Goal: Task Accomplishment & Management: Manage account settings

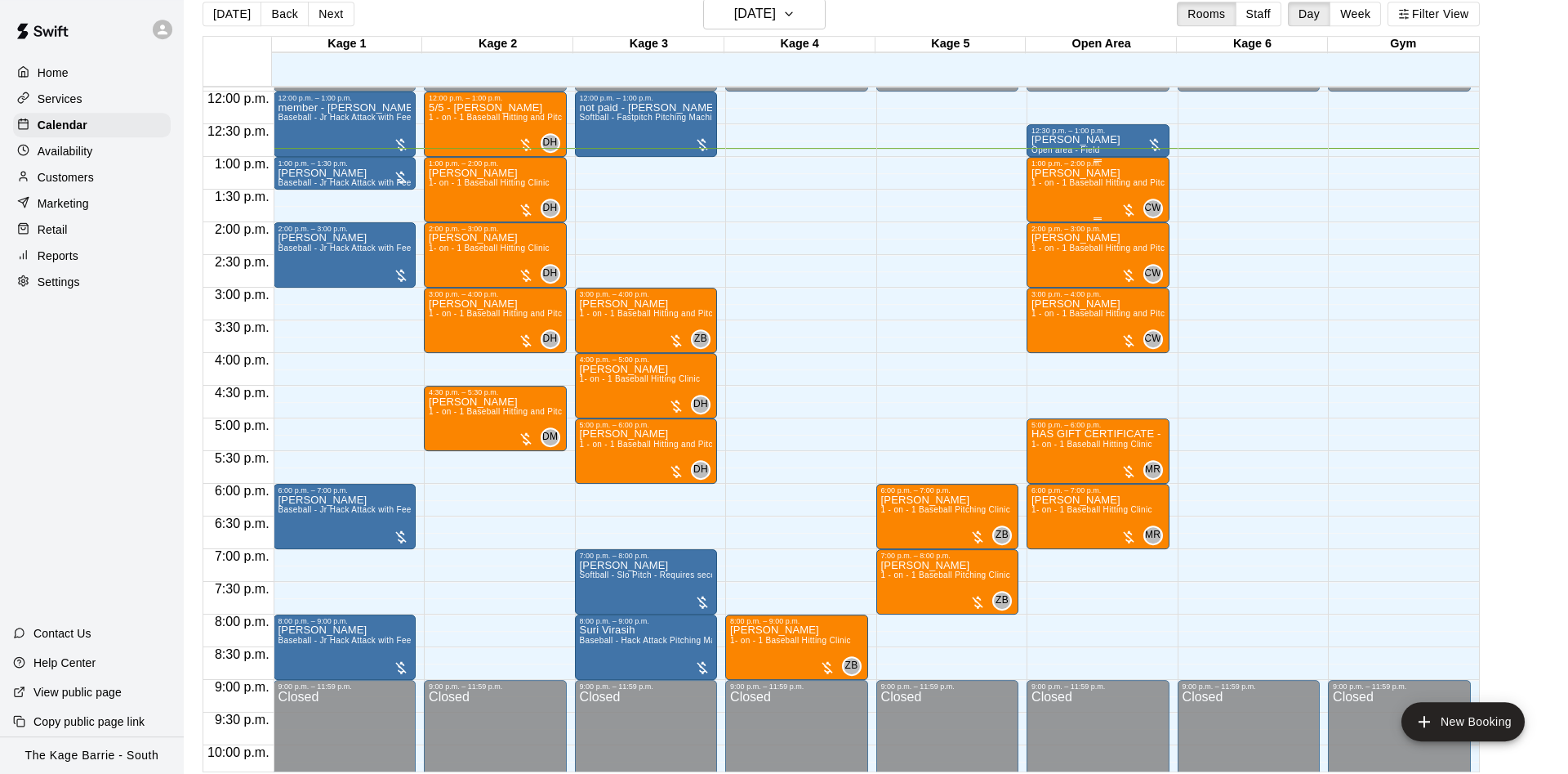
scroll to position [26, 0]
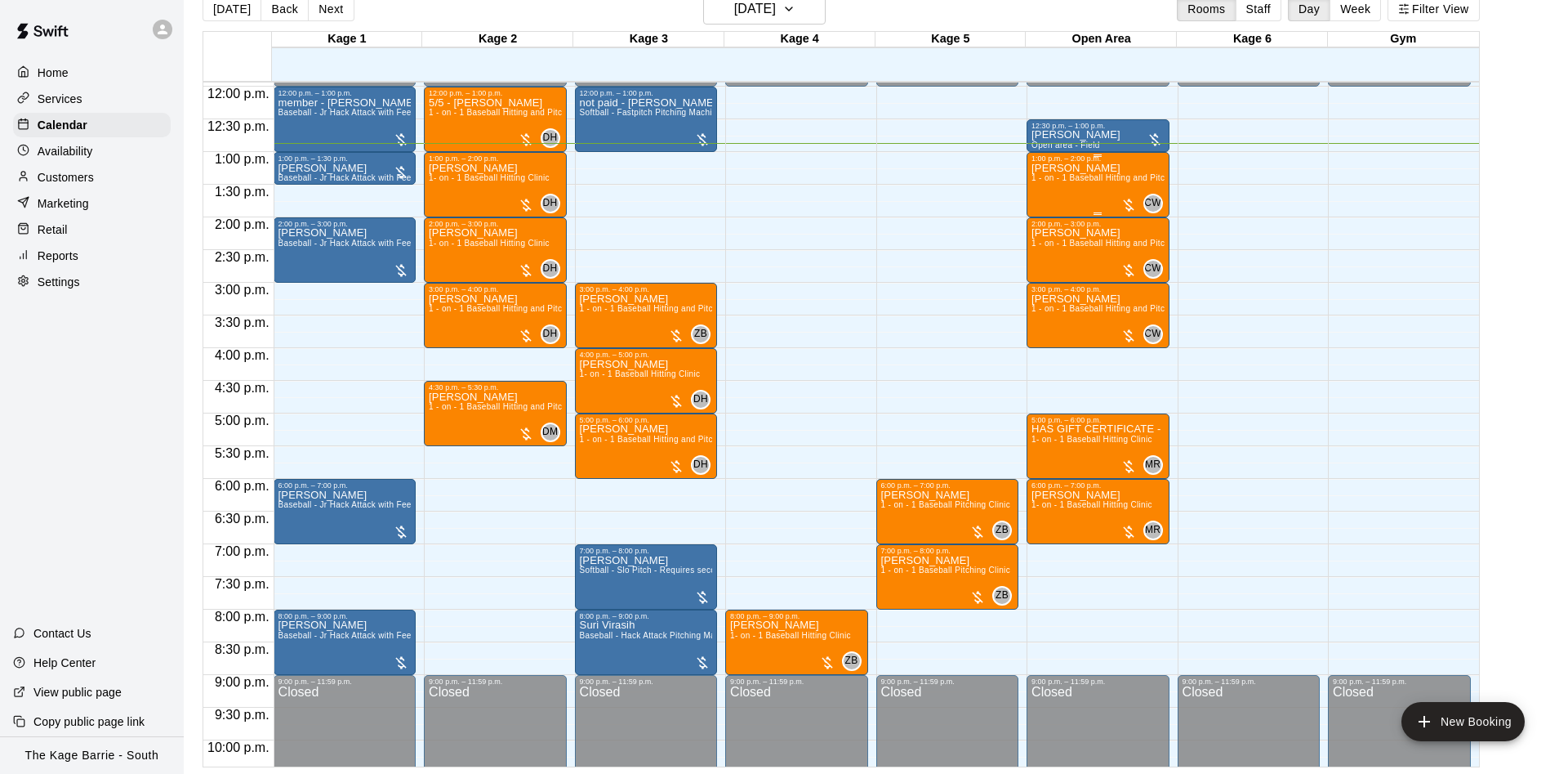
click at [1074, 200] on div "Loreta Palmeri 1 - on - 1 Baseball Hitting and Pitching Clinic" at bounding box center [1097, 549] width 133 height 774
click at [1038, 174] on icon "edit" at bounding box center [1047, 182] width 20 height 20
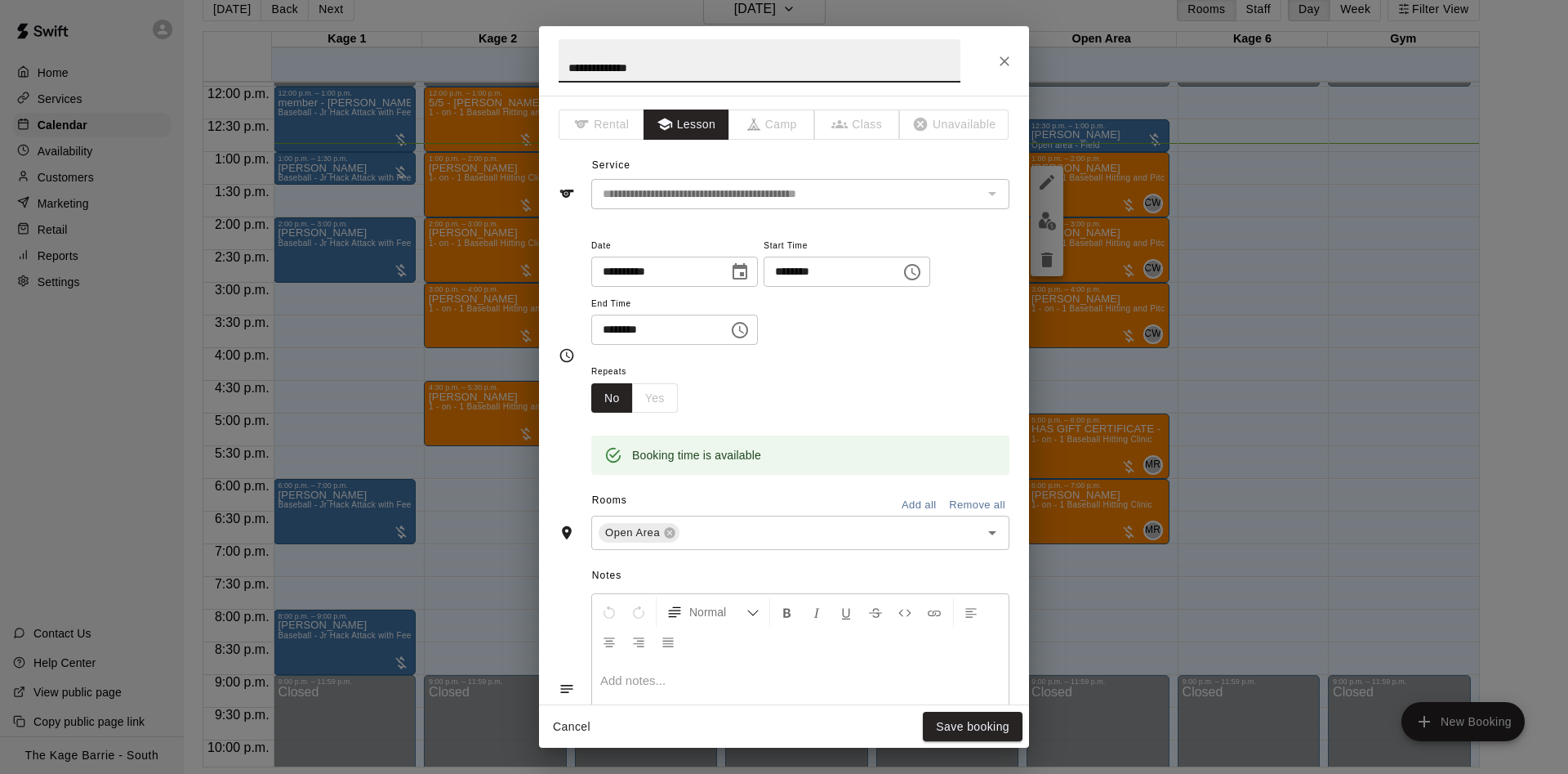
click at [567, 65] on input "**********" at bounding box center [759, 61] width 402 height 43
type input "**********"
click at [1002, 722] on button "Save booking" at bounding box center [973, 726] width 100 height 30
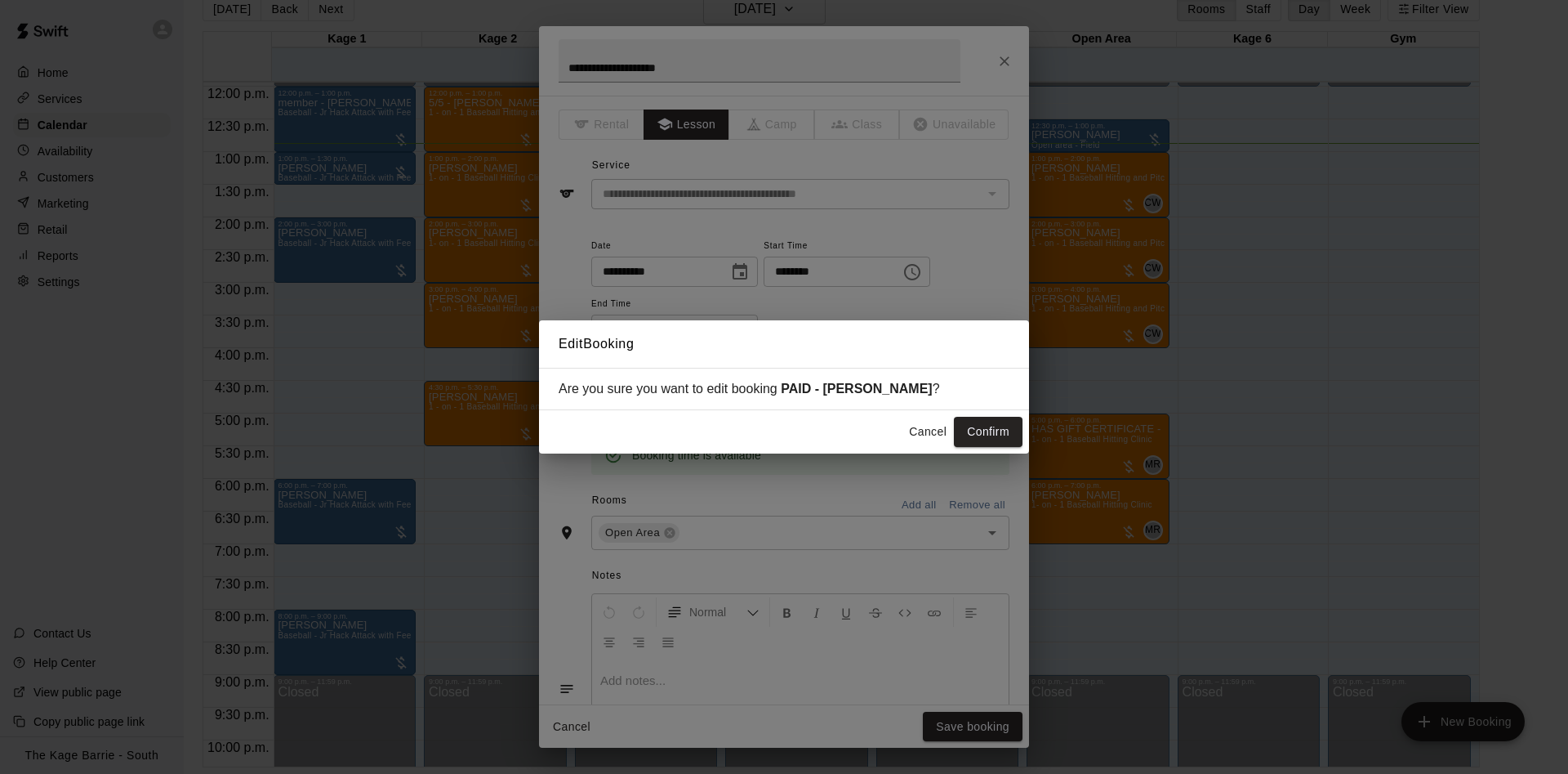
click at [989, 429] on button "Confirm" at bounding box center [988, 431] width 69 height 30
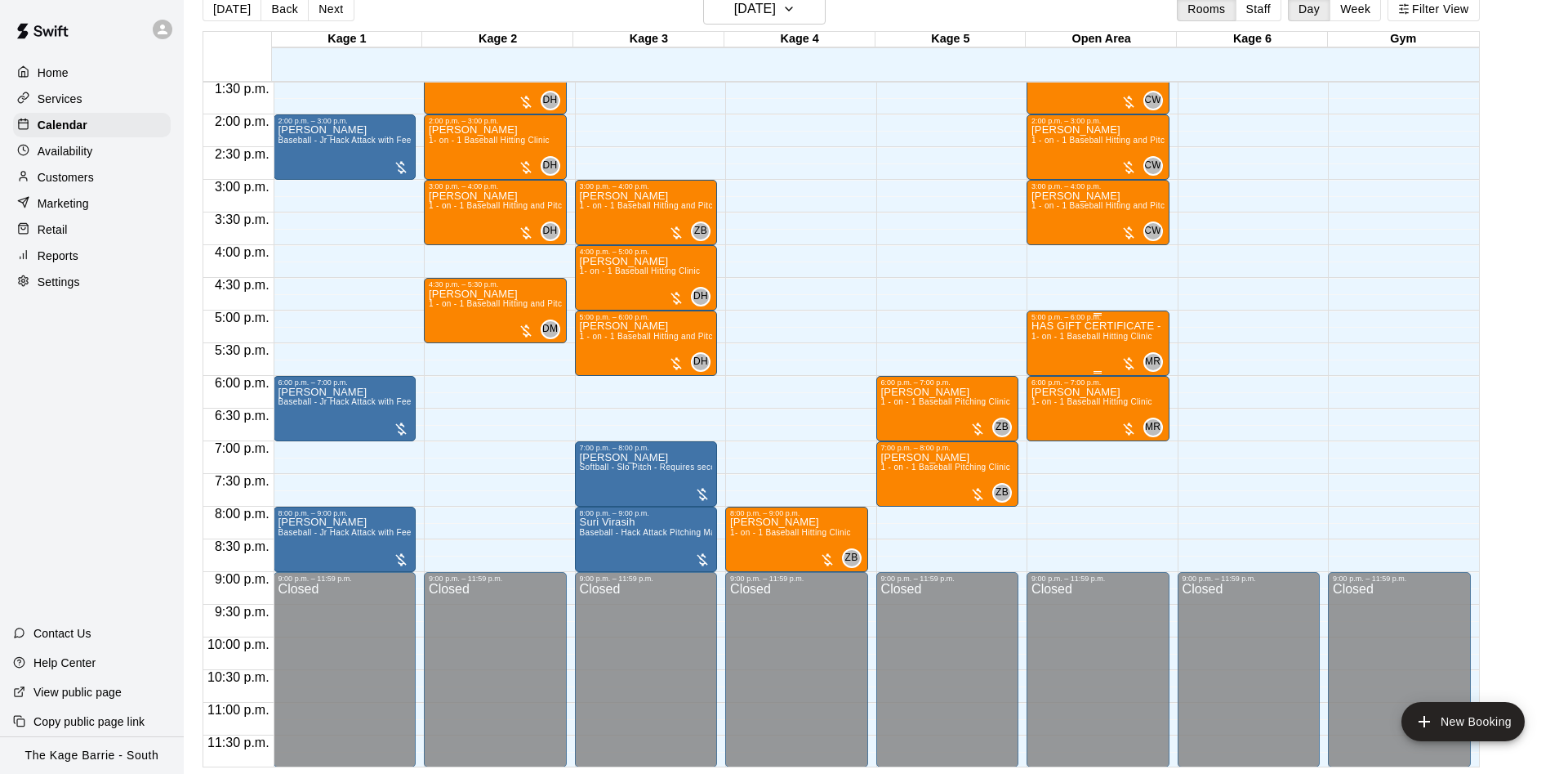
scroll to position [780, 0]
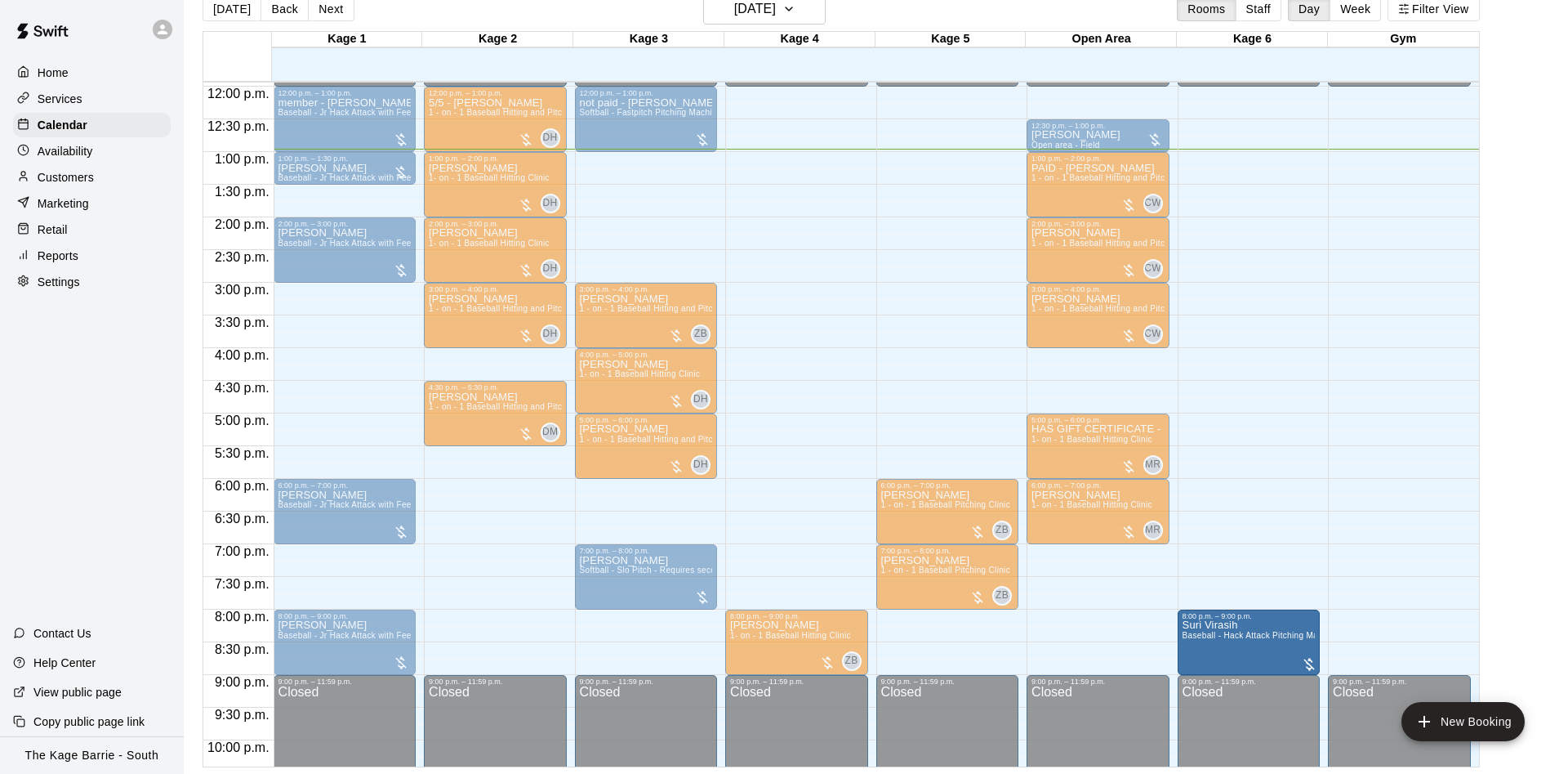
drag, startPoint x: 661, startPoint y: 649, endPoint x: 1231, endPoint y: 658, distance: 570.1
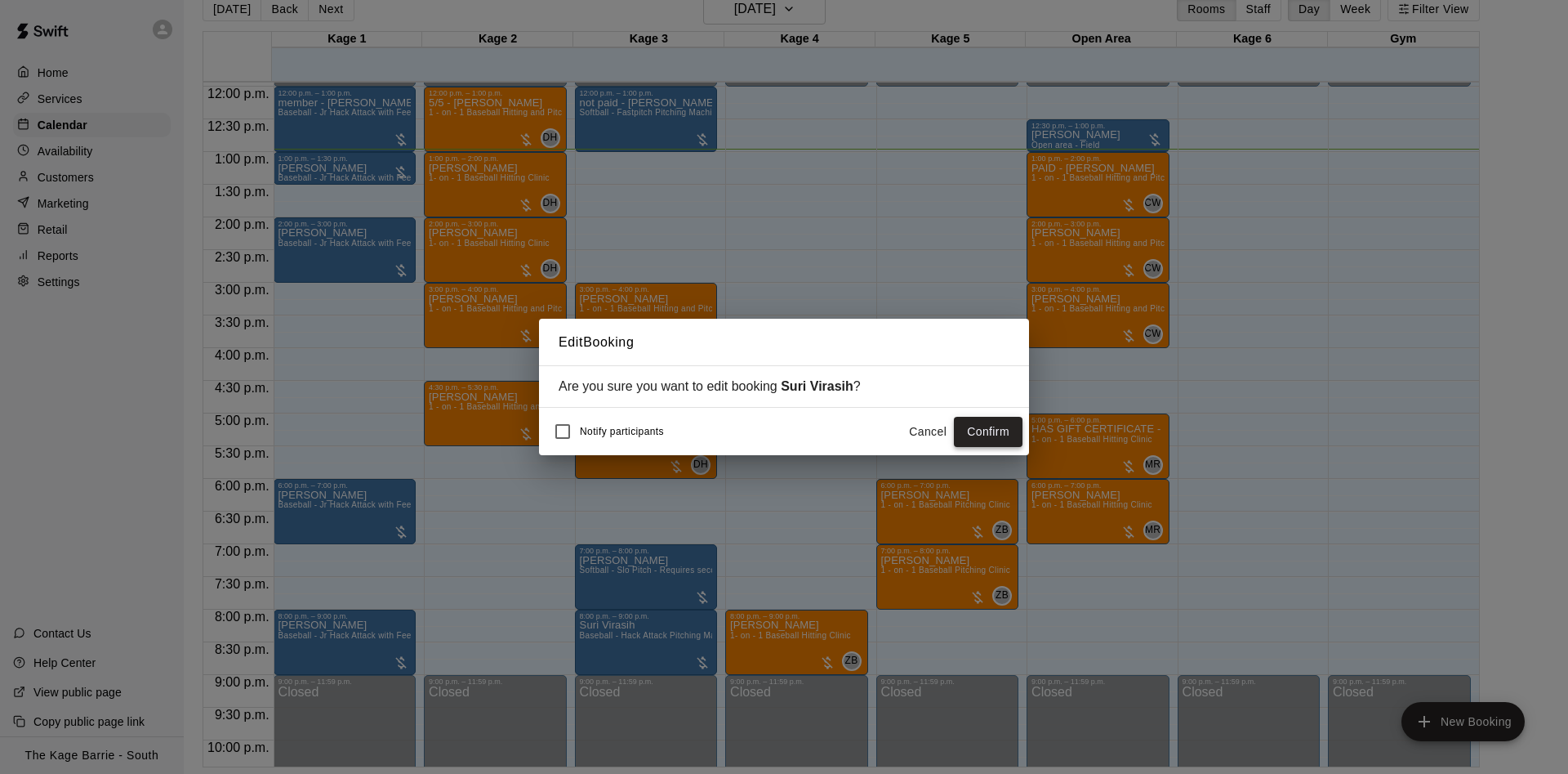
click at [996, 430] on button "Confirm" at bounding box center [988, 431] width 69 height 30
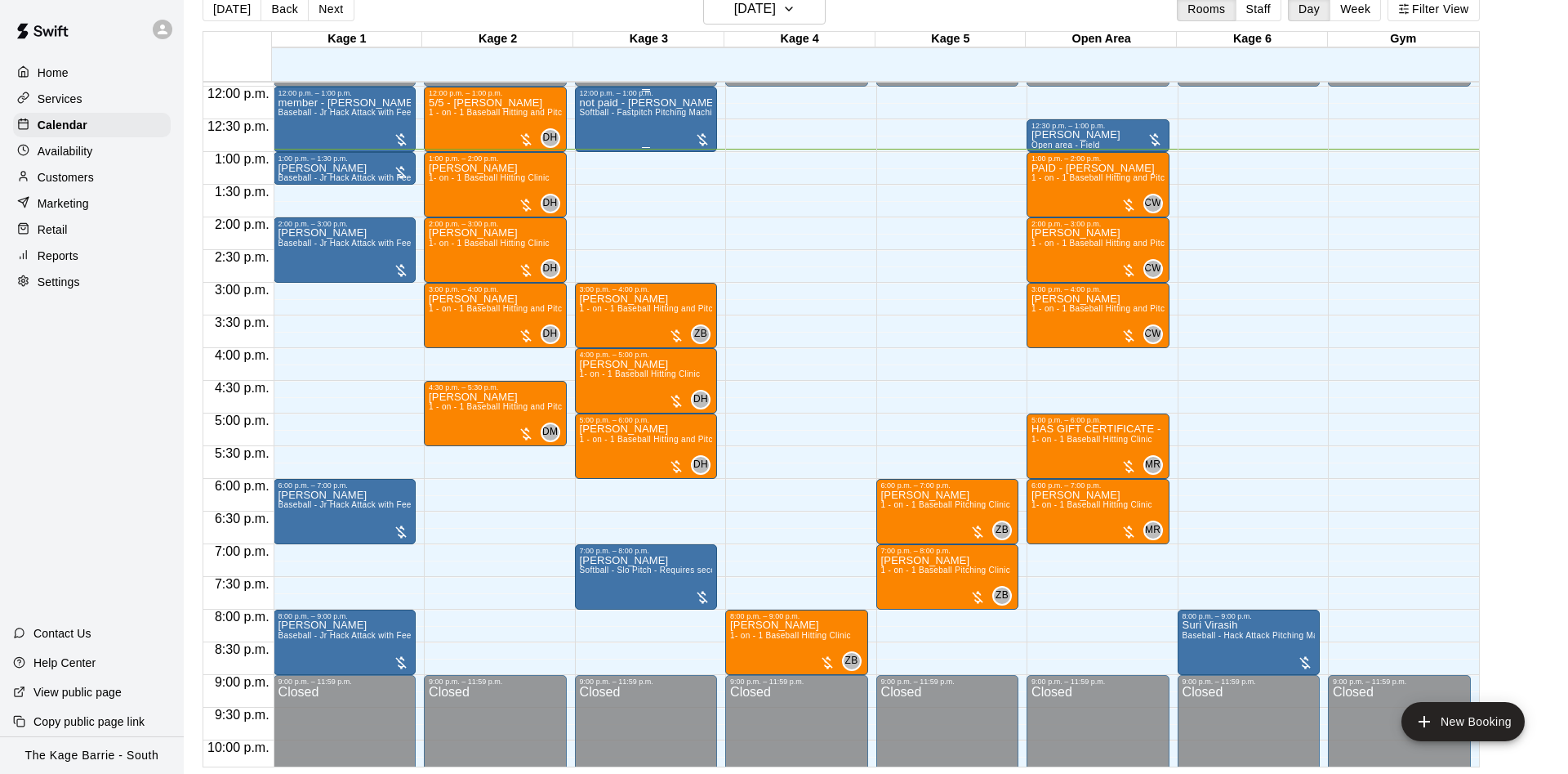
click at [593, 117] on span "Softball - Fastpitch Pitching Machine - Requires second person to feed machine" at bounding box center [734, 113] width 309 height 9
click at [594, 120] on icon "edit" at bounding box center [593, 128] width 20 height 20
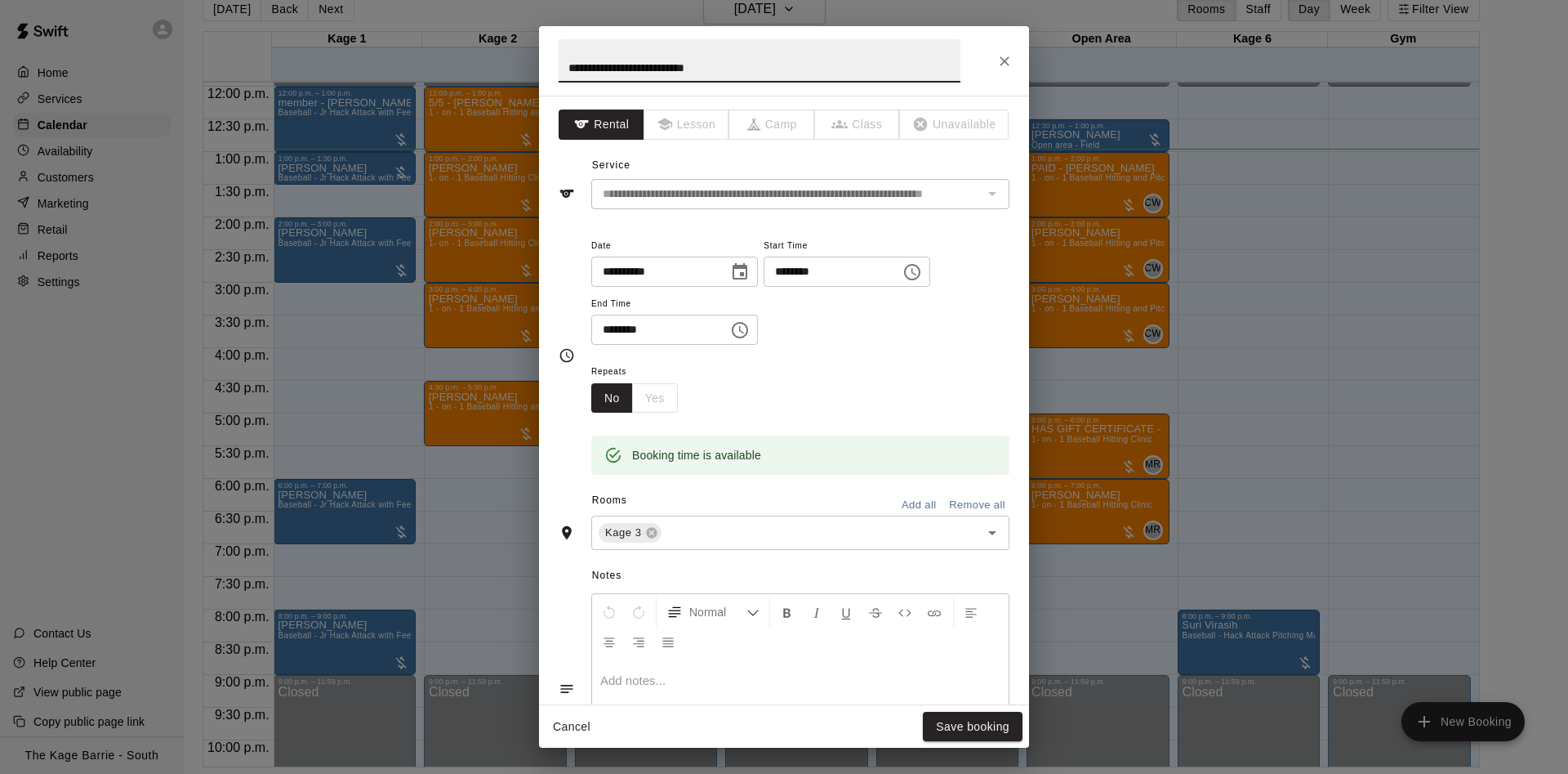
click at [592, 69] on input "**********" at bounding box center [759, 61] width 402 height 43
drag, startPoint x: 592, startPoint y: 69, endPoint x: 524, endPoint y: 72, distance: 68.1
click at [558, 72] on input "**********" at bounding box center [759, 61] width 402 height 43
type input "**********"
click at [1022, 686] on div "**********" at bounding box center [784, 387] width 490 height 722
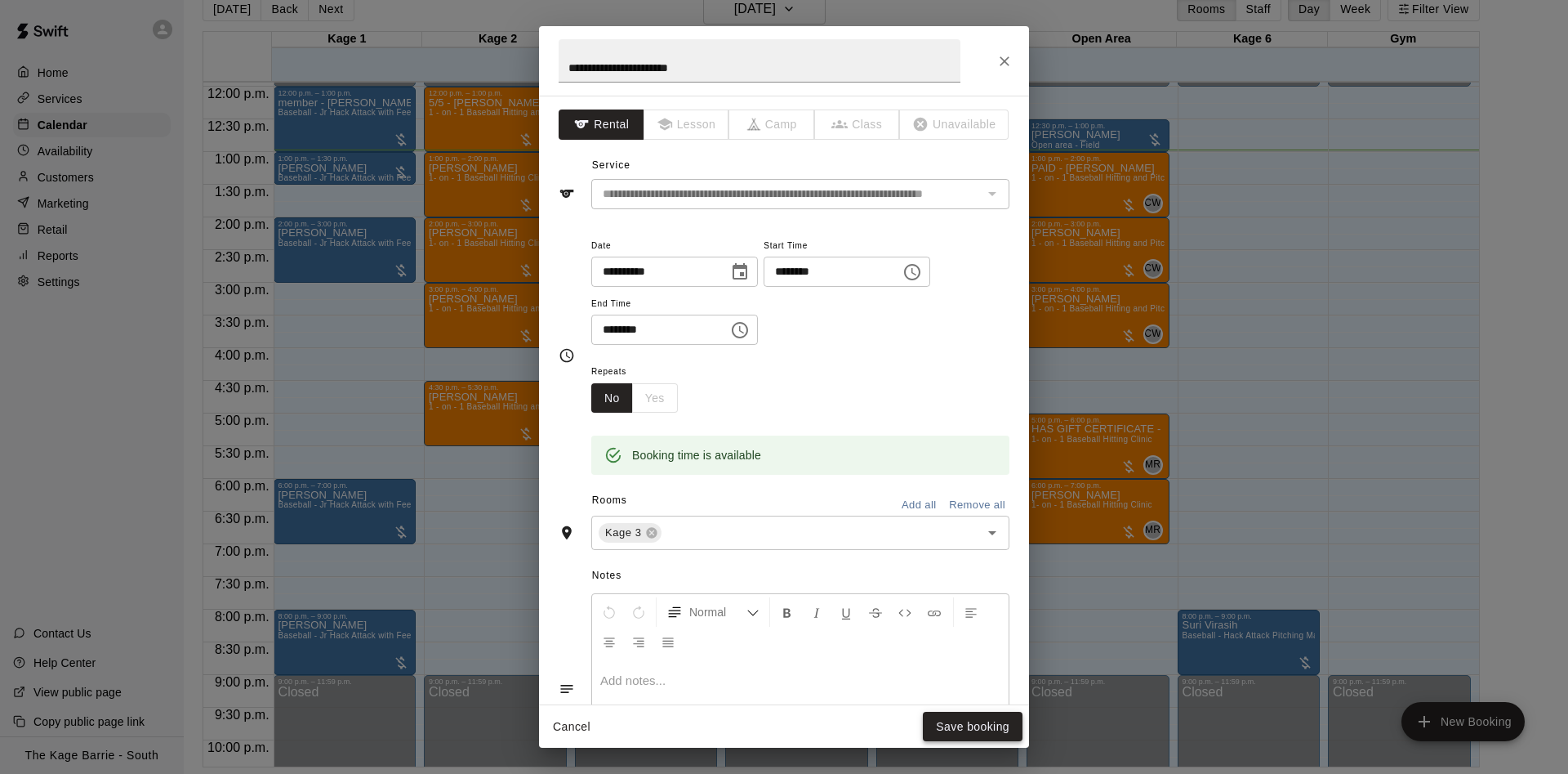
click at [972, 721] on button "Save booking" at bounding box center [973, 726] width 100 height 30
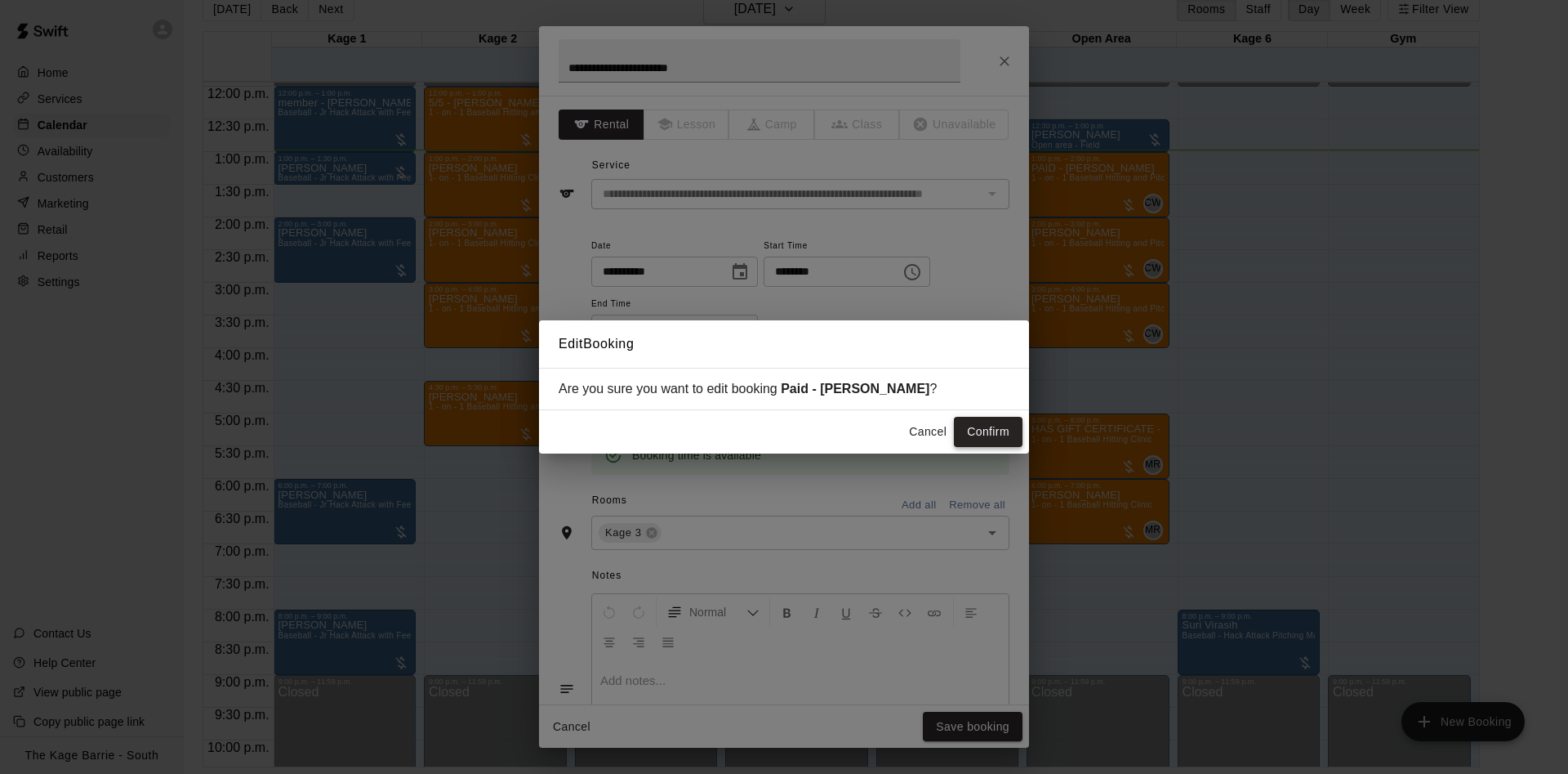
click at [993, 436] on button "Confirm" at bounding box center [988, 431] width 69 height 30
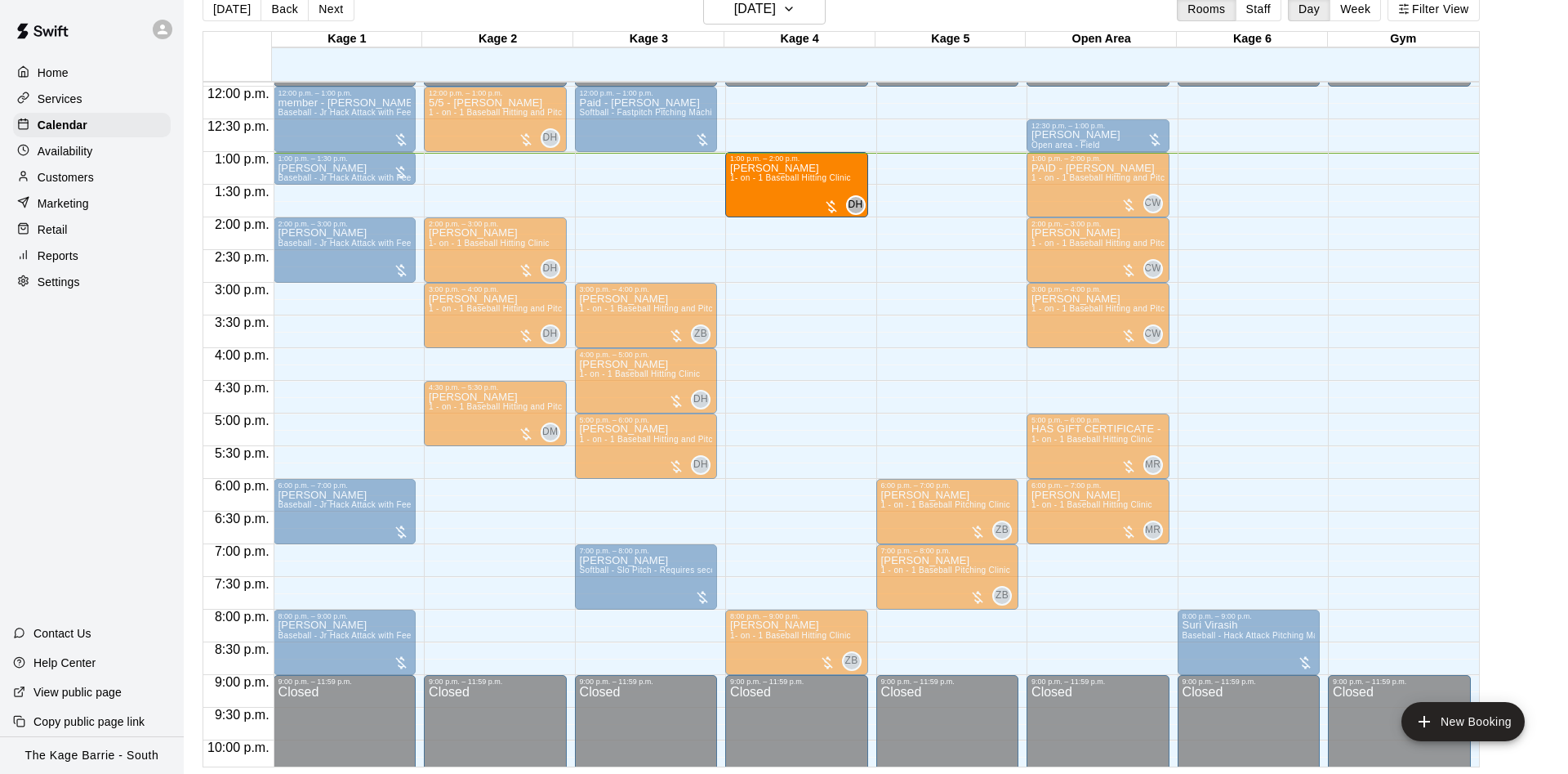
drag, startPoint x: 478, startPoint y: 190, endPoint x: 803, endPoint y: 203, distance: 325.3
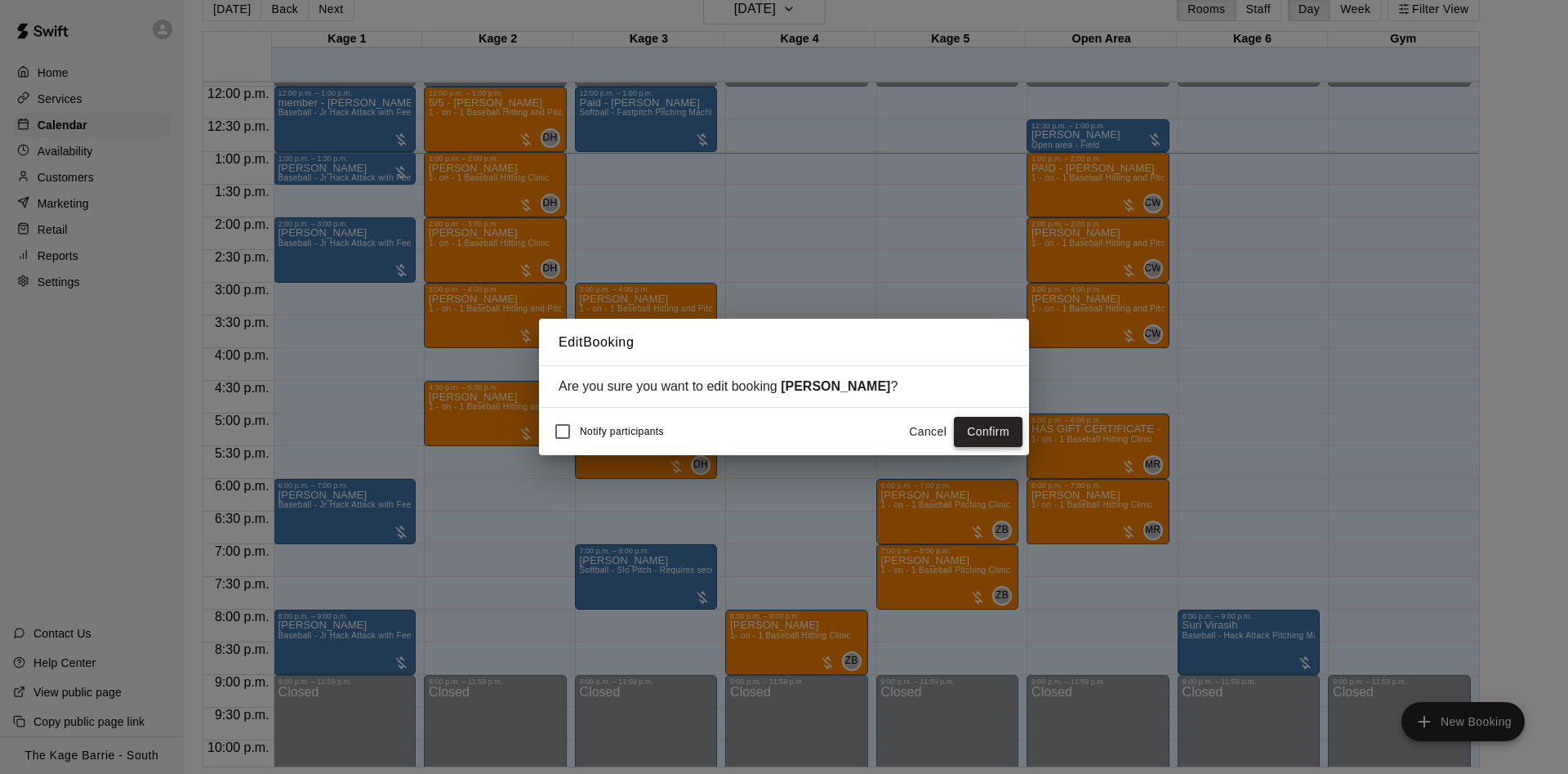
click at [993, 436] on button "Confirm" at bounding box center [988, 431] width 69 height 30
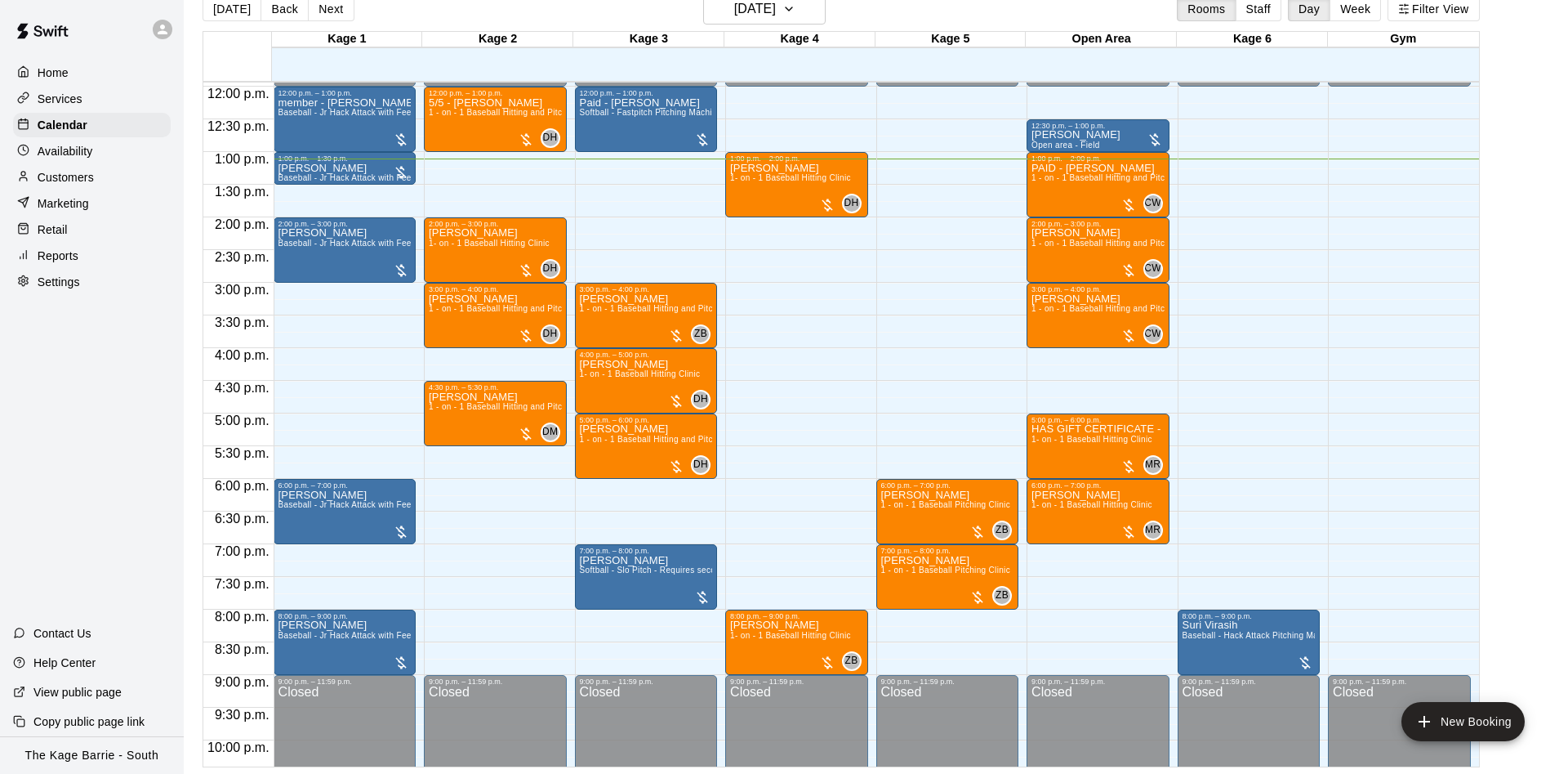
click at [315, 16] on button "Next" at bounding box center [330, 9] width 46 height 25
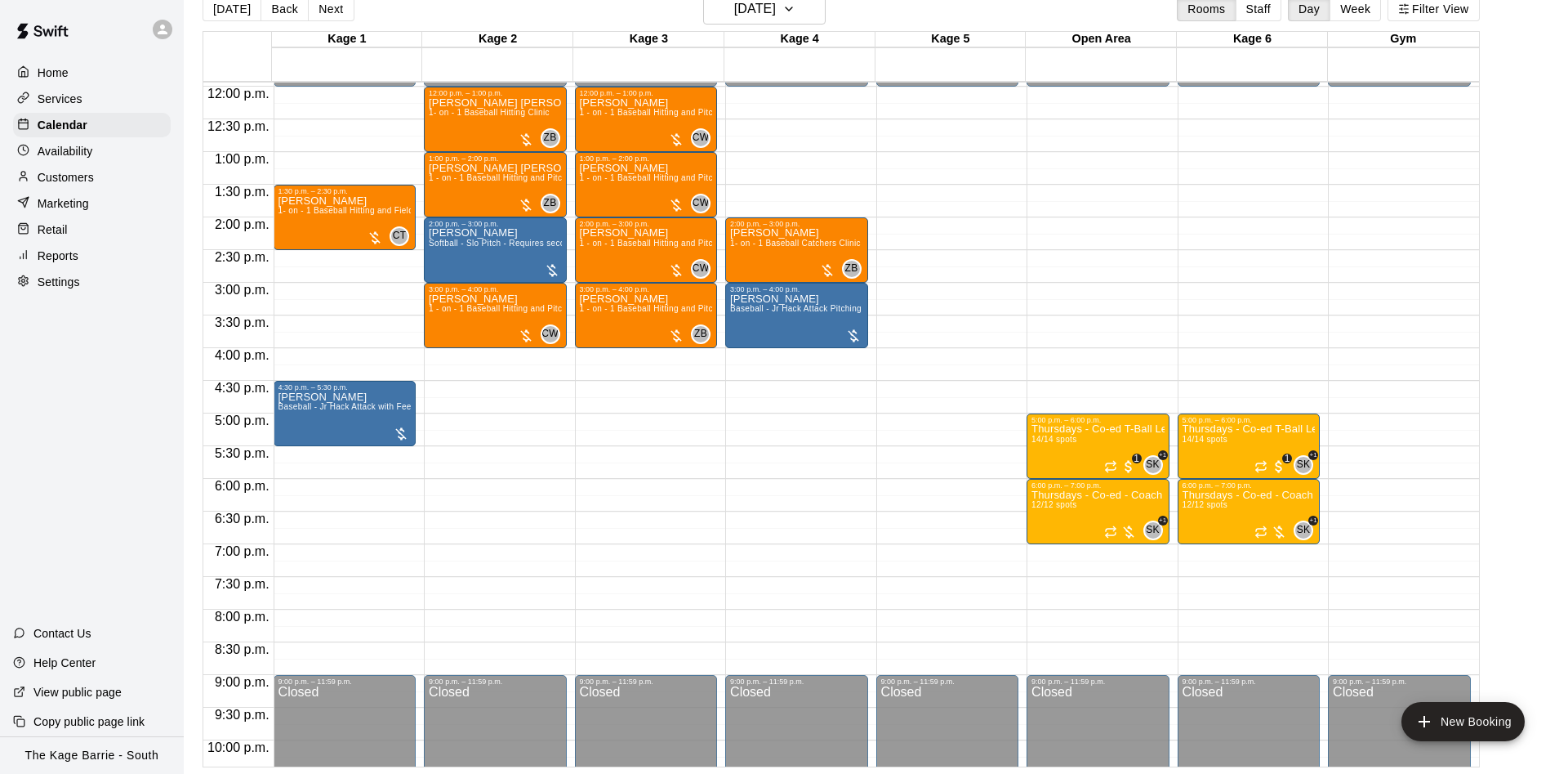
click at [112, 158] on div "Availability" at bounding box center [92, 151] width 158 height 25
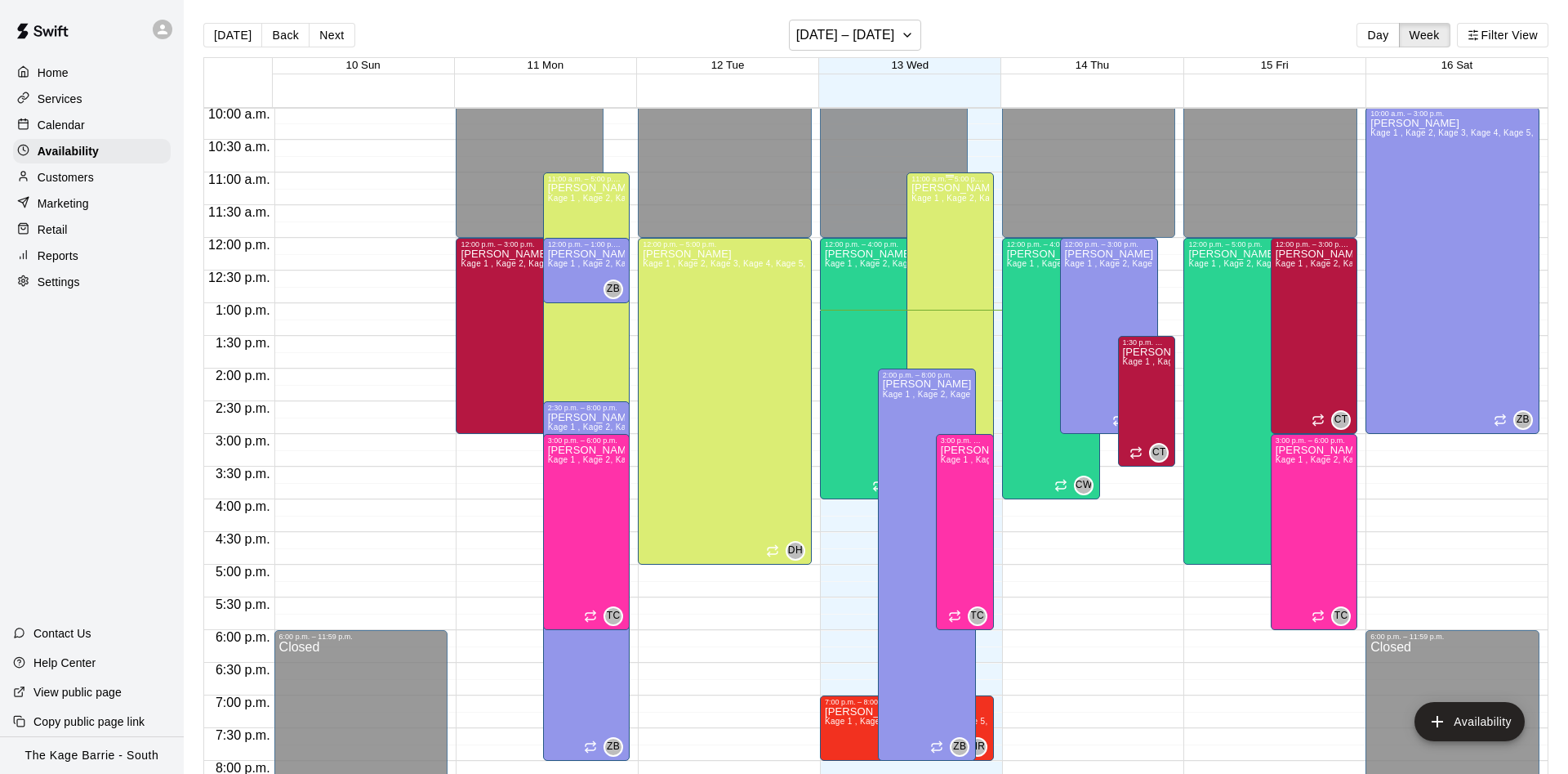
scroll to position [651, 0]
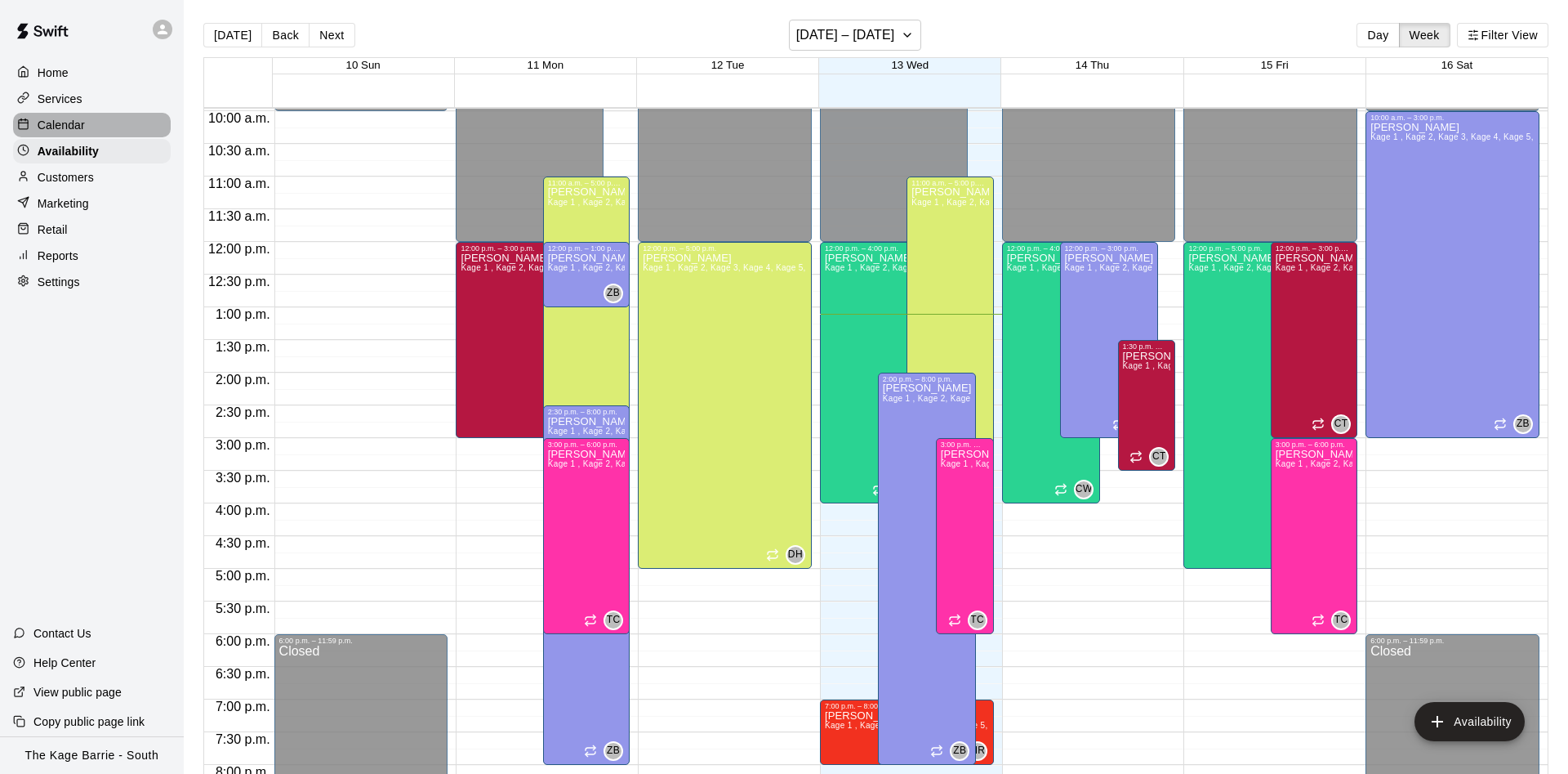
click at [87, 125] on div "Calendar" at bounding box center [92, 125] width 158 height 25
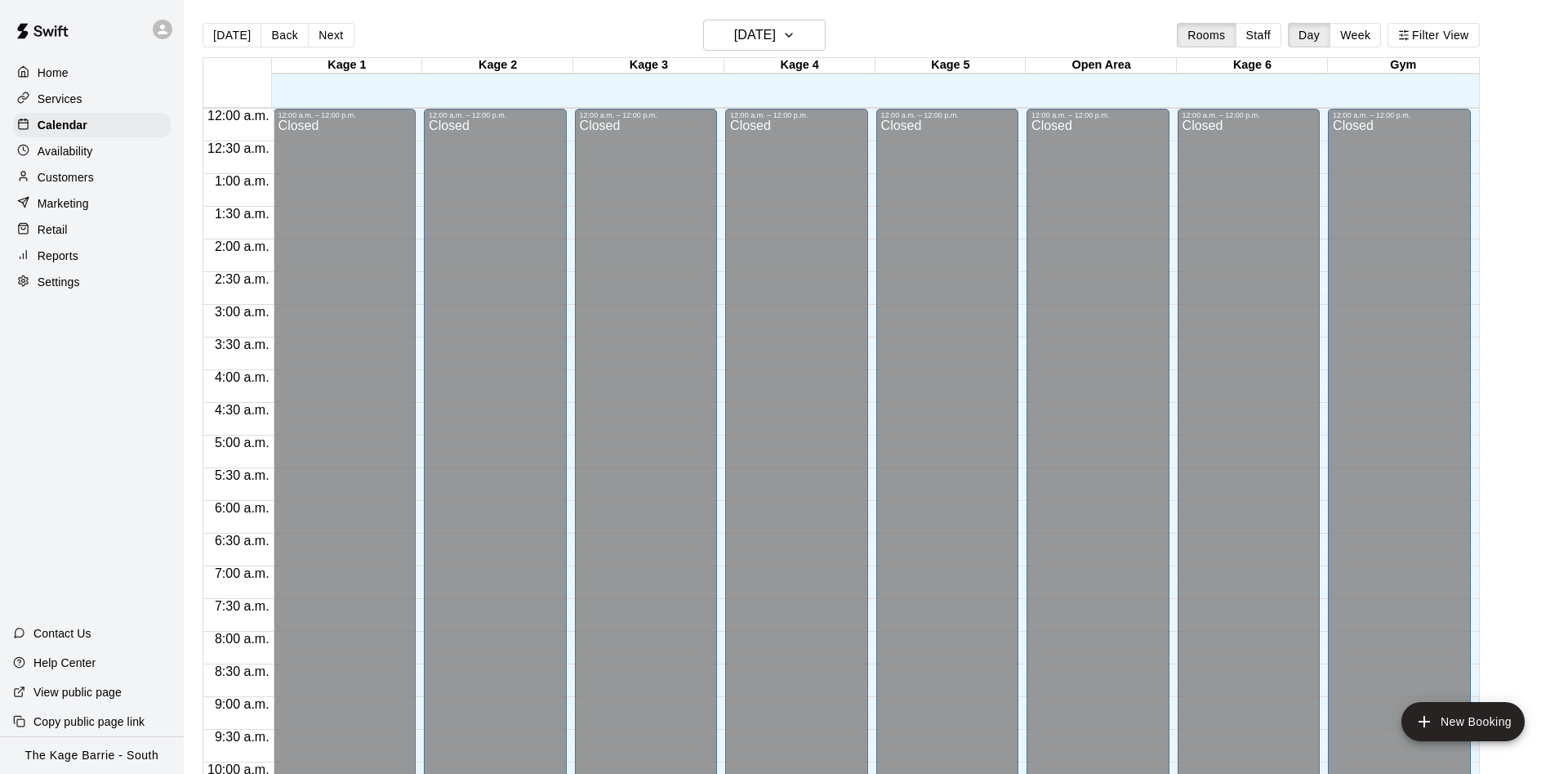
scroll to position [836, 0]
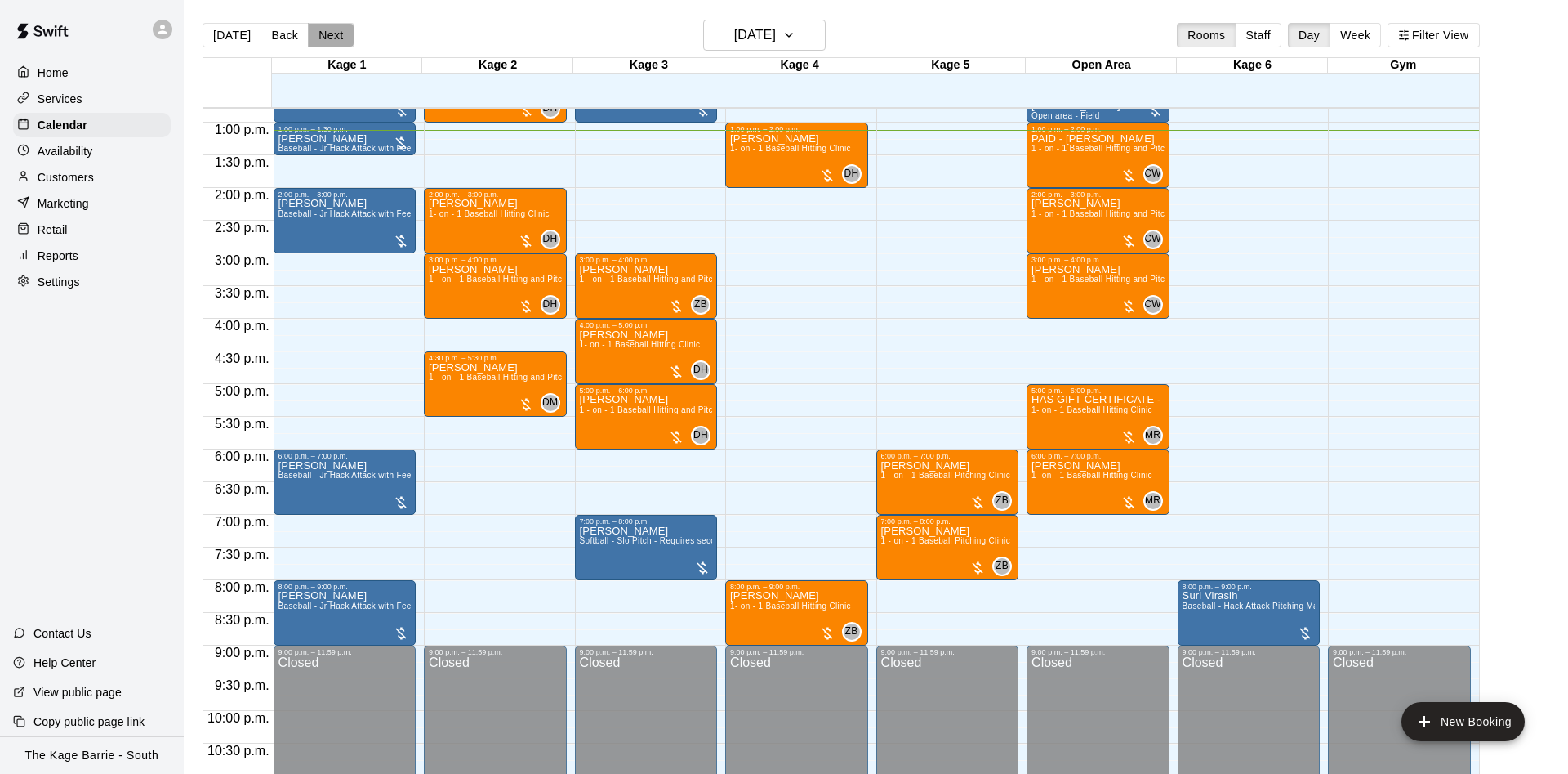
click at [336, 36] on button "Next" at bounding box center [330, 35] width 46 height 25
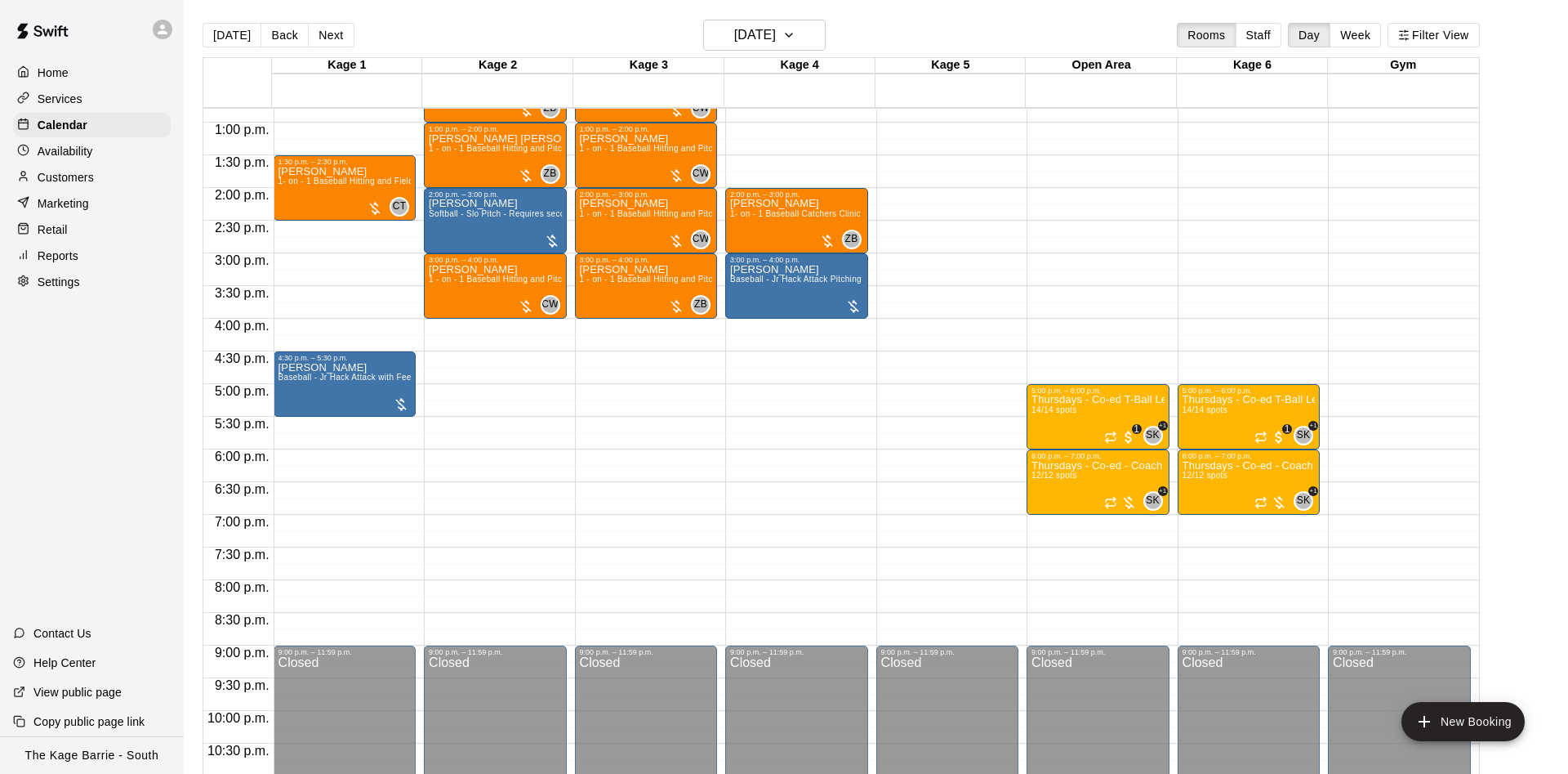
click at [105, 158] on div "Availability" at bounding box center [92, 151] width 158 height 25
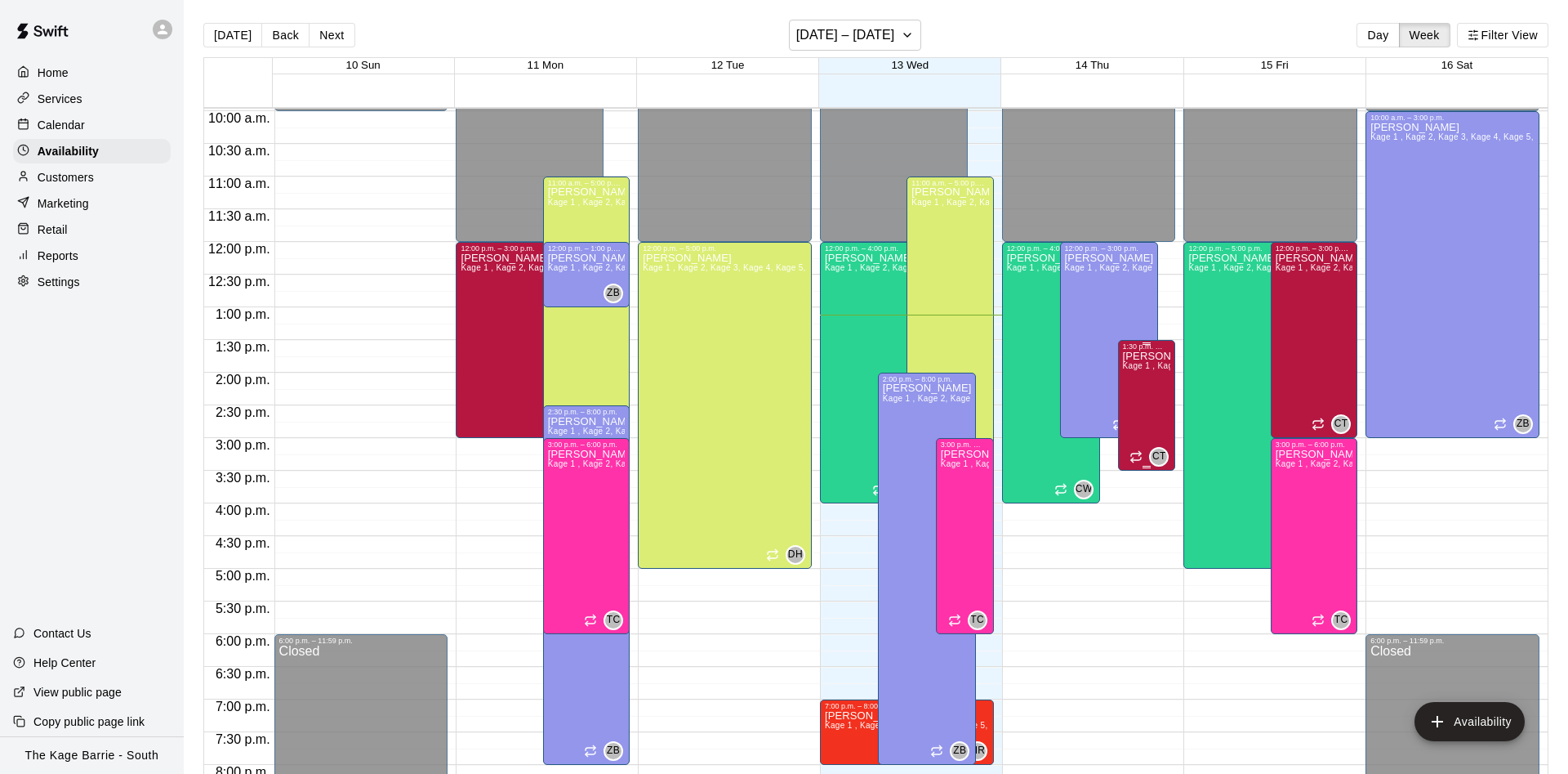
scroll to position [754, 0]
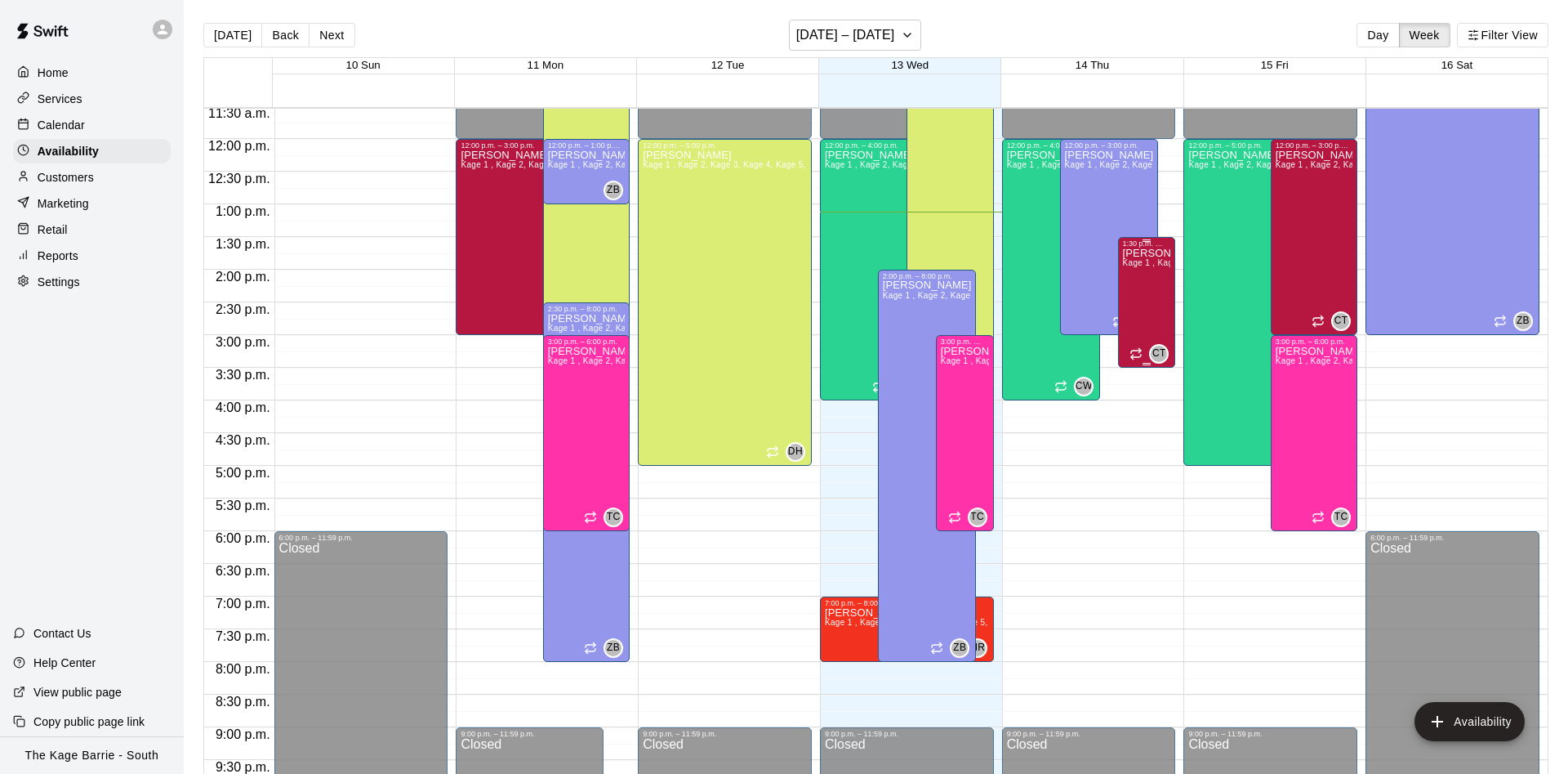
click at [1135, 296] on div "Cooper Tomkinson Kage 1 , Kage 2, Kage 3, Kage 4, Kage 5, Open Area, STAFF SCHE…" at bounding box center [1147, 634] width 48 height 774
click at [1137, 265] on icon "edit" at bounding box center [1137, 265] width 15 height 15
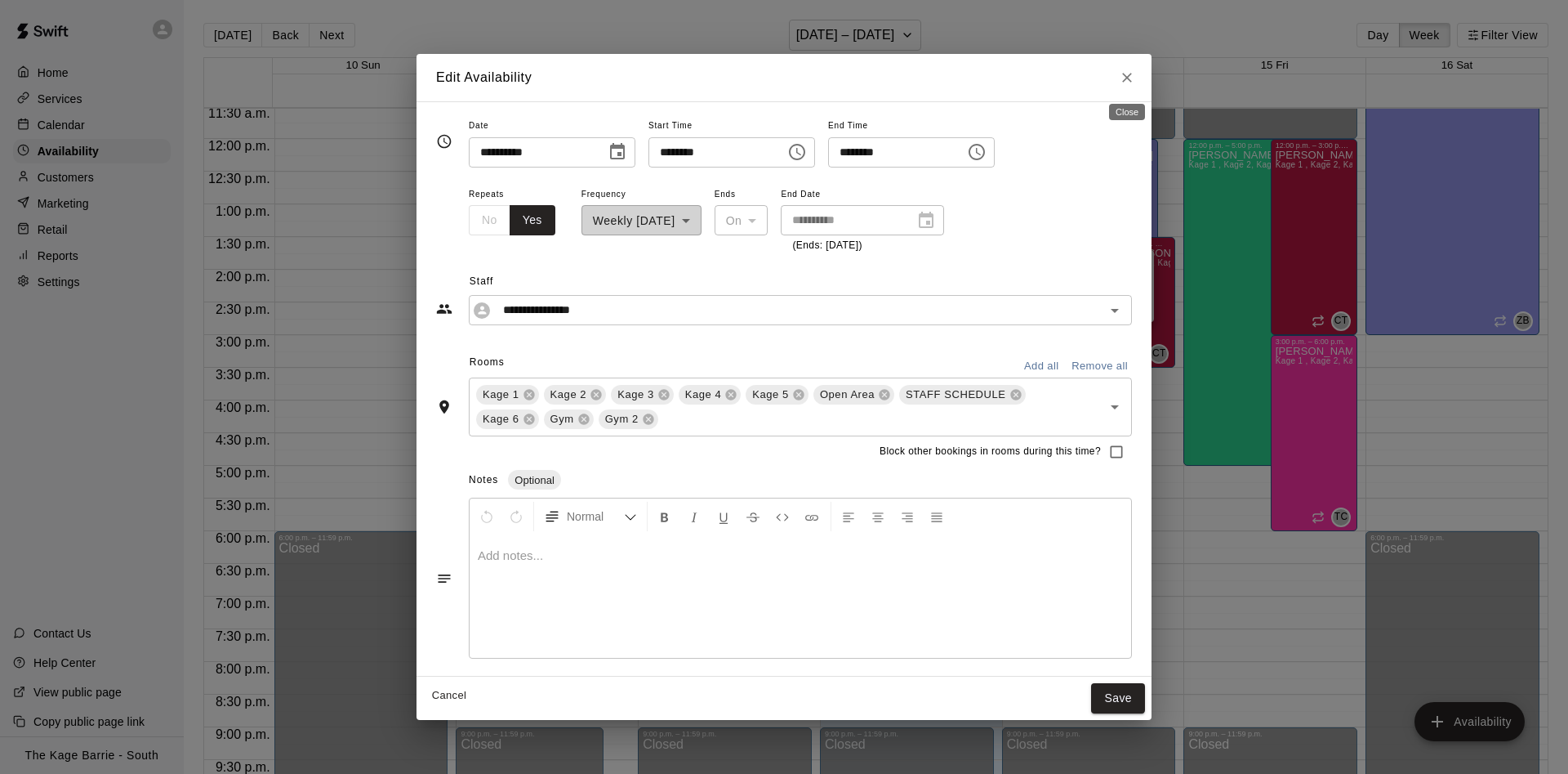
click at [1130, 75] on icon "Close" at bounding box center [1127, 77] width 9 height 9
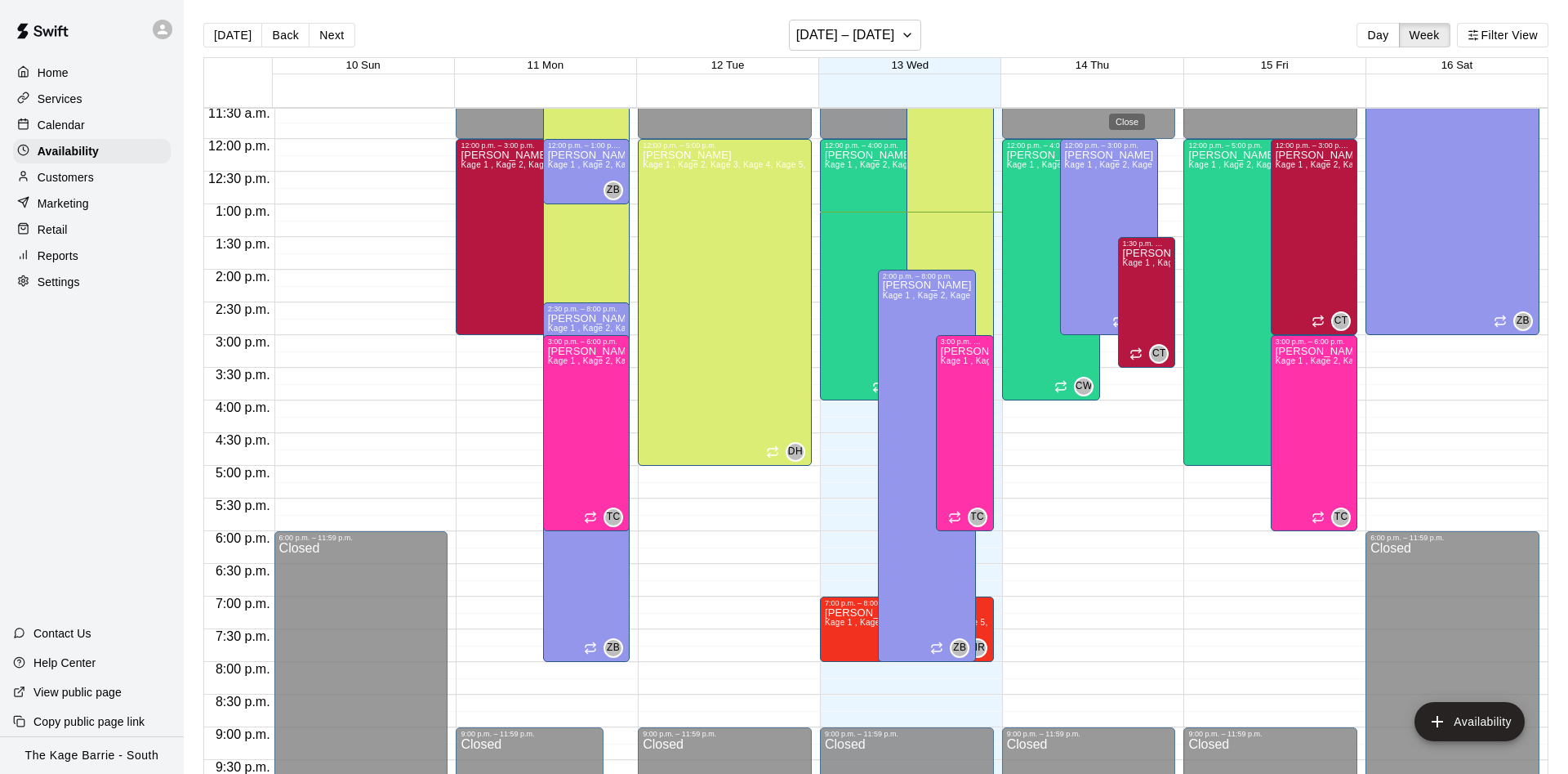
type input "**********"
click at [102, 125] on div "Calendar" at bounding box center [92, 125] width 158 height 25
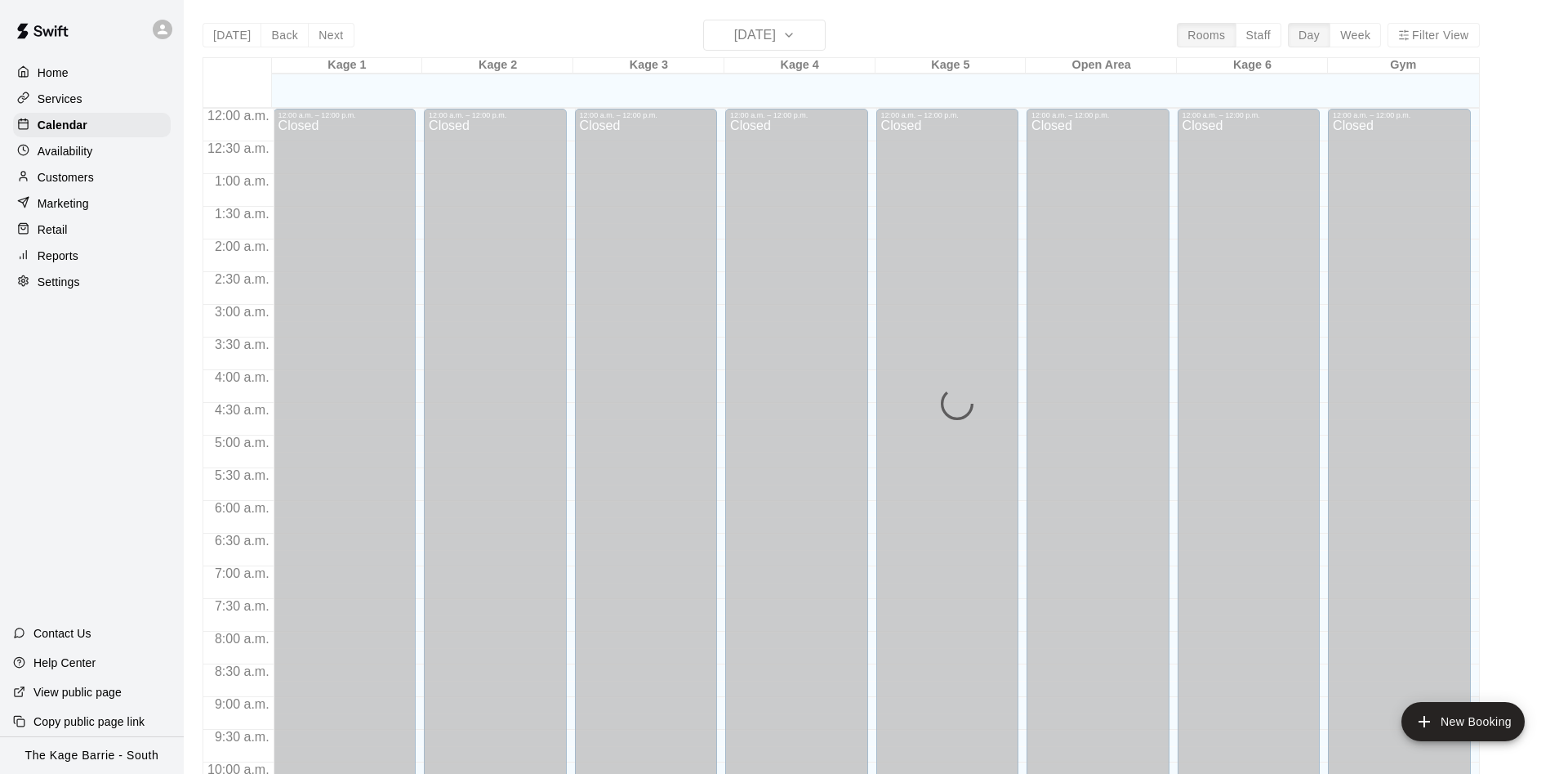
scroll to position [836, 0]
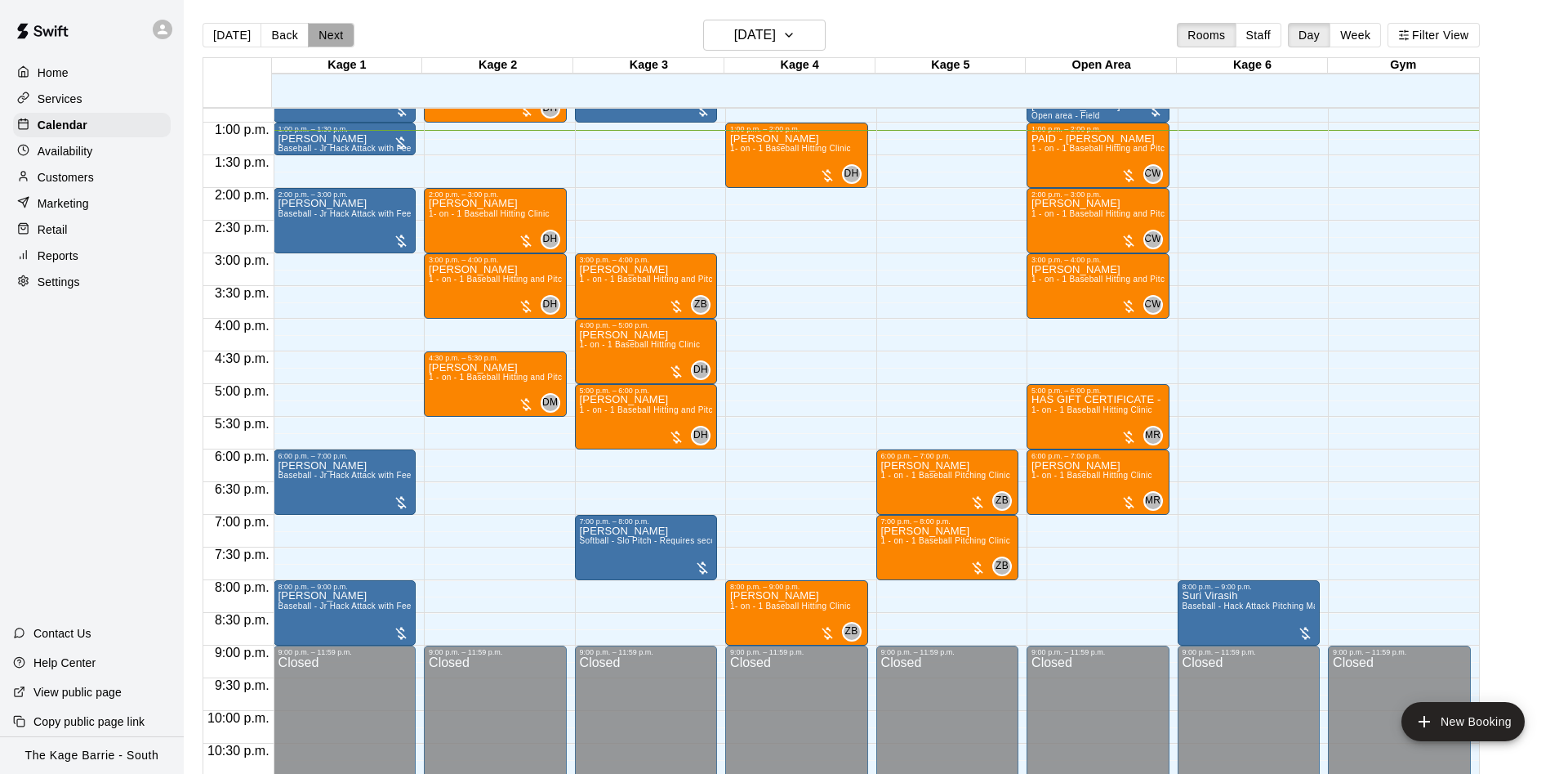
click at [324, 35] on button "Next" at bounding box center [330, 35] width 46 height 25
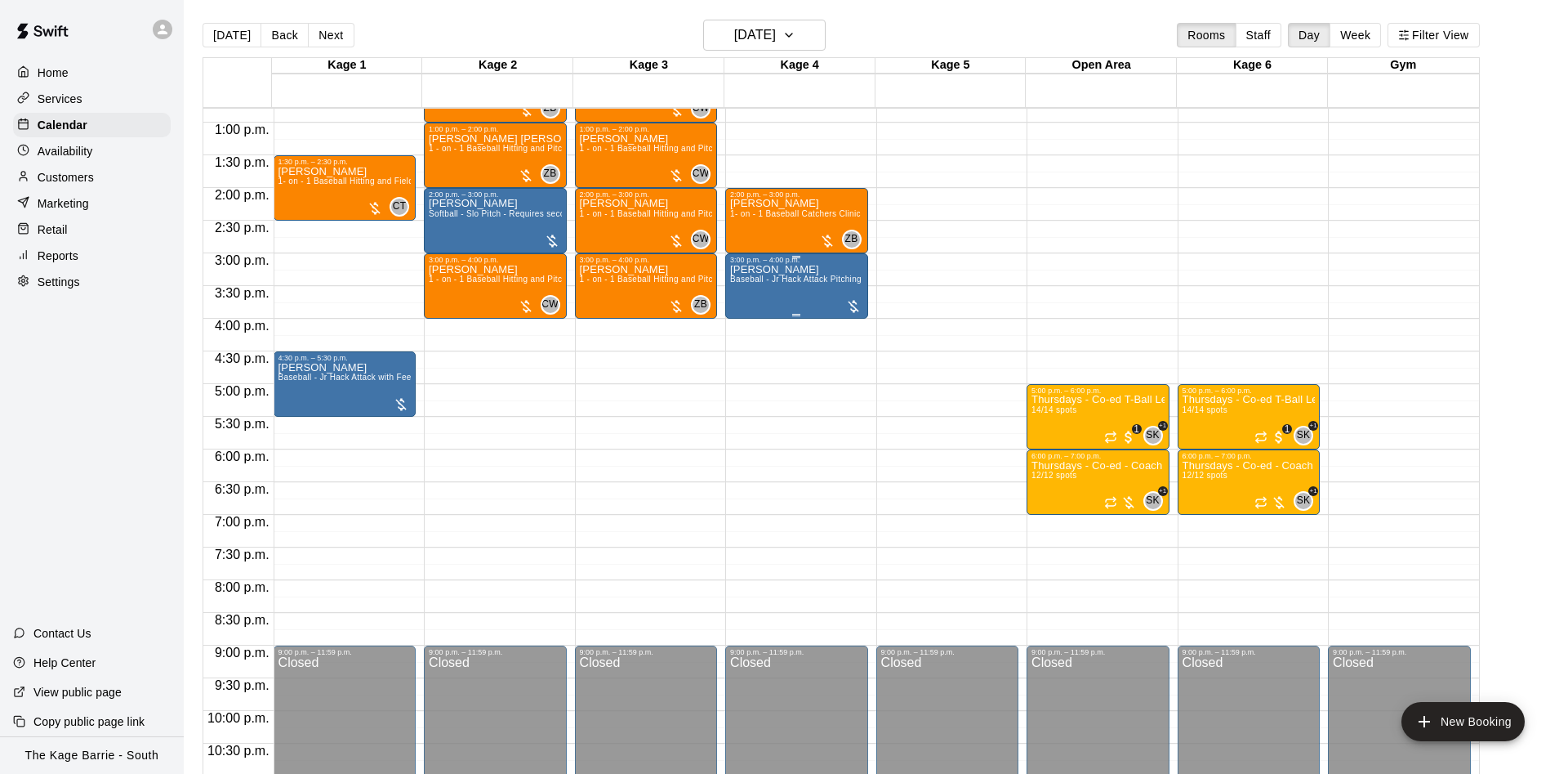
scroll to position [887, 0]
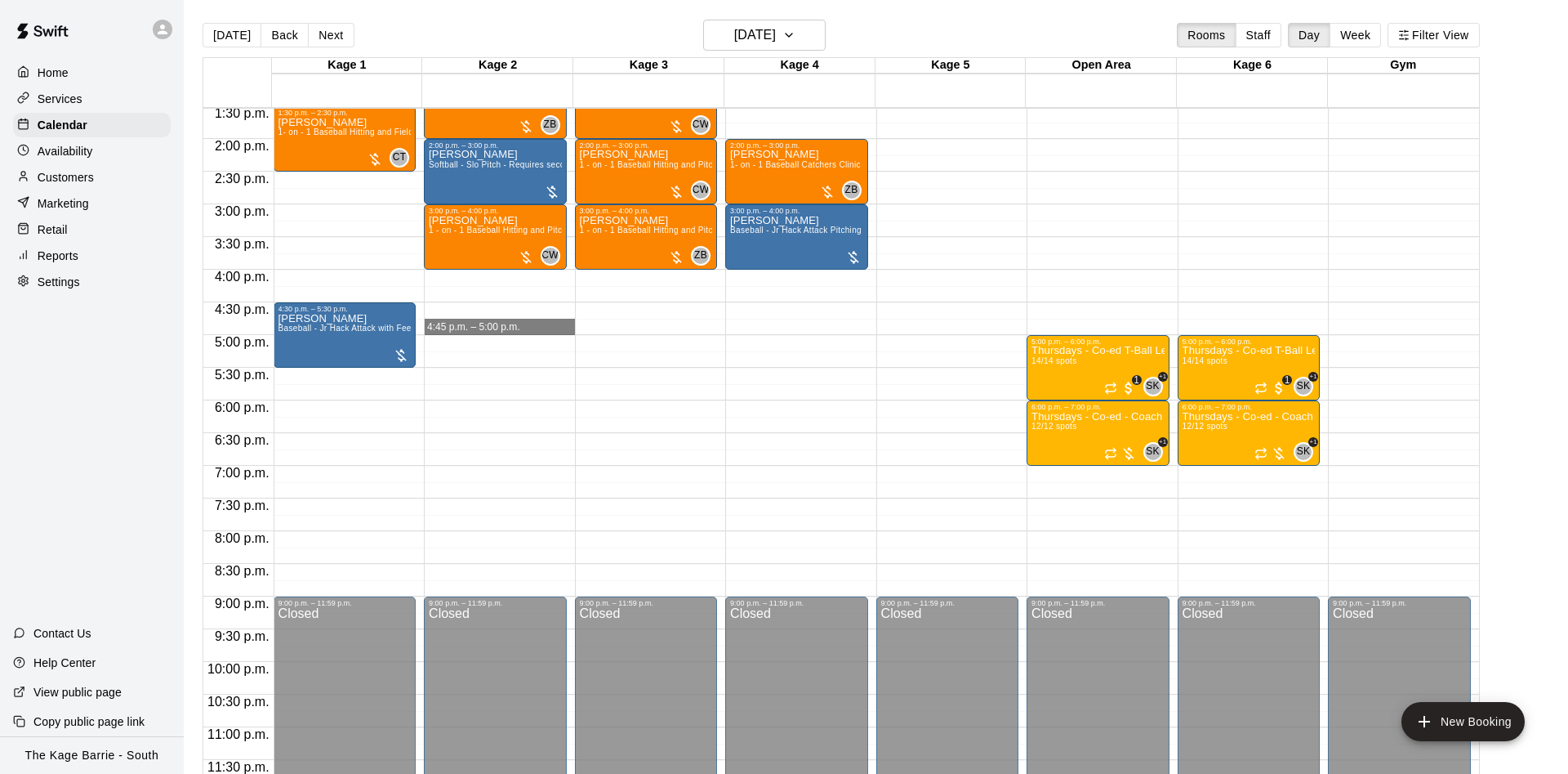
click at [524, 330] on div "12:00 a.m. – 12:00 p.m. Closed 12:00 p.m. – 1:00 p.m. Griffin McIntosh-Shepley …" at bounding box center [500, 9] width 151 height 1569
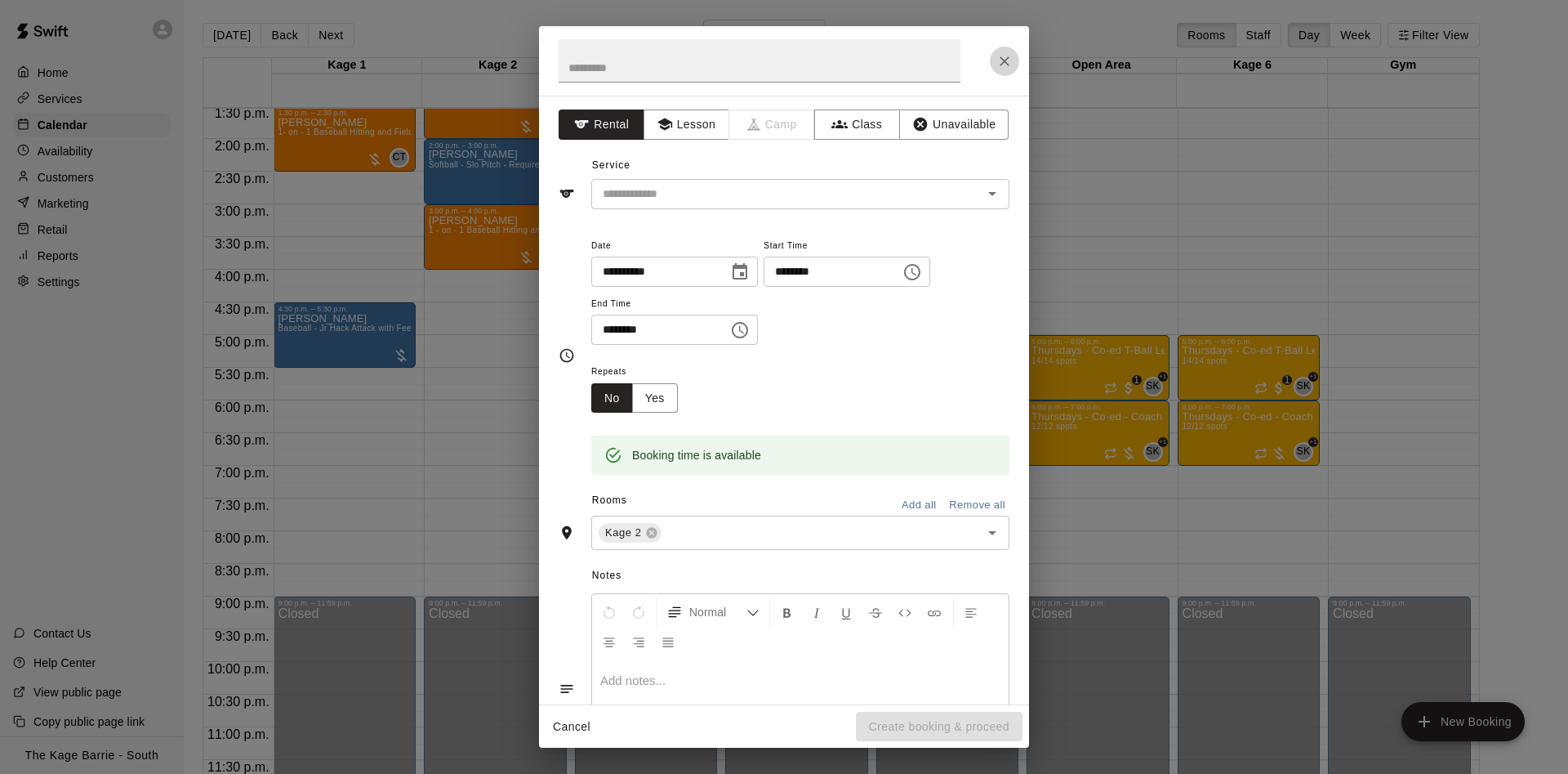
click at [1000, 55] on icon "Close" at bounding box center [1004, 61] width 16 height 16
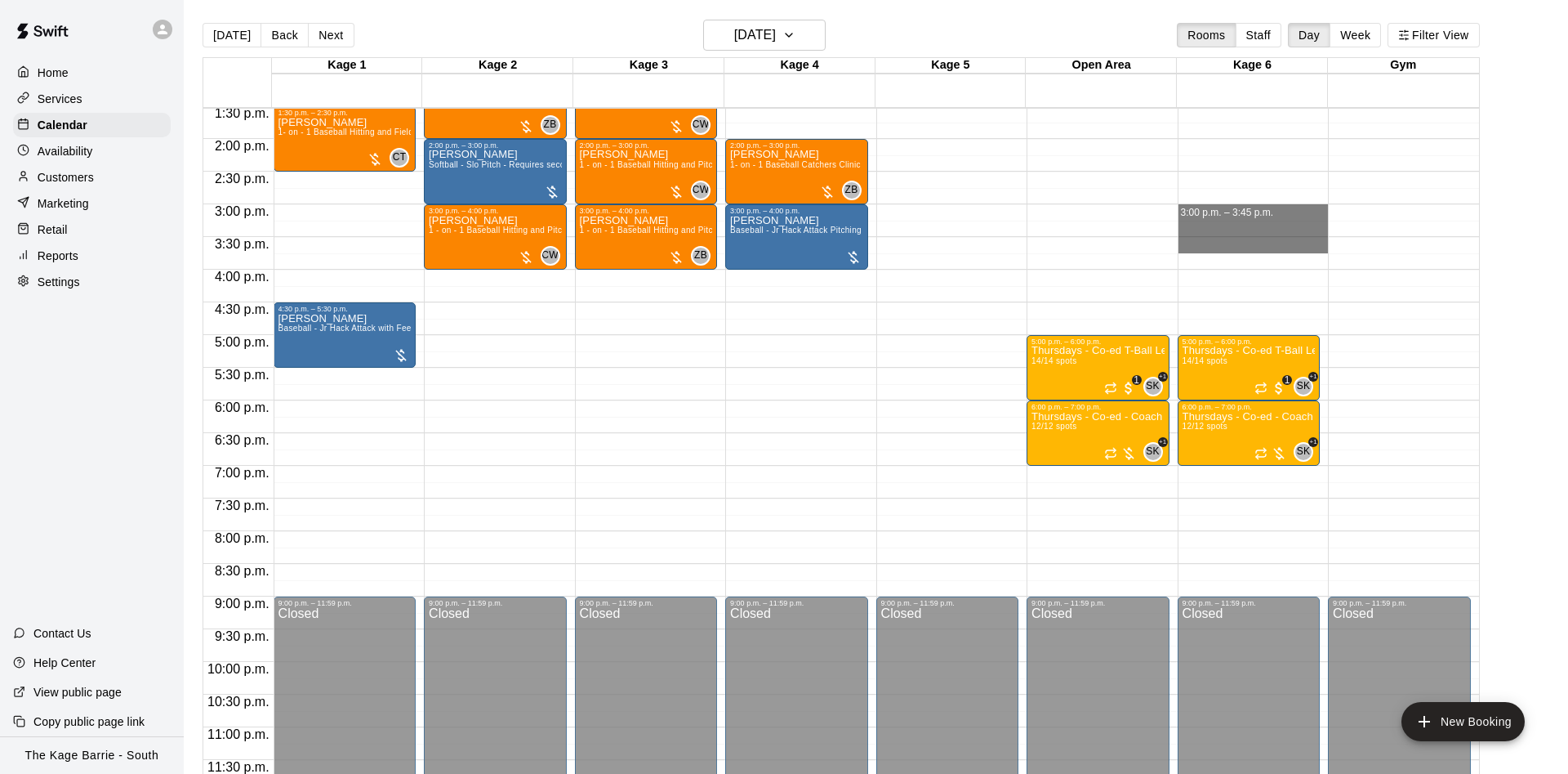
drag, startPoint x: 1232, startPoint y: 205, endPoint x: 1234, endPoint y: 234, distance: 29.1
click at [1233, 236] on div "12:00 a.m. – 12:00 p.m. Closed 5:00 p.m. – 6:00 p.m. Thursdays - Co-ed T-Ball L…" at bounding box center [1253, 9] width 151 height 1569
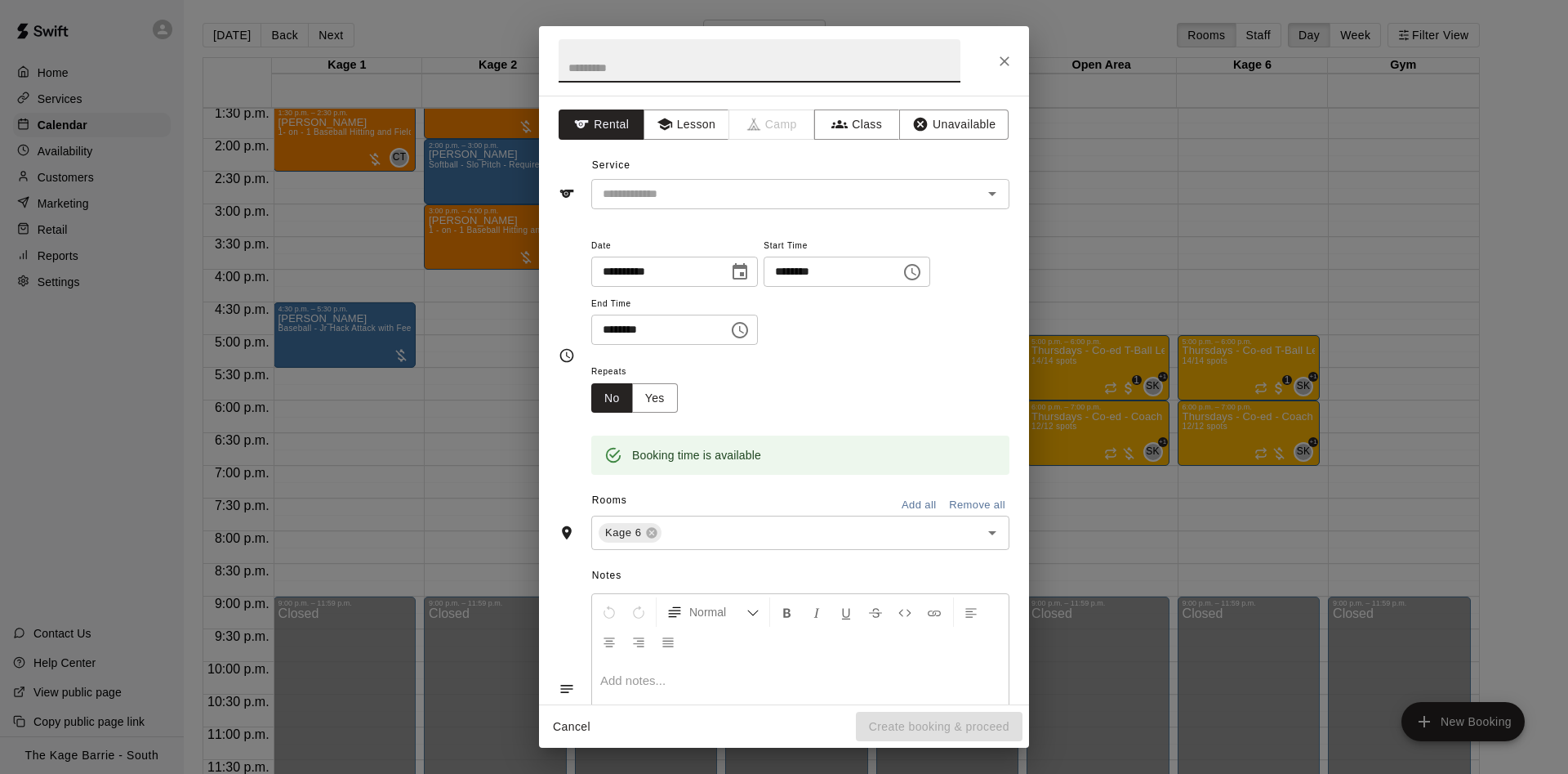
click at [1002, 57] on icon "Close" at bounding box center [1004, 61] width 16 height 16
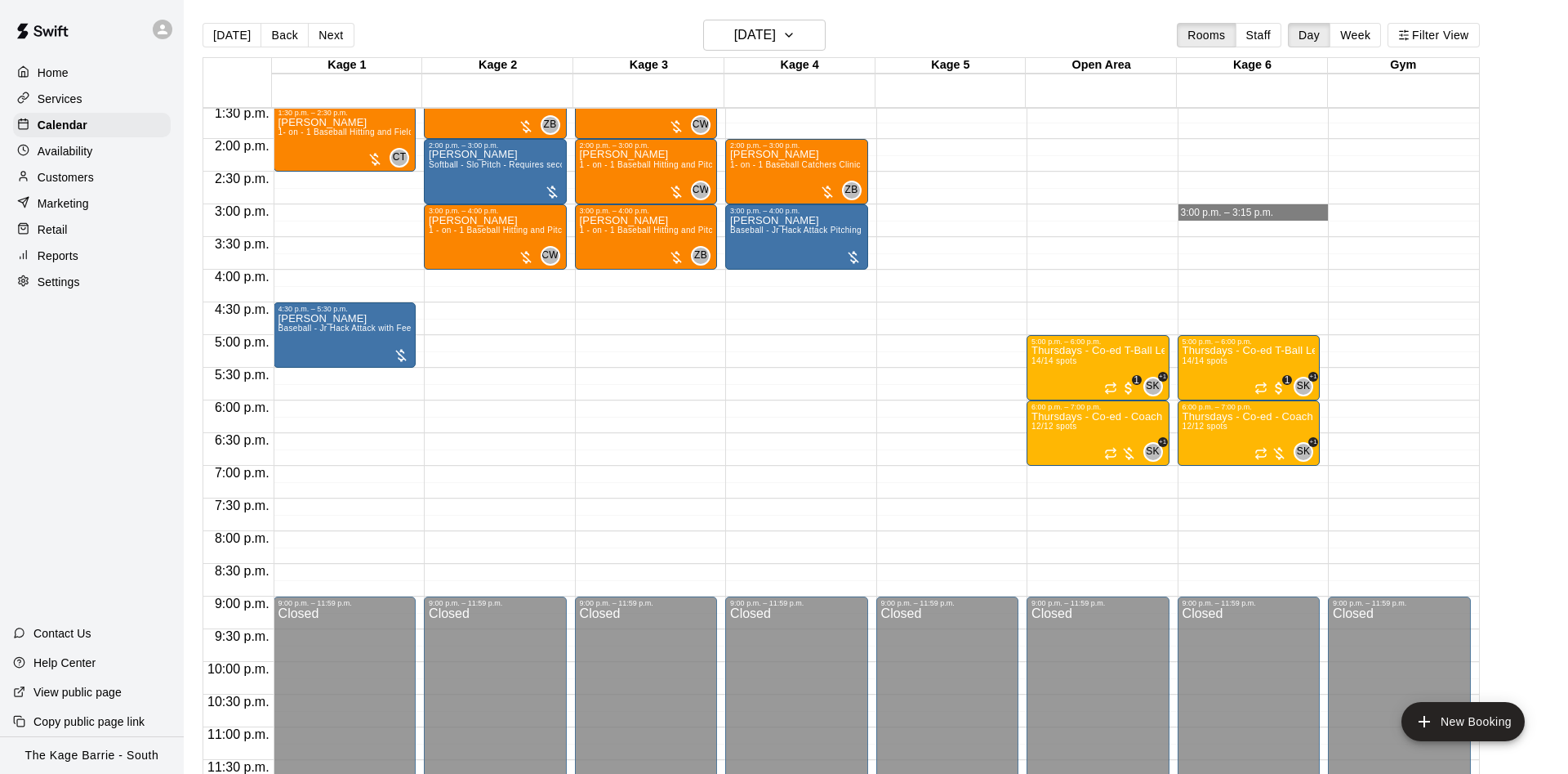
click at [1221, 216] on div "12:00 a.m. – 12:00 p.m. Closed 5:00 p.m. – 6:00 p.m. Thursdays - Co-ed T-Ball L…" at bounding box center [1253, 9] width 151 height 1569
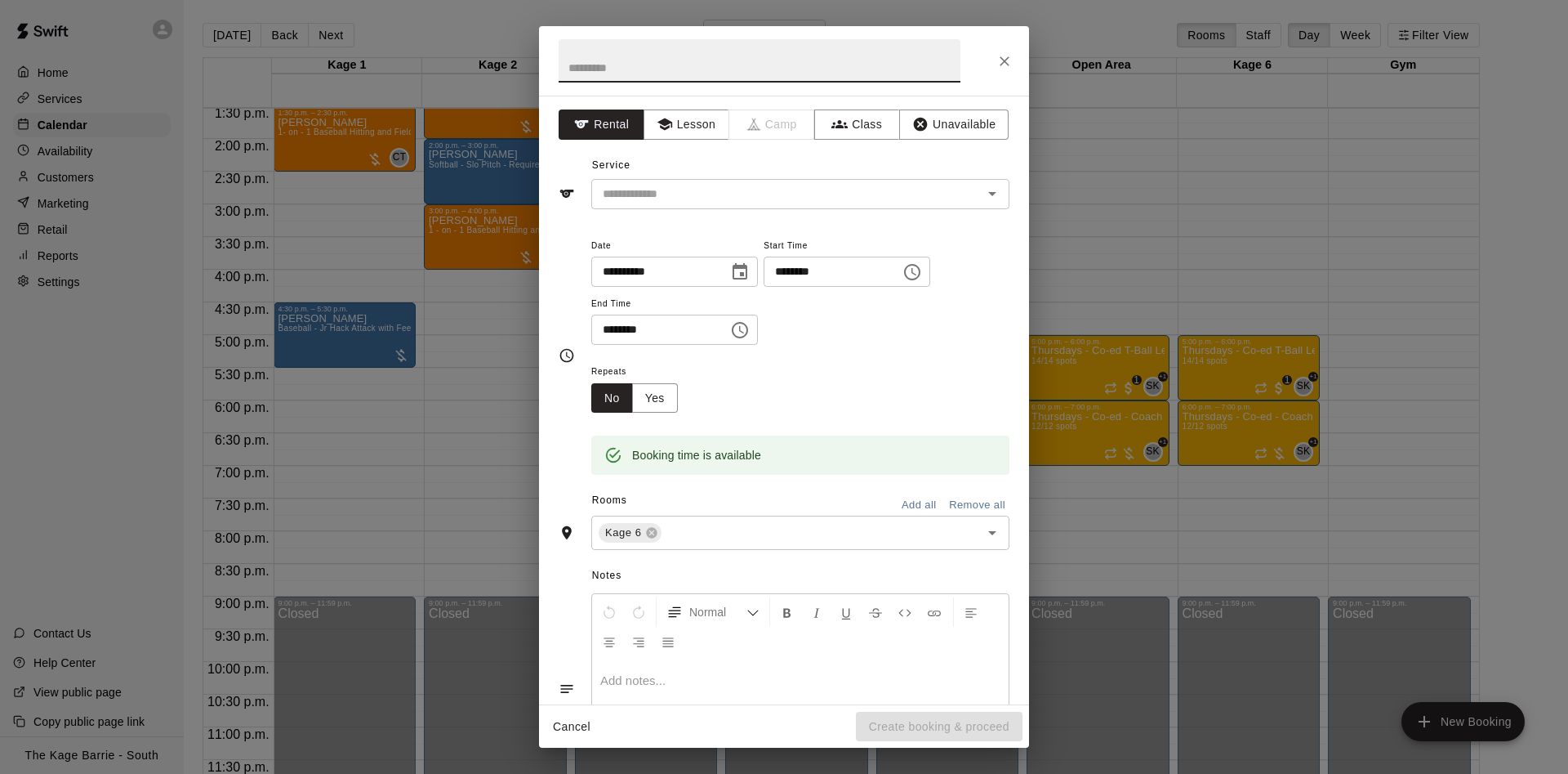
drag, startPoint x: 1002, startPoint y: 66, endPoint x: 1181, endPoint y: 249, distance: 256.0
click at [1006, 66] on icon "Close" at bounding box center [1004, 61] width 16 height 16
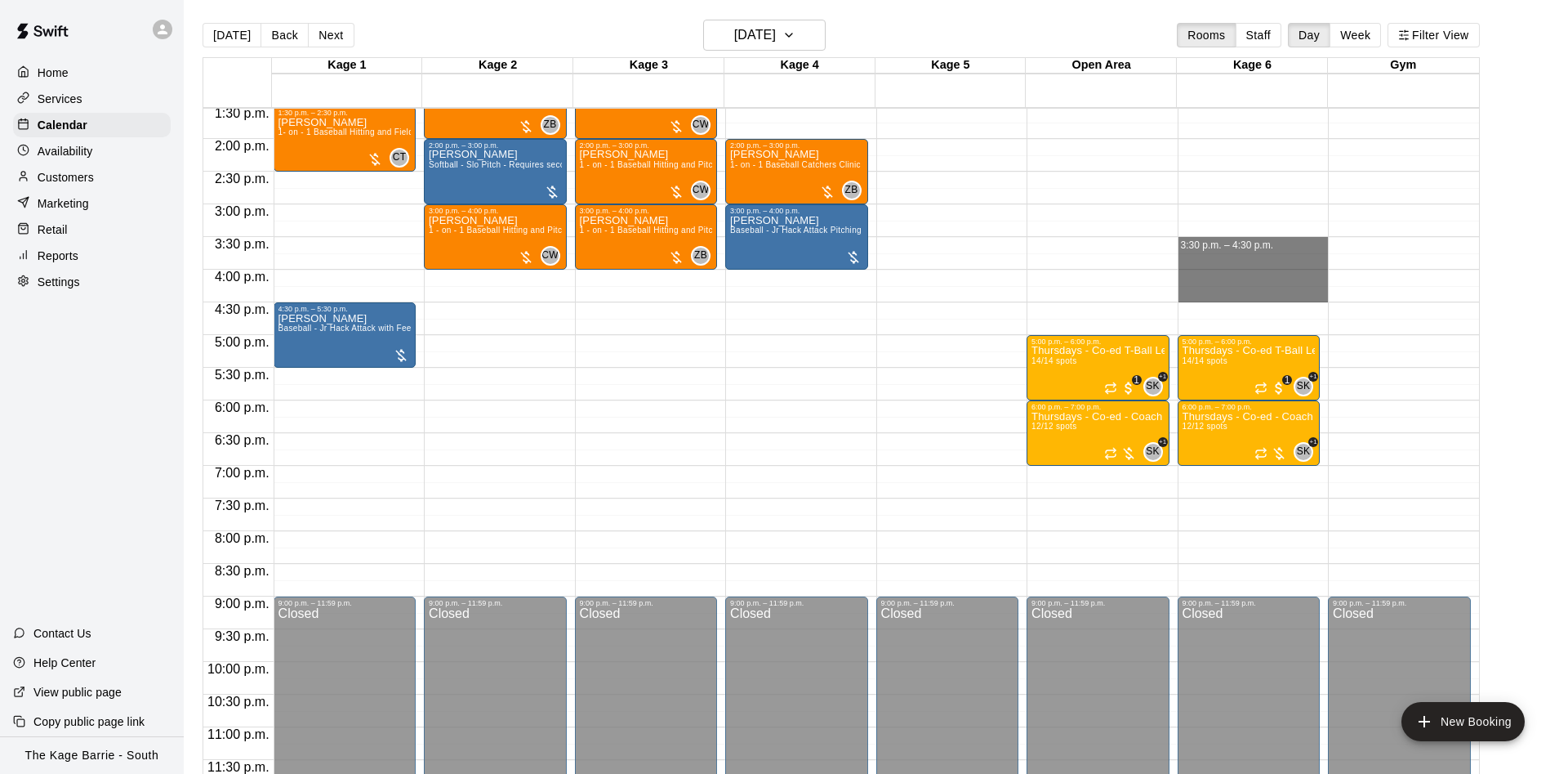
drag, startPoint x: 1206, startPoint y: 241, endPoint x: 1198, endPoint y: 302, distance: 61.5
click at [1206, 290] on div "12:00 a.m. – 12:00 p.m. Closed 5:00 p.m. – 6:00 p.m. Thursdays - Co-ed T-Ball L…" at bounding box center [1253, 9] width 151 height 1569
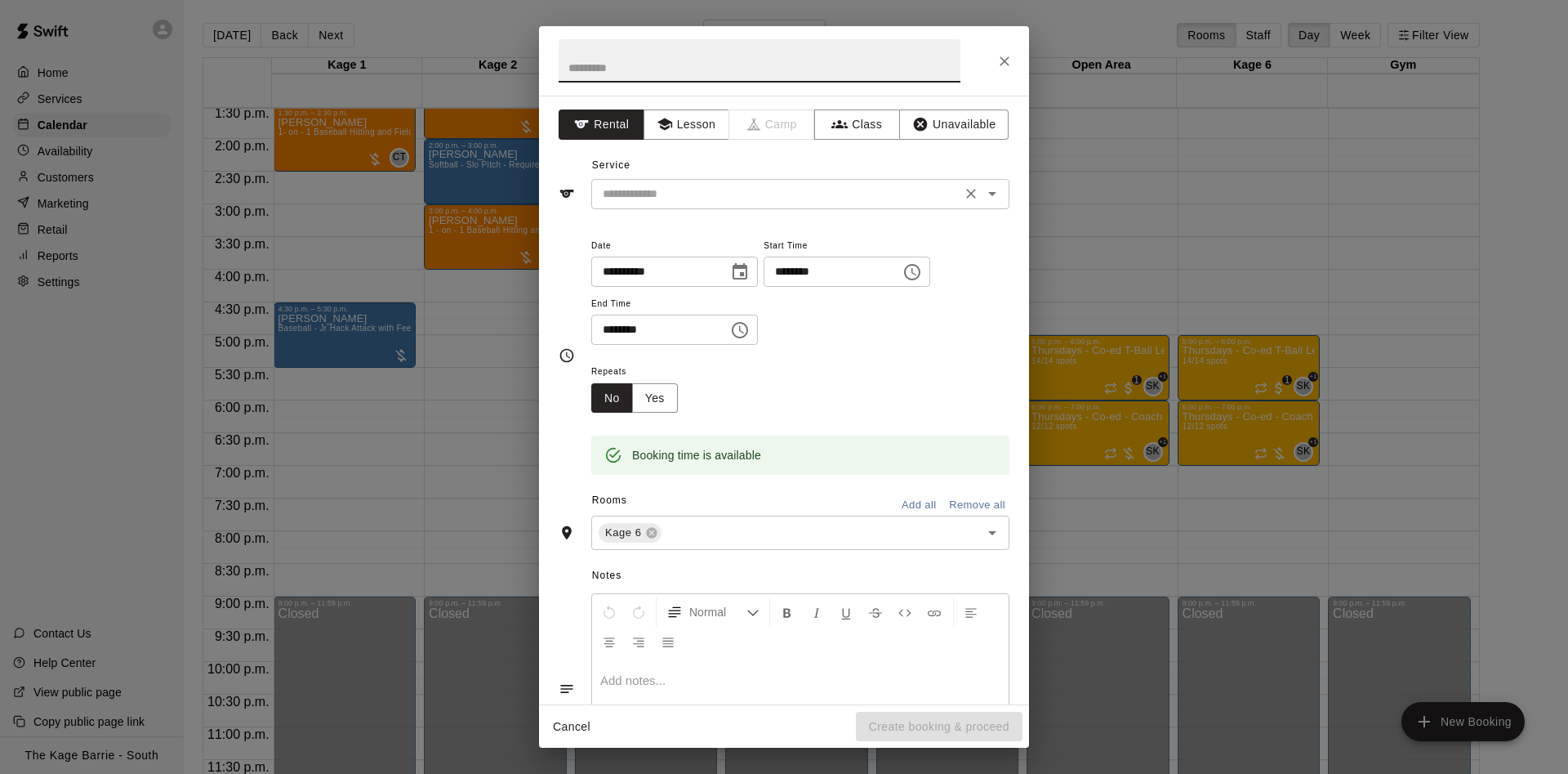
click at [779, 191] on input "text" at bounding box center [775, 194] width 360 height 21
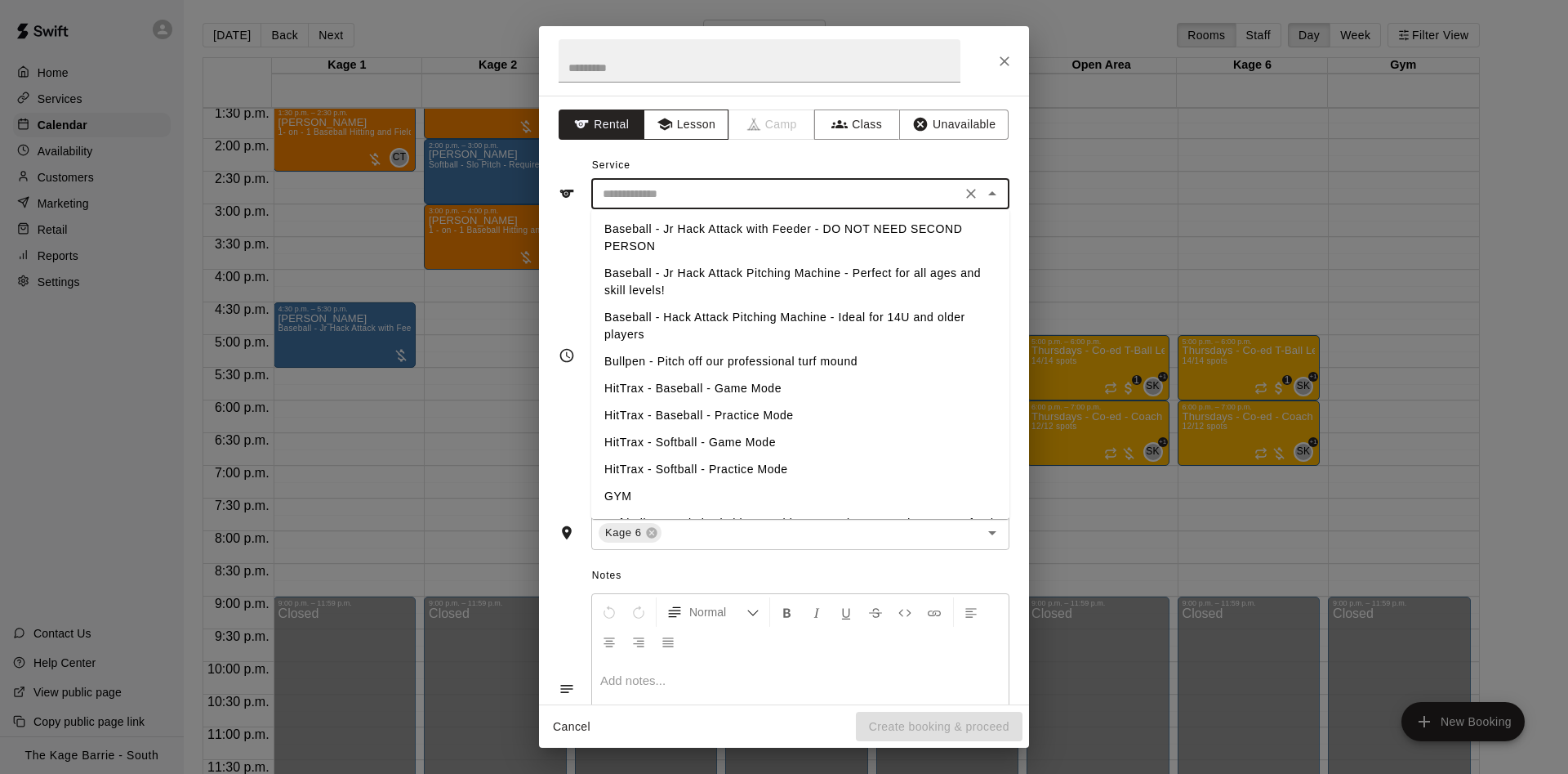
drag, startPoint x: 690, startPoint y: 120, endPoint x: 714, endPoint y: 183, distance: 67.4
click at [690, 120] on button "Lesson" at bounding box center [686, 124] width 86 height 30
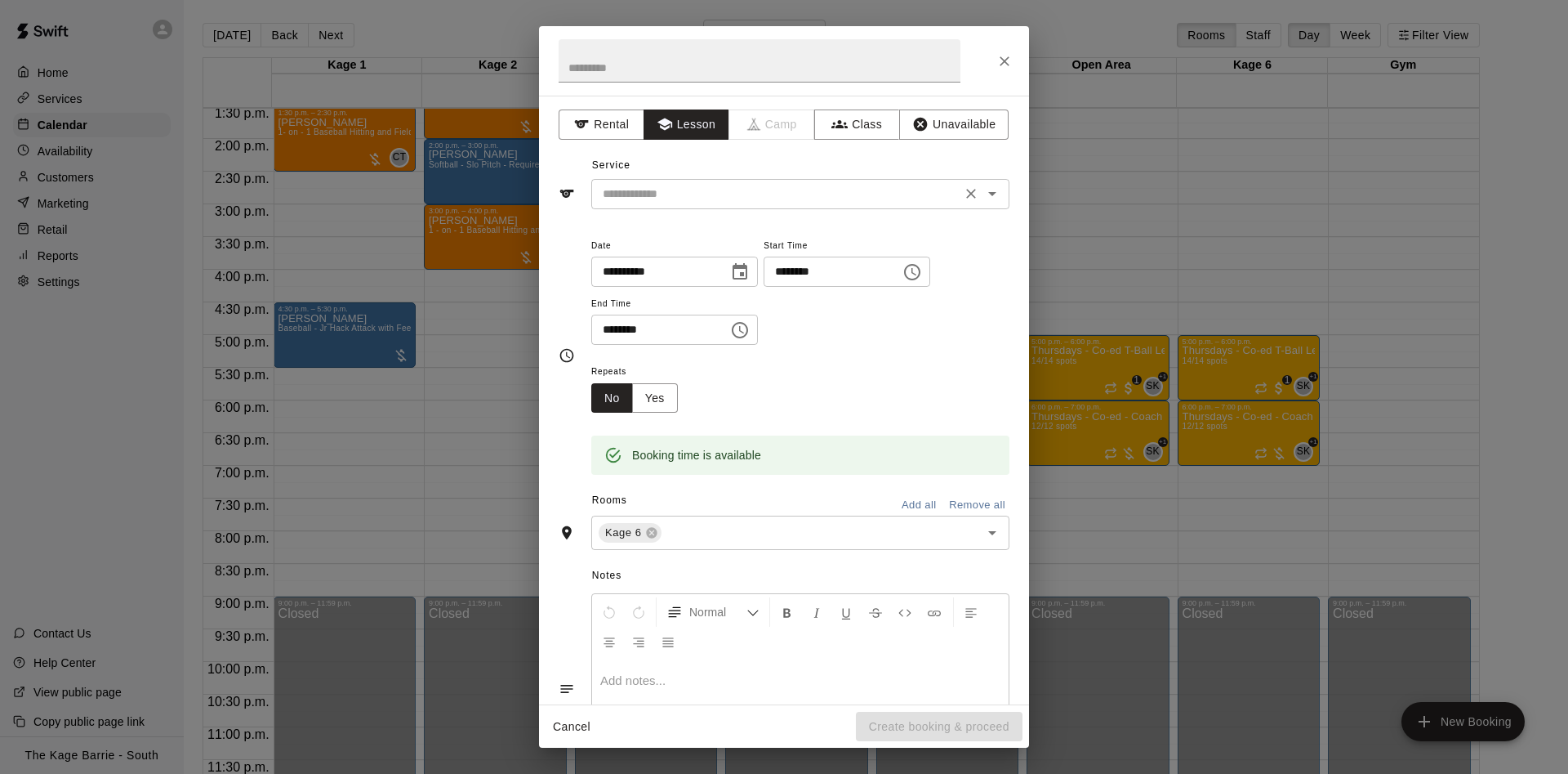
click at [713, 198] on input "text" at bounding box center [775, 194] width 360 height 21
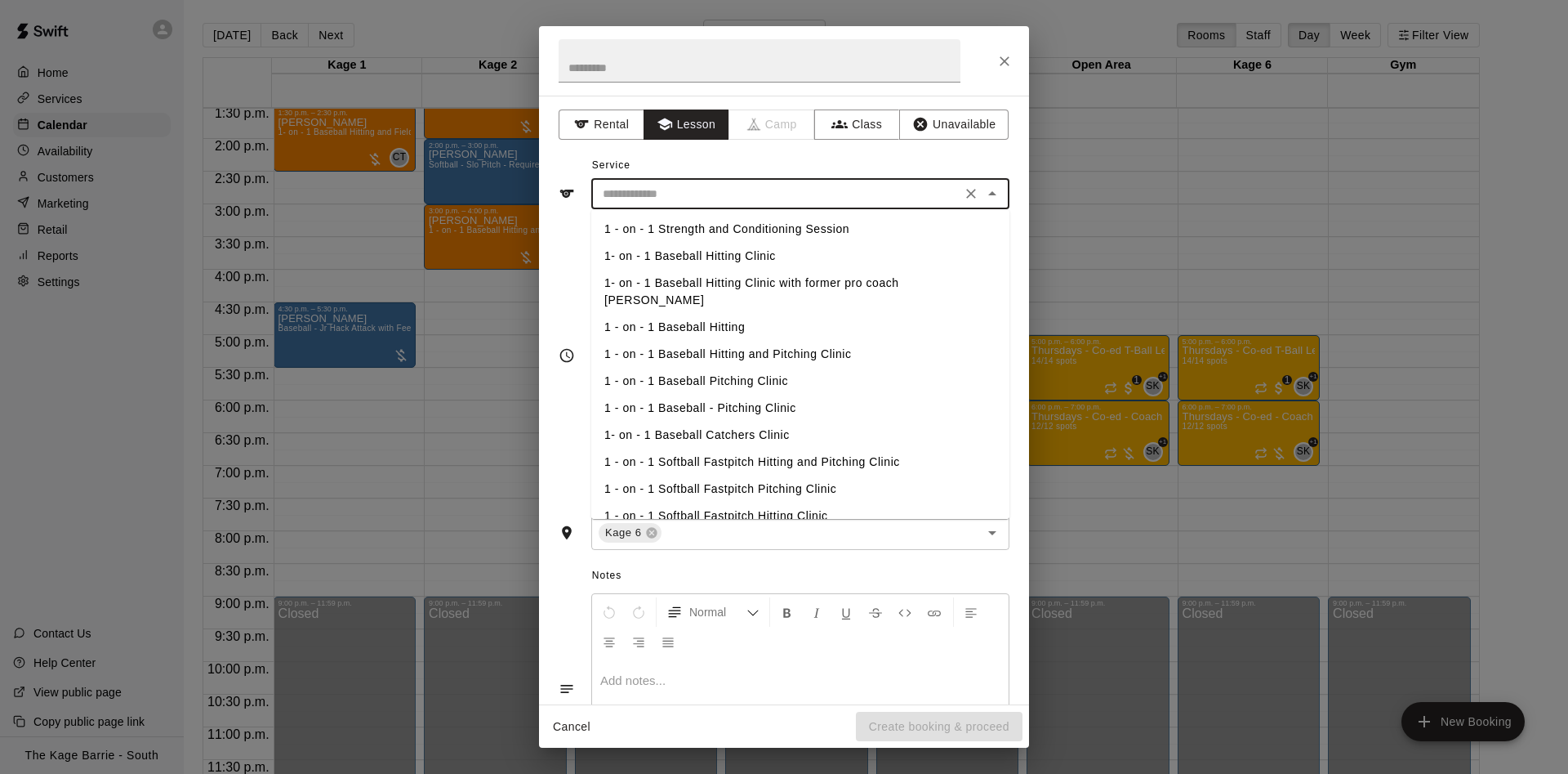
click at [746, 341] on li "1 - on - 1 Baseball Hitting and Pitching Clinic" at bounding box center [799, 354] width 418 height 27
type input "**********"
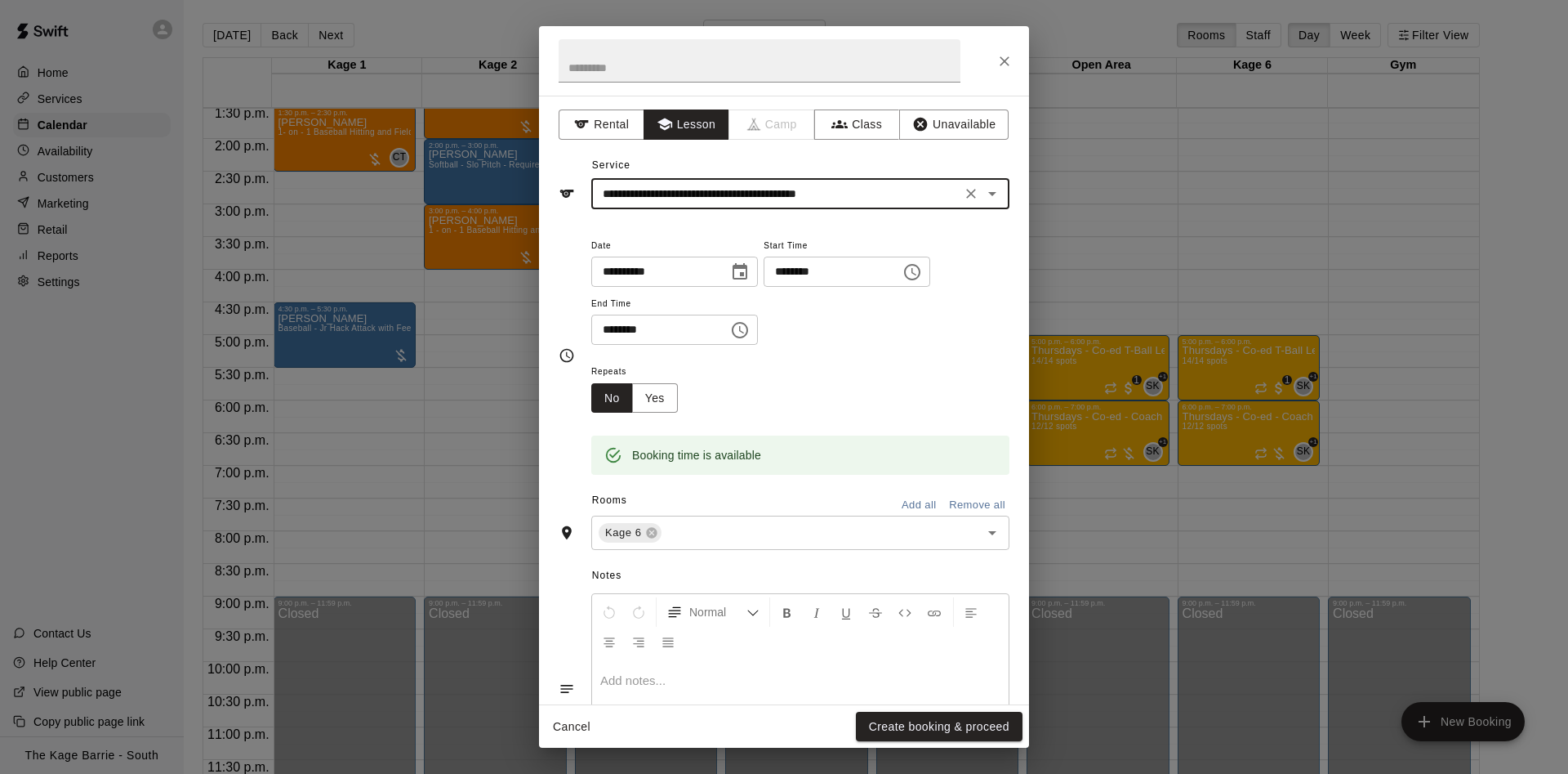
click at [946, 718] on button "Create booking & proceed" at bounding box center [939, 726] width 167 height 30
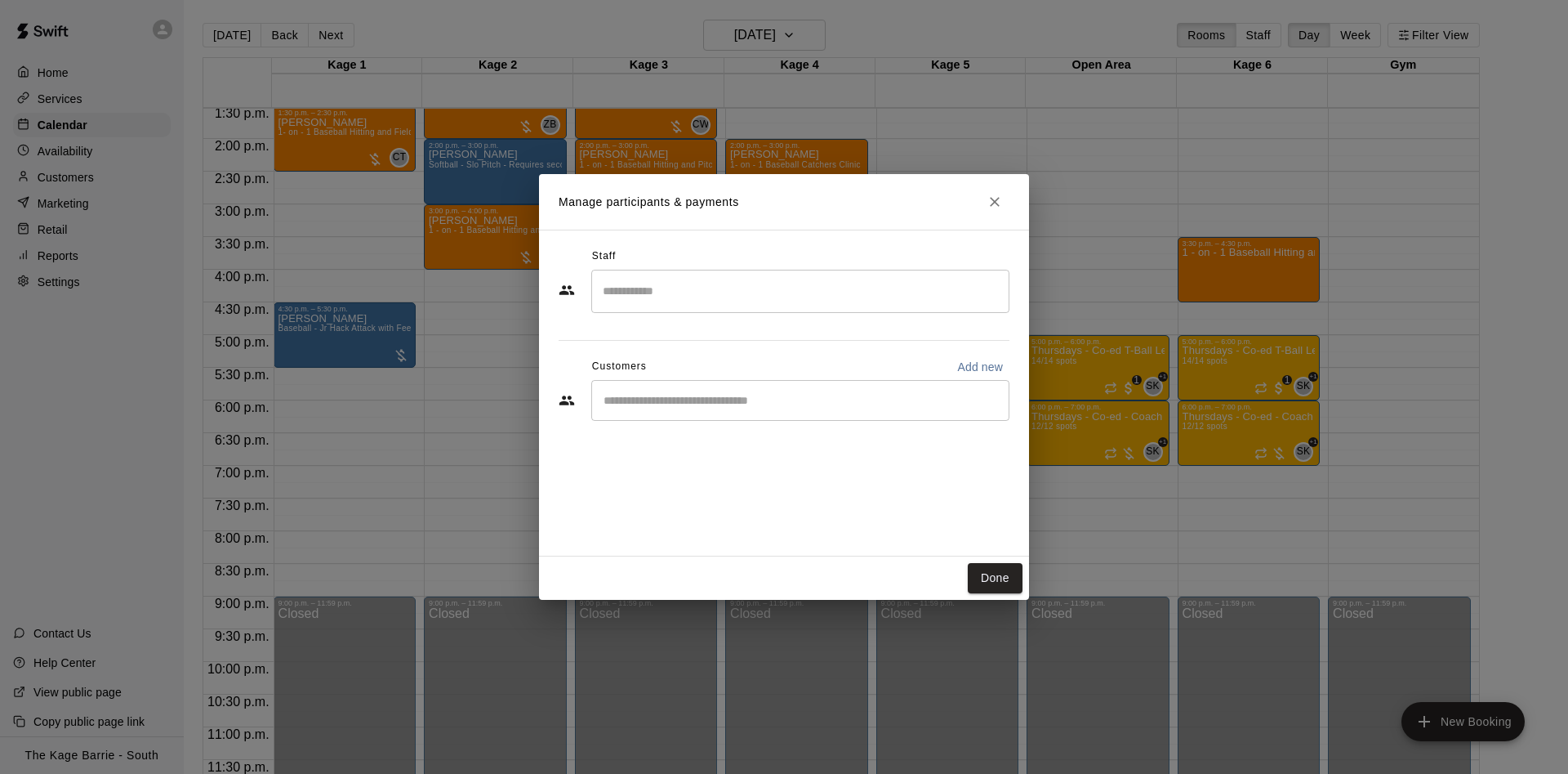
click at [683, 296] on input "Search staff" at bounding box center [800, 290] width 404 height 28
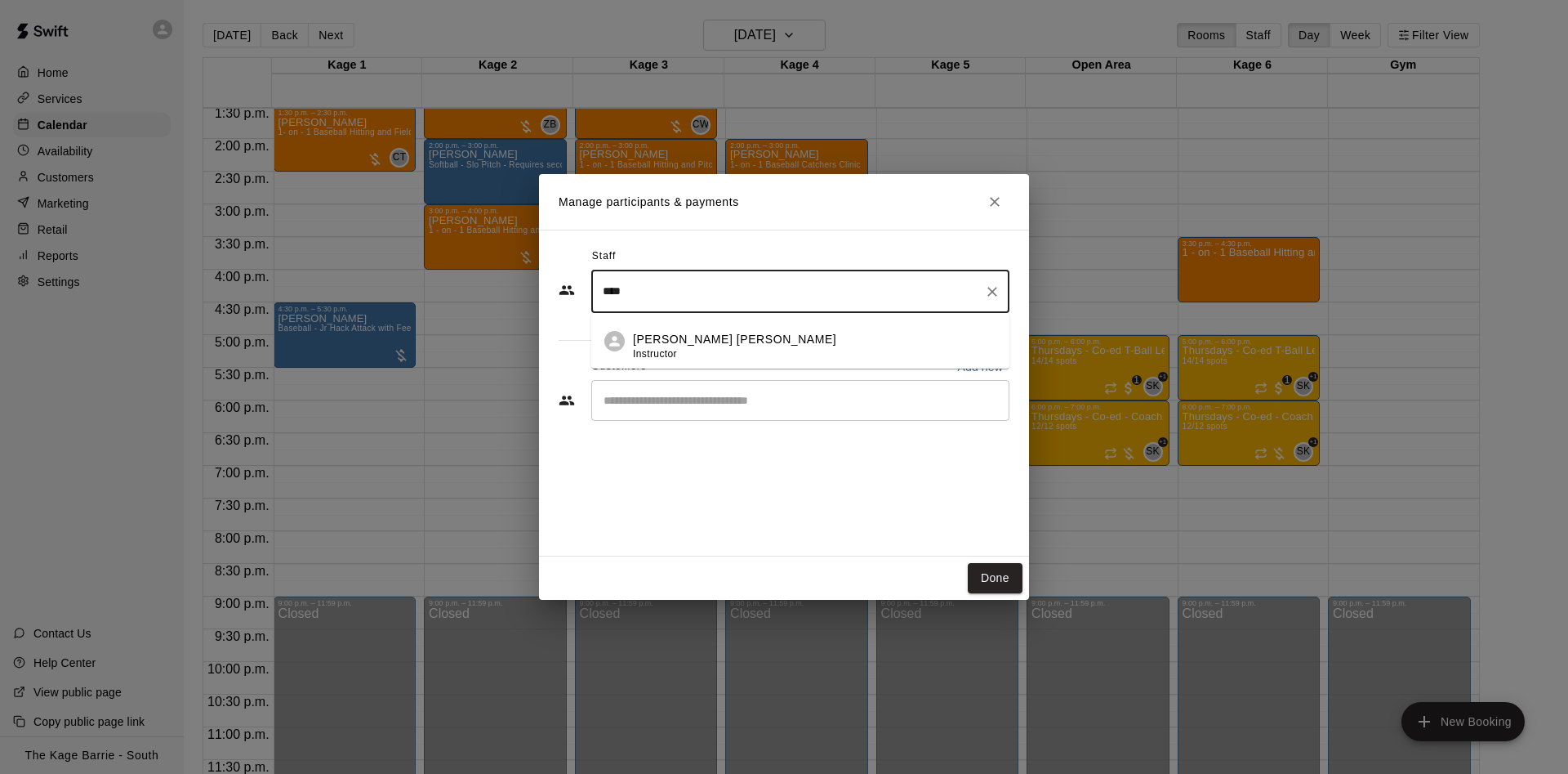
click at [684, 320] on li "Cooper Tomkinson Instructor" at bounding box center [799, 340] width 418 height 56
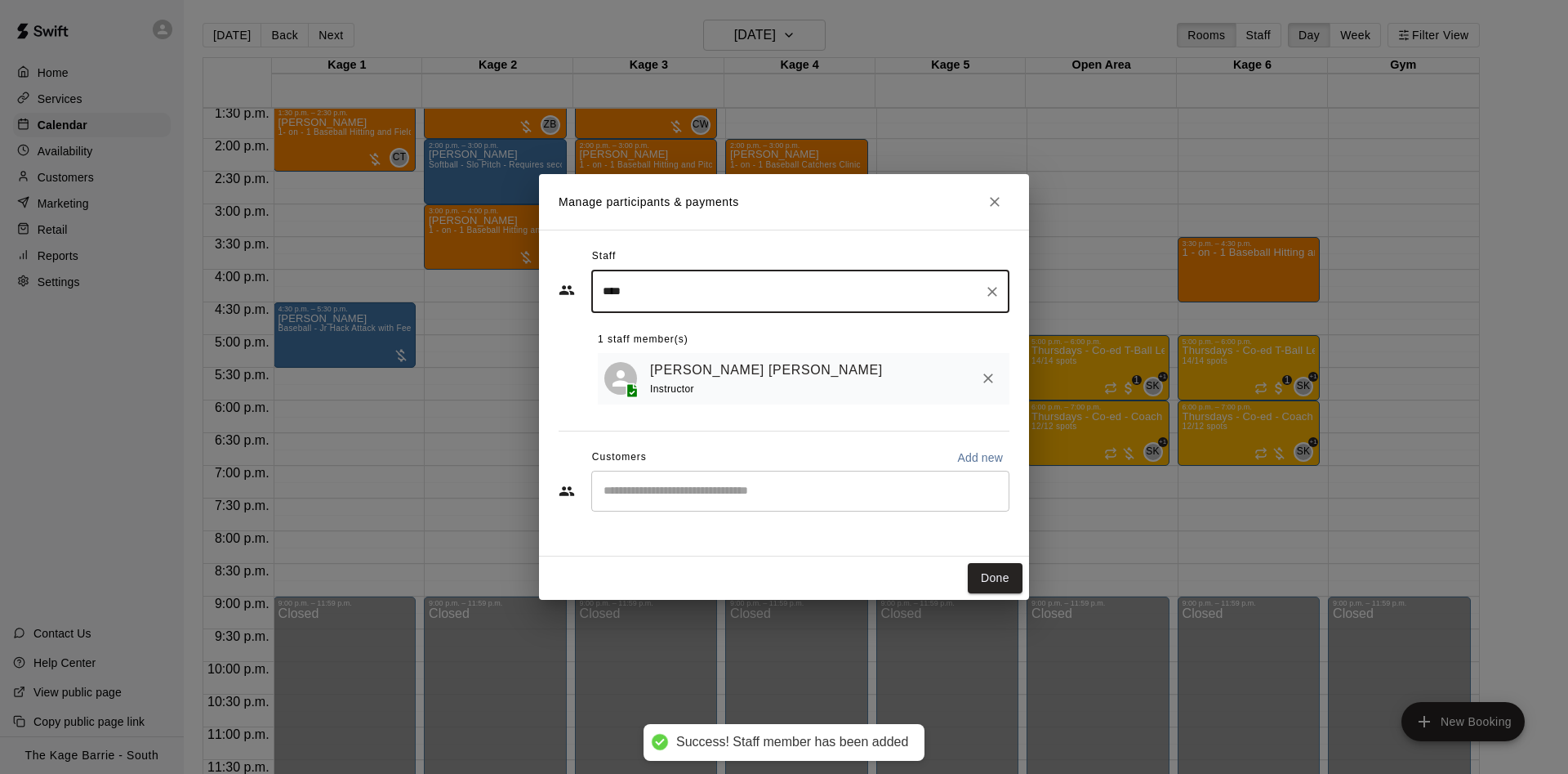
type input "****"
click at [740, 488] on input "Start typing to search customers..." at bounding box center [800, 491] width 404 height 16
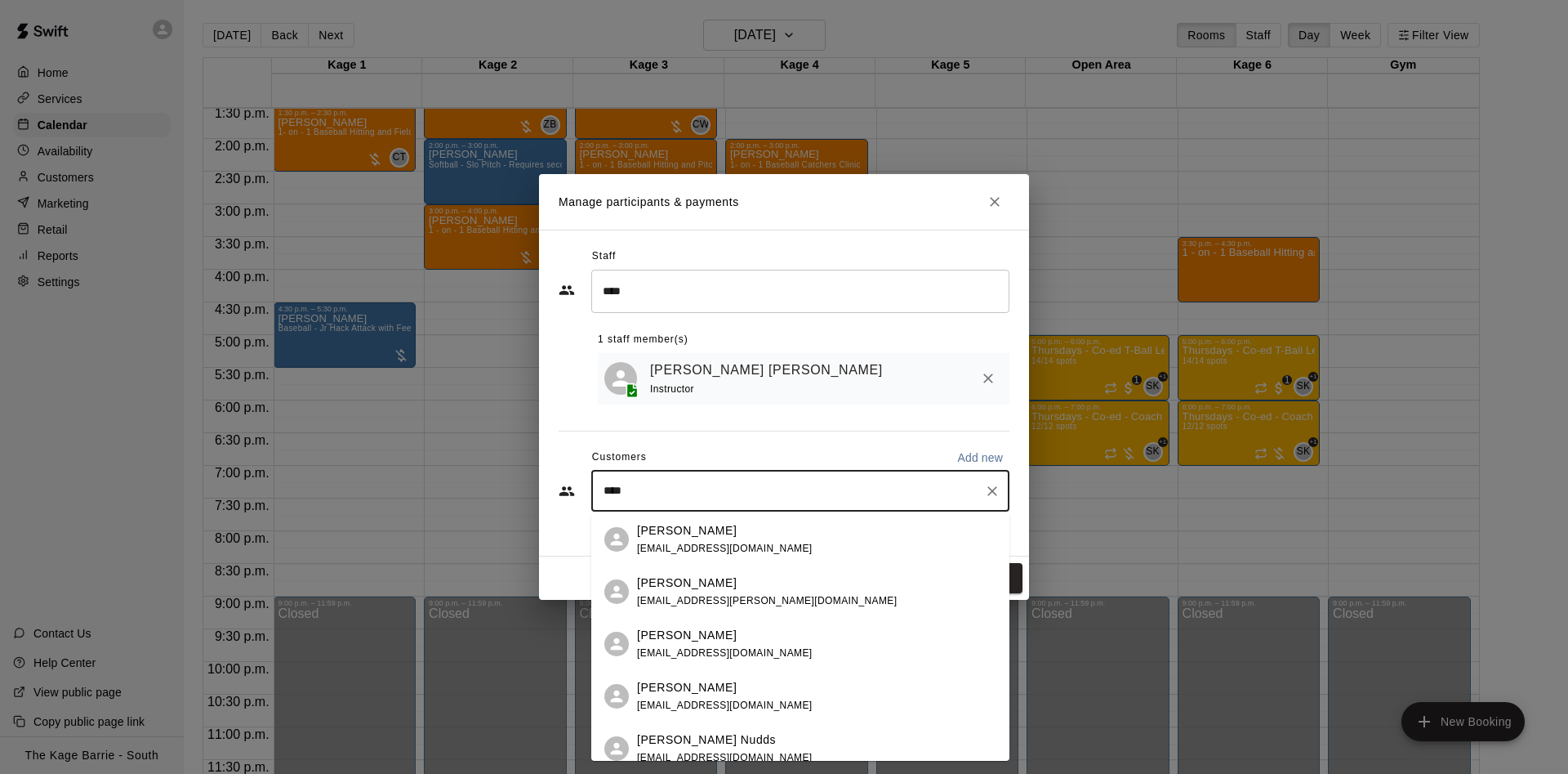
type input "*****"
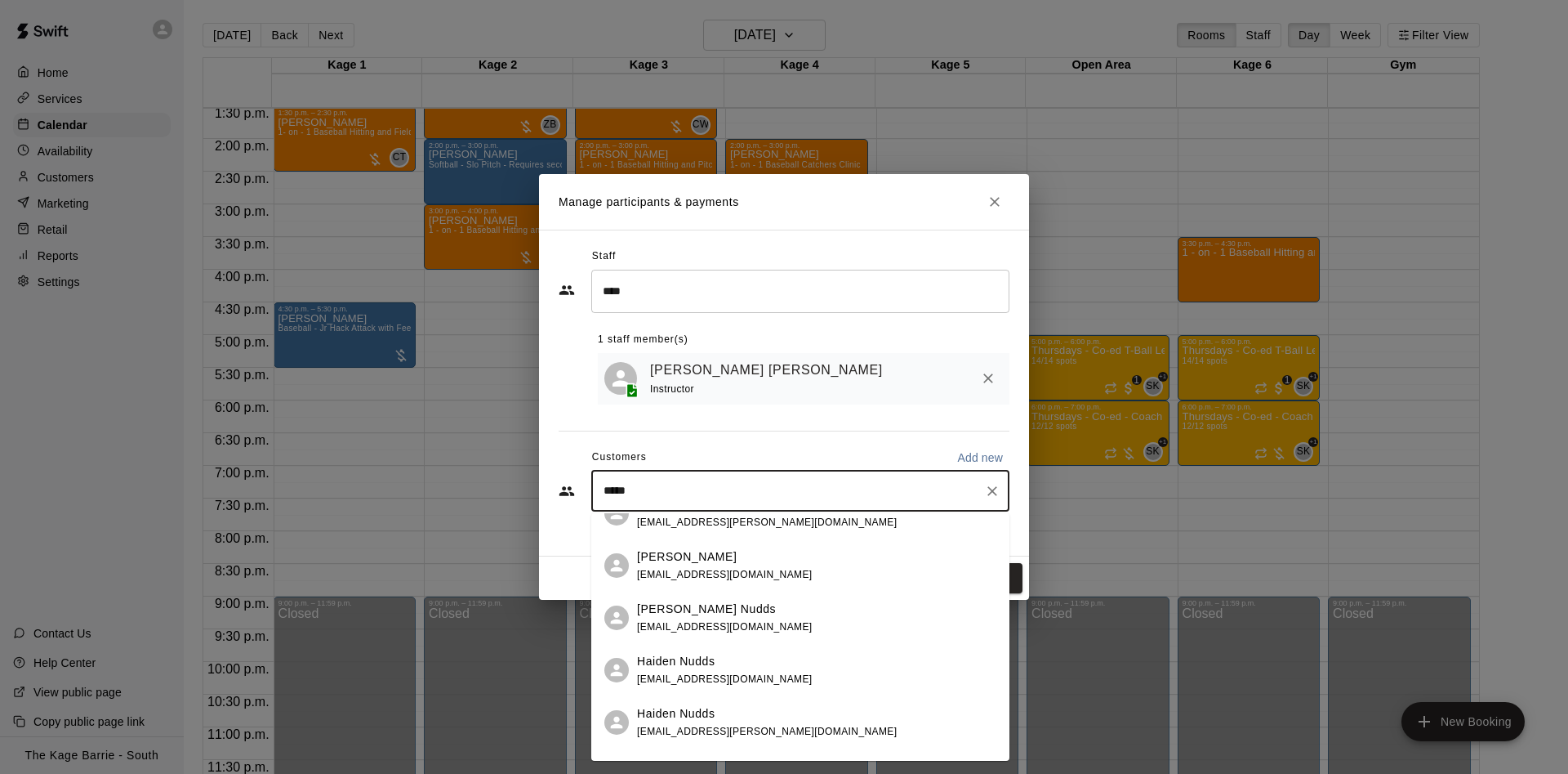
click at [768, 622] on div "Maddox Nudds mnudds80@gmail.com" at bounding box center [817, 618] width 359 height 35
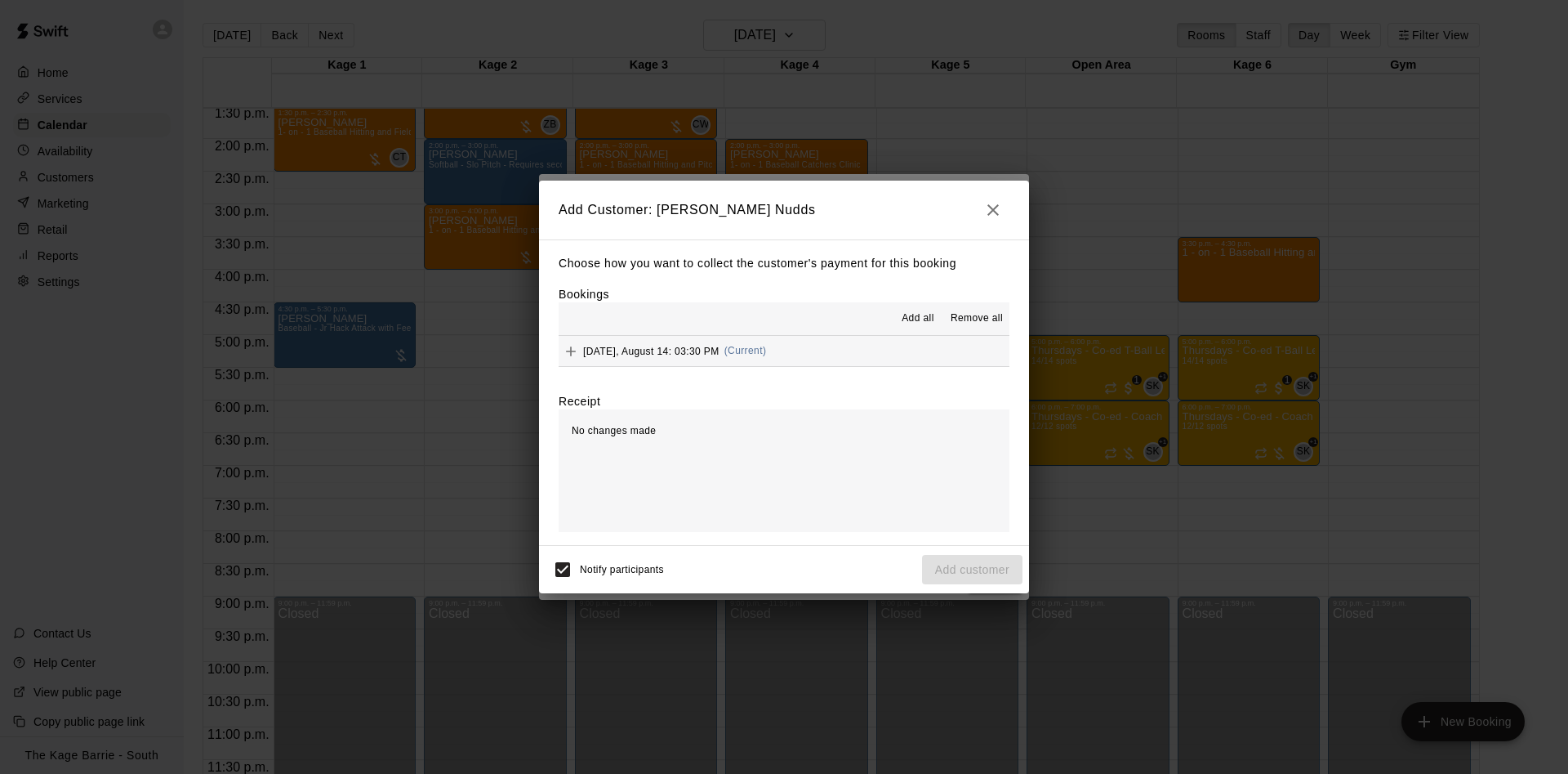
click at [910, 329] on button "Add all" at bounding box center [917, 319] width 52 height 26
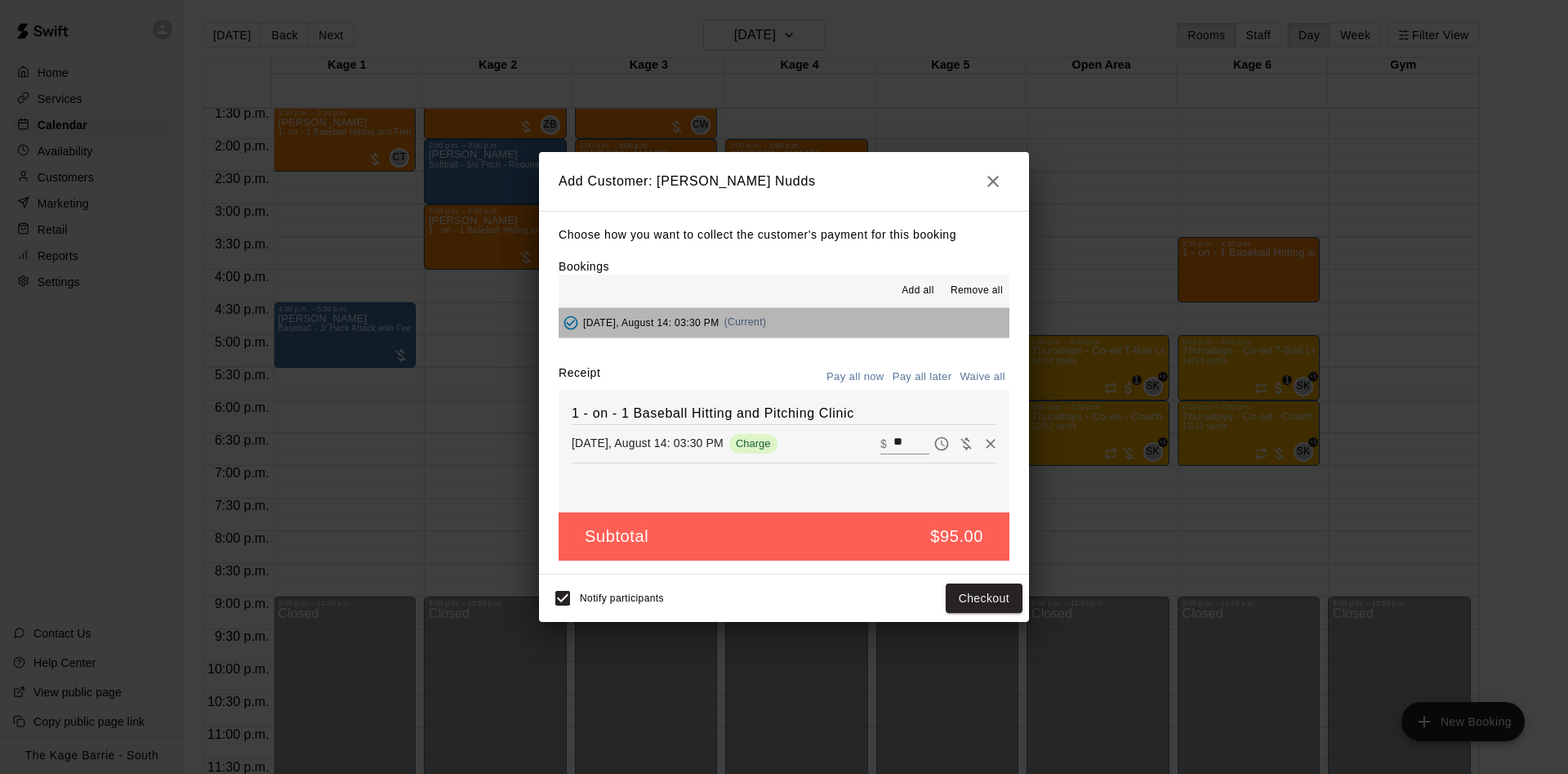
click at [915, 325] on button "Thursday, August 14: 03:30 PM (Current)" at bounding box center [783, 322] width 451 height 30
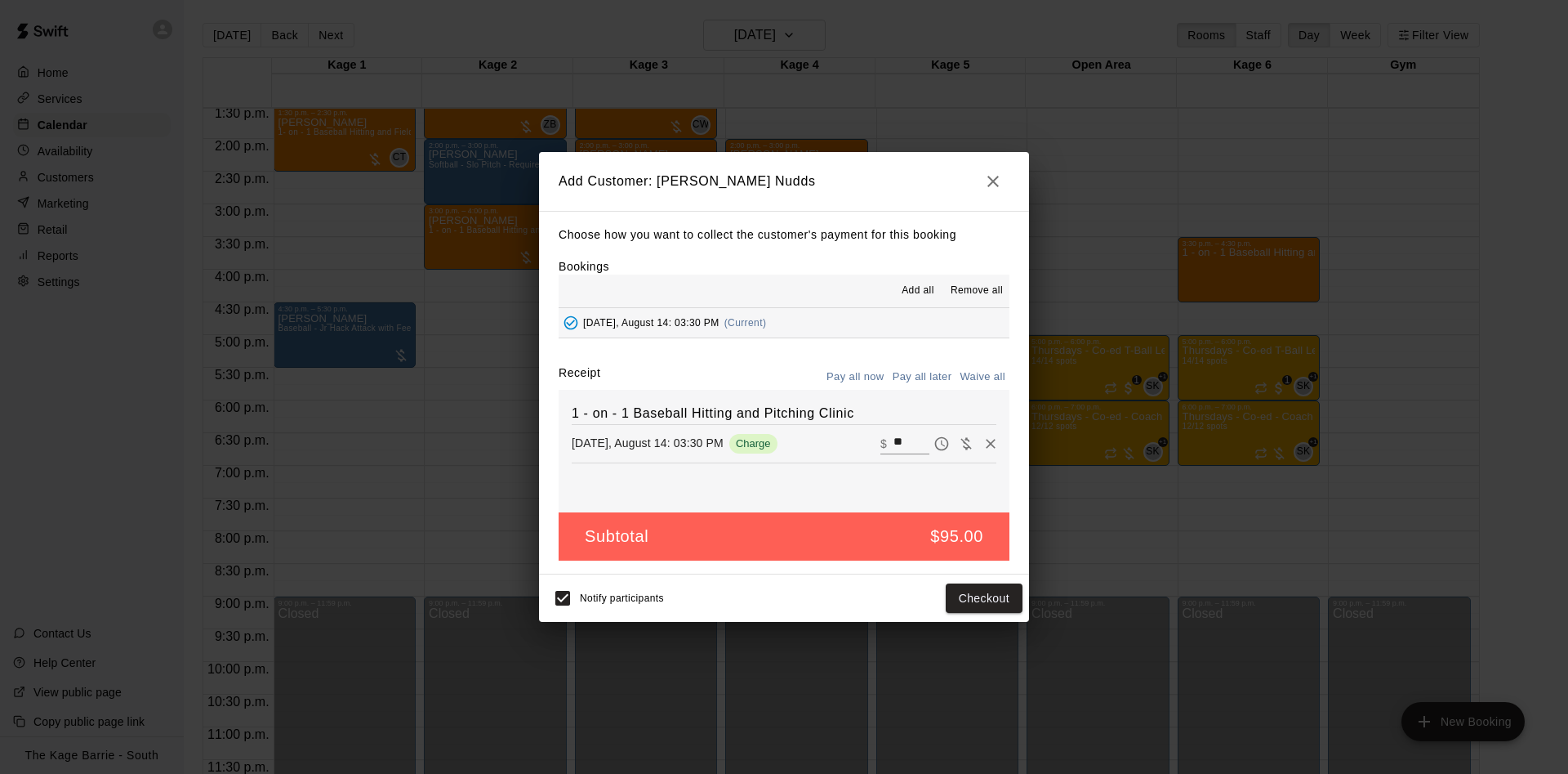
click at [933, 381] on button "Pay all later" at bounding box center [922, 376] width 68 height 25
click at [977, 595] on button "Add customer" at bounding box center [972, 598] width 100 height 30
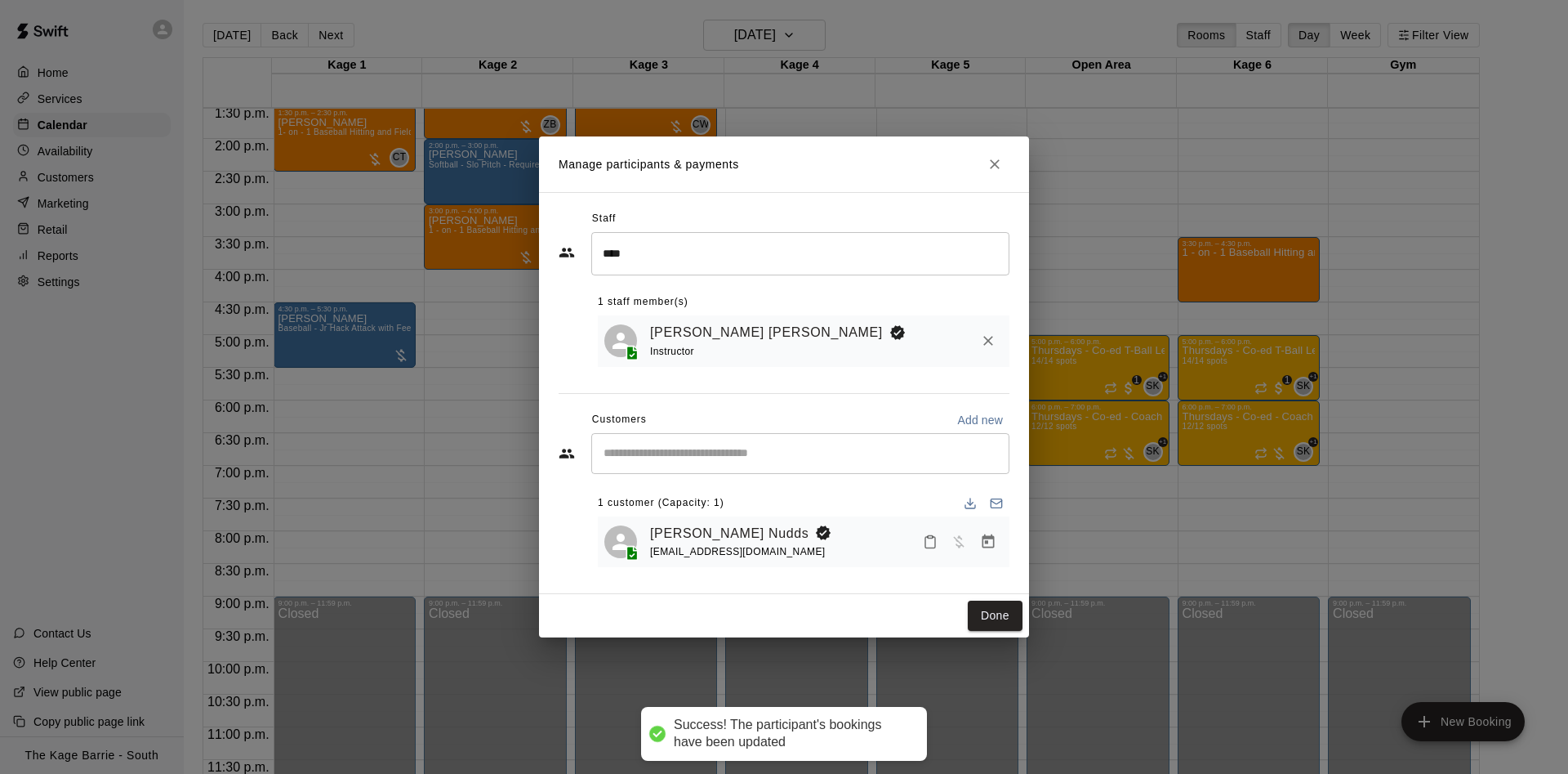
click at [723, 475] on div "​ 1 customer (Capacity: 1) Maddox Nudds mnudds80@gmail.com" at bounding box center [783, 500] width 451 height 135
click at [726, 467] on div "​" at bounding box center [799, 454] width 418 height 41
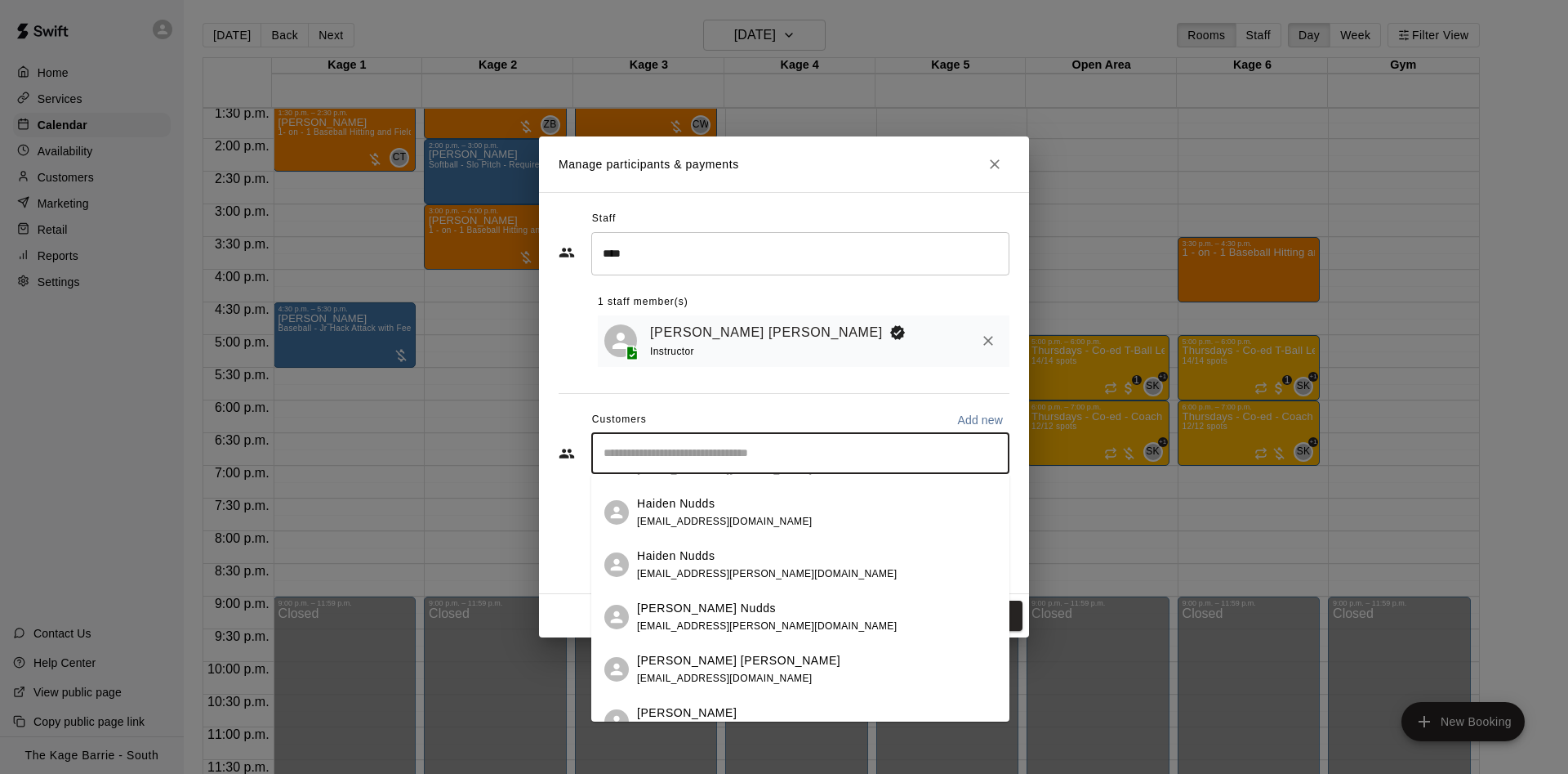
scroll to position [275, 0]
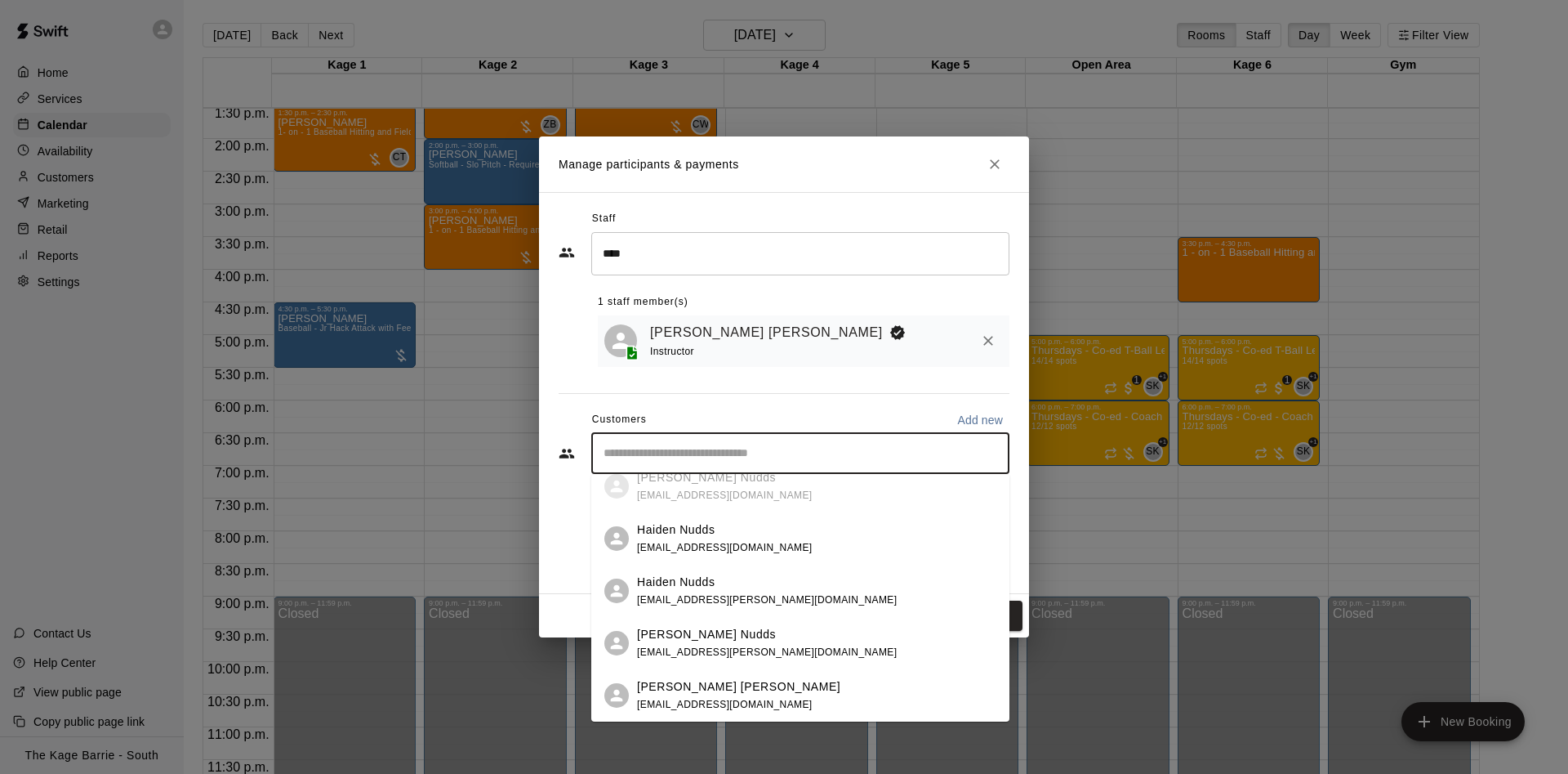
click at [713, 594] on div "Haiden Nudds nudds@rogers.com" at bounding box center [767, 591] width 259 height 35
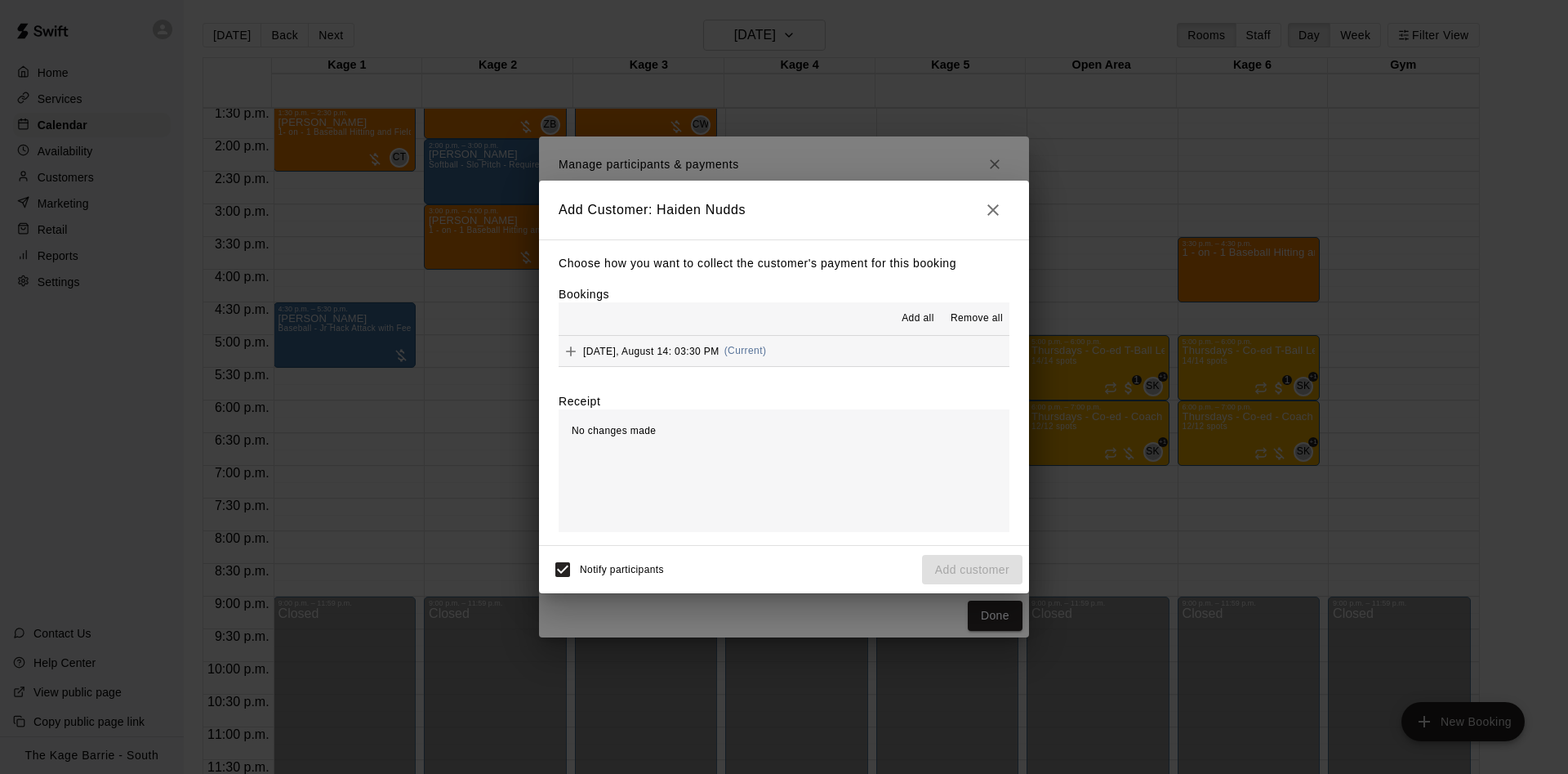
click at [907, 315] on span "Add all" at bounding box center [918, 318] width 33 height 16
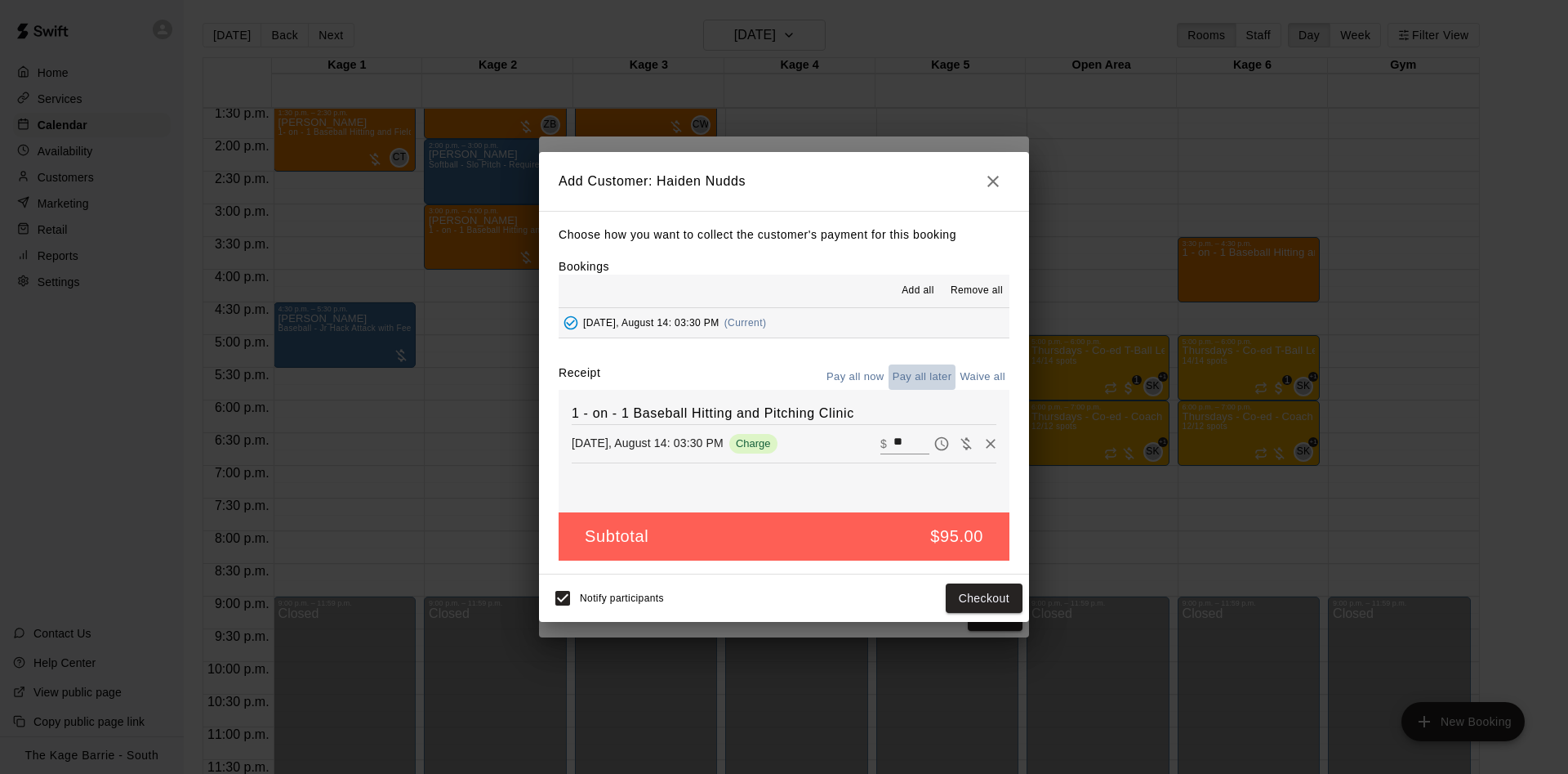
click at [907, 369] on button "Pay all later" at bounding box center [922, 376] width 68 height 25
drag, startPoint x: 1013, startPoint y: 600, endPoint x: 1024, endPoint y: 600, distance: 11.0
click at [1015, 600] on button "Add customer" at bounding box center [972, 598] width 100 height 30
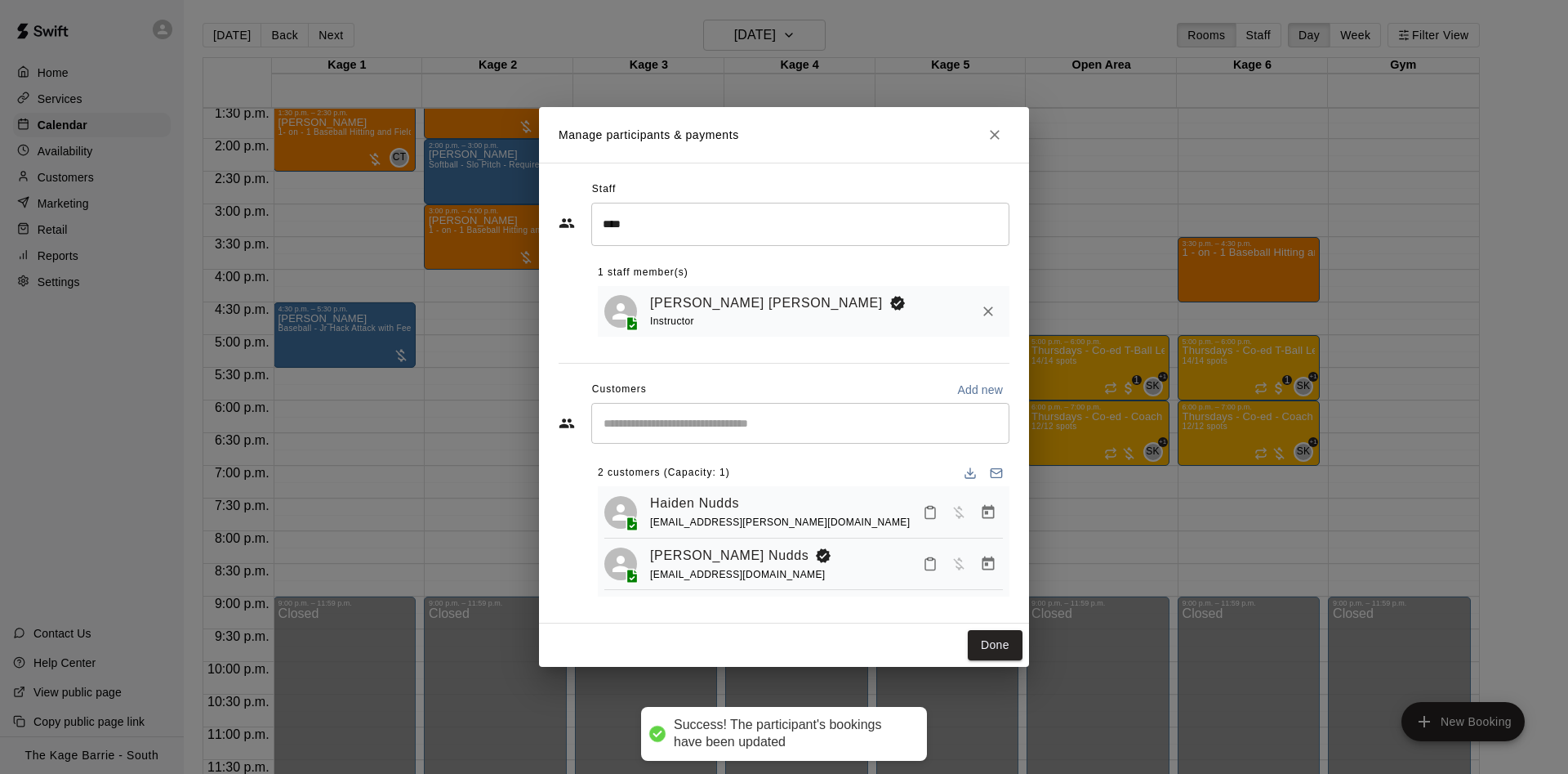
click at [995, 642] on button "Done" at bounding box center [995, 644] width 55 height 30
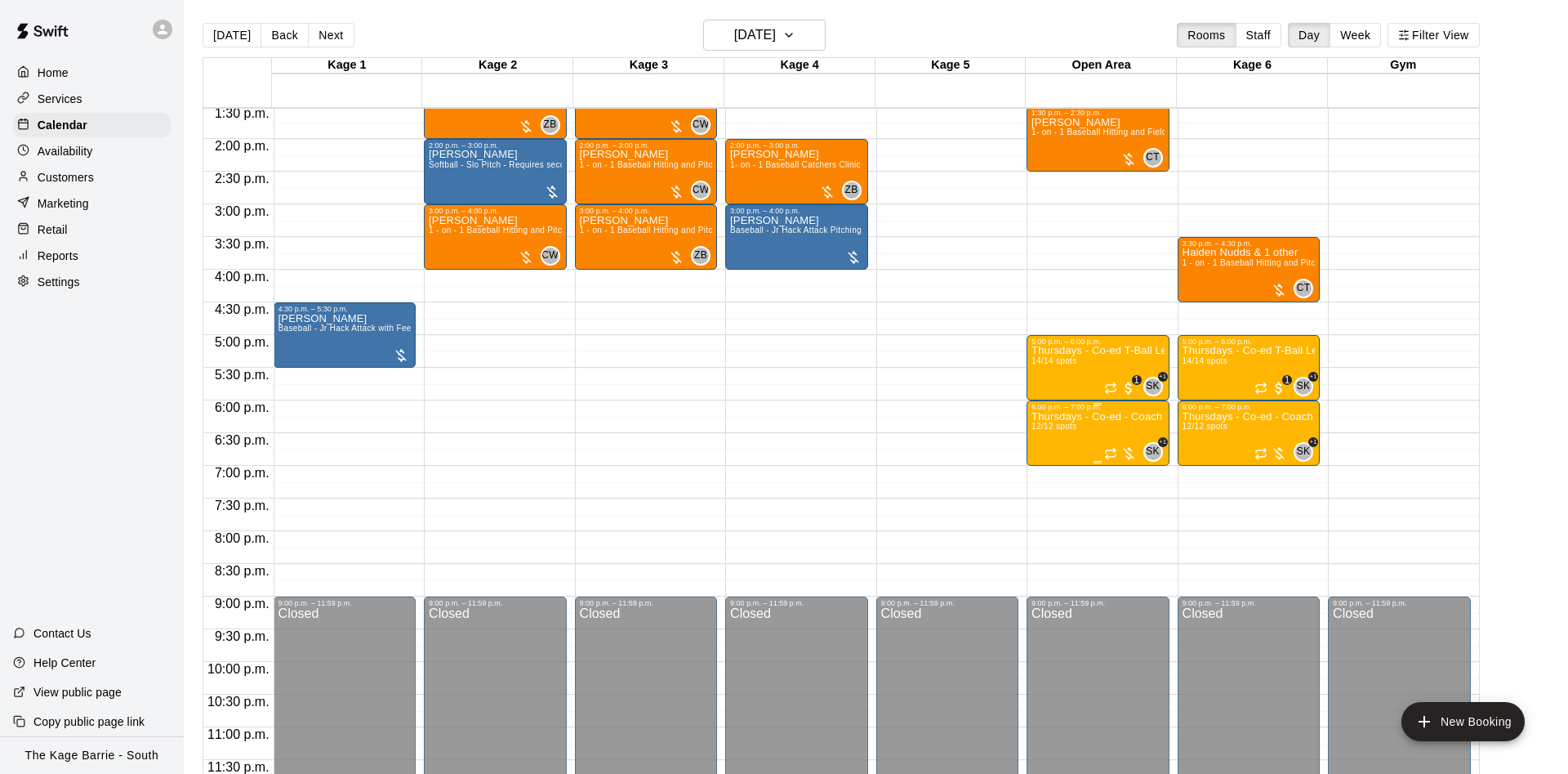
scroll to position [783, 0]
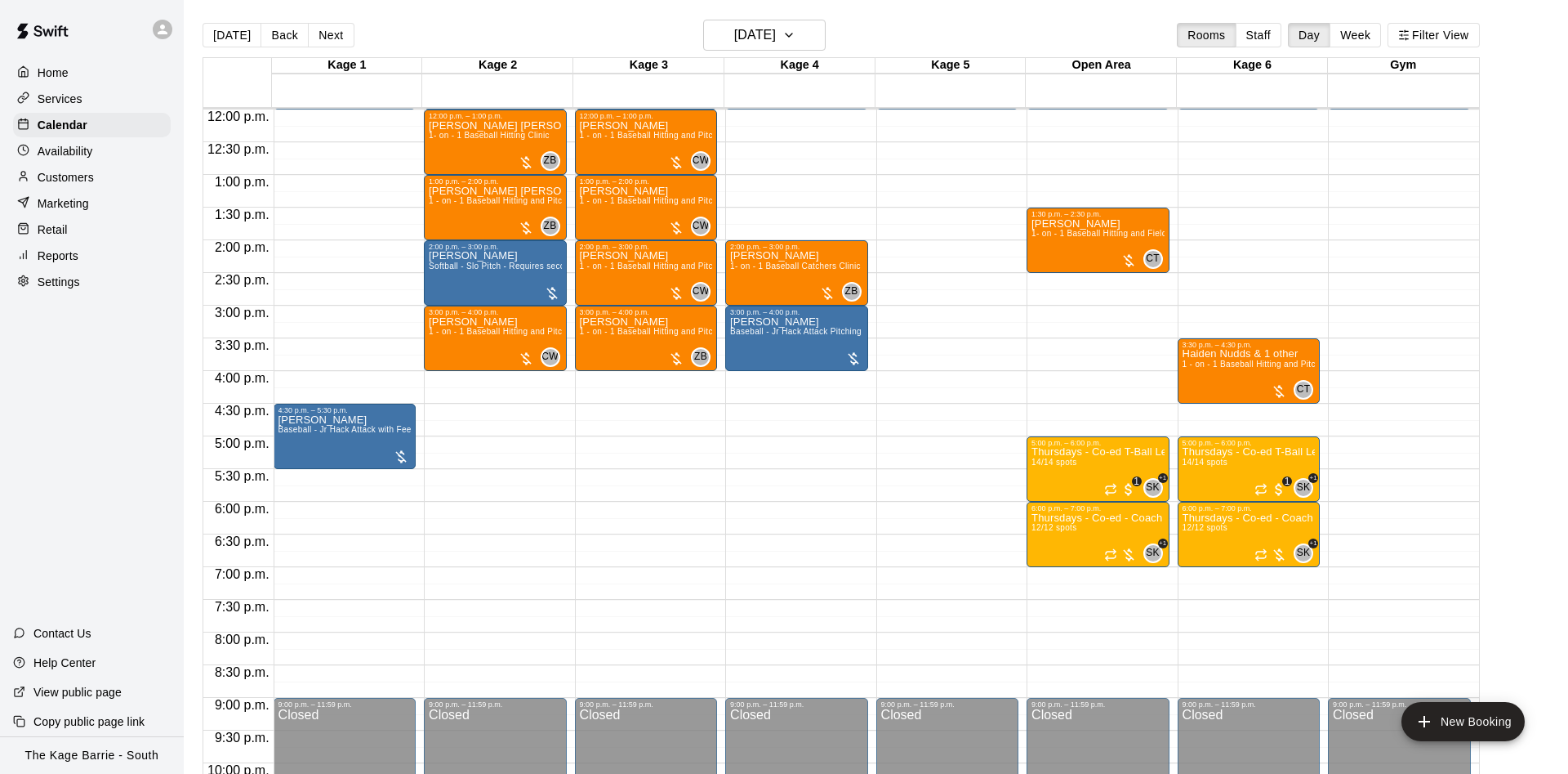
click at [225, 31] on button "[DATE]" at bounding box center [232, 35] width 58 height 25
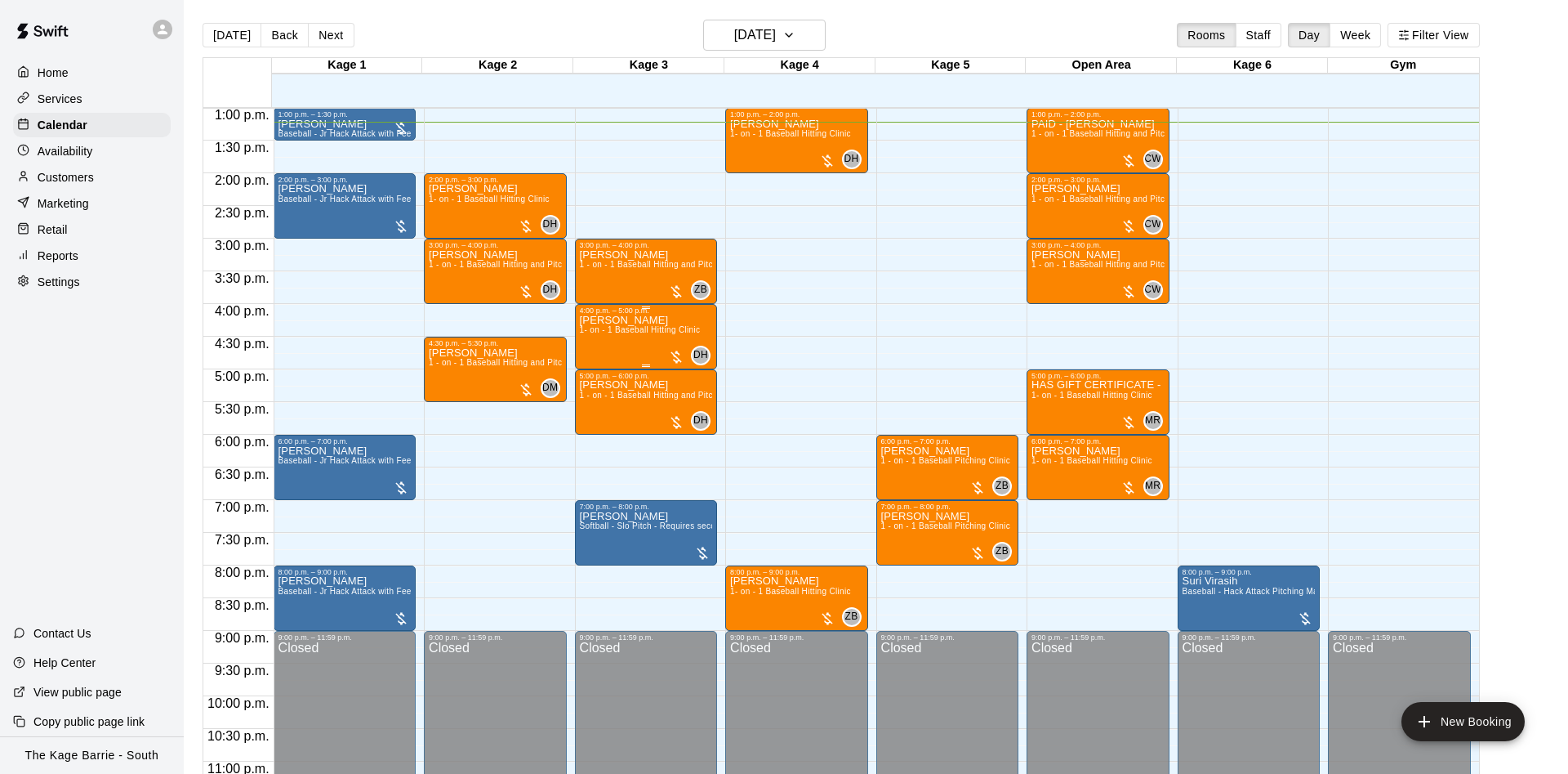
scroll to position [887, 0]
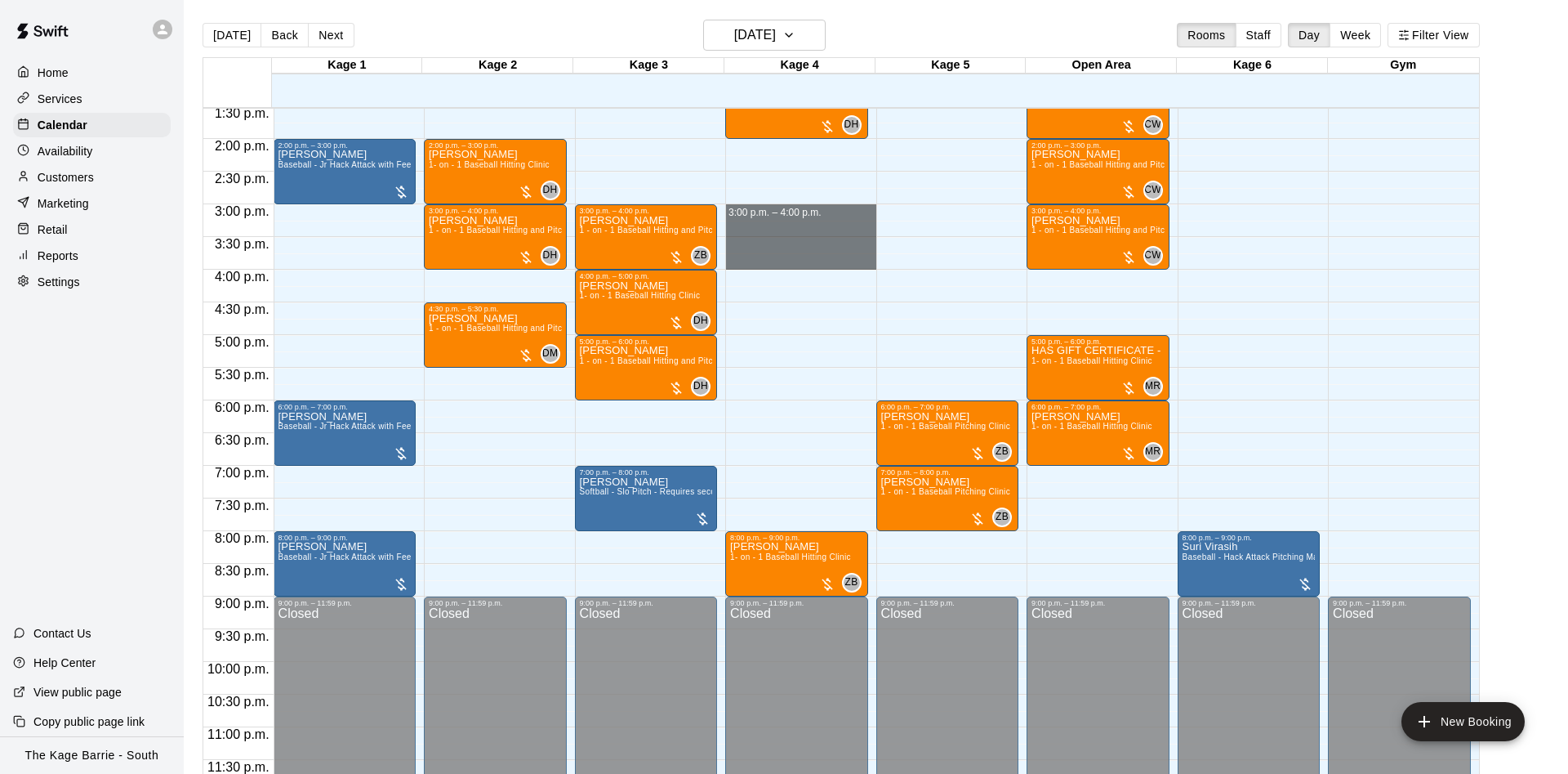
drag, startPoint x: 769, startPoint y: 208, endPoint x: 771, endPoint y: 257, distance: 49.0
click at [771, 257] on div "12:00 a.m. – 12:00 p.m. Closed 1:00 p.m. – 2:00 p.m. Nathan Bakonyi 1- on - 1 B…" at bounding box center [800, 9] width 151 height 1569
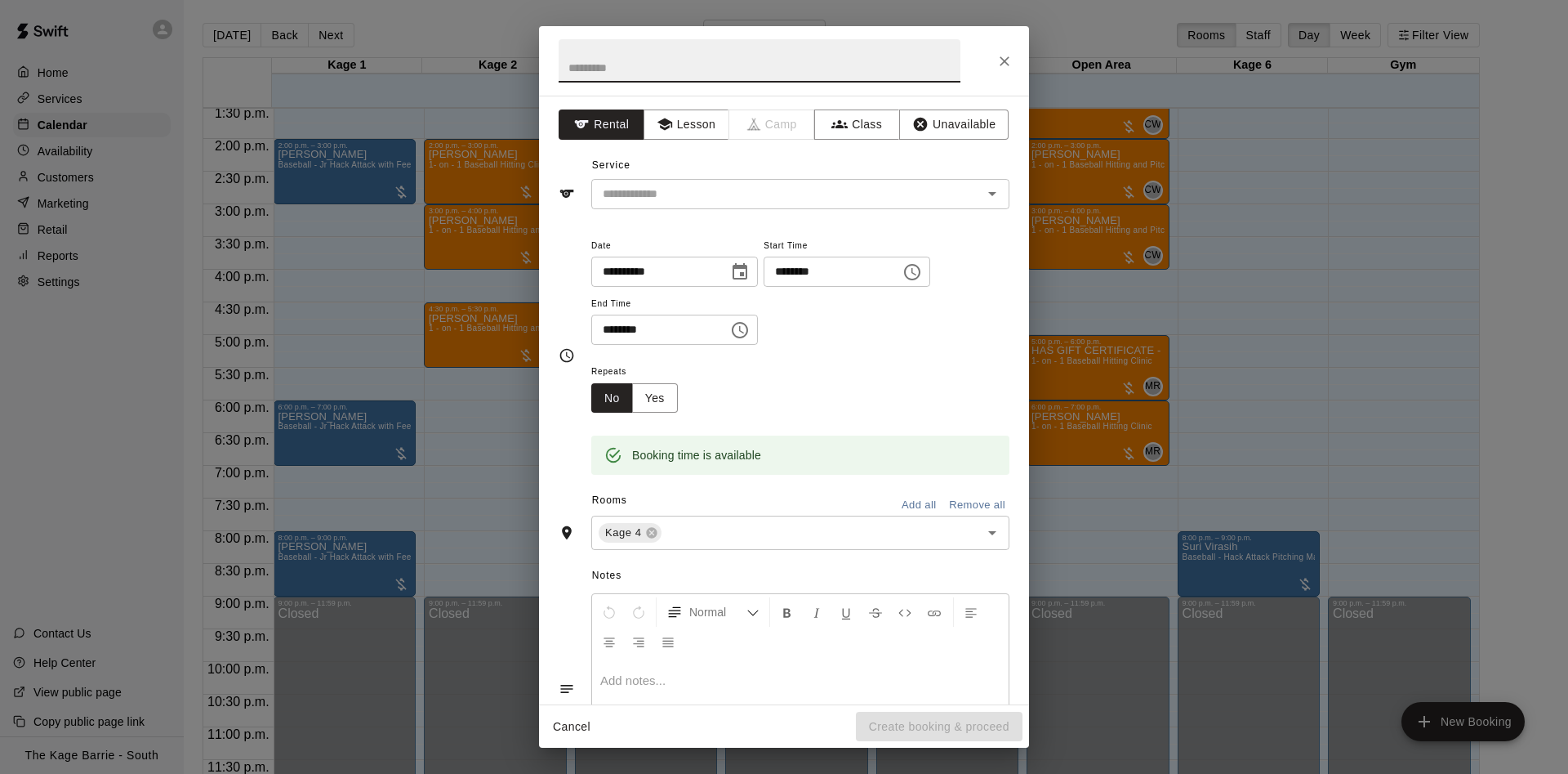
click at [1002, 59] on icon "Close" at bounding box center [1004, 61] width 9 height 9
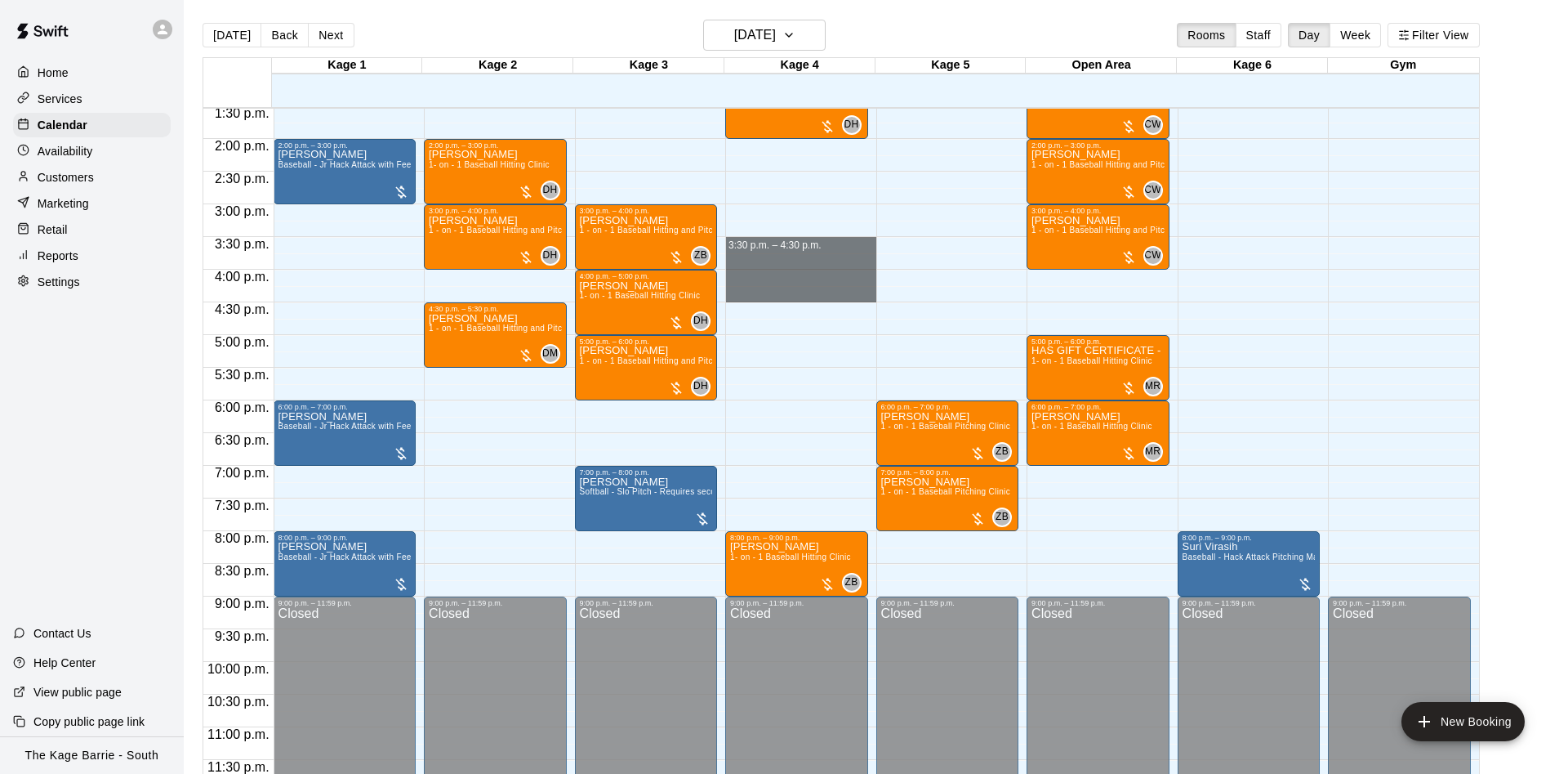
drag, startPoint x: 774, startPoint y: 251, endPoint x: 780, endPoint y: 291, distance: 40.4
click at [778, 296] on div "12:00 a.m. – 12:00 p.m. Closed 1:00 p.m. – 2:00 p.m. Nathan Bakonyi 1- on - 1 B…" at bounding box center [800, 9] width 151 height 1569
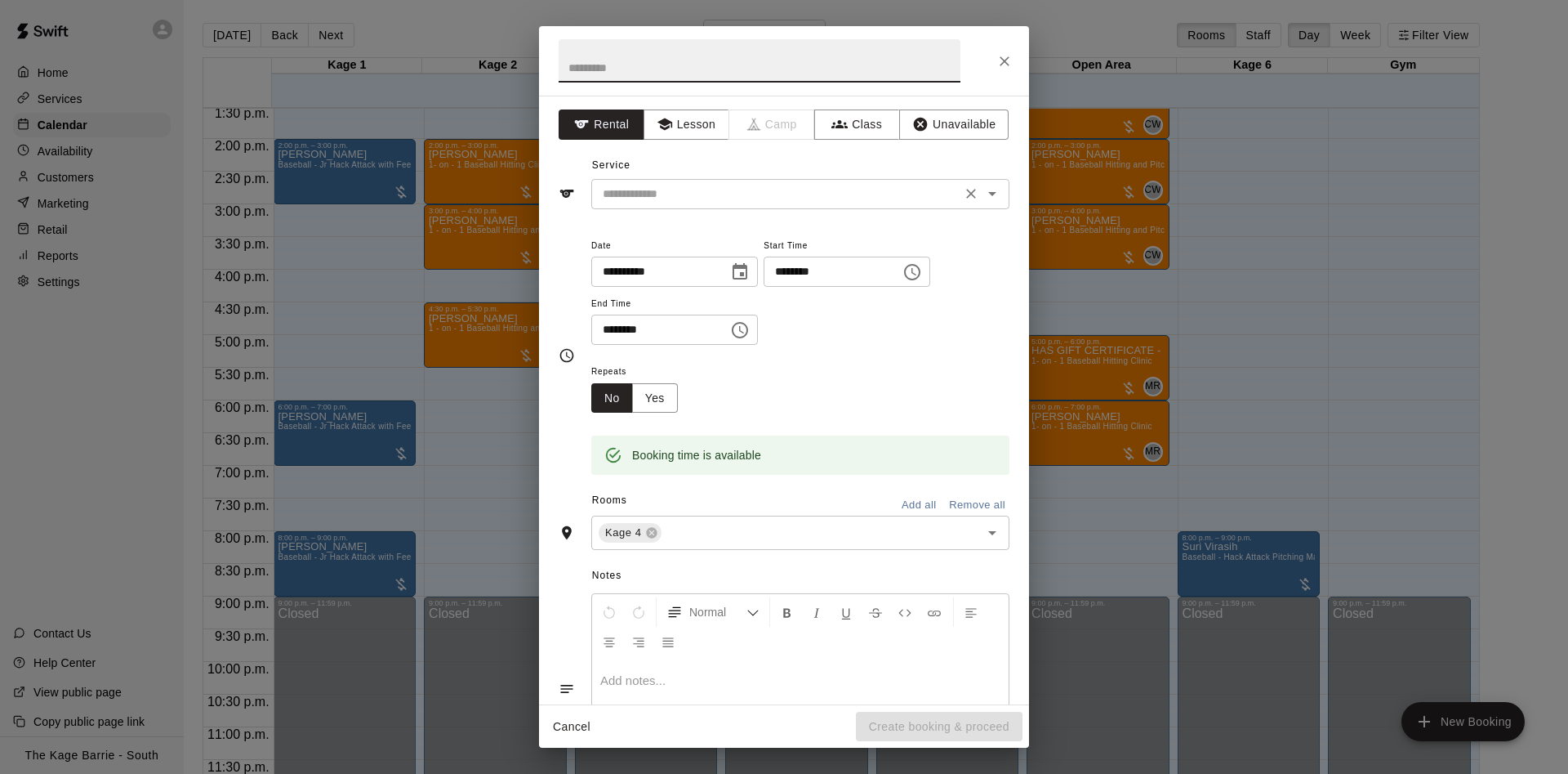
click at [700, 210] on div "**********" at bounding box center [784, 399] width 490 height 608
click at [703, 202] on input "text" at bounding box center [775, 194] width 360 height 21
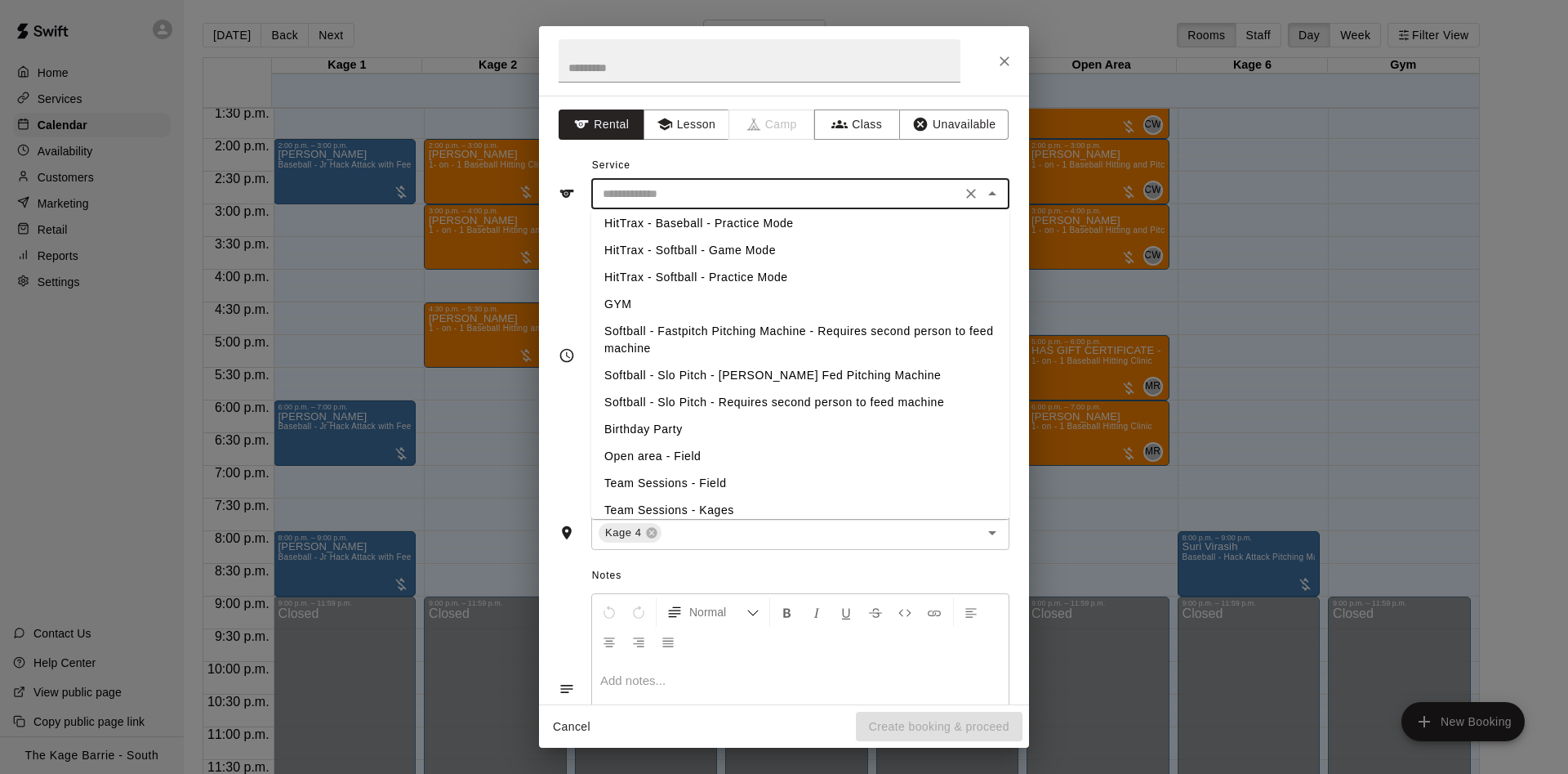
scroll to position [230, 0]
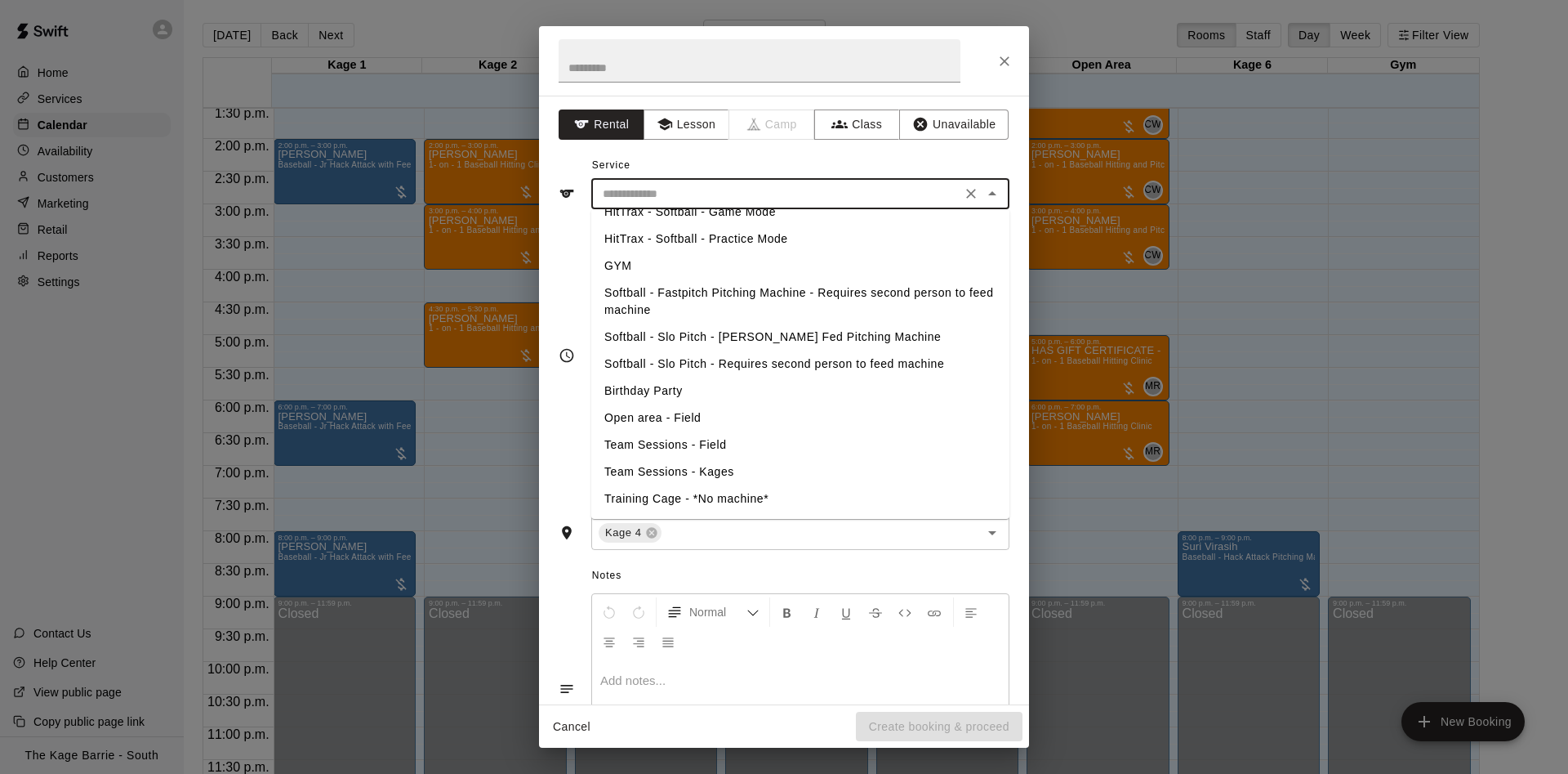
click at [726, 363] on li "Softball - Slo Pitch - Requires second person to feed machine" at bounding box center [799, 363] width 418 height 27
type input "**********"
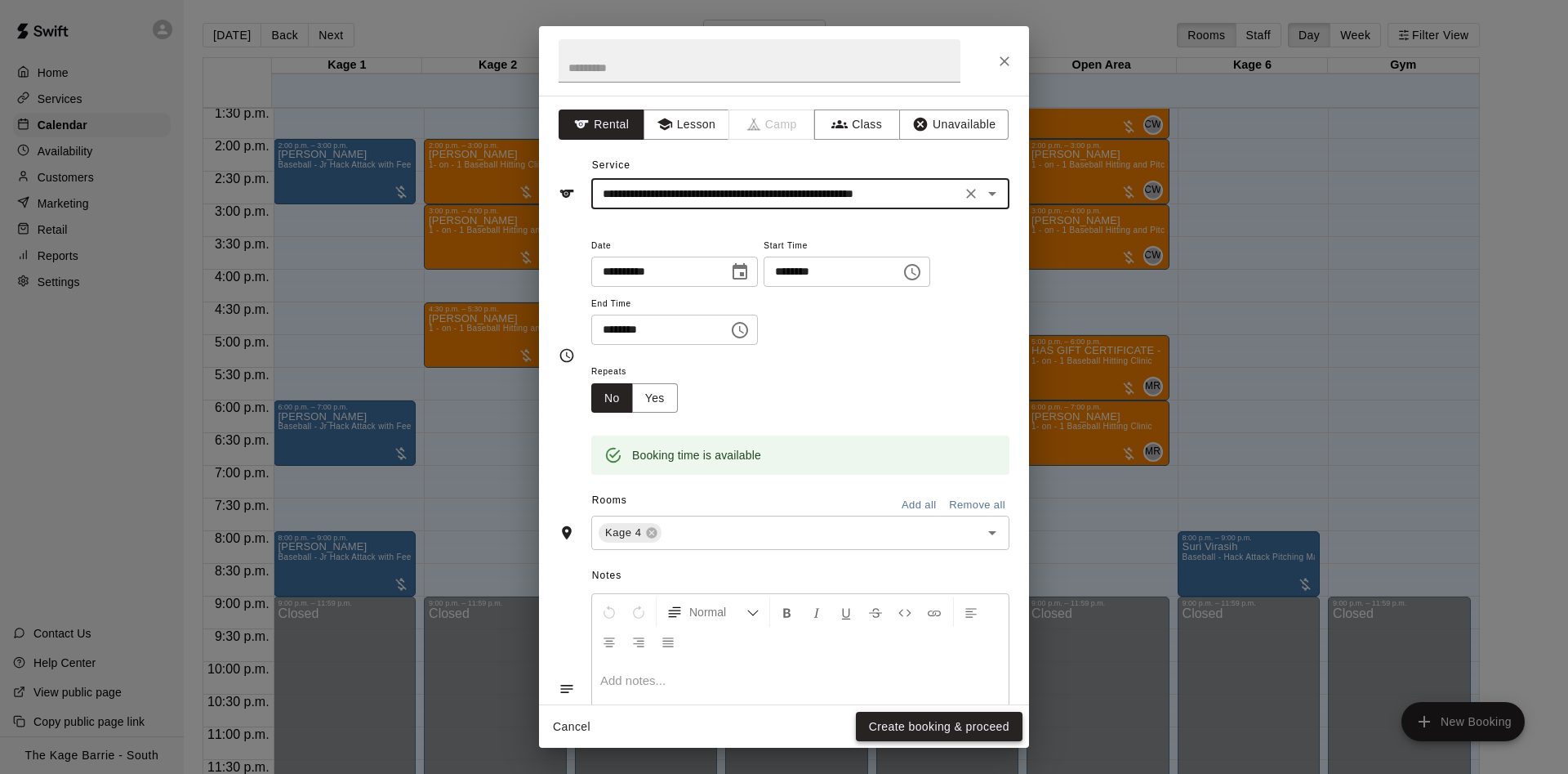
click at [924, 724] on button "Create booking & proceed" at bounding box center [939, 726] width 167 height 30
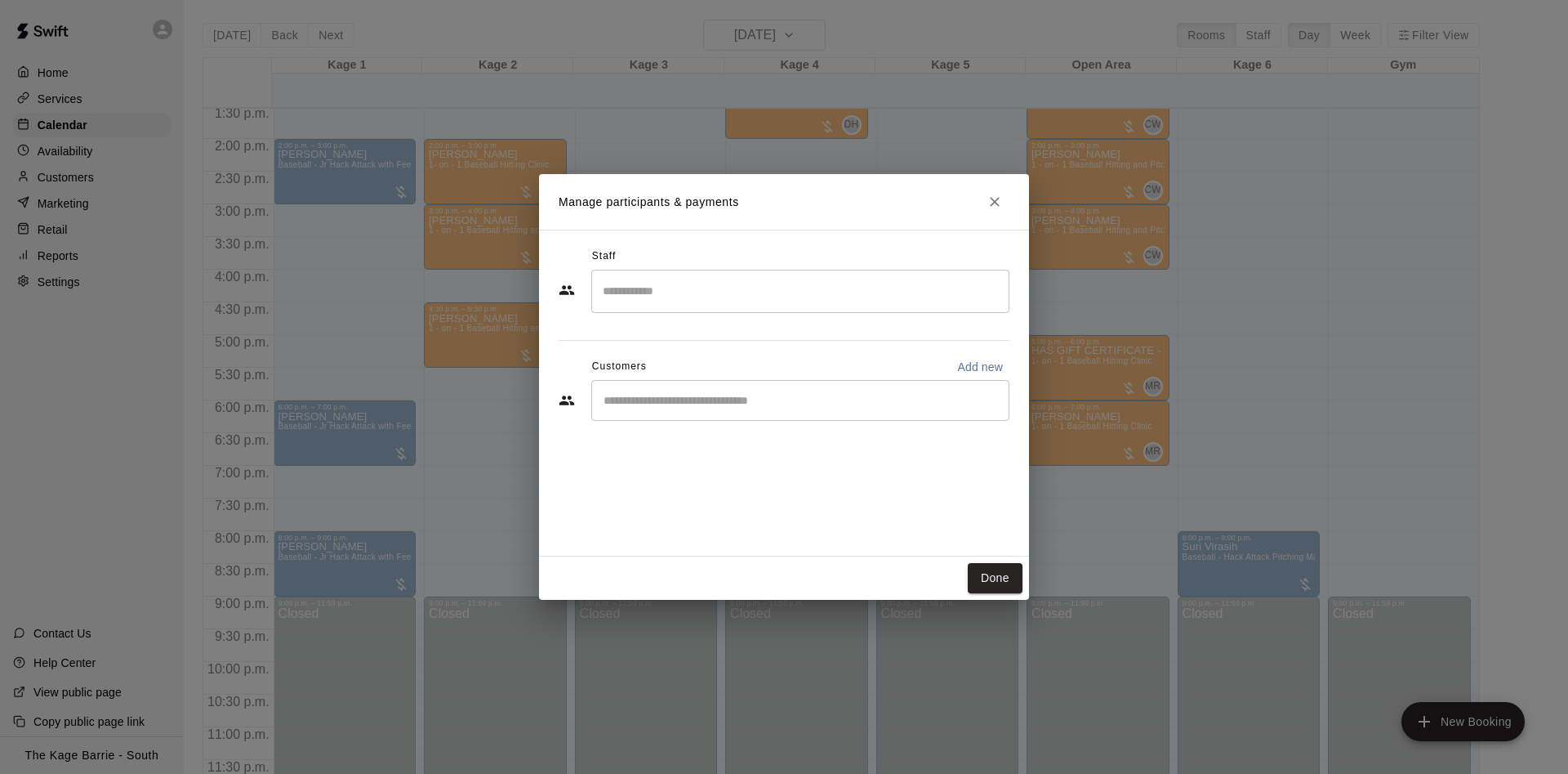
click at [758, 408] on input "Start typing to search customers..." at bounding box center [800, 399] width 404 height 16
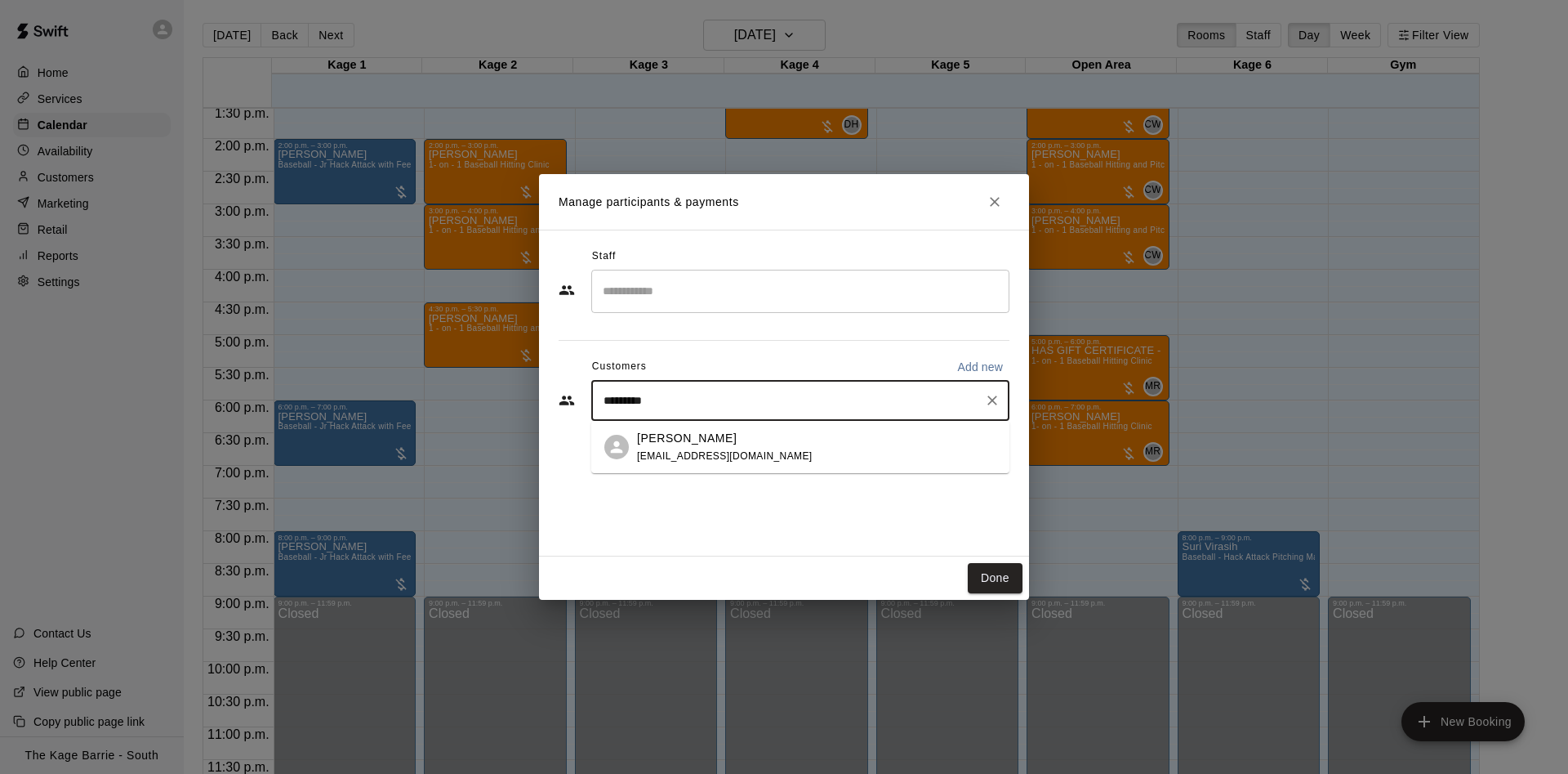
type input "**********"
click at [793, 457] on div "Daniel Uruena uruena7@yahoo.ca" at bounding box center [817, 447] width 359 height 35
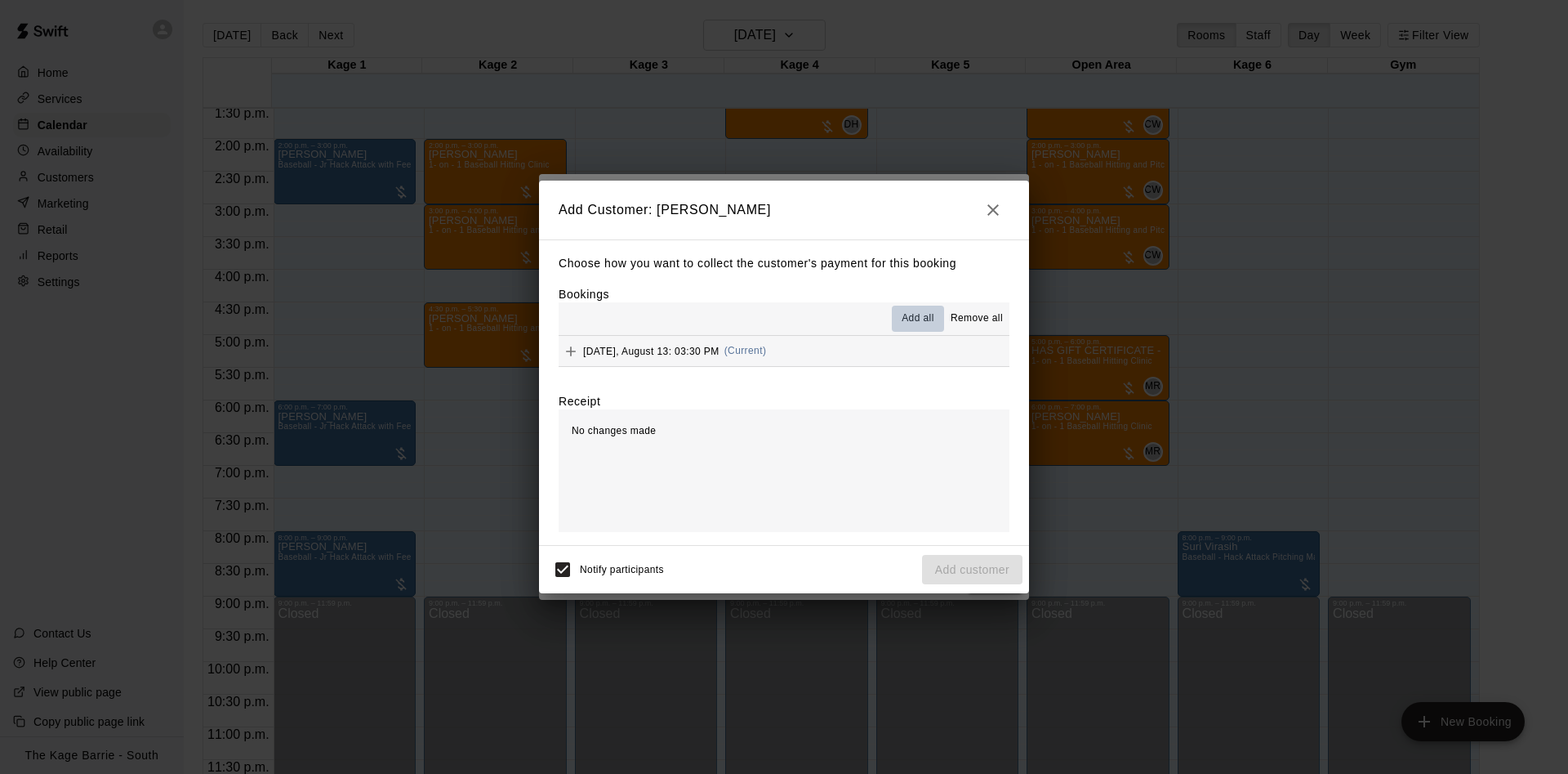
click at [927, 313] on span "Add all" at bounding box center [918, 318] width 33 height 16
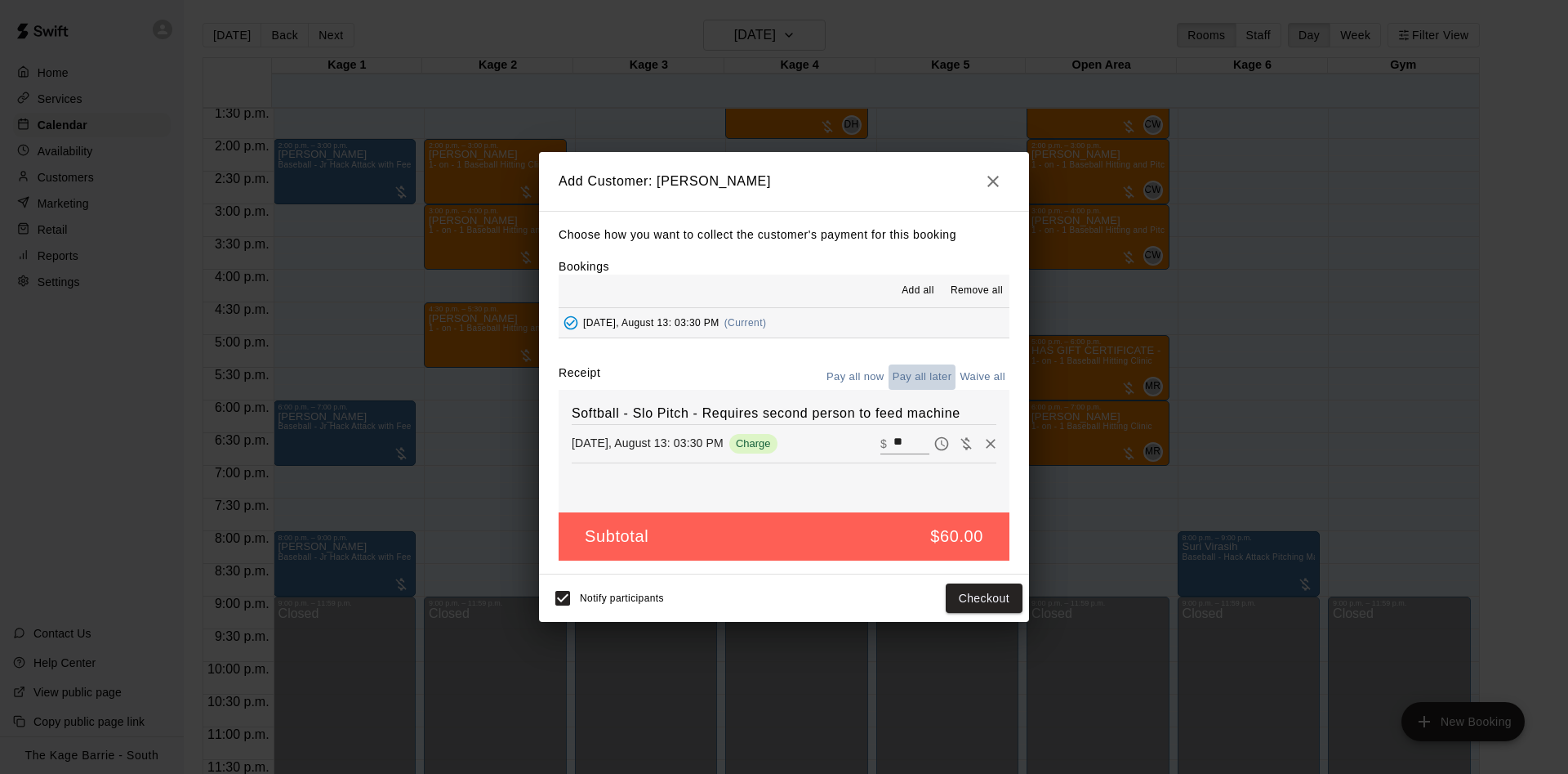
click at [915, 375] on button "Pay all later" at bounding box center [922, 376] width 68 height 25
click at [992, 612] on button "Add customer" at bounding box center [972, 598] width 100 height 30
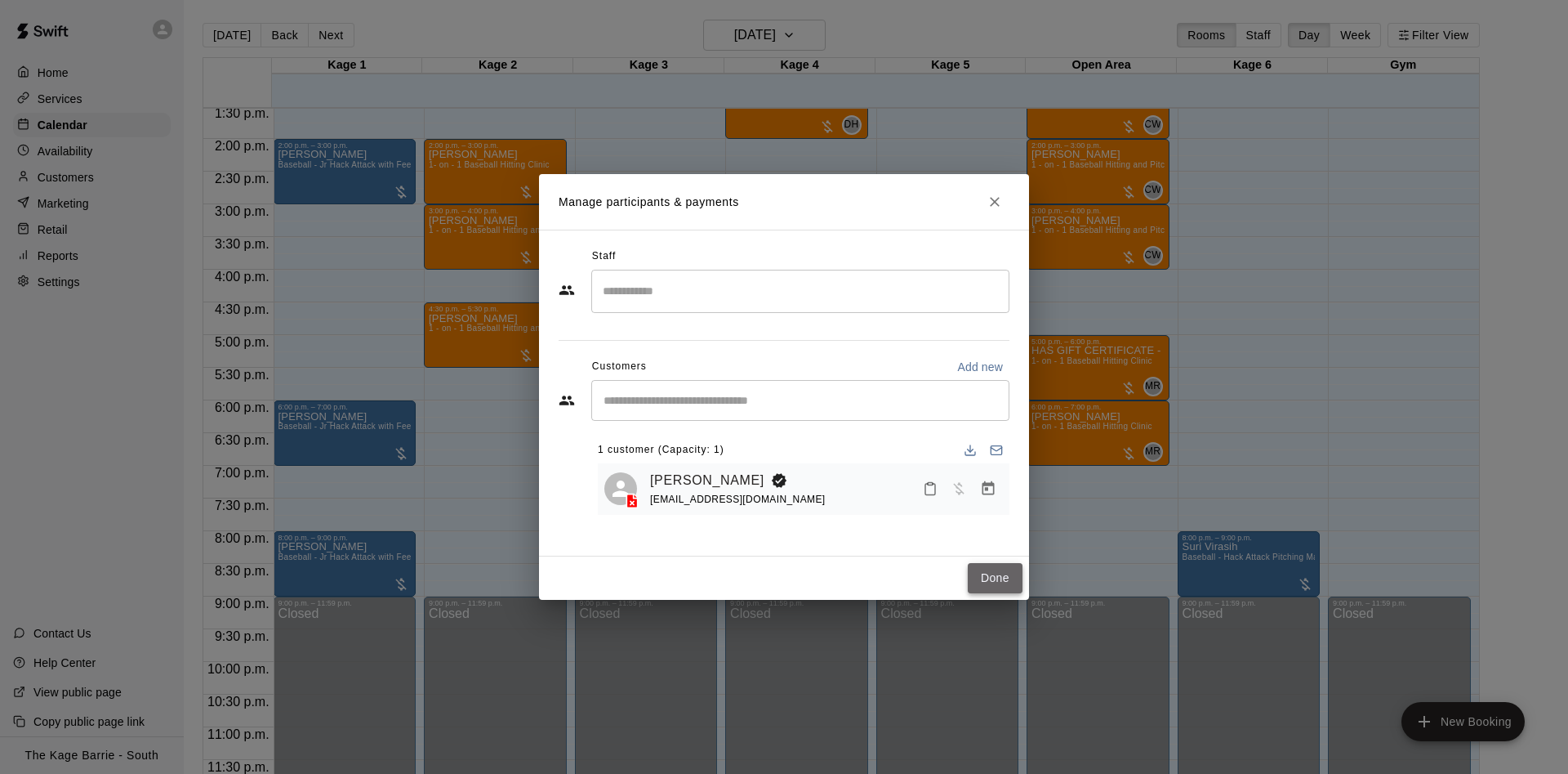
click at [997, 579] on button "Done" at bounding box center [995, 577] width 55 height 30
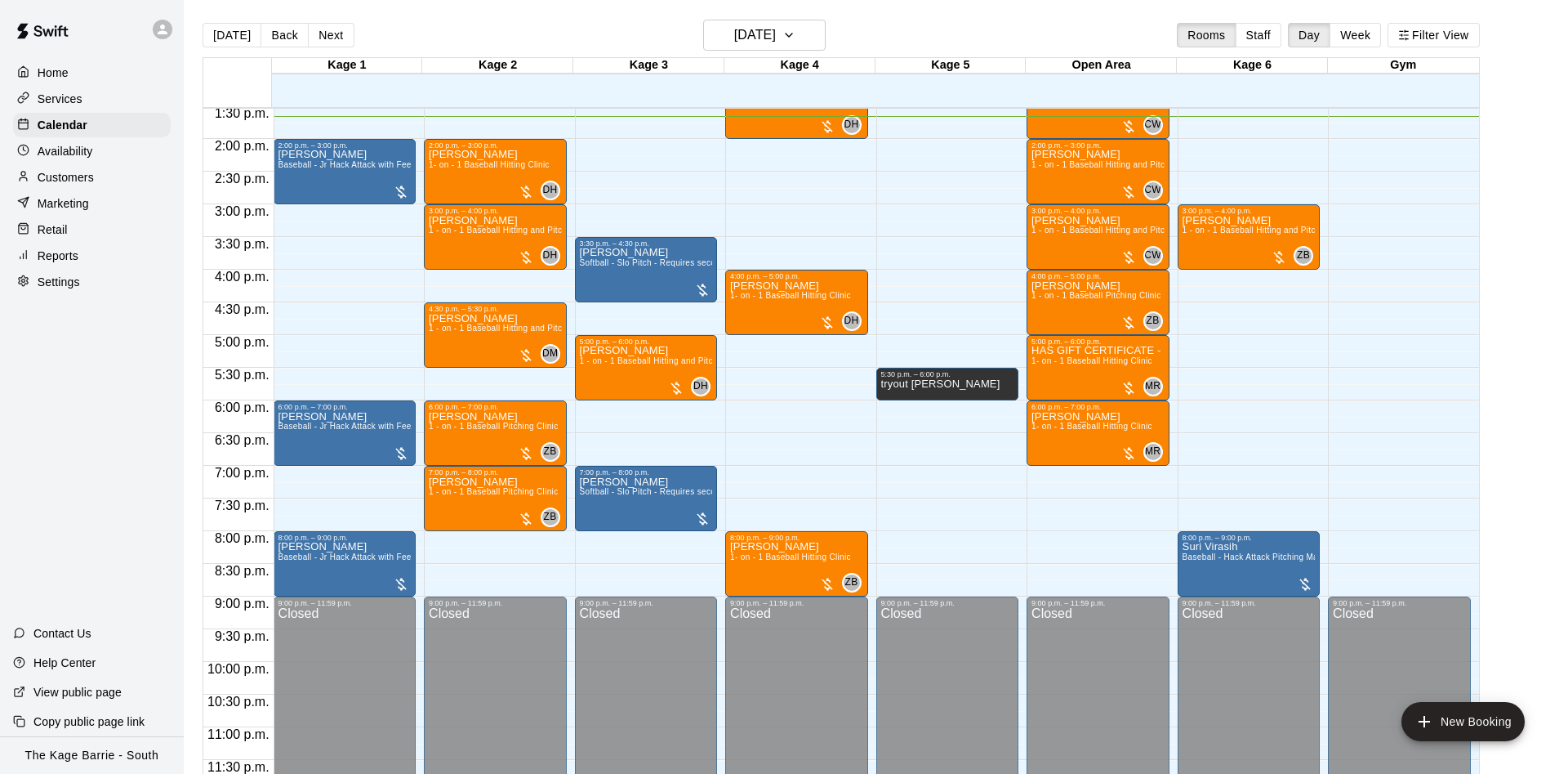
click at [740, 225] on div "12:00 a.m. – 12:00 p.m. Closed 1:00 p.m. – 2:00 p.m. Nathan Bakonyi 1- on - 1 B…" at bounding box center [800, 9] width 151 height 1569
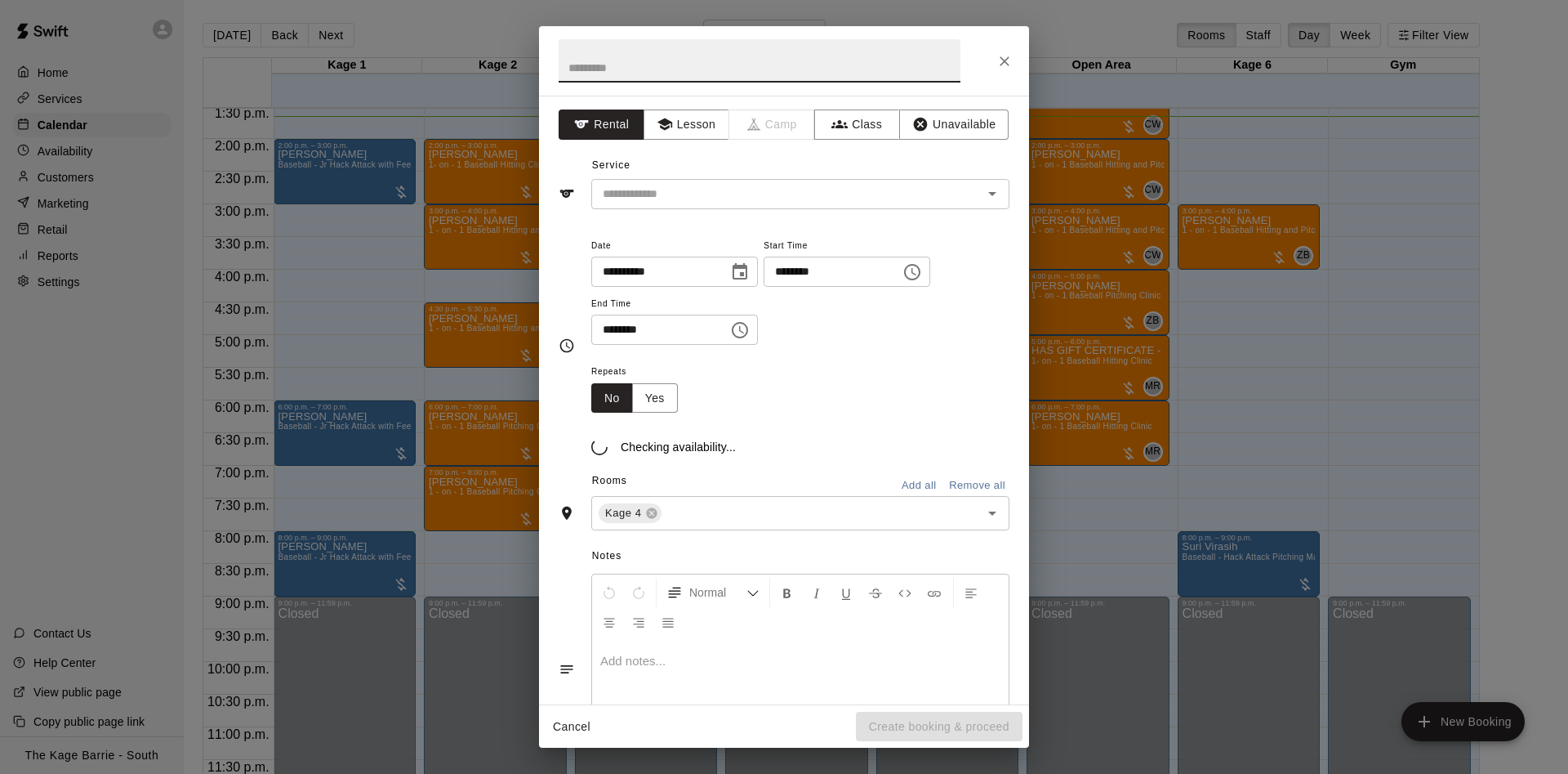
click at [289, 158] on div "**********" at bounding box center [784, 387] width 1568 height 774
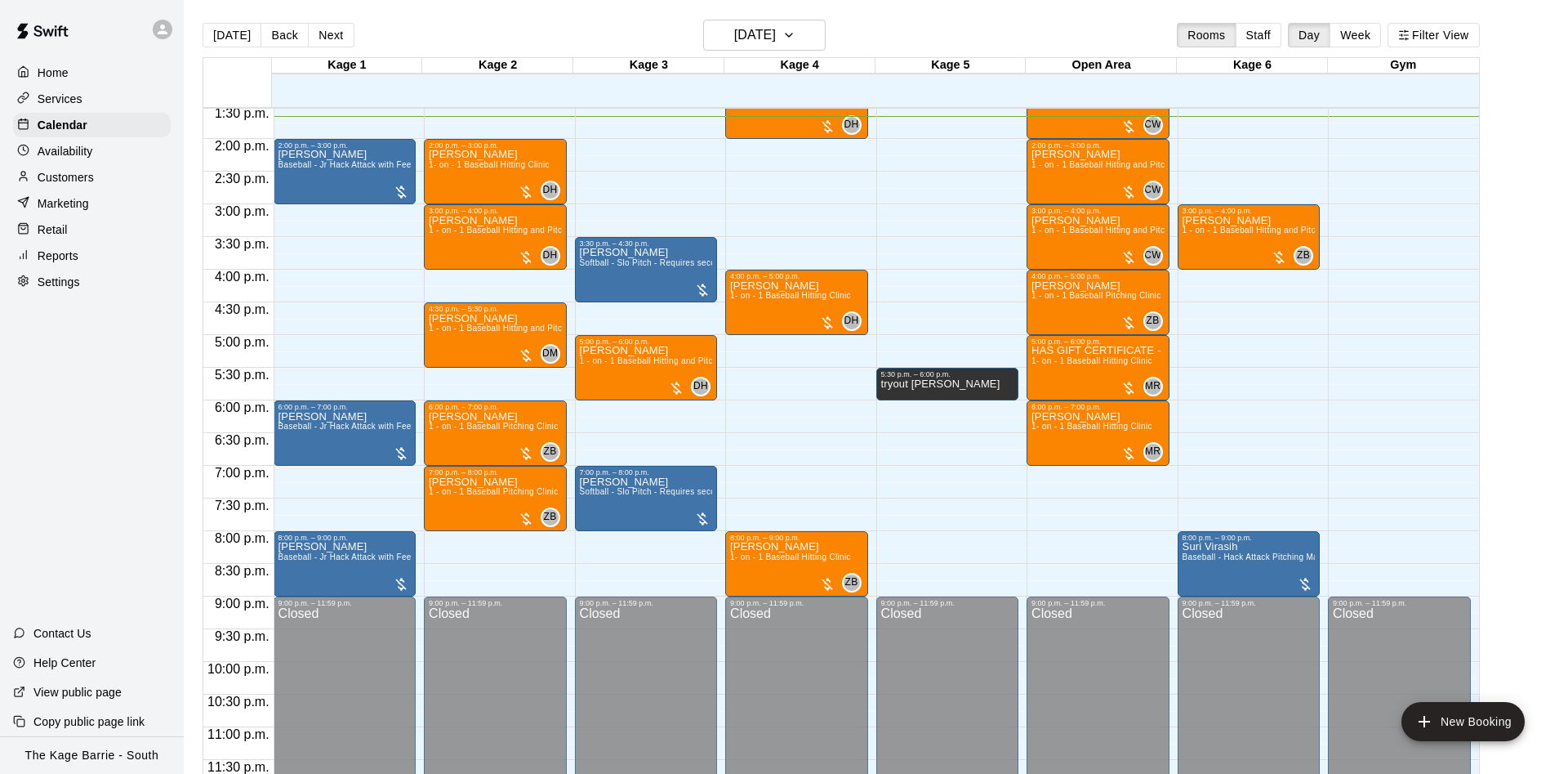
click at [298, 149] on div "2:00 p.m. – 3:00 p.m." at bounding box center [344, 146] width 133 height 9
click at [298, 155] on icon "edit" at bounding box center [292, 157] width 20 height 20
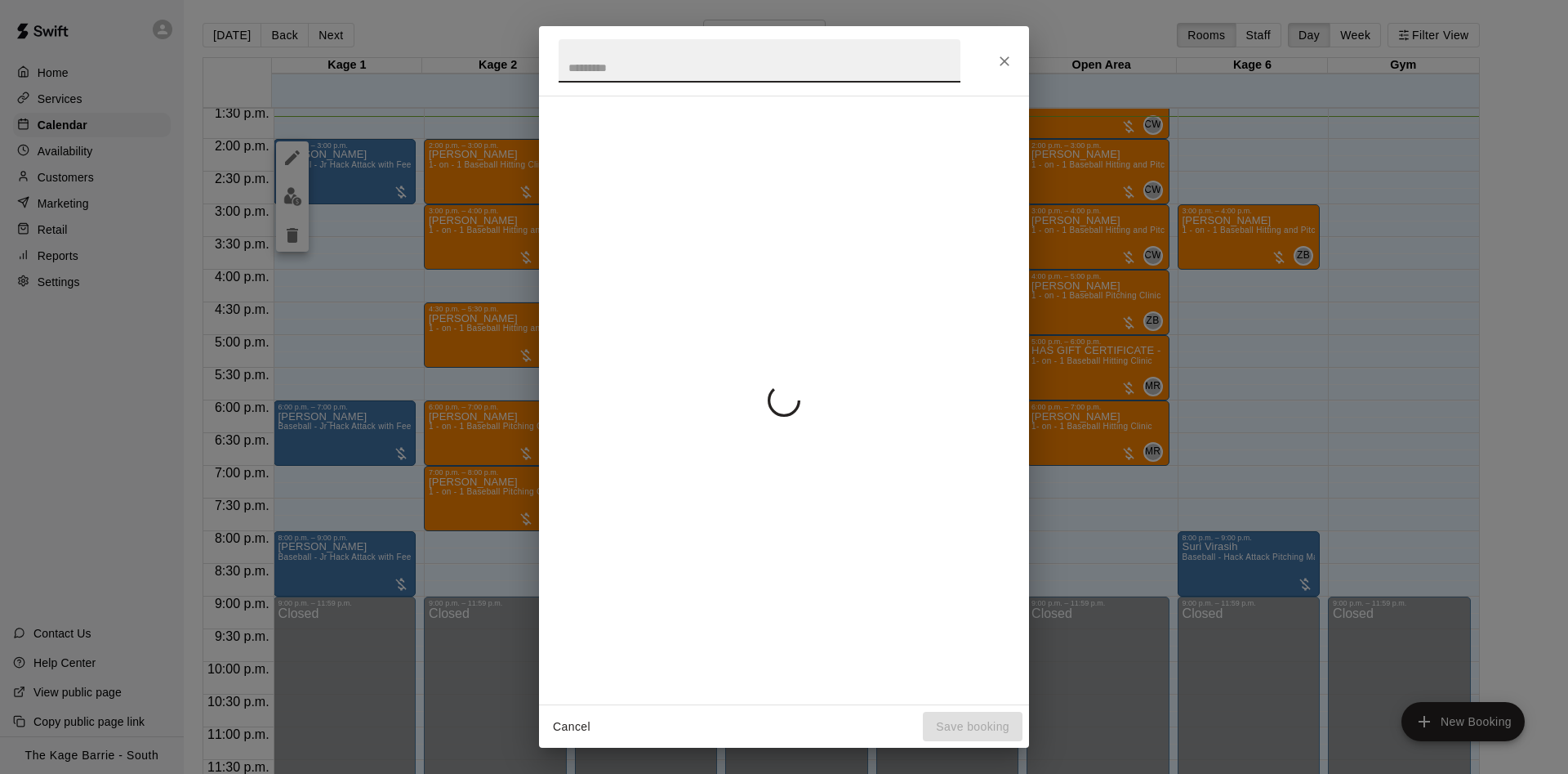
drag, startPoint x: 1002, startPoint y: 34, endPoint x: 1009, endPoint y: 60, distance: 26.9
click at [1003, 40] on div at bounding box center [784, 60] width 490 height 70
click at [1010, 62] on icon "Close" at bounding box center [1004, 61] width 16 height 16
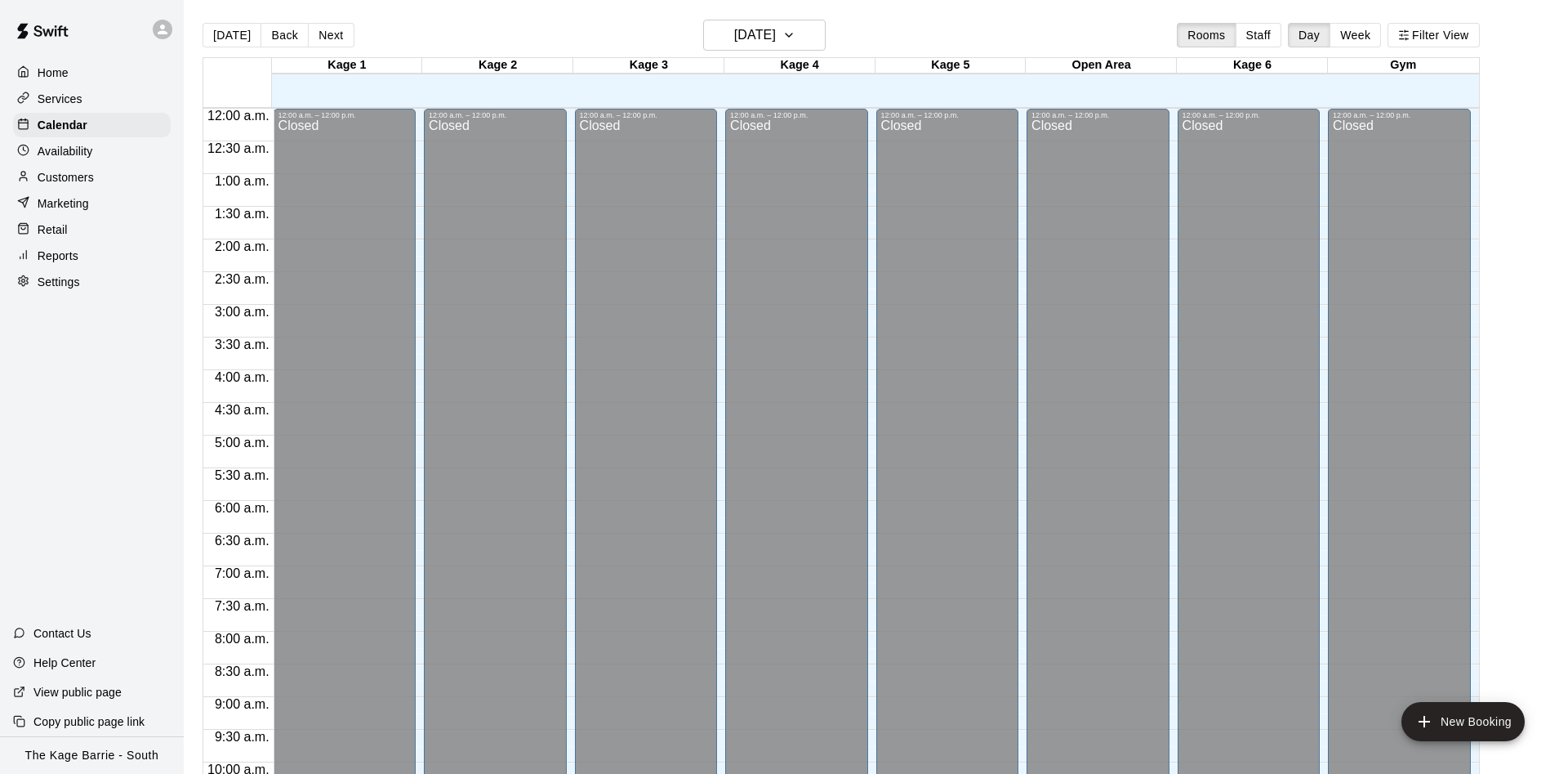
scroll to position [836, 0]
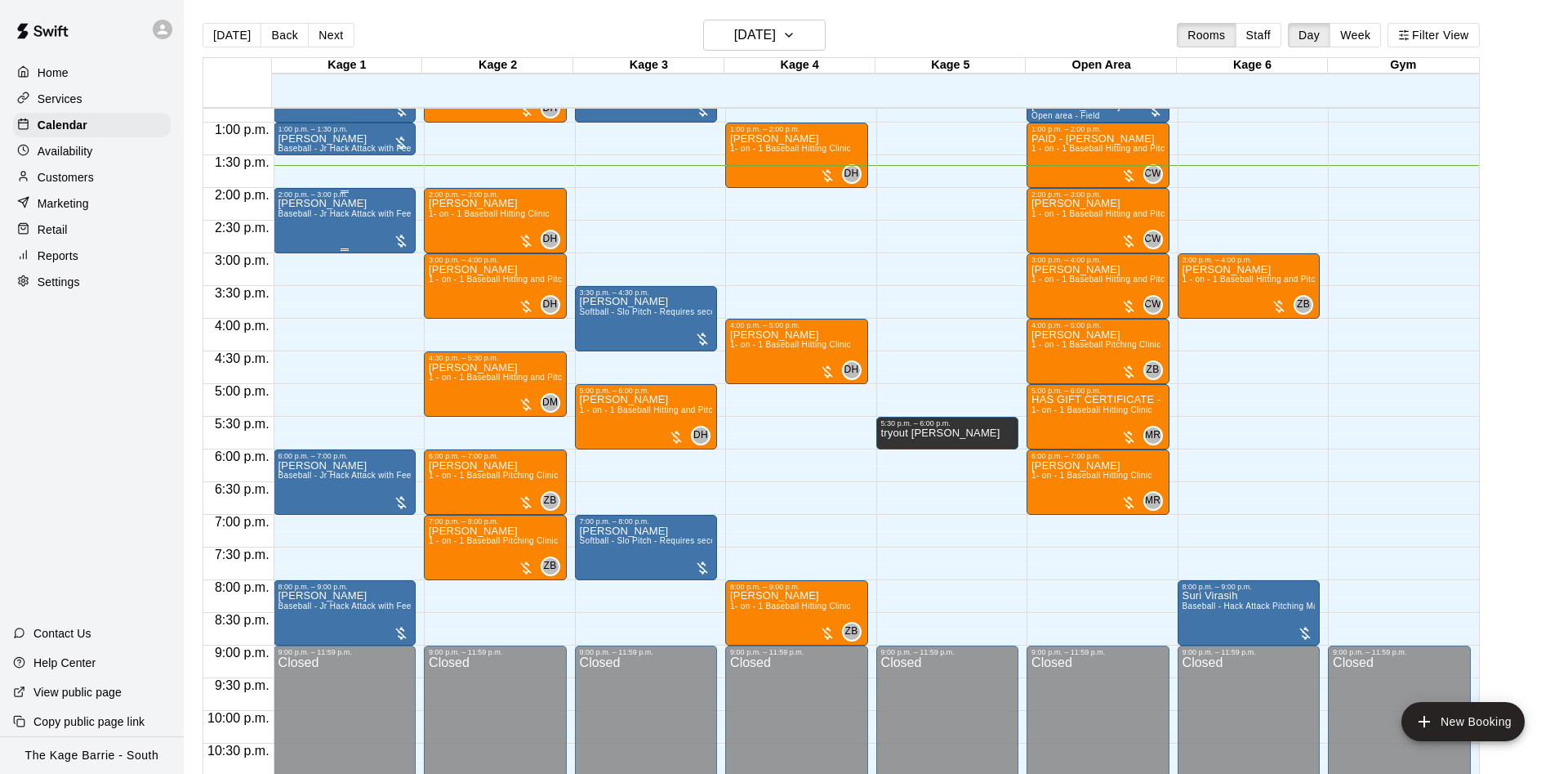
click at [341, 215] on span "Baseball - Jr Hack Attack with Feeder - DO NOT NEED SECOND PERSON" at bounding box center [423, 213] width 291 height 9
click at [295, 220] on icon "edit" at bounding box center [292, 229] width 20 height 20
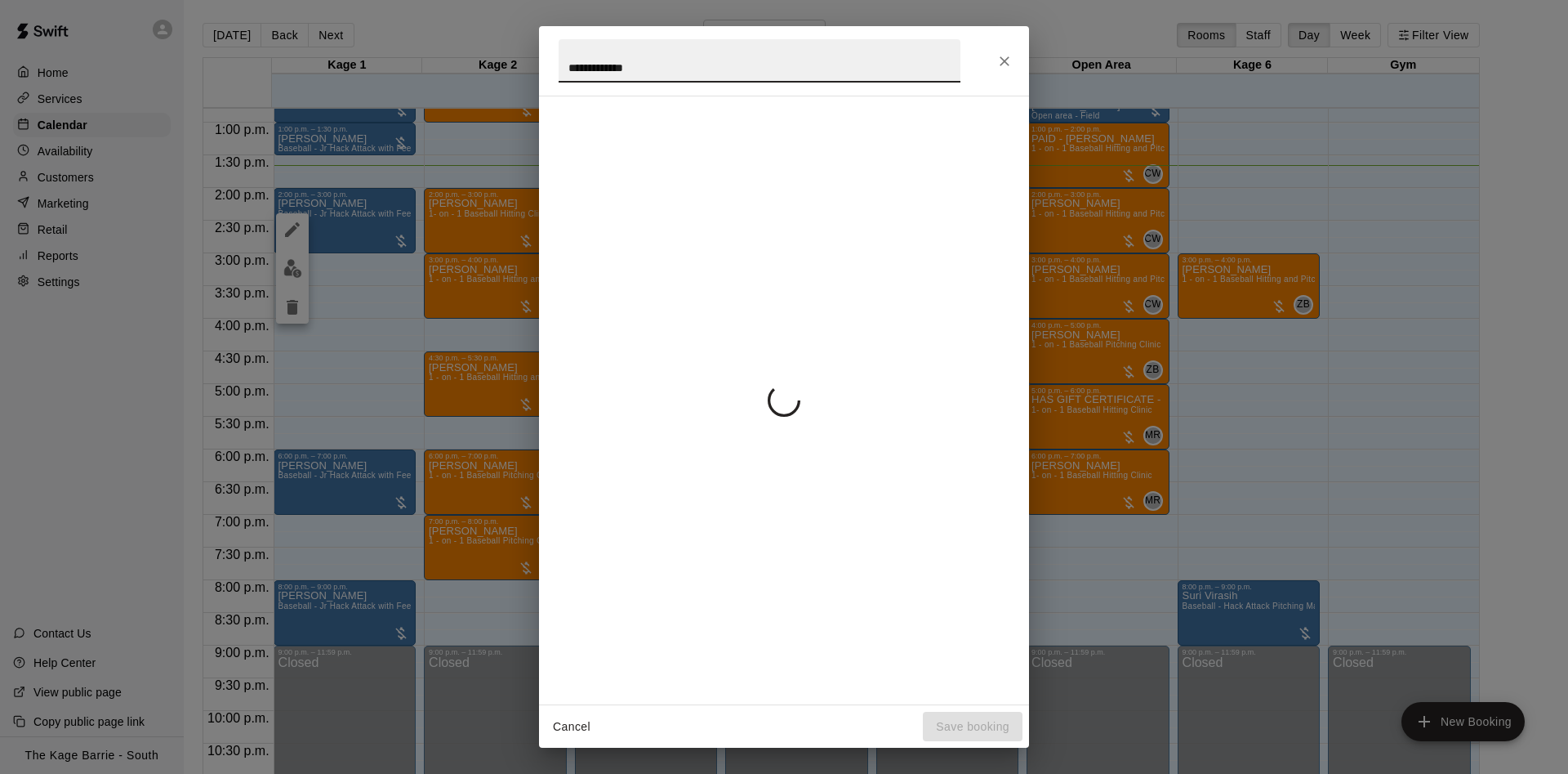
click at [567, 58] on input "**********" at bounding box center [759, 61] width 402 height 43
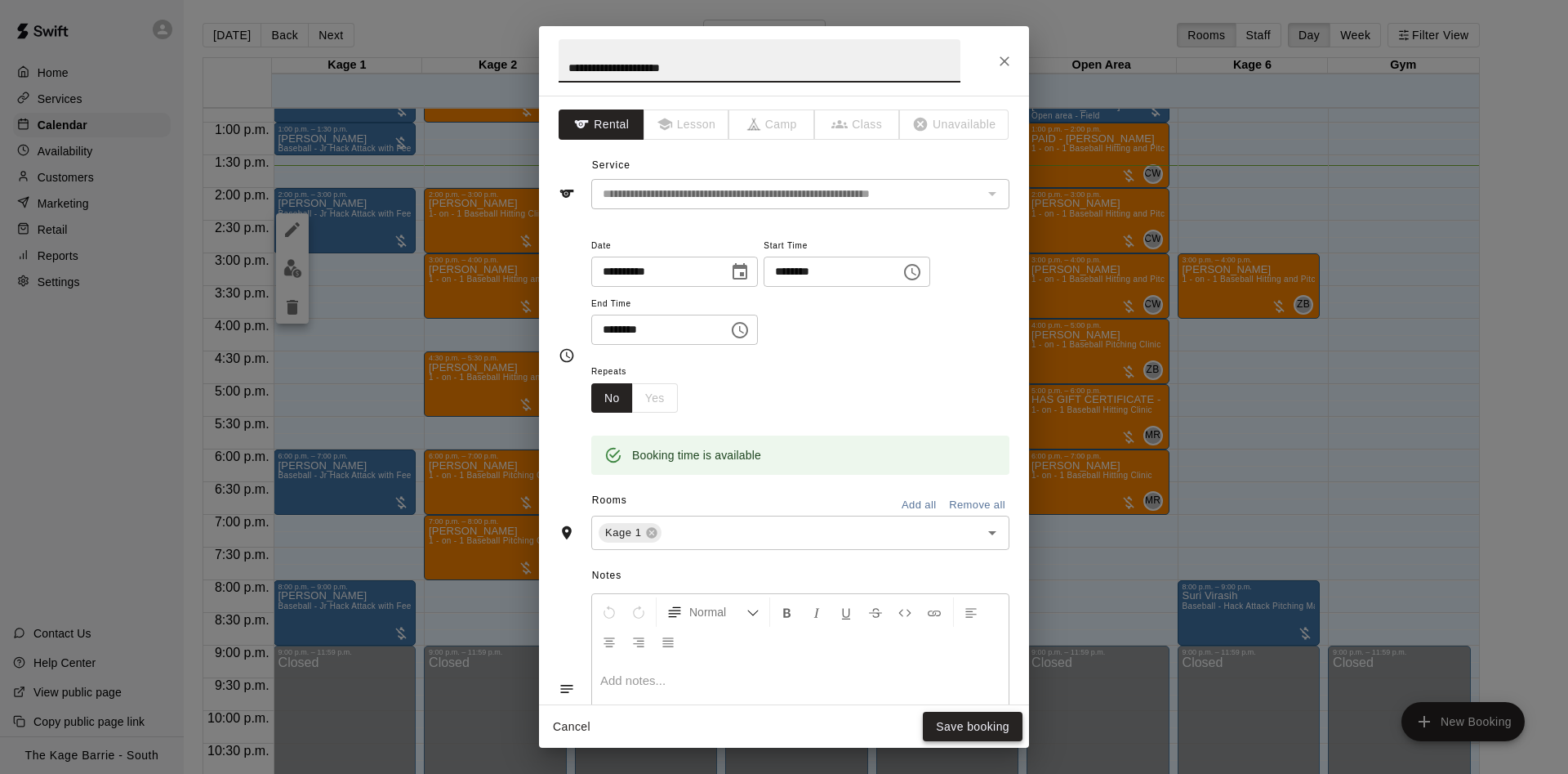
type input "**********"
click at [993, 722] on button "Save booking" at bounding box center [973, 726] width 100 height 30
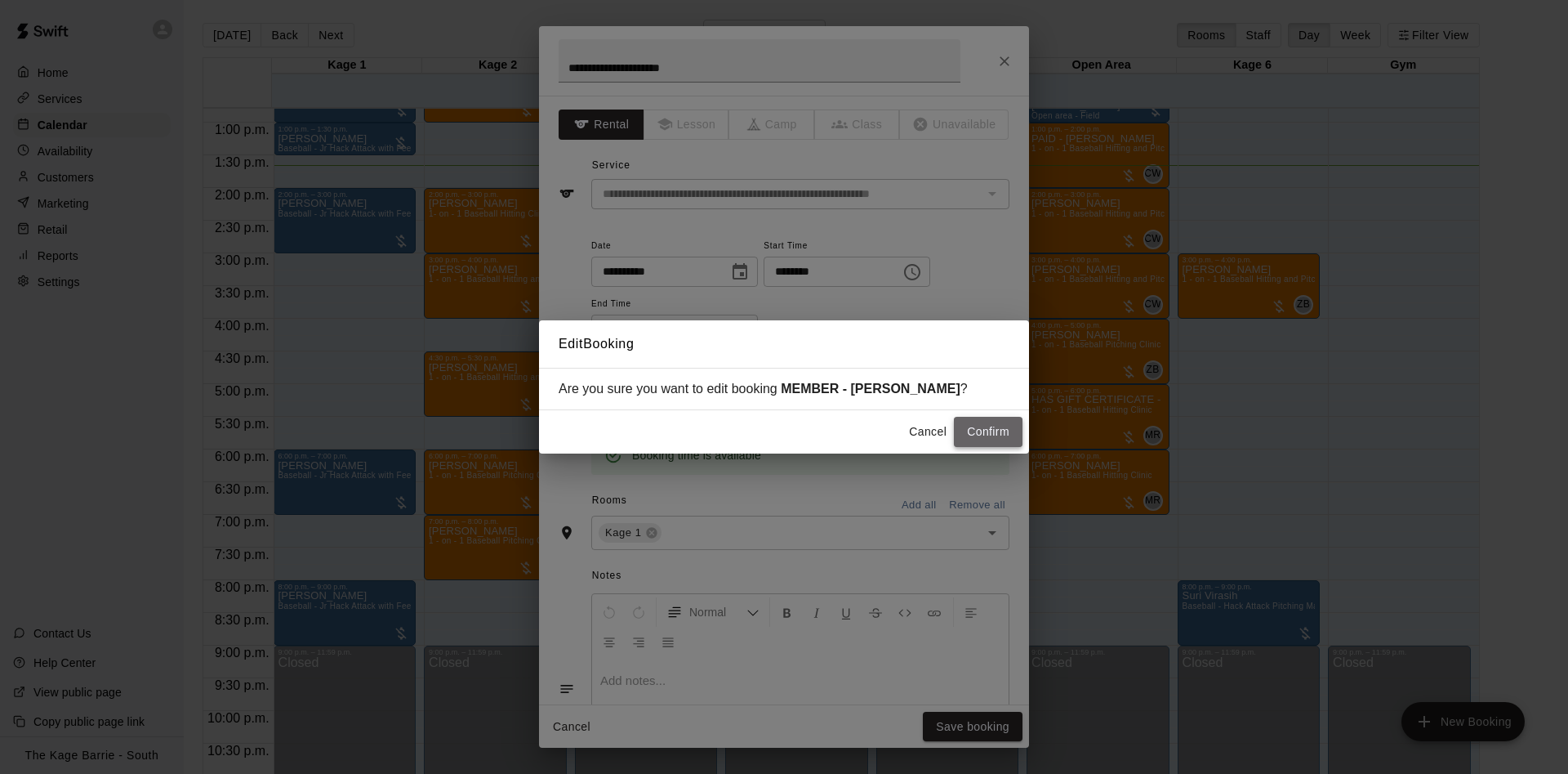
click at [1000, 427] on button "Confirm" at bounding box center [988, 431] width 69 height 30
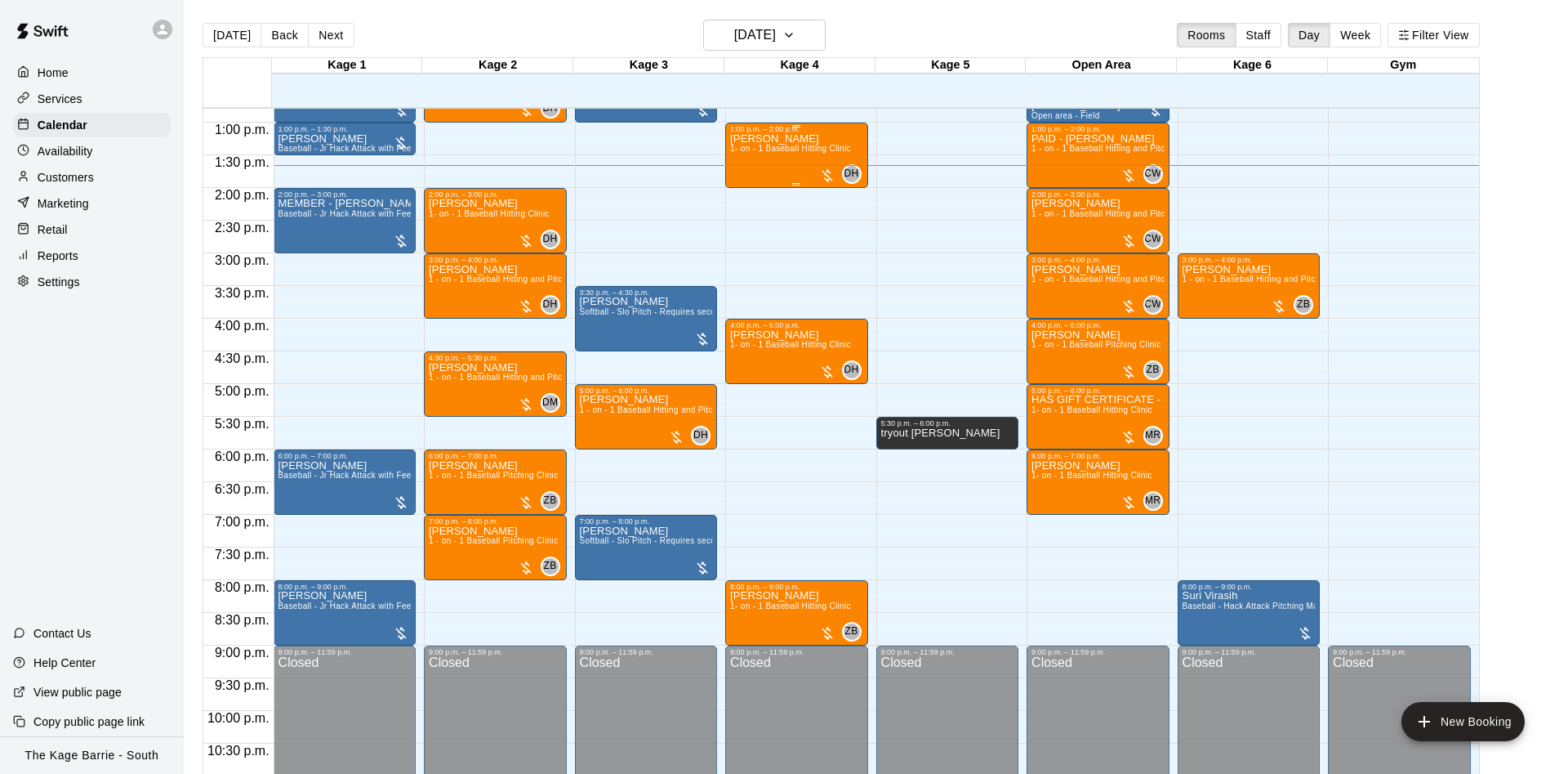
click at [769, 139] on p "Nathan Bakonyi" at bounding box center [790, 139] width 121 height 0
click at [750, 192] on img "edit" at bounding box center [745, 198] width 19 height 19
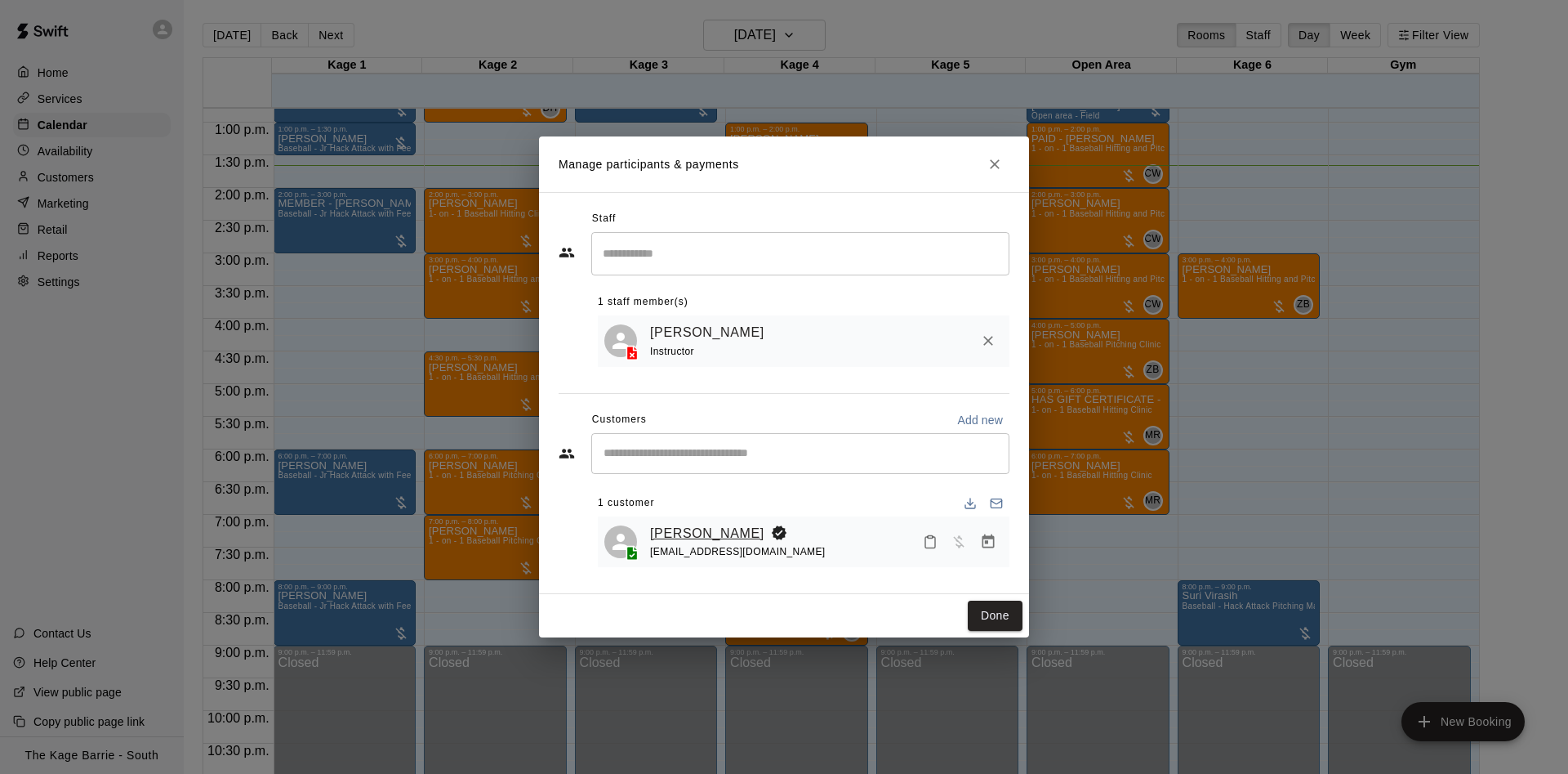
click at [678, 526] on link "Nathan Bakonyi" at bounding box center [707, 533] width 114 height 21
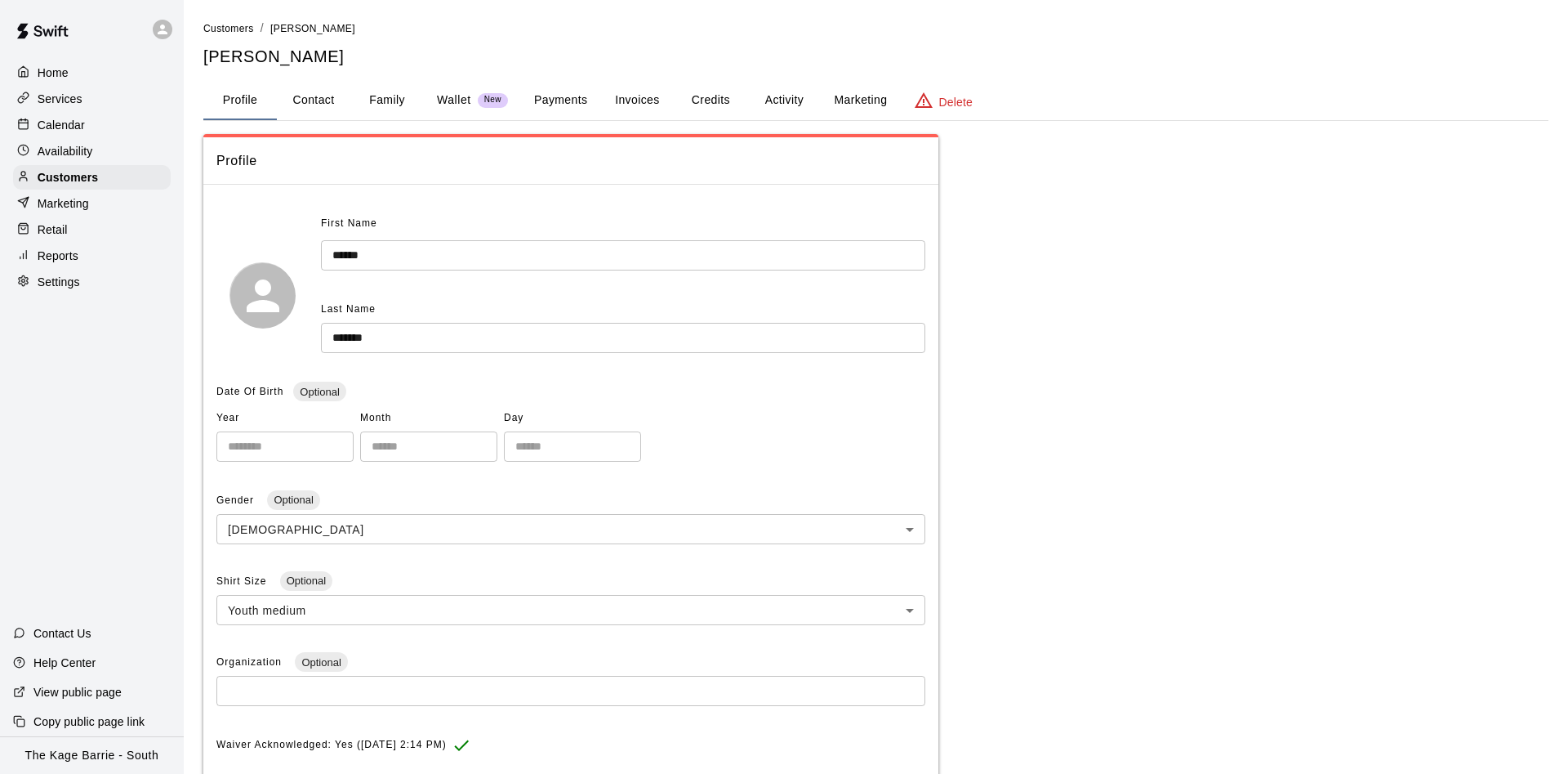
click at [793, 78] on div "Customers / Martin Bakonyi Martin Bakonyi Profile Contact Family Wallet New Pay…" at bounding box center [876, 538] width 1345 height 1036
click at [789, 101] on button "Activity" at bounding box center [784, 101] width 74 height 40
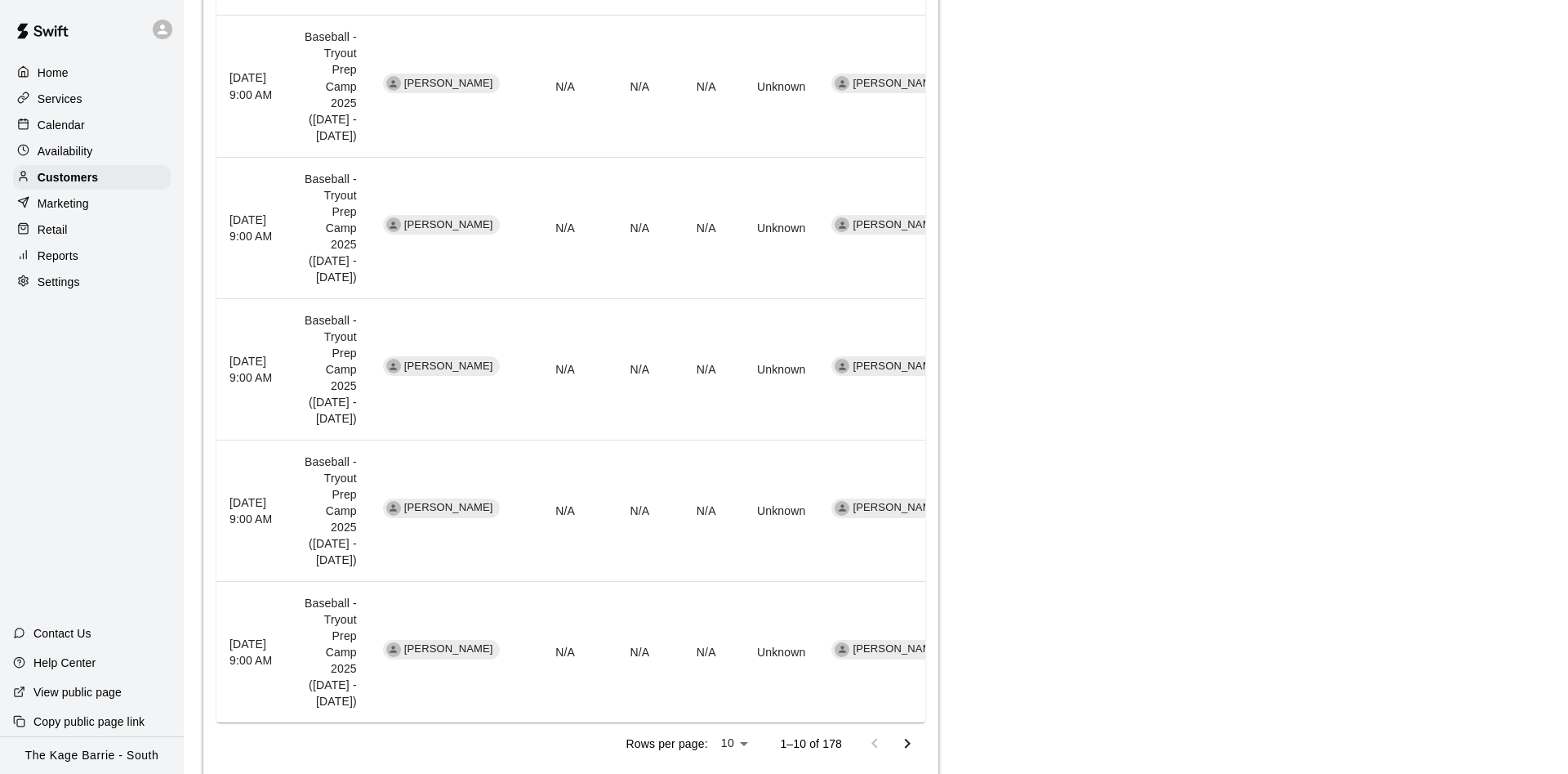
scroll to position [1126, 0]
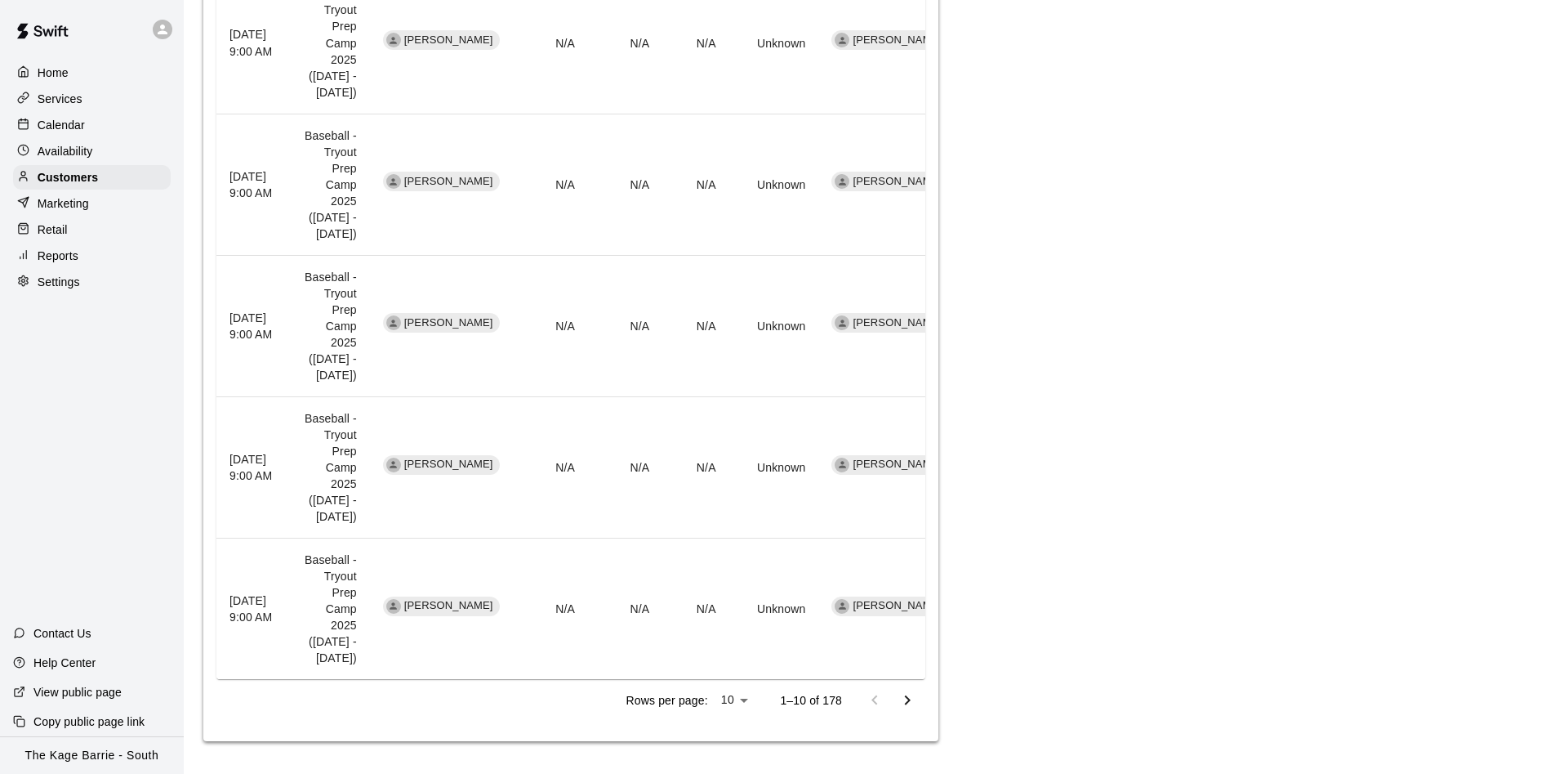
click at [739, 736] on li "25" at bounding box center [734, 740] width 40 height 27
type input "**"
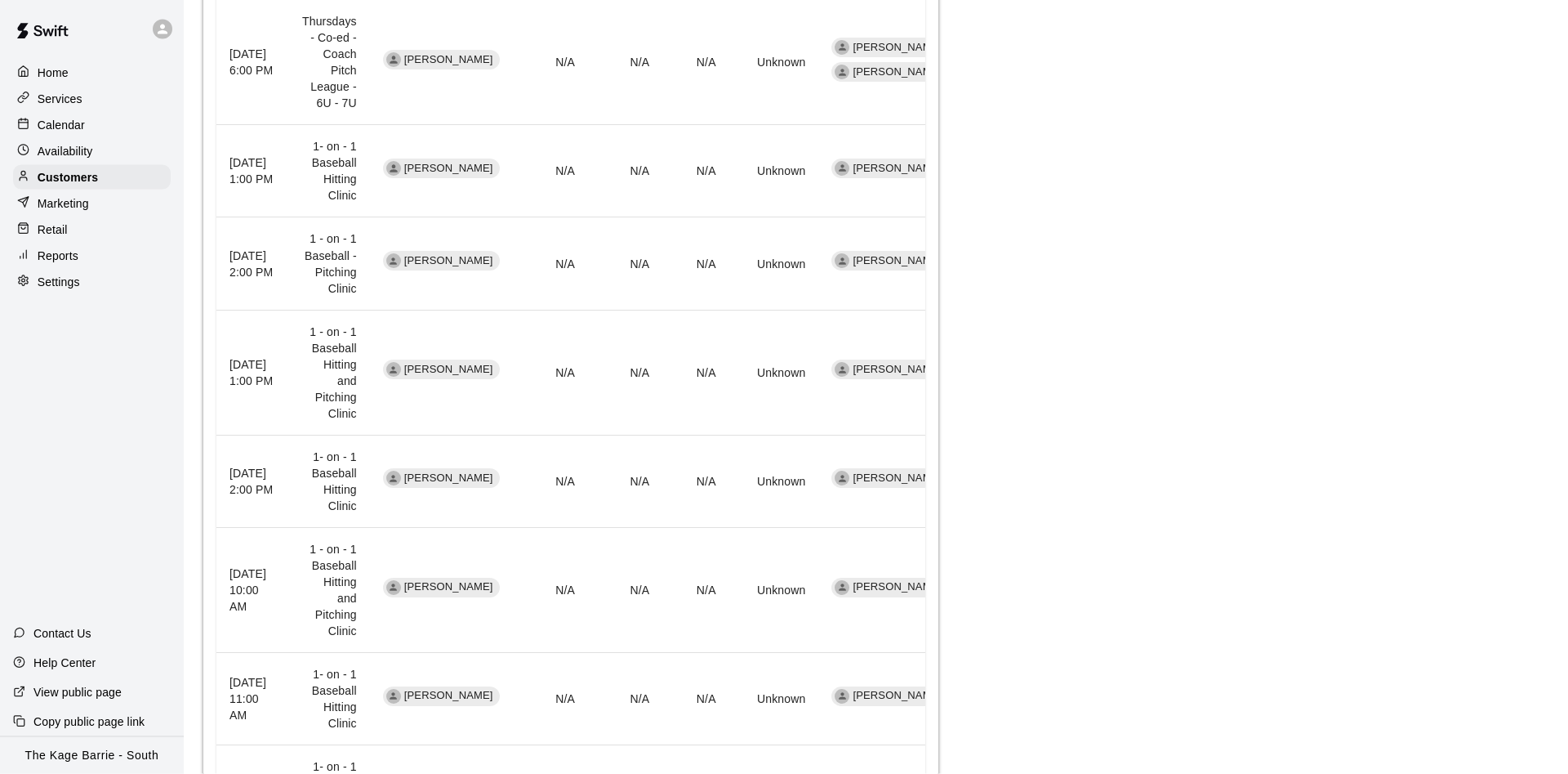
scroll to position [2190, 0]
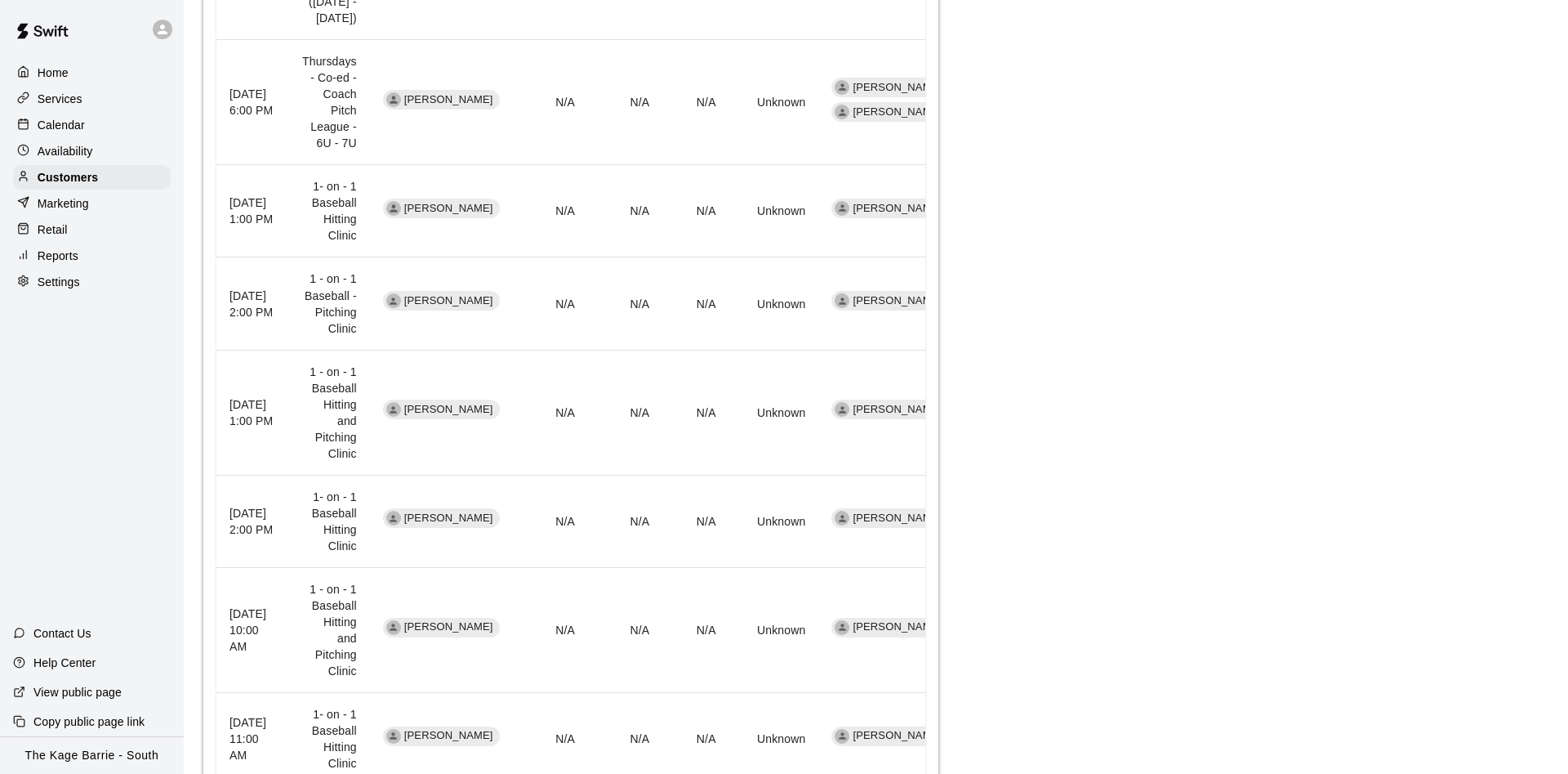
click at [131, 137] on div "Calendar" at bounding box center [92, 125] width 158 height 25
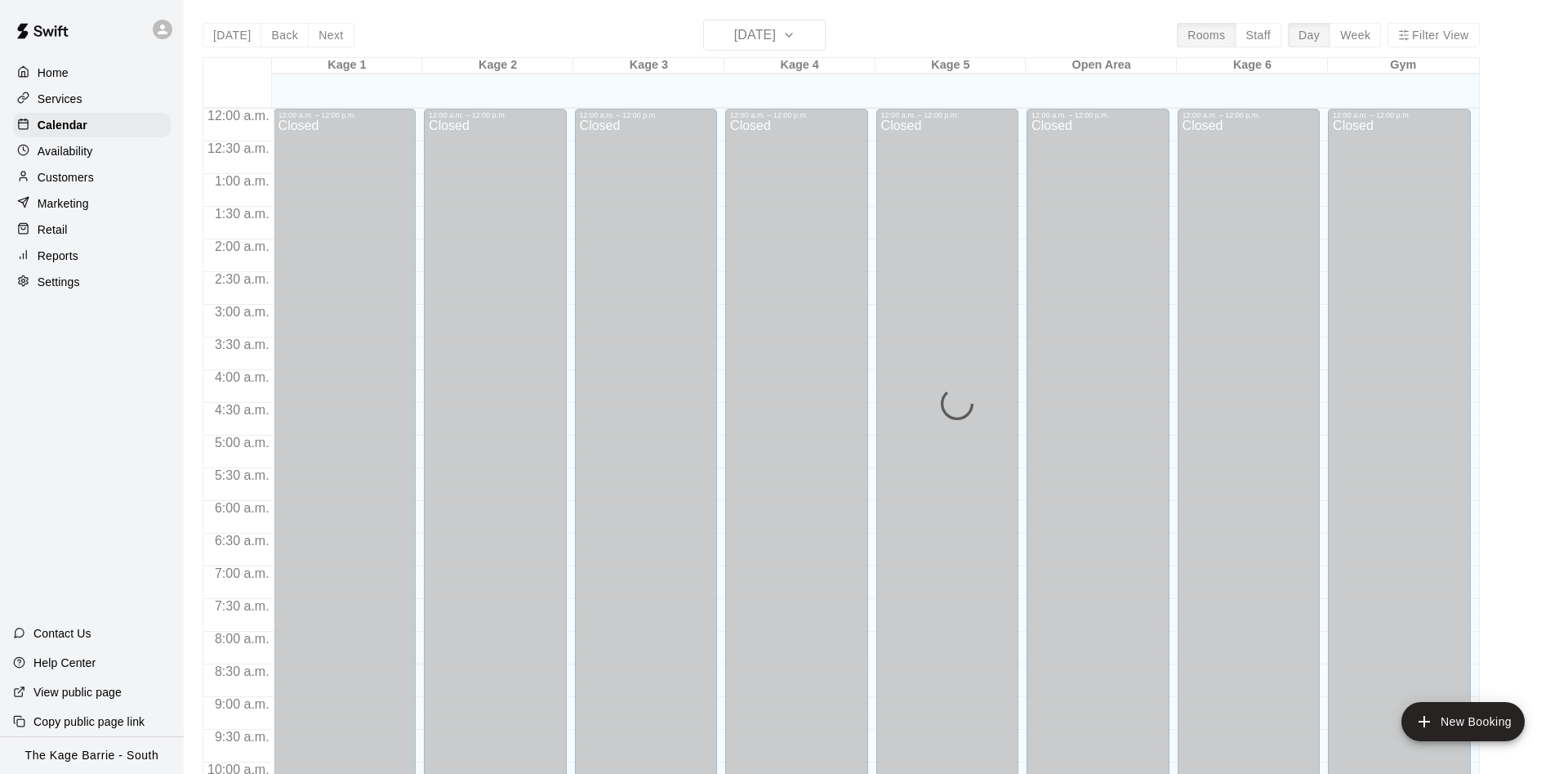
scroll to position [836, 0]
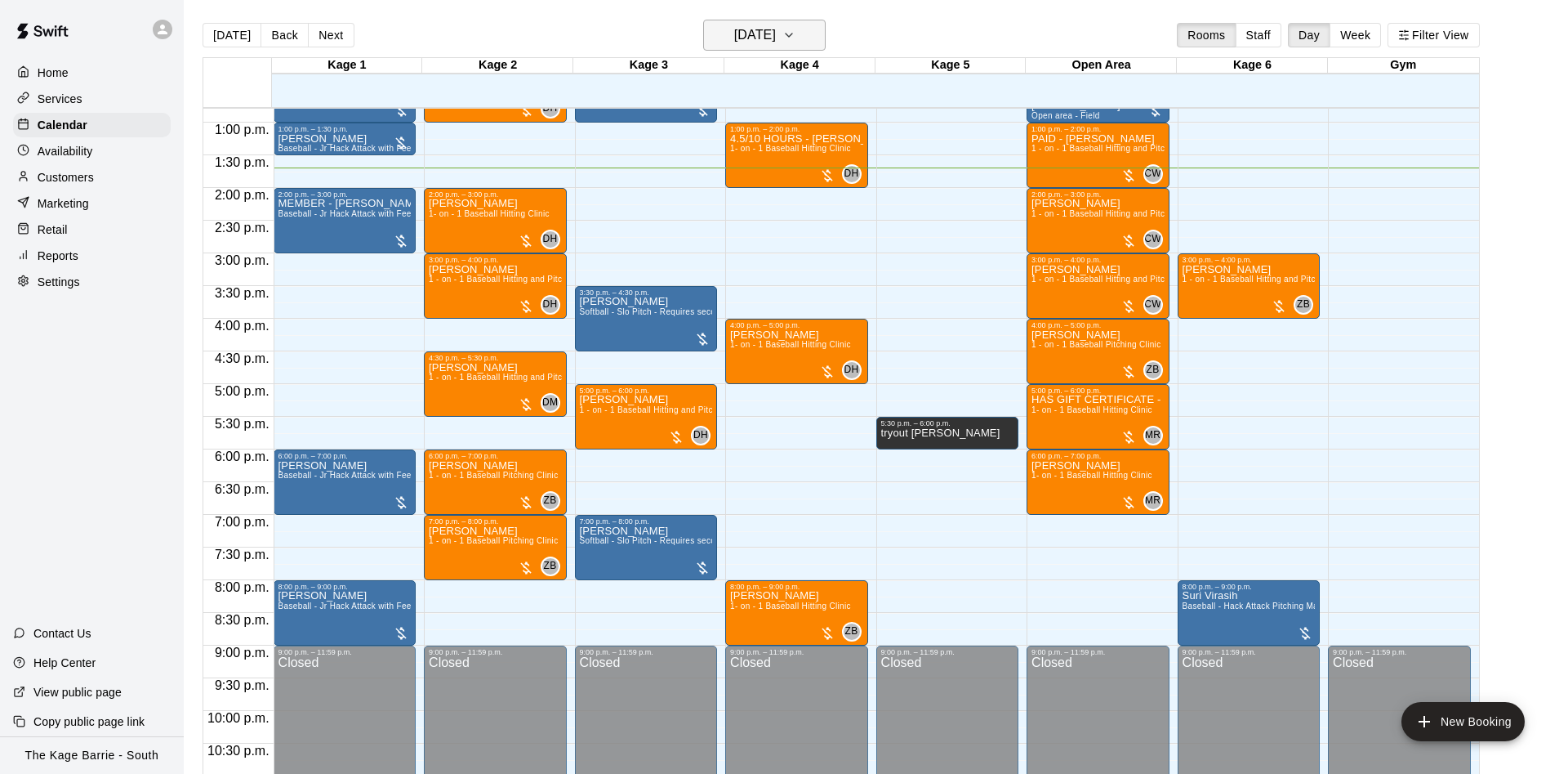
click at [782, 45] on button "[DATE]" at bounding box center [764, 35] width 123 height 31
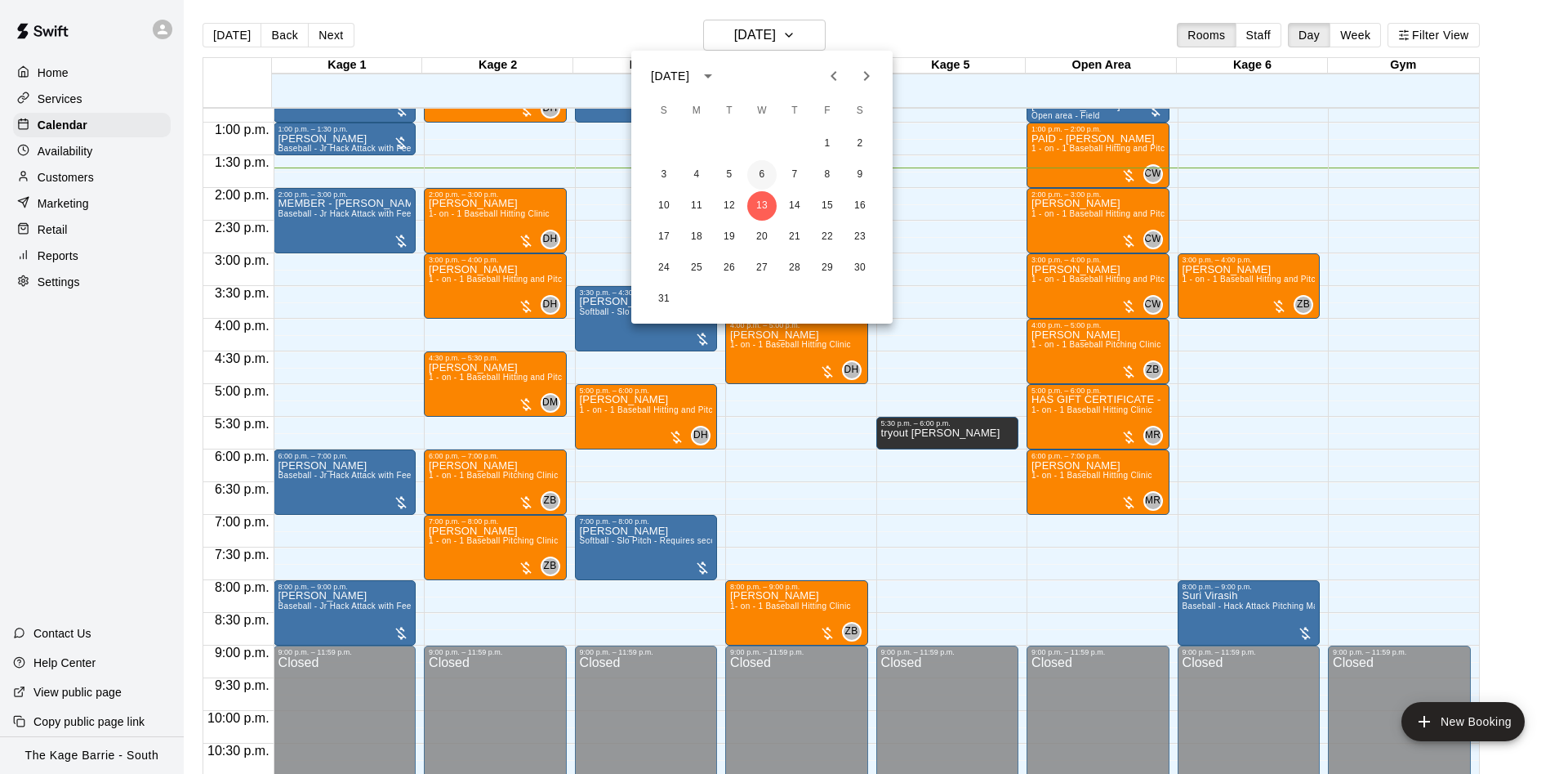
click at [761, 168] on button "6" at bounding box center [762, 174] width 29 height 29
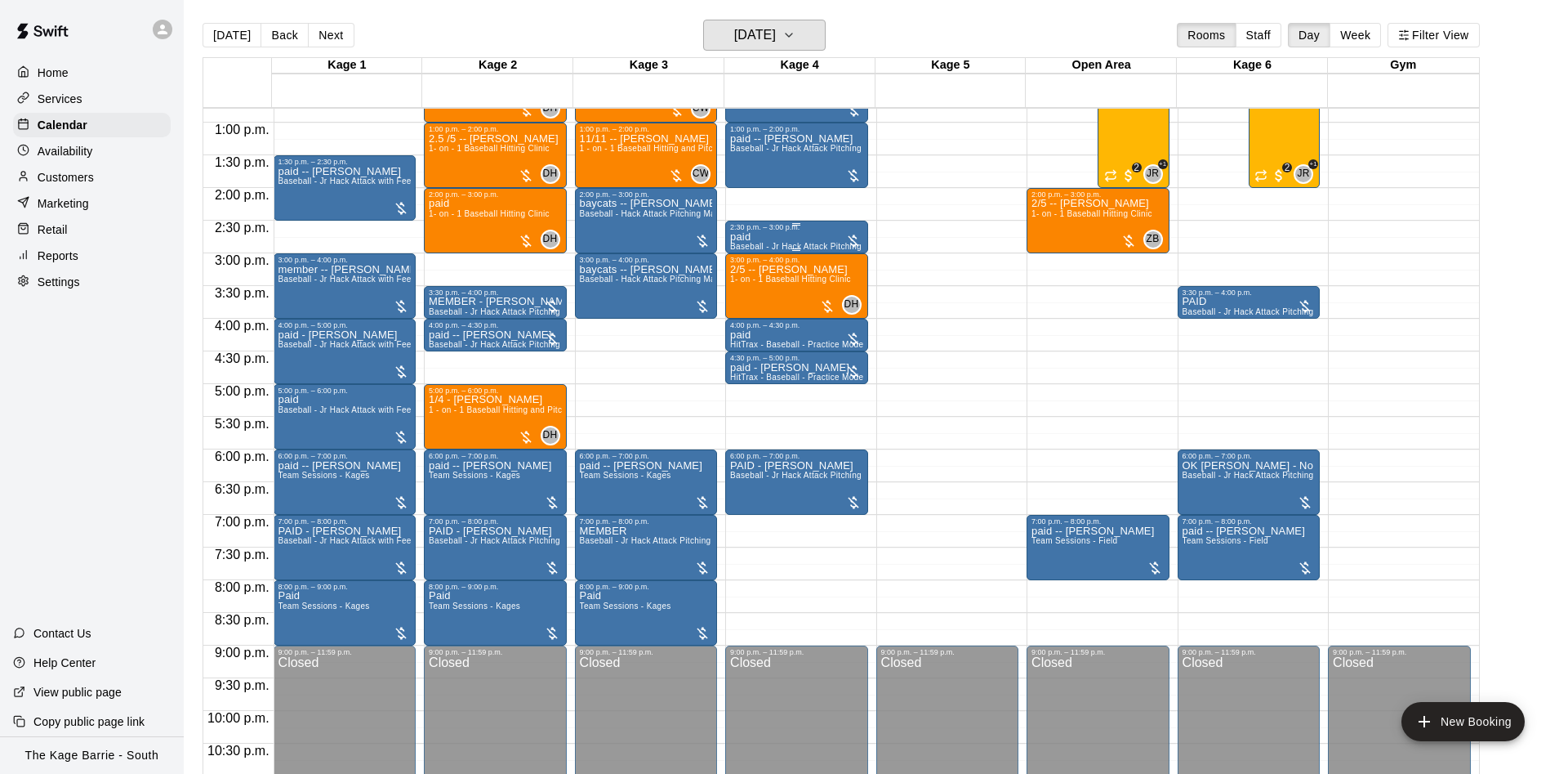
scroll to position [733, 0]
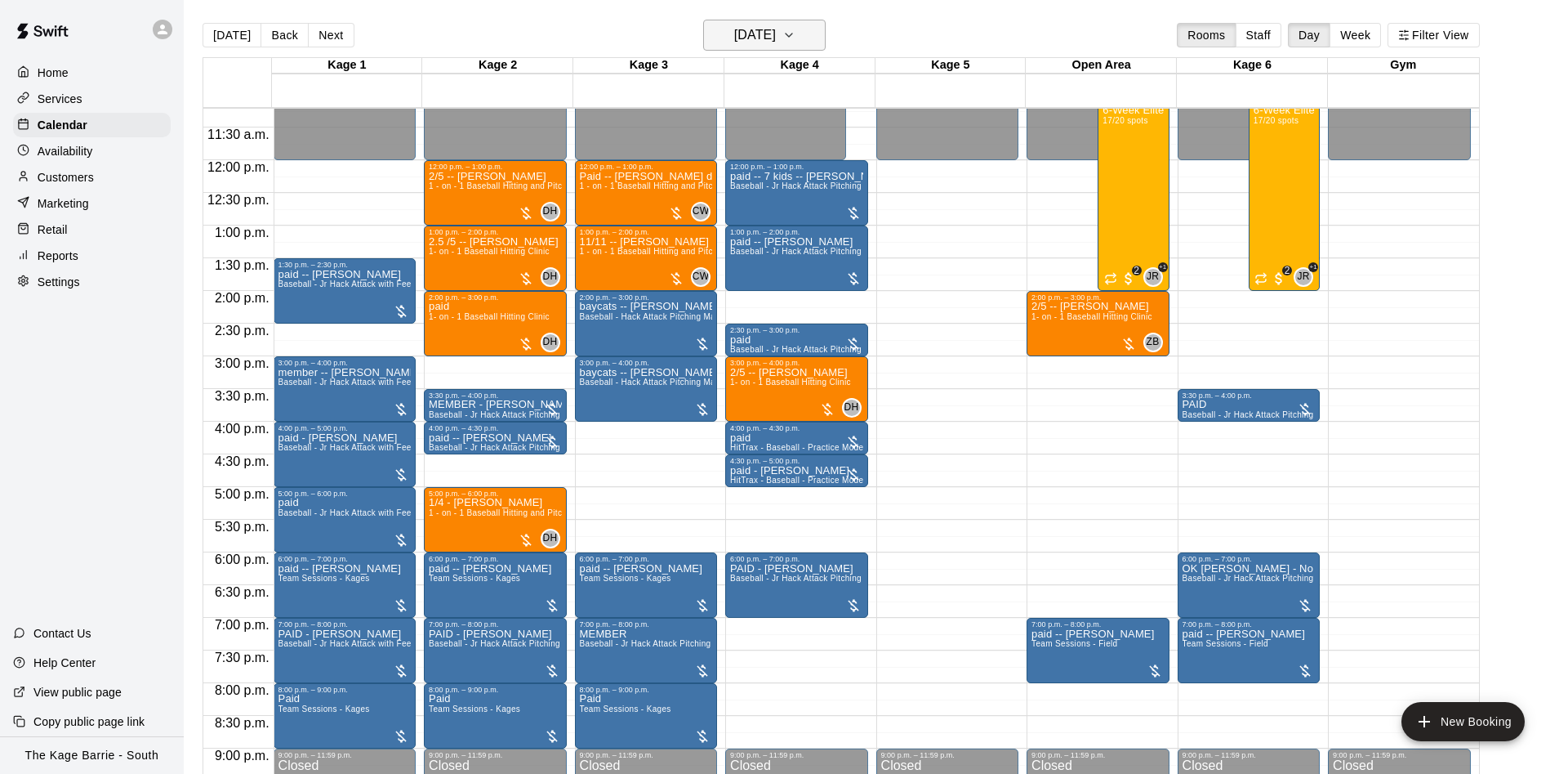
click at [734, 40] on h6 "Wednesday Aug 06" at bounding box center [755, 35] width 41 height 23
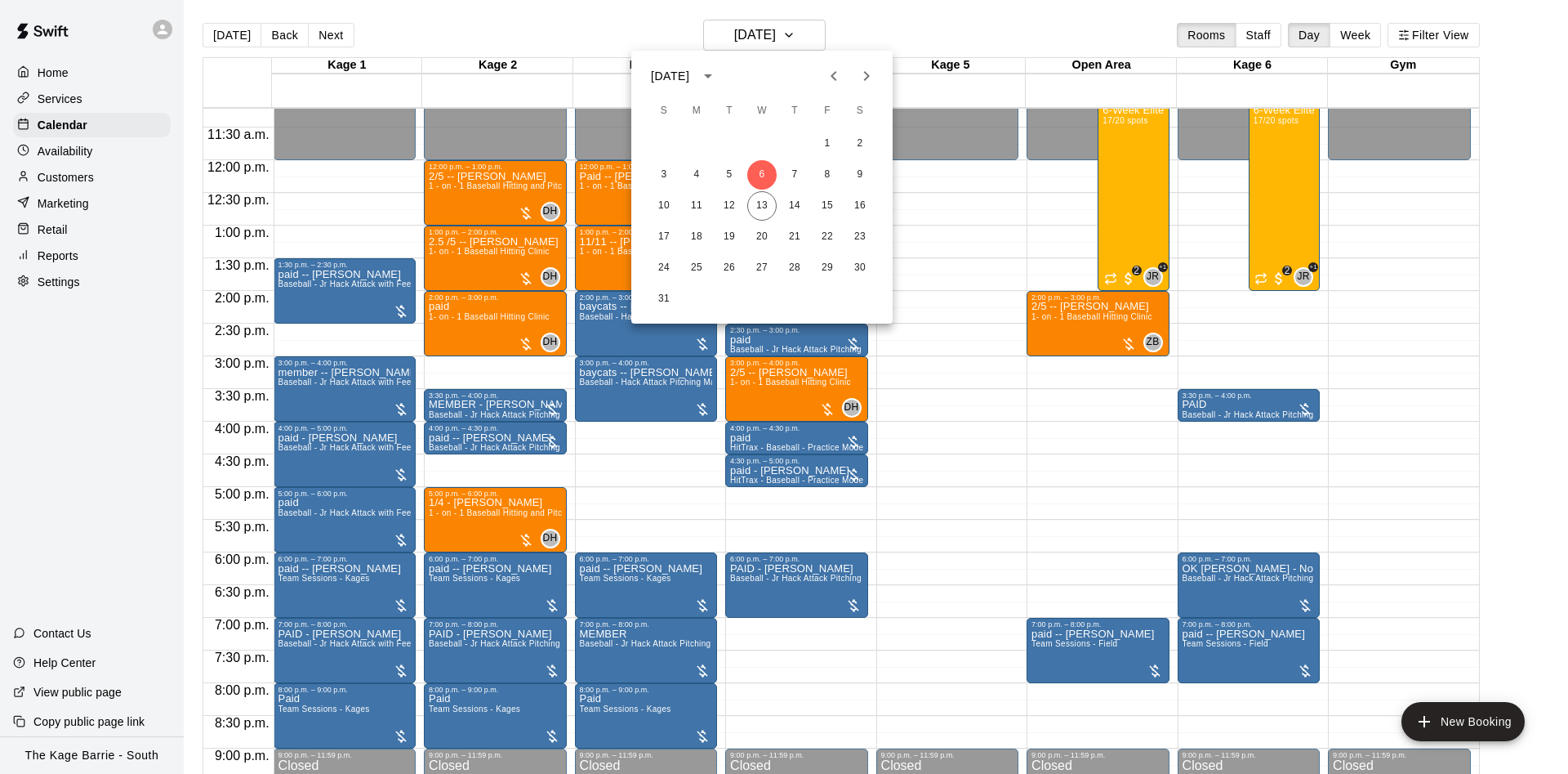
click at [690, 74] on div "[DATE]" at bounding box center [670, 76] width 39 height 17
click at [690, 71] on div "[DATE]" at bounding box center [670, 76] width 39 height 17
click at [833, 76] on icon "Previous month" at bounding box center [833, 76] width 6 height 9
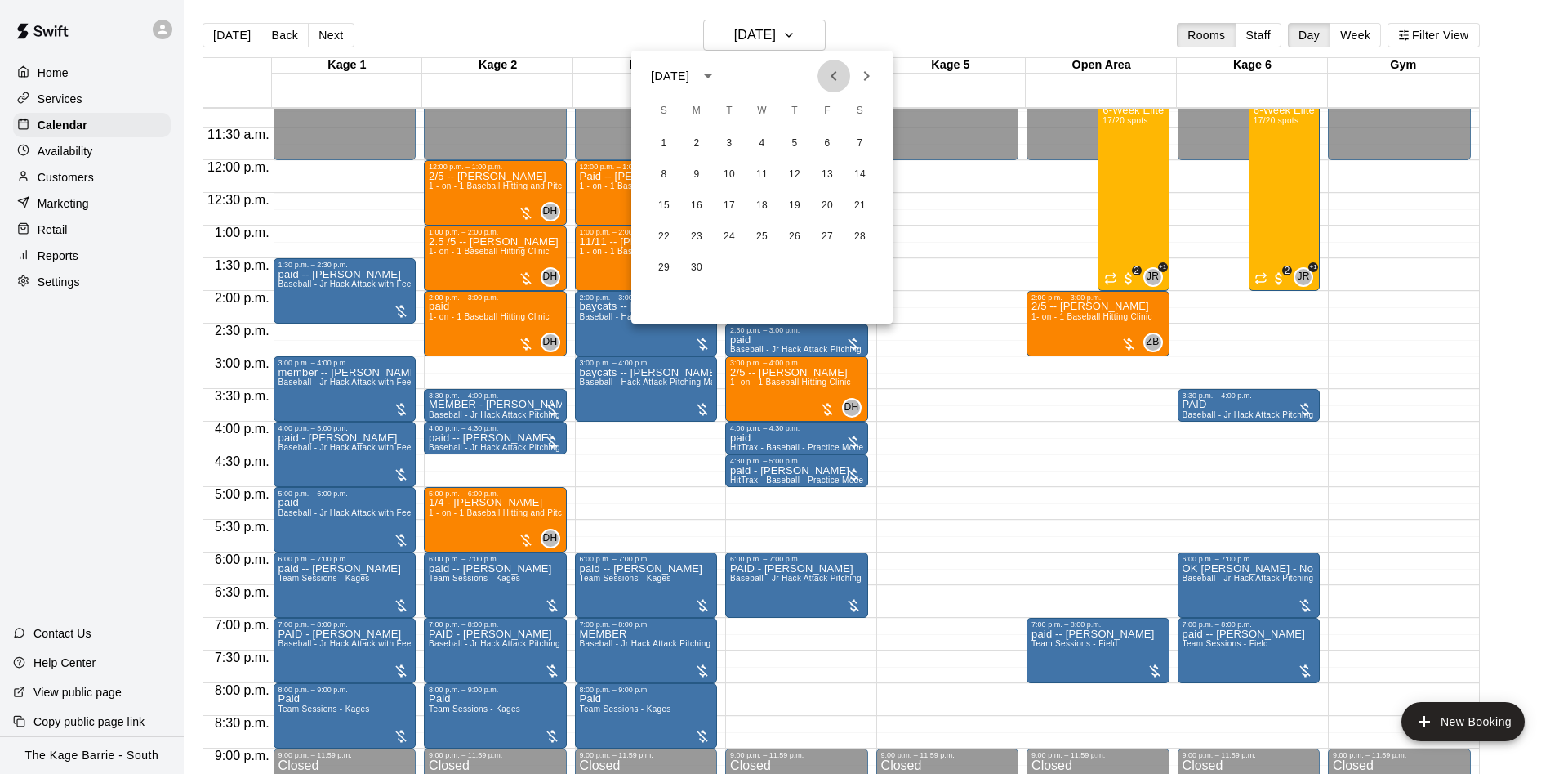
click at [833, 76] on icon "Previous month" at bounding box center [833, 76] width 6 height 9
click at [865, 76] on icon "Next month" at bounding box center [866, 76] width 20 height 20
click at [871, 183] on button "10" at bounding box center [860, 174] width 29 height 29
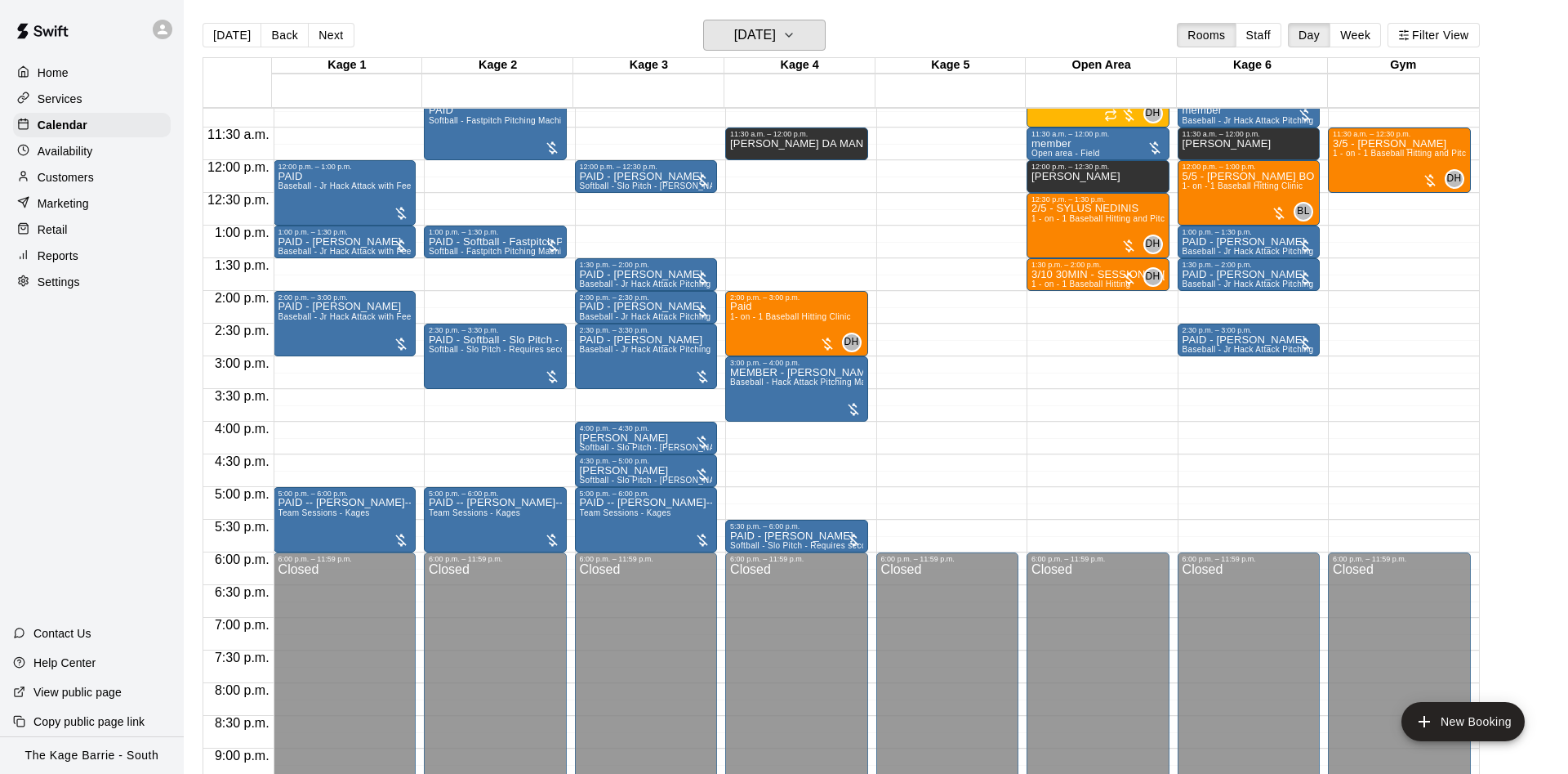
scroll to position [527, 0]
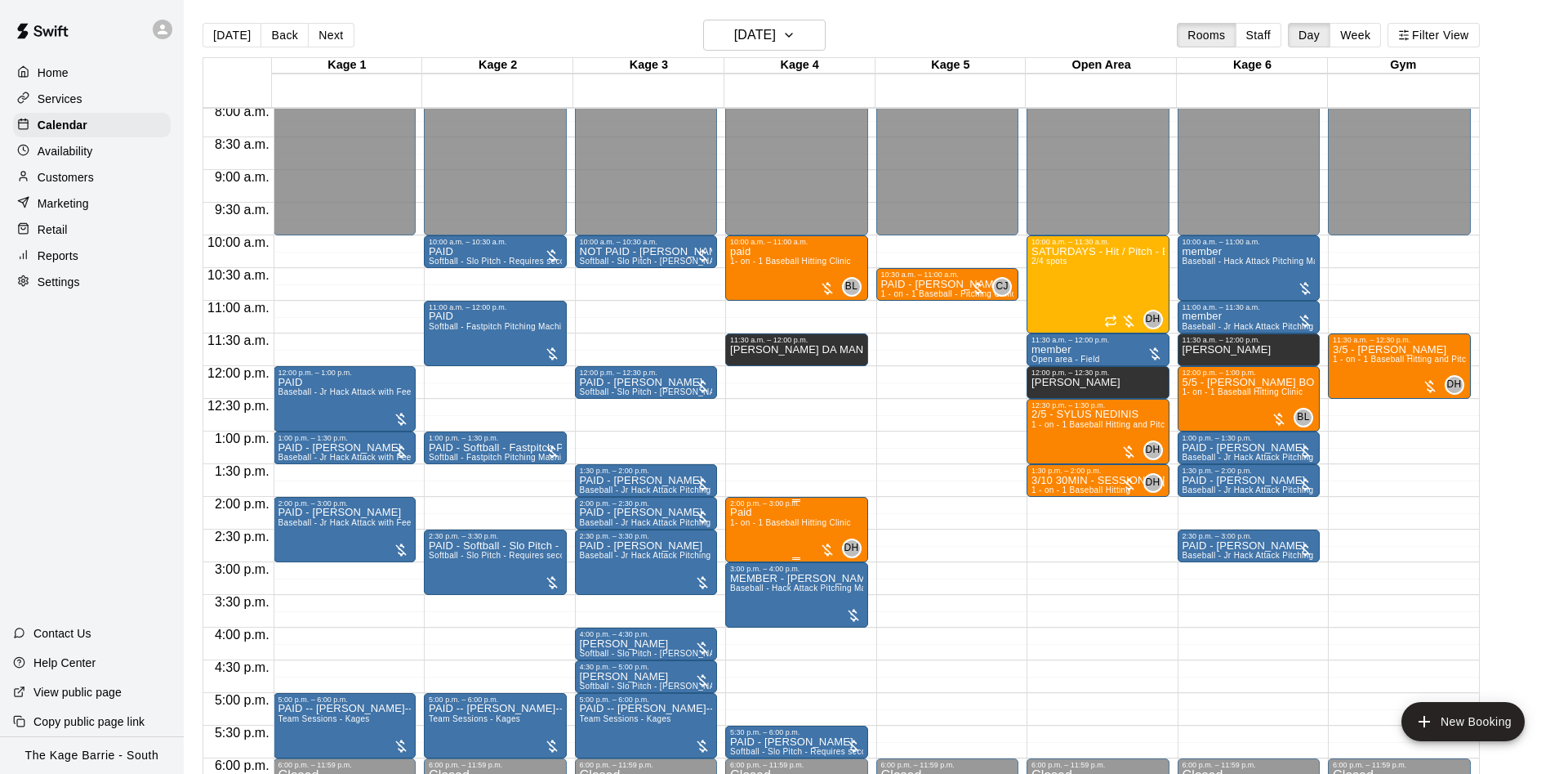
click at [797, 527] on span "1- on - 1 Baseball Hitting Clinic" at bounding box center [790, 522] width 121 height 9
click at [737, 574] on img "edit" at bounding box center [745, 577] width 19 height 19
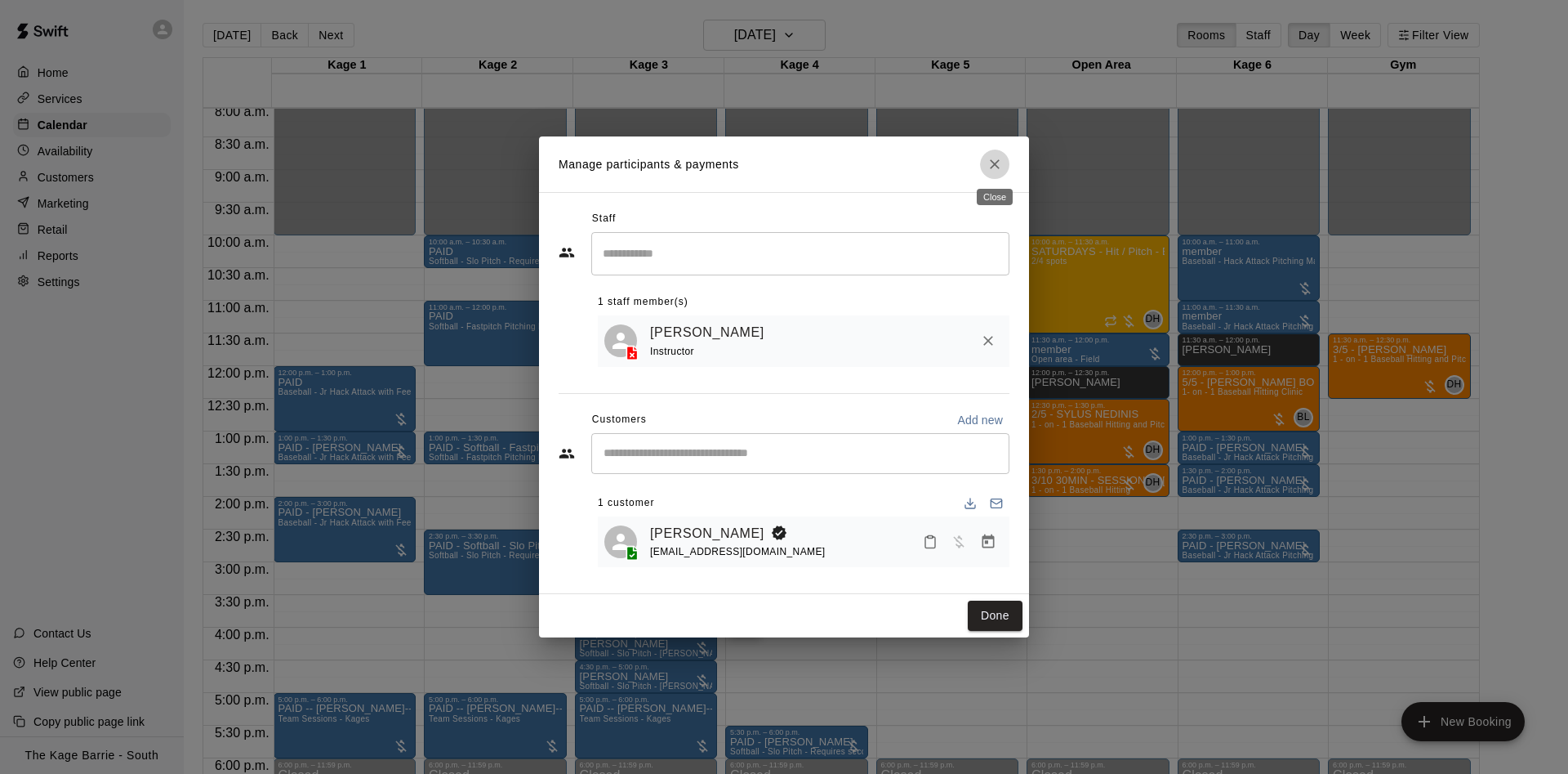
click at [1004, 158] on button "Close" at bounding box center [994, 164] width 29 height 29
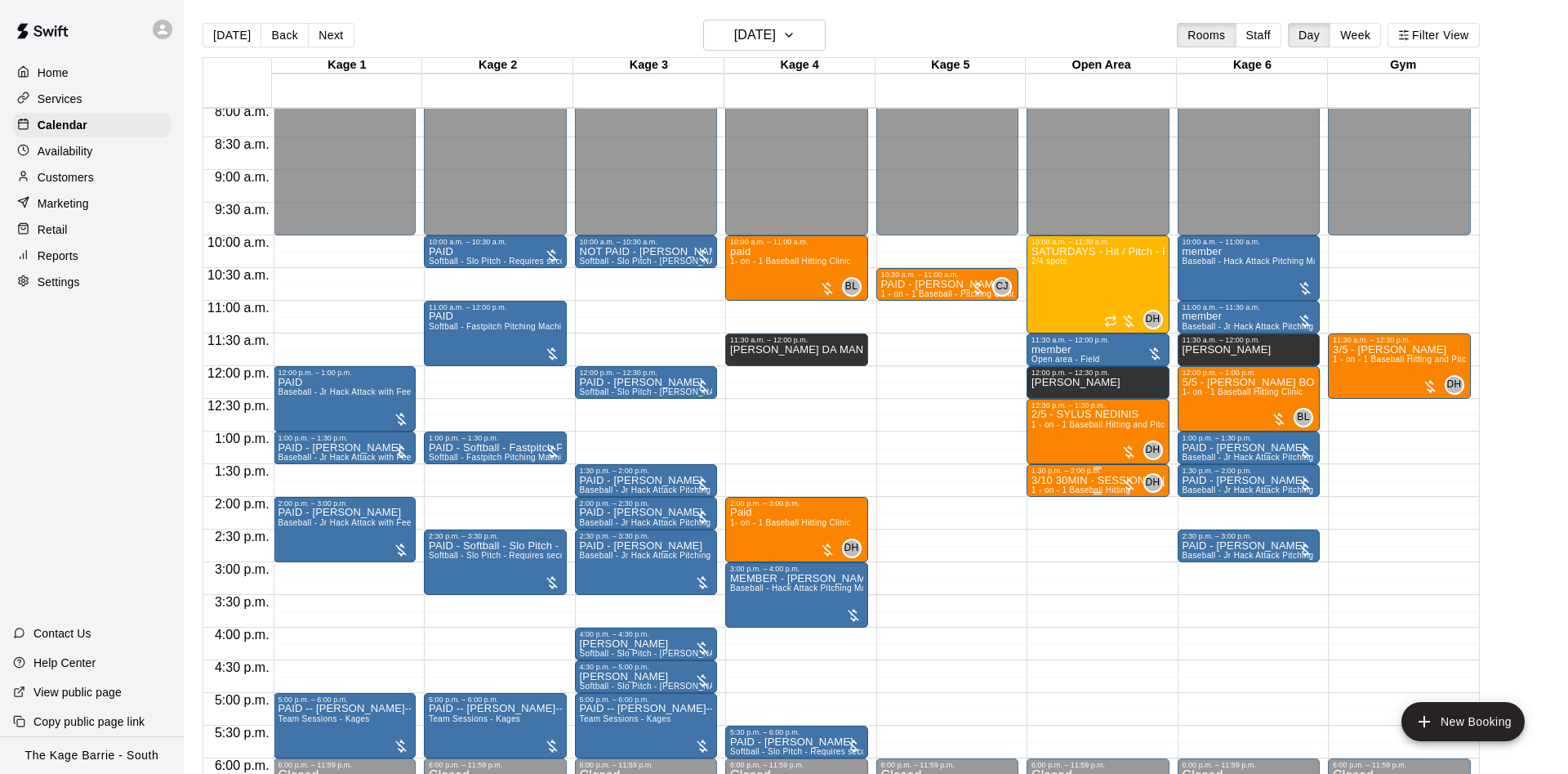
click at [1099, 480] on p "3/10 30MIN - SESSIONS - Josh Newman" at bounding box center [1097, 480] width 133 height 0
click at [1048, 548] on button "edit" at bounding box center [1047, 539] width 33 height 32
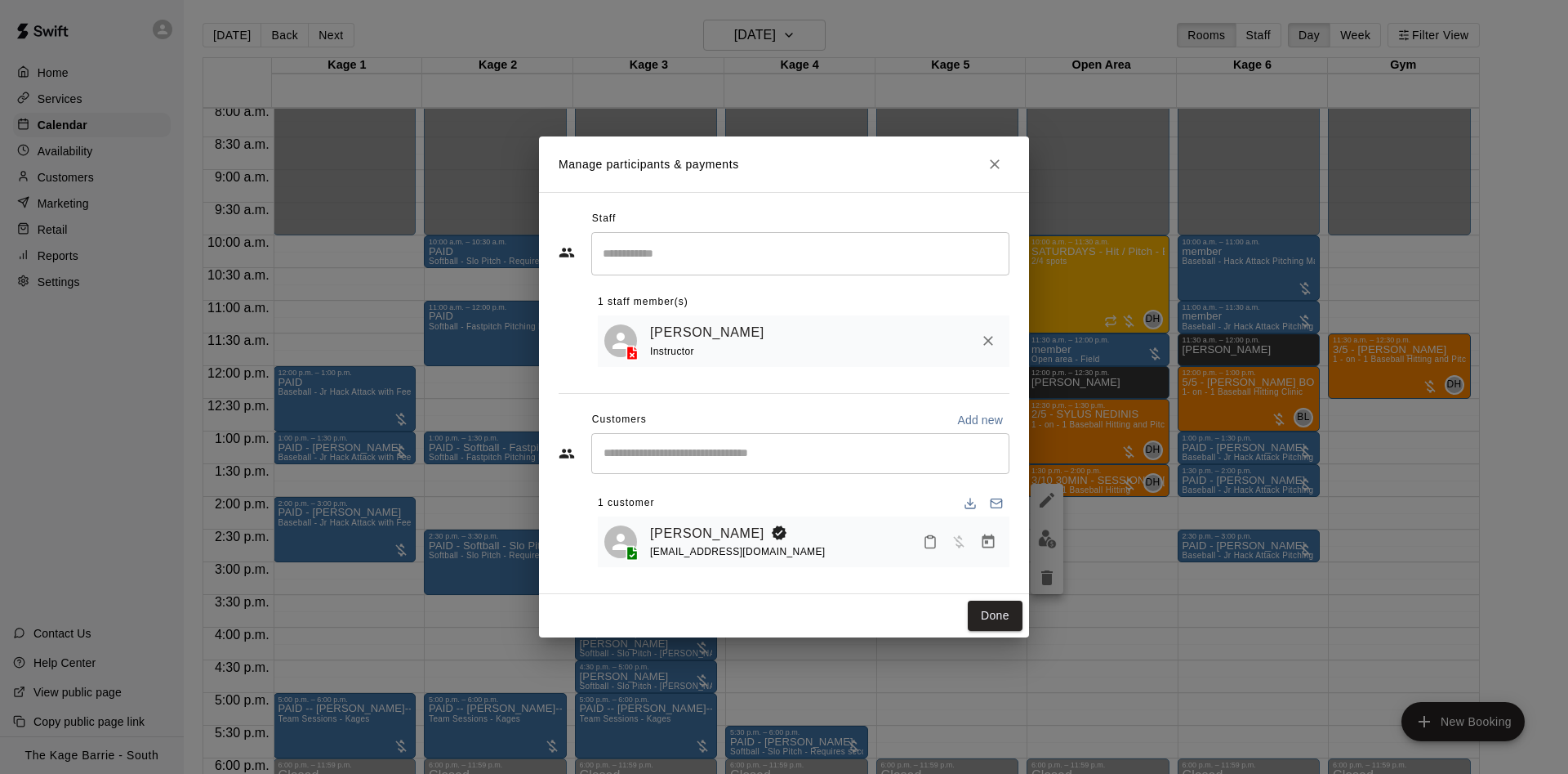
click at [995, 170] on icon "Close" at bounding box center [994, 164] width 16 height 16
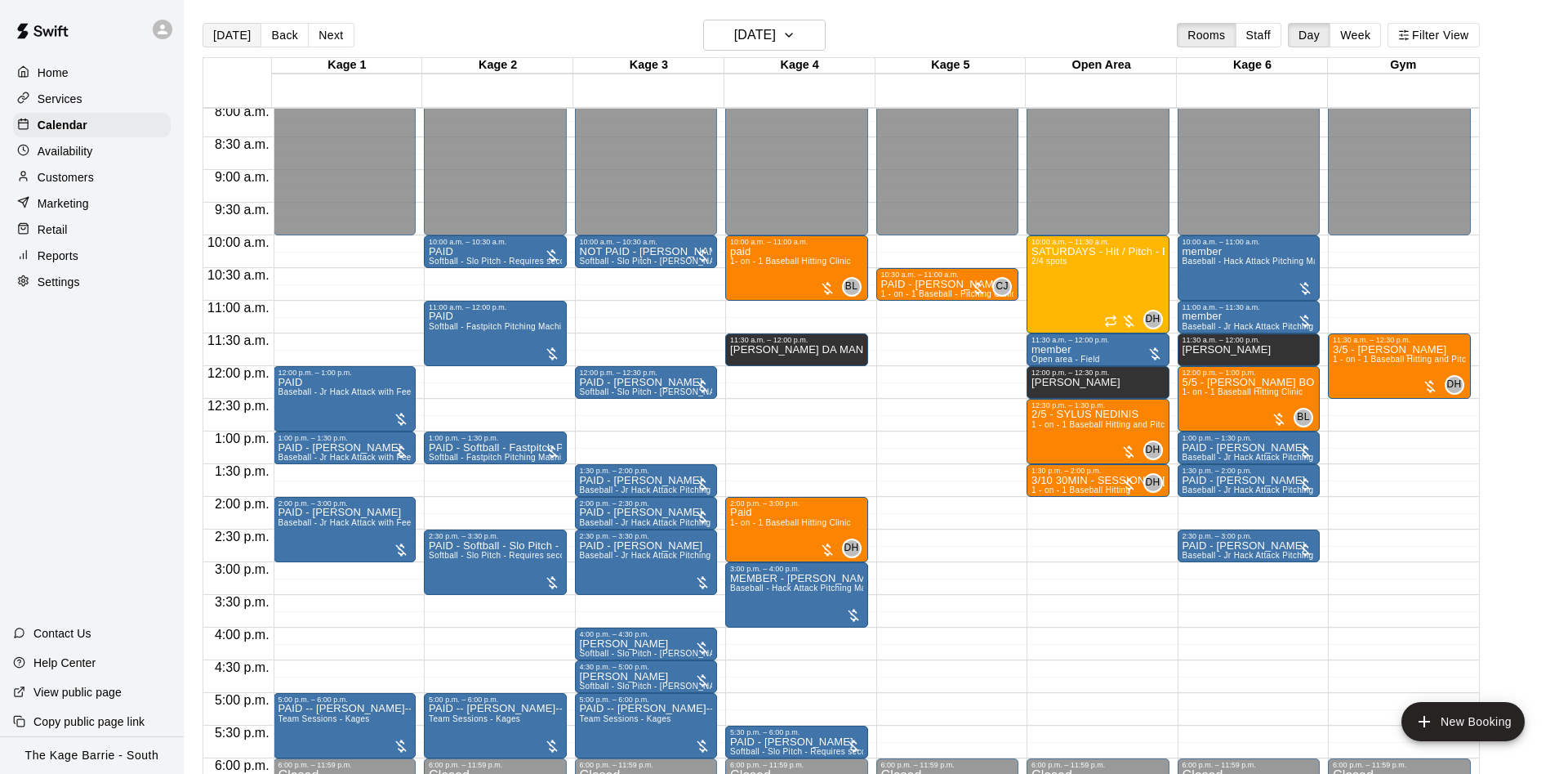
click at [228, 37] on button "[DATE]" at bounding box center [232, 35] width 58 height 25
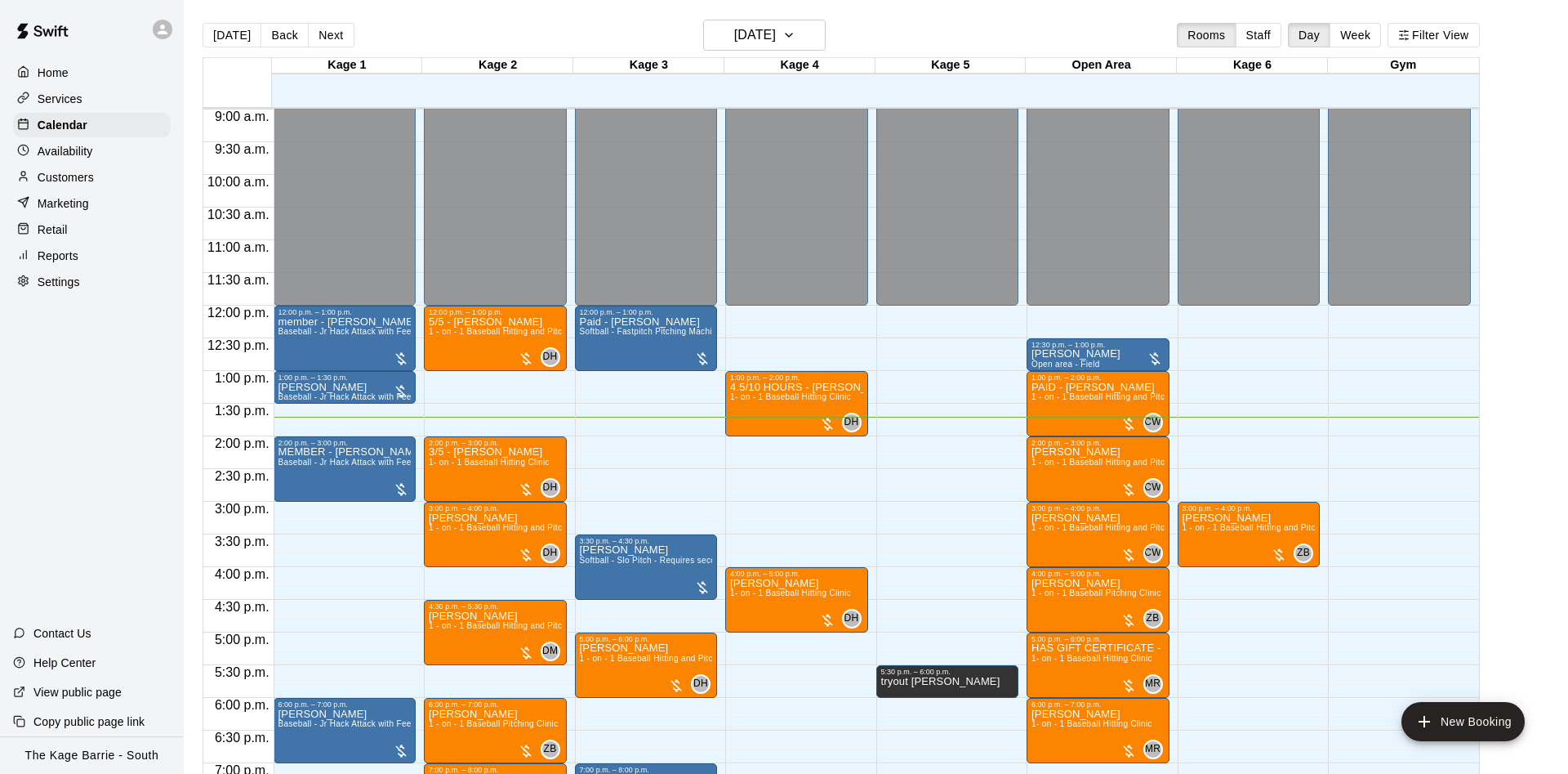
scroll to position [630, 0]
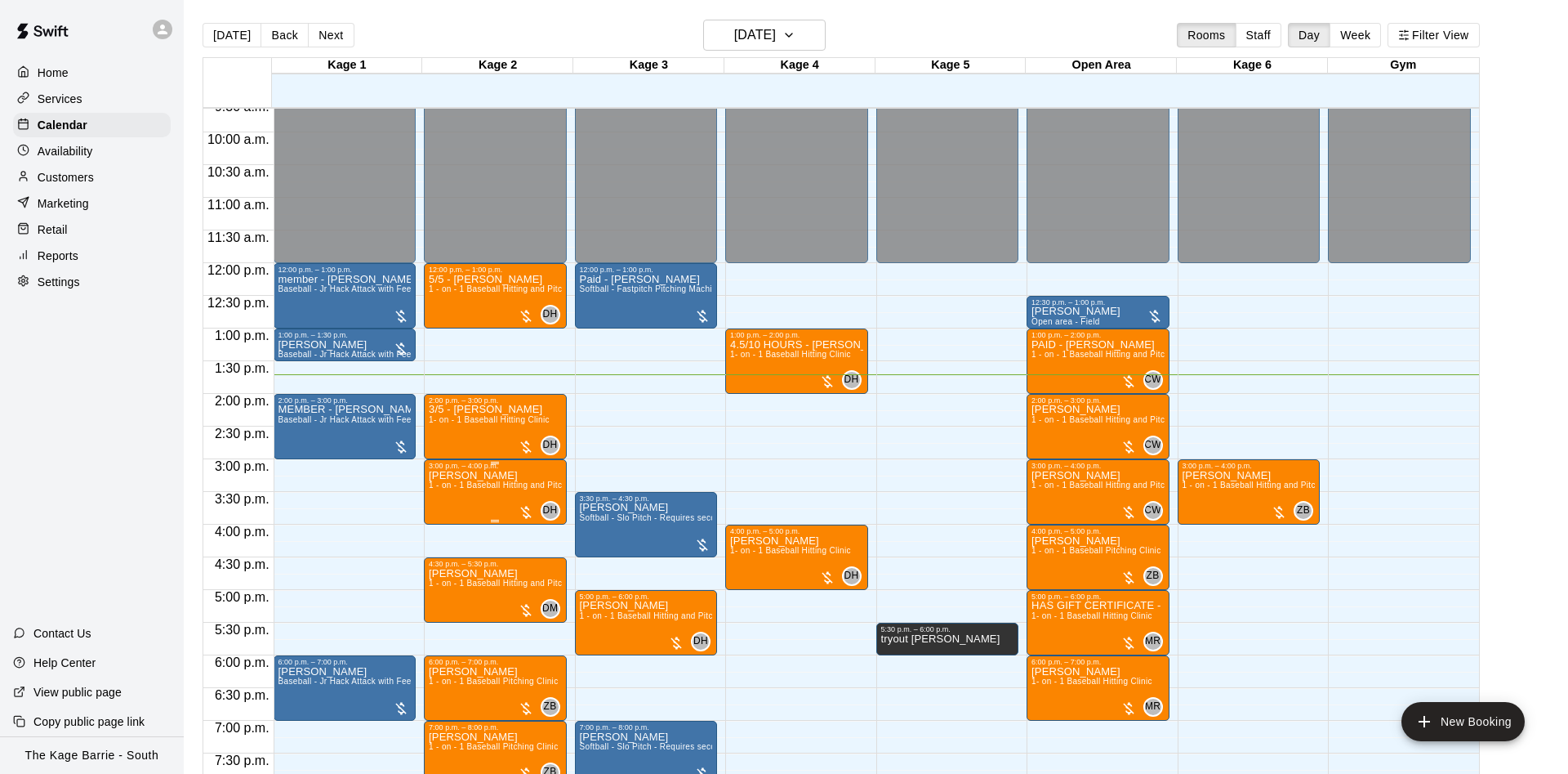
click at [469, 475] on p "Josh Newman" at bounding box center [495, 475] width 133 height 0
click at [447, 489] on icon "edit" at bounding box center [442, 495] width 15 height 15
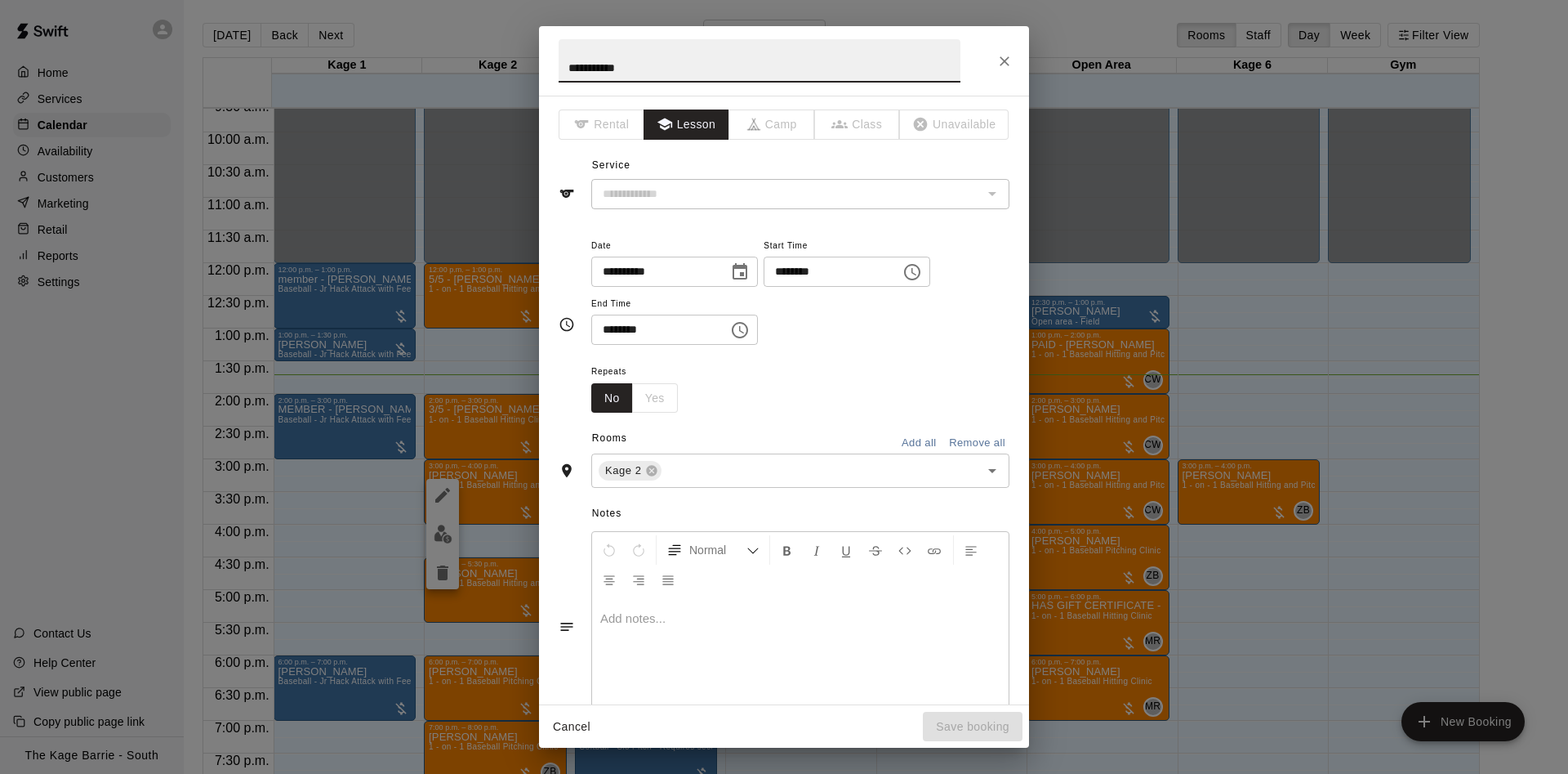
type input "**********"
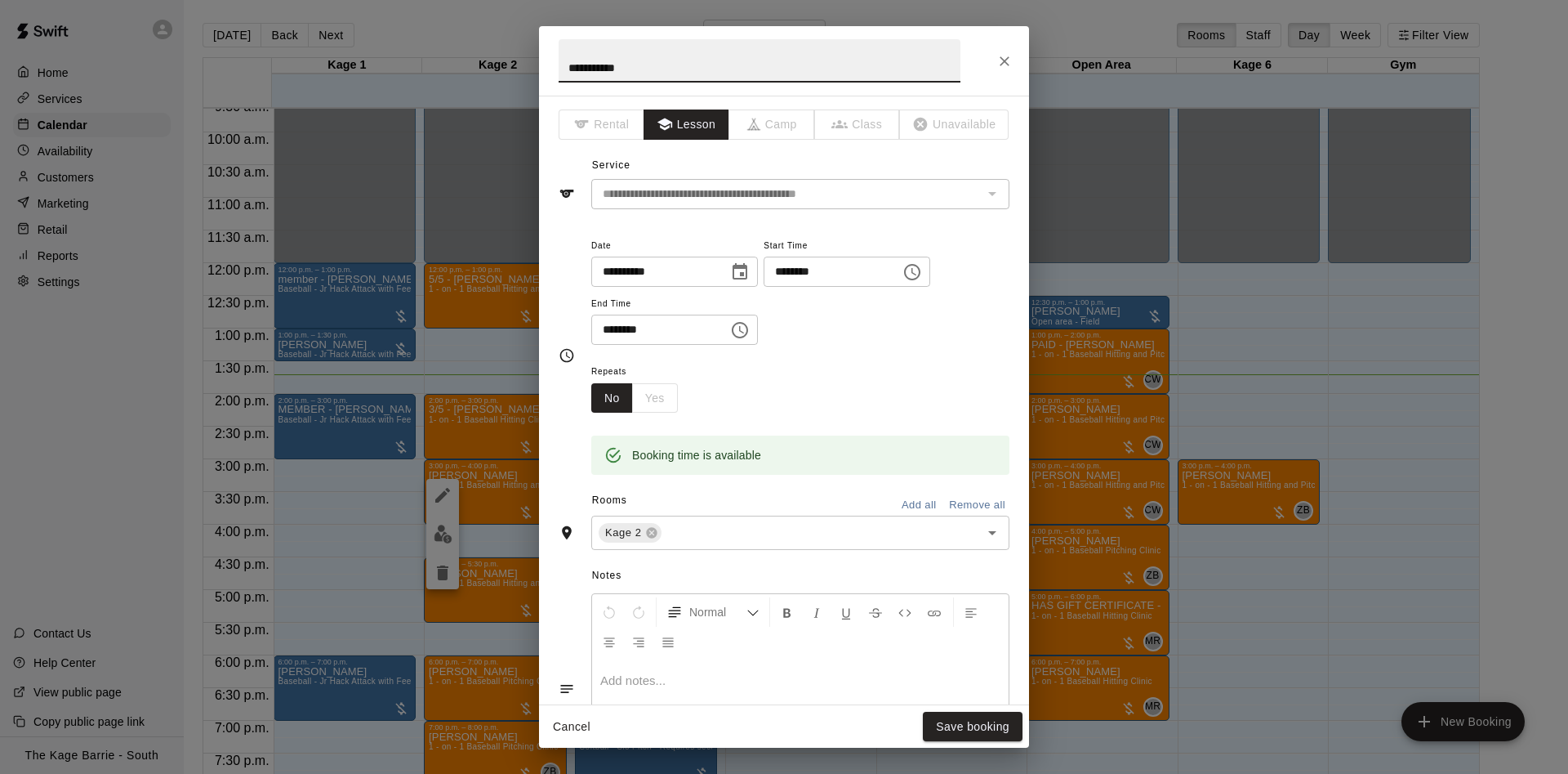
click at [562, 69] on input "**********" at bounding box center [759, 61] width 402 height 43
type input "**********"
click at [957, 725] on button "Save booking" at bounding box center [973, 726] width 100 height 30
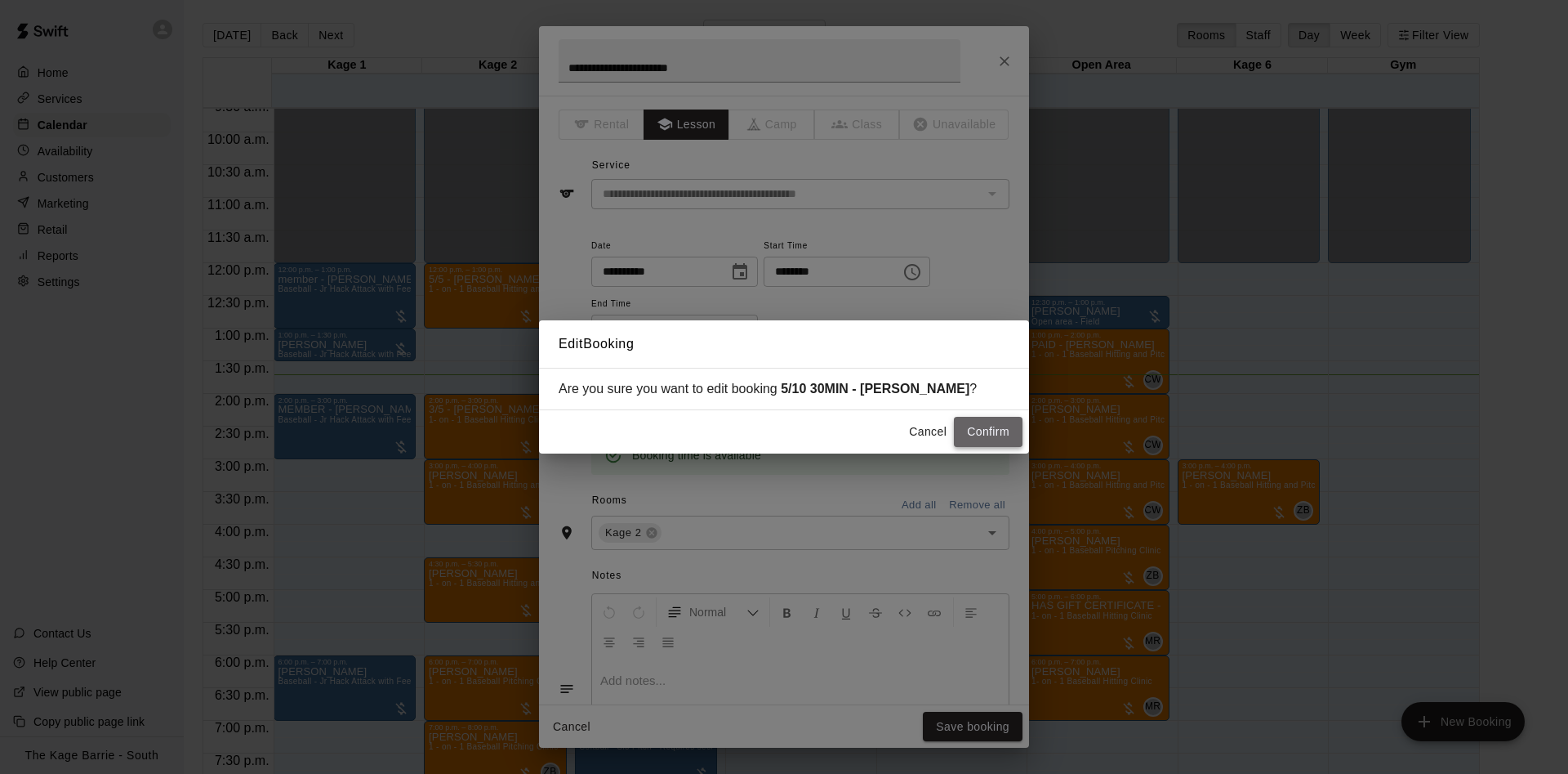
click at [1022, 444] on button "Confirm" at bounding box center [988, 431] width 69 height 30
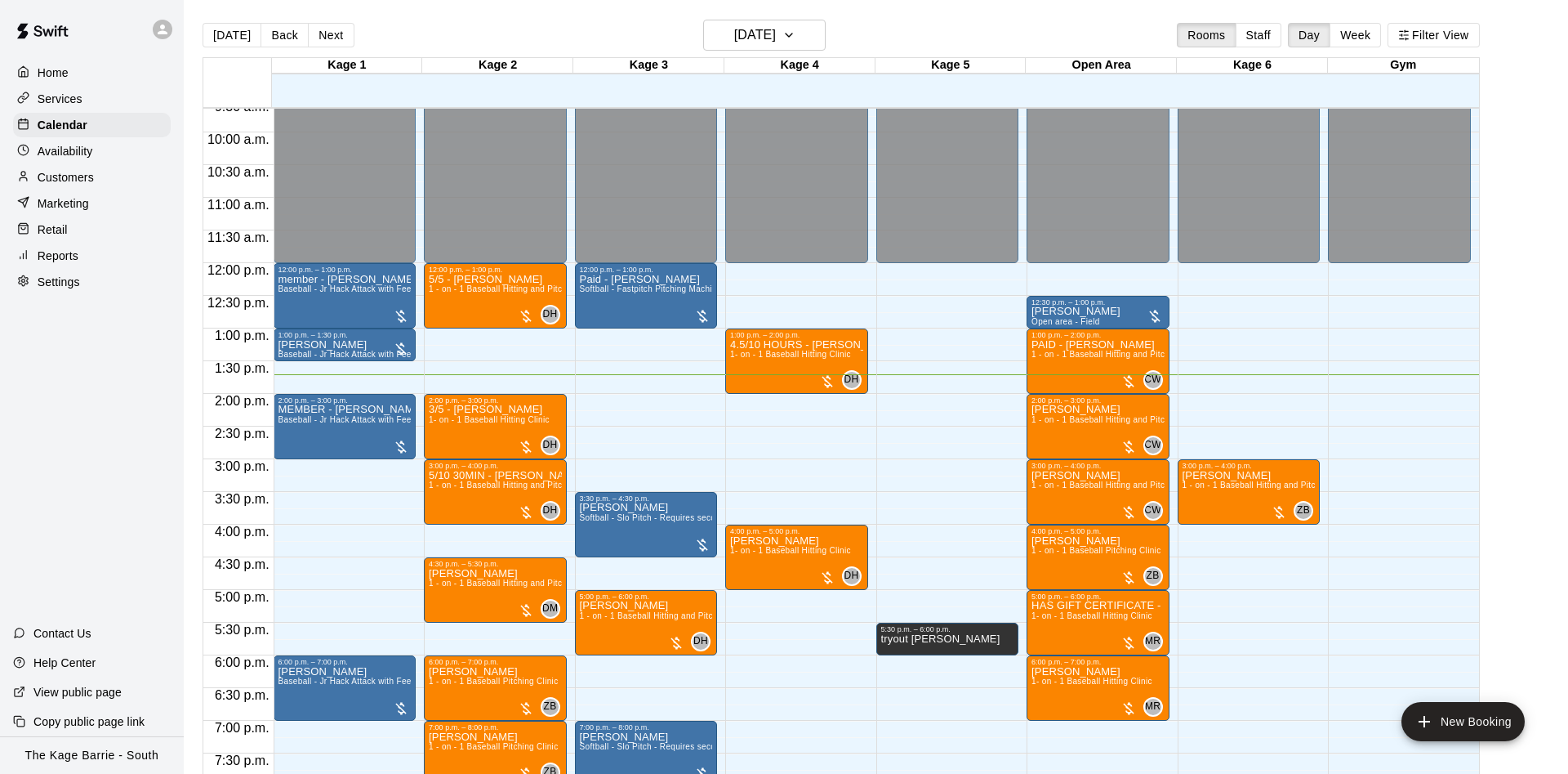
scroll to position [733, 0]
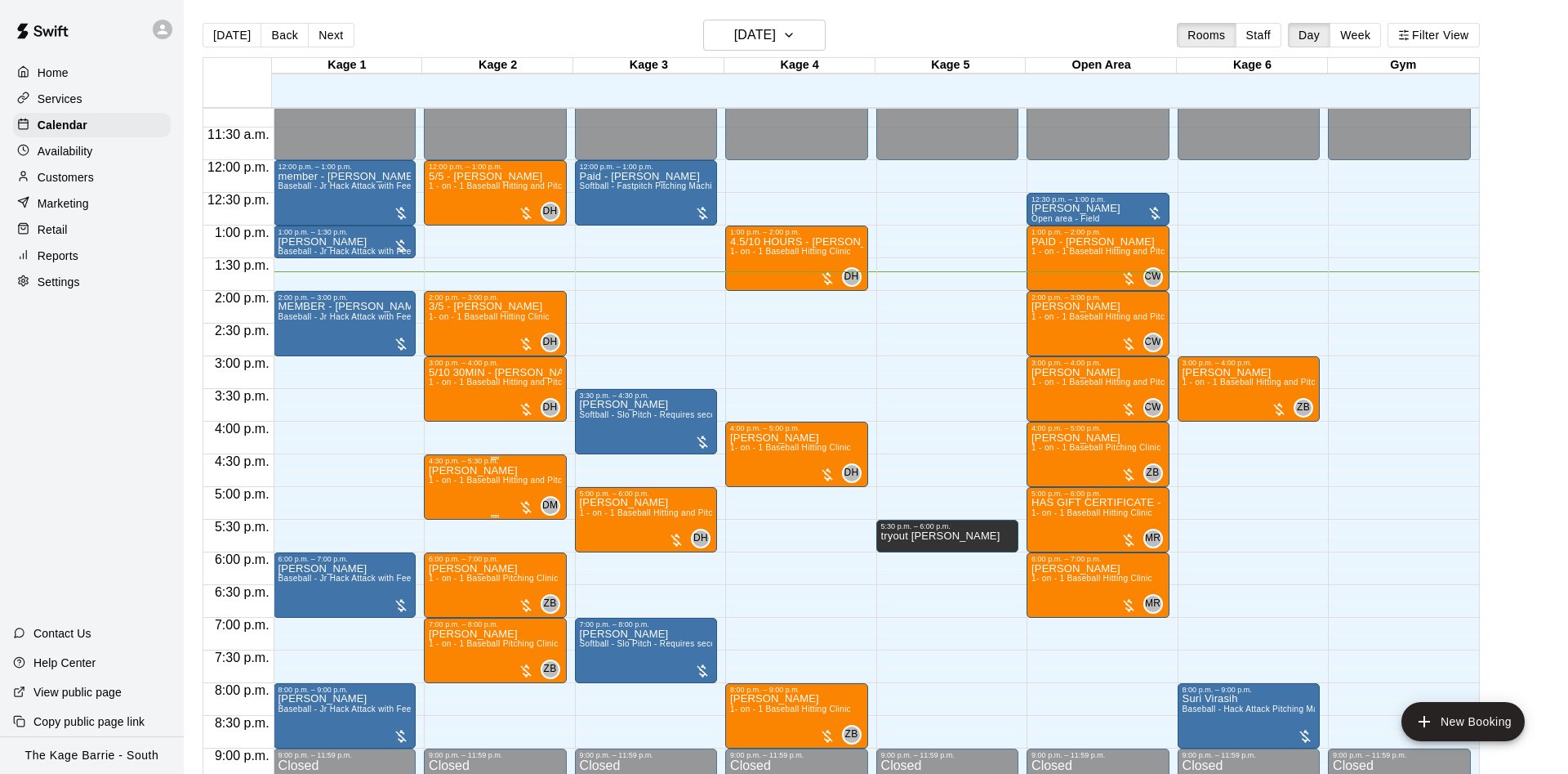
click at [458, 485] on span "1 - on - 1 Baseball Hitting and Pitching Clinic" at bounding box center [515, 479] width 174 height 9
click at [441, 531] on img "edit" at bounding box center [443, 534] width 19 height 19
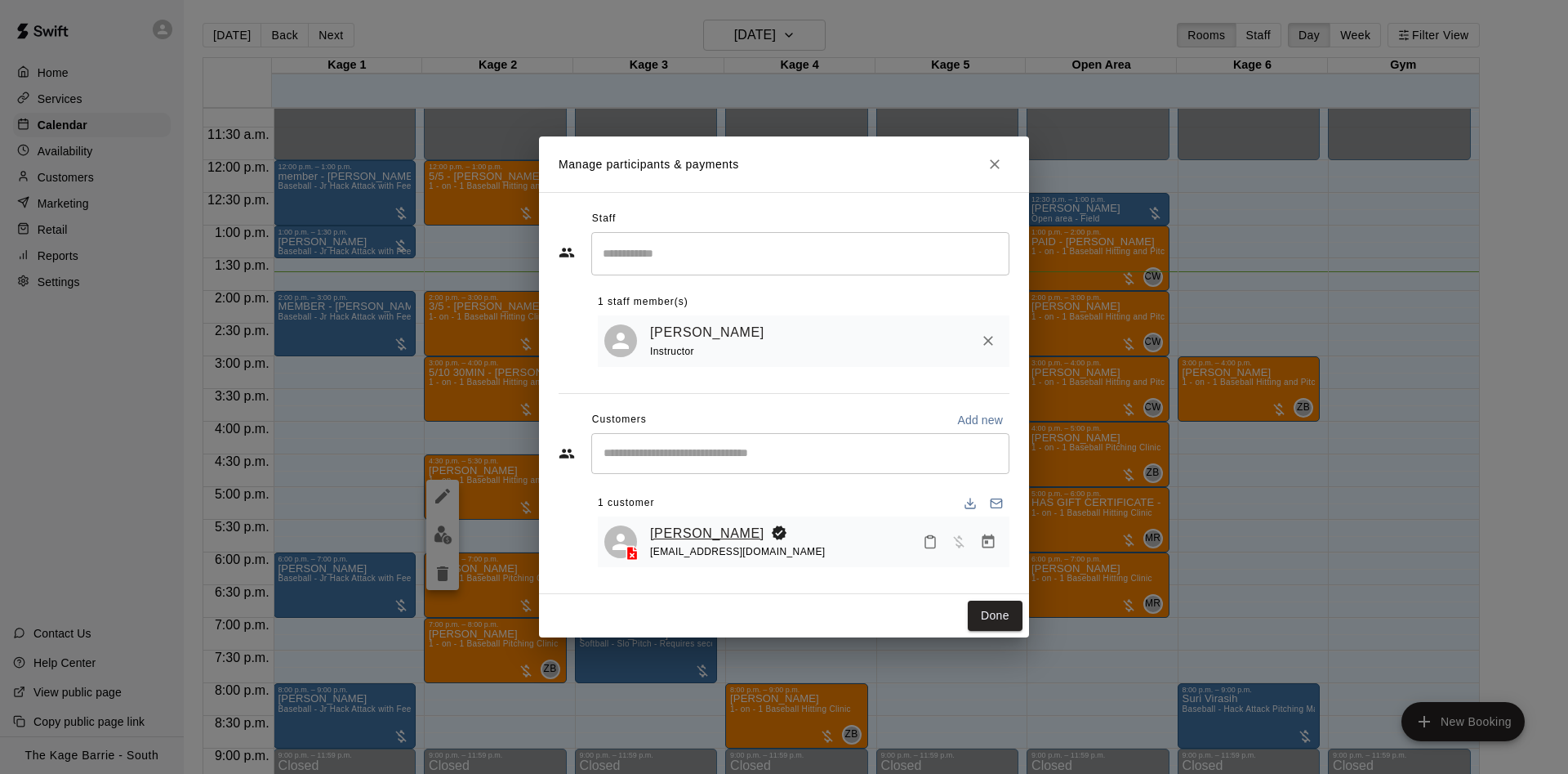
click at [698, 541] on link "Dean Perry" at bounding box center [707, 533] width 114 height 21
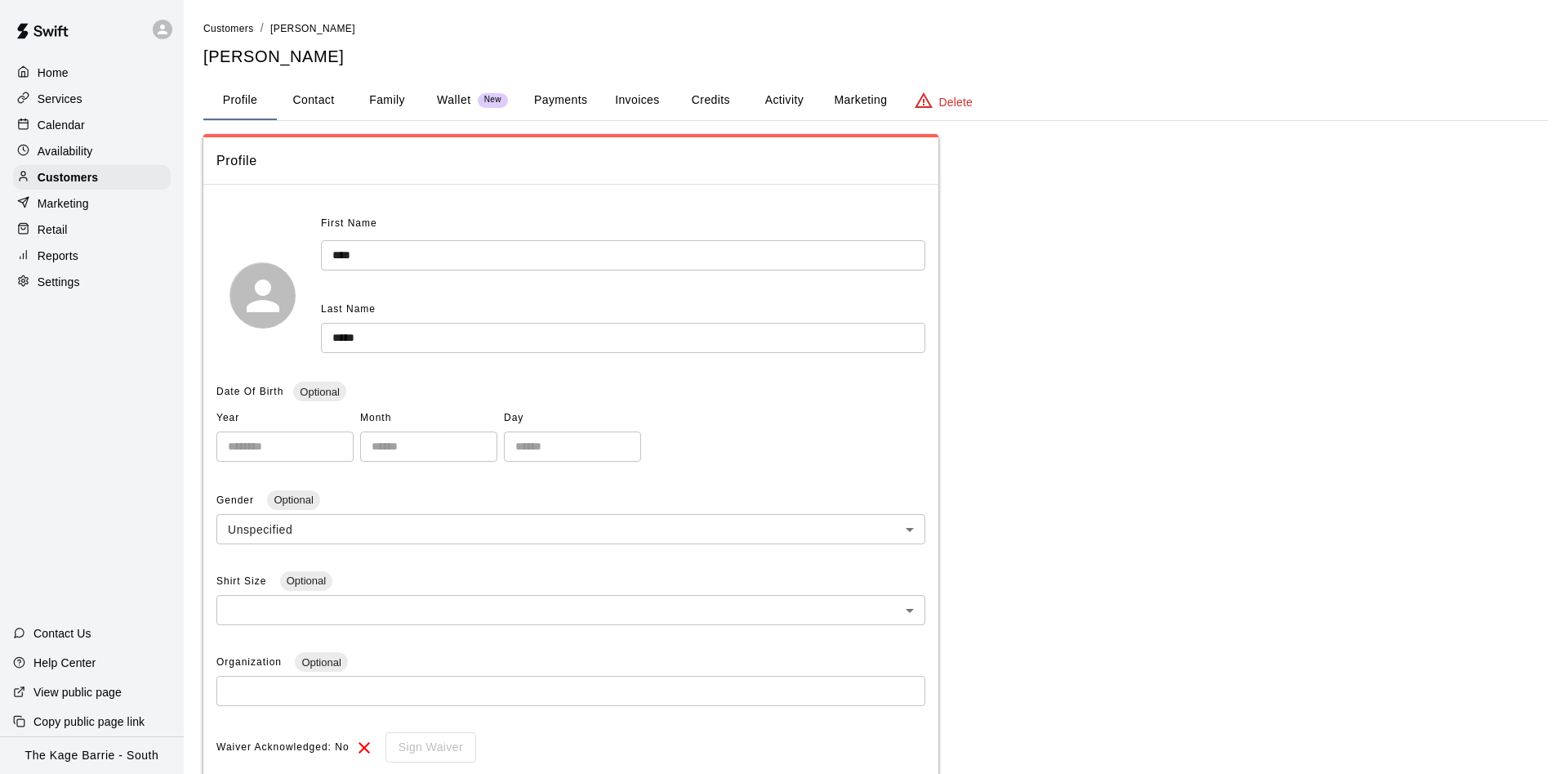
click at [783, 92] on button "Activity" at bounding box center [784, 101] width 74 height 40
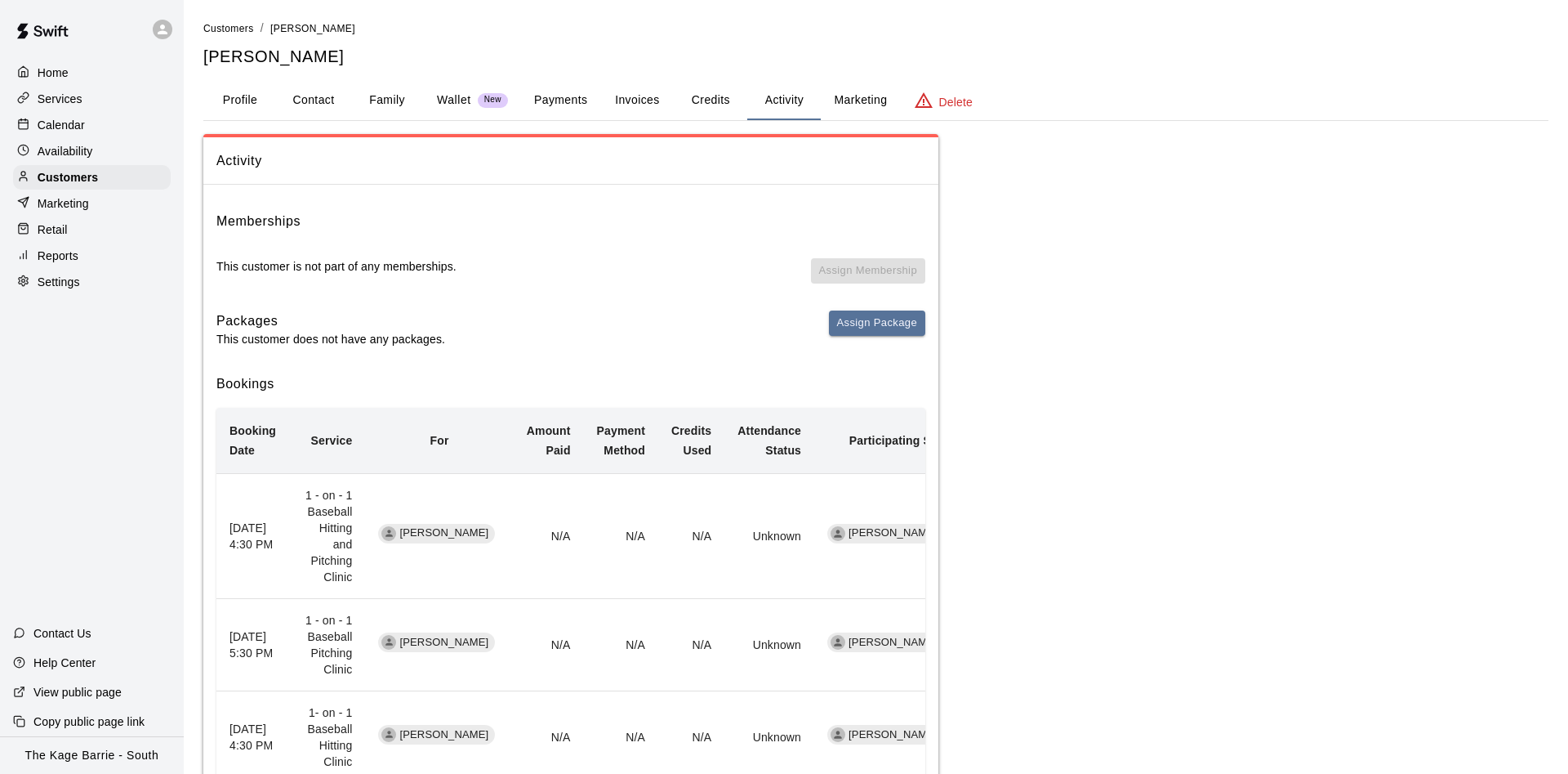
scroll to position [83, 0]
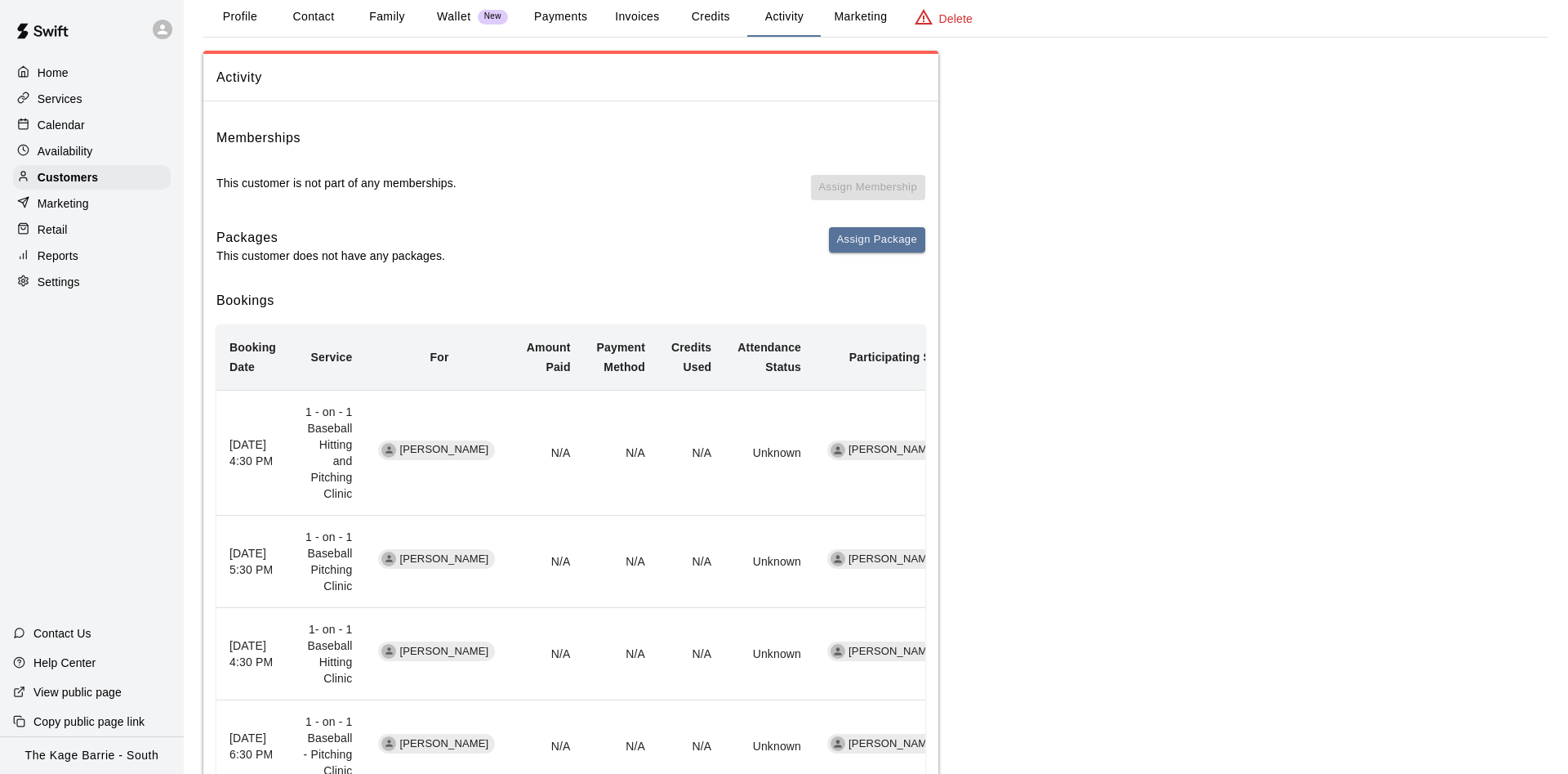
click at [108, 134] on div "Calendar" at bounding box center [92, 125] width 158 height 25
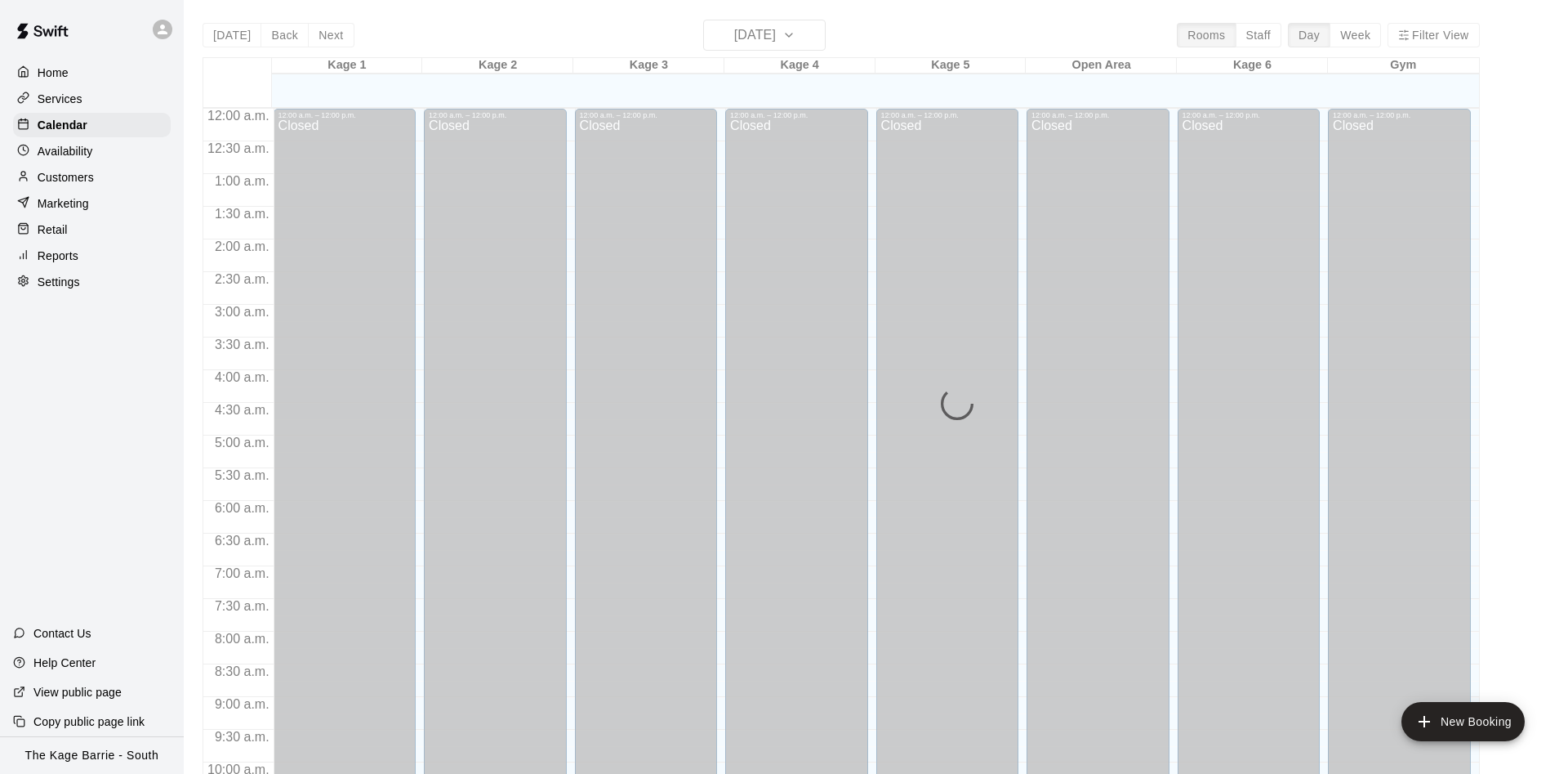
scroll to position [836, 0]
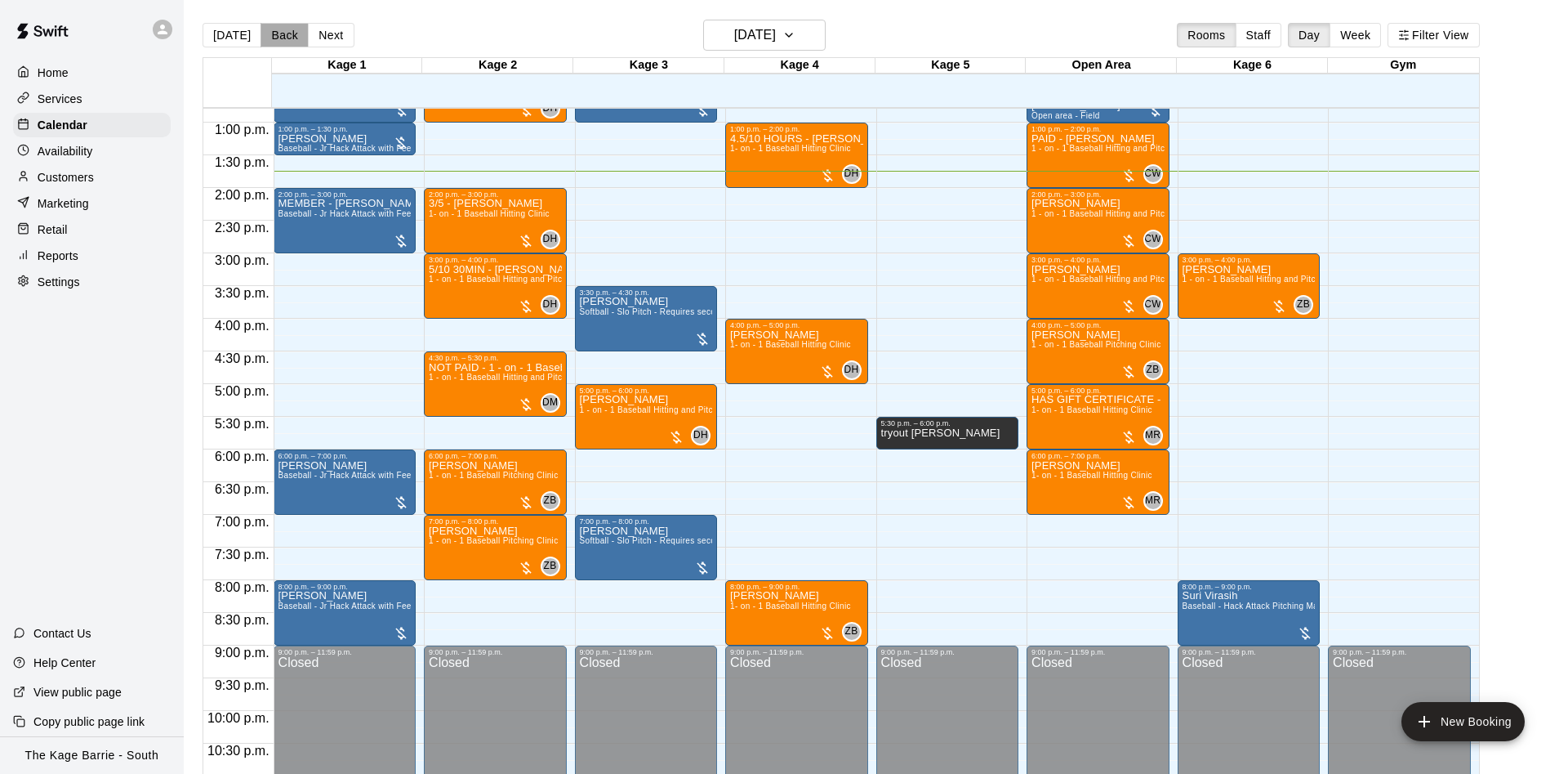
click at [280, 34] on button "Back" at bounding box center [284, 35] width 48 height 25
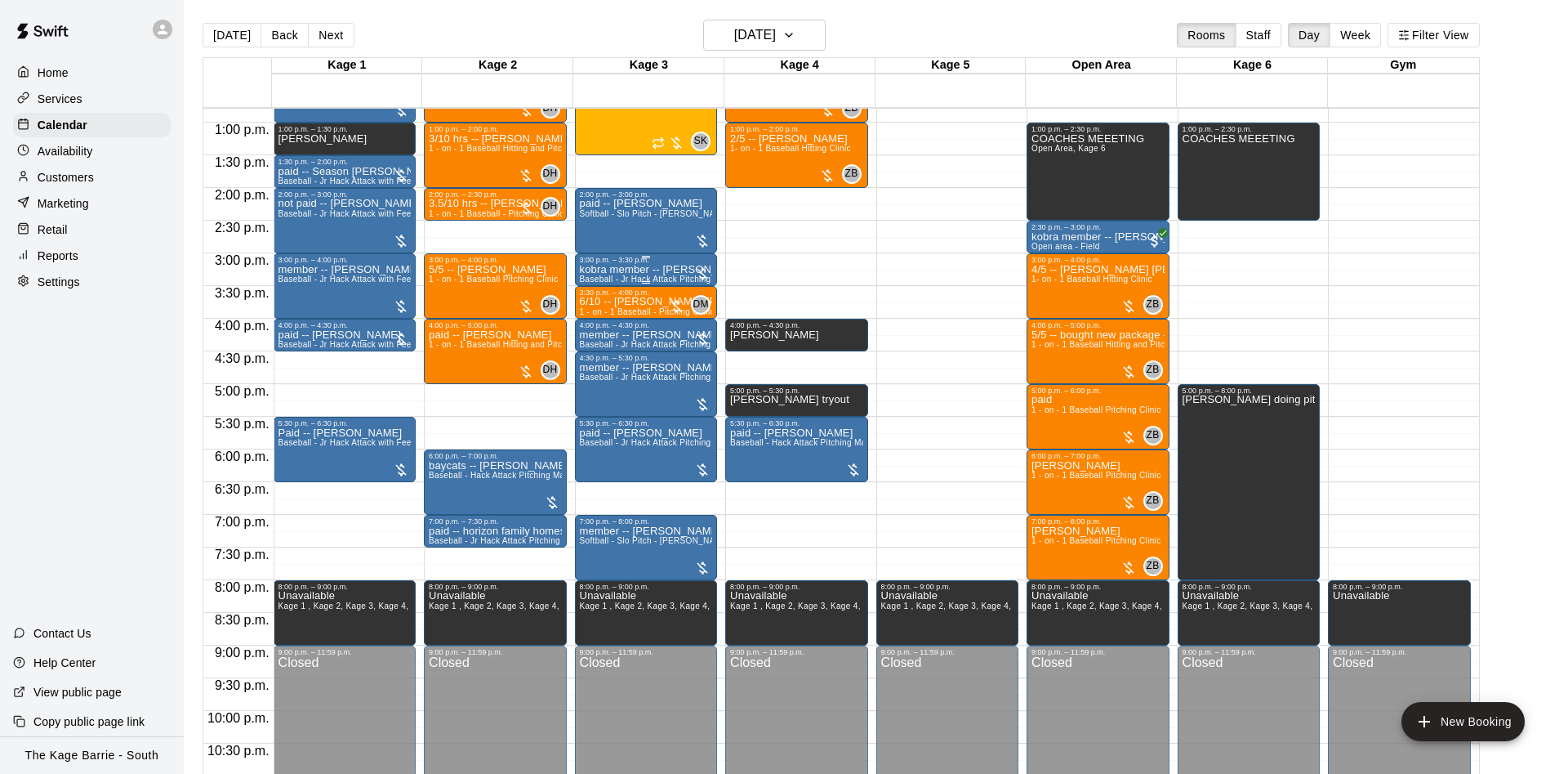
scroll to position [733, 0]
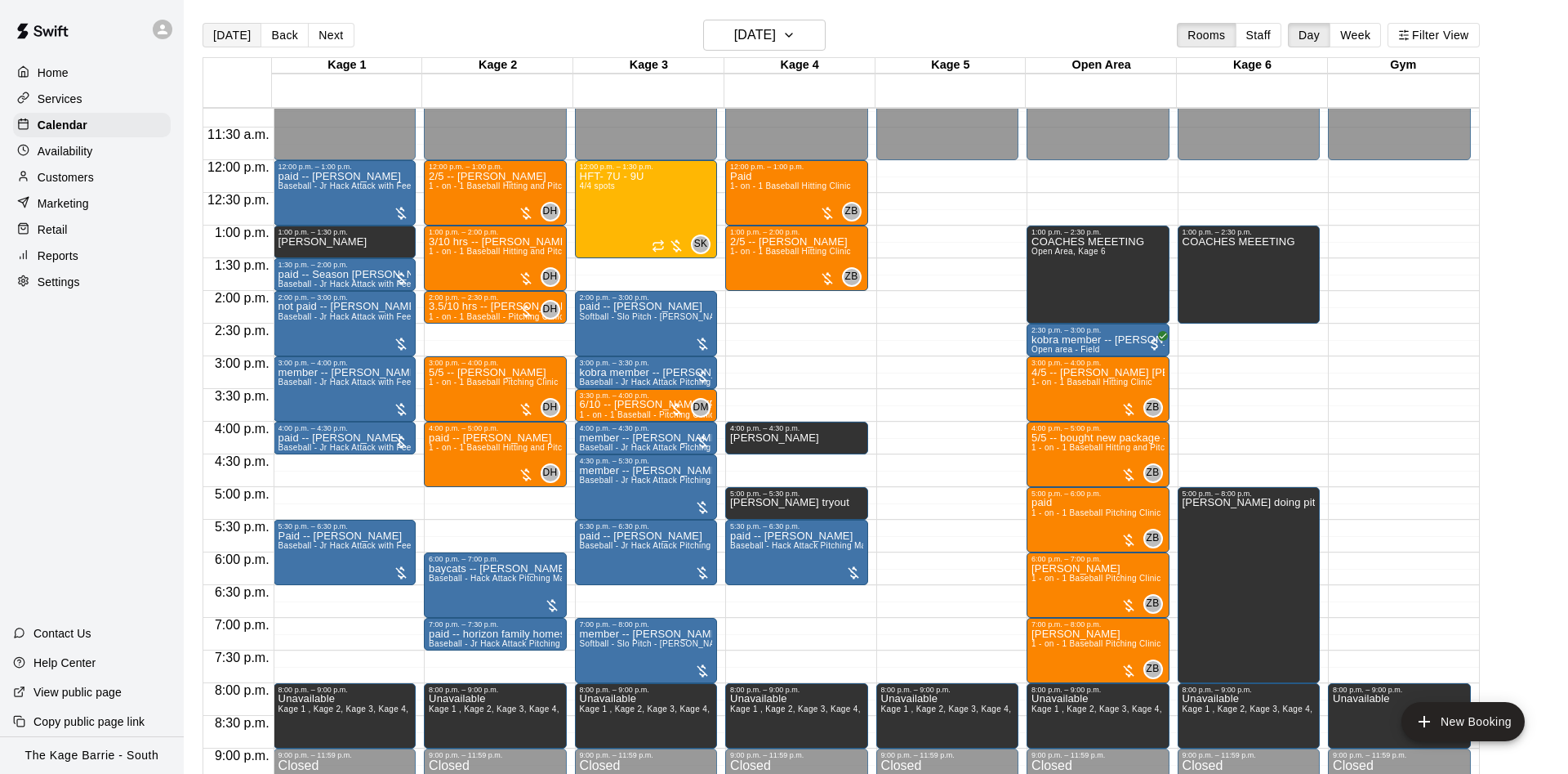
click at [223, 27] on button "[DATE]" at bounding box center [232, 35] width 58 height 25
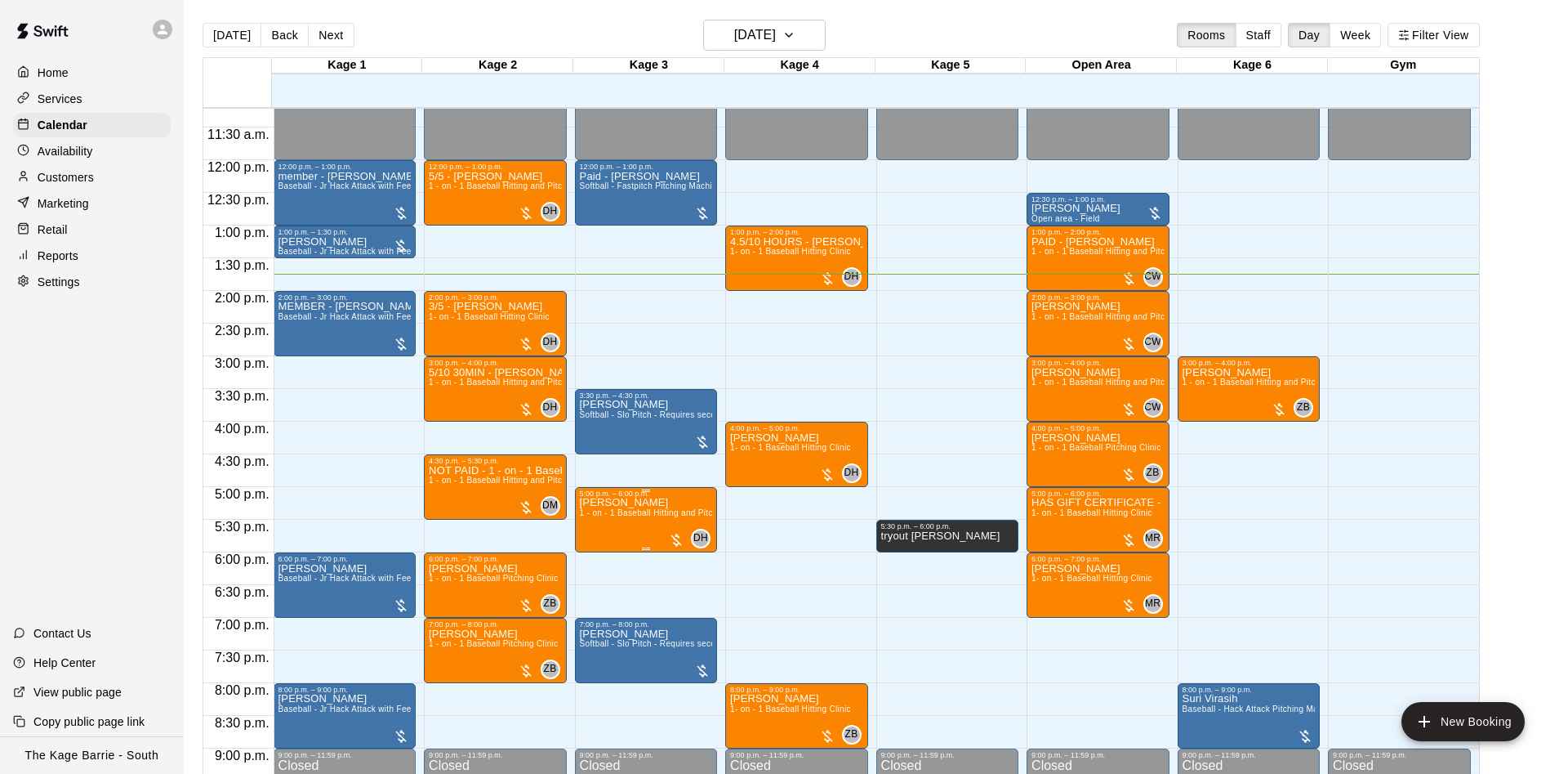
click at [591, 515] on icon "edit" at bounding box center [593, 517] width 20 height 20
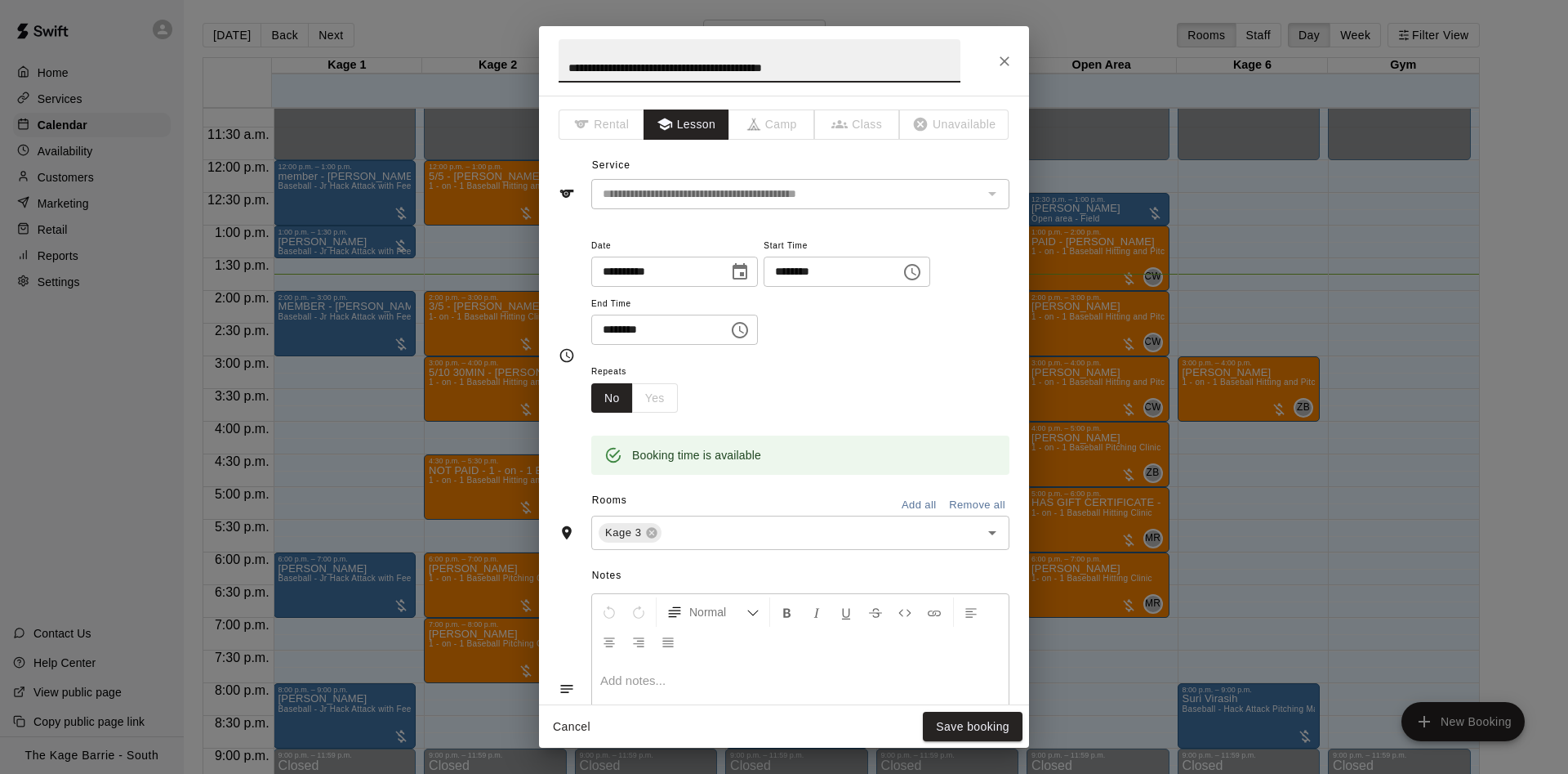
click at [563, 70] on input "**********" at bounding box center [759, 61] width 402 height 43
type input "**********"
click at [1003, 727] on button "Save booking" at bounding box center [973, 726] width 100 height 30
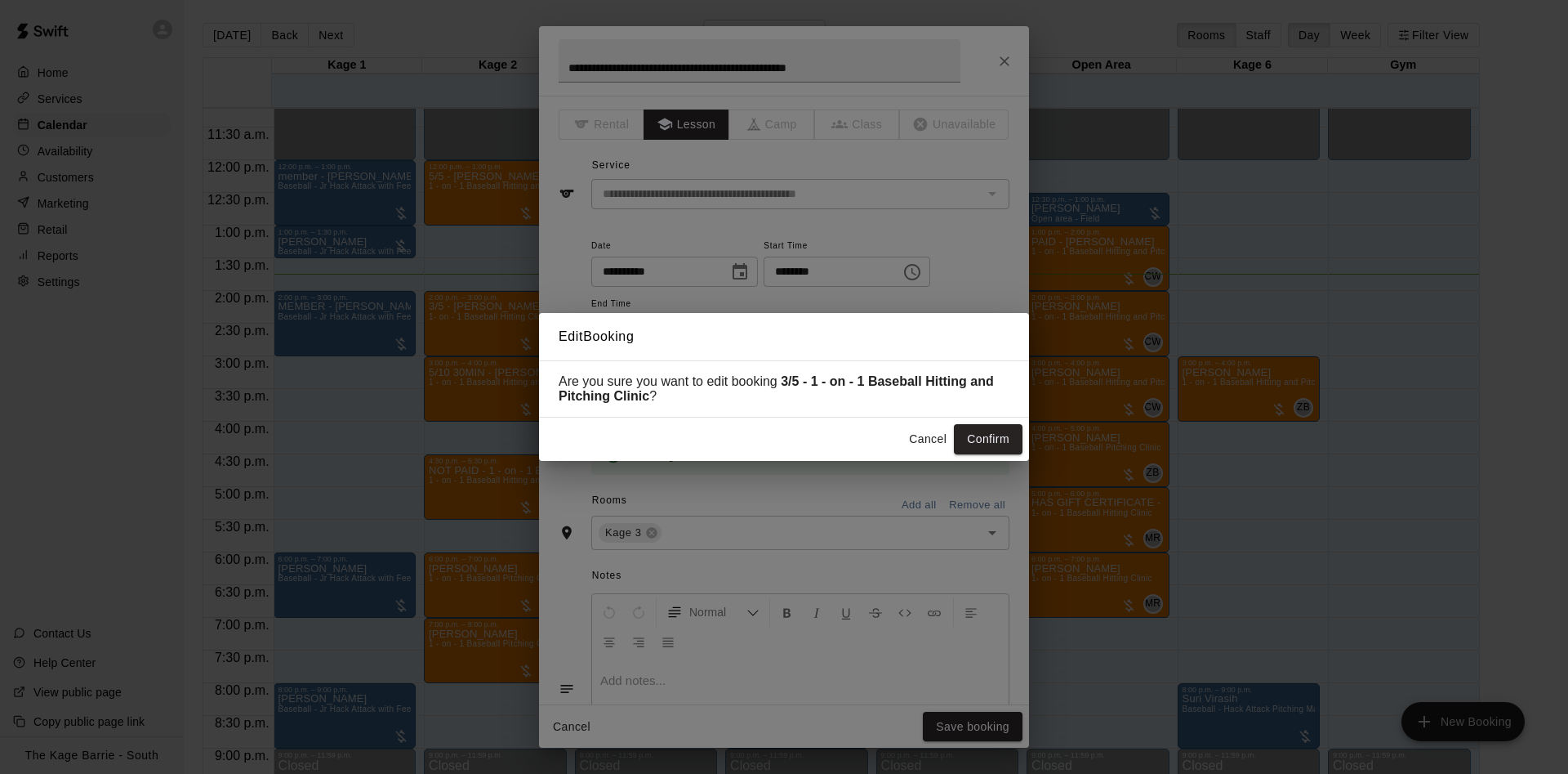
click at [991, 436] on button "Confirm" at bounding box center [988, 439] width 69 height 30
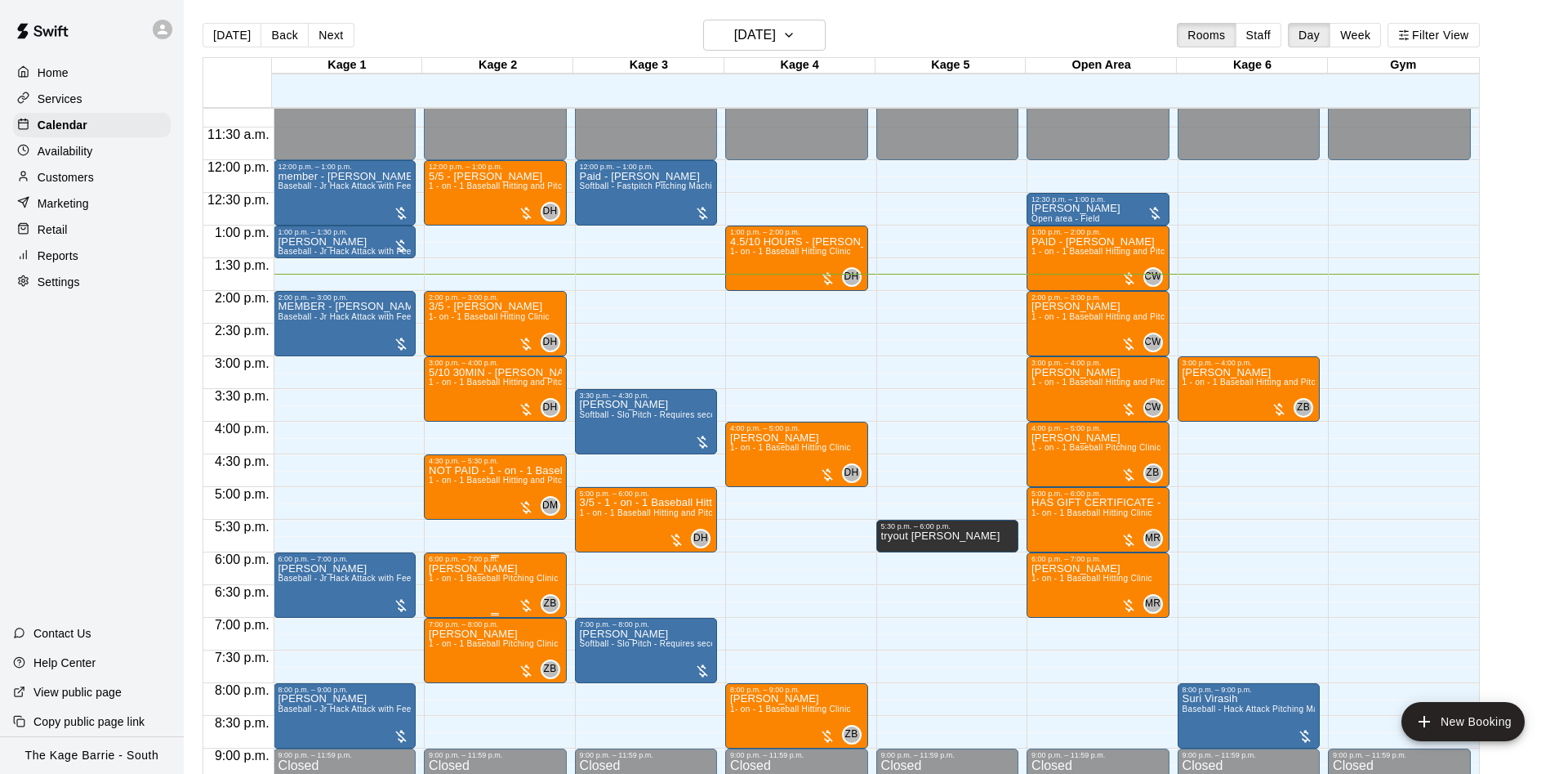
click at [473, 579] on span "1 - on - 1 Baseball Pitching Clinic" at bounding box center [493, 578] width 129 height 9
click at [444, 633] on img "edit" at bounding box center [443, 633] width 19 height 19
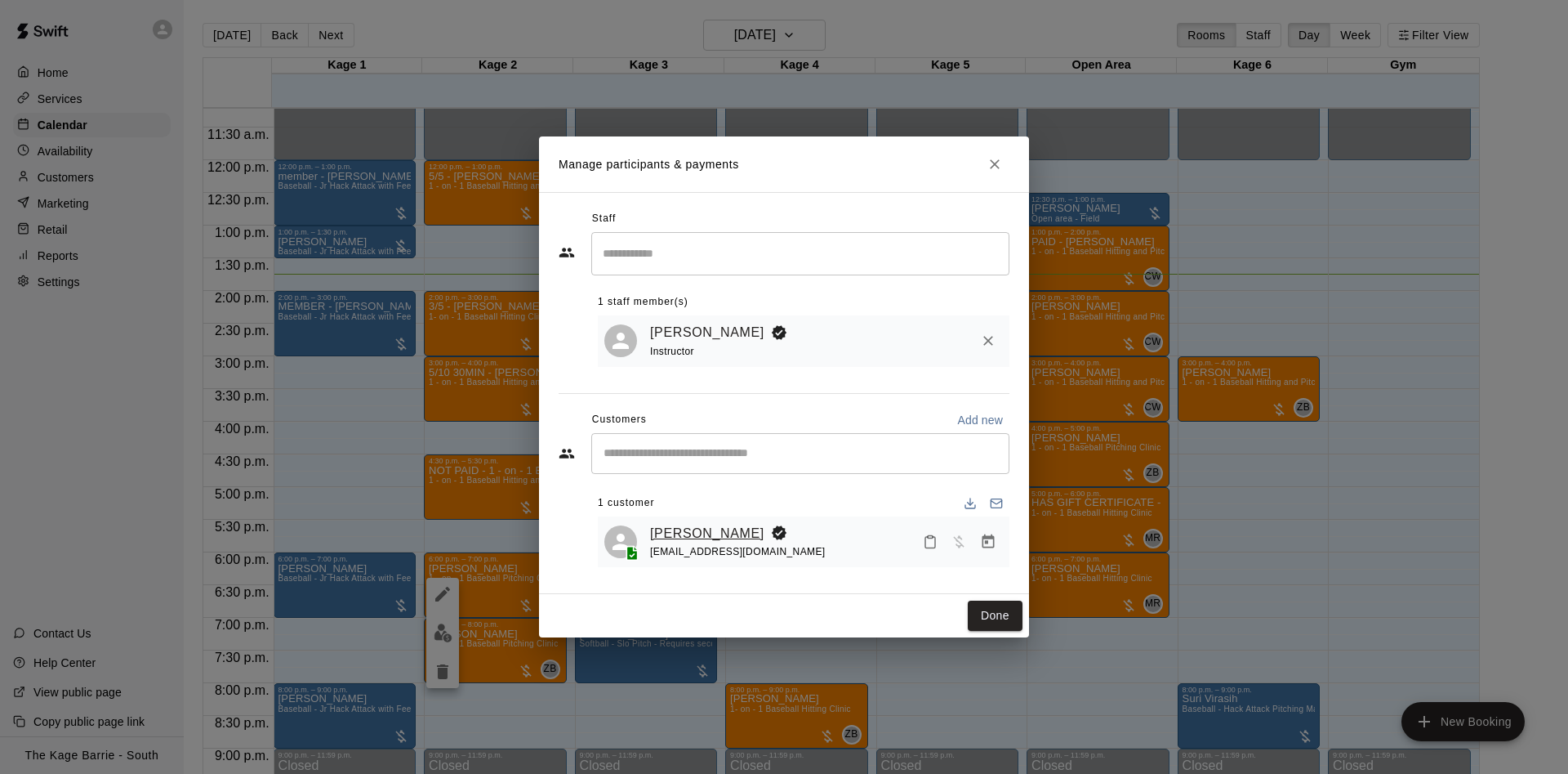
click at [697, 536] on link "Kristy Anderson" at bounding box center [707, 533] width 114 height 21
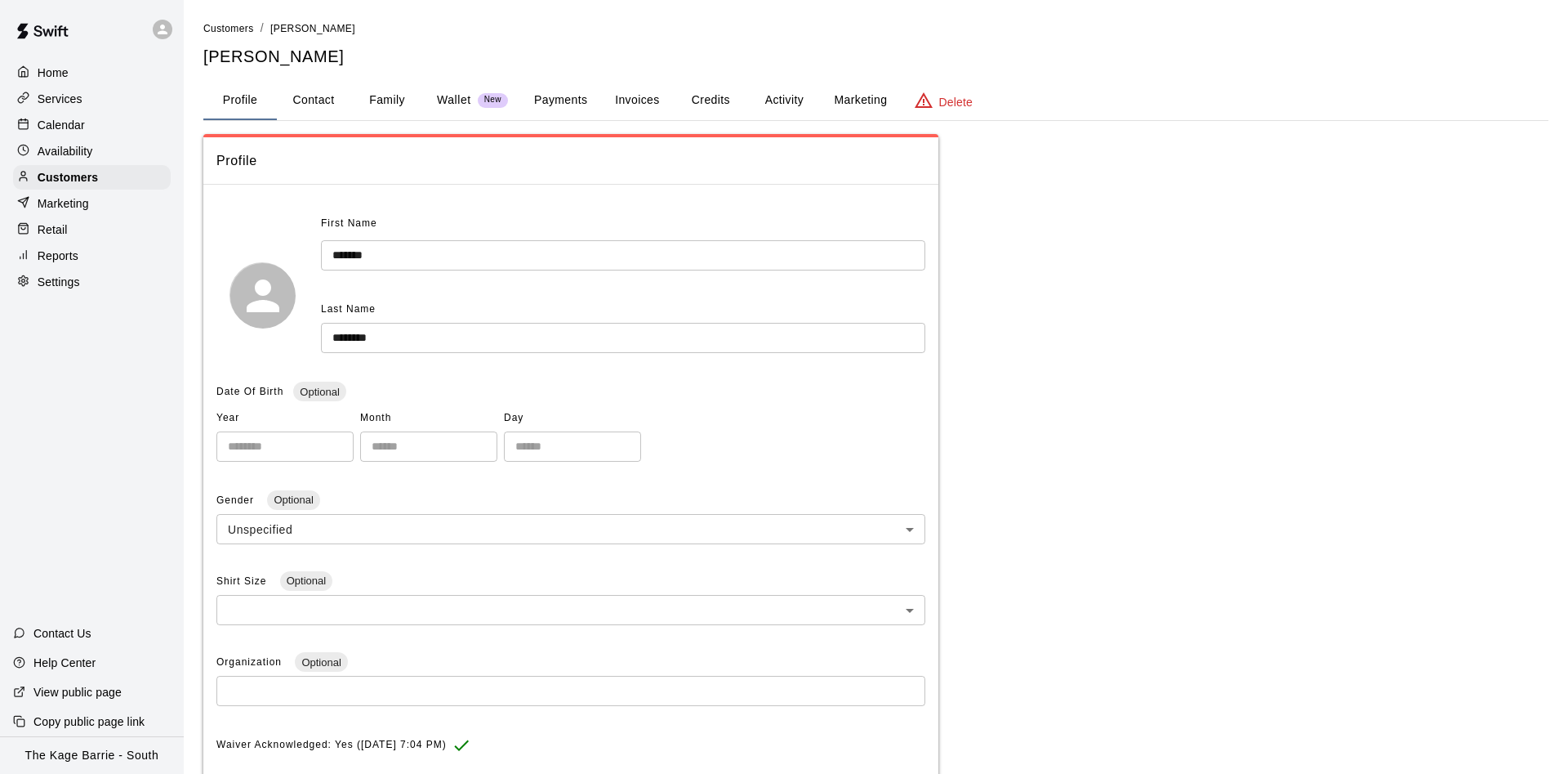
click at [778, 105] on button "Activity" at bounding box center [784, 101] width 74 height 40
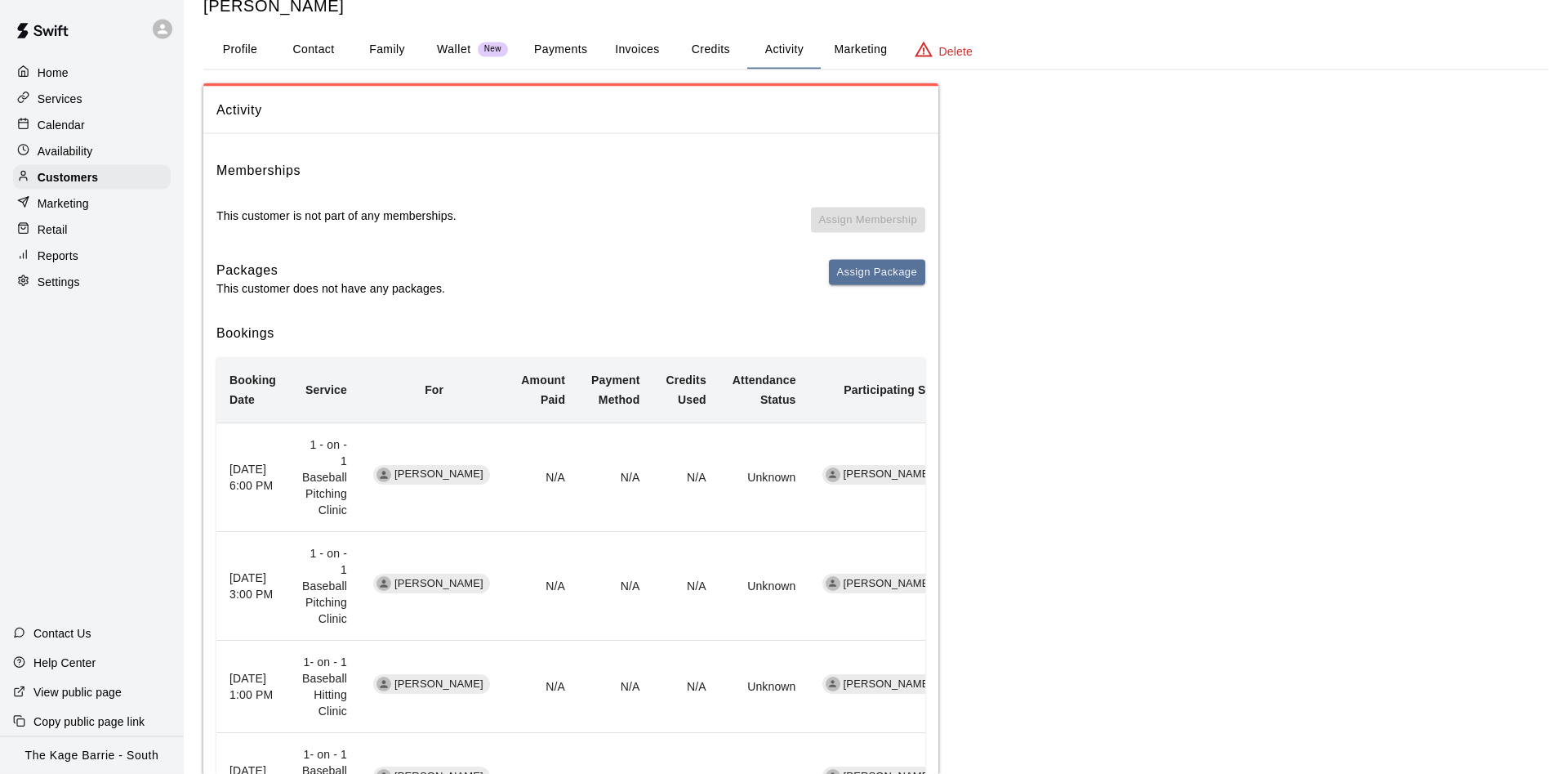
scroll to position [83, 0]
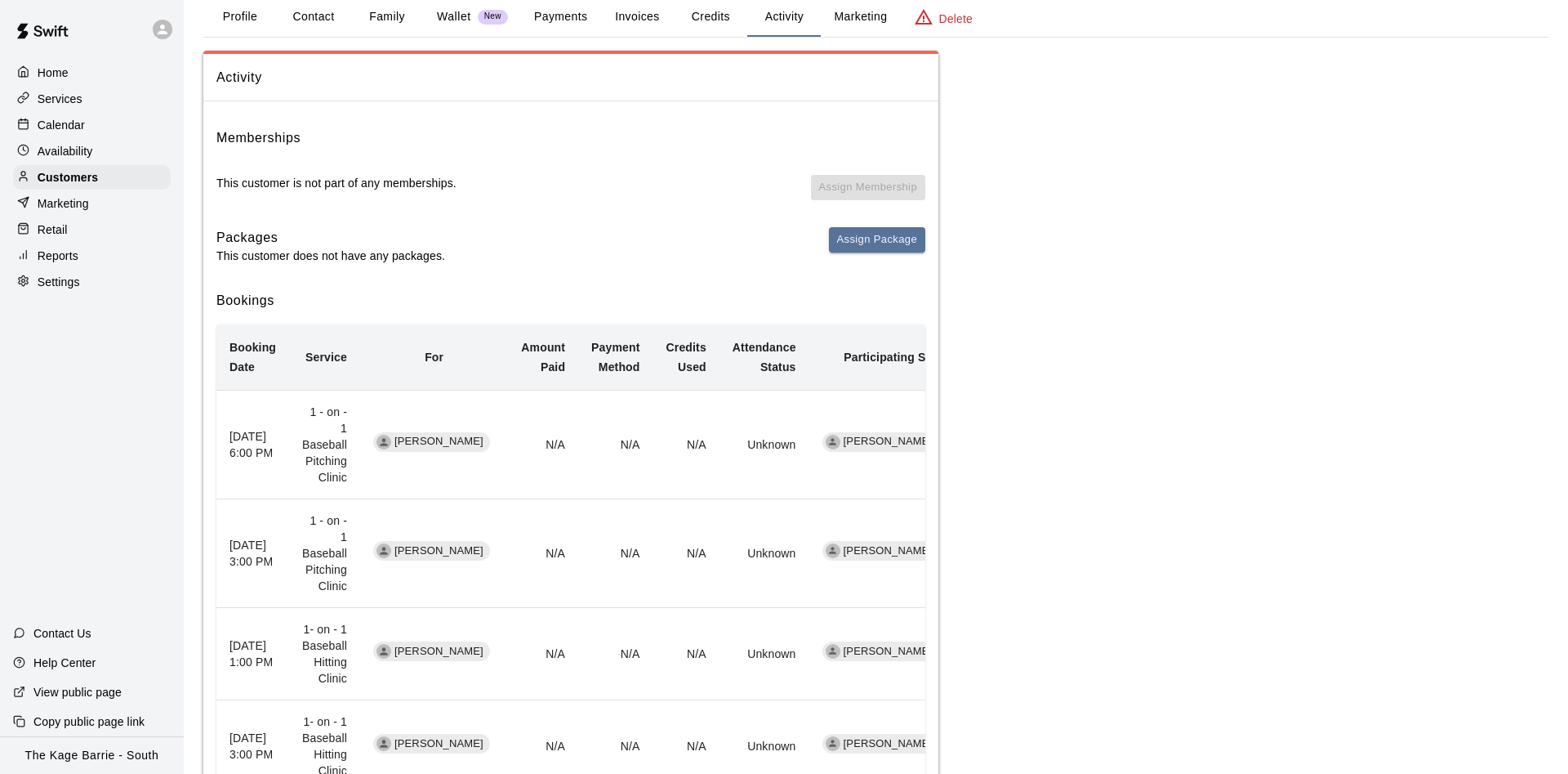
click at [72, 125] on p "Calendar" at bounding box center [61, 125] width 47 height 16
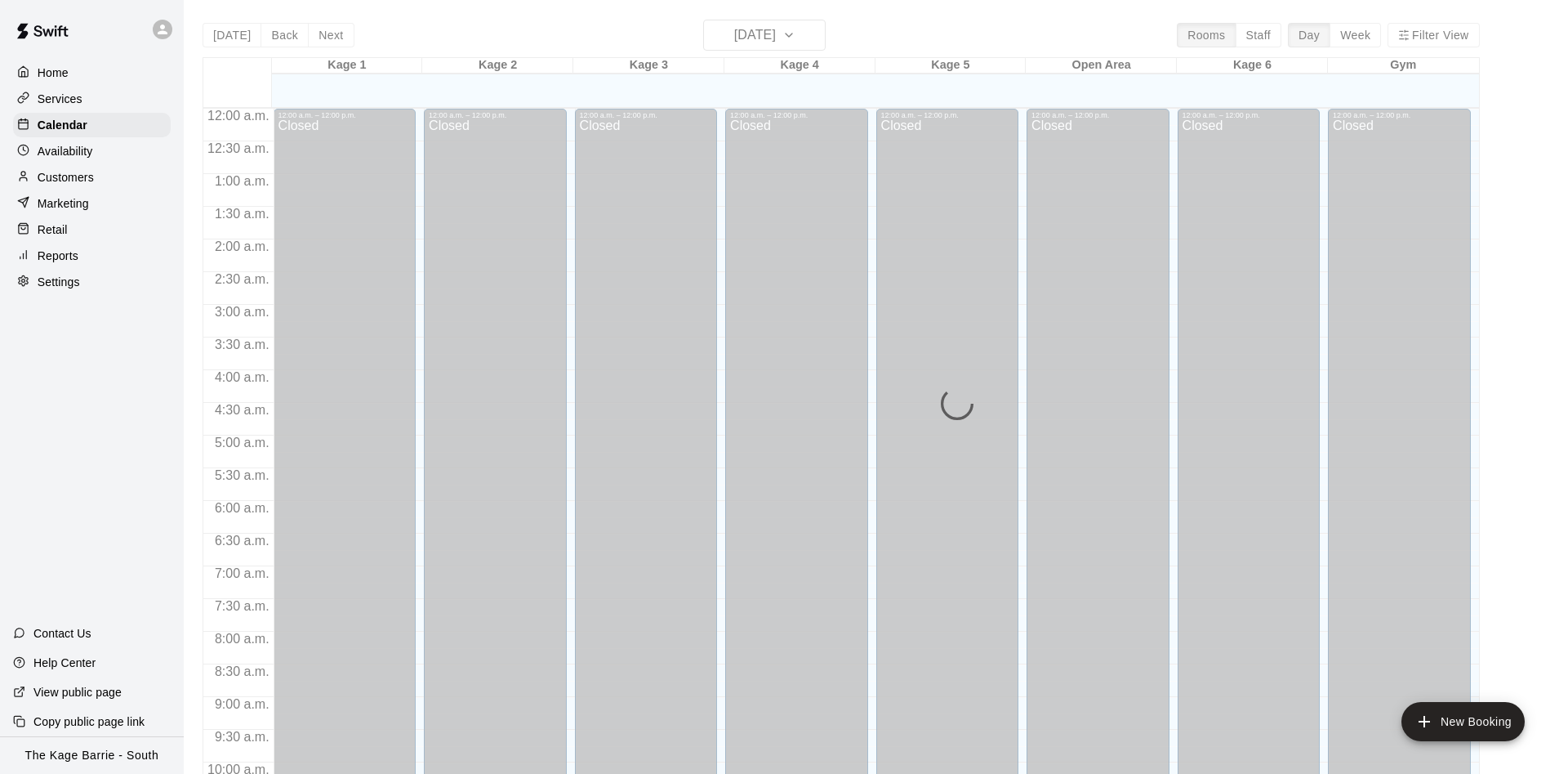
scroll to position [836, 0]
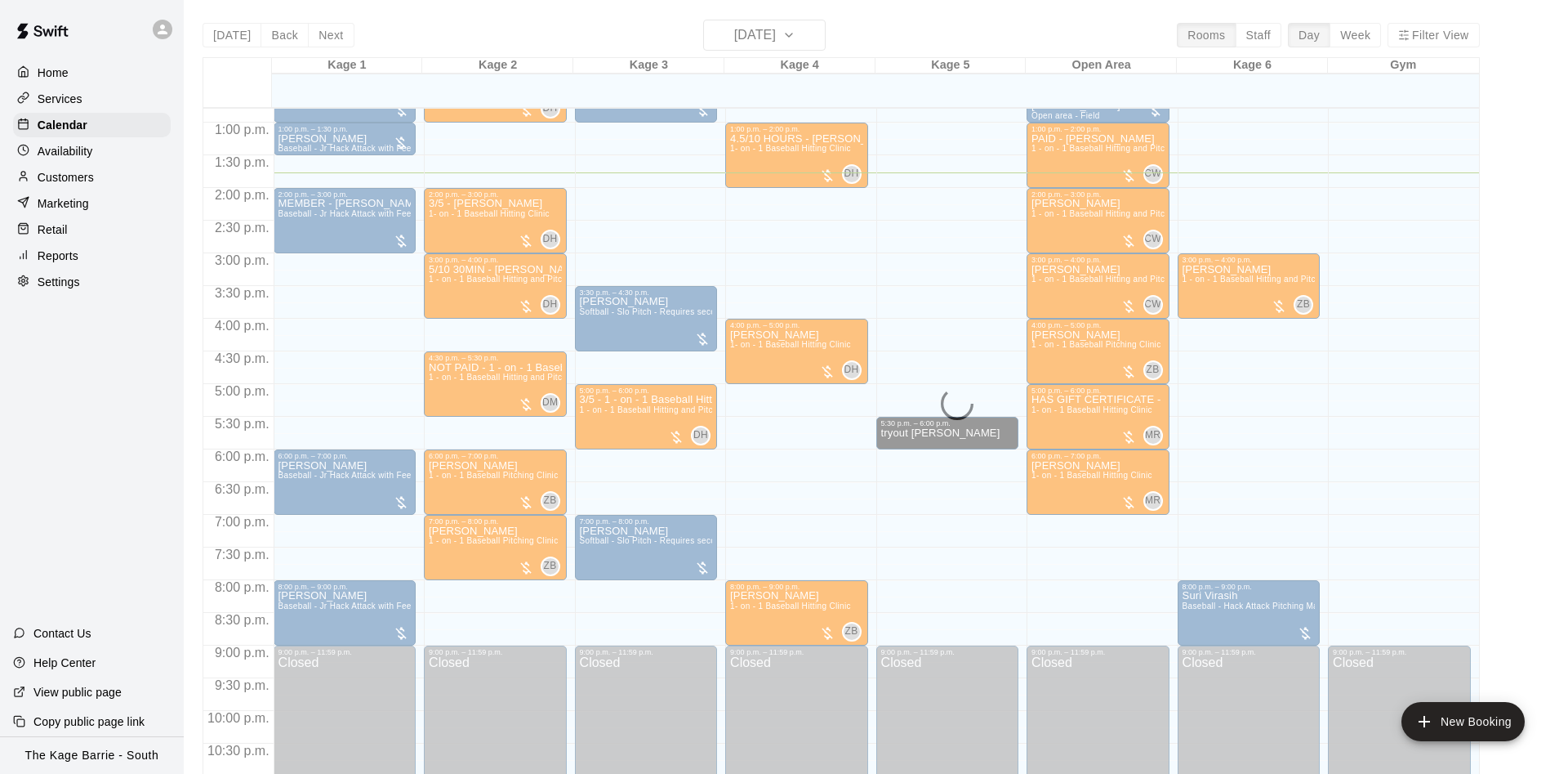
click at [785, 34] on div "Today Back Next Wednesday Aug 13 Rooms Staff Day Week Filter View Kage 1 13 Wed…" at bounding box center [841, 406] width 1277 height 774
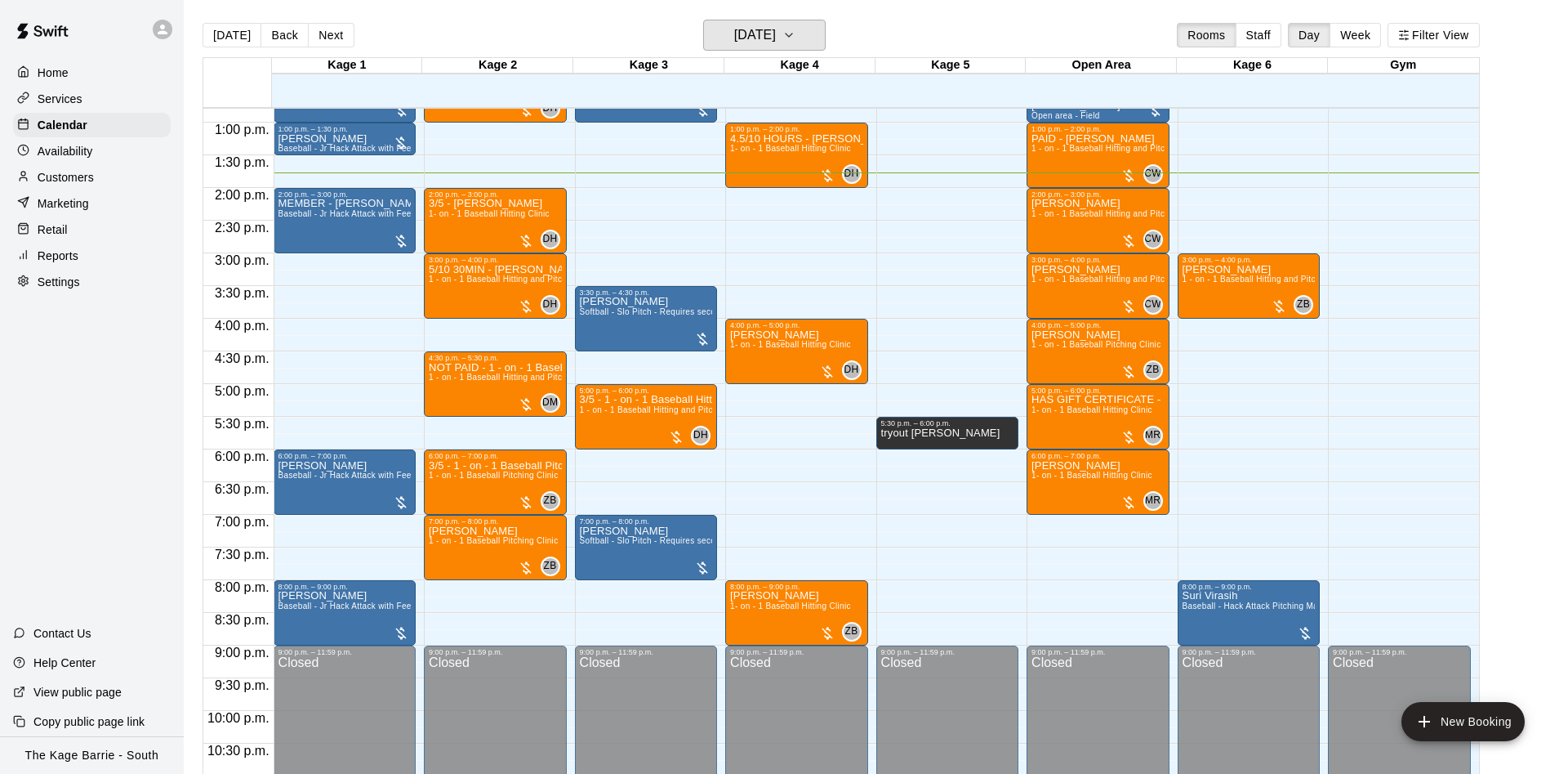
click at [775, 34] on h6 "[DATE]" at bounding box center [755, 35] width 41 height 23
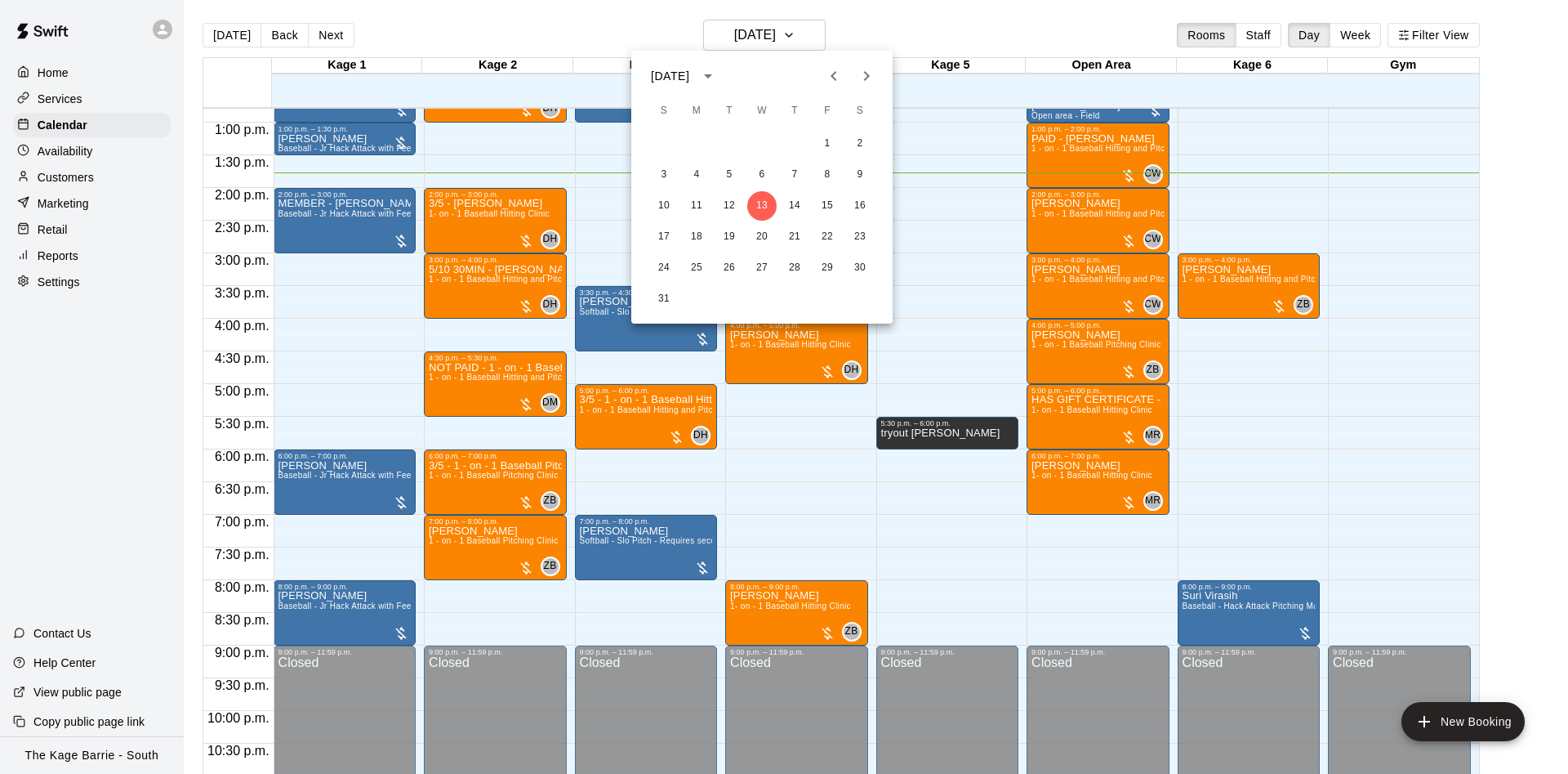
click at [838, 74] on icon "Previous month" at bounding box center [833, 76] width 20 height 20
click at [861, 72] on icon "Next month" at bounding box center [866, 76] width 20 height 20
click at [730, 208] on button "15" at bounding box center [729, 206] width 29 height 29
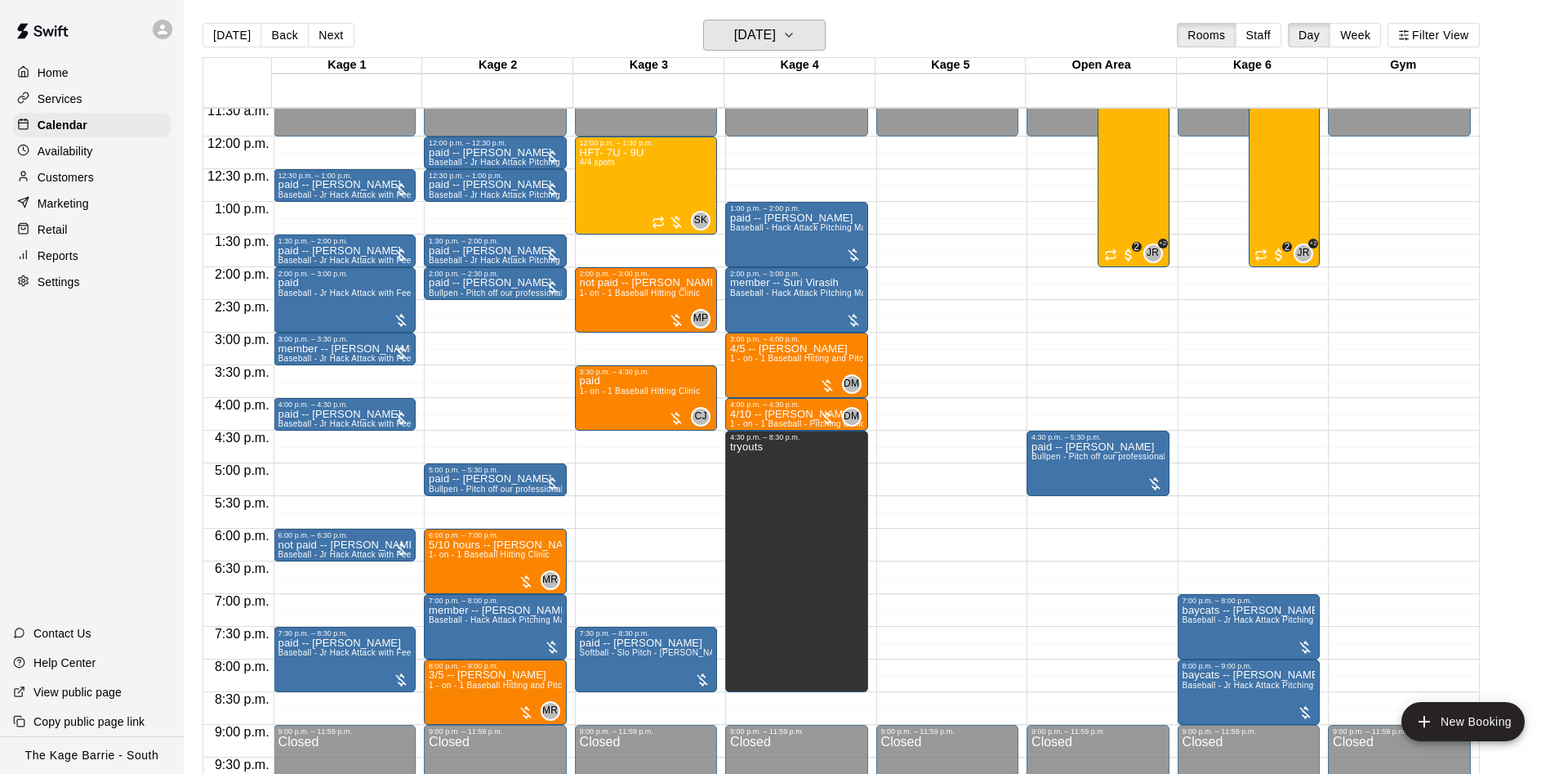
scroll to position [733, 0]
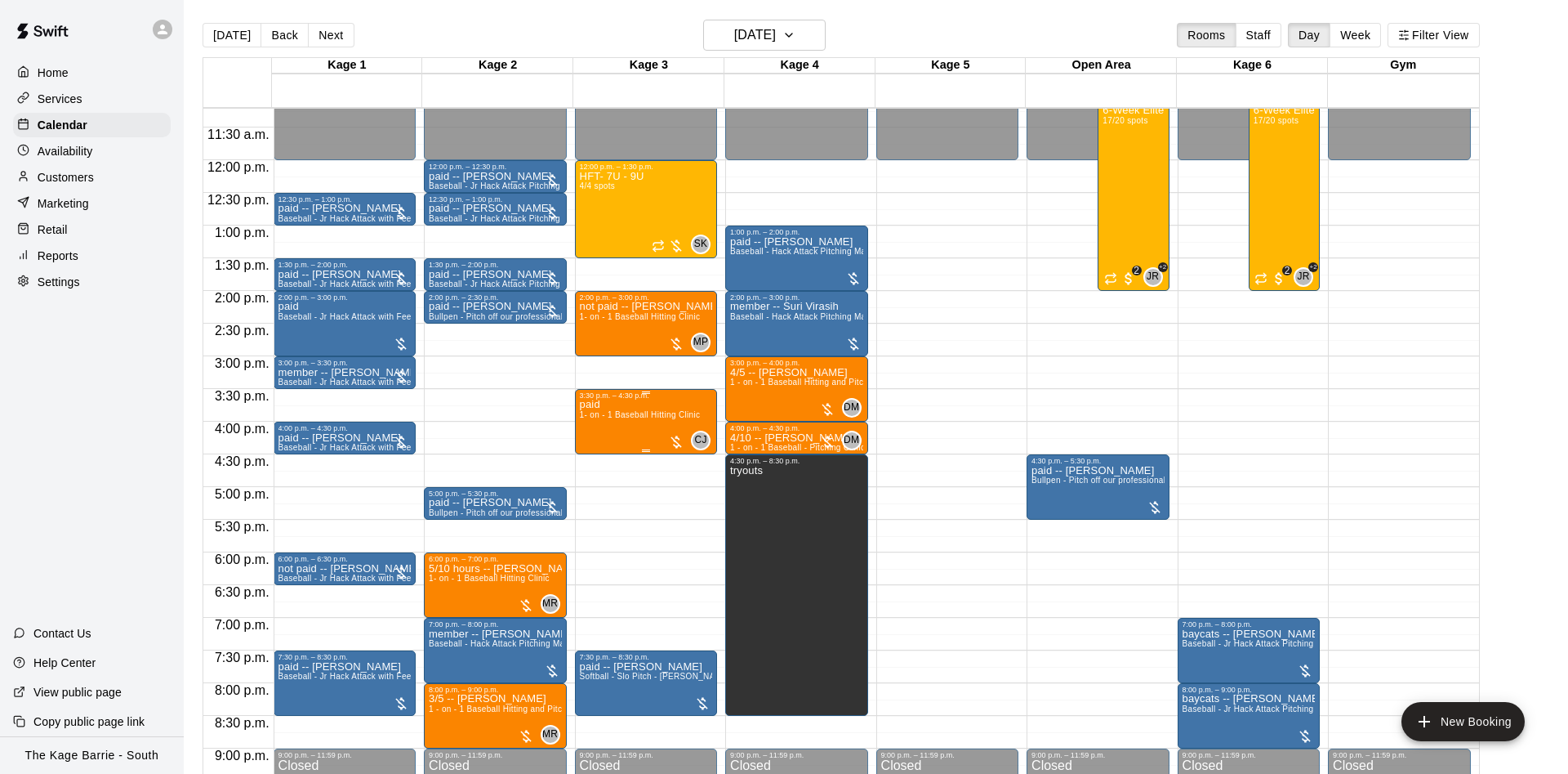
click at [633, 419] on span "1- on - 1 Baseball Hitting Clinic" at bounding box center [640, 414] width 121 height 9
click at [600, 466] on img "edit" at bounding box center [594, 469] width 19 height 19
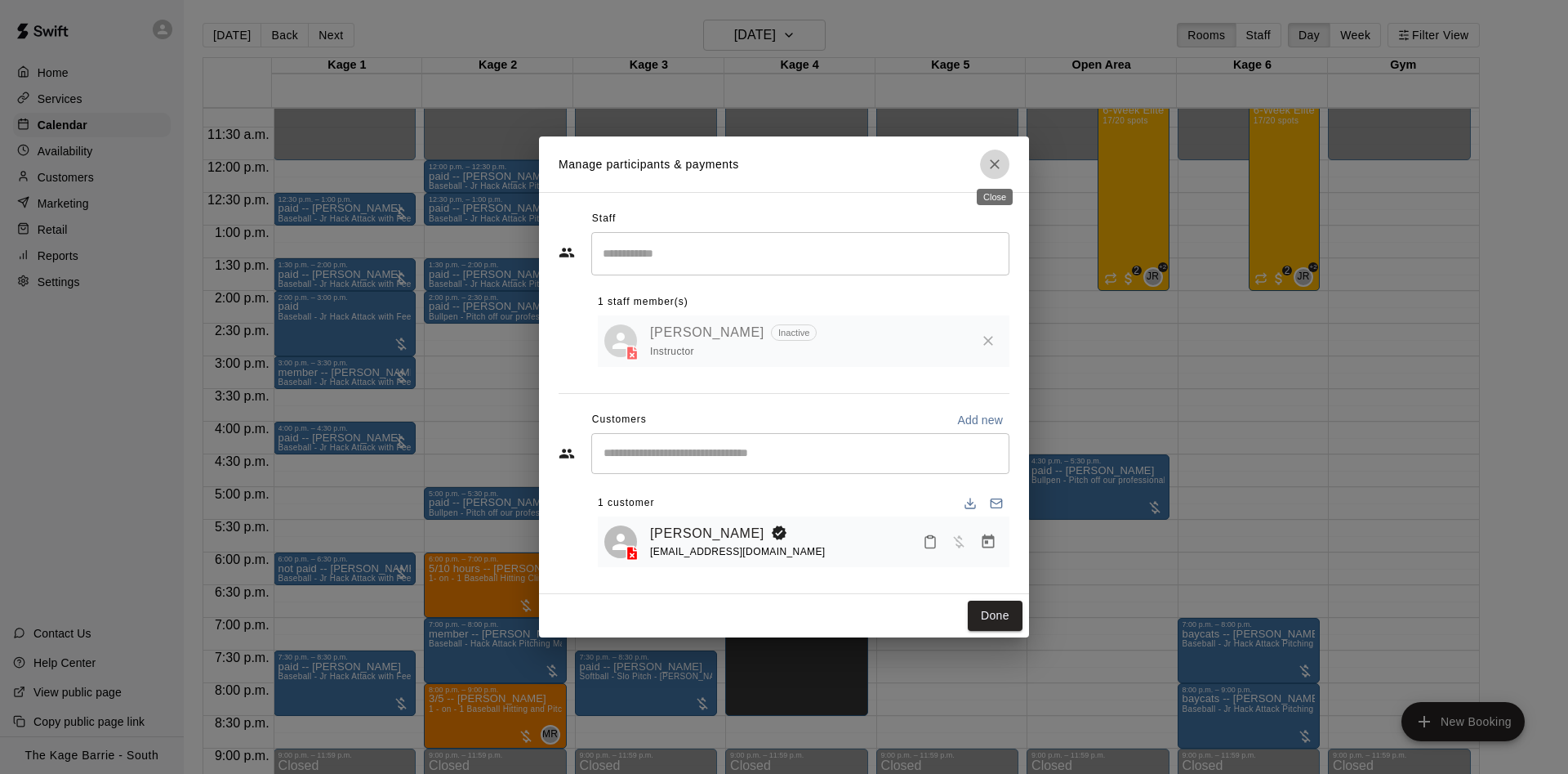
click at [1006, 170] on button "Close" at bounding box center [994, 164] width 29 height 29
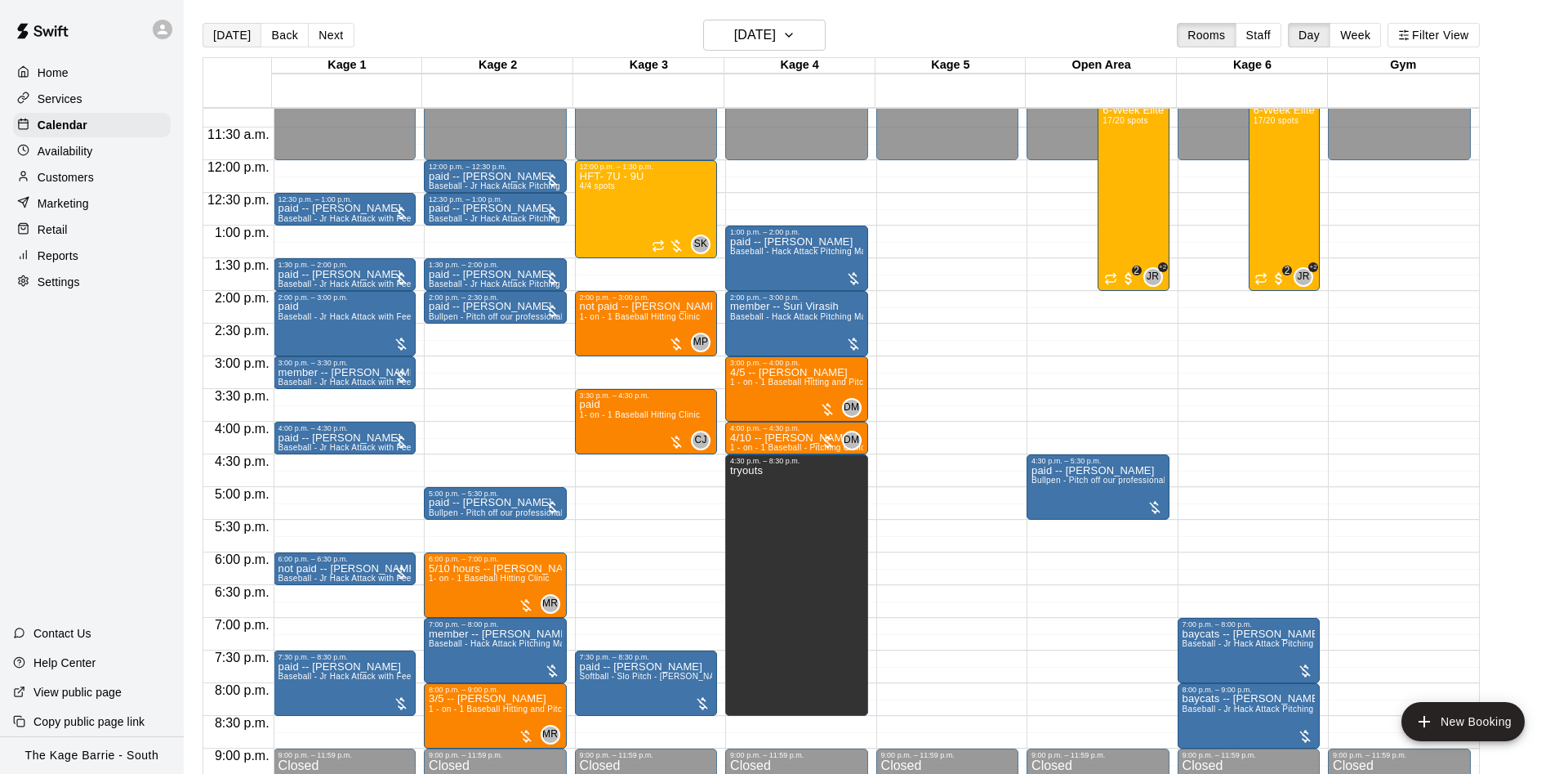
click at [228, 38] on button "[DATE]" at bounding box center [232, 35] width 58 height 25
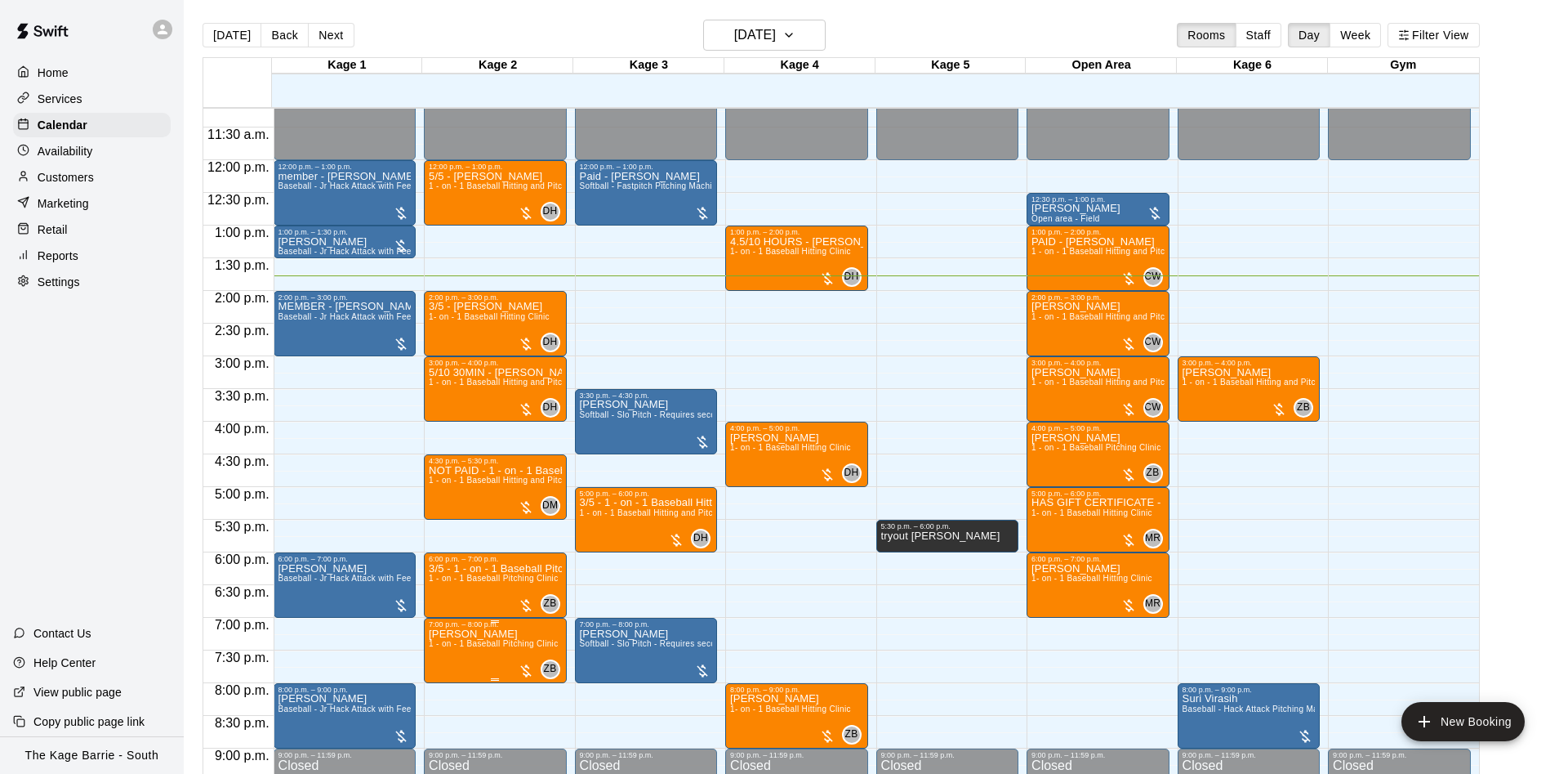
click at [474, 648] on span "1 - on - 1 Baseball Pitching Clinic" at bounding box center [493, 643] width 129 height 9
click at [428, 650] on div at bounding box center [442, 698] width 33 height 110
click at [430, 655] on button "edit" at bounding box center [442, 659] width 33 height 33
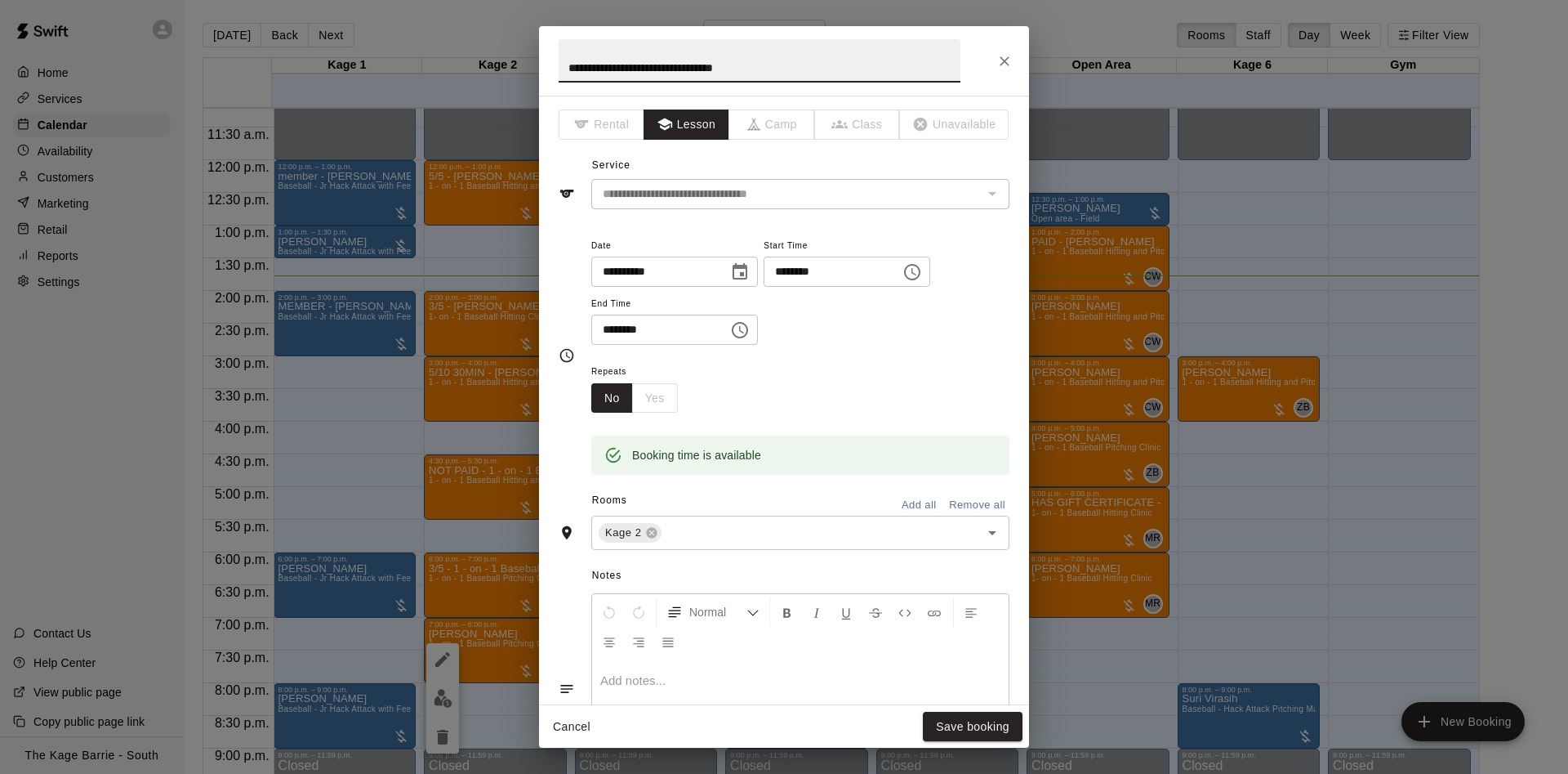
click at [568, 60] on input "**********" at bounding box center [759, 61] width 402 height 43
type input "**********"
click at [1001, 724] on button "Save booking" at bounding box center [973, 726] width 100 height 30
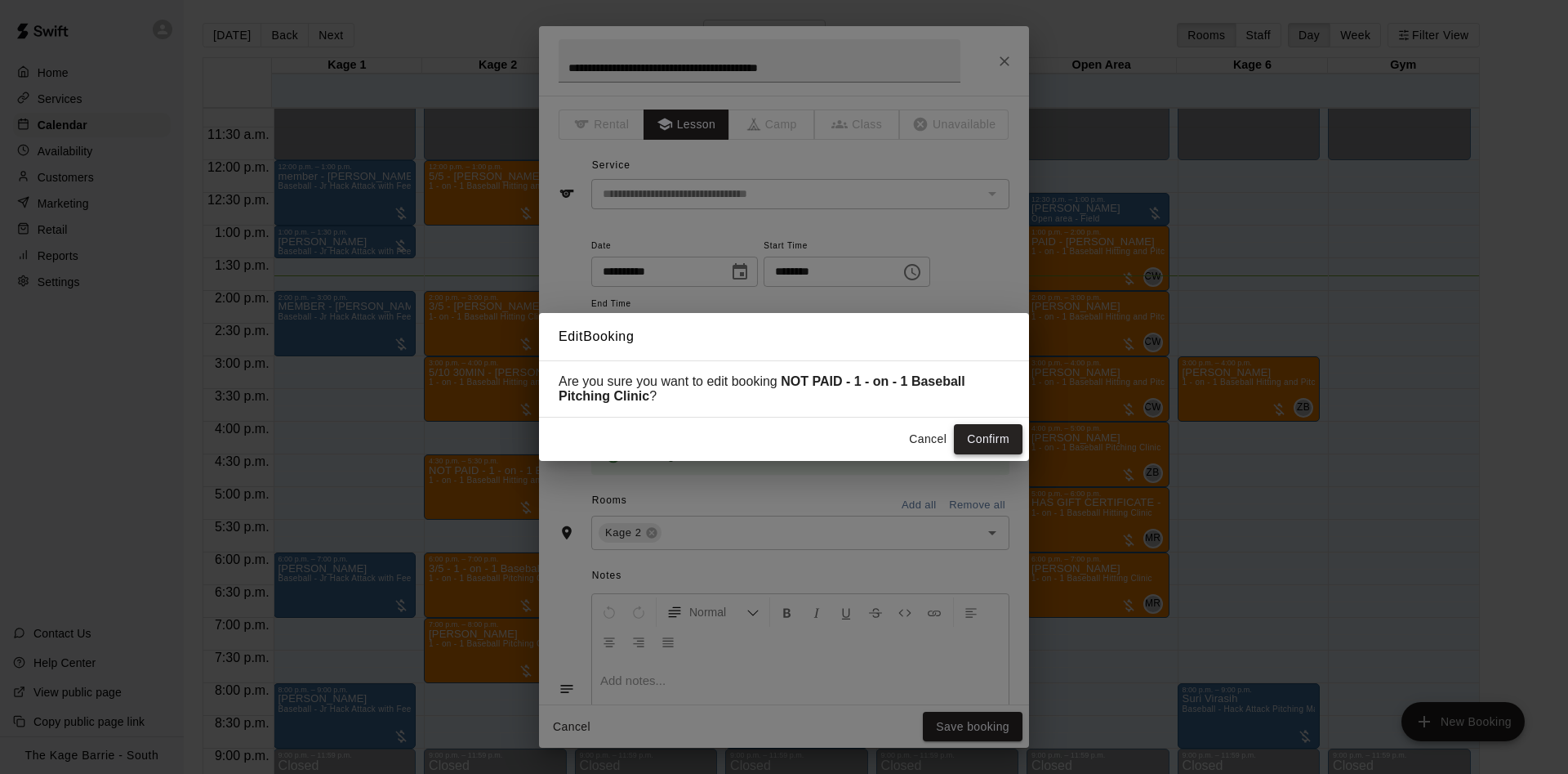
click at [1001, 441] on button "Confirm" at bounding box center [988, 439] width 69 height 30
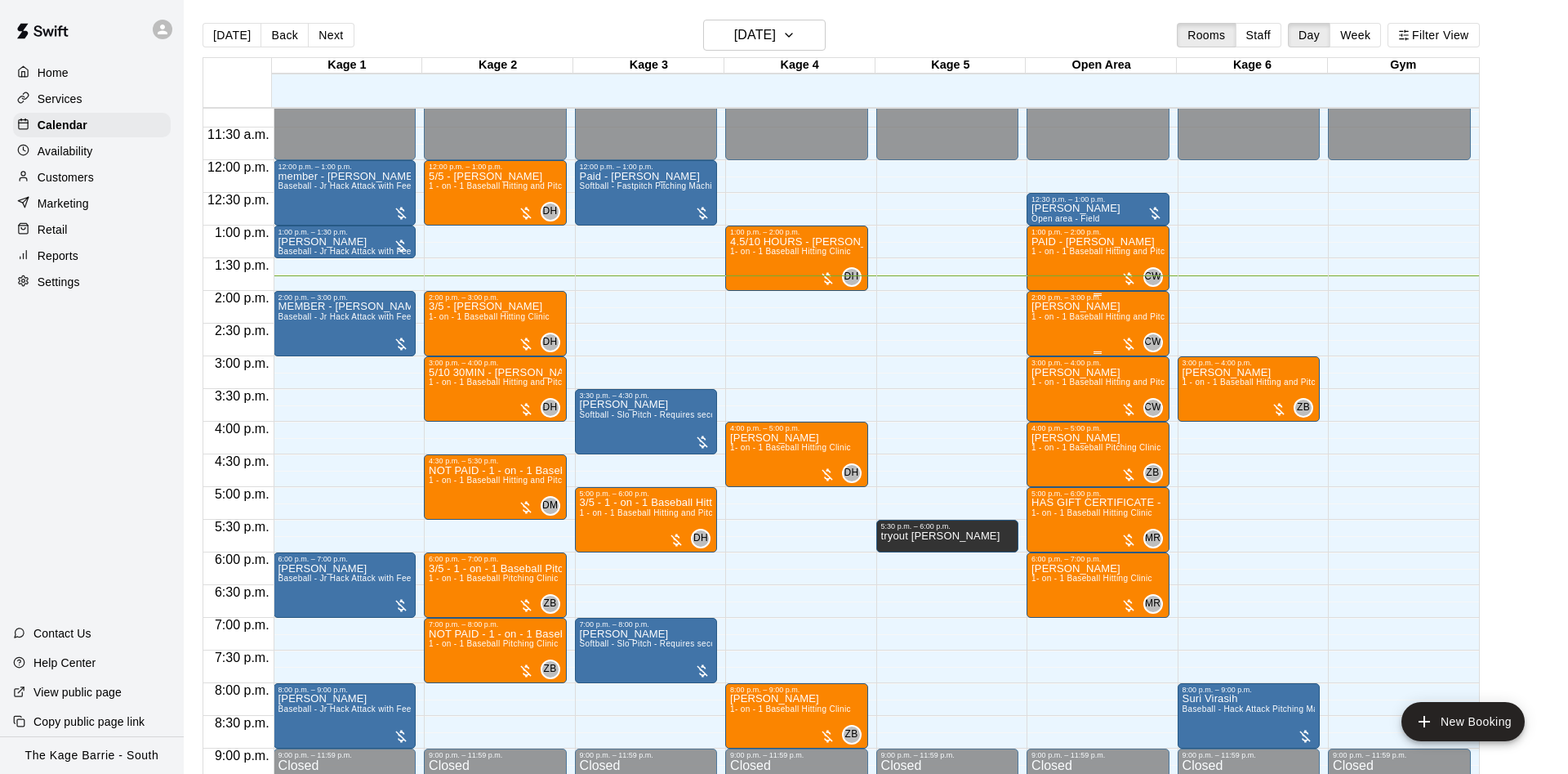
click at [1063, 341] on div "Owen Clarke 1 - on - 1 Baseball Hitting and Pitching Clinic" at bounding box center [1097, 688] width 133 height 774
click at [1054, 321] on icon "edit" at bounding box center [1047, 320] width 20 height 20
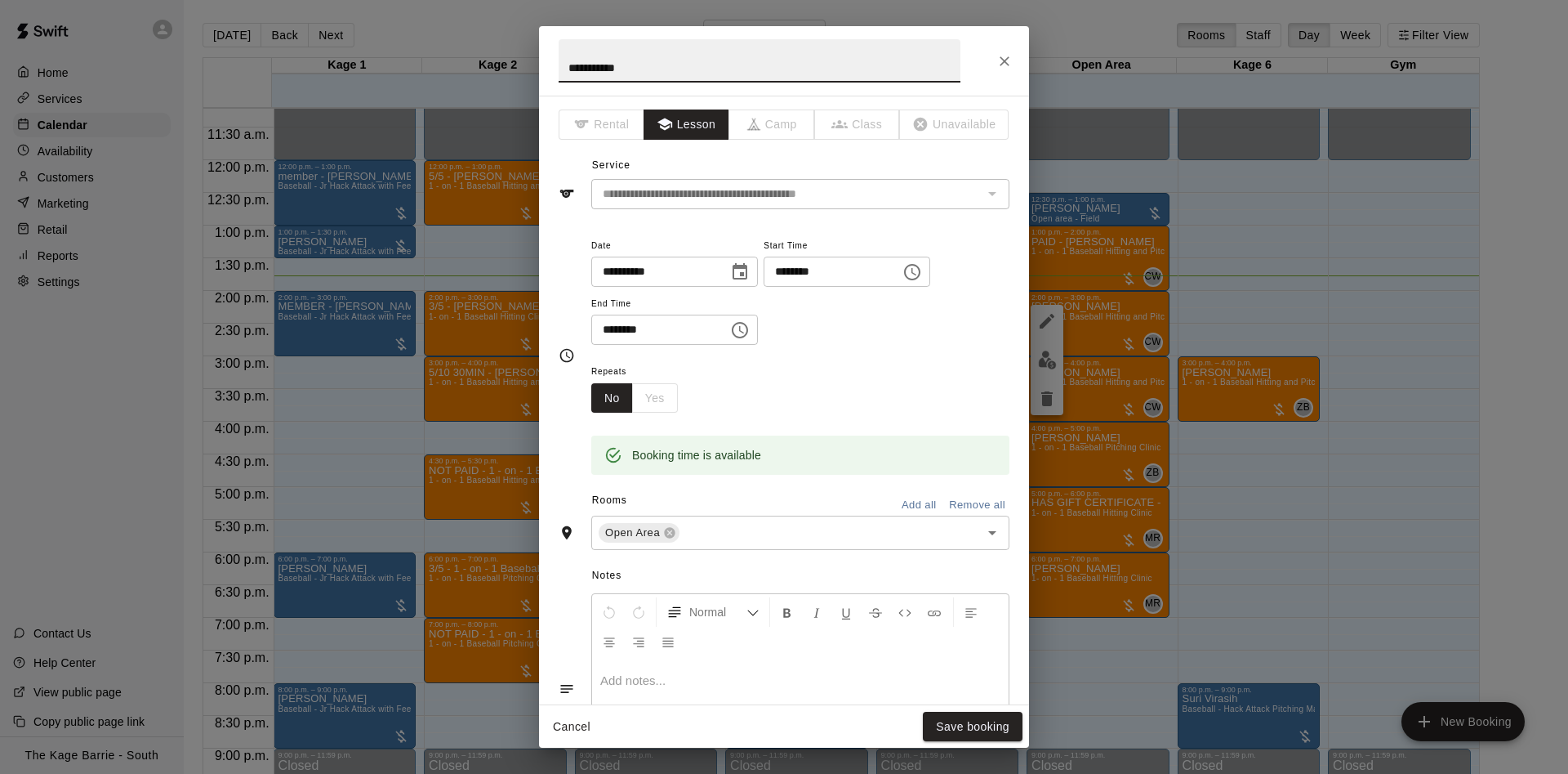
click at [998, 59] on icon "Close" at bounding box center [1004, 61] width 16 height 16
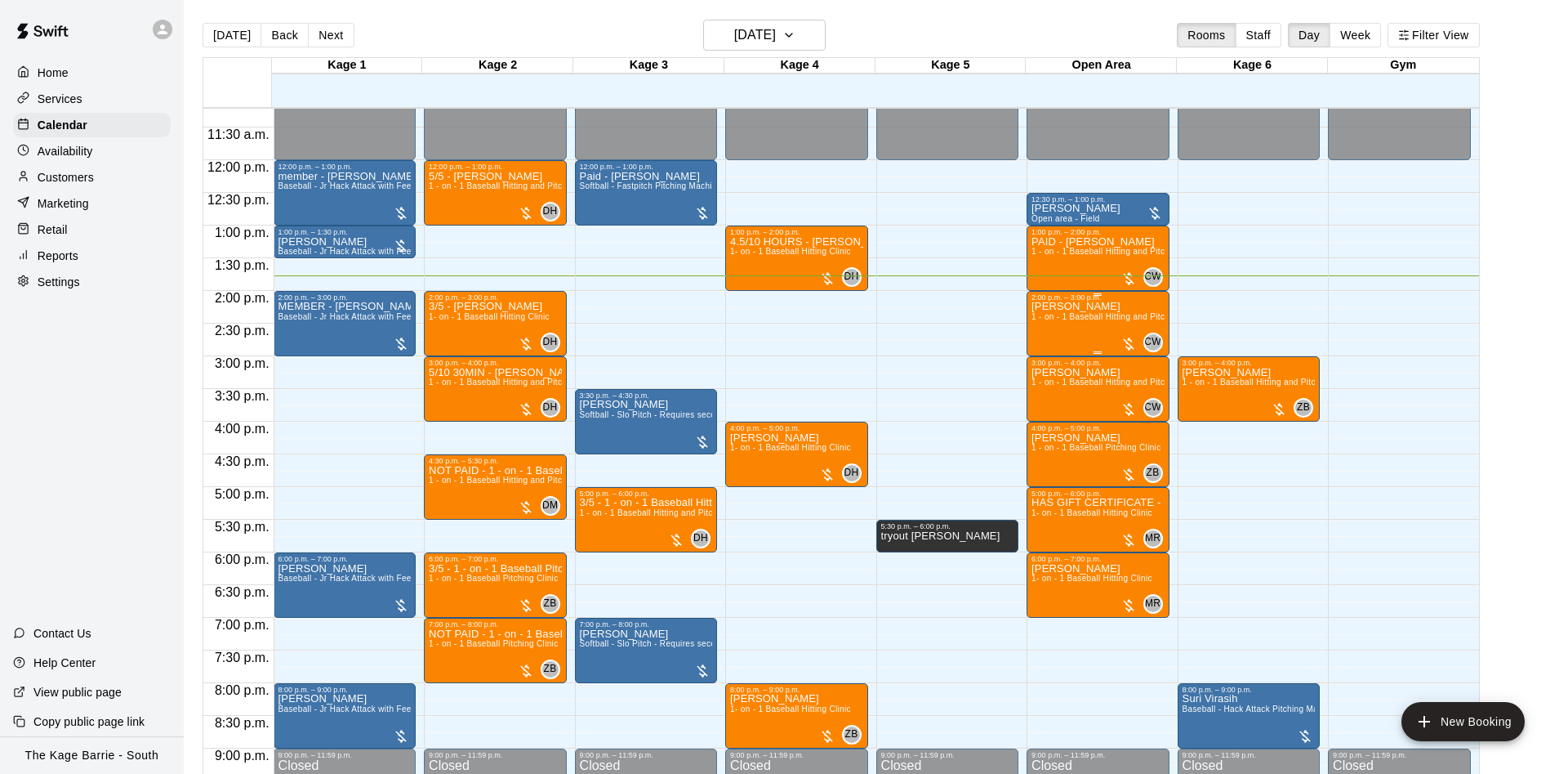
click at [1059, 332] on div "Owen Clarke 1 - on - 1 Baseball Hitting and Pitching Clinic" at bounding box center [1097, 688] width 133 height 774
click at [1048, 358] on img "edit" at bounding box center [1048, 360] width 19 height 19
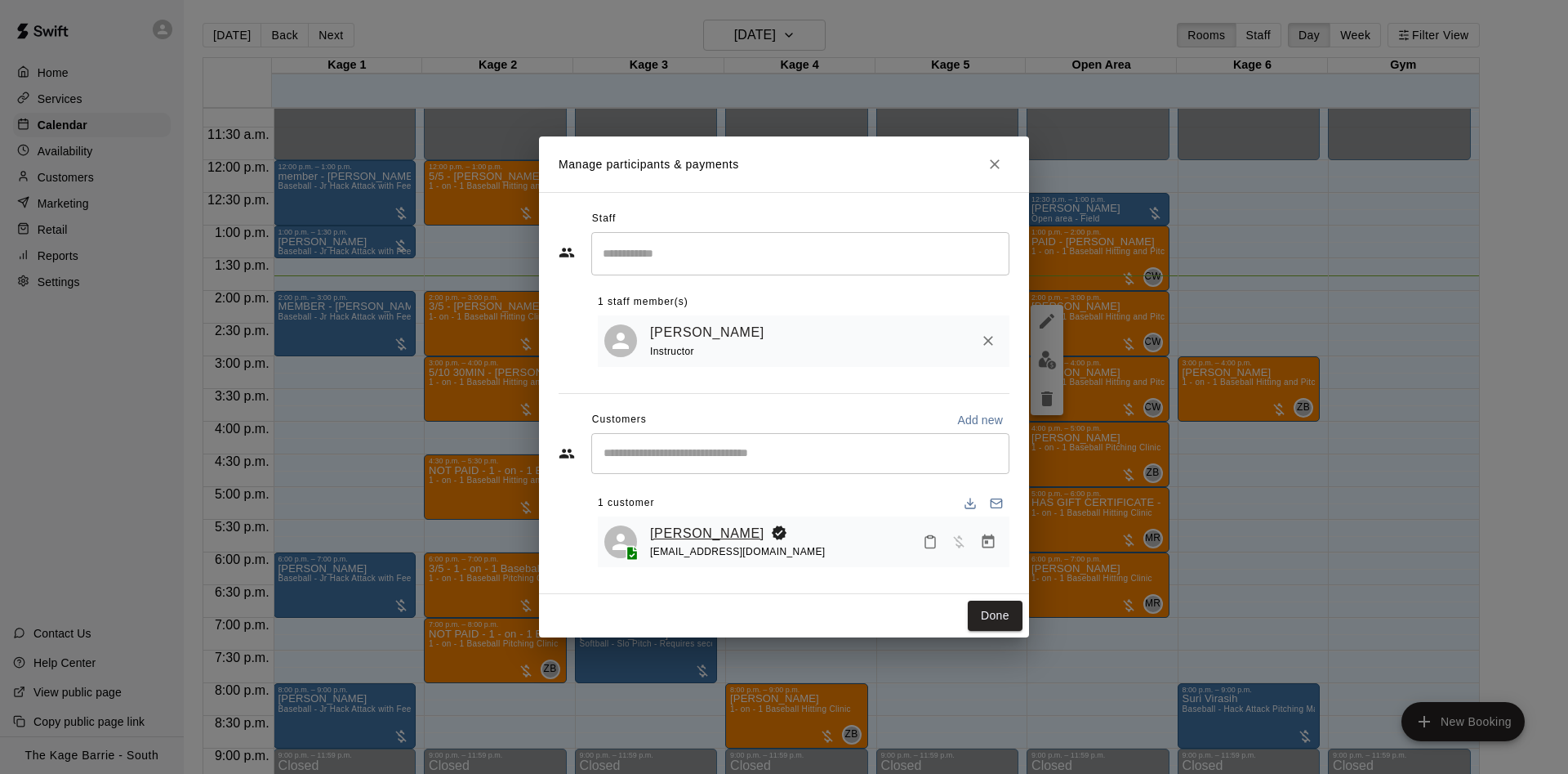
click at [709, 532] on link "Owen Clarke" at bounding box center [707, 533] width 114 height 21
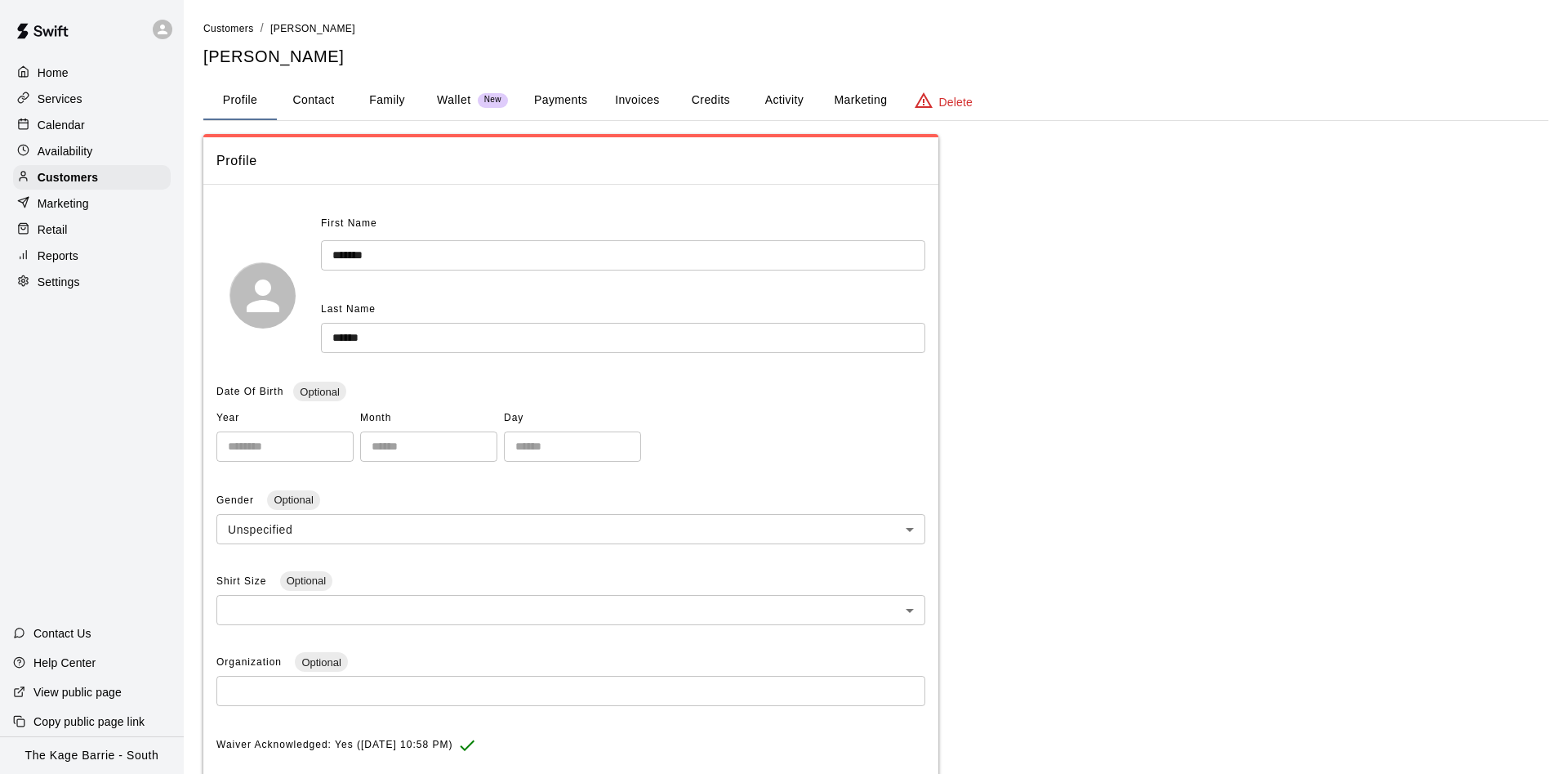
click at [799, 71] on div "**********" at bounding box center [876, 538] width 1345 height 1036
click at [793, 84] on button "Activity" at bounding box center [784, 101] width 74 height 40
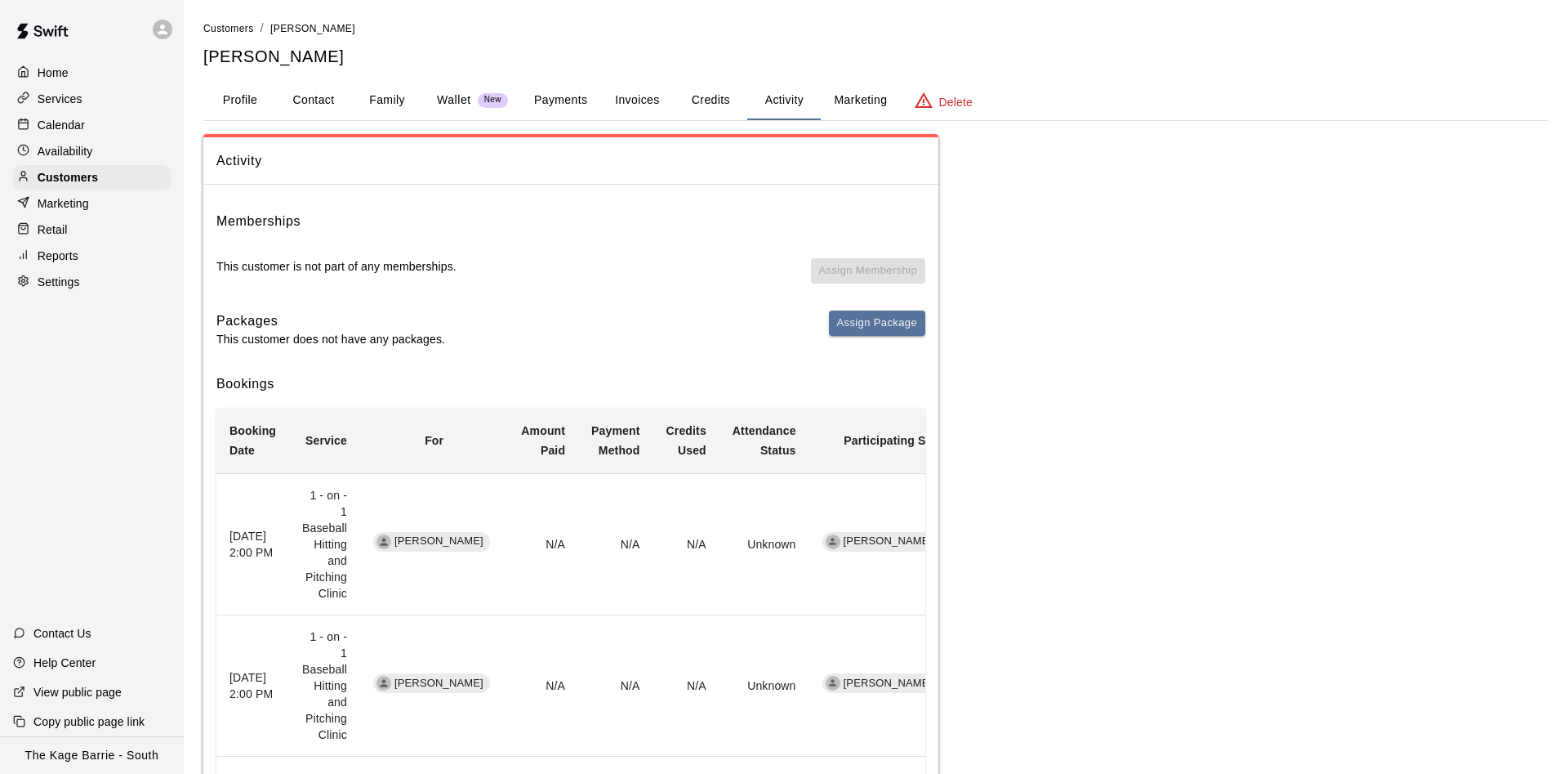
scroll to position [83, 0]
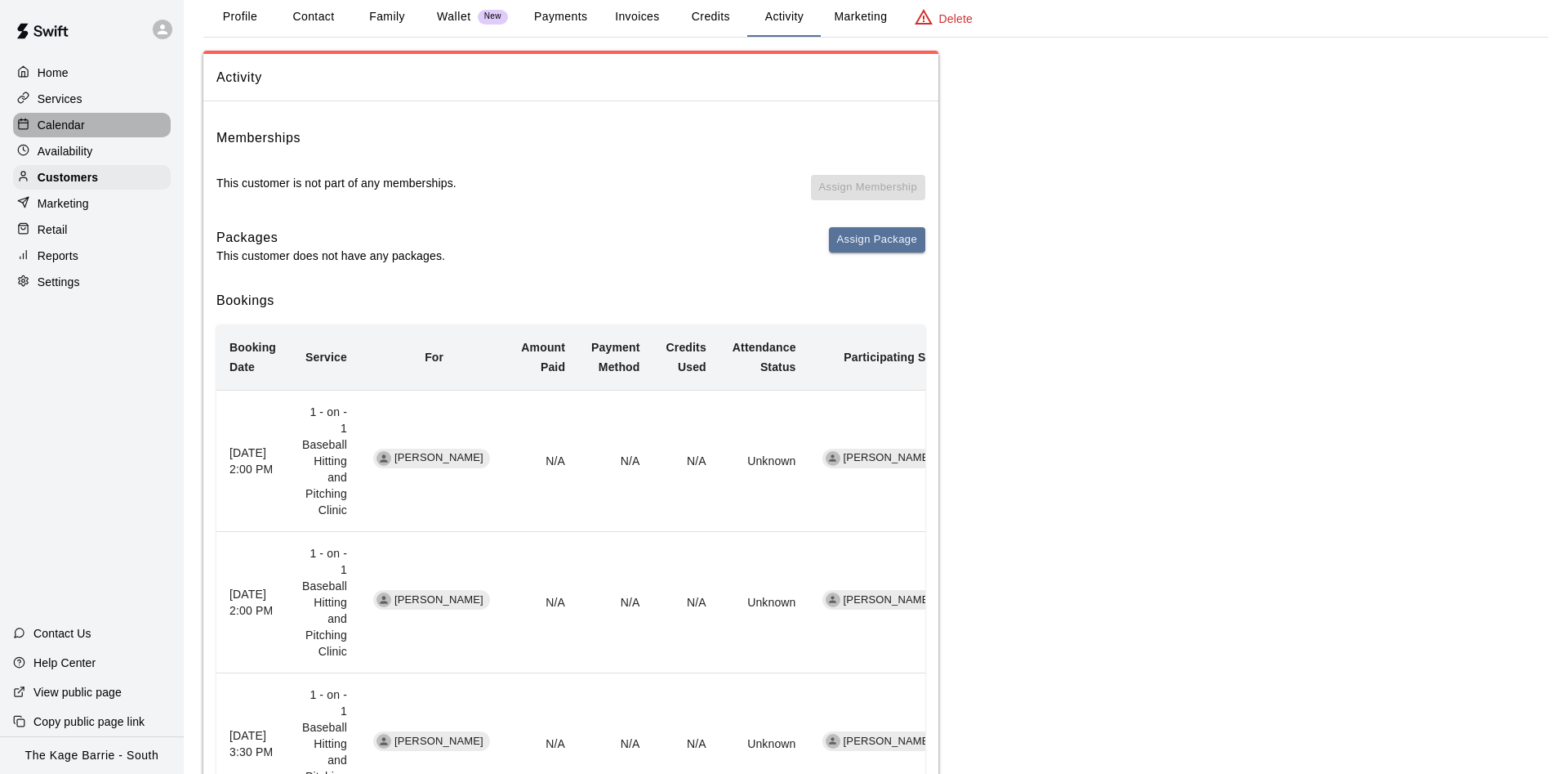
click at [137, 125] on div "Calendar" at bounding box center [92, 125] width 158 height 25
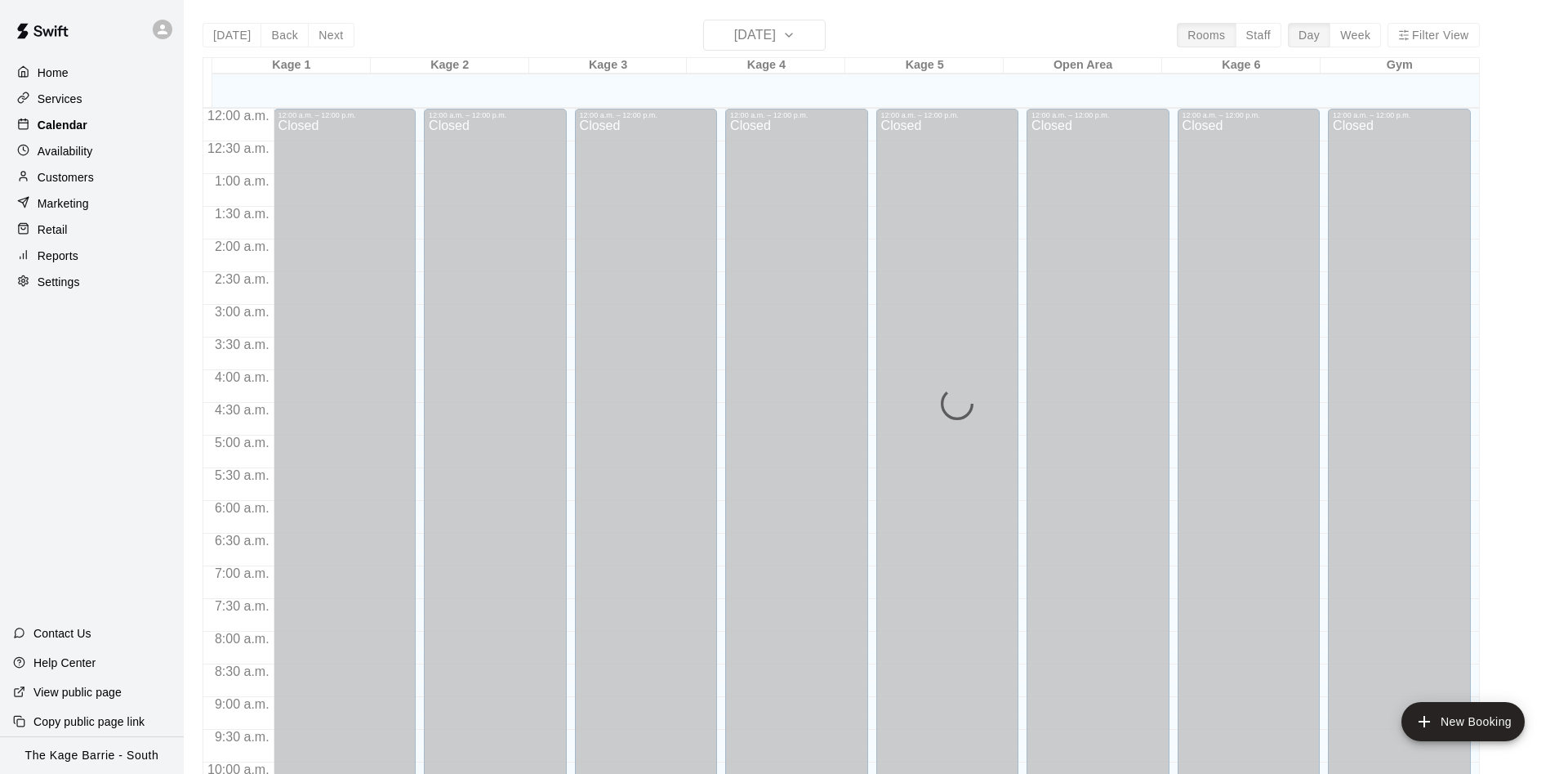
scroll to position [836, 0]
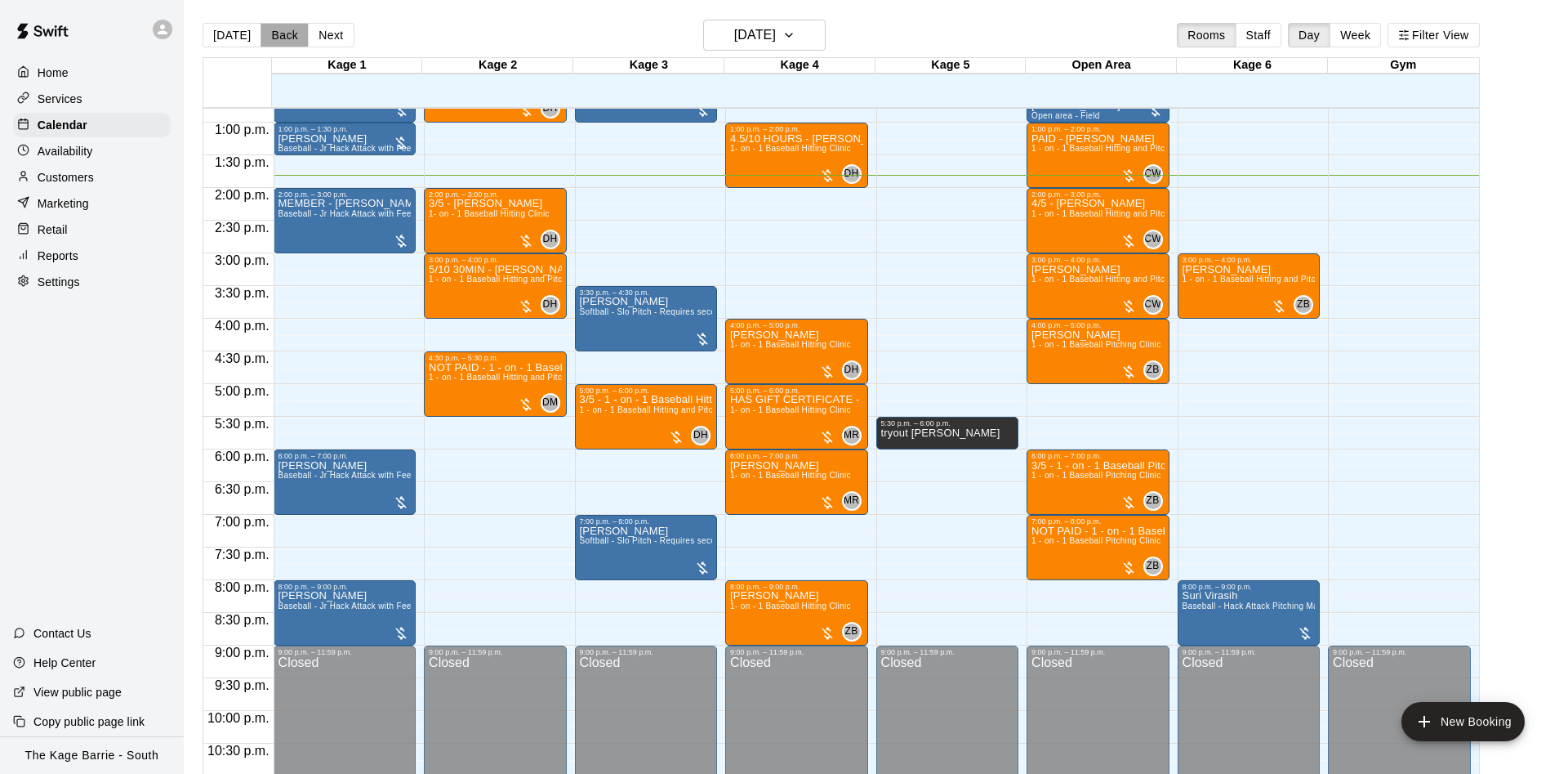
click at [283, 30] on button "Back" at bounding box center [284, 35] width 48 height 25
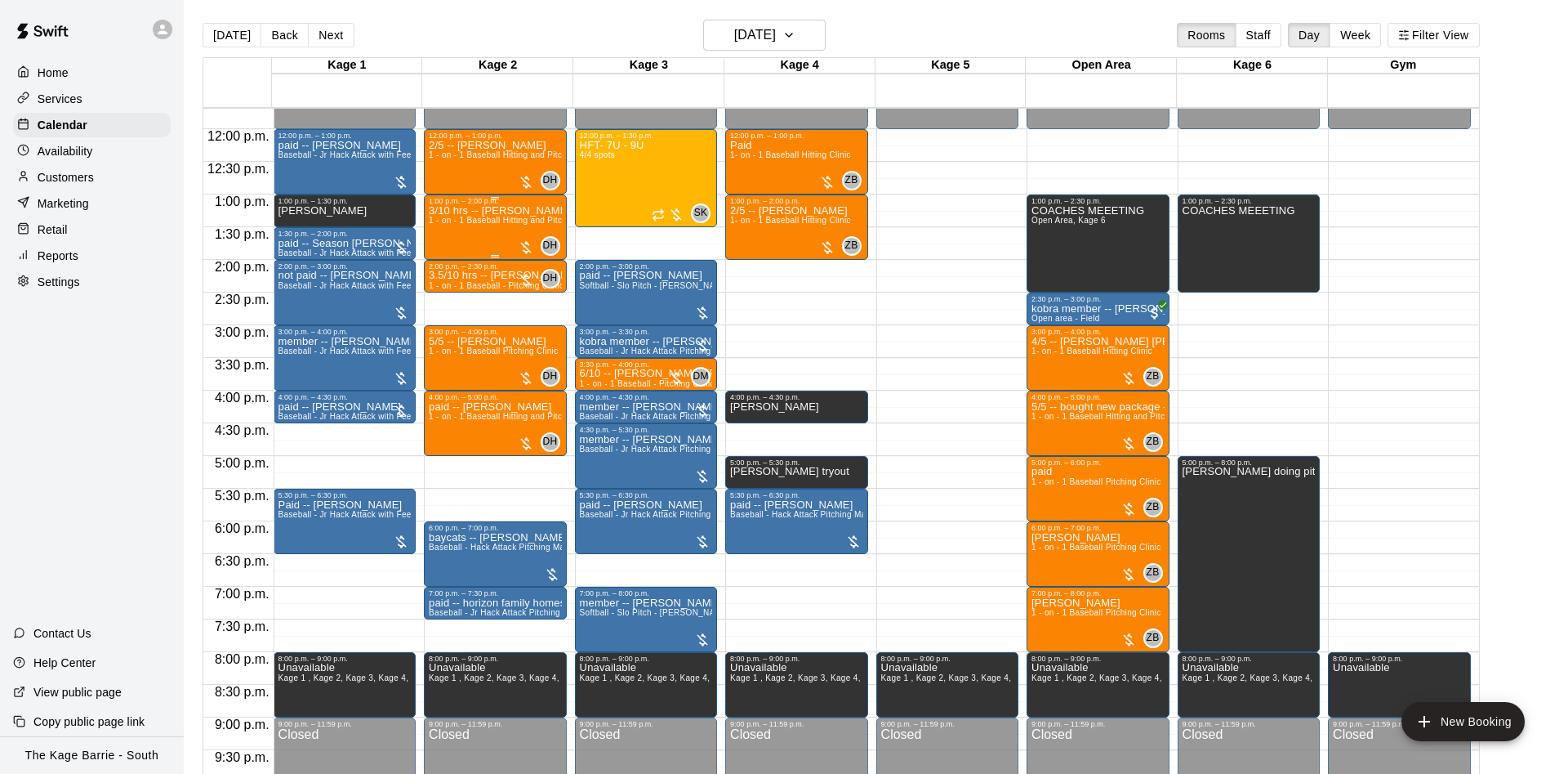
scroll to position [733, 0]
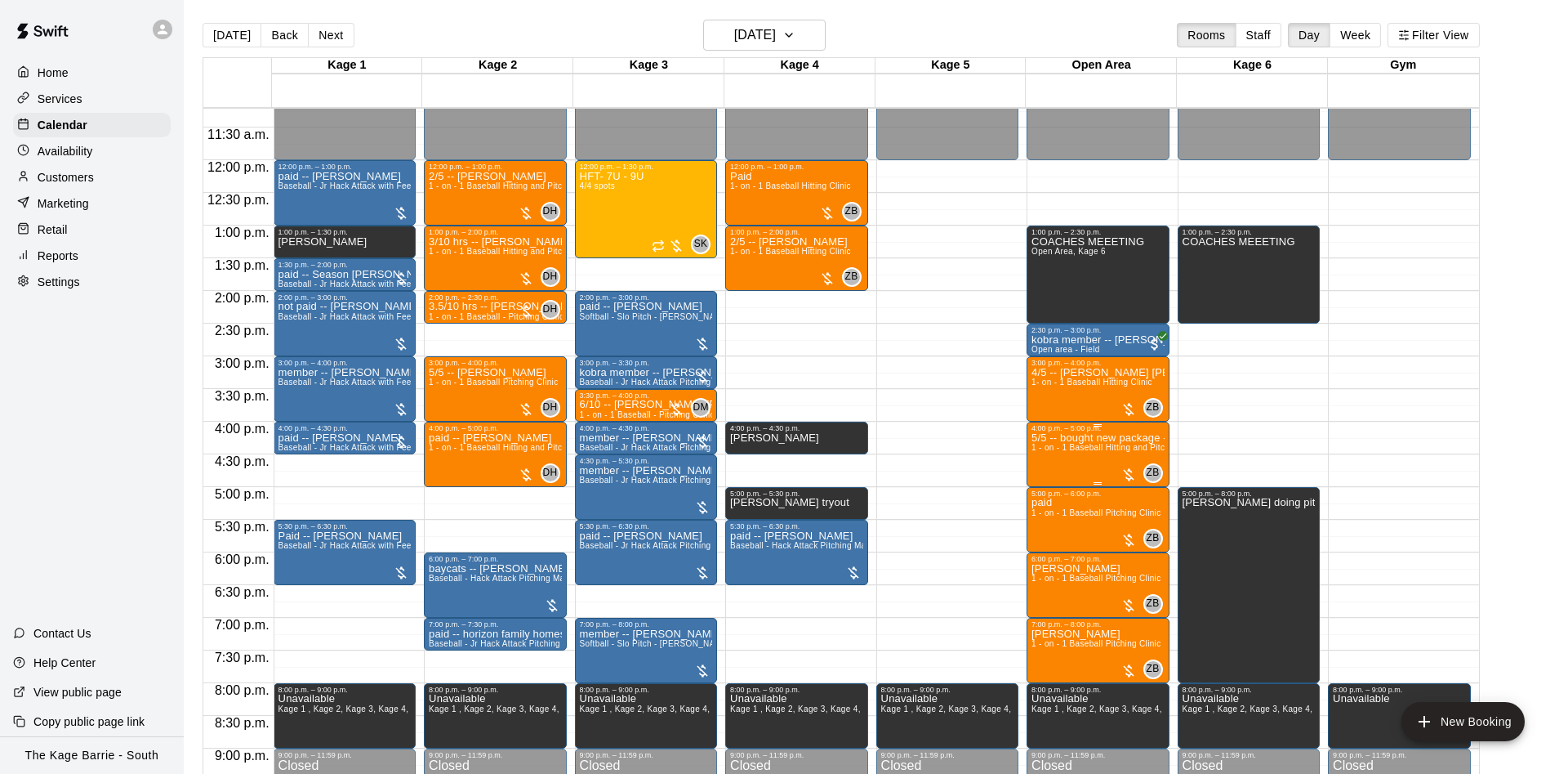
click at [1091, 438] on p "5/5 -- bought new package -- Griffin McIntosh-Shepley" at bounding box center [1097, 438] width 133 height 0
click at [1044, 502] on img "edit" at bounding box center [1048, 497] width 19 height 19
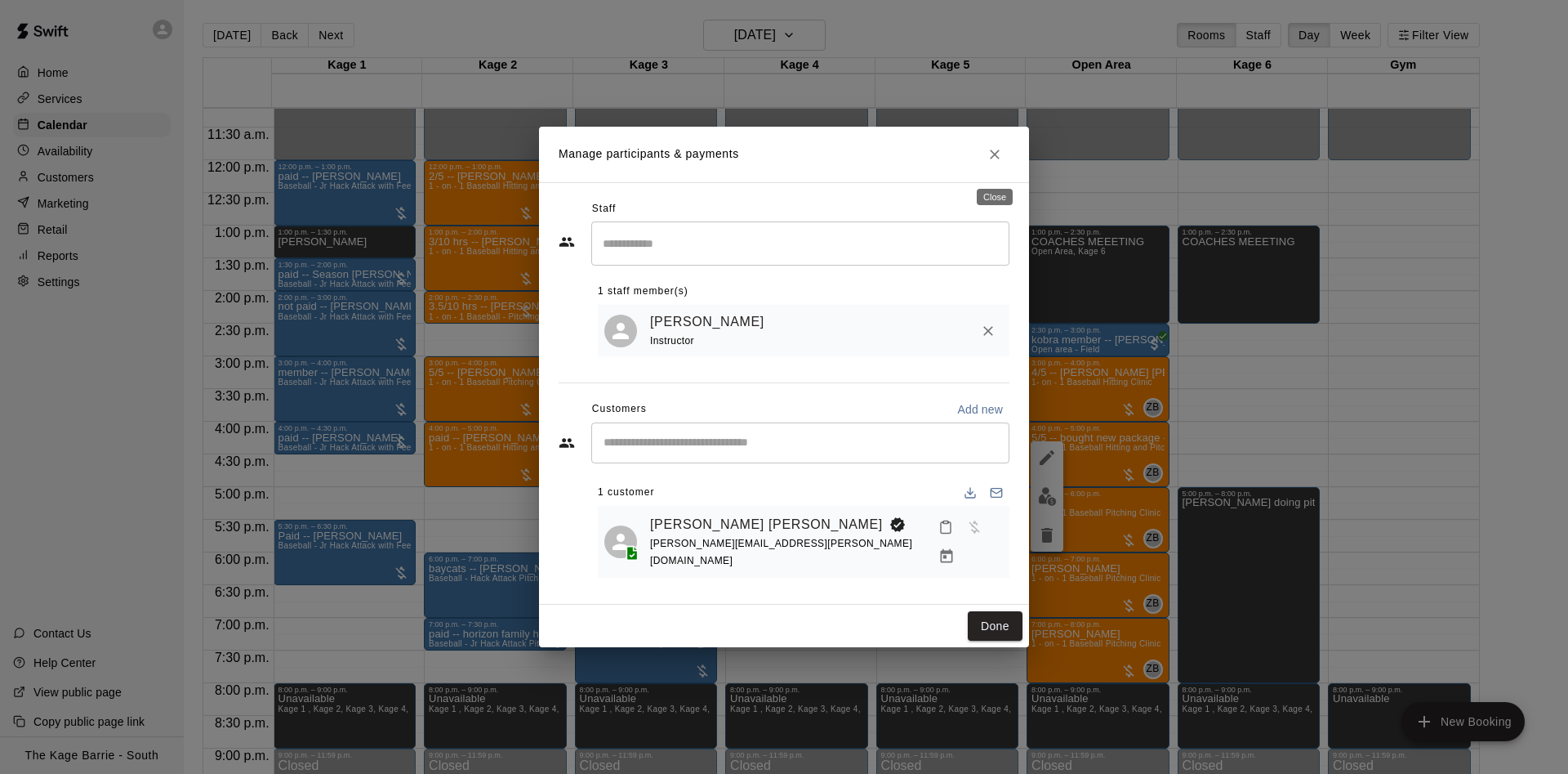
drag, startPoint x: 995, startPoint y: 166, endPoint x: 1001, endPoint y: 154, distance: 13.4
click at [996, 162] on icon "Close" at bounding box center [994, 154] width 16 height 16
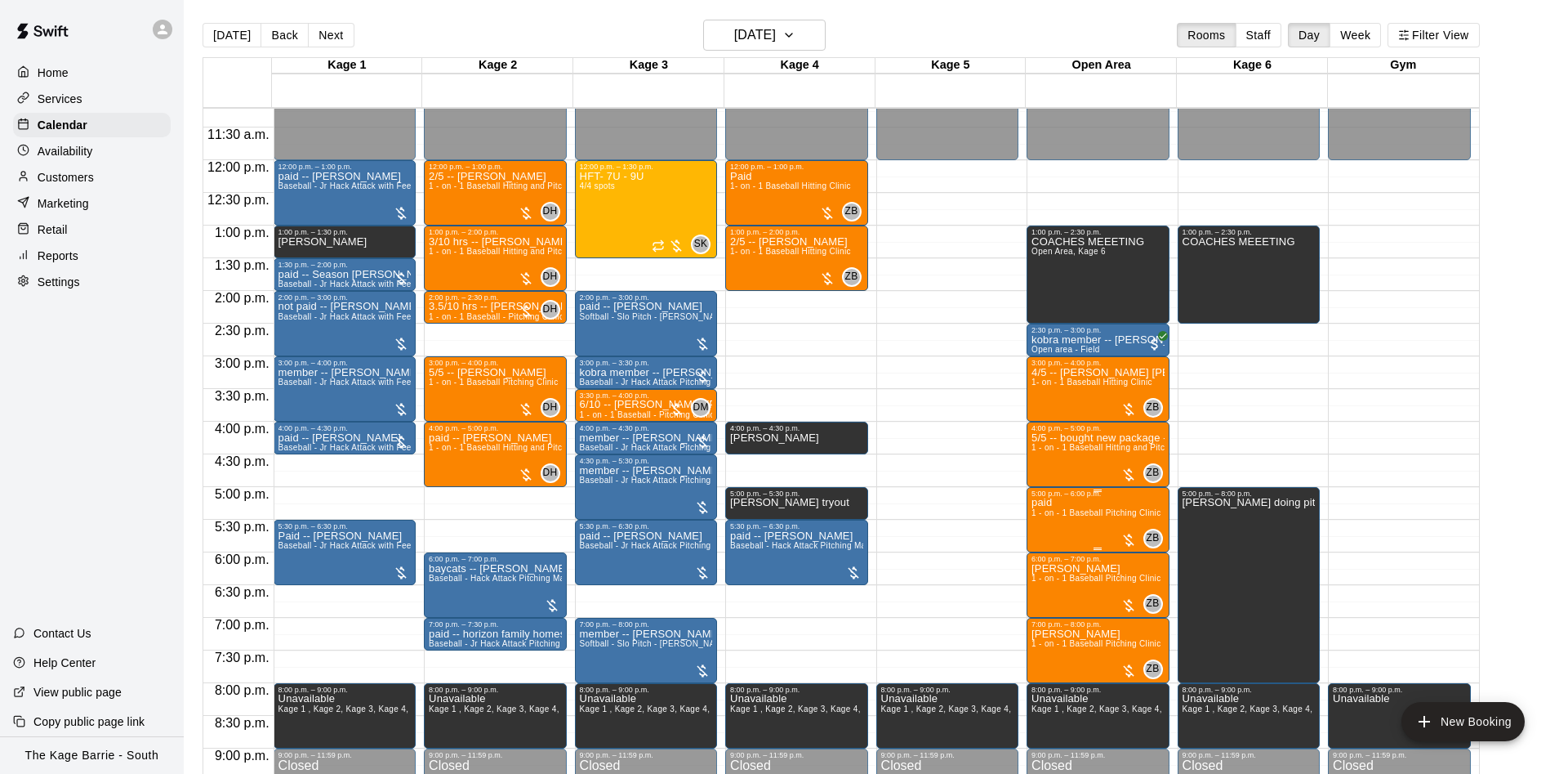
click at [1041, 560] on img "edit" at bounding box center [1048, 556] width 19 height 19
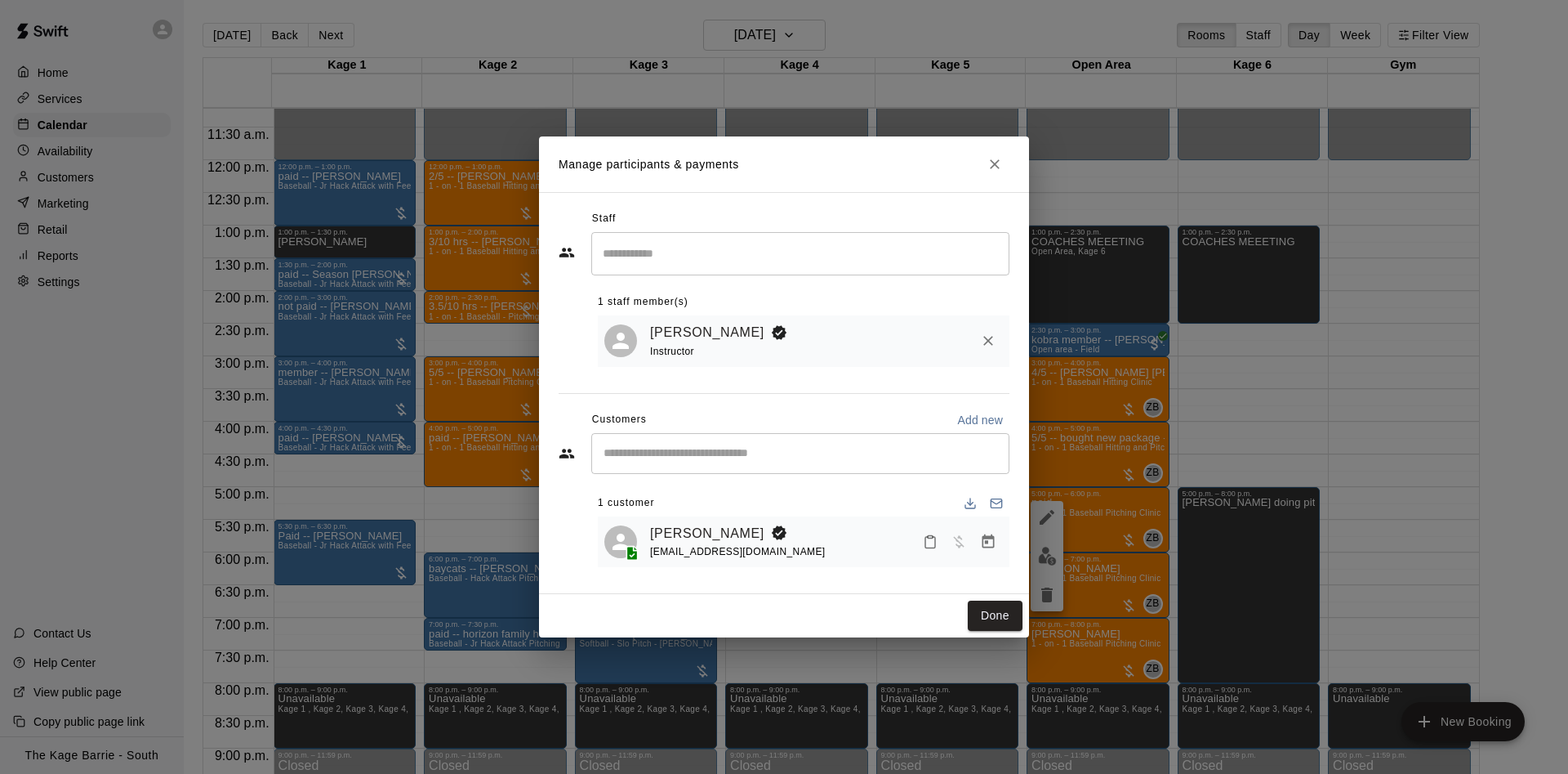
click at [994, 165] on icon "Close" at bounding box center [994, 164] width 16 height 16
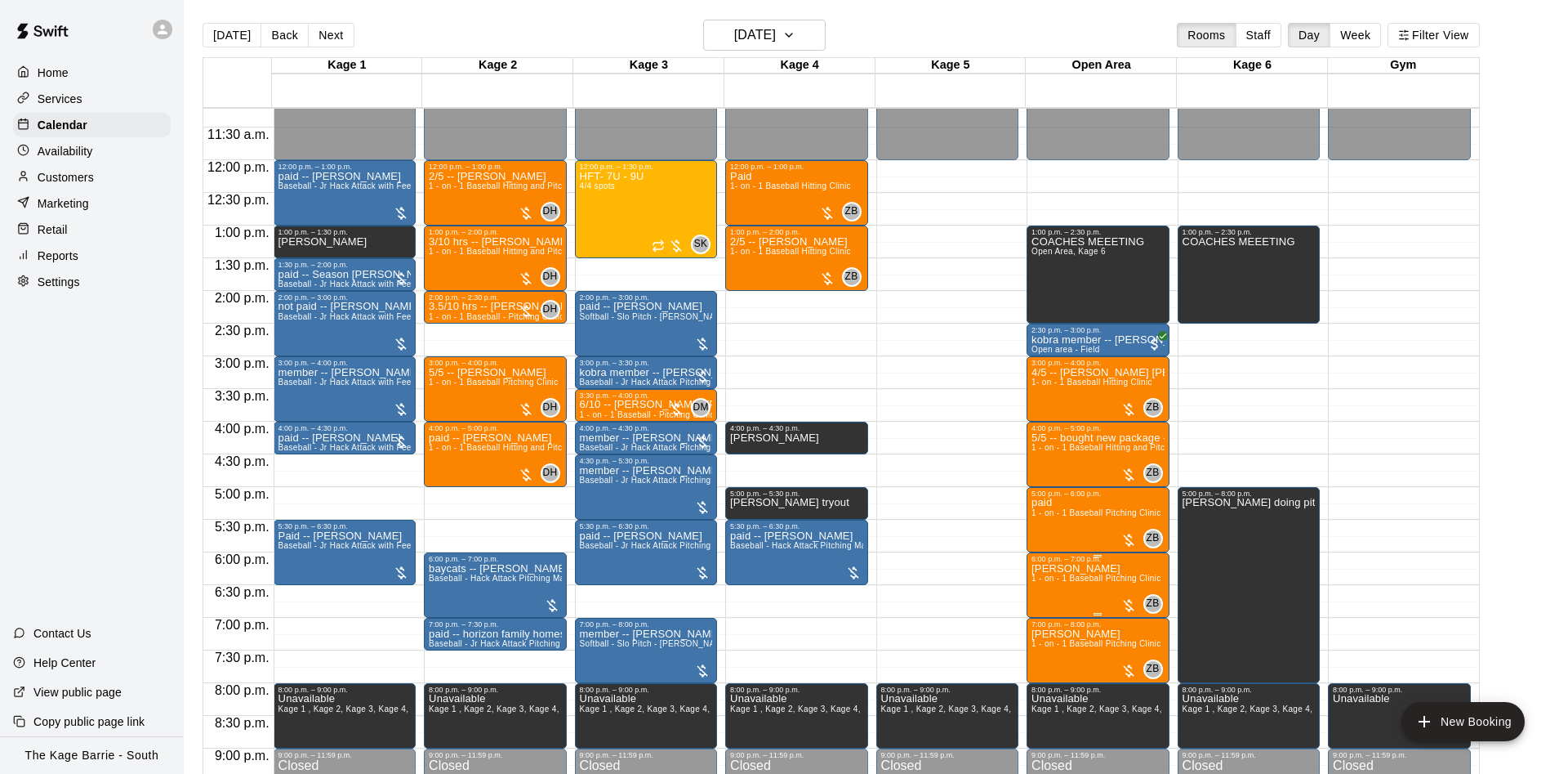
click at [1073, 569] on p "Jason Kennedy" at bounding box center [1096, 569] width 129 height 0
click at [1056, 625] on button "edit" at bounding box center [1047, 626] width 33 height 32
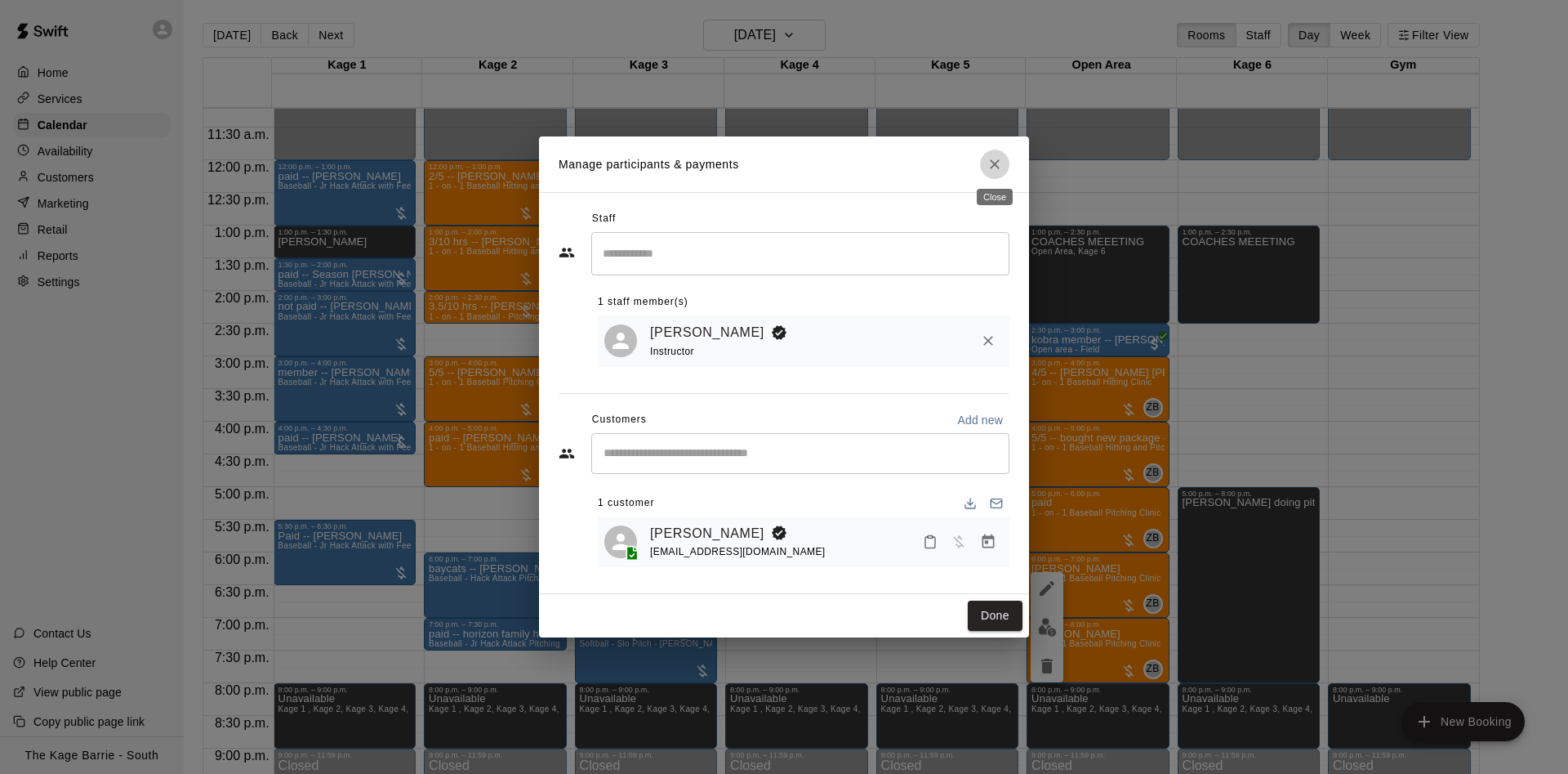
click at [1003, 163] on button "Close" at bounding box center [994, 164] width 29 height 29
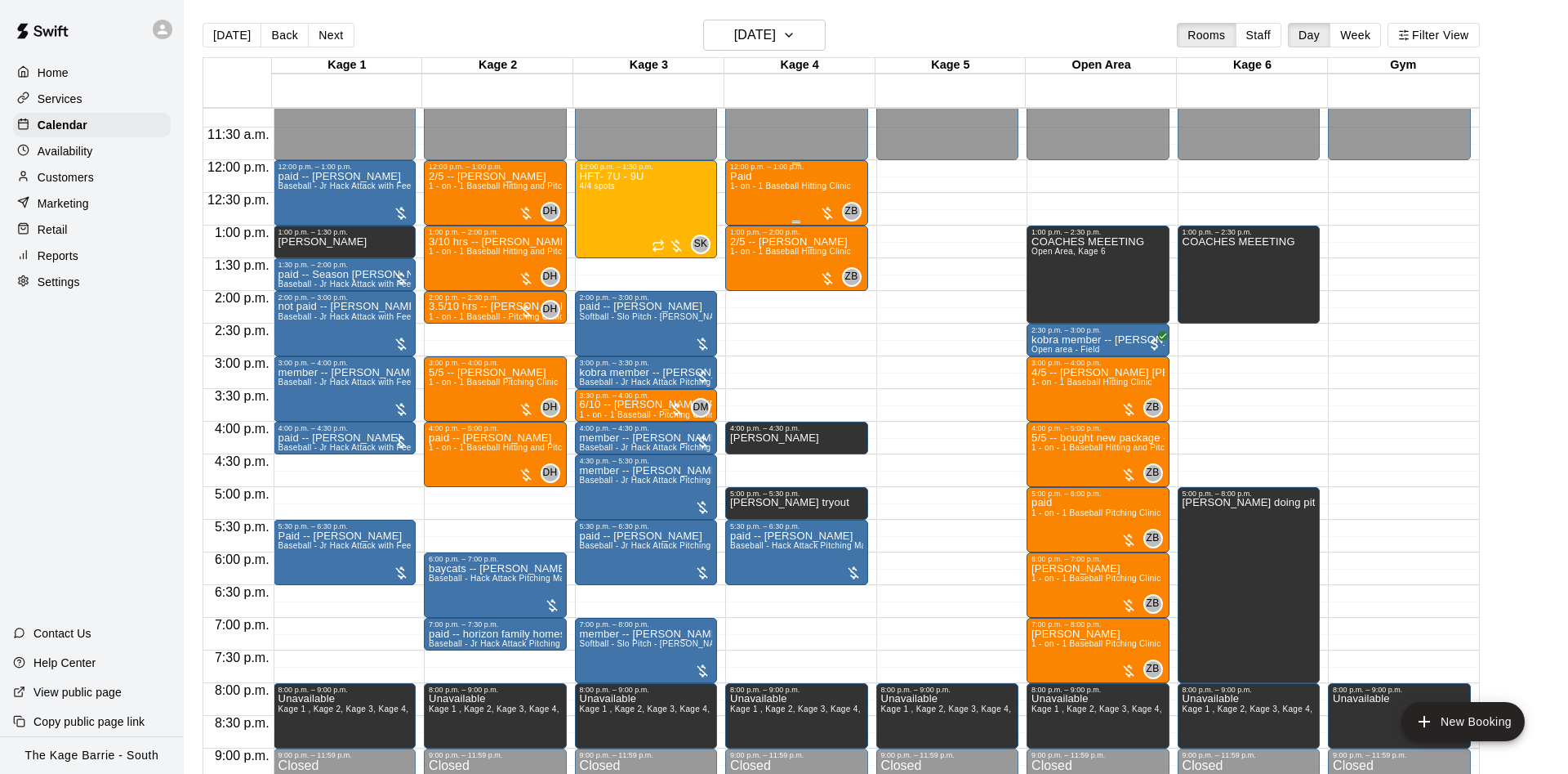
click at [793, 198] on div "Paid 1- on - 1 Baseball Hitting Clinic" at bounding box center [790, 558] width 121 height 774
click at [747, 227] on img "edit" at bounding box center [745, 229] width 19 height 19
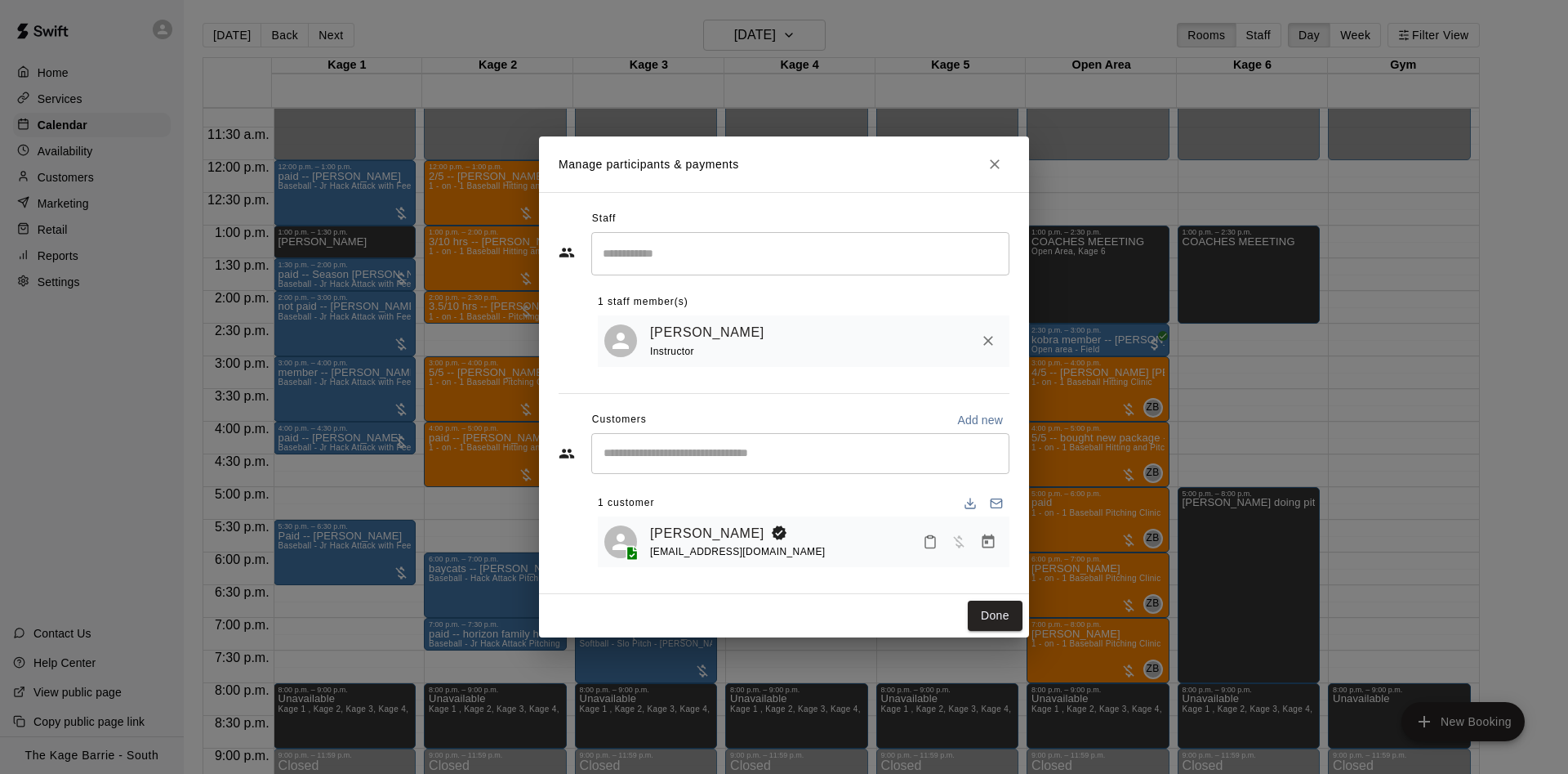
click at [1006, 162] on button "Close" at bounding box center [994, 164] width 29 height 29
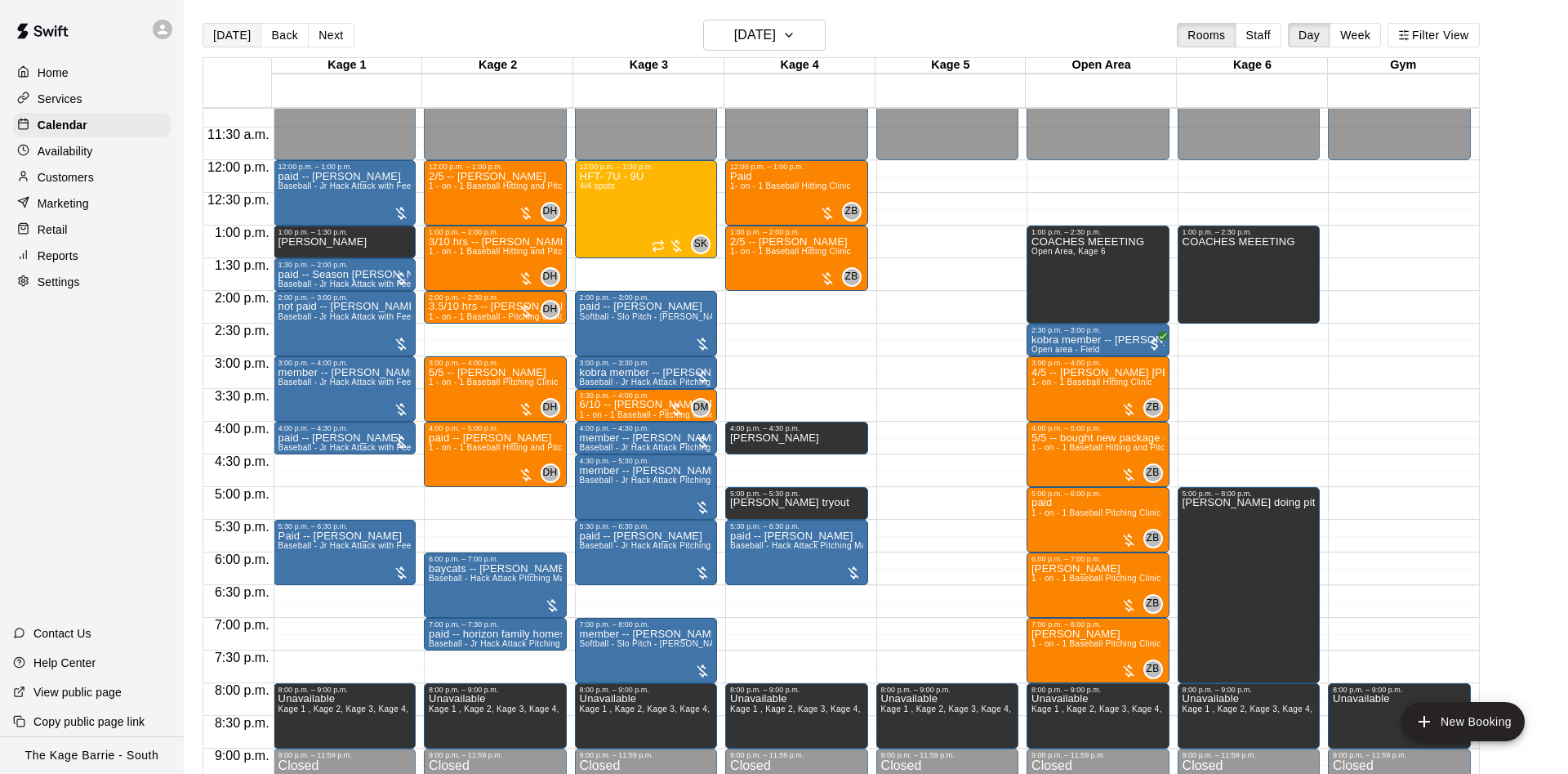
click at [240, 29] on button "[DATE]" at bounding box center [232, 35] width 58 height 25
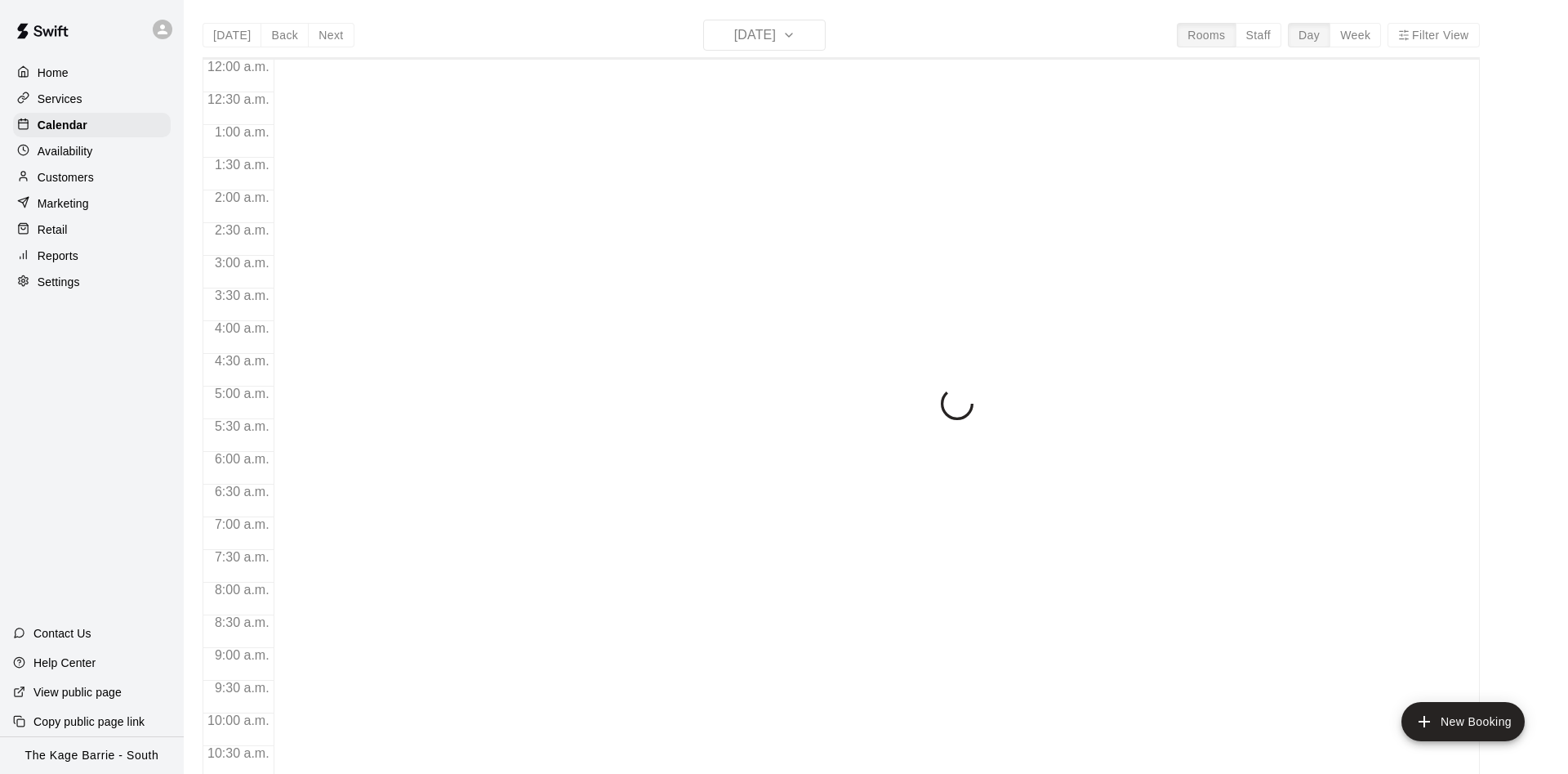
scroll to position [836, 0]
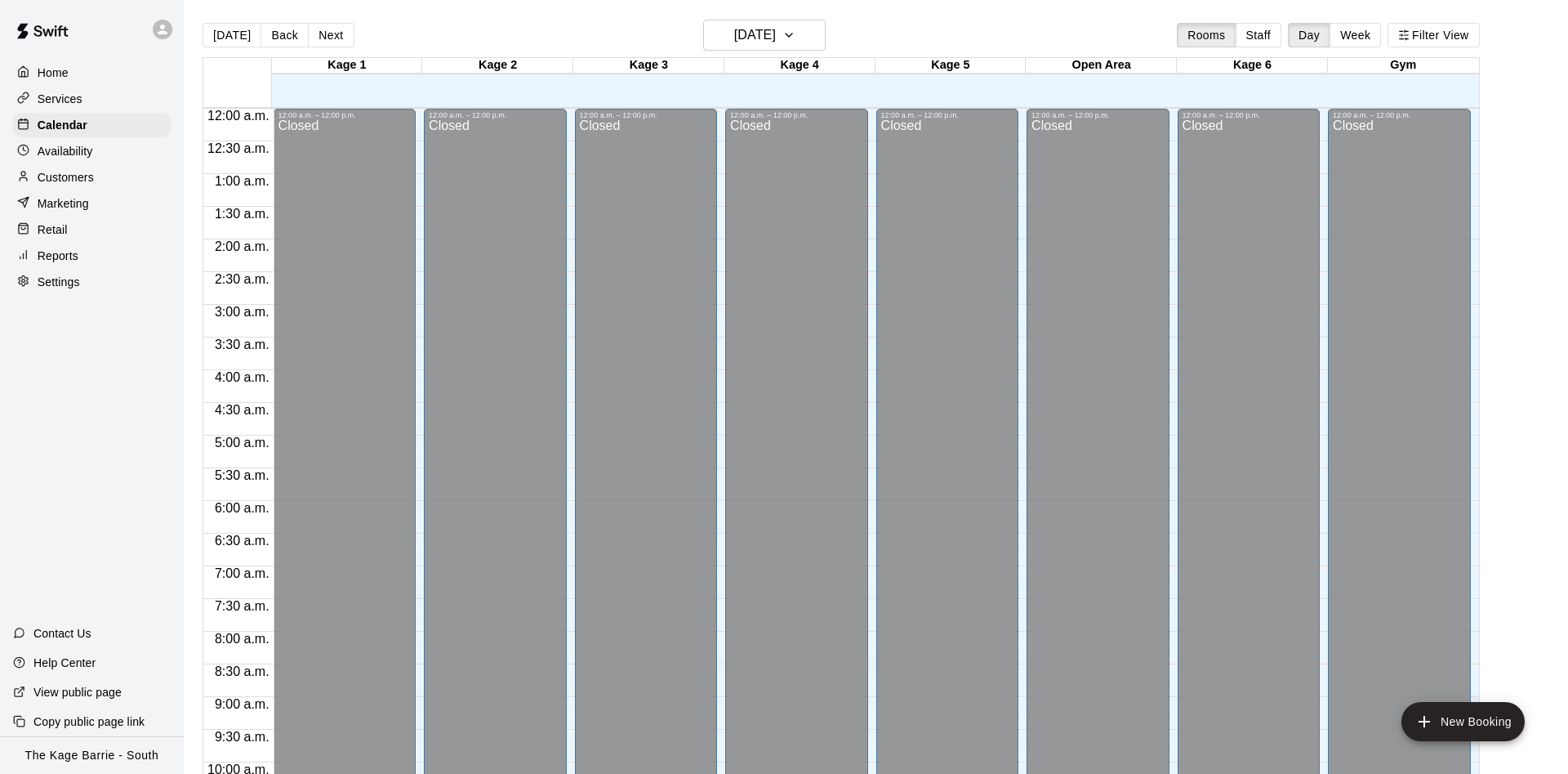
scroll to position [836, 0]
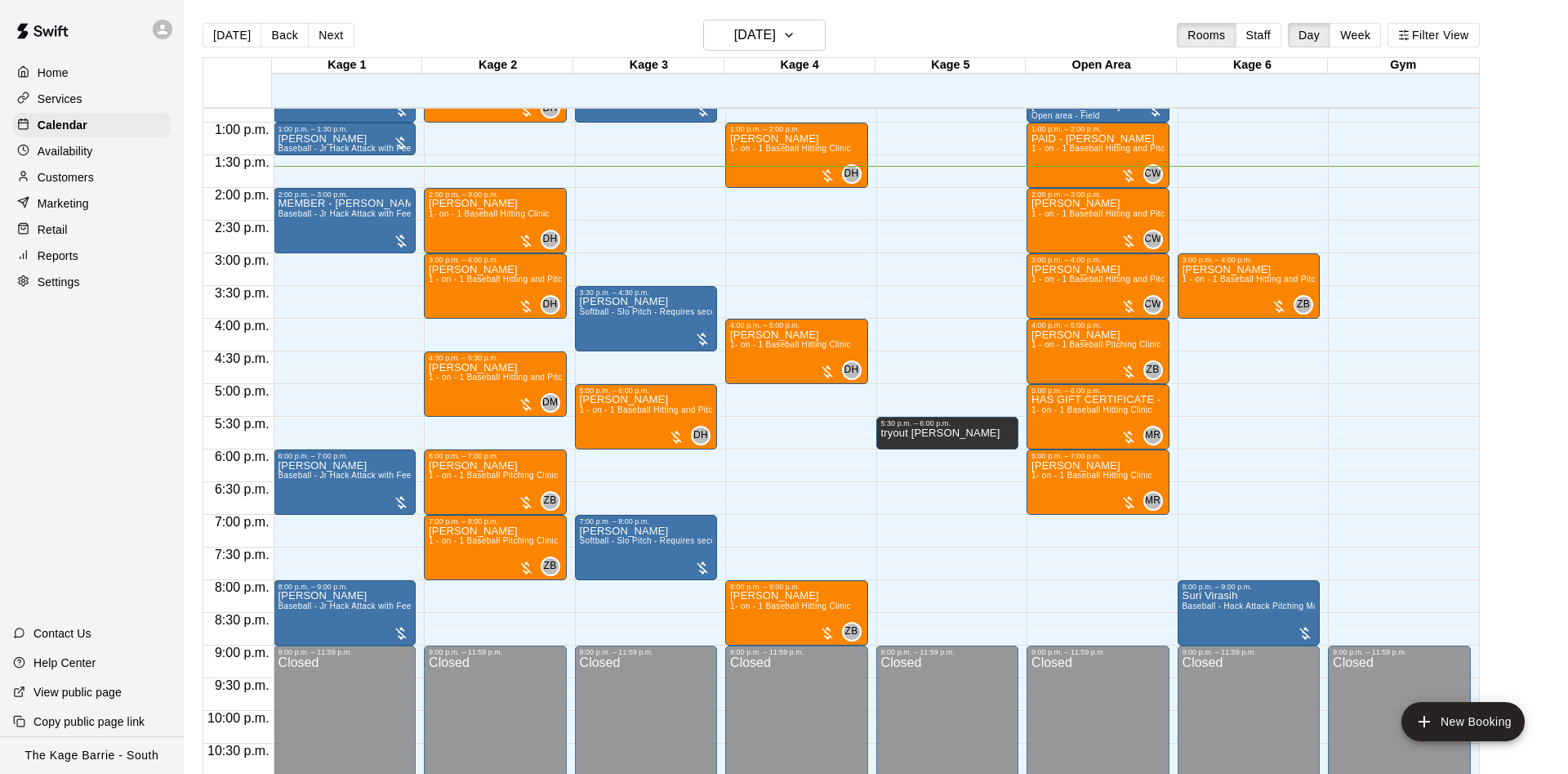
click at [702, 18] on main "Today Back Next Wednesday Aug 13 Rooms Staff Day Week Filter View Kage 1 13 Wed…" at bounding box center [876, 399] width 1384 height 800
click at [283, 33] on button "Back" at bounding box center [284, 35] width 48 height 25
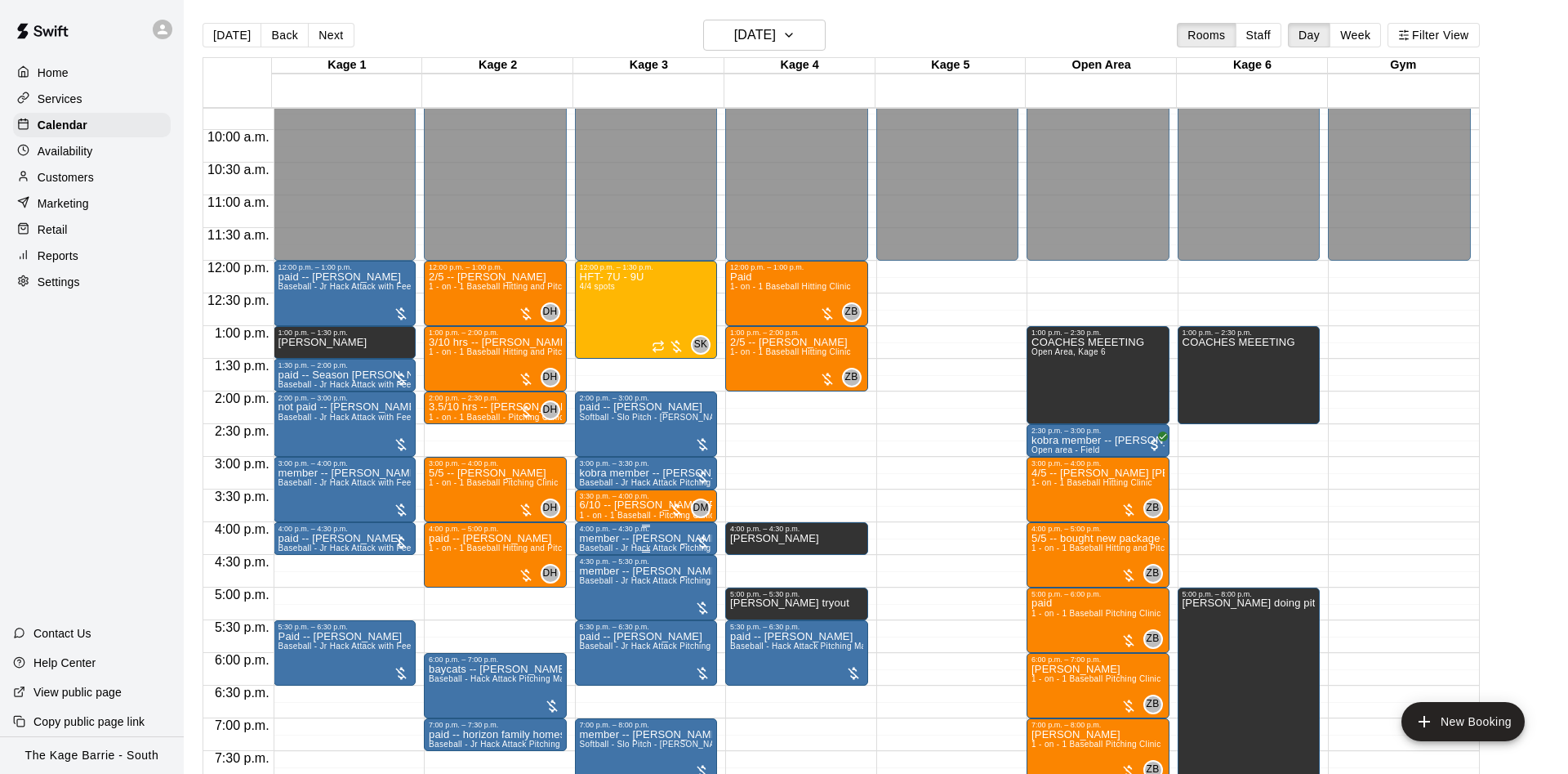
scroll to position [630, 0]
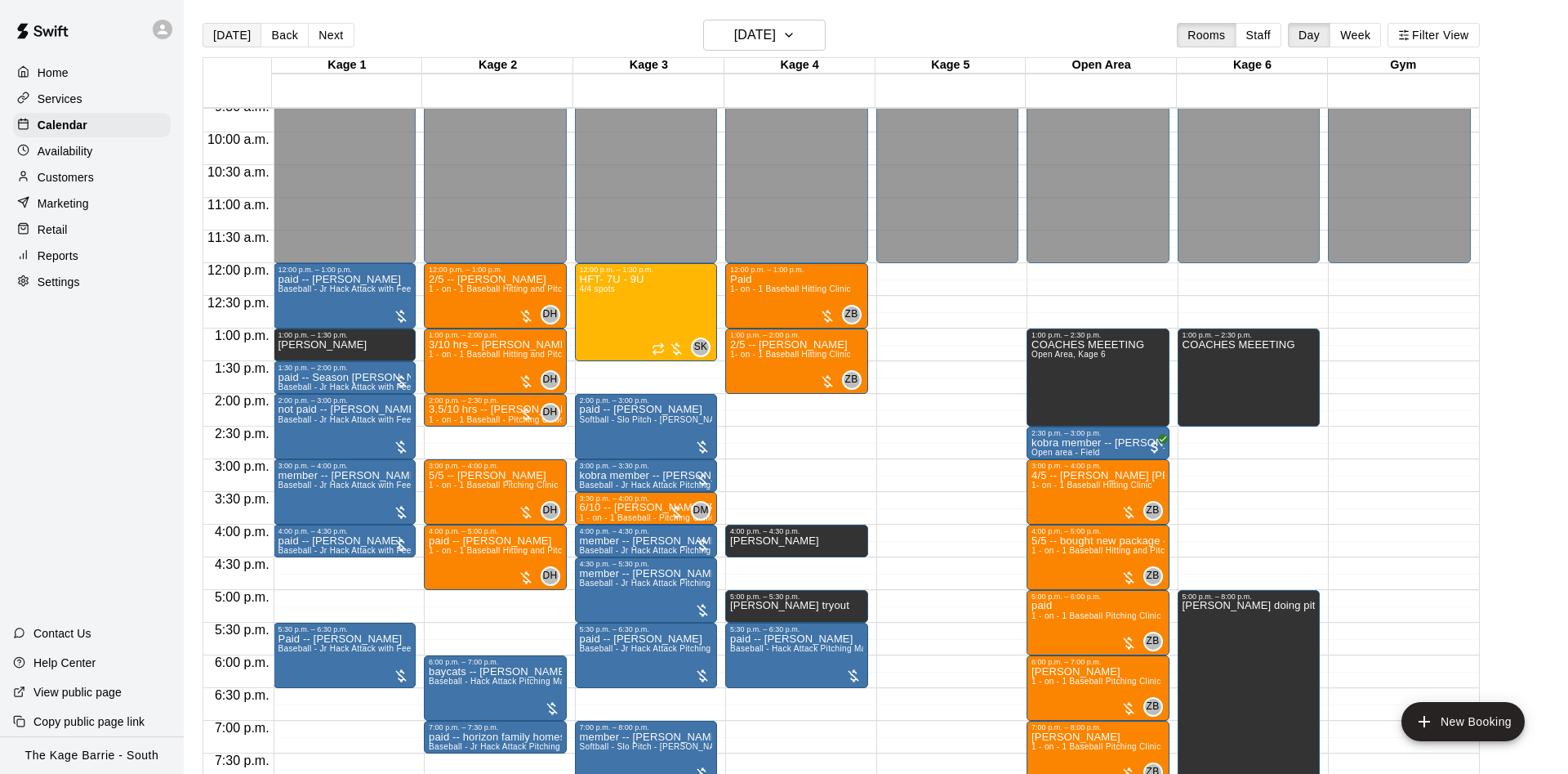
click at [235, 40] on button "[DATE]" at bounding box center [232, 35] width 58 height 25
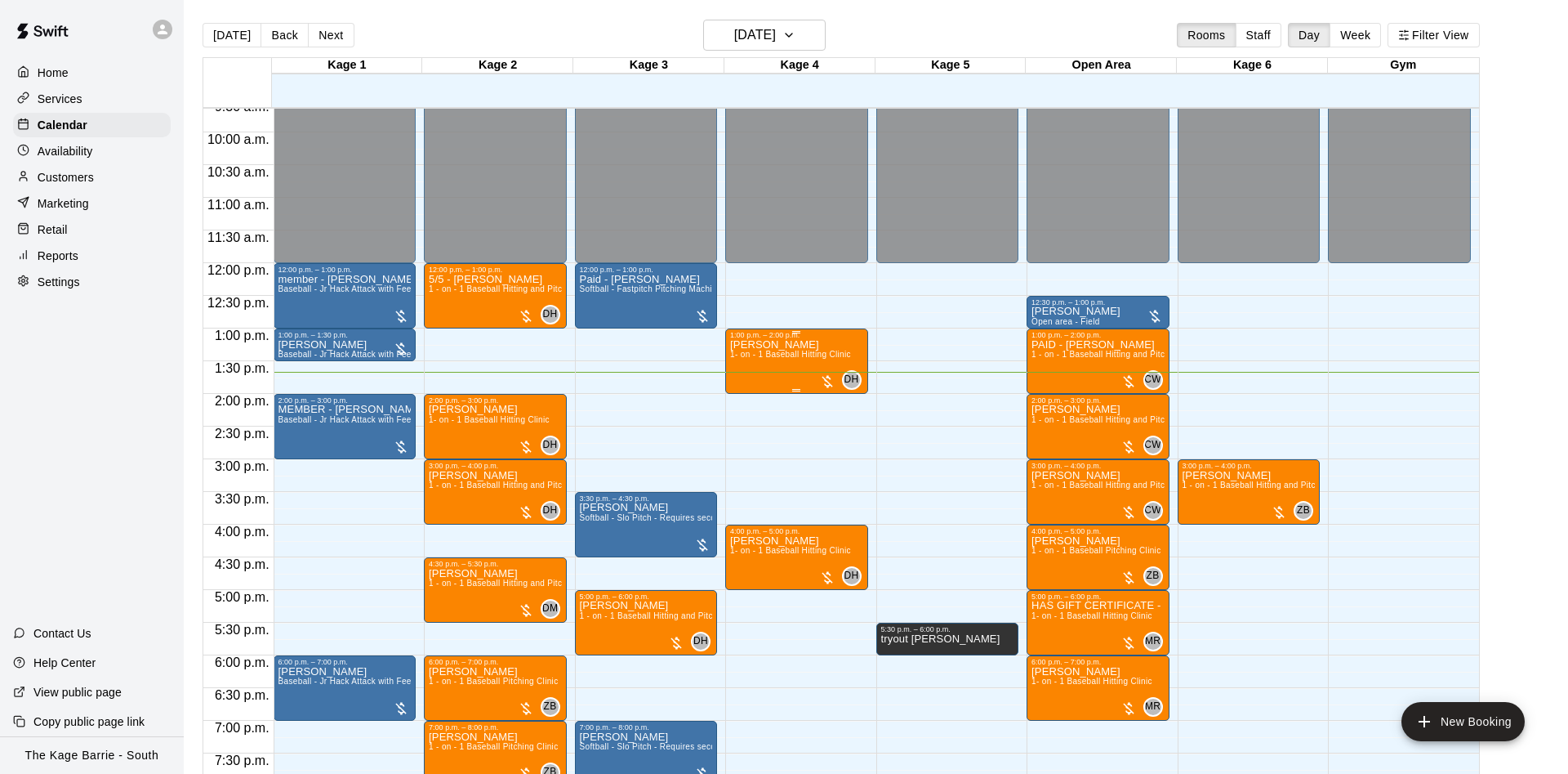
click at [762, 354] on span "1- on - 1 Baseball Hitting Clinic" at bounding box center [790, 354] width 121 height 9
click at [739, 368] on icon "edit" at bounding box center [744, 369] width 20 height 20
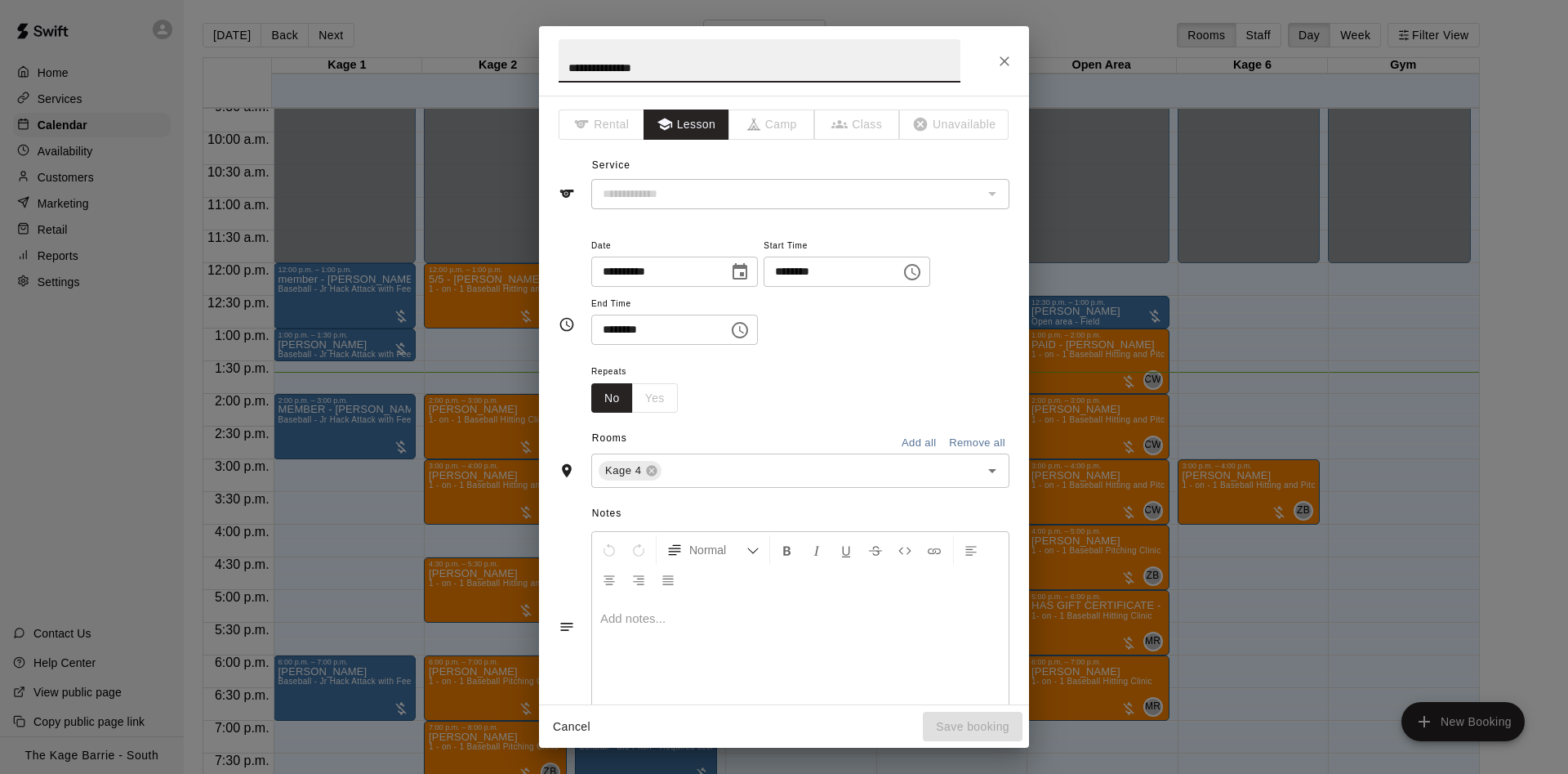
type input "**********"
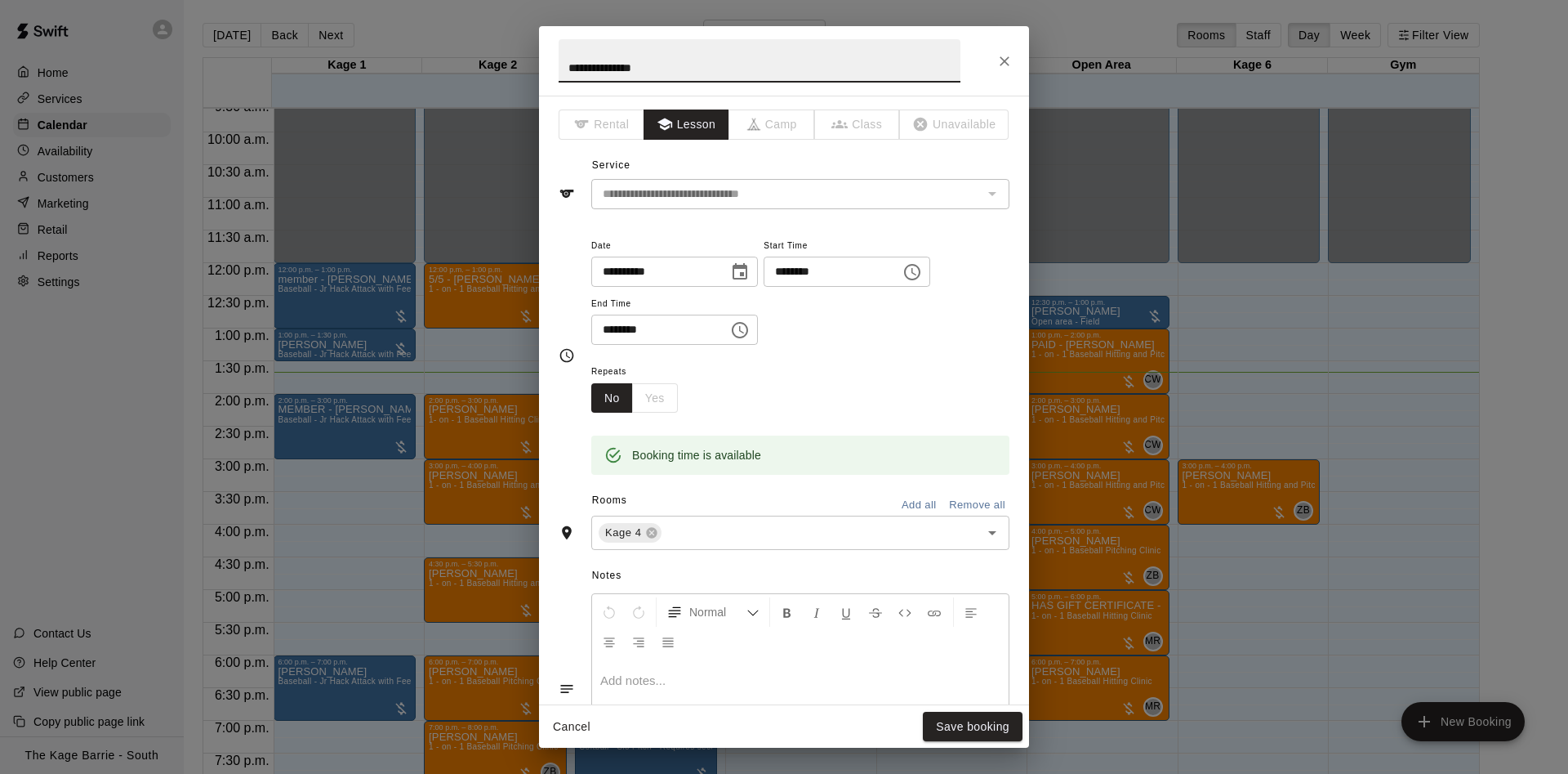
click at [551, 62] on h2 "**********" at bounding box center [759, 60] width 441 height 70
click at [561, 64] on input "**********" at bounding box center [759, 61] width 402 height 43
drag, startPoint x: 582, startPoint y: 64, endPoint x: 608, endPoint y: 99, distance: 43.6
click at [583, 64] on input "**********" at bounding box center [759, 61] width 402 height 43
type input "**********"
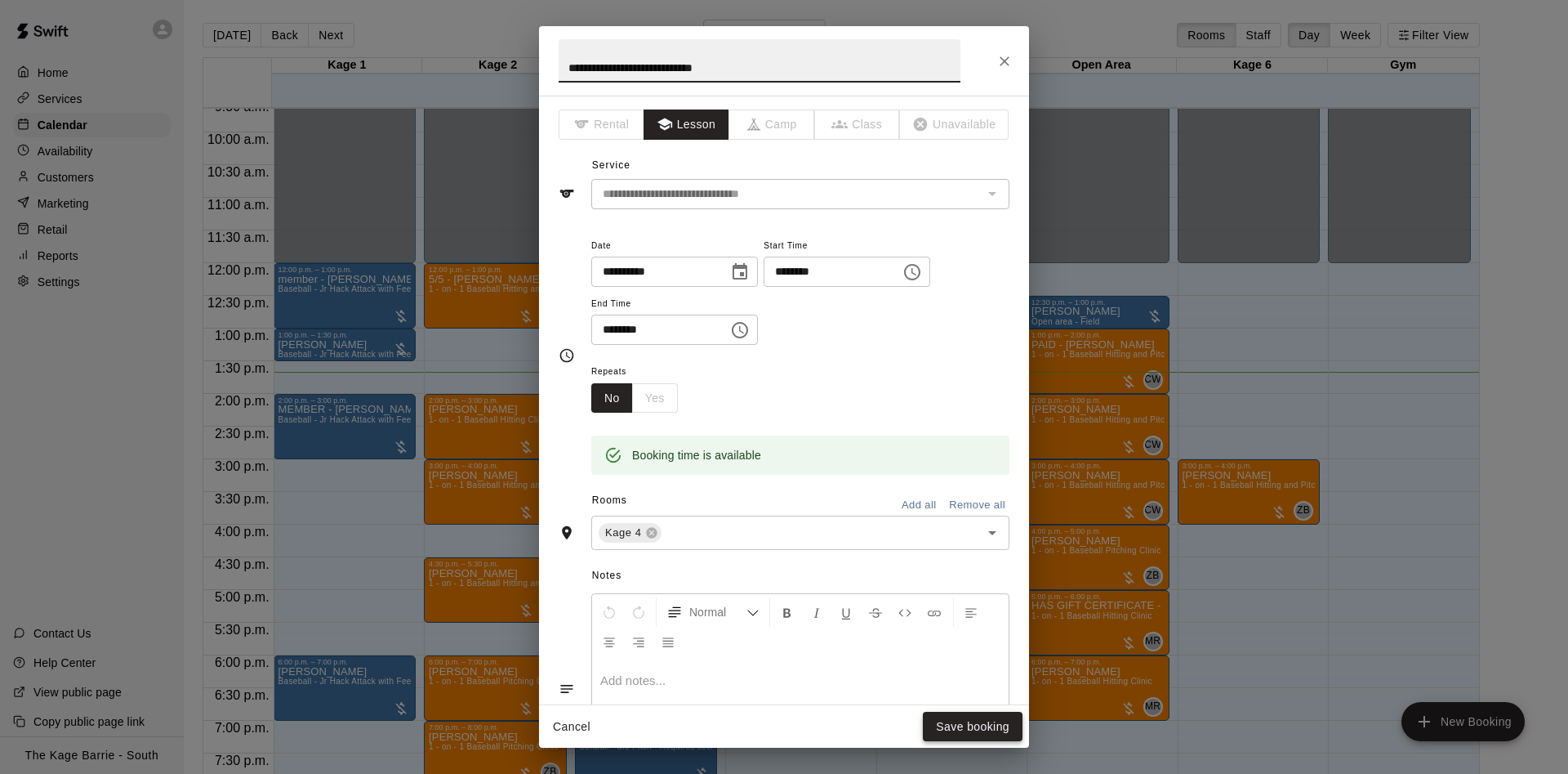
click at [969, 722] on button "Save booking" at bounding box center [973, 726] width 100 height 30
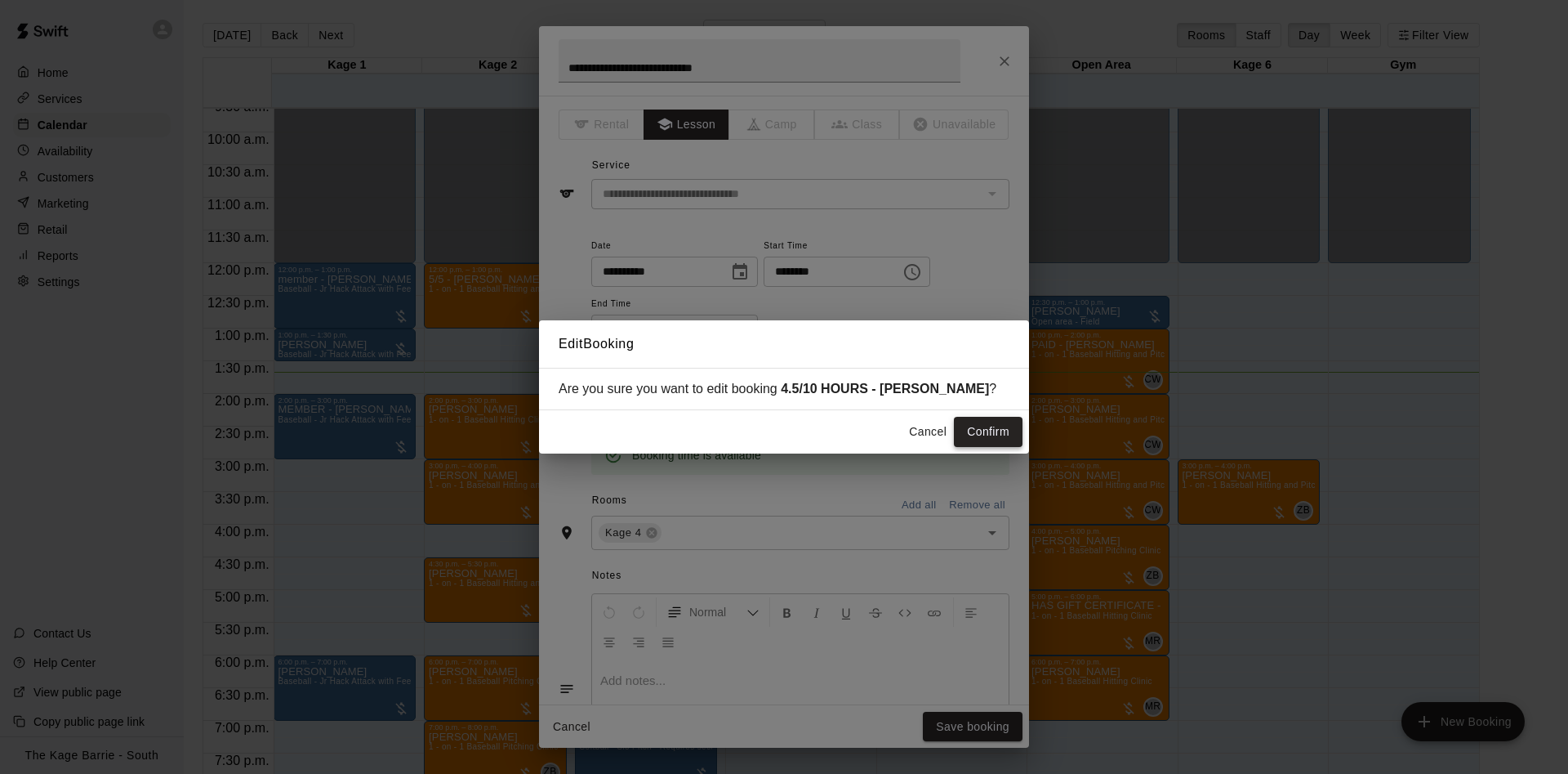
drag, startPoint x: 982, startPoint y: 422, endPoint x: 976, endPoint y: 413, distance: 10.8
click at [982, 421] on button "Confirm" at bounding box center [988, 431] width 69 height 30
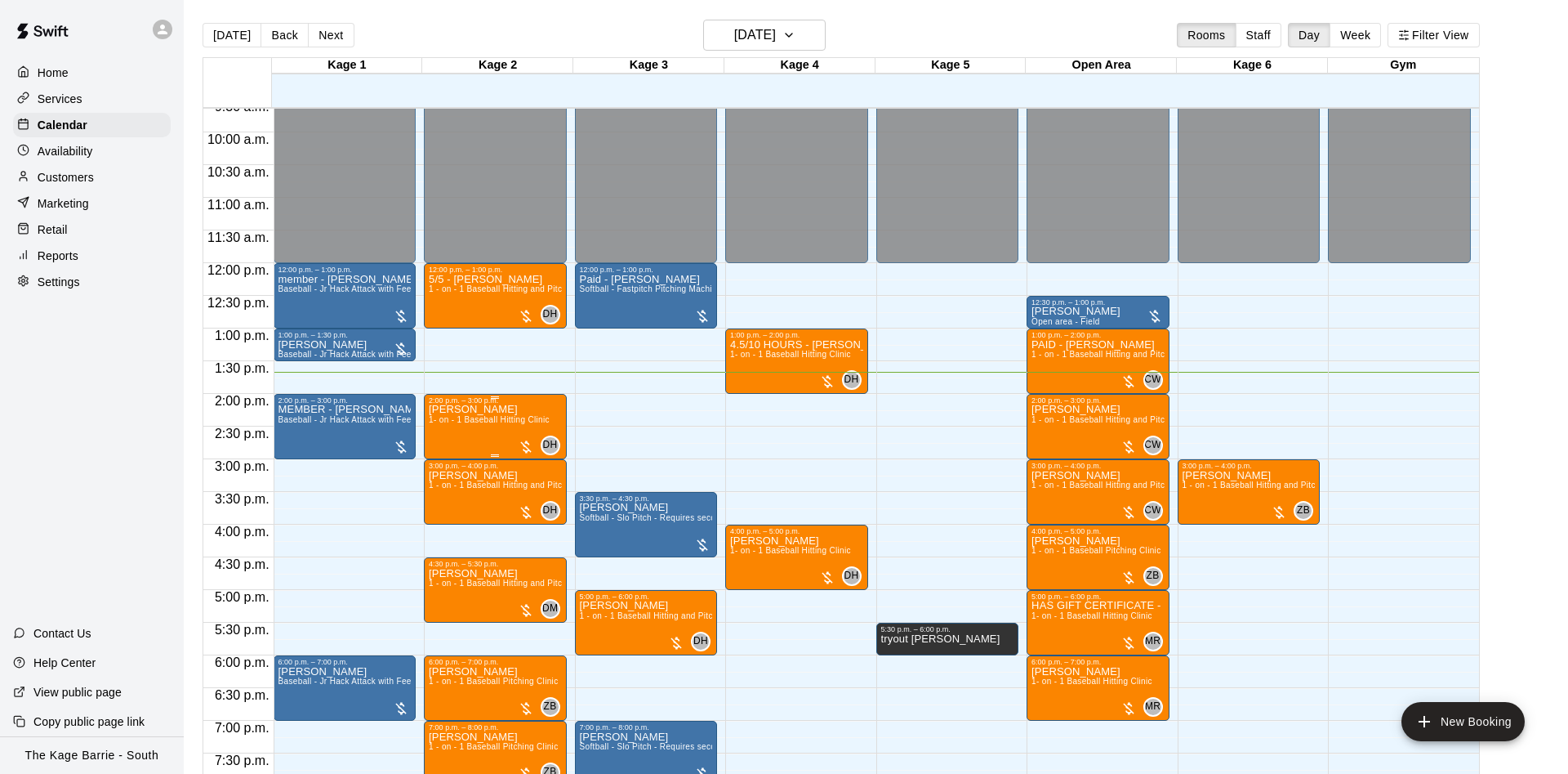
click at [491, 424] on span "1- on - 1 Baseball Hitting Clinic" at bounding box center [489, 419] width 121 height 9
click at [453, 471] on button "edit" at bounding box center [442, 473] width 33 height 32
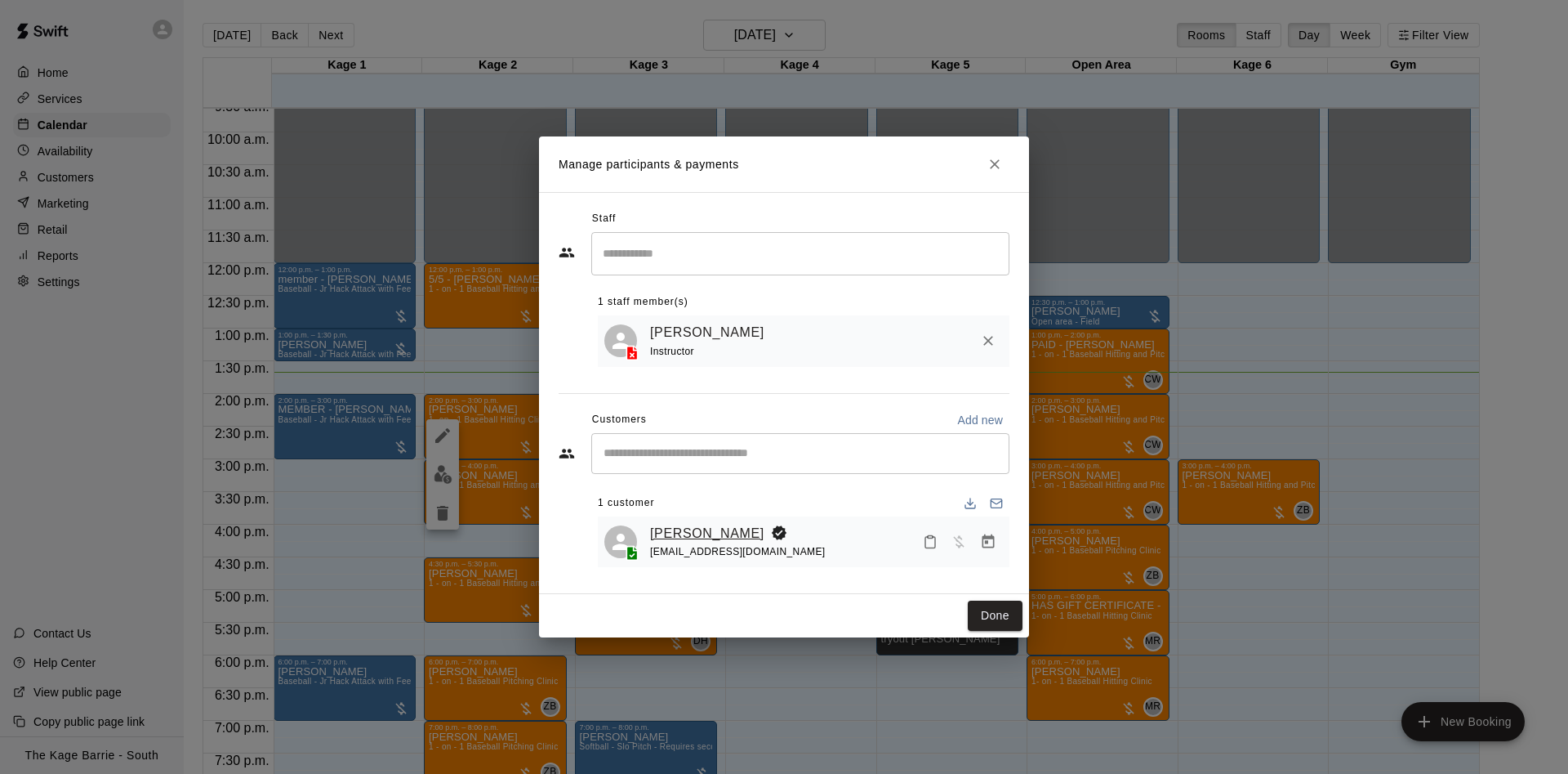
click at [726, 526] on link "Sterling Haines" at bounding box center [707, 533] width 114 height 21
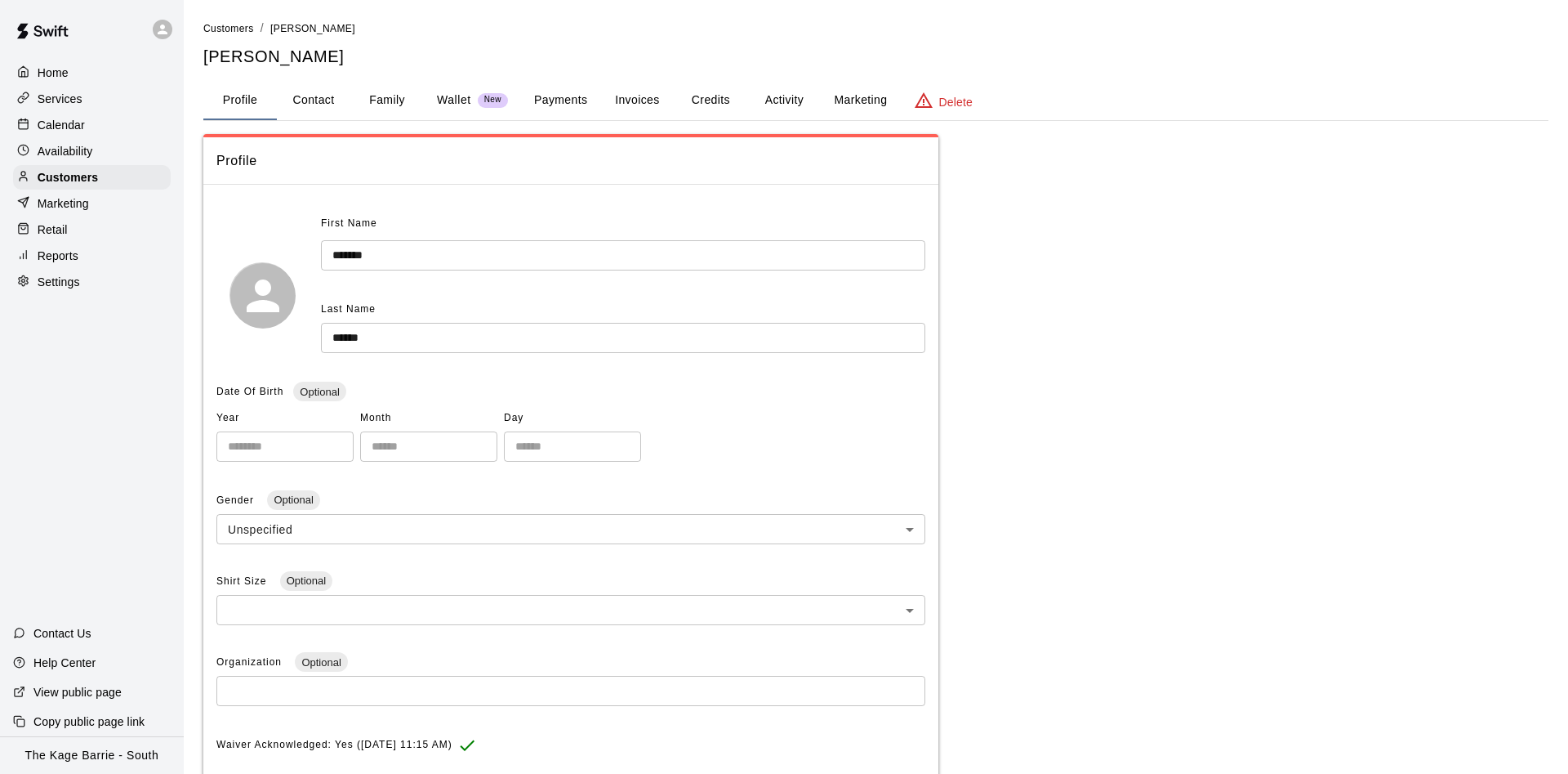
click at [769, 102] on button "Activity" at bounding box center [784, 101] width 74 height 40
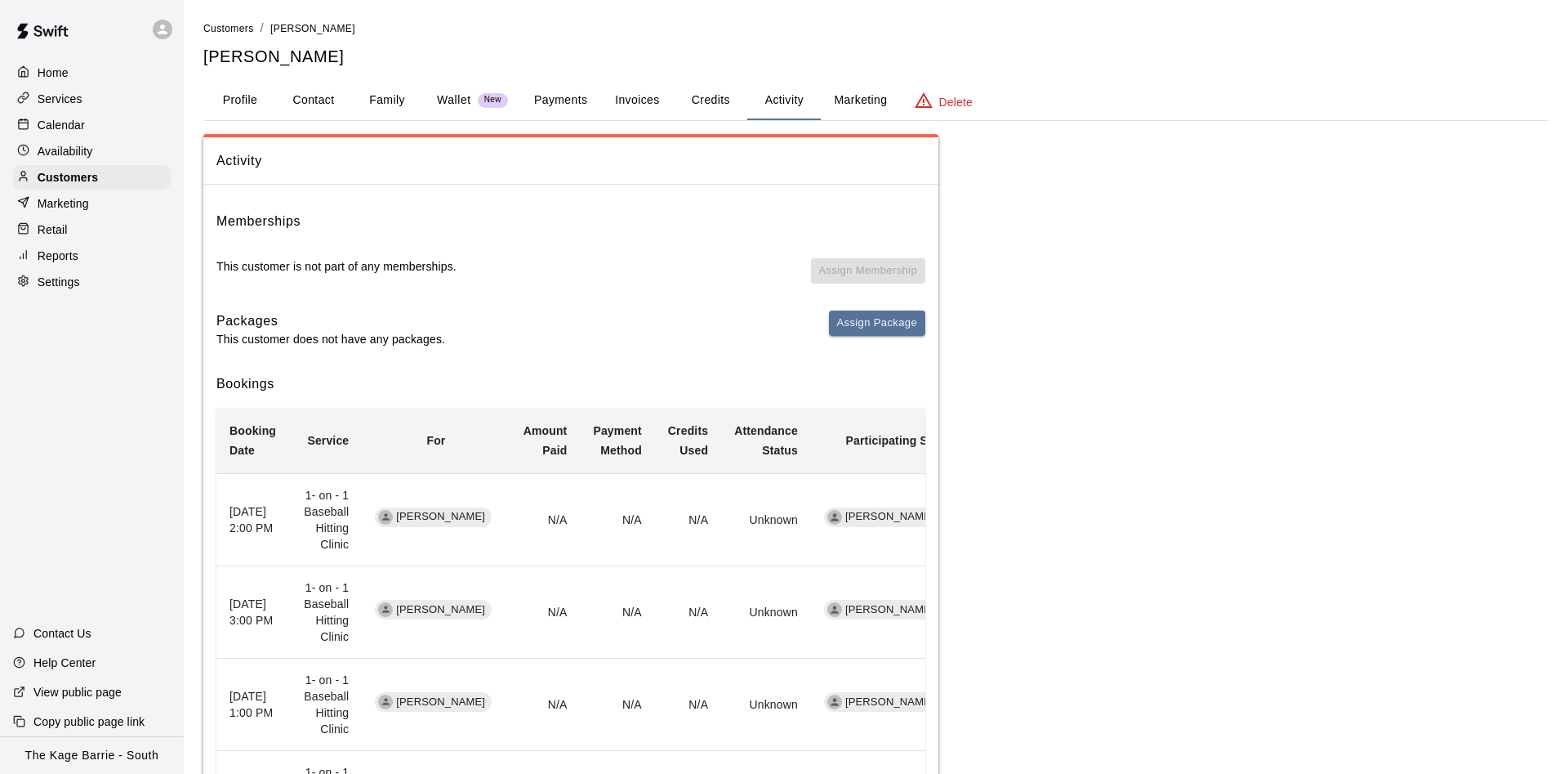
click at [107, 129] on div "Calendar" at bounding box center [92, 125] width 158 height 25
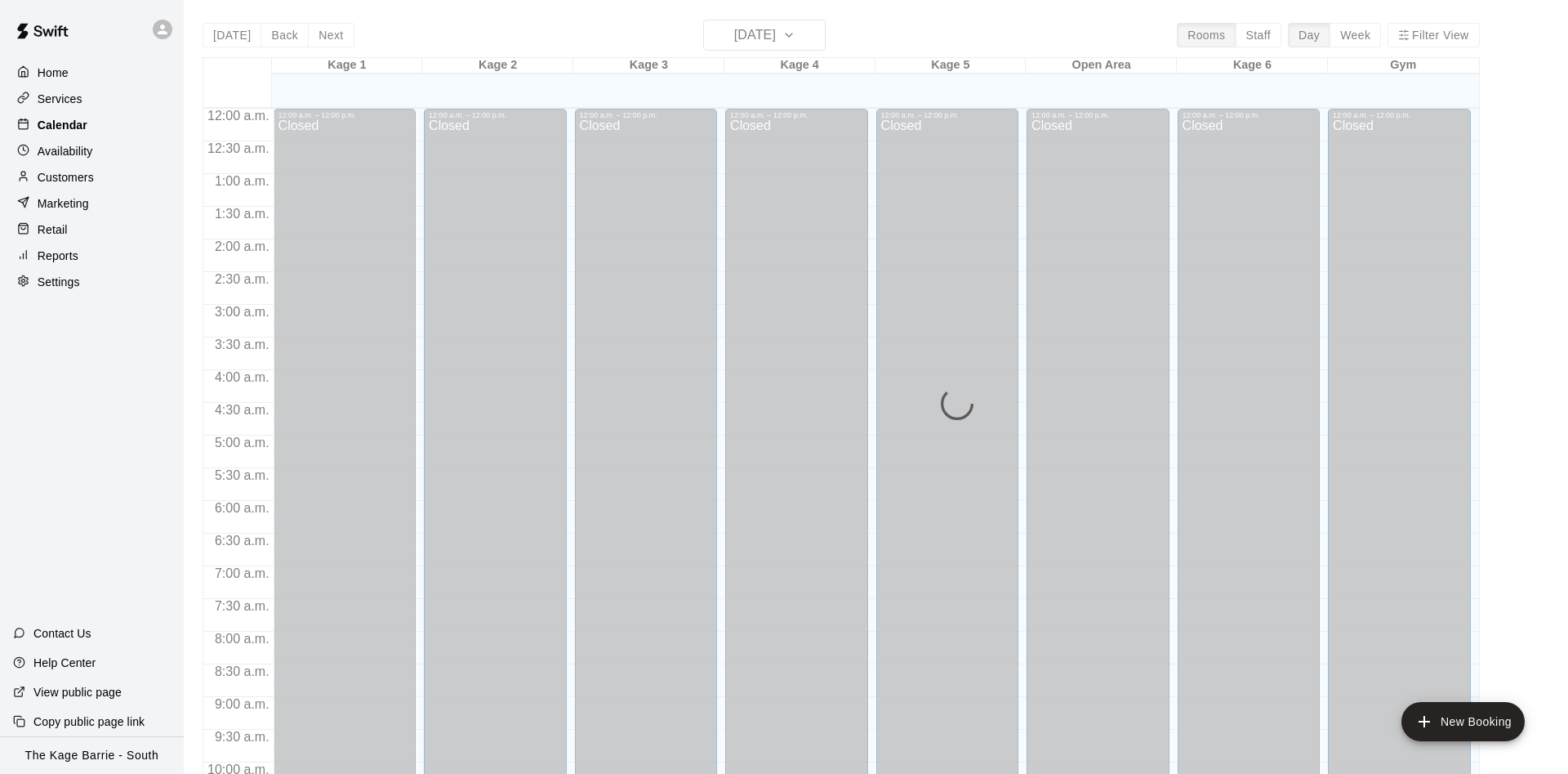
scroll to position [836, 0]
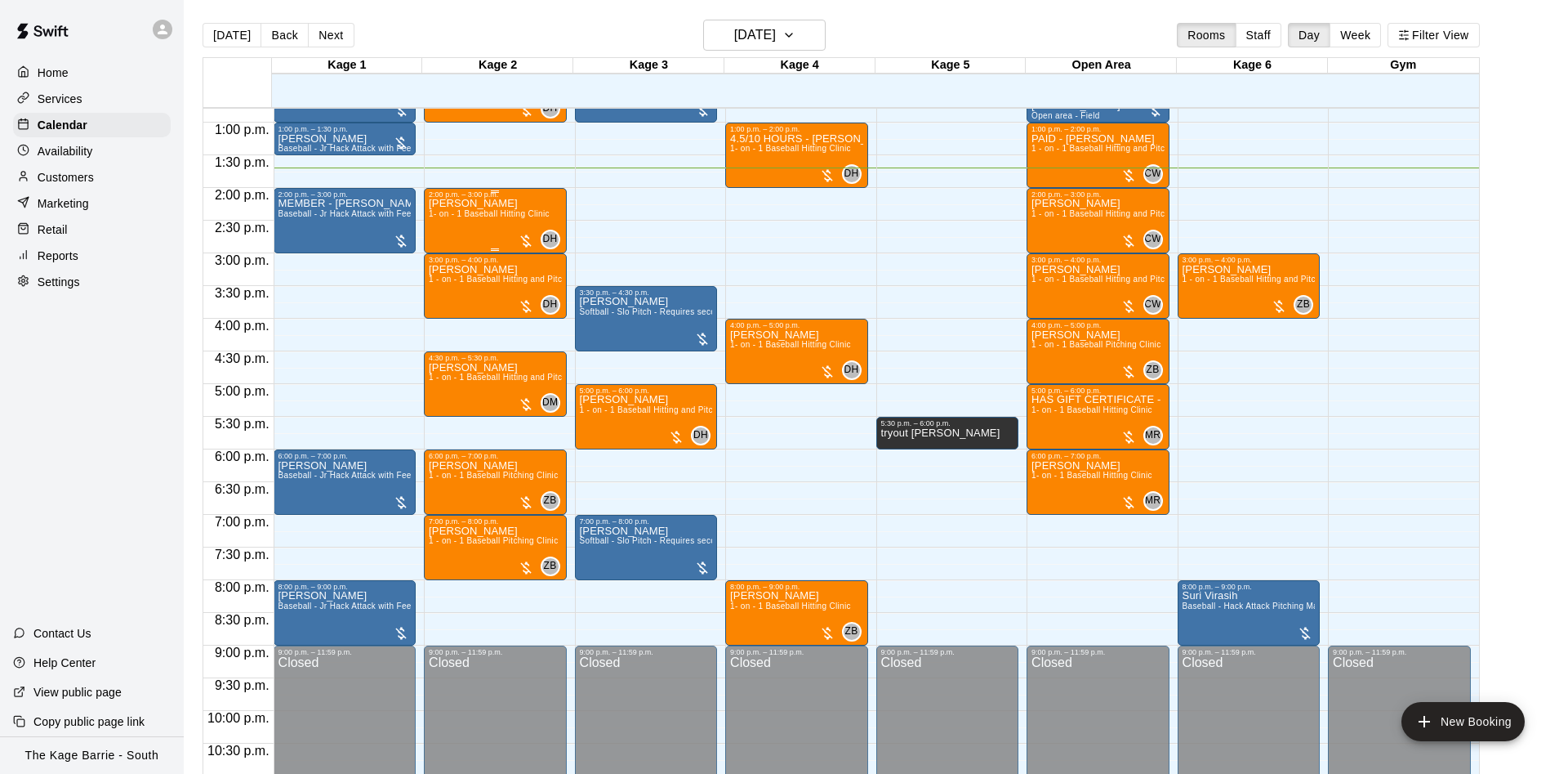
click at [468, 204] on p "Sterling Haines" at bounding box center [489, 204] width 121 height 0
click at [450, 224] on icon "edit" at bounding box center [442, 223] width 20 height 20
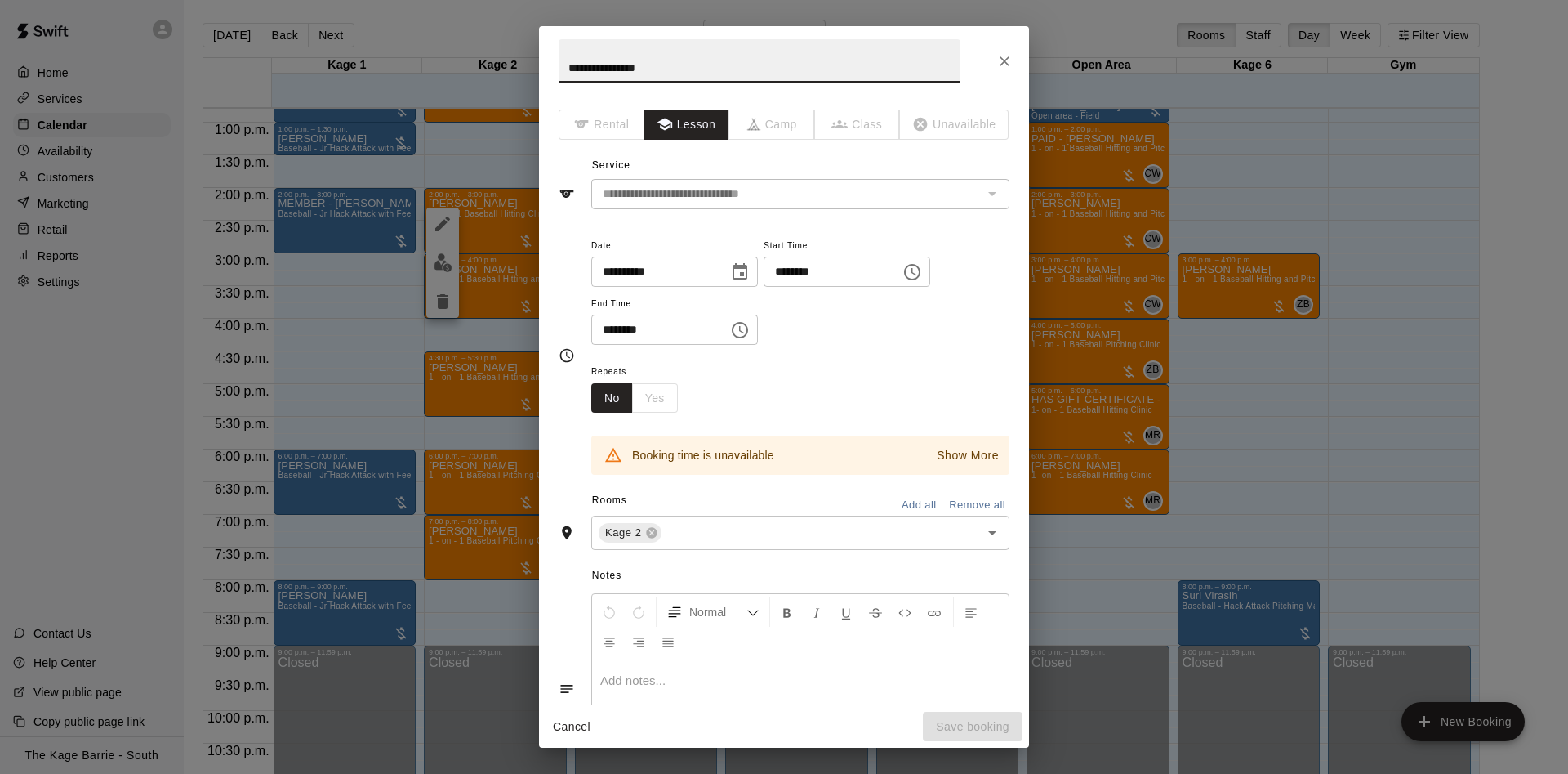
click at [569, 63] on input "**********" at bounding box center [759, 61] width 402 height 43
type input "**********"
drag, startPoint x: 995, startPoint y: 48, endPoint x: 988, endPoint y: 56, distance: 10.6
click at [994, 48] on div "**********" at bounding box center [784, 60] width 490 height 70
drag, startPoint x: 1002, startPoint y: 61, endPoint x: 994, endPoint y: 76, distance: 17.0
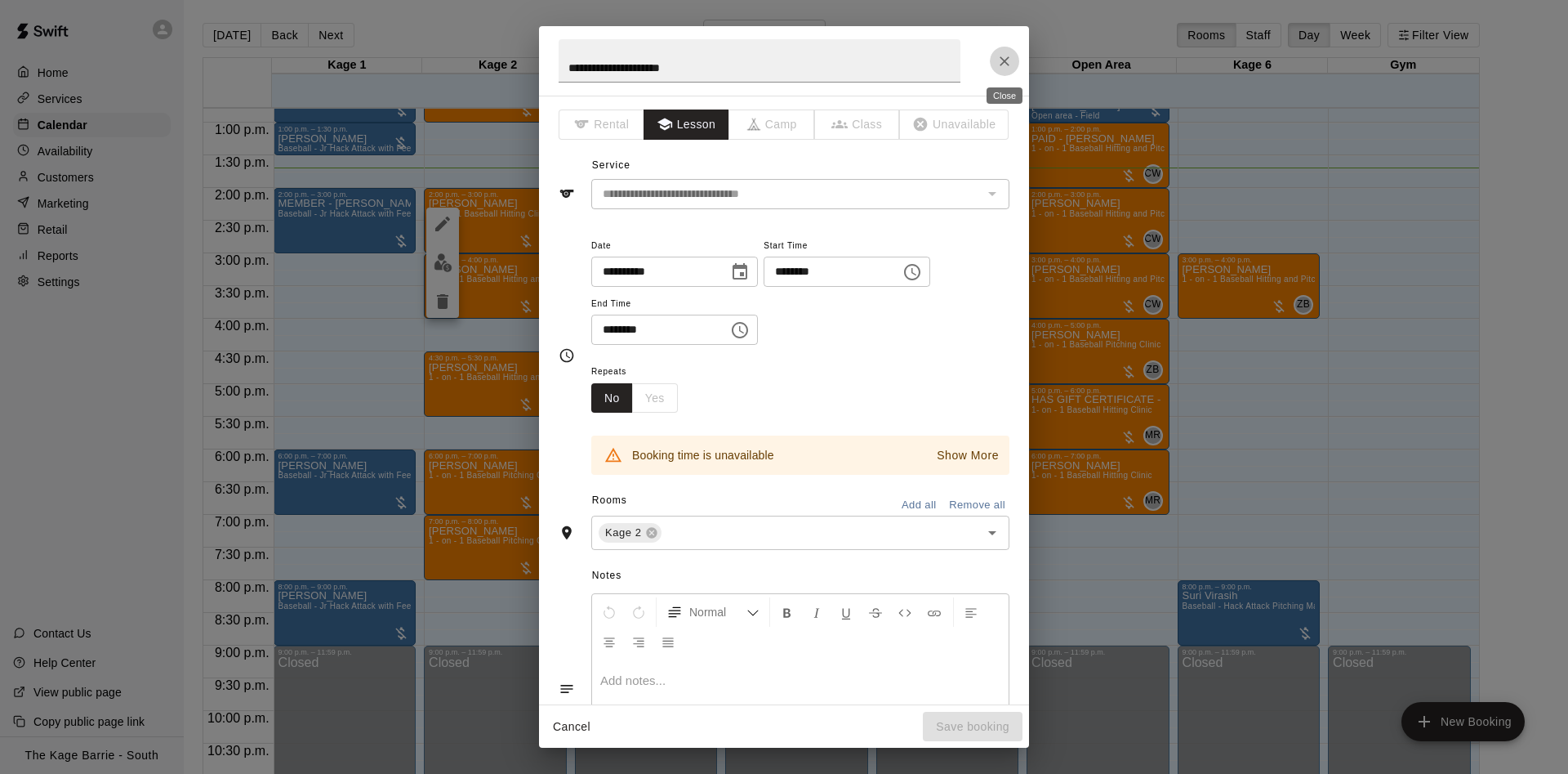
click at [1001, 64] on icon "Close" at bounding box center [1004, 61] width 16 height 16
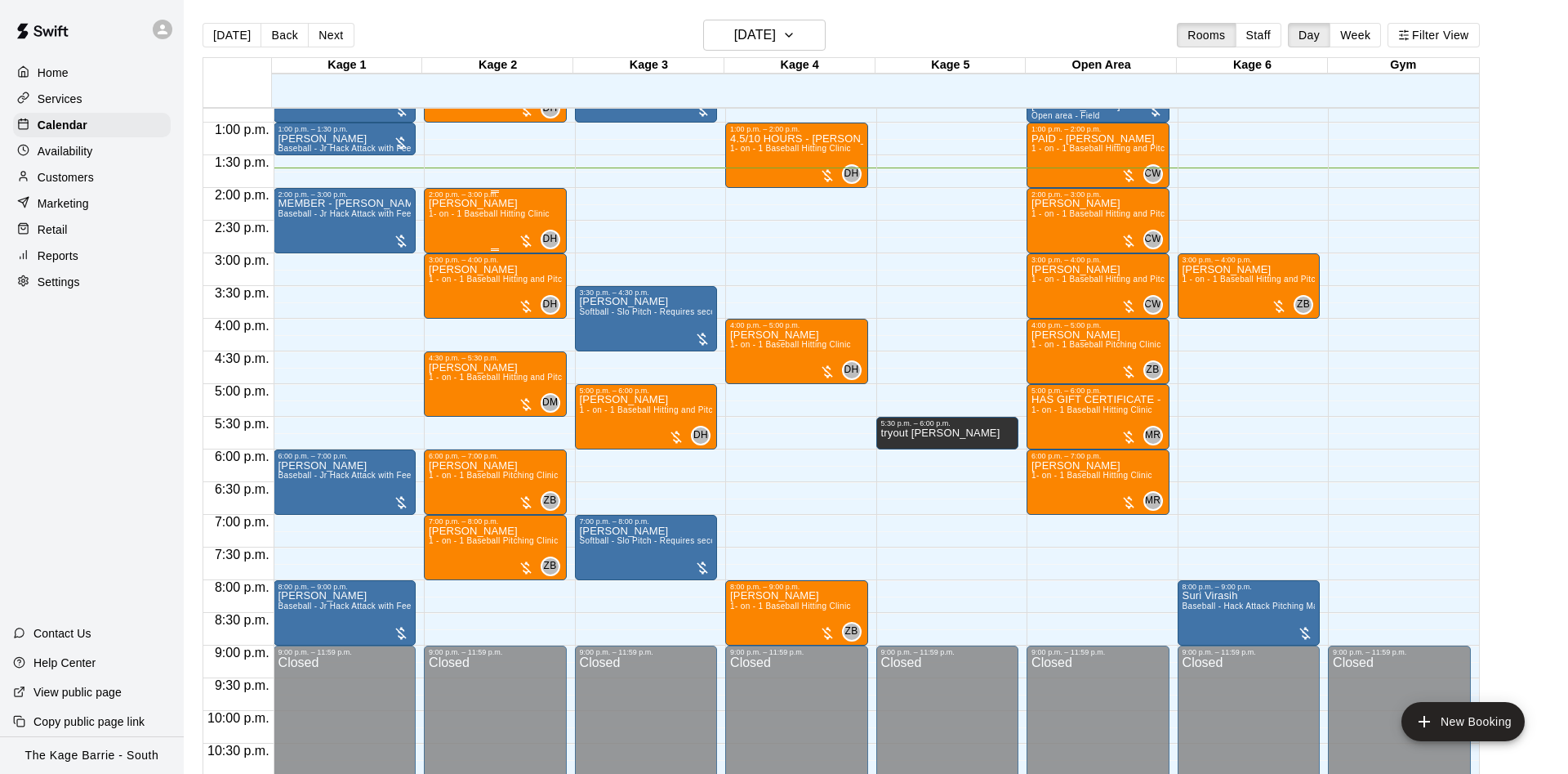
click at [470, 232] on div "Sterling Haines 1- on - 1 Baseball Hitting Clinic" at bounding box center [489, 585] width 121 height 774
click at [447, 222] on icon "edit" at bounding box center [442, 217] width 20 height 20
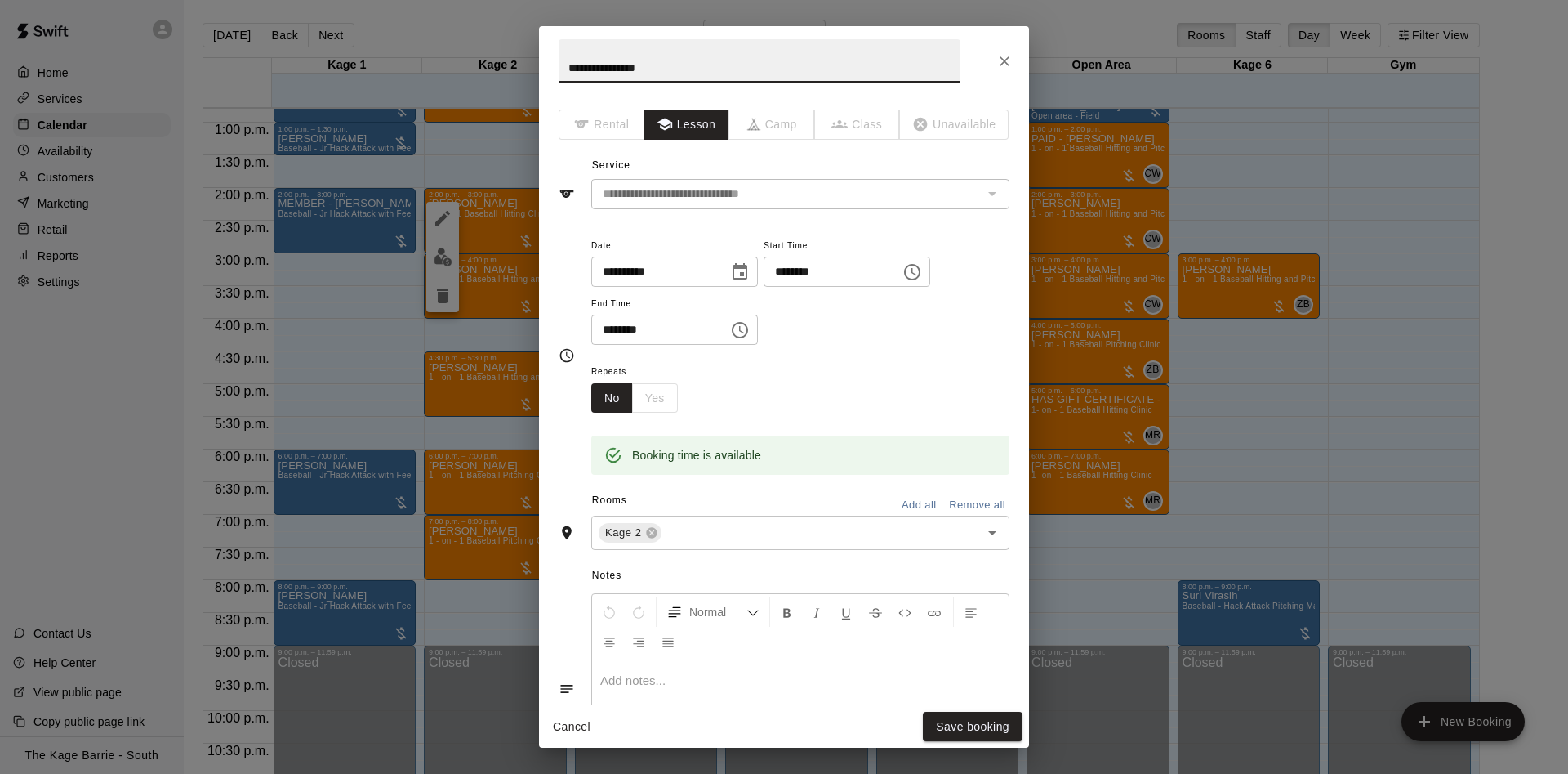
click at [562, 61] on input "**********" at bounding box center [759, 61] width 402 height 43
type input "**********"
click at [1011, 728] on button "Save booking" at bounding box center [973, 726] width 100 height 30
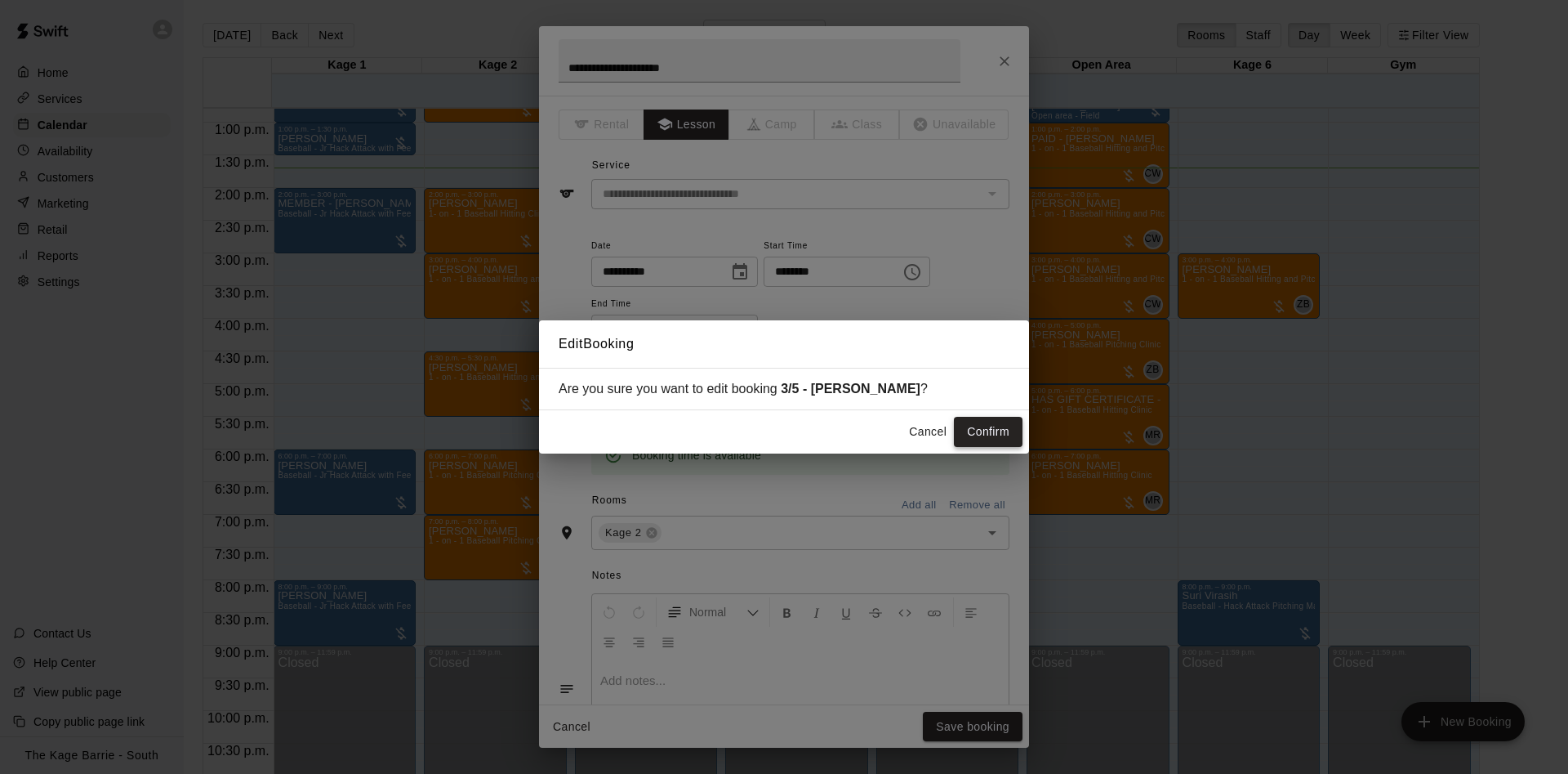
click at [1006, 439] on button "Confirm" at bounding box center [988, 431] width 69 height 30
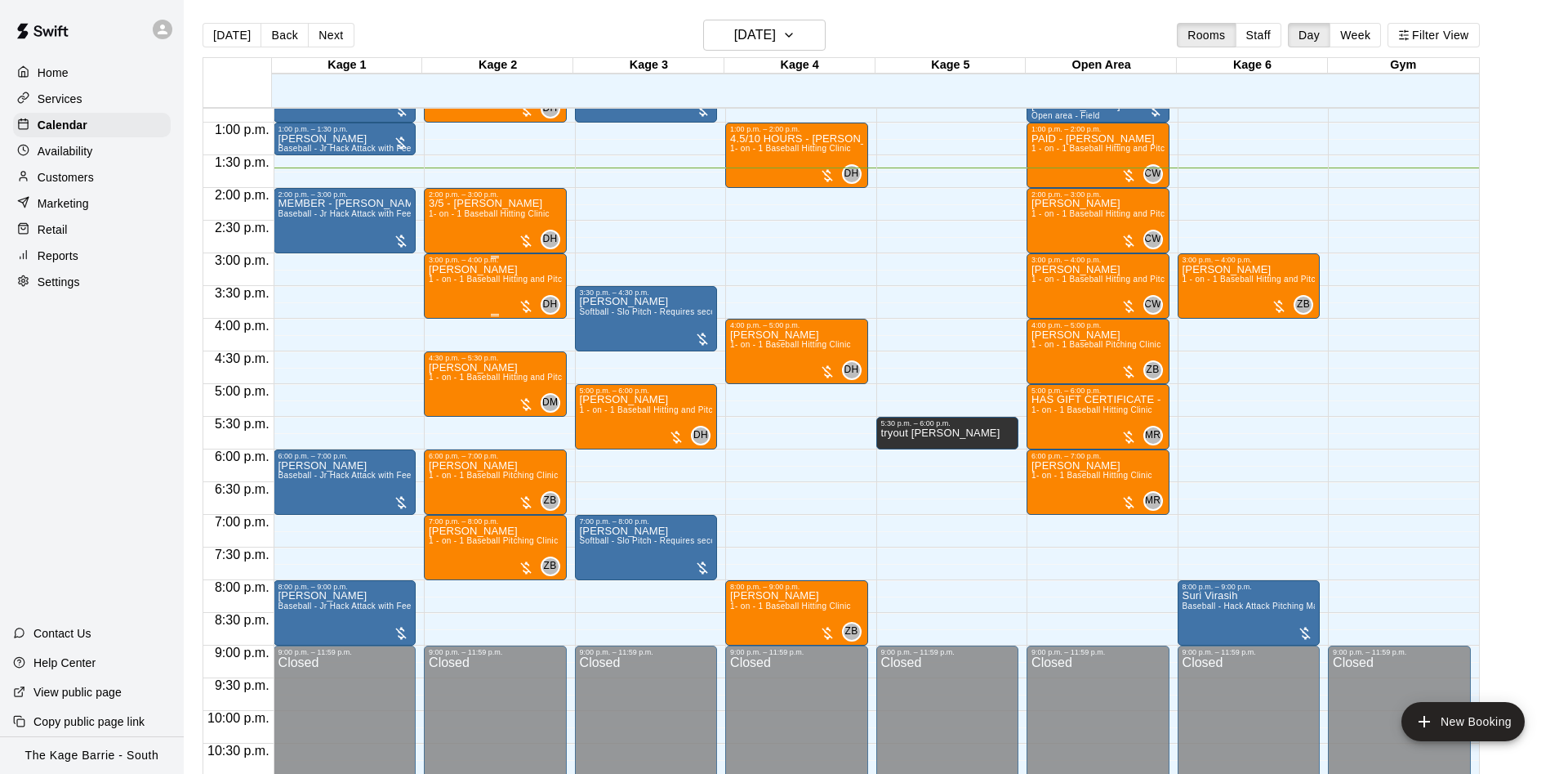
click at [458, 280] on span "1 - on - 1 Baseball Hitting and Pitching Clinic" at bounding box center [515, 279] width 174 height 9
click at [446, 325] on img "edit" at bounding box center [443, 334] width 19 height 19
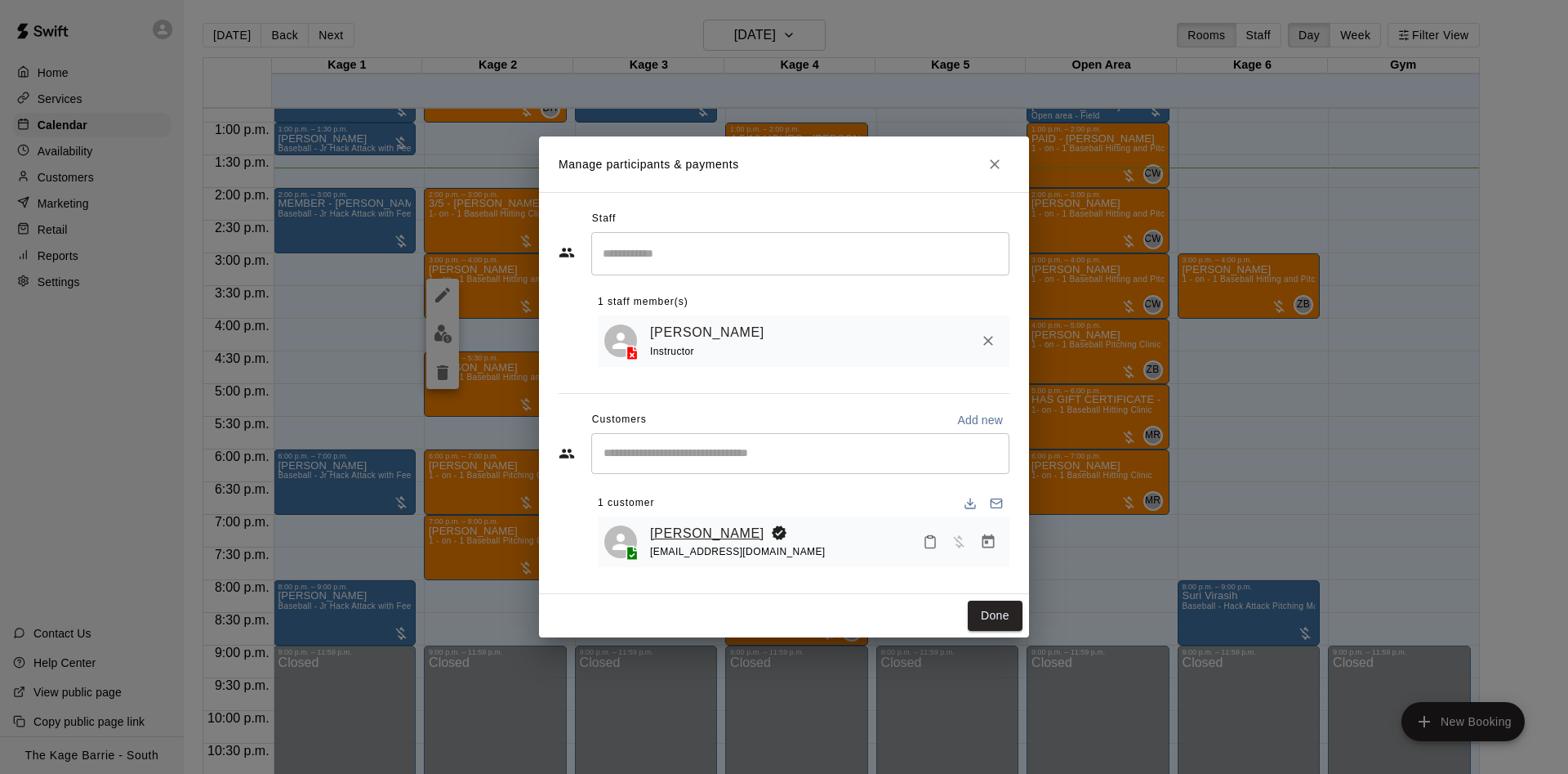
click at [710, 533] on link "Josh Newman" at bounding box center [707, 533] width 114 height 21
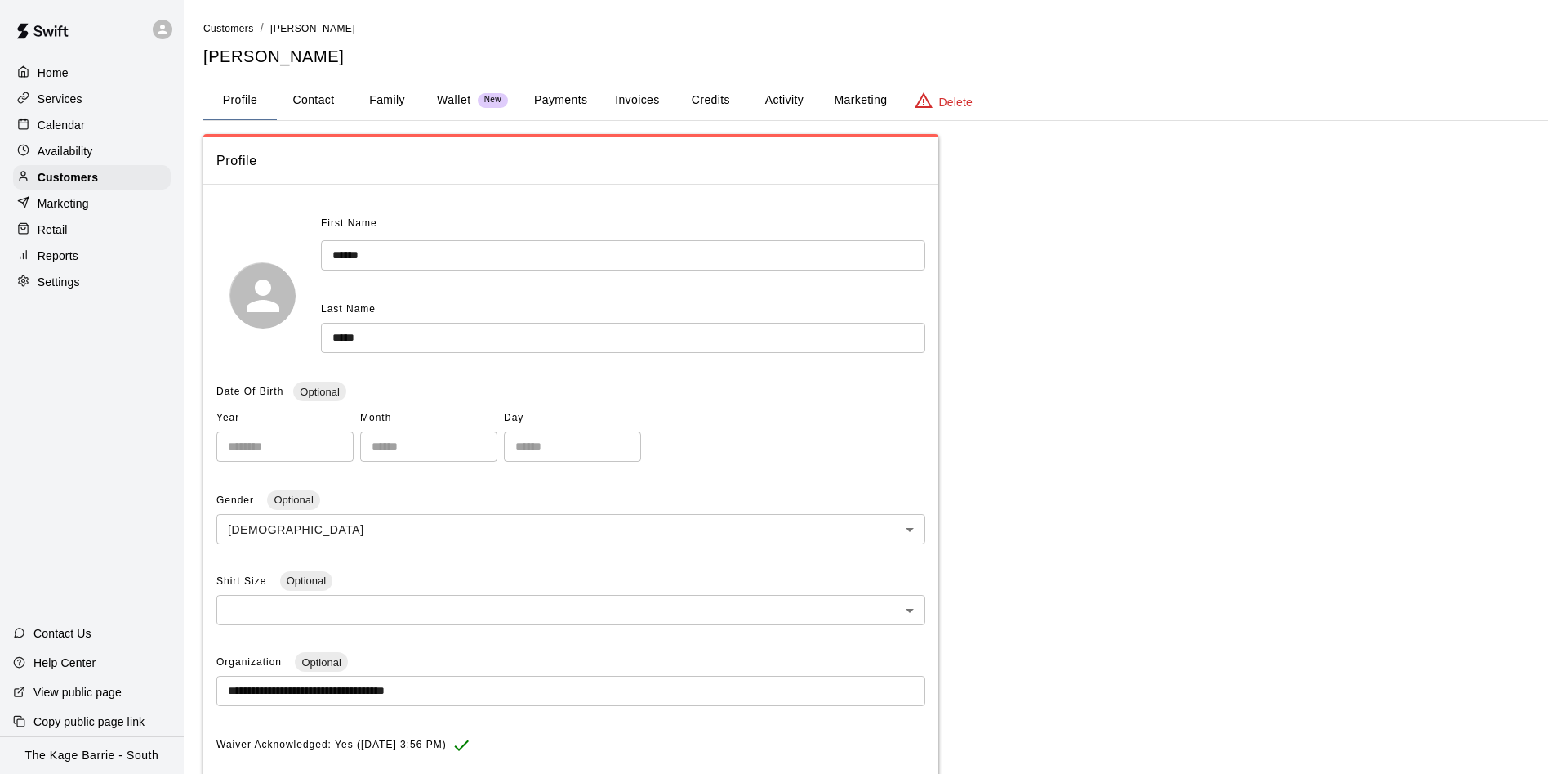
click at [800, 106] on button "Activity" at bounding box center [784, 101] width 74 height 40
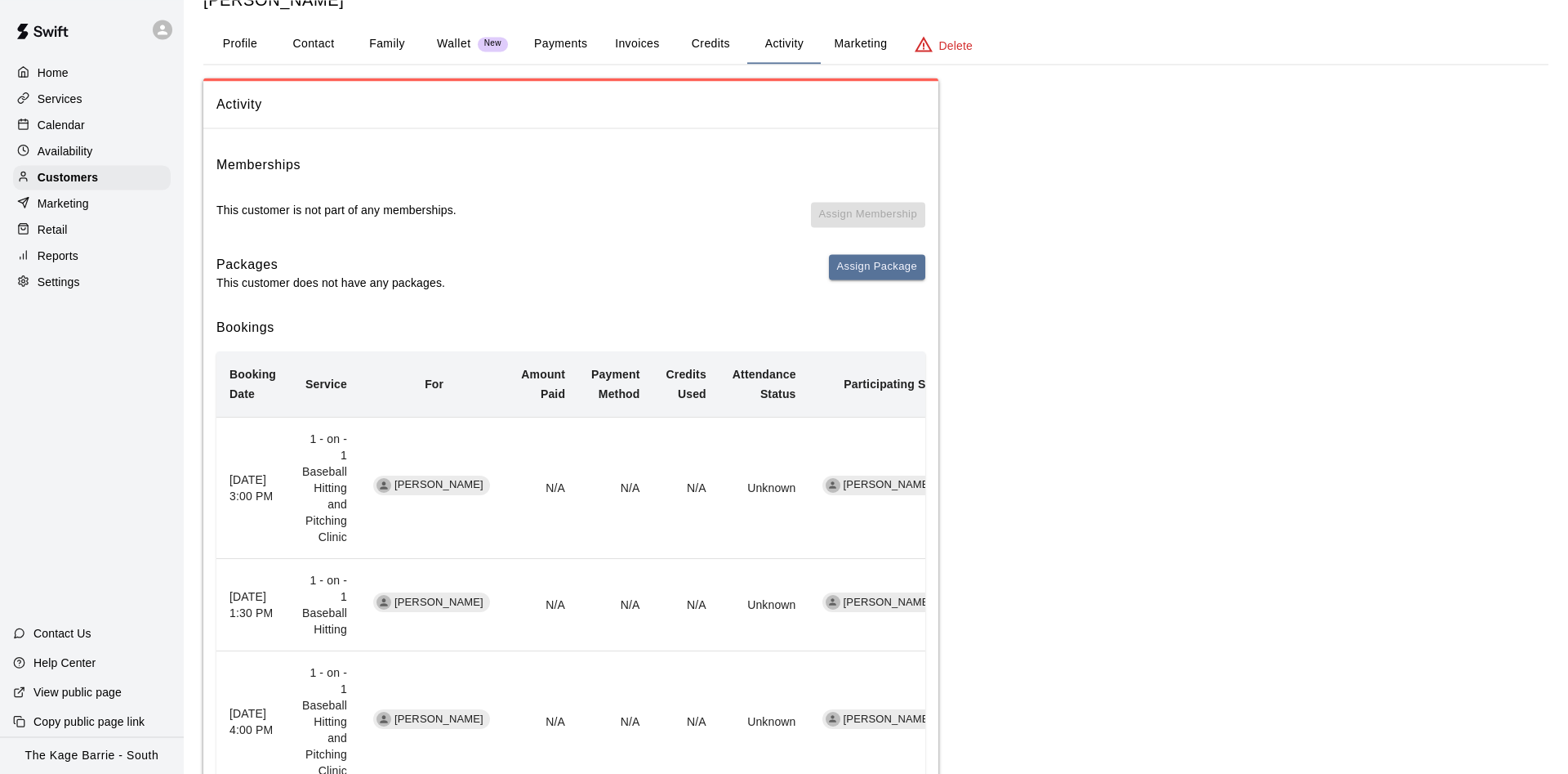
scroll to position [83, 0]
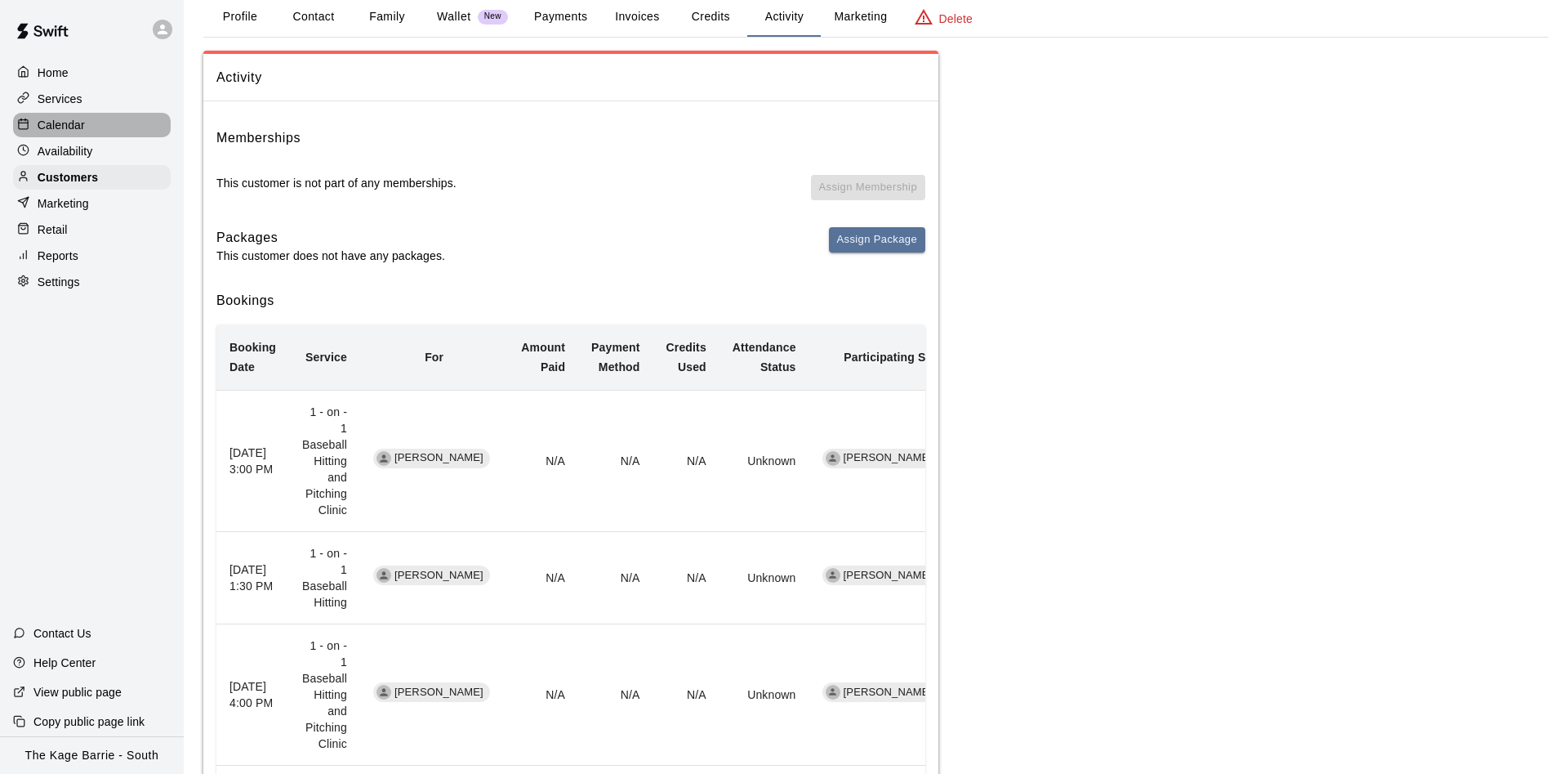
click at [126, 127] on div "Calendar" at bounding box center [92, 125] width 158 height 25
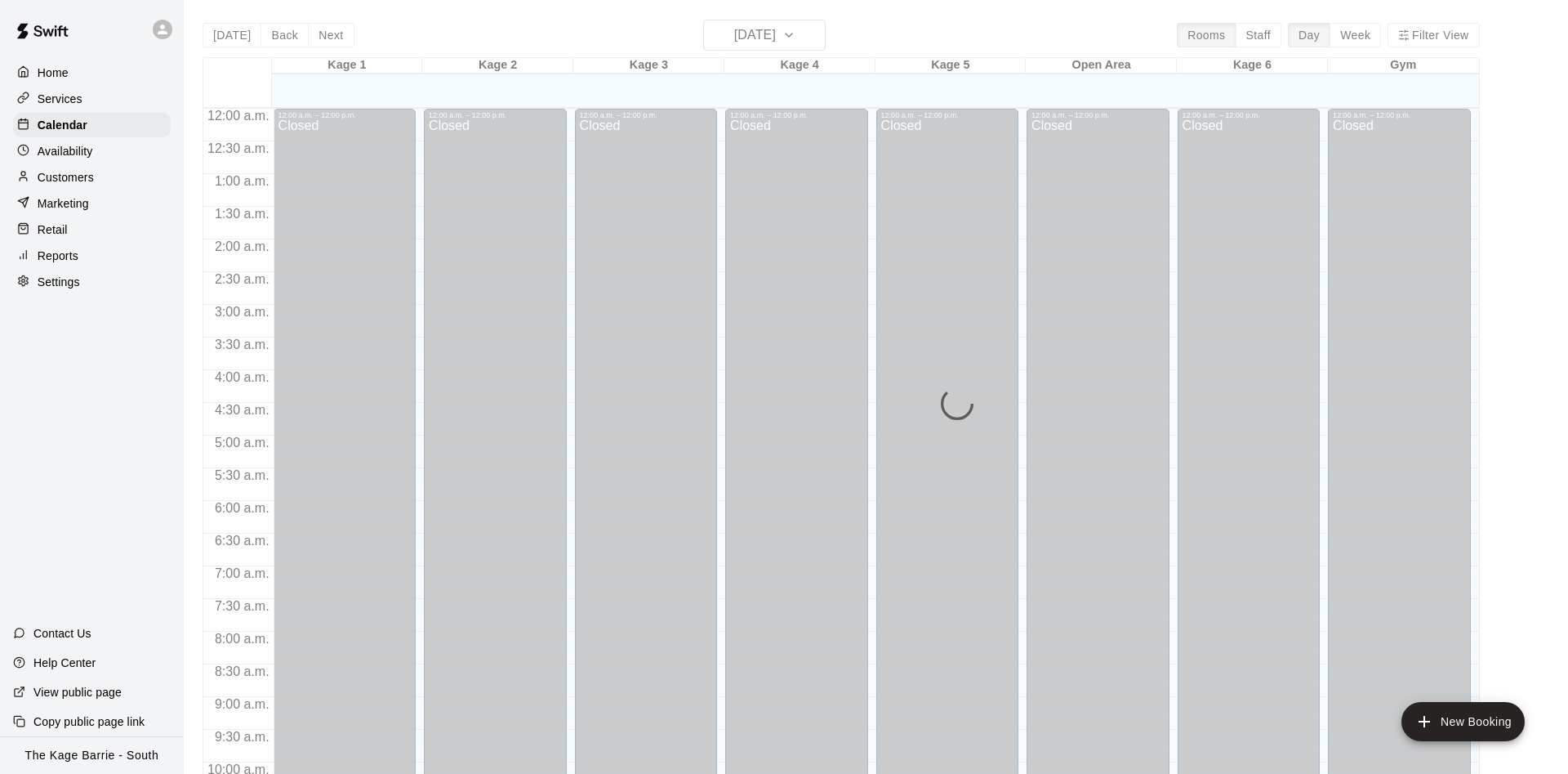
scroll to position [836, 0]
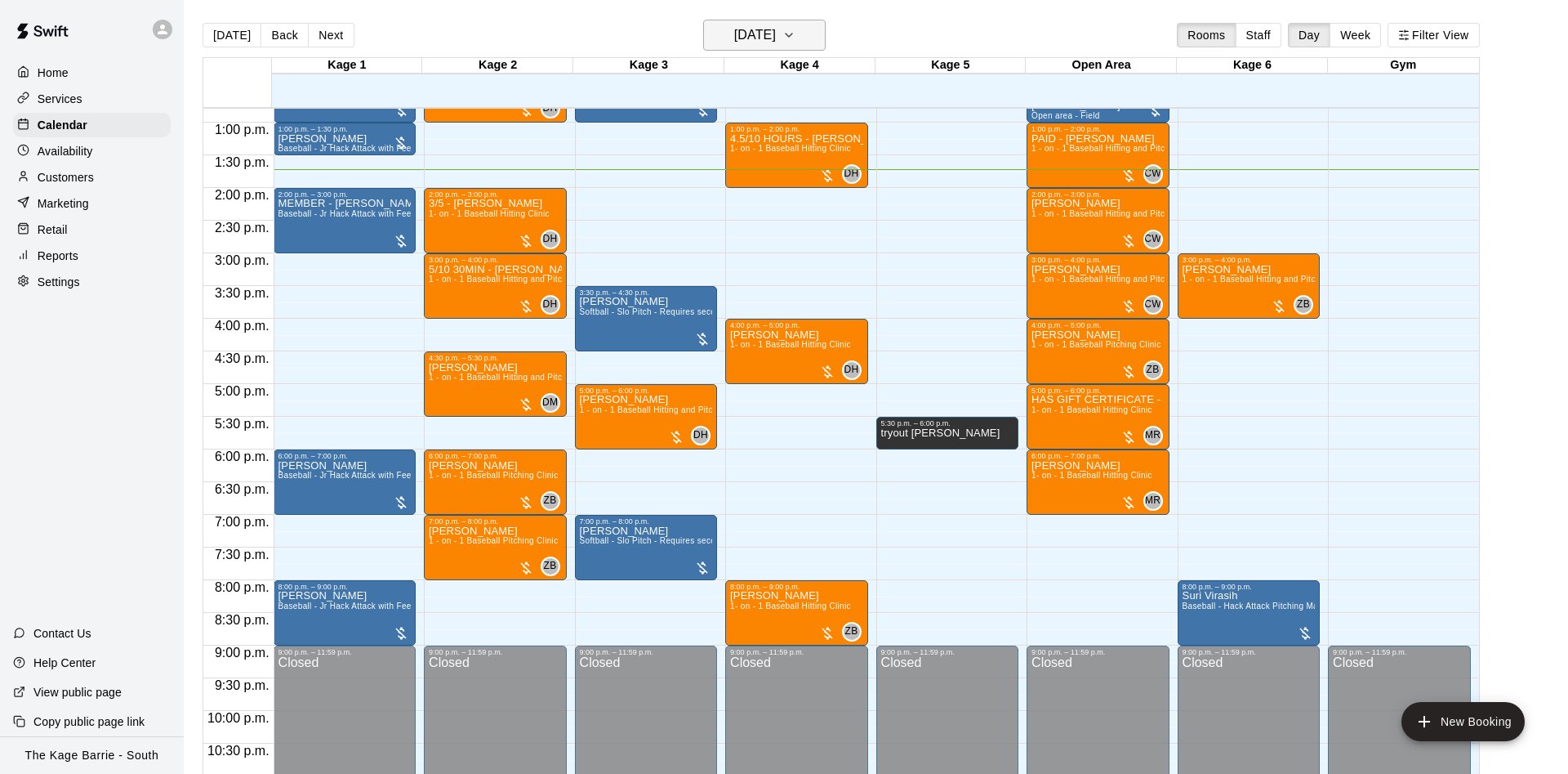
click at [816, 34] on button "[DATE]" at bounding box center [764, 35] width 123 height 31
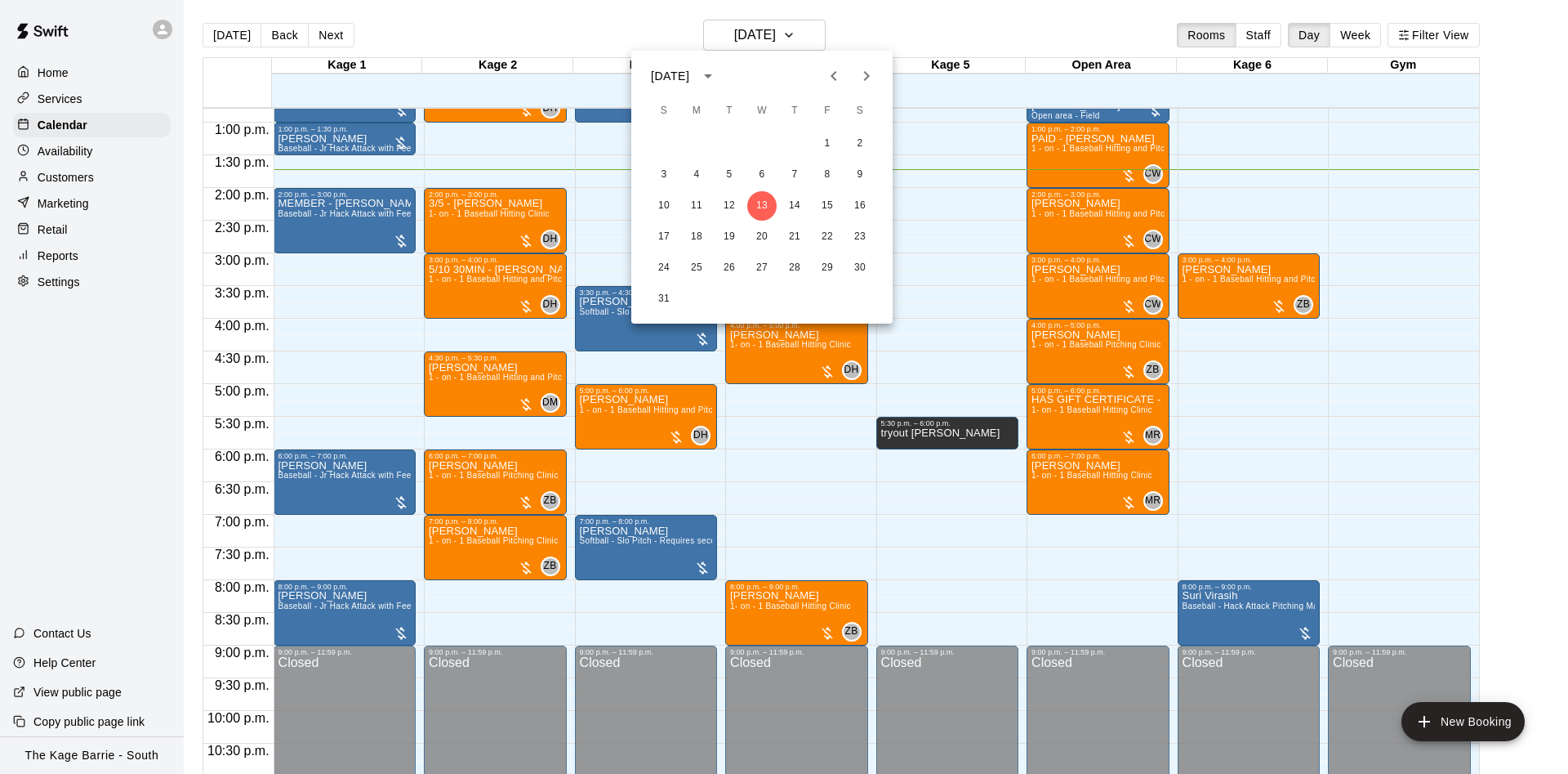
click at [833, 70] on icon "Previous month" at bounding box center [833, 76] width 20 height 20
click at [764, 267] on button "30" at bounding box center [762, 268] width 29 height 29
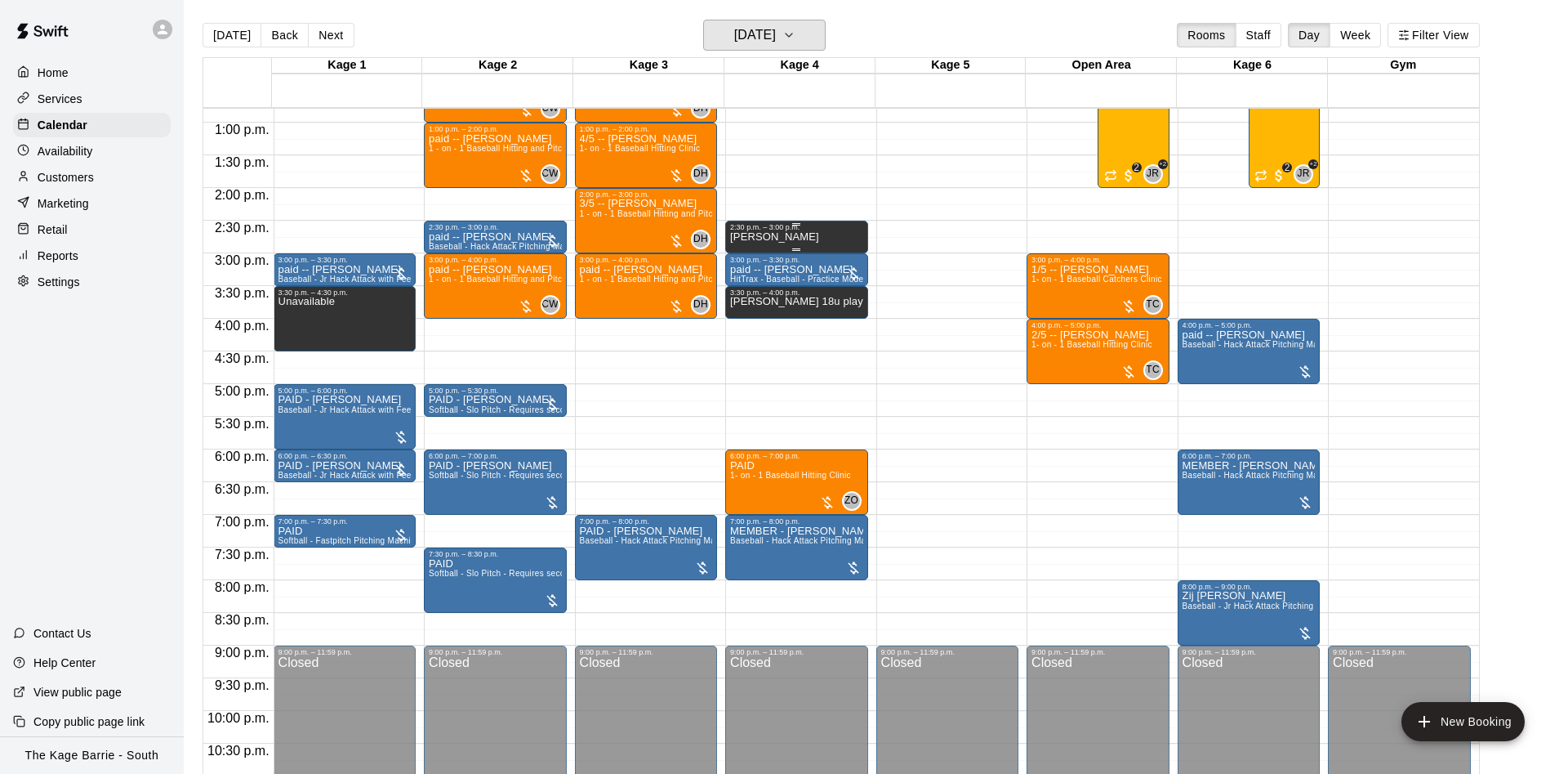
scroll to position [733, 0]
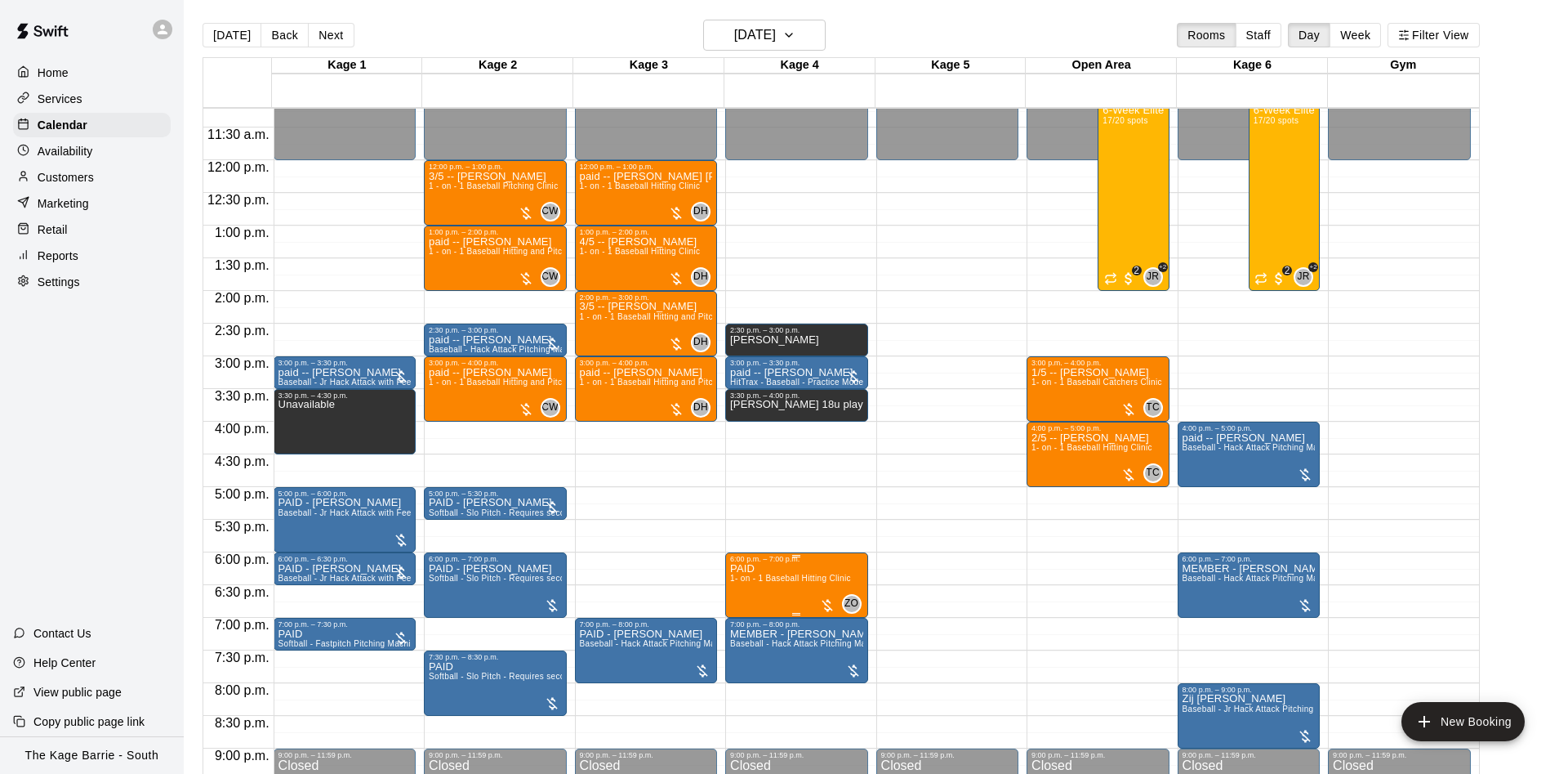
click at [744, 619] on img "edit" at bounding box center [745, 621] width 19 height 19
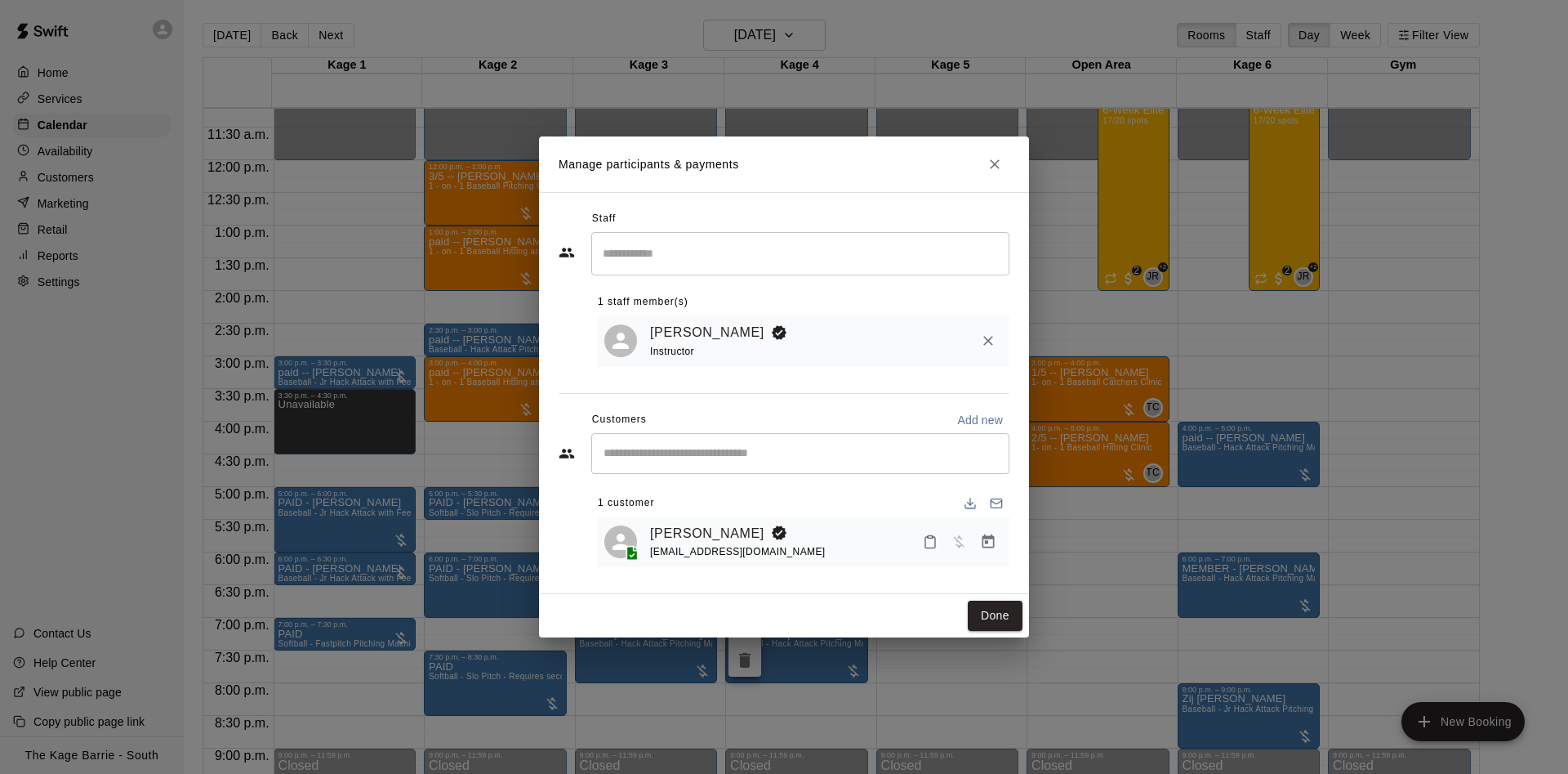
click at [984, 155] on button "Close" at bounding box center [994, 164] width 29 height 29
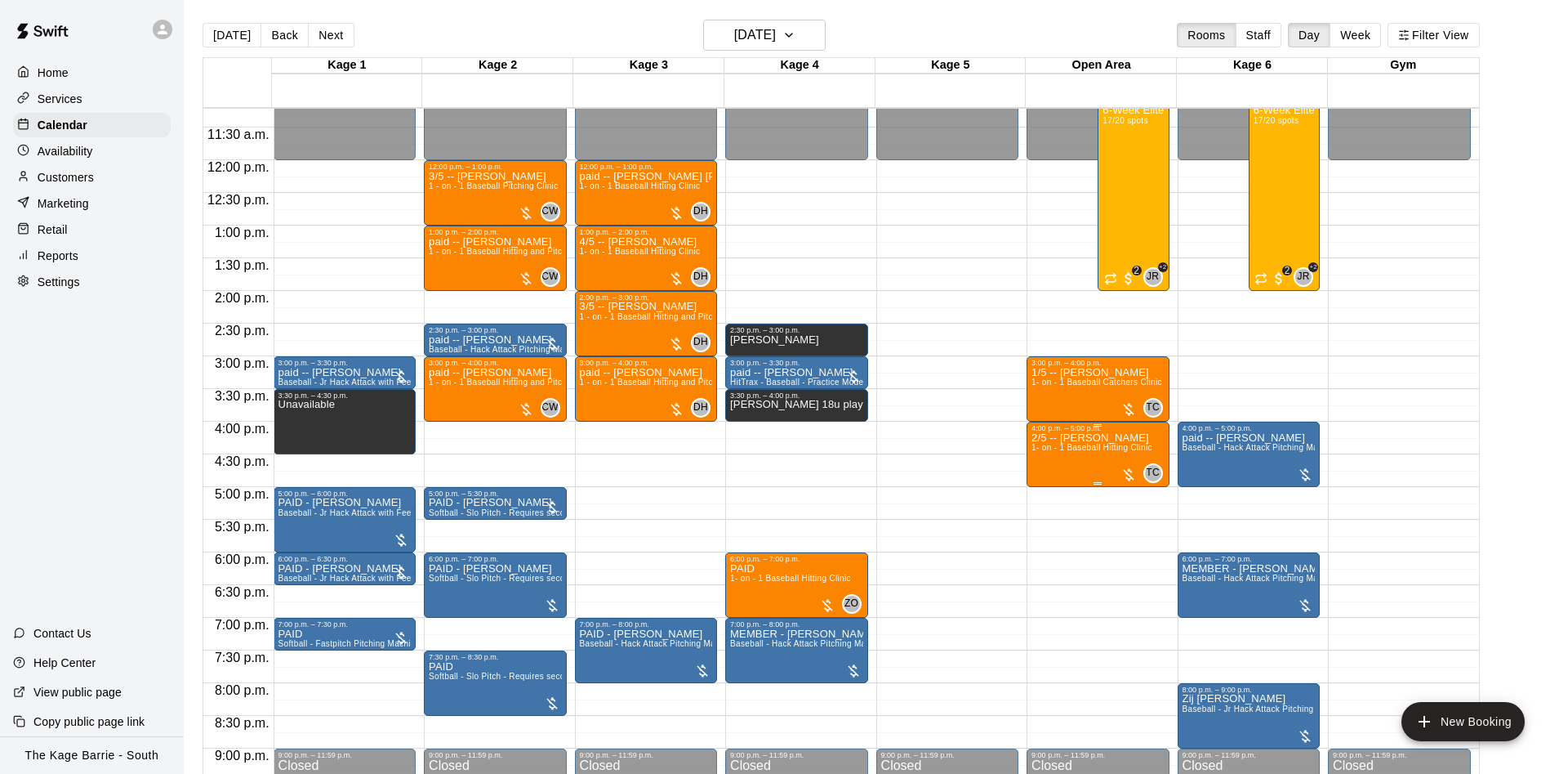
click at [1090, 448] on span "1- on - 1 Baseball Hitting Clinic" at bounding box center [1091, 447] width 121 height 9
click at [1053, 505] on img "edit" at bounding box center [1048, 502] width 19 height 19
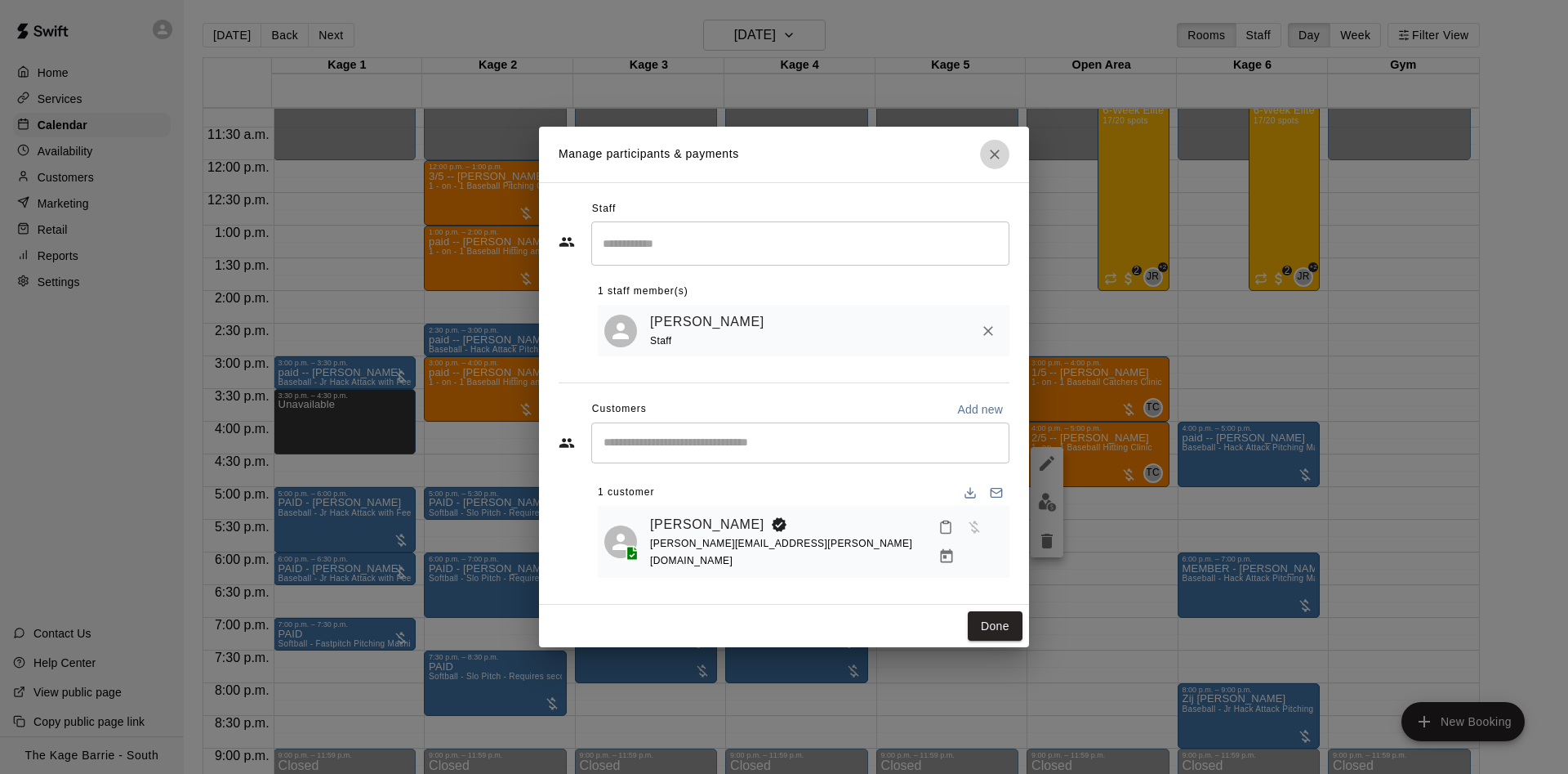
click at [1000, 169] on button "Close" at bounding box center [994, 155] width 29 height 29
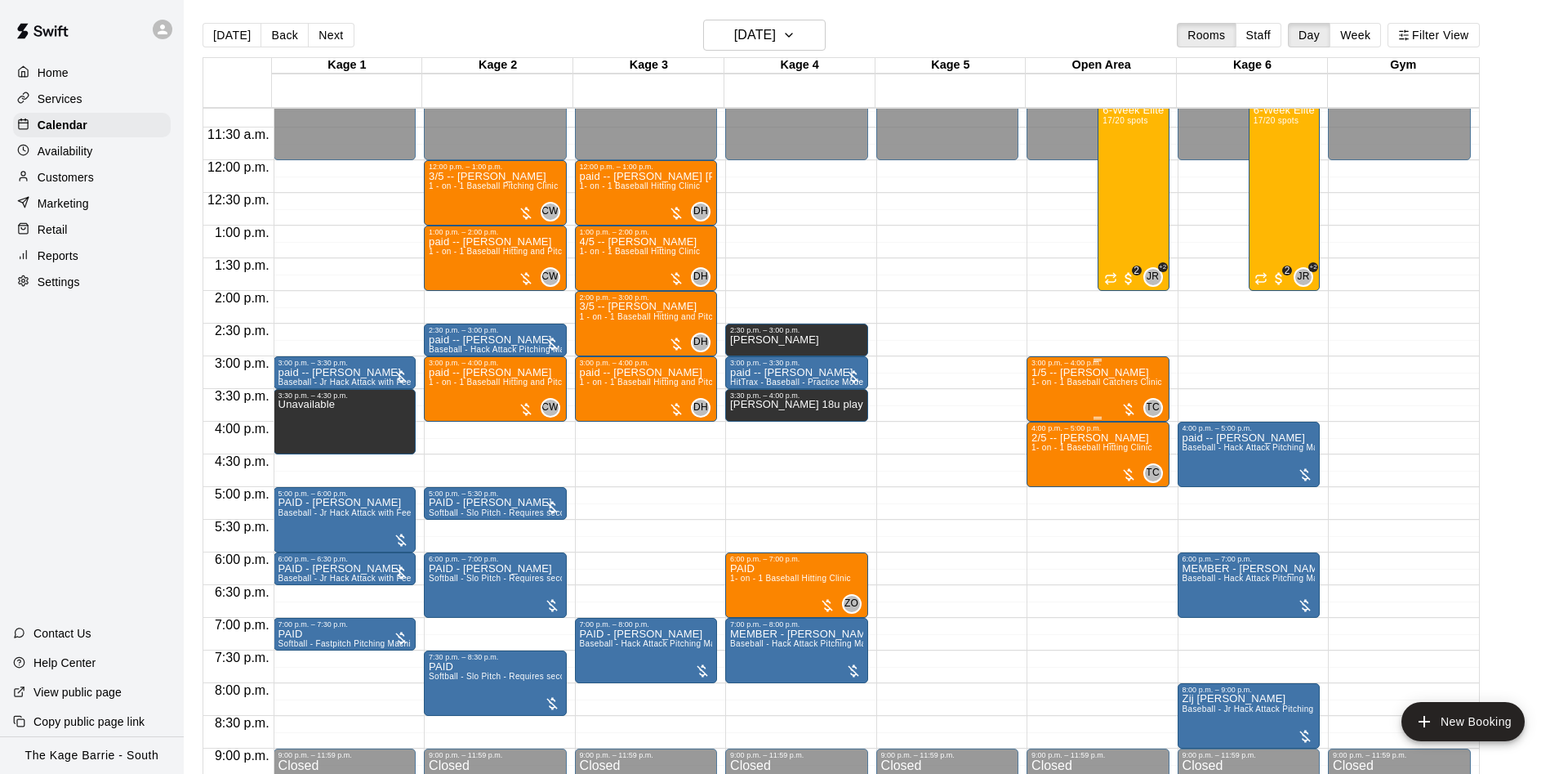
click at [1077, 373] on p "1/5 -- Sterling Haines" at bounding box center [1097, 373] width 131 height 0
click at [1053, 429] on img "edit" at bounding box center [1048, 431] width 19 height 19
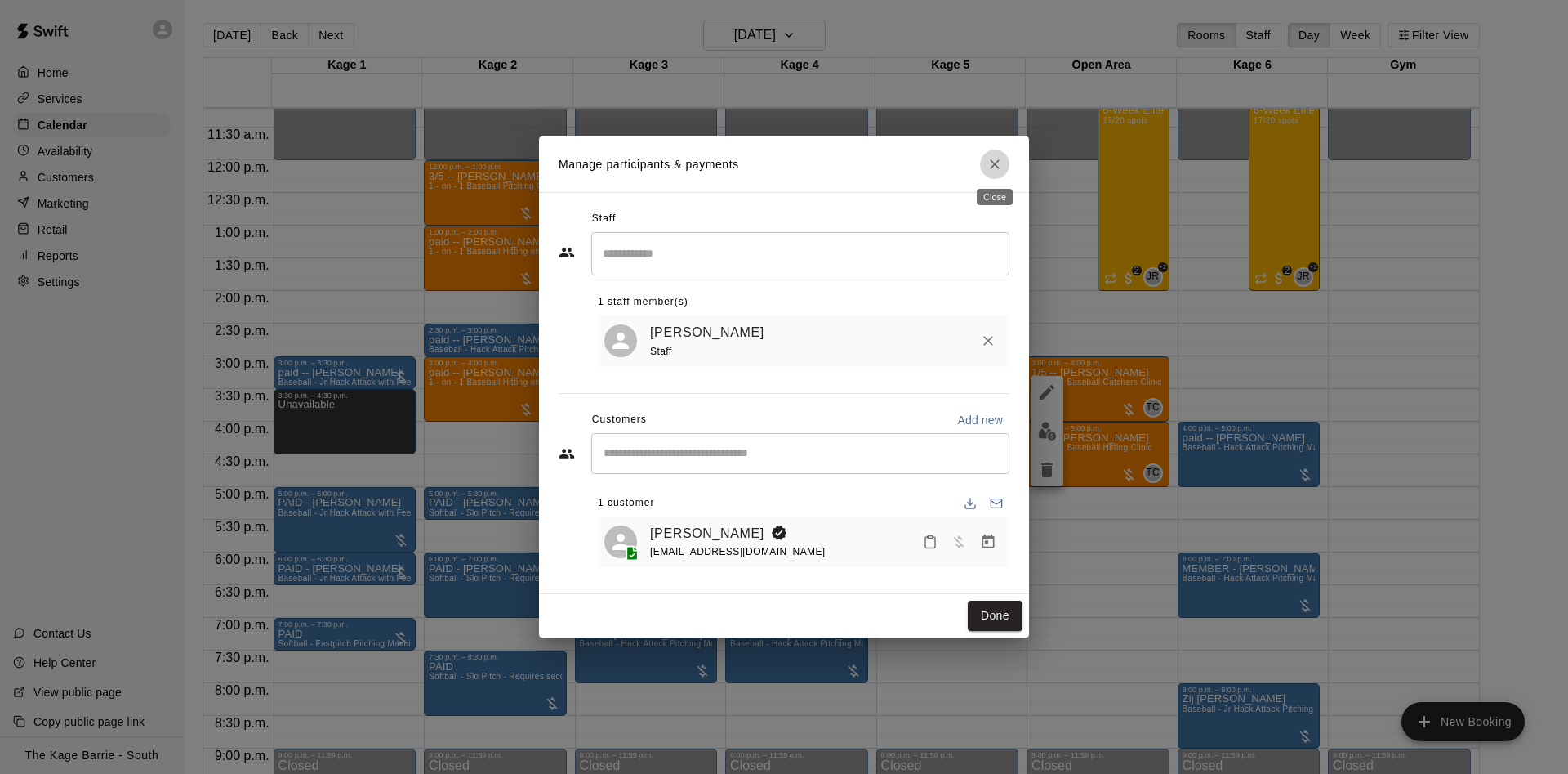
click at [991, 168] on icon "Close" at bounding box center [994, 164] width 16 height 16
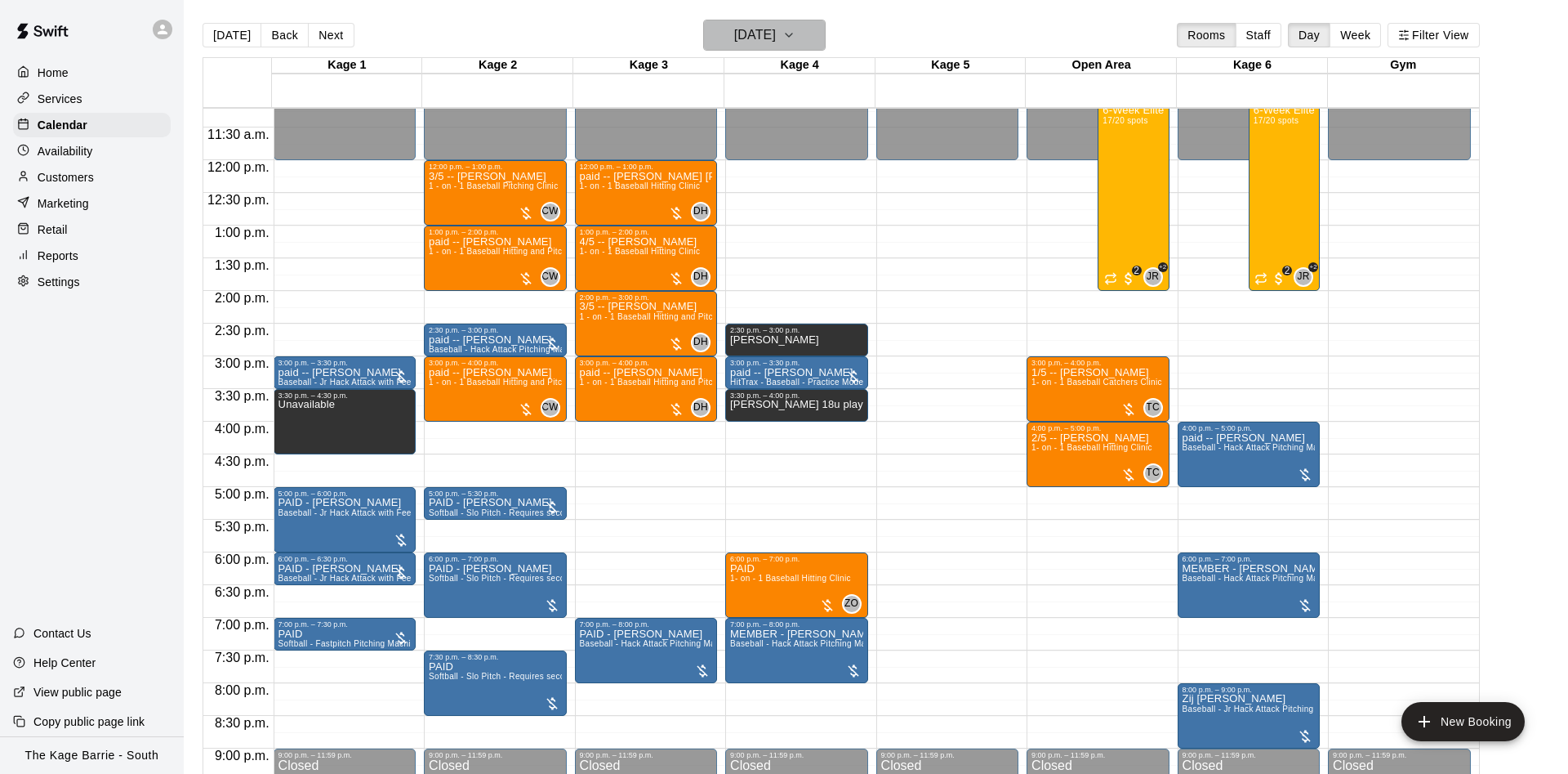
click at [807, 41] on button "Wednesday Jul 30" at bounding box center [764, 35] width 123 height 31
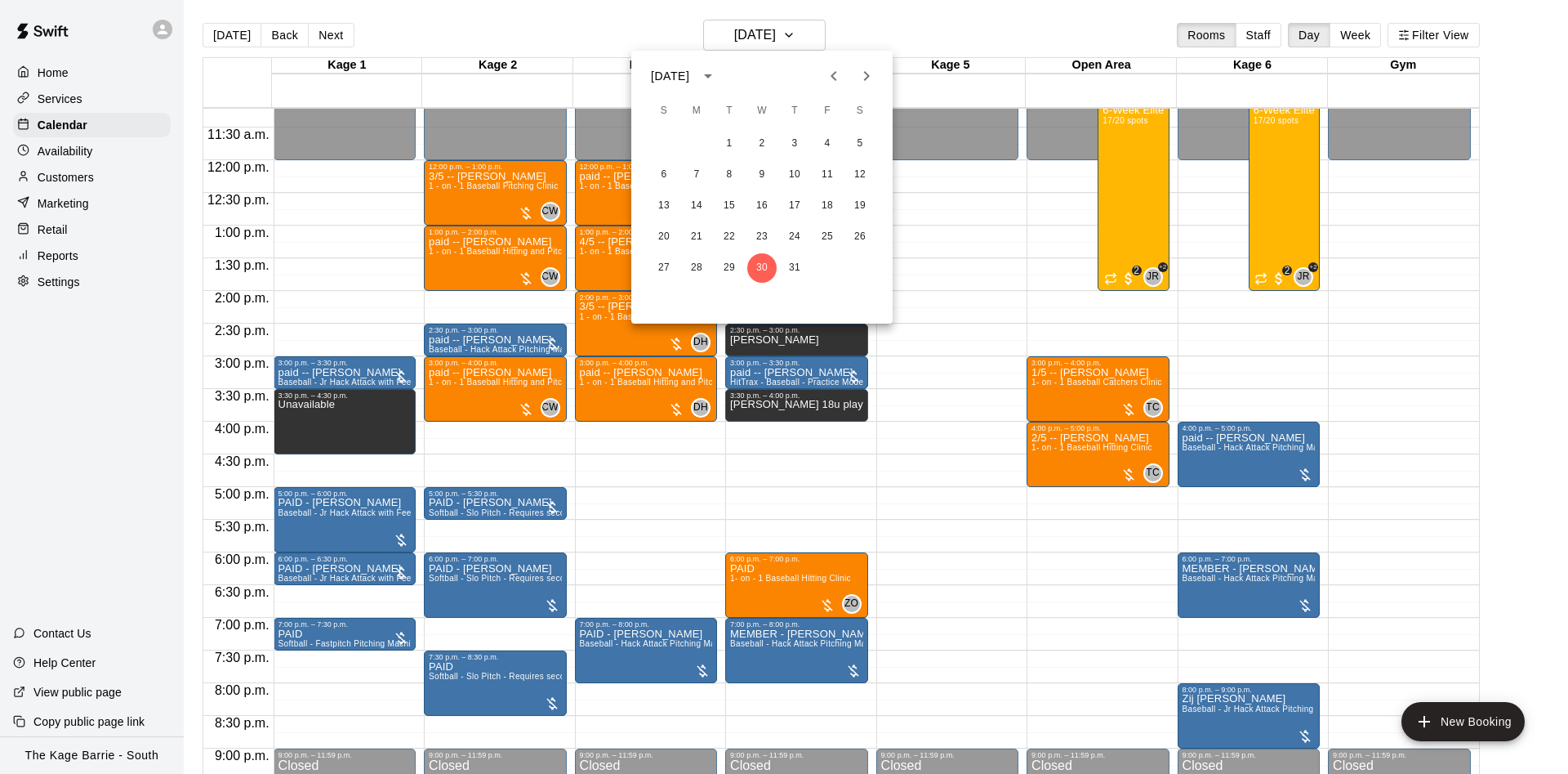
click at [842, 84] on icon "Previous month" at bounding box center [833, 76] width 20 height 20
click at [860, 73] on icon "Next month" at bounding box center [866, 76] width 20 height 20
click at [685, 79] on div "[DATE]" at bounding box center [670, 76] width 39 height 17
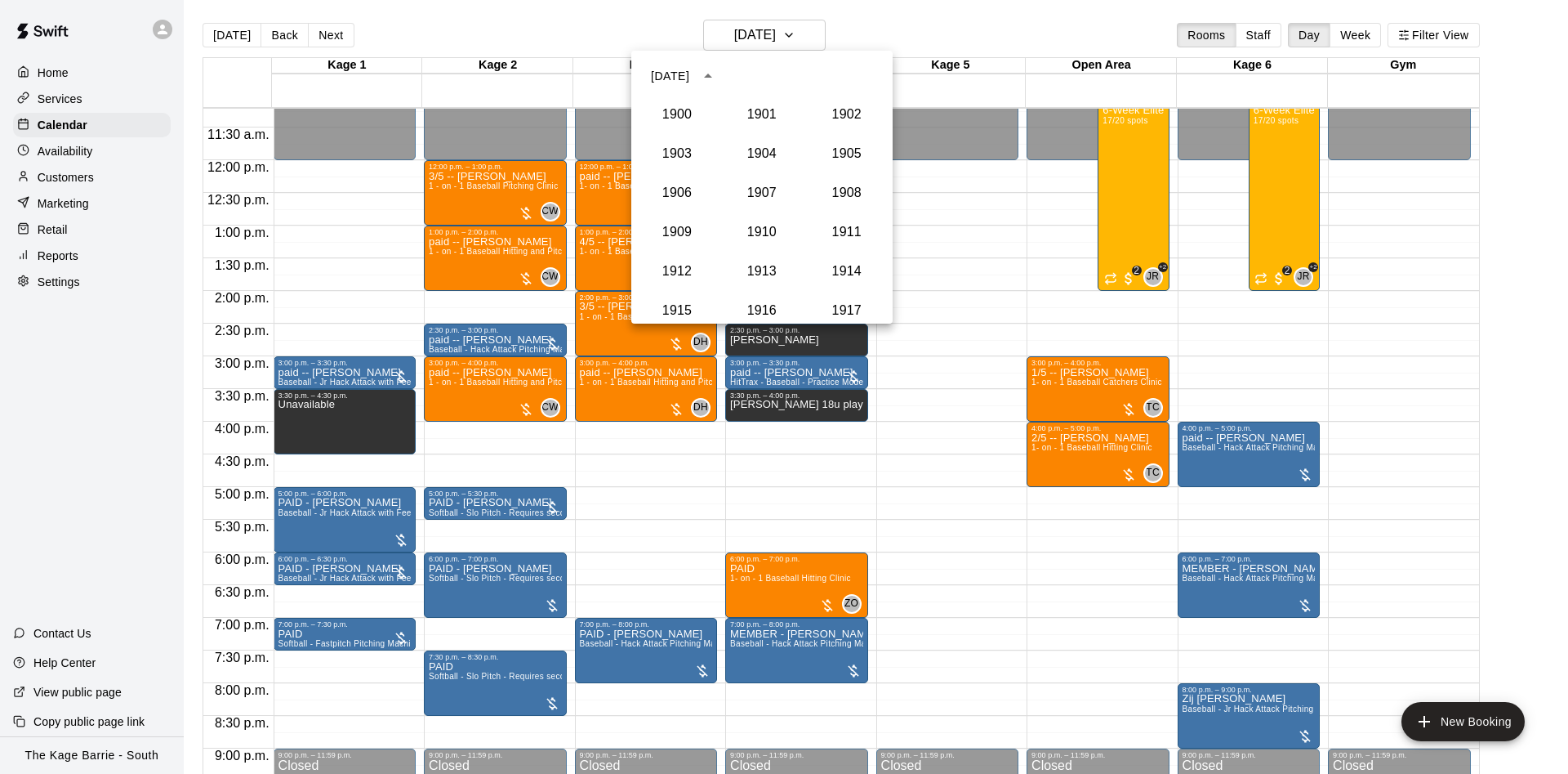
scroll to position [1513, 0]
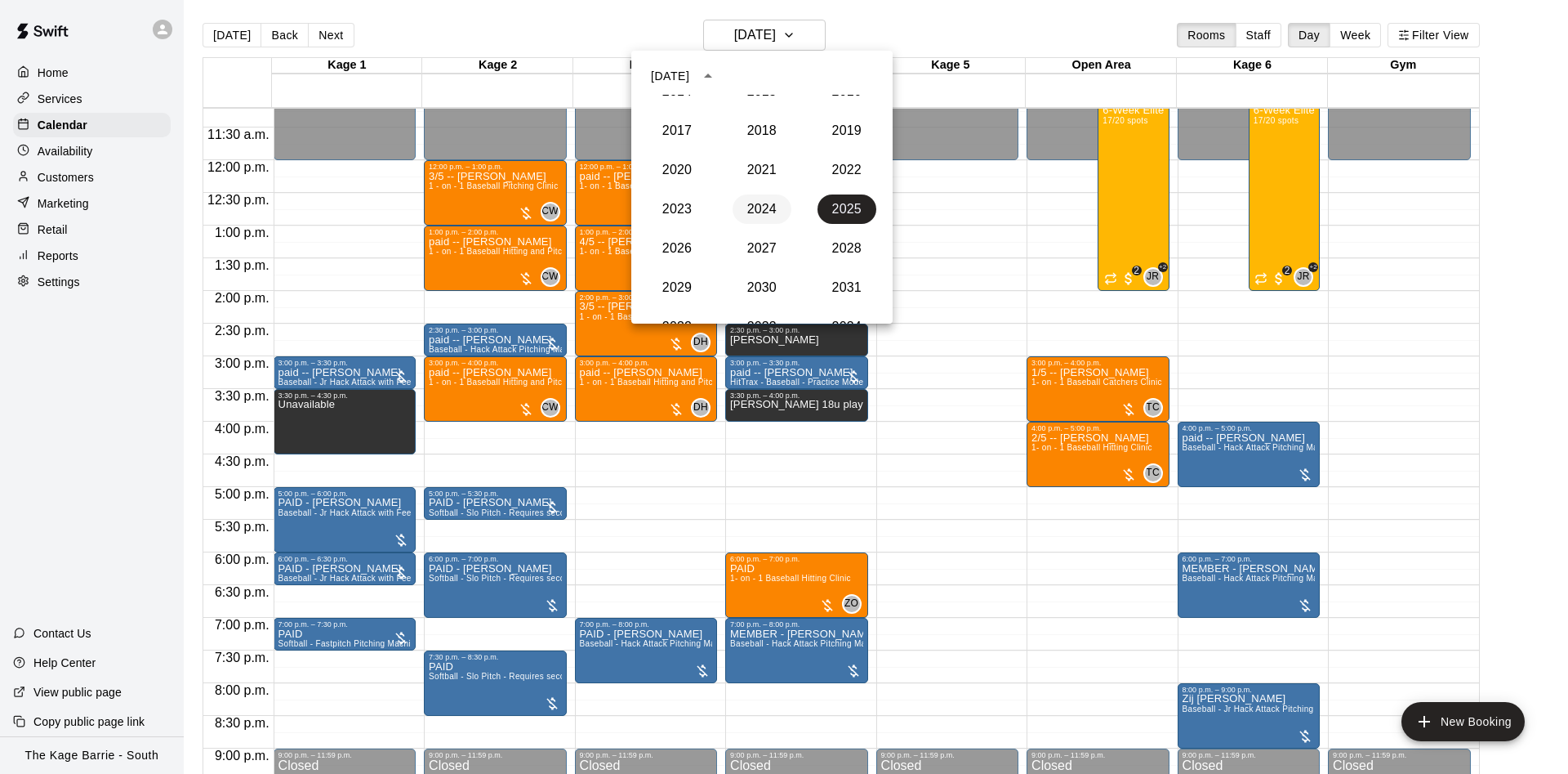
click at [773, 208] on button "2024" at bounding box center [762, 209] width 58 height 29
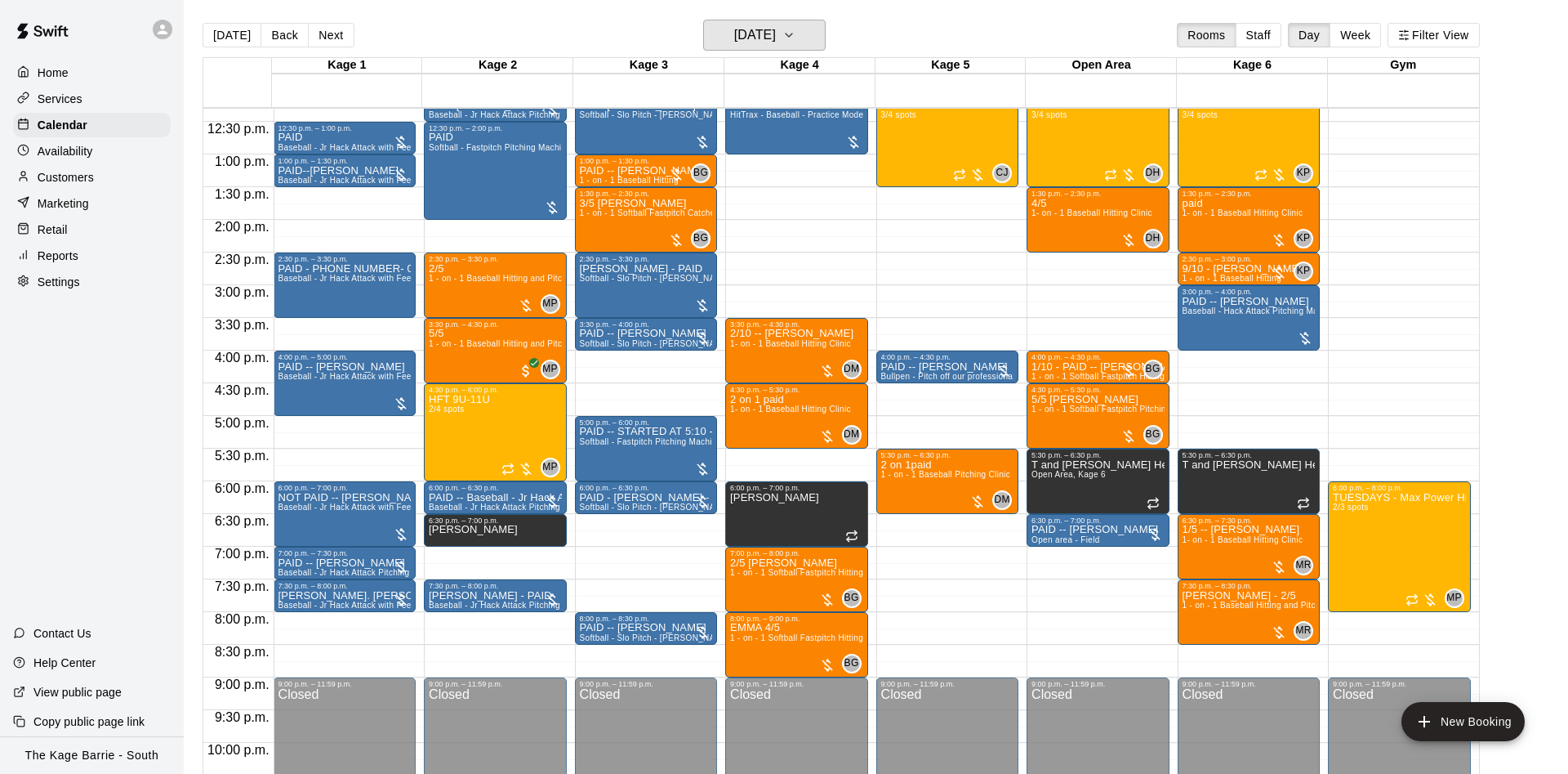
scroll to position [836, 0]
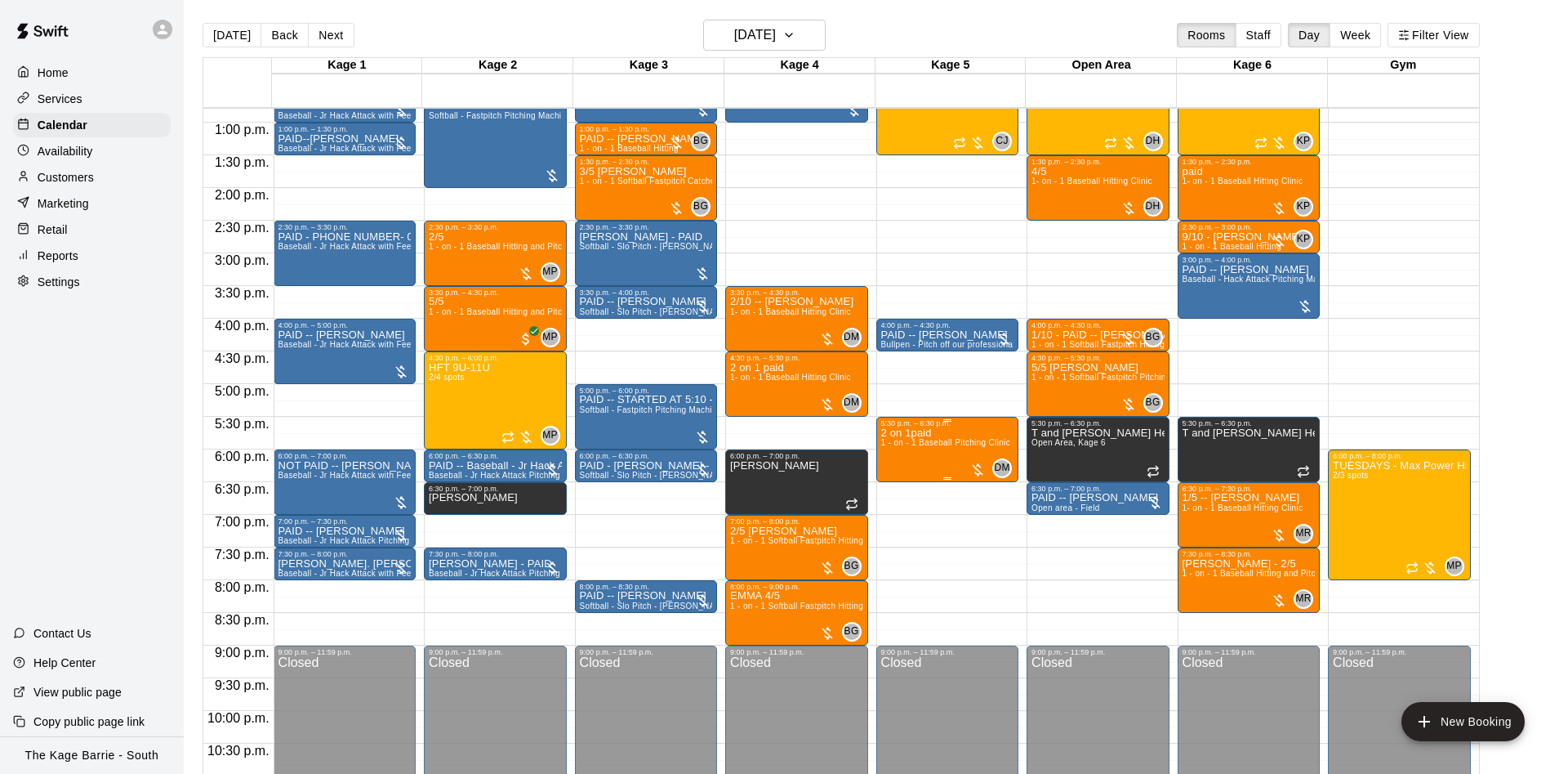
click at [898, 496] on button "edit" at bounding box center [896, 485] width 33 height 32
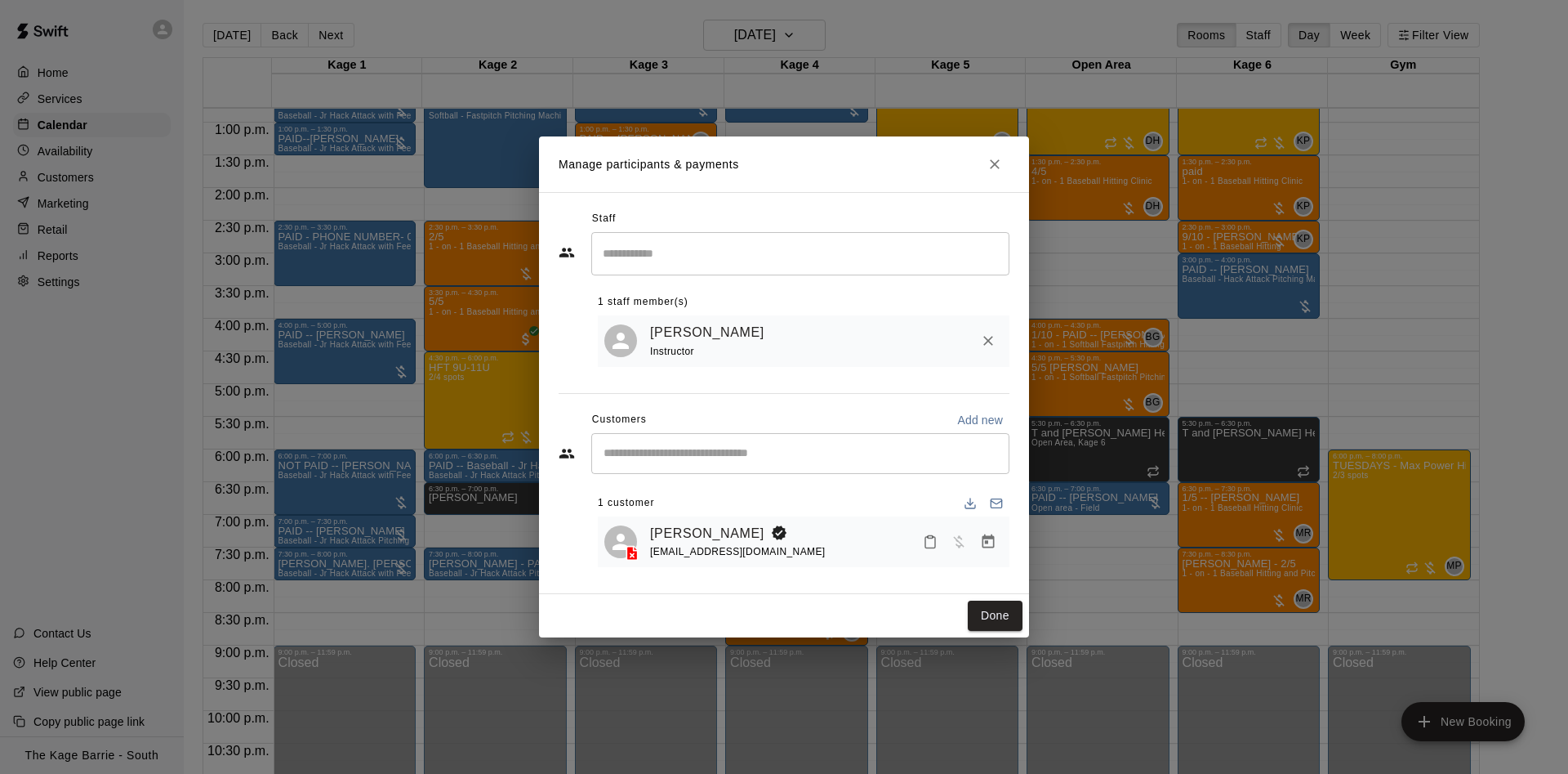
click at [998, 159] on icon "Close" at bounding box center [994, 163] width 9 height 9
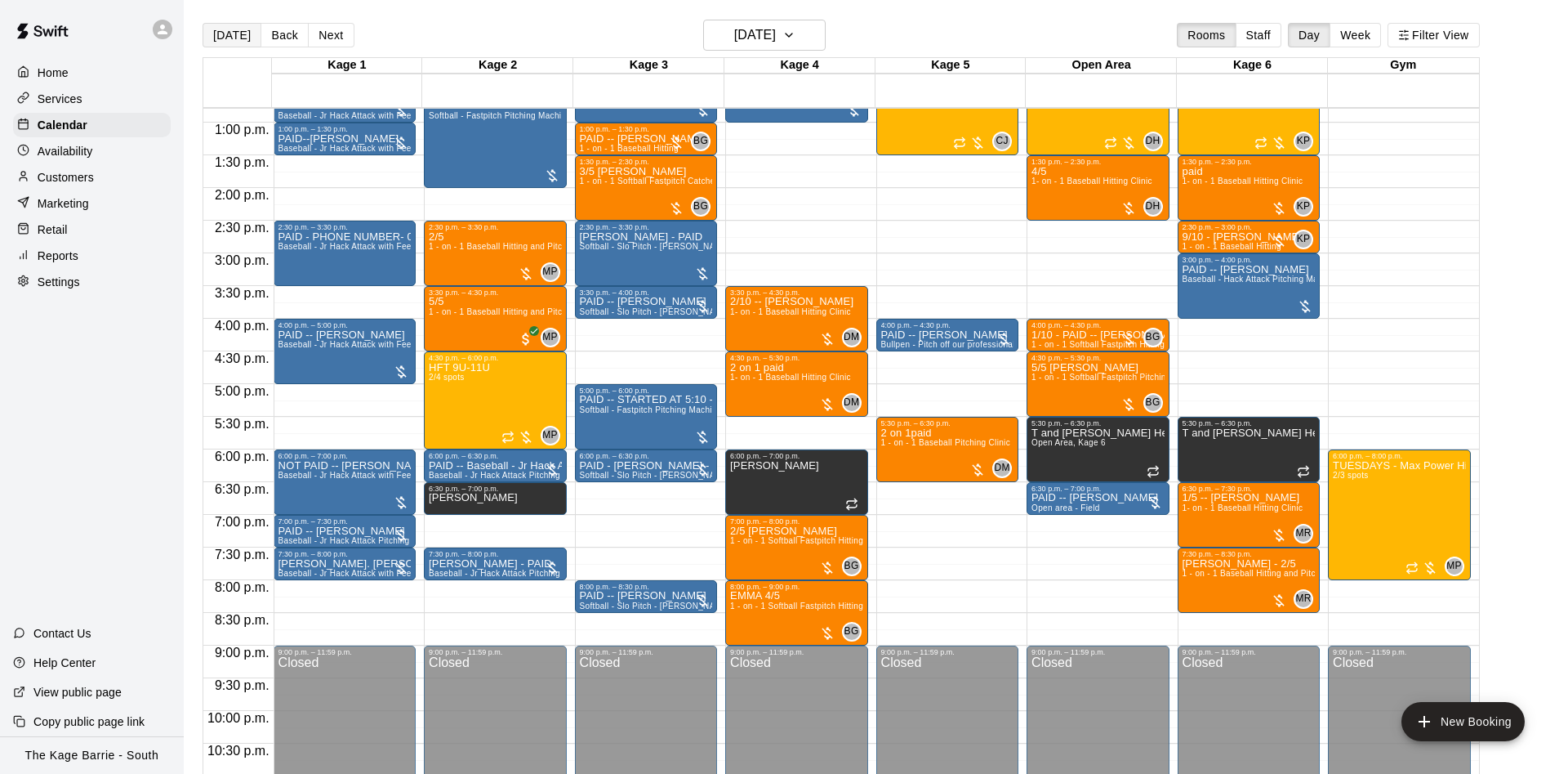
click at [230, 39] on button "[DATE]" at bounding box center [232, 35] width 58 height 25
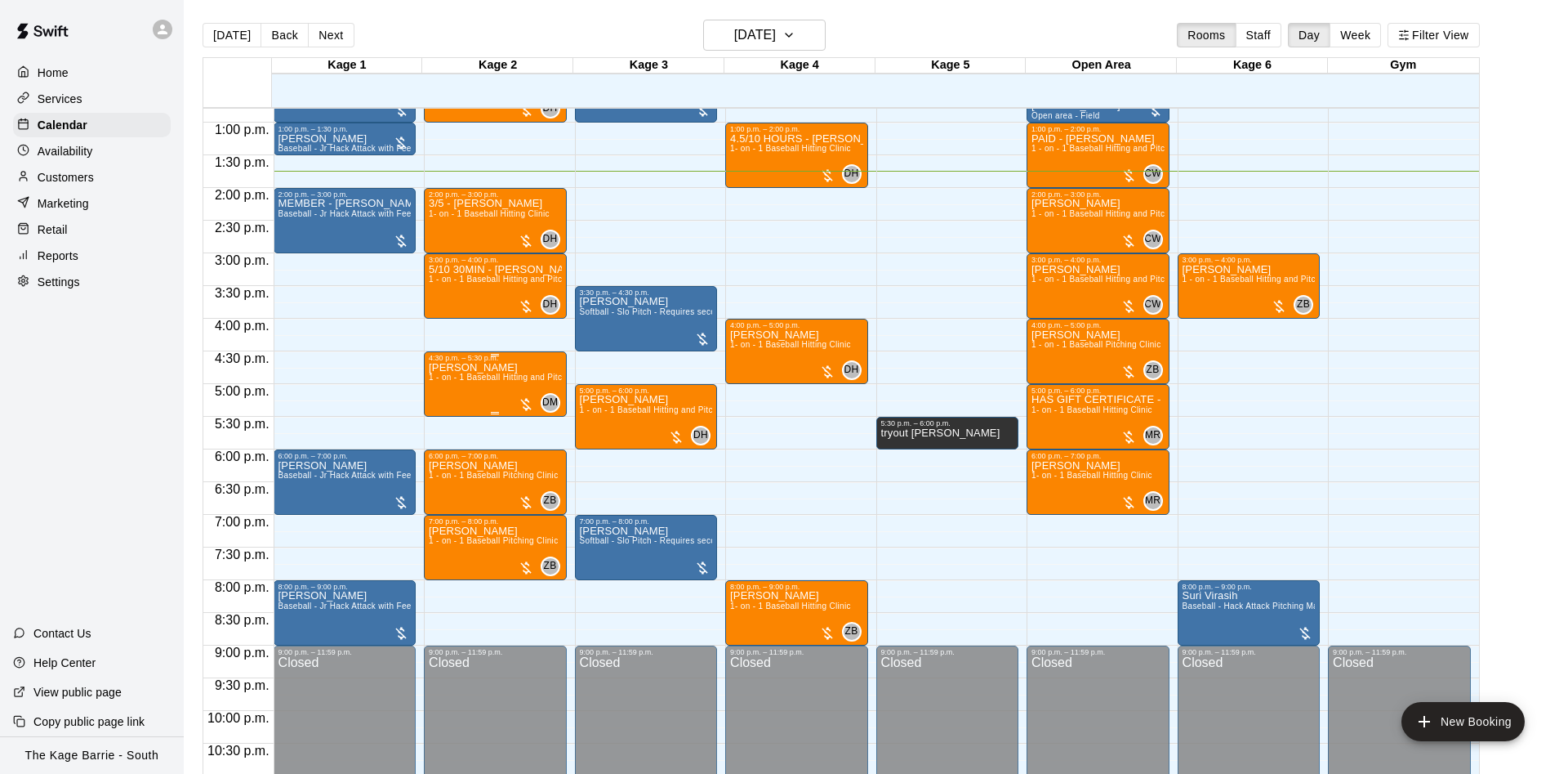
click at [498, 378] on span "1 - on - 1 Baseball Hitting and Pitching Clinic" at bounding box center [515, 377] width 174 height 9
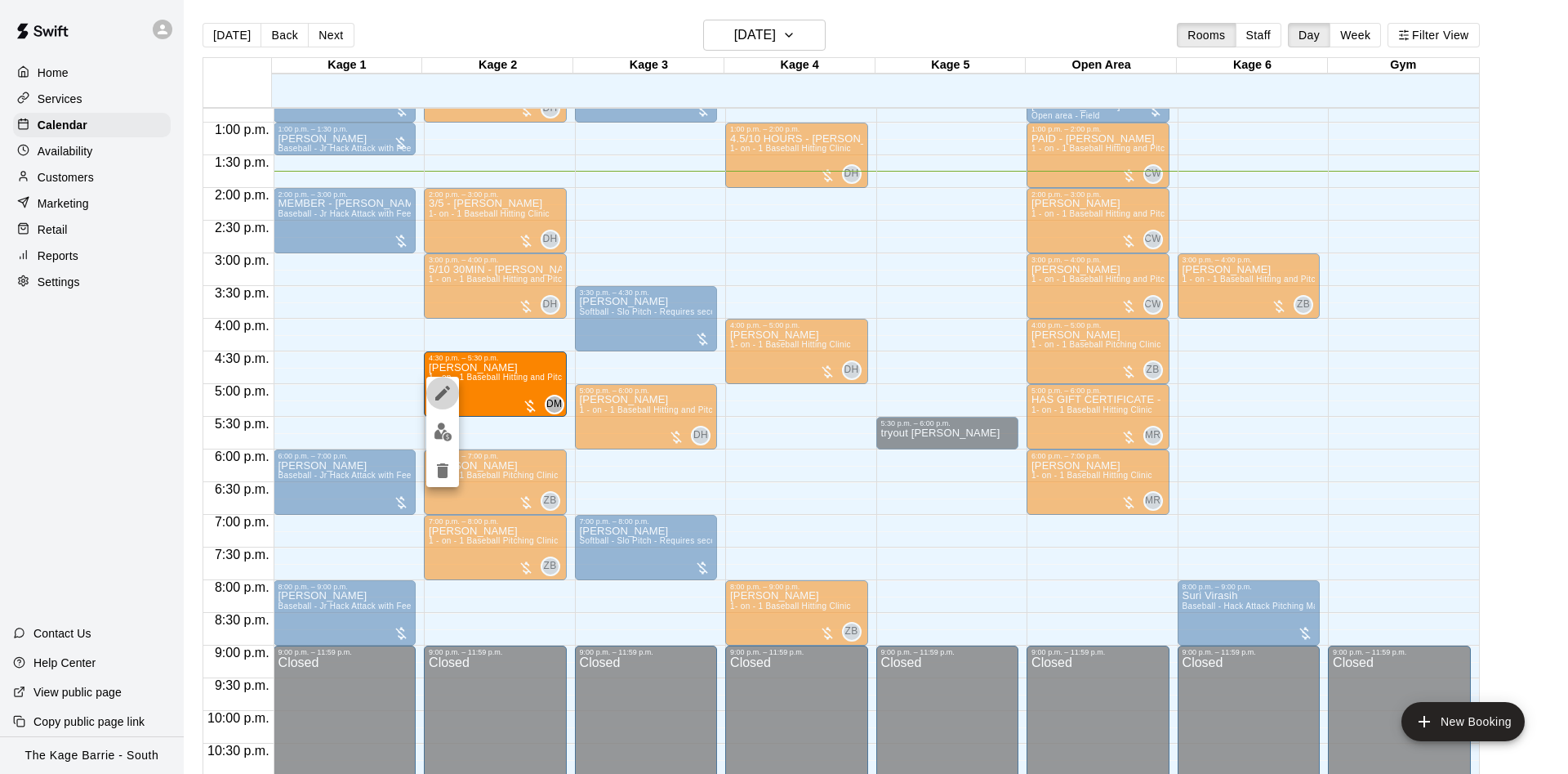
click at [445, 387] on icon "edit" at bounding box center [442, 393] width 20 height 20
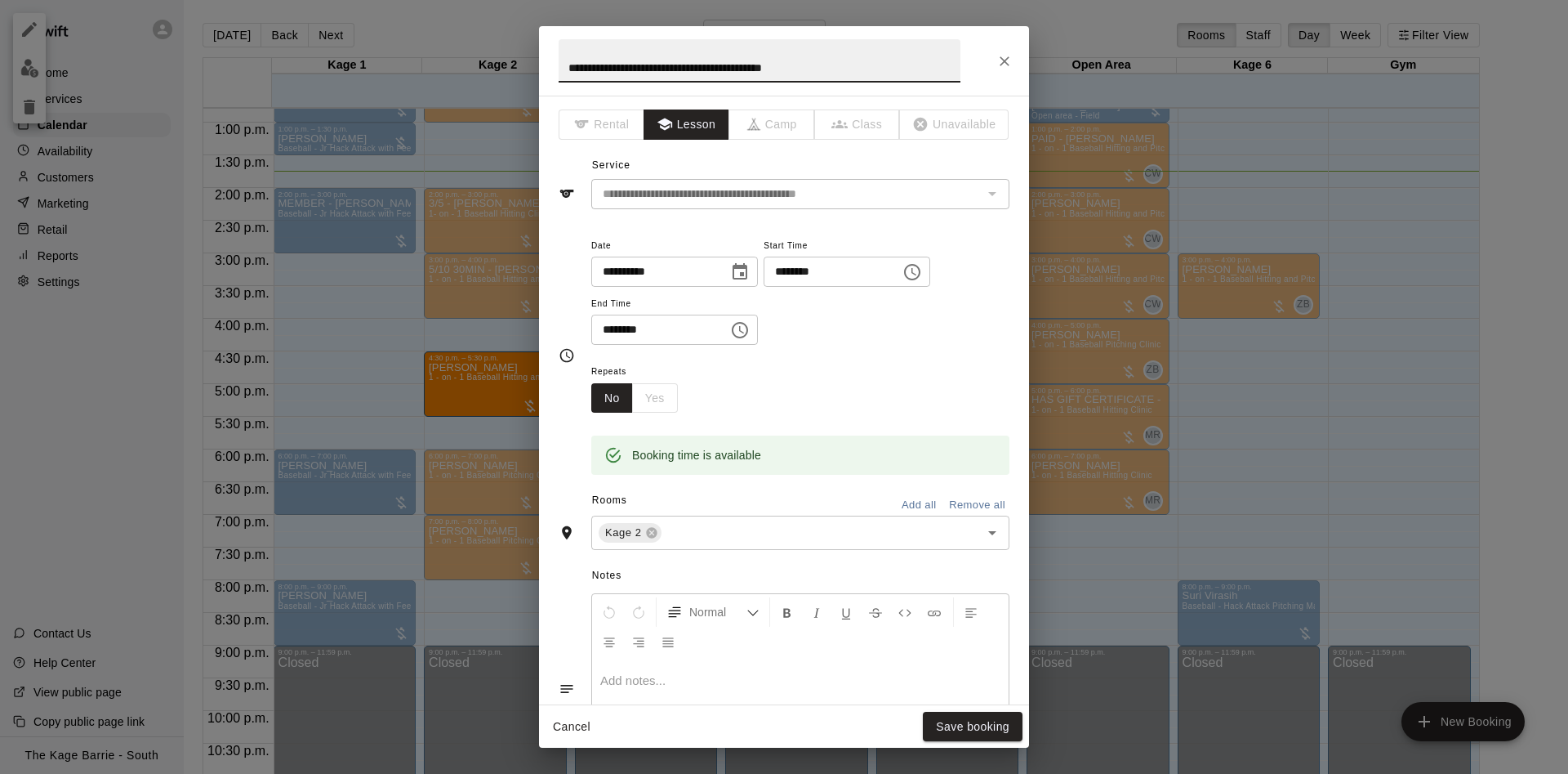
click at [564, 64] on input "**********" at bounding box center [759, 61] width 402 height 43
type input "**********"
click at [962, 724] on button "Save booking" at bounding box center [973, 726] width 100 height 30
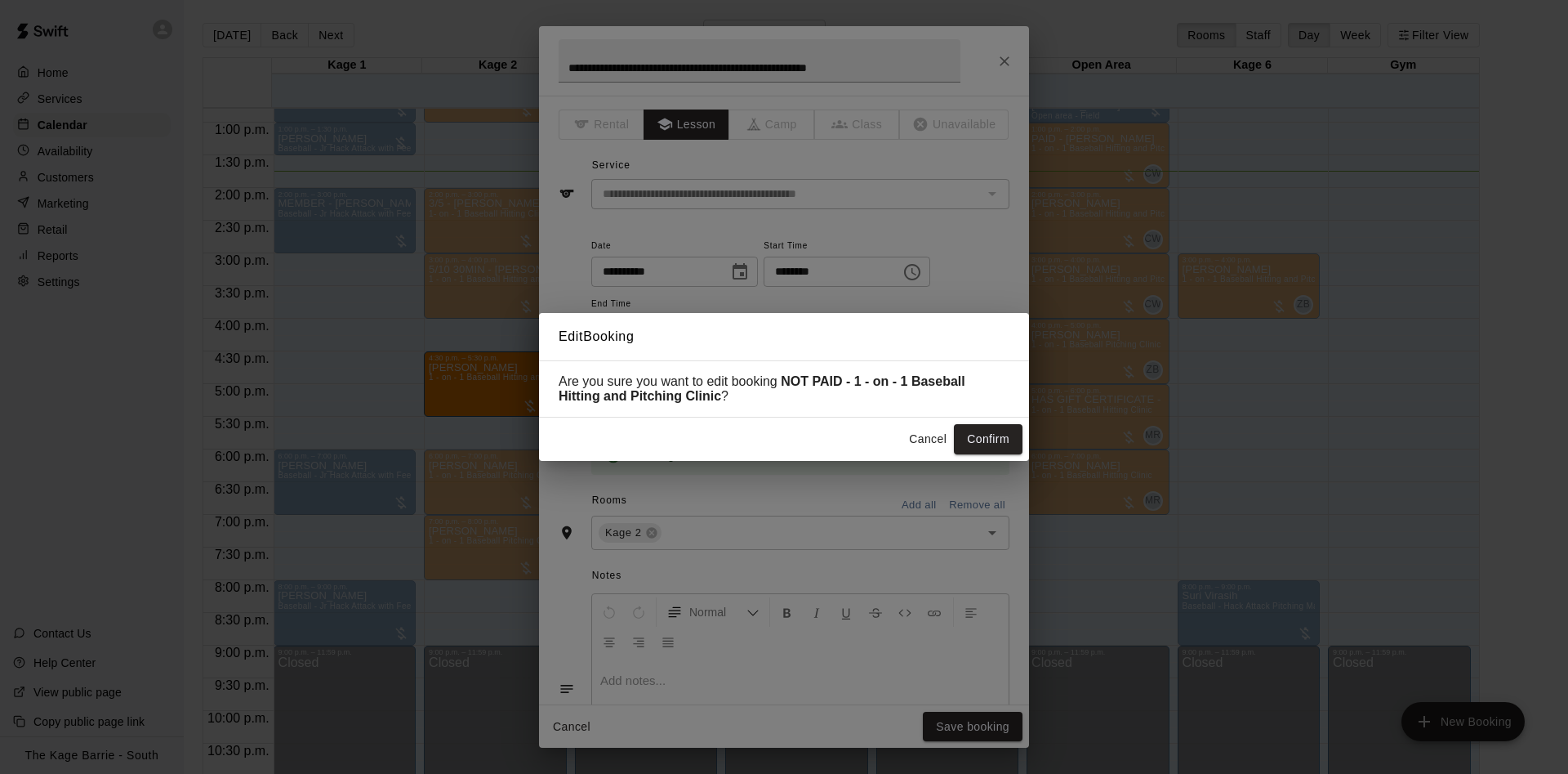
click at [1003, 435] on button "Confirm" at bounding box center [988, 439] width 69 height 30
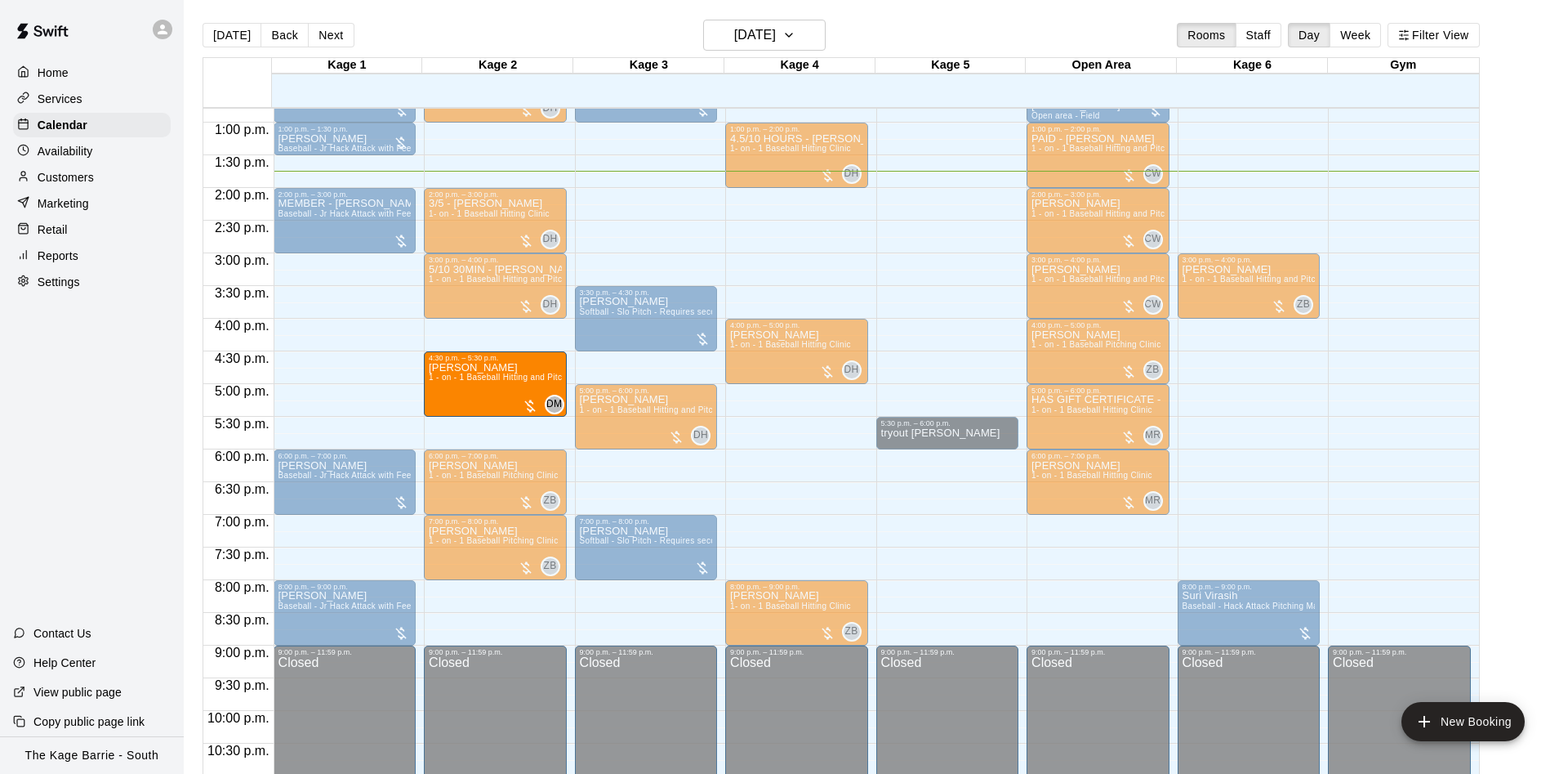
click at [356, 344] on div "12:00 a.m. – 12:00 p.m. Closed 12:00 p.m. – 1:00 p.m. member - Michael Filinski…" at bounding box center [345, 58] width 143 height 1569
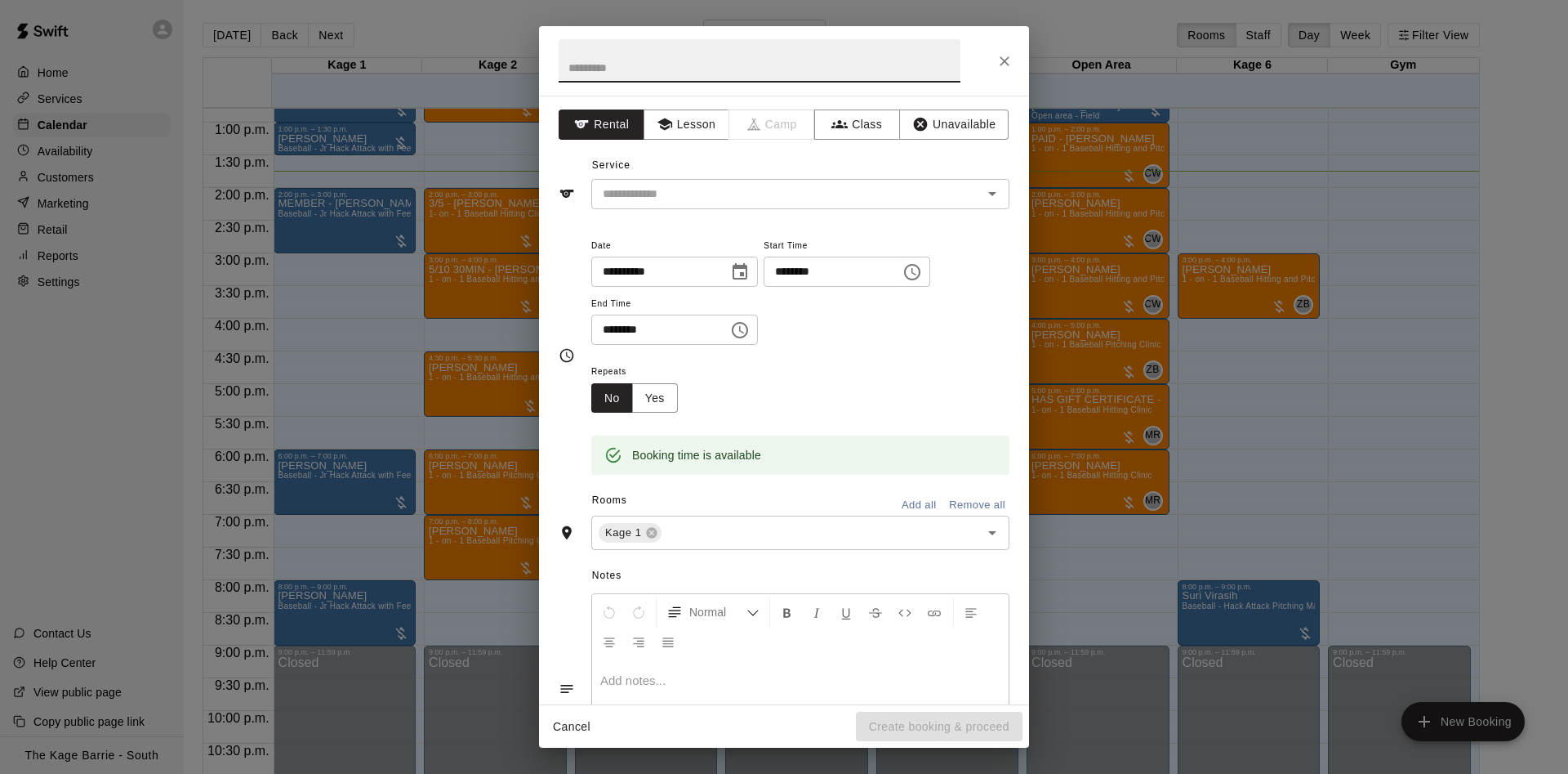
click at [1012, 61] on button "Close" at bounding box center [1005, 61] width 29 height 29
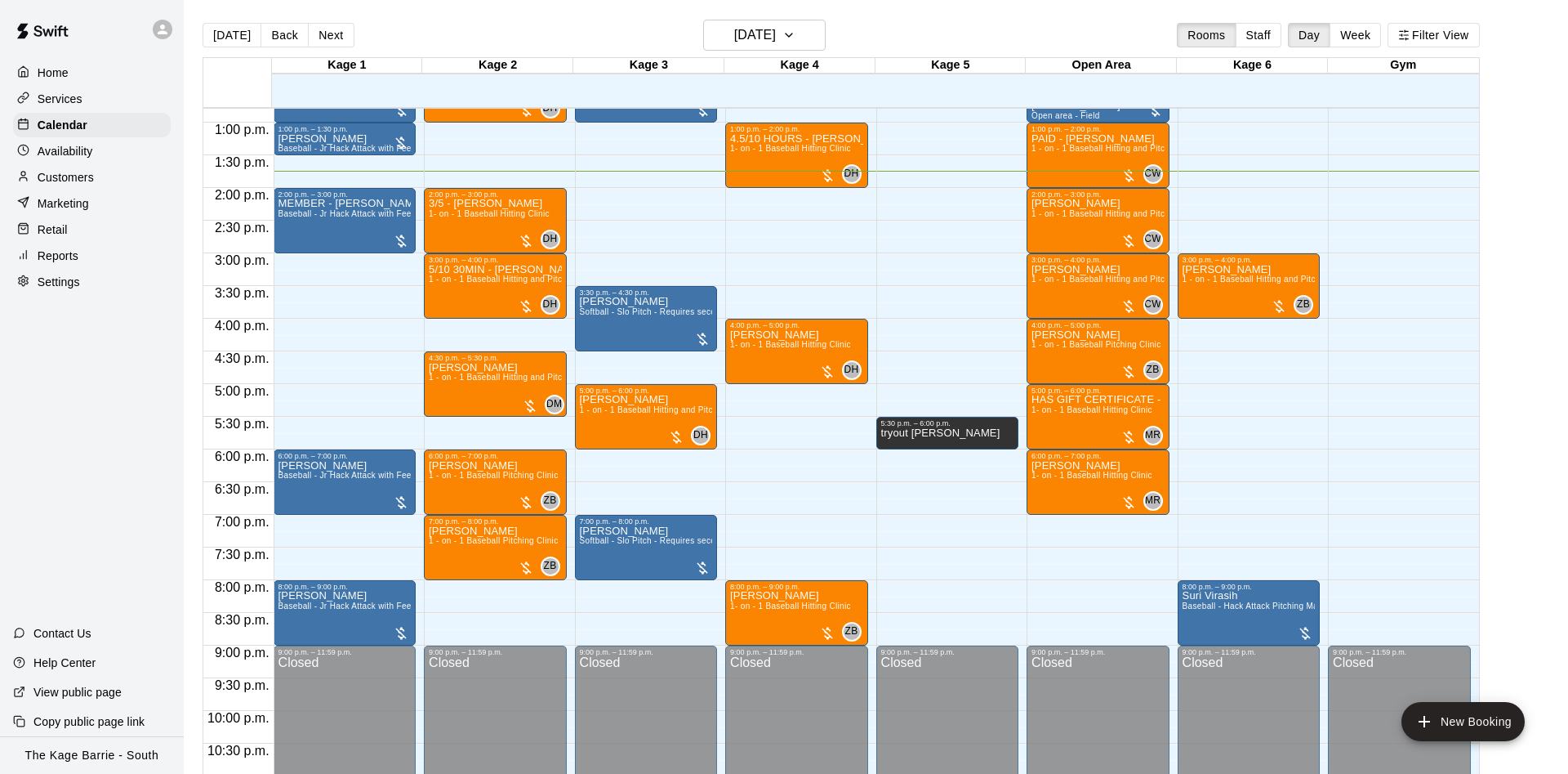
click at [491, 391] on div "Dean Perry 1 - on - 1 Baseball Hitting and Pitching Clinic" at bounding box center [495, 748] width 133 height 774
click at [445, 381] on span "1 - on - 1 Baseball Hitting and Pitching Clinic" at bounding box center [515, 377] width 174 height 9
click at [442, 381] on span "1 - on - 1 Baseball Hitting and Pitching Clinic" at bounding box center [515, 377] width 174 height 9
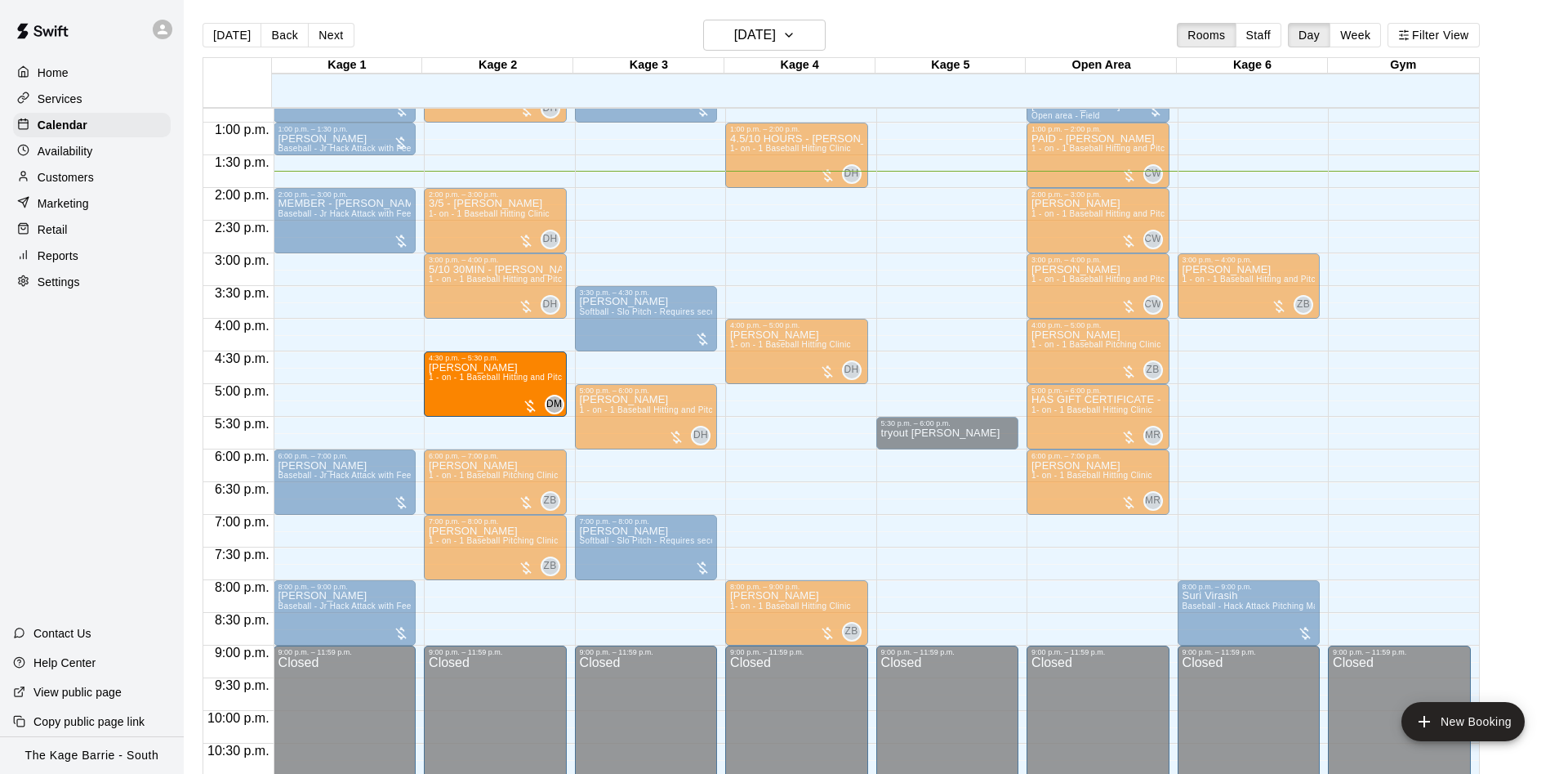
drag, startPoint x: 483, startPoint y: 376, endPoint x: 495, endPoint y: 383, distance: 13.9
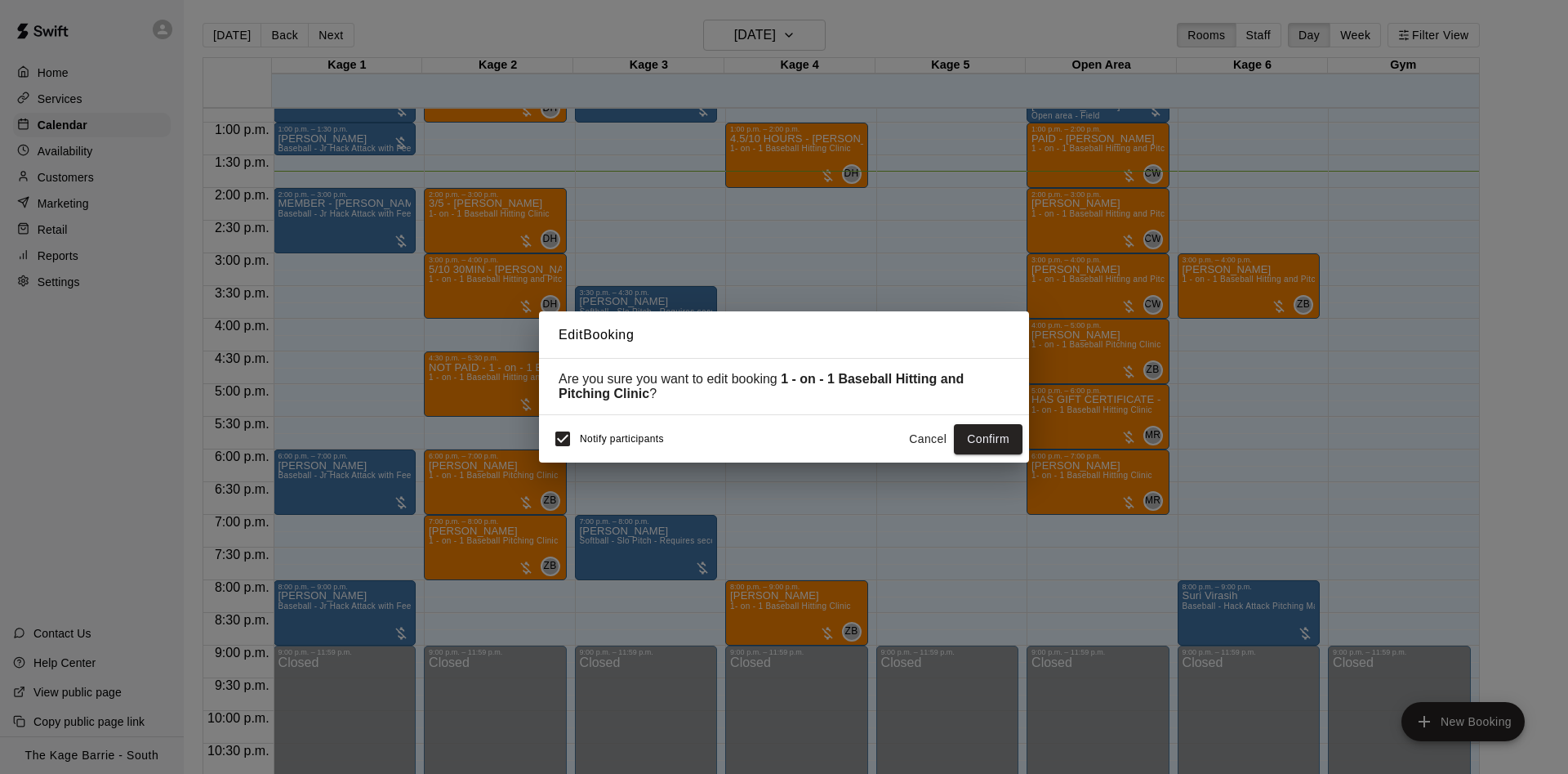
click at [914, 436] on button "Cancel" at bounding box center [927, 439] width 52 height 30
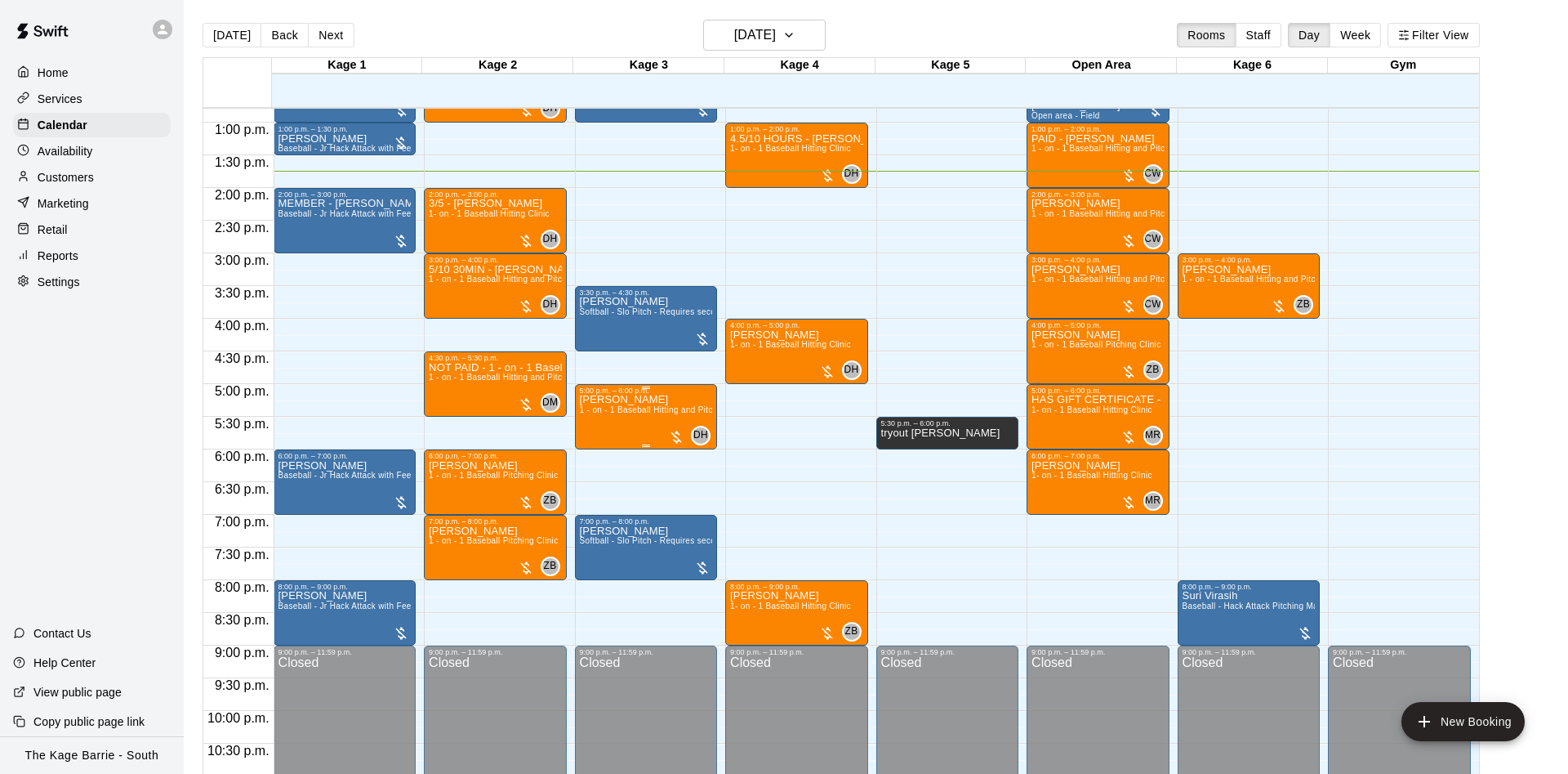
click at [632, 414] on span "1 - on - 1 Baseball Hitting and Pitching Clinic" at bounding box center [666, 410] width 174 height 9
click at [589, 460] on img "edit" at bounding box center [594, 465] width 19 height 19
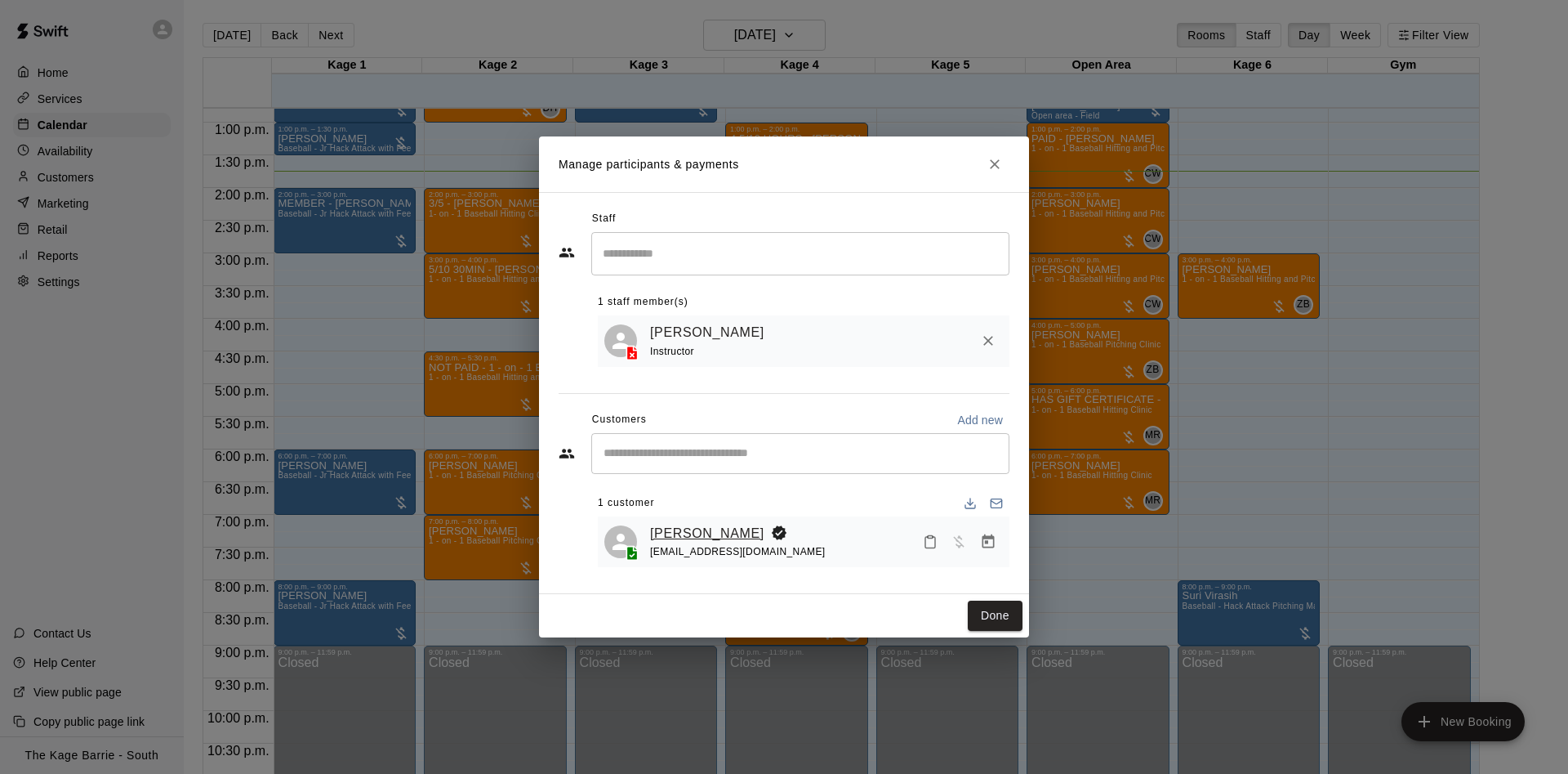
click at [703, 532] on link "Chase Philpott" at bounding box center [707, 533] width 114 height 21
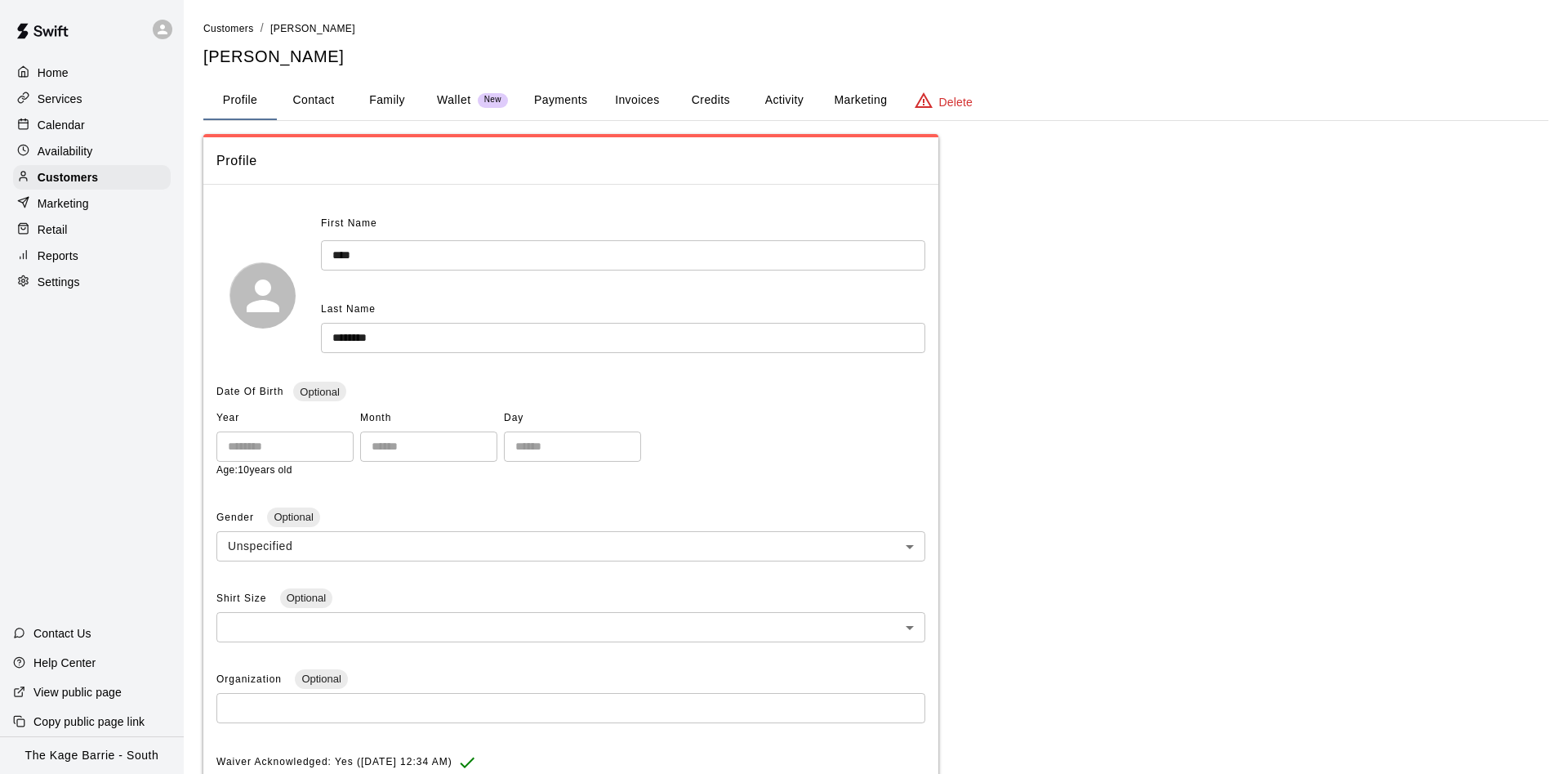
drag, startPoint x: 757, startPoint y: 81, endPoint x: 775, endPoint y: 91, distance: 20.6
click at [757, 81] on button "Activity" at bounding box center [784, 101] width 74 height 40
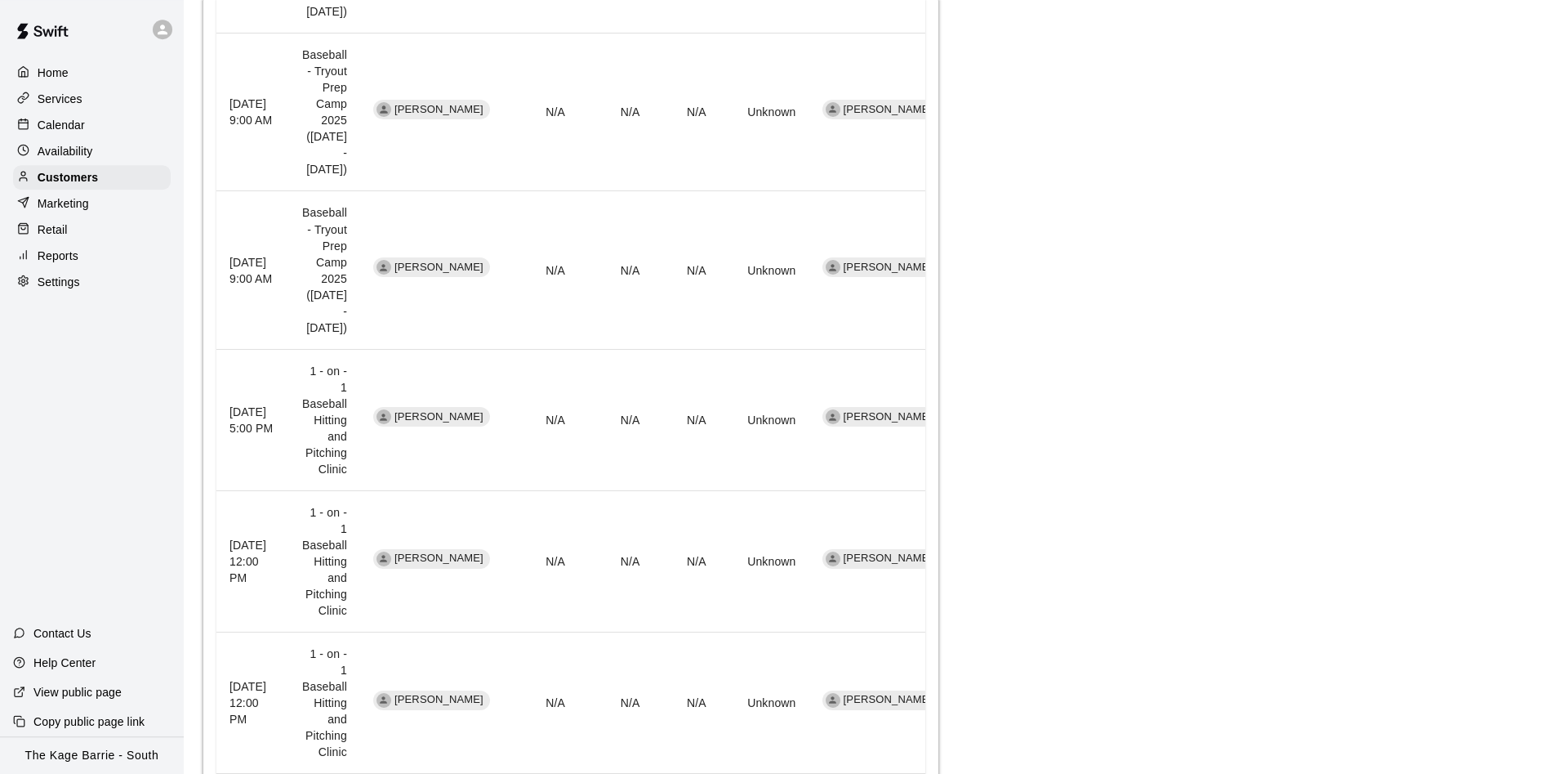
scroll to position [917, 0]
click at [92, 126] on div "Calendar" at bounding box center [92, 125] width 158 height 25
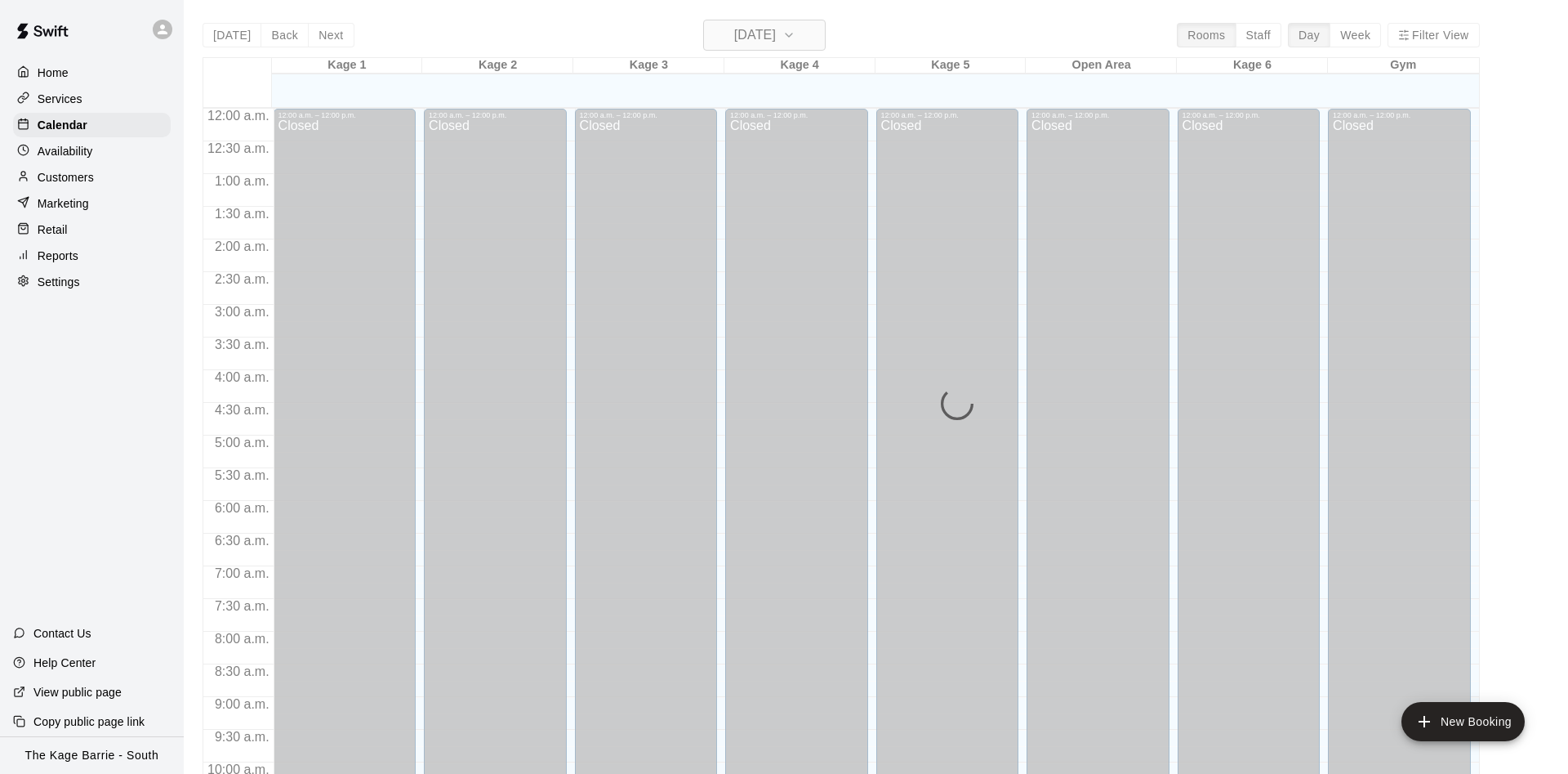
scroll to position [836, 0]
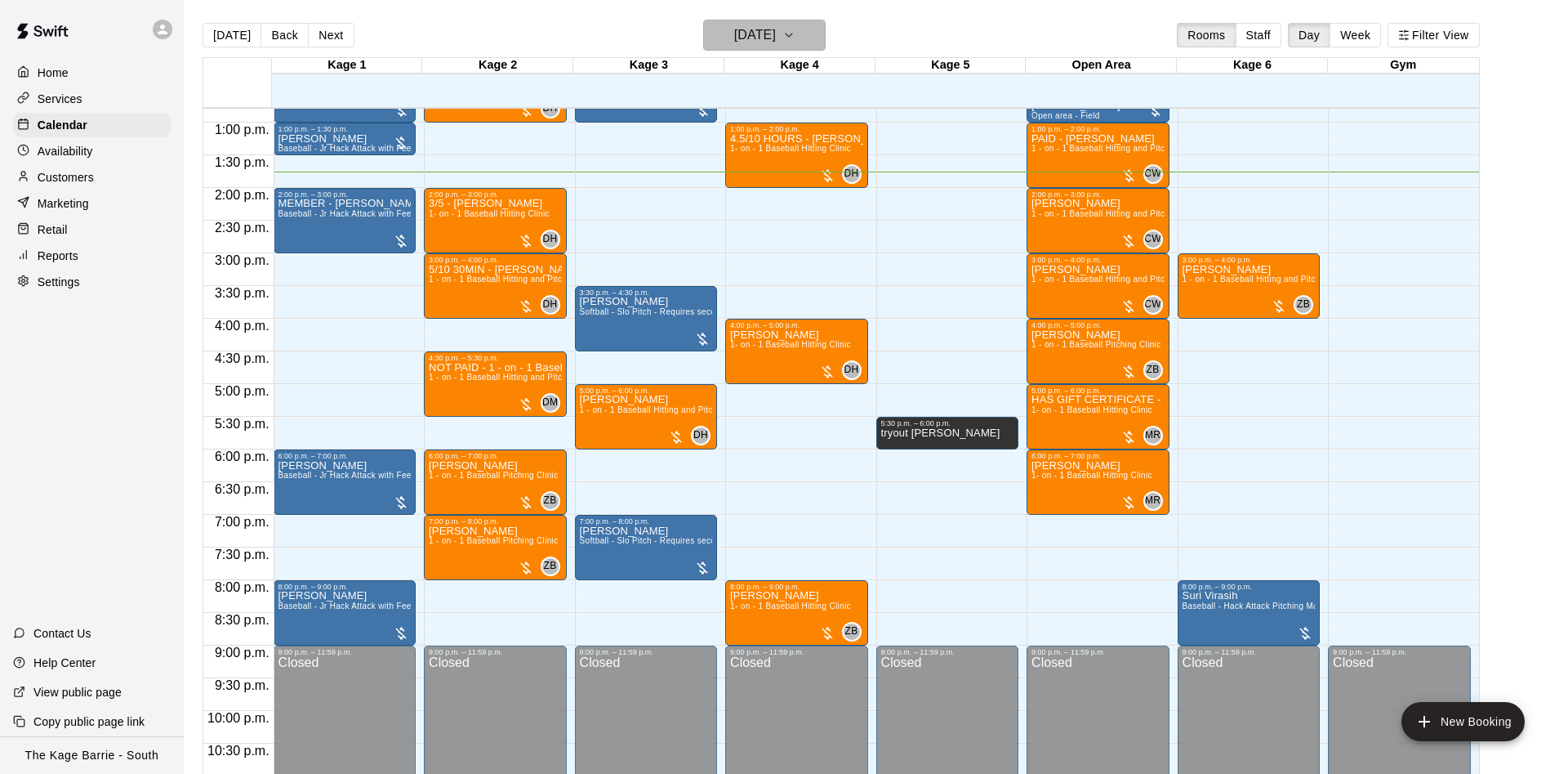
click at [795, 29] on icon "button" at bounding box center [788, 34] width 13 height 20
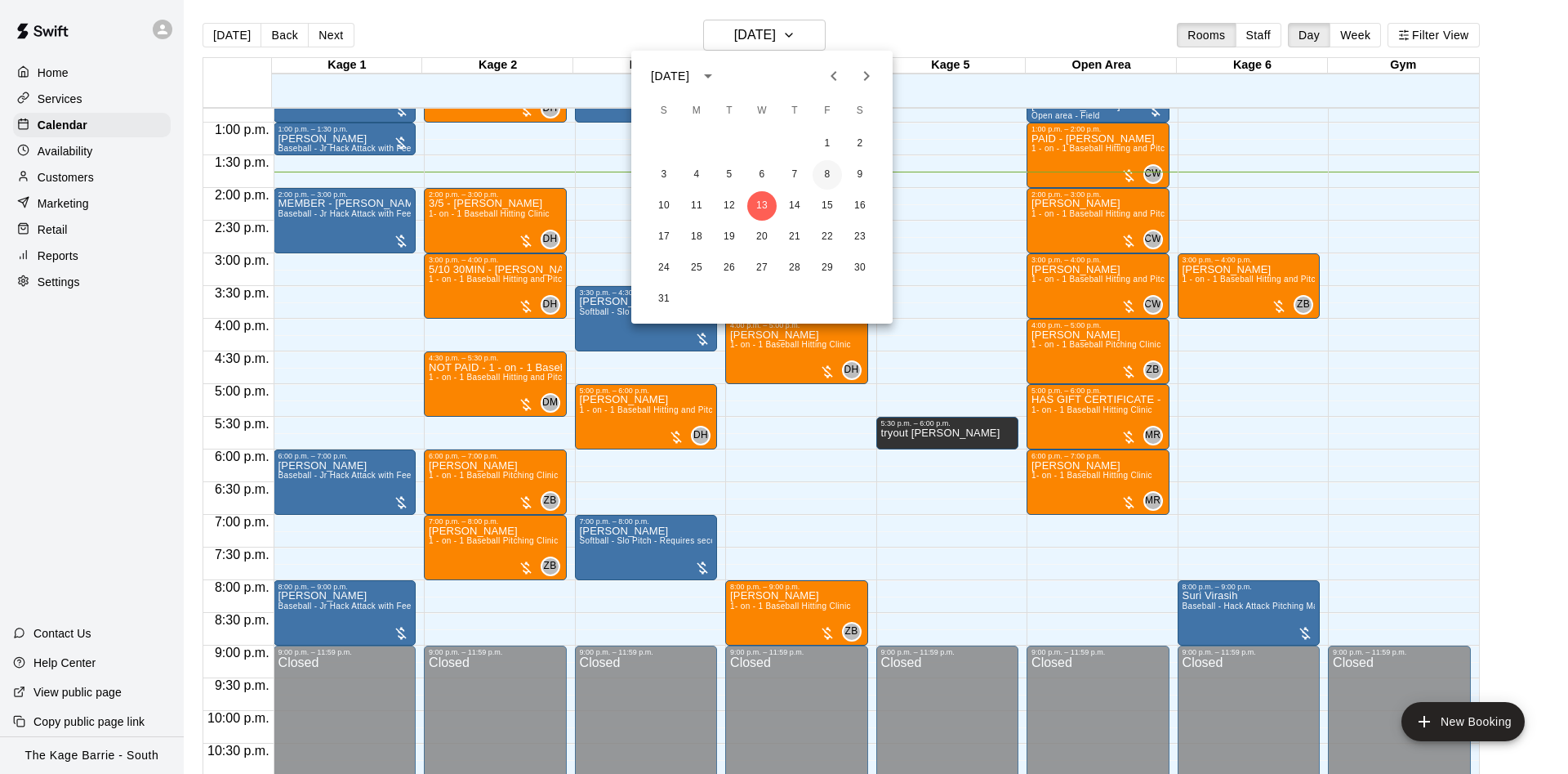
click at [831, 172] on button "8" at bounding box center [827, 174] width 29 height 29
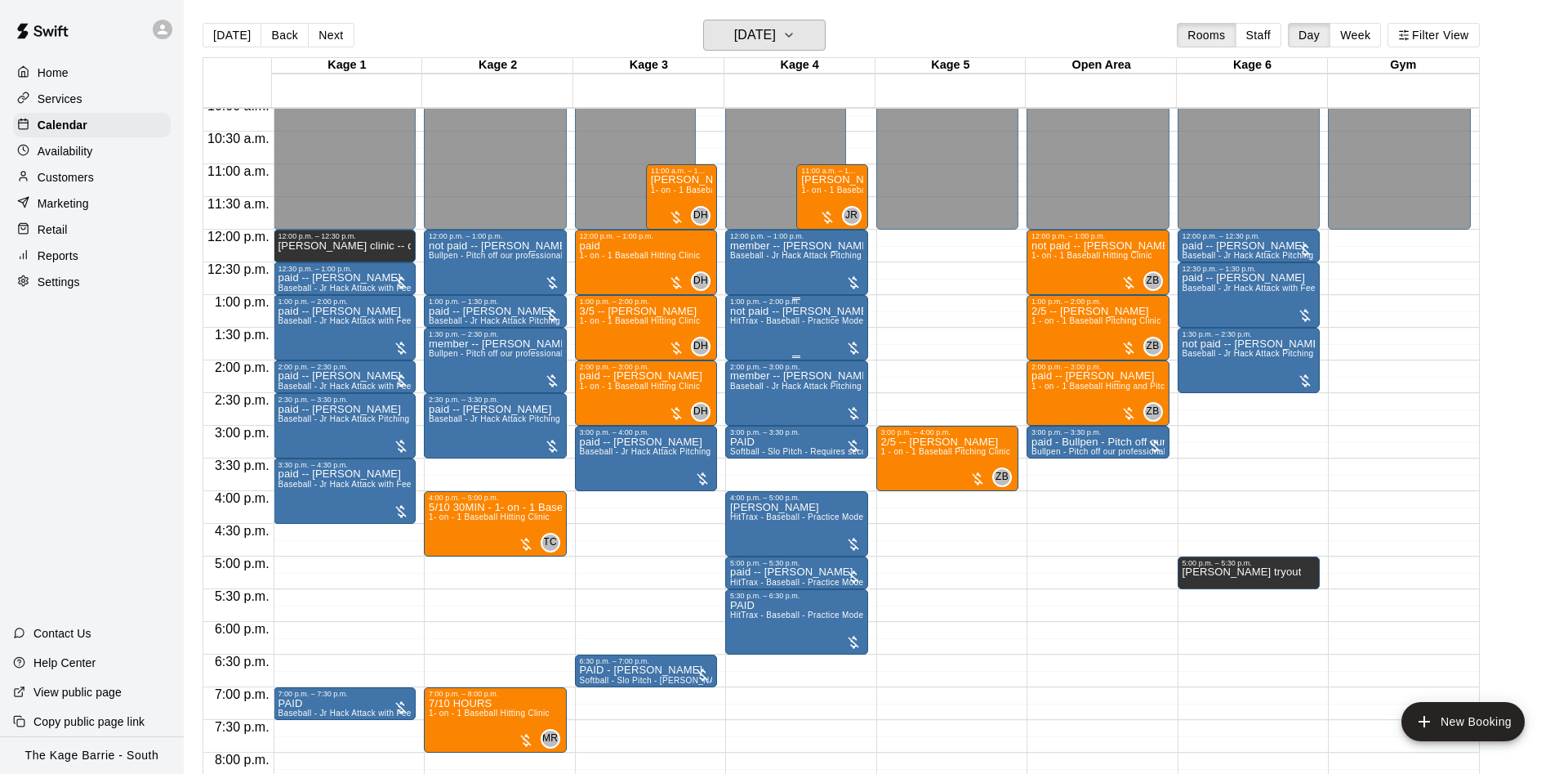
scroll to position [630, 0]
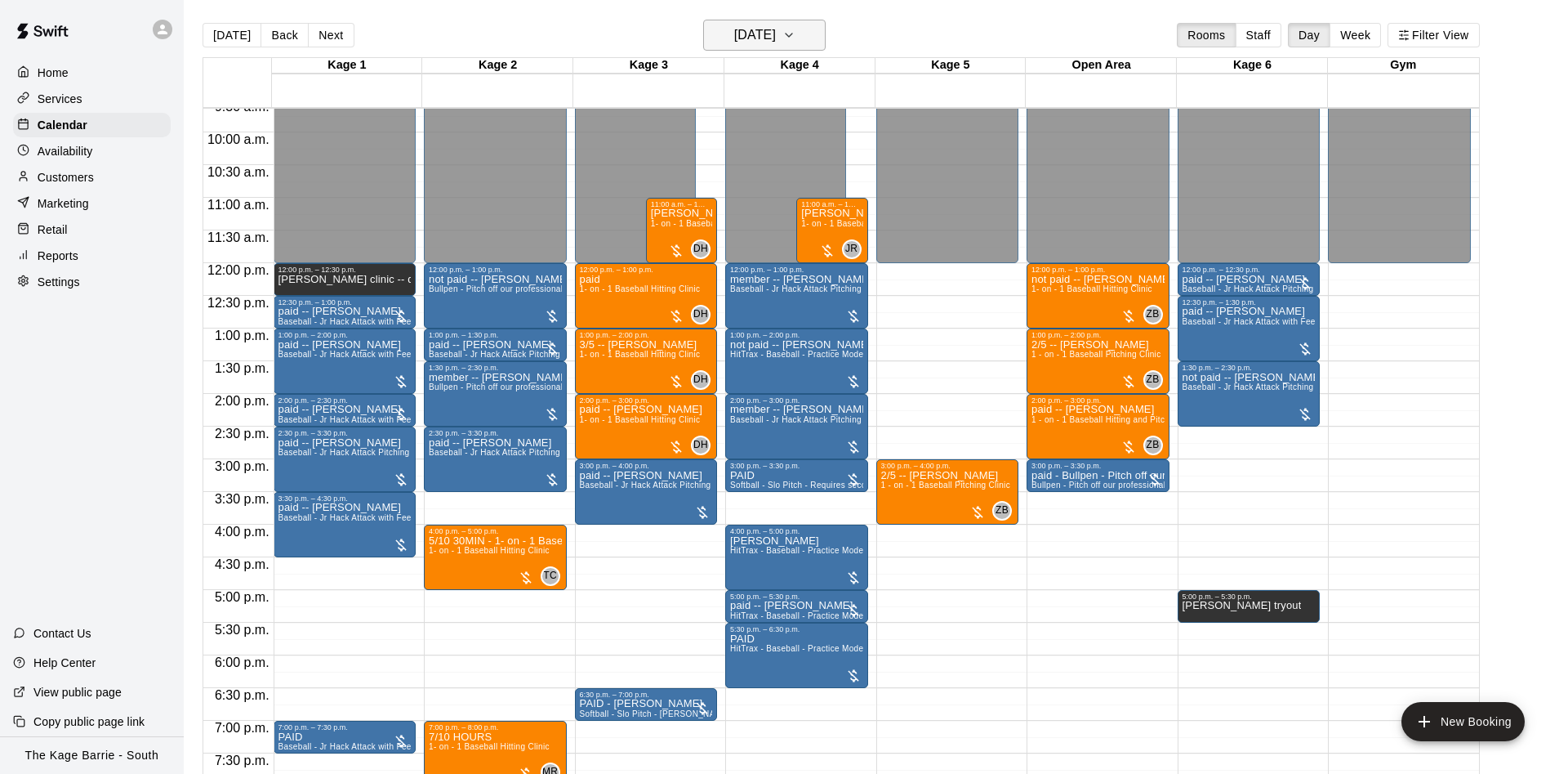
click at [760, 25] on h6 "Friday Aug 08" at bounding box center [755, 35] width 41 height 23
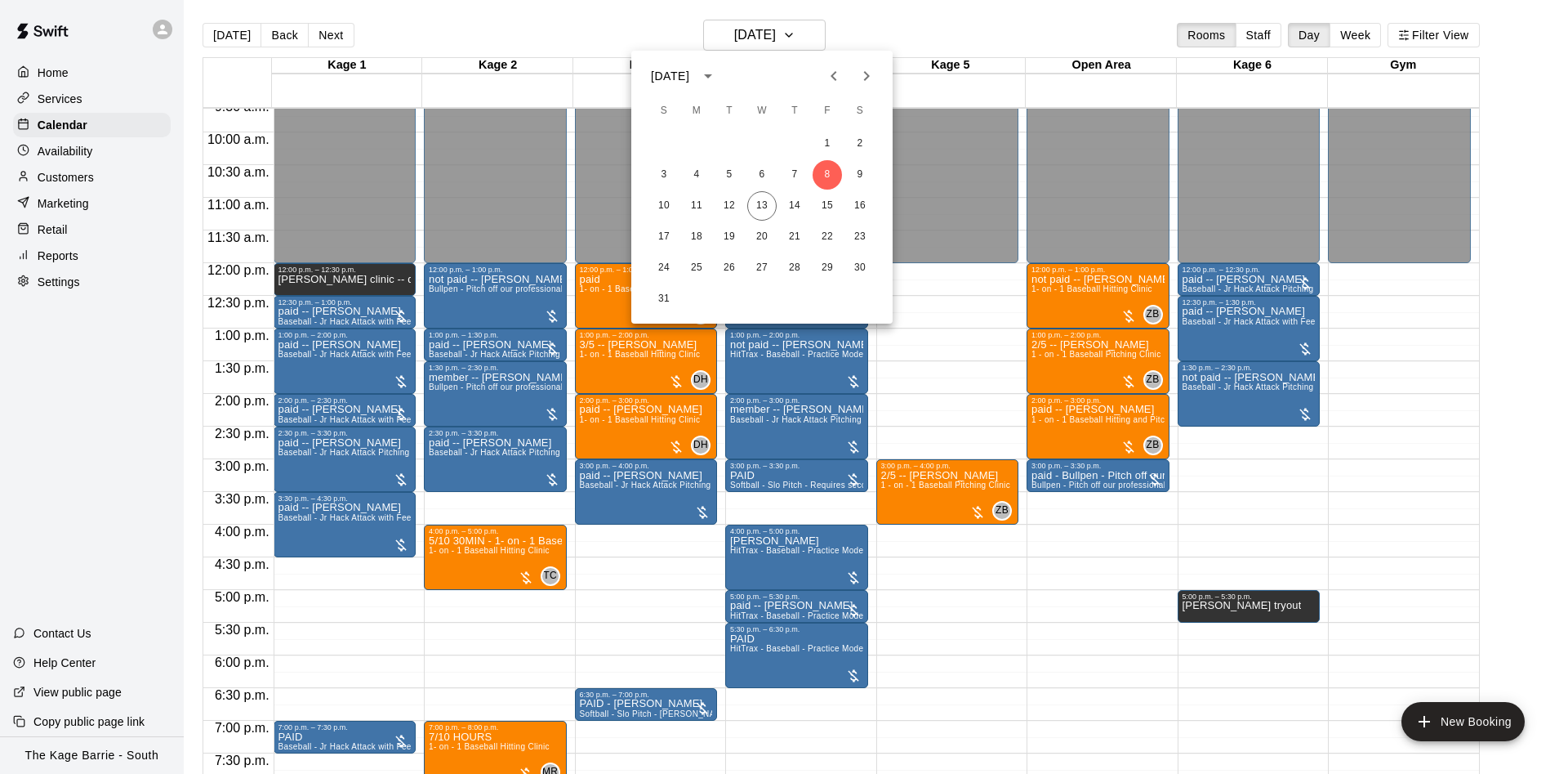
click at [956, 21] on div at bounding box center [784, 387] width 1568 height 774
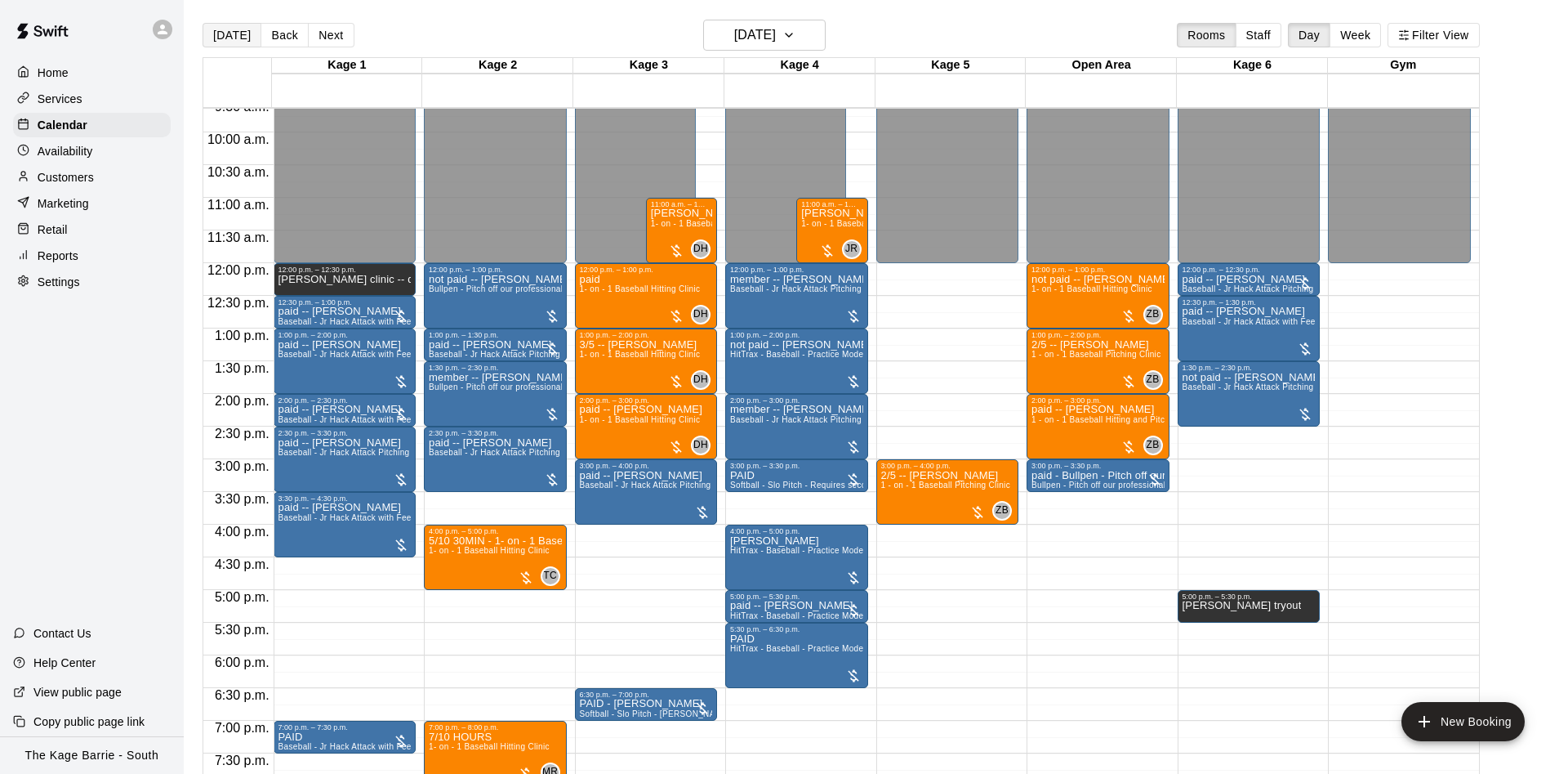
click at [240, 36] on button "[DATE]" at bounding box center [232, 35] width 58 height 25
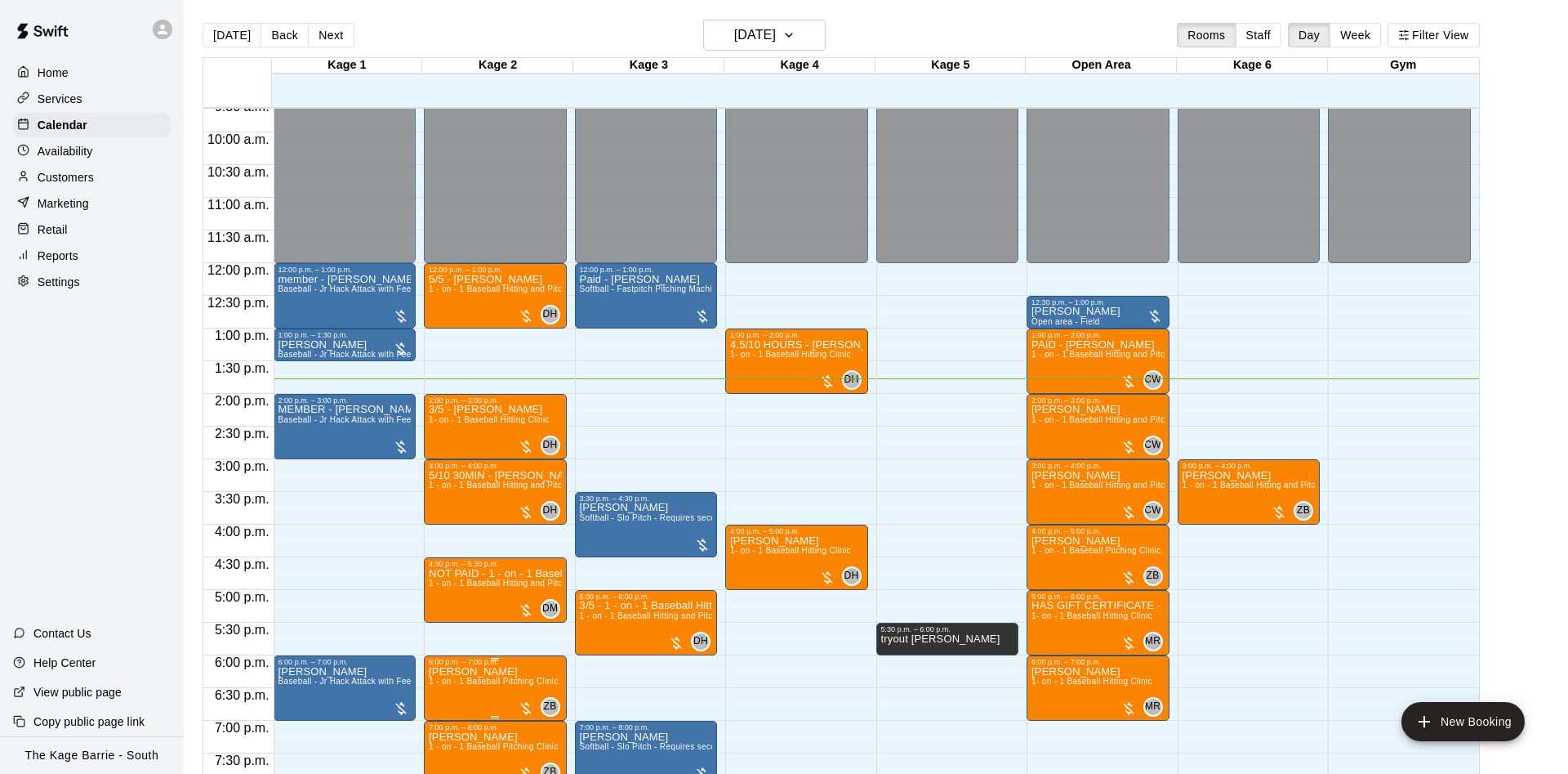
click at [441, 644] on div at bounding box center [784, 387] width 1568 height 774
click at [453, 662] on div "6:00 p.m. – 7:00 p.m." at bounding box center [495, 661] width 133 height 9
click at [442, 675] on icon "edit" at bounding box center [442, 667] width 20 height 20
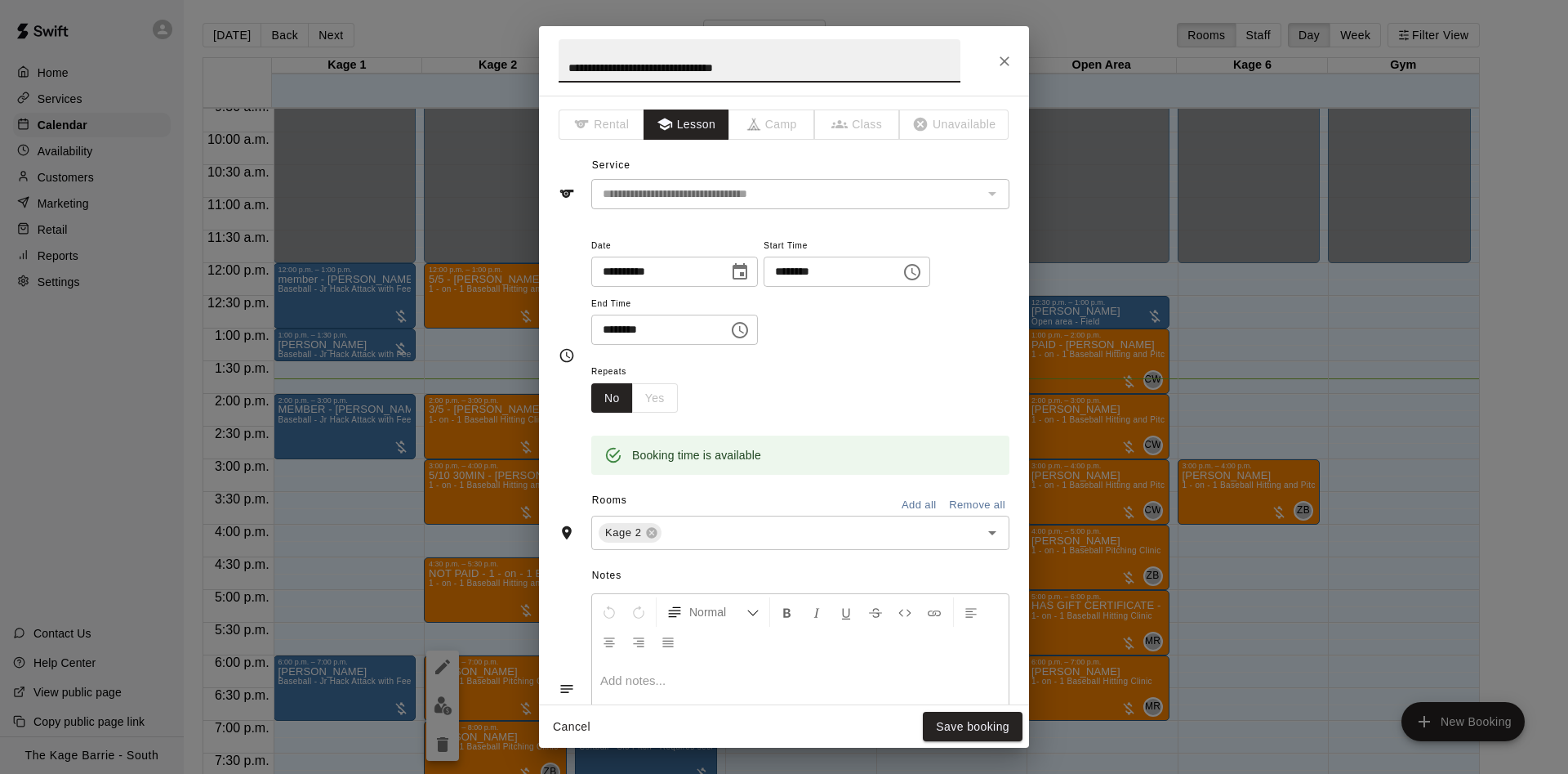
click at [556, 66] on h2 "**********" at bounding box center [759, 60] width 441 height 70
click at [568, 66] on input "**********" at bounding box center [759, 61] width 402 height 43
type input "**********"
click at [937, 724] on button "Save booking" at bounding box center [973, 726] width 100 height 30
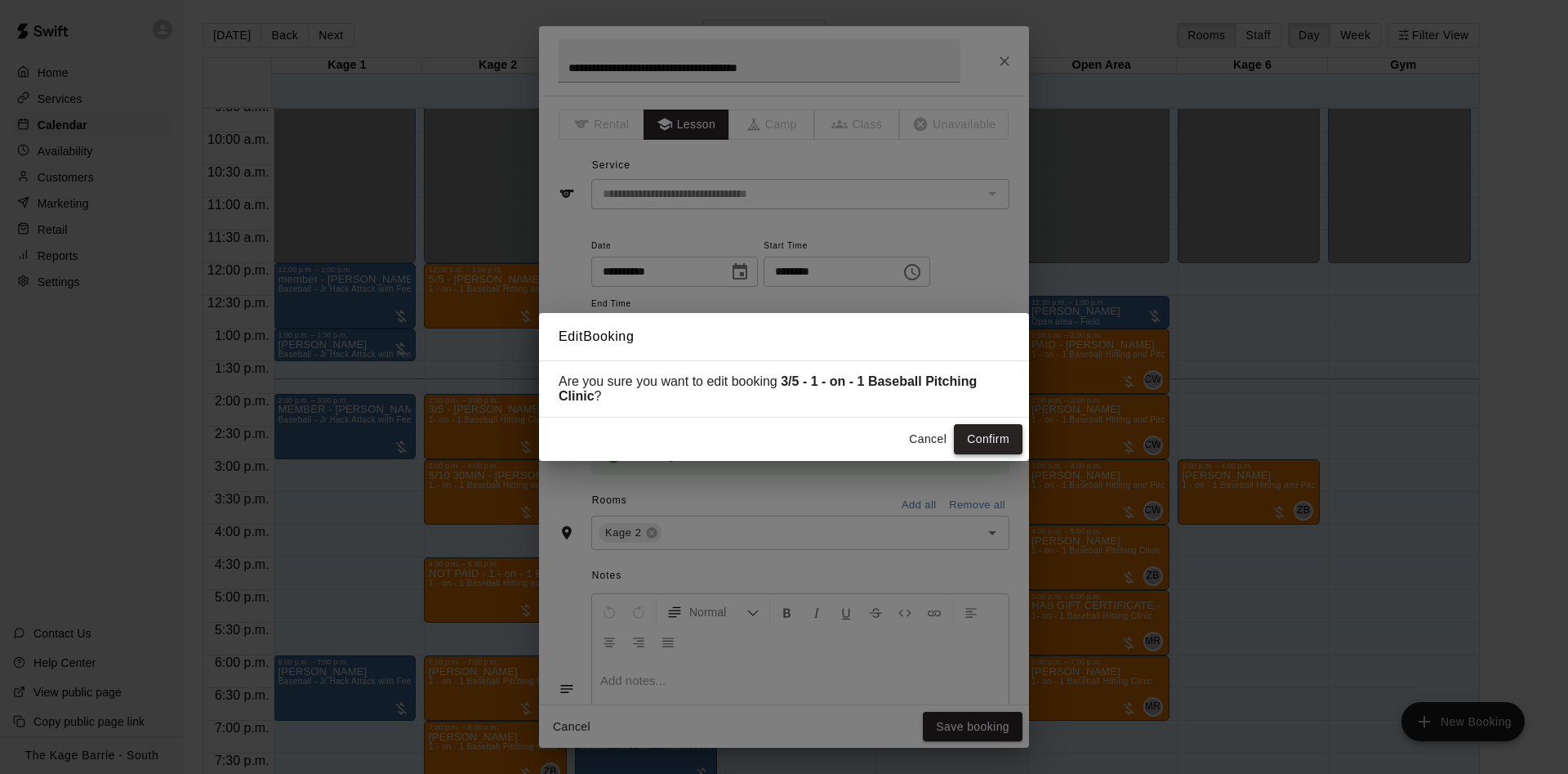
click at [1016, 441] on button "Confirm" at bounding box center [988, 439] width 69 height 30
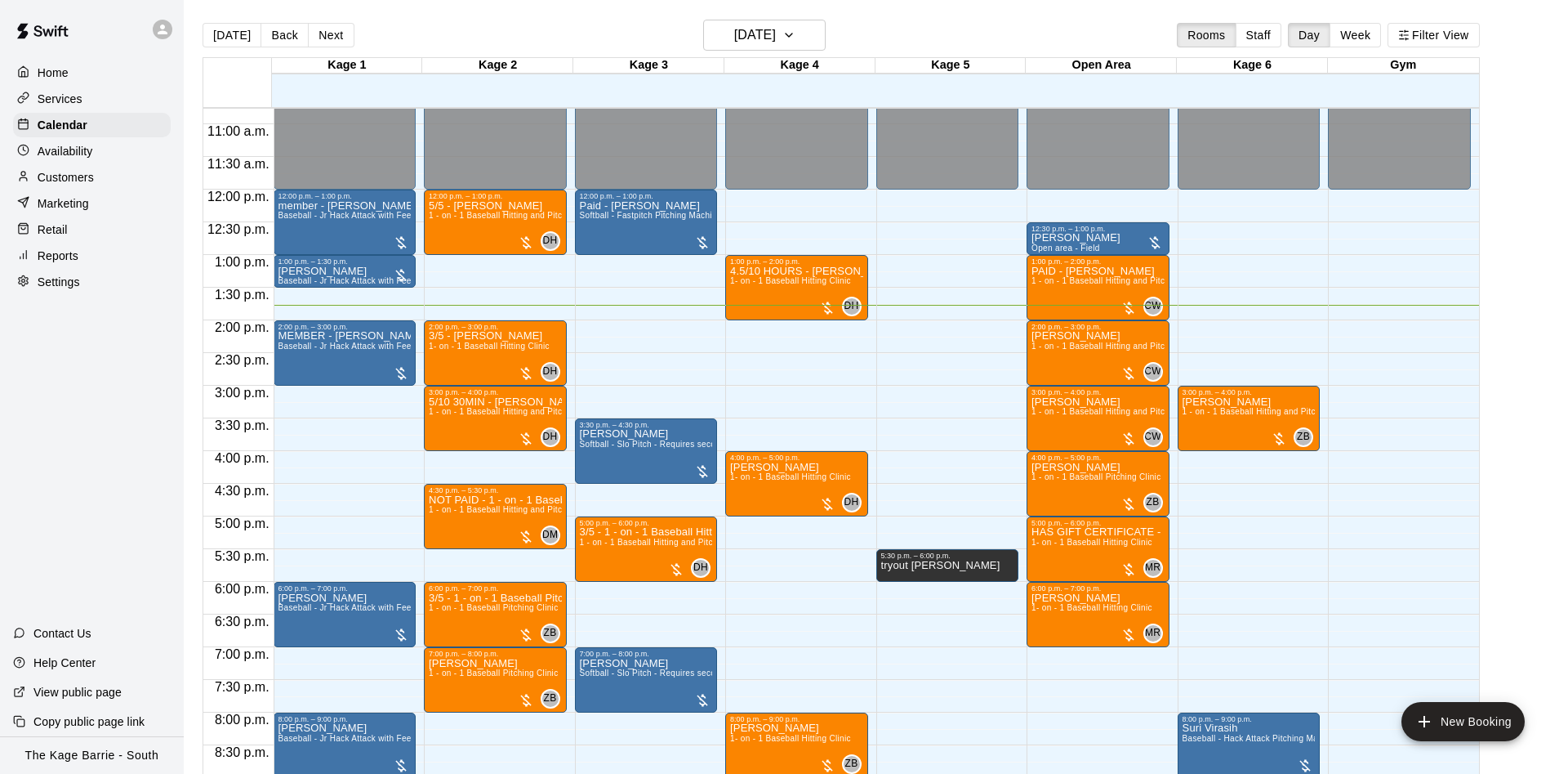
scroll to position [733, 0]
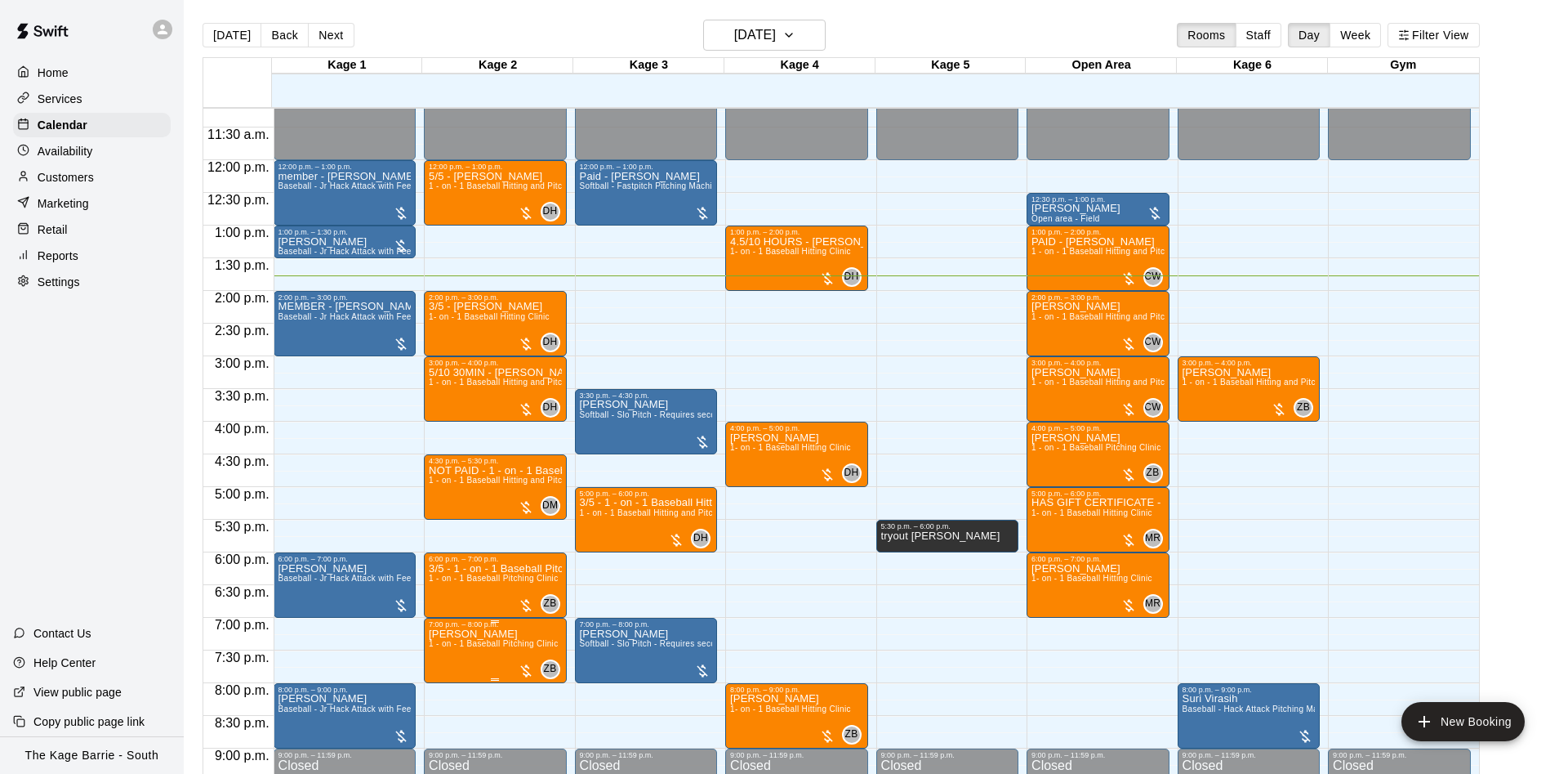
click at [473, 645] on span "1 - on - 1 Baseball Pitching Clinic" at bounding box center [493, 643] width 129 height 9
click at [447, 692] on img "edit" at bounding box center [443, 698] width 19 height 19
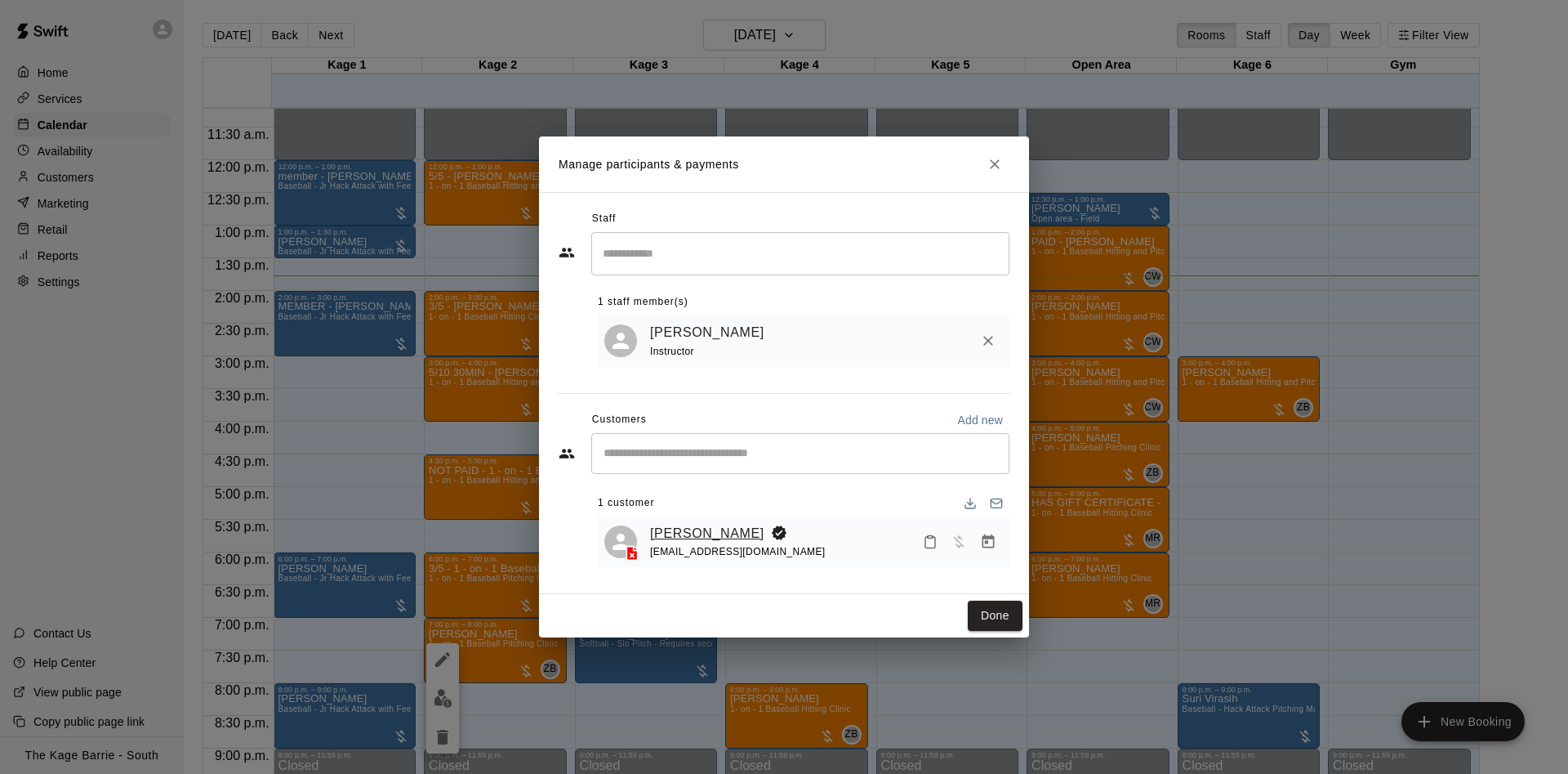
click at [688, 537] on link "Enzo Cutillo" at bounding box center [707, 533] width 114 height 21
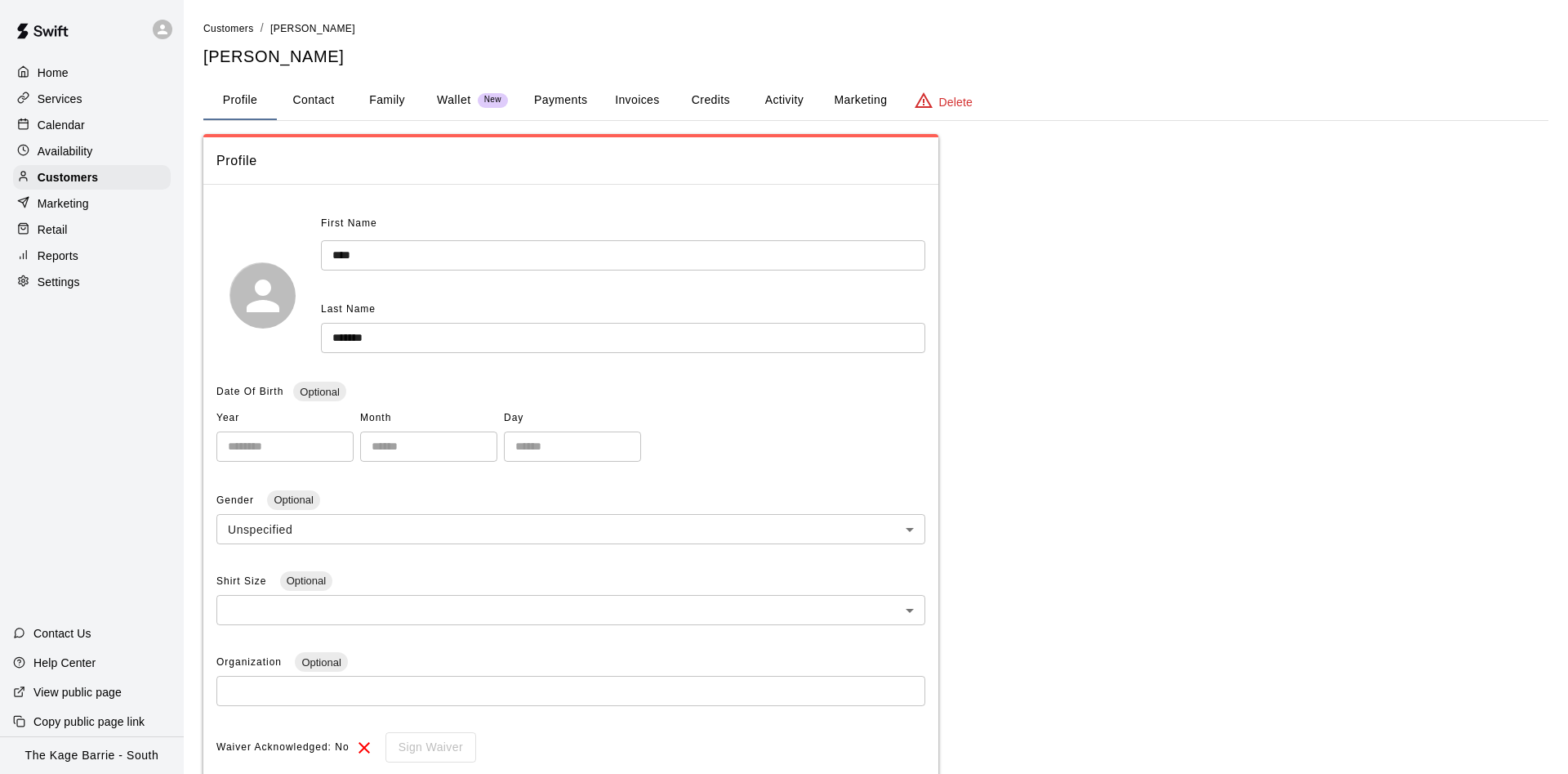
click at [776, 100] on button "Activity" at bounding box center [784, 101] width 74 height 40
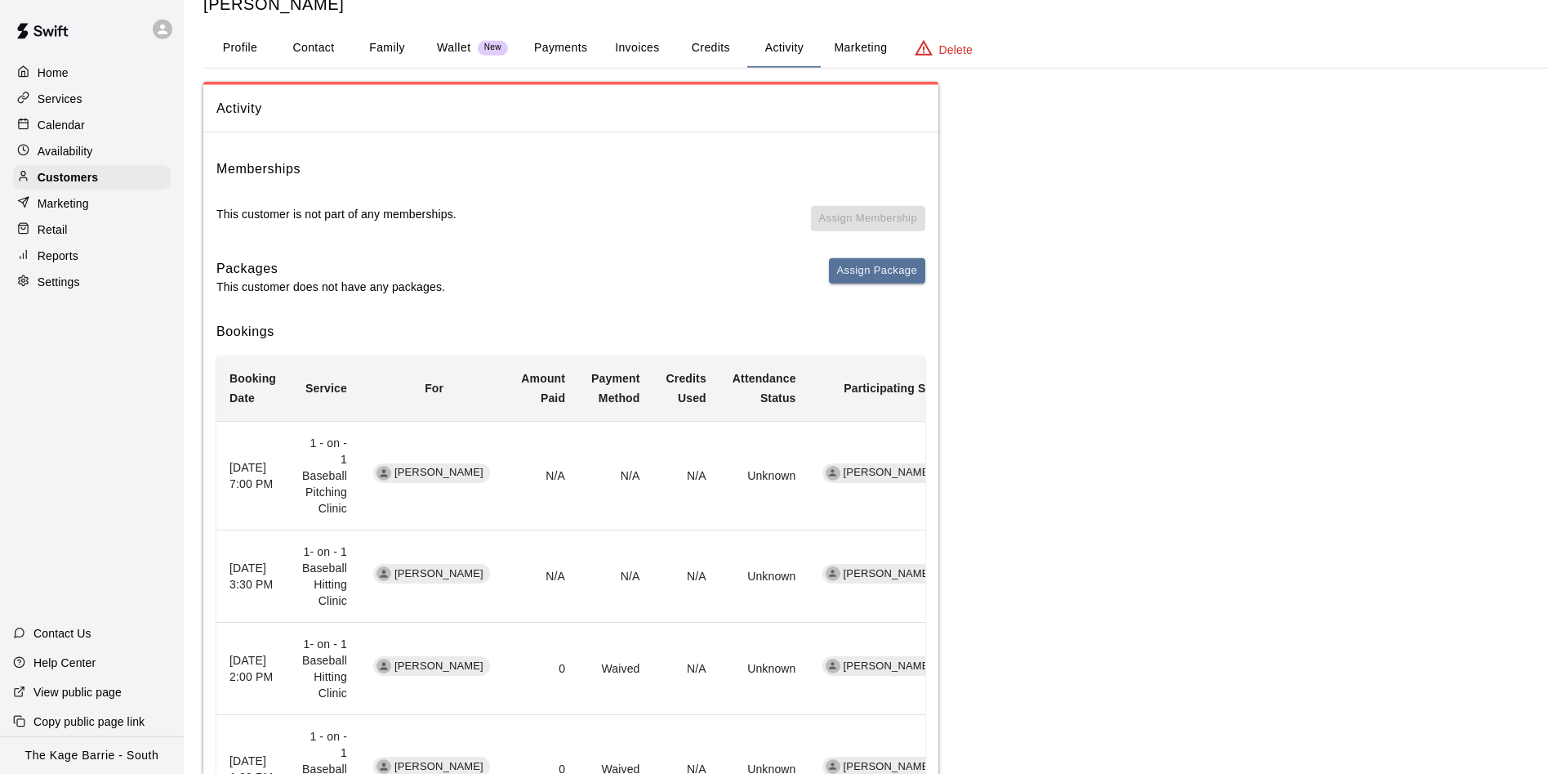
scroll to position [83, 0]
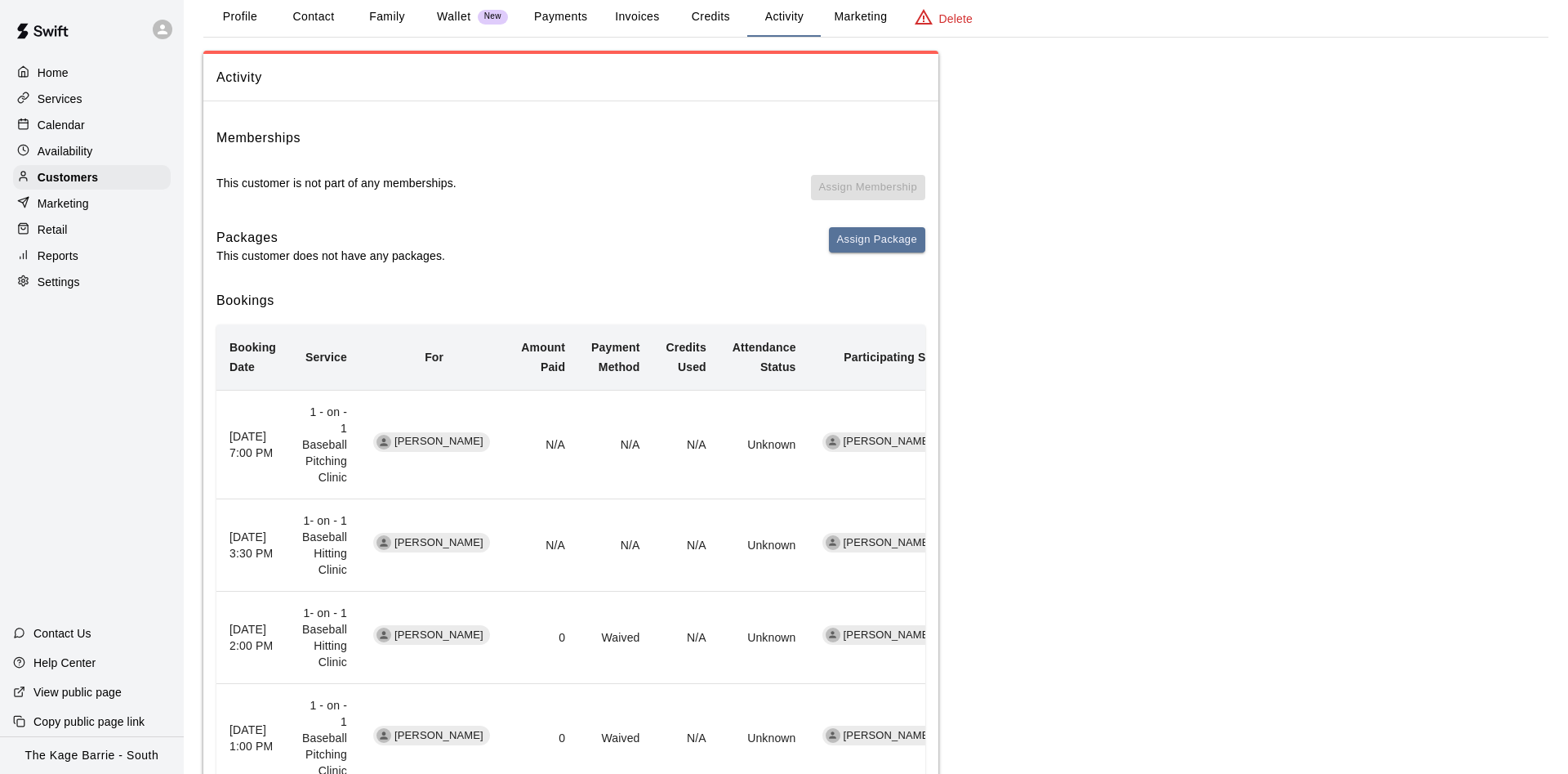
click at [70, 117] on div "Calendar" at bounding box center [92, 125] width 158 height 25
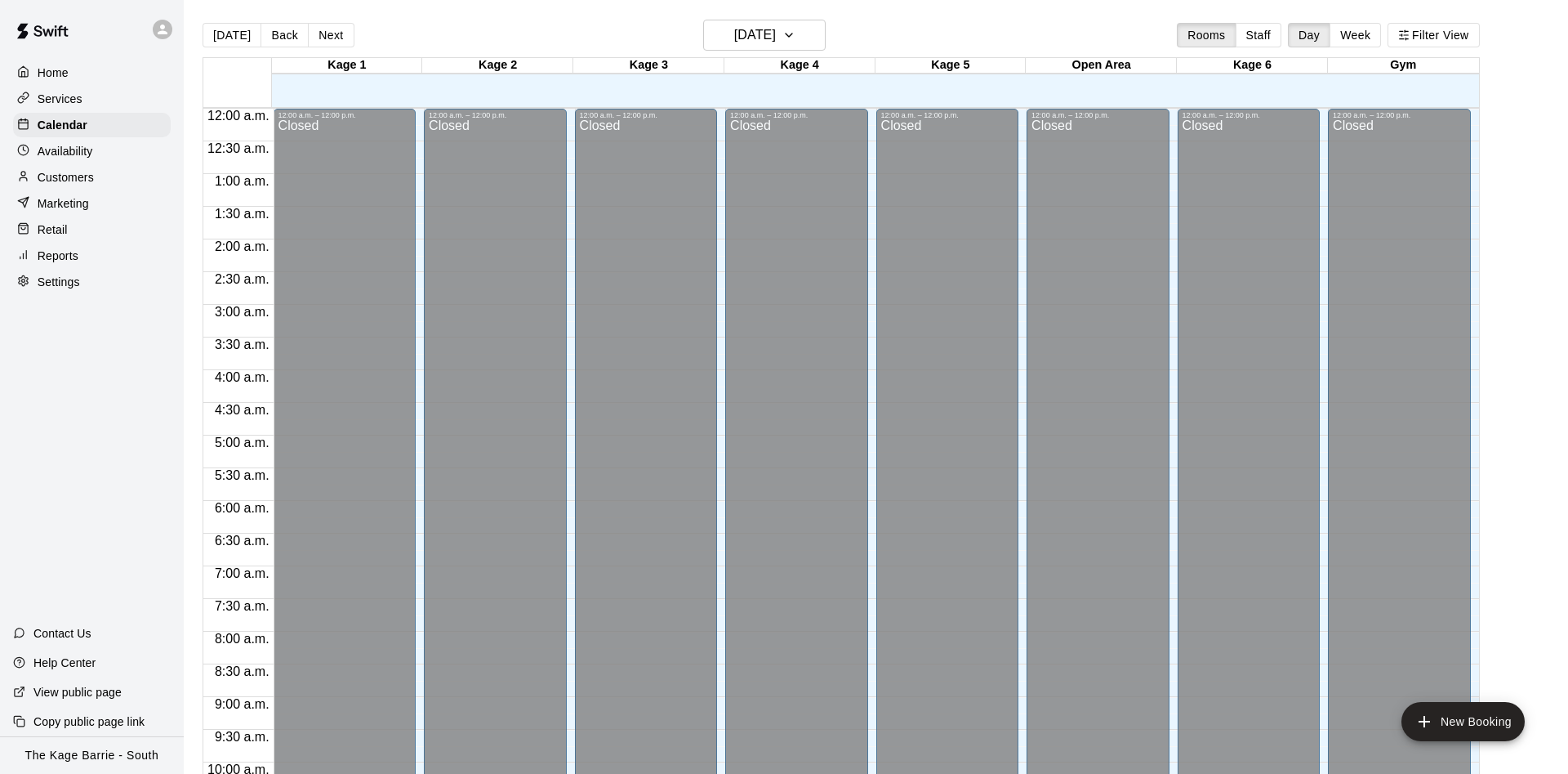
scroll to position [836, 0]
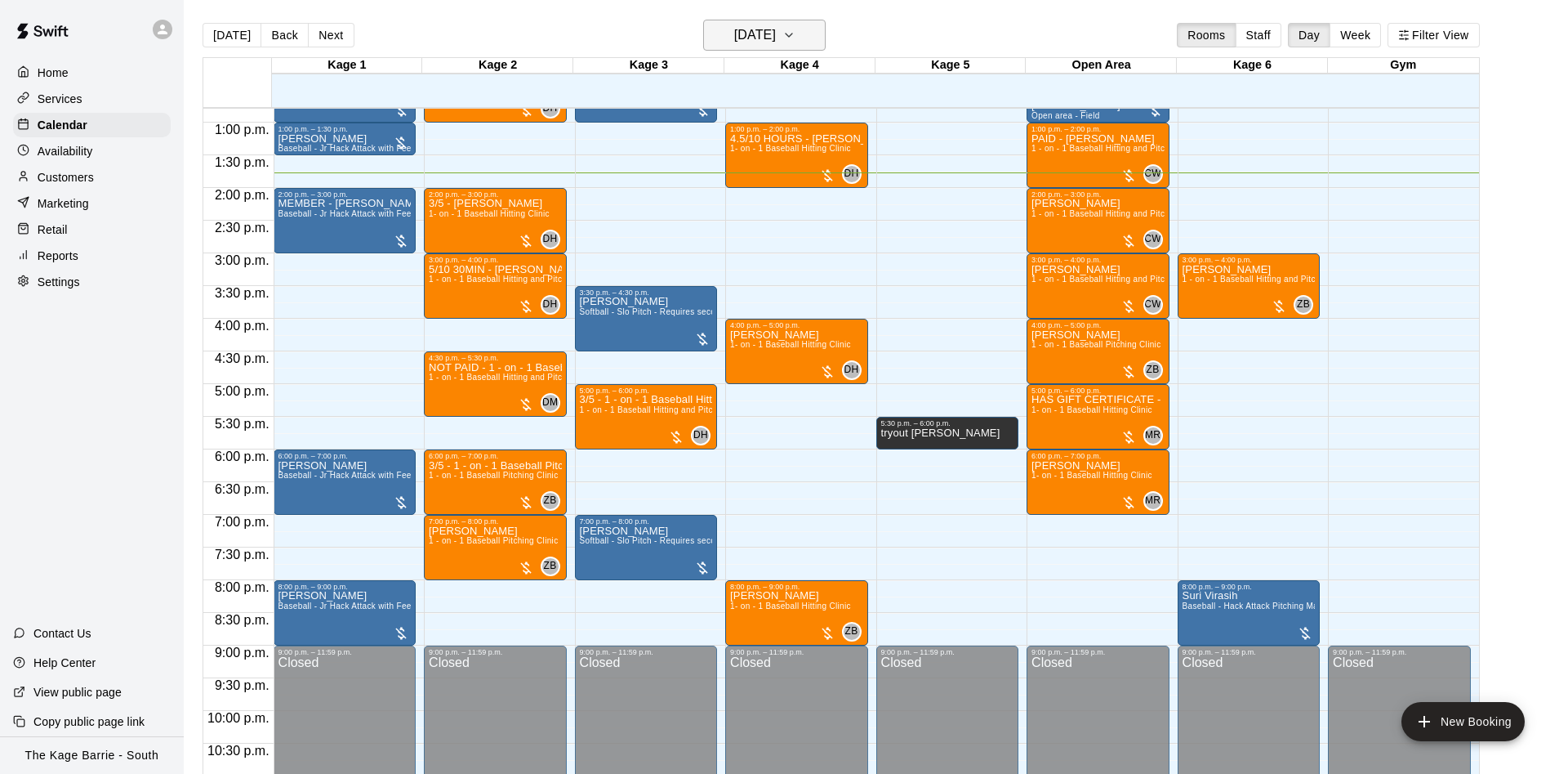
click at [775, 41] on h6 "[DATE]" at bounding box center [755, 35] width 41 height 23
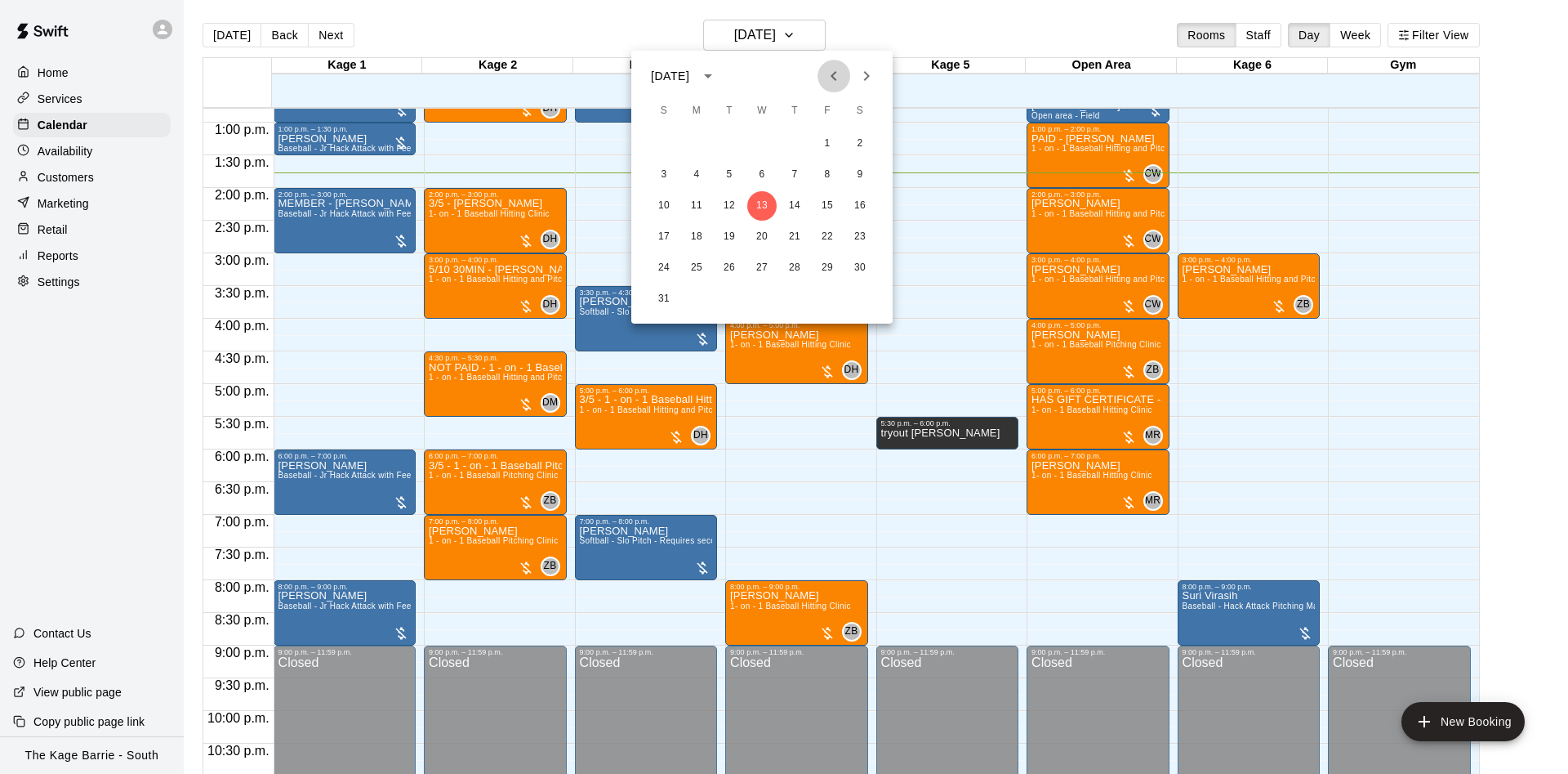
click at [831, 75] on icon "Previous month" at bounding box center [833, 76] width 6 height 9
click at [698, 205] on button "14" at bounding box center [696, 206] width 29 height 29
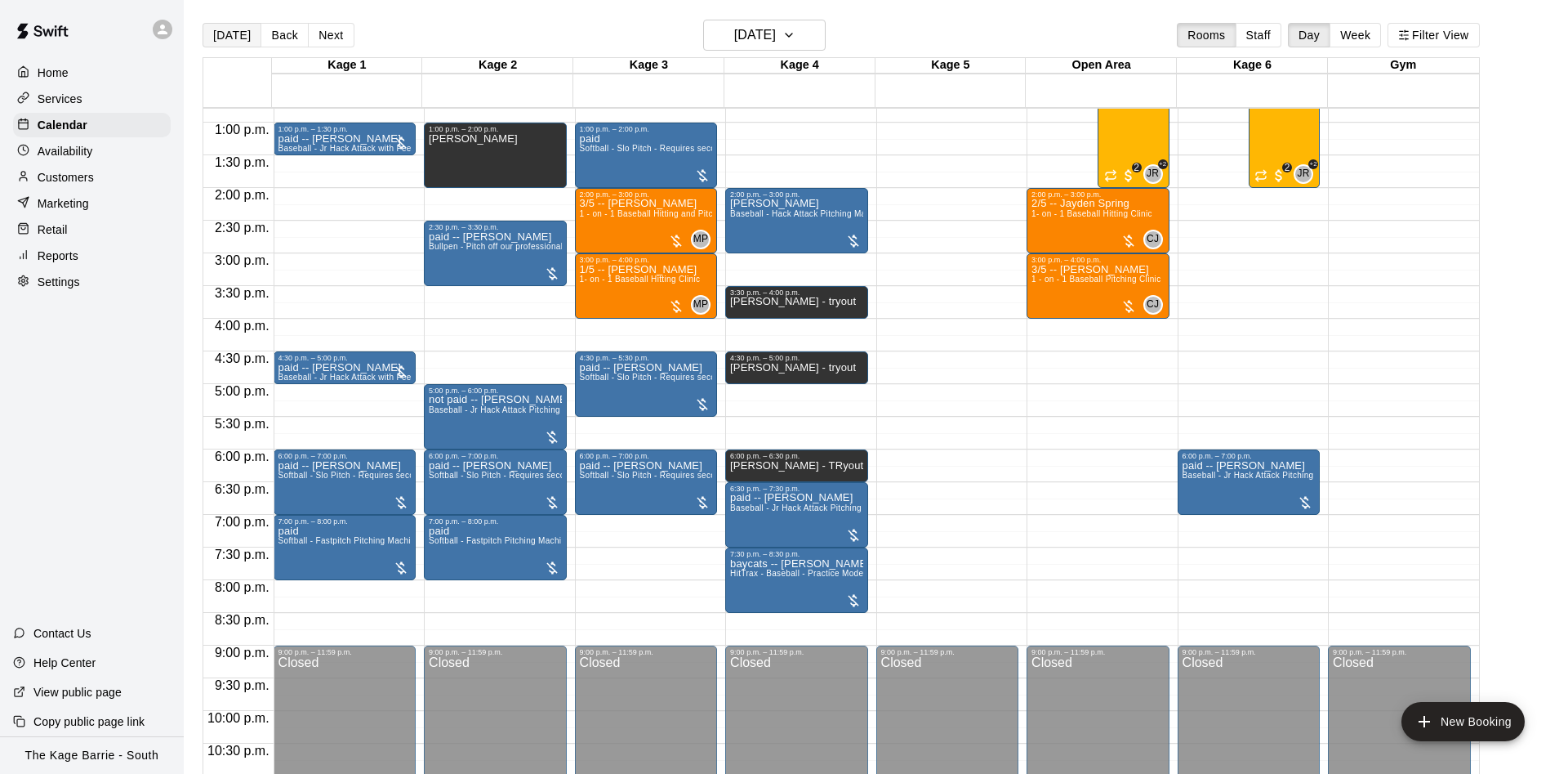
click at [221, 40] on button "[DATE]" at bounding box center [232, 35] width 58 height 25
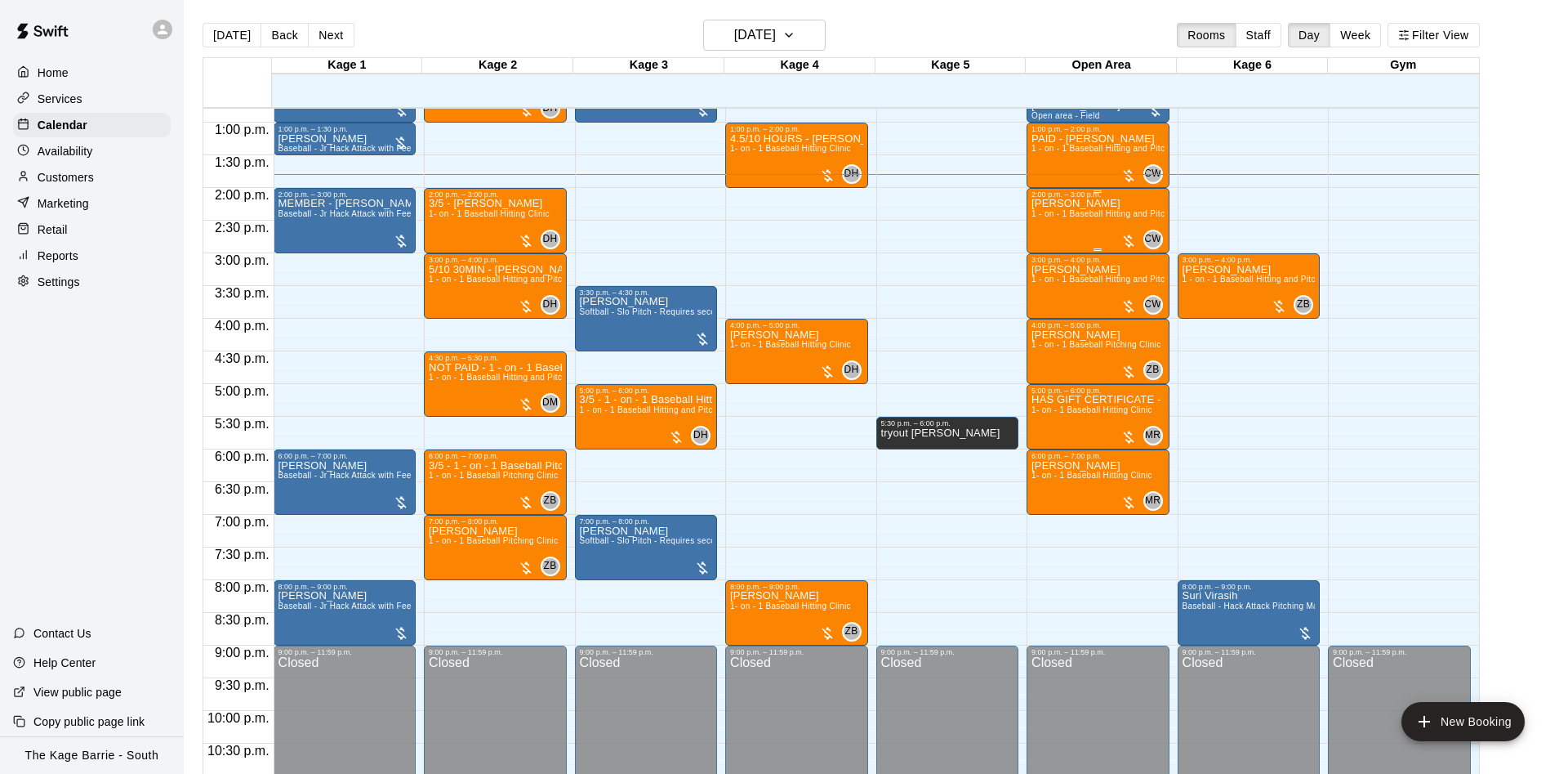
click at [1079, 222] on div "Owen Clarke 1 - on - 1 Baseball Hitting and Pitching Clinic" at bounding box center [1097, 585] width 133 height 774
click at [1043, 212] on icon "edit" at bounding box center [1047, 217] width 20 height 20
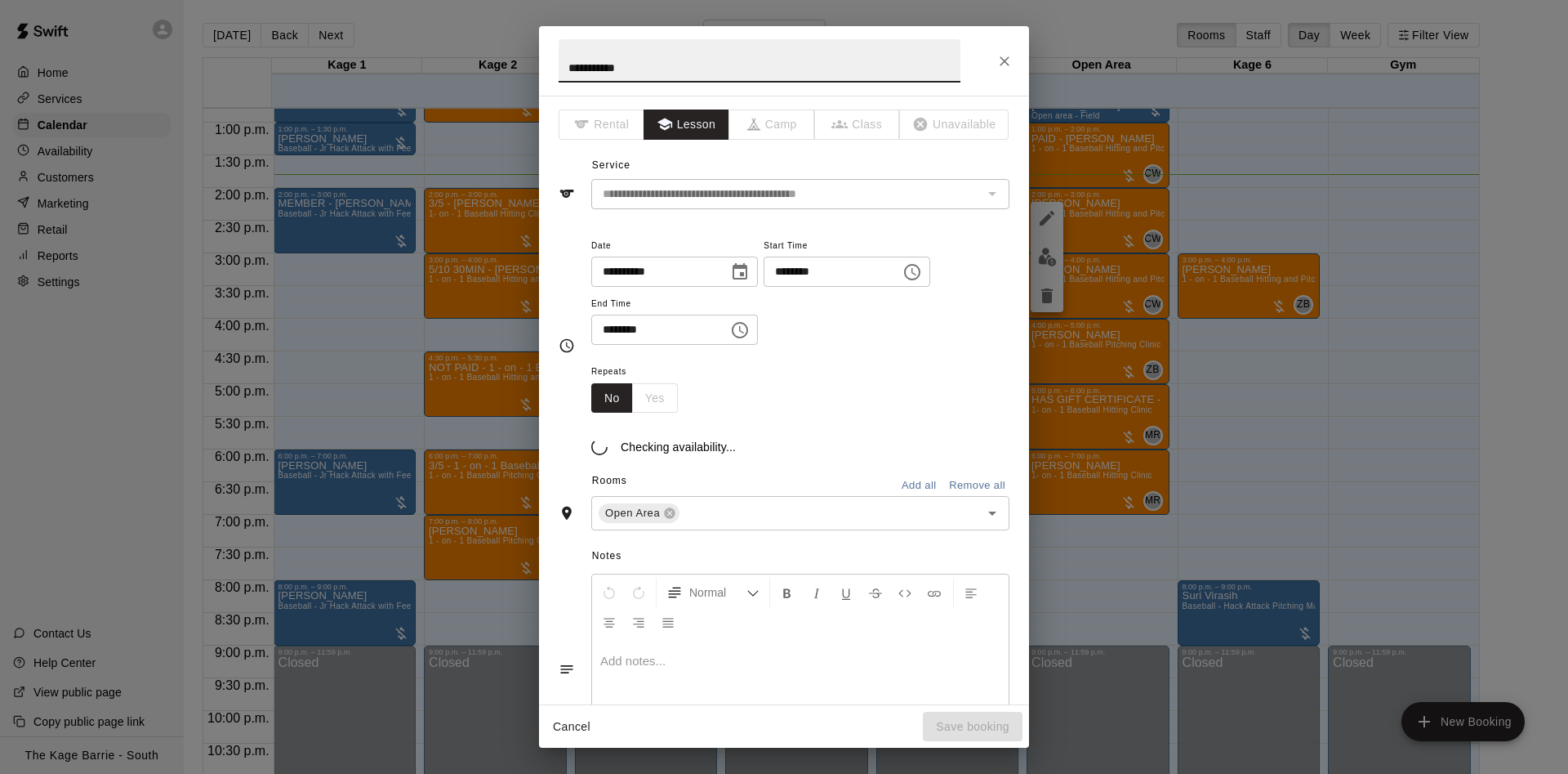
click at [566, 71] on input "**********" at bounding box center [759, 61] width 402 height 43
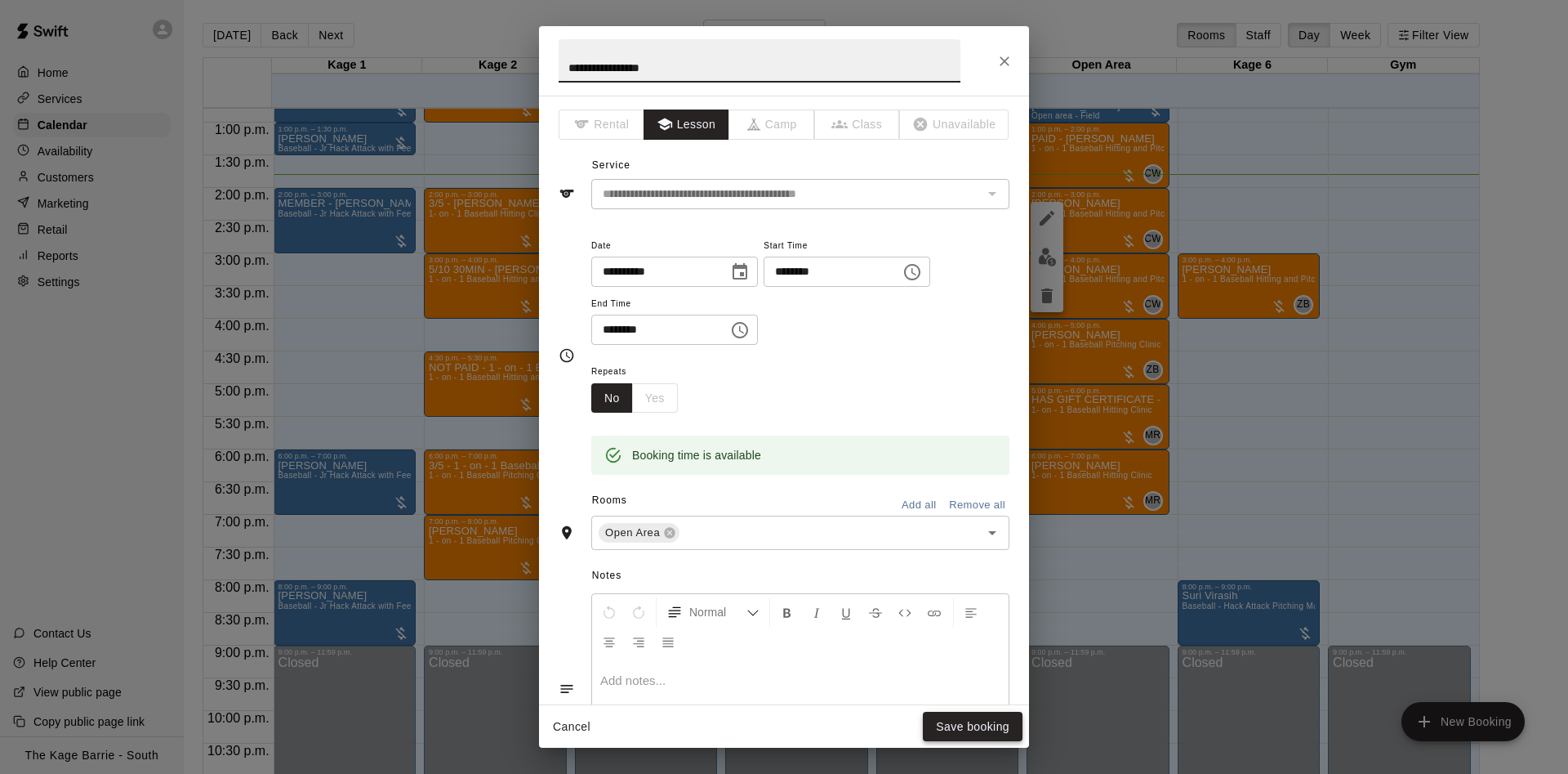
type input "**********"
click at [965, 722] on button "Save booking" at bounding box center [973, 726] width 100 height 30
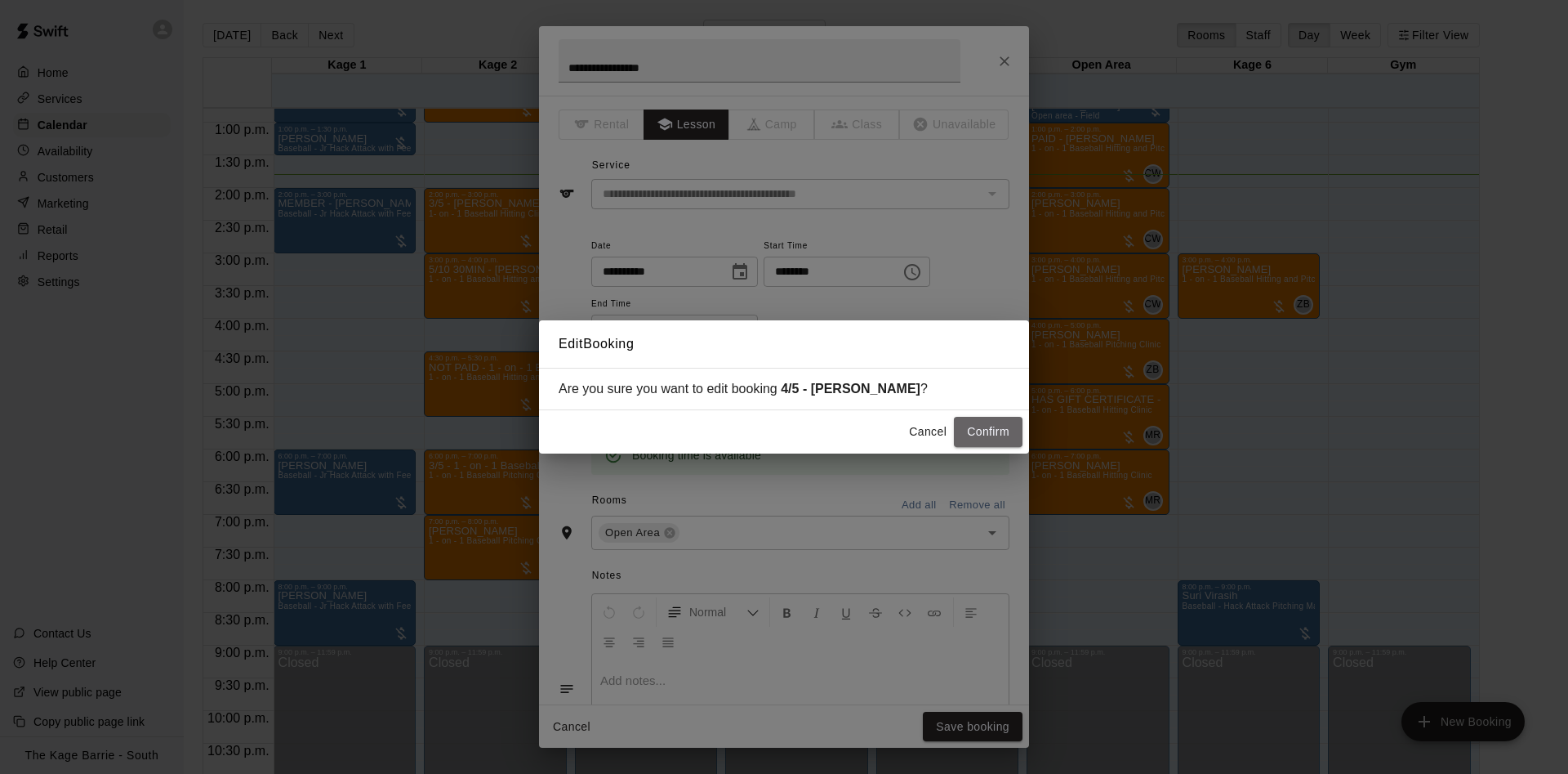
click at [994, 422] on button "Confirm" at bounding box center [988, 431] width 69 height 30
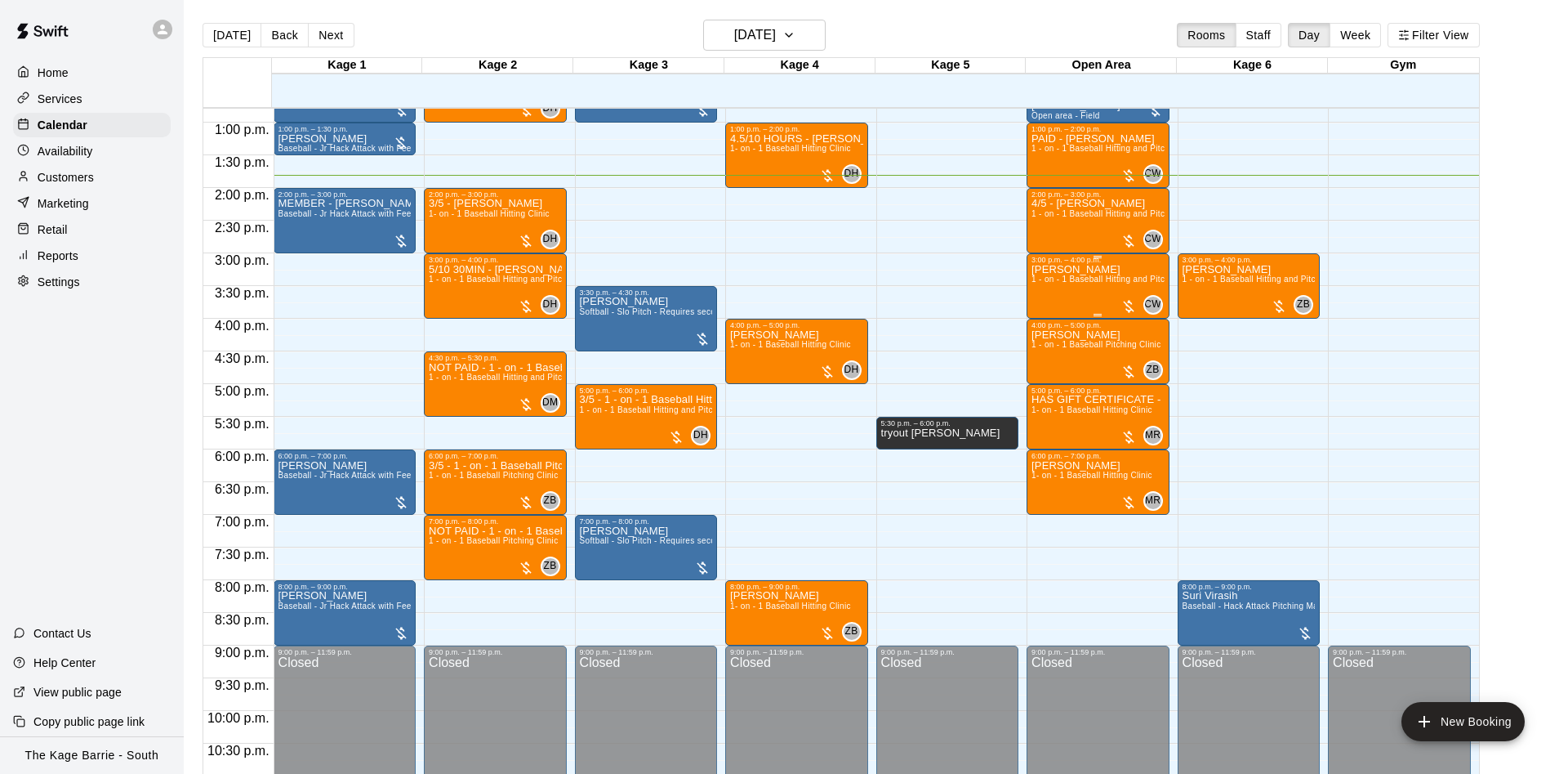
click at [1073, 270] on p "Mike KleinGebbinck" at bounding box center [1097, 270] width 133 height 0
click at [1040, 337] on img "edit" at bounding box center [1048, 328] width 19 height 19
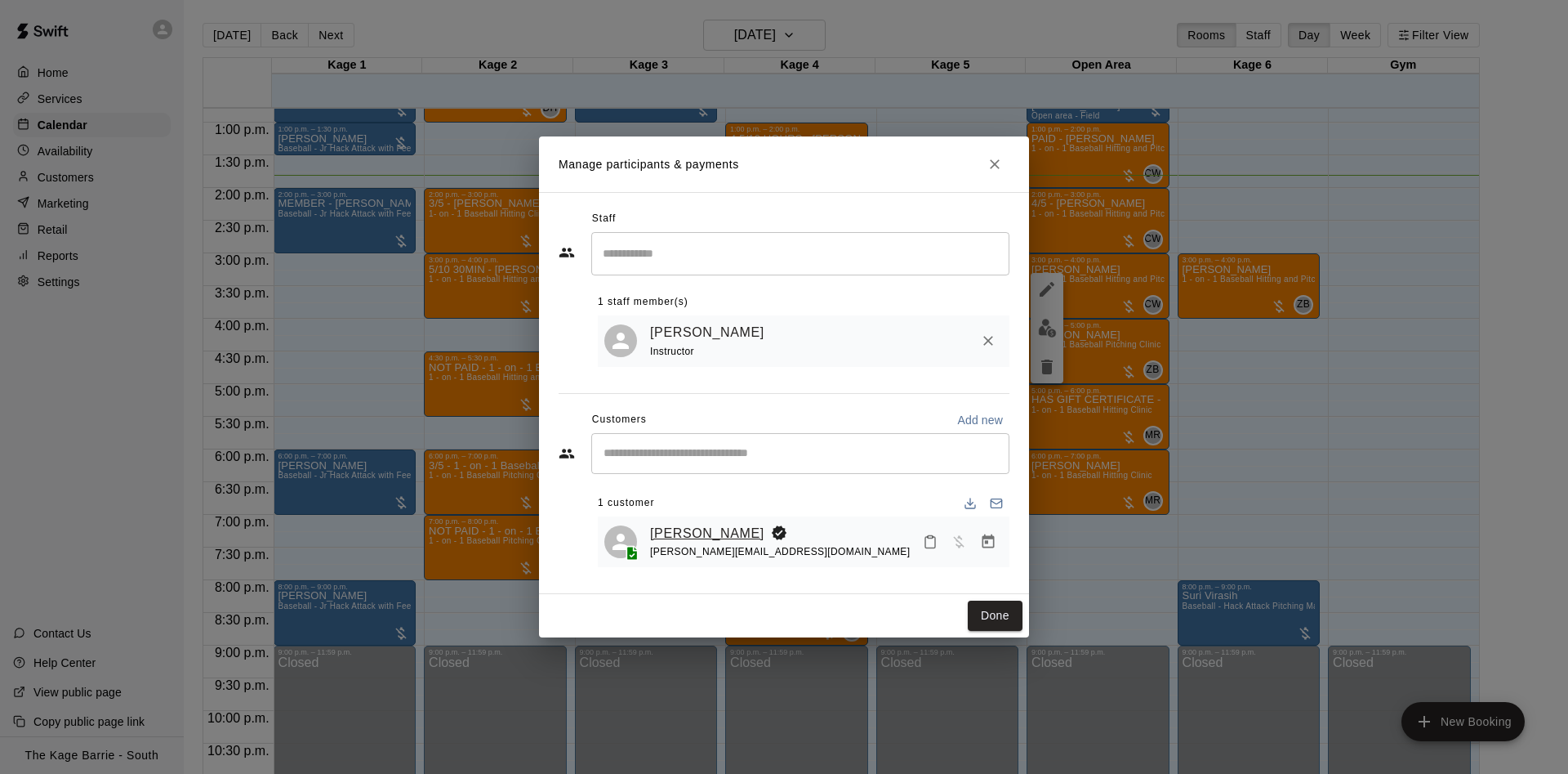
click at [721, 528] on link "Mike KleinGebbinck" at bounding box center [707, 533] width 114 height 21
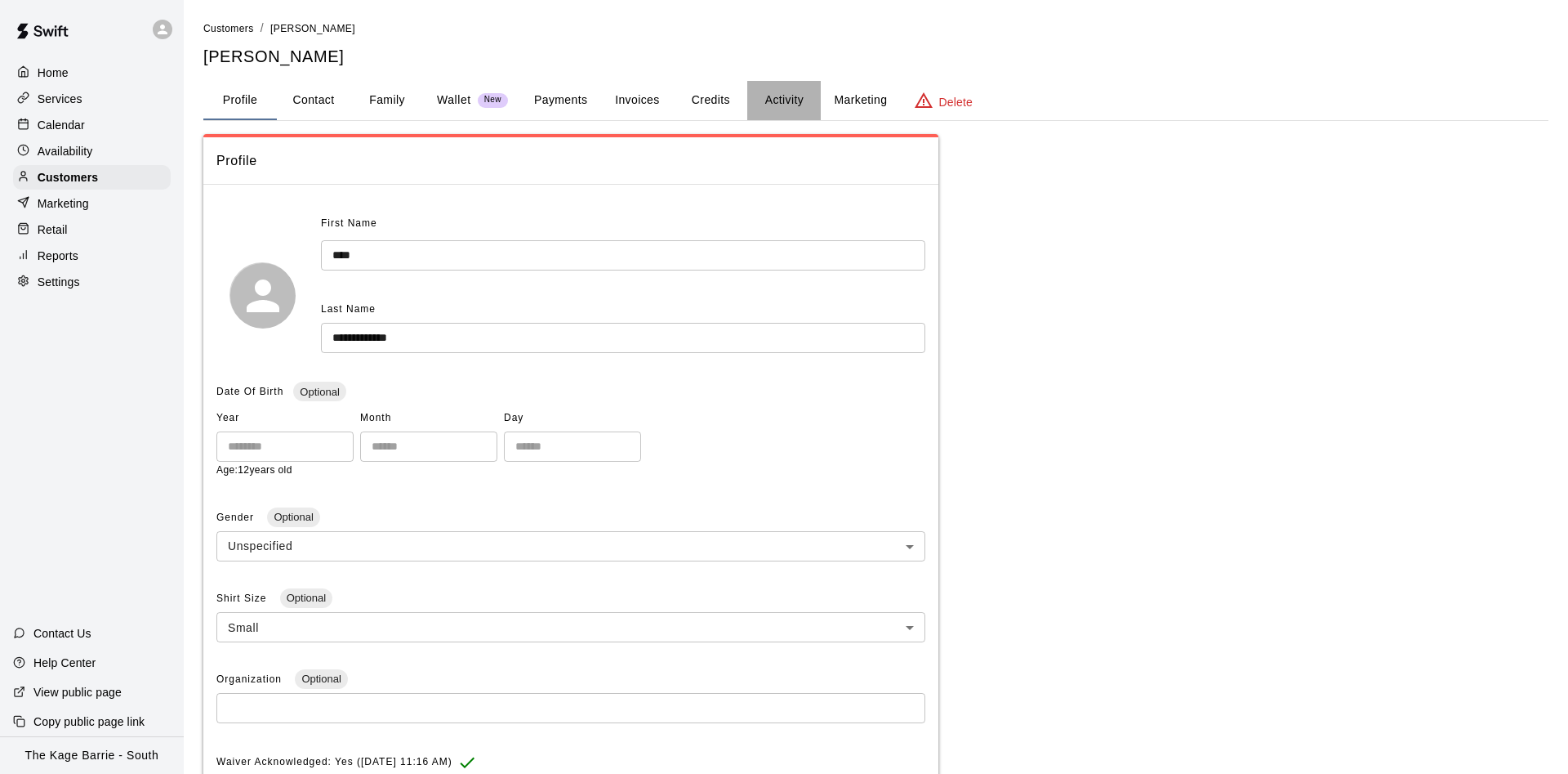
click at [774, 90] on button "Activity" at bounding box center [784, 101] width 74 height 40
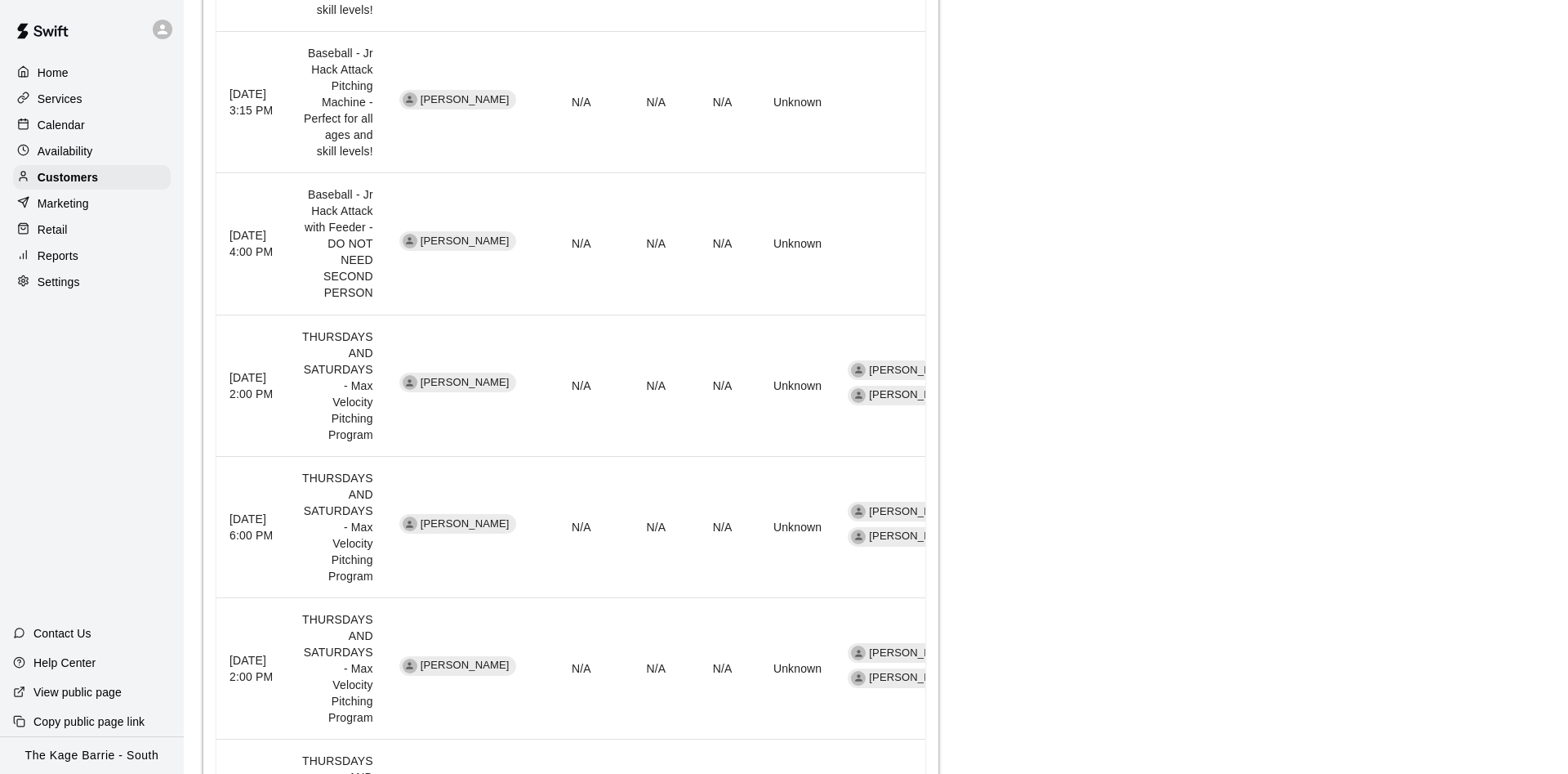
scroll to position [1175, 0]
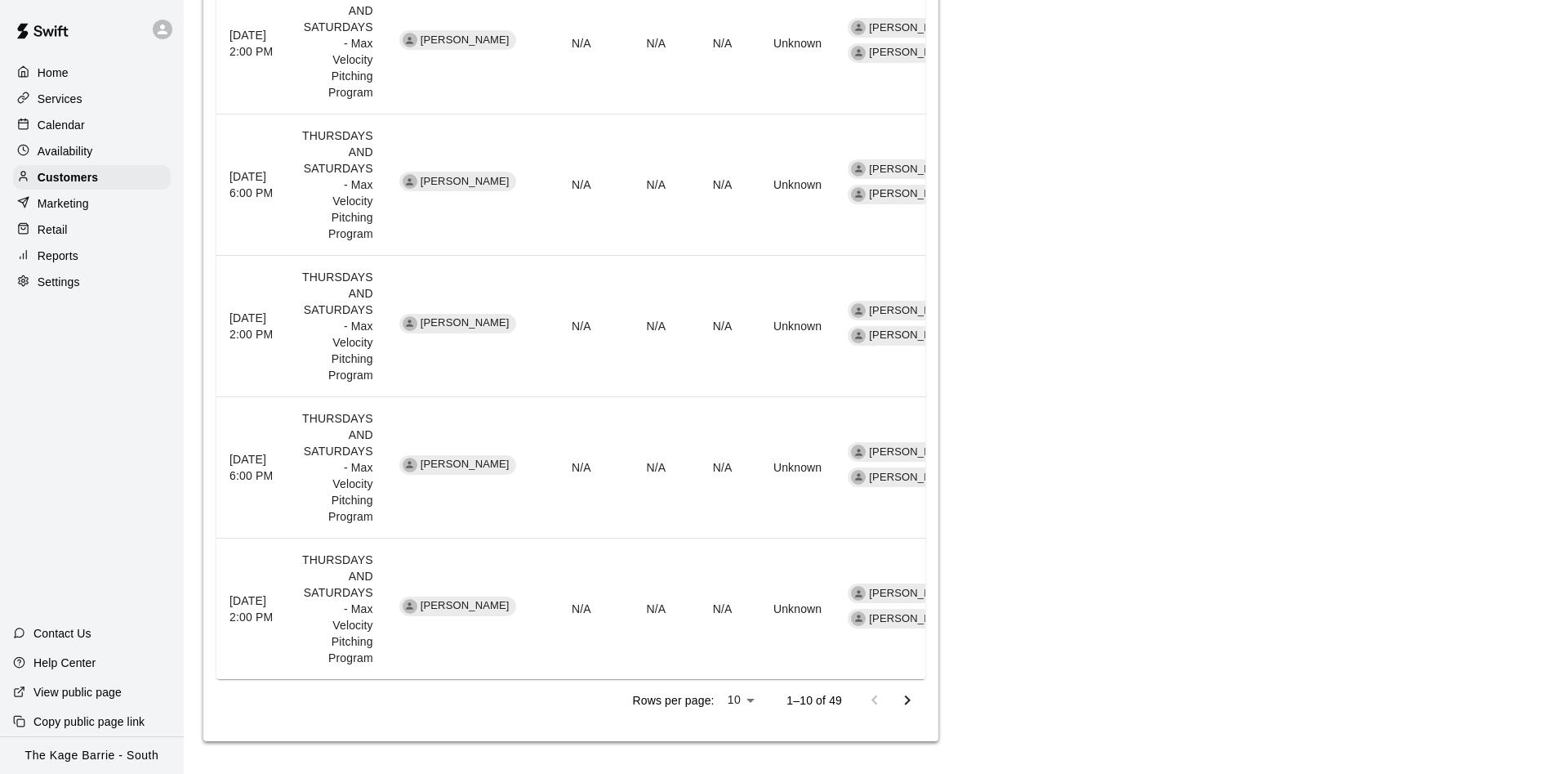
click at [747, 718] on div "Rows per page: 10 ** 1–10 of 49" at bounding box center [570, 699] width 708 height 42
click at [736, 741] on li "25" at bounding box center [741, 740] width 40 height 27
type input "**"
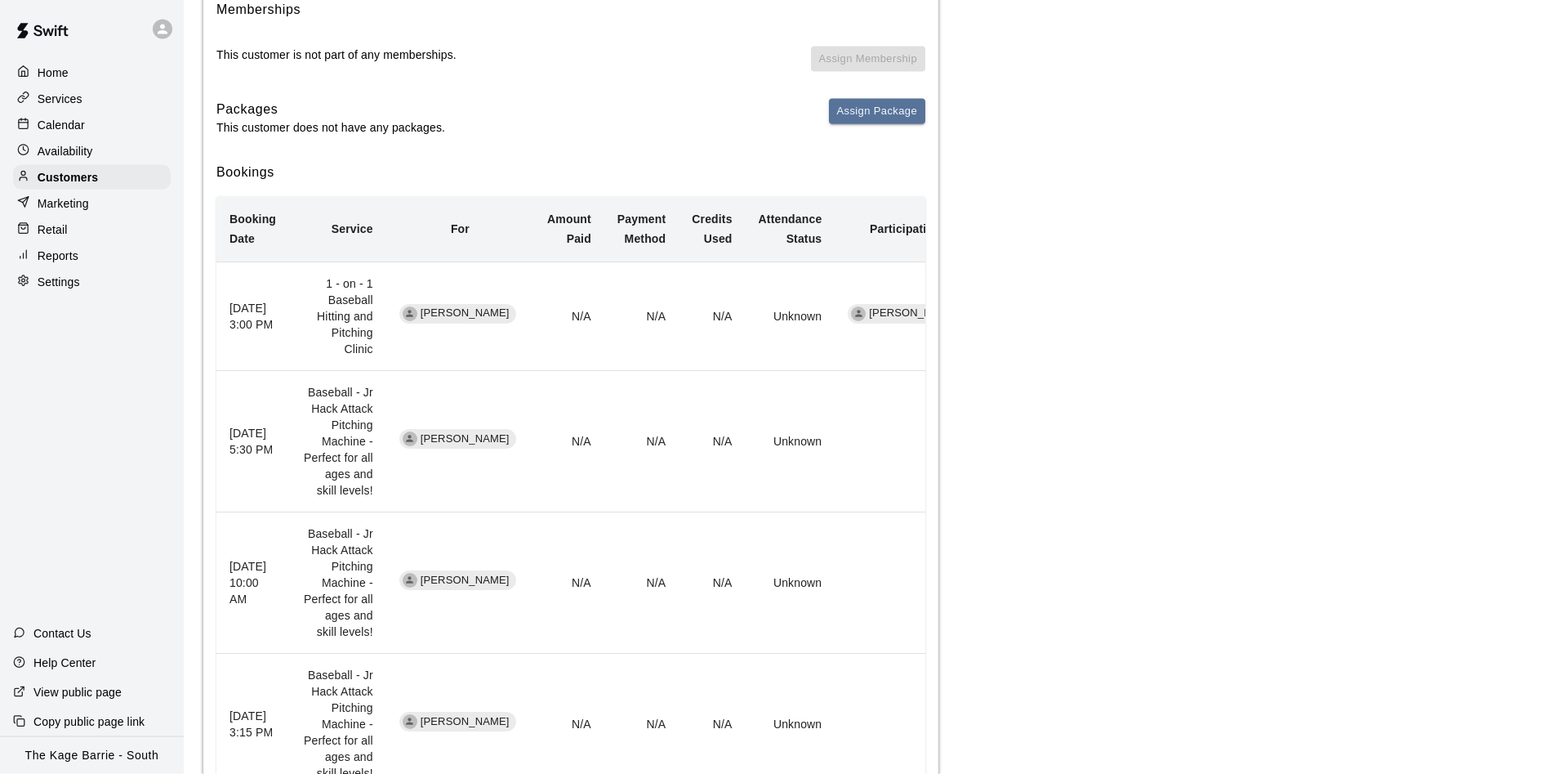
scroll to position [182, 0]
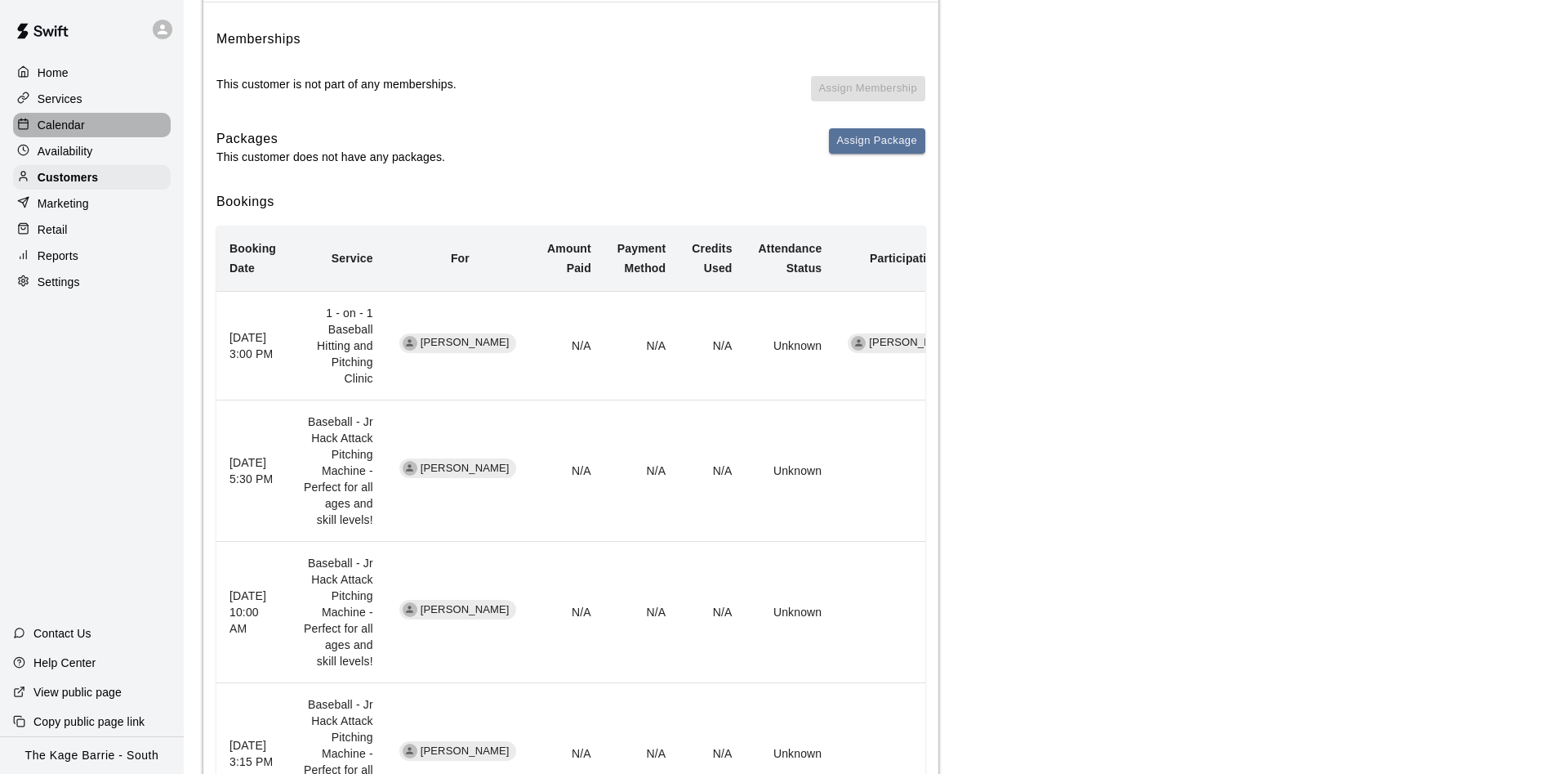
drag, startPoint x: 100, startPoint y: 125, endPoint x: 106, endPoint y: 116, distance: 10.8
click at [99, 122] on div "Calendar" at bounding box center [92, 125] width 158 height 25
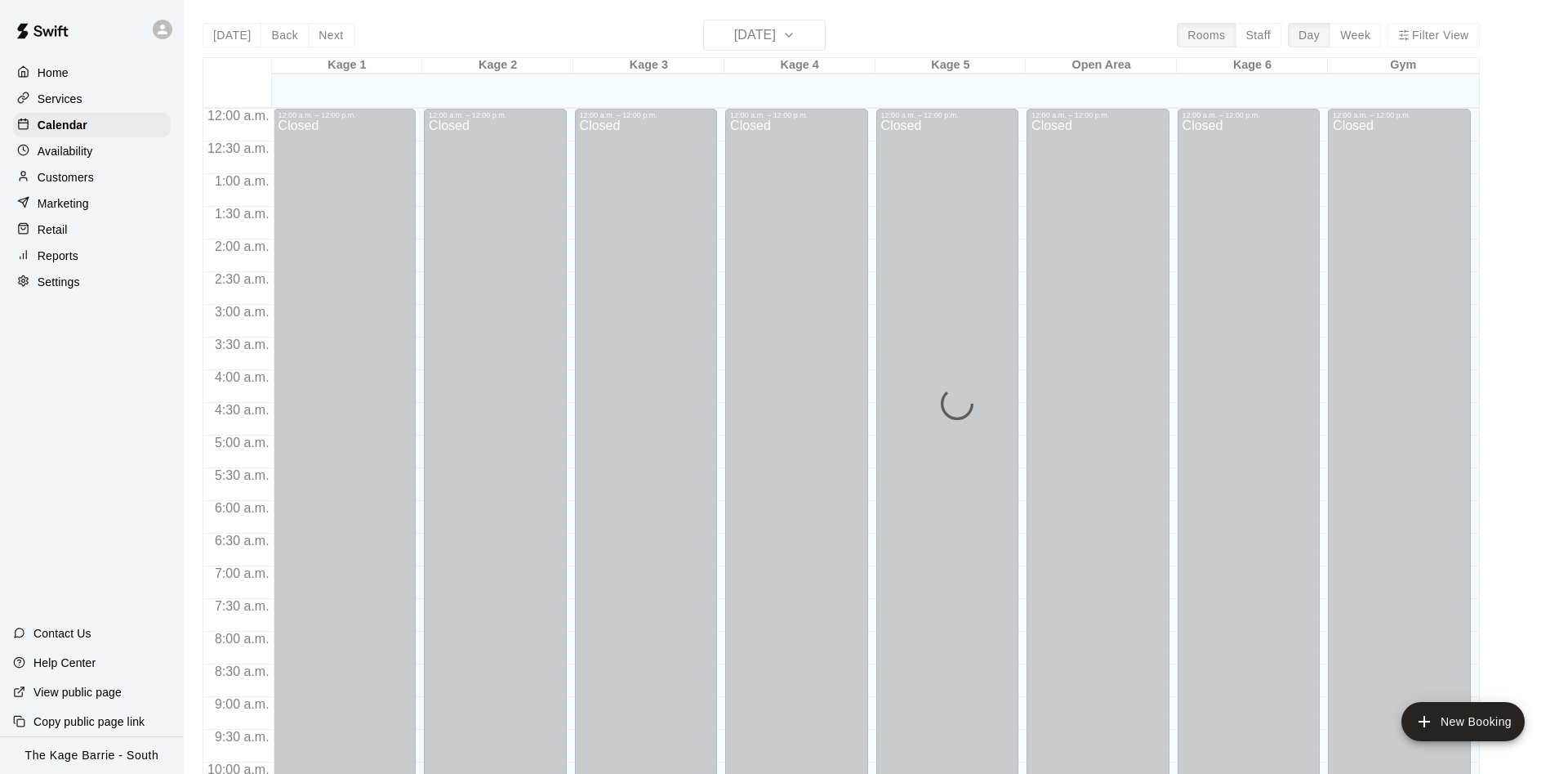
scroll to position [836, 0]
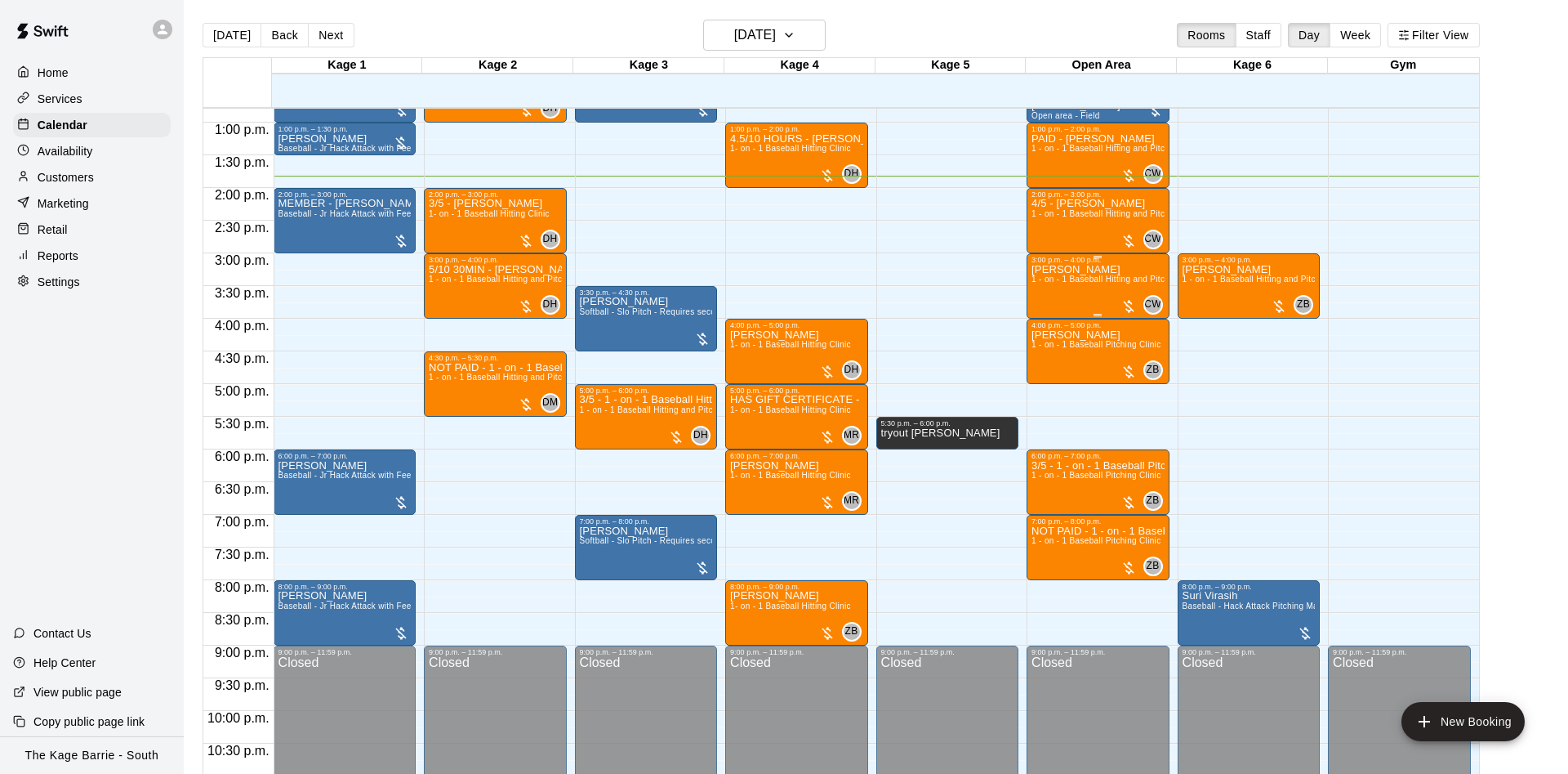
click at [1079, 270] on p "Mike KleinGebbinck" at bounding box center [1097, 270] width 133 height 0
click at [1048, 284] on icon "edit" at bounding box center [1047, 289] width 20 height 20
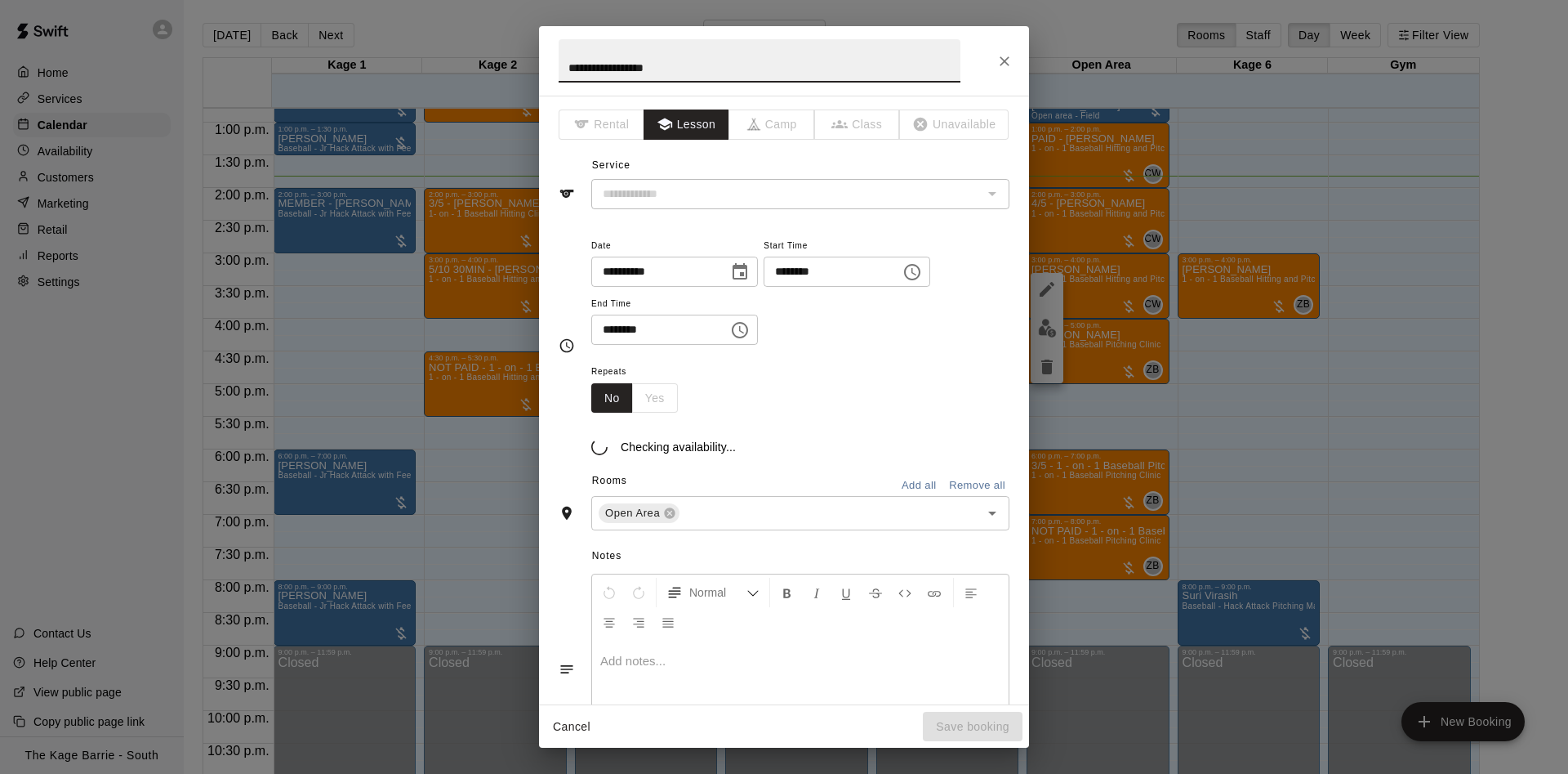
type input "**********"
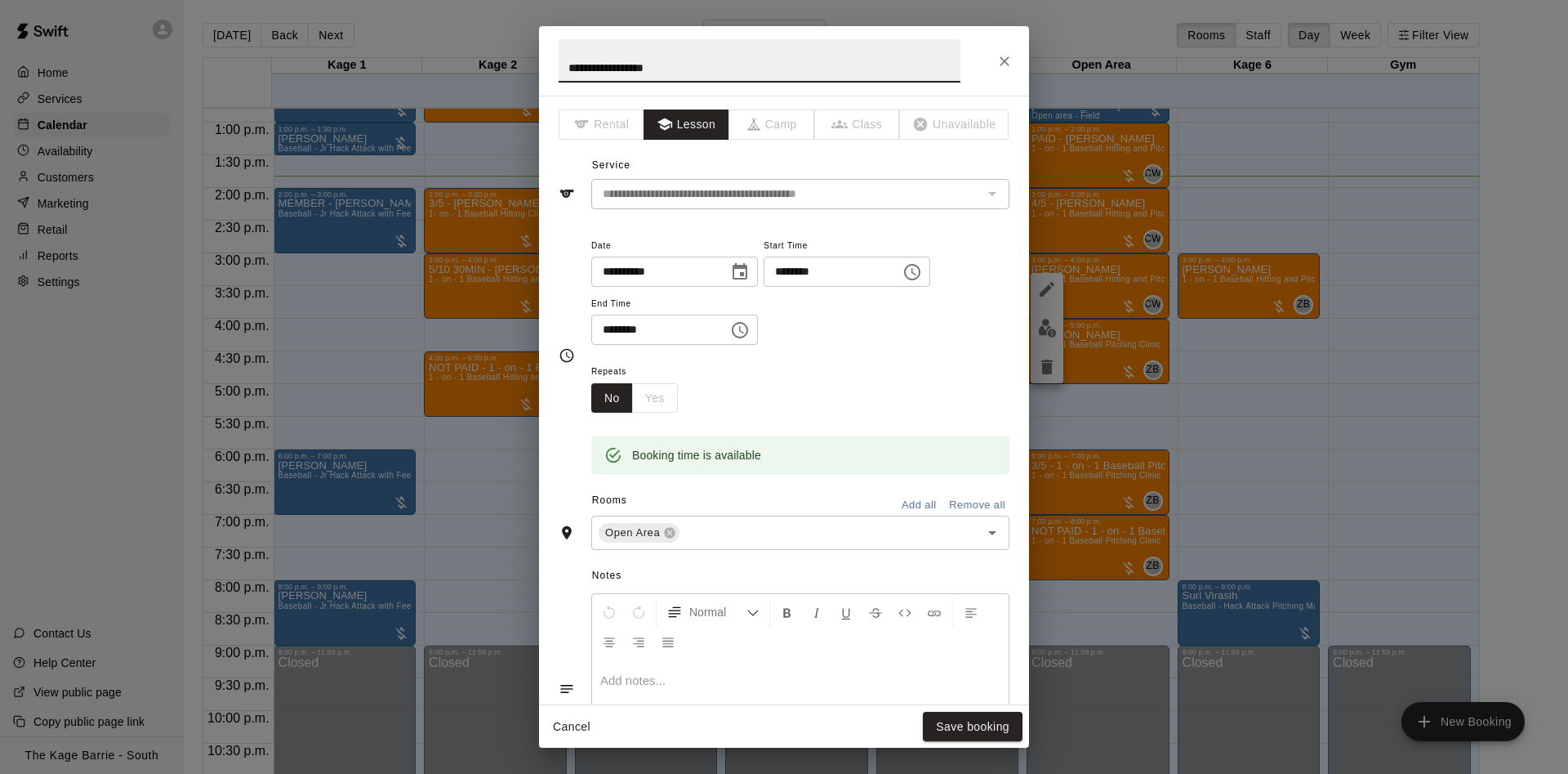
click at [563, 64] on input "**********" at bounding box center [759, 61] width 402 height 43
type input "**********"
click at [960, 740] on div "Cancel Save booking" at bounding box center [784, 727] width 490 height 43
click at [988, 724] on button "Save booking" at bounding box center [973, 726] width 100 height 30
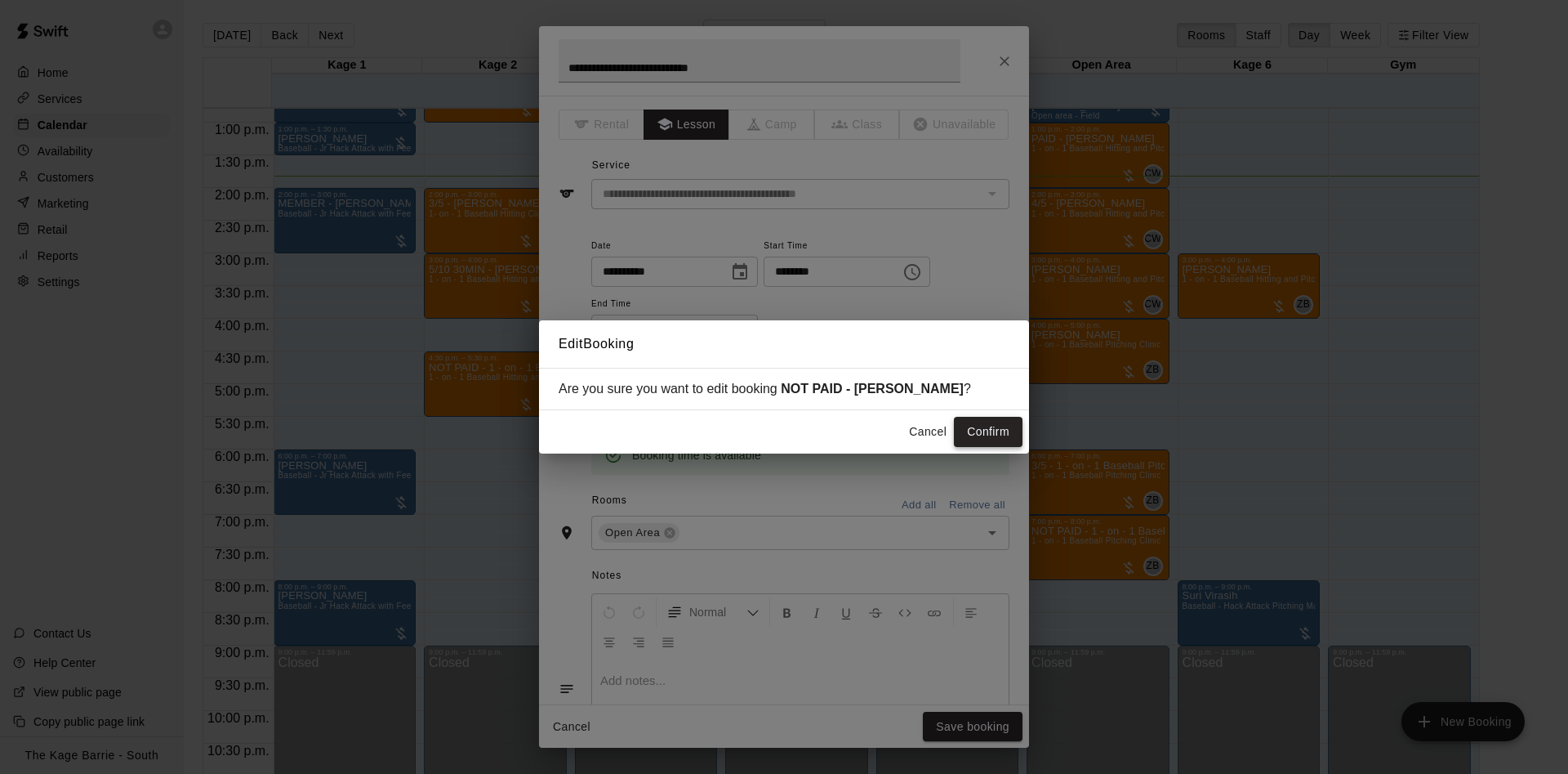
click at [994, 431] on button "Confirm" at bounding box center [988, 431] width 69 height 30
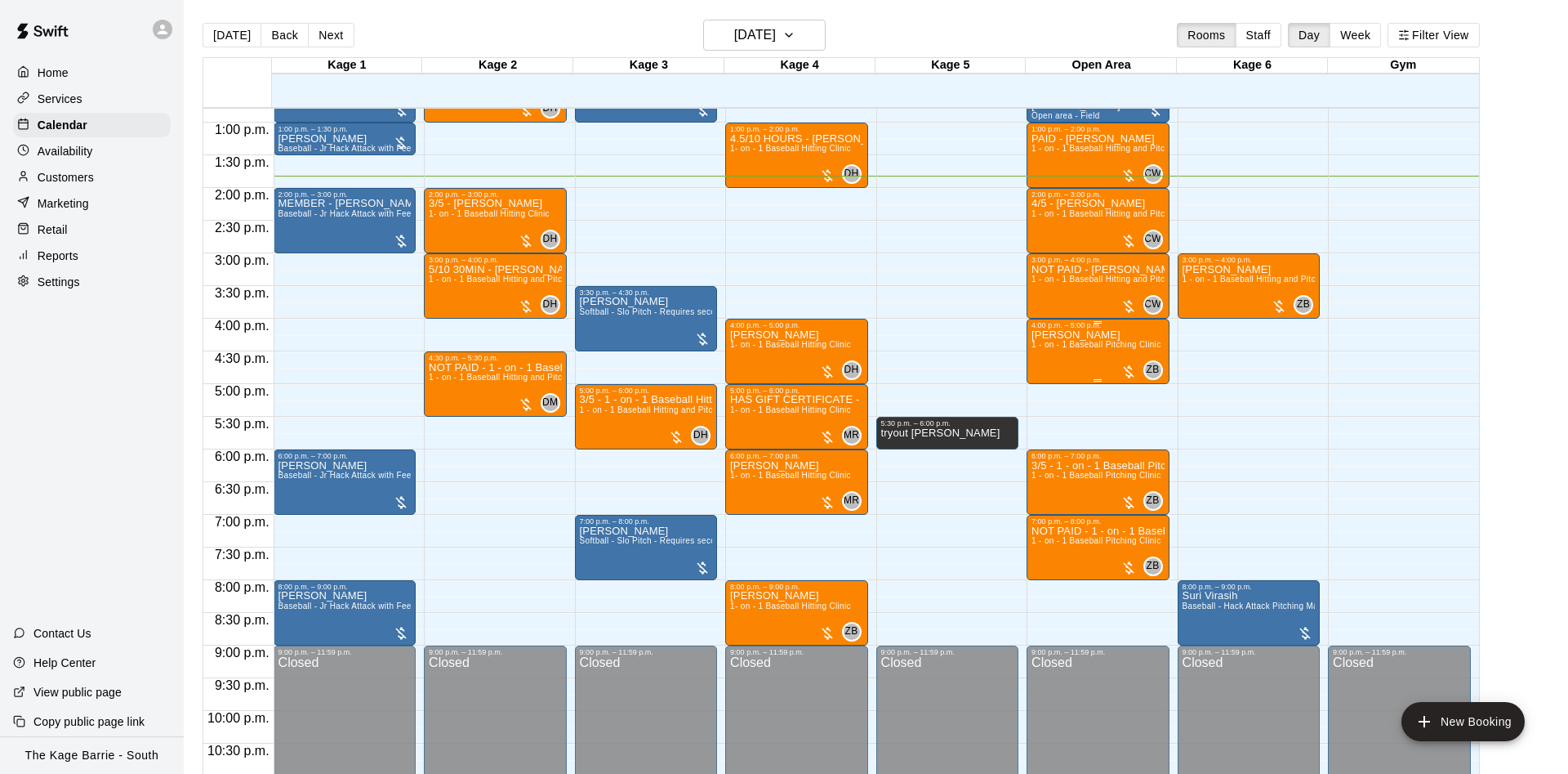
click at [1084, 349] on span "1 - on - 1 Baseball Pitching Clinic" at bounding box center [1096, 344] width 129 height 9
click at [1048, 353] on icon "edit" at bounding box center [1047, 360] width 20 height 20
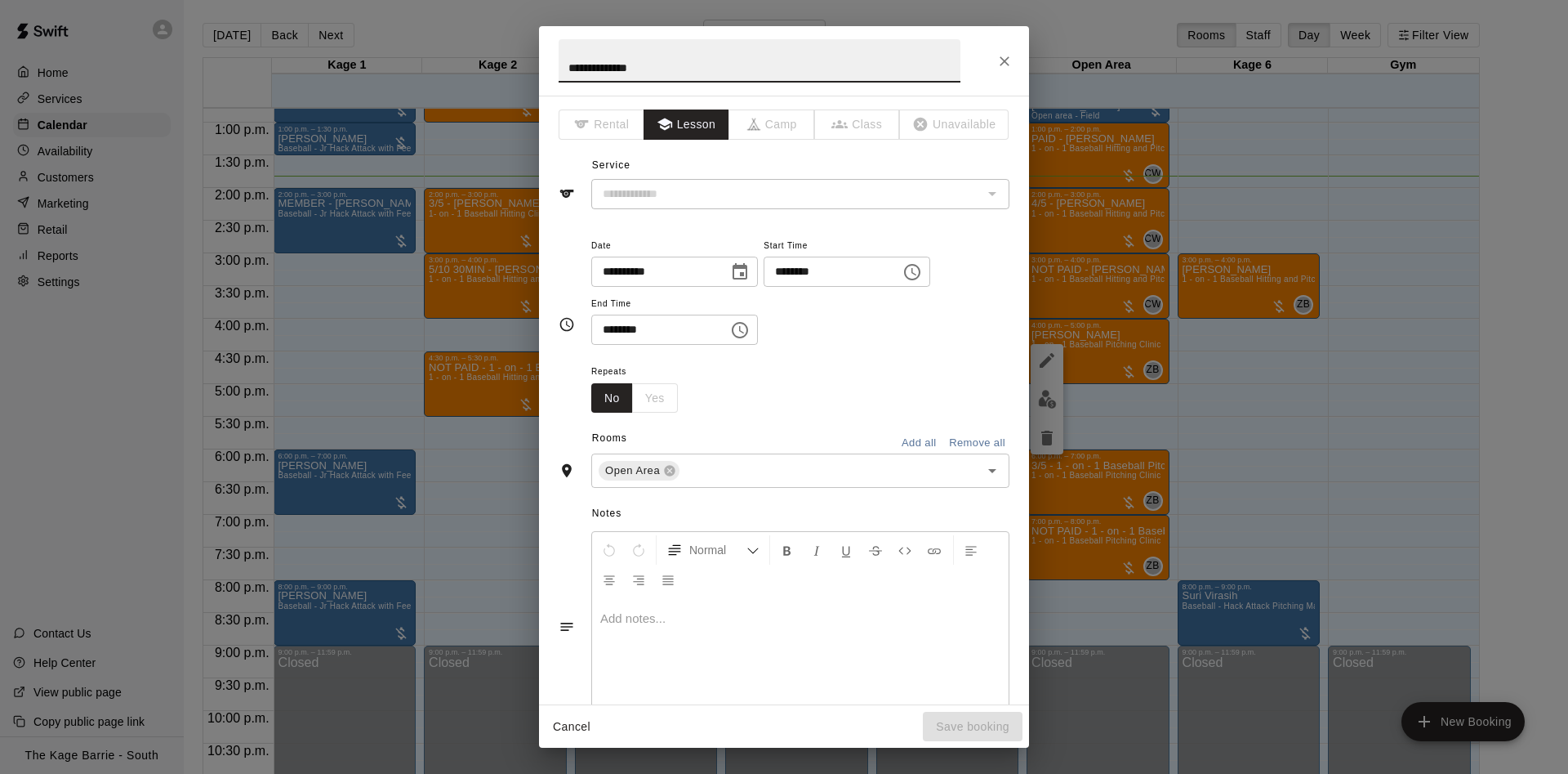
type input "**********"
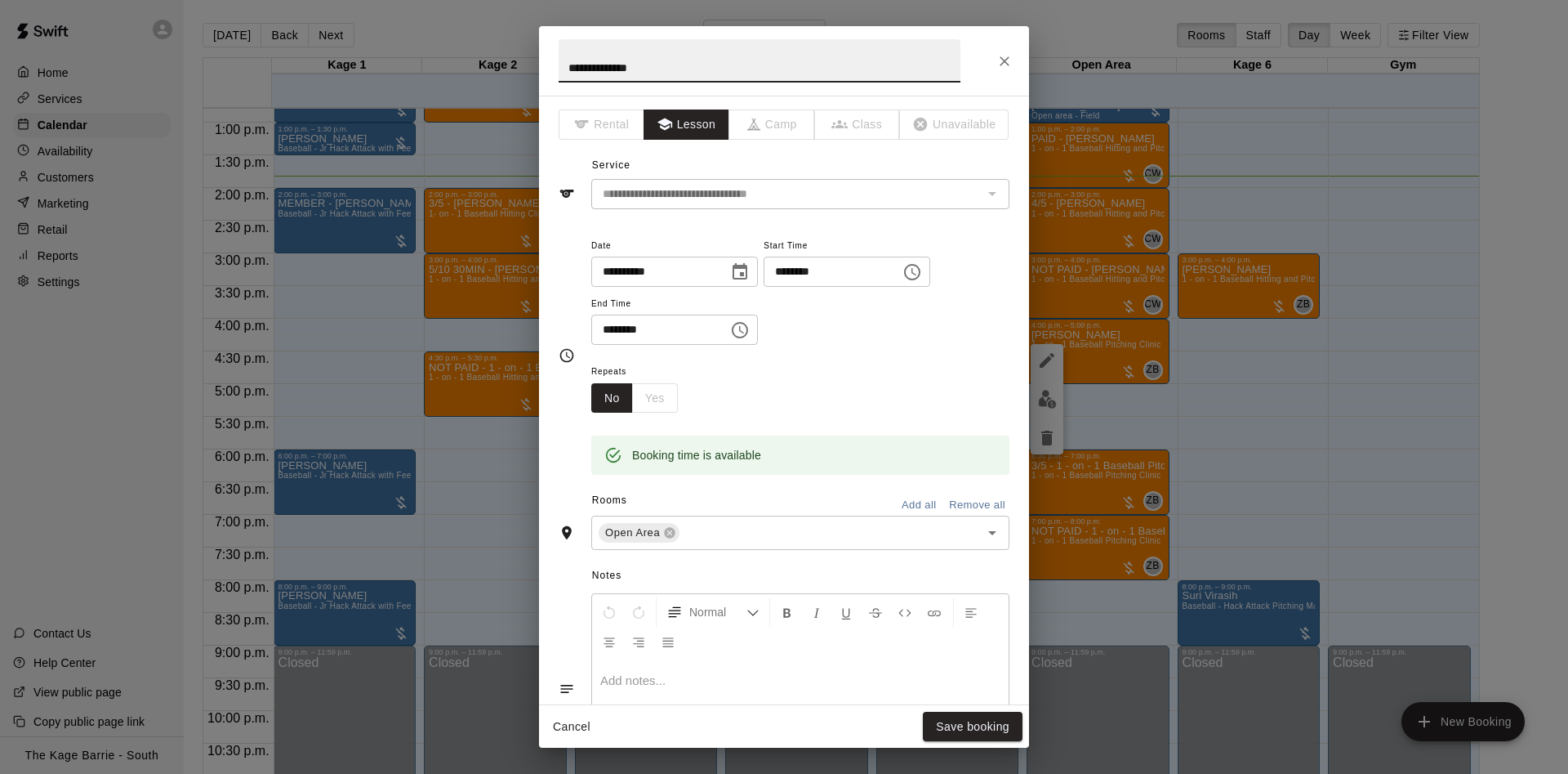
drag, startPoint x: 619, startPoint y: 67, endPoint x: 518, endPoint y: 63, distance: 101.1
click at [558, 63] on input "**********" at bounding box center [759, 61] width 402 height 43
click at [1004, 60] on icon "Close" at bounding box center [1004, 61] width 9 height 9
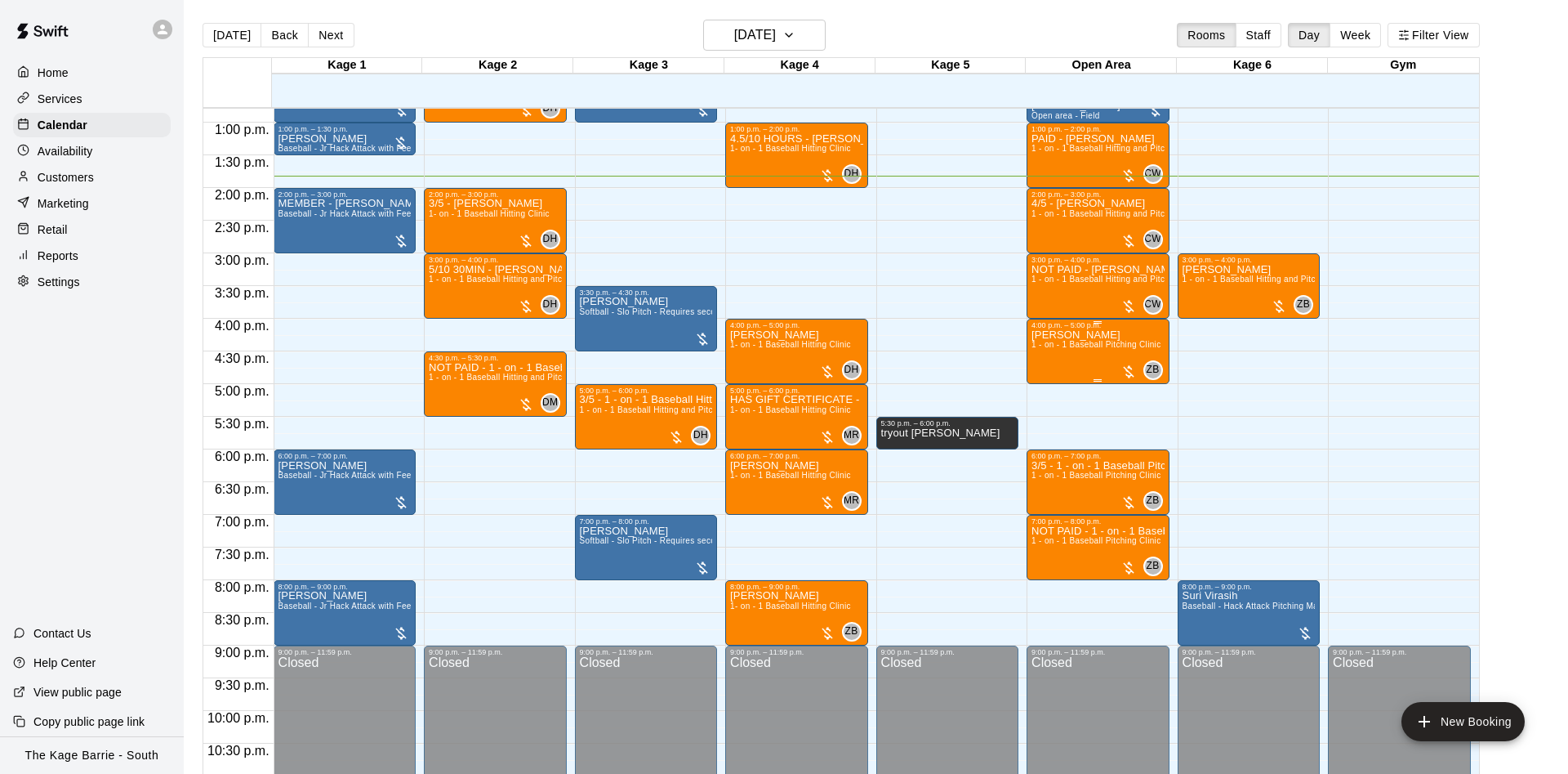
click at [1056, 349] on span "1 - on - 1 Baseball Pitching Clinic" at bounding box center [1096, 344] width 129 height 9
click at [1054, 396] on img "edit" at bounding box center [1048, 399] width 19 height 19
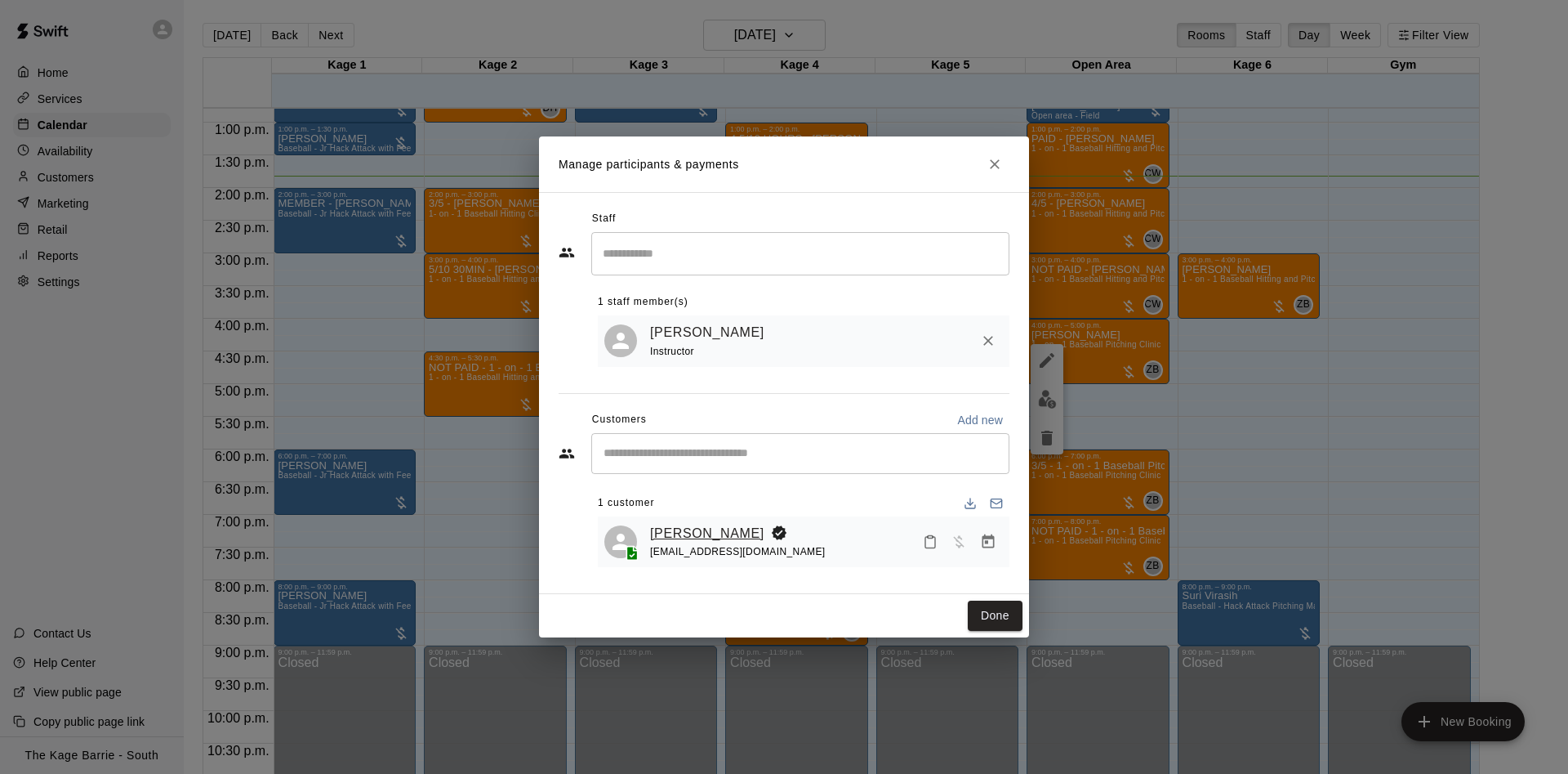
click at [653, 532] on link "Ryder Nicandro" at bounding box center [707, 533] width 114 height 21
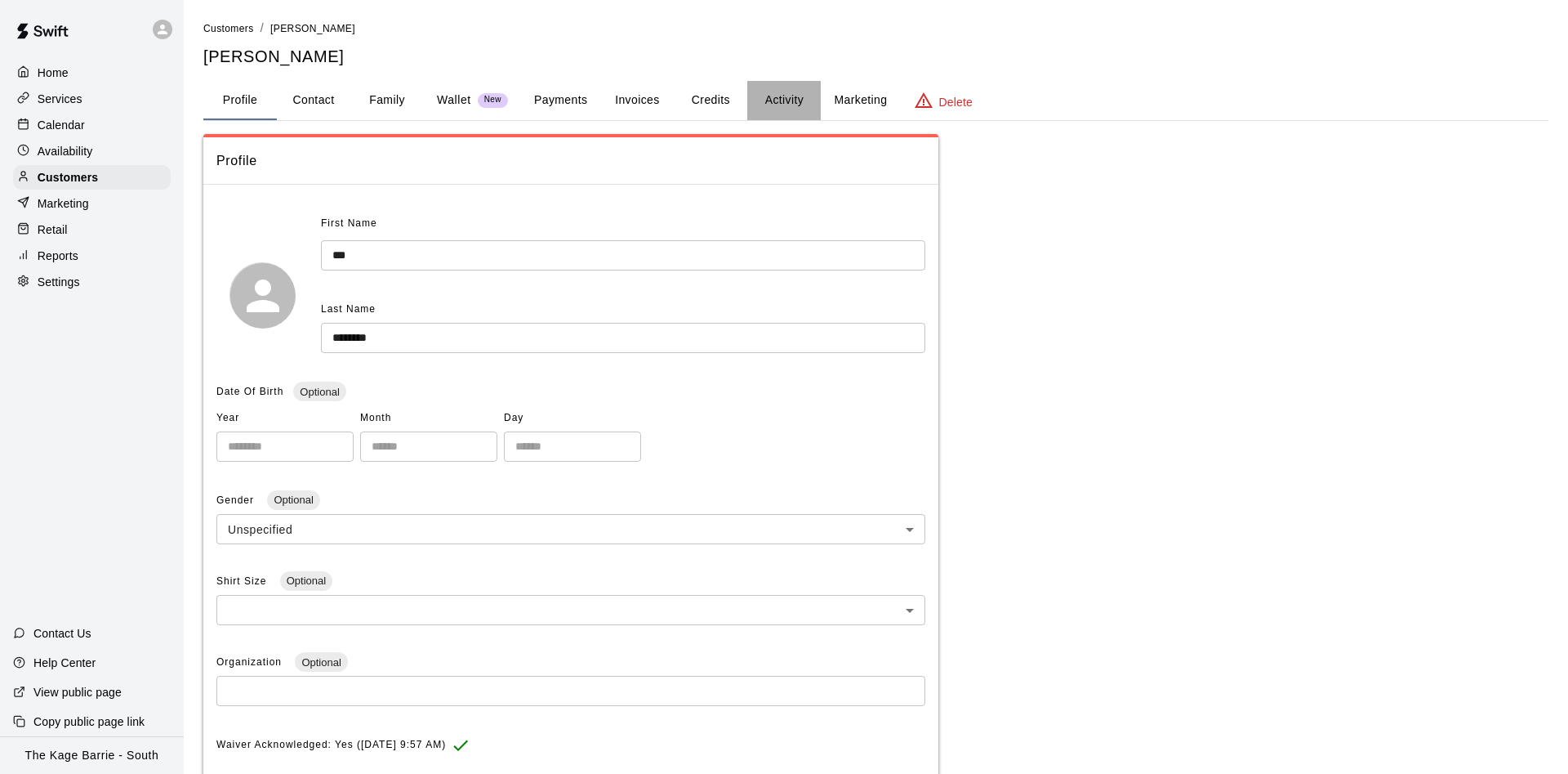
click at [789, 107] on button "Activity" at bounding box center [784, 101] width 74 height 40
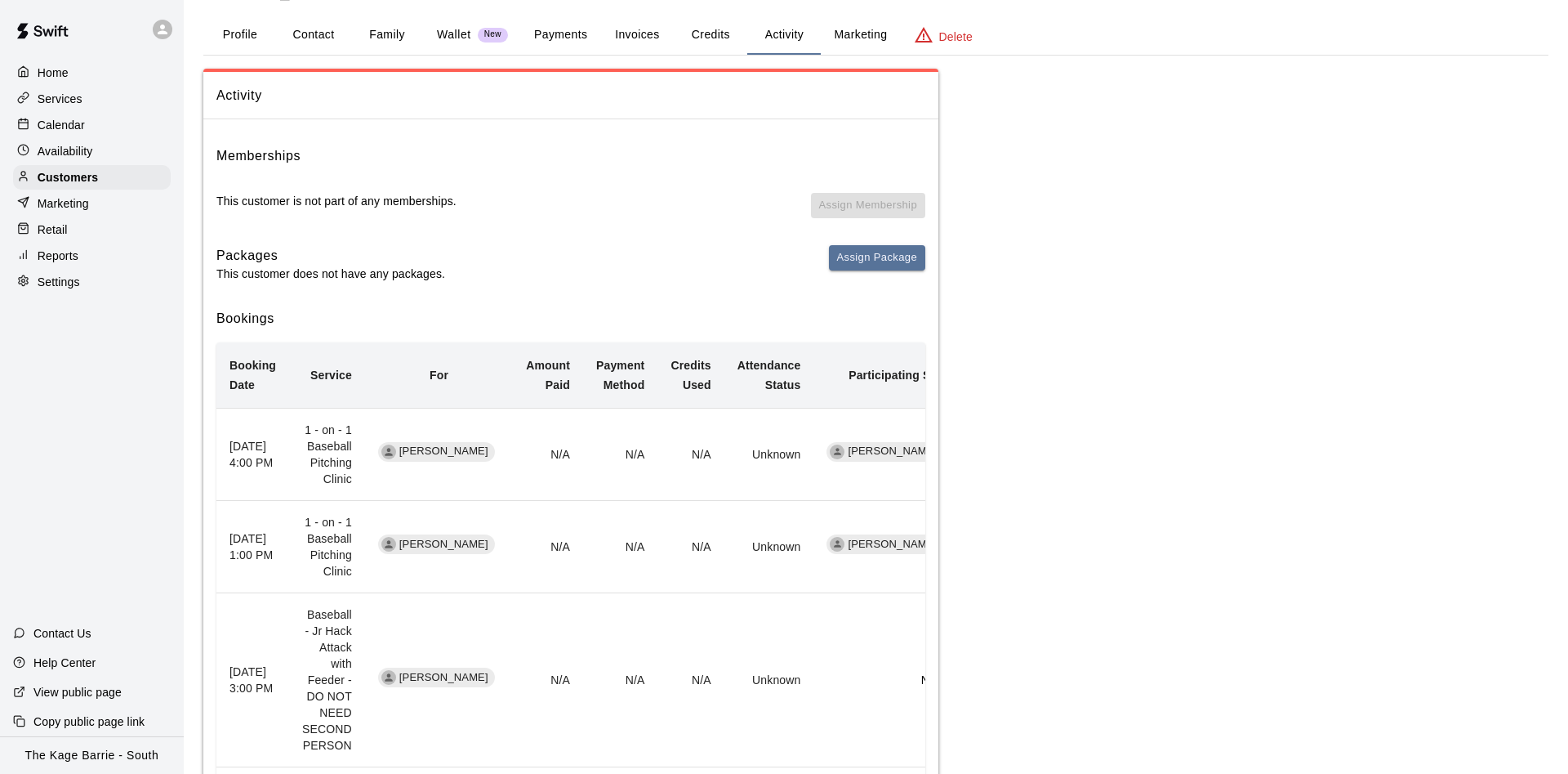
scroll to position [83, 0]
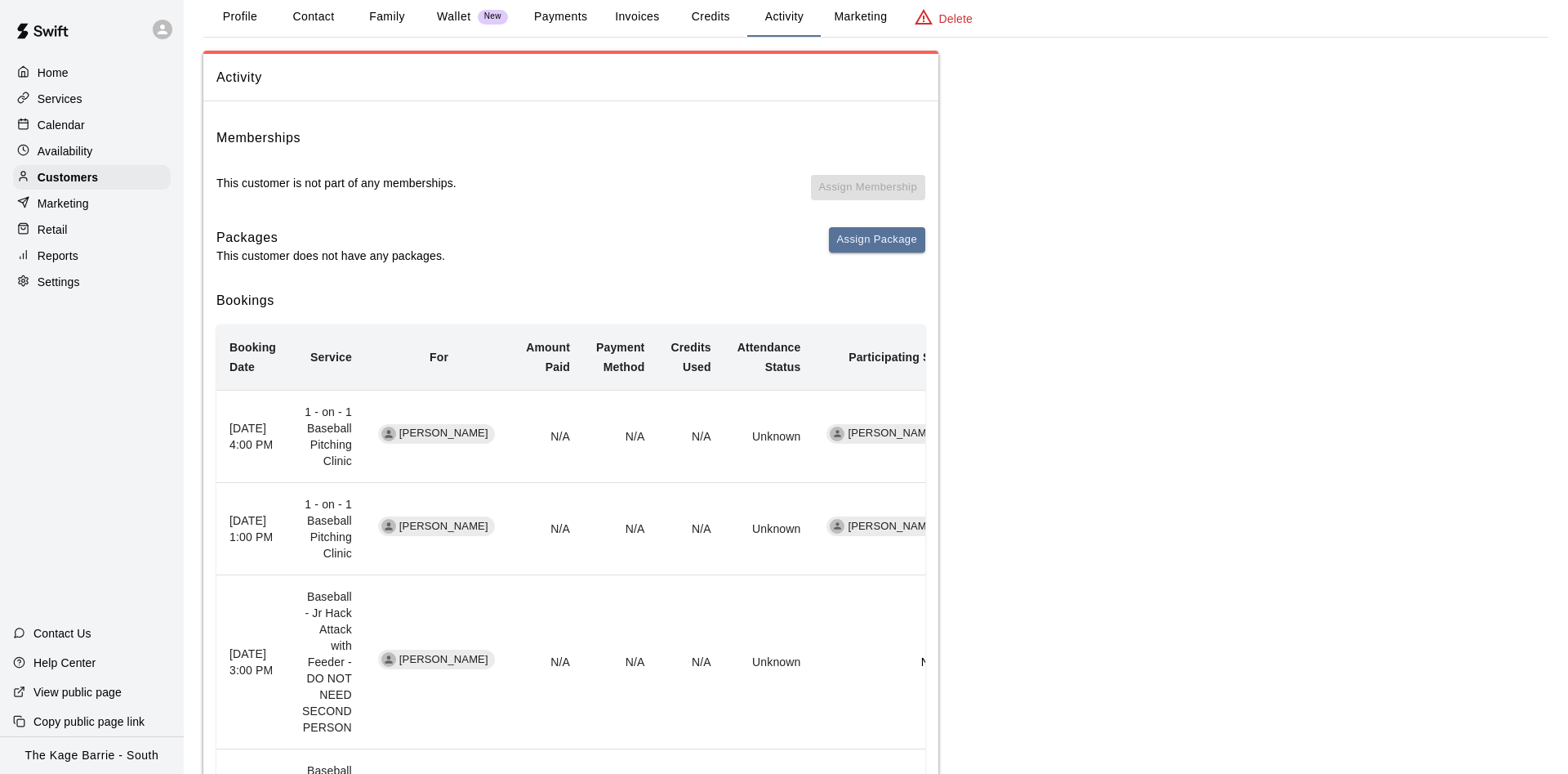
click at [131, 132] on div "Calendar" at bounding box center [92, 125] width 158 height 25
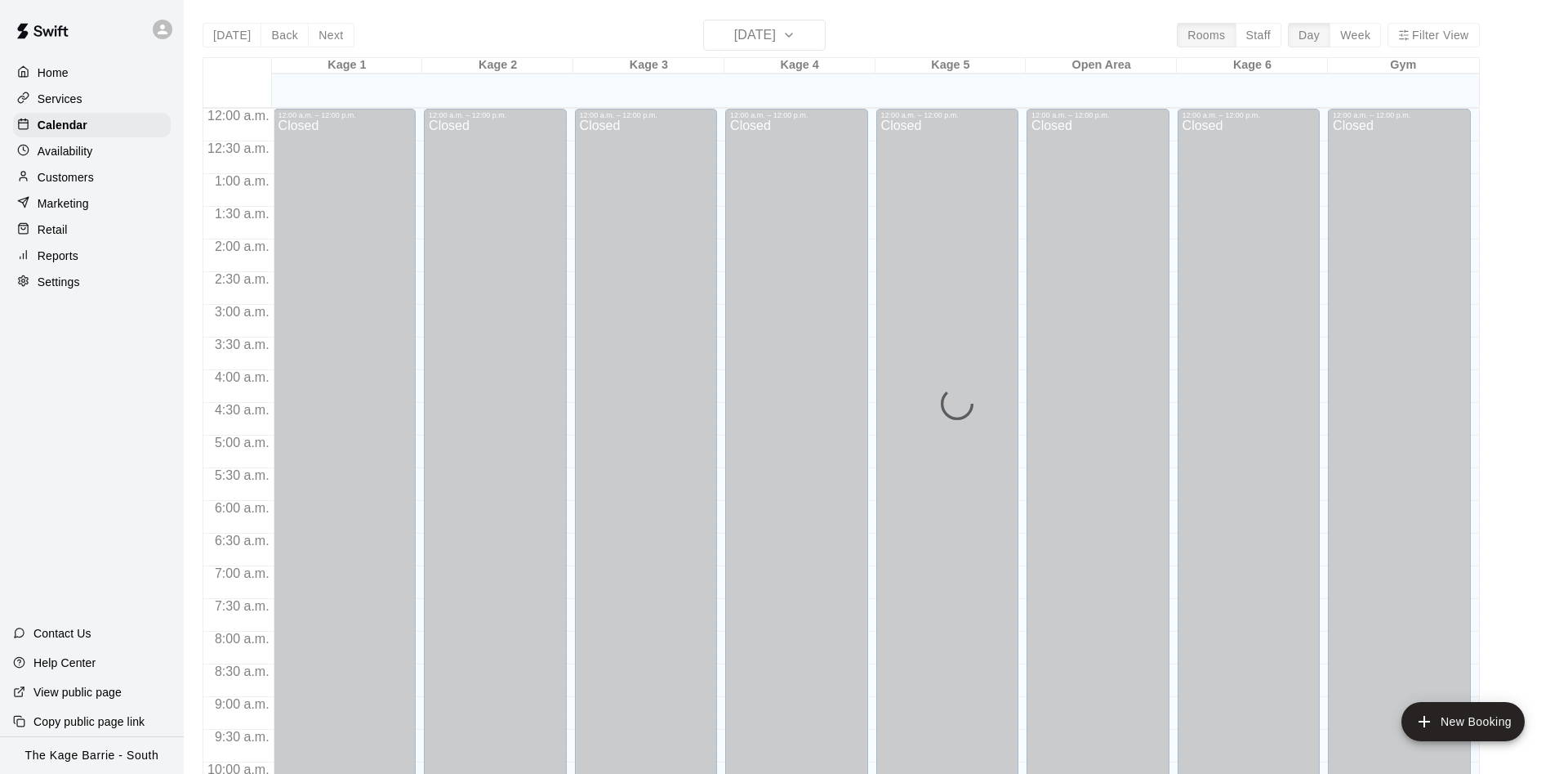
scroll to position [836, 0]
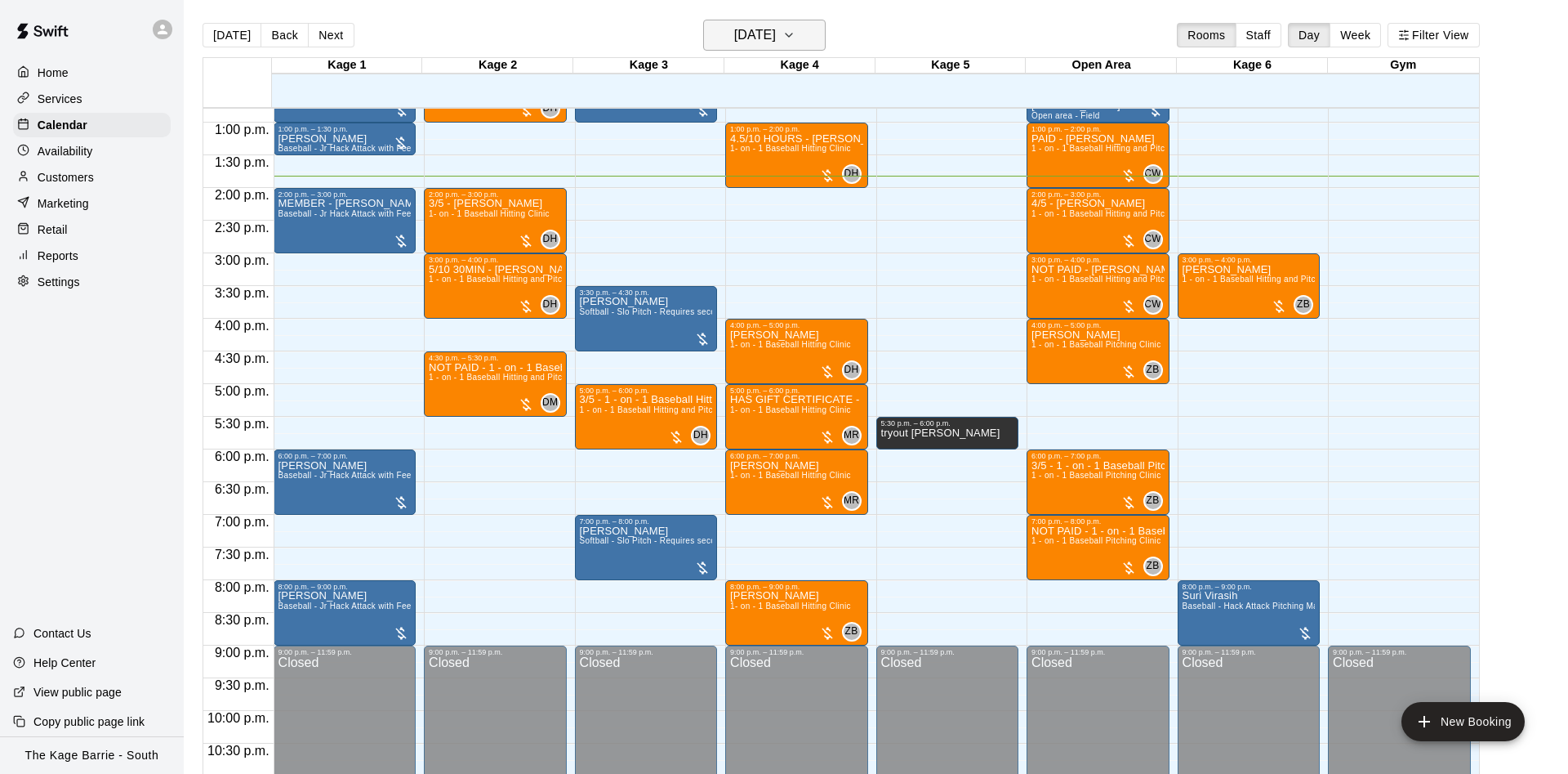
click at [770, 29] on h6 "[DATE]" at bounding box center [755, 35] width 41 height 23
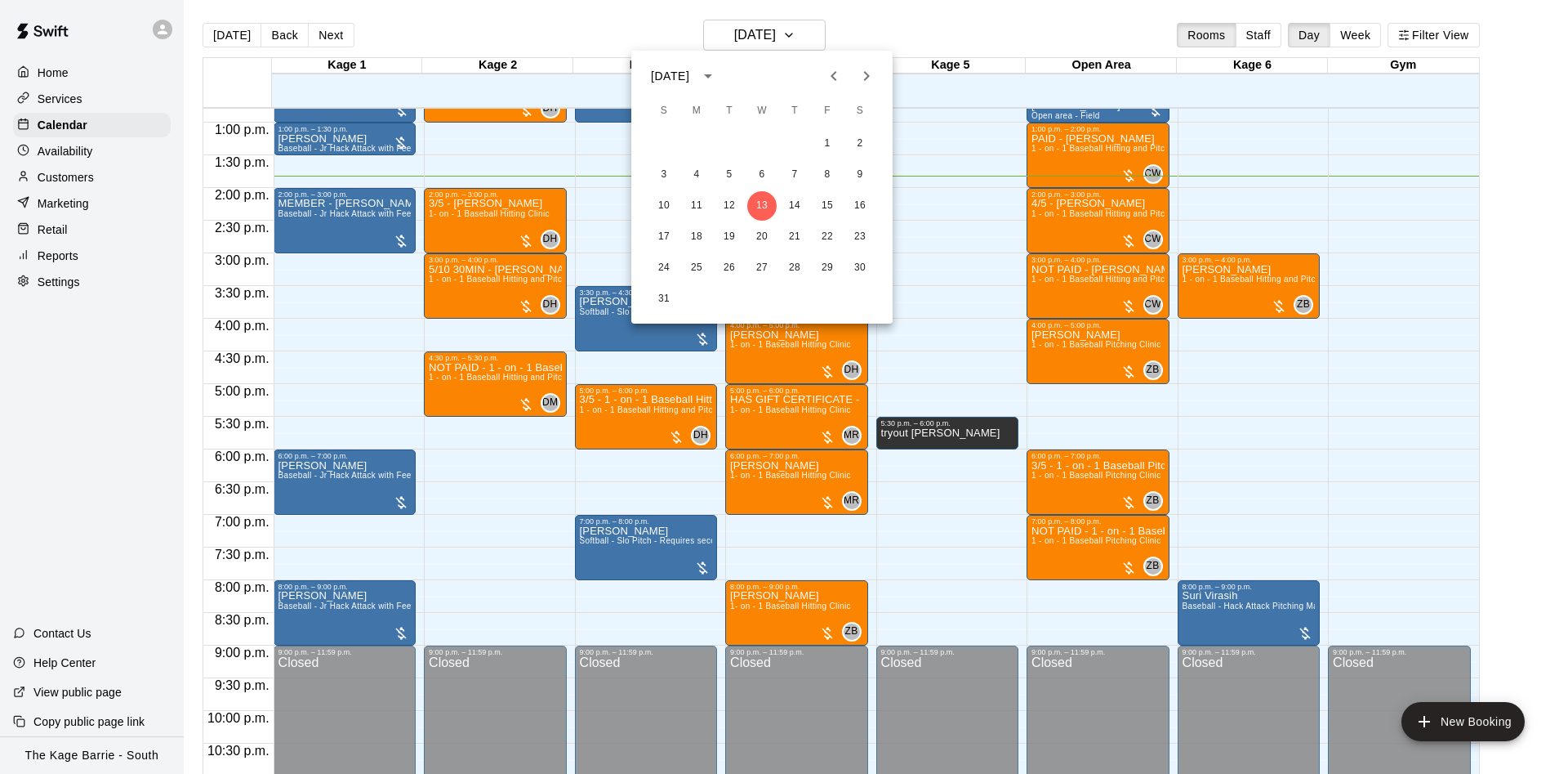
click at [836, 64] on button "Previous month" at bounding box center [834, 76] width 33 height 33
click at [871, 77] on icon "Next month" at bounding box center [866, 76] width 20 height 20
click at [830, 174] on button "8" at bounding box center [827, 174] width 29 height 29
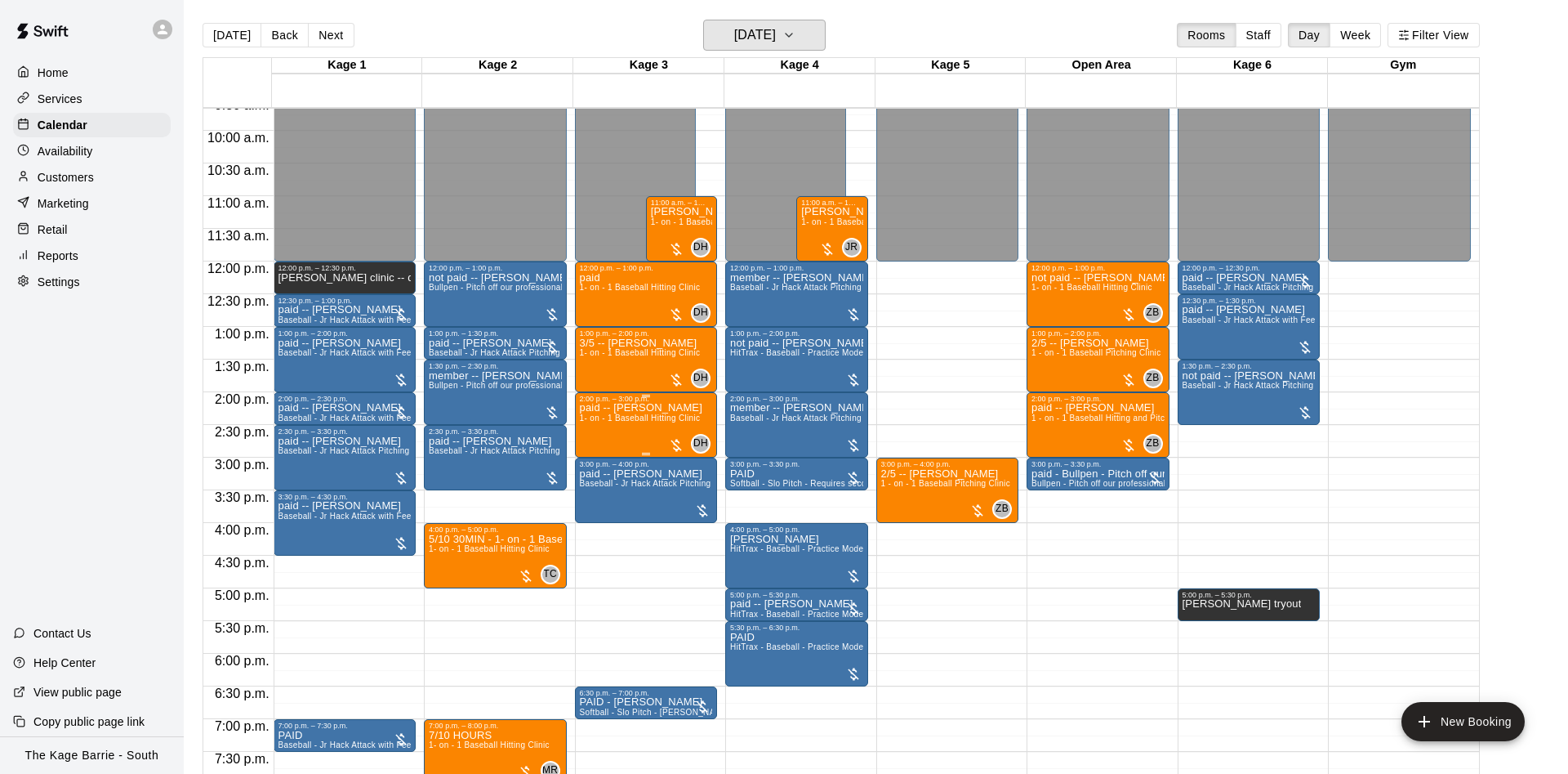
scroll to position [630, 0]
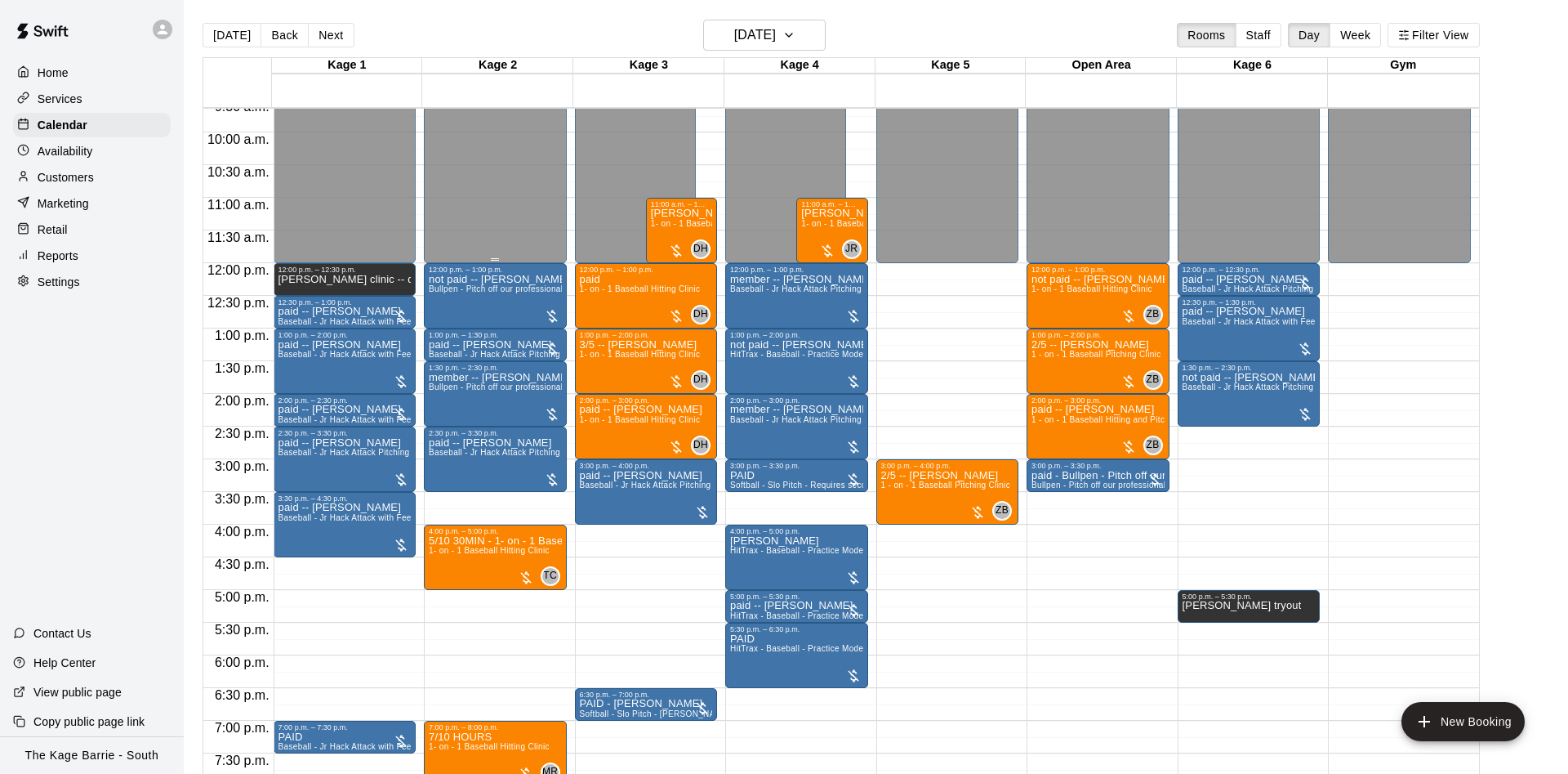
click at [243, 33] on button "[DATE]" at bounding box center [232, 35] width 58 height 25
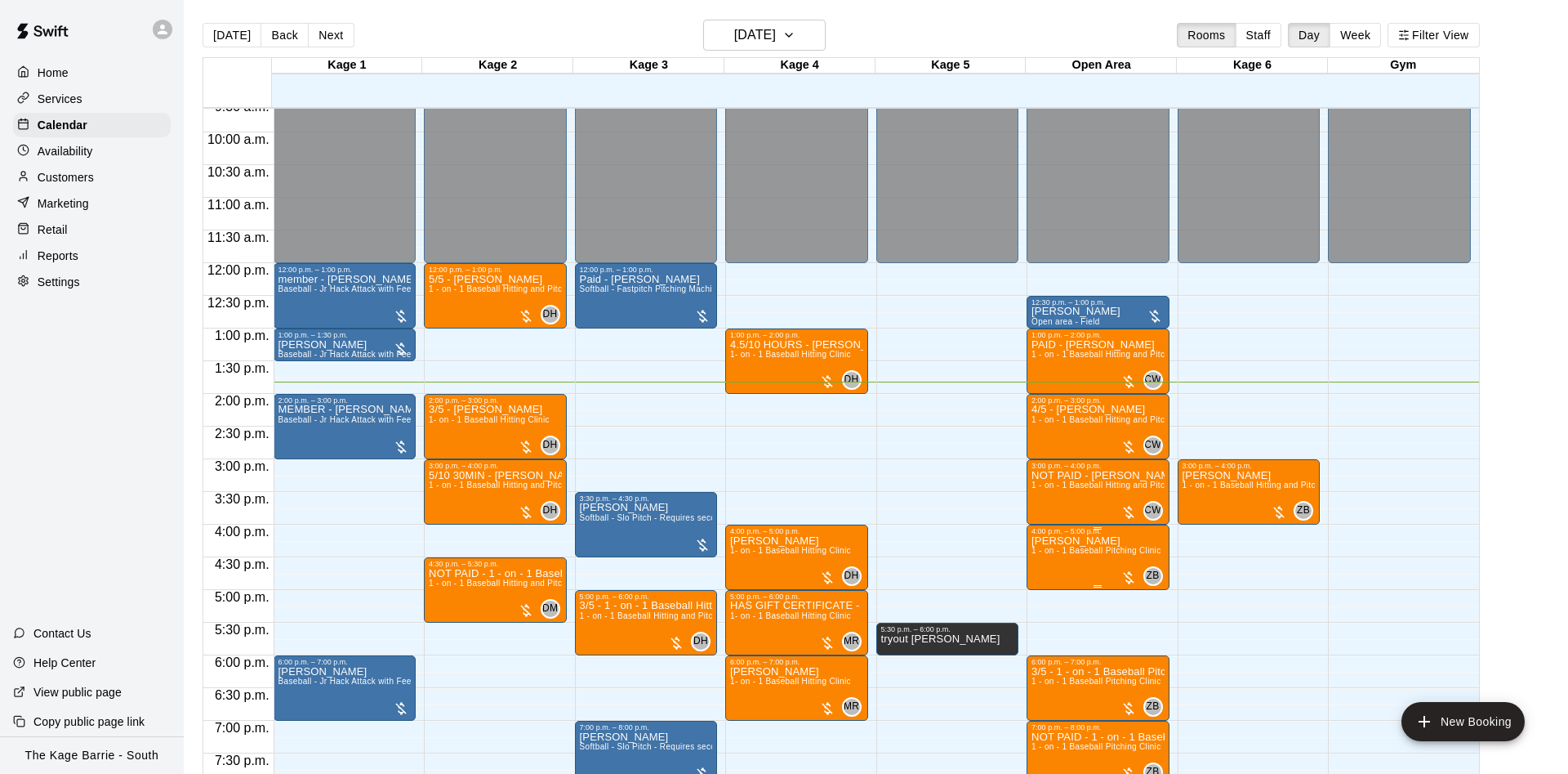
click at [1090, 550] on span "1 - on - 1 Baseball Pitching Clinic" at bounding box center [1096, 550] width 129 height 9
click at [1038, 562] on icon "edit" at bounding box center [1047, 566] width 20 height 20
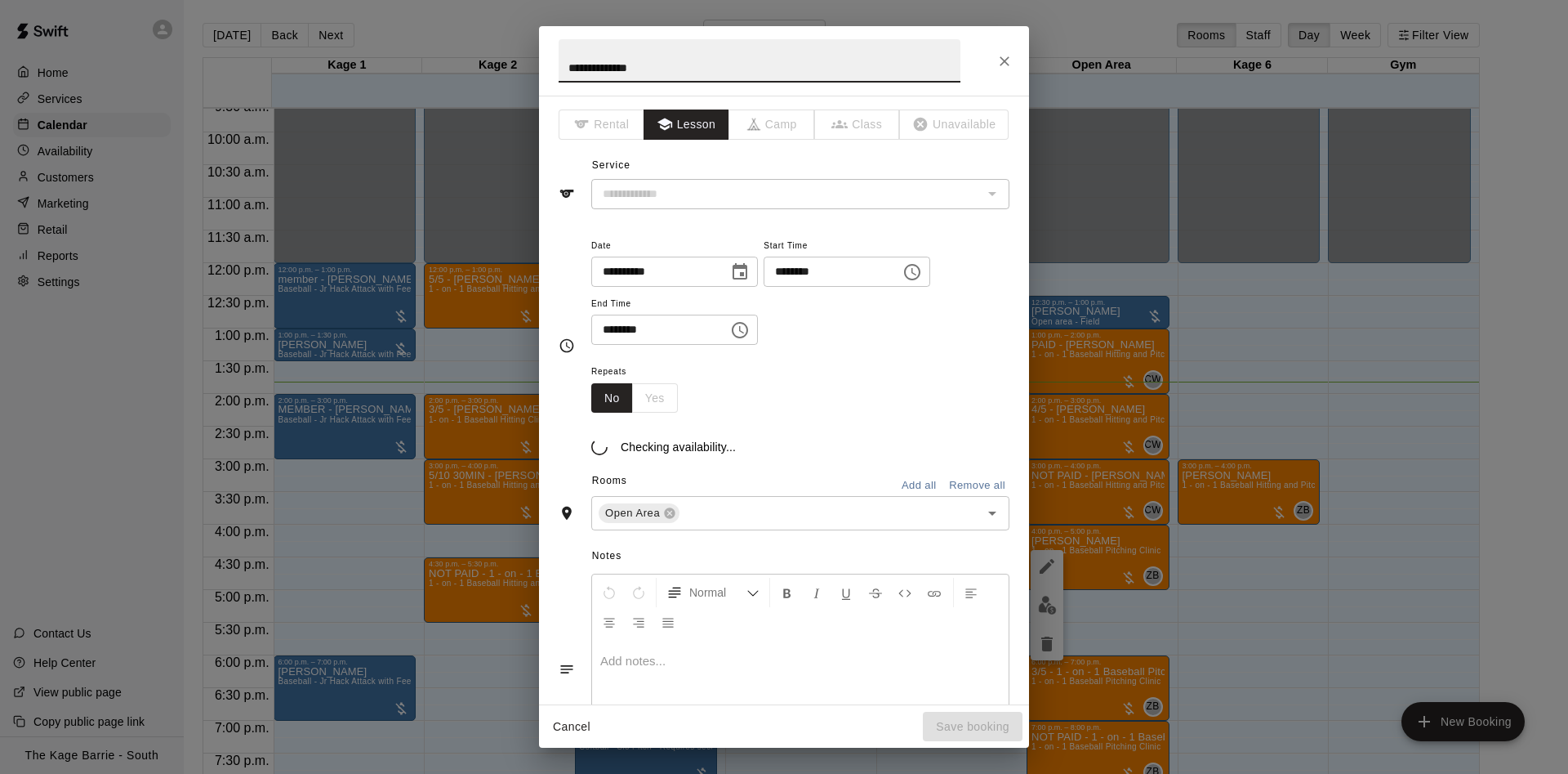
type input "**********"
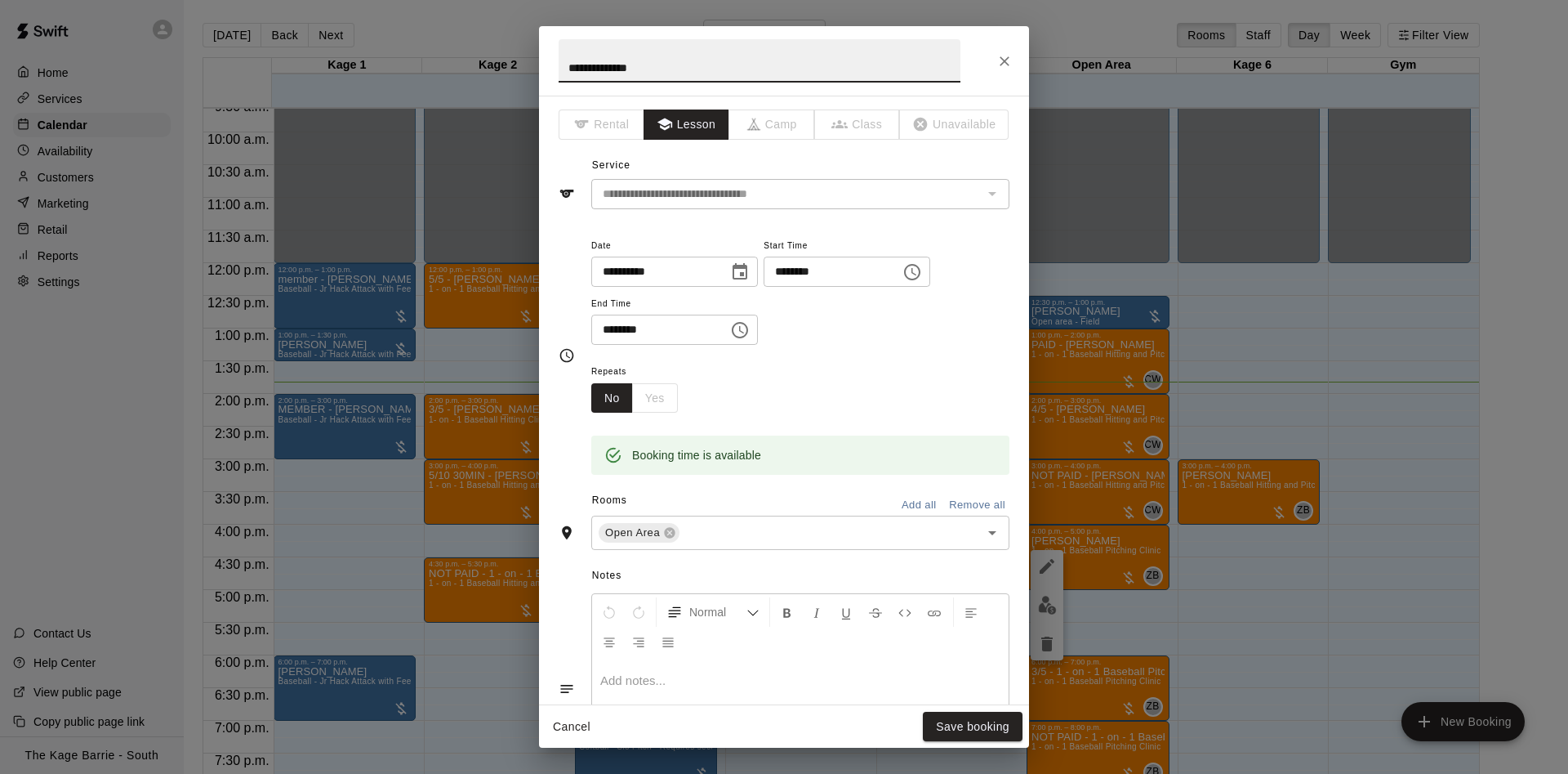
click at [559, 70] on input "**********" at bounding box center [759, 61] width 402 height 43
type input "**********"
click at [953, 729] on button "Save booking" at bounding box center [973, 726] width 100 height 30
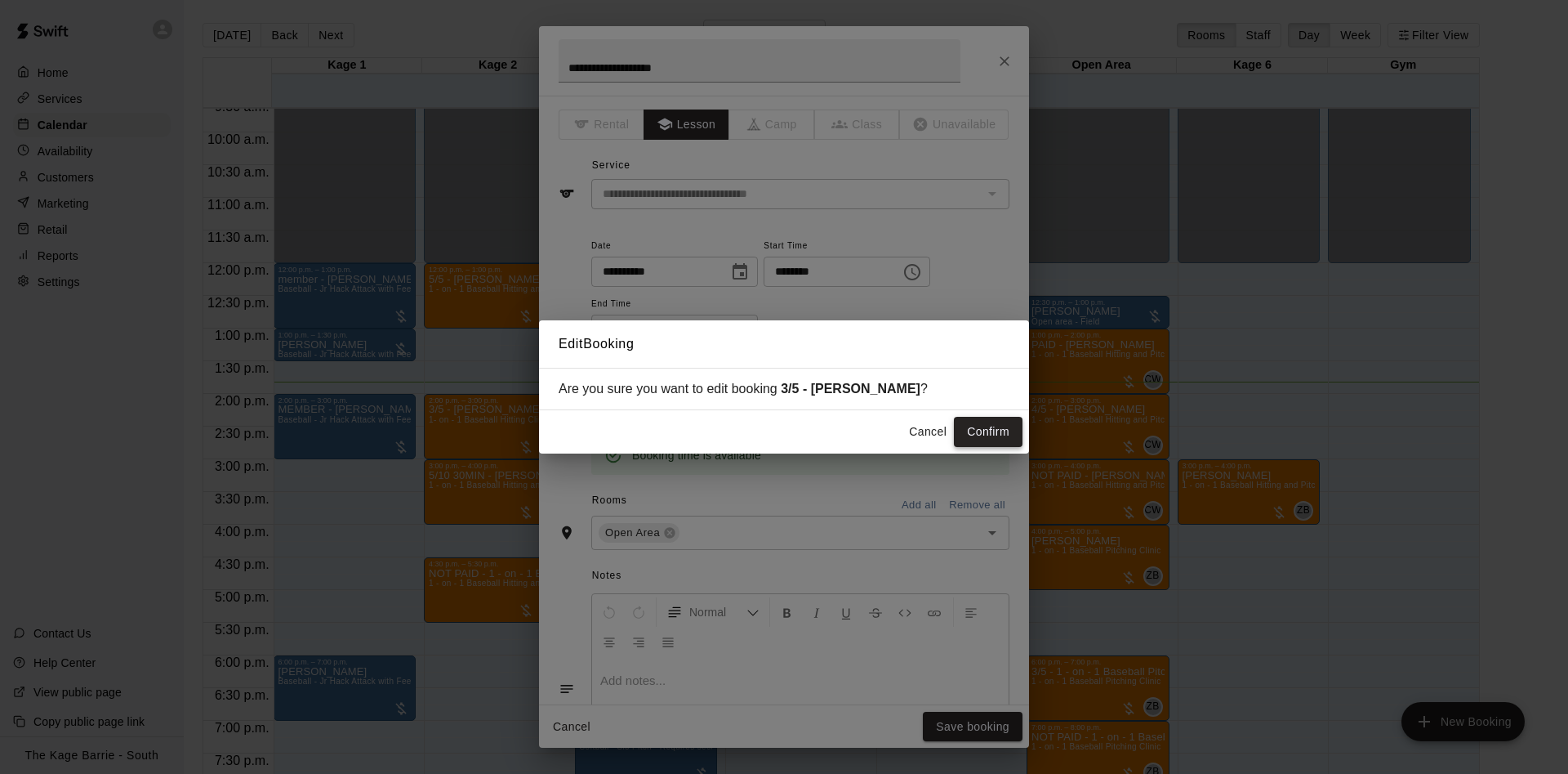
click at [1006, 430] on button "Confirm" at bounding box center [988, 431] width 69 height 30
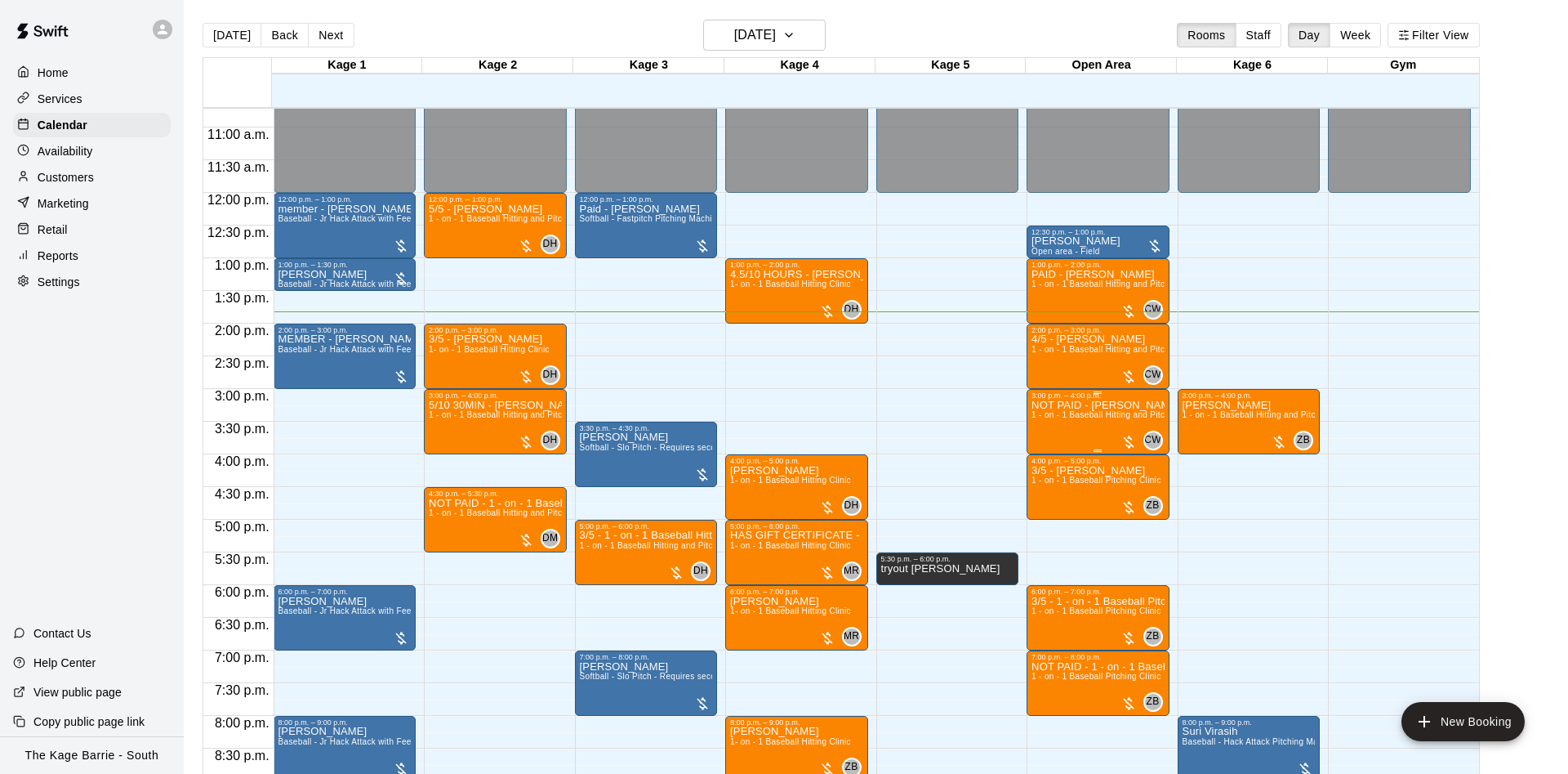
scroll to position [733, 0]
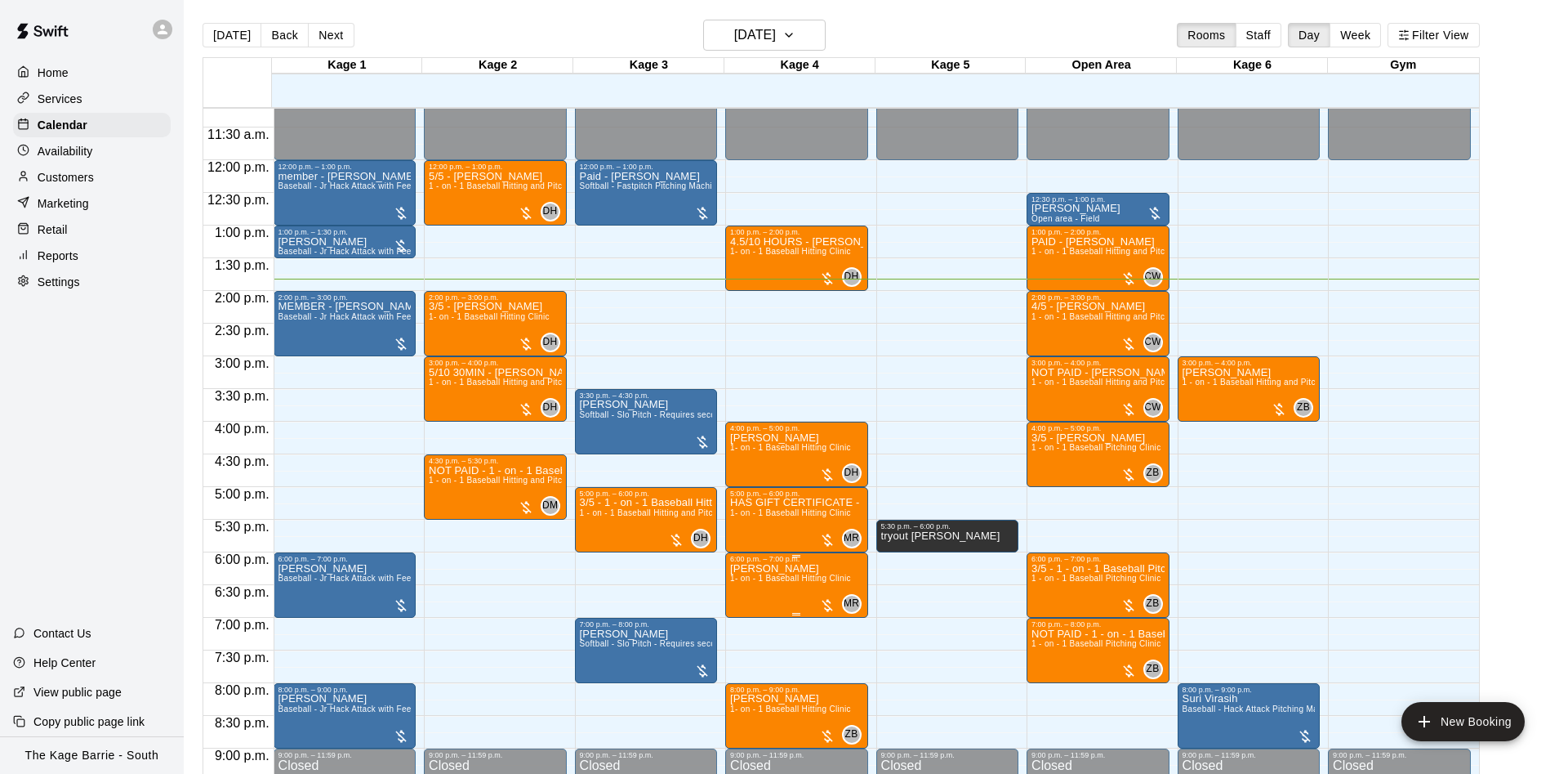
click at [758, 582] on span "1- on - 1 Baseball Hitting Clinic" at bounding box center [790, 578] width 121 height 9
click at [751, 636] on img "edit" at bounding box center [745, 633] width 19 height 19
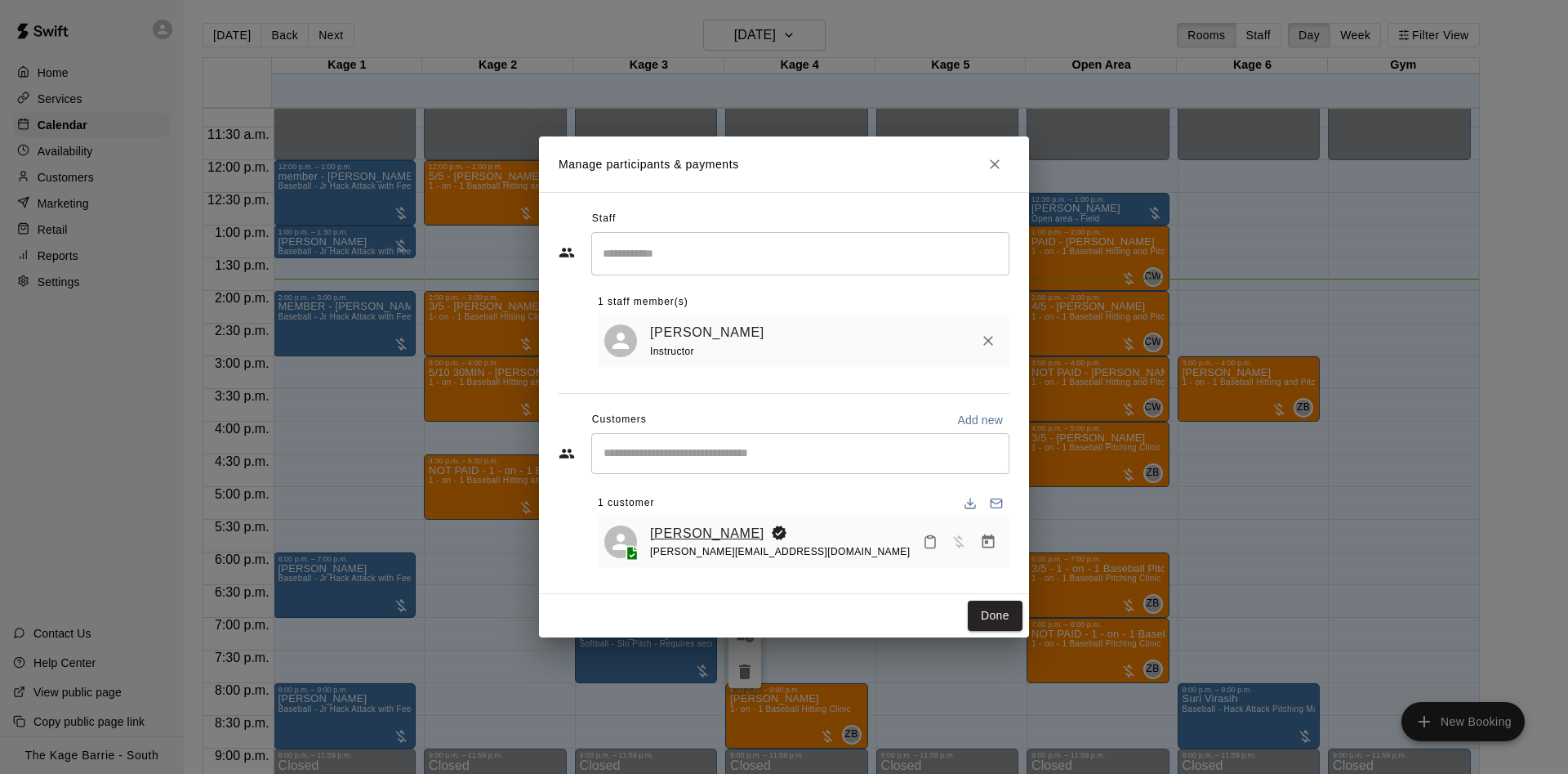
click at [684, 530] on link "[PERSON_NAME]" at bounding box center [707, 533] width 114 height 21
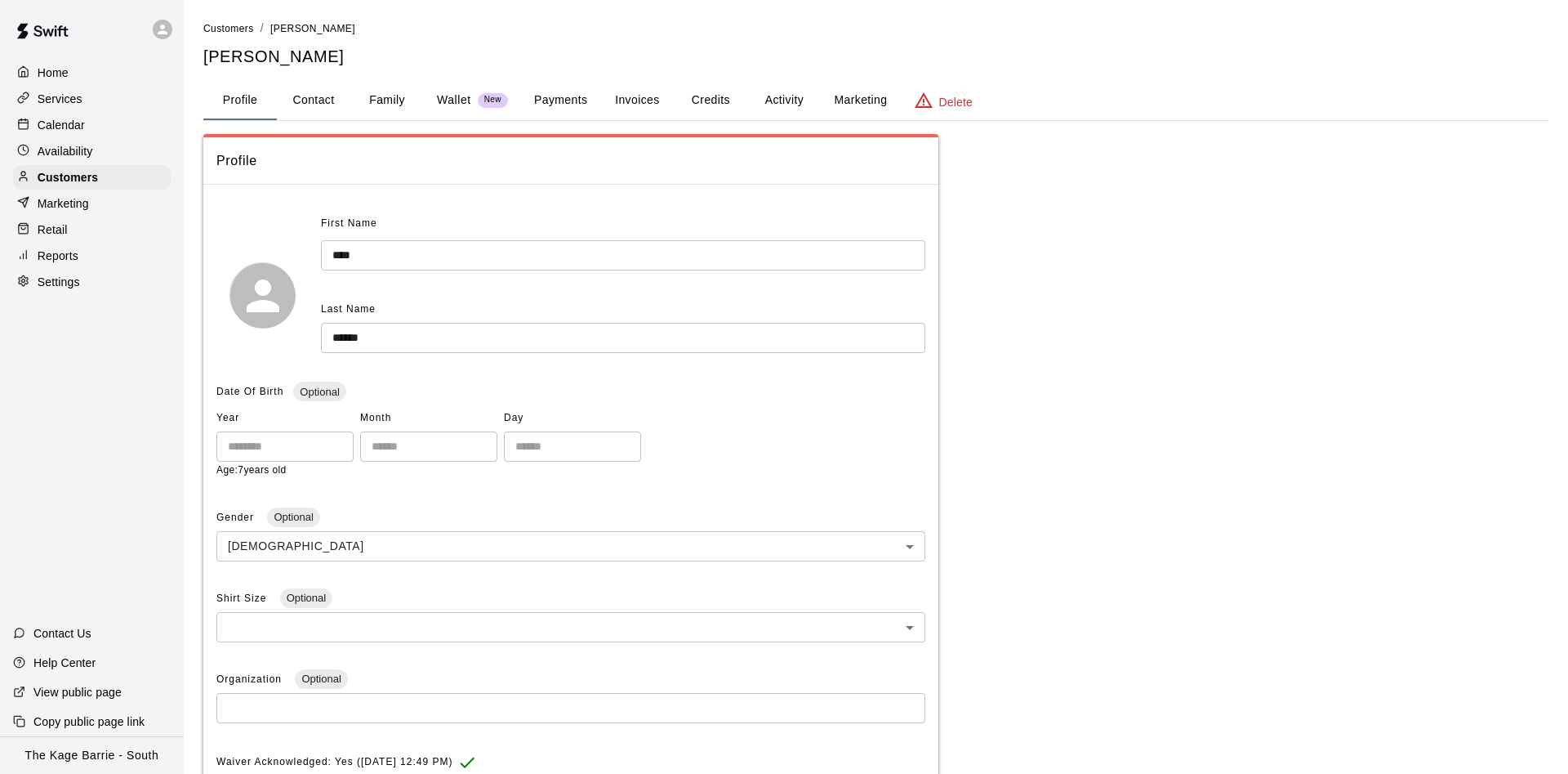
click at [769, 83] on button "Activity" at bounding box center [784, 101] width 74 height 40
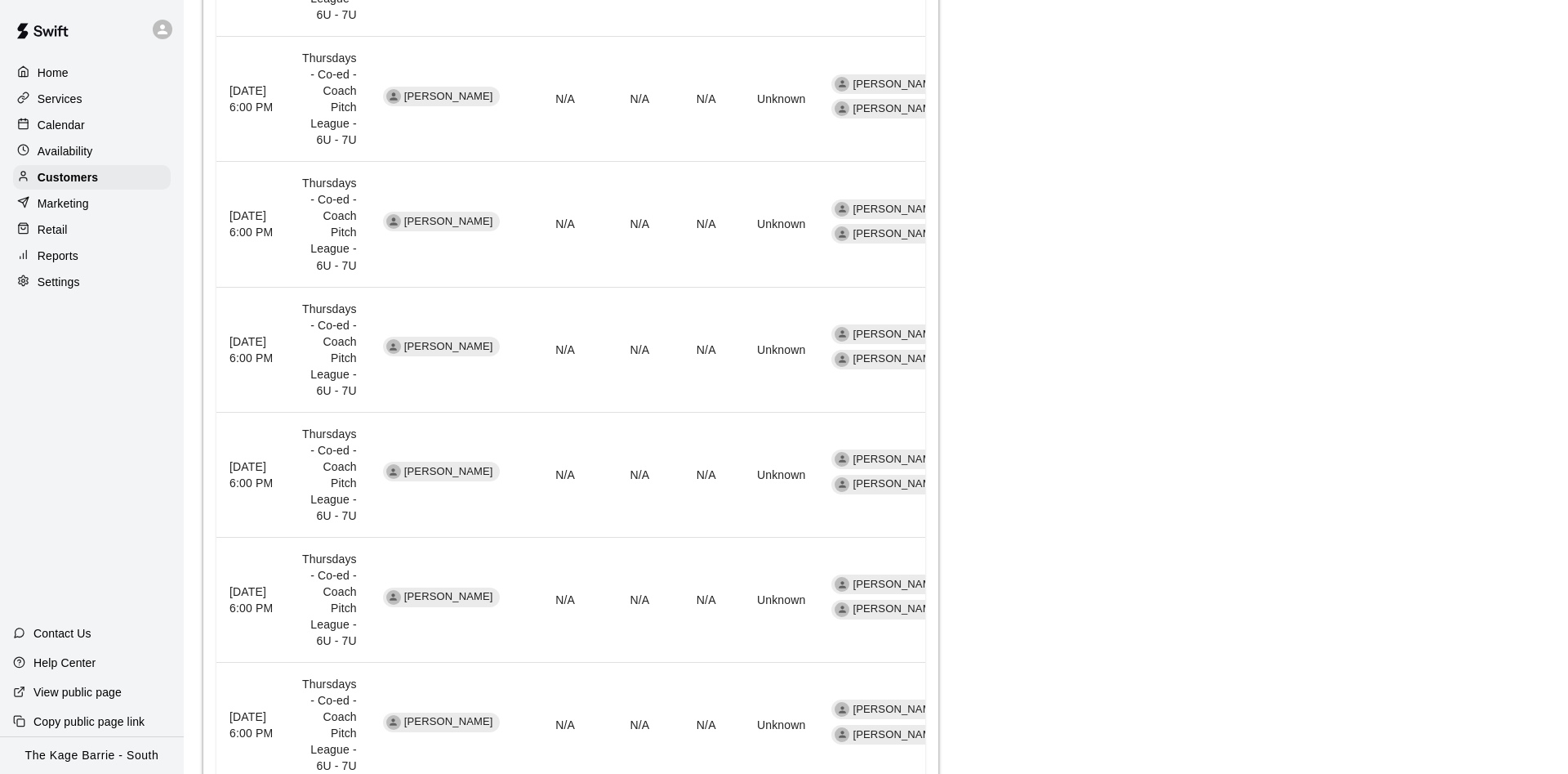
scroll to position [1012, 0]
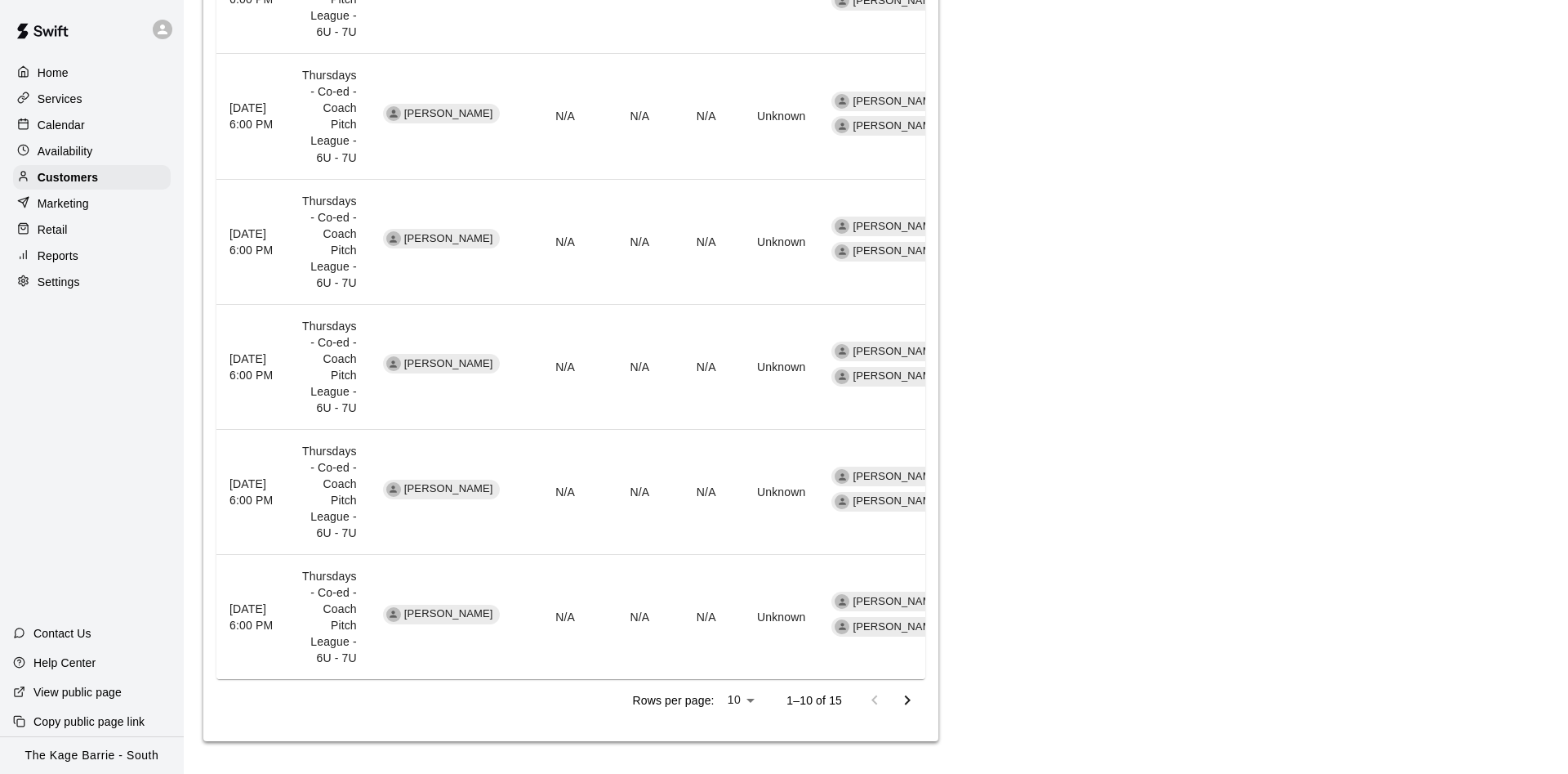
click at [744, 729] on li "25" at bounding box center [741, 740] width 40 height 27
type input "**"
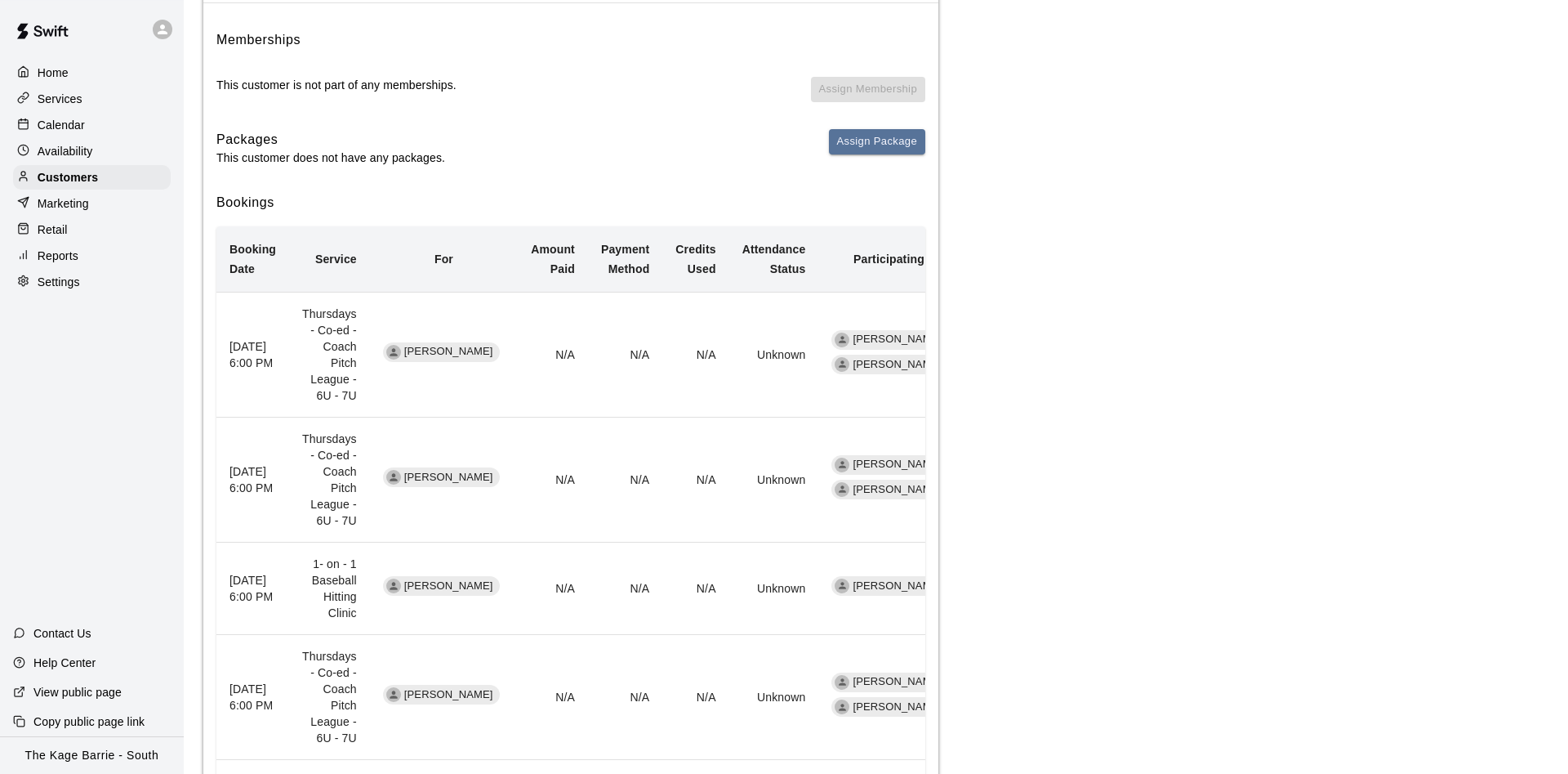
scroll to position [137, 0]
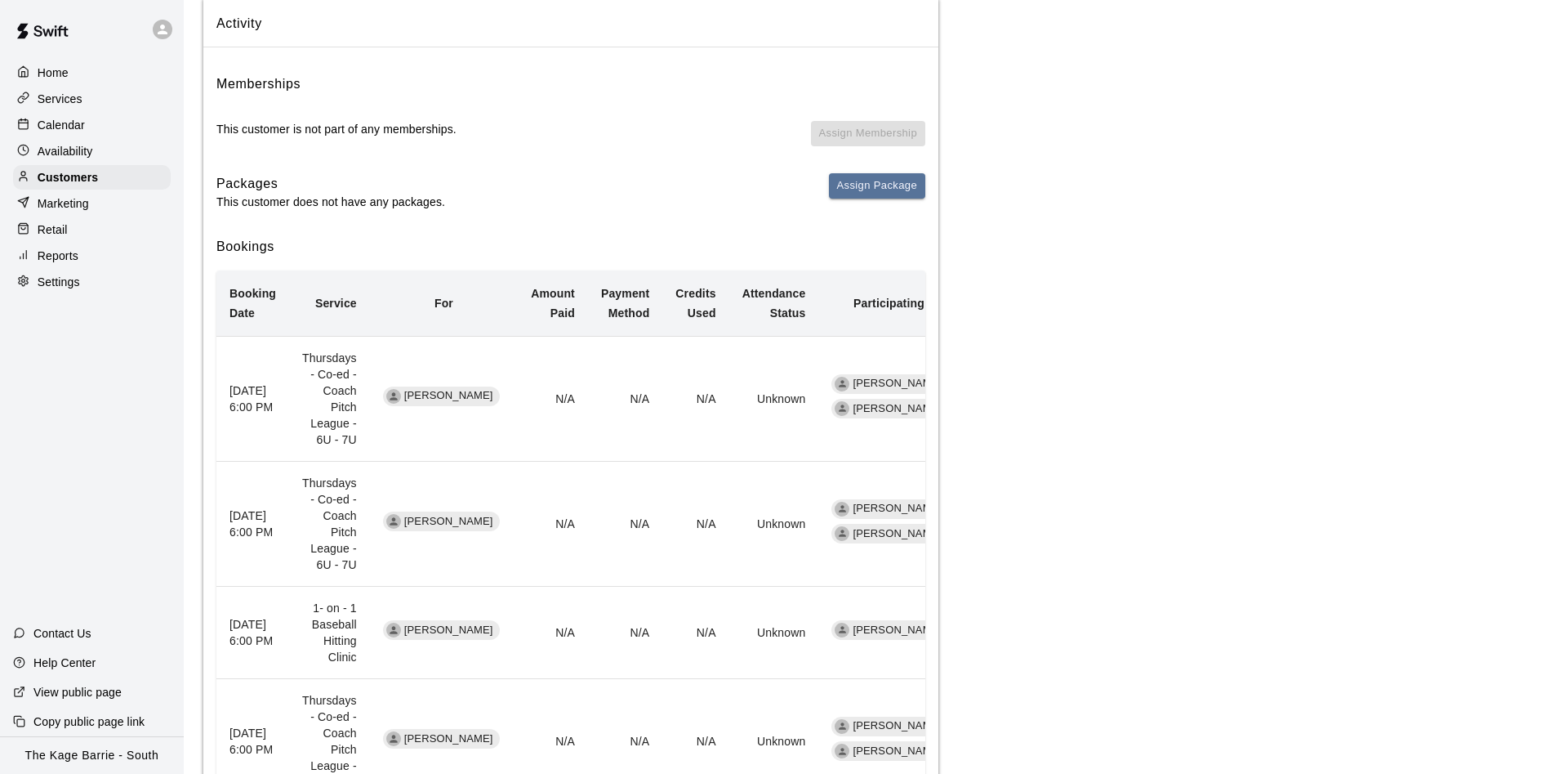
drag, startPoint x: 112, startPoint y: 131, endPoint x: 109, endPoint y: 119, distance: 12.4
click at [112, 131] on div "Calendar" at bounding box center [92, 125] width 158 height 25
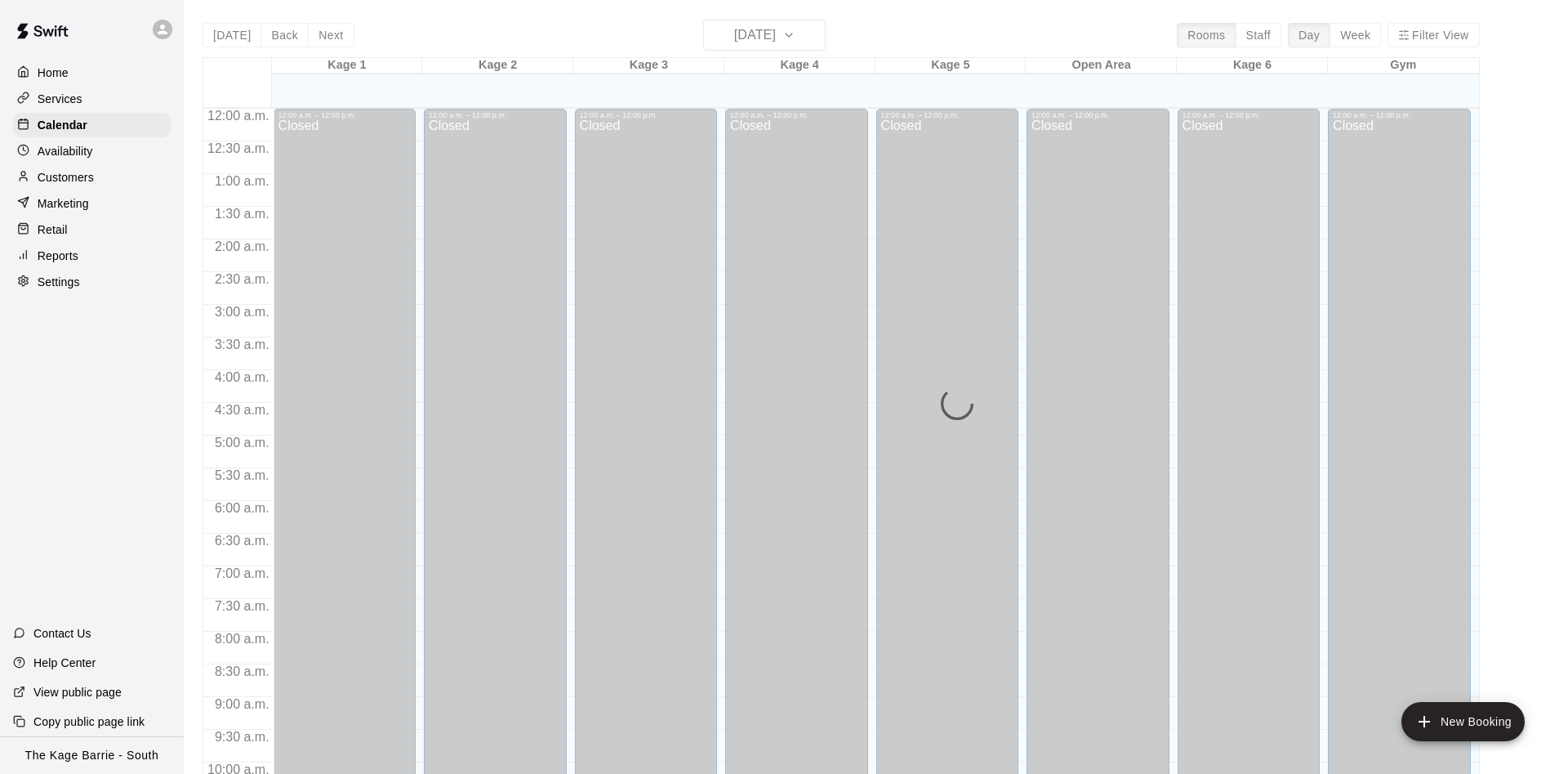
scroll to position [836, 0]
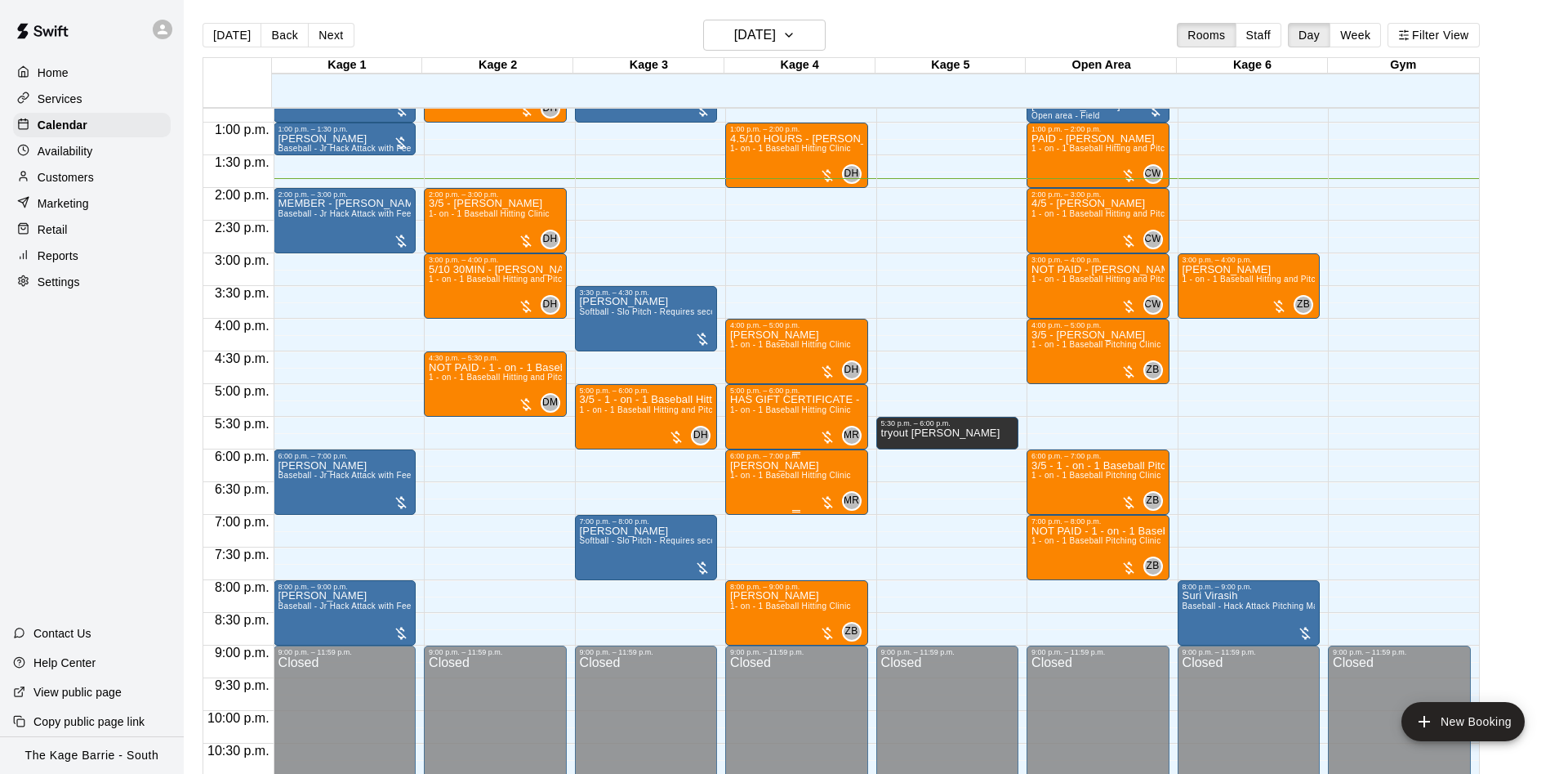
click at [754, 466] on p "[PERSON_NAME]" at bounding box center [790, 466] width 121 height 0
click at [742, 479] on icon "edit" at bounding box center [744, 485] width 20 height 20
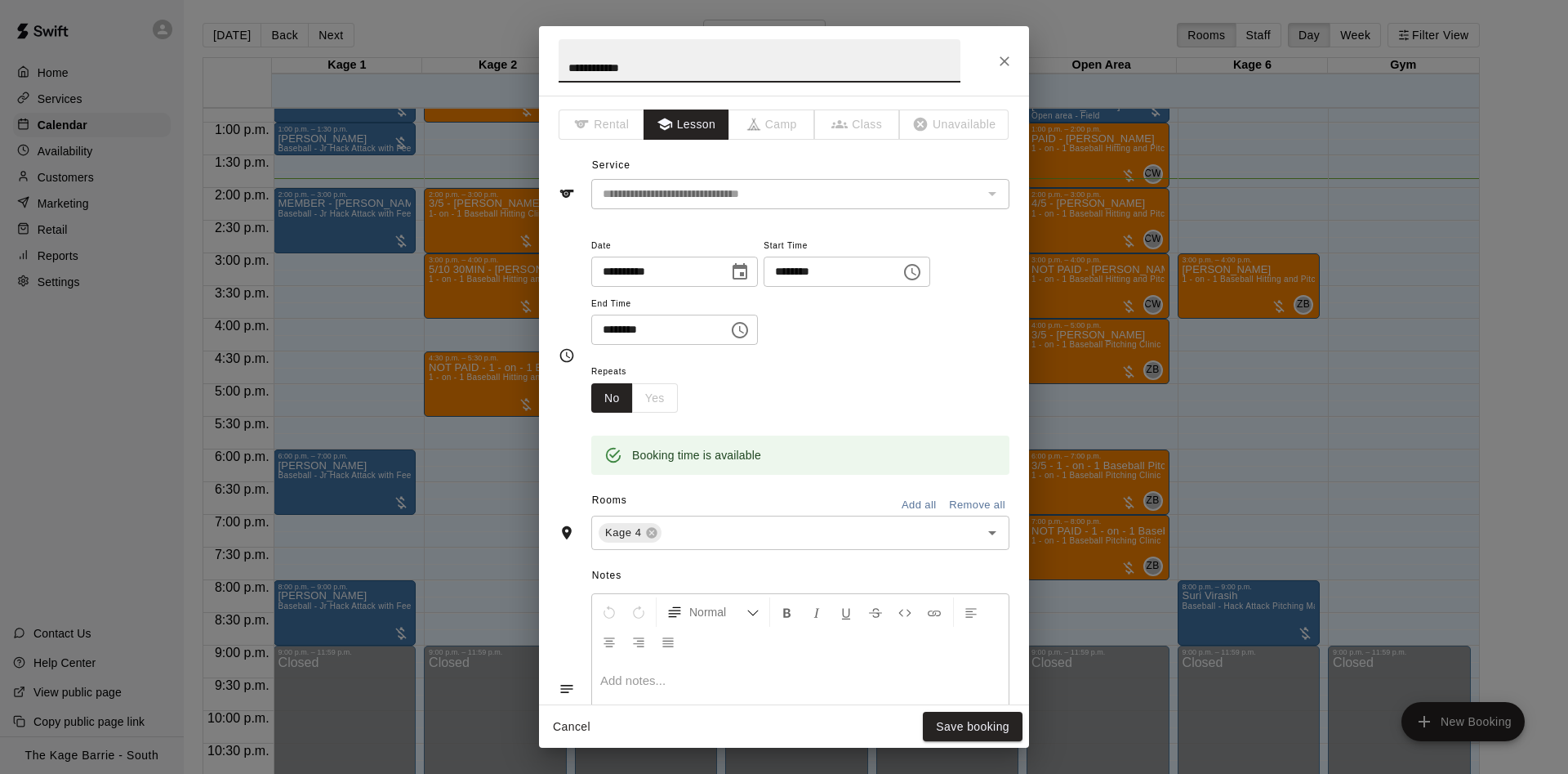
click at [566, 65] on input "**********" at bounding box center [759, 61] width 402 height 43
type input "**********"
click at [976, 725] on button "Save booking" at bounding box center [973, 726] width 100 height 30
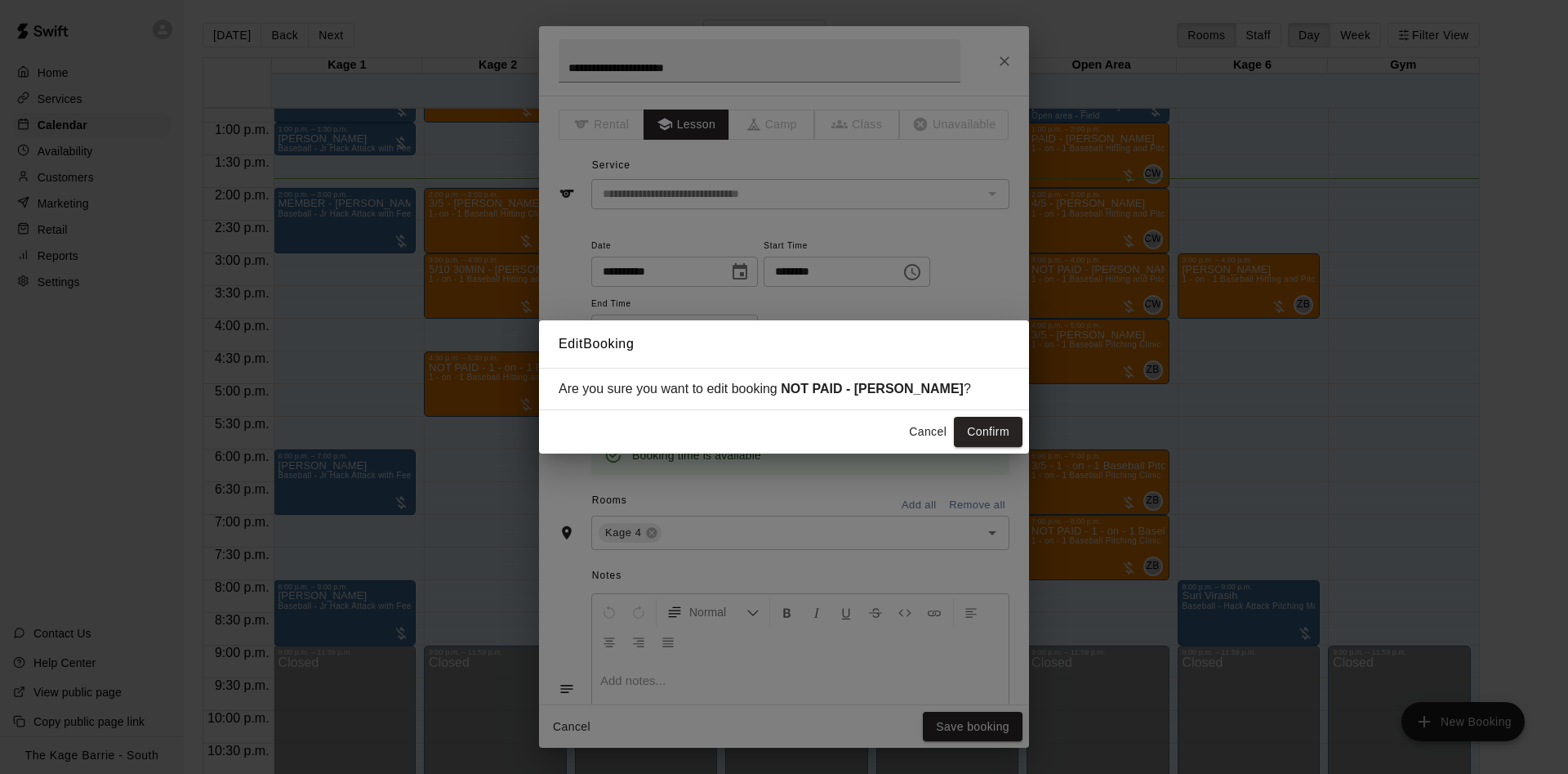
click at [994, 439] on button "Confirm" at bounding box center [988, 431] width 69 height 30
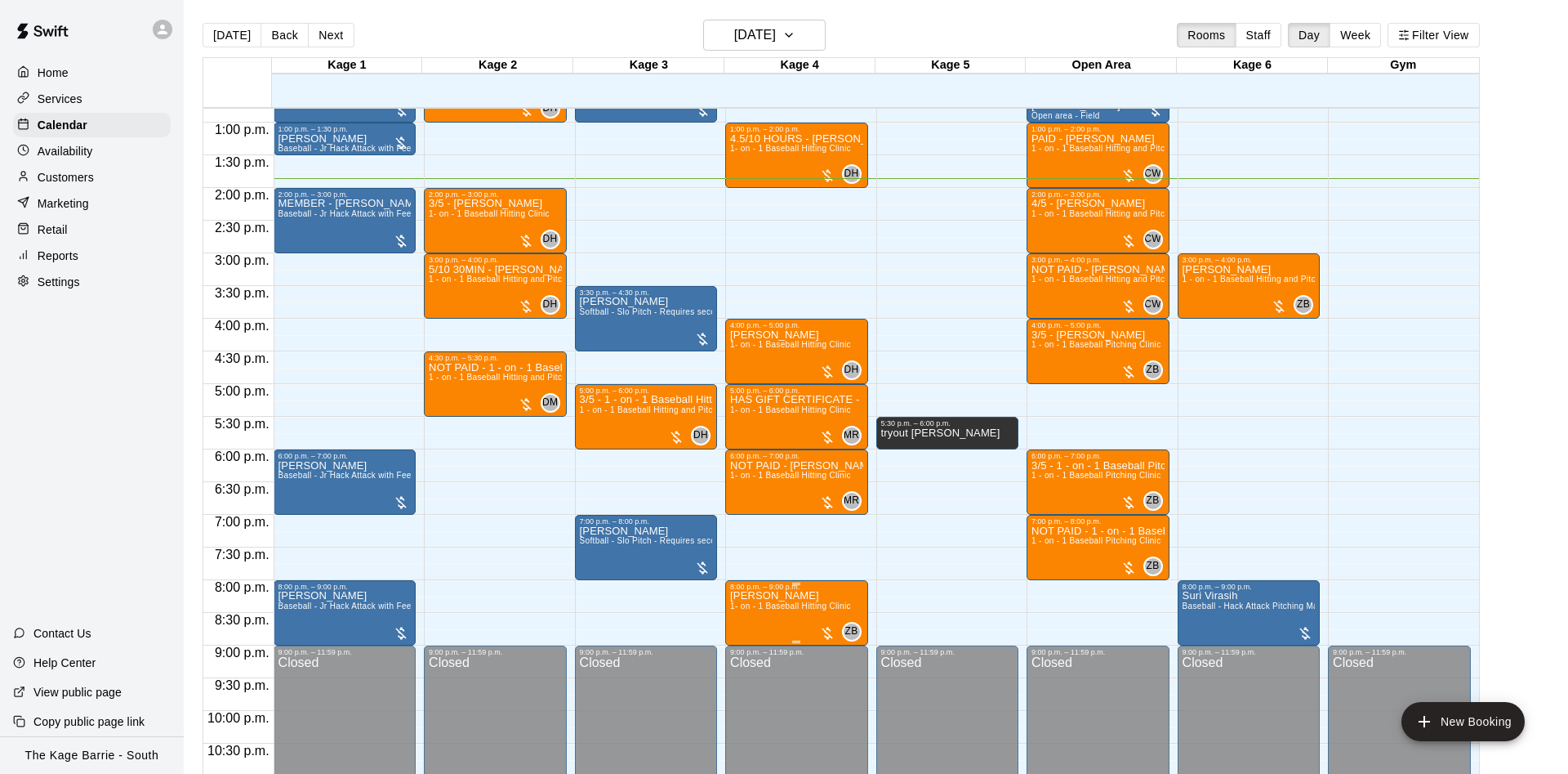
click at [793, 606] on span "1- on - 1 Baseball Hitting Clinic" at bounding box center [790, 606] width 121 height 9
click at [756, 615] on button "edit" at bounding box center [744, 622] width 33 height 33
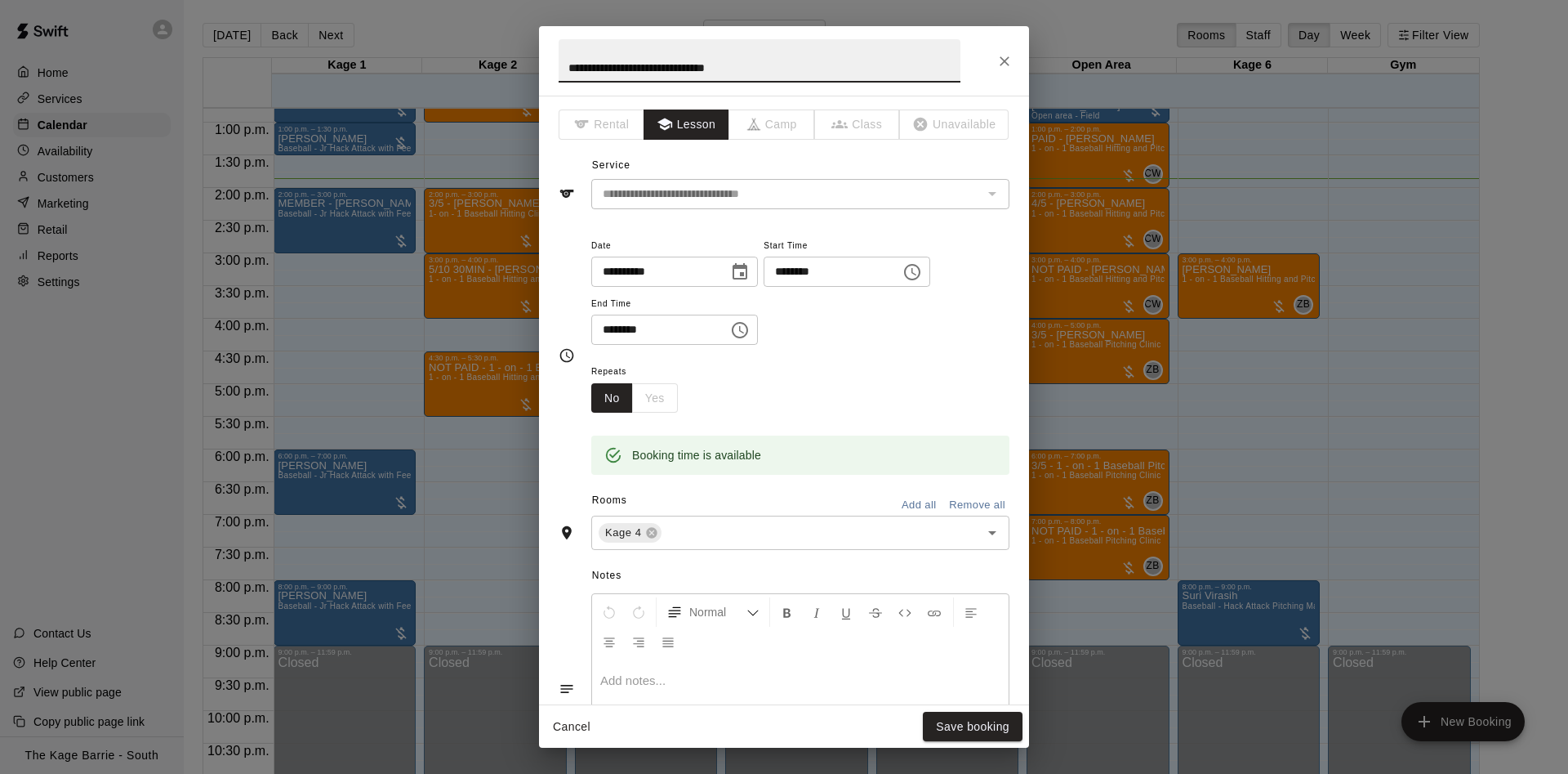
click at [563, 65] on input "**********" at bounding box center [759, 61] width 402 height 43
type input "**********"
click at [991, 718] on button "Save booking" at bounding box center [973, 726] width 100 height 30
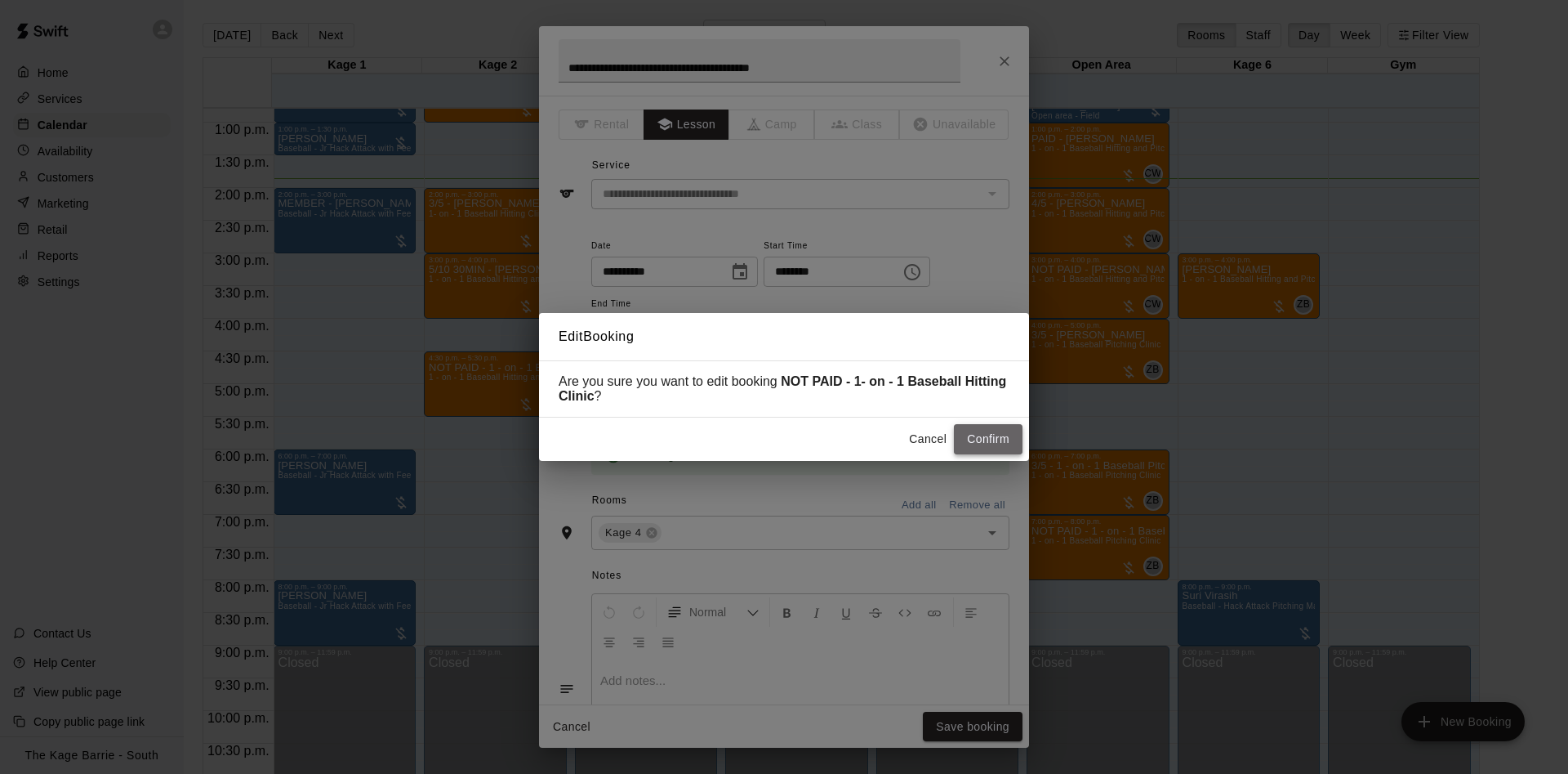
click at [988, 442] on button "Confirm" at bounding box center [988, 439] width 69 height 30
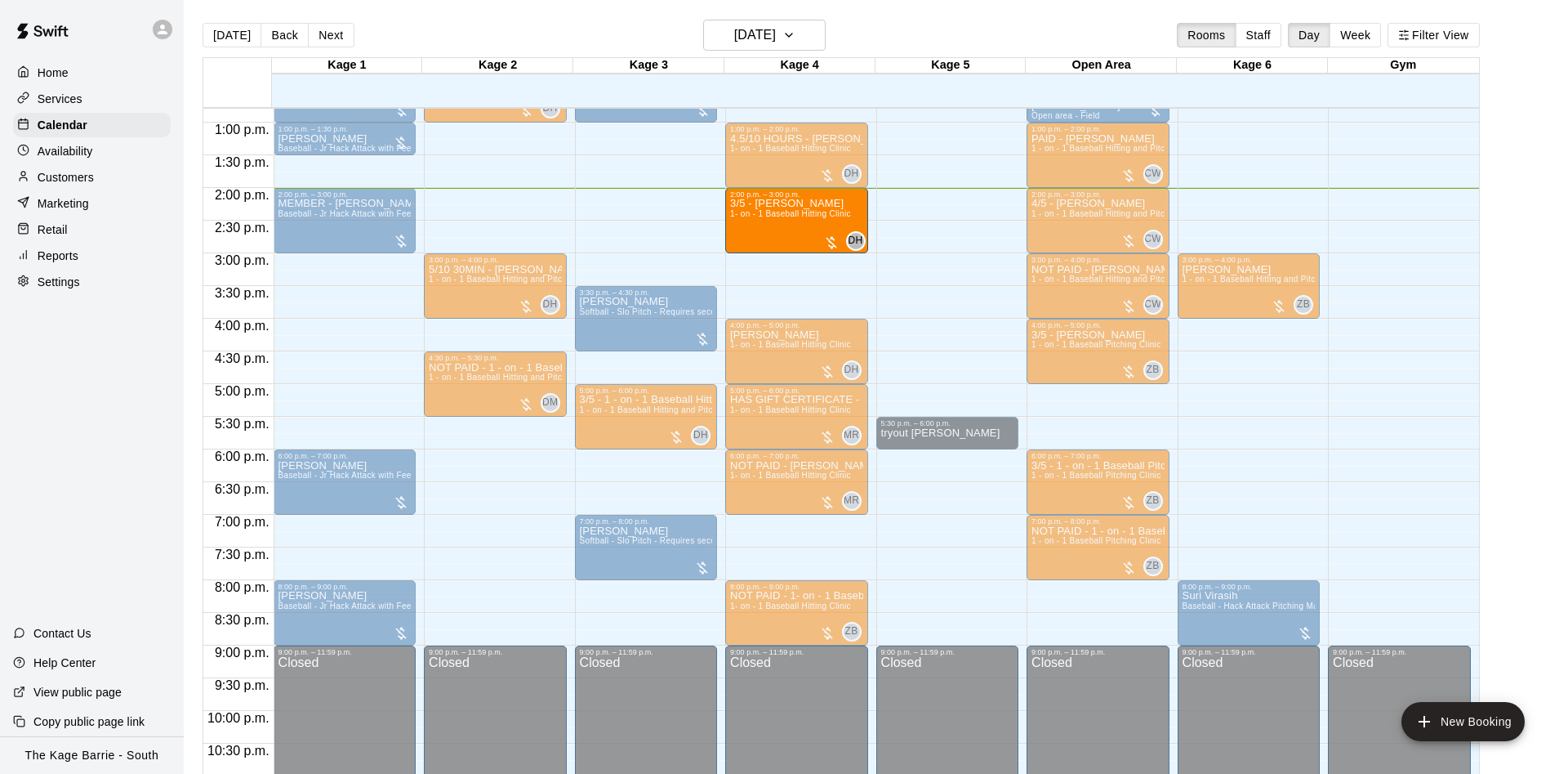
drag, startPoint x: 589, startPoint y: 210, endPoint x: 766, endPoint y: 223, distance: 177.5
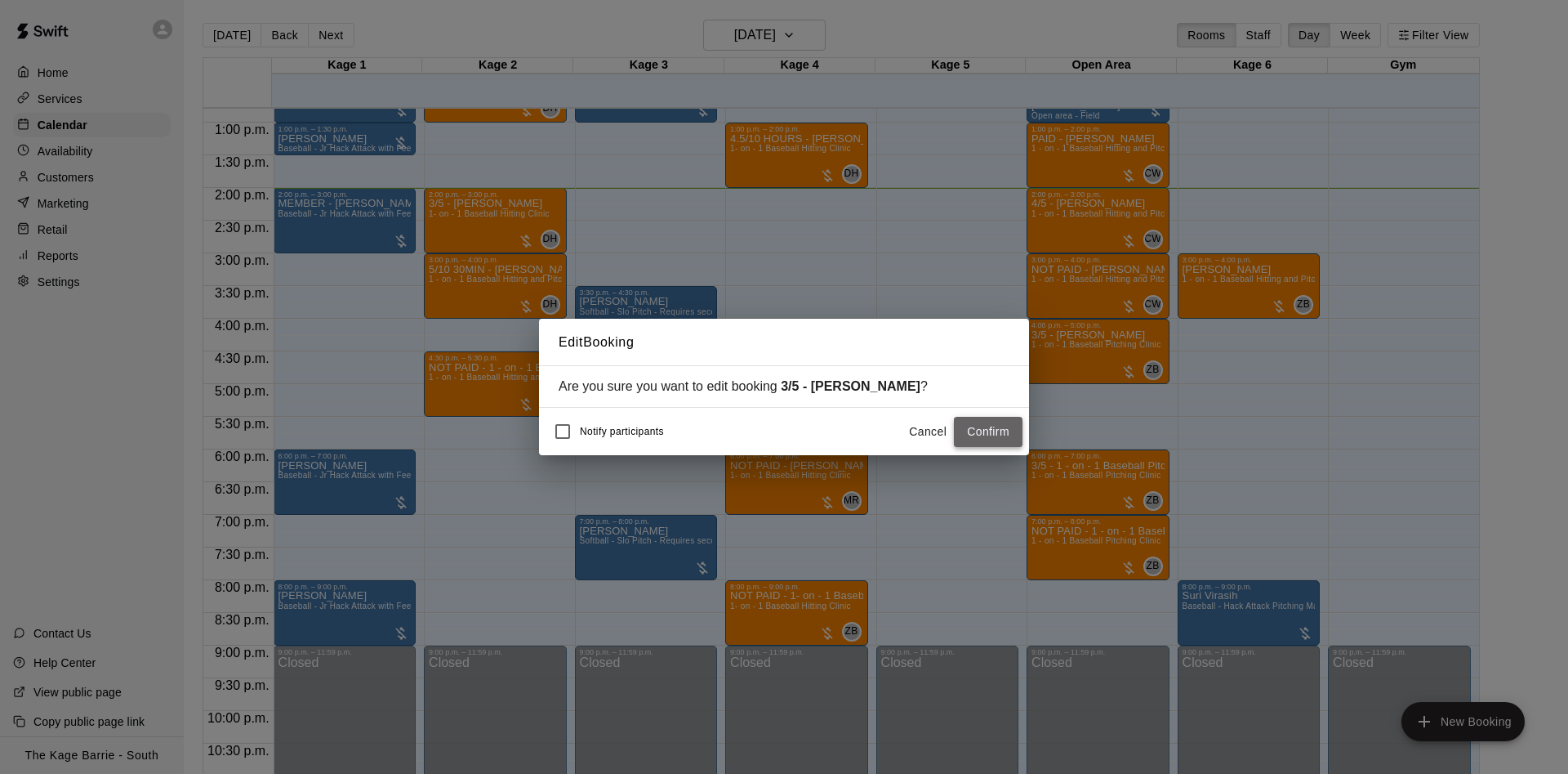
click at [989, 434] on button "Confirm" at bounding box center [988, 431] width 69 height 30
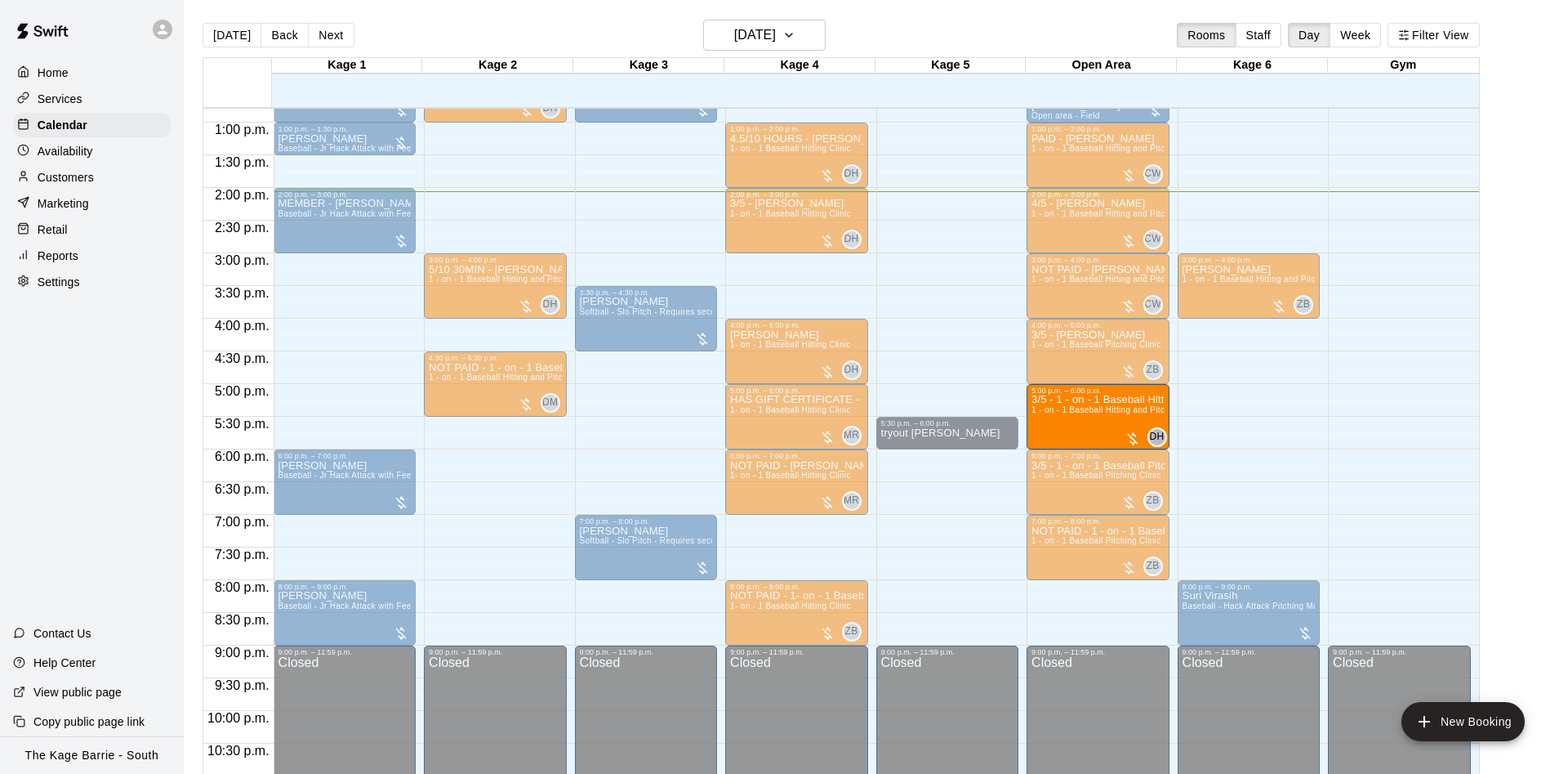
drag, startPoint x: 657, startPoint y: 422, endPoint x: 1073, endPoint y: 432, distance: 416.1
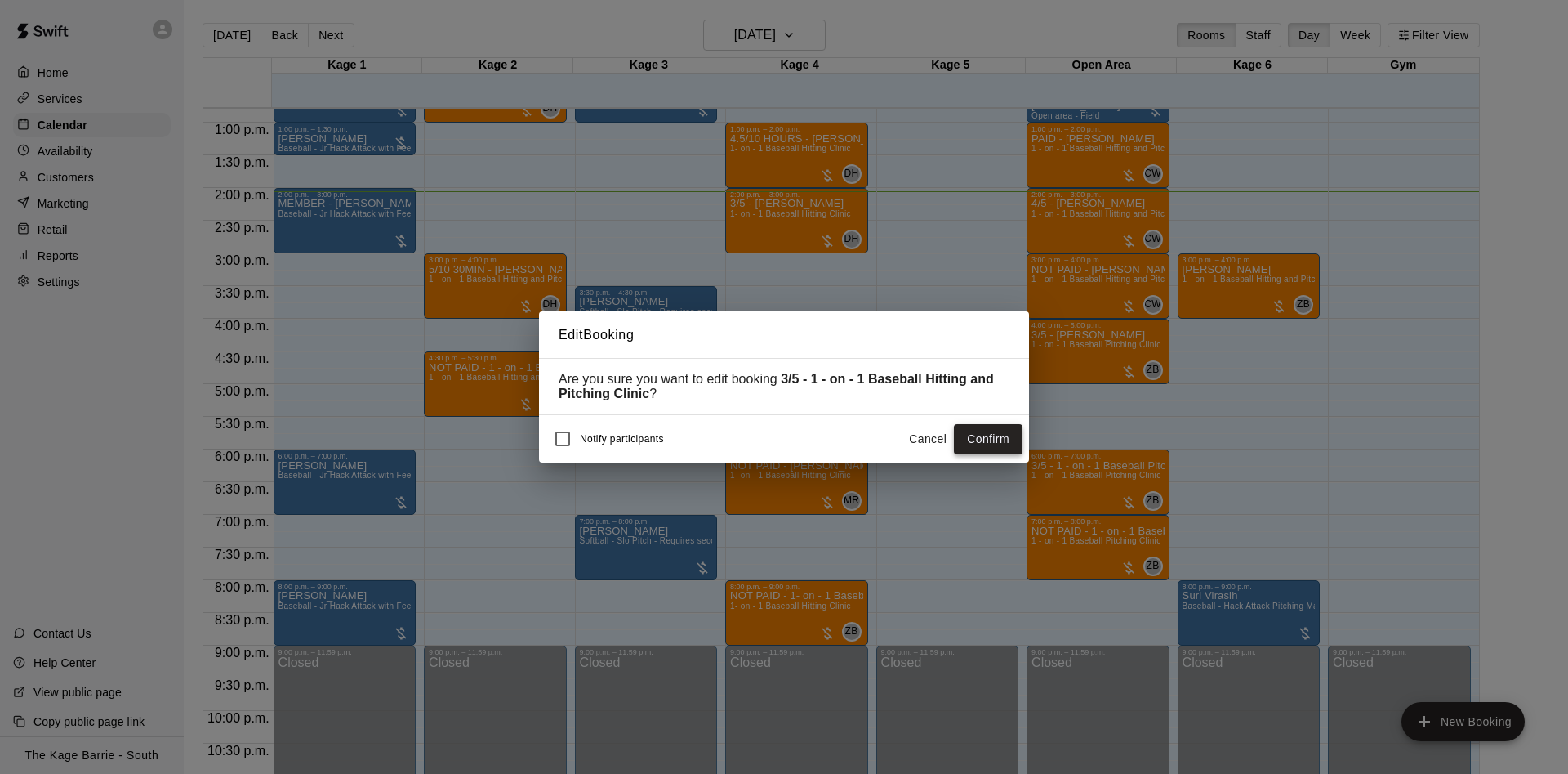
click at [1002, 434] on button "Confirm" at bounding box center [988, 439] width 69 height 30
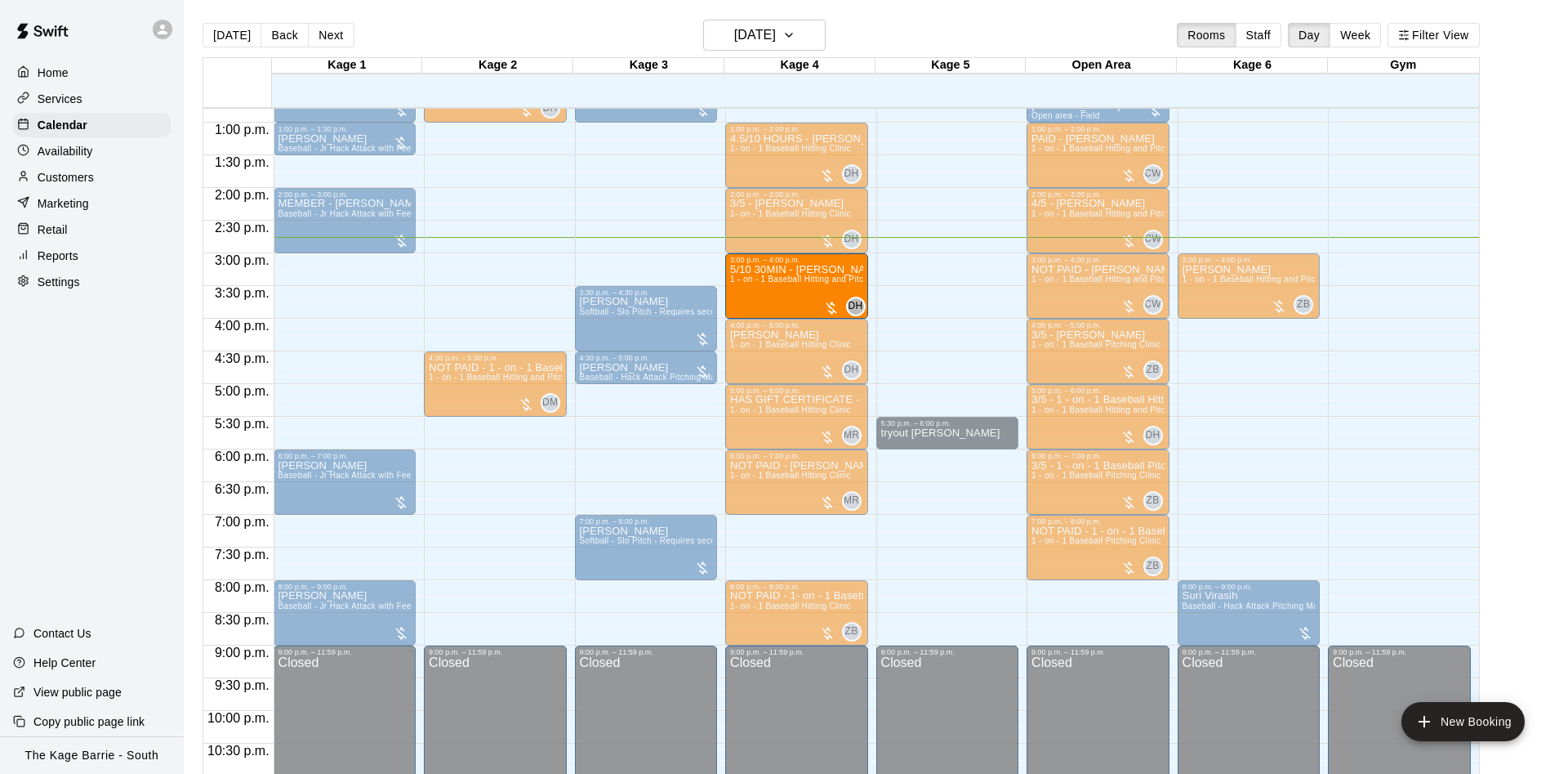
drag, startPoint x: 525, startPoint y: 289, endPoint x: 785, endPoint y: 300, distance: 260.2
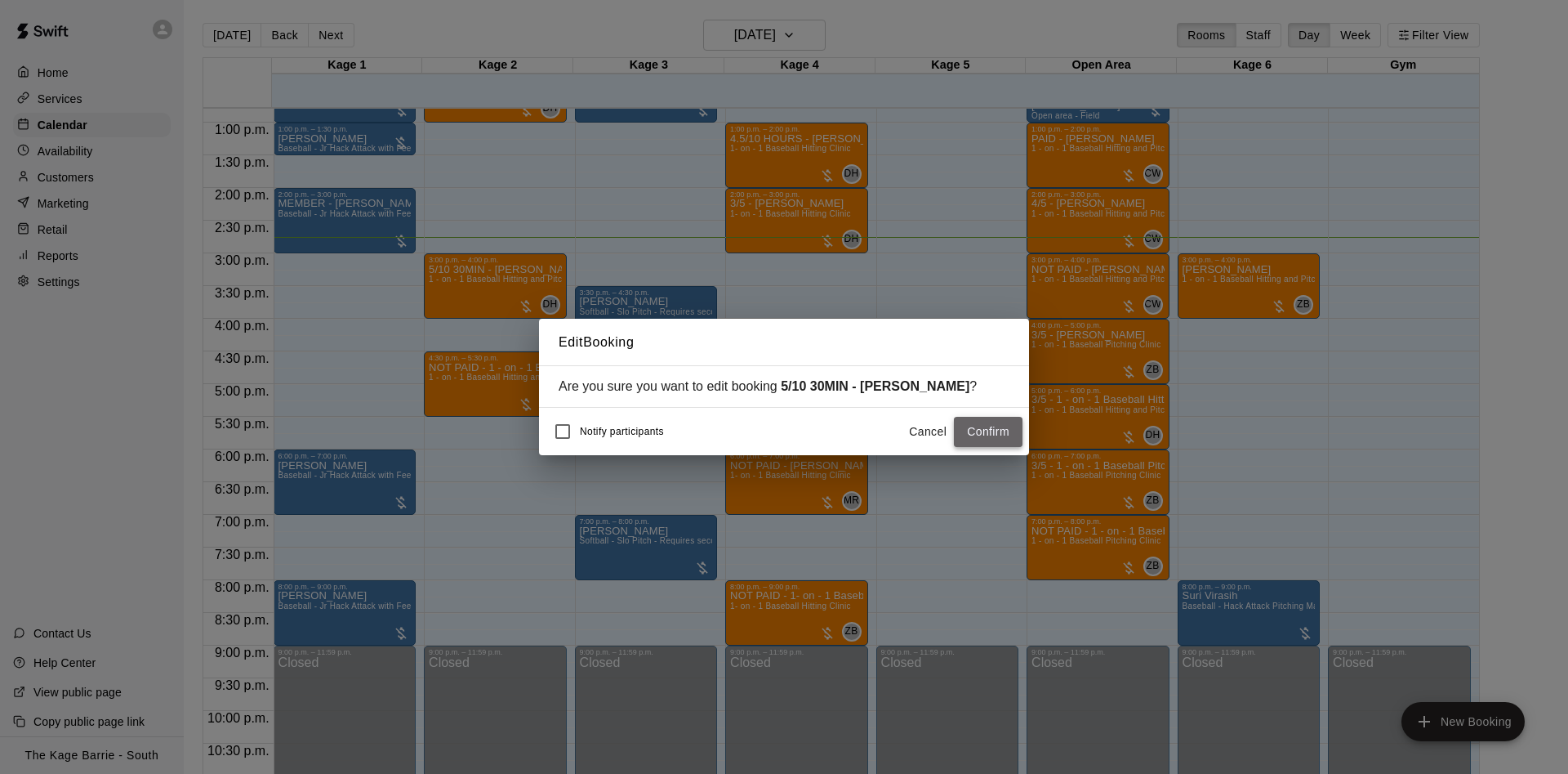
click at [1009, 439] on button "Confirm" at bounding box center [988, 431] width 69 height 30
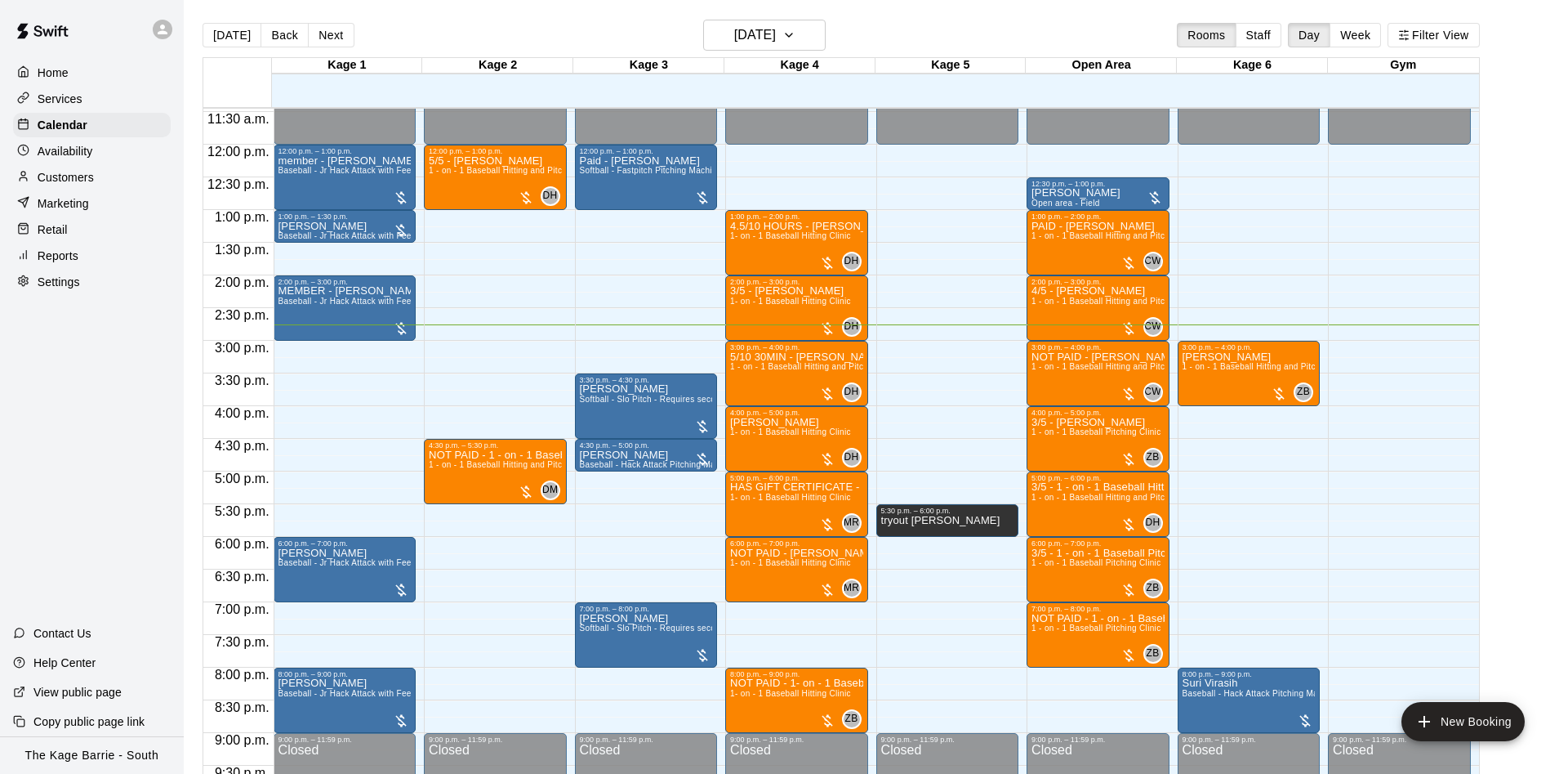
scroll to position [851, 0]
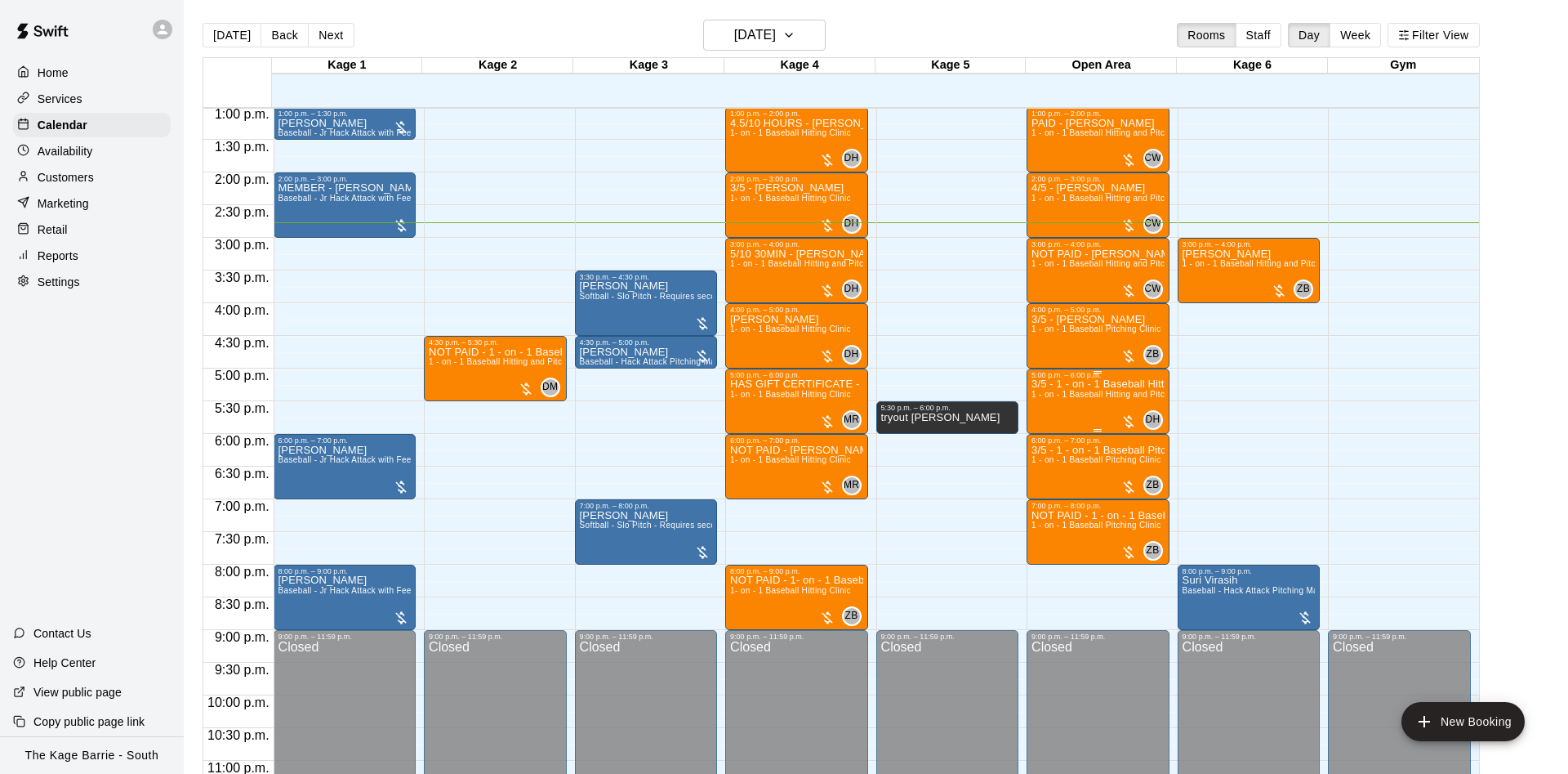
click at [1108, 384] on p "3/5 - 1 - on - 1 Baseball Hitting and Pitching Clinic" at bounding box center [1097, 384] width 133 height 0
click at [1055, 441] on img "edit" at bounding box center [1048, 443] width 19 height 19
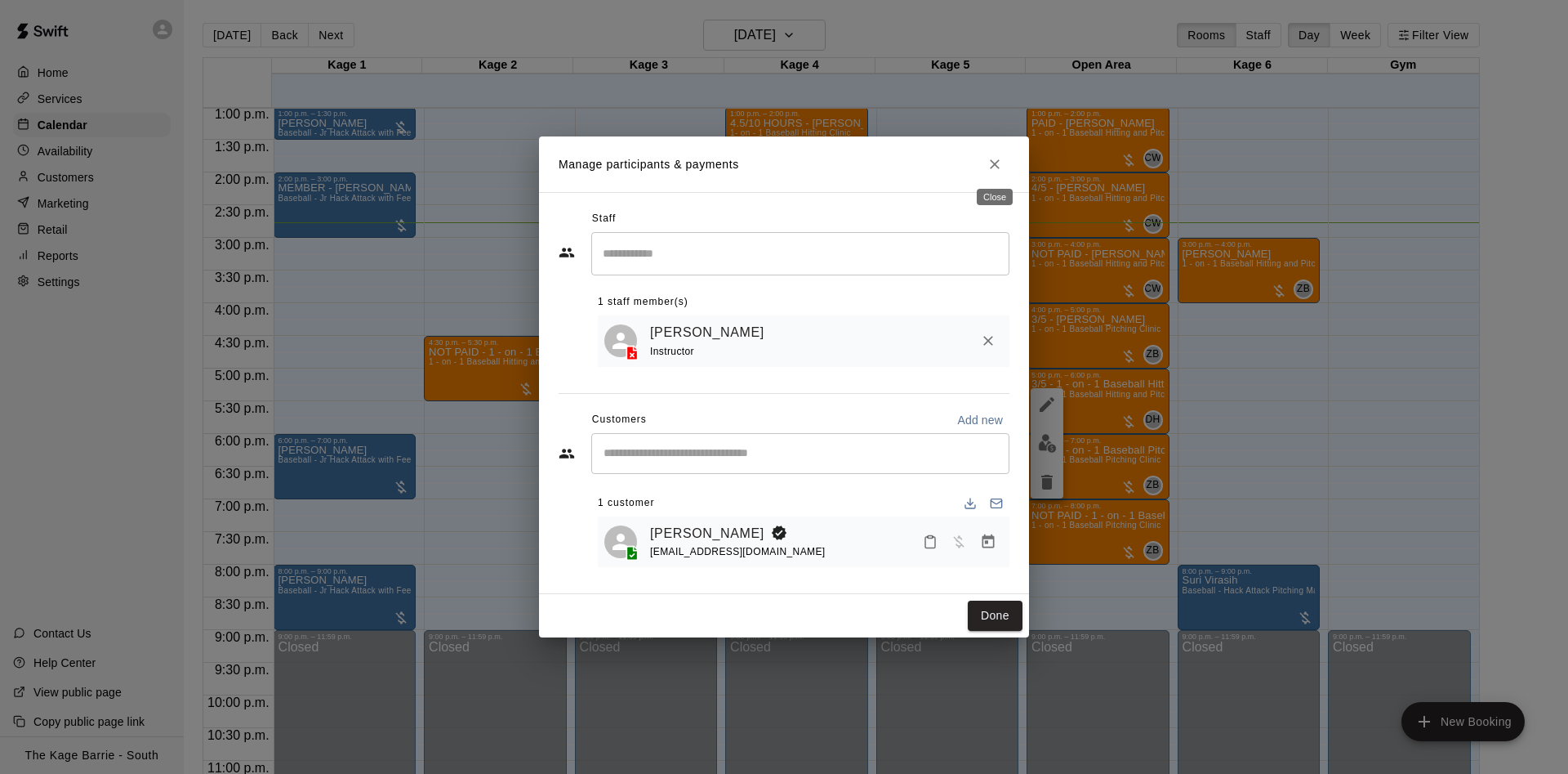
click at [997, 164] on icon "Close" at bounding box center [994, 163] width 9 height 9
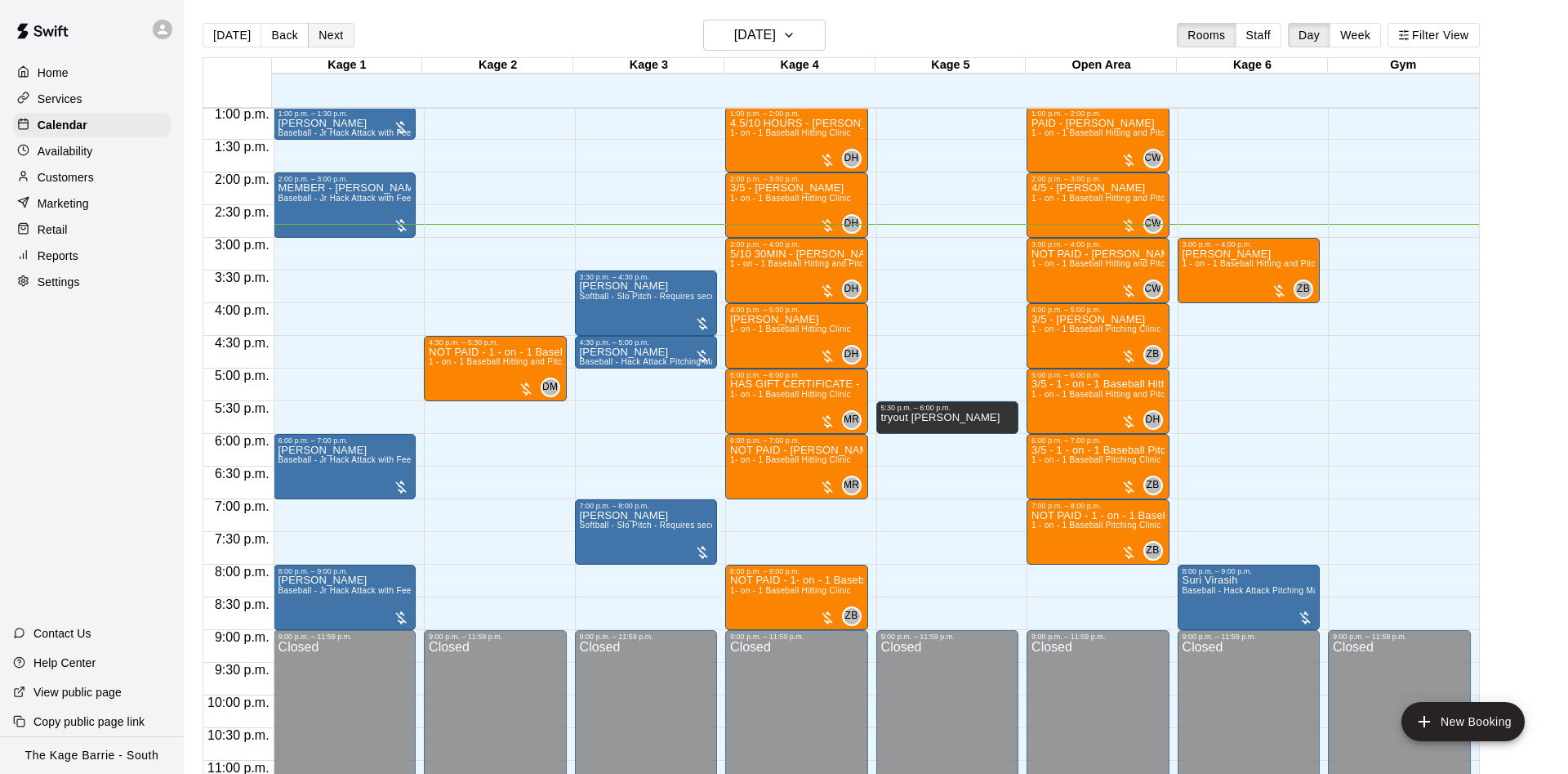
click at [323, 33] on button "Next" at bounding box center [330, 35] width 46 height 25
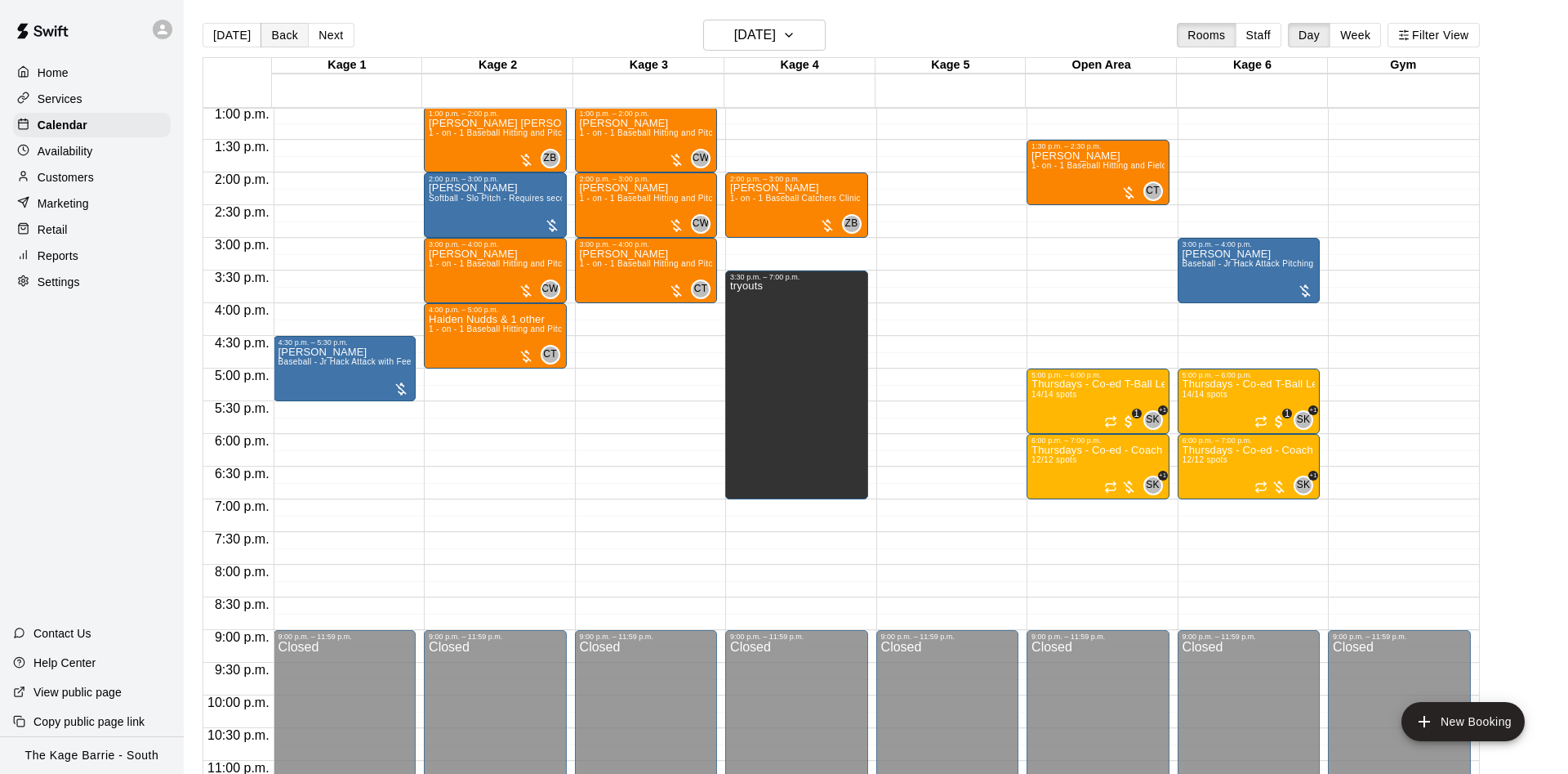
click at [271, 32] on button "Back" at bounding box center [284, 35] width 48 height 25
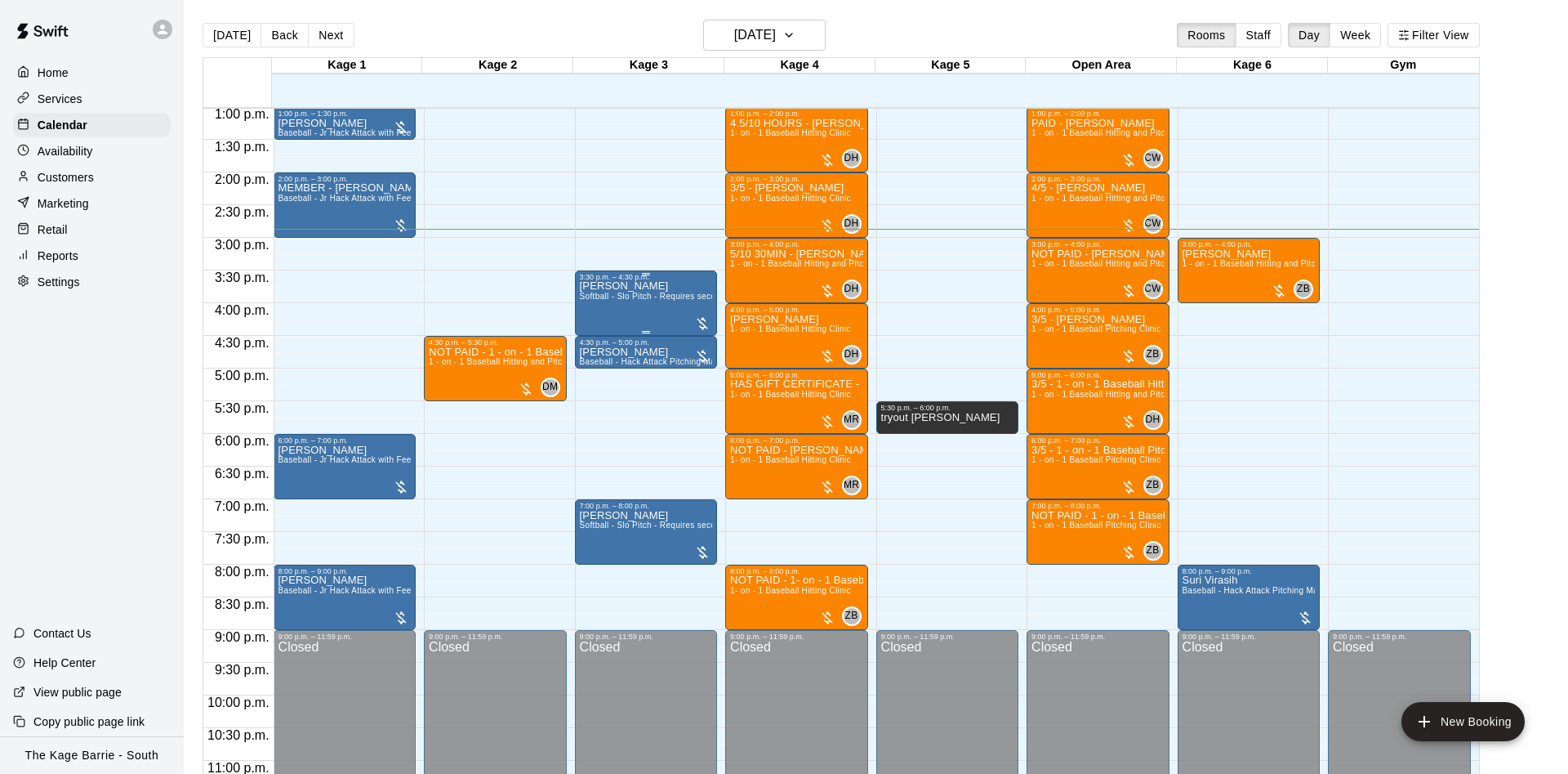
click at [622, 286] on p "[PERSON_NAME]" at bounding box center [646, 286] width 133 height 0
click at [589, 302] on icon "edit" at bounding box center [593, 306] width 20 height 20
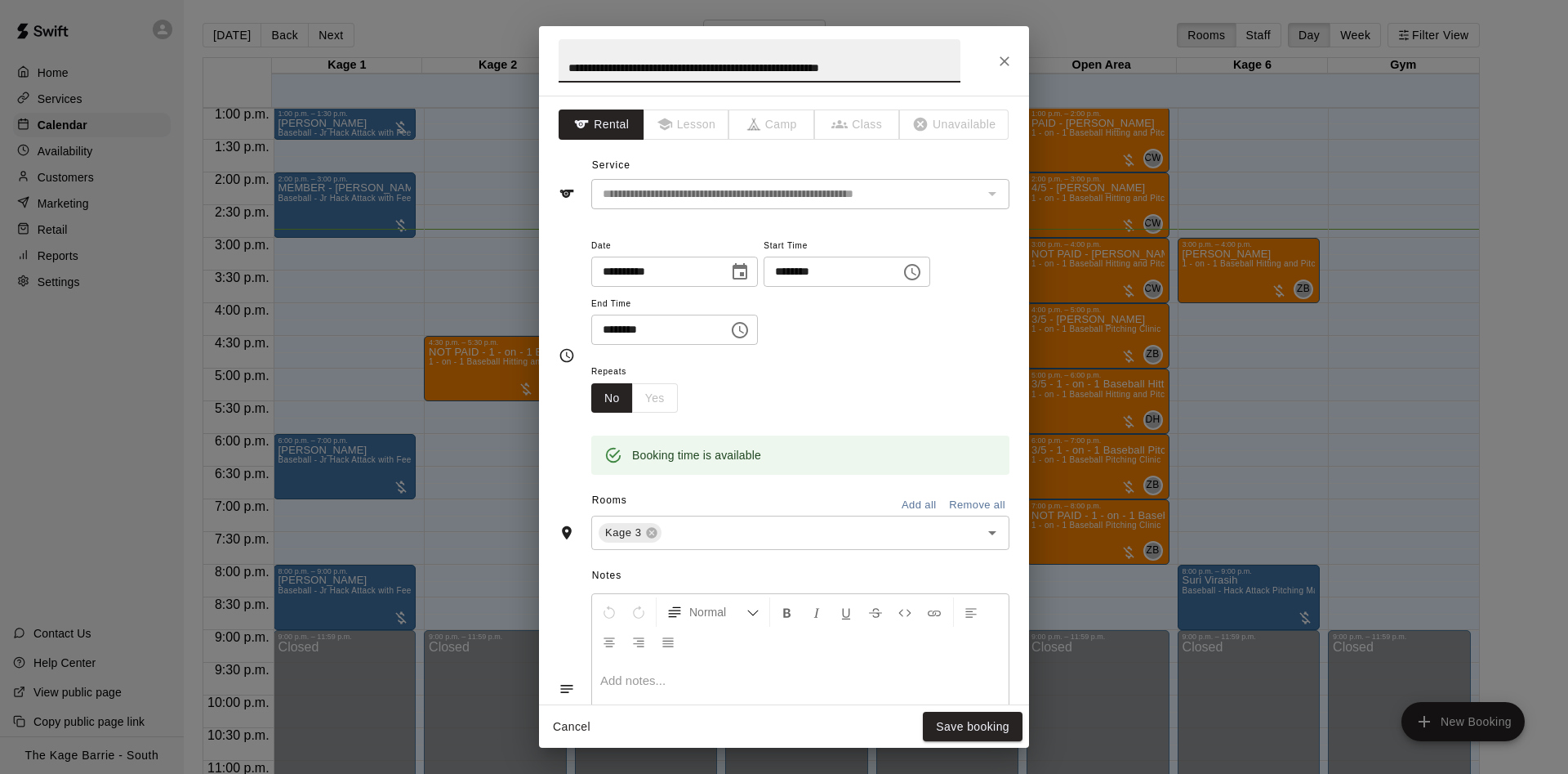
click at [1017, 65] on button "Close" at bounding box center [1005, 61] width 29 height 29
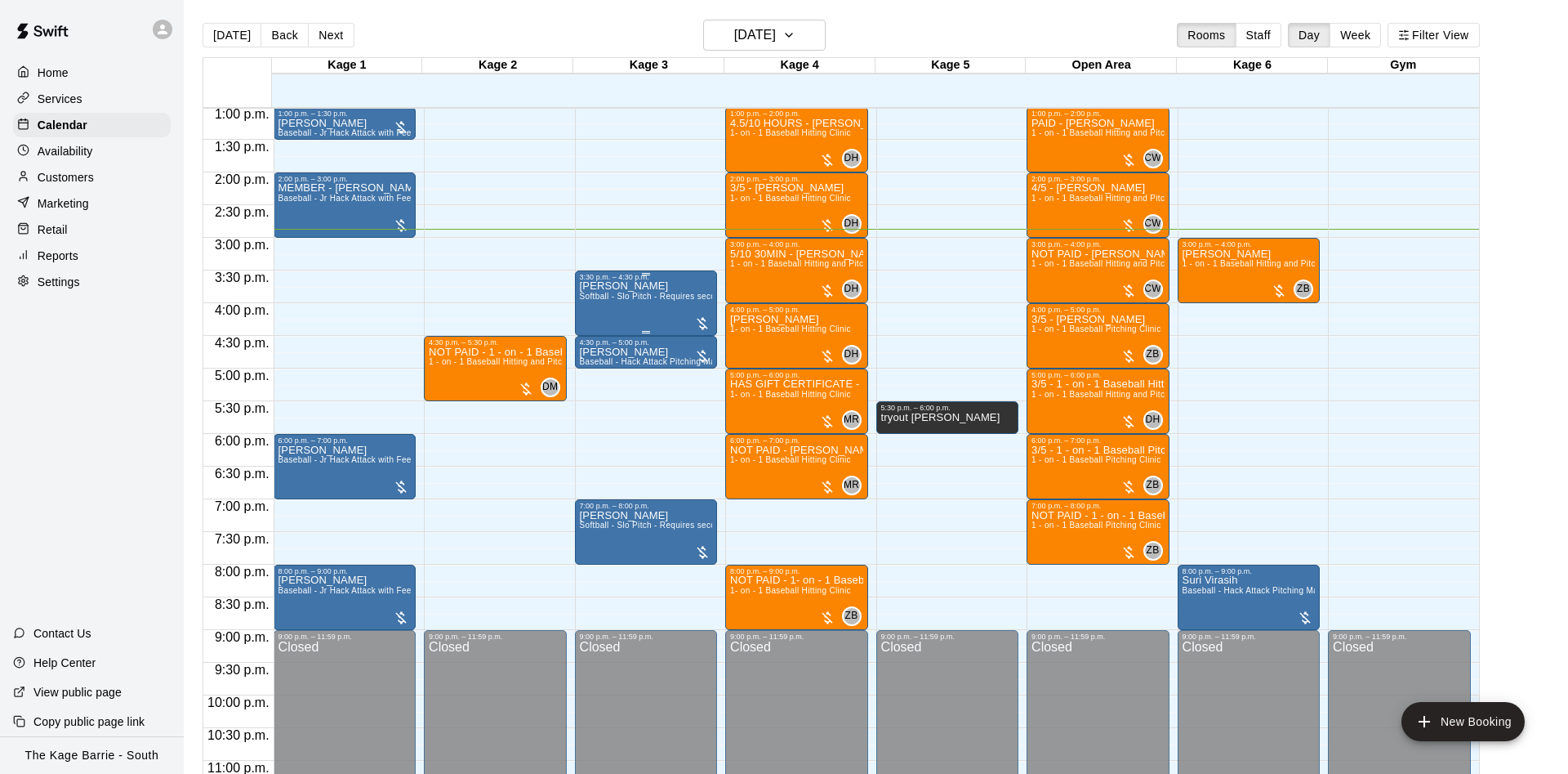
click at [639, 286] on p "[PERSON_NAME]" at bounding box center [646, 286] width 133 height 0
click at [595, 347] on img "edit" at bounding box center [594, 345] width 19 height 19
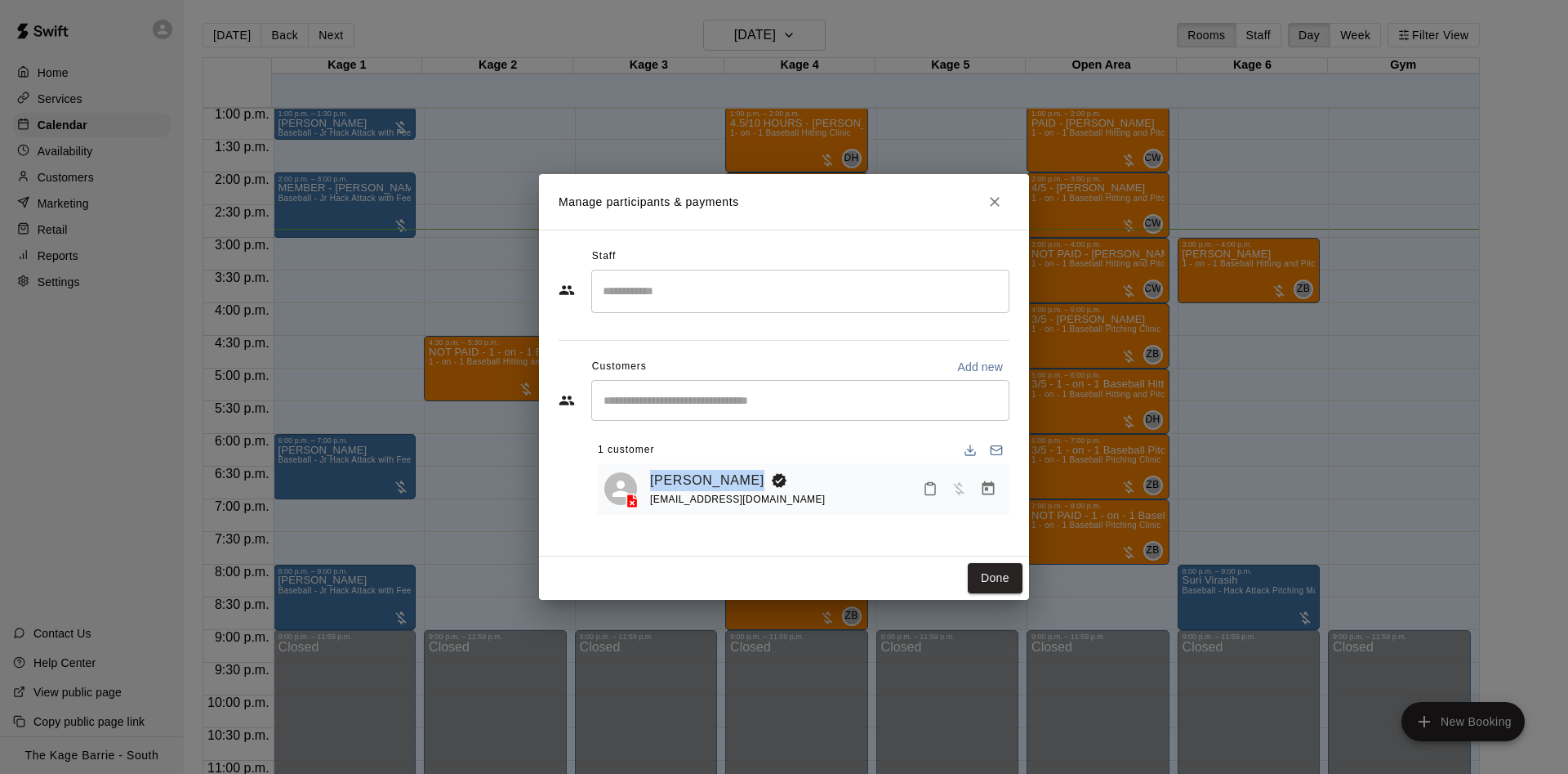
drag, startPoint x: 649, startPoint y: 476, endPoint x: 742, endPoint y: 478, distance: 93.0
click at [742, 478] on div "Daniel Uruena uruena7@yahoo.ca" at bounding box center [804, 489] width 398 height 39
copy link "[PERSON_NAME]"
click at [1003, 208] on button "Close" at bounding box center [994, 202] width 29 height 29
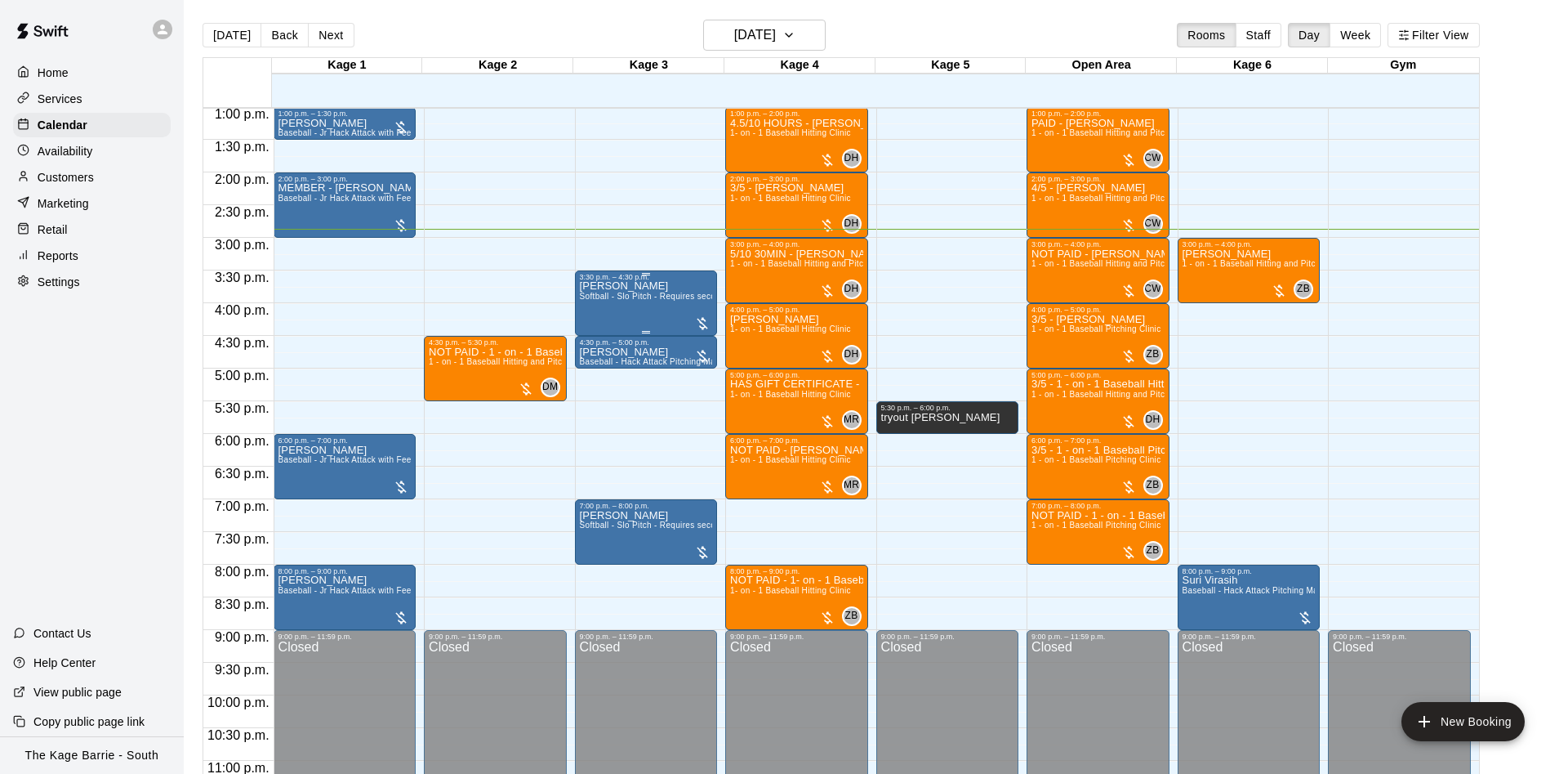
click at [599, 300] on span "Softball - Slo Pitch - Requires second person to feed machine" at bounding box center [699, 296] width 240 height 9
click at [599, 302] on button "edit" at bounding box center [593, 312] width 33 height 33
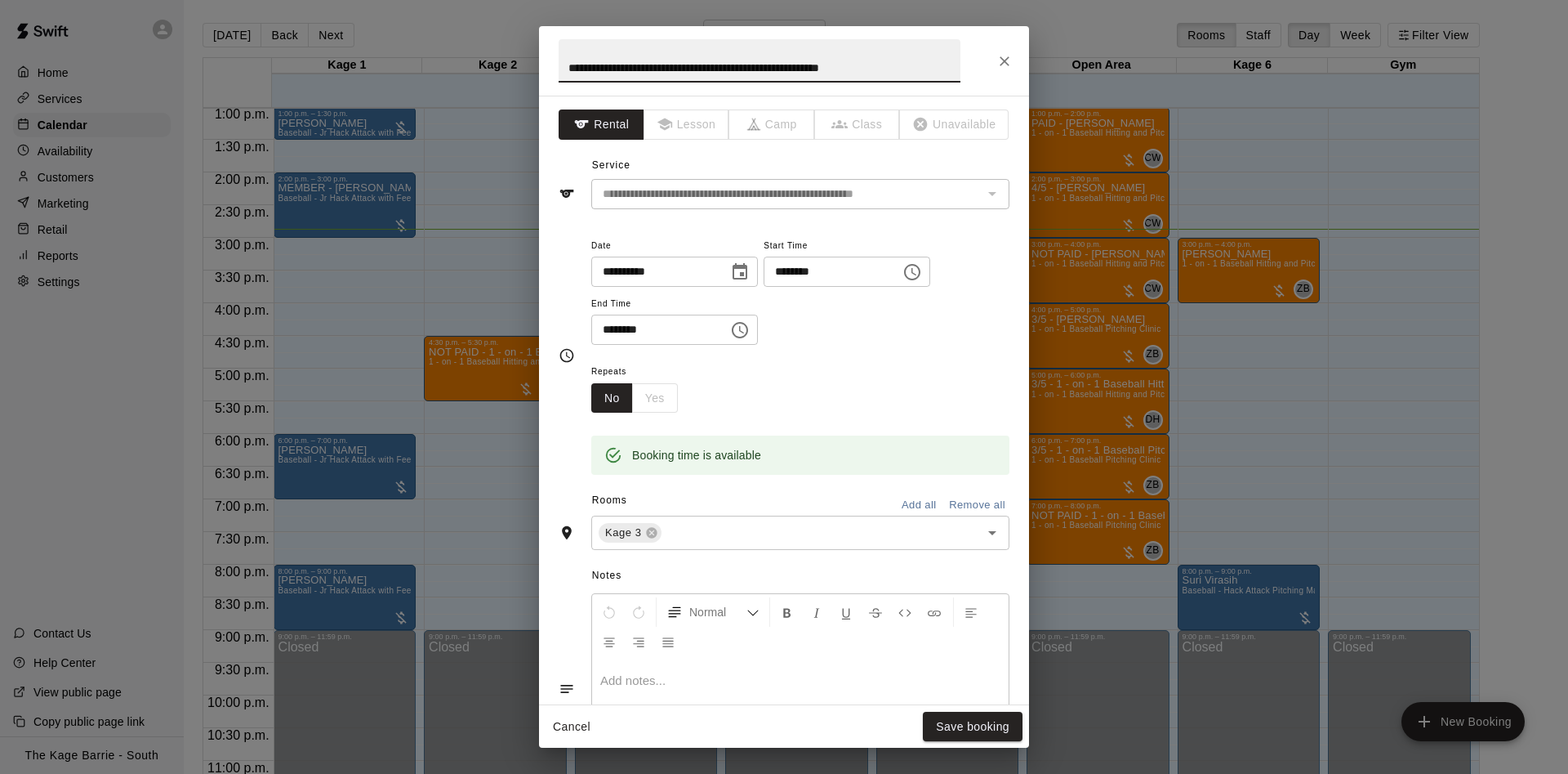
click at [565, 64] on input "**********" at bounding box center [759, 61] width 402 height 43
type input "**********"
click at [966, 723] on button "Save booking" at bounding box center [973, 726] width 100 height 30
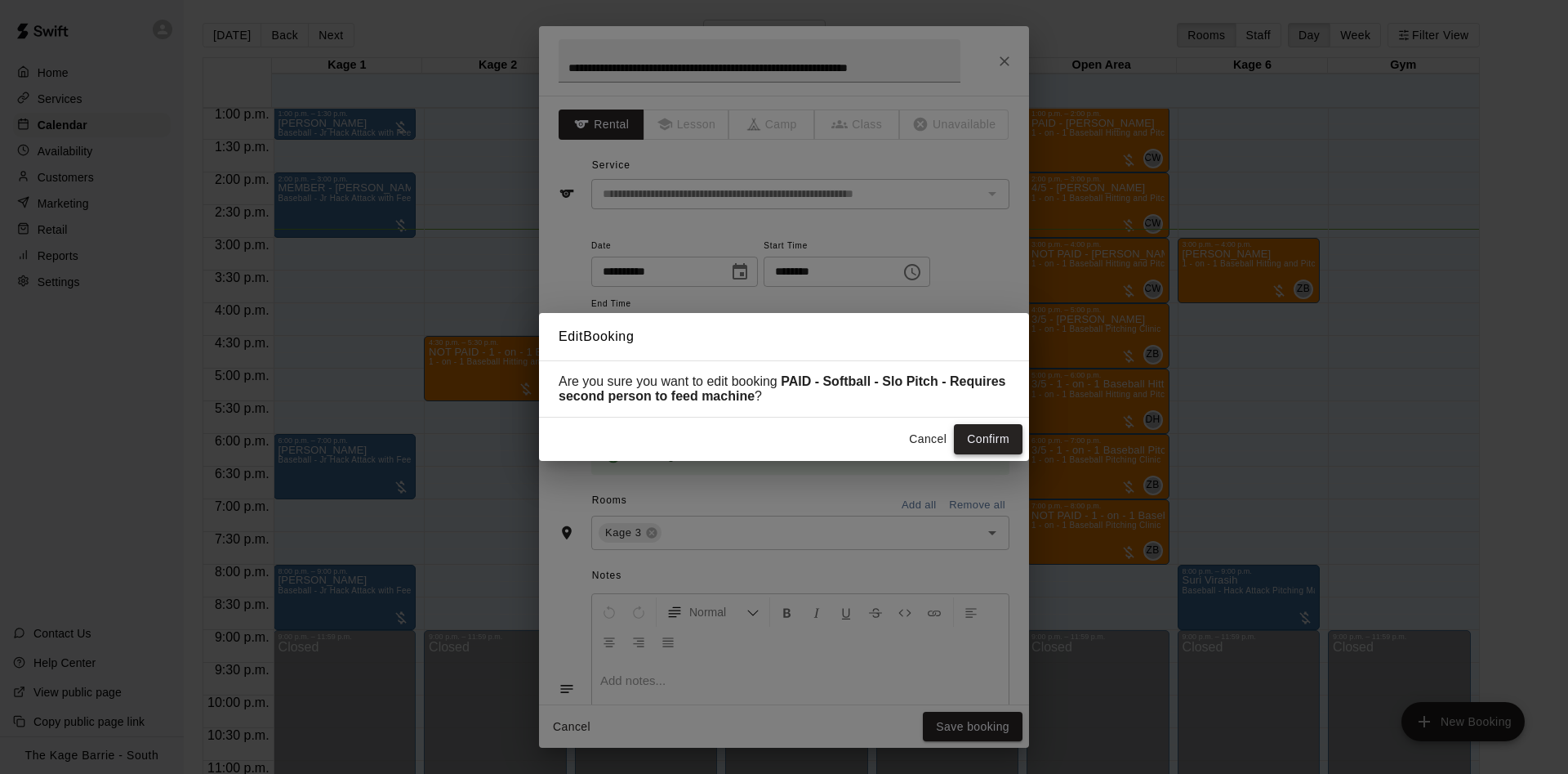
click at [1011, 430] on button "Confirm" at bounding box center [988, 439] width 69 height 30
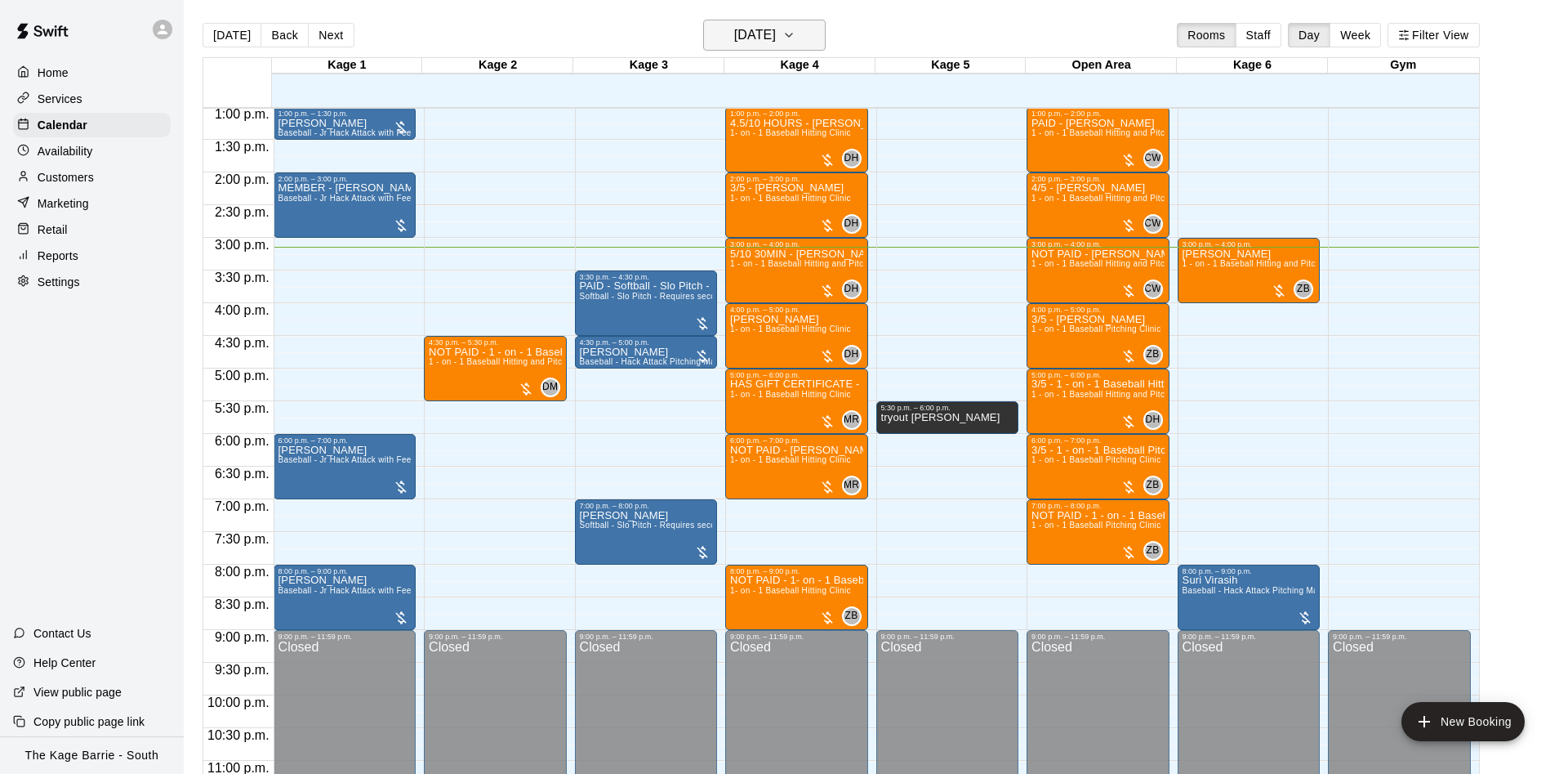
click at [734, 24] on h6 "[DATE]" at bounding box center [755, 35] width 41 height 23
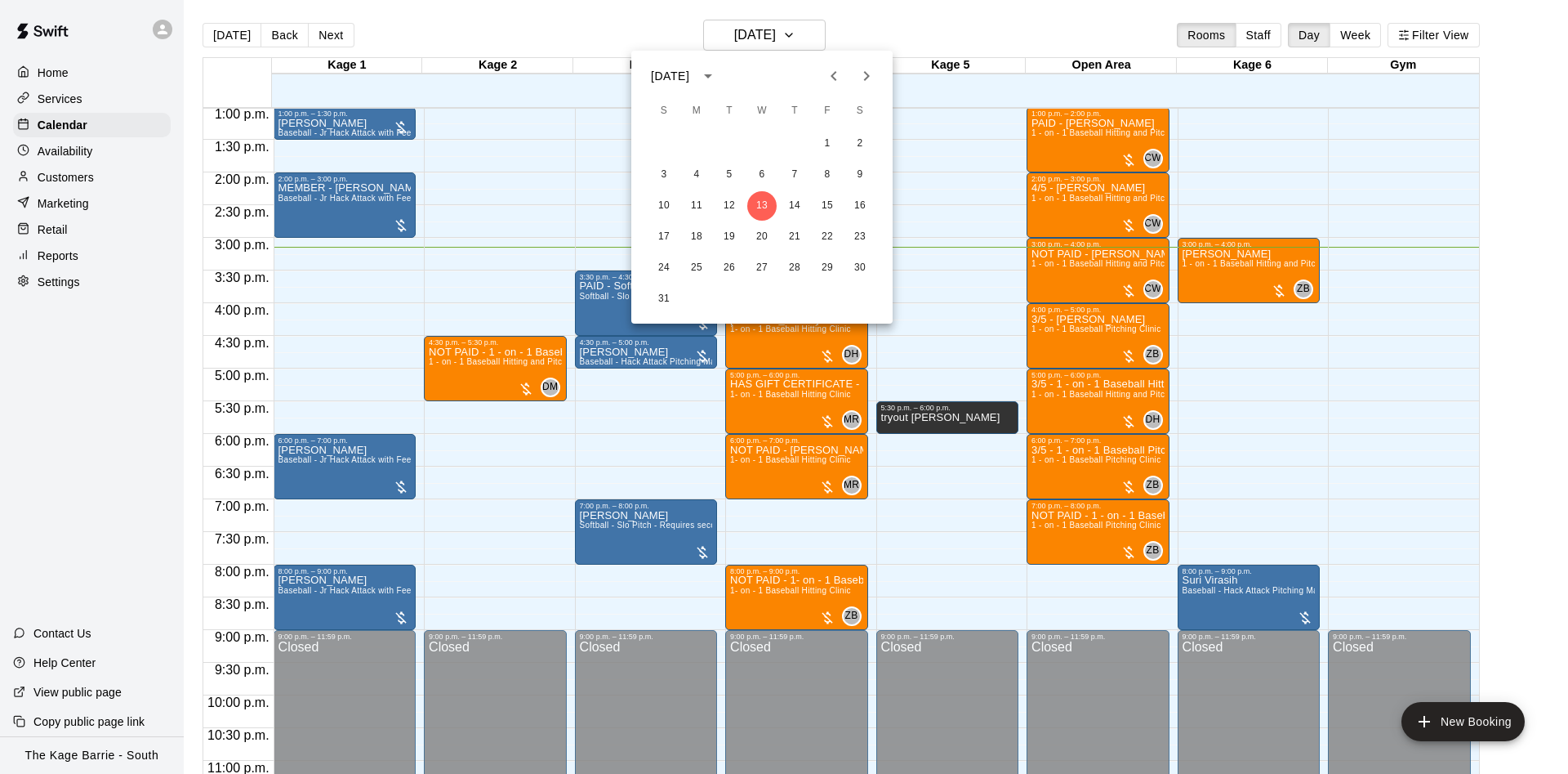
click at [862, 58] on div "August 2025 S M T W T F S 1 2 3 4 5 6 7 8 9 10 11 12 13 14 15 16 17 18 19 20 21…" at bounding box center [762, 187] width 261 height 273
click at [862, 70] on icon "Next month" at bounding box center [866, 76] width 20 height 20
click at [101, 180] on div at bounding box center [784, 387] width 1568 height 774
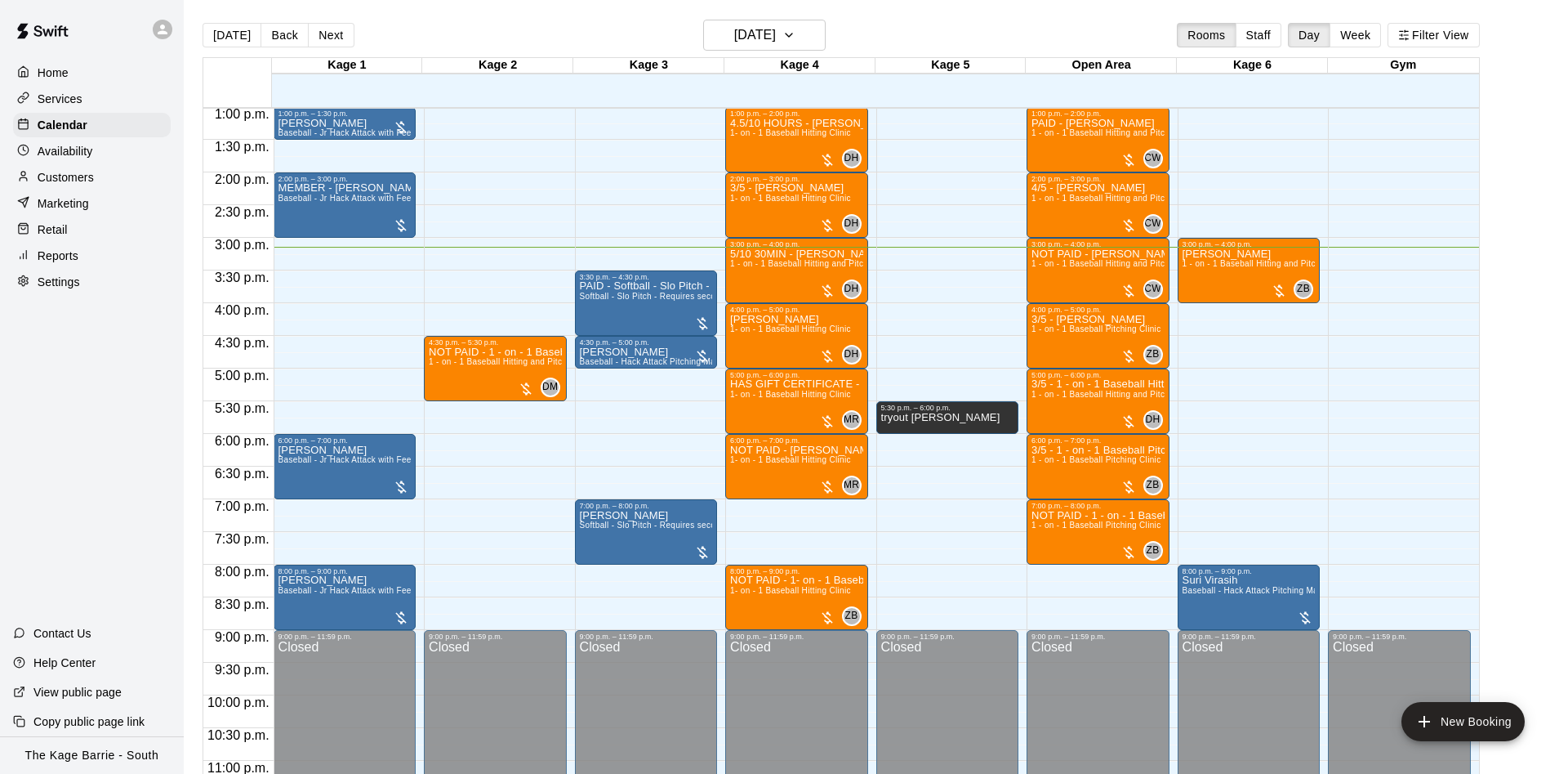
click at [57, 186] on p "Customers" at bounding box center [66, 177] width 57 height 16
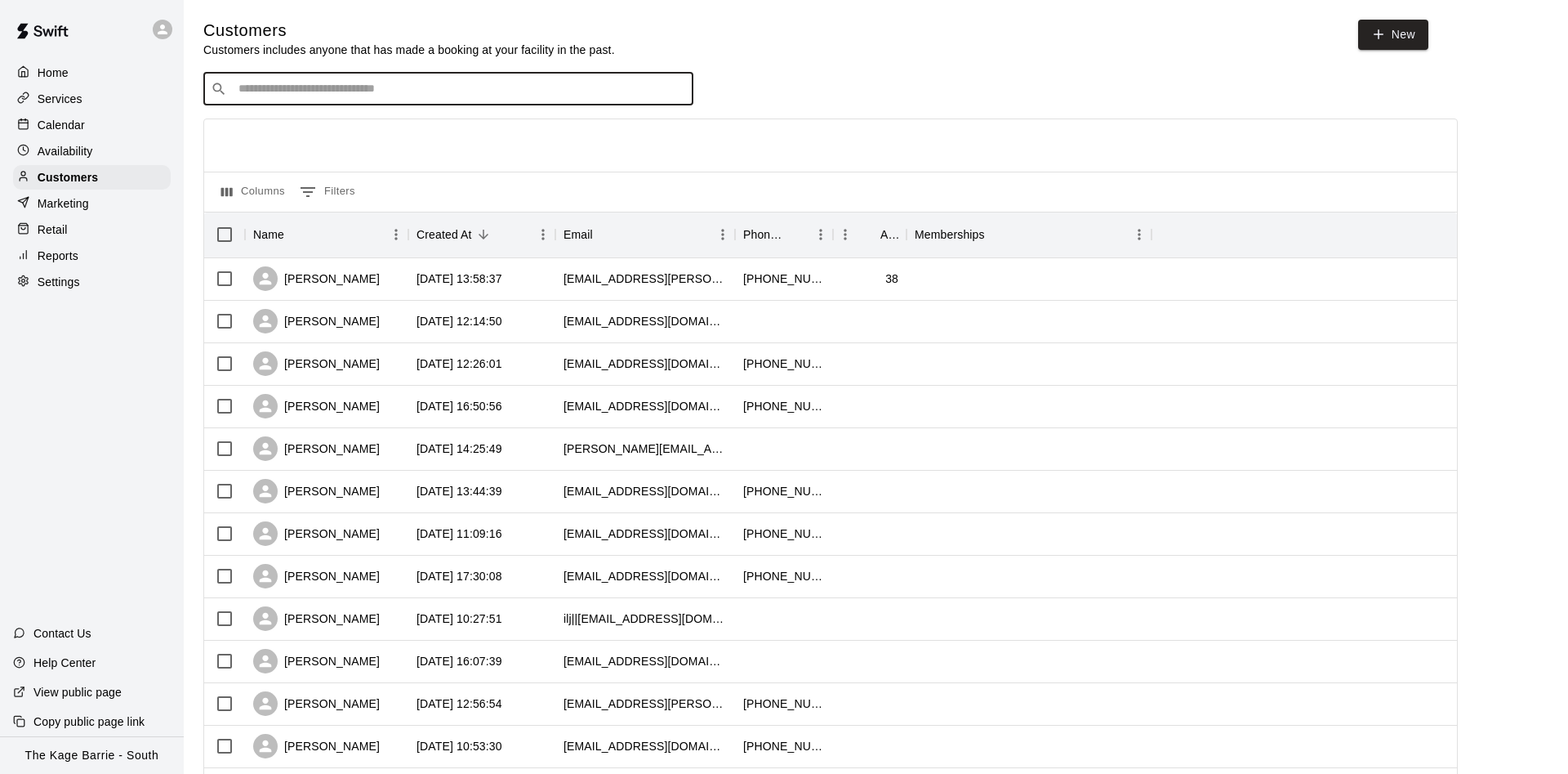
click at [496, 92] on input "Search customers by name or email" at bounding box center [459, 88] width 453 height 16
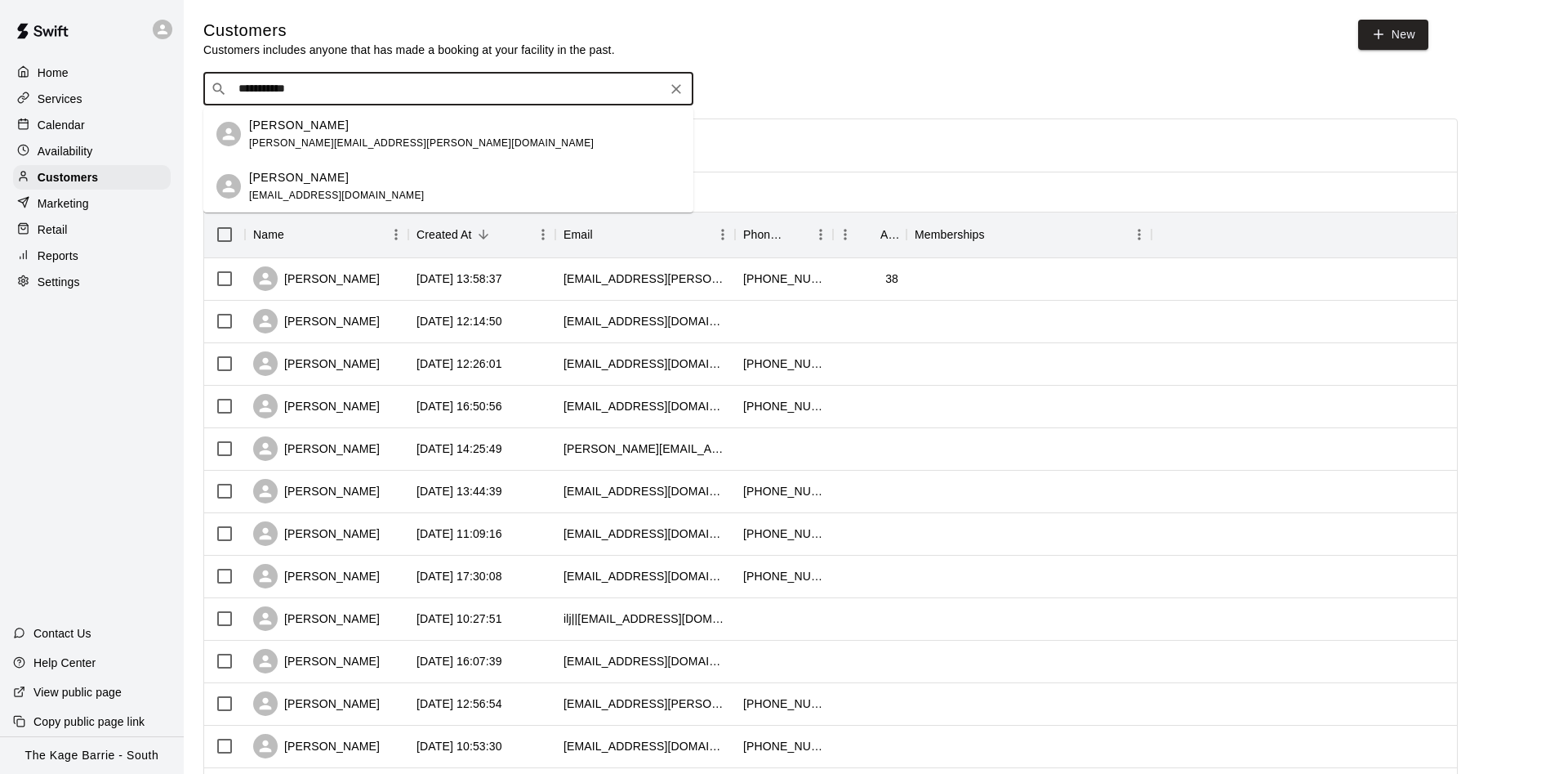
type input "**********"
click at [349, 138] on span "richard.tremblay@sevenwealth.ca" at bounding box center [421, 143] width 344 height 11
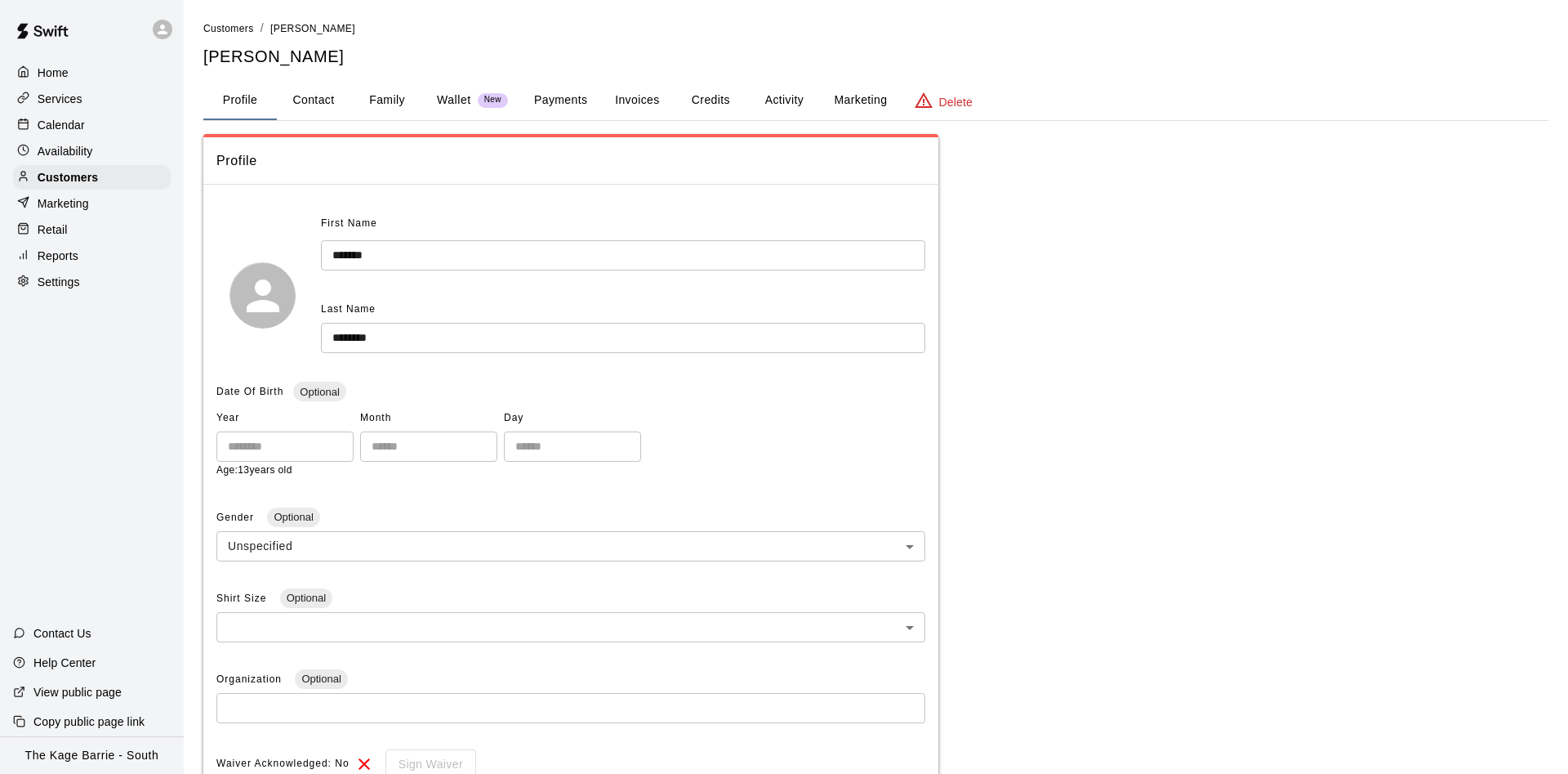
click at [324, 90] on button "Contact" at bounding box center [313, 101] width 74 height 40
select select "**"
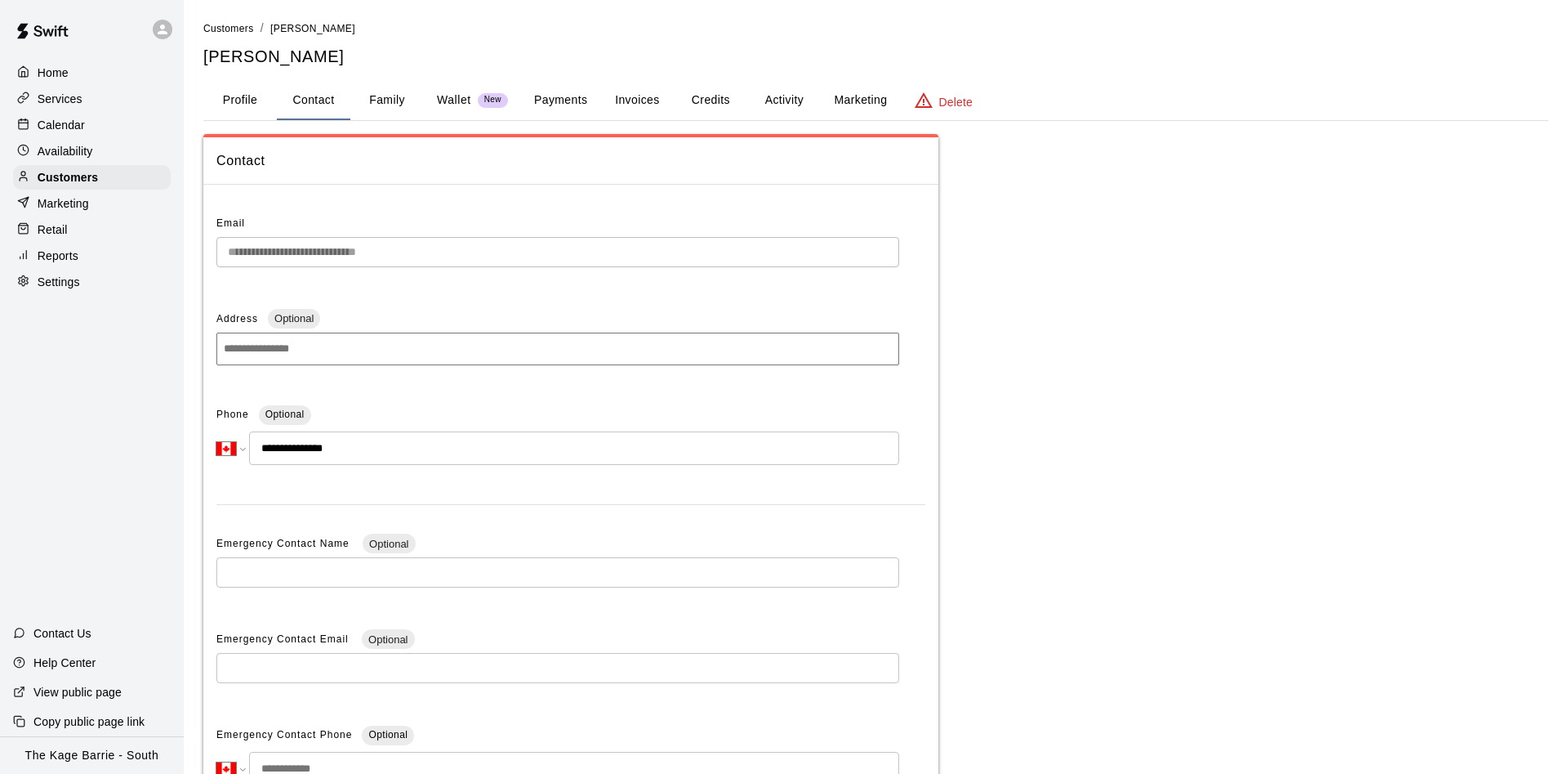
click at [254, 100] on button "Profile" at bounding box center [240, 101] width 74 height 40
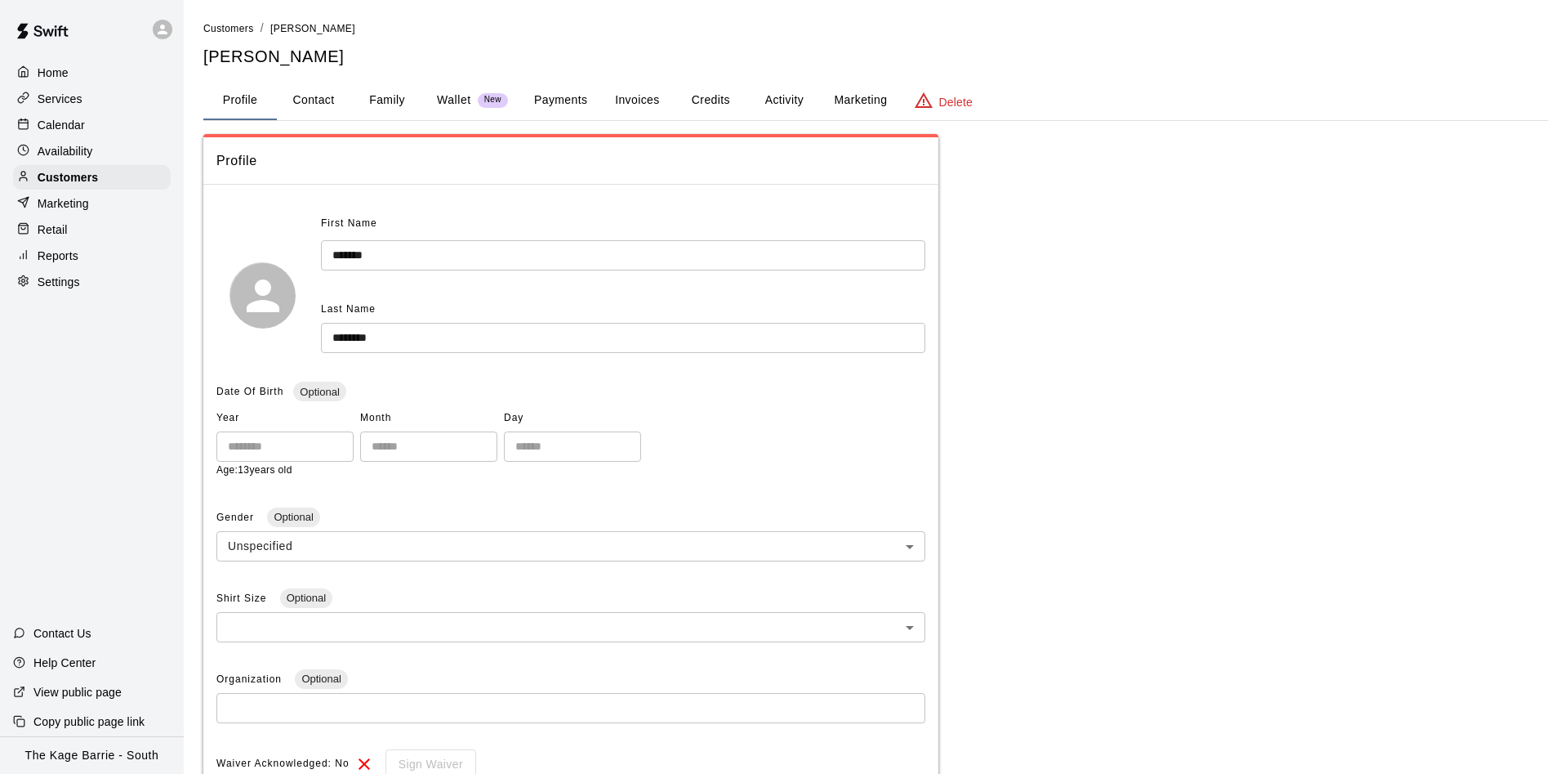
click at [295, 100] on button "Contact" at bounding box center [313, 101] width 74 height 40
select select "**"
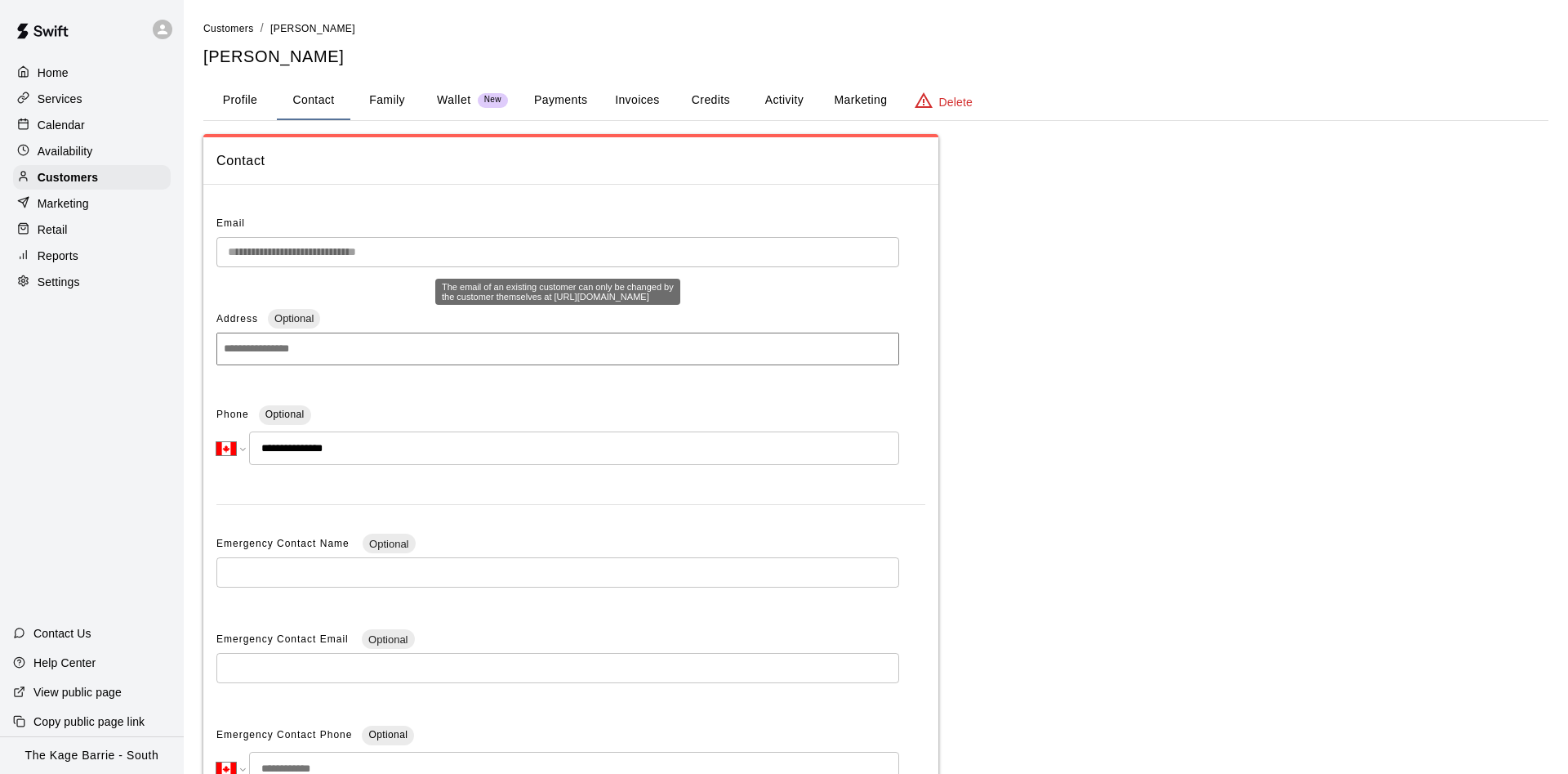
click at [224, 241] on div "**********" at bounding box center [557, 245] width 683 height 70
click at [97, 131] on div "Calendar" at bounding box center [92, 125] width 158 height 25
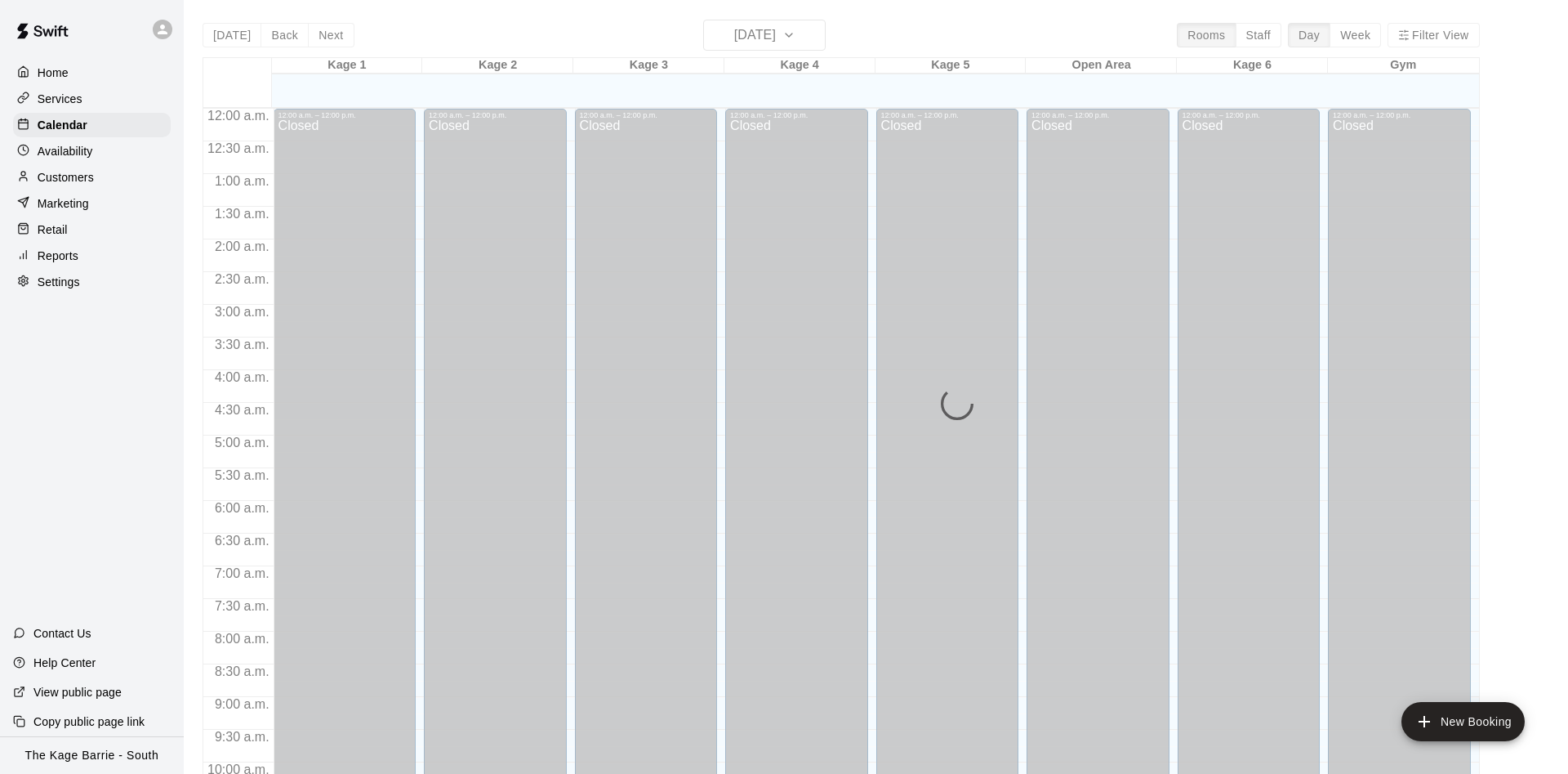
scroll to position [836, 0]
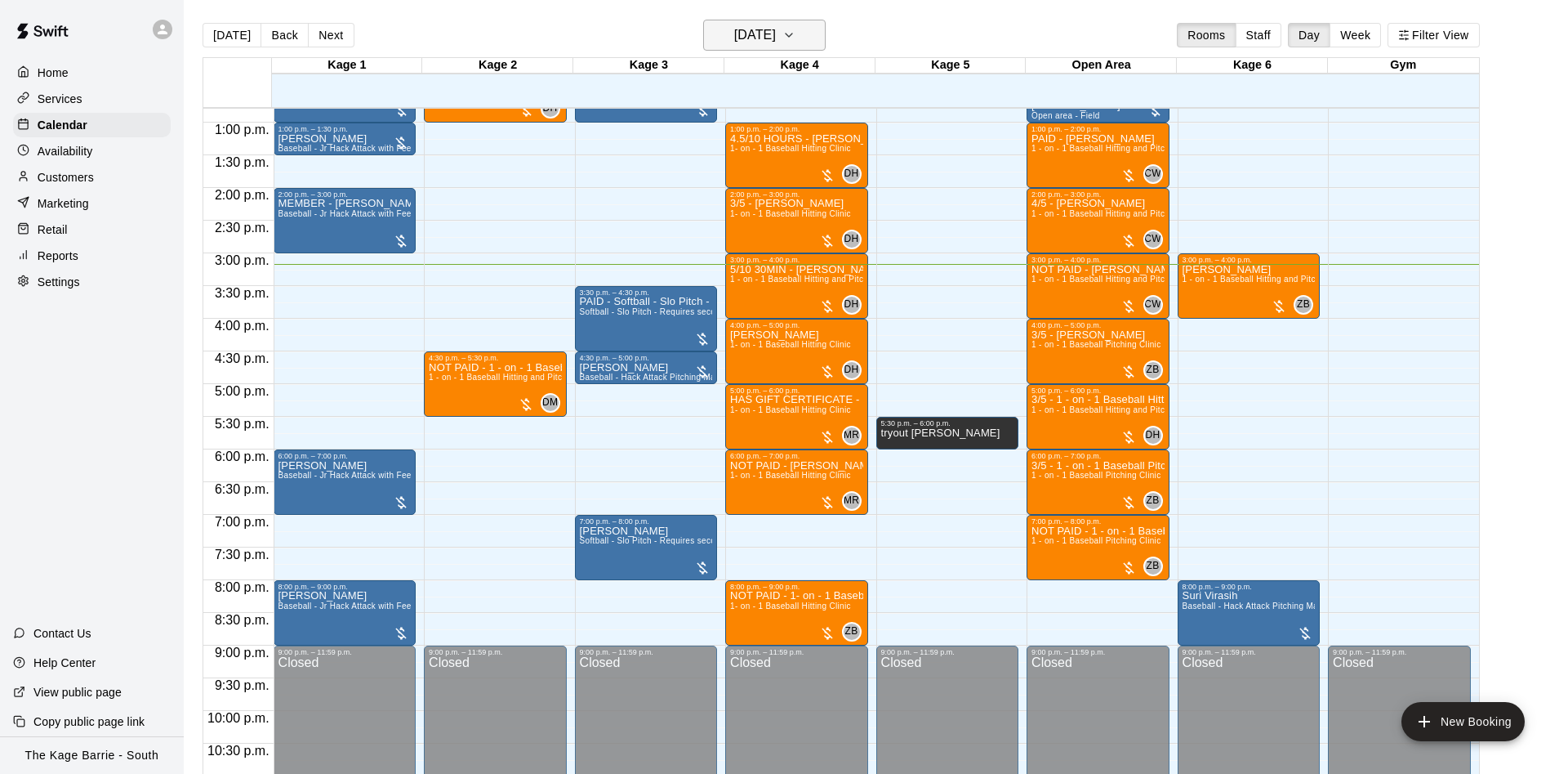
click at [750, 35] on h6 "[DATE]" at bounding box center [755, 35] width 41 height 23
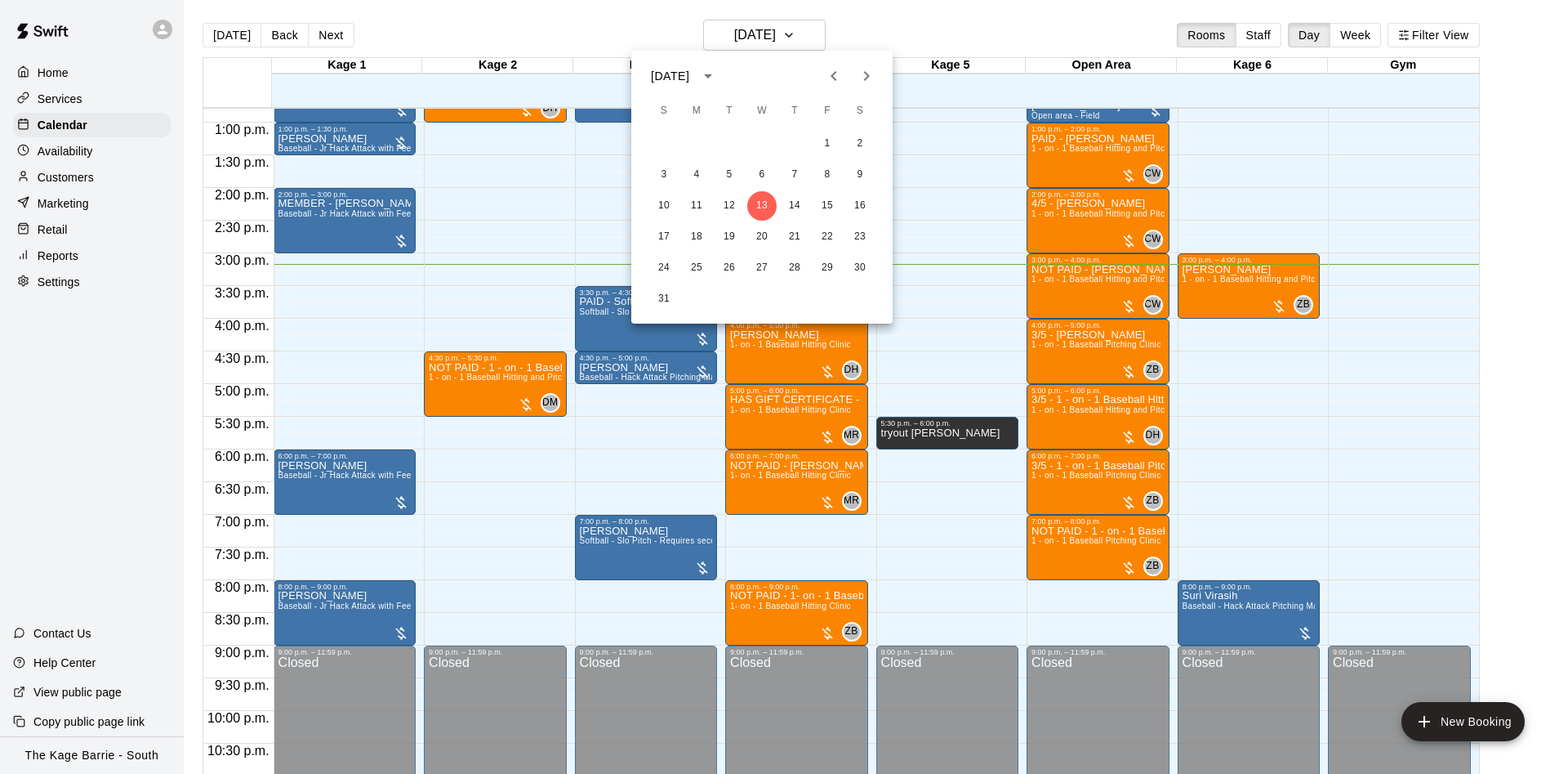
click at [856, 65] on button "Next month" at bounding box center [866, 76] width 33 height 33
click at [733, 144] on button "2" at bounding box center [729, 143] width 29 height 29
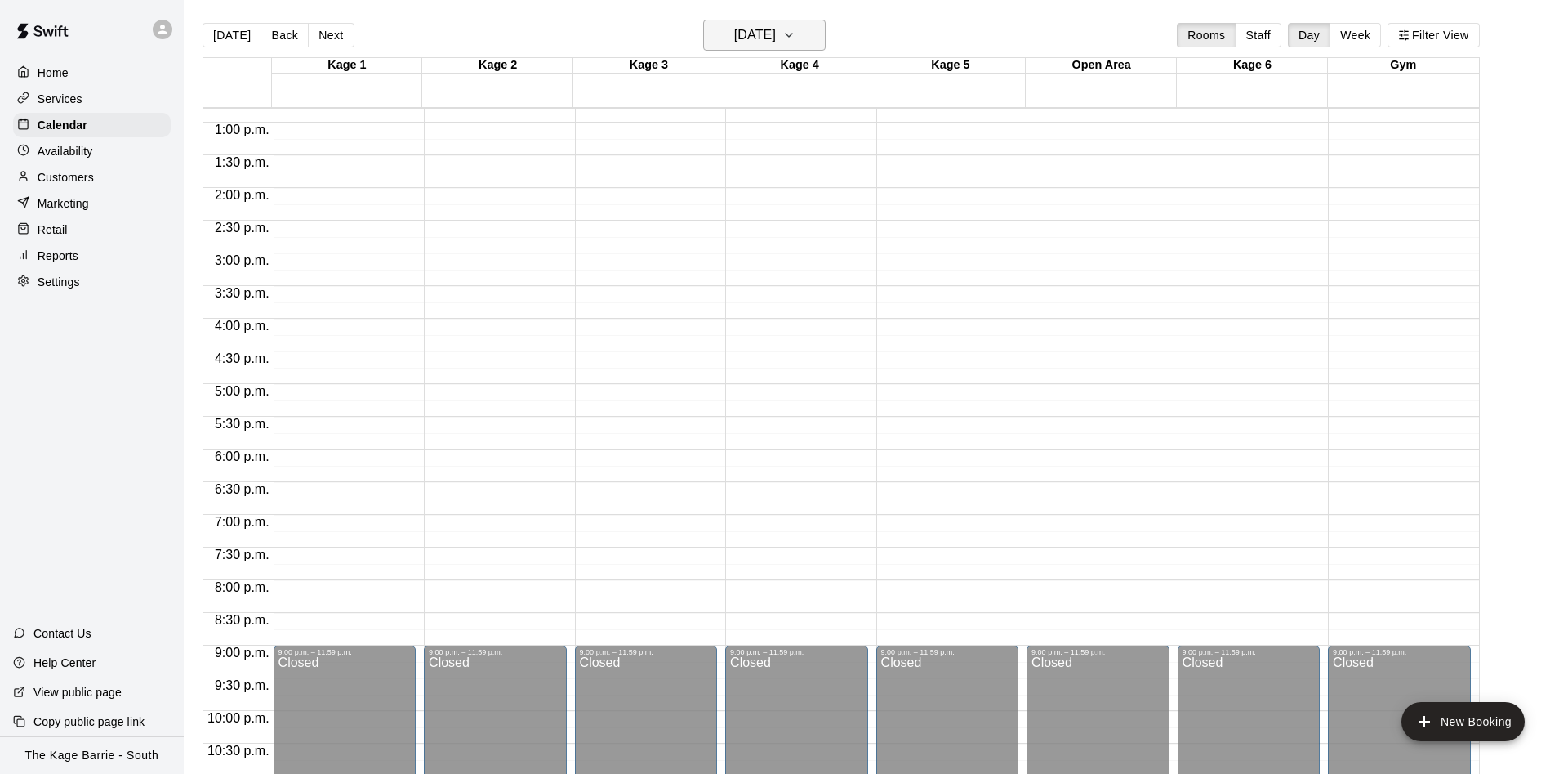
click at [769, 36] on h6 "Tuesday Sep 02" at bounding box center [755, 35] width 41 height 23
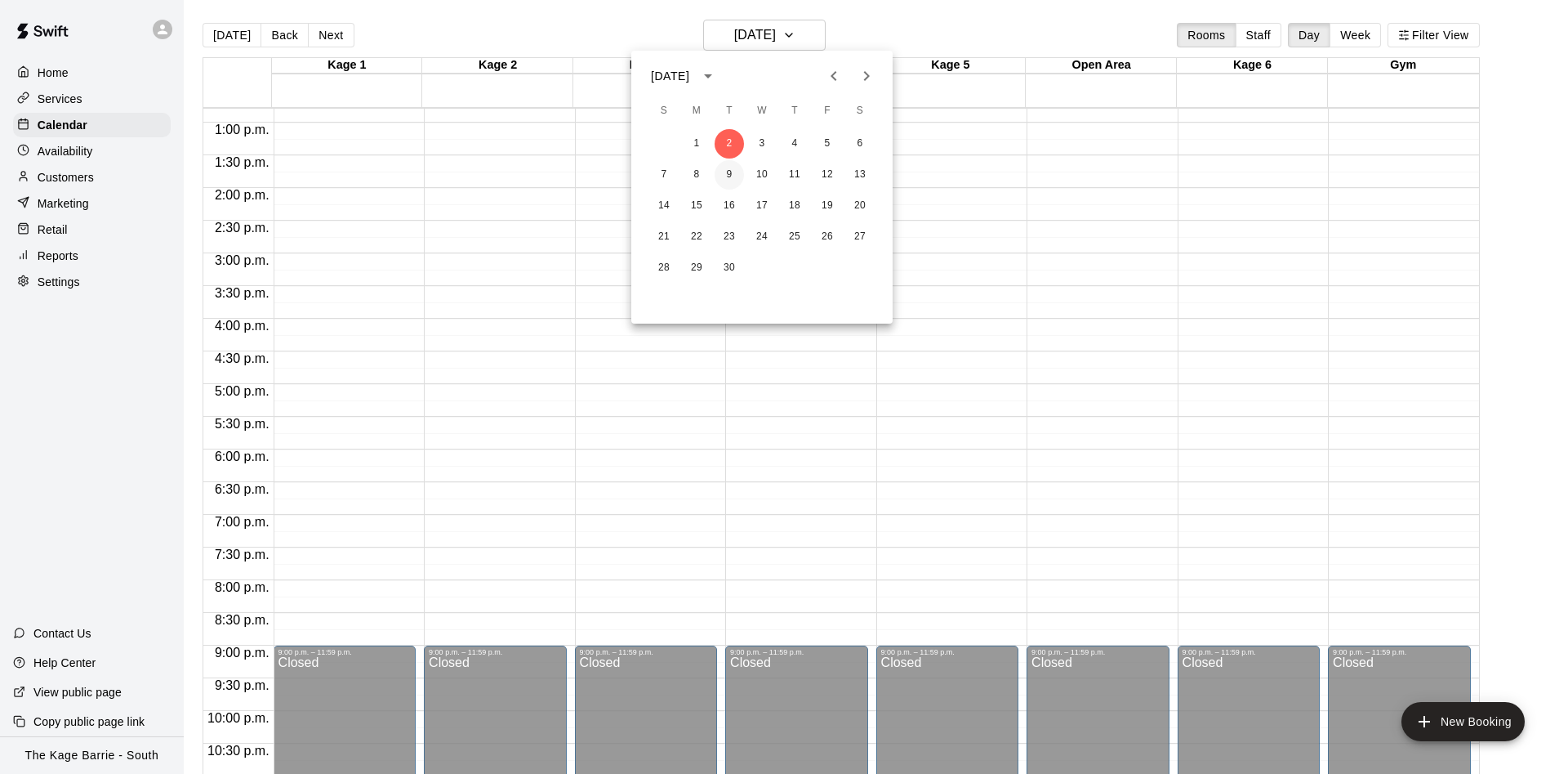
click at [737, 173] on button "9" at bounding box center [729, 174] width 29 height 29
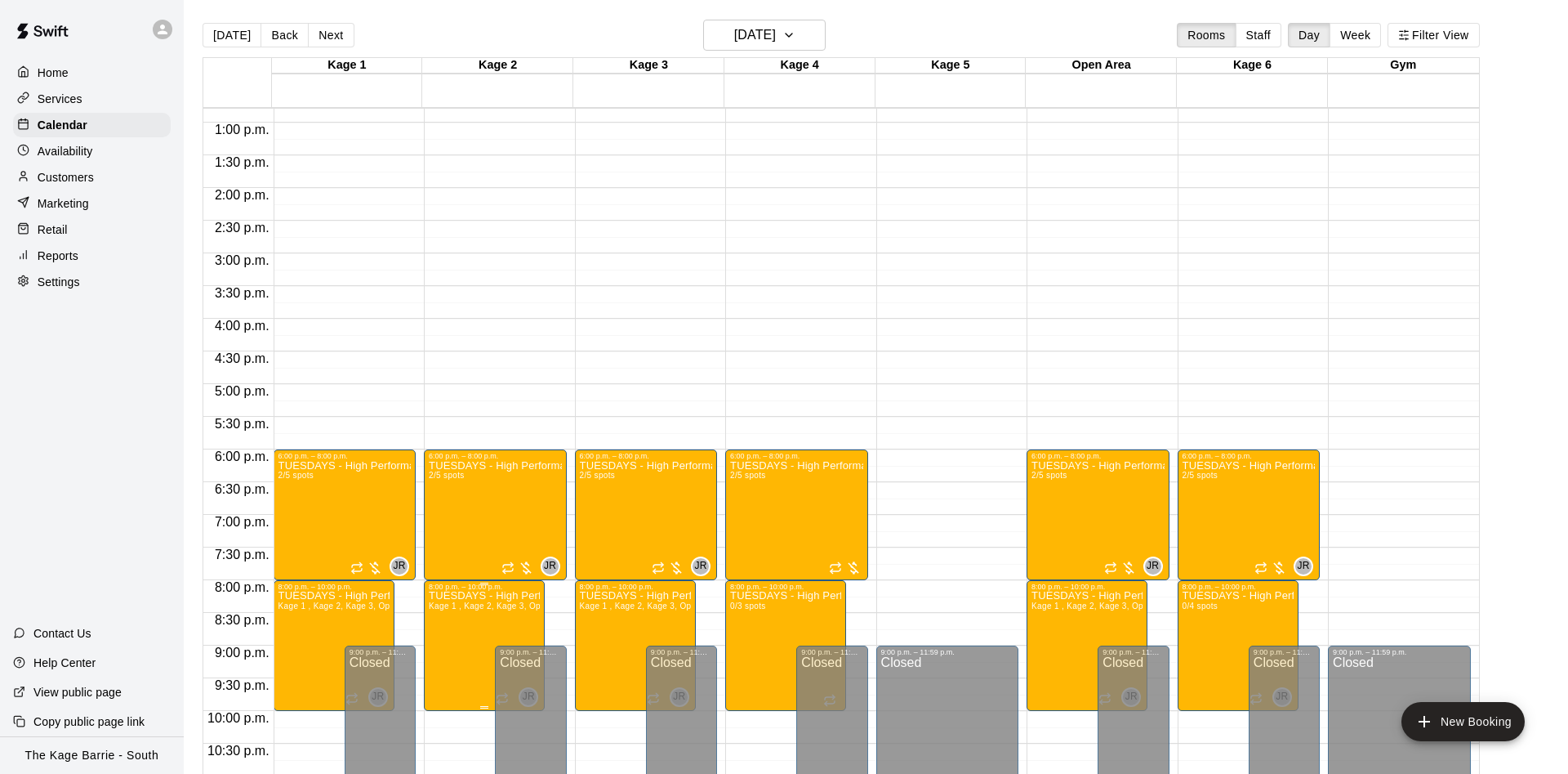
click at [441, 611] on icon "edit" at bounding box center [442, 610] width 15 height 15
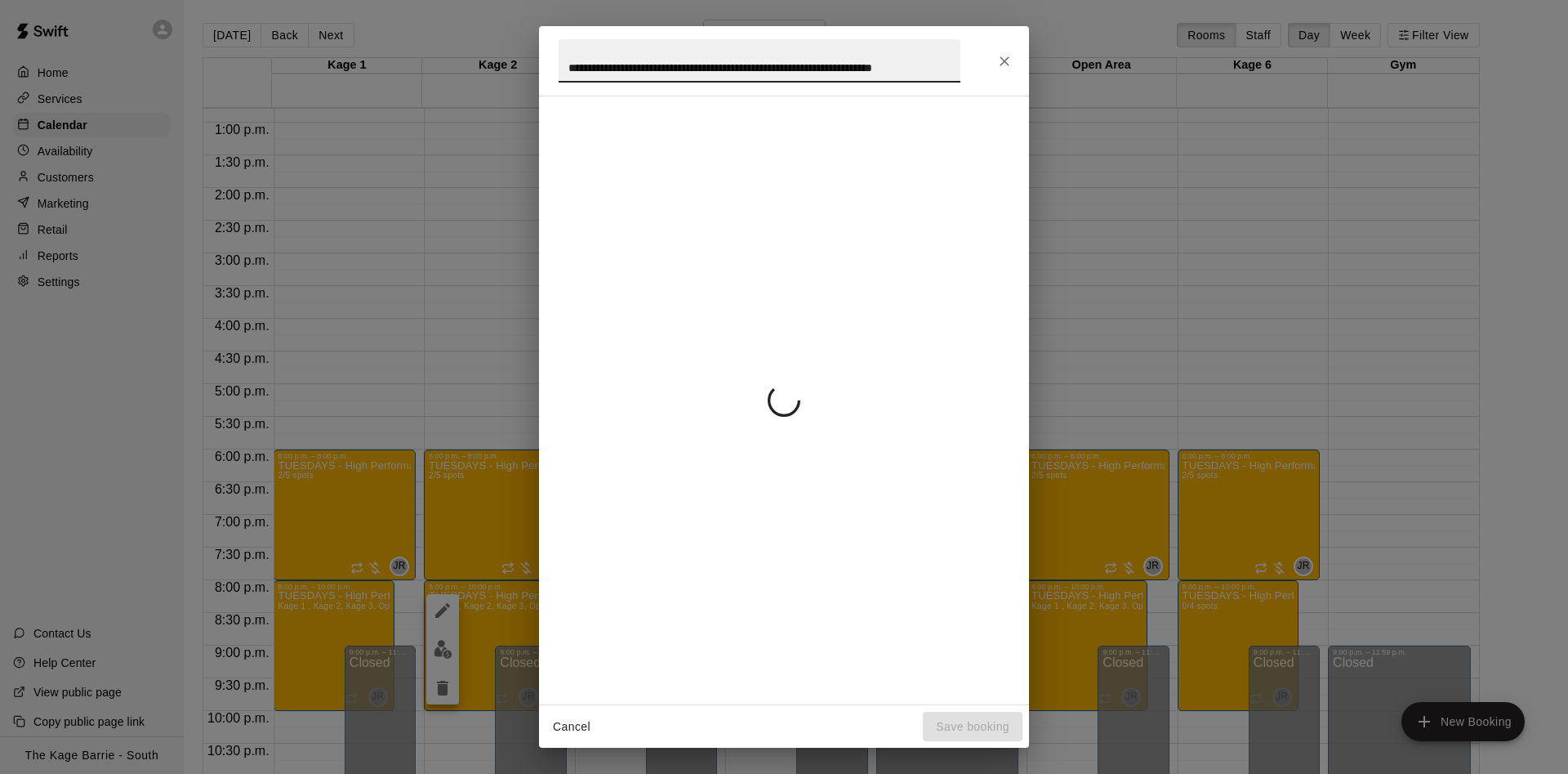
scroll to position [0, 61]
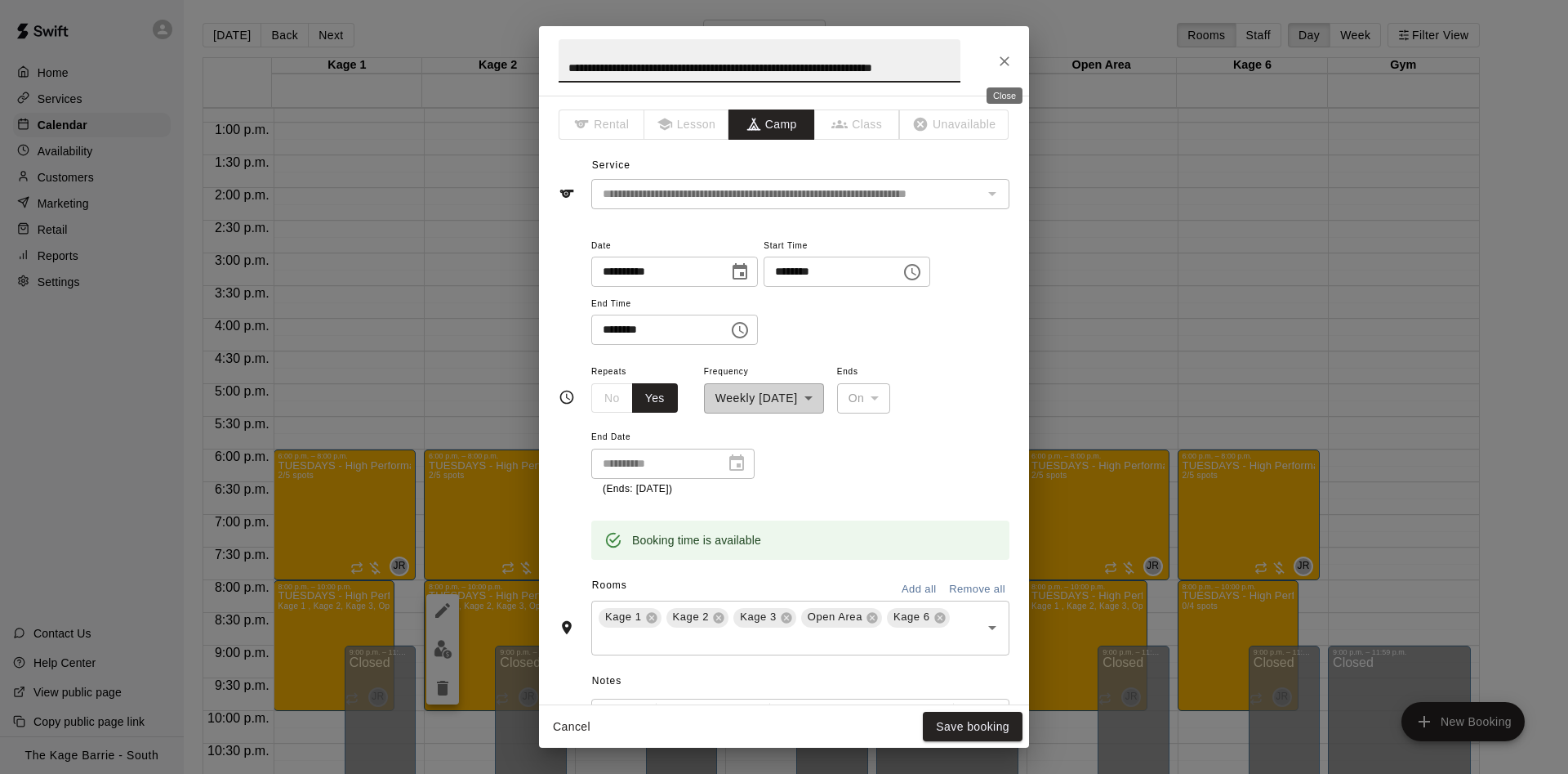
click at [998, 57] on icon "Close" at bounding box center [1004, 61] width 16 height 16
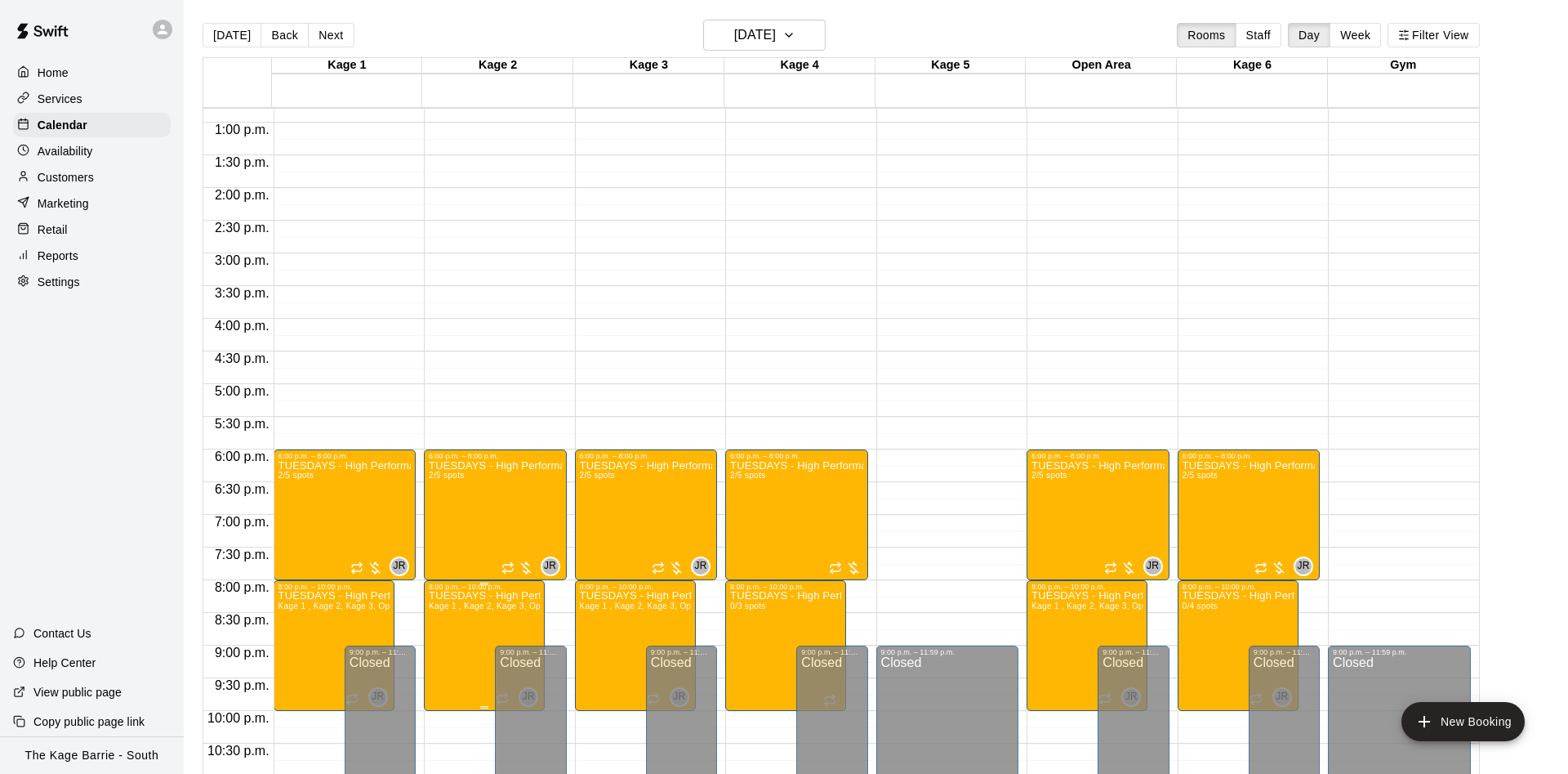
click at [450, 660] on button "edit" at bounding box center [442, 649] width 33 height 32
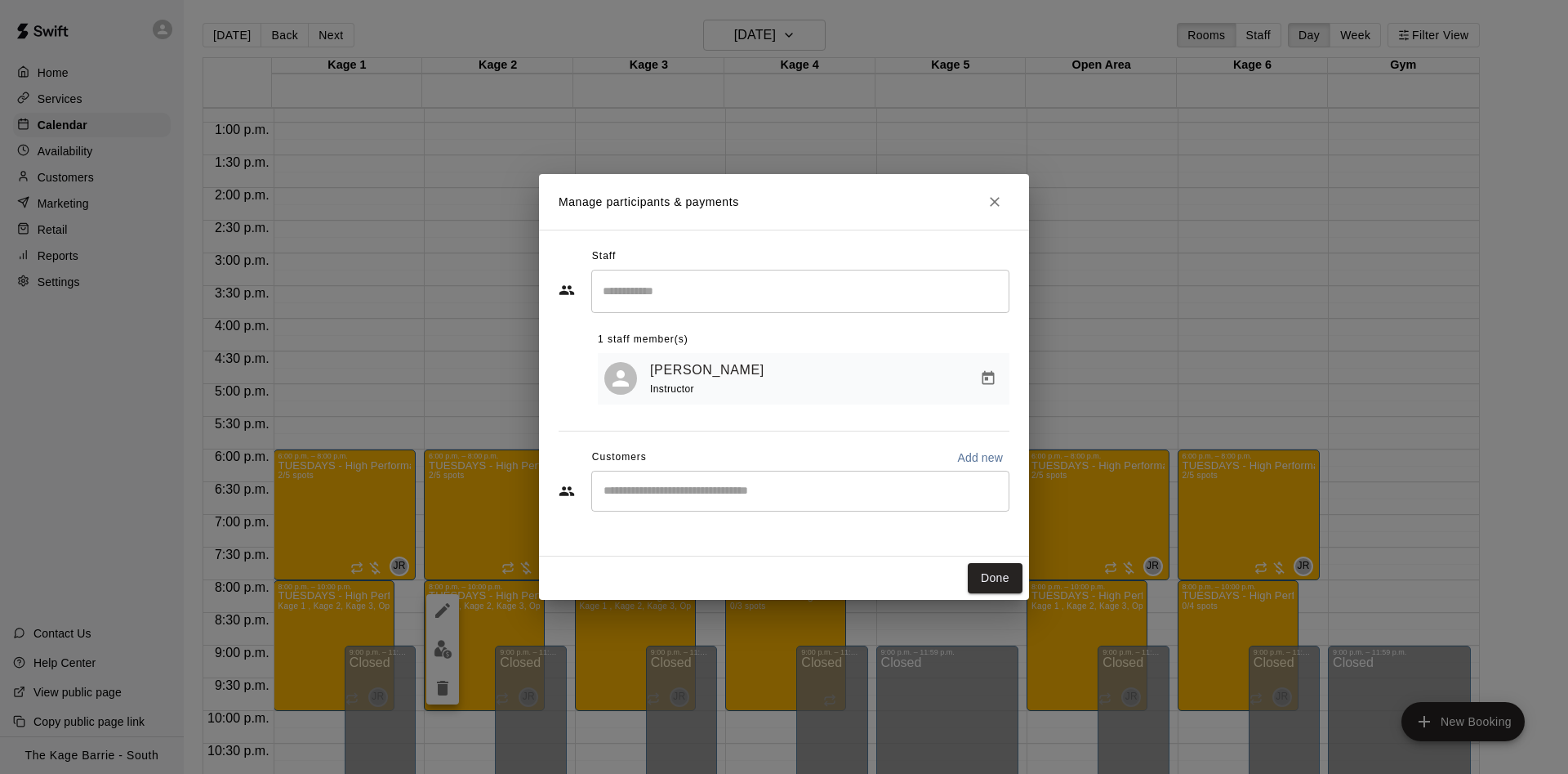
click at [669, 492] on input "Start typing to search customers..." at bounding box center [800, 491] width 404 height 16
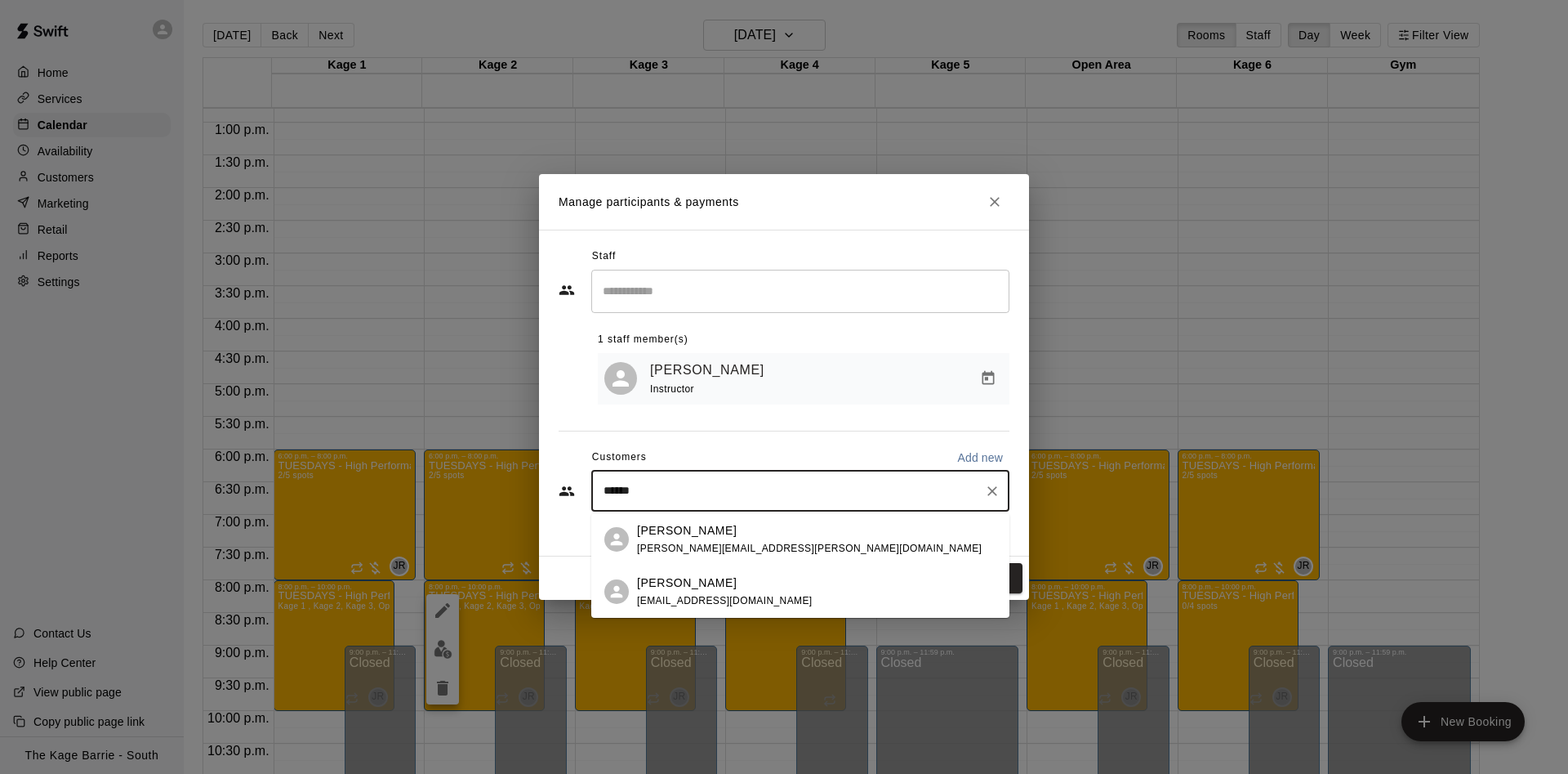
type input "*******"
click at [717, 546] on span "richard.tremblay@sevenwealth.ca" at bounding box center [809, 547] width 344 height 11
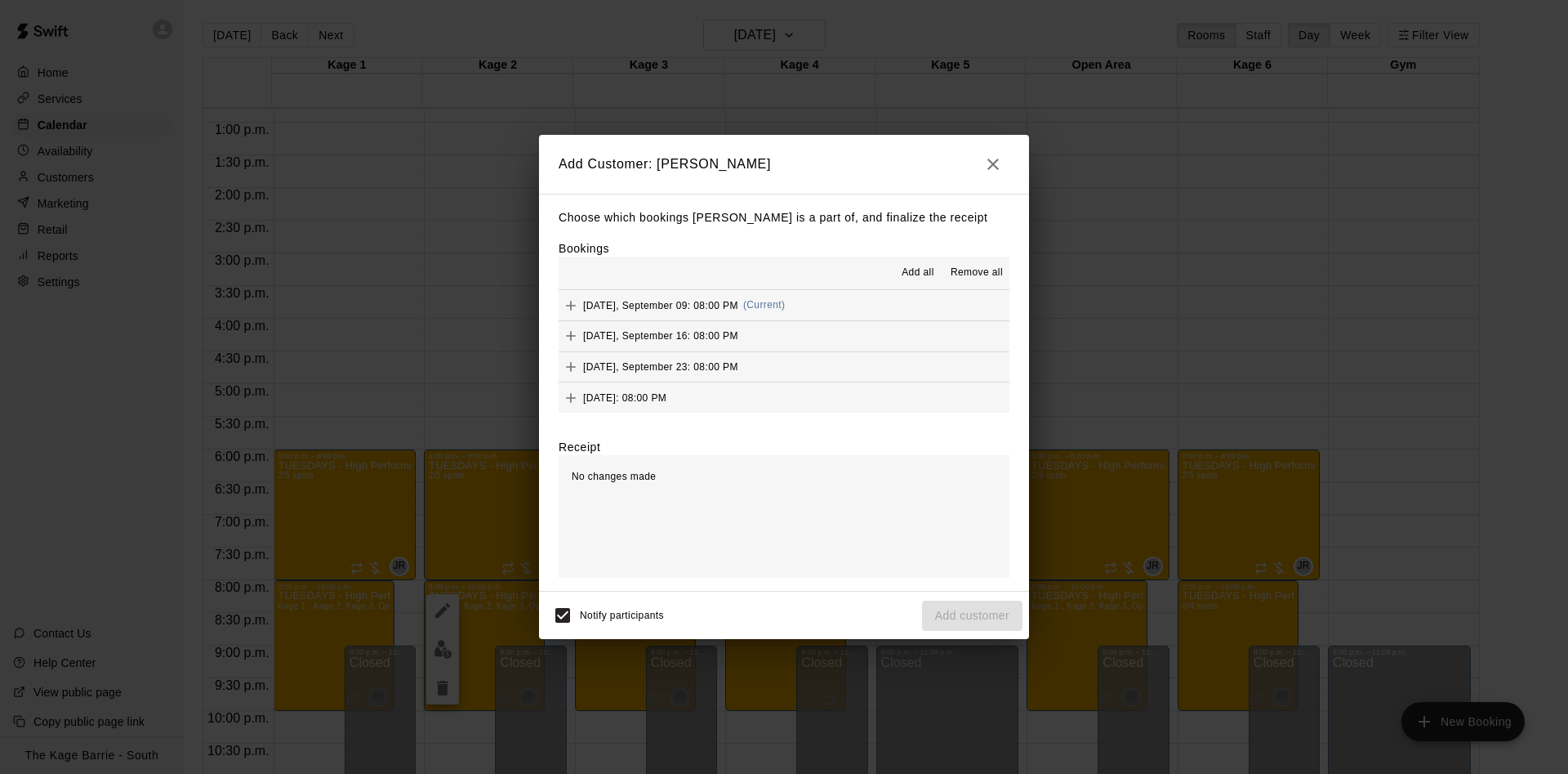
click at [918, 275] on span "Add all" at bounding box center [918, 272] width 33 height 16
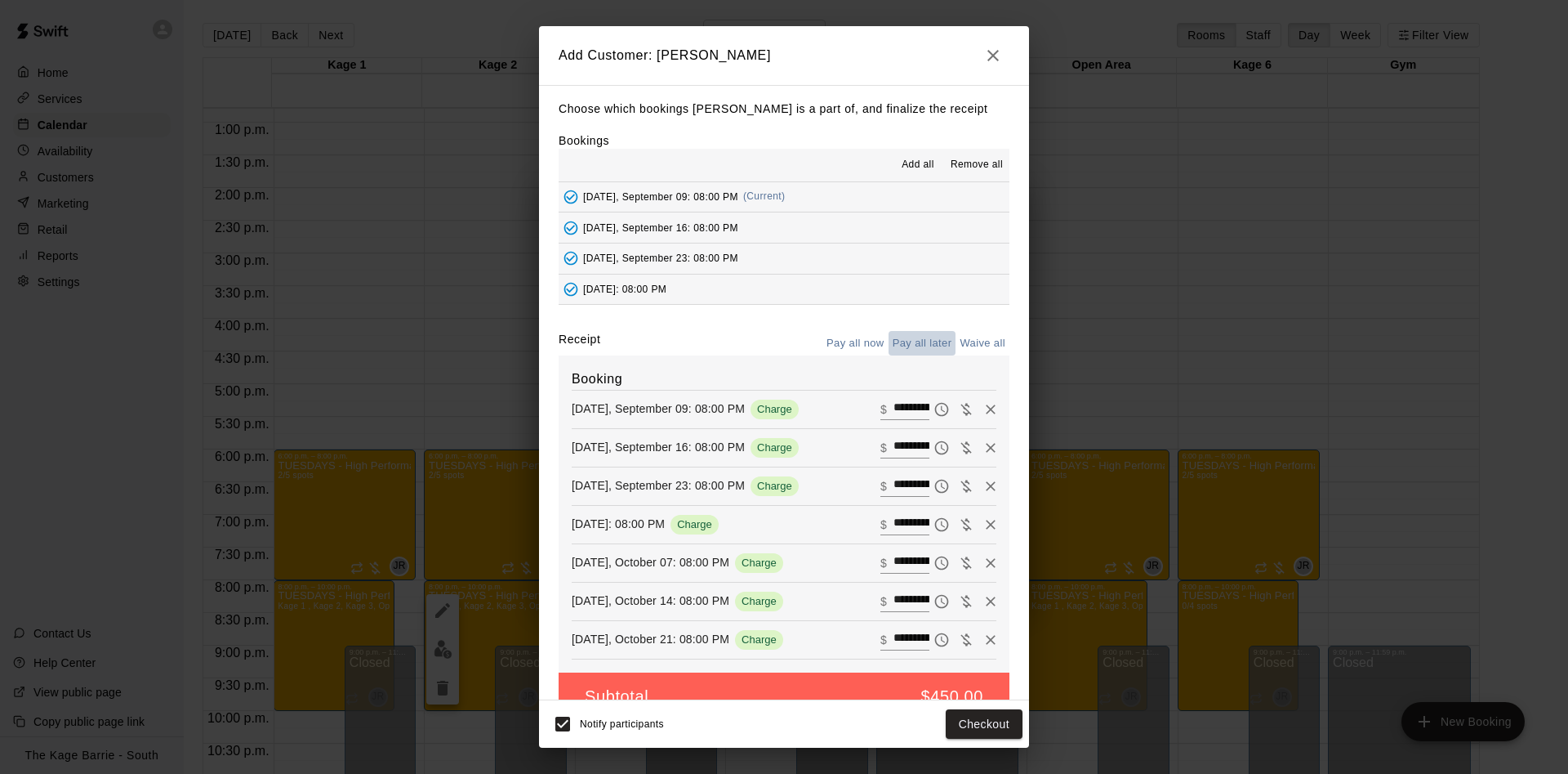
click at [924, 334] on button "Pay all later" at bounding box center [922, 343] width 68 height 25
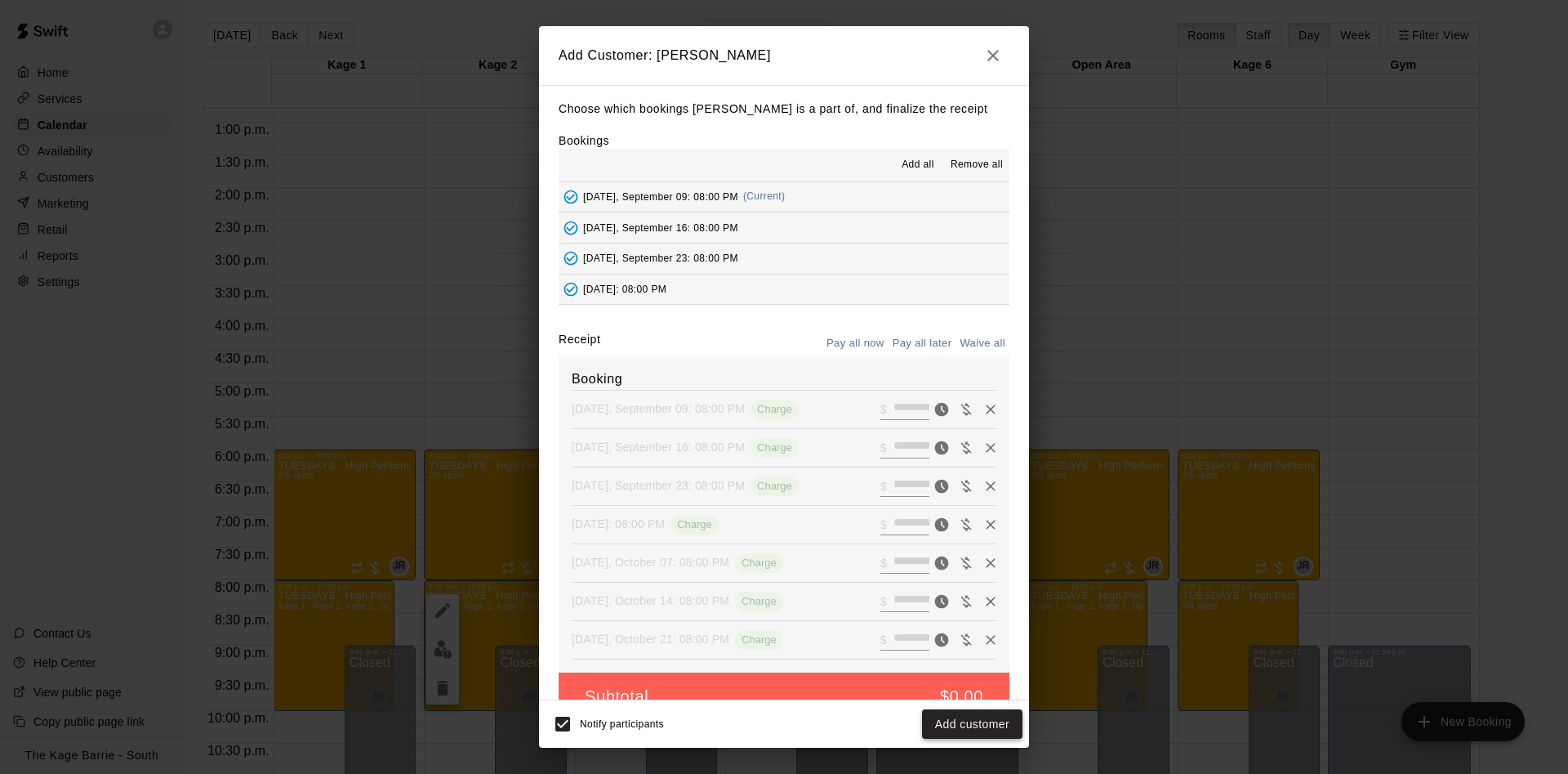
click at [989, 726] on button "Add customer" at bounding box center [972, 723] width 100 height 30
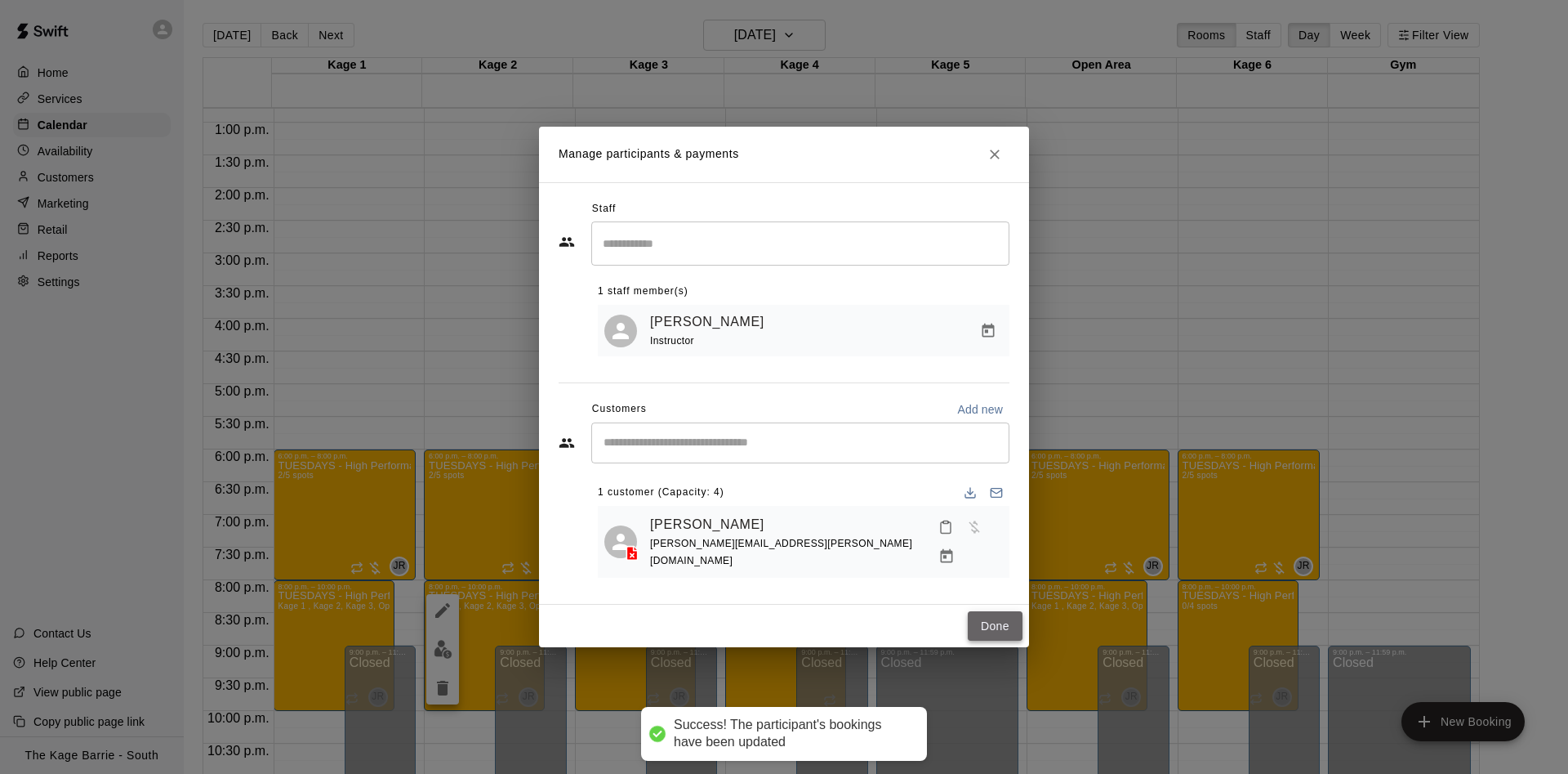
click at [988, 611] on button "Done" at bounding box center [995, 625] width 55 height 30
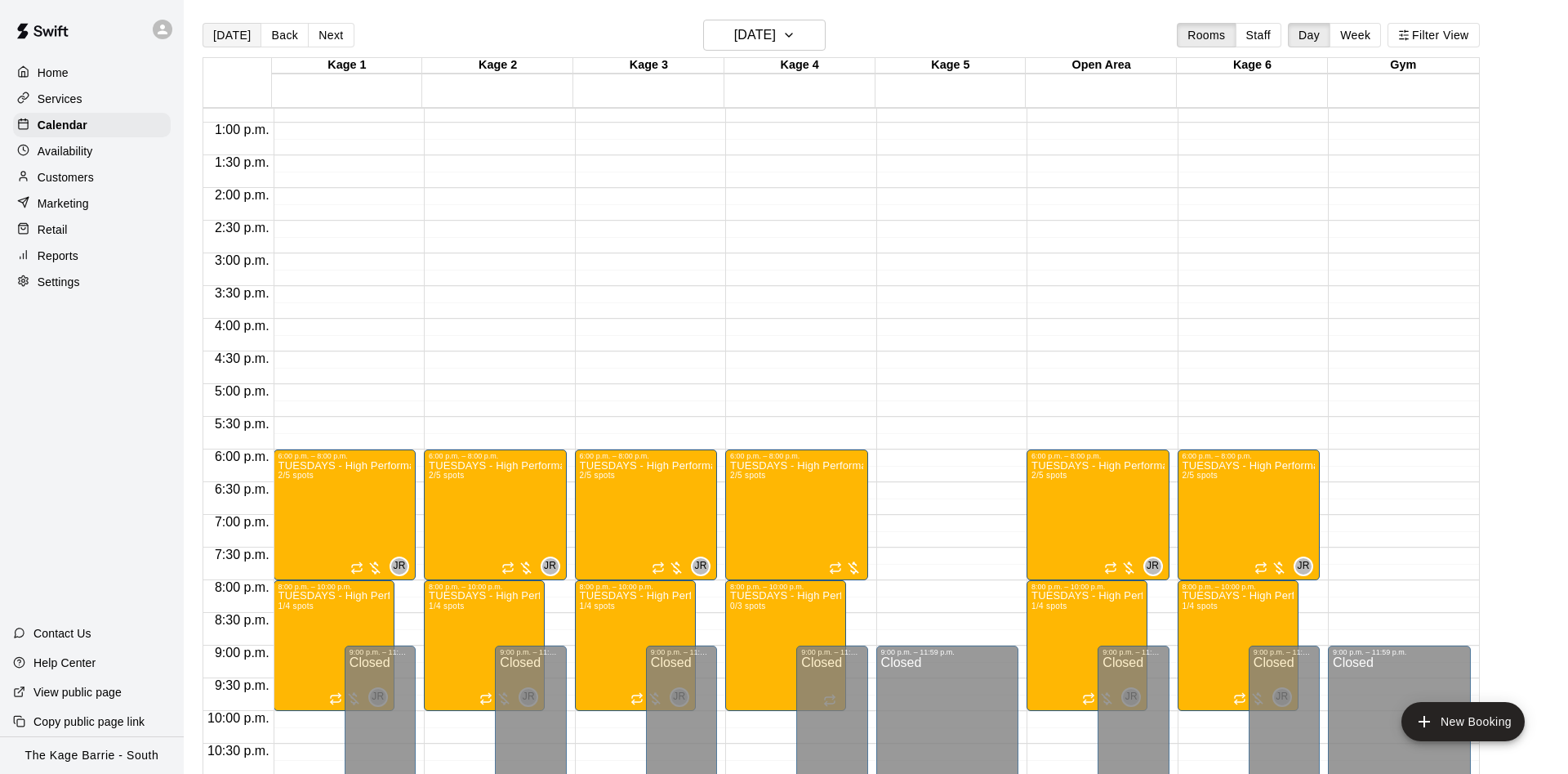
click at [235, 40] on button "[DATE]" at bounding box center [232, 35] width 58 height 25
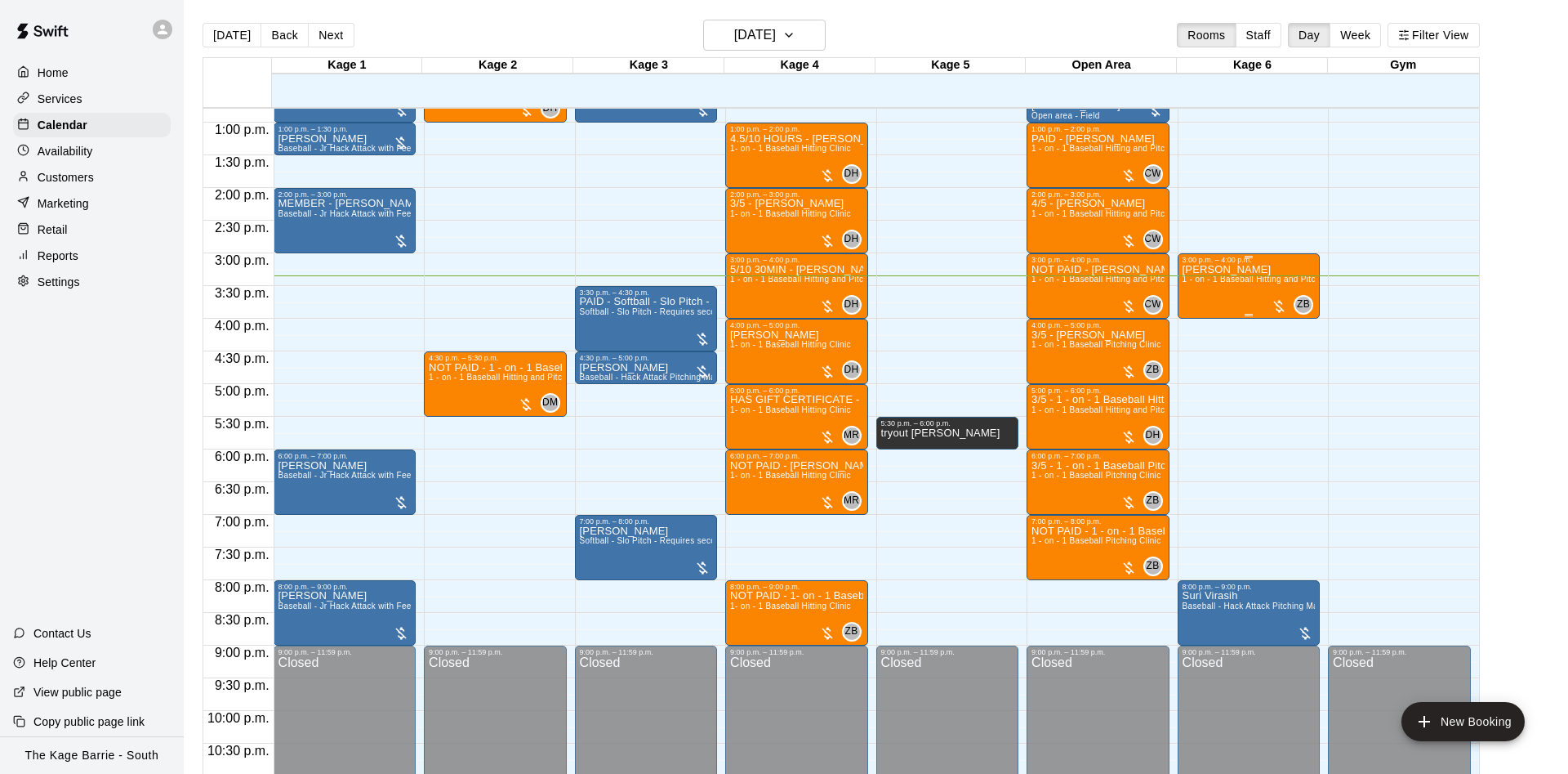
click at [1245, 296] on div "Tony Neely 1 - on - 1 Baseball Hitting and Pitching Clinic" at bounding box center [1249, 650] width 133 height 774
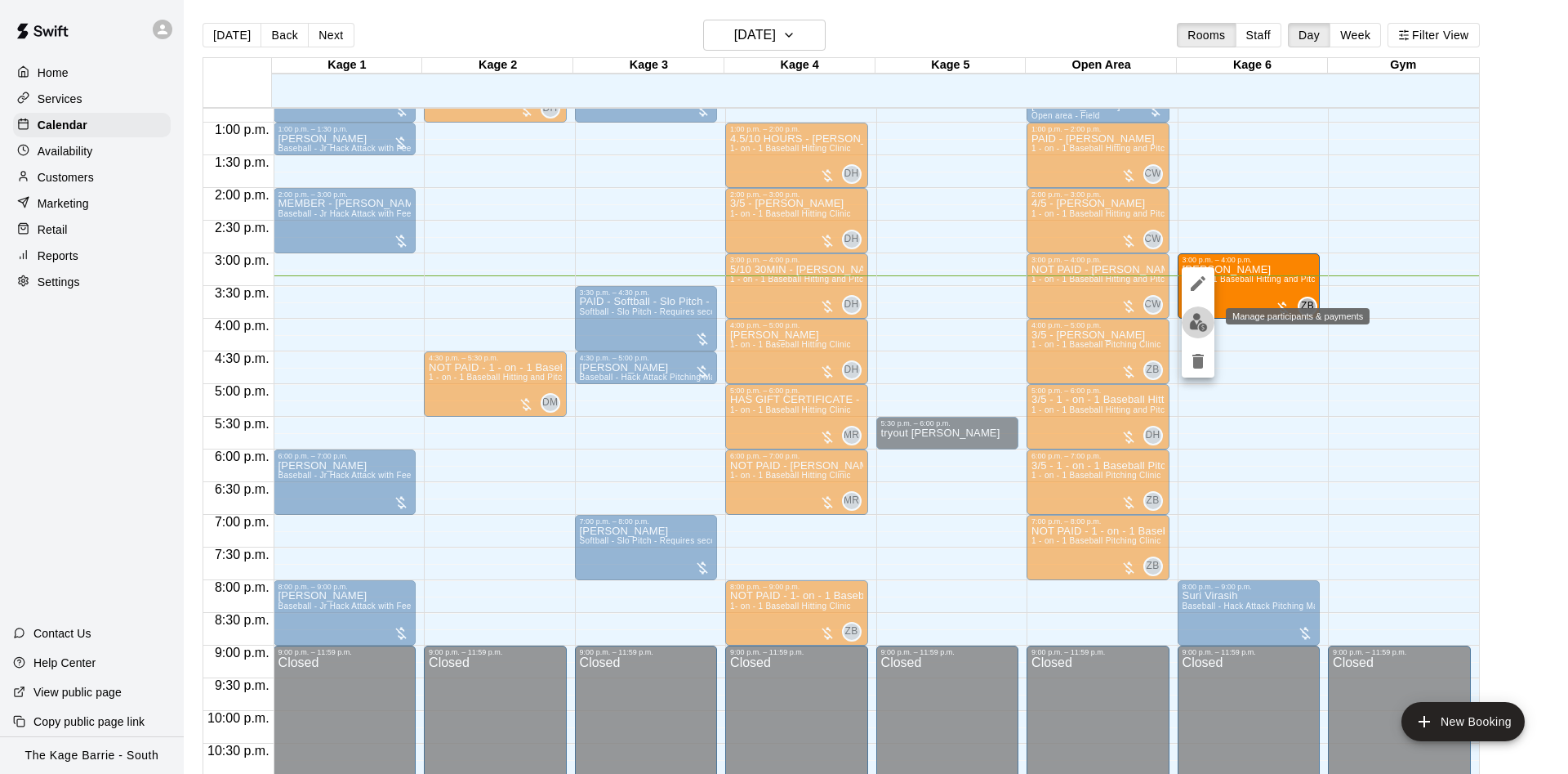
click at [1207, 327] on button "edit" at bounding box center [1198, 322] width 33 height 32
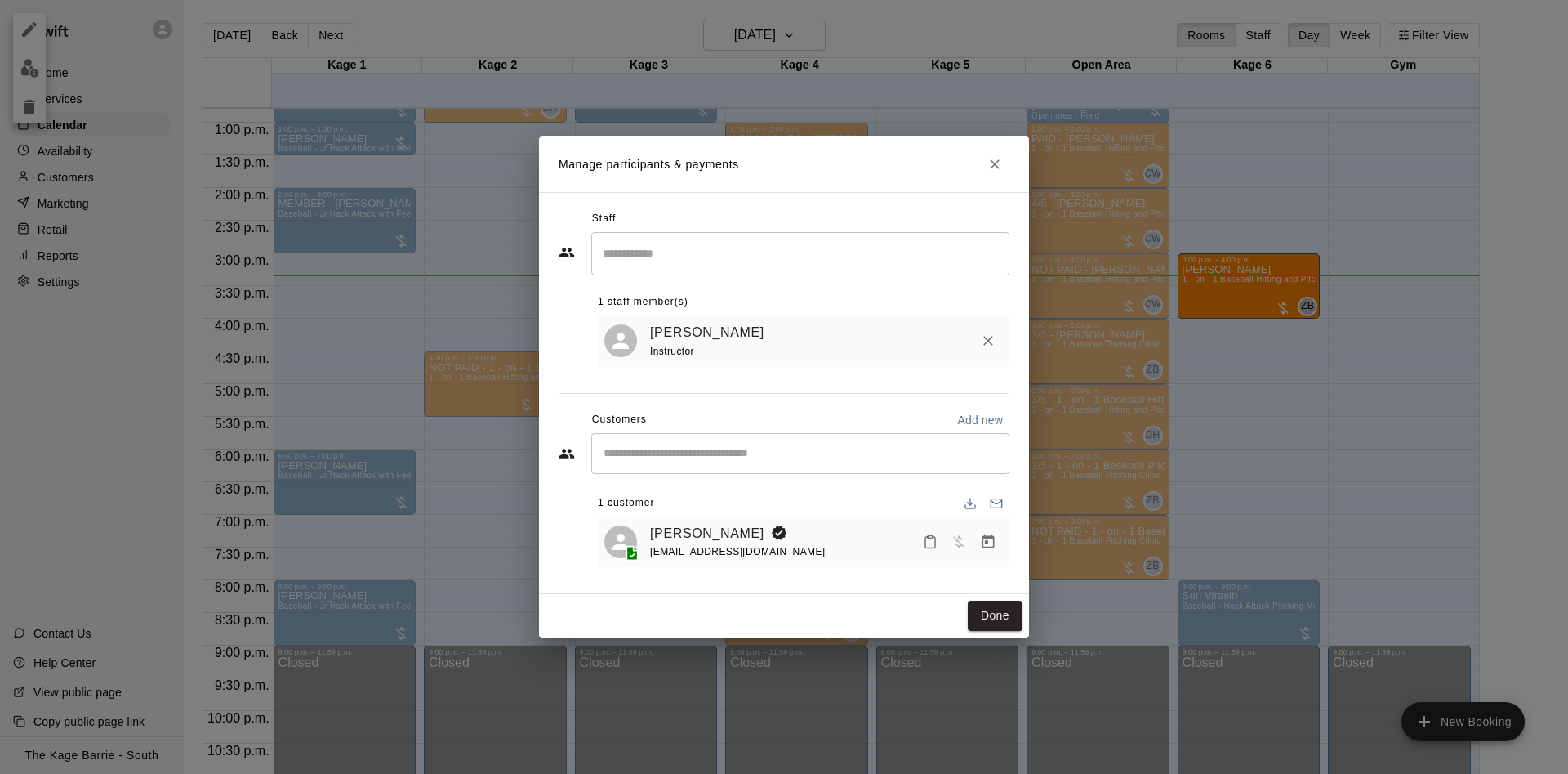
click at [702, 525] on link "[PERSON_NAME]" at bounding box center [707, 533] width 114 height 21
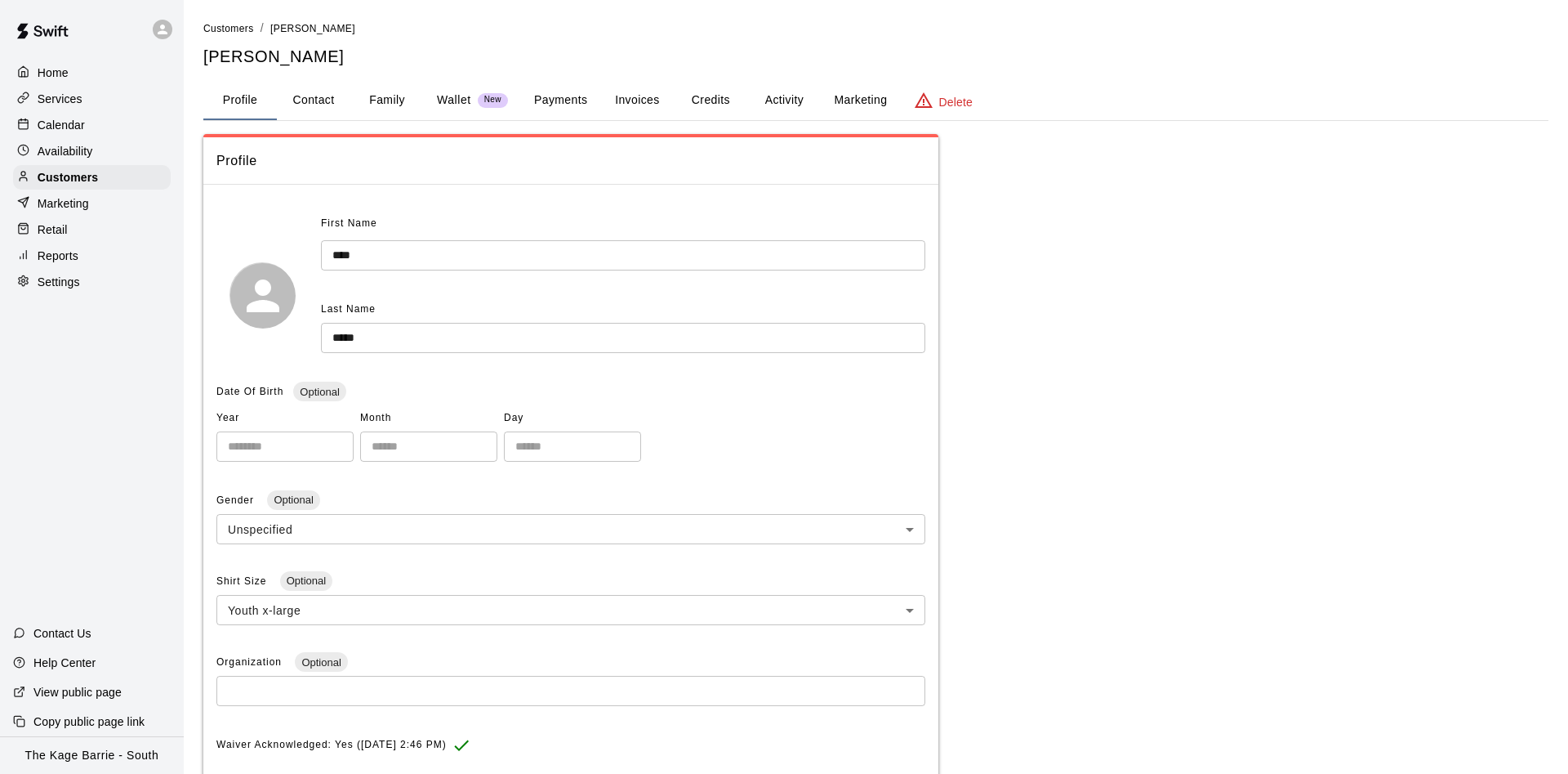
click at [775, 117] on button "Activity" at bounding box center [784, 101] width 74 height 40
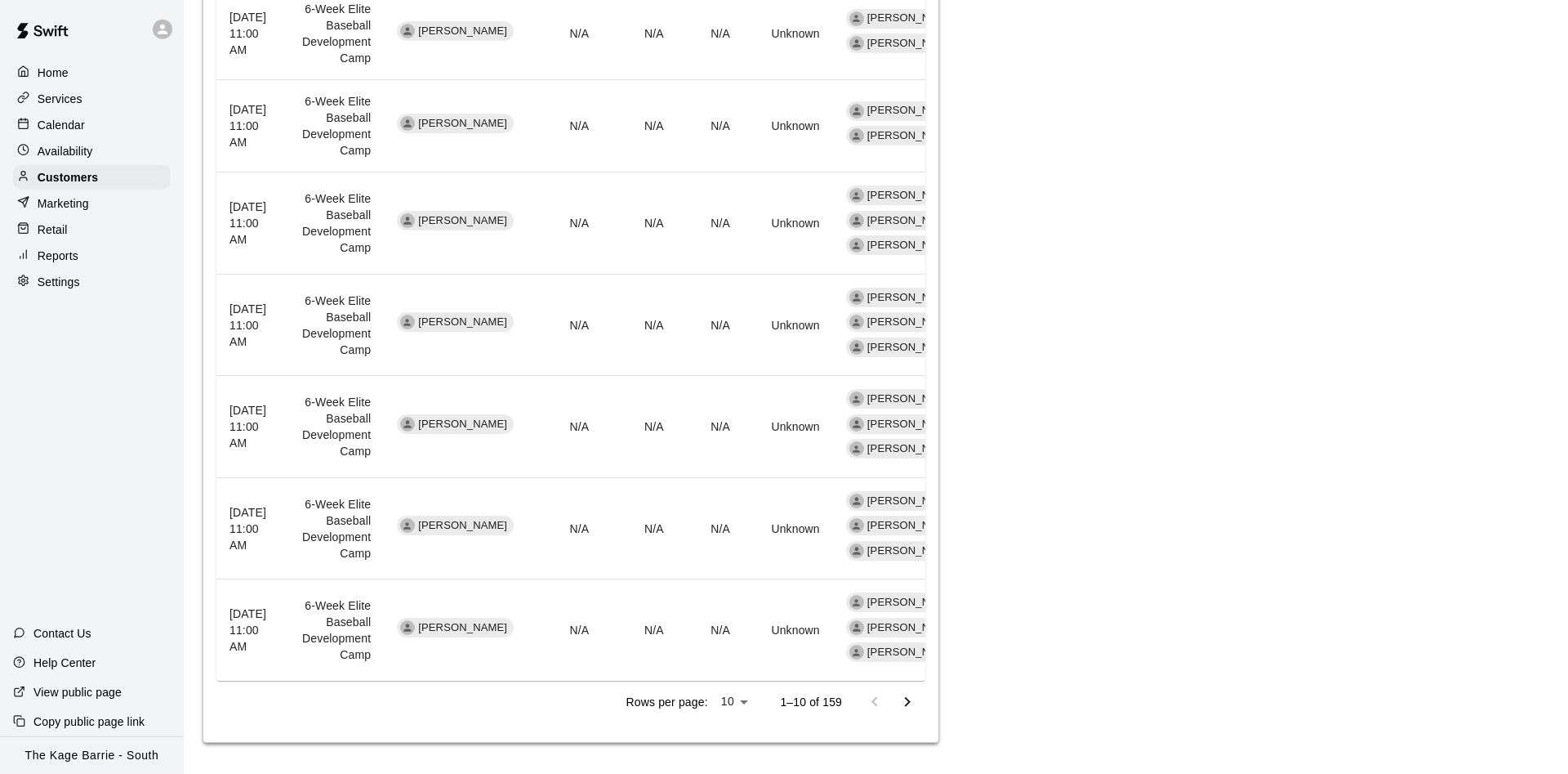
scroll to position [780, 0]
click at [898, 692] on icon "Go to next page" at bounding box center [907, 700] width 20 height 20
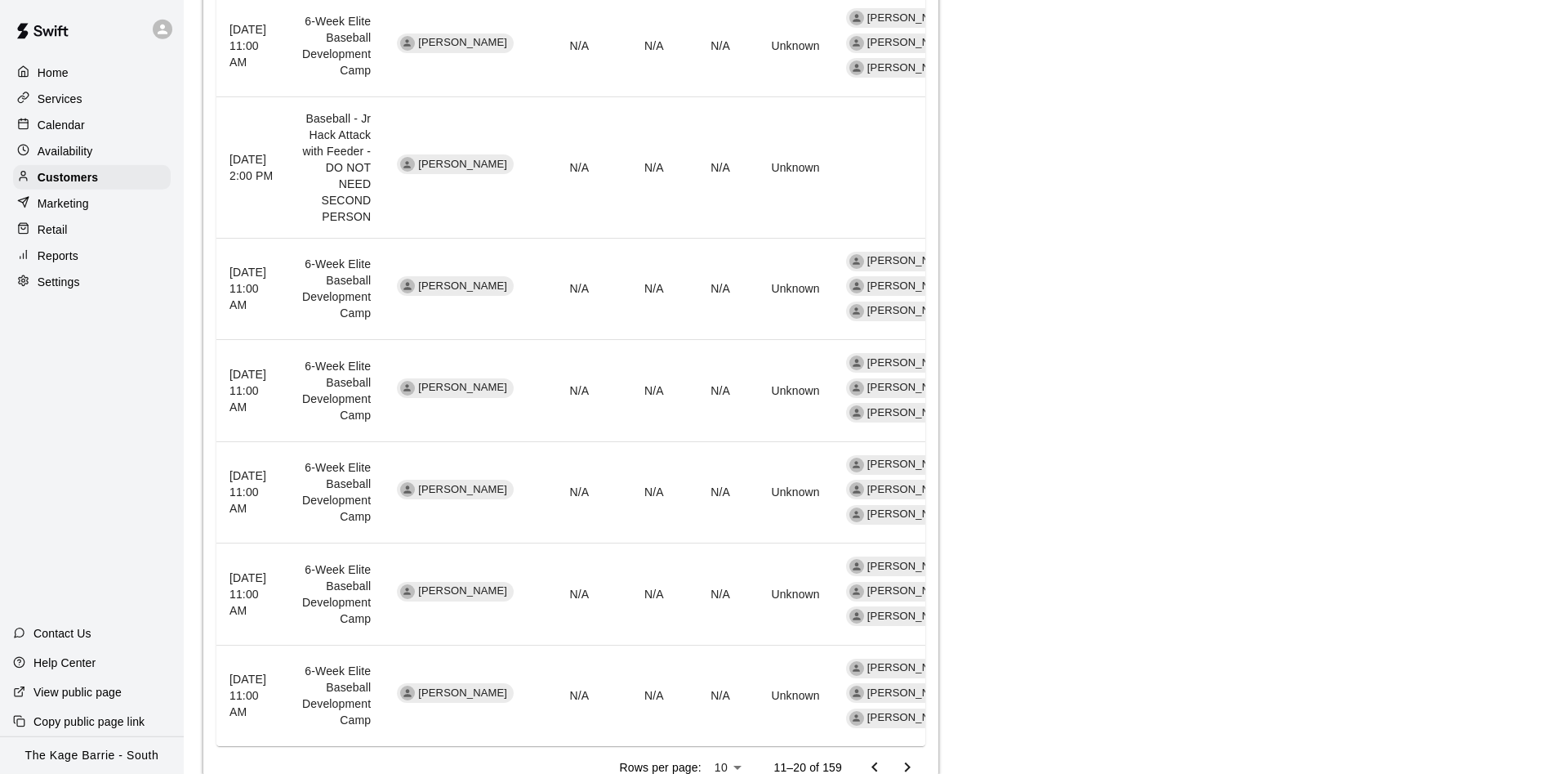
scroll to position [825, 0]
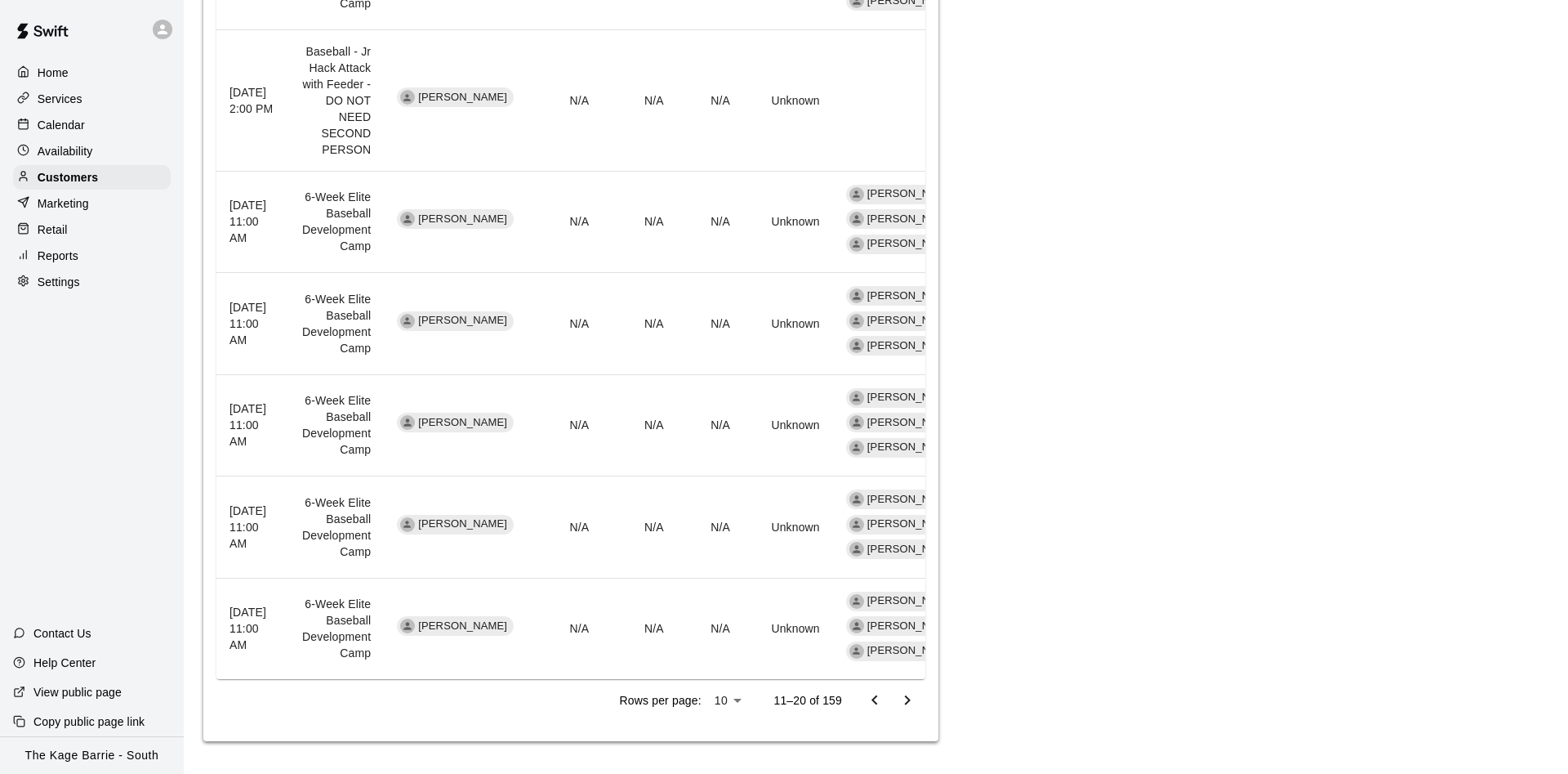
click at [914, 705] on icon "Go to next page" at bounding box center [907, 700] width 20 height 20
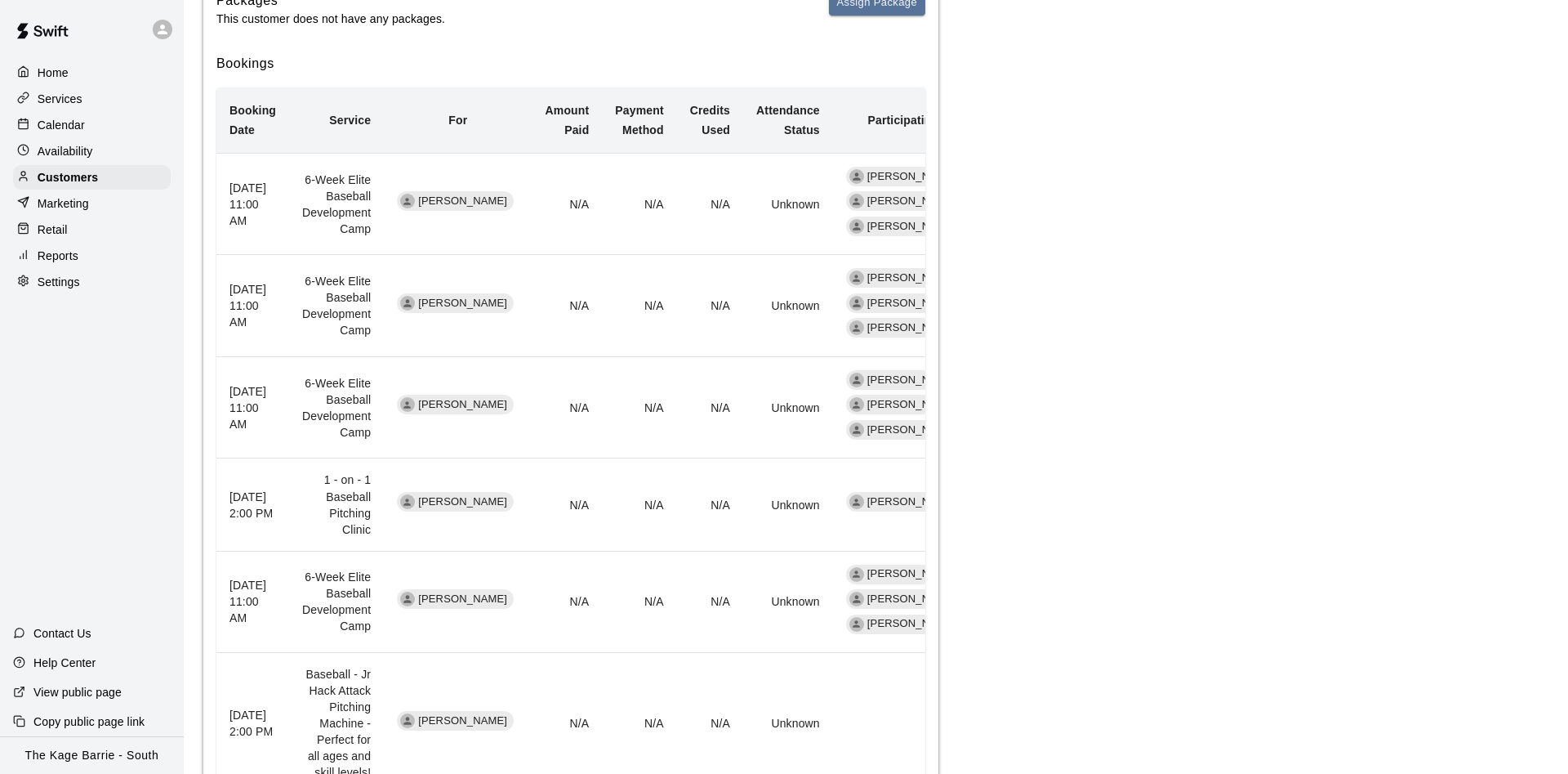
scroll to position [325, 0]
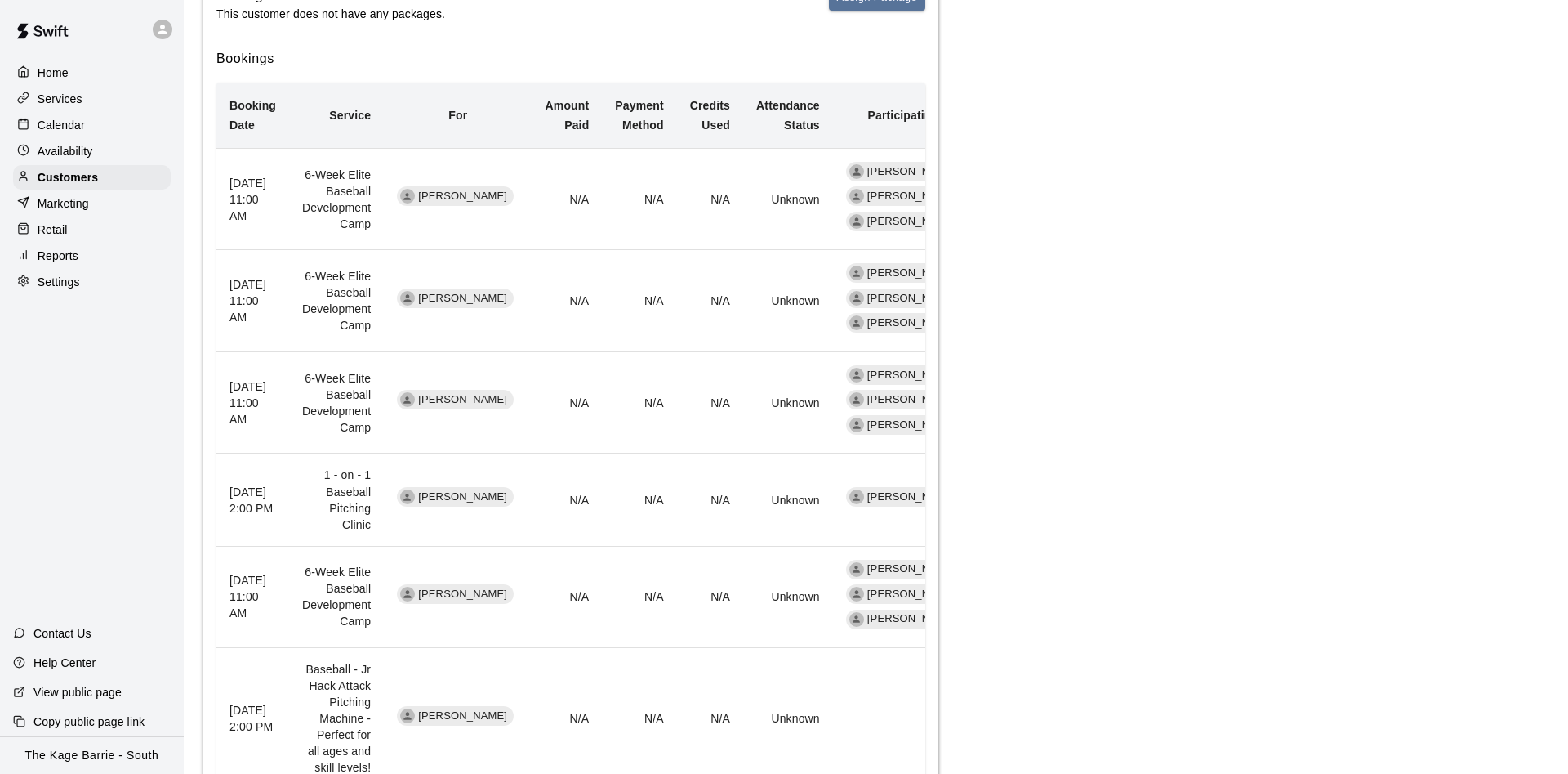
click at [127, 131] on div "Calendar" at bounding box center [92, 125] width 158 height 25
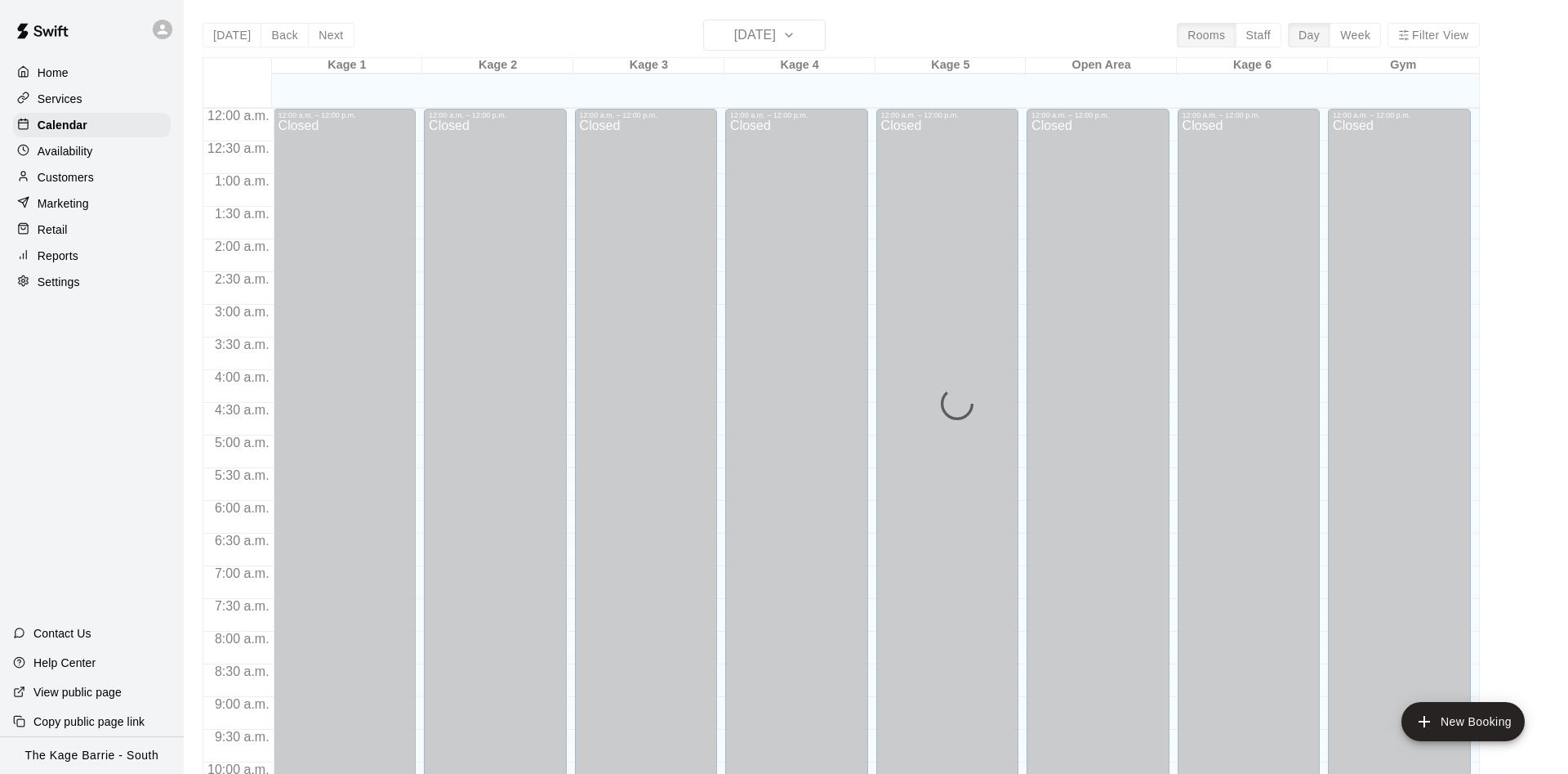
scroll to position [836, 0]
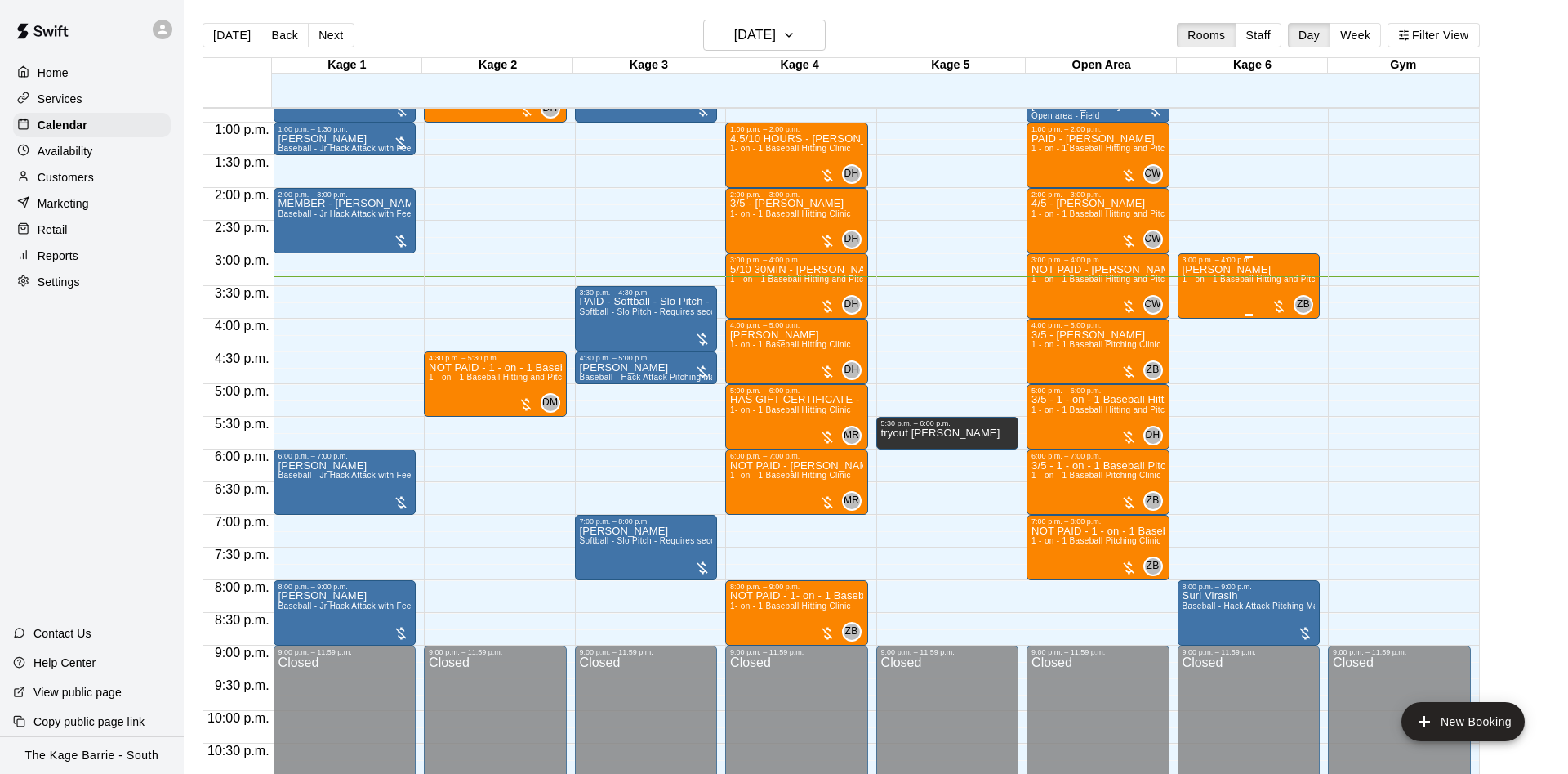
click at [1188, 264] on div "3:00 p.m. – 4:00 p.m." at bounding box center [1249, 260] width 133 height 9
click at [1188, 278] on icon "edit" at bounding box center [1198, 273] width 20 height 20
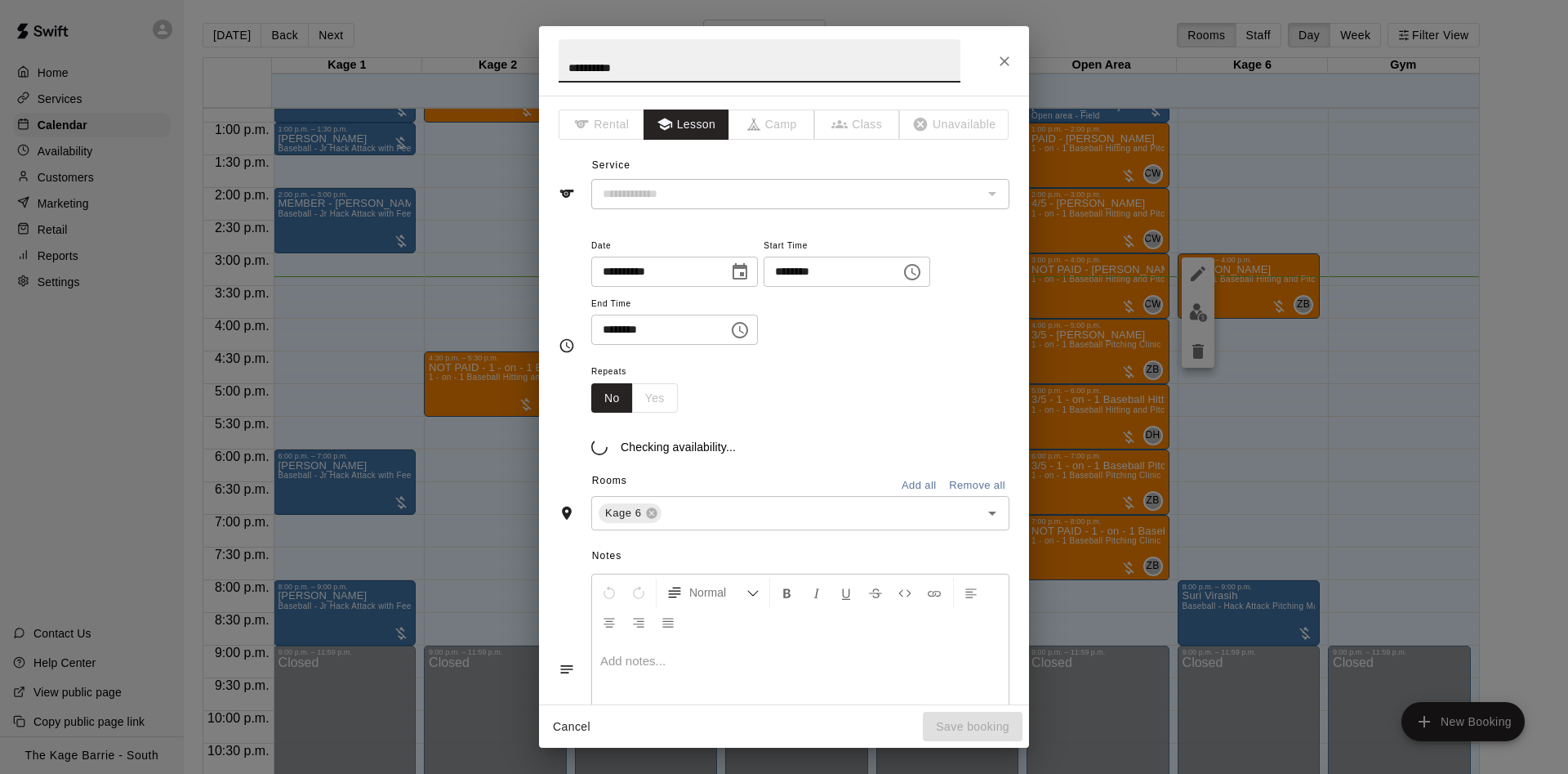
type input "**********"
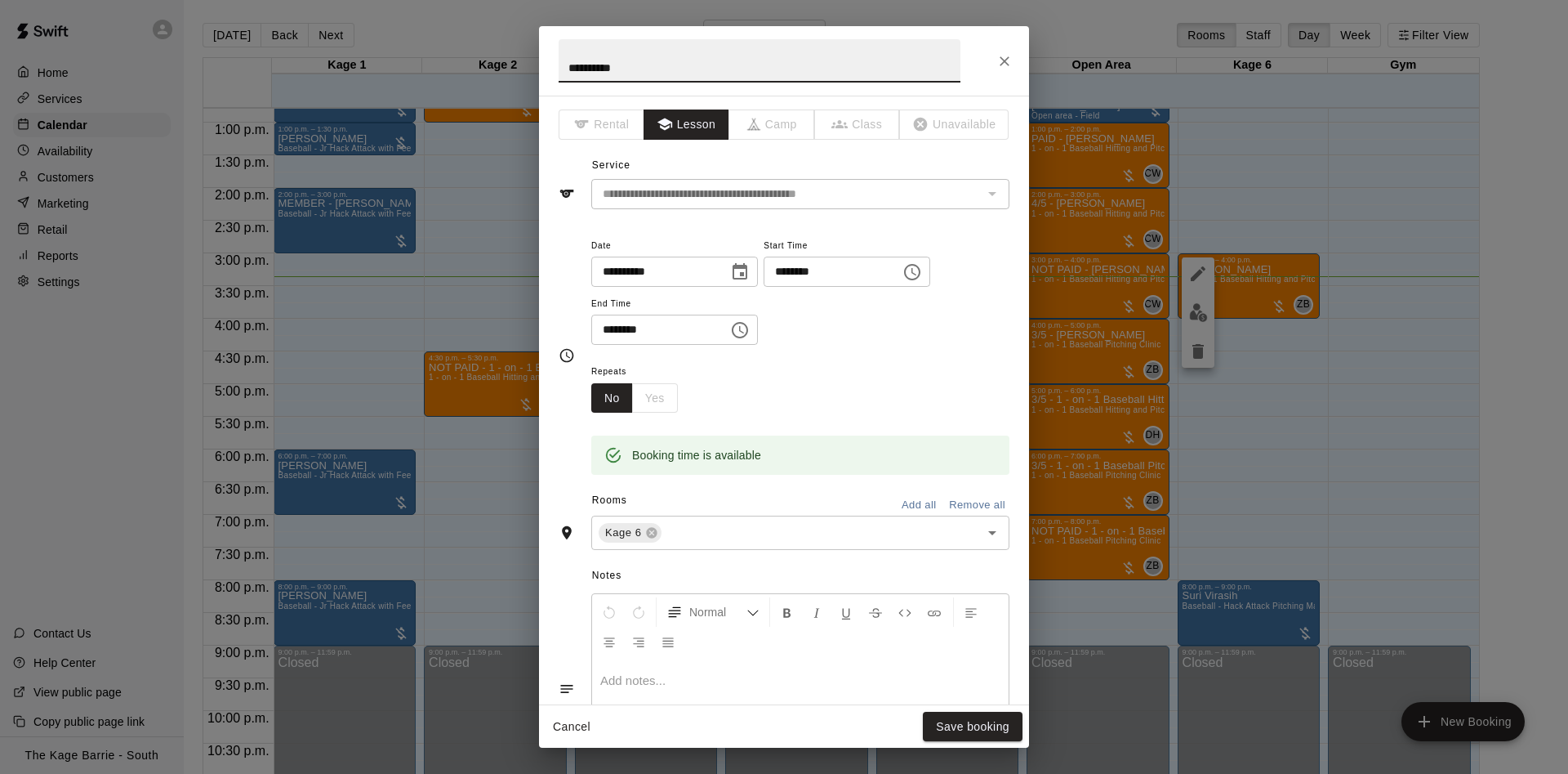
click at [563, 61] on input "**********" at bounding box center [759, 61] width 402 height 43
type input "**********"
click at [960, 717] on button "Save booking" at bounding box center [973, 726] width 100 height 30
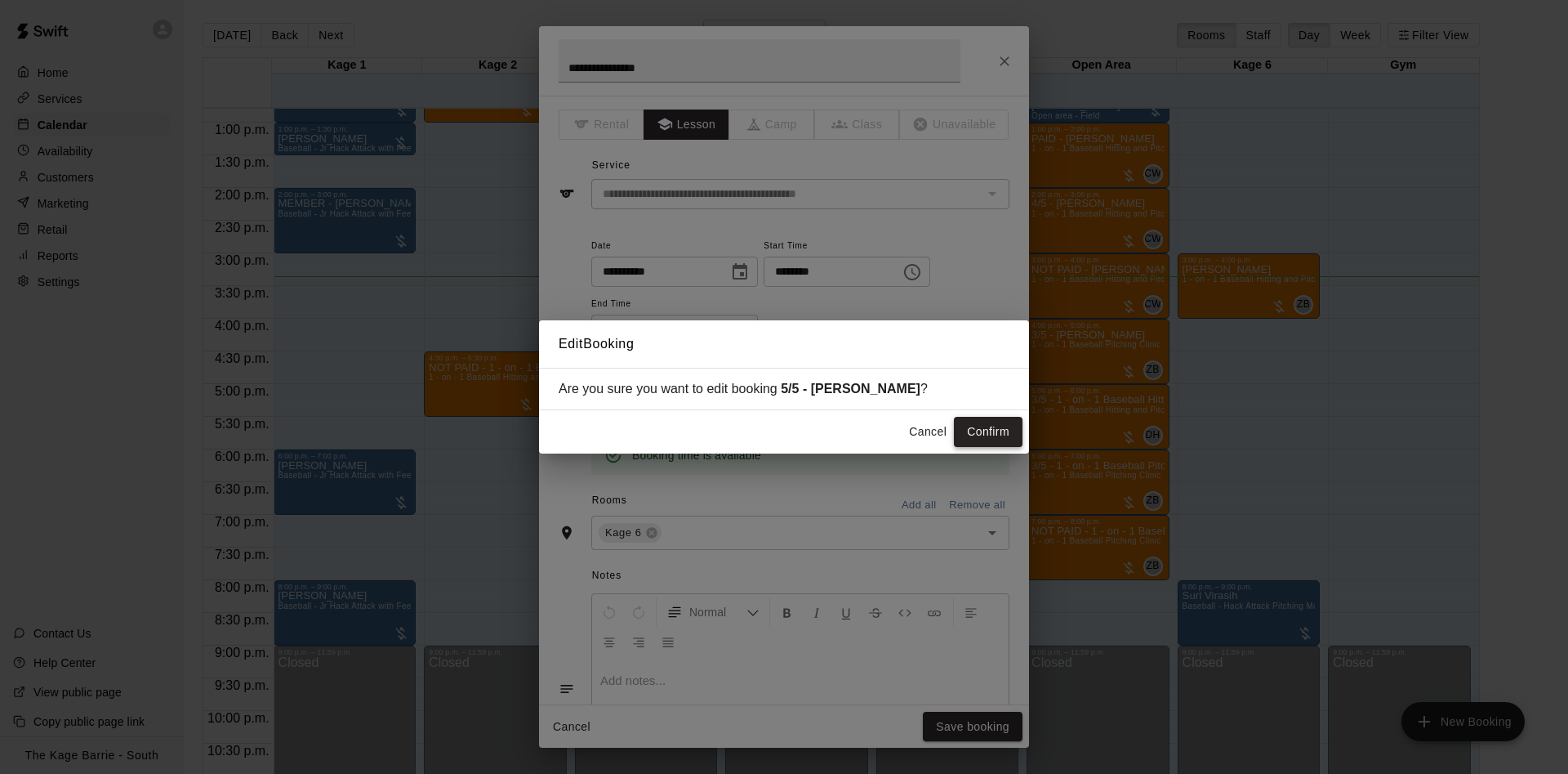
click at [981, 430] on button "Confirm" at bounding box center [988, 431] width 69 height 30
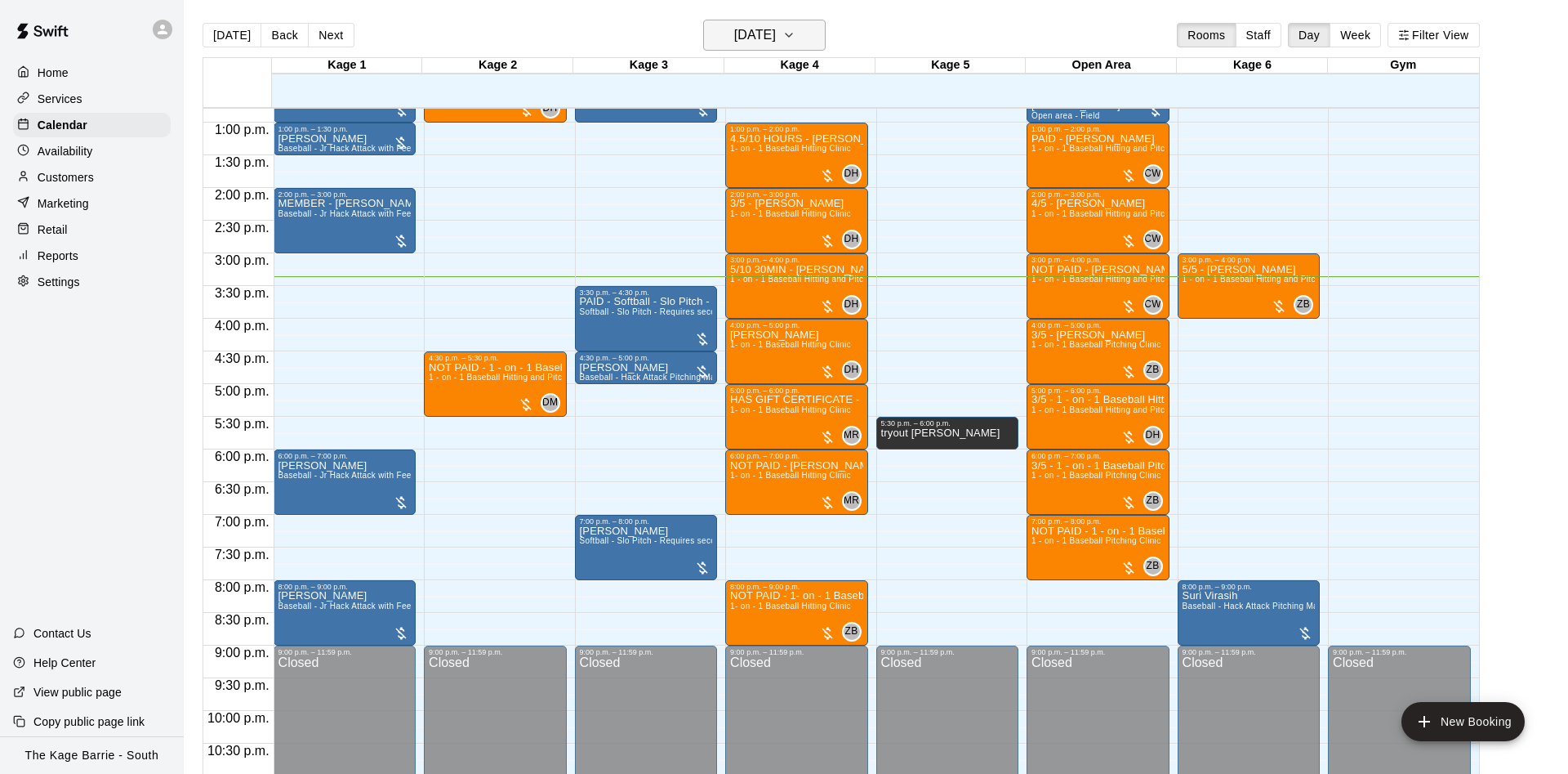
click at [734, 34] on h6 "[DATE]" at bounding box center [755, 35] width 41 height 23
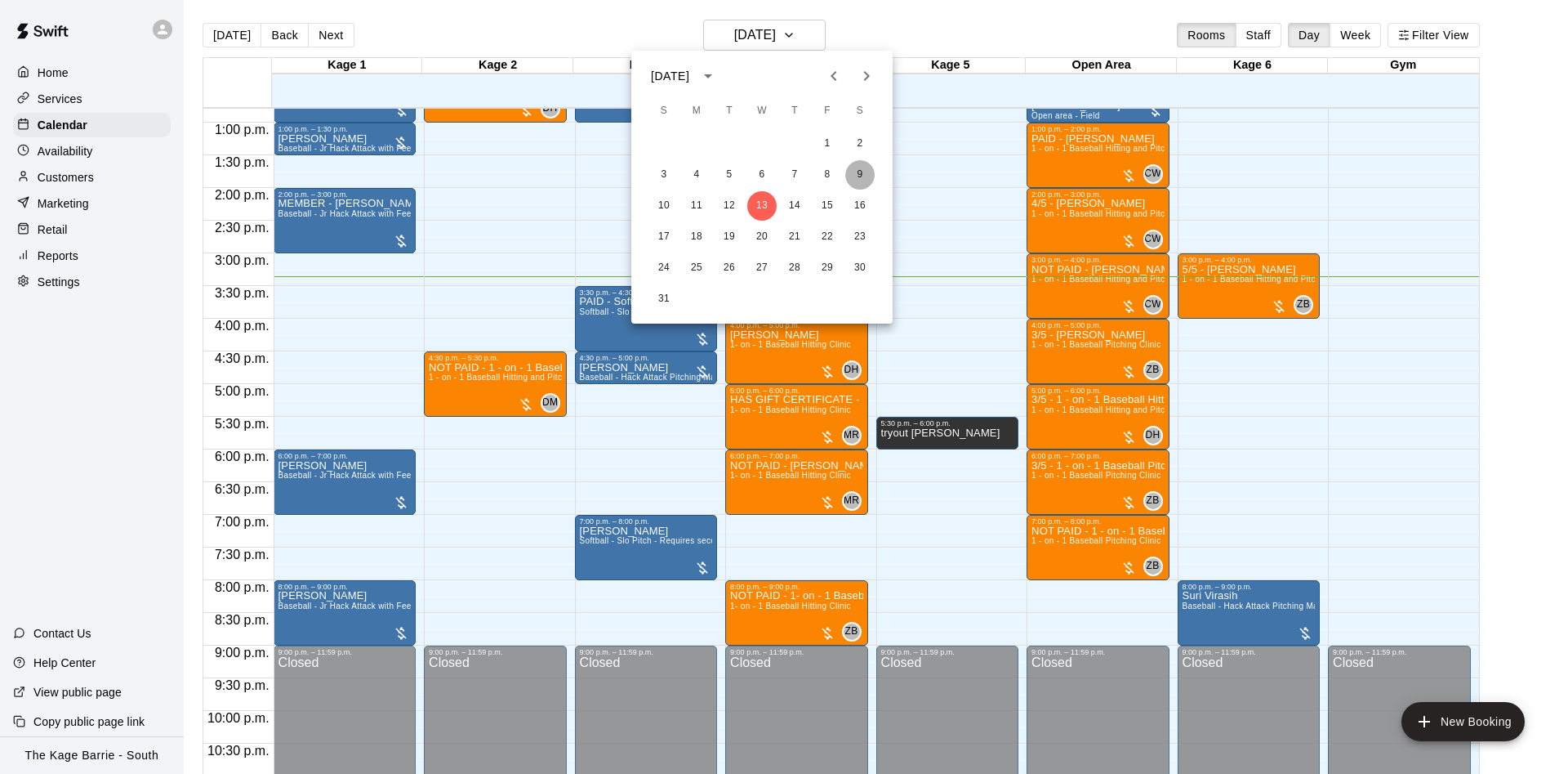
click at [868, 169] on button "9" at bounding box center [860, 174] width 29 height 29
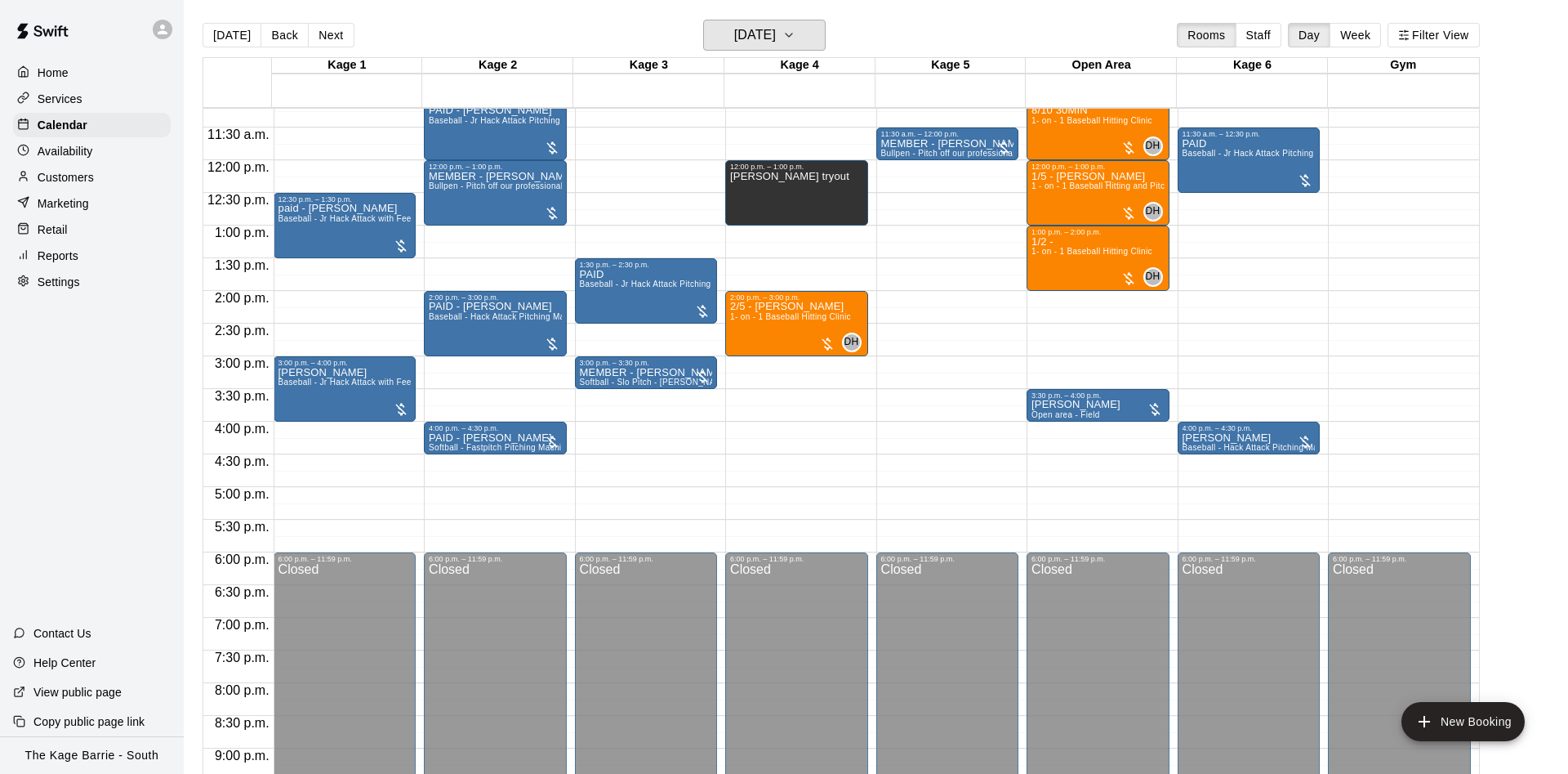
scroll to position [630, 0]
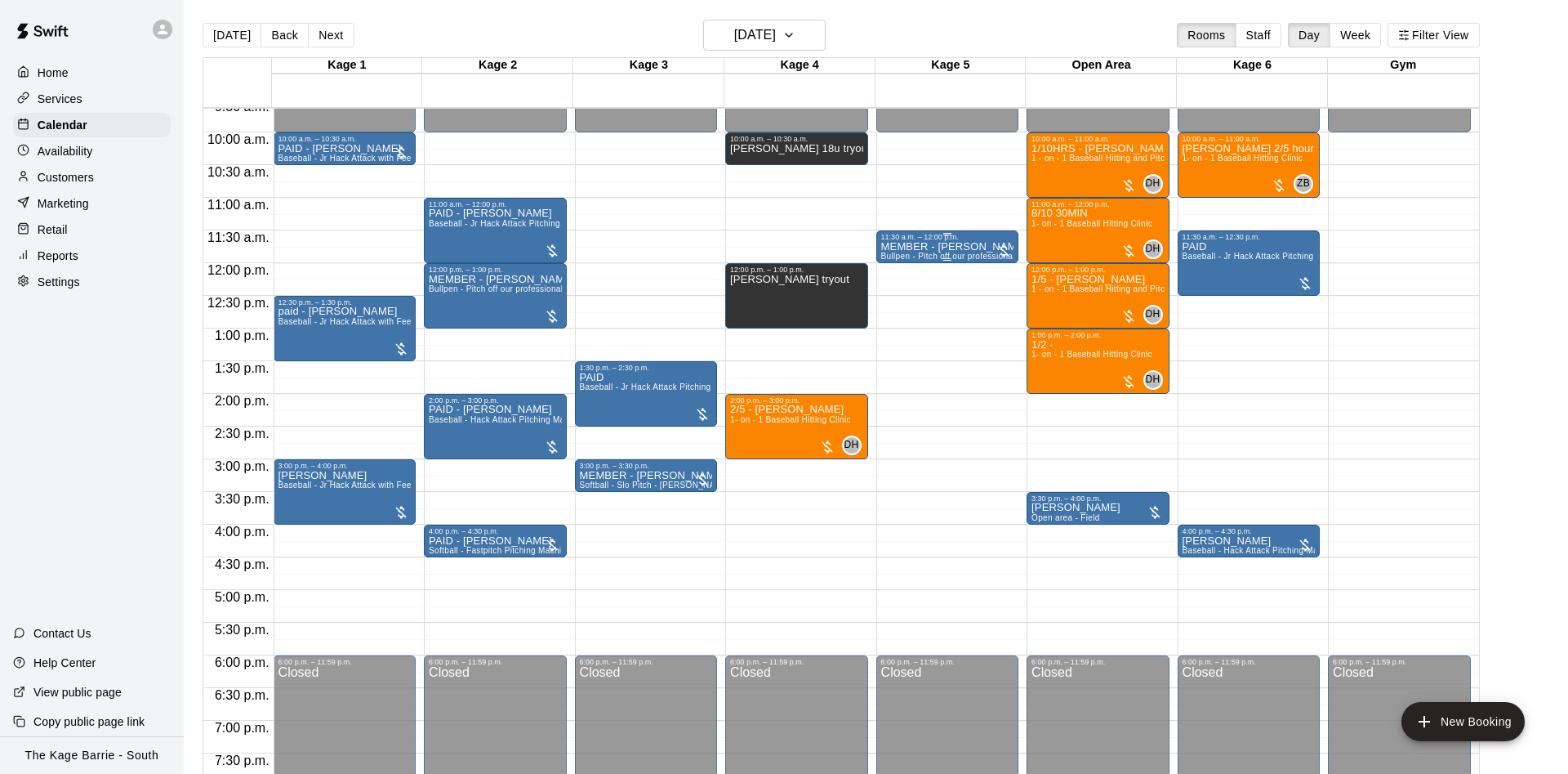
click at [950, 247] on p "MEMBER - Tony Neely" at bounding box center [947, 247] width 133 height 0
click at [889, 258] on icon "edit" at bounding box center [896, 266] width 20 height 20
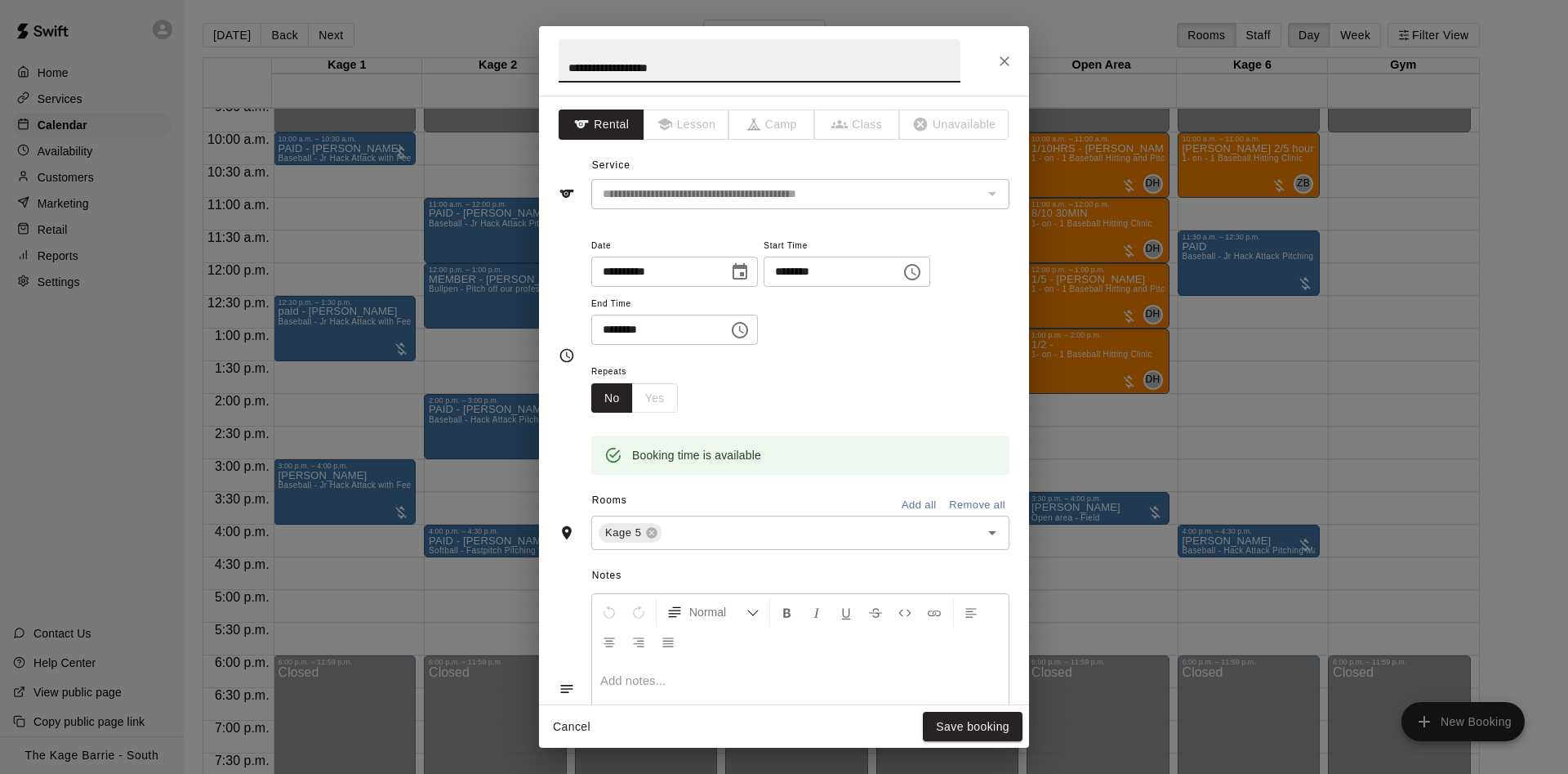
click at [574, 65] on input "**********" at bounding box center [759, 61] width 402 height 43
type input "**********"
click at [1009, 724] on button "Save booking" at bounding box center [973, 726] width 100 height 30
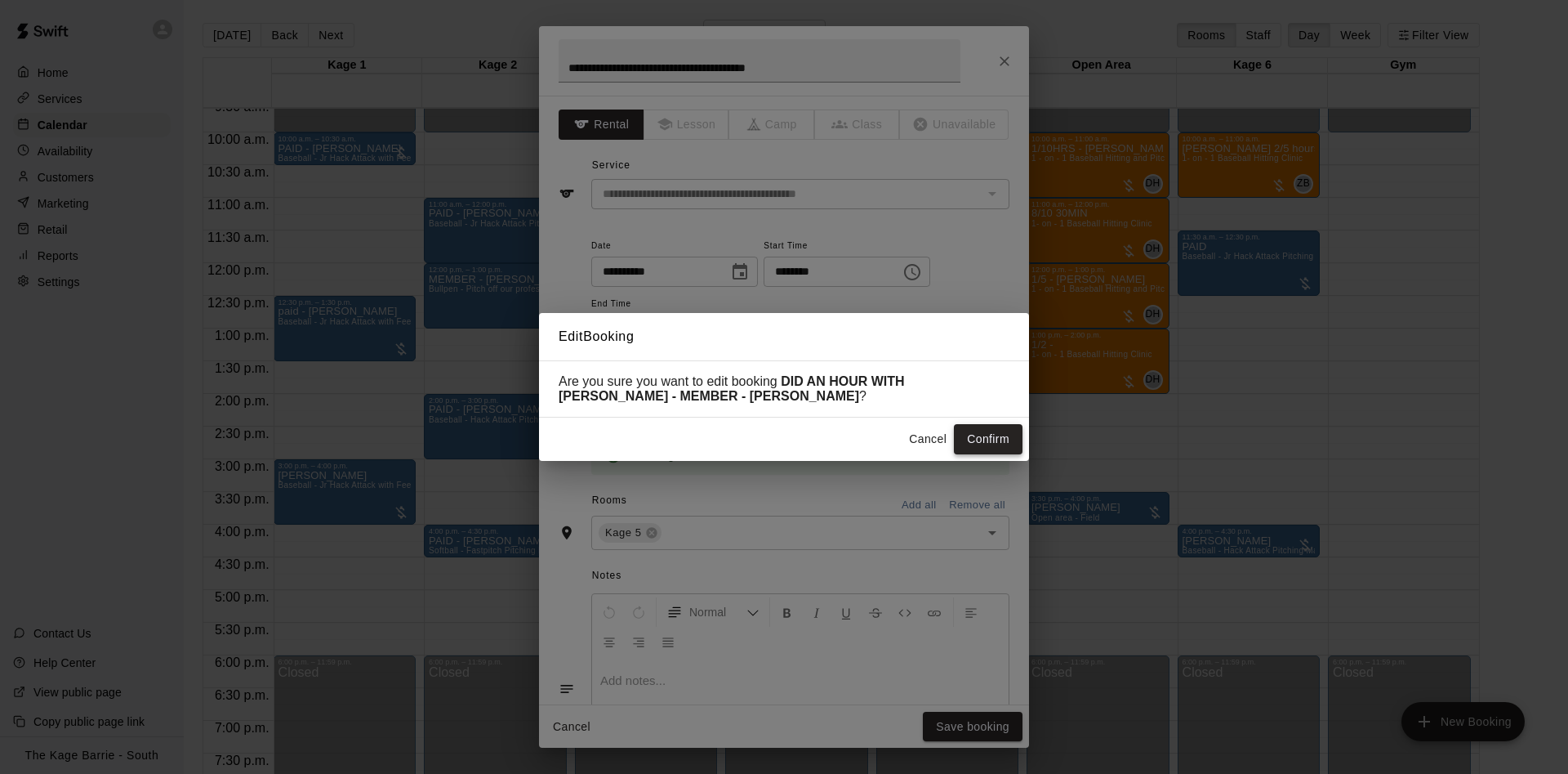
click at [982, 434] on button "Confirm" at bounding box center [988, 439] width 69 height 30
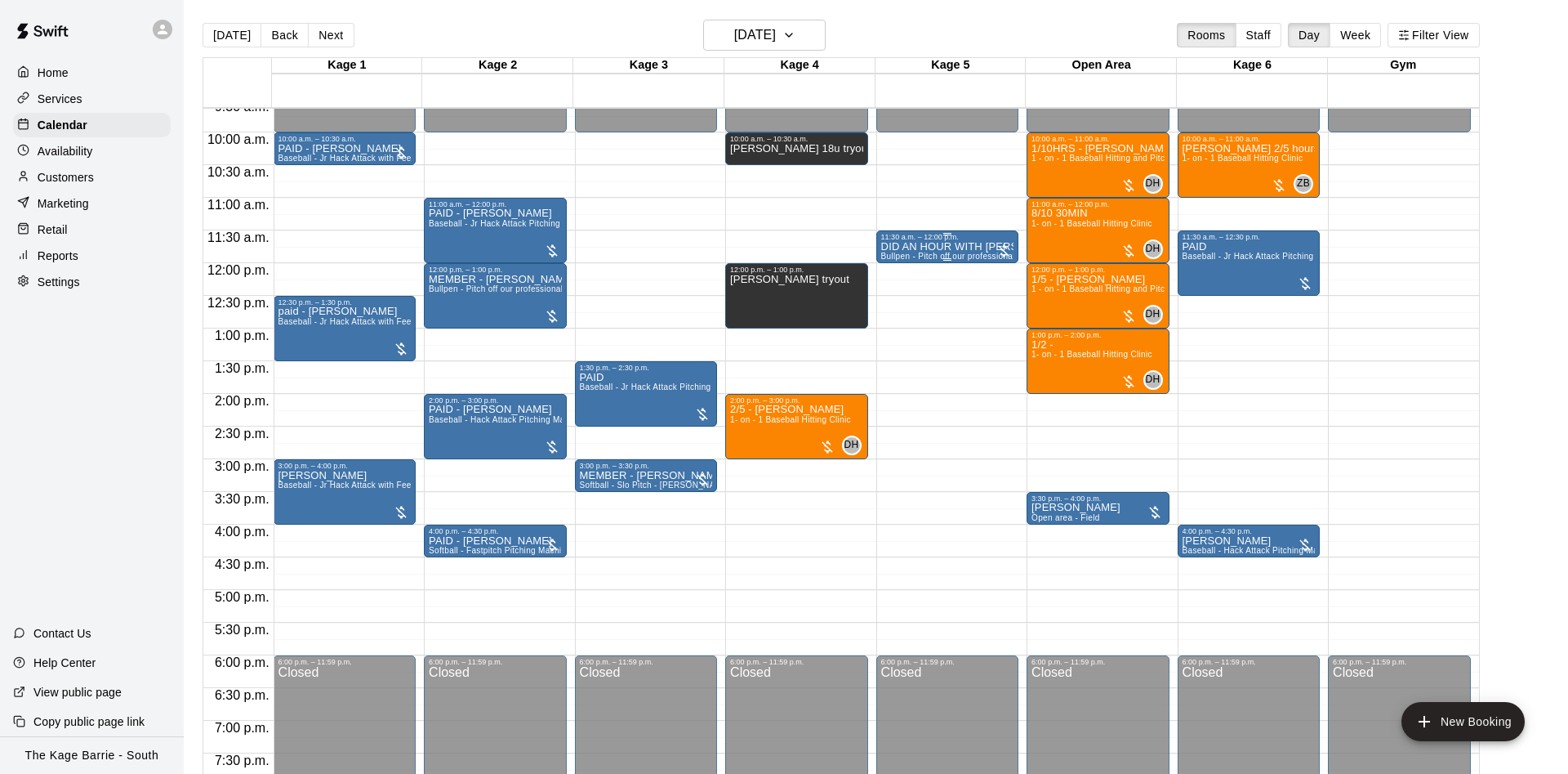
click at [933, 247] on p "DID AN HOUR WITH DAVE - MEMBER - Tony Neely" at bounding box center [947, 247] width 133 height 0
click at [890, 264] on icon "edit" at bounding box center [896, 266] width 20 height 20
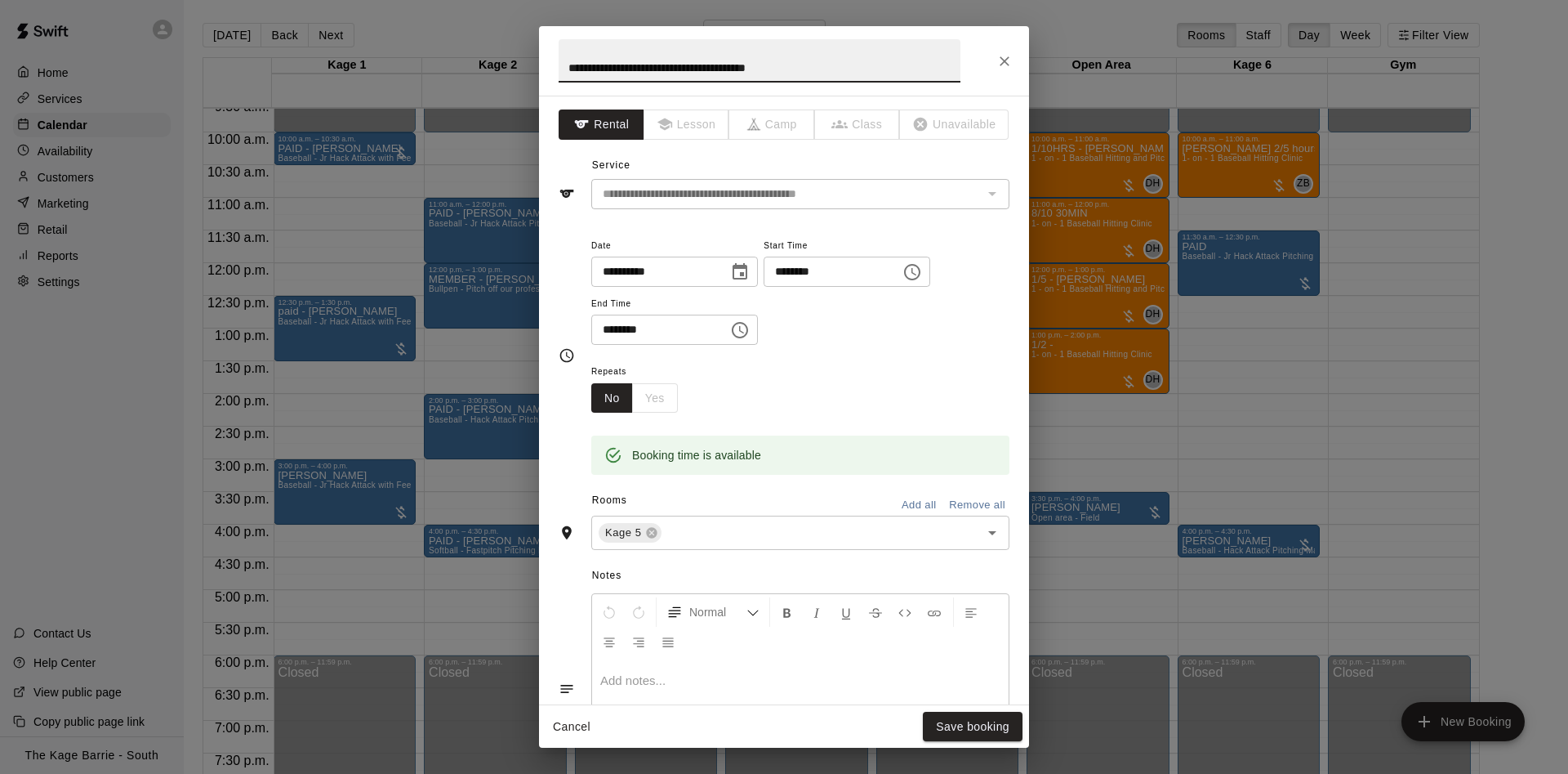
click at [724, 67] on input "**********" at bounding box center [759, 61] width 402 height 43
click at [735, 69] on input "**********" at bounding box center [759, 61] width 402 height 43
type input "**********"
click at [970, 730] on button "Save booking" at bounding box center [973, 726] width 100 height 30
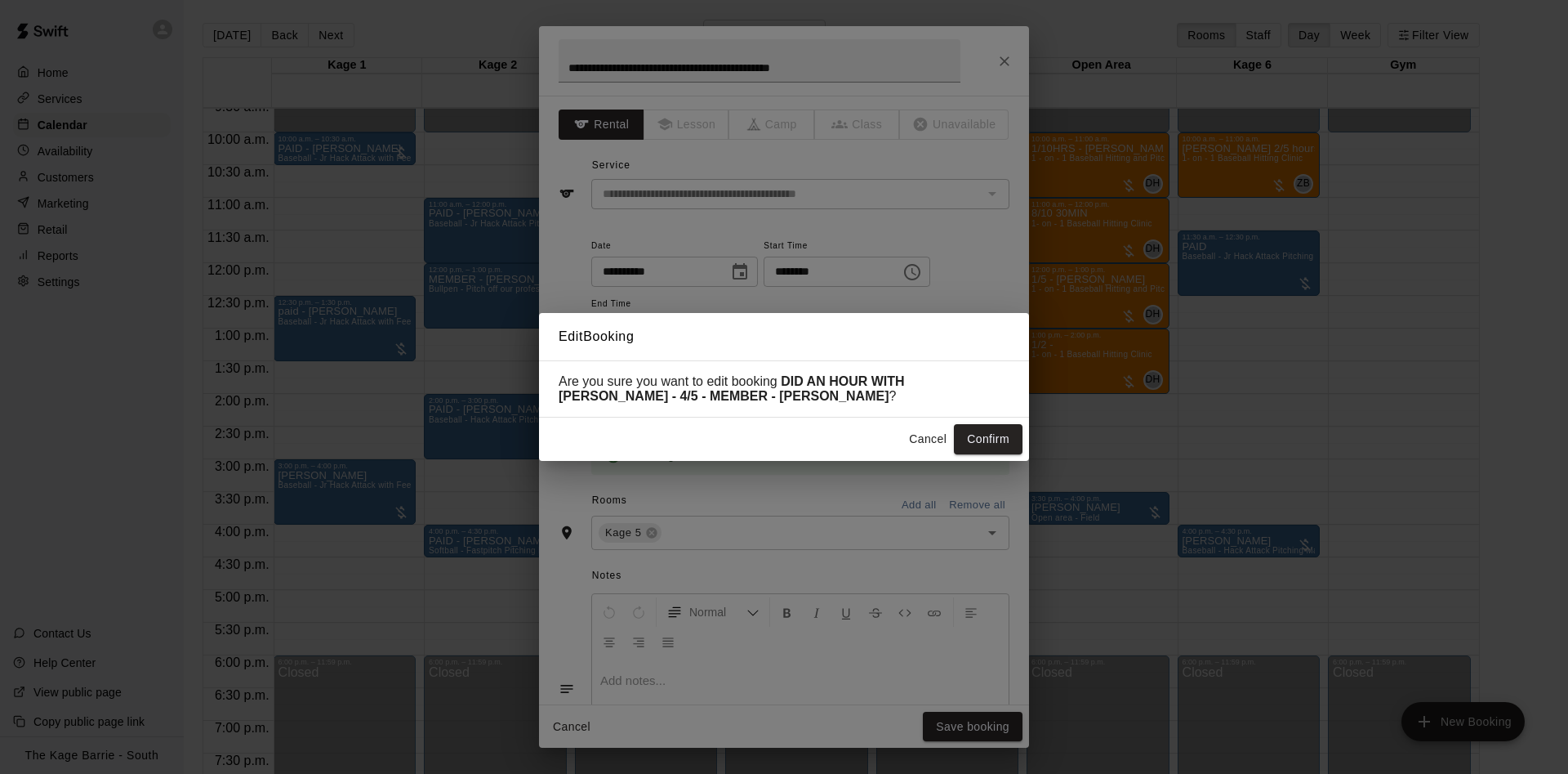
click at [975, 436] on button "Confirm" at bounding box center [988, 439] width 69 height 30
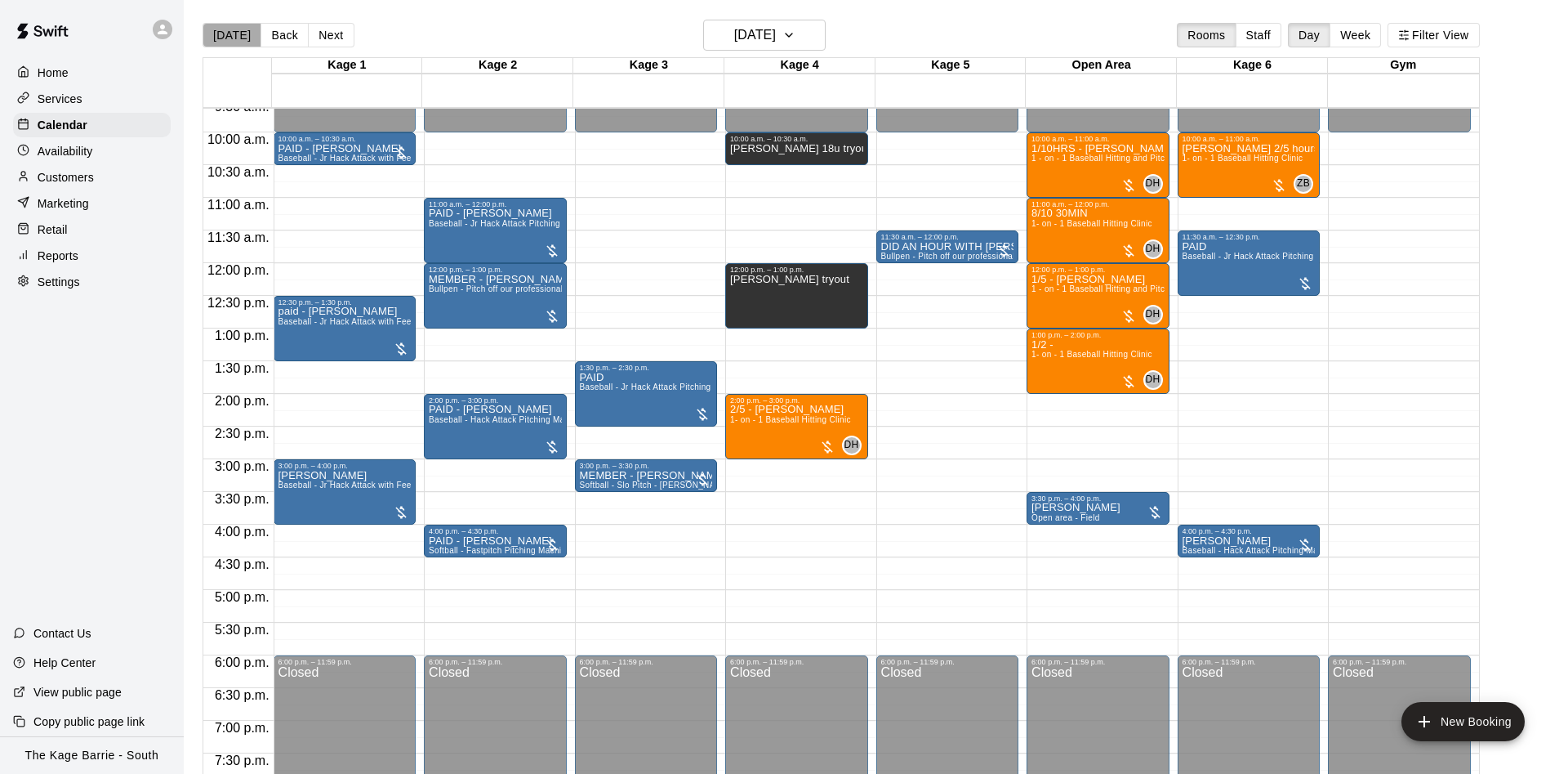
click at [239, 41] on button "[DATE]" at bounding box center [232, 35] width 58 height 25
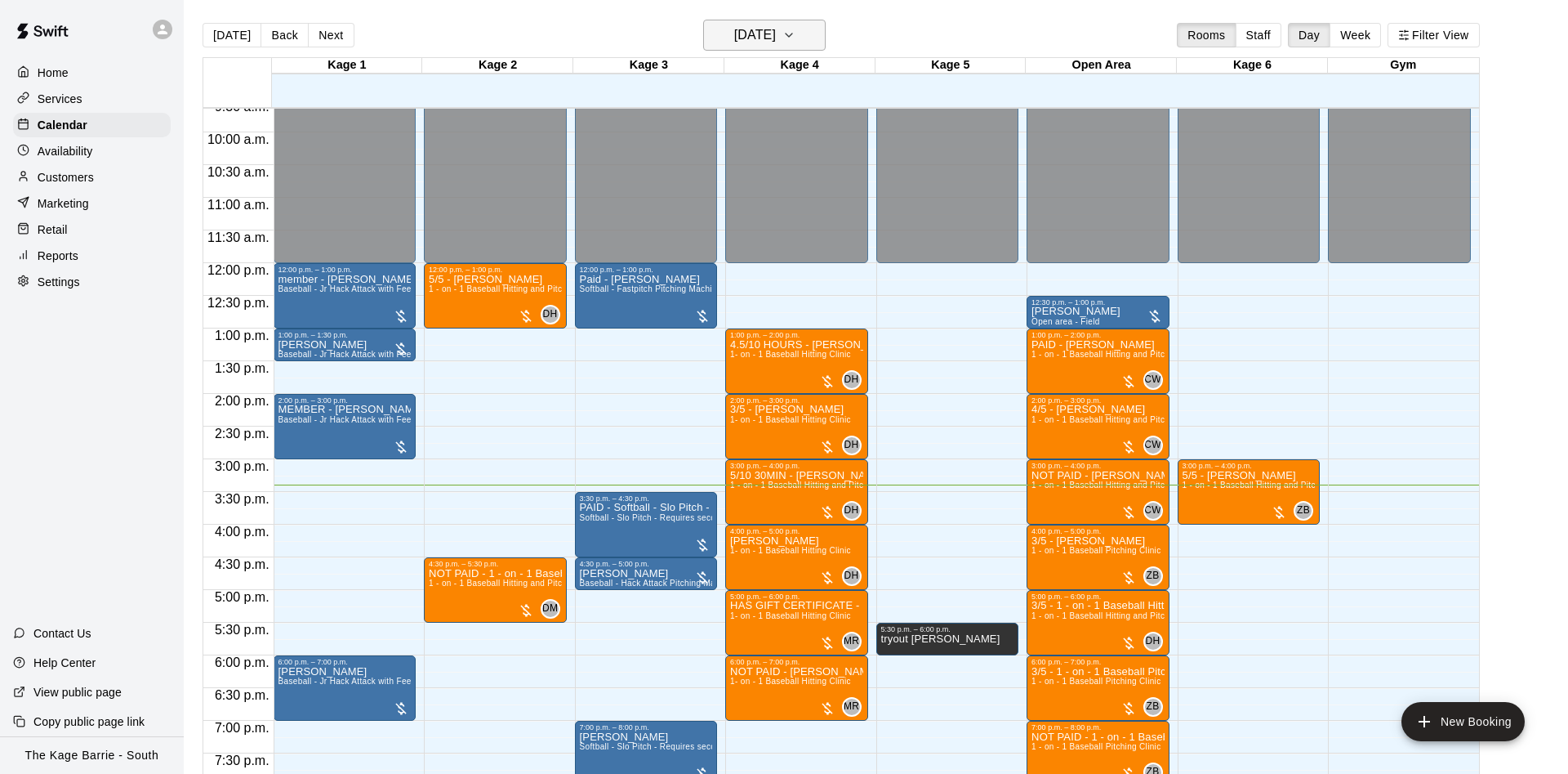
click at [775, 27] on button "[DATE]" at bounding box center [764, 35] width 123 height 31
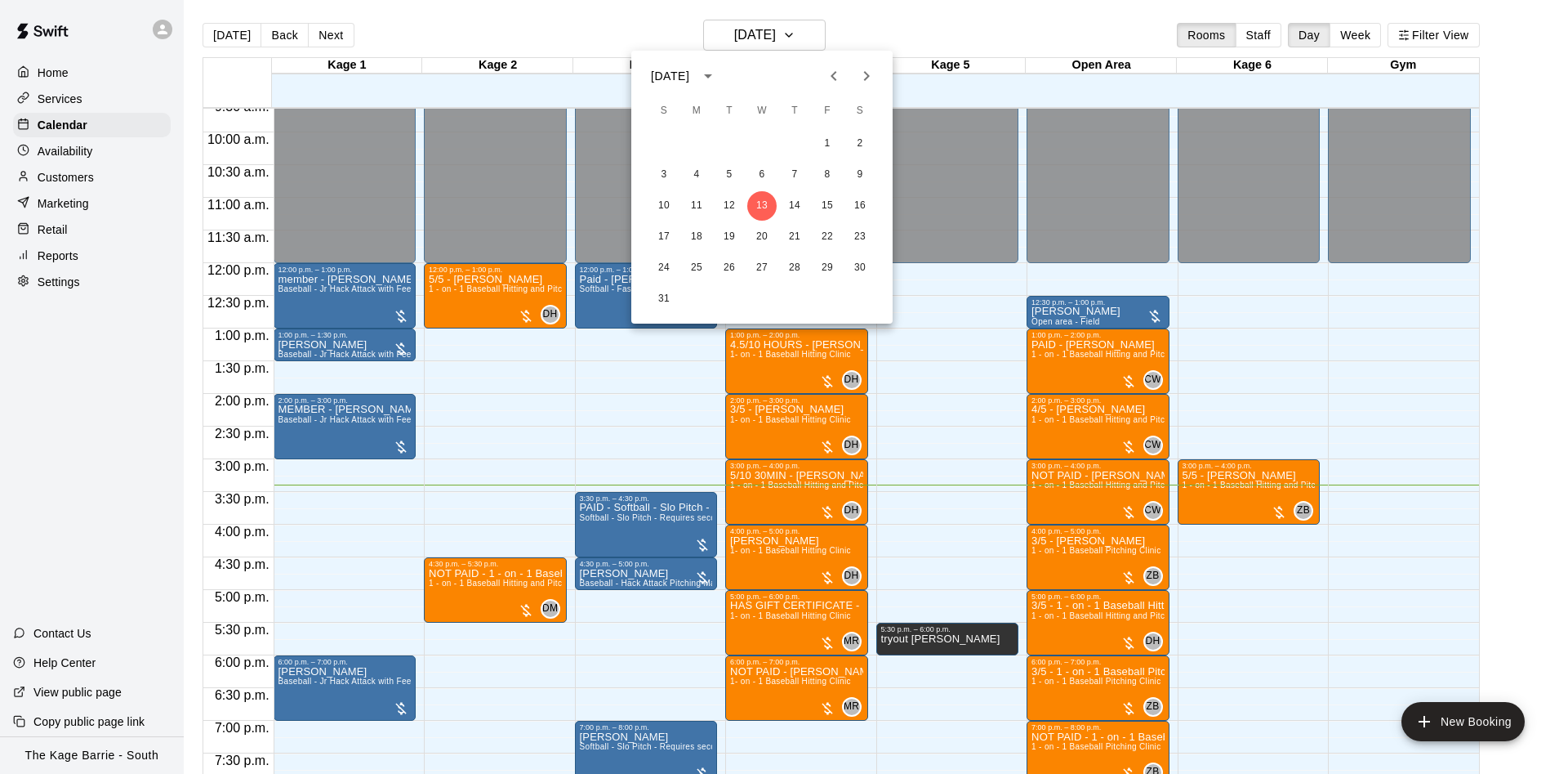
click at [830, 76] on icon "Previous month" at bounding box center [833, 76] width 20 height 20
click at [713, 235] on div "20 21 22 23 24 25 26" at bounding box center [762, 237] width 261 height 29
click at [719, 234] on button "22" at bounding box center [729, 237] width 29 height 29
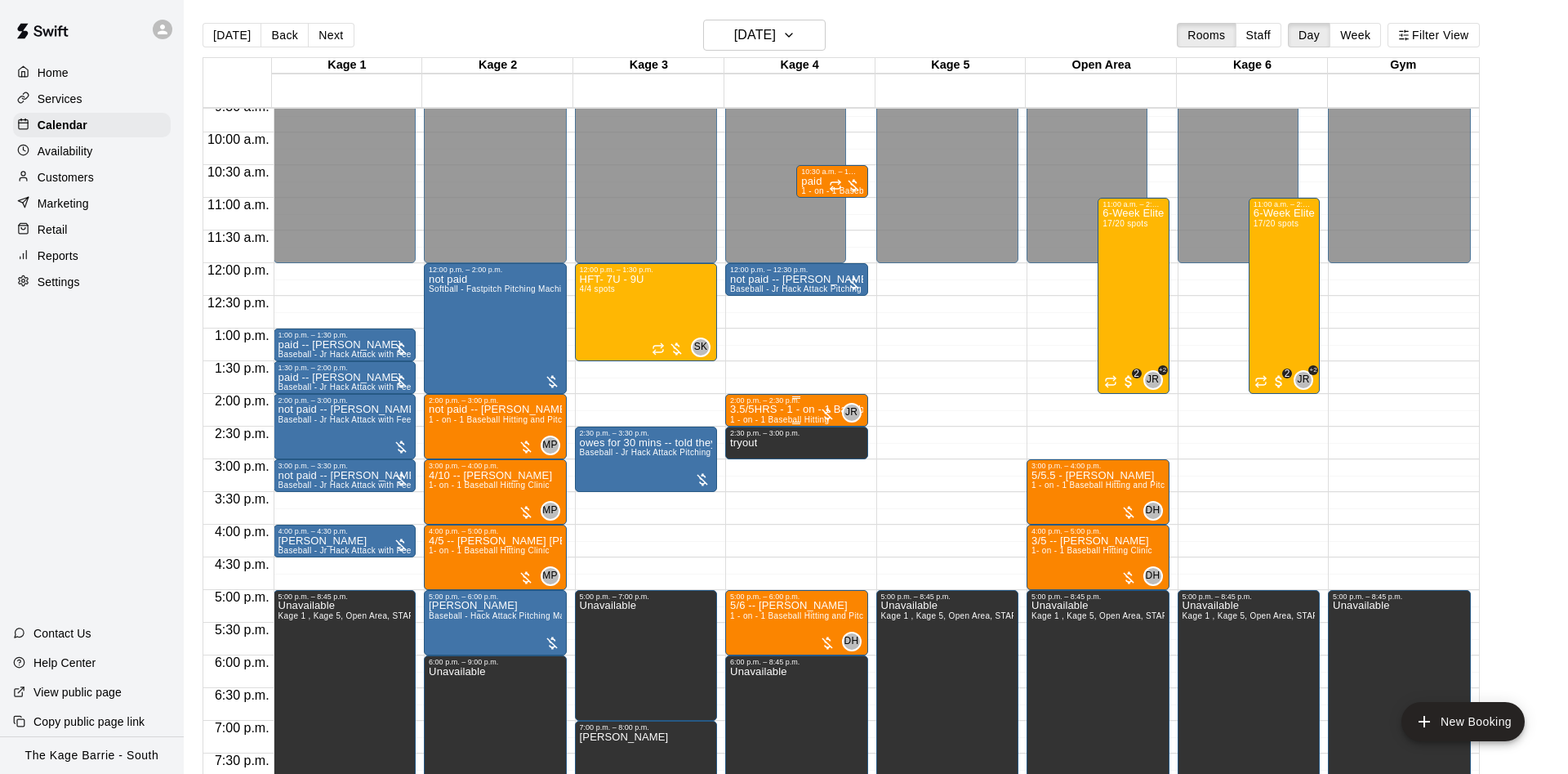
click at [766, 409] on p "3.5/5HRS - 1 - on - 1 Baseball Hitting" at bounding box center [796, 409] width 133 height 0
click at [740, 424] on icon "edit" at bounding box center [744, 430] width 20 height 20
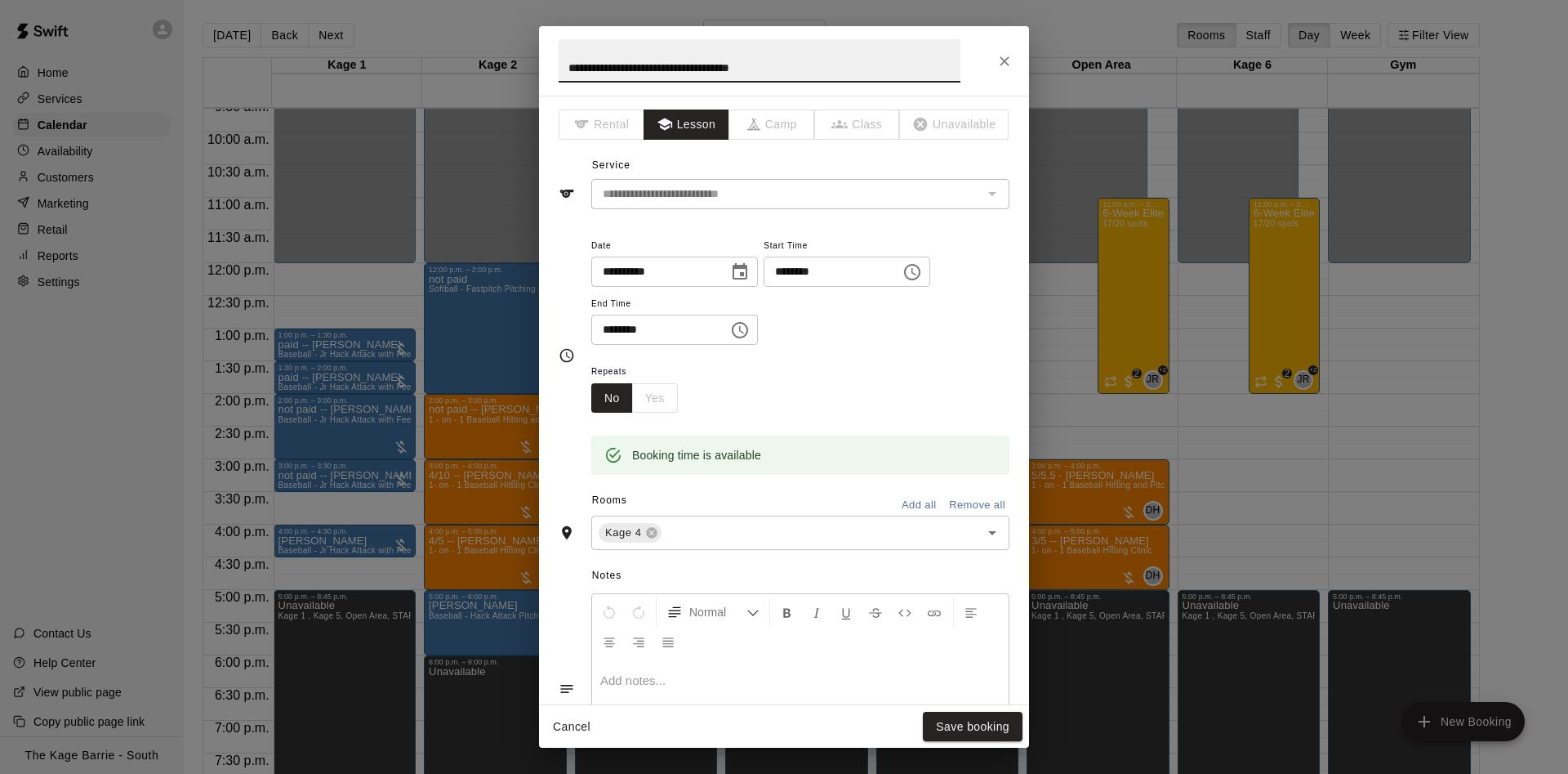
drag, startPoint x: 622, startPoint y: 64, endPoint x: 453, endPoint y: 46, distance: 170.0
click at [558, 46] on input "**********" at bounding box center [759, 61] width 402 height 43
type input "**********"
click at [966, 728] on button "Save booking" at bounding box center [973, 726] width 100 height 30
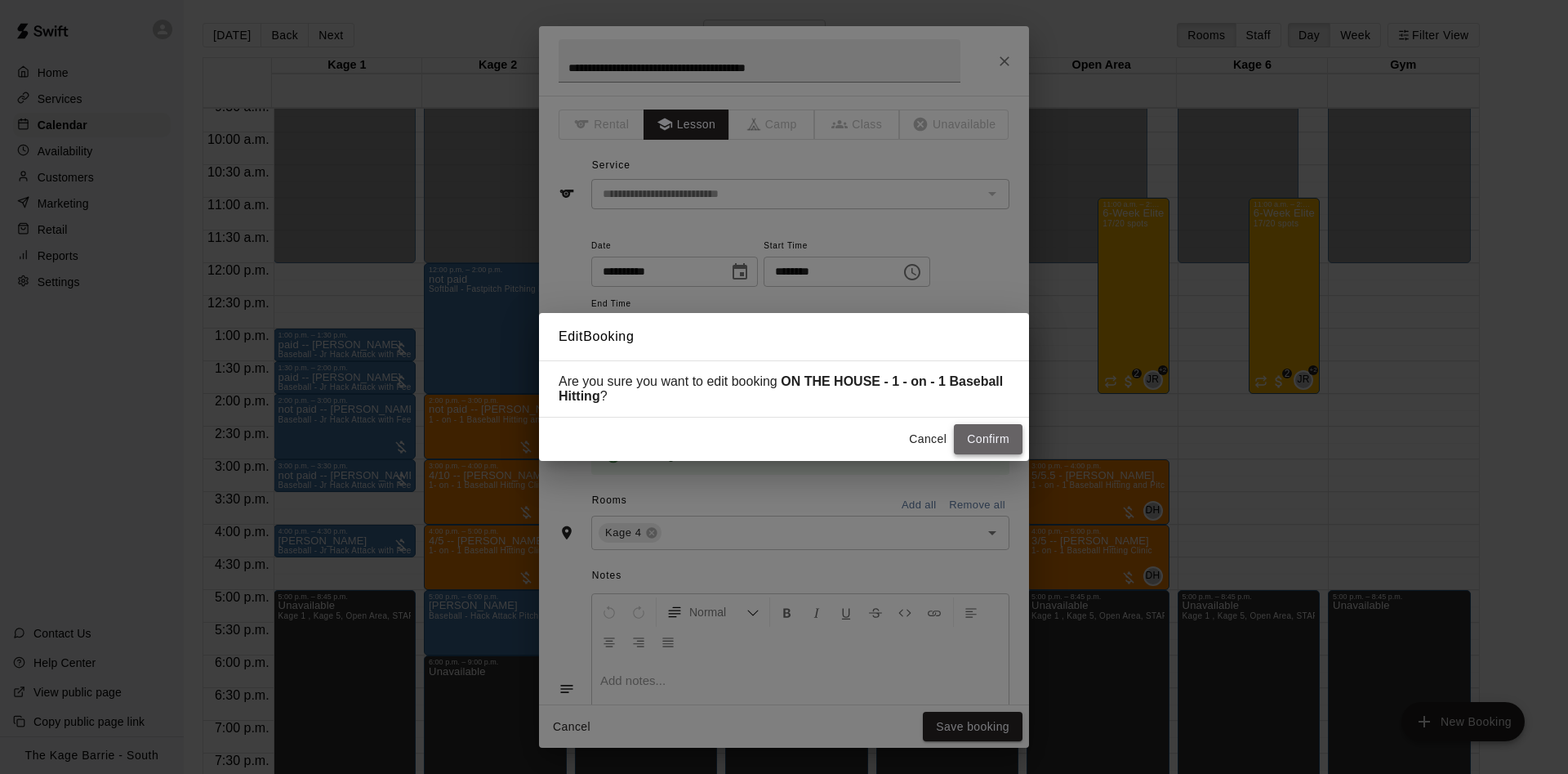
click at [990, 430] on button "Confirm" at bounding box center [988, 439] width 69 height 30
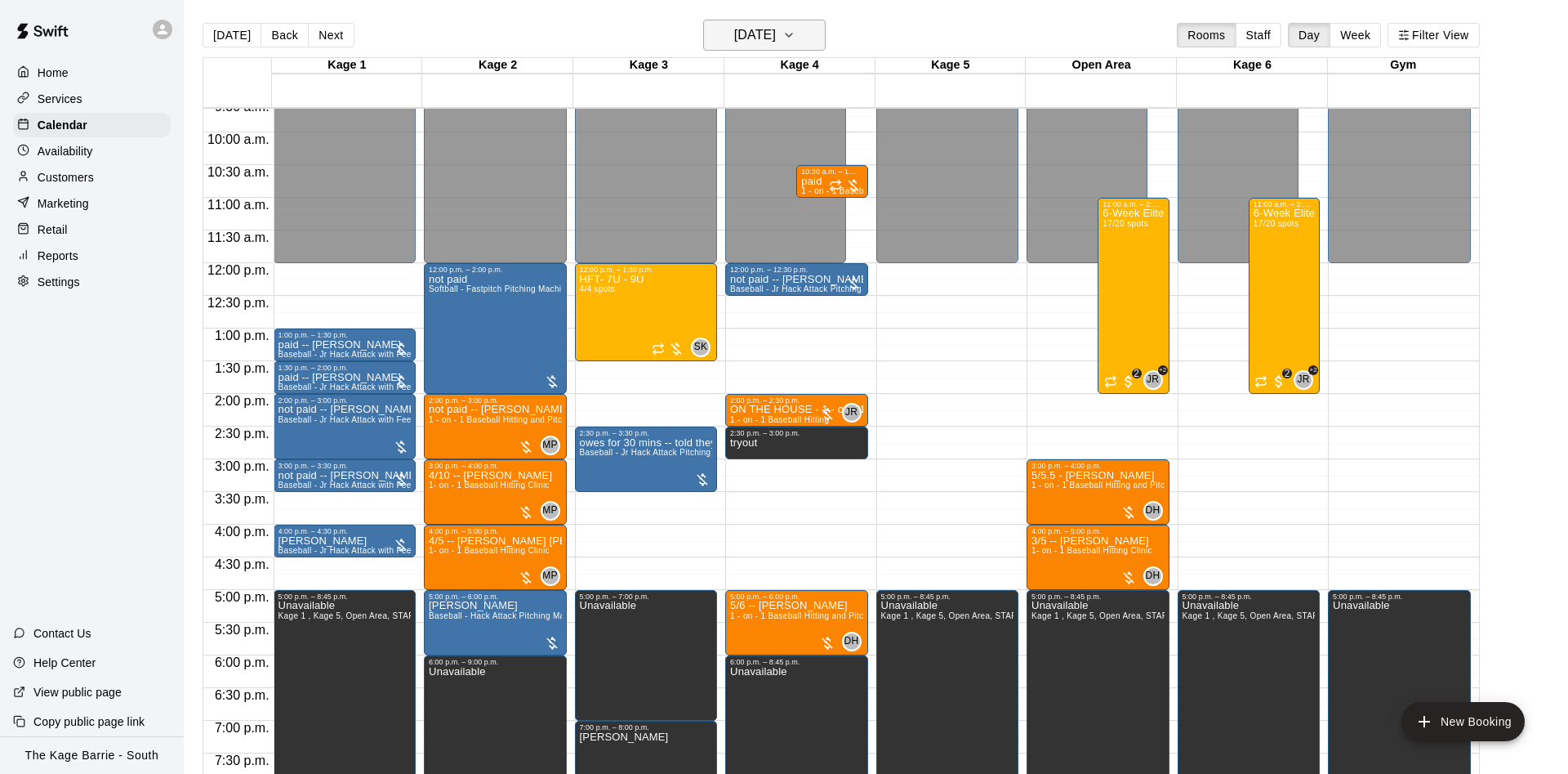
click at [799, 39] on button "[DATE]" at bounding box center [764, 35] width 123 height 31
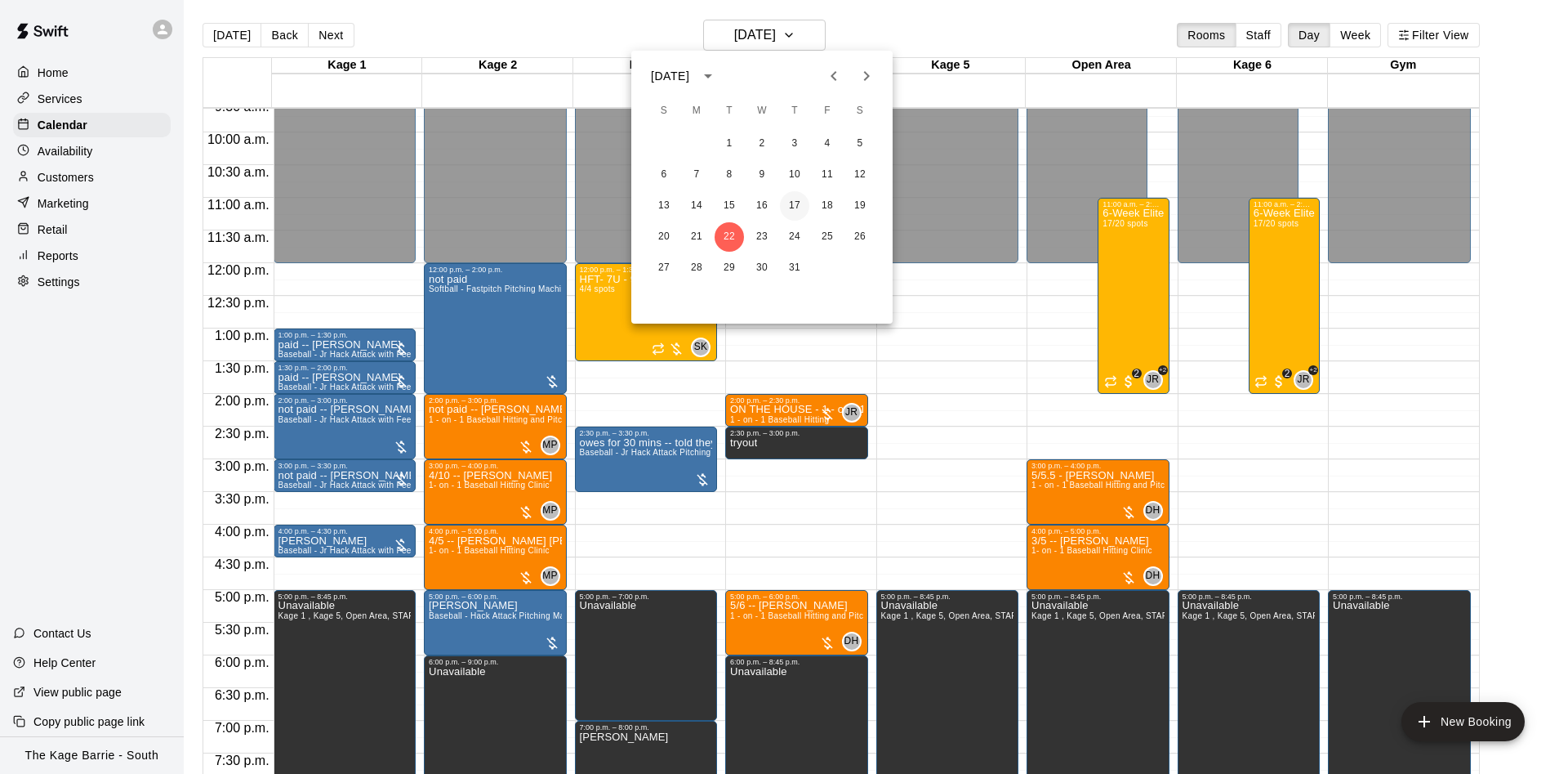
click at [787, 198] on button "17" at bounding box center [794, 206] width 29 height 29
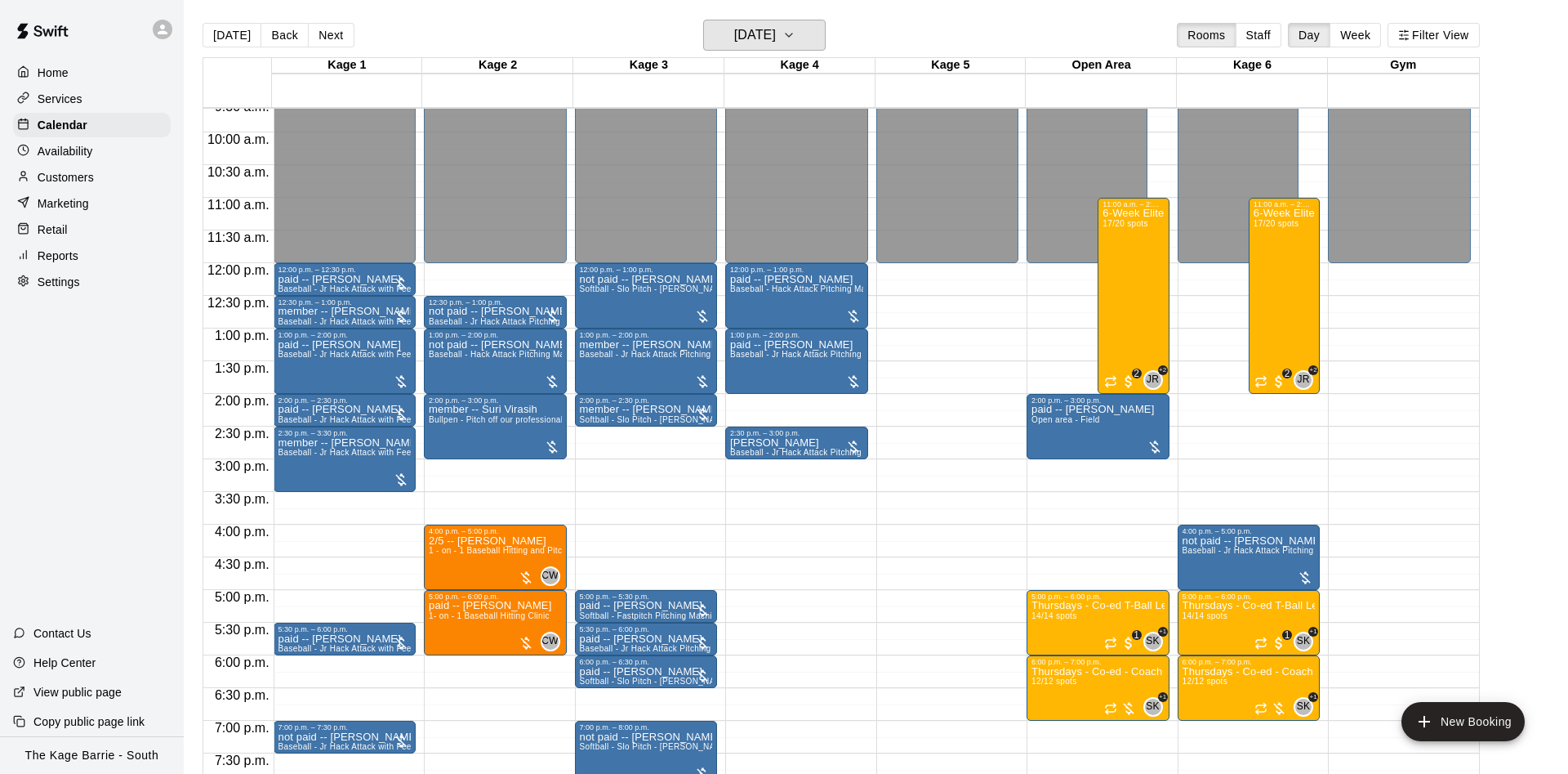
click at [770, 36] on h6 "Thursday Jul 17" at bounding box center [755, 35] width 41 height 23
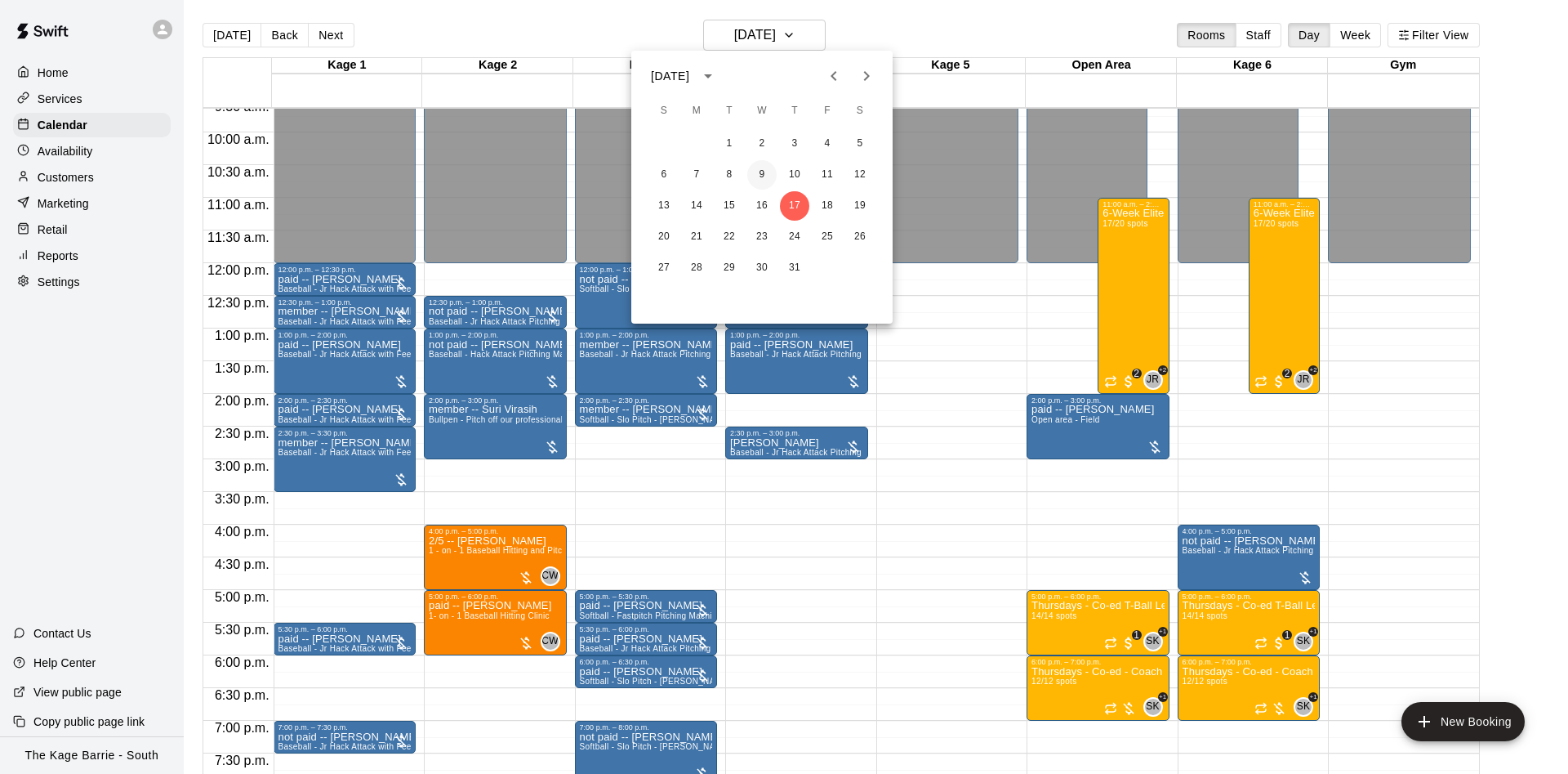
click at [759, 171] on button "9" at bounding box center [762, 174] width 29 height 29
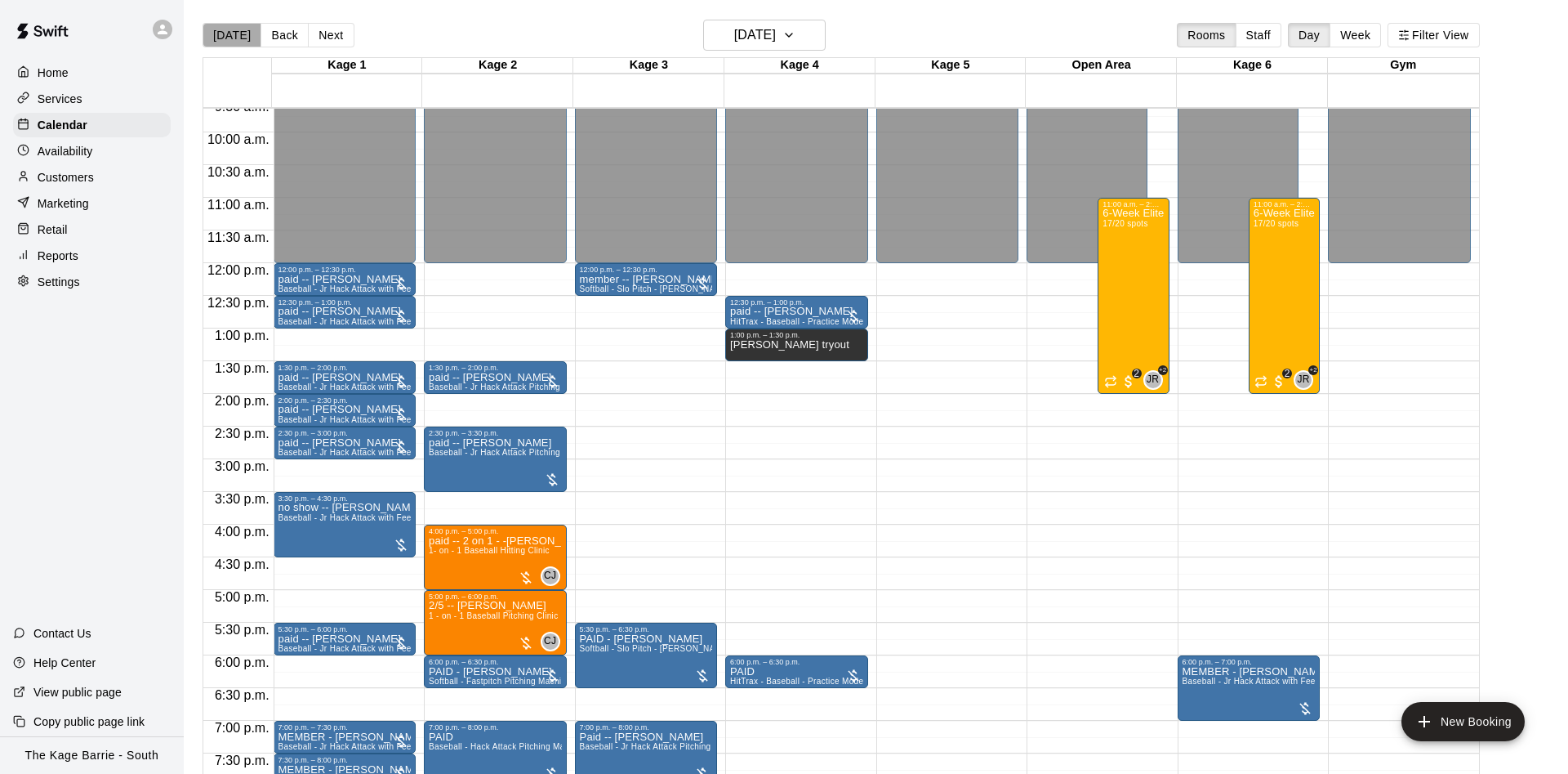
click at [238, 41] on button "[DATE]" at bounding box center [232, 35] width 58 height 25
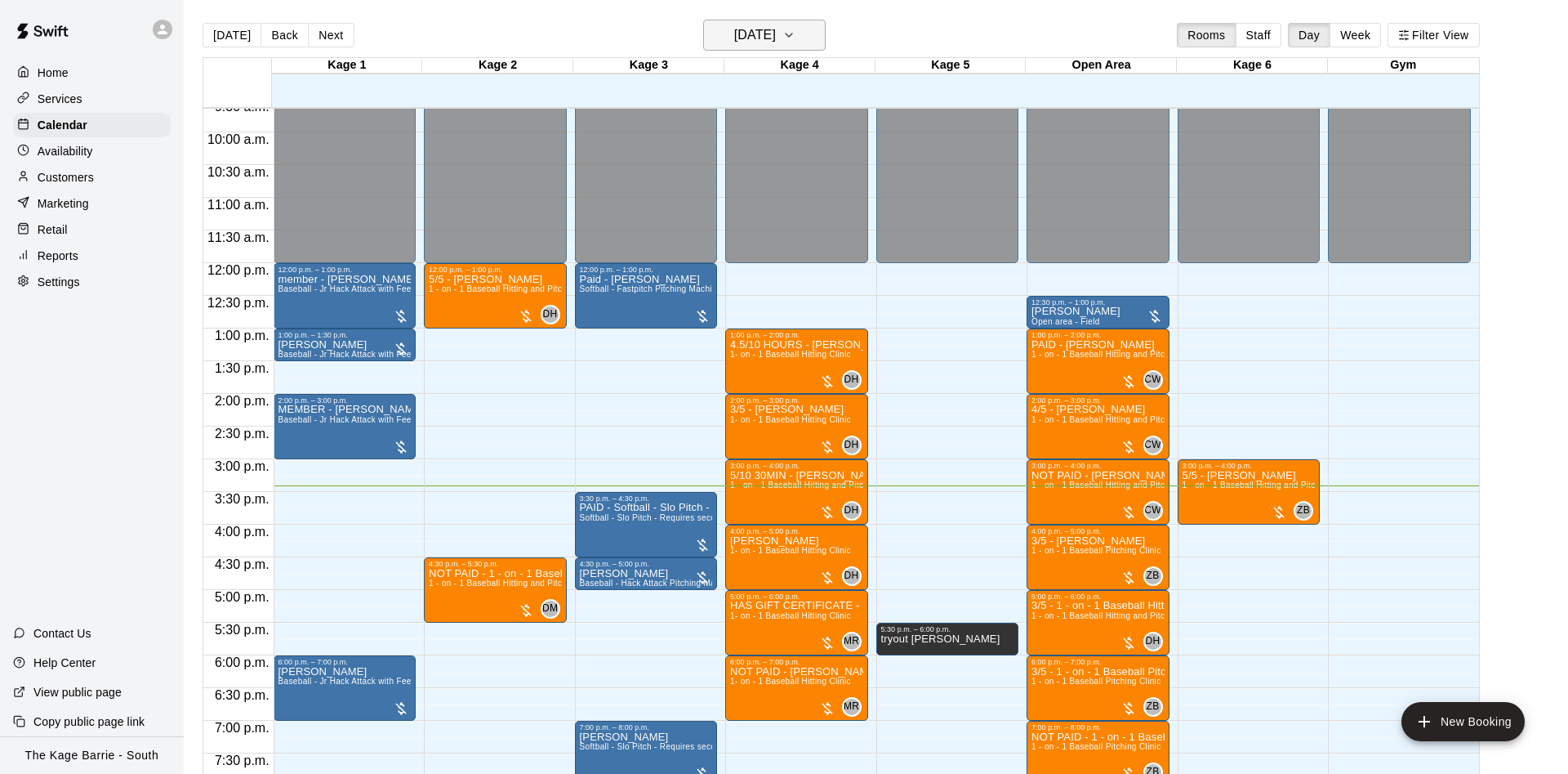
click at [734, 38] on h6 "[DATE]" at bounding box center [755, 35] width 41 height 23
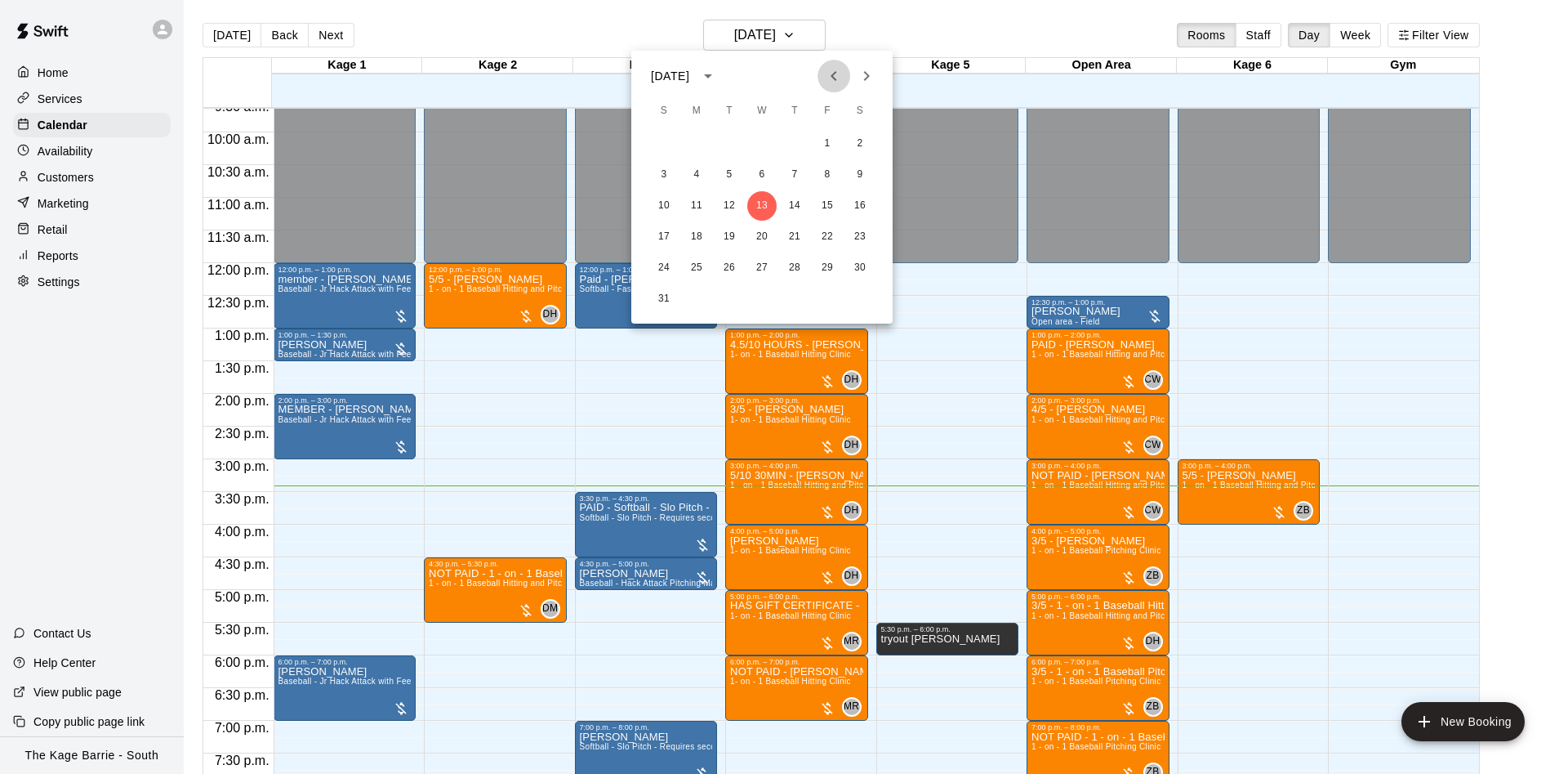
click at [829, 88] on button "Previous month" at bounding box center [834, 76] width 33 height 33
click at [686, 170] on button "7" at bounding box center [696, 174] width 29 height 29
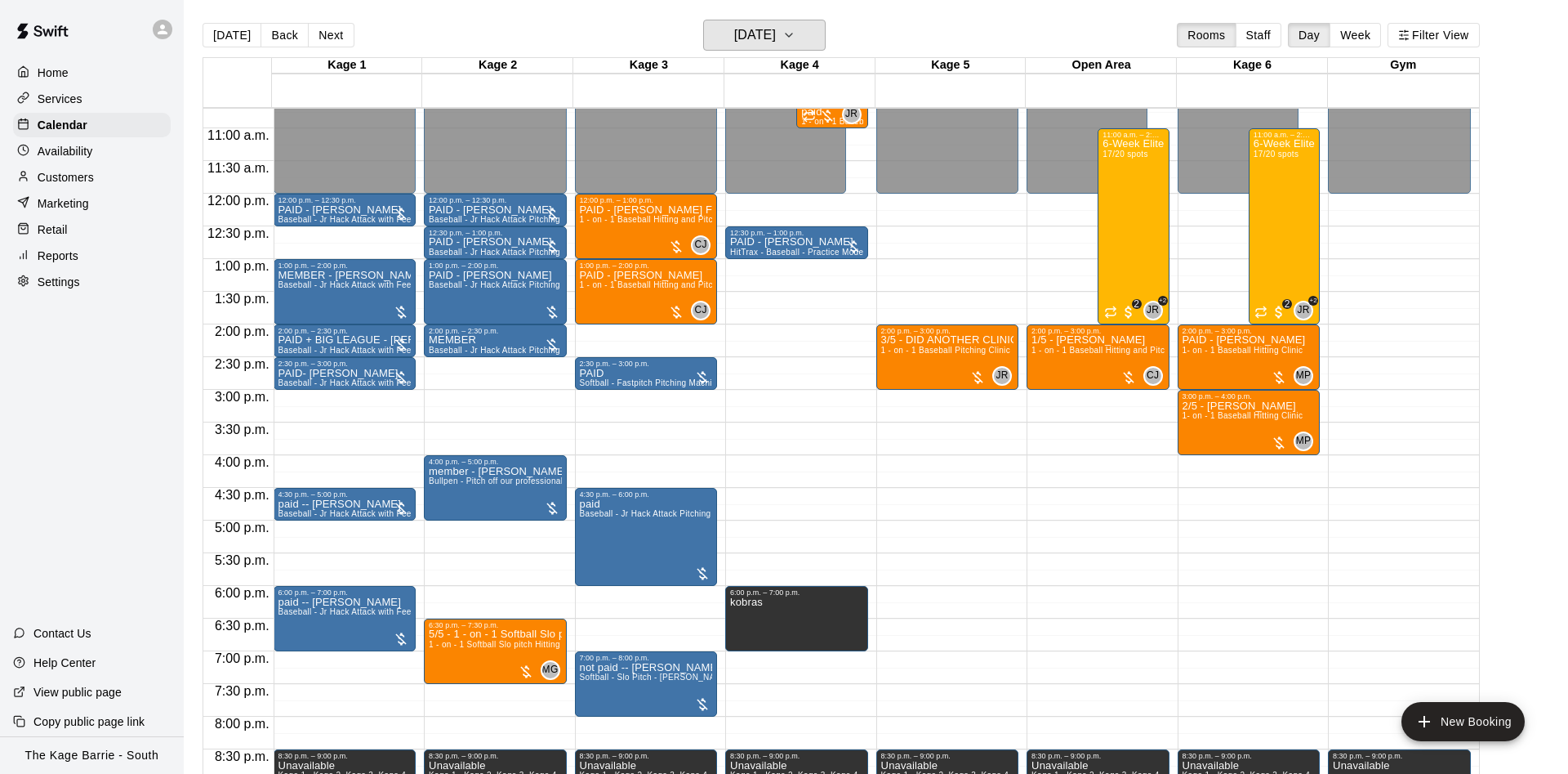
scroll to position [733, 0]
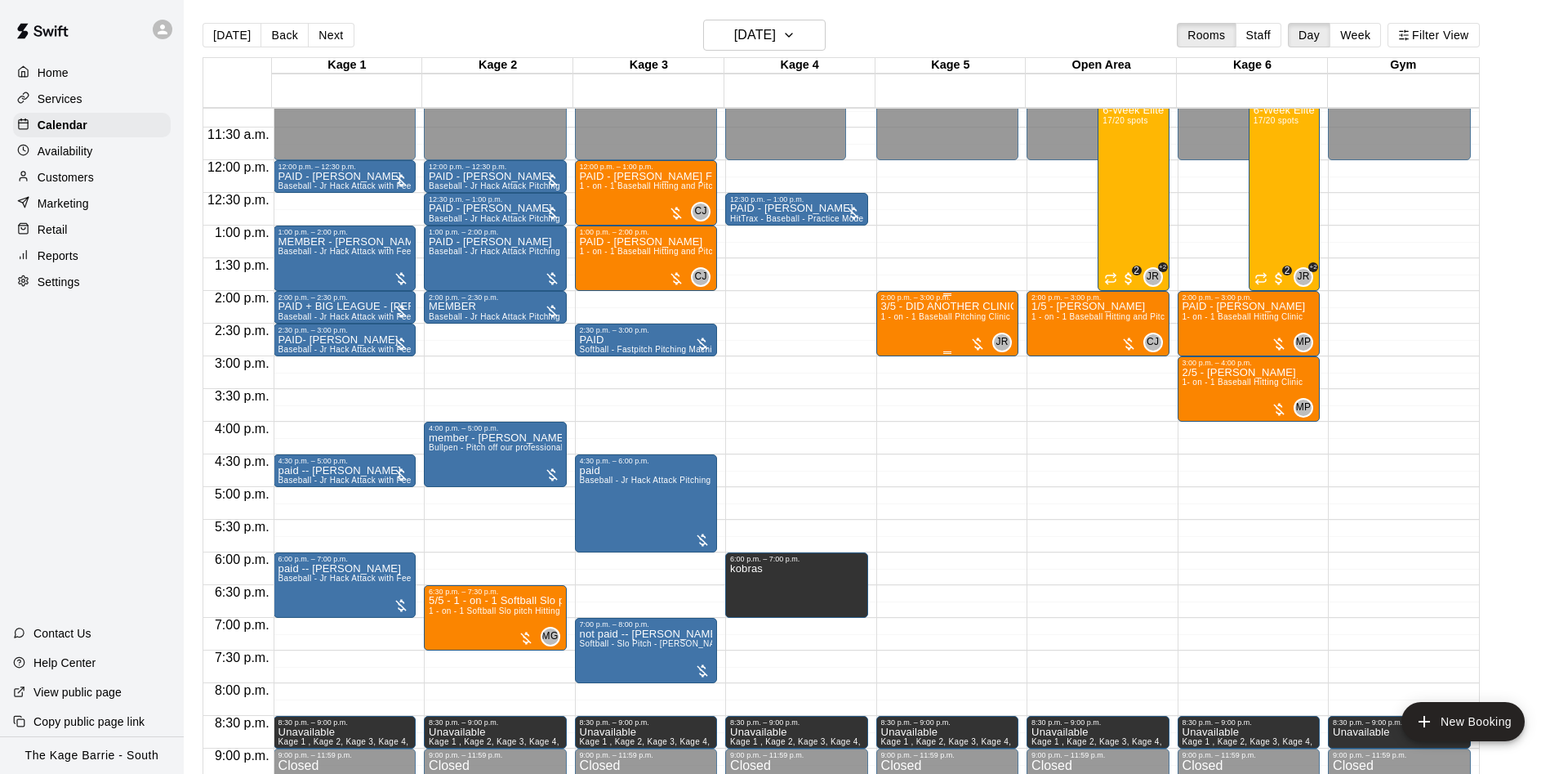
click at [933, 321] on span "1 - on - 1 Baseball Pitching Clinic" at bounding box center [945, 316] width 129 height 9
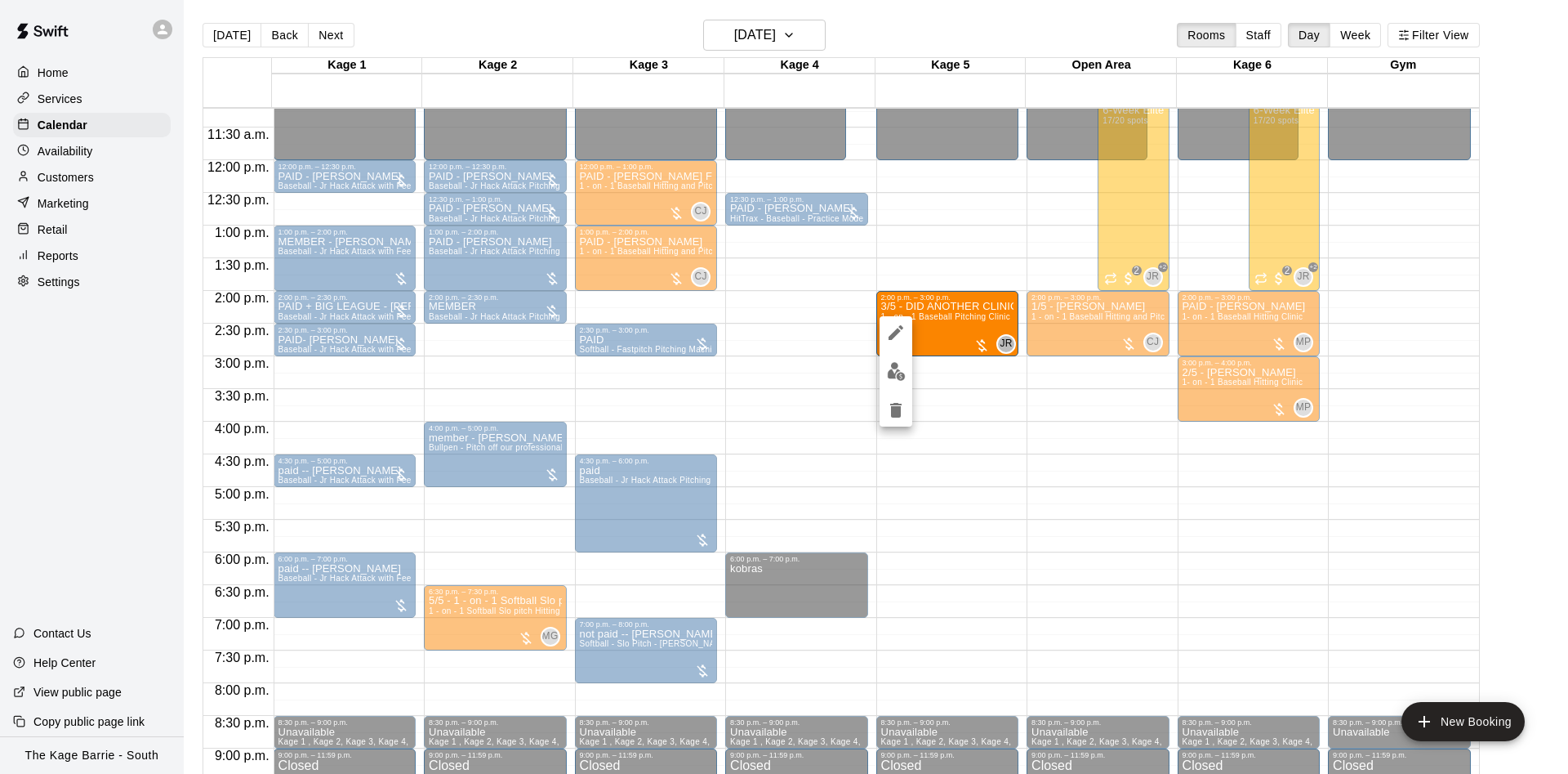
click at [897, 322] on button "edit" at bounding box center [896, 332] width 33 height 33
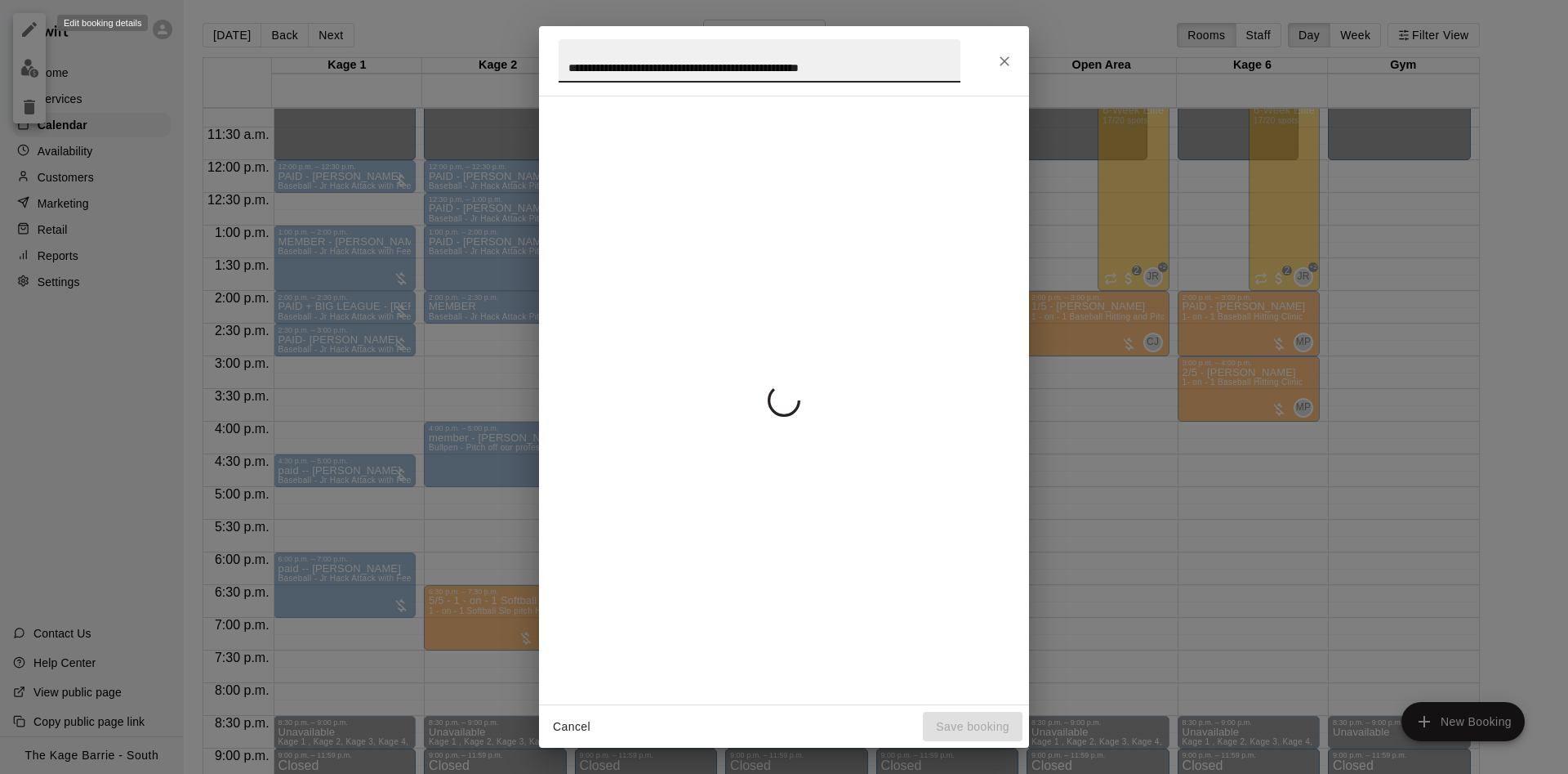
scroll to position [0, 3]
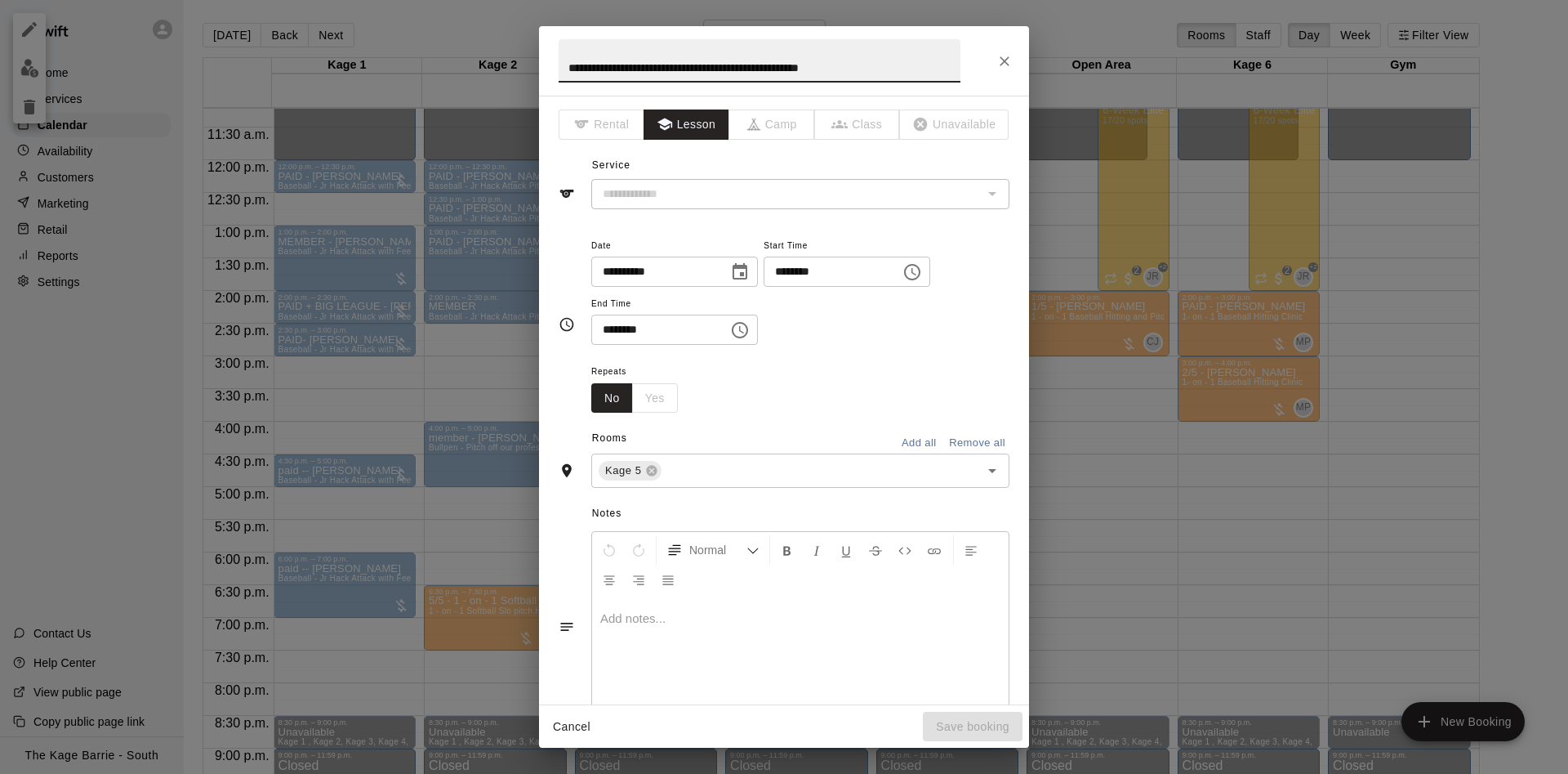
type input "**********"
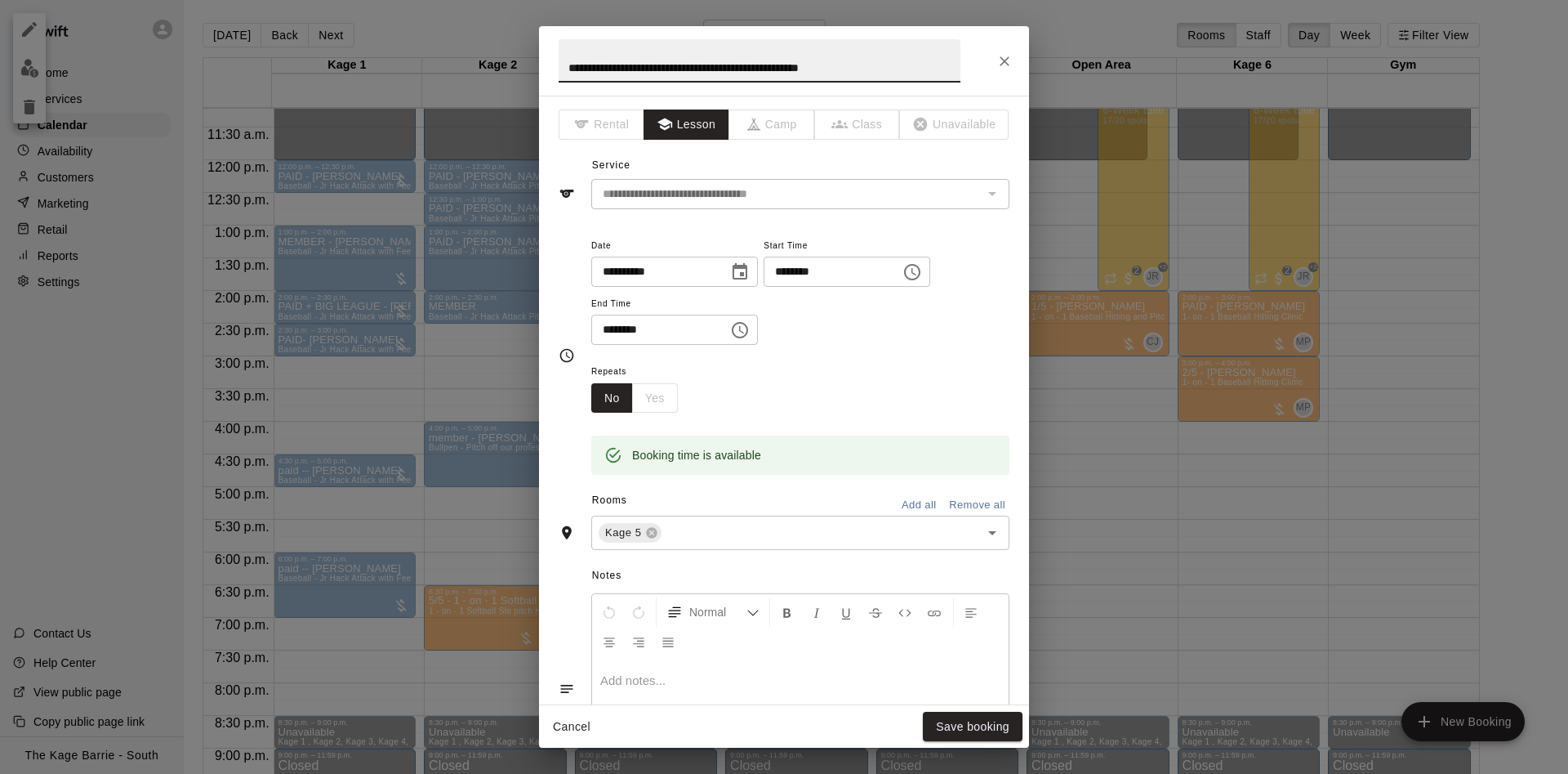
drag, startPoint x: 592, startPoint y: 65, endPoint x: 1107, endPoint y: 68, distance: 515.0
click at [960, 68] on input "**********" at bounding box center [759, 61] width 402 height 43
type input "*****"
click at [1006, 724] on button "Save booking" at bounding box center [973, 726] width 100 height 30
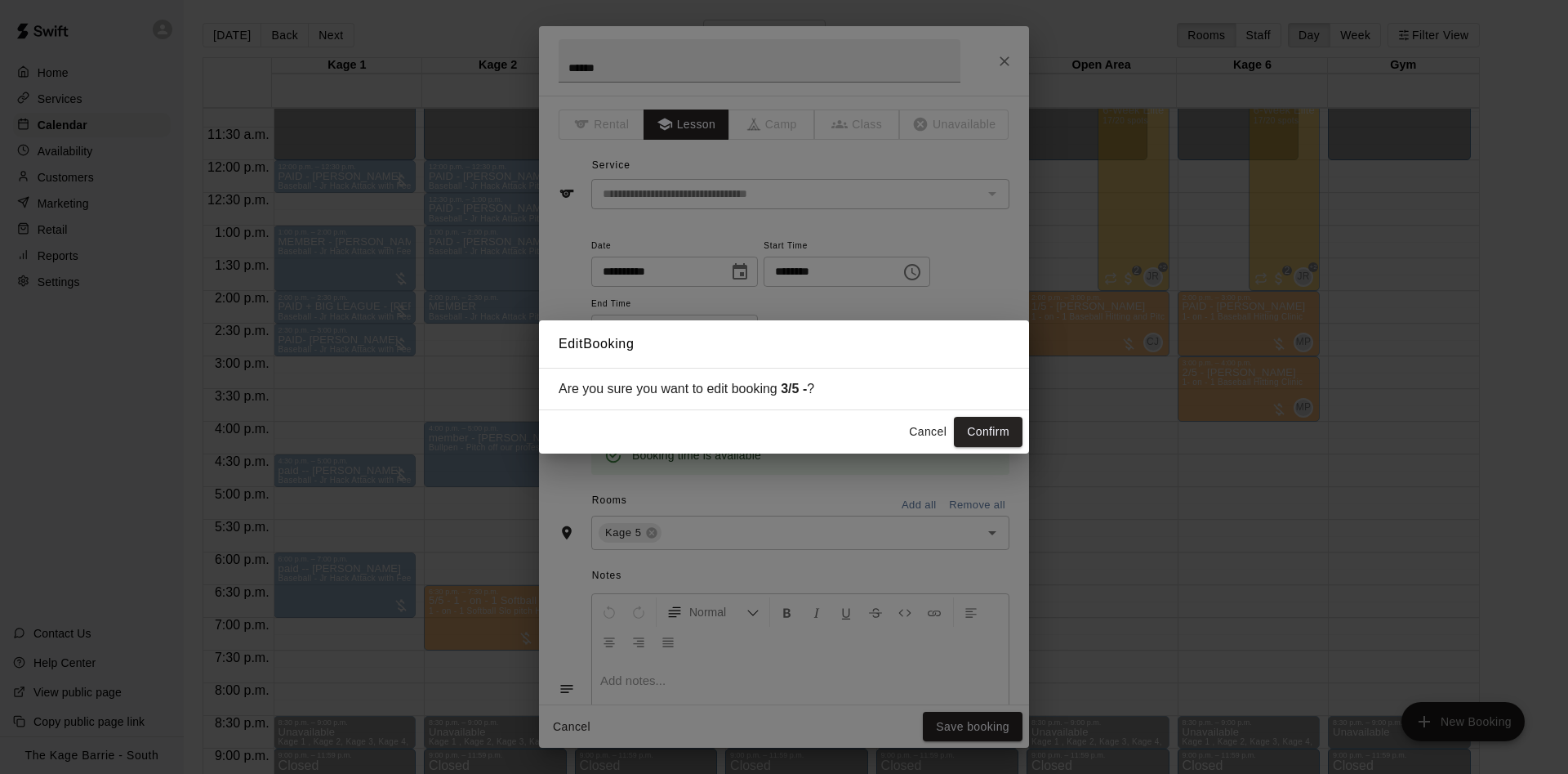
click at [972, 417] on div "Cancel Confirm" at bounding box center [784, 431] width 490 height 43
click at [1001, 430] on button "Confirm" at bounding box center [988, 431] width 69 height 30
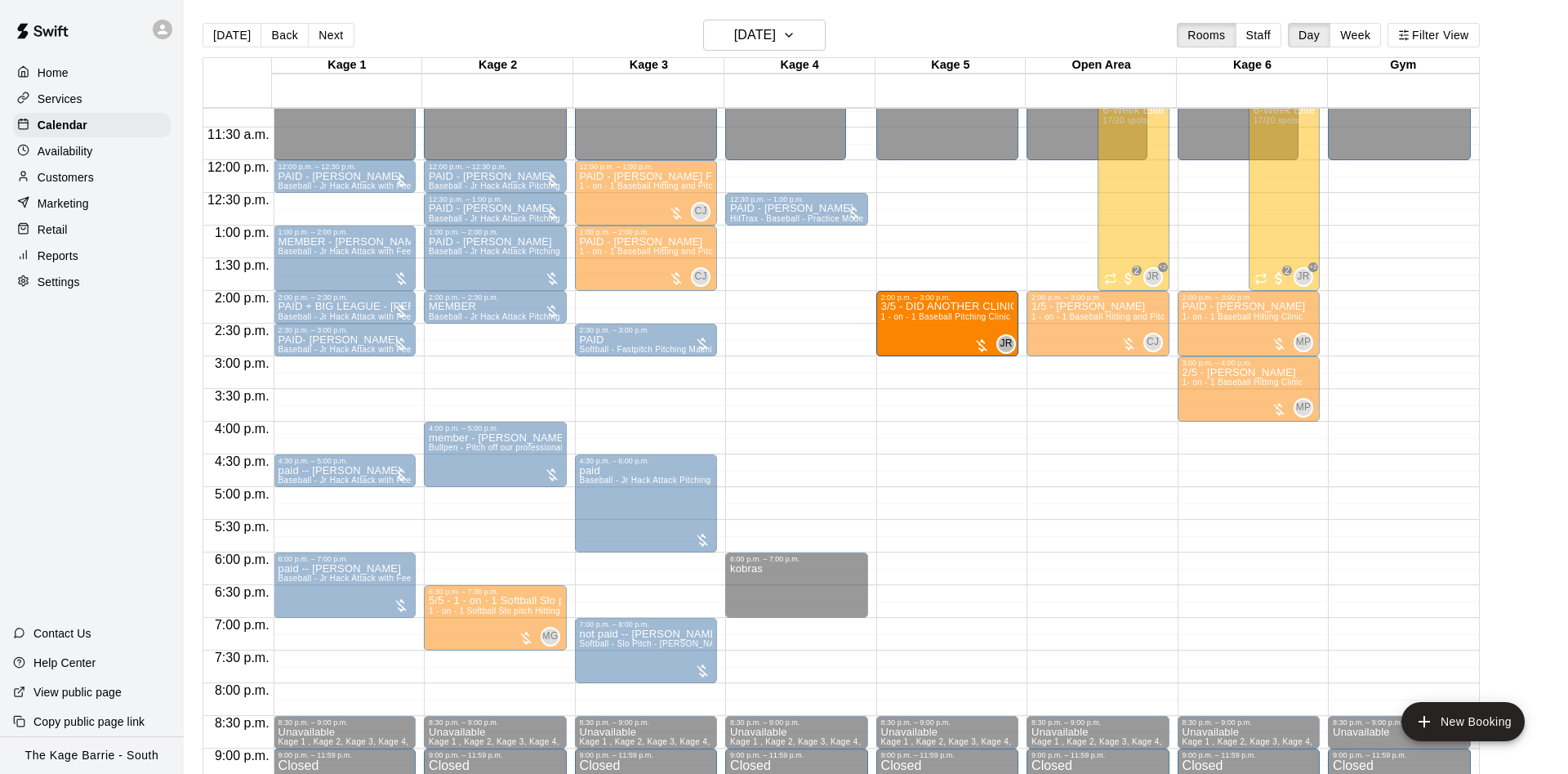
click at [894, 185] on div "12:00 a.m. – 12:00 p.m. Closed 2:00 p.m. – 3:00 p.m. 3/5 - 1 - on - 1 Baseball …" at bounding box center [947, 160] width 143 height 1569
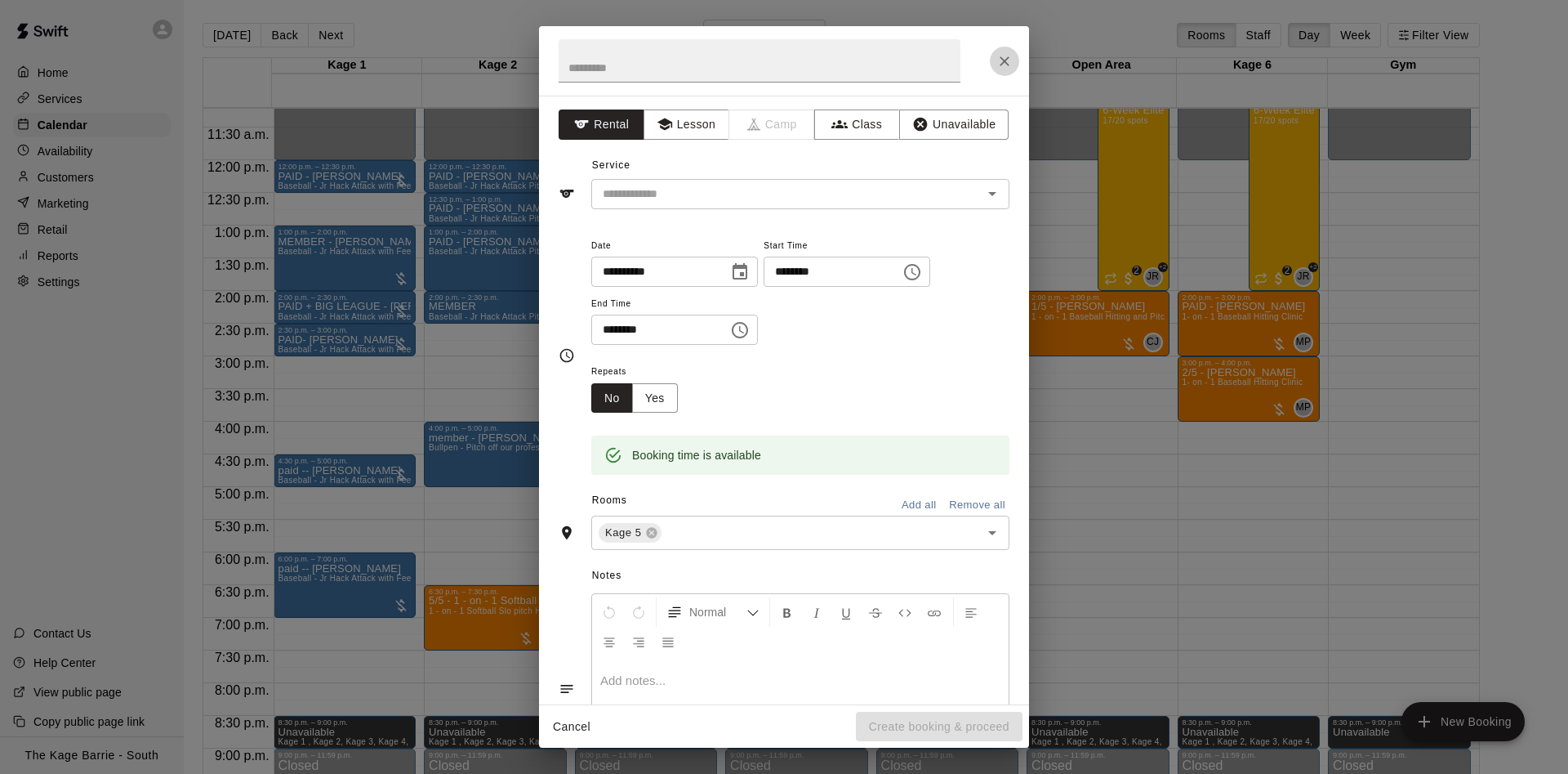
click at [1005, 62] on icon "Close" at bounding box center [1004, 61] width 9 height 9
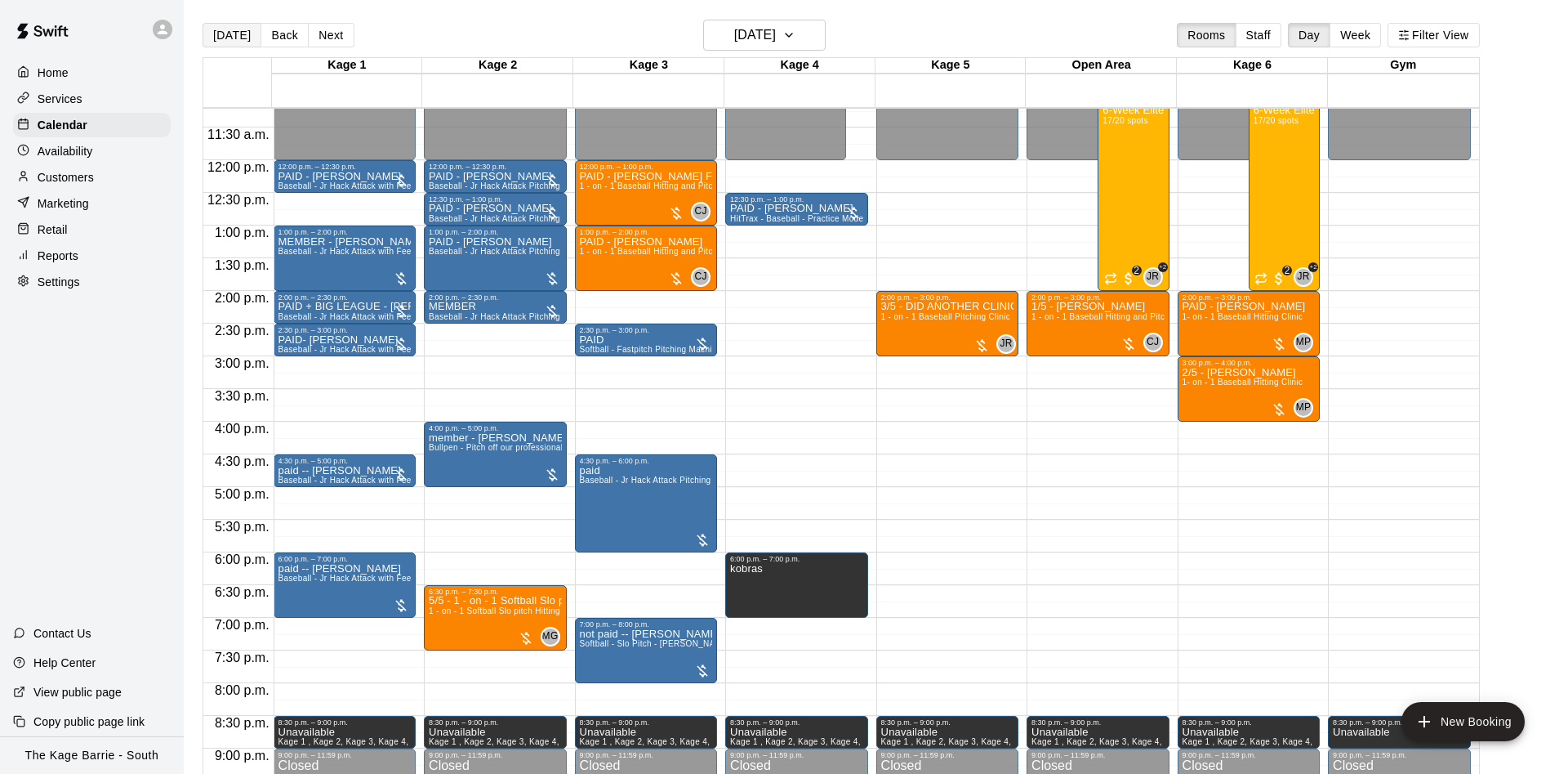
click at [230, 34] on button "[DATE]" at bounding box center [232, 35] width 58 height 25
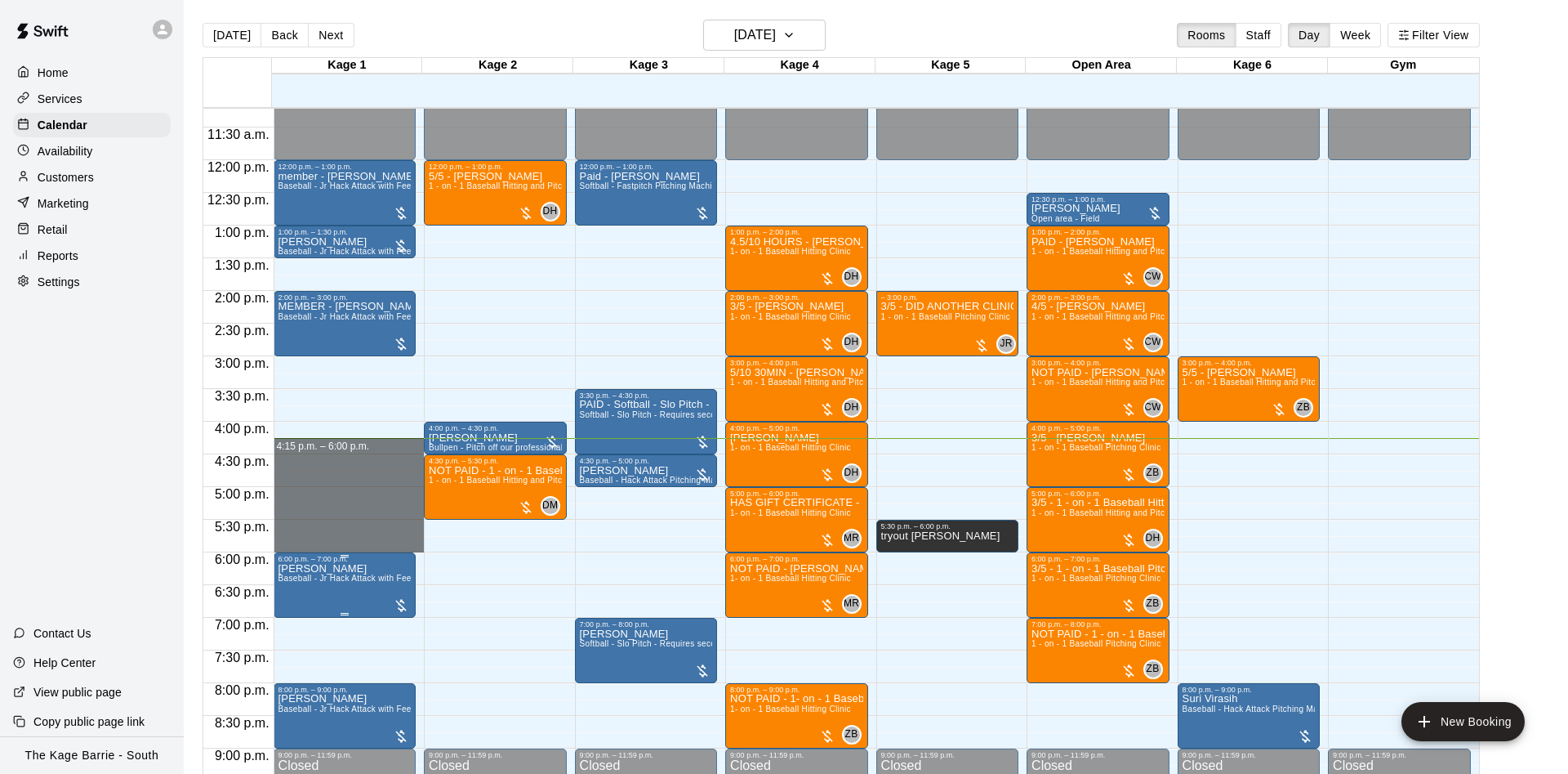
drag, startPoint x: 308, startPoint y: 445, endPoint x: 369, endPoint y: 560, distance: 130.2
click at [393, 459] on div "12:00 a.m. – 12:00 p.m. Closed 12:00 p.m. – 1:00 p.m. member - Michael Filinski…" at bounding box center [349, 160] width 151 height 1569
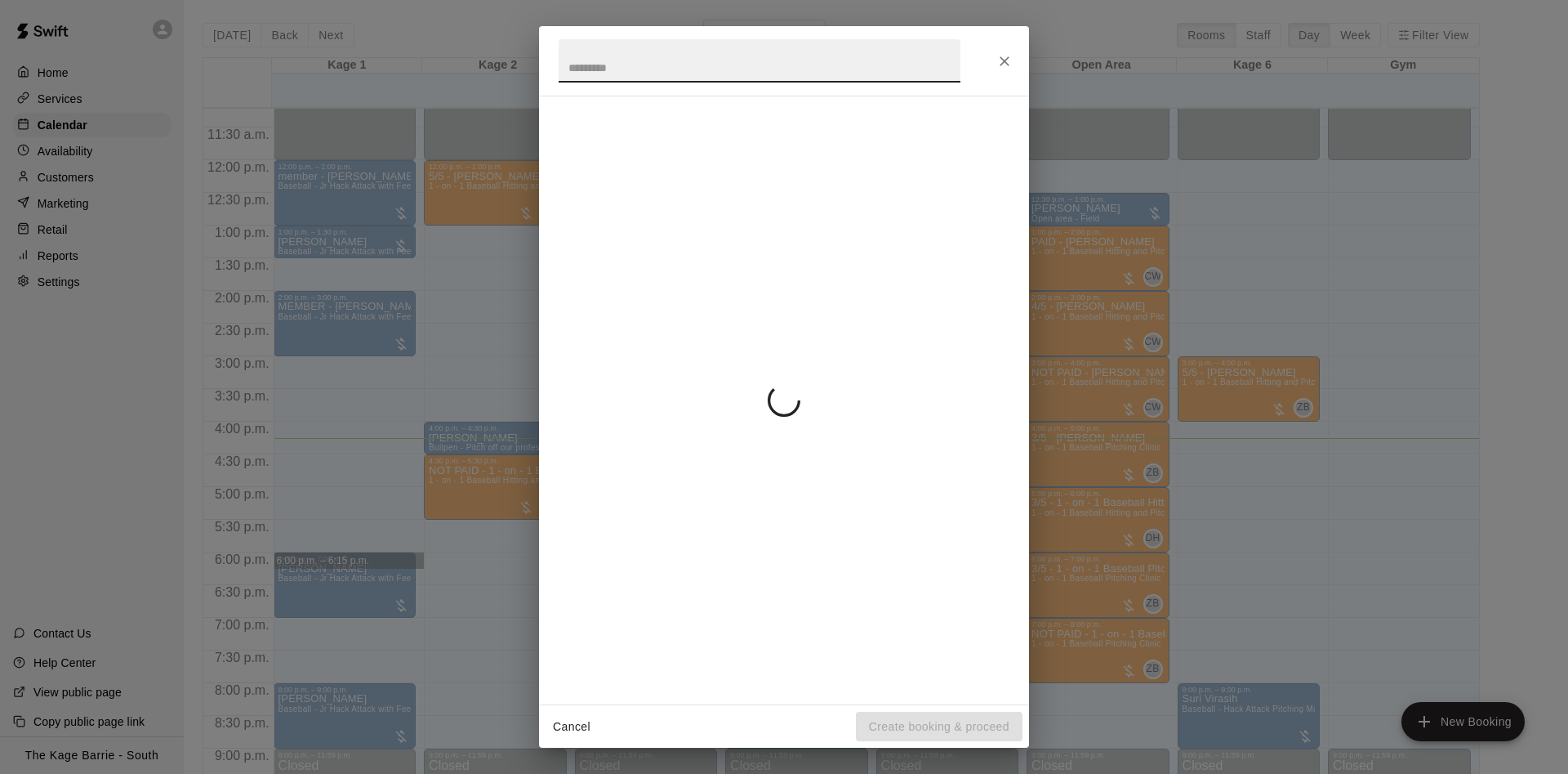
drag, startPoint x: 369, startPoint y: 560, endPoint x: 384, endPoint y: 523, distance: 39.9
click at [384, 523] on body "Home Services Calendar Availability Customers Marketing Retail Reports Settings…" at bounding box center [784, 399] width 1568 height 800
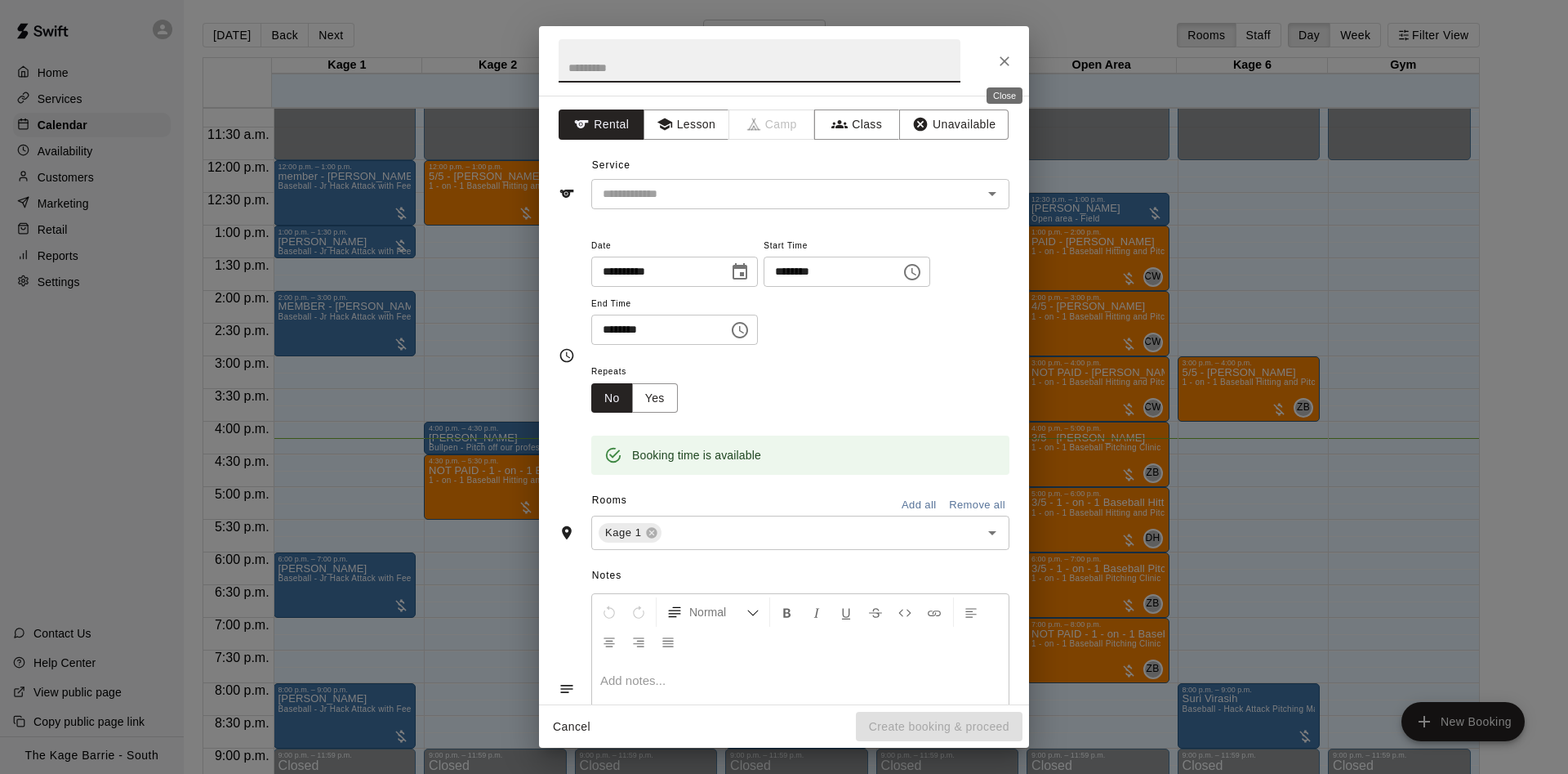
click at [999, 64] on icon "Close" at bounding box center [1004, 61] width 16 height 16
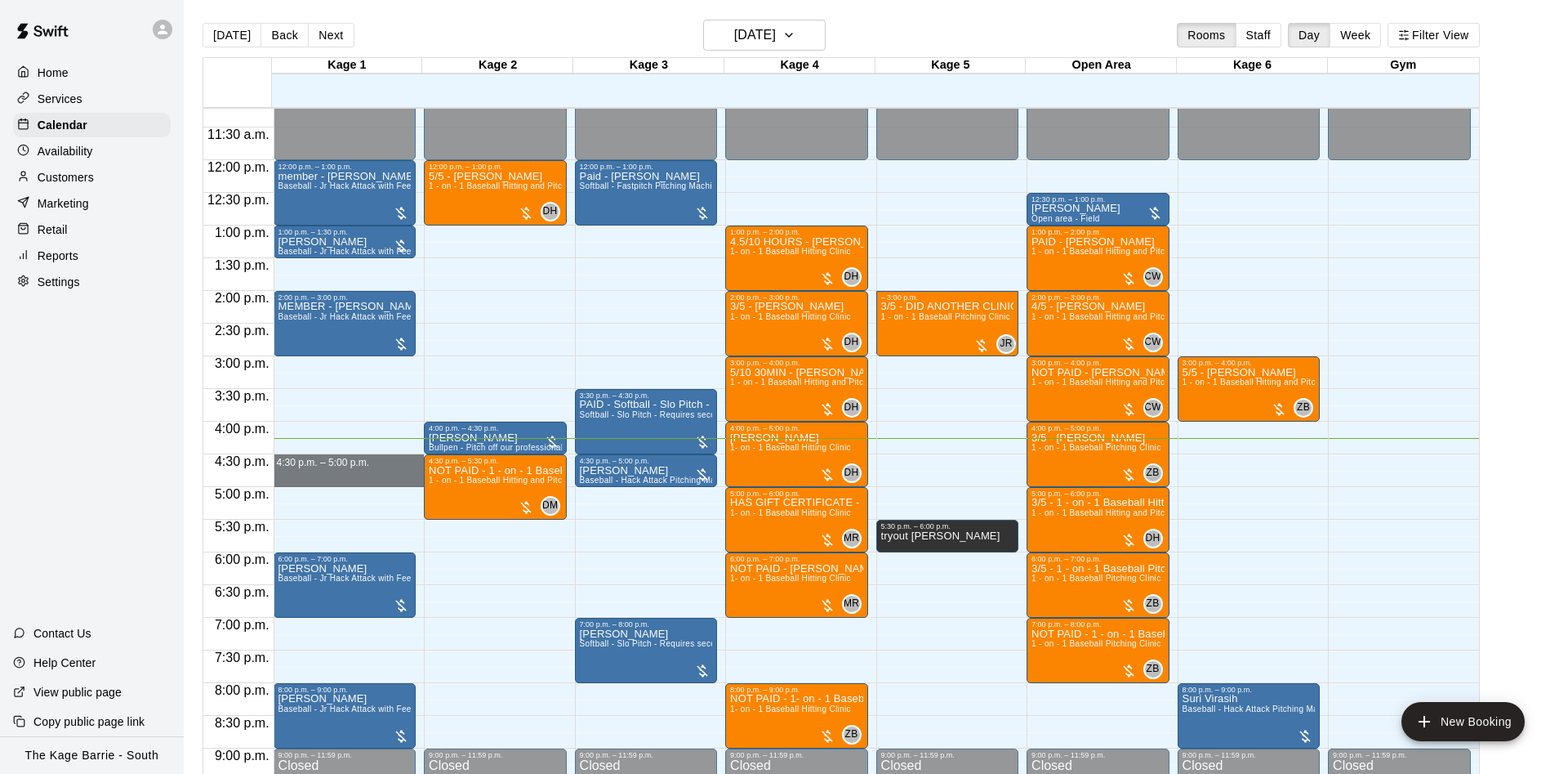
drag, startPoint x: 343, startPoint y: 460, endPoint x: 447, endPoint y: 351, distance: 150.7
click at [447, 352] on div "12:00 a.m. 12:30 a.m. 1:00 a.m. 1:30 a.m. 2:00 a.m. 2:30 a.m. 3:00 a.m. 3:30 a.…" at bounding box center [841, 450] width 1275 height 686
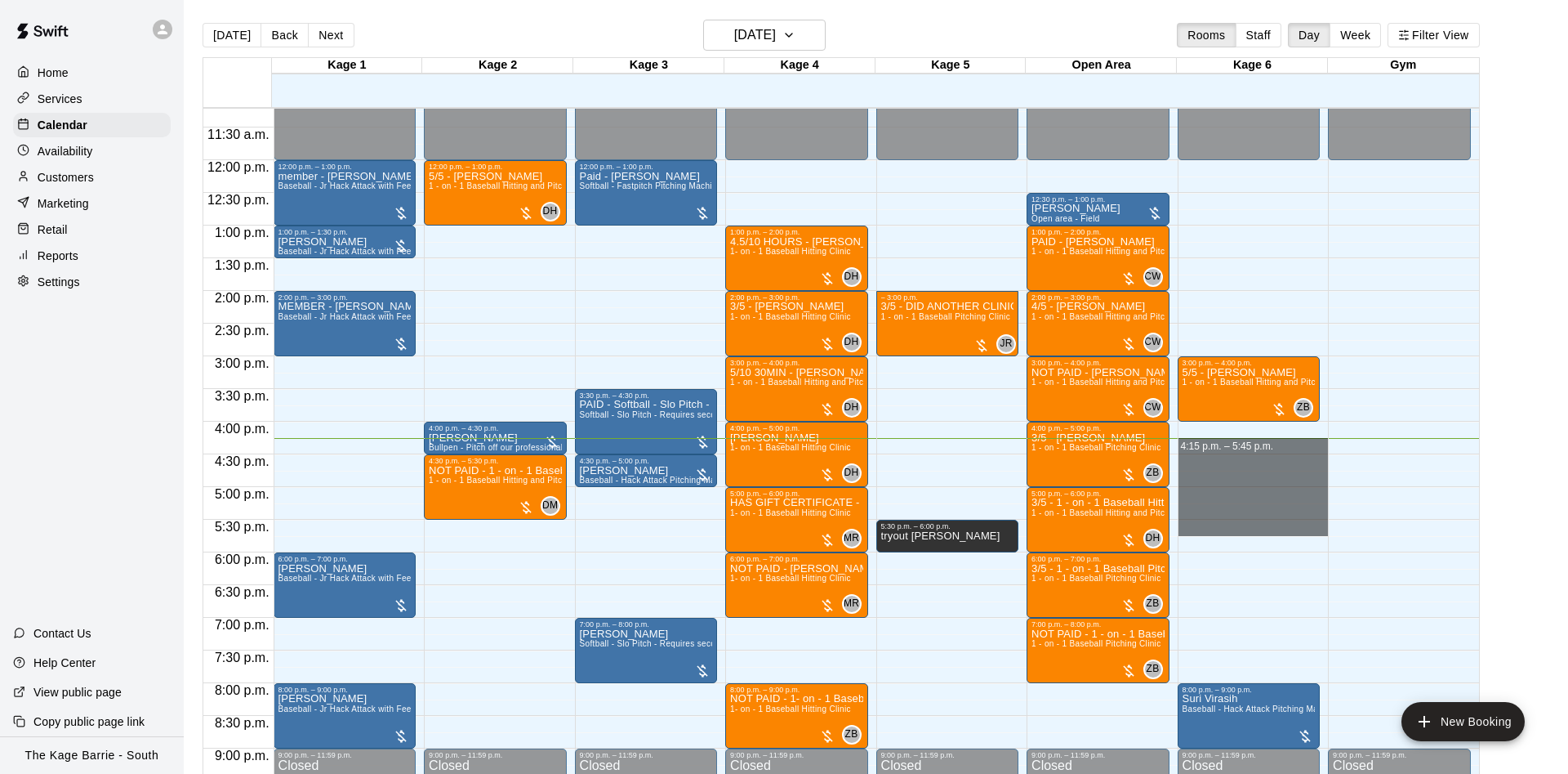
drag, startPoint x: 1247, startPoint y: 435, endPoint x: 1298, endPoint y: 463, distance: 58.2
click at [1255, 512] on div "12:00 a.m. – 12:00 p.m. Closed 3:00 p.m. – 4:00 p.m. 5/5 - Tony Neely 1 - on - …" at bounding box center [1253, 160] width 151 height 1569
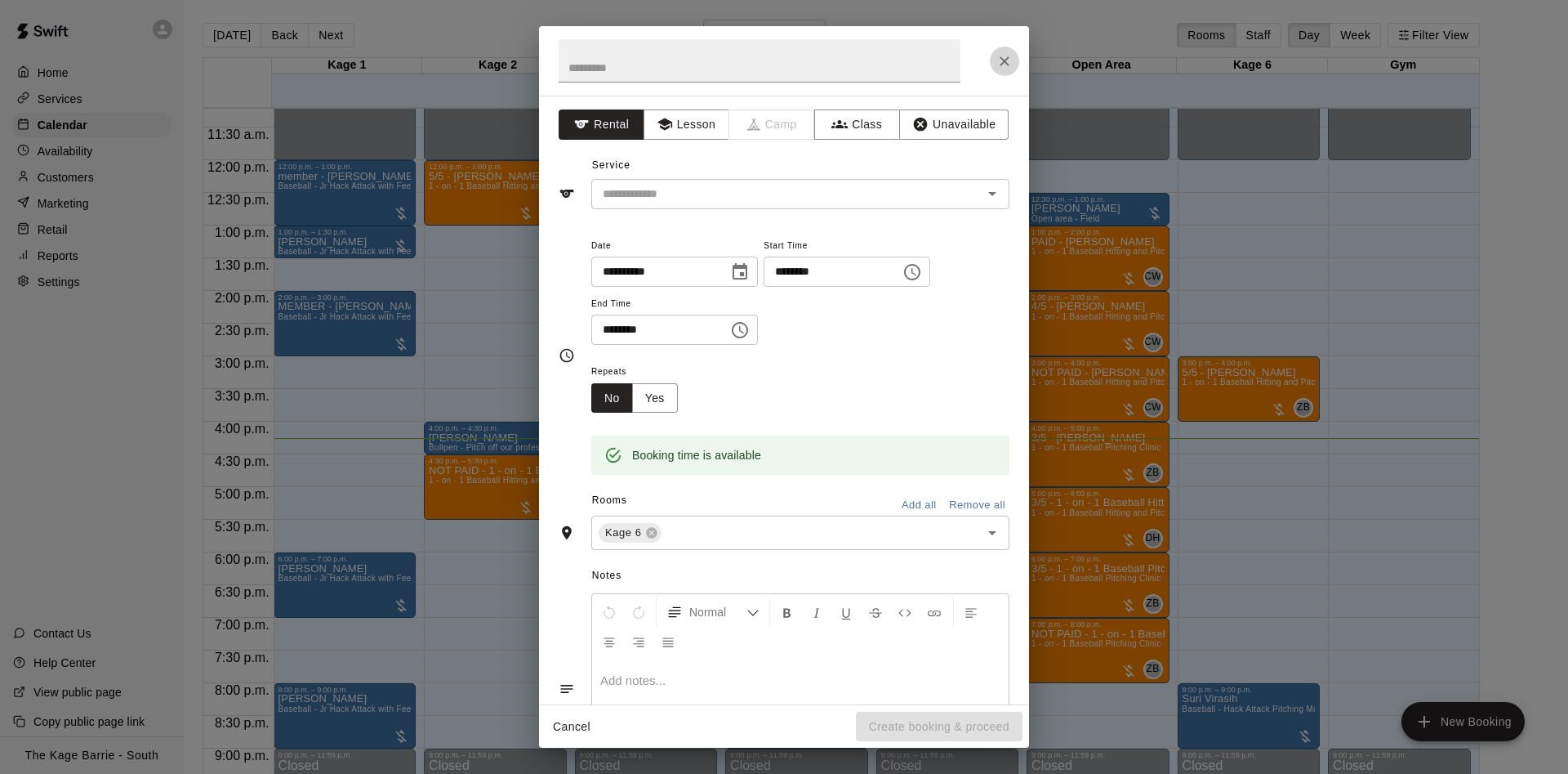
click at [1008, 59] on icon "Close" at bounding box center [1004, 61] width 16 height 16
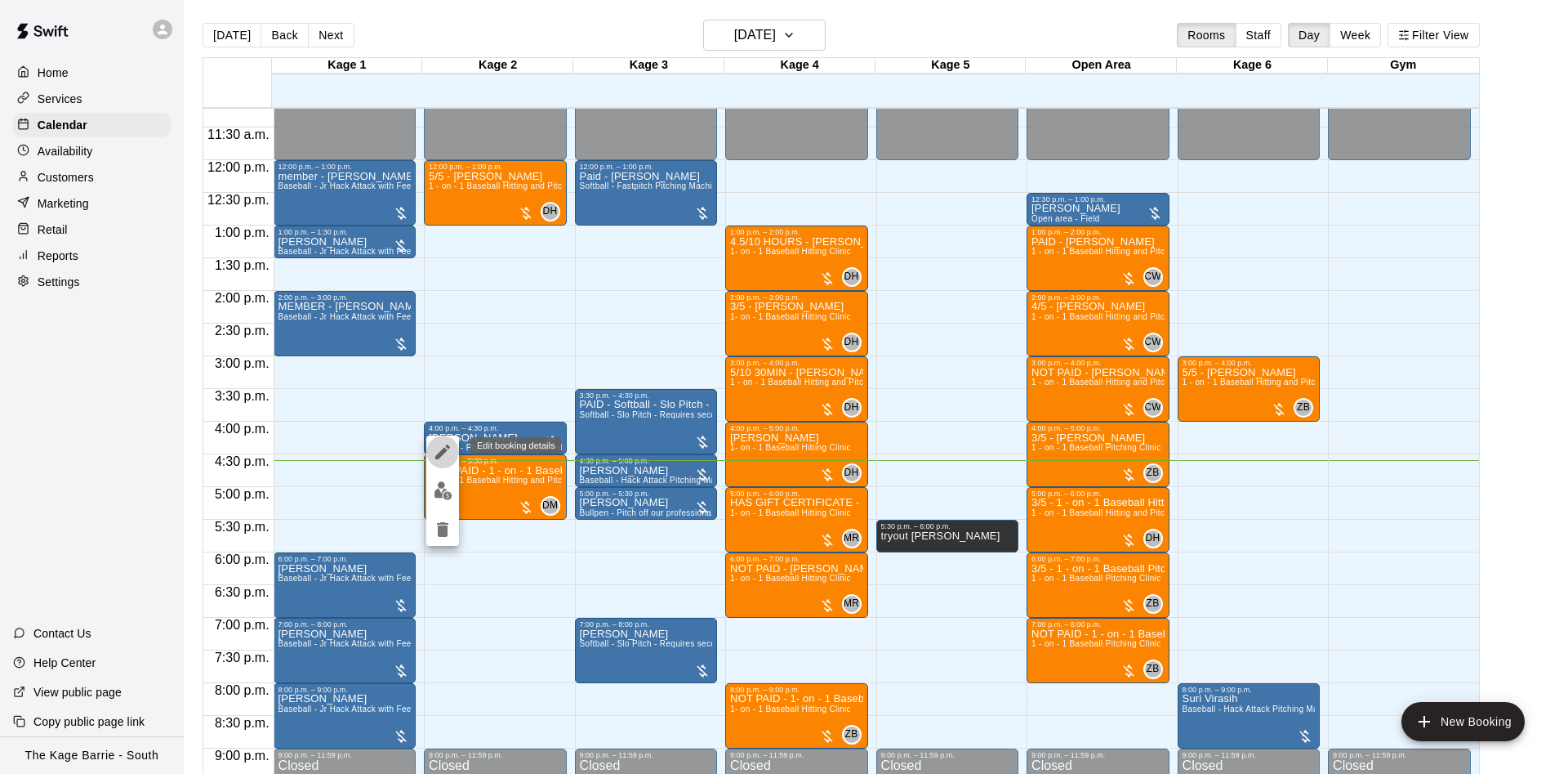
click at [442, 455] on icon "edit" at bounding box center [442, 451] width 20 height 20
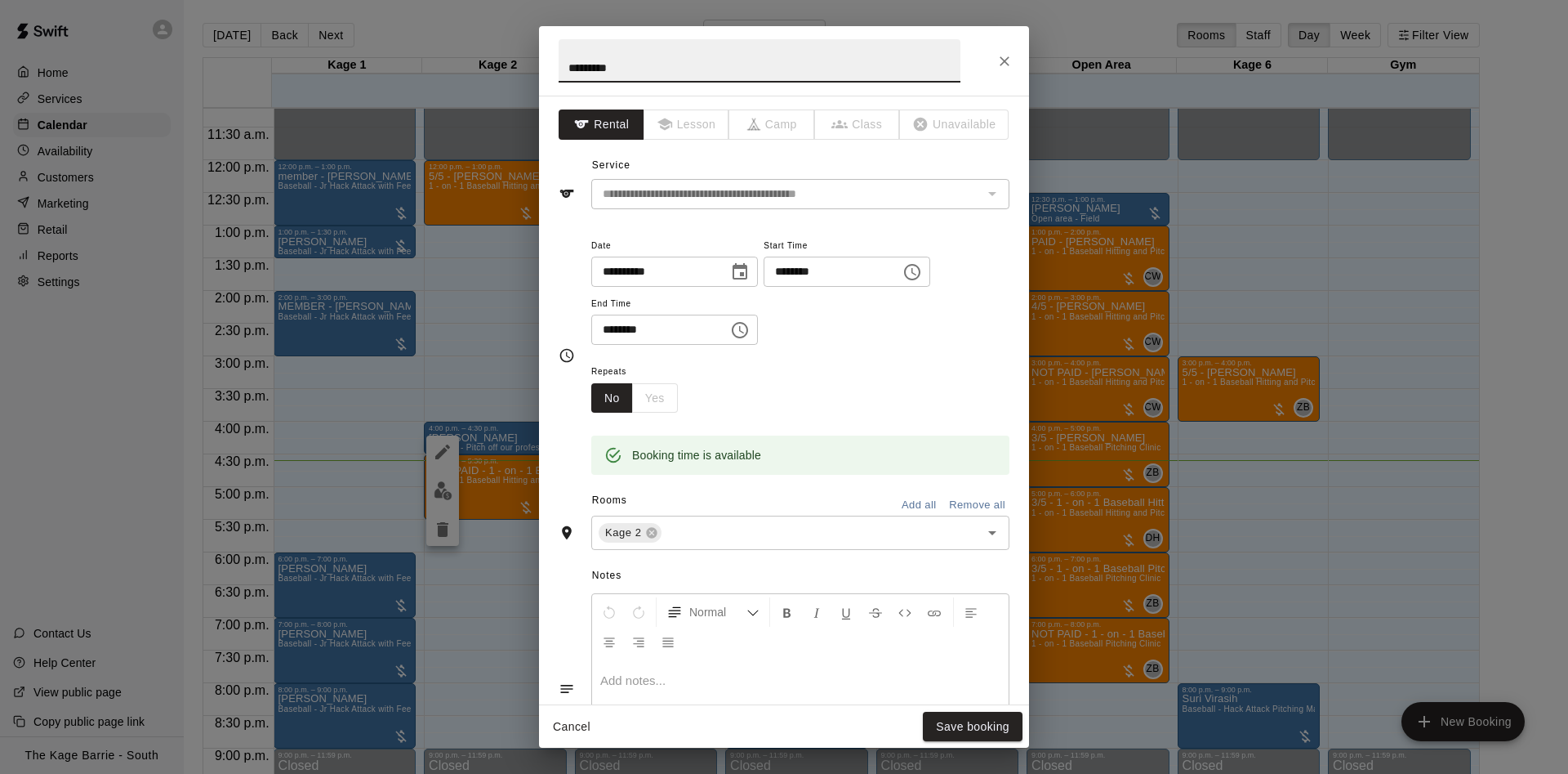
drag, startPoint x: 611, startPoint y: 70, endPoint x: 593, endPoint y: 70, distance: 18.0
click at [593, 70] on input "*********" at bounding box center [759, 61] width 402 height 43
click at [560, 66] on input "*********" at bounding box center [759, 61] width 402 height 43
type input "**********"
click at [927, 725] on button "Save booking" at bounding box center [973, 726] width 100 height 30
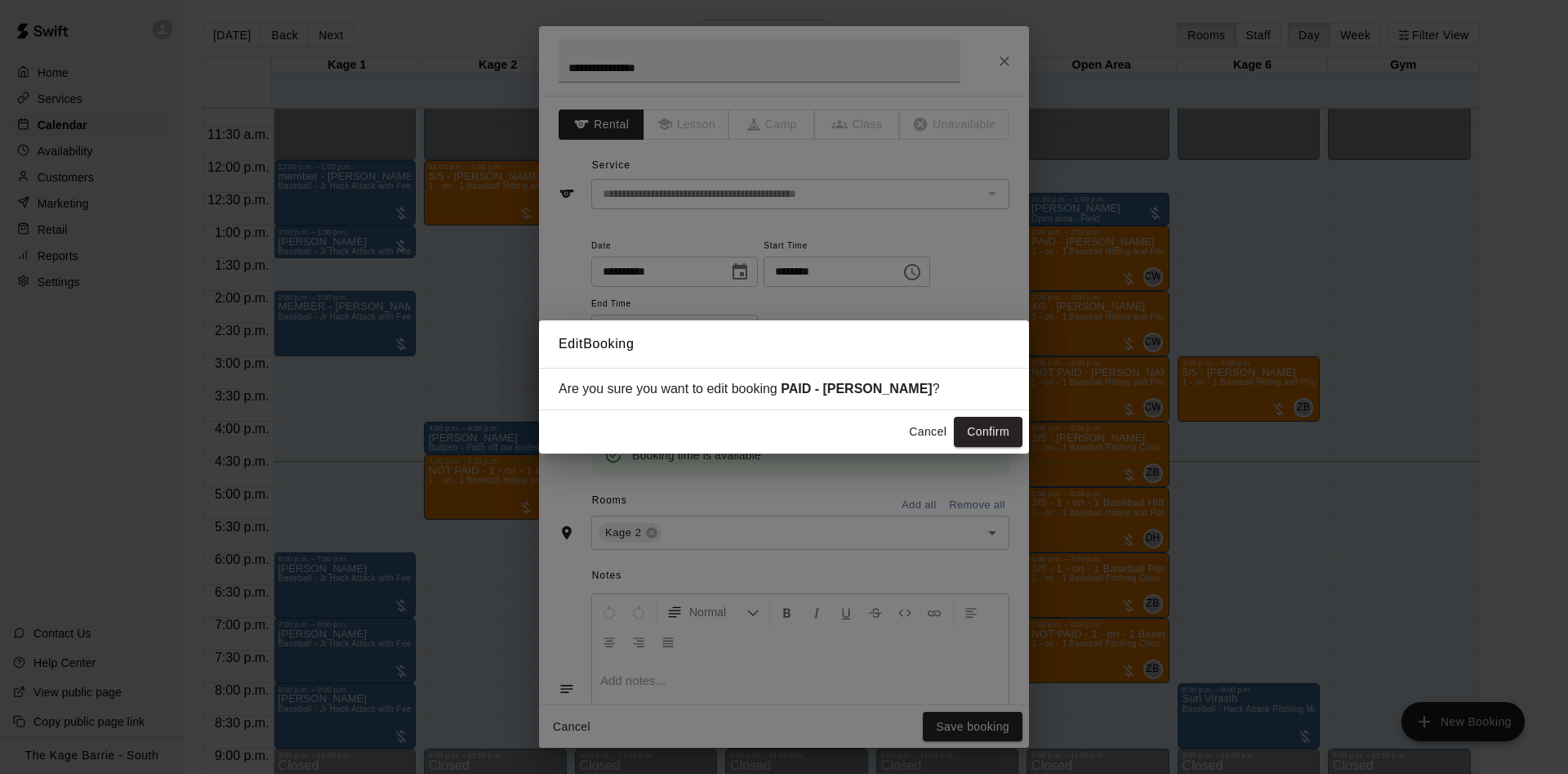
click at [974, 427] on button "Confirm" at bounding box center [988, 431] width 69 height 30
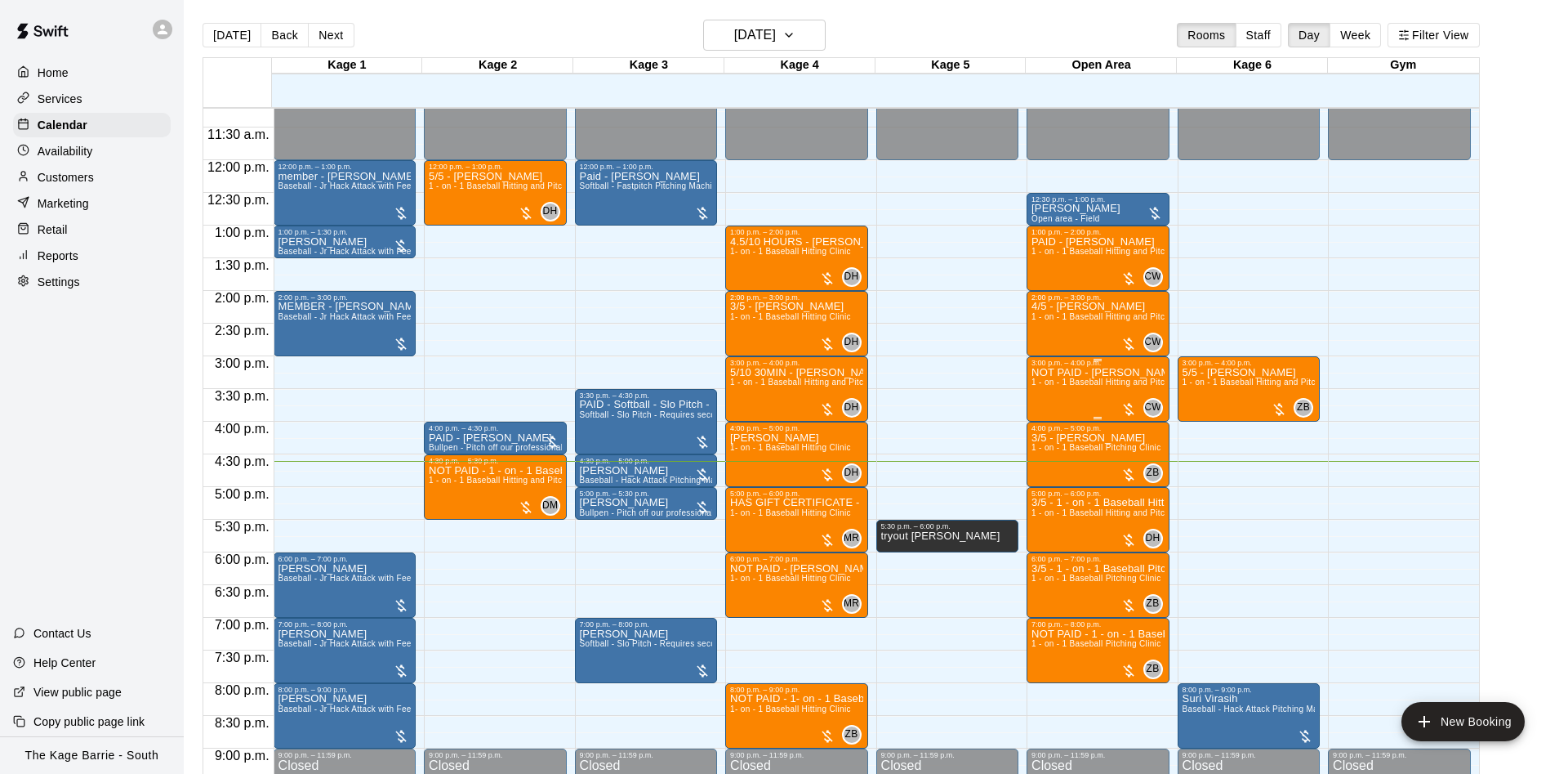
click at [1066, 386] on span "1 - on - 1 Baseball Hitting and Pitching Clinic" at bounding box center [1118, 381] width 174 height 9
click at [1040, 382] on div at bounding box center [1047, 436] width 33 height 110
click at [1046, 395] on icon "edit" at bounding box center [1047, 398] width 20 height 20
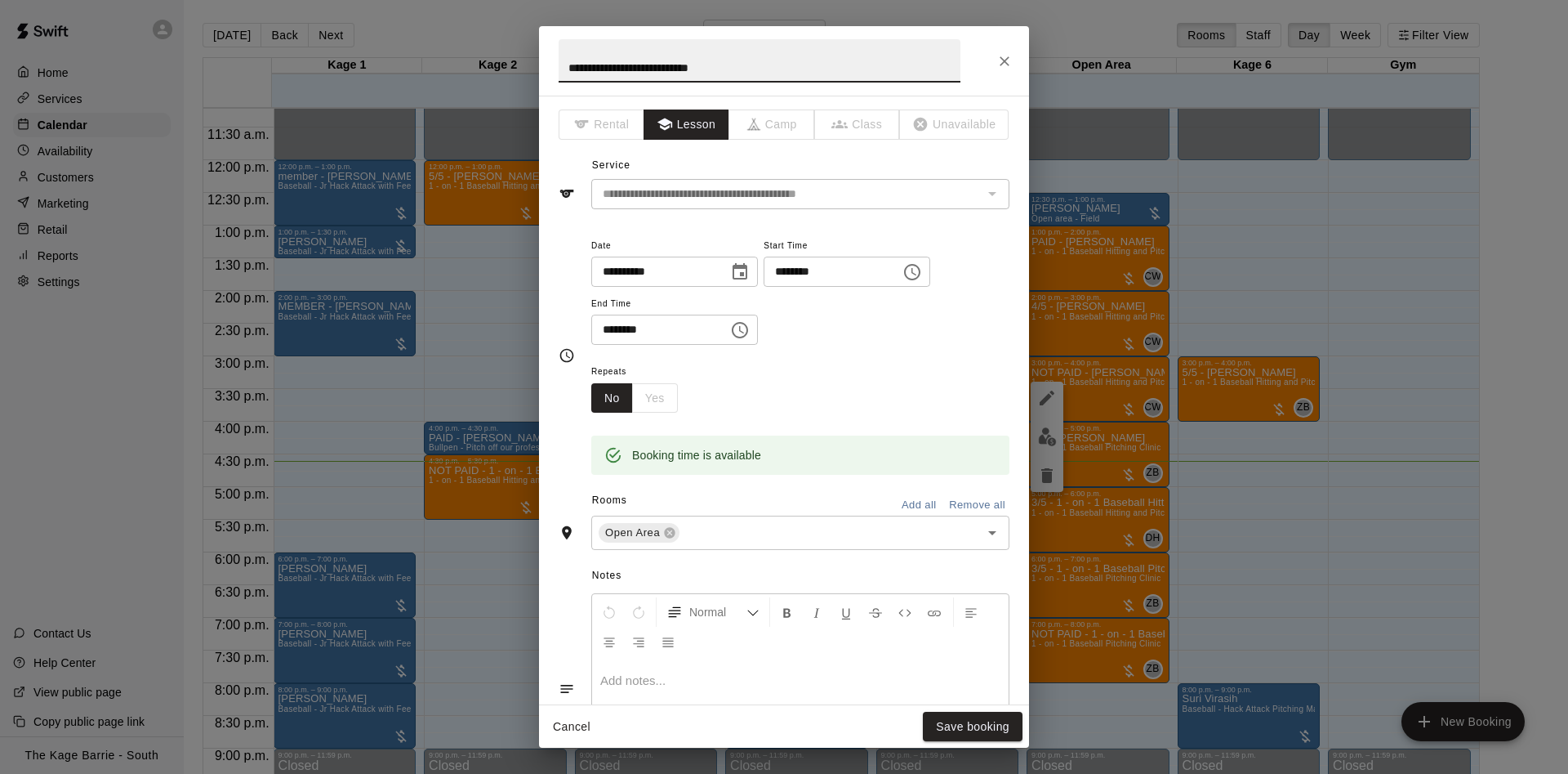
drag, startPoint x: 598, startPoint y: 67, endPoint x: 513, endPoint y: 60, distance: 85.3
click at [558, 60] on input "**********" at bounding box center [759, 61] width 402 height 43
type input "**********"
click at [969, 715] on button "Save booking" at bounding box center [973, 726] width 100 height 30
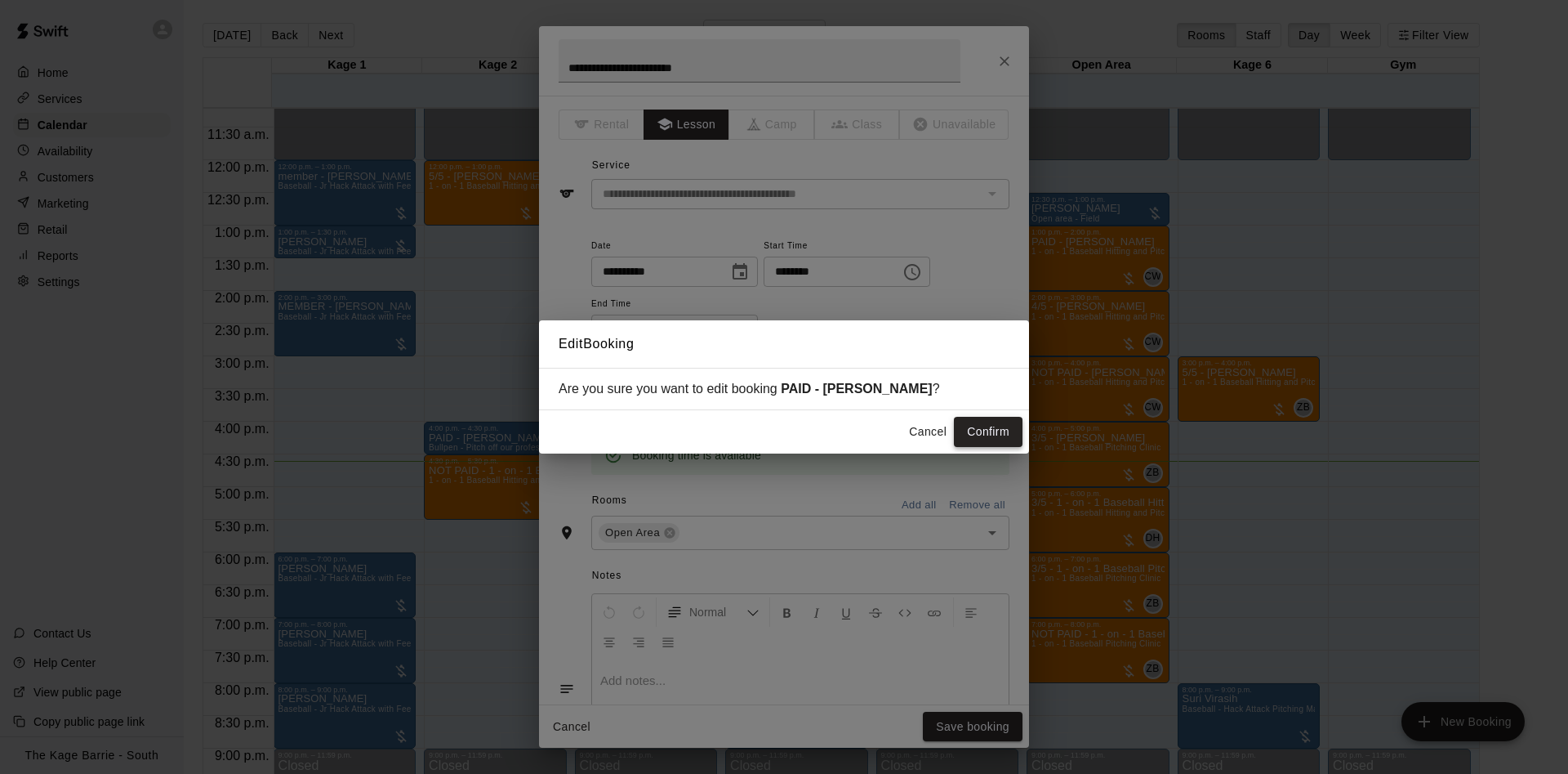
click at [990, 424] on button "Confirm" at bounding box center [988, 431] width 69 height 30
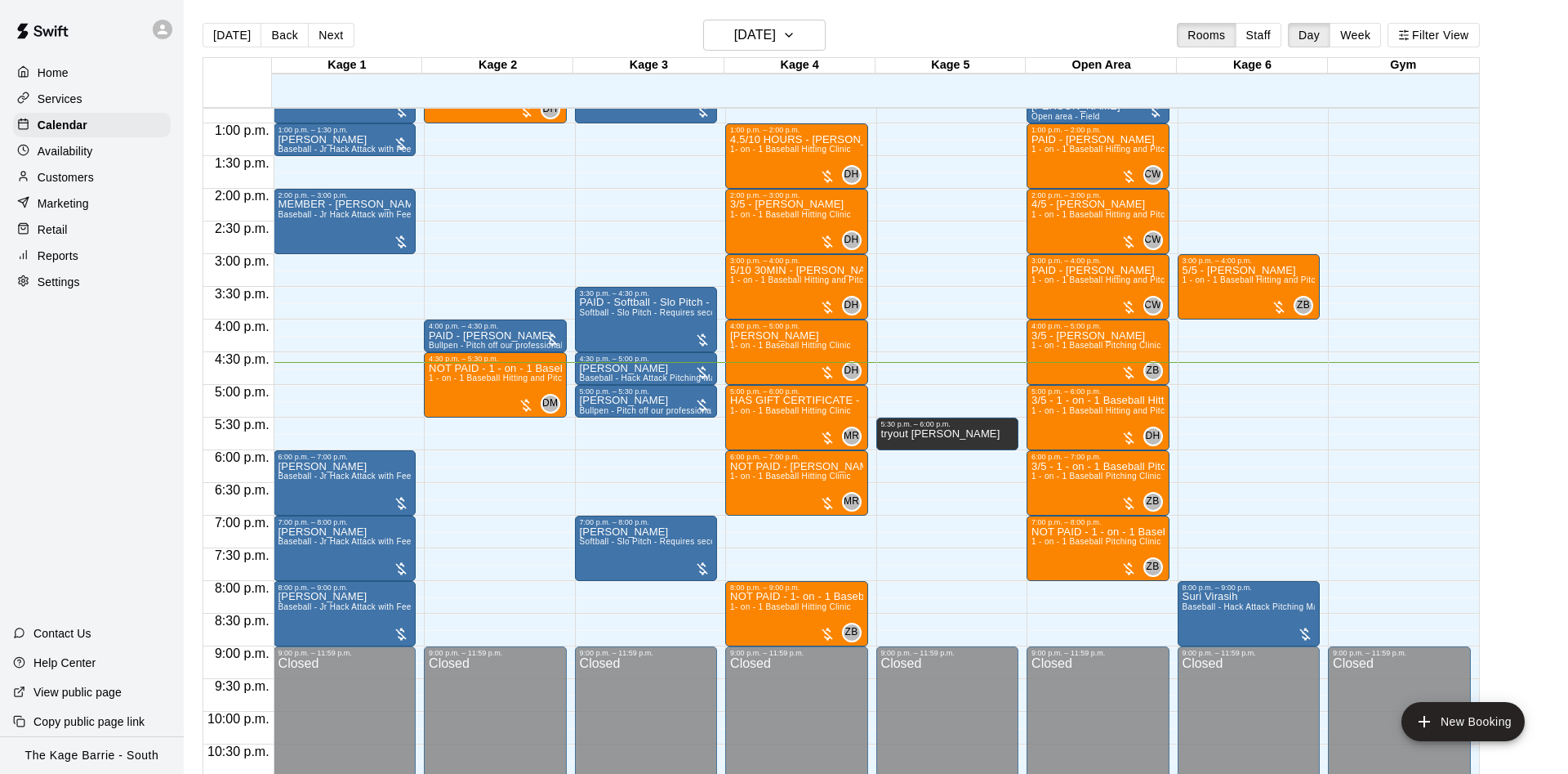
scroll to position [887, 0]
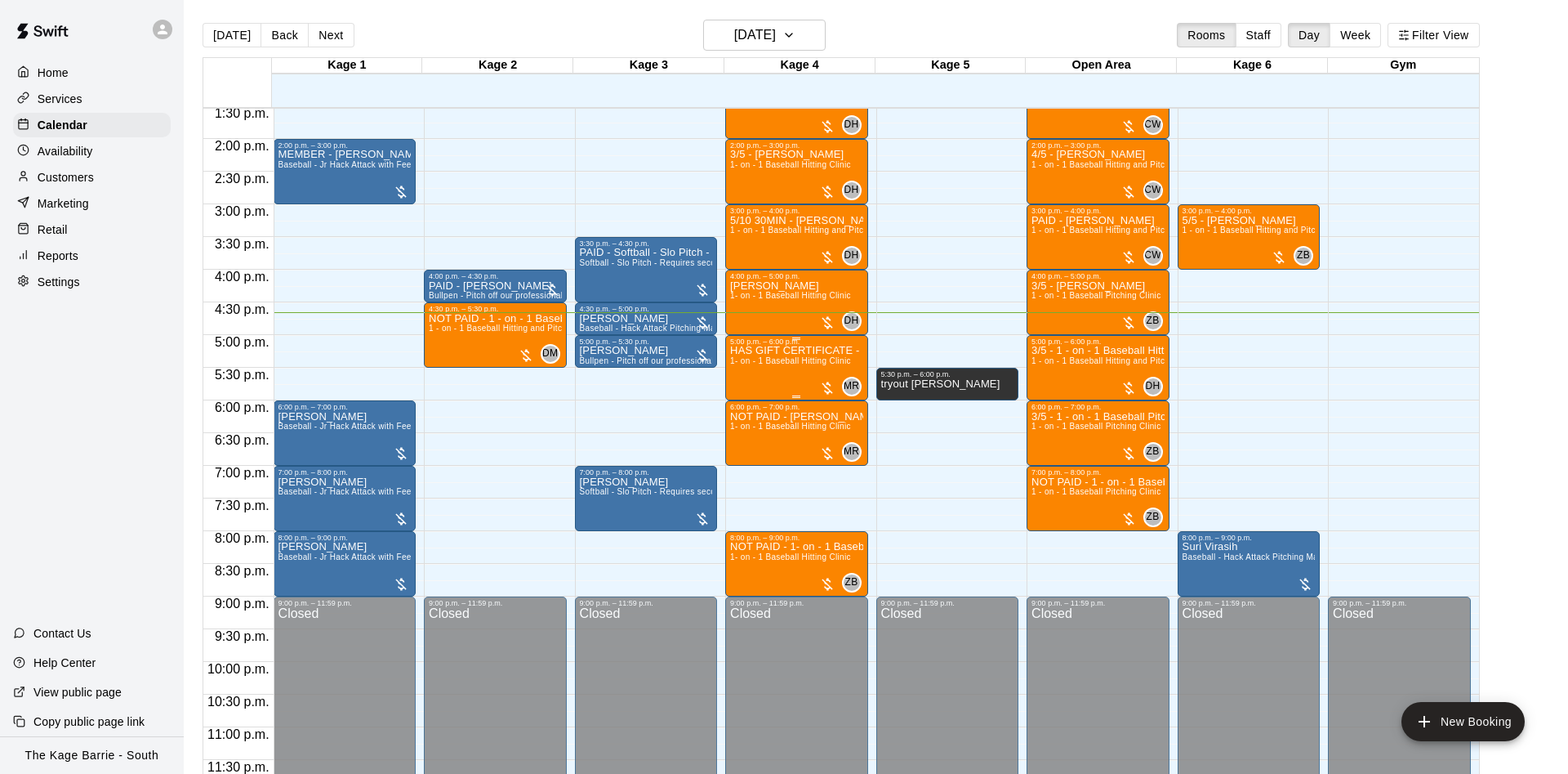
click at [796, 365] on span "1- on - 1 Baseball Hitting Clinic" at bounding box center [790, 361] width 121 height 9
click at [737, 411] on img "edit" at bounding box center [745, 414] width 19 height 19
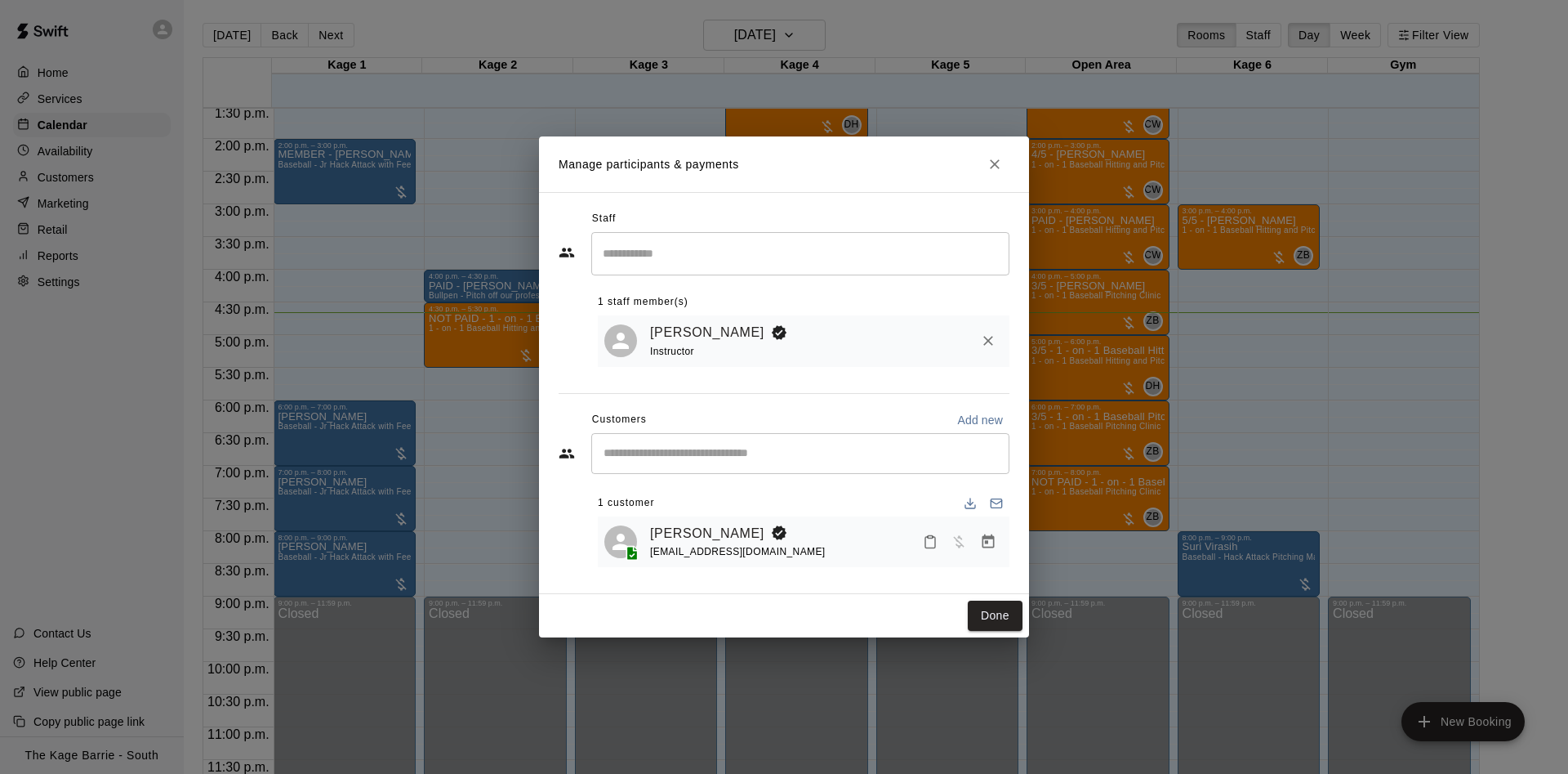
click at [1008, 154] on h2 "Manage participants & payments" at bounding box center [784, 164] width 490 height 56
click at [1005, 155] on button "Close" at bounding box center [994, 164] width 29 height 29
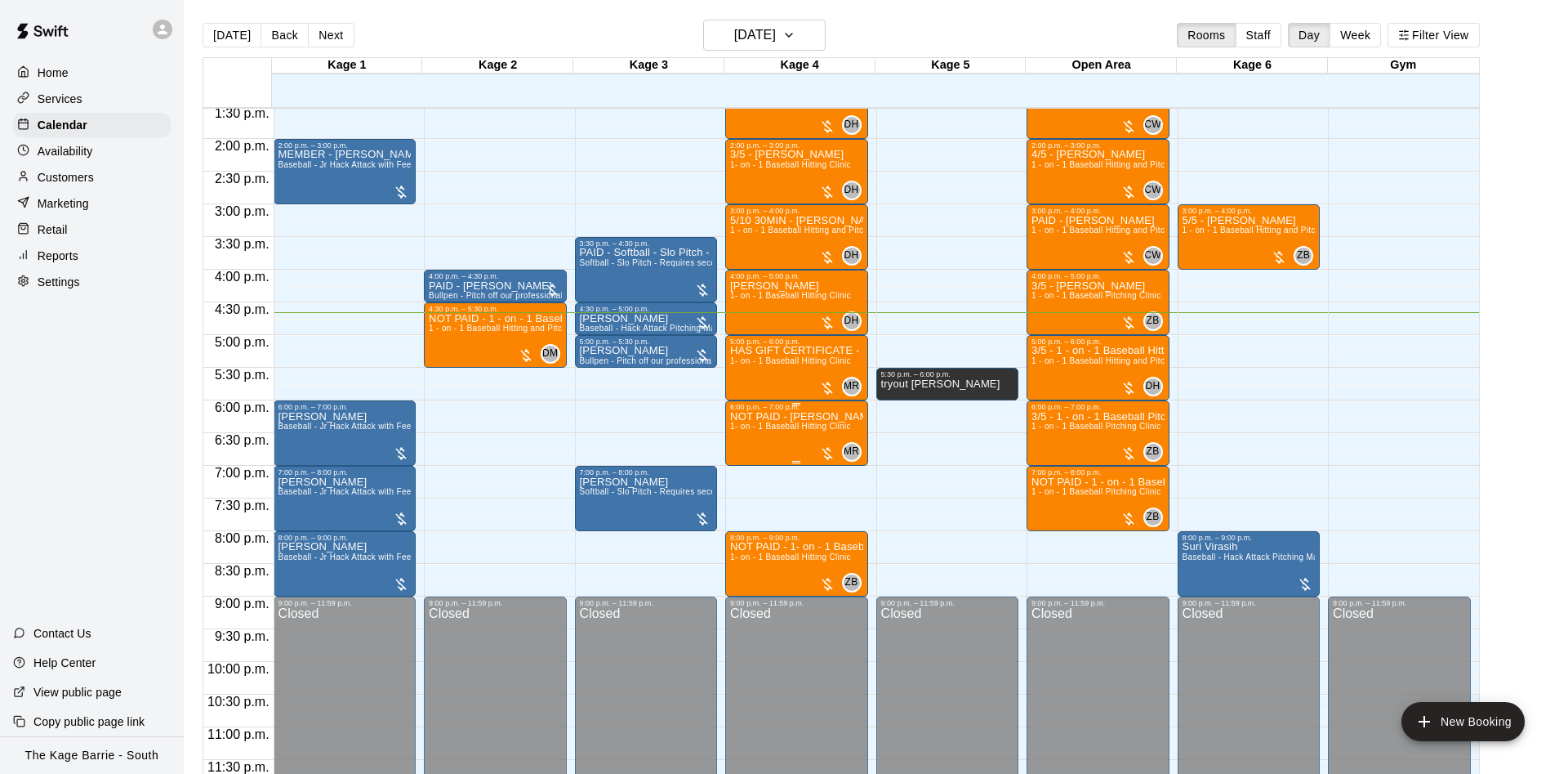
click at [744, 471] on img "edit" at bounding box center [745, 467] width 19 height 19
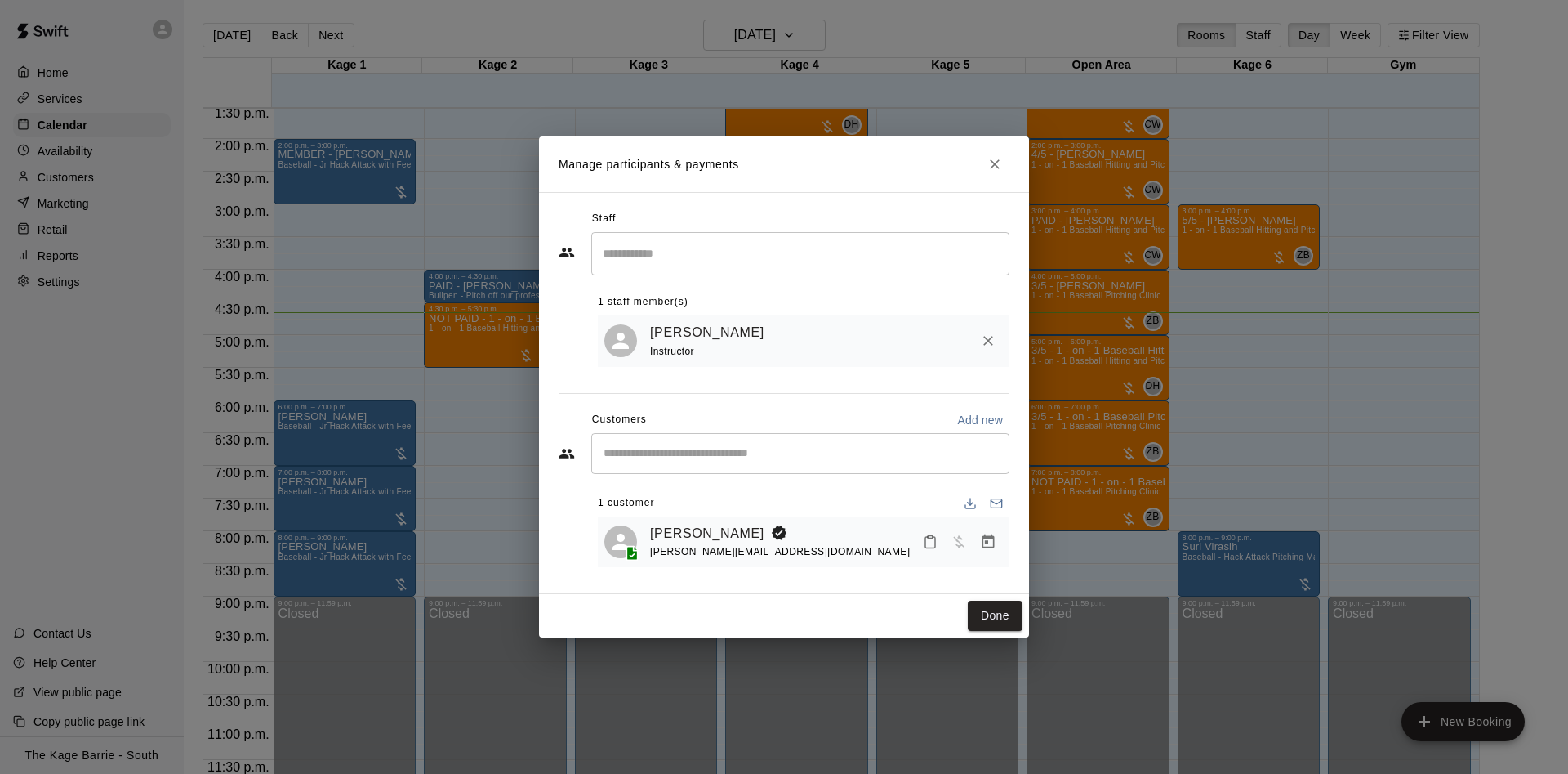
click at [702, 521] on div "Gavin Koroll ryan@m1merch.com" at bounding box center [803, 542] width 411 height 52
click at [699, 530] on link "[PERSON_NAME]" at bounding box center [707, 533] width 114 height 21
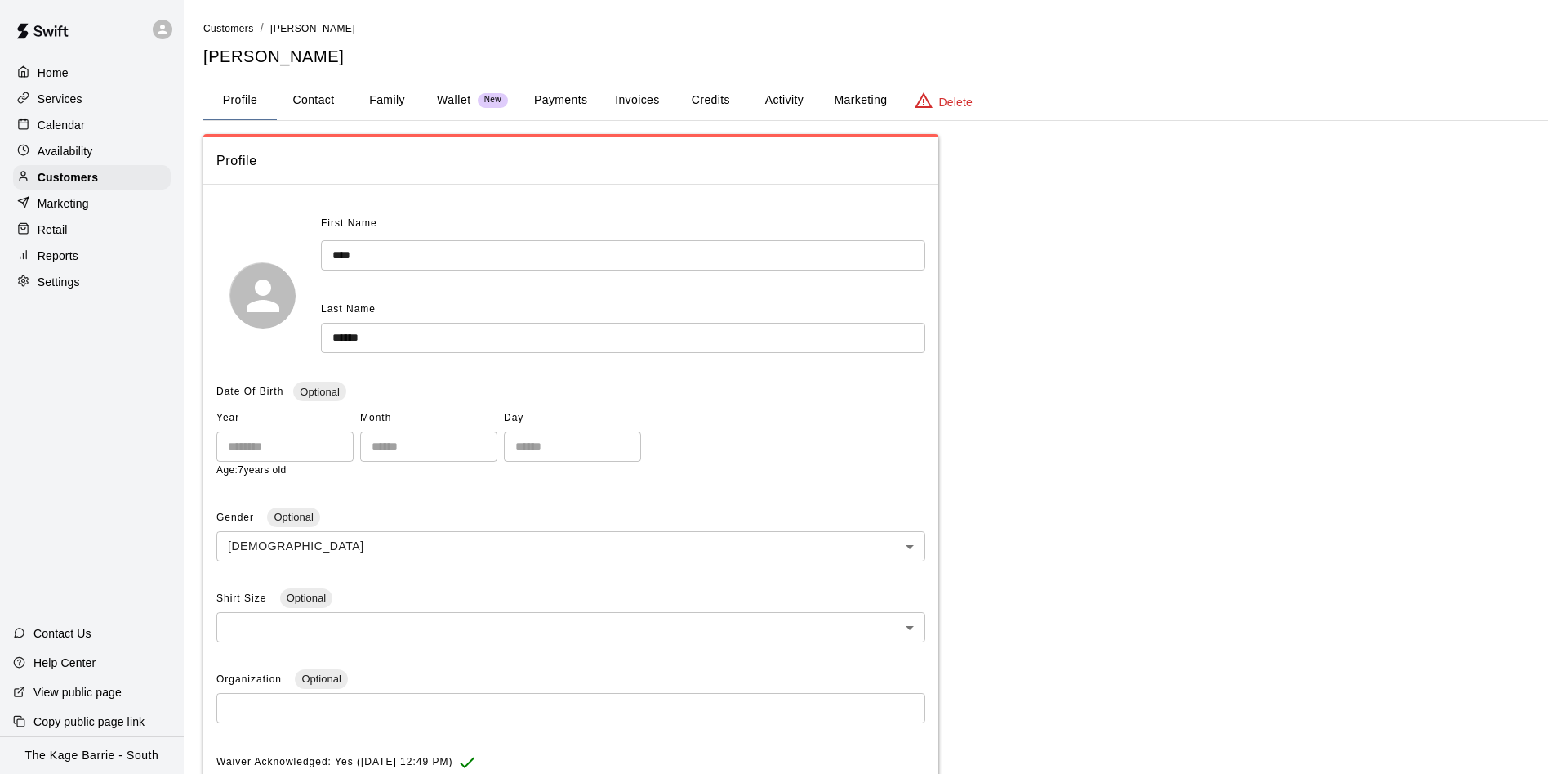
click at [786, 90] on button "Activity" at bounding box center [784, 101] width 74 height 40
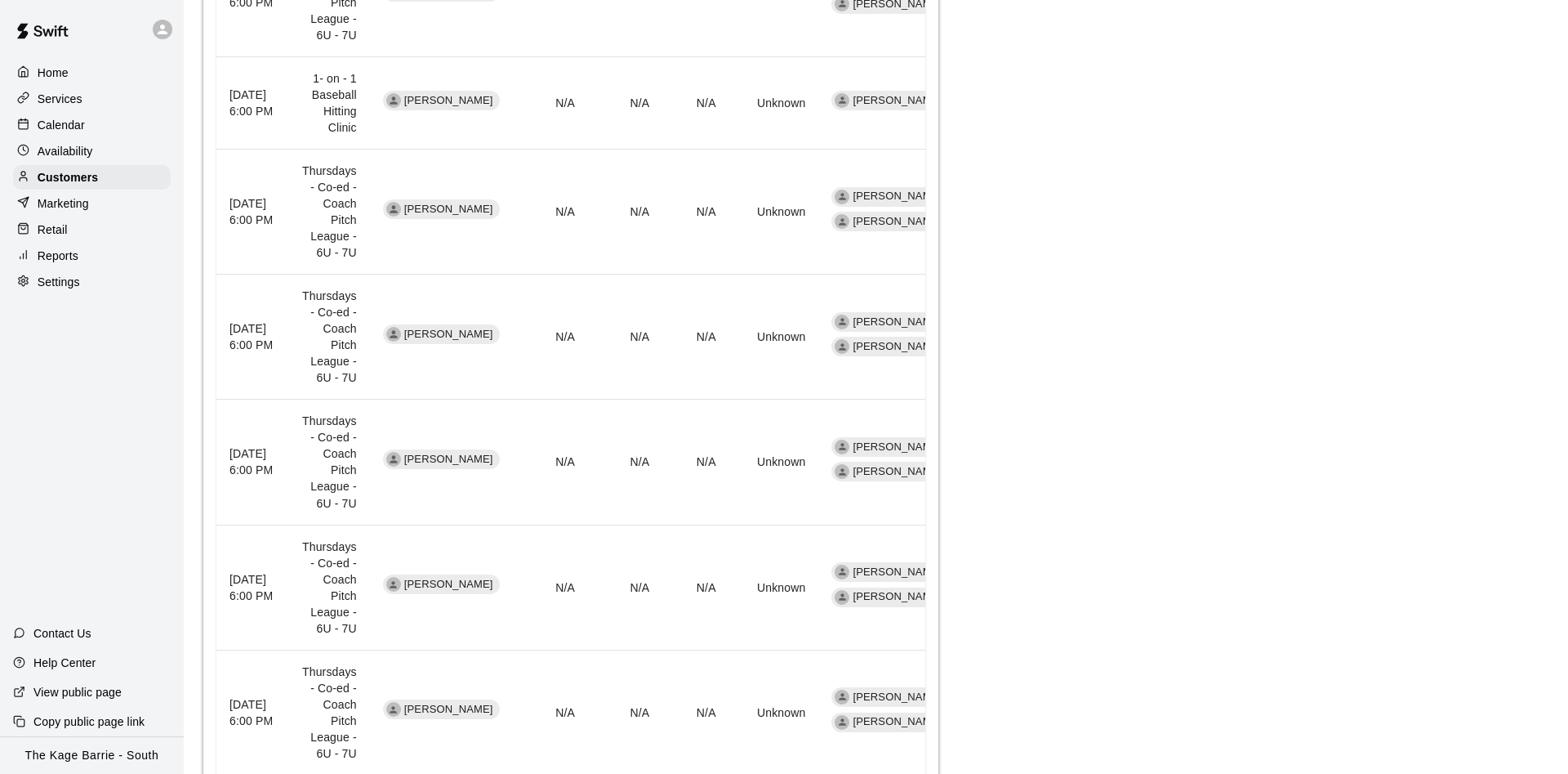
scroll to position [833, 0]
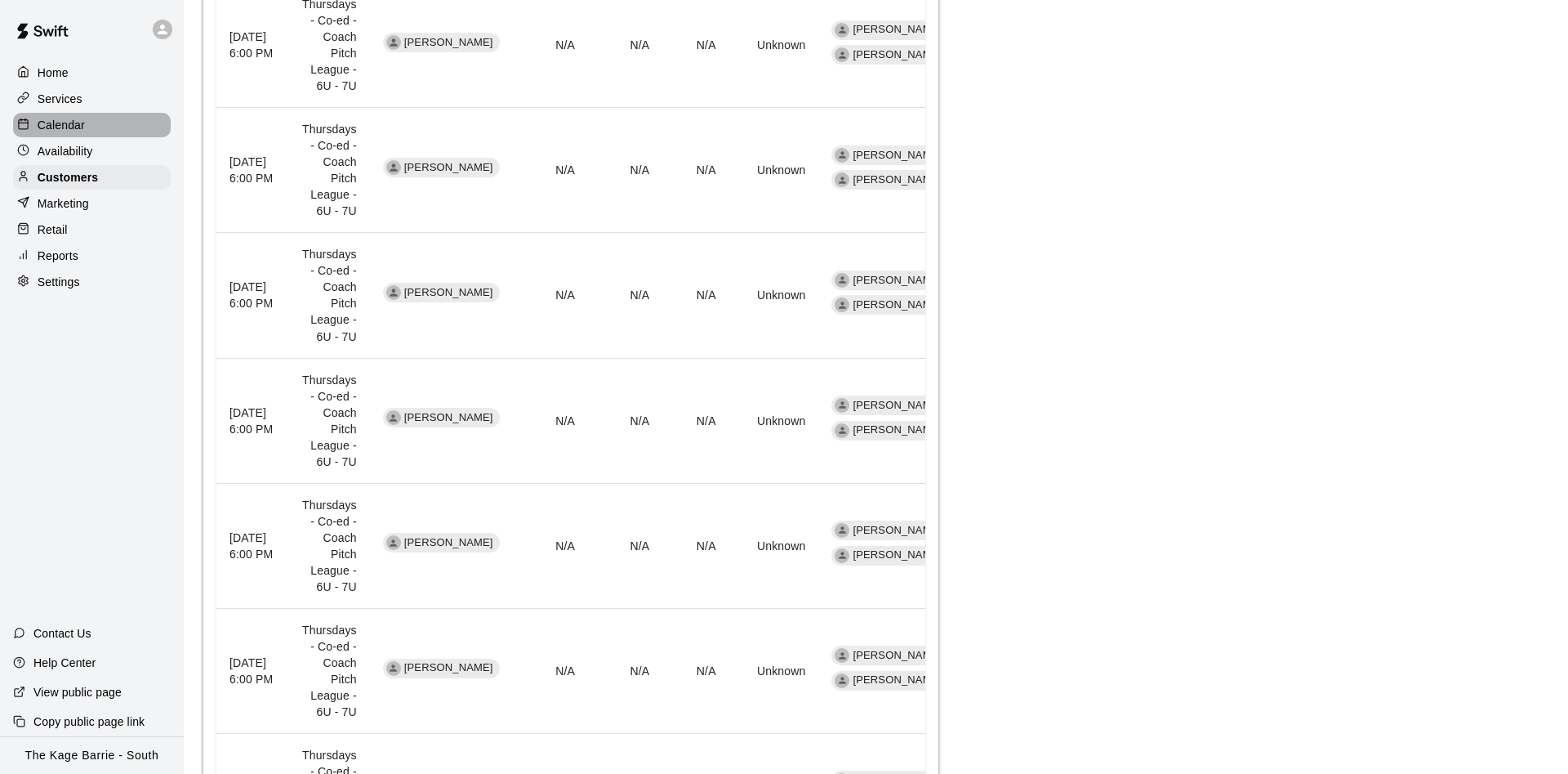
click at [57, 121] on p "Calendar" at bounding box center [61, 125] width 47 height 16
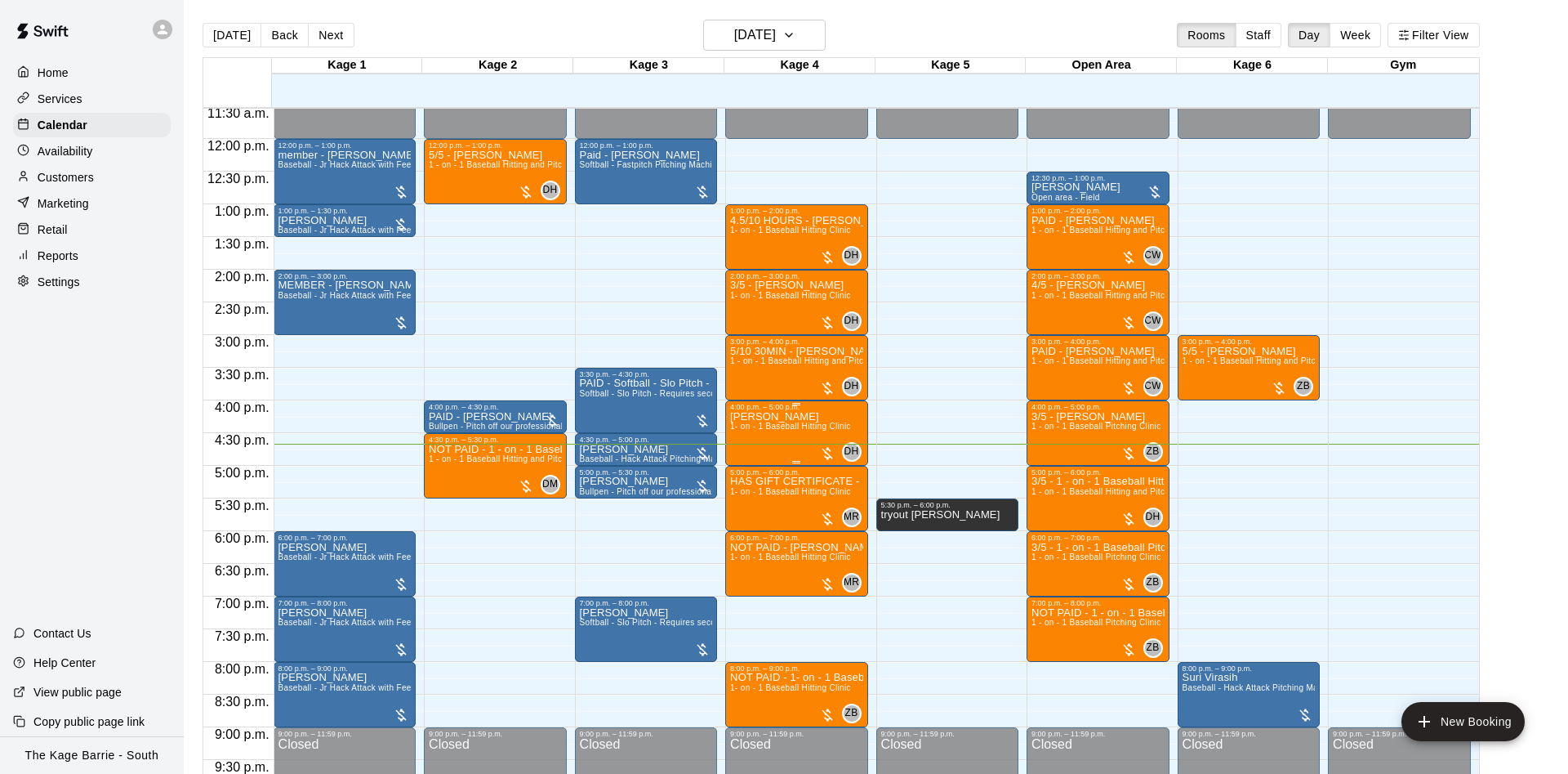
scroll to position [783, 0]
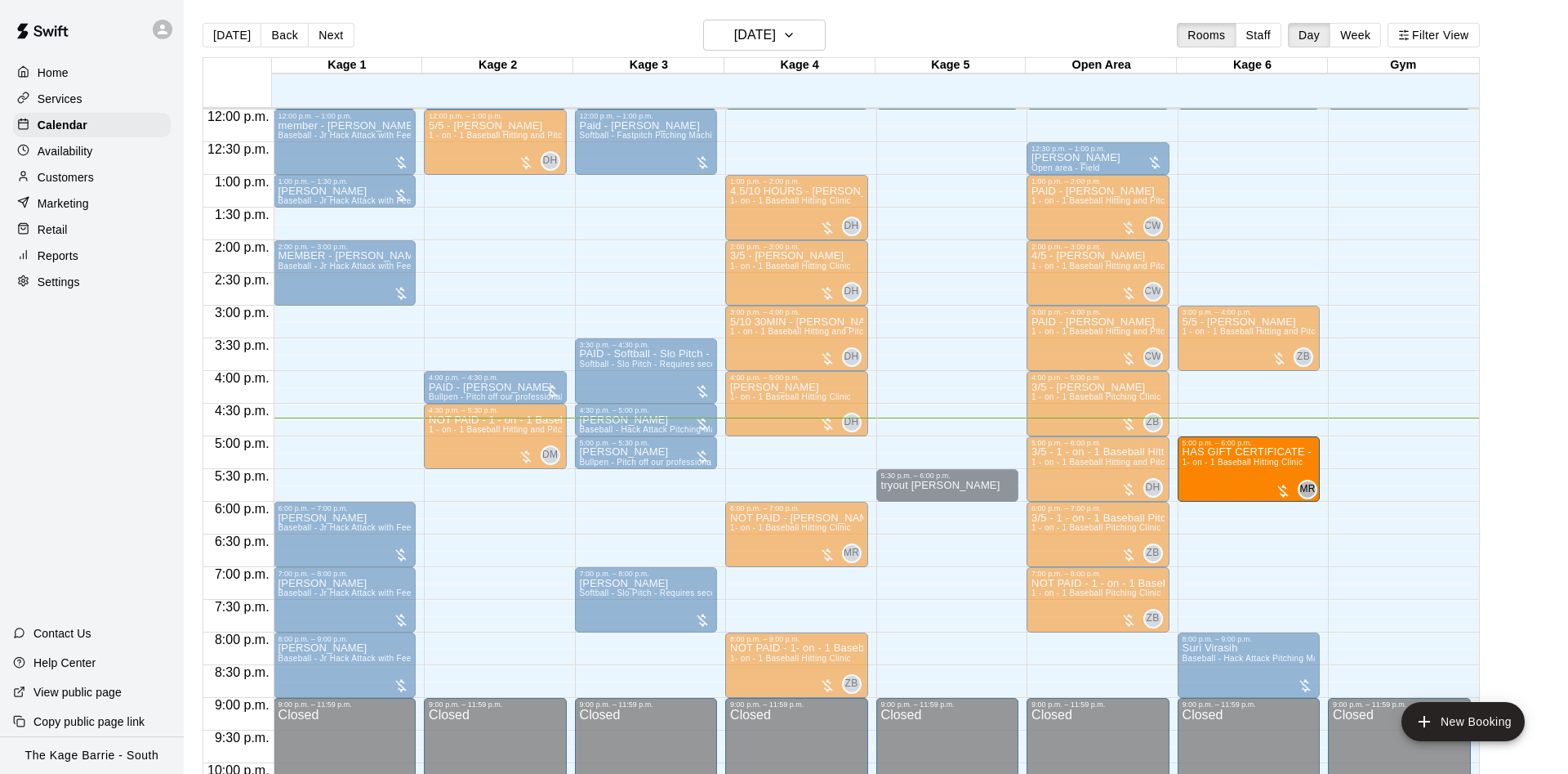
drag, startPoint x: 804, startPoint y: 459, endPoint x: 1209, endPoint y: 459, distance: 405.0
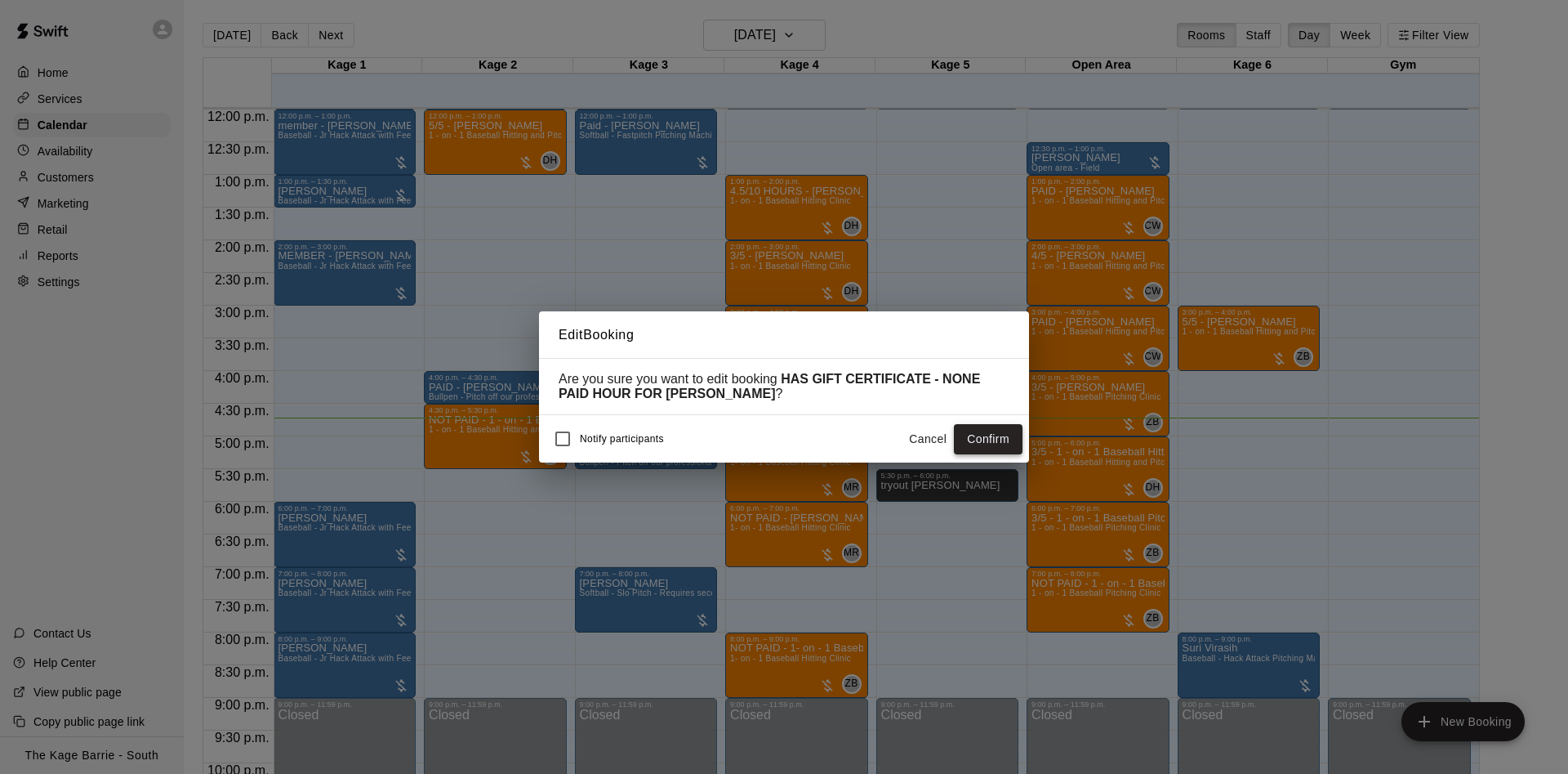
click at [988, 439] on button "Confirm" at bounding box center [988, 439] width 69 height 30
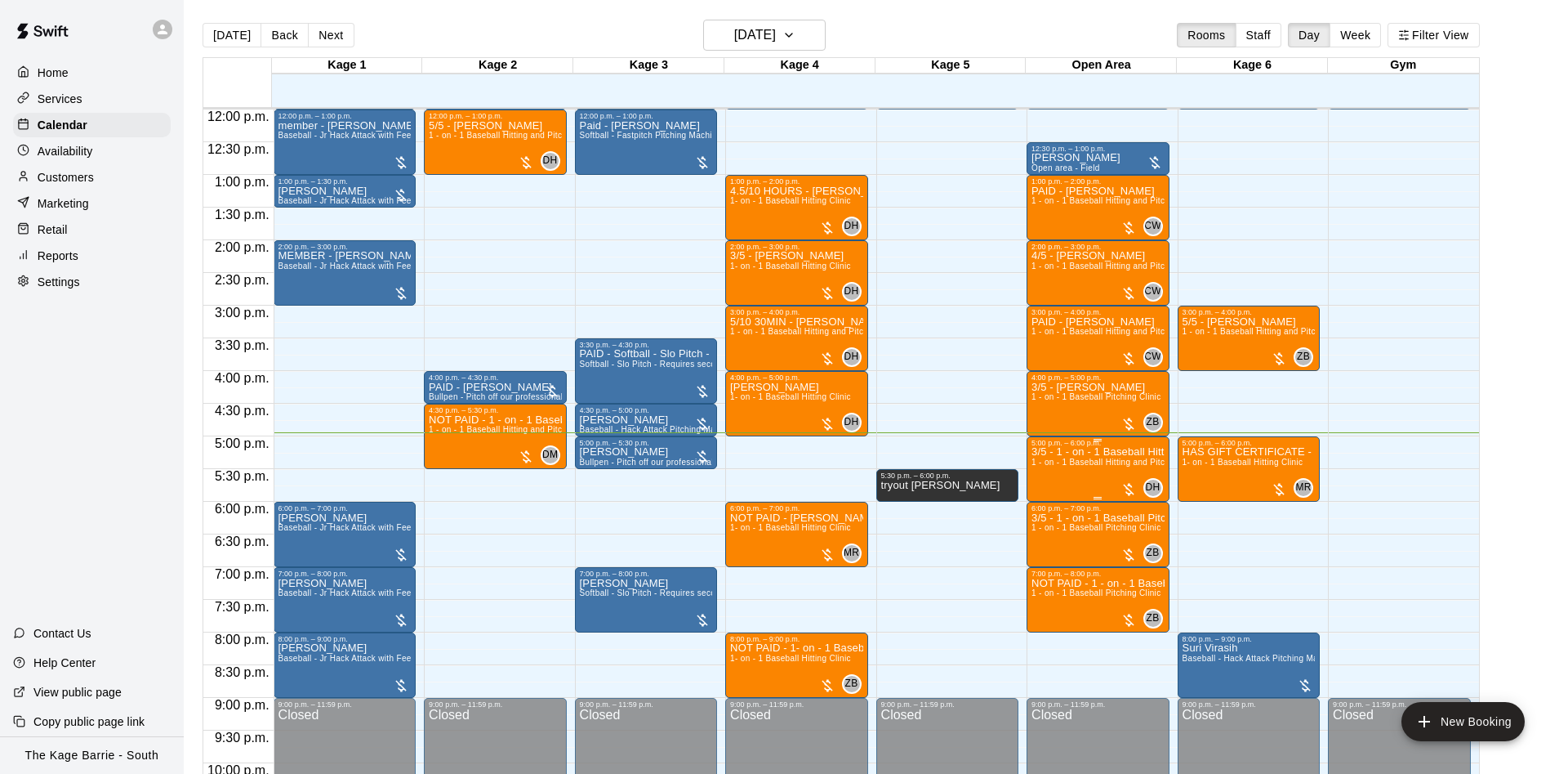
click at [1097, 466] on span "1 - on - 1 Baseball Hitting and Pitching Clinic" at bounding box center [1118, 462] width 174 height 9
click at [1047, 523] on img "edit" at bounding box center [1048, 517] width 19 height 19
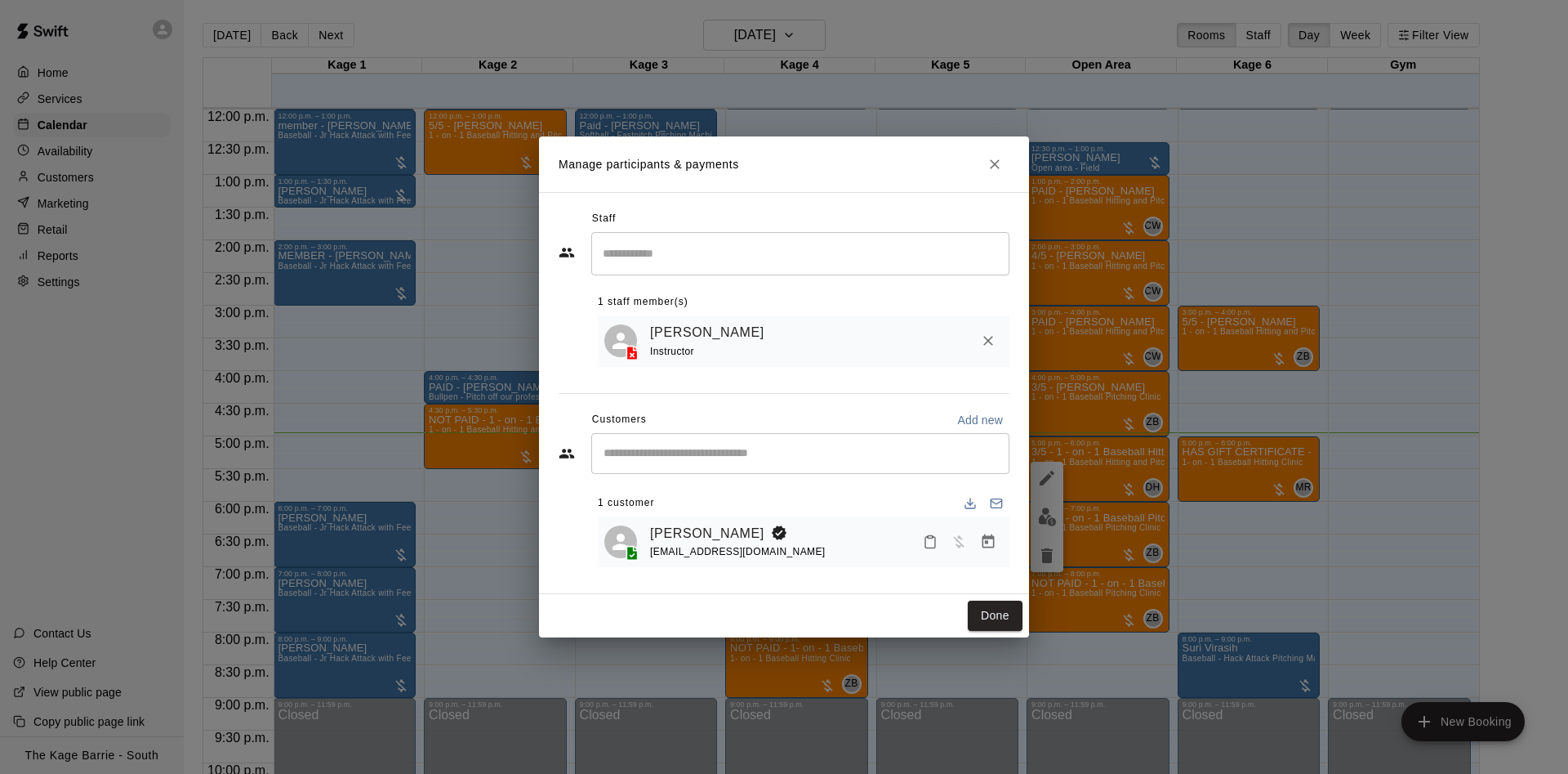
click at [996, 181] on h2 "Manage participants & payments" at bounding box center [784, 164] width 490 height 56
click at [995, 174] on button "Close" at bounding box center [994, 164] width 29 height 29
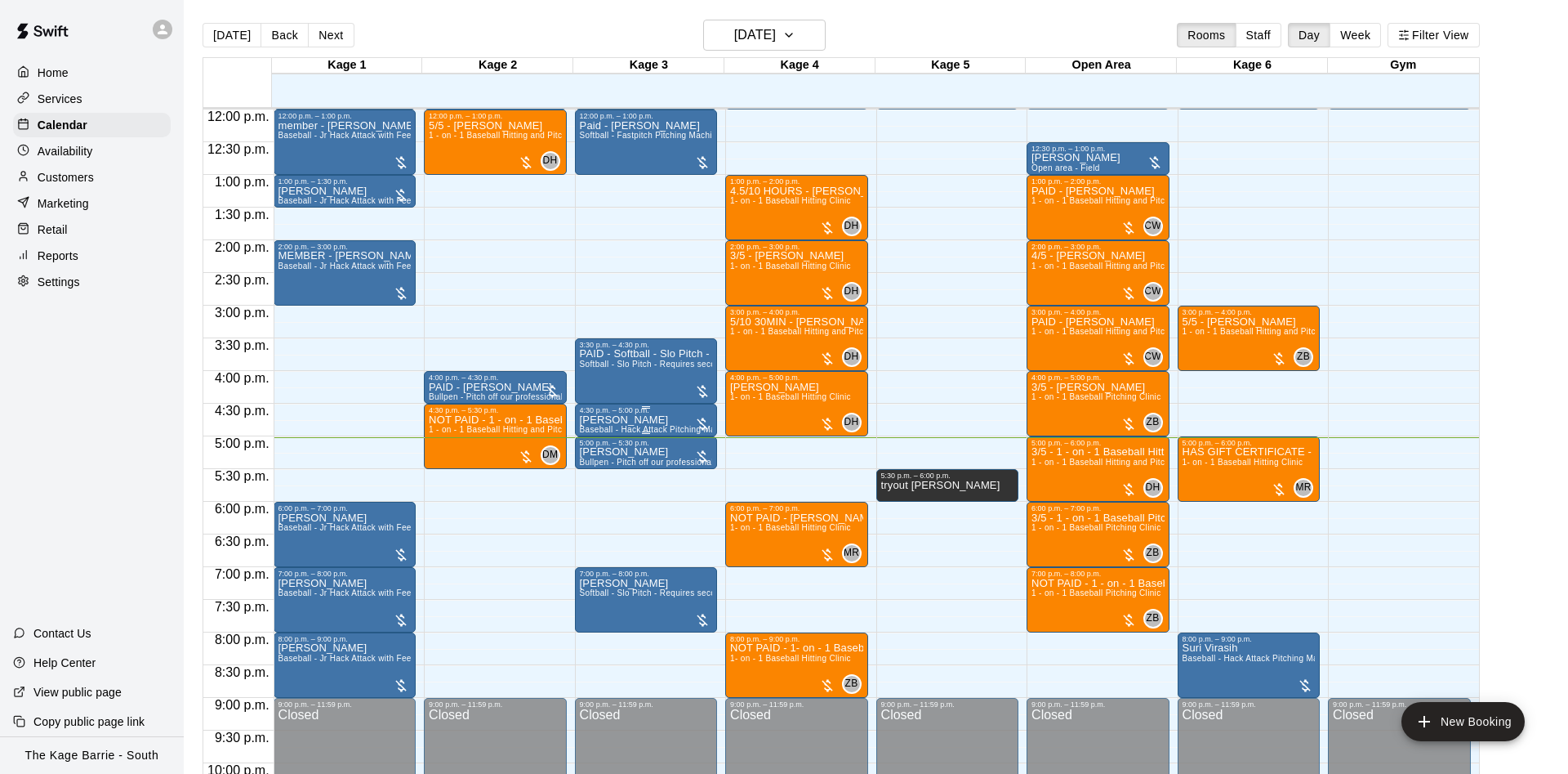
click at [594, 427] on icon "edit" at bounding box center [593, 434] width 20 height 20
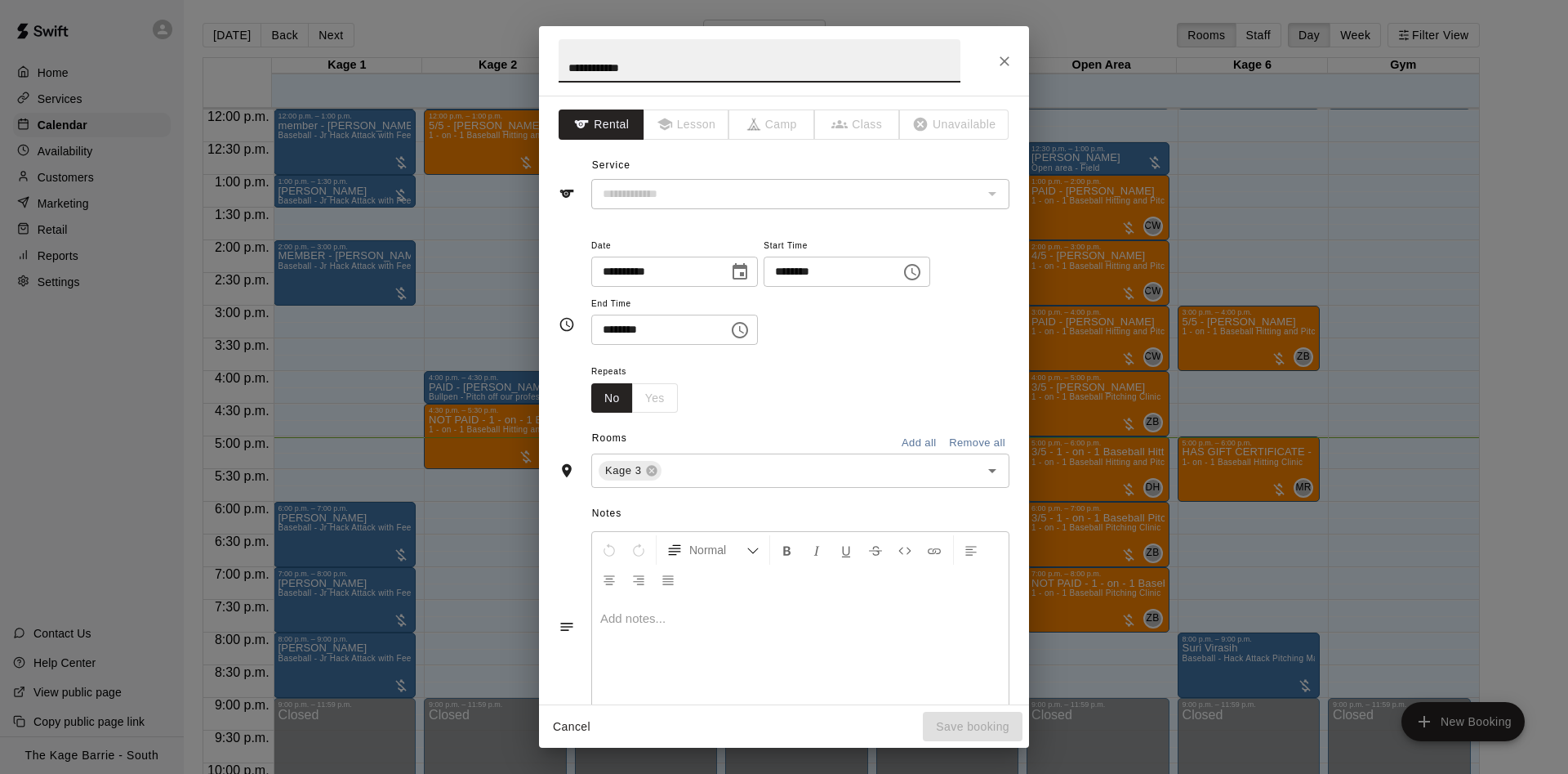
type input "**********"
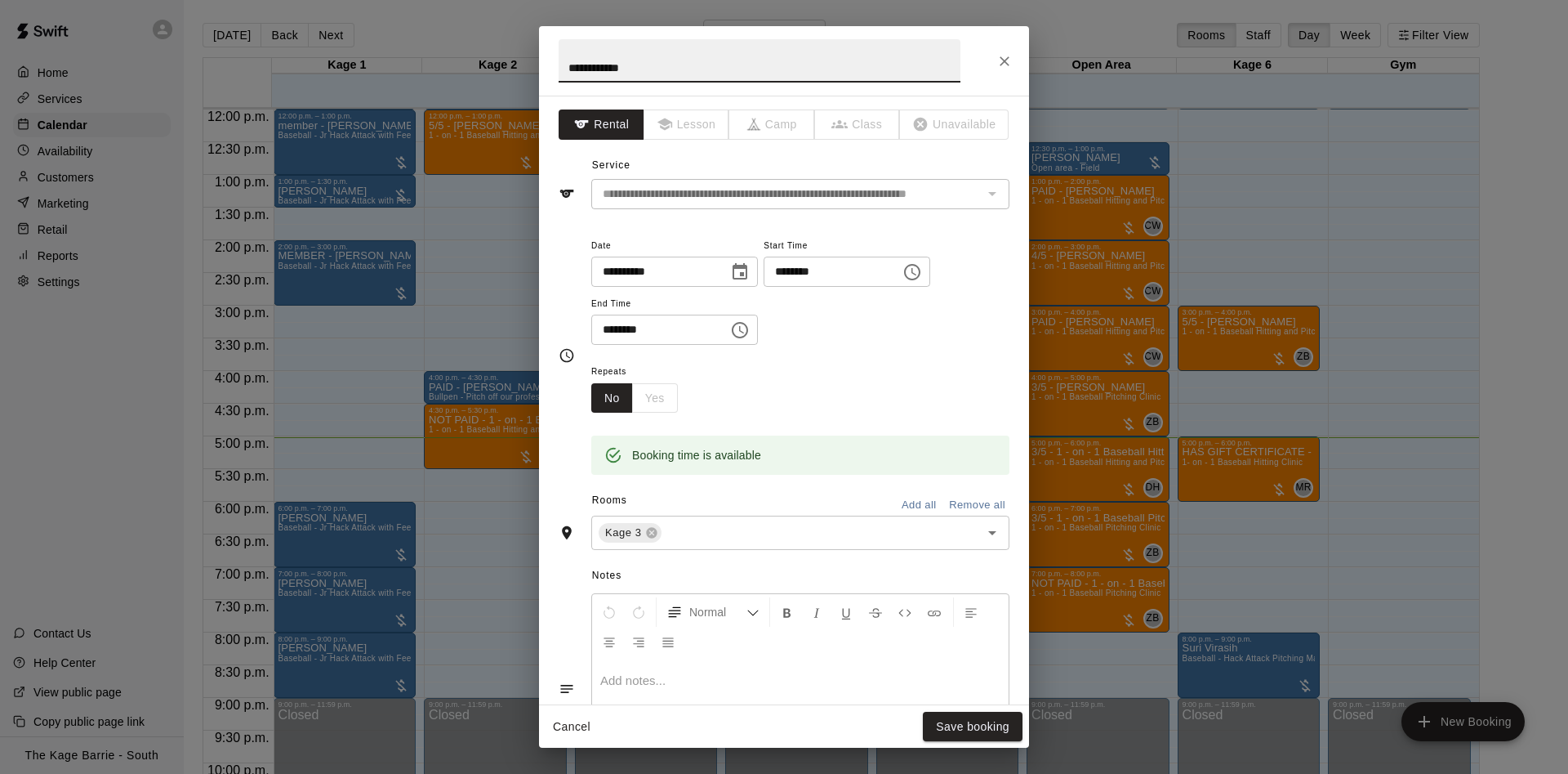
drag, startPoint x: 594, startPoint y: 66, endPoint x: 632, endPoint y: 68, distance: 38.1
click at [632, 68] on input "**********" at bounding box center [759, 61] width 402 height 43
click at [666, 62] on input "**********" at bounding box center [759, 61] width 402 height 43
drag, startPoint x: 637, startPoint y: 69, endPoint x: 602, endPoint y: 70, distance: 35.0
click at [602, 70] on input "**********" at bounding box center [759, 61] width 402 height 43
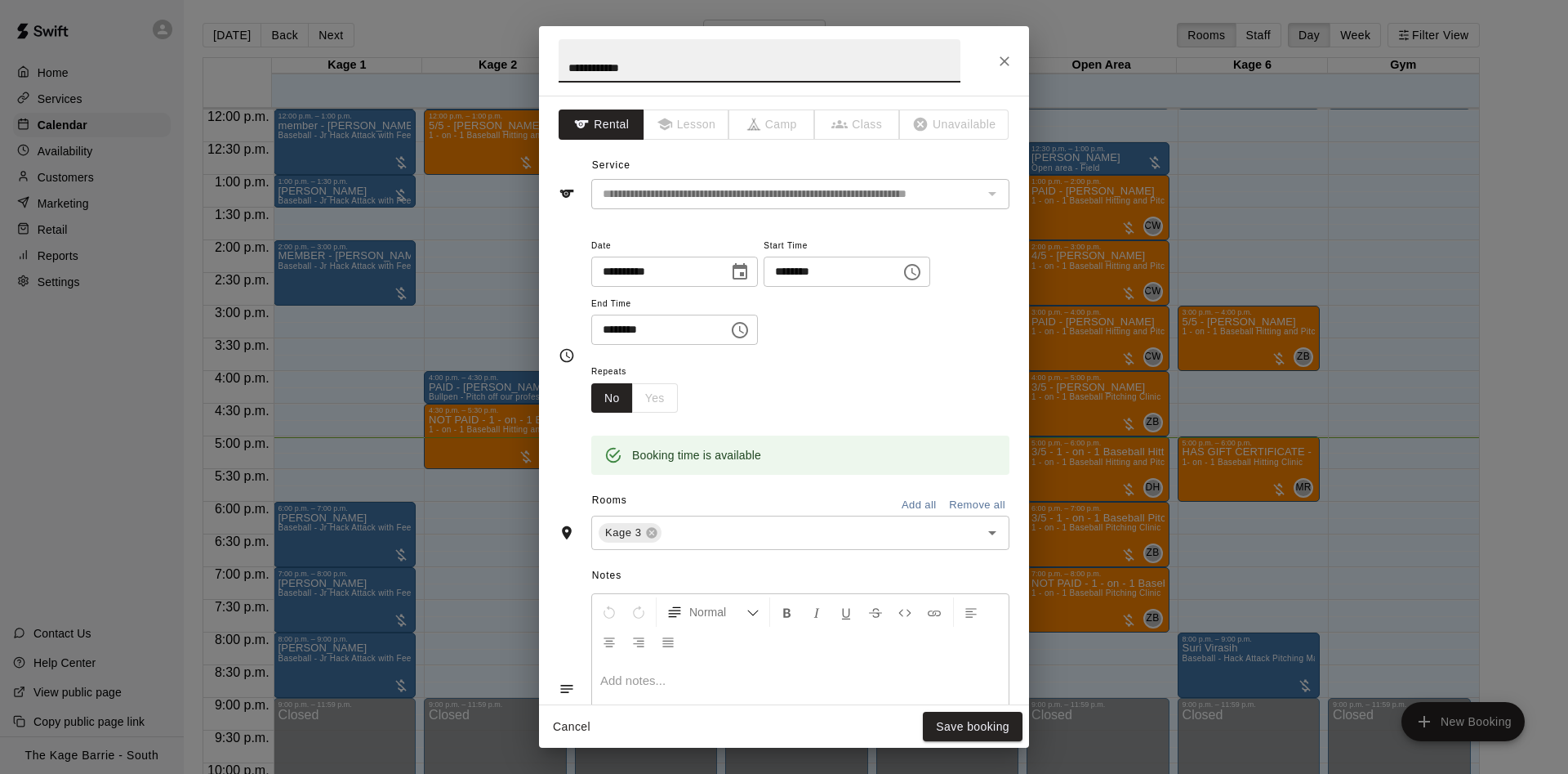
click at [565, 68] on input "**********" at bounding box center [759, 61] width 402 height 43
type input "**********"
click at [940, 731] on button "Save booking" at bounding box center [973, 726] width 100 height 30
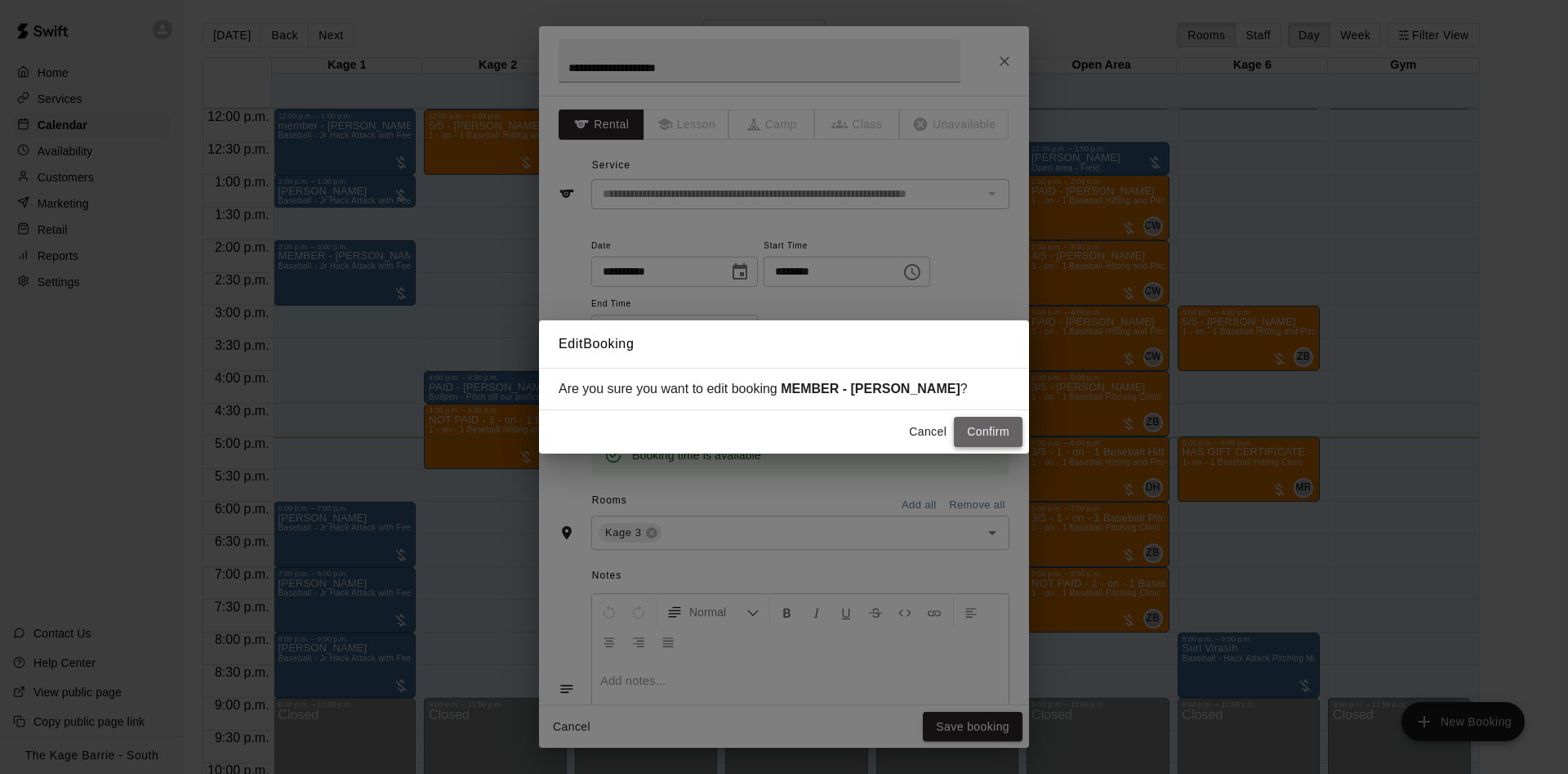
click at [994, 427] on button "Confirm" at bounding box center [988, 431] width 69 height 30
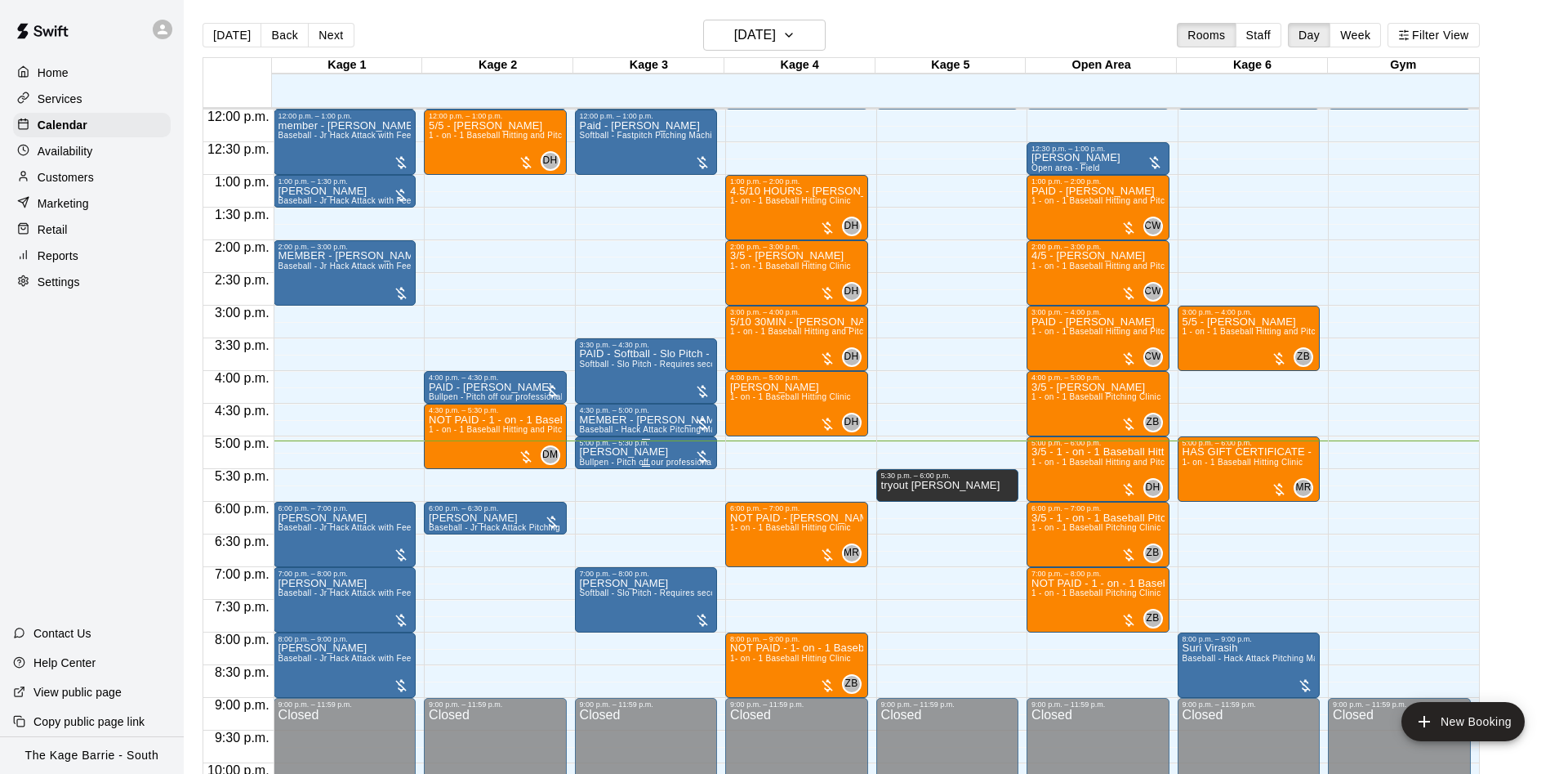
click at [615, 452] on p "Logan Visentin" at bounding box center [646, 452] width 133 height 0
click at [574, 474] on div at bounding box center [784, 387] width 1568 height 774
click at [584, 474] on div "12:00 a.m. – 12:00 p.m. Closed 12:00 p.m. – 1:00 p.m. Paid - Brittney Musgrave …" at bounding box center [646, 110] width 143 height 1569
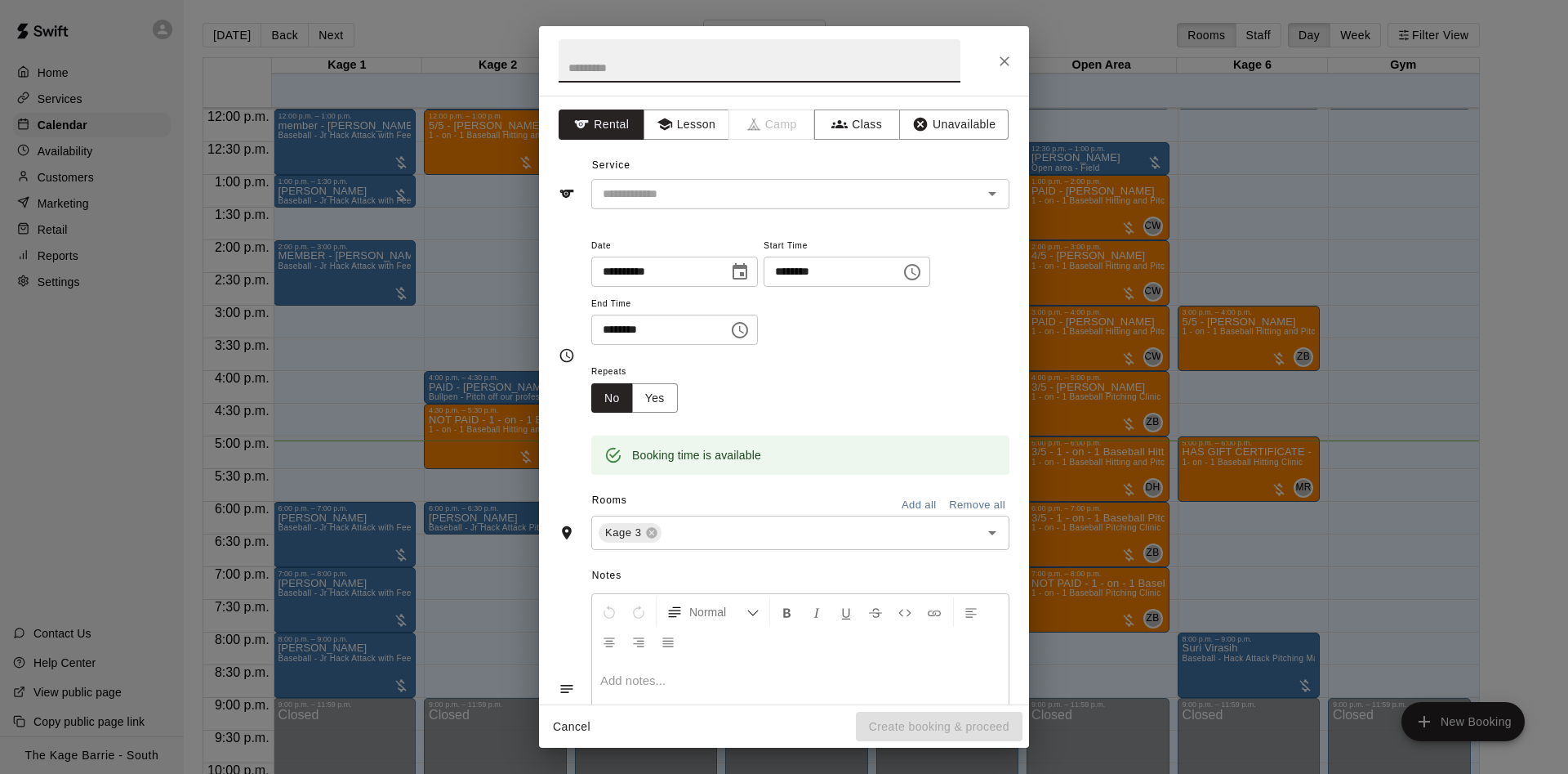
click at [1006, 51] on button "Close" at bounding box center [1005, 61] width 29 height 29
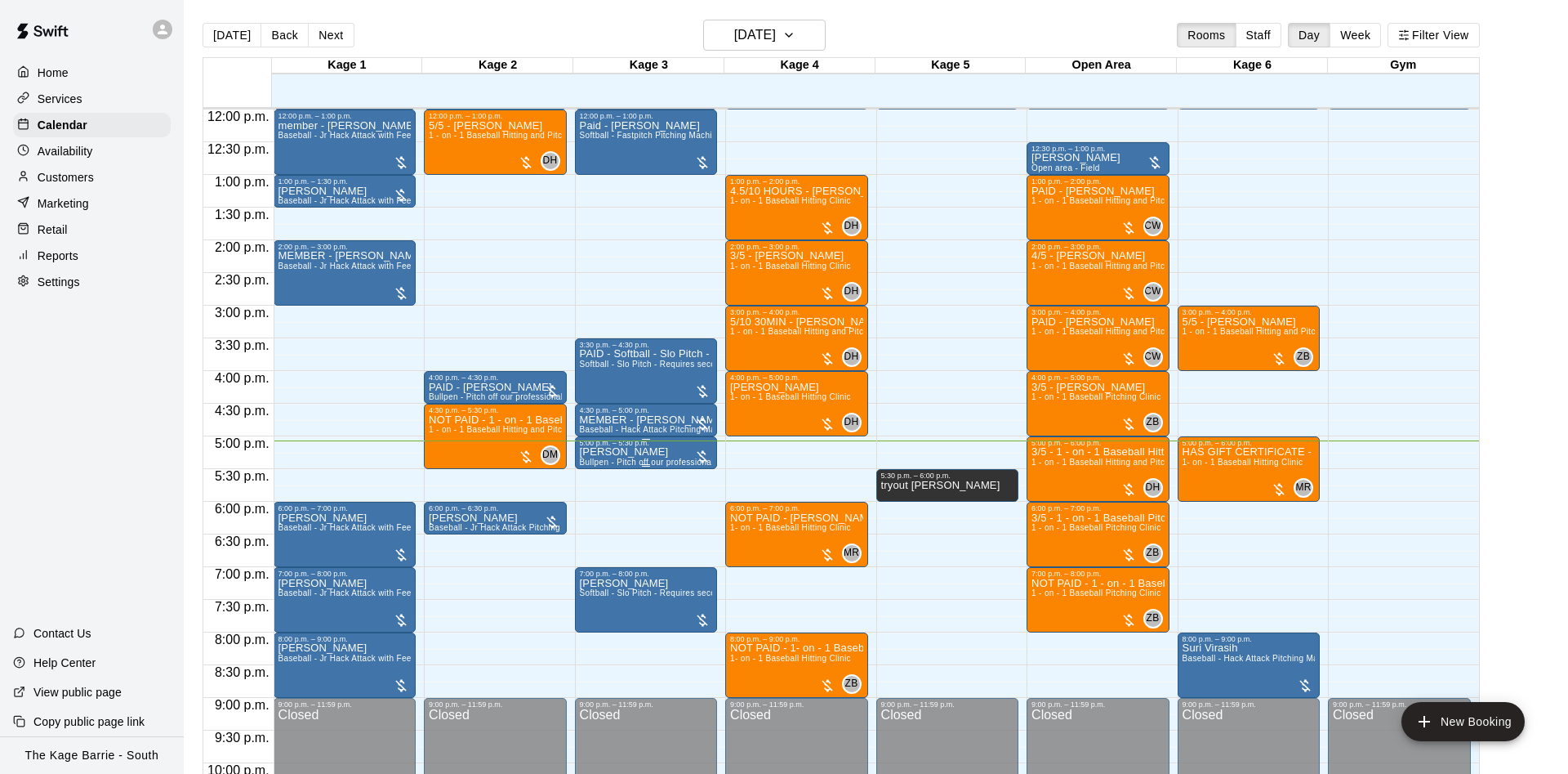
click at [645, 452] on p "Logan Visentin" at bounding box center [646, 452] width 133 height 0
click at [597, 469] on icon "edit" at bounding box center [593, 472] width 20 height 20
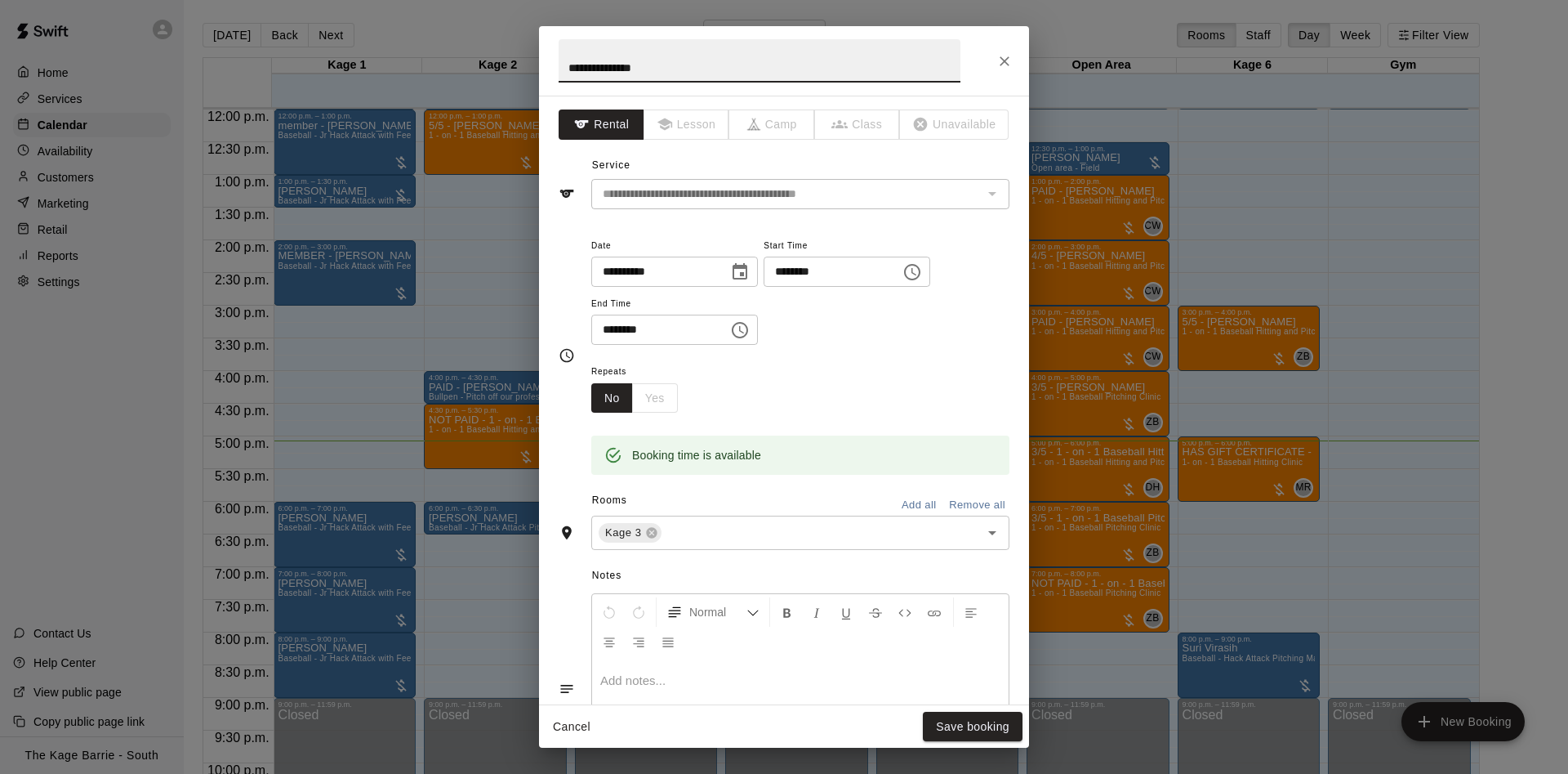
click at [562, 61] on input "**********" at bounding box center [759, 61] width 402 height 43
type input "**********"
click at [974, 740] on button "Save booking" at bounding box center [973, 726] width 100 height 30
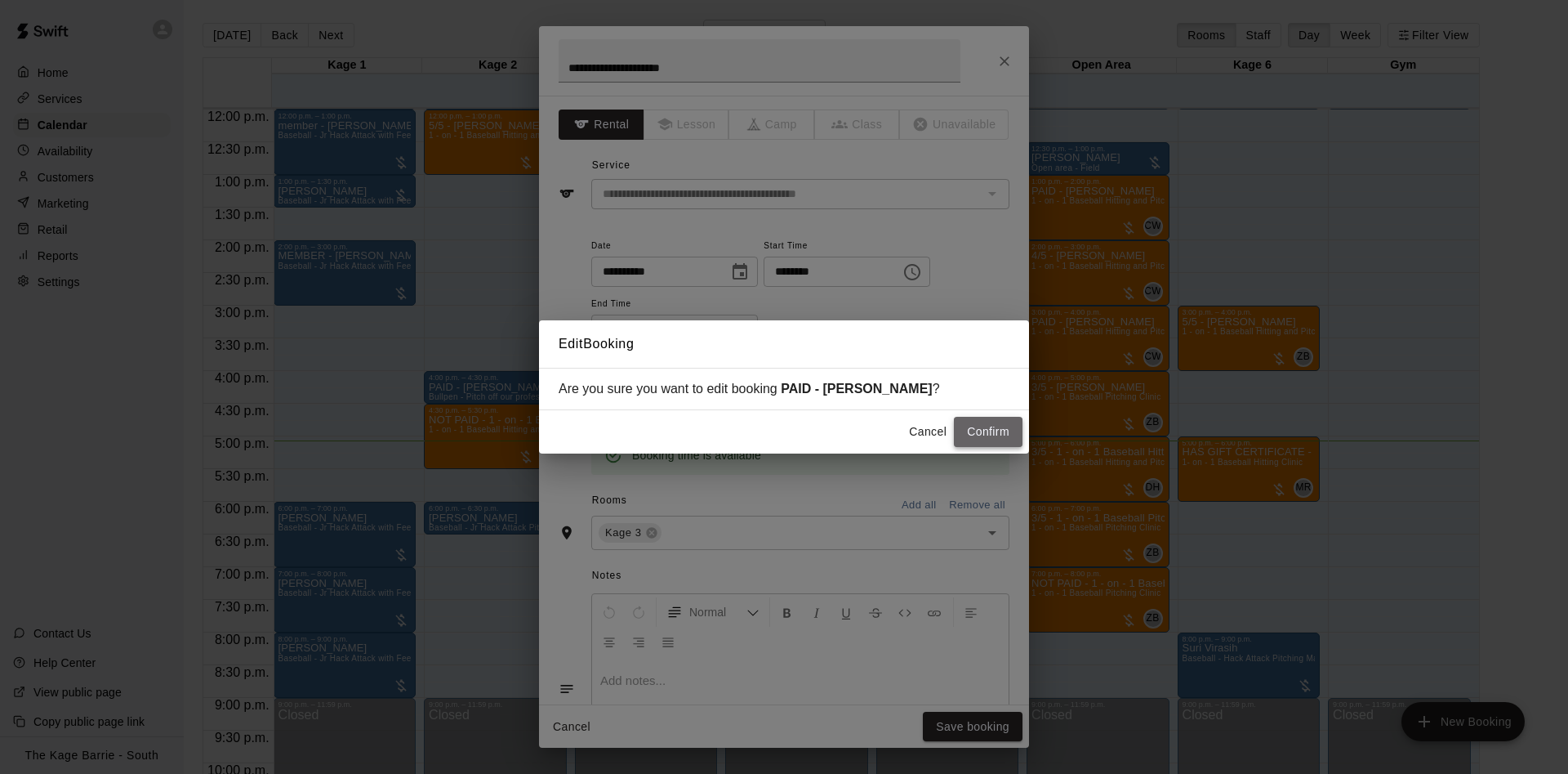
click at [988, 446] on button "Confirm" at bounding box center [988, 431] width 69 height 30
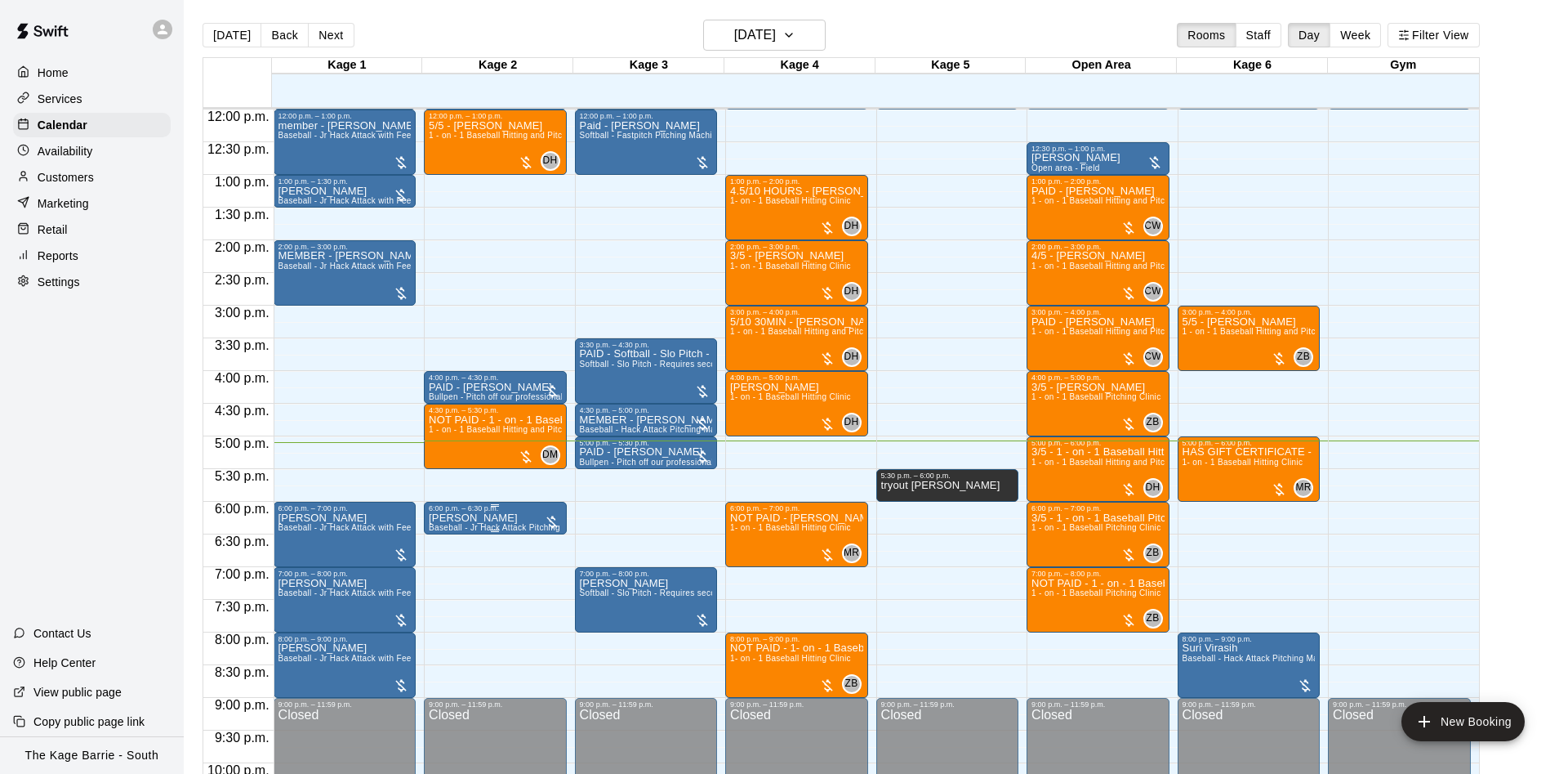
scroll to position [887, 0]
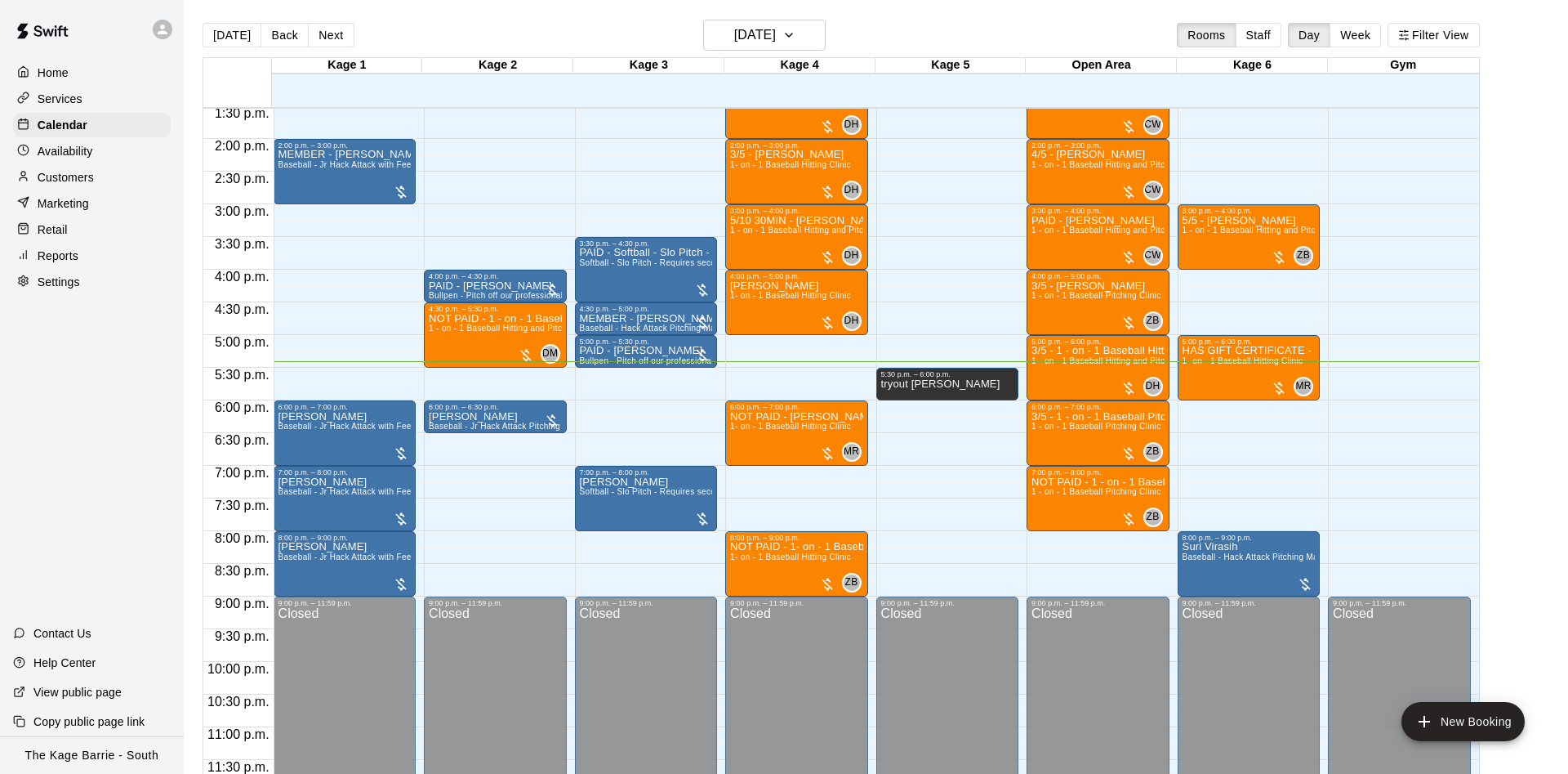
click at [805, 52] on div "Today Back Next Wednesday Aug 13 Rooms Staff Day Week Filter View" at bounding box center [841, 39] width 1277 height 38
click at [810, 45] on button "[DATE]" at bounding box center [764, 35] width 123 height 31
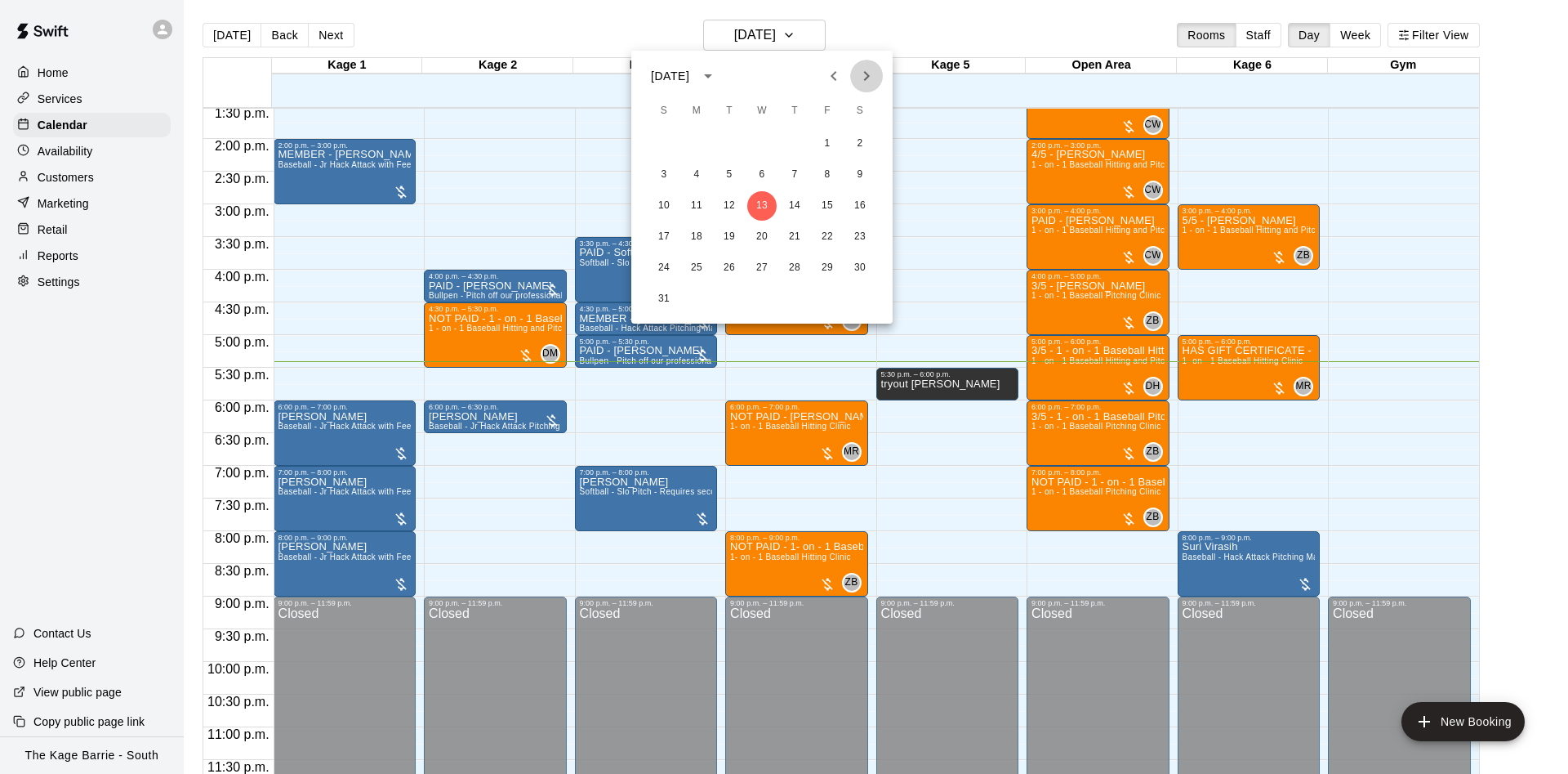
click at [863, 78] on icon "Next month" at bounding box center [866, 76] width 20 height 20
click at [702, 137] on button "1" at bounding box center [696, 143] width 29 height 29
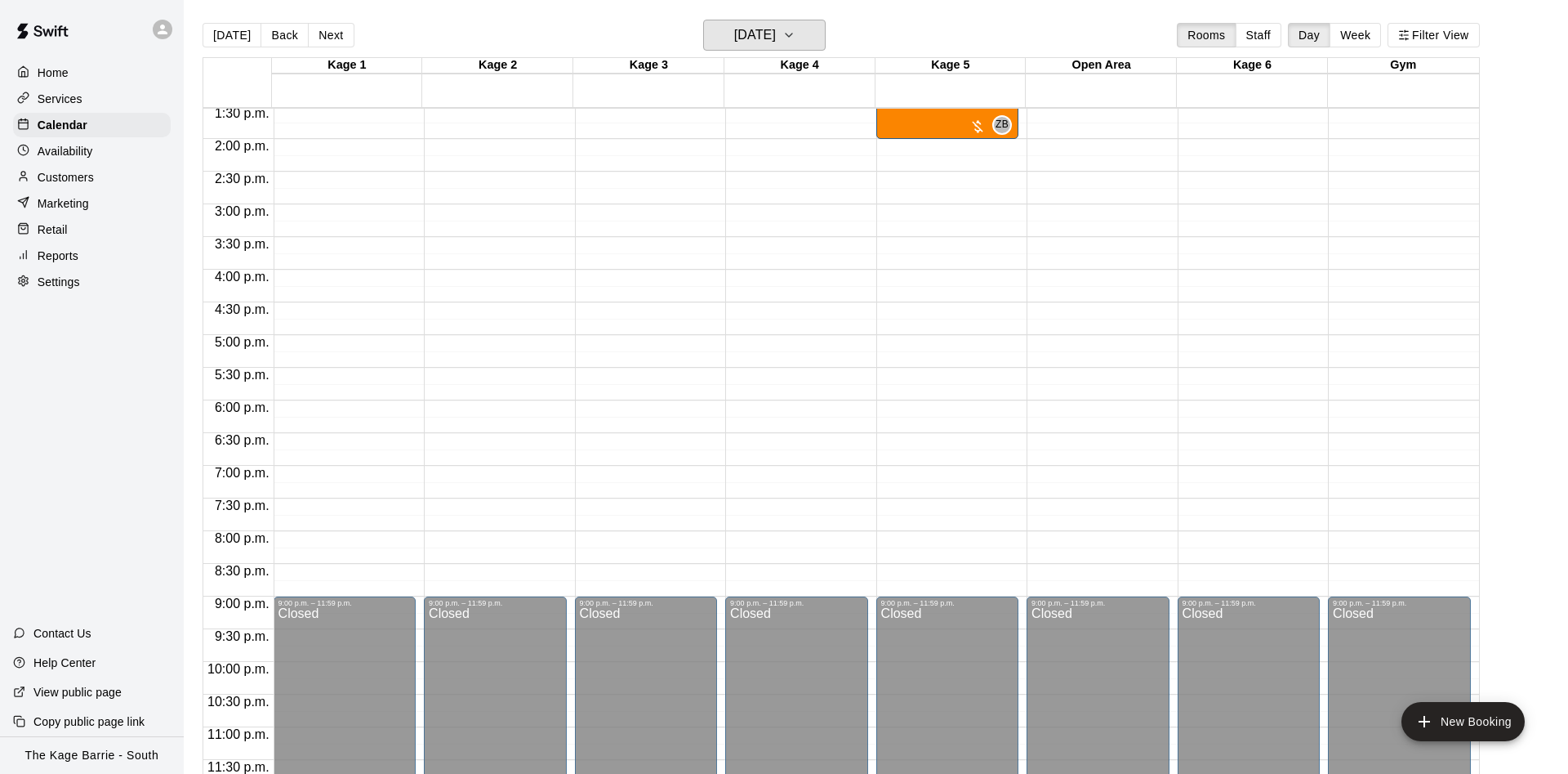
scroll to position [577, 0]
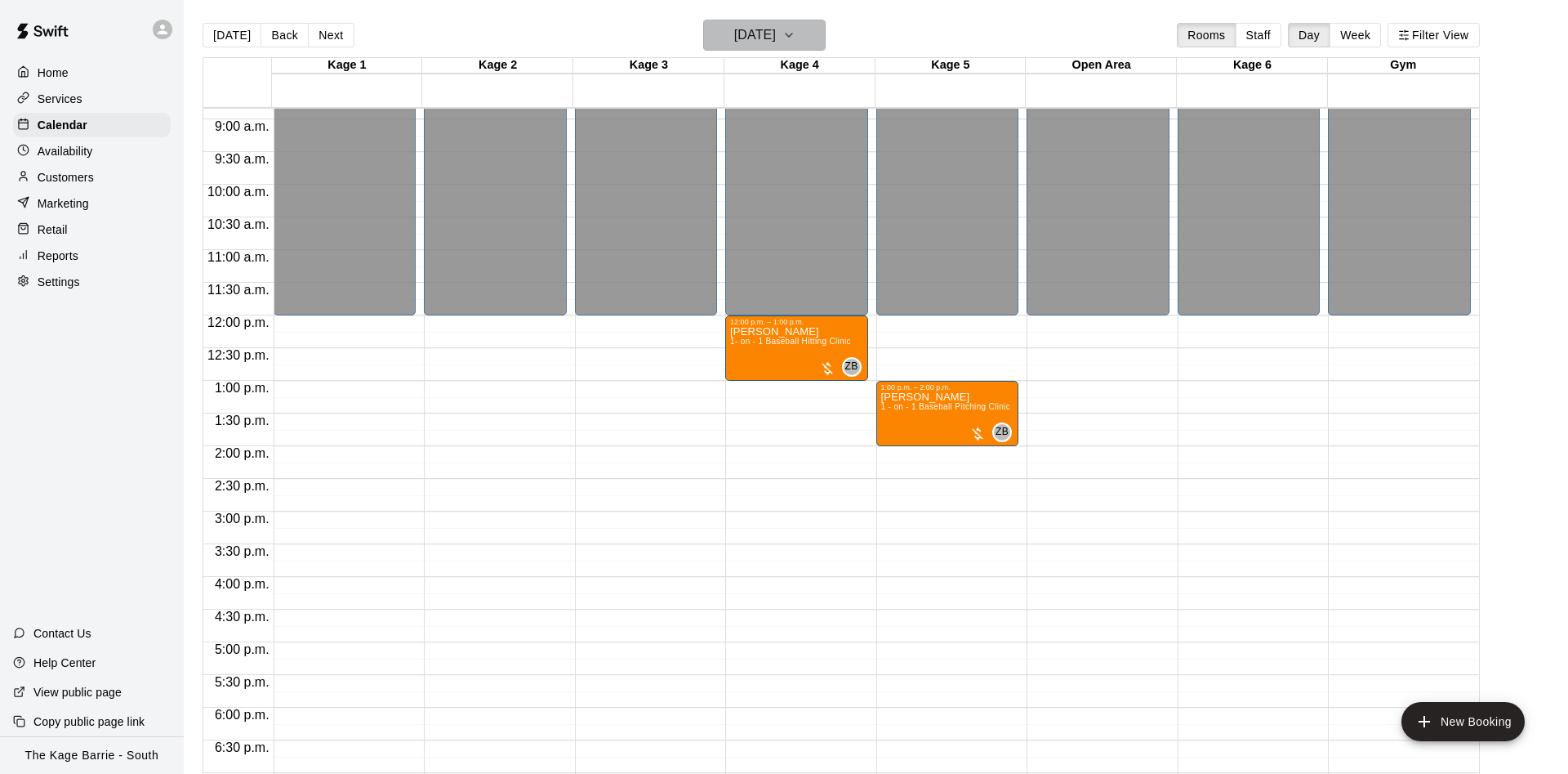
click at [775, 36] on h6 "Monday Sep 01" at bounding box center [755, 35] width 41 height 23
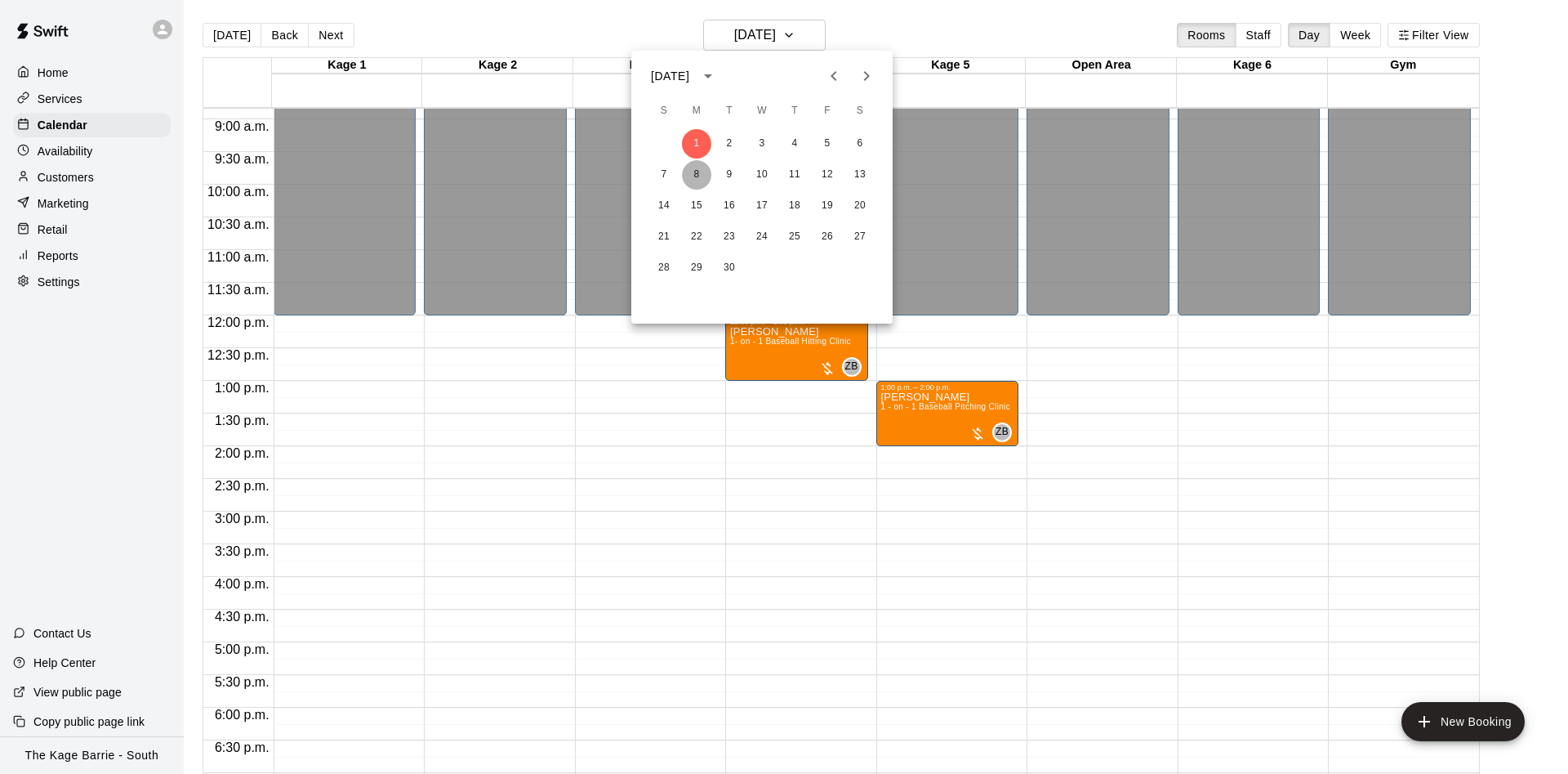
click at [693, 173] on button "8" at bounding box center [696, 174] width 29 height 29
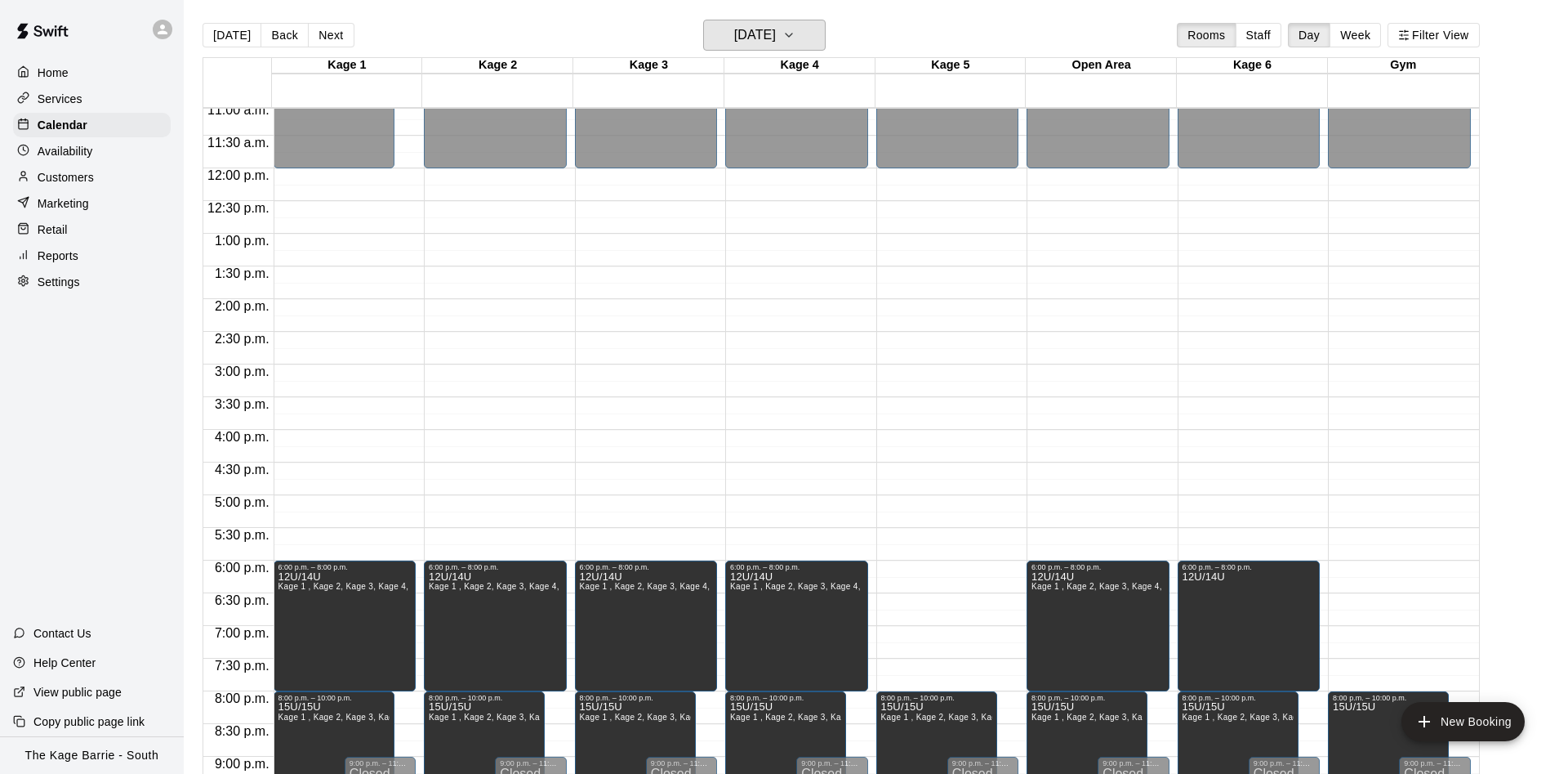
scroll to position [783, 0]
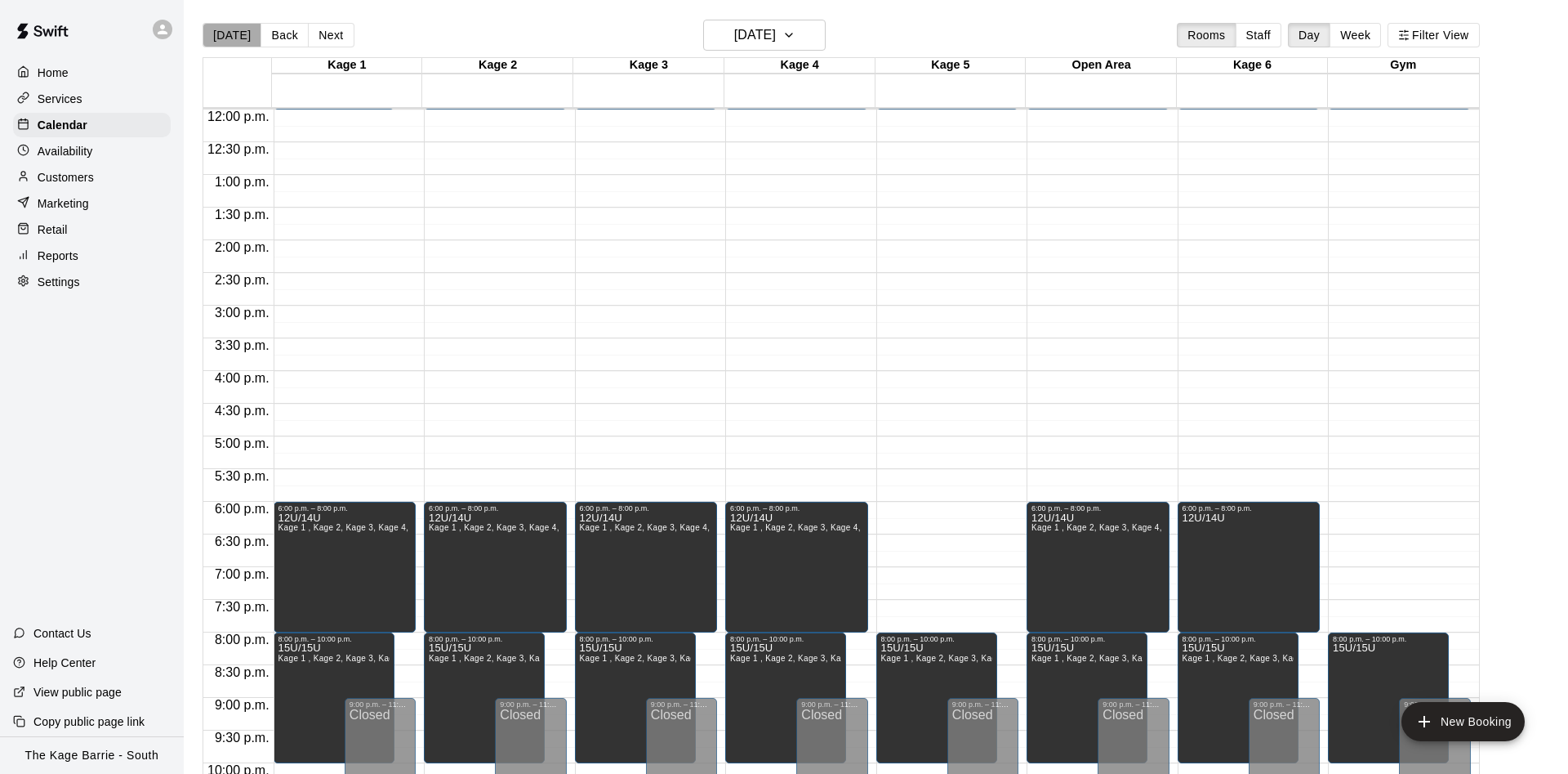
click at [238, 42] on button "[DATE]" at bounding box center [232, 35] width 58 height 25
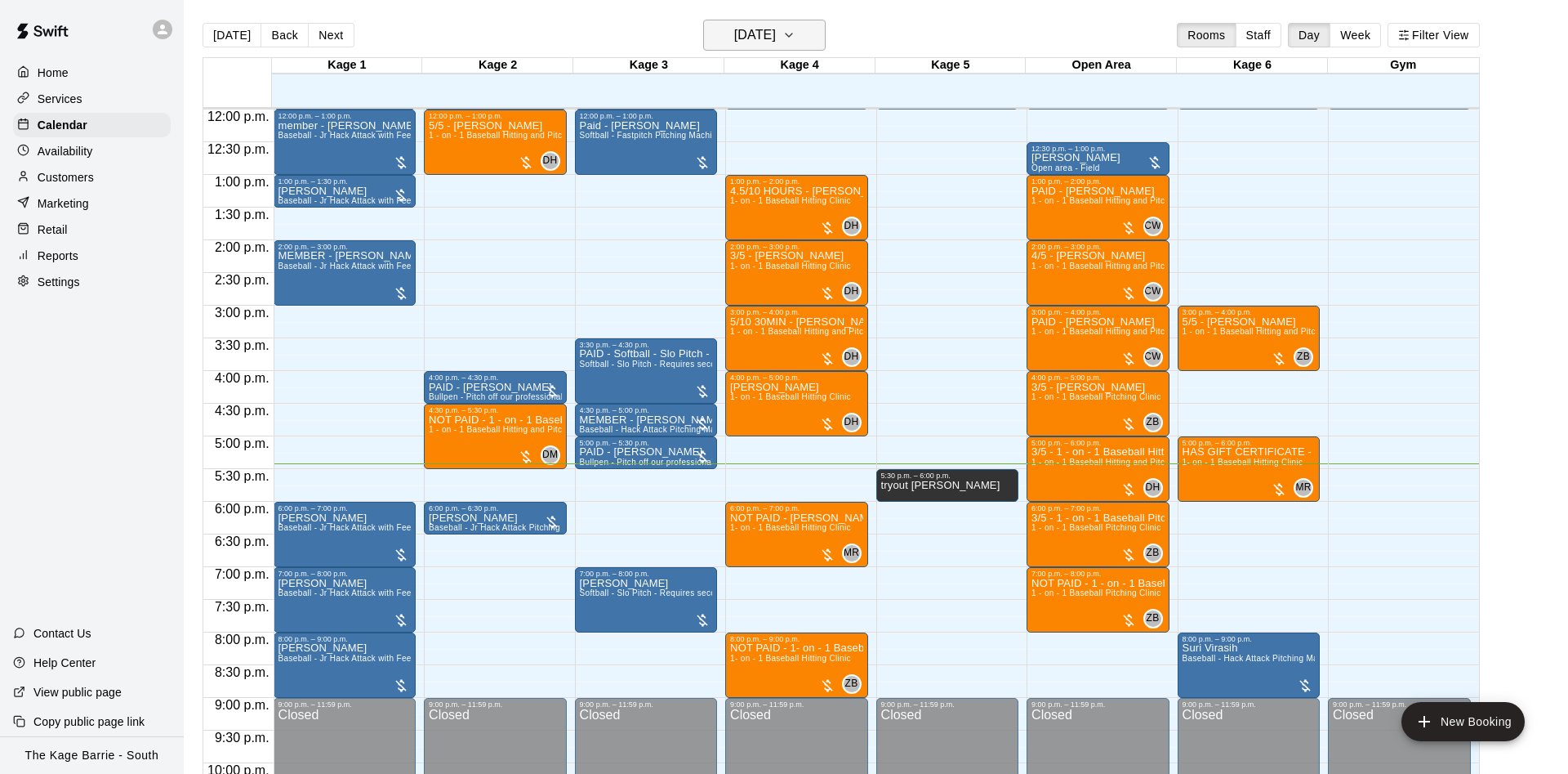
click at [775, 35] on h6 "[DATE]" at bounding box center [755, 35] width 41 height 23
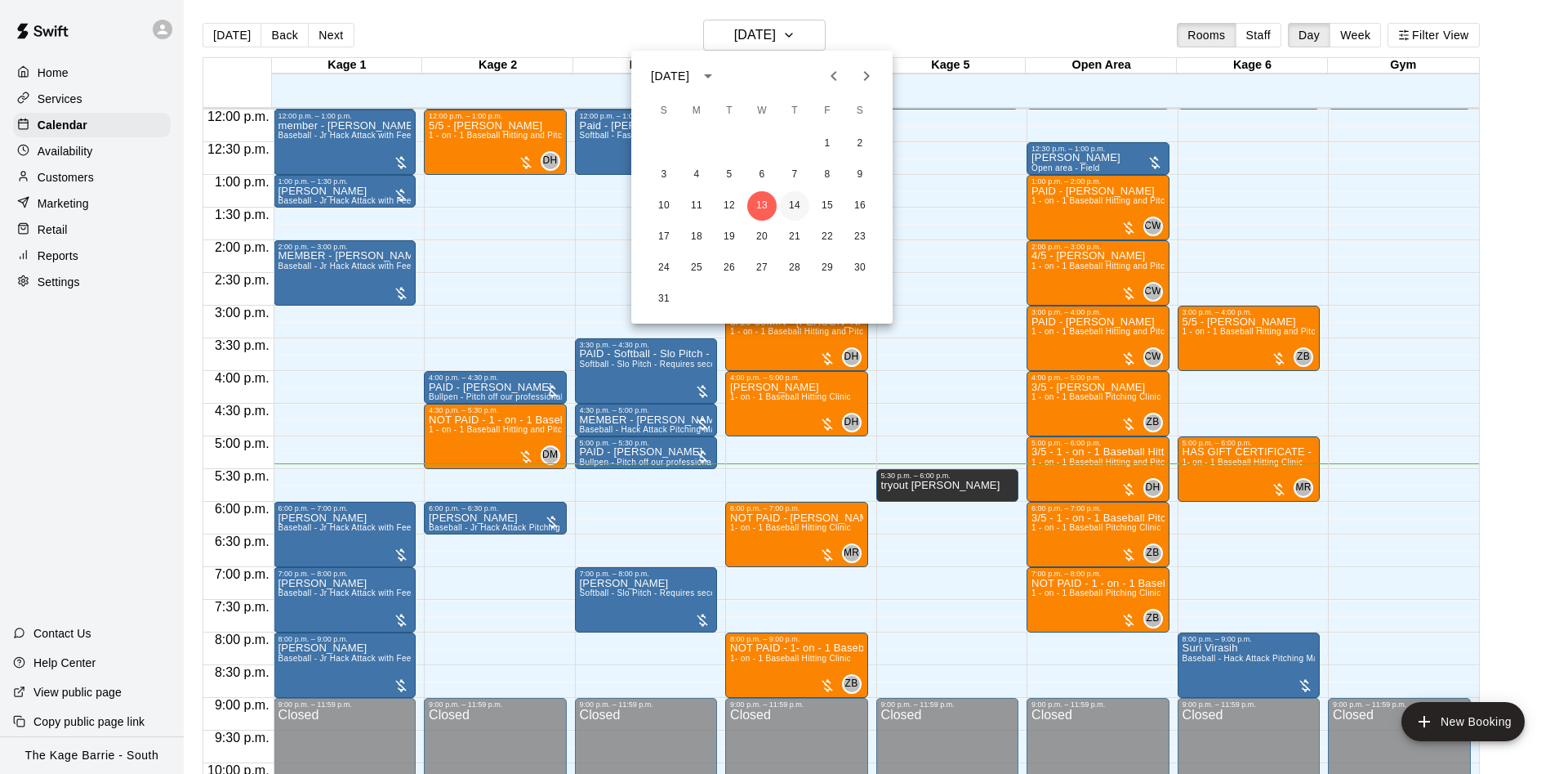
click at [789, 199] on button "14" at bounding box center [794, 206] width 29 height 29
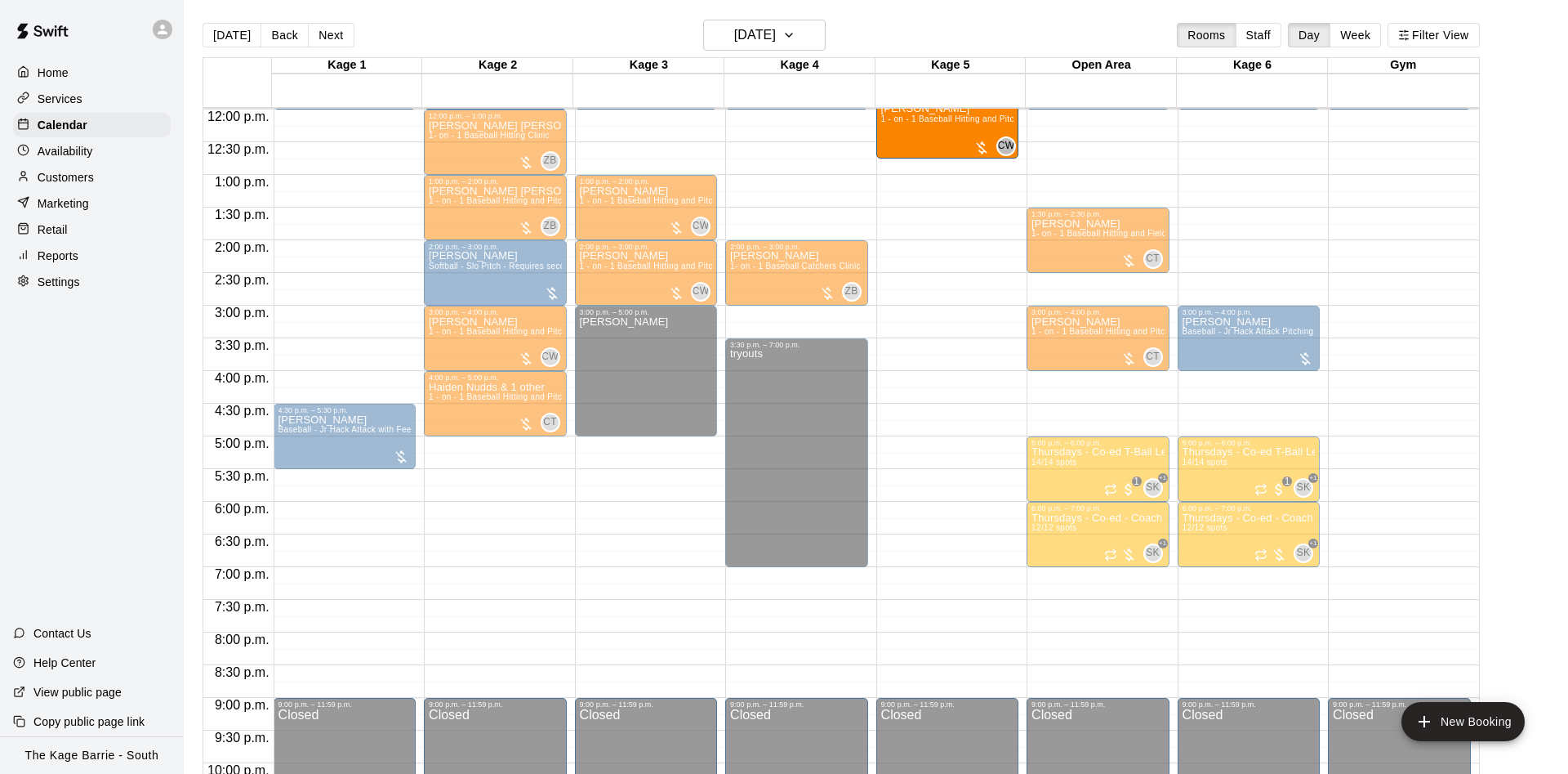
scroll to position [768, 0]
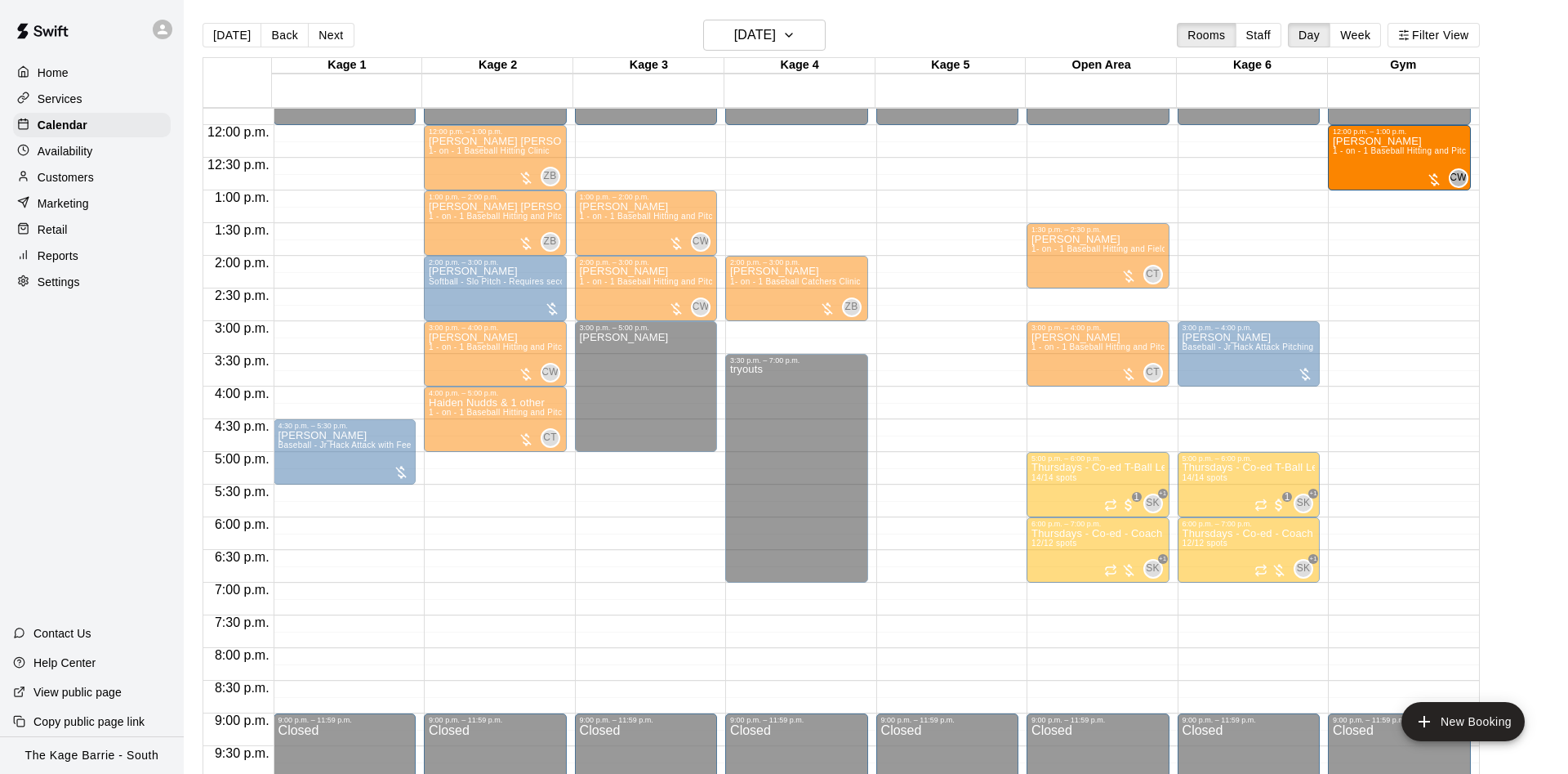
drag, startPoint x: 659, startPoint y: 130, endPoint x: 1389, endPoint y: 159, distance: 730.6
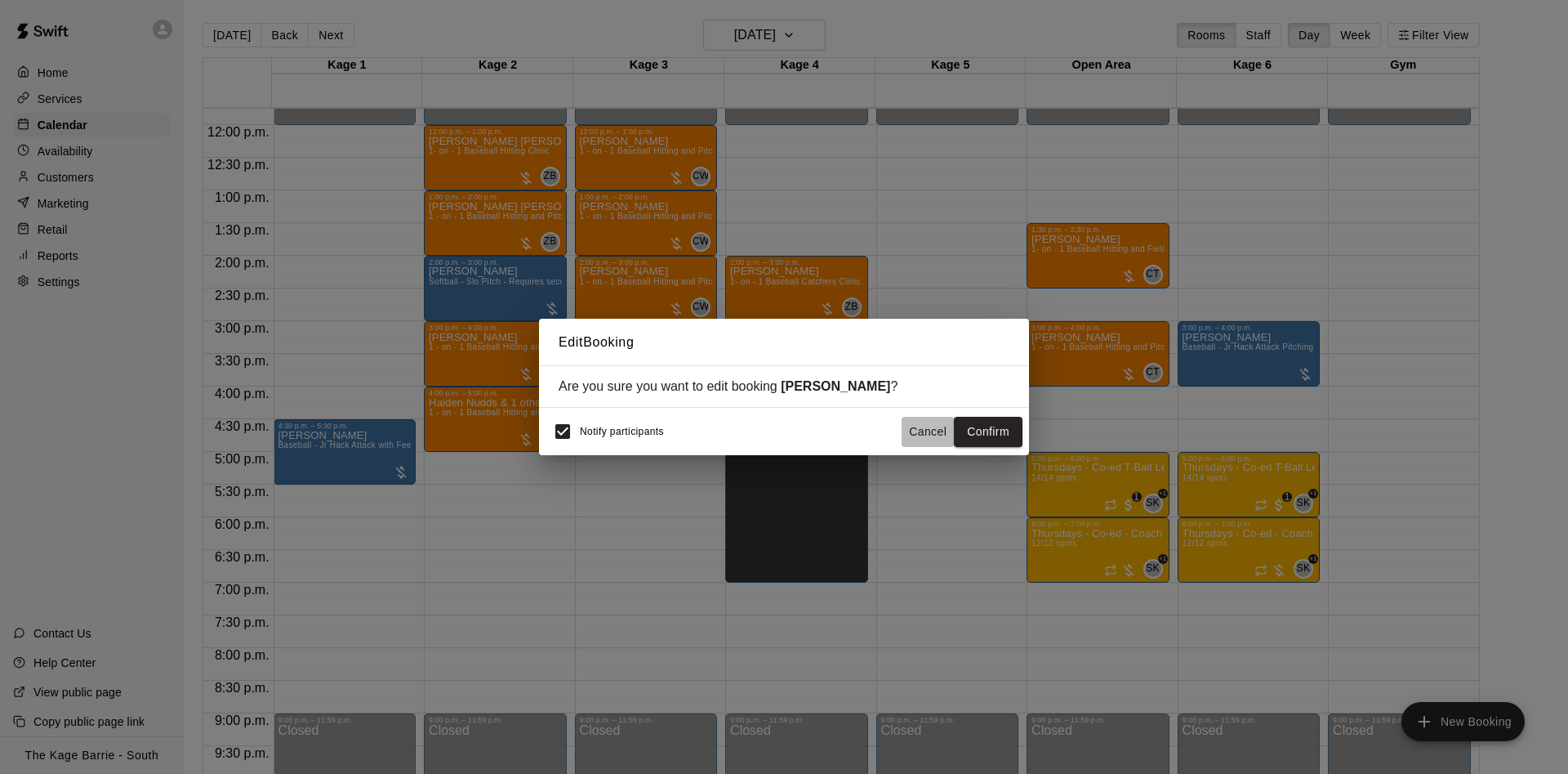
click at [933, 428] on button "Cancel" at bounding box center [927, 431] width 52 height 30
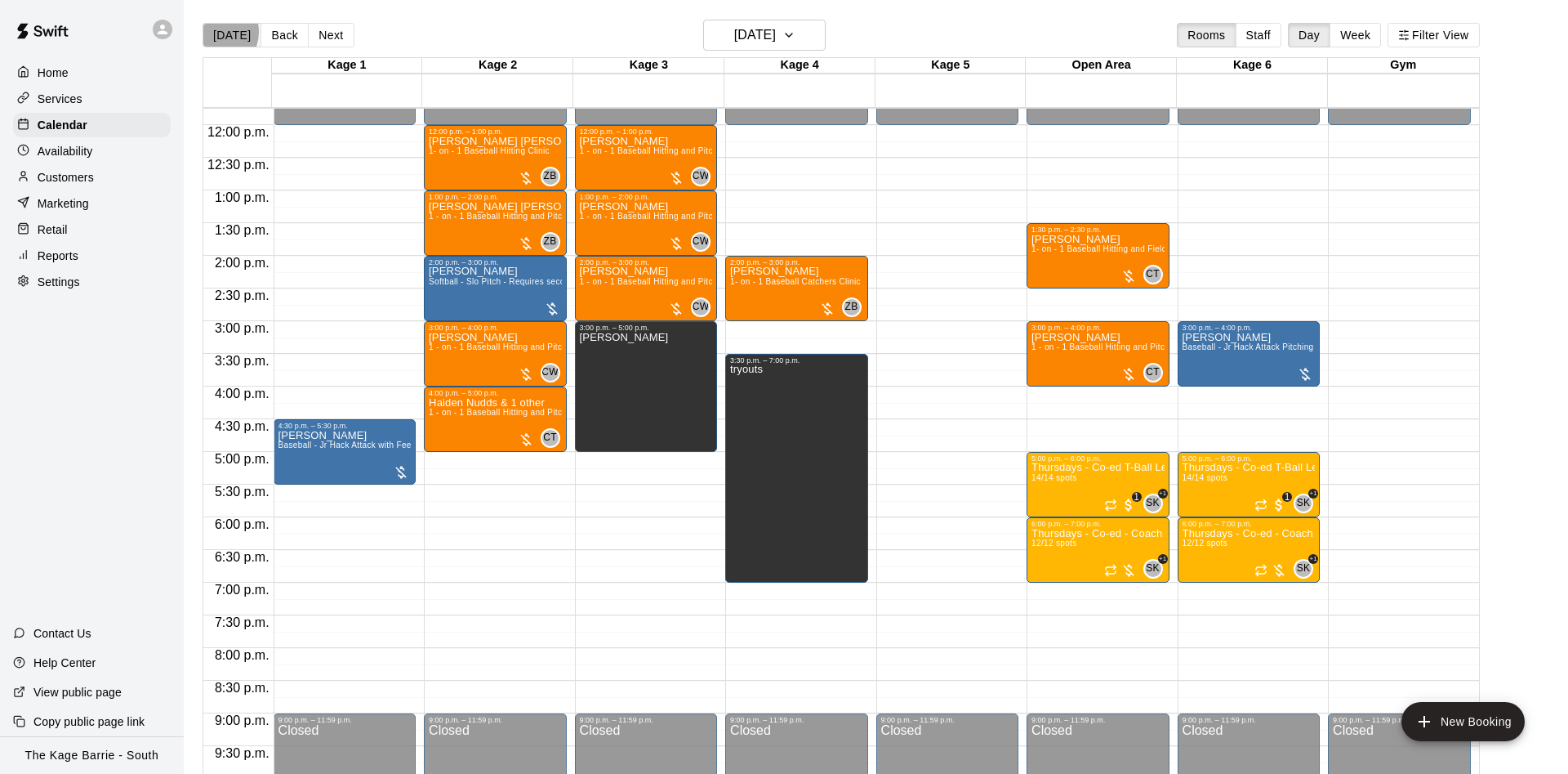
click at [215, 31] on button "[DATE]" at bounding box center [232, 35] width 58 height 25
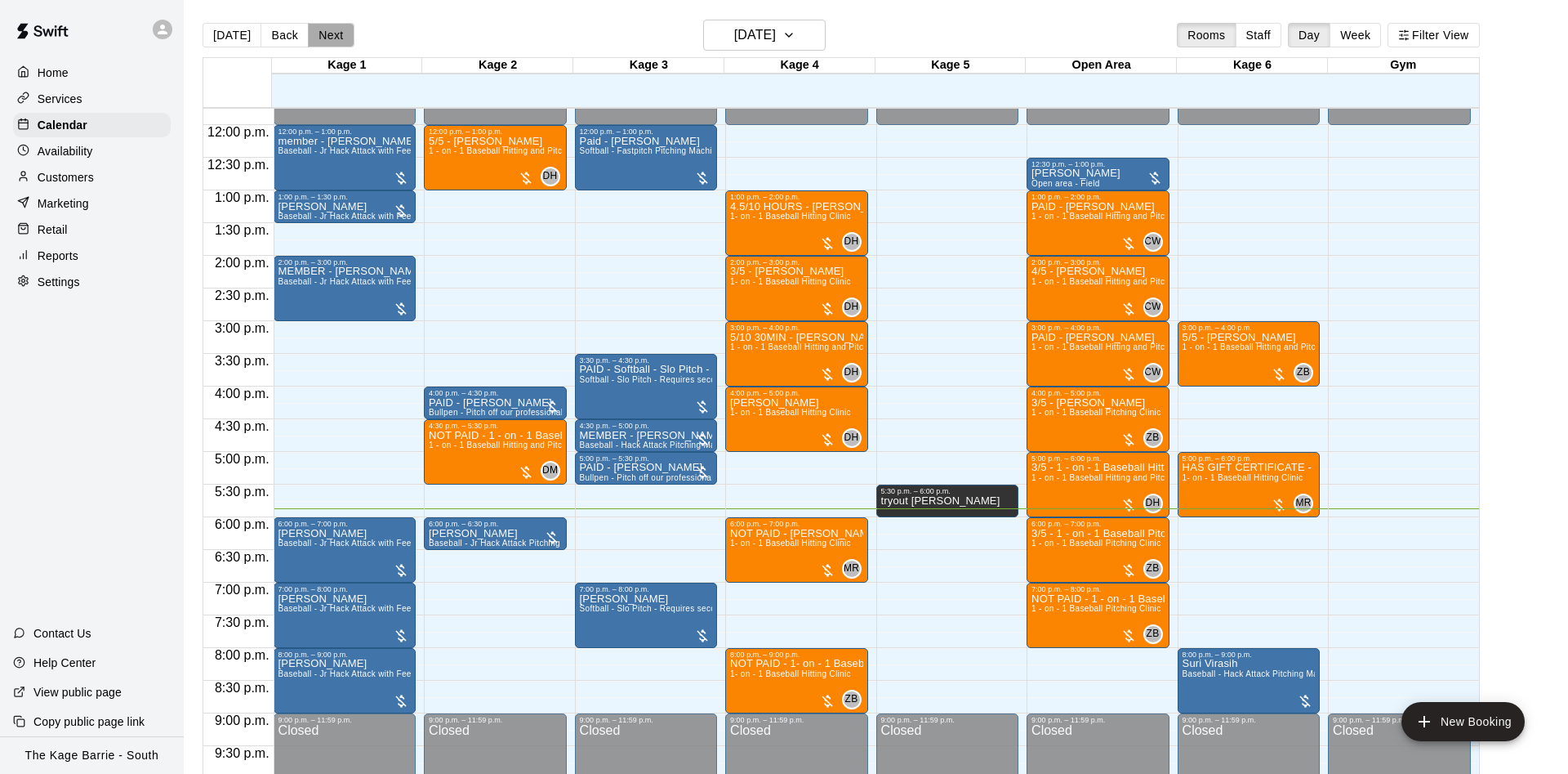
click at [342, 34] on button "Next" at bounding box center [330, 35] width 46 height 25
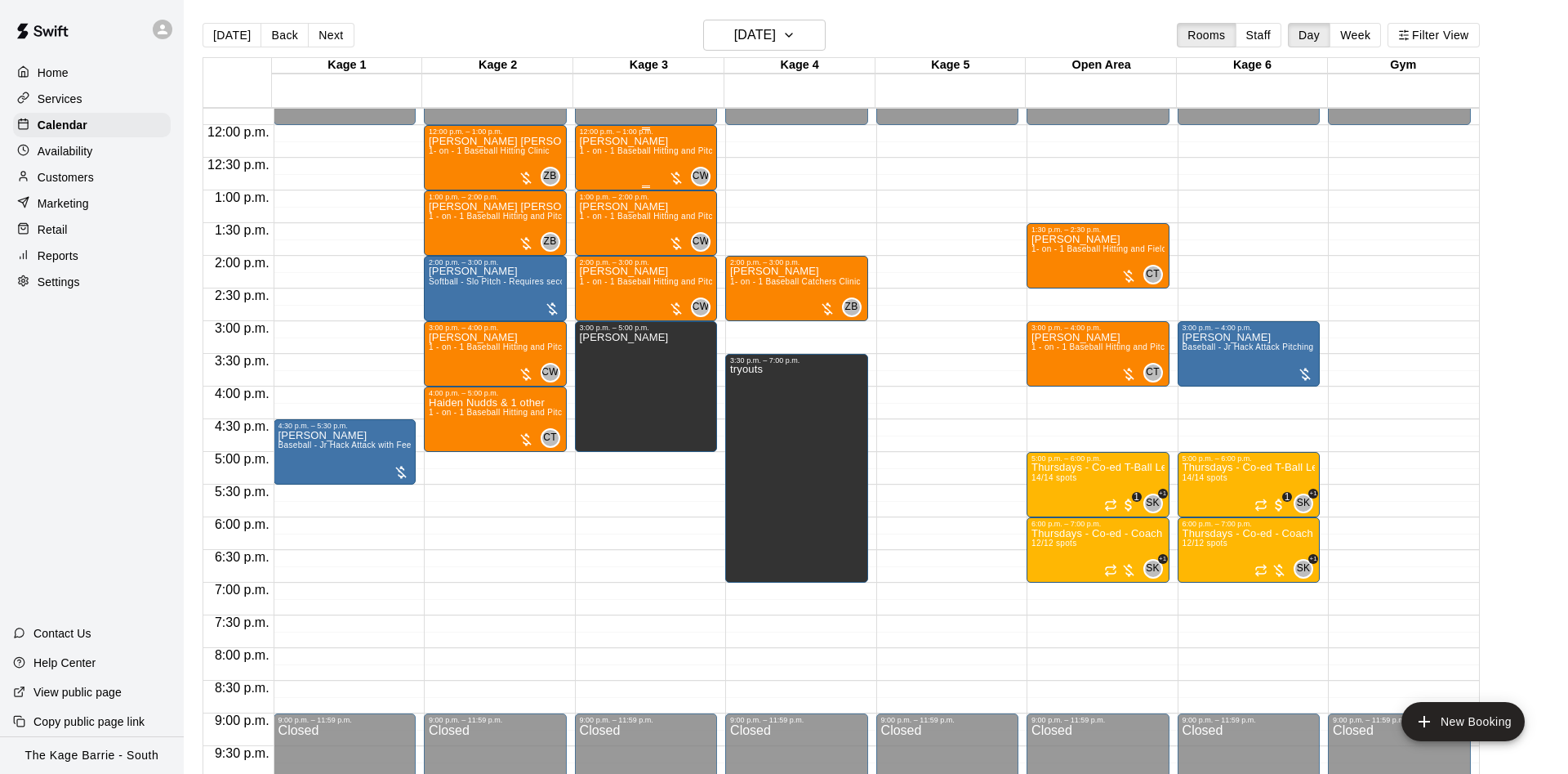
click at [626, 142] on p "Jack Berry" at bounding box center [646, 142] width 133 height 0
click at [636, 166] on div at bounding box center [784, 387] width 1568 height 774
click at [228, 36] on button "[DATE]" at bounding box center [232, 35] width 58 height 25
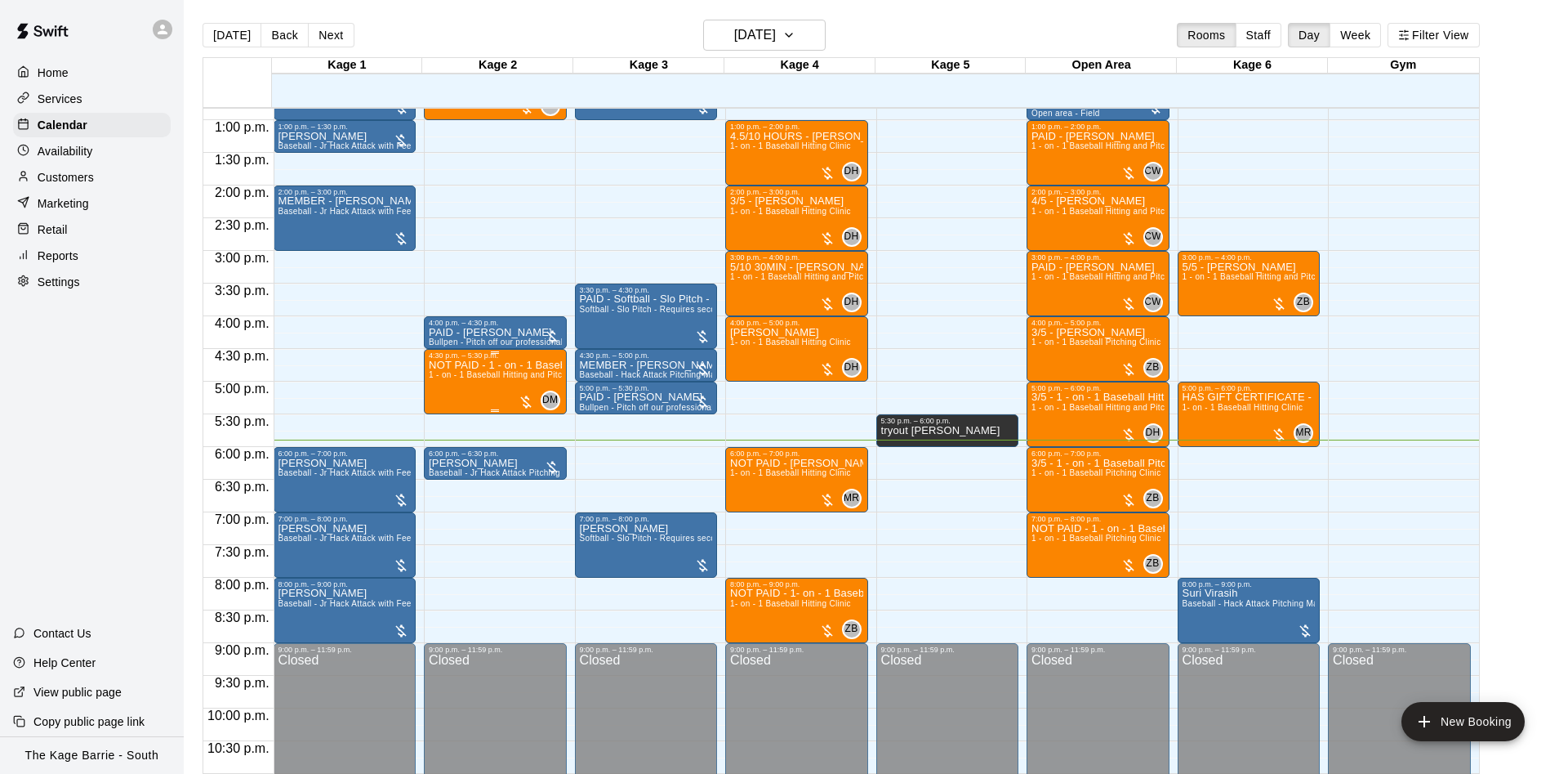
scroll to position [871, 0]
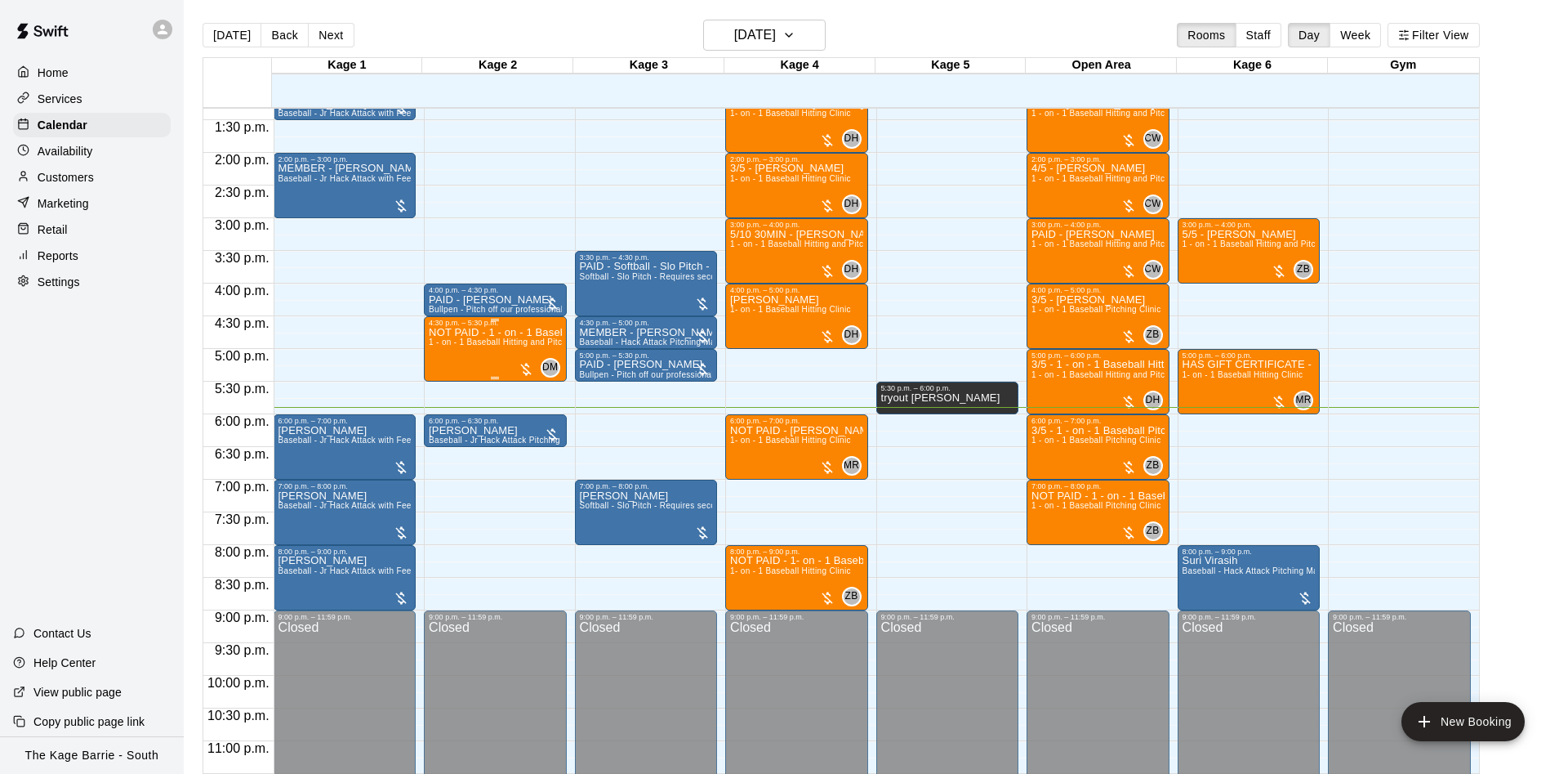
click at [441, 345] on span "1 - on - 1 Baseball Hitting and Pitching Clinic" at bounding box center [515, 342] width 174 height 9
click at [443, 344] on button "edit" at bounding box center [442, 357] width 33 height 33
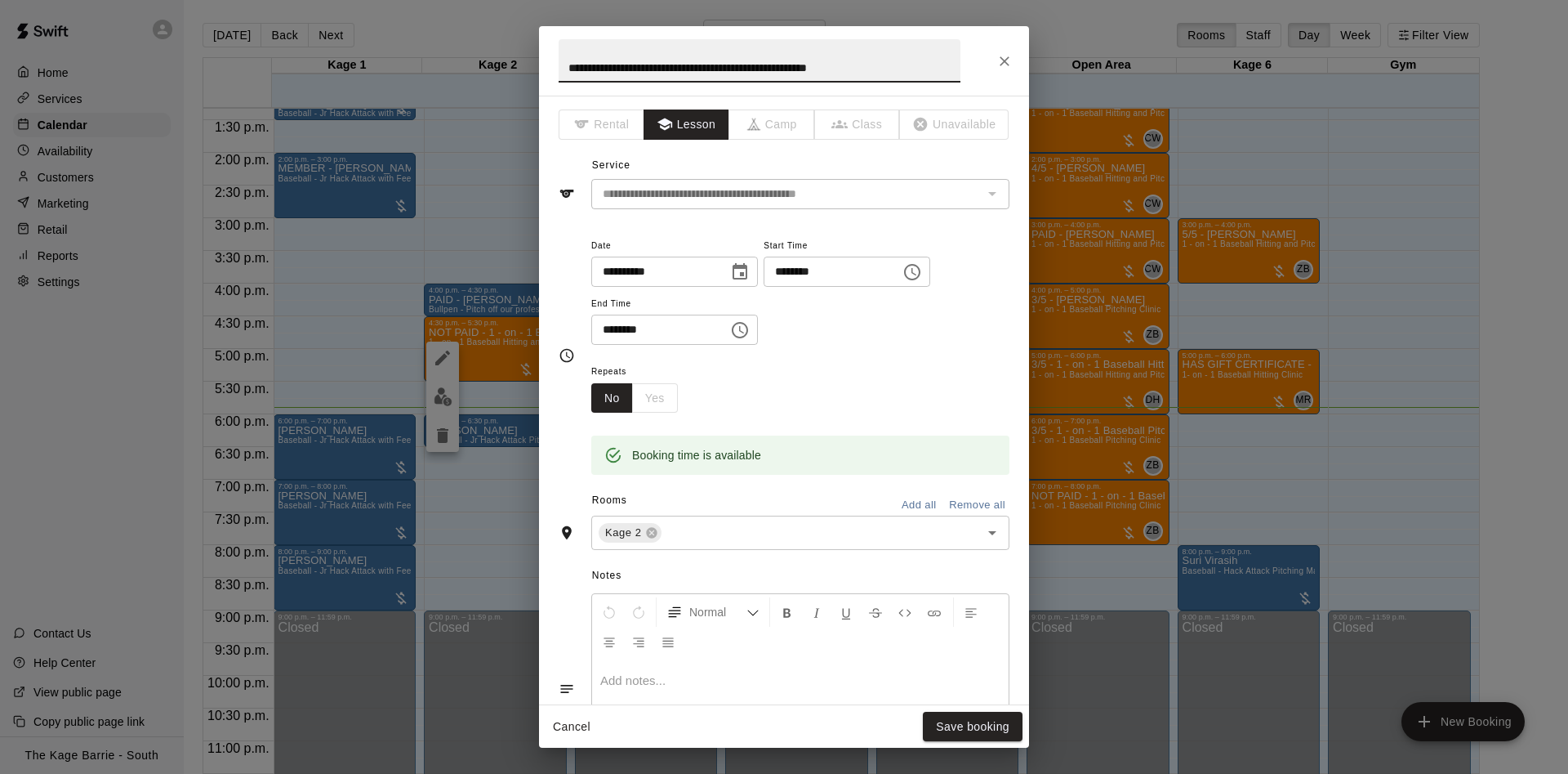
drag, startPoint x: 593, startPoint y: 65, endPoint x: 507, endPoint y: 64, distance: 86.0
click at [558, 64] on input "**********" at bounding box center [759, 61] width 402 height 43
type input "**********"
click at [953, 727] on button "Save booking" at bounding box center [973, 726] width 100 height 30
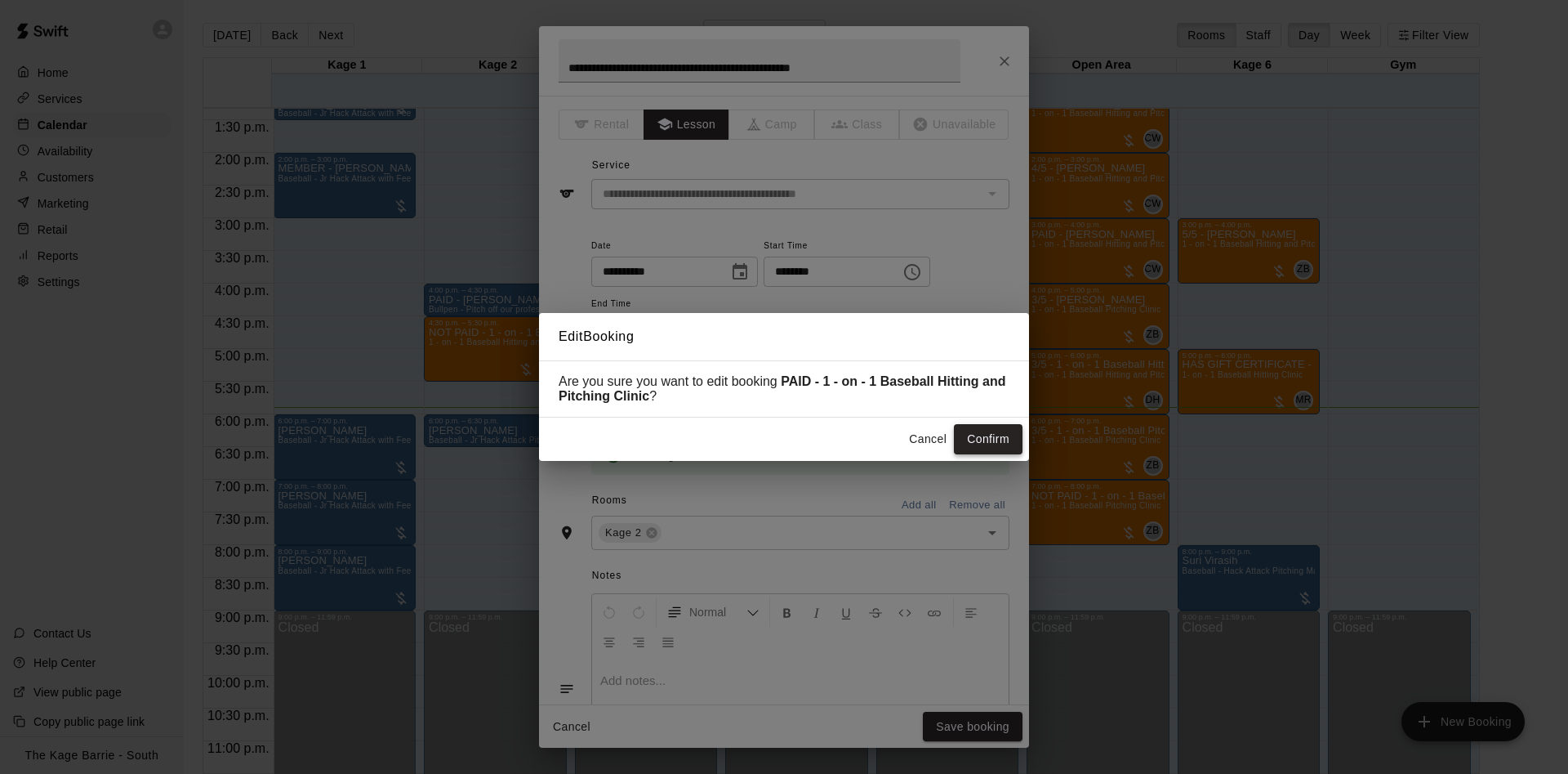
click at [1006, 446] on button "Confirm" at bounding box center [988, 439] width 69 height 30
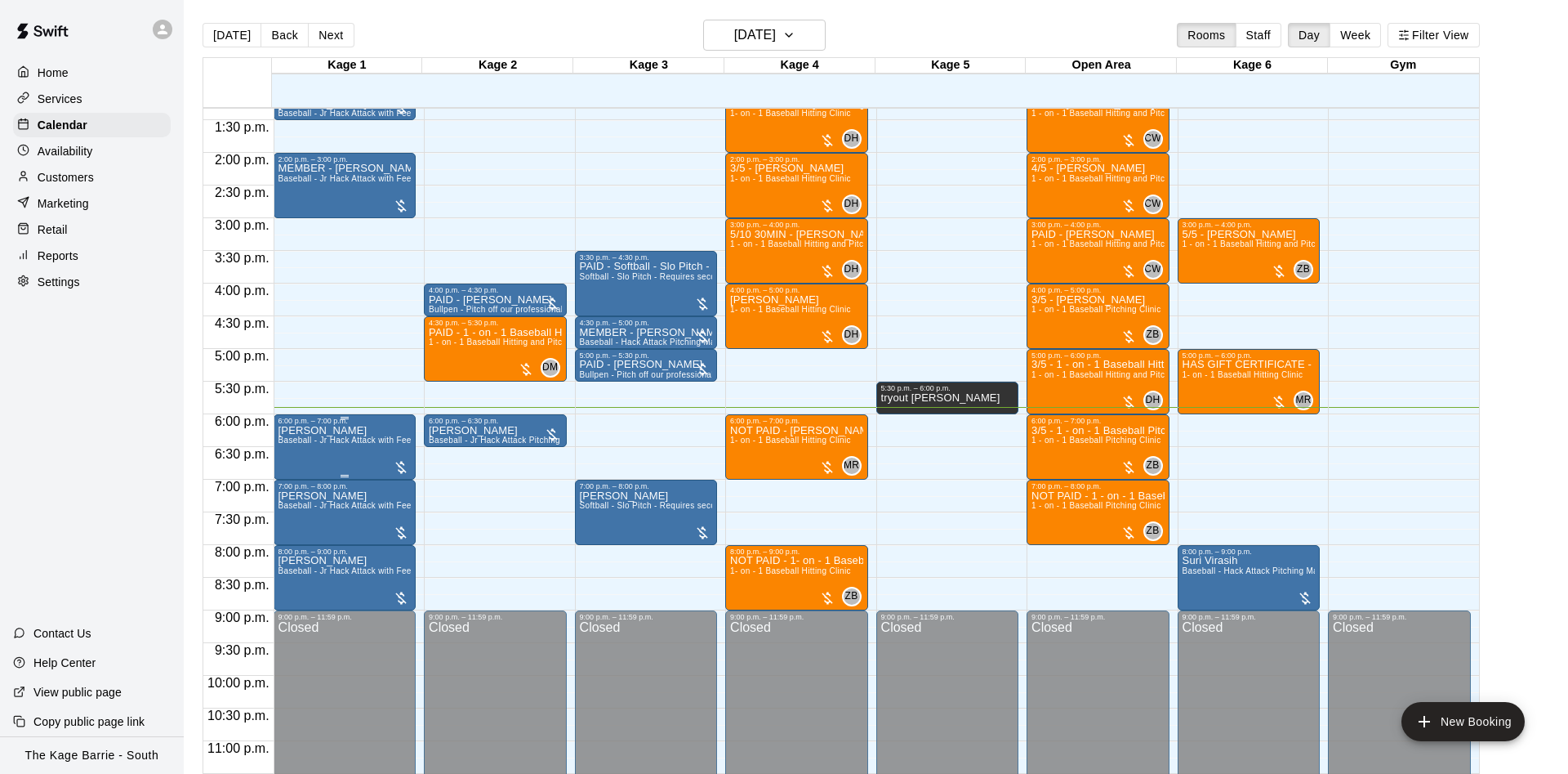
click at [356, 441] on span "Baseball - Jr Hack Attack with Feeder - DO NOT NEED SECOND PERSON" at bounding box center [423, 440] width 291 height 9
click at [294, 466] on button "edit" at bounding box center [292, 456] width 33 height 33
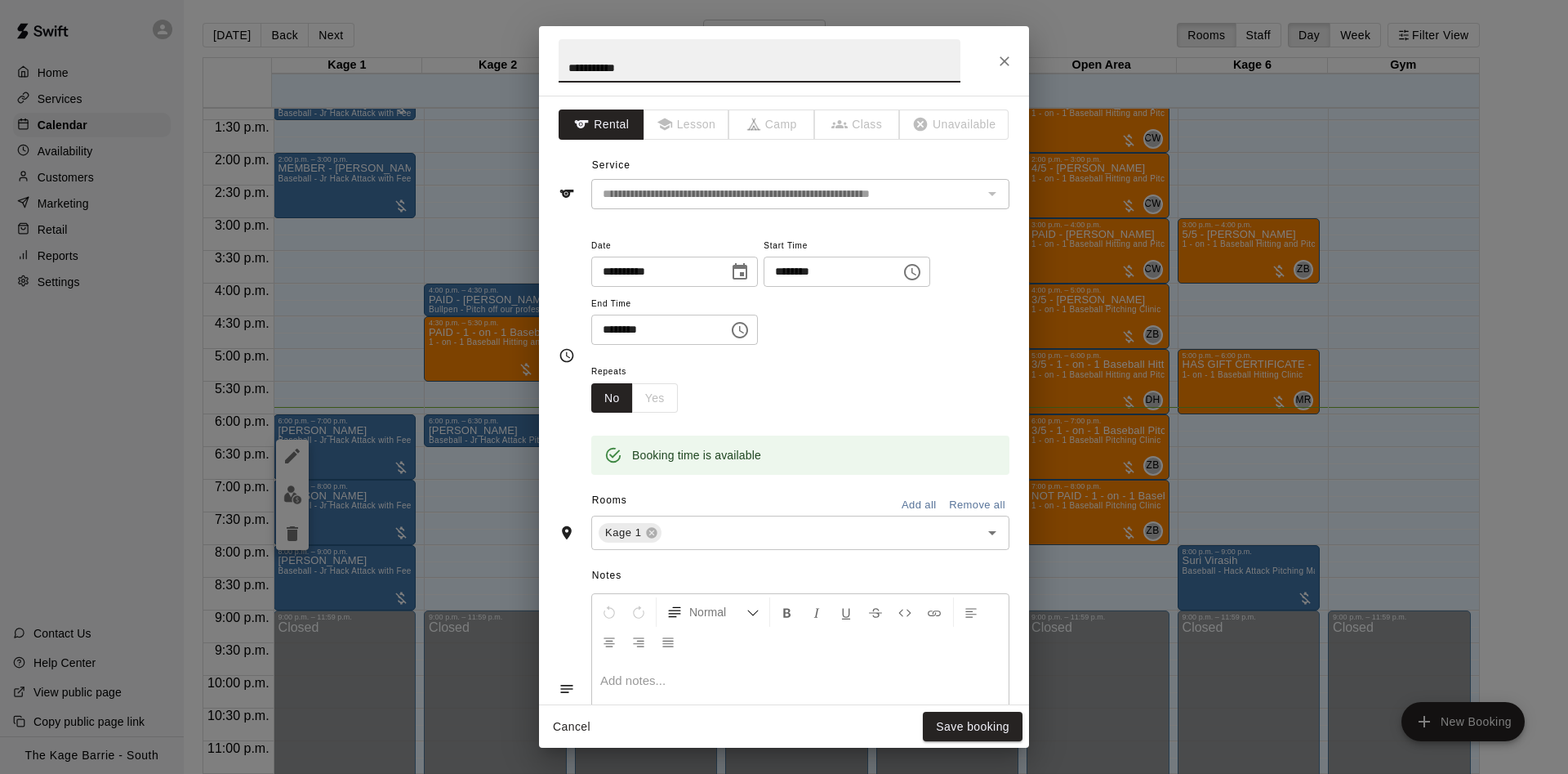
click at [558, 65] on input "**********" at bounding box center [759, 61] width 402 height 43
type input "**********"
click at [977, 728] on button "Save booking" at bounding box center [973, 726] width 100 height 30
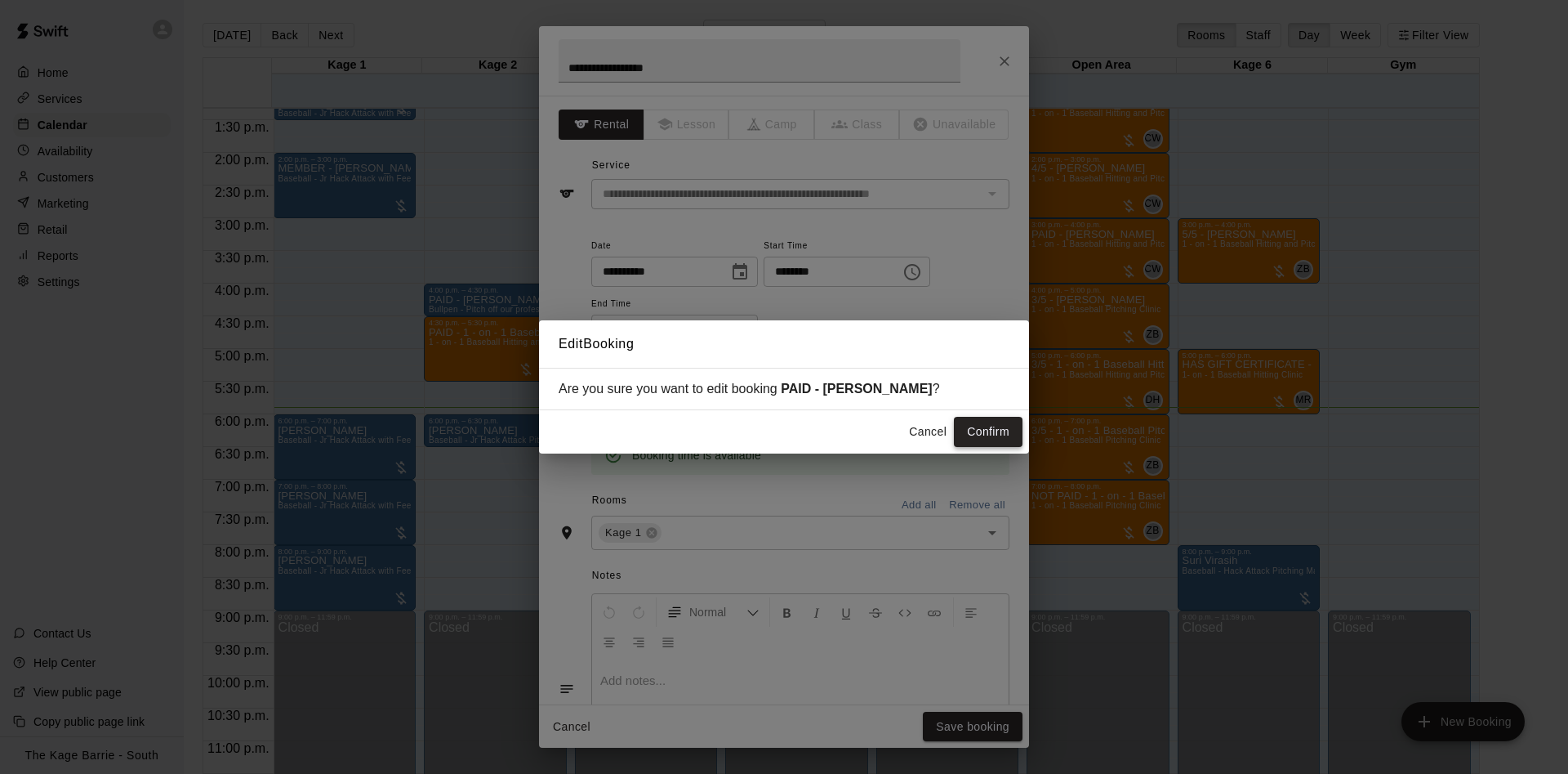
click at [1001, 422] on button "Confirm" at bounding box center [988, 431] width 69 height 30
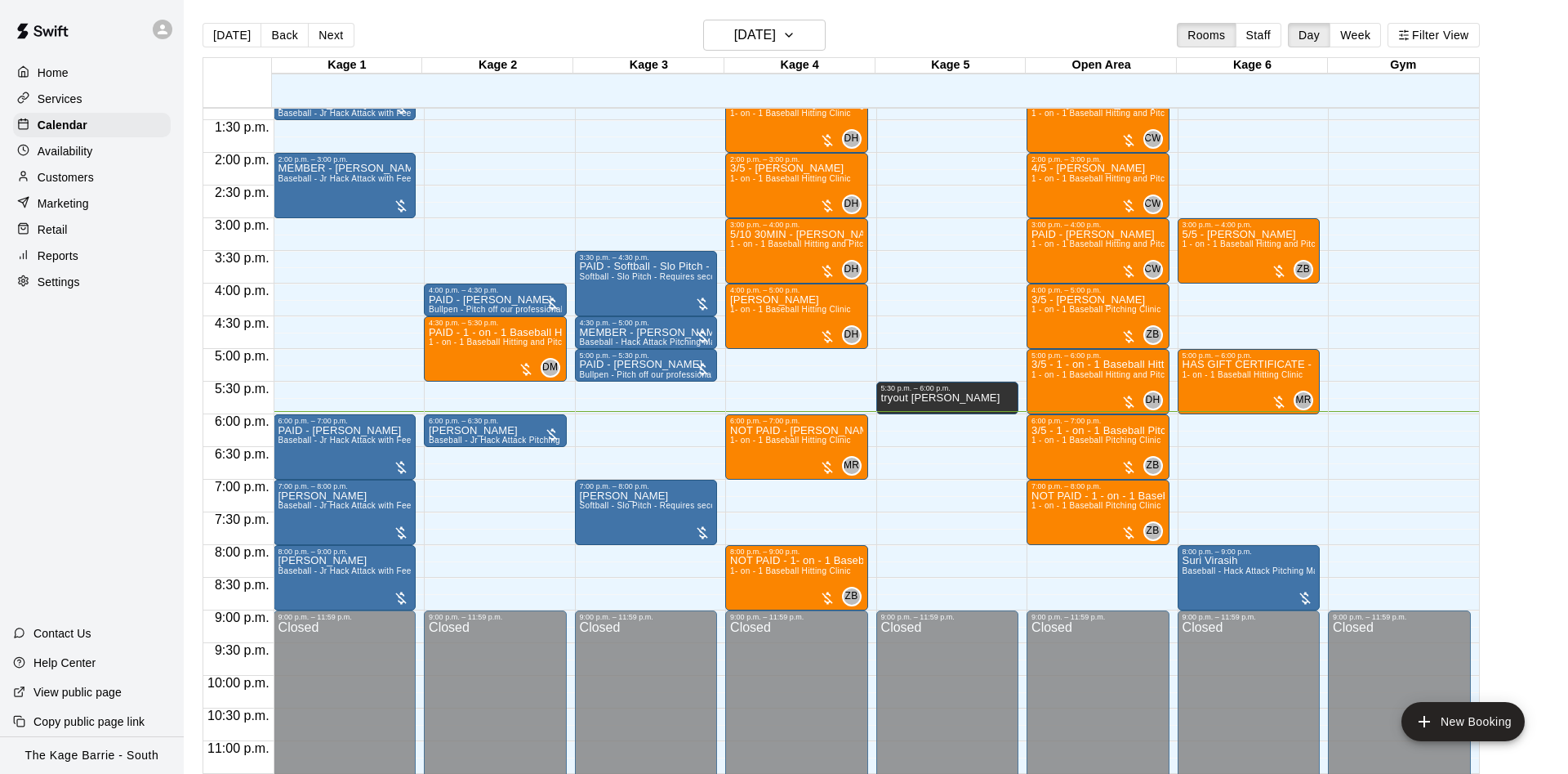
click at [500, 450] on div "12:00 a.m. – 12:00 p.m. Closed 12:00 p.m. – 1:00 p.m. 5/5 - Dylan Robertson 1 -…" at bounding box center [495, 22] width 143 height 1569
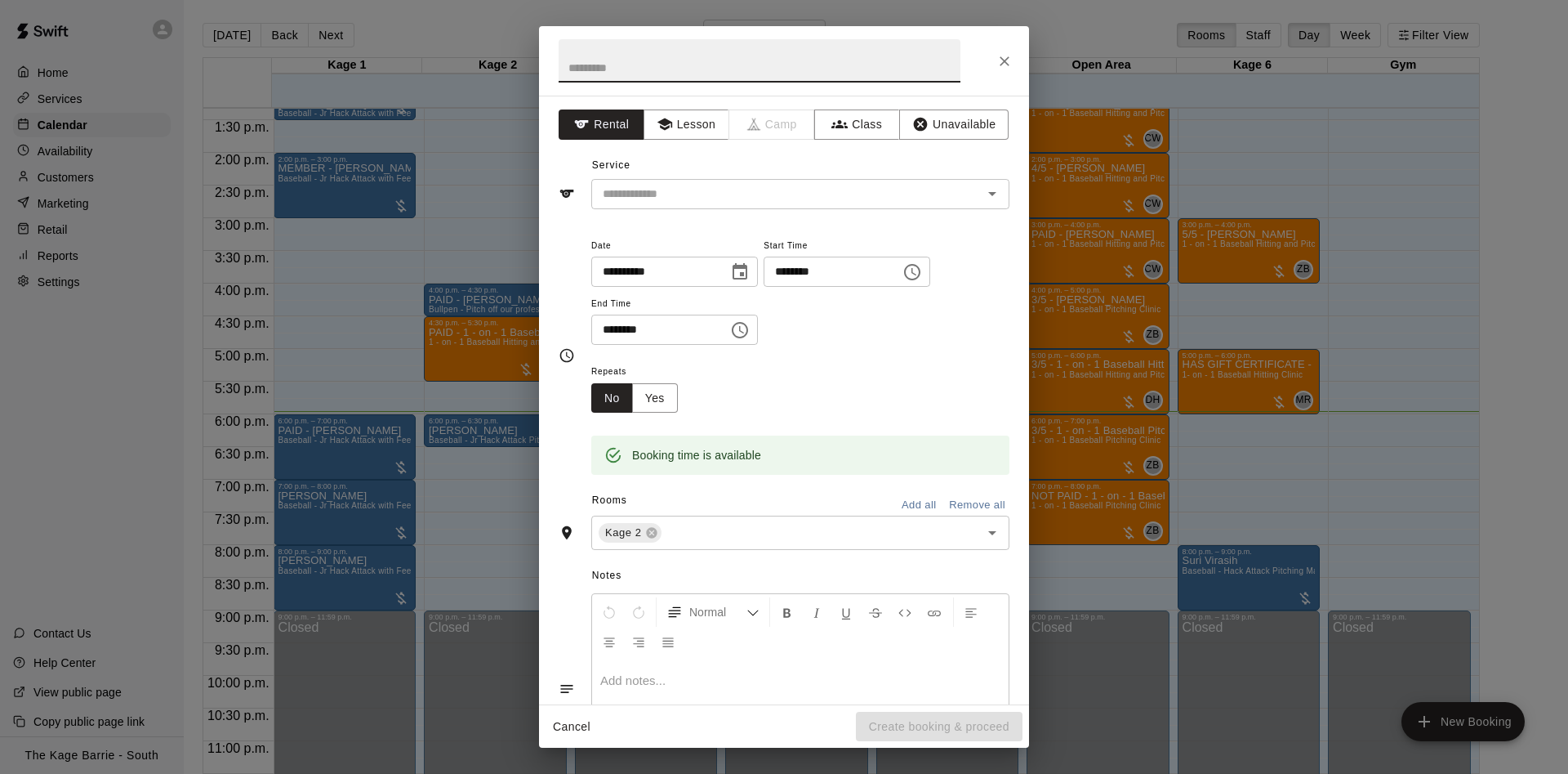
click at [1020, 58] on div at bounding box center [784, 60] width 490 height 70
click at [1011, 60] on icon "Close" at bounding box center [1004, 61] width 16 height 16
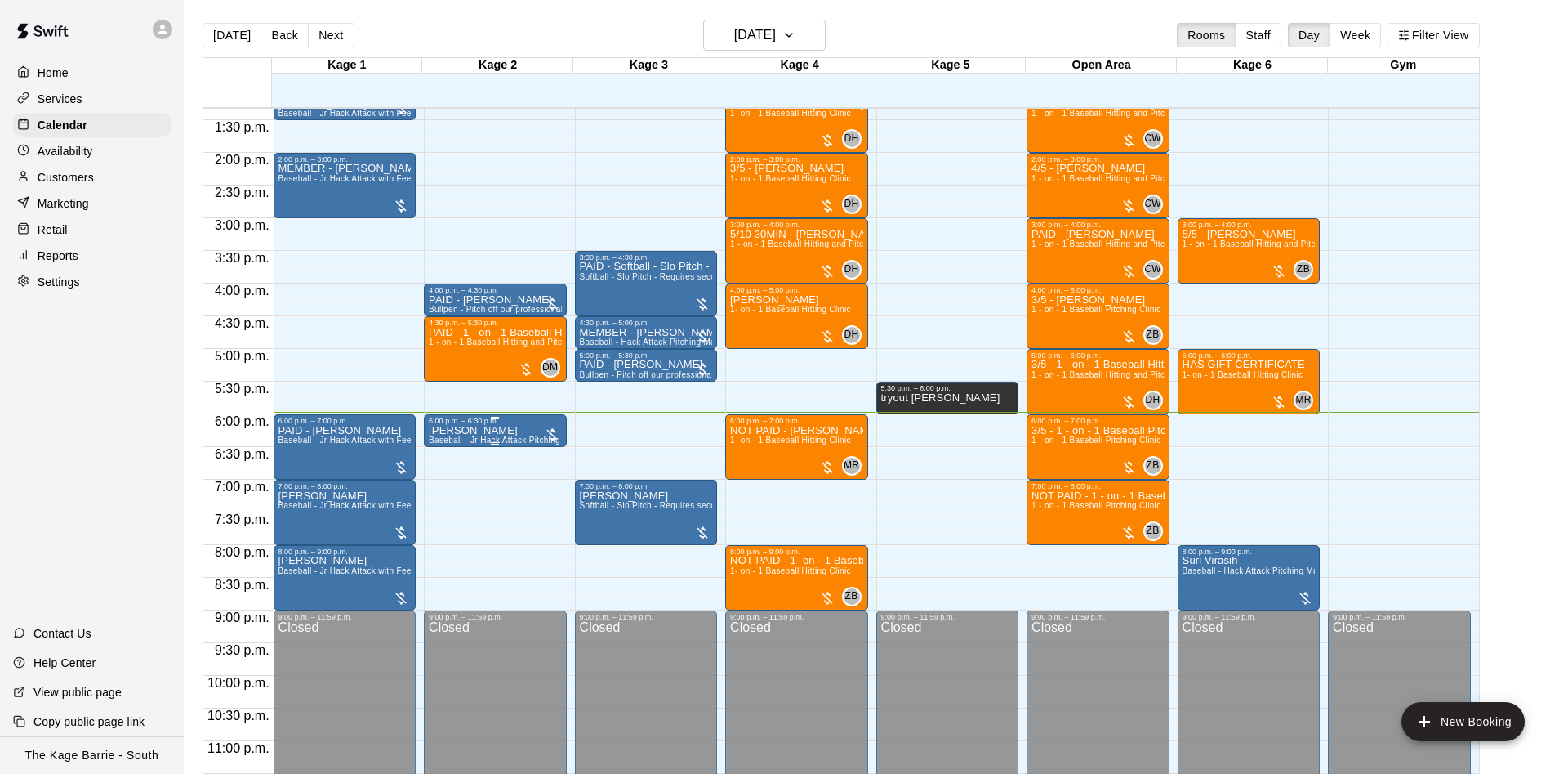
click at [446, 424] on div "6:00 p.m. – 6:30 p.m." at bounding box center [495, 421] width 133 height 9
click at [441, 443] on icon "edit" at bounding box center [442, 434] width 20 height 20
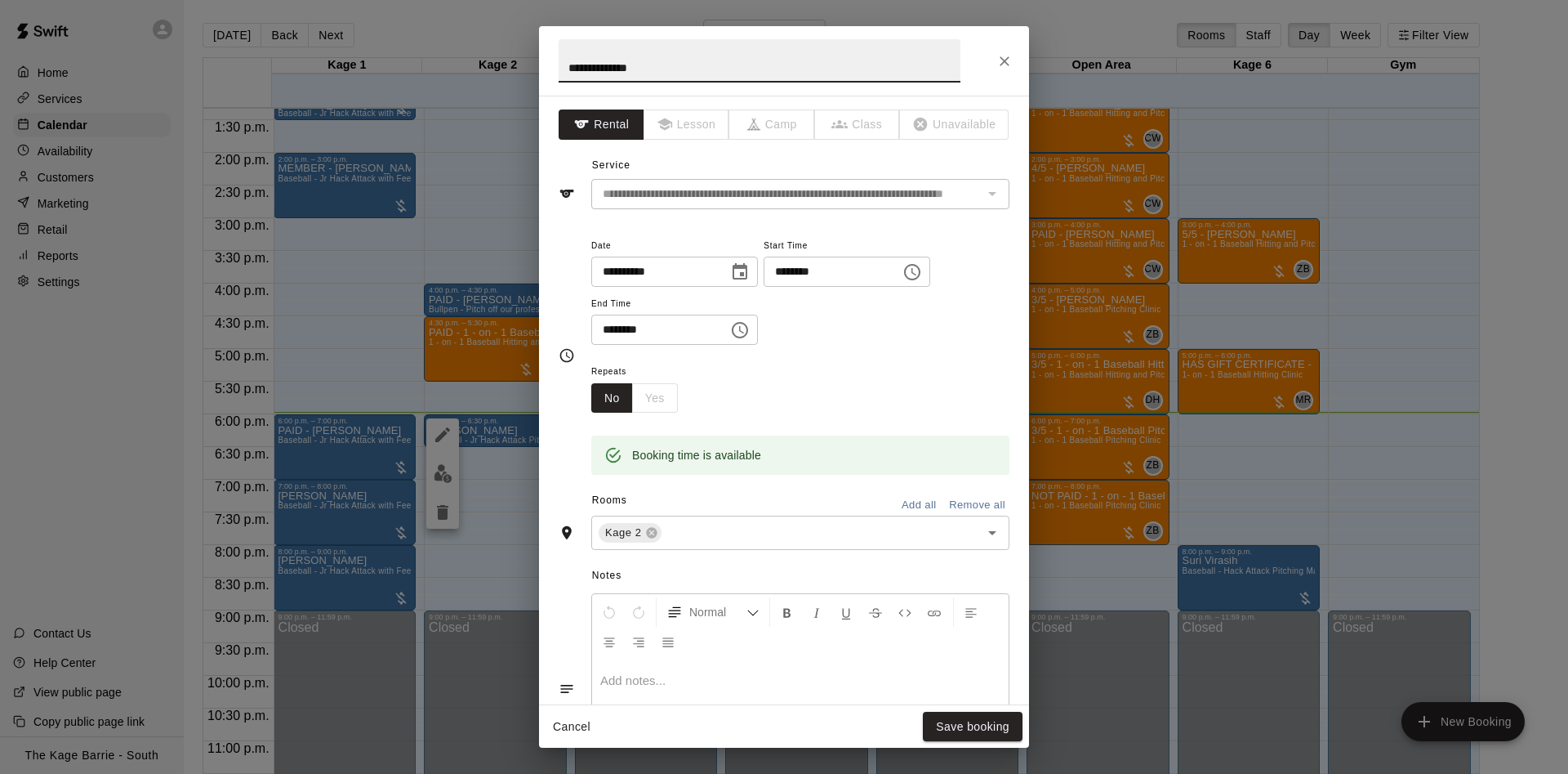
drag, startPoint x: 657, startPoint y: 67, endPoint x: 514, endPoint y: 59, distance: 143.2
click at [558, 61] on input "**********" at bounding box center [759, 61] width 402 height 43
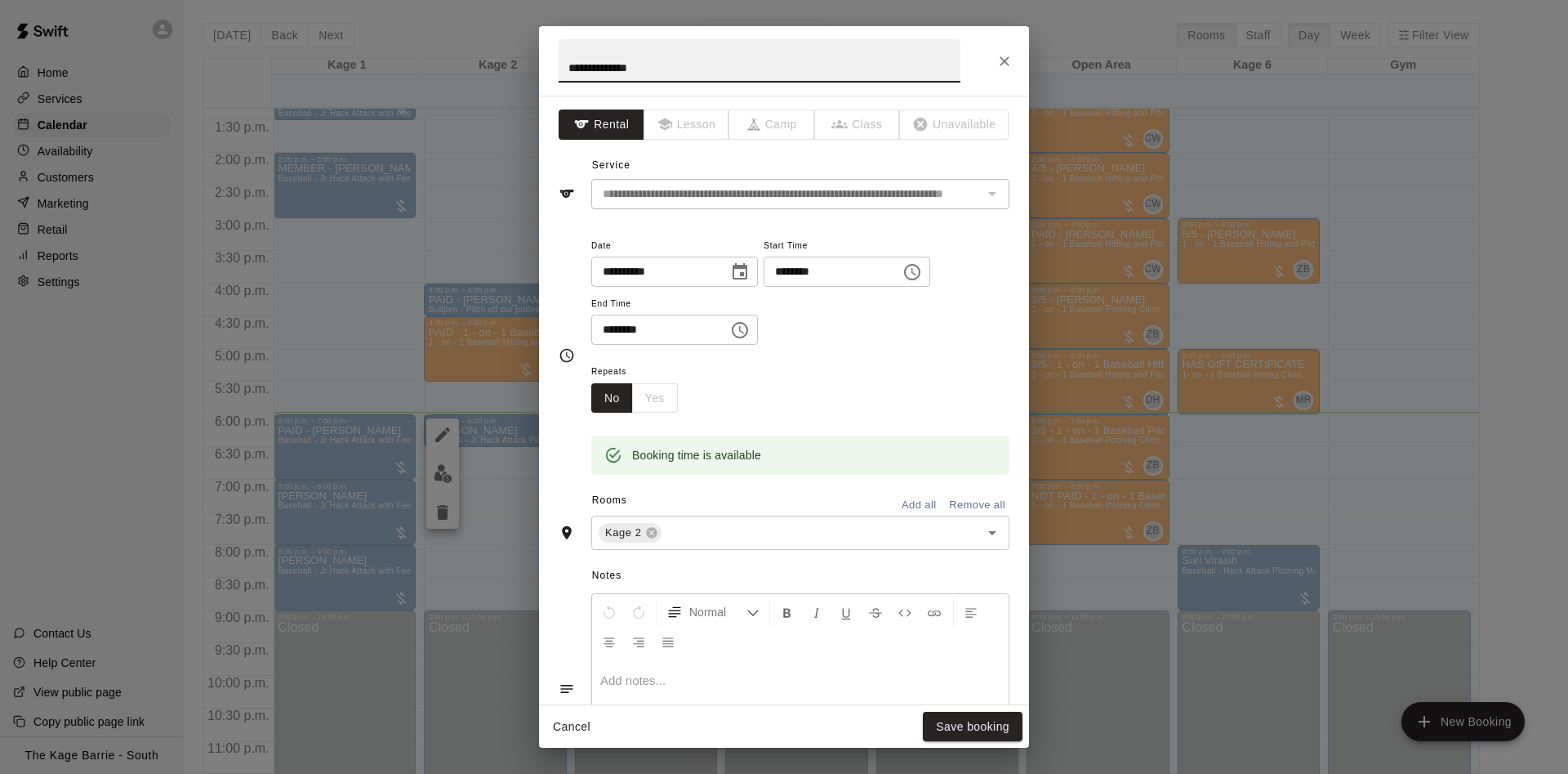
click at [1010, 50] on button "Close" at bounding box center [1005, 61] width 29 height 29
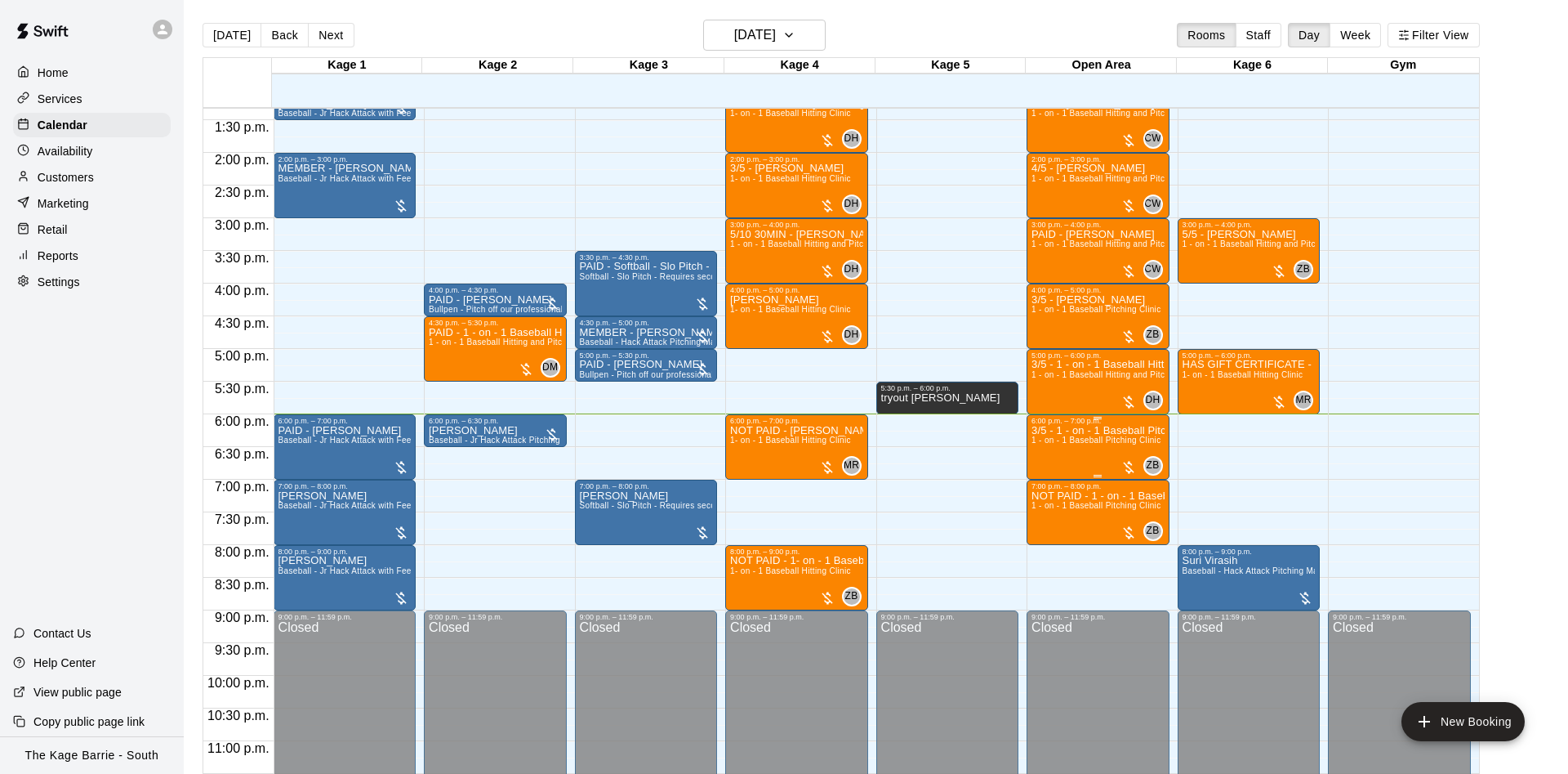
click at [1097, 444] on span "1 - on - 1 Baseball Pitching Clinic" at bounding box center [1096, 440] width 129 height 9
click at [1047, 498] on img "edit" at bounding box center [1048, 495] width 19 height 19
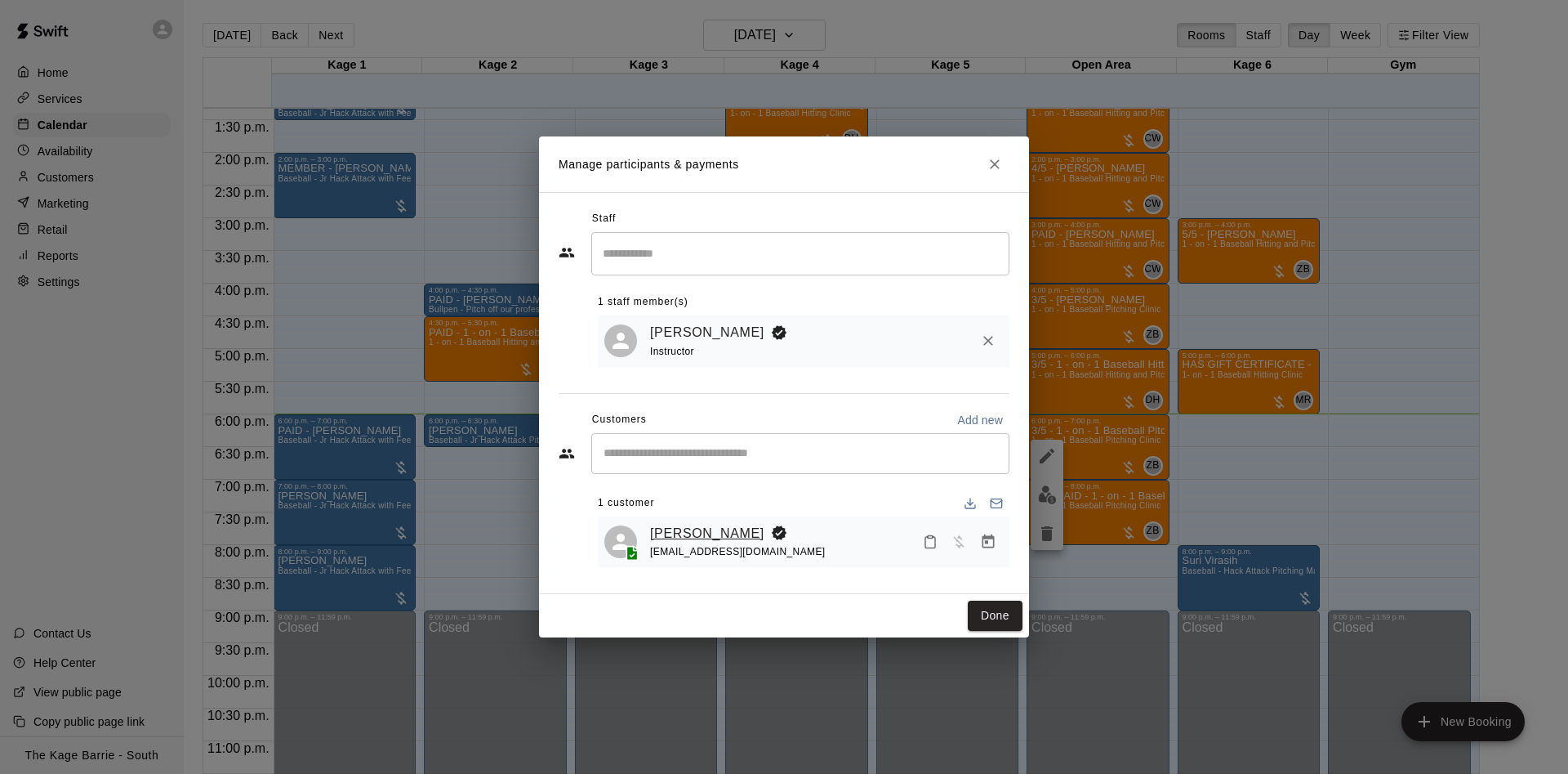
click at [696, 534] on link "Kristy Anderson" at bounding box center [707, 533] width 114 height 21
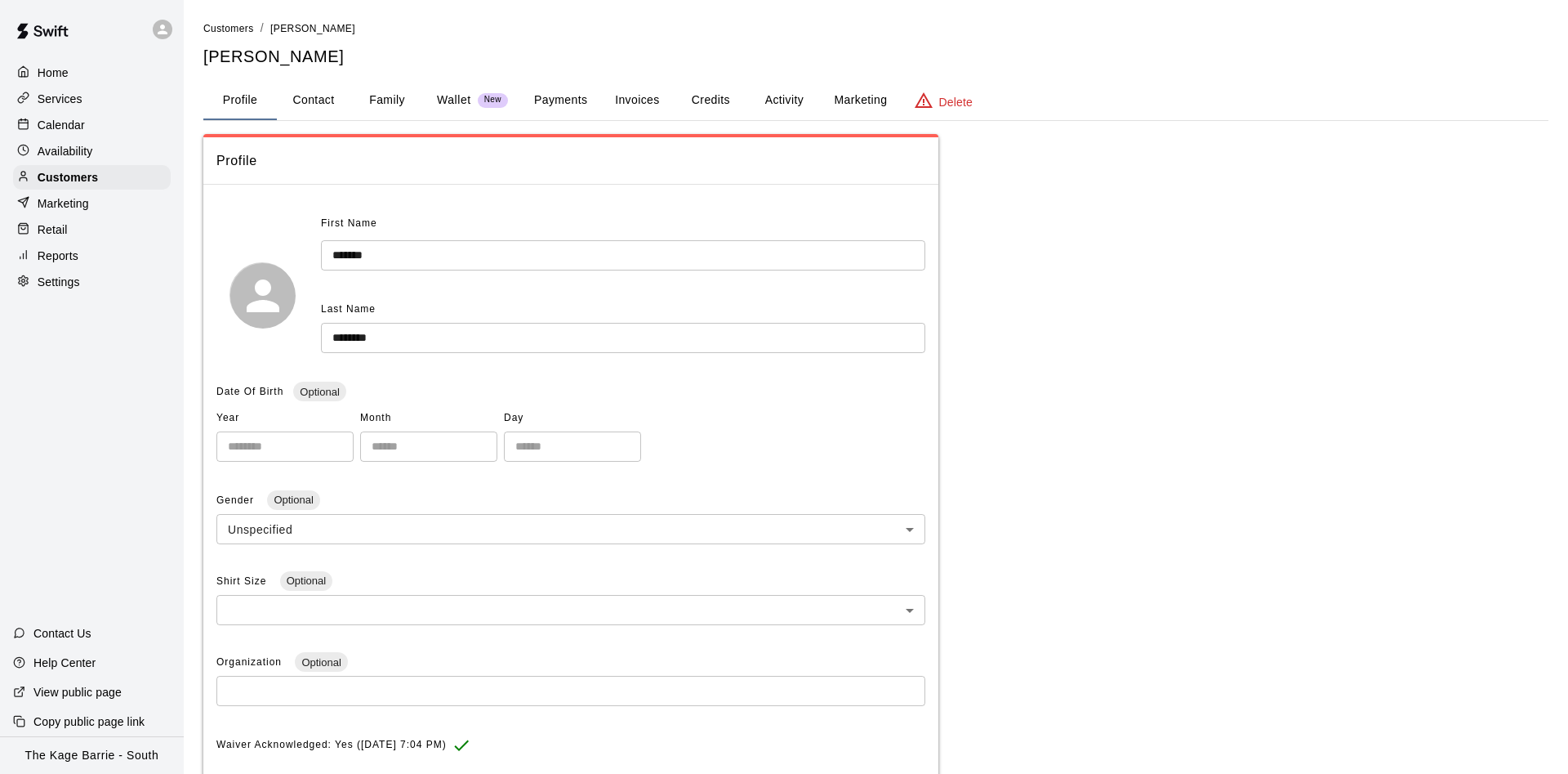
click at [85, 118] on div "Calendar" at bounding box center [92, 125] width 158 height 25
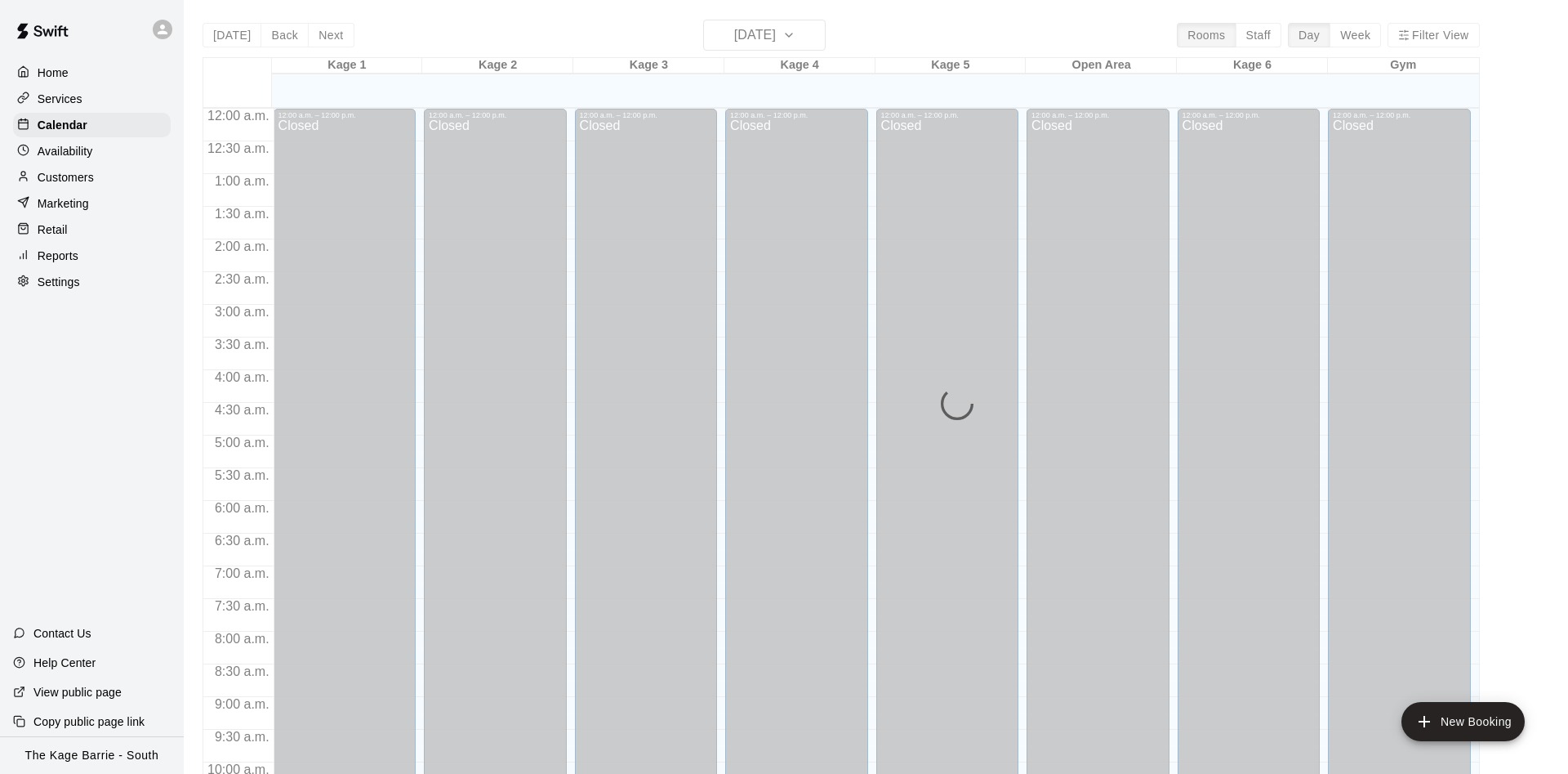
scroll to position [836, 0]
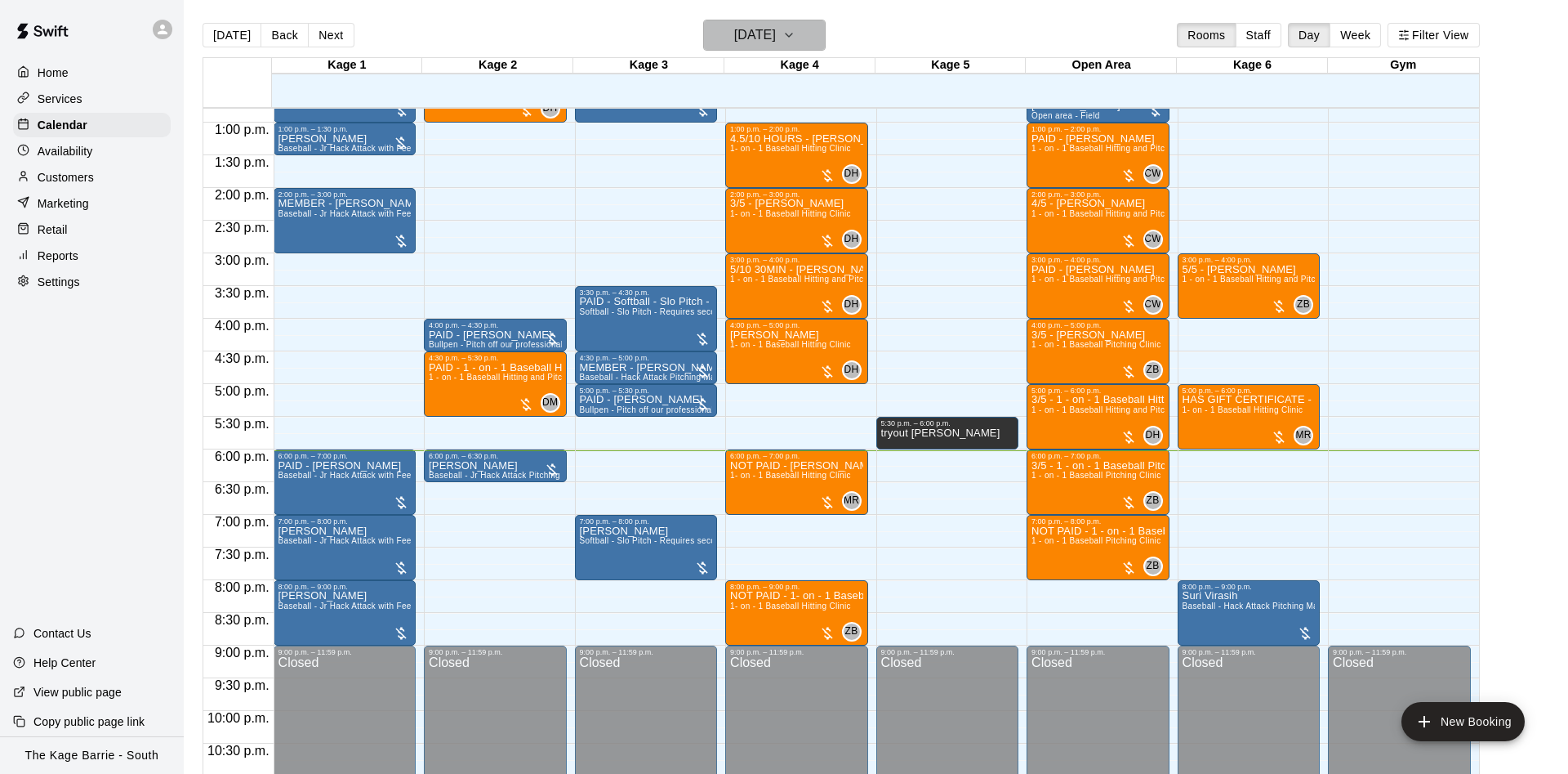
click at [770, 25] on h6 "[DATE]" at bounding box center [755, 35] width 41 height 23
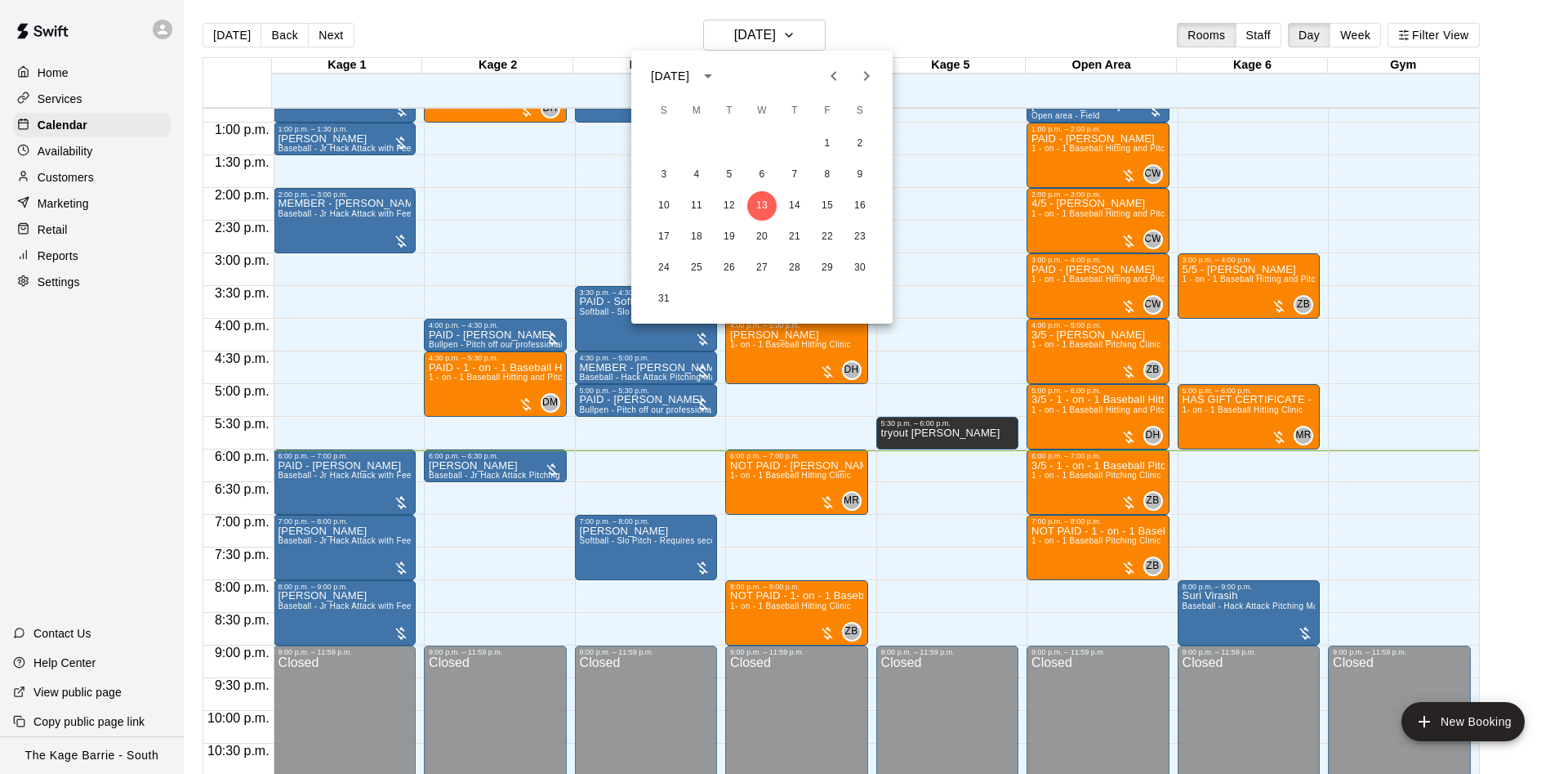
click at [866, 11] on div at bounding box center [784, 387] width 1568 height 774
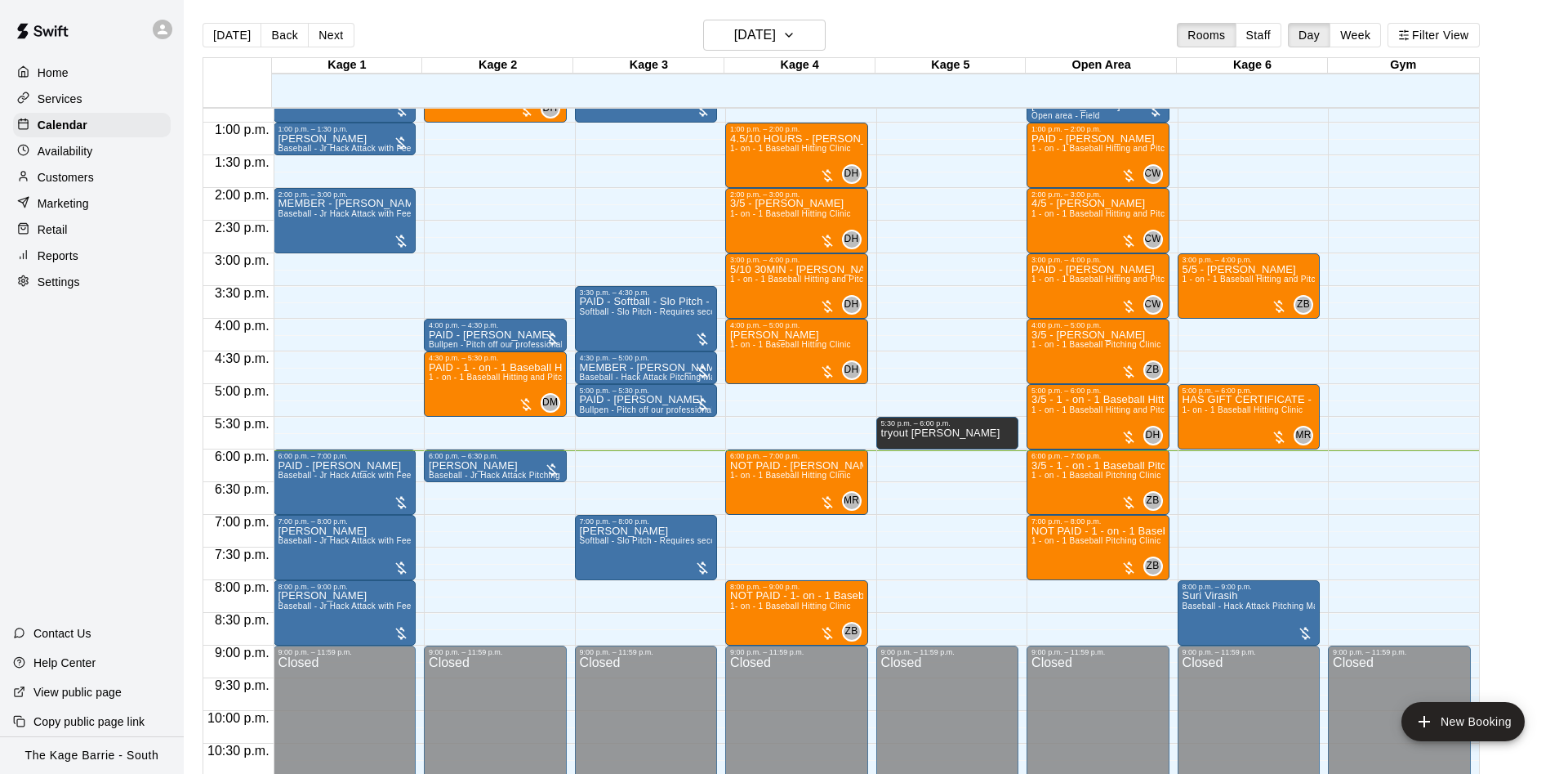
click at [872, 26] on div at bounding box center [784, 387] width 1568 height 774
click at [1188, 393] on div "5:00 p.m. – 6:00 p.m." at bounding box center [1249, 391] width 133 height 9
click at [1189, 405] on icon "edit" at bounding box center [1198, 404] width 20 height 20
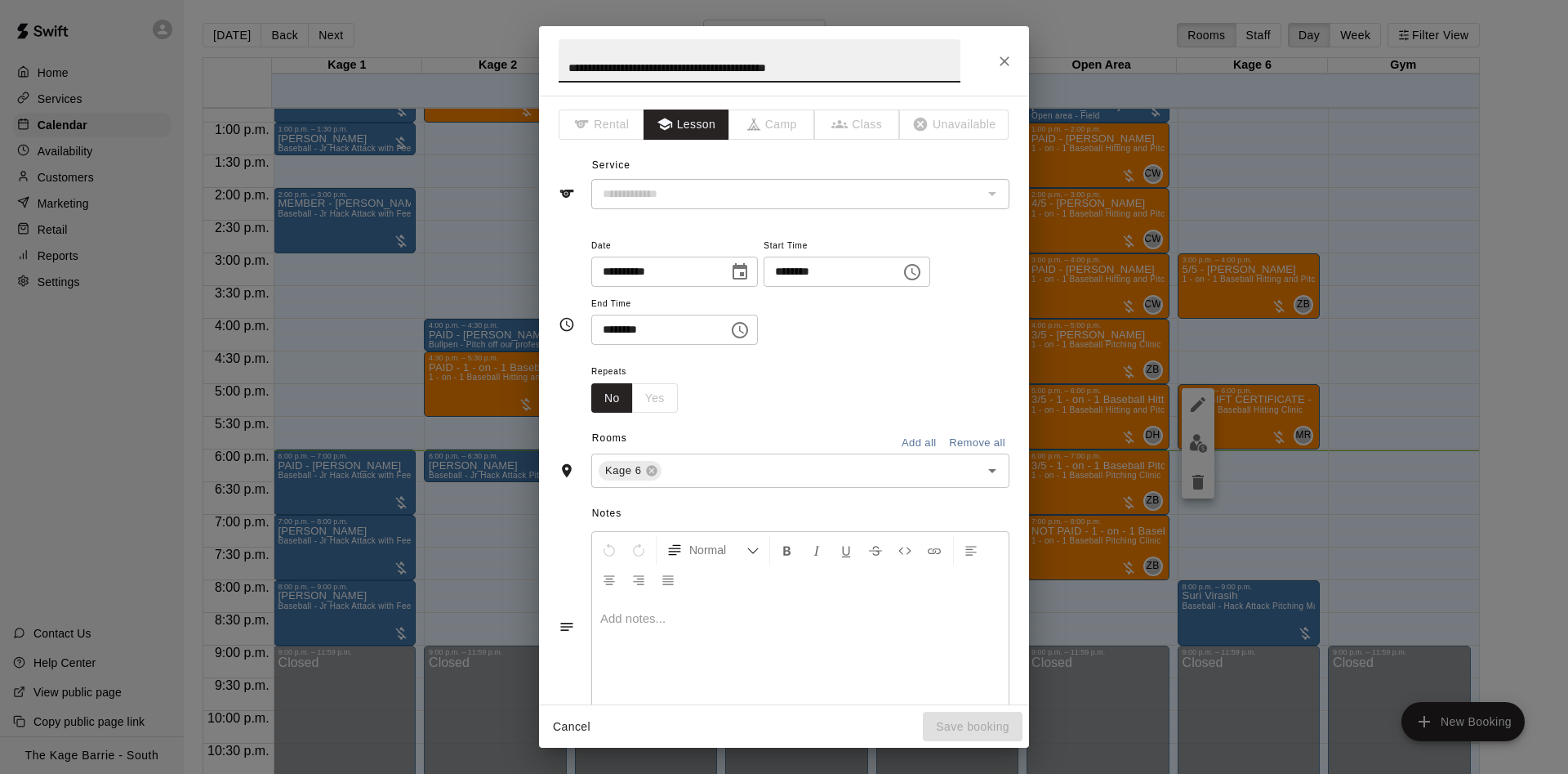
type input "**********"
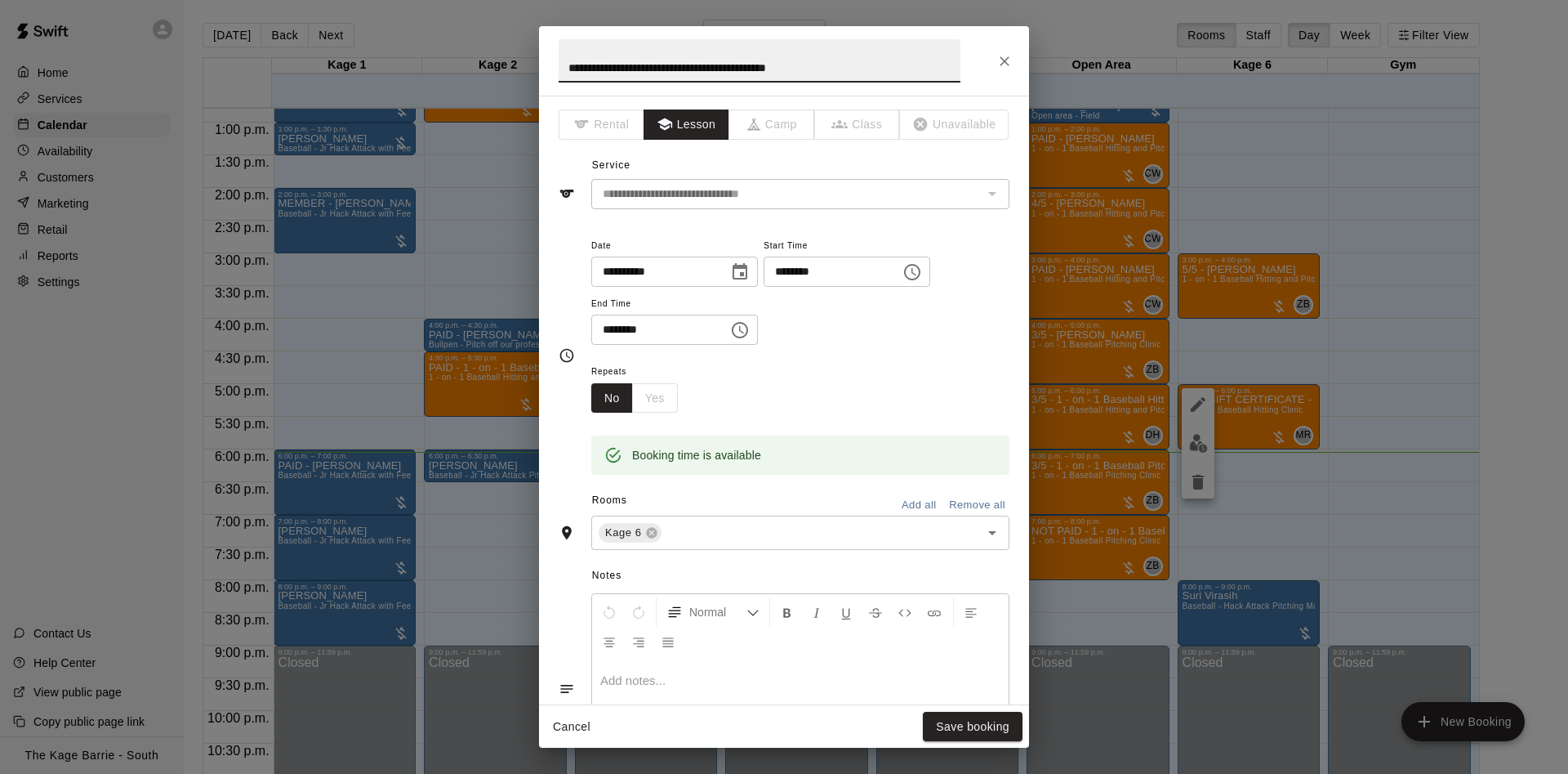
drag, startPoint x: 757, startPoint y: 67, endPoint x: 472, endPoint y: 70, distance: 285.0
click at [558, 70] on input "**********" at bounding box center [759, 61] width 402 height 43
type input "**********"
click at [994, 60] on button "Close" at bounding box center [1005, 61] width 29 height 29
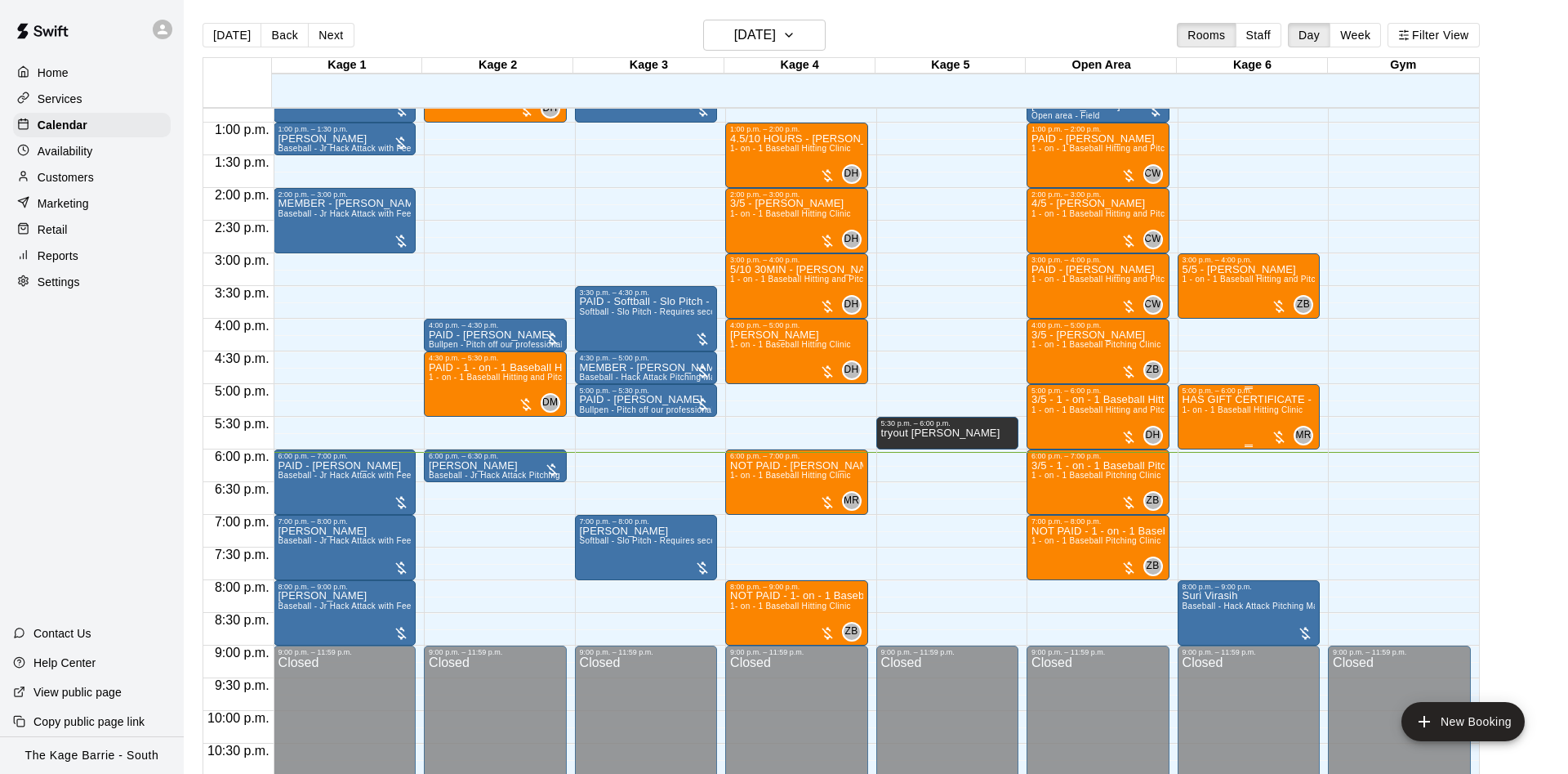
click at [1238, 434] on div "HAS GIFT CERTIFICATE - NONE PAID HOUR FOR MURRAY 1- on - 1 Baseball Hitting Cli…" at bounding box center [1249, 781] width 133 height 774
click at [1194, 456] on img "edit" at bounding box center [1199, 453] width 19 height 19
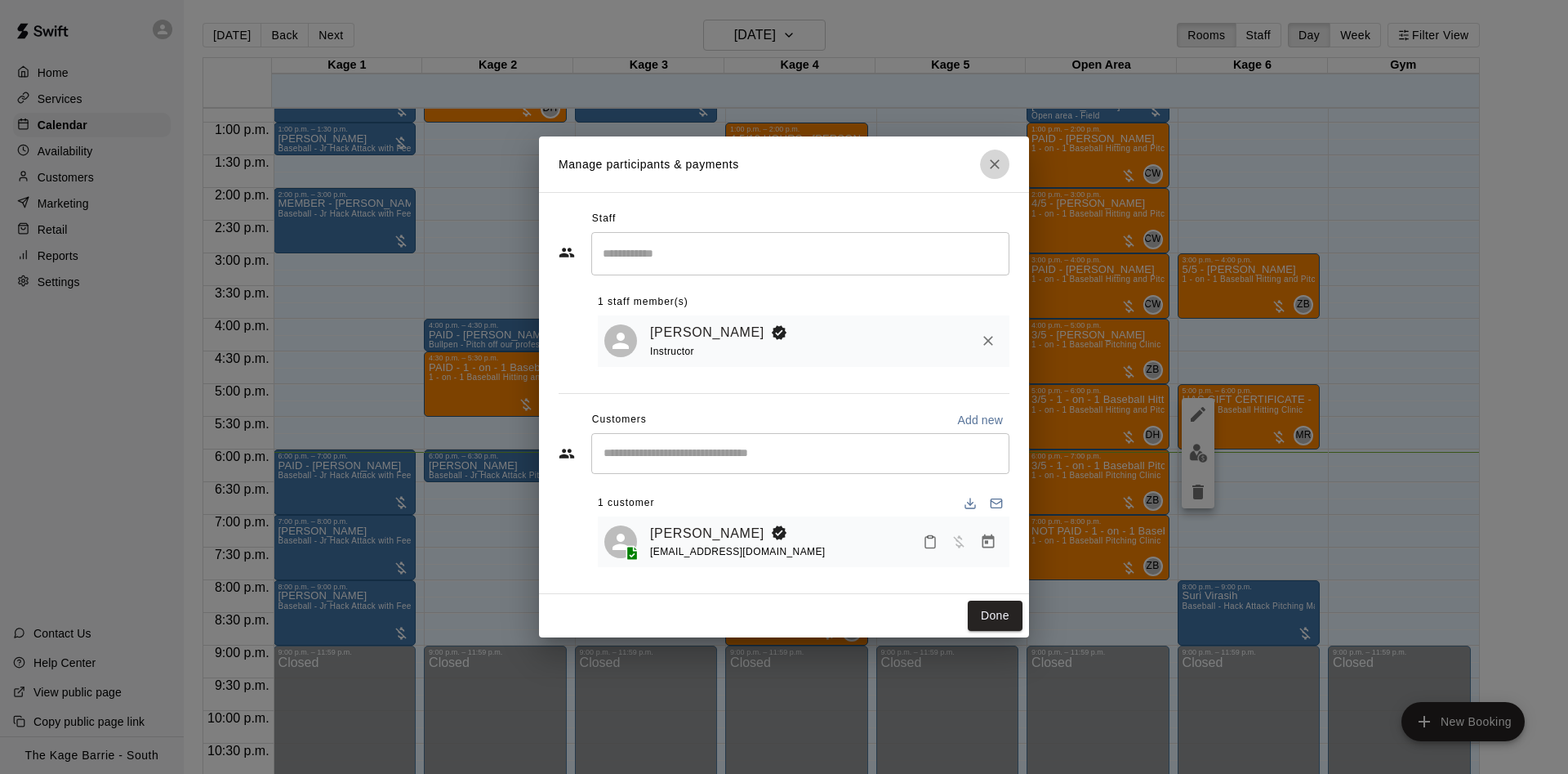
click at [994, 155] on button "Close" at bounding box center [994, 164] width 29 height 29
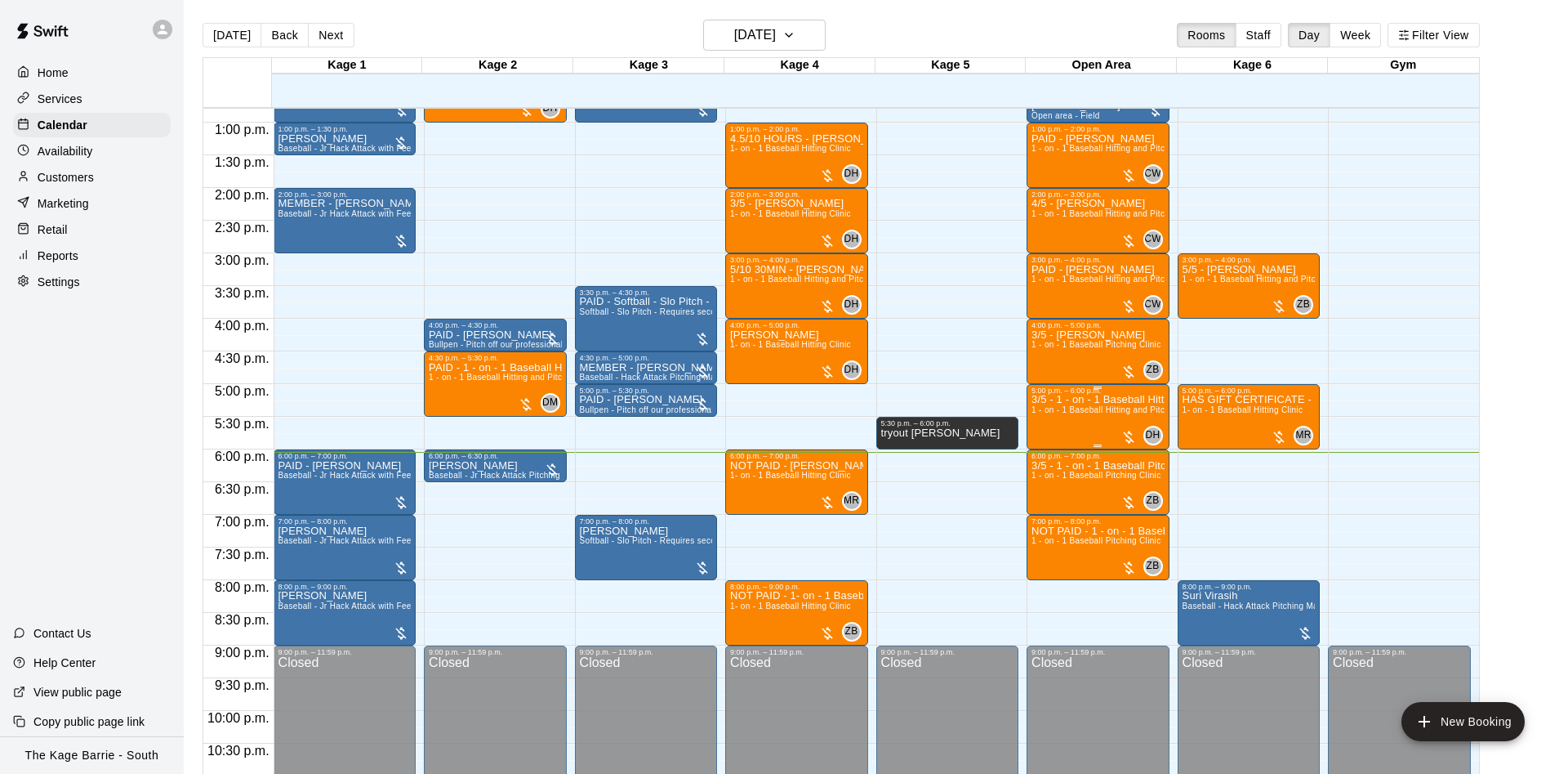
click at [1084, 418] on div "3/5 - 1 - on - 1 Baseball Hitting and Pitching Clinic 1 - on - 1 Baseball Hitti…" at bounding box center [1097, 781] width 133 height 774
click at [1221, 411] on div at bounding box center [784, 387] width 1568 height 774
click at [1219, 414] on span "1- on - 1 Baseball Hitting Clinic" at bounding box center [1243, 410] width 121 height 9
click at [1200, 414] on button "edit" at bounding box center [1198, 425] width 33 height 33
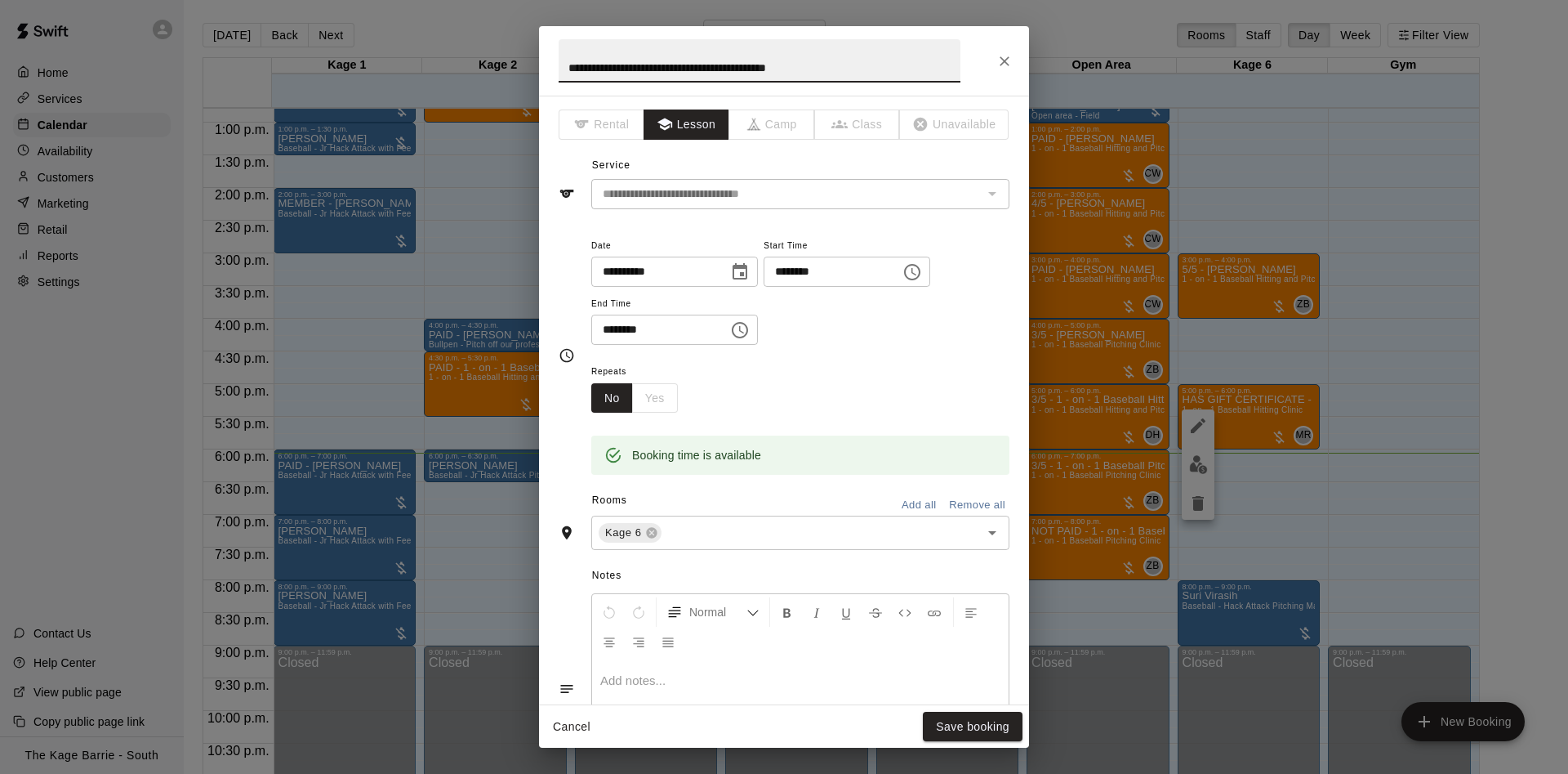
drag, startPoint x: 758, startPoint y: 63, endPoint x: 506, endPoint y: 64, distance: 252.0
click at [558, 64] on input "**********" at bounding box center [759, 61] width 402 height 43
type input "**********"
click at [969, 718] on button "Save booking" at bounding box center [973, 726] width 100 height 30
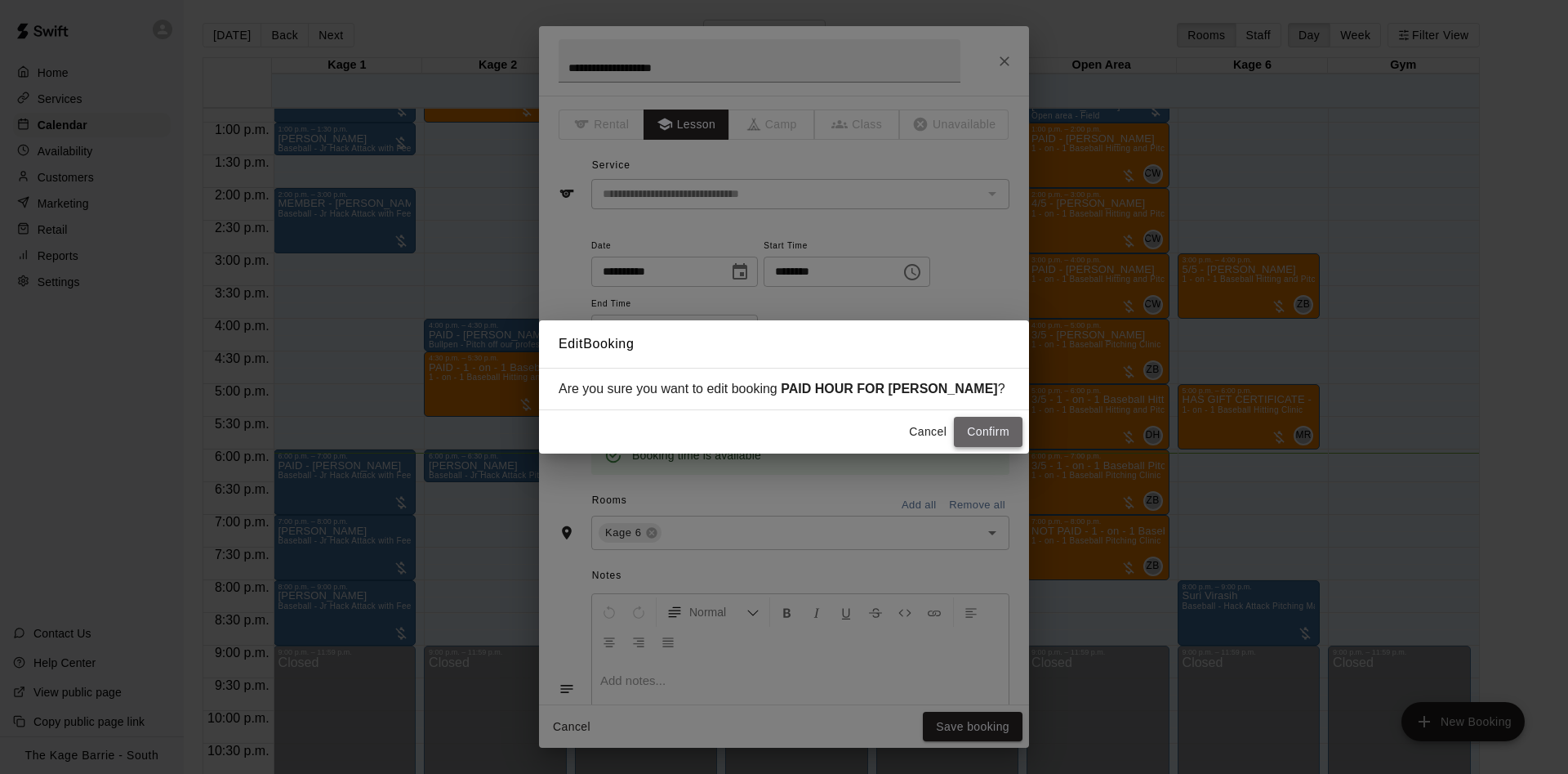
click at [999, 442] on button "Confirm" at bounding box center [988, 431] width 69 height 30
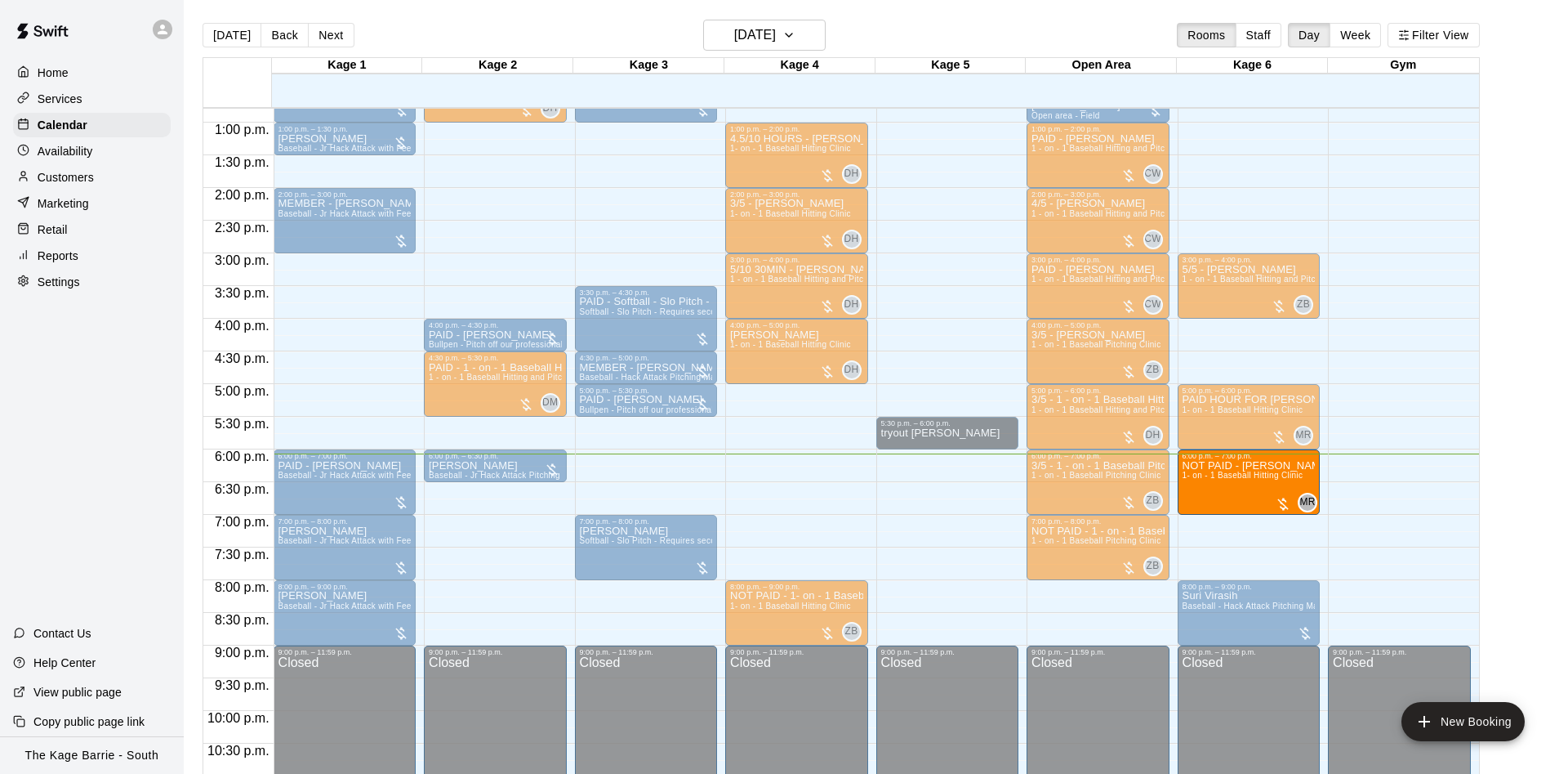
drag, startPoint x: 836, startPoint y: 479, endPoint x: 1267, endPoint y: 492, distance: 431.2
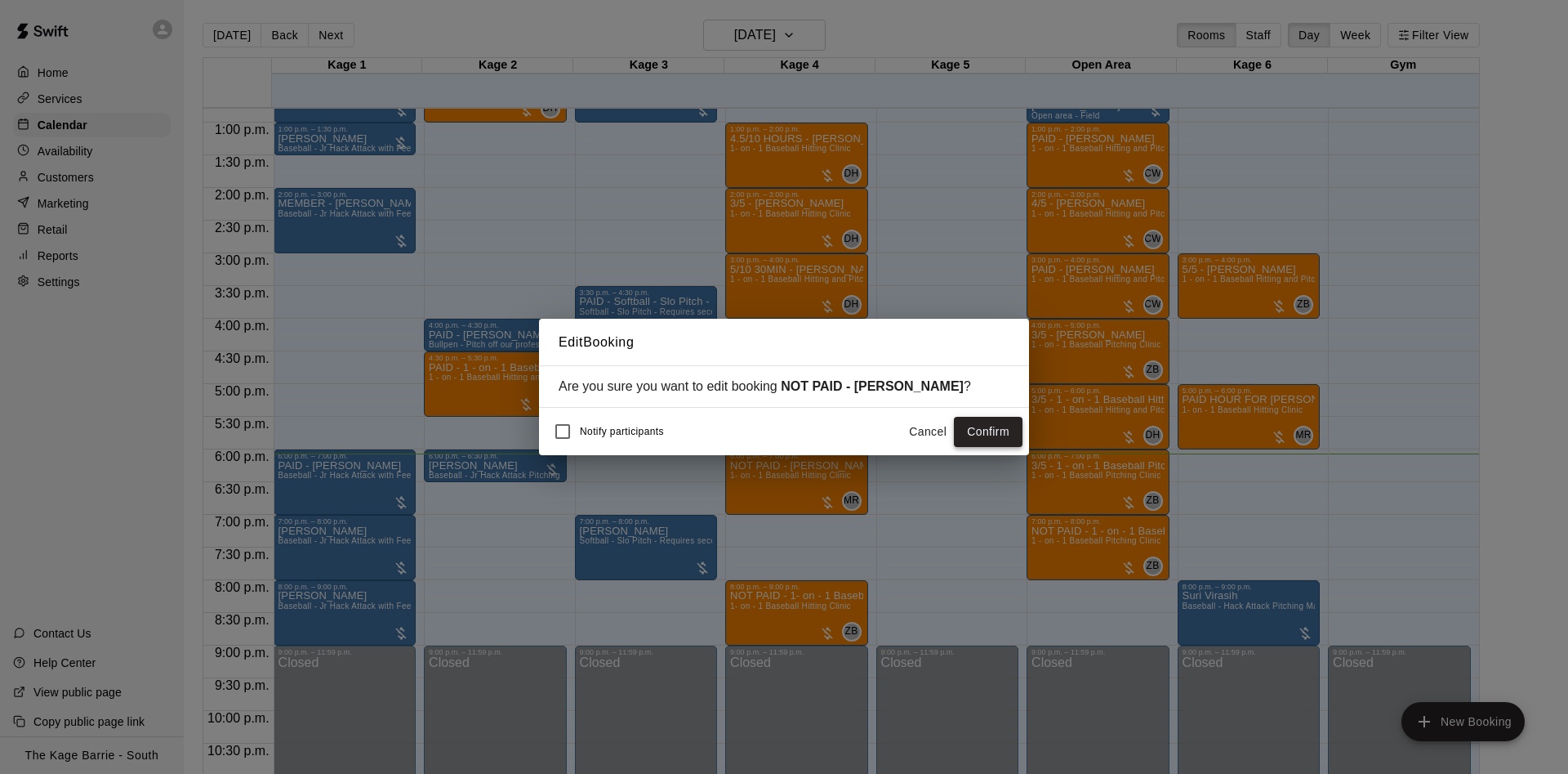
click at [991, 423] on button "Confirm" at bounding box center [988, 431] width 69 height 30
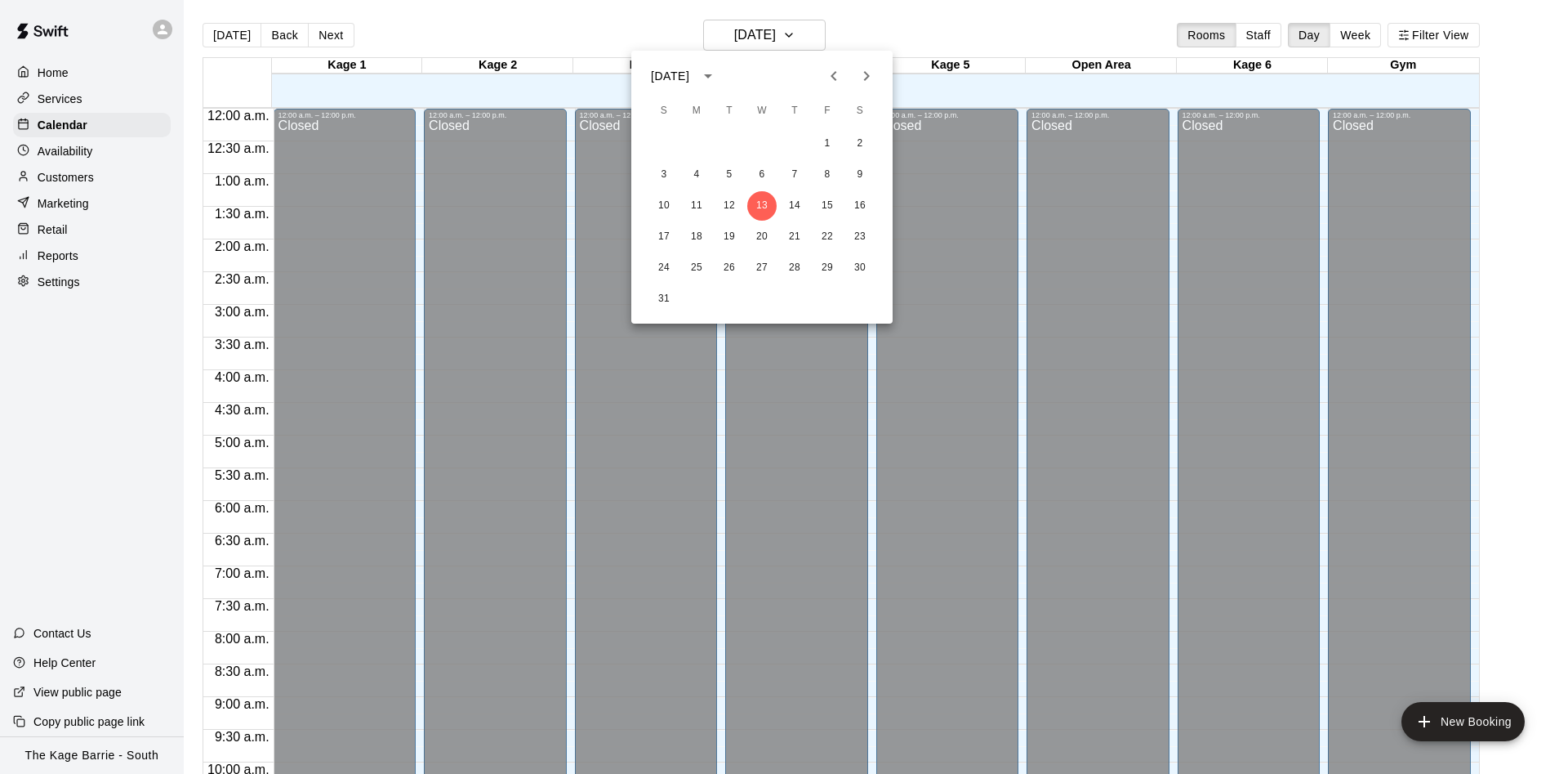
scroll to position [733, 0]
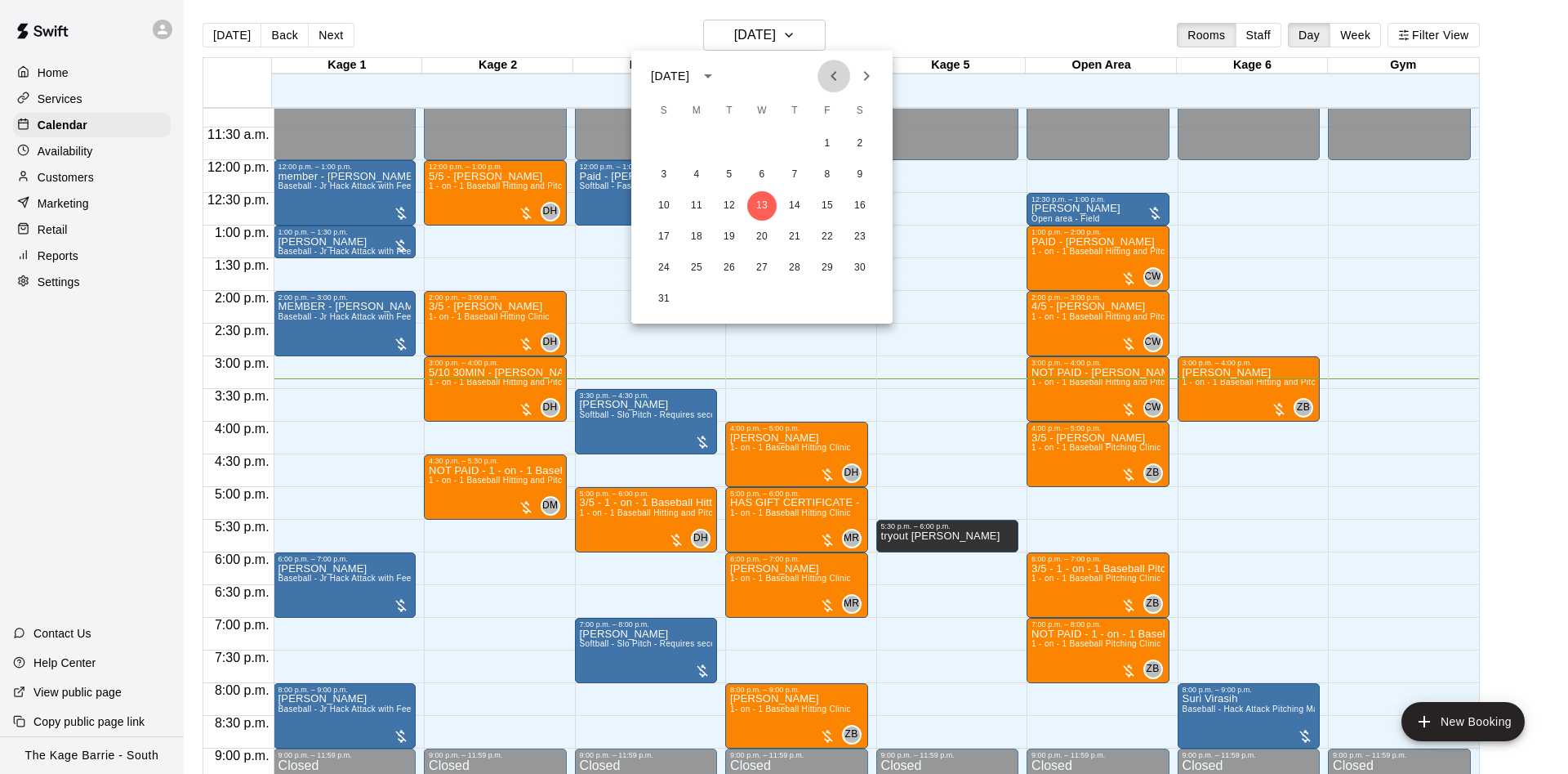
click at [829, 72] on icon "Previous month" at bounding box center [833, 76] width 20 height 20
click at [723, 239] on button "22" at bounding box center [729, 237] width 29 height 29
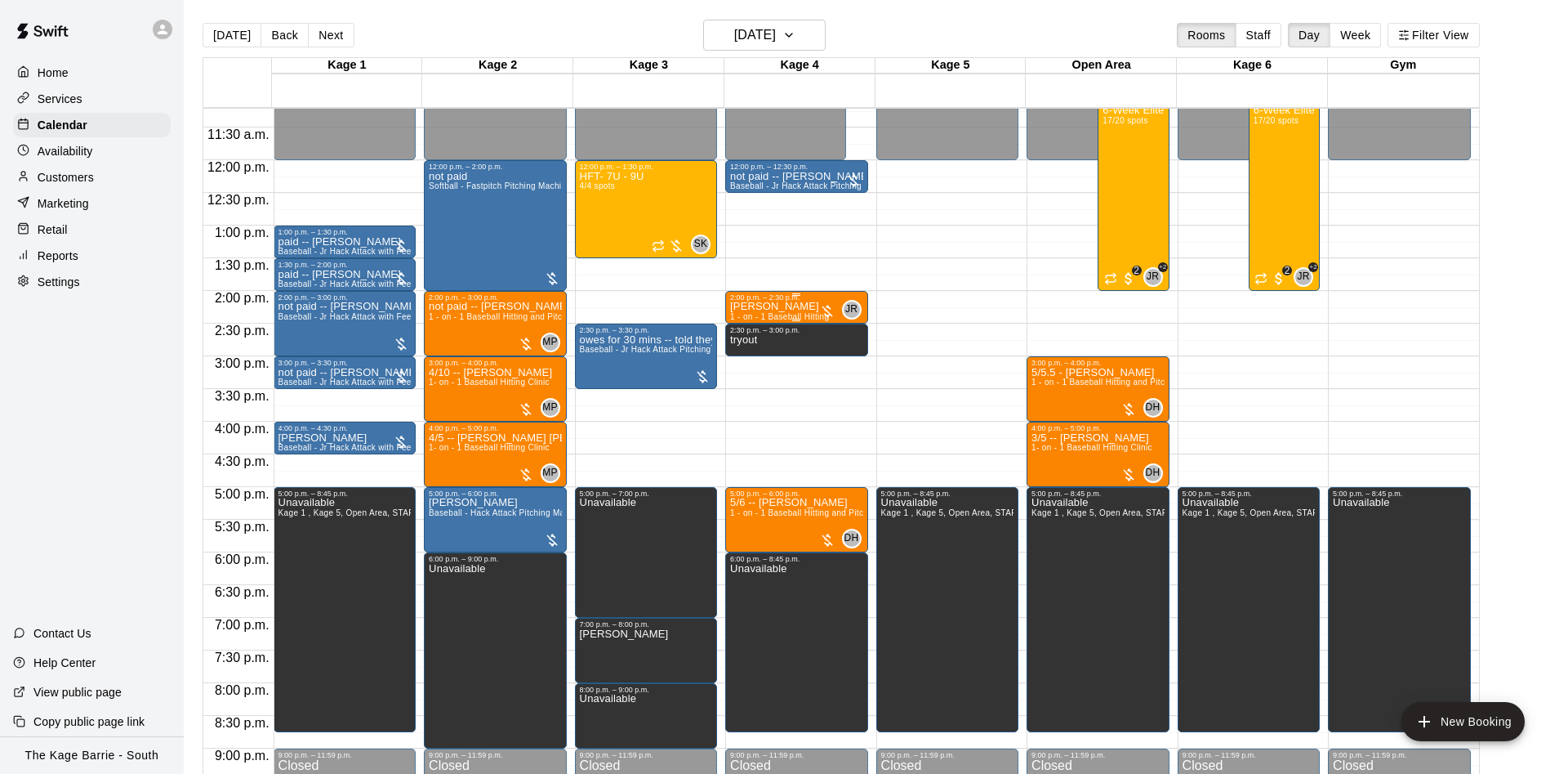
click at [795, 308] on div "[PERSON_NAME] 1 - on - 1 Baseball Hitting" at bounding box center [779, 688] width 99 height 774
click at [745, 325] on icon "edit" at bounding box center [744, 320] width 20 height 20
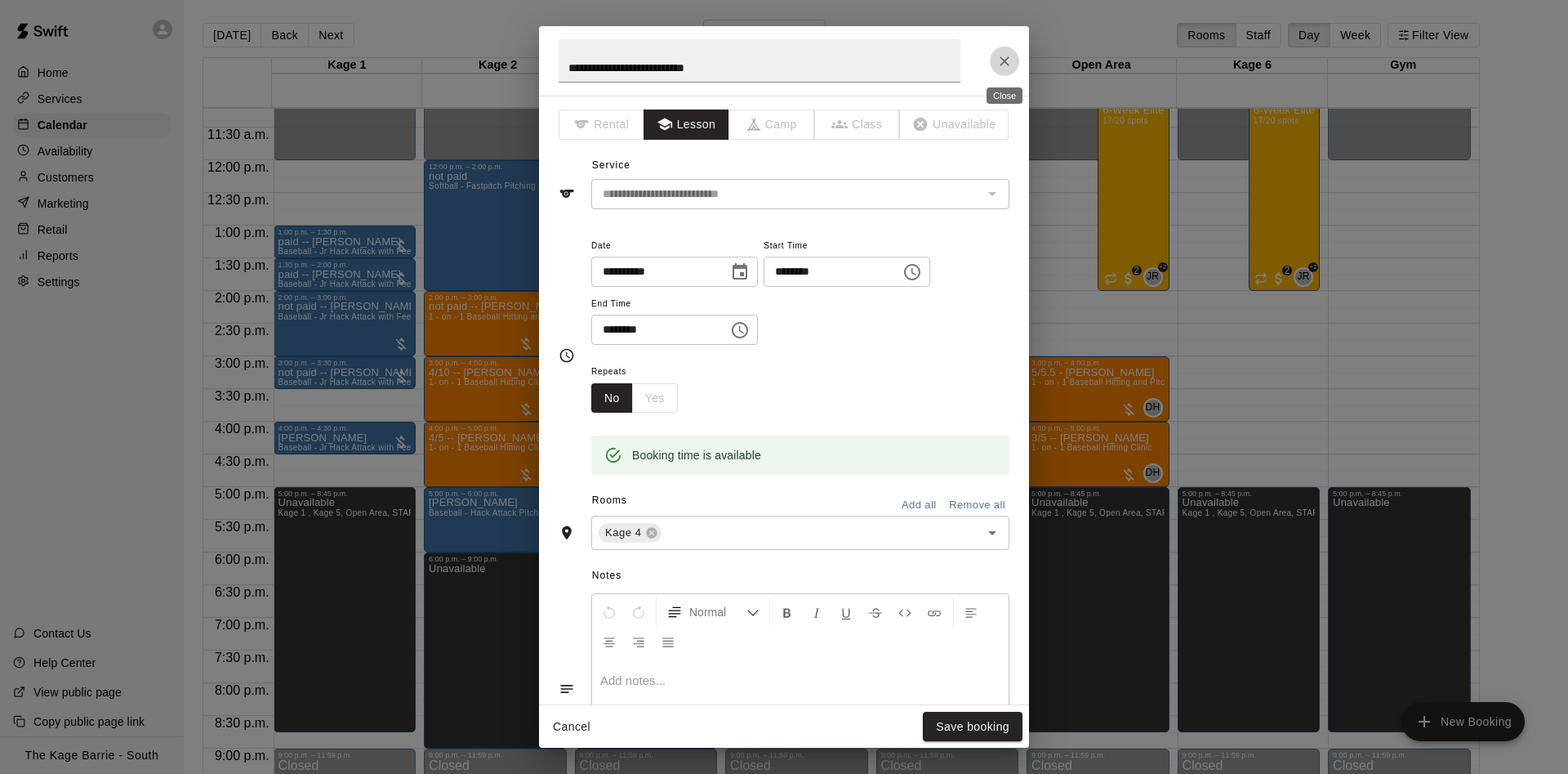
click at [998, 69] on icon "Close" at bounding box center [1004, 61] width 16 height 16
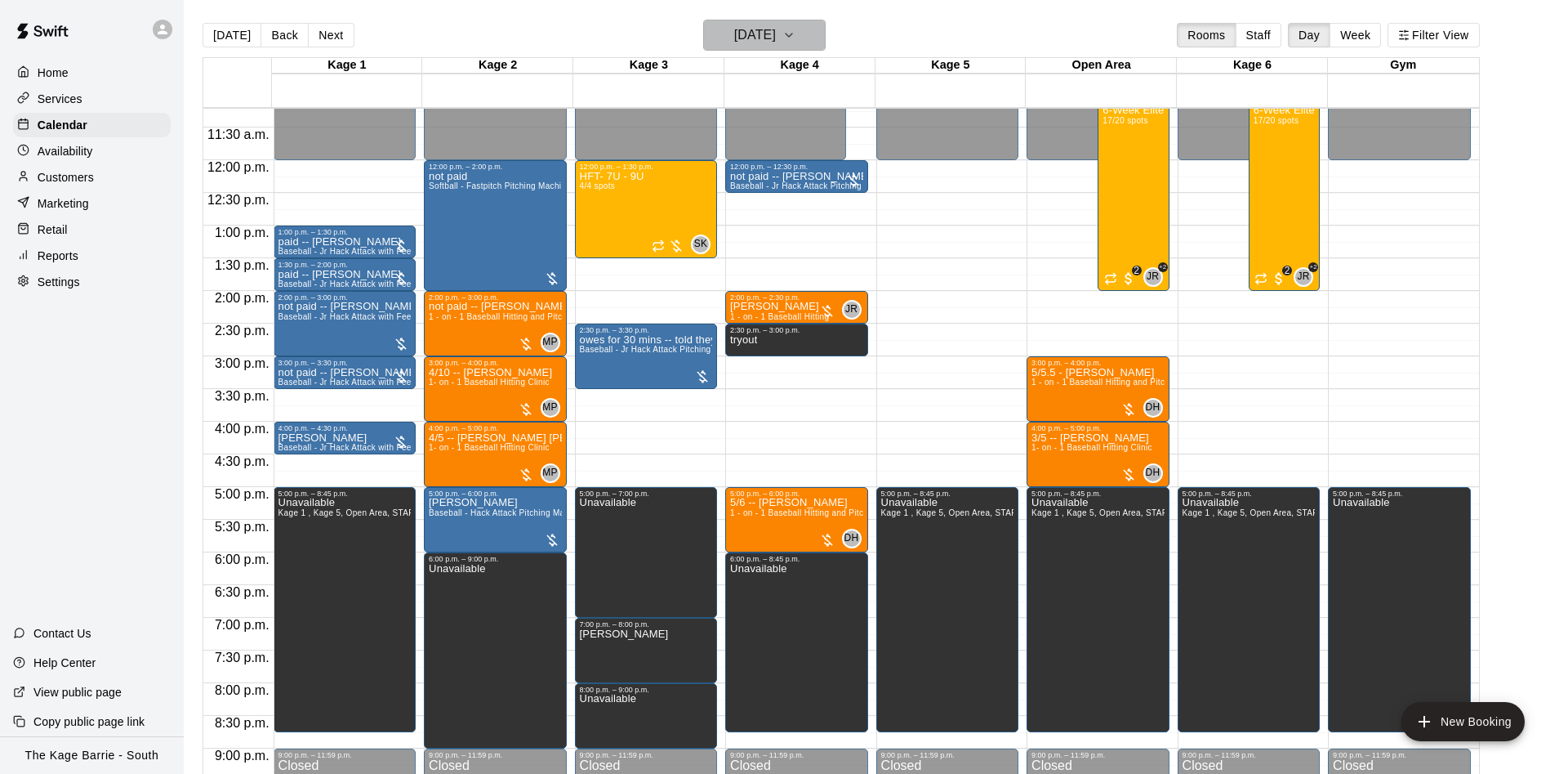
click at [734, 25] on h6 "[DATE]" at bounding box center [755, 35] width 41 height 23
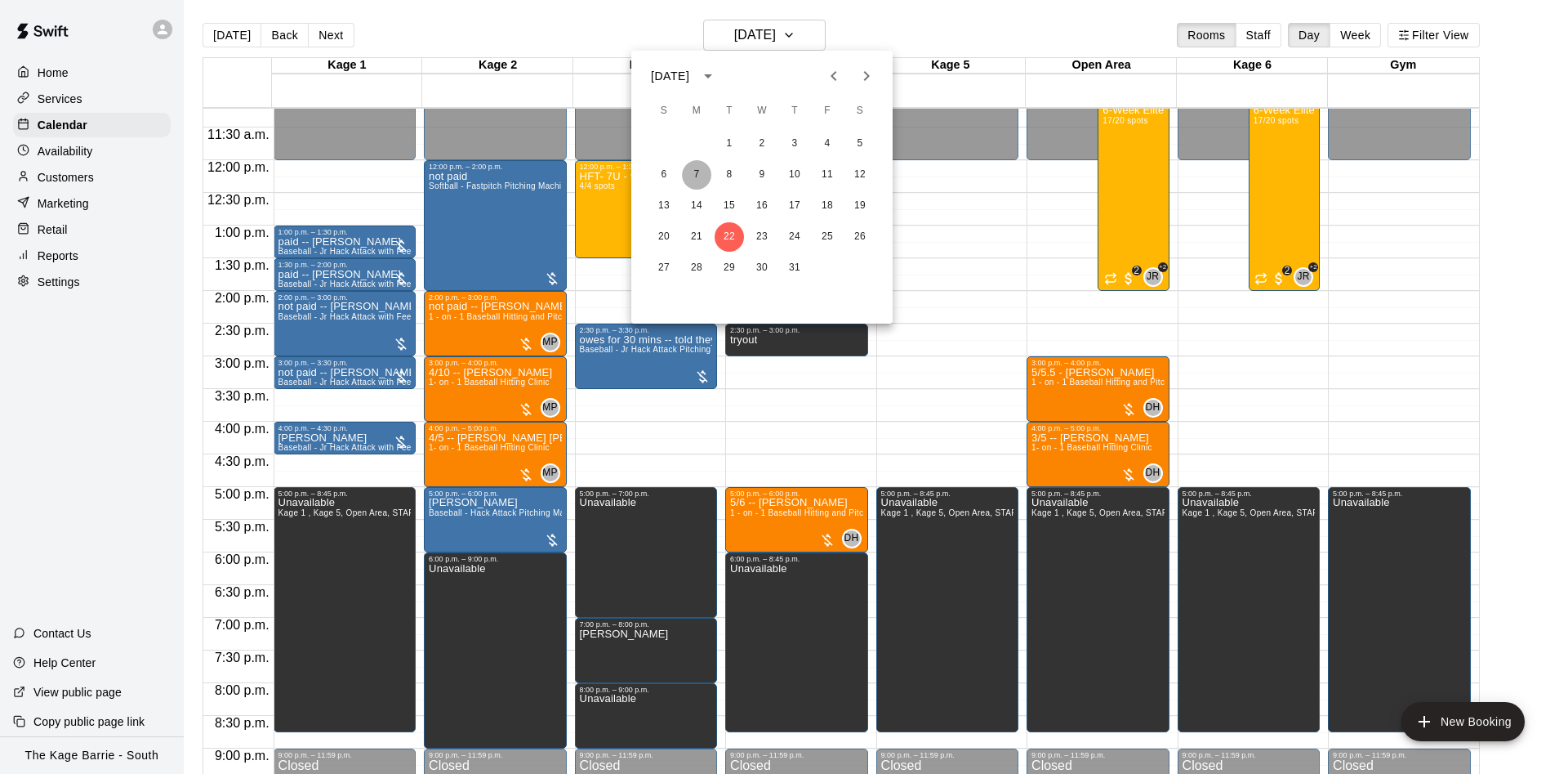
click at [705, 171] on button "7" at bounding box center [696, 174] width 29 height 29
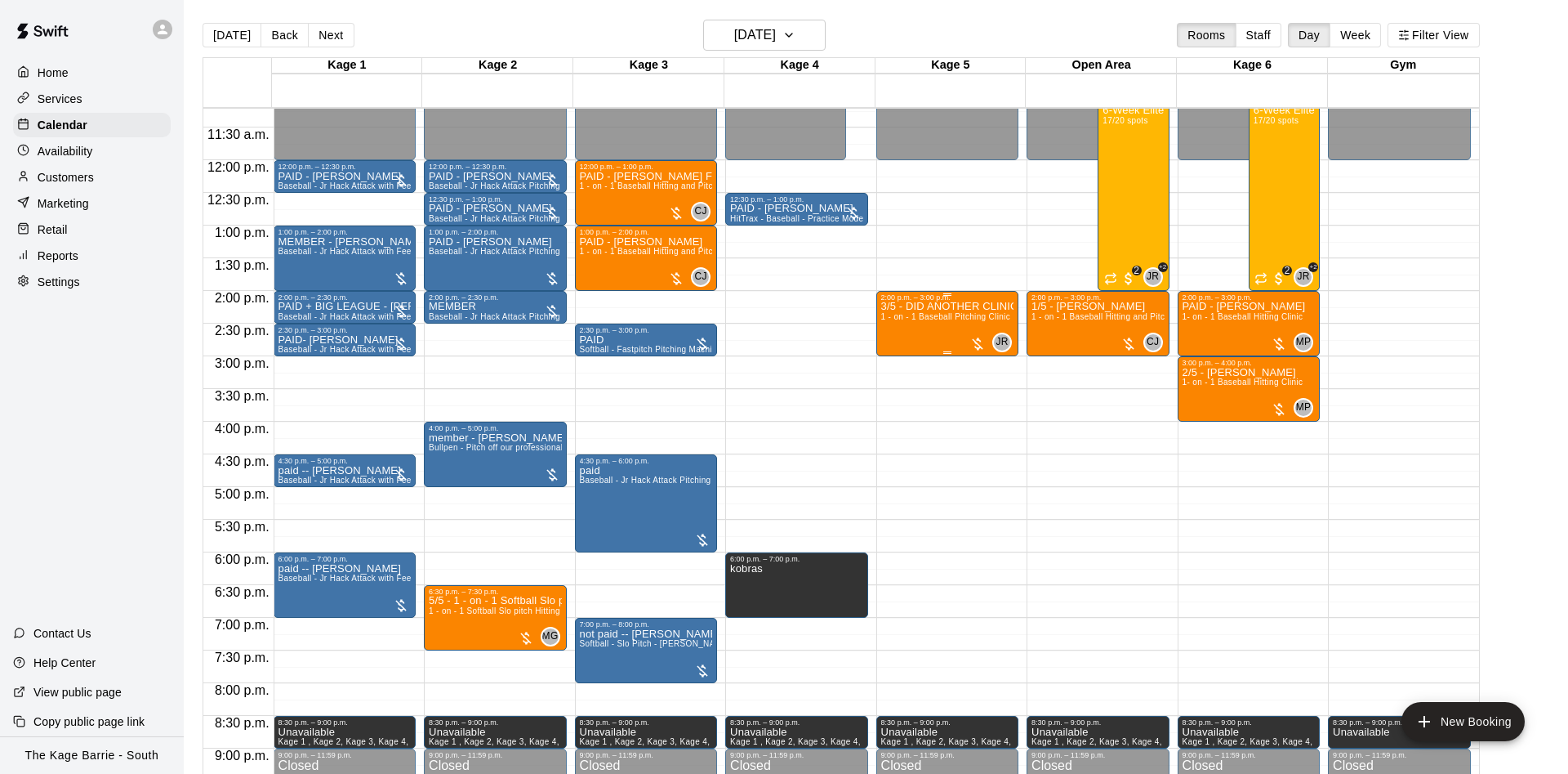
click at [940, 326] on div "3/5 - DID ANOTHER CLINIC [DATE] WITH [PERSON_NAME] OFF THE BOOKS 1 - on - 1 Bas…" at bounding box center [947, 688] width 133 height 774
click at [890, 328] on icon "edit" at bounding box center [896, 320] width 20 height 20
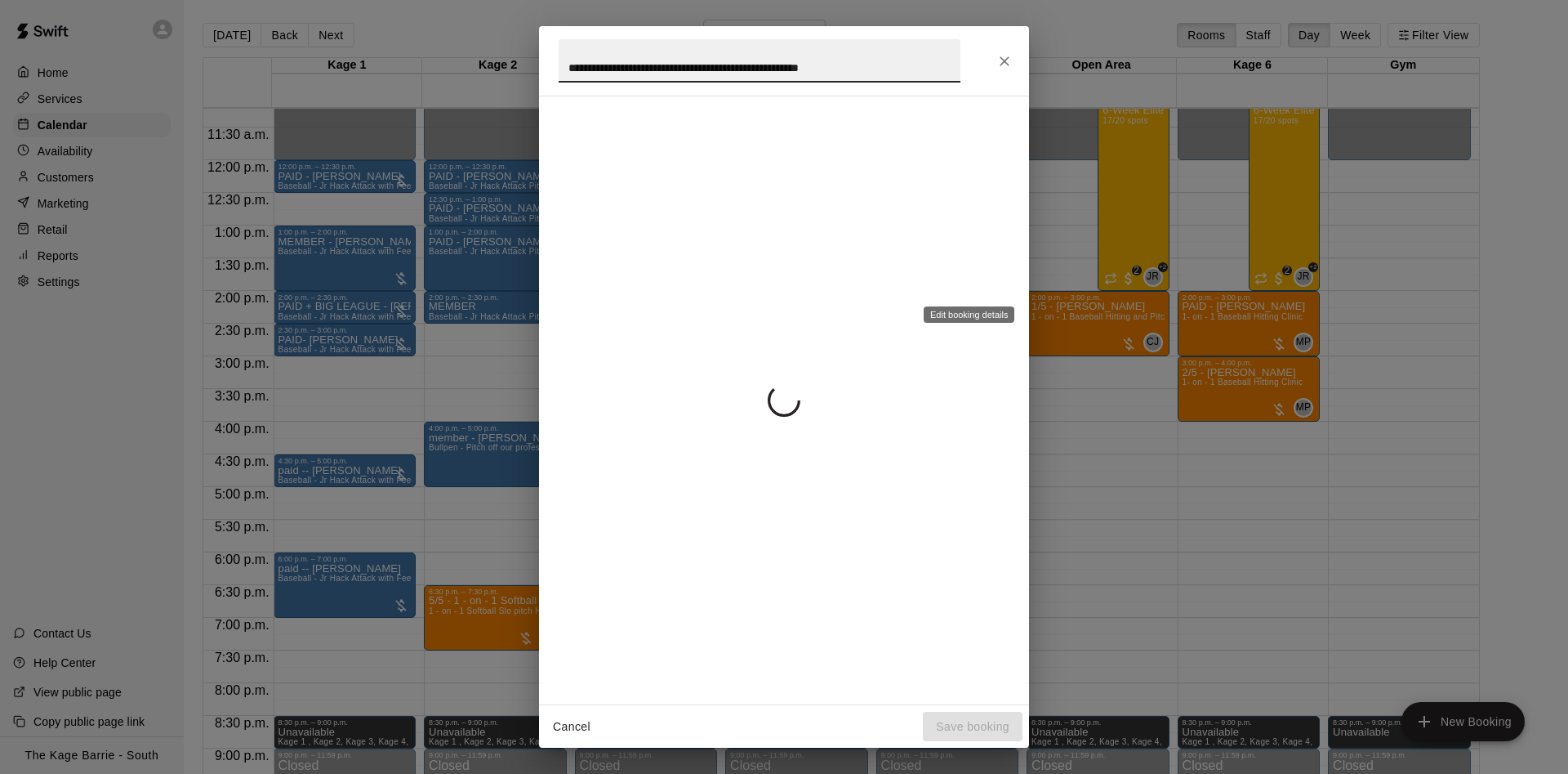
scroll to position [0, 3]
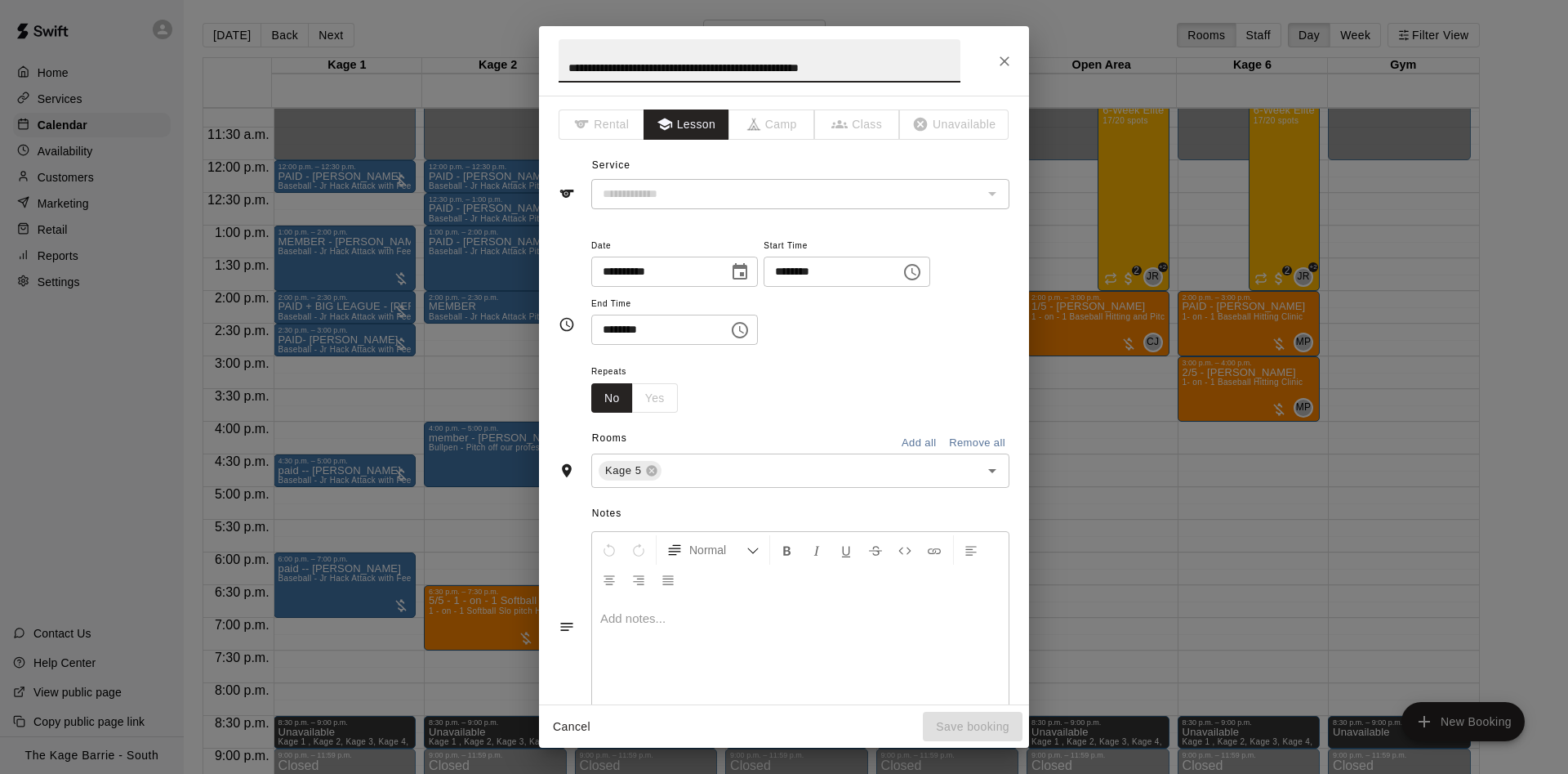
type input "**********"
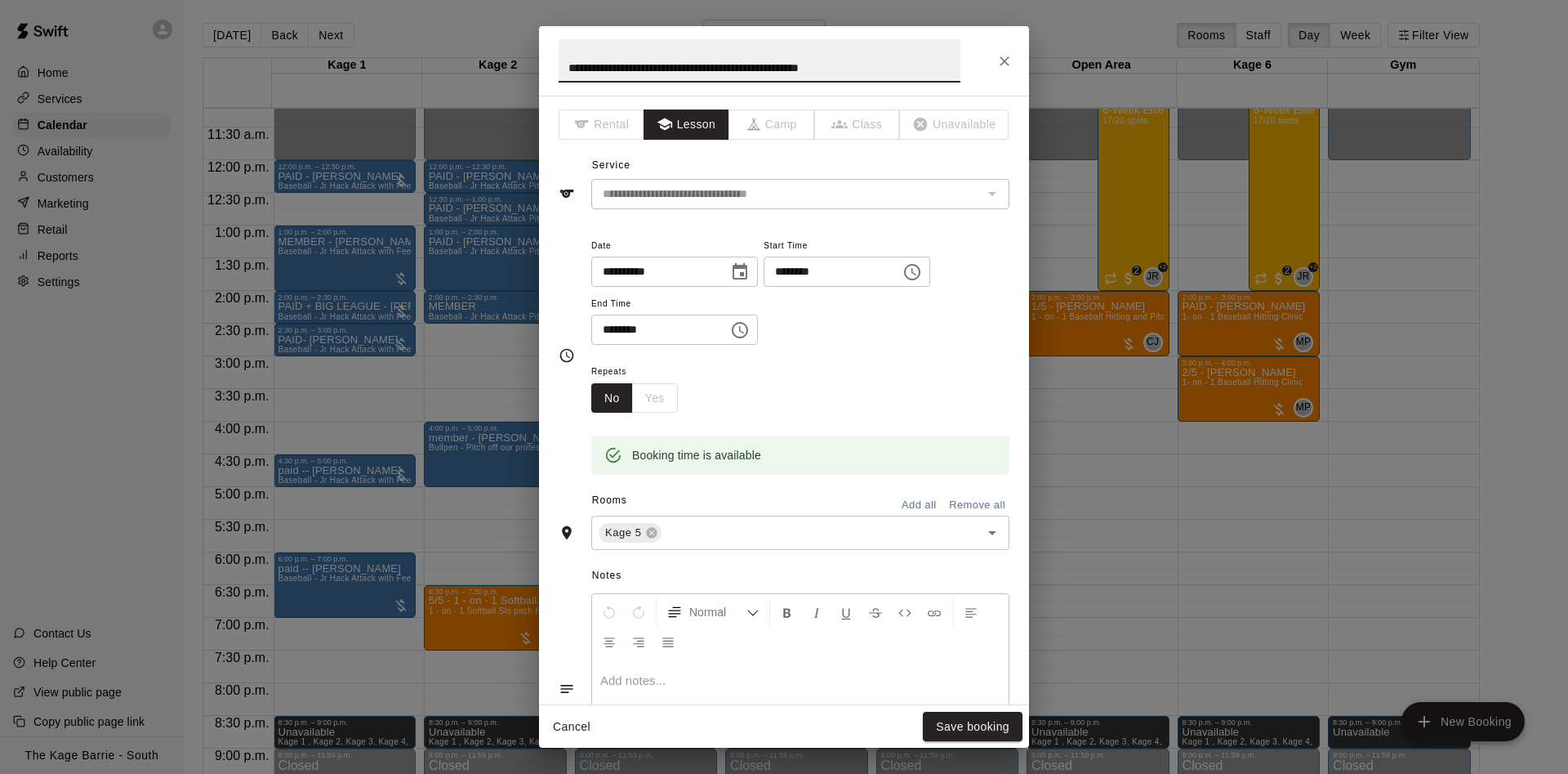
click at [1009, 62] on icon "Close" at bounding box center [1004, 61] width 16 height 16
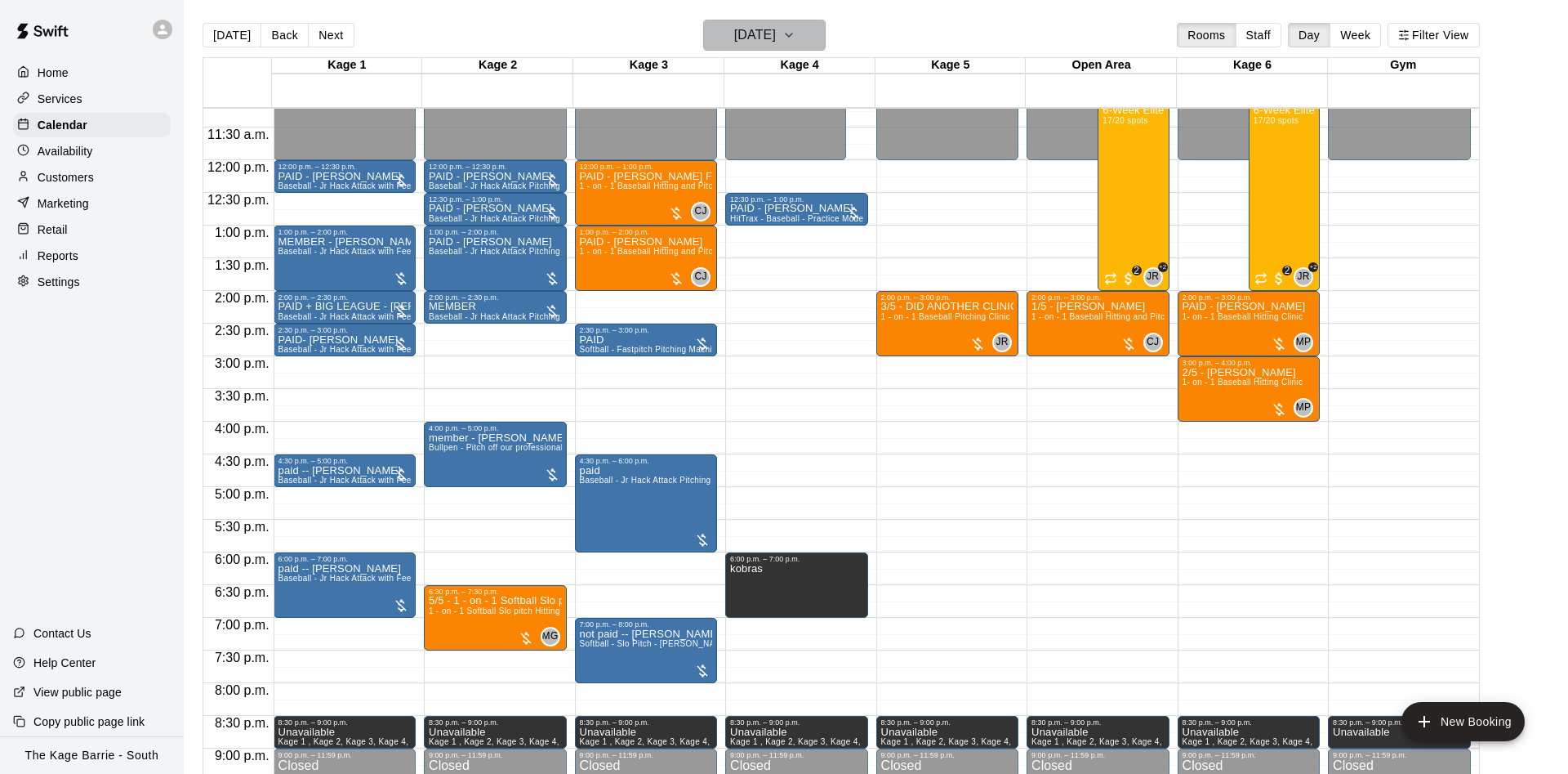
click at [756, 20] on button "[DATE]" at bounding box center [764, 35] width 123 height 31
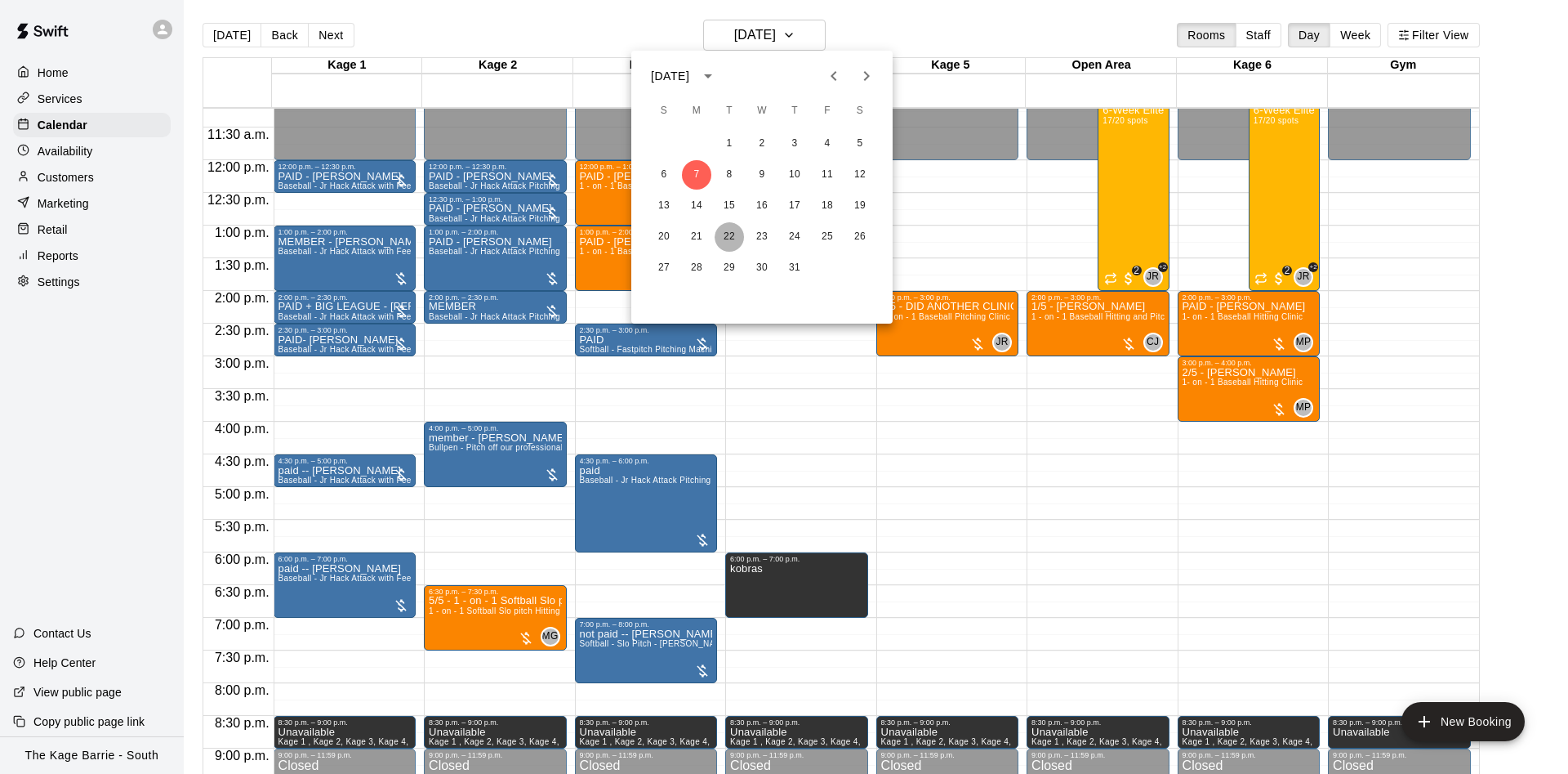
click at [724, 232] on button "22" at bounding box center [729, 237] width 29 height 29
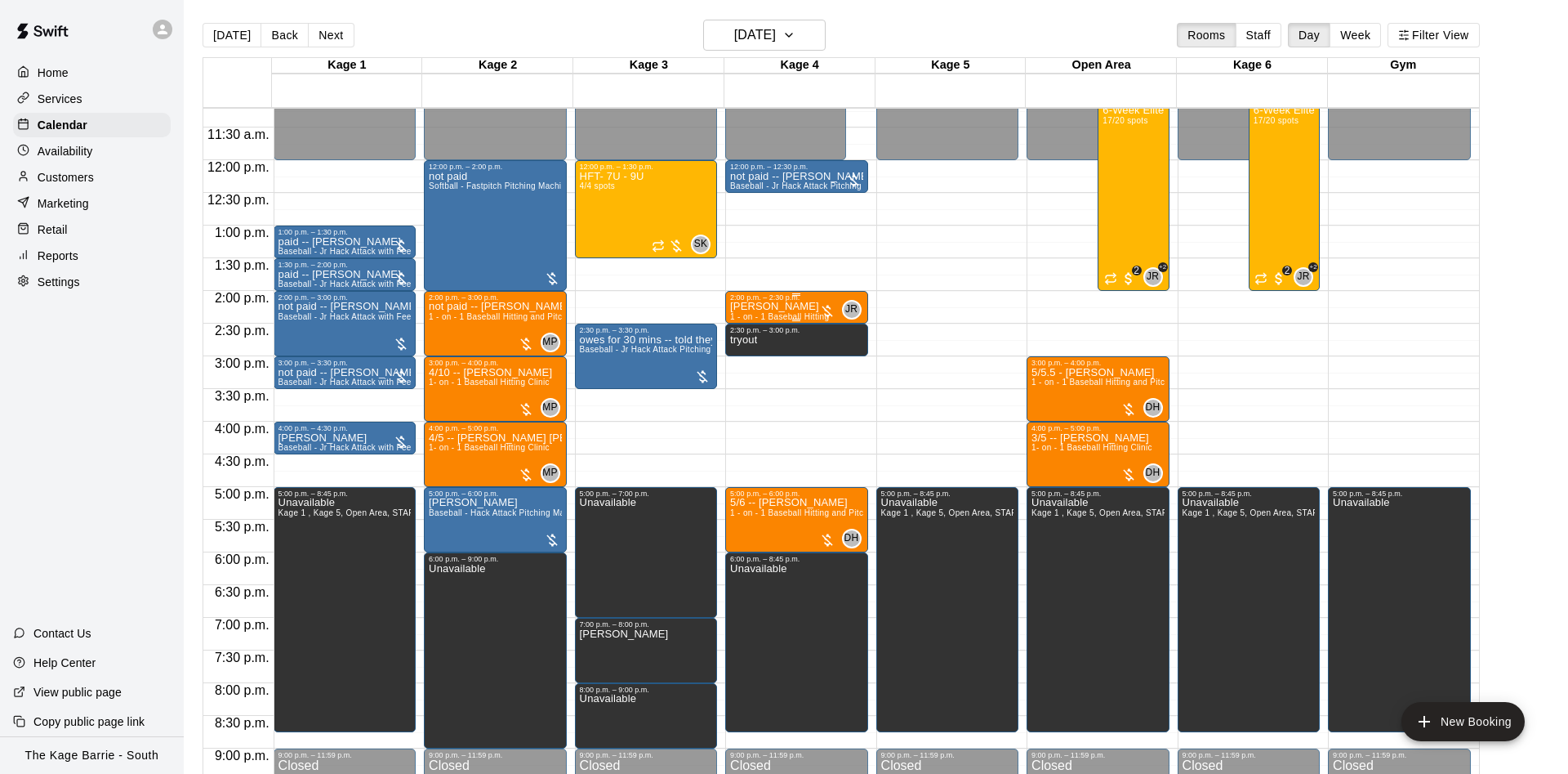
click at [788, 301] on div "2:00 p.m. – 2:30 p.m." at bounding box center [796, 297] width 133 height 9
click at [739, 314] on icon "edit" at bounding box center [744, 311] width 15 height 15
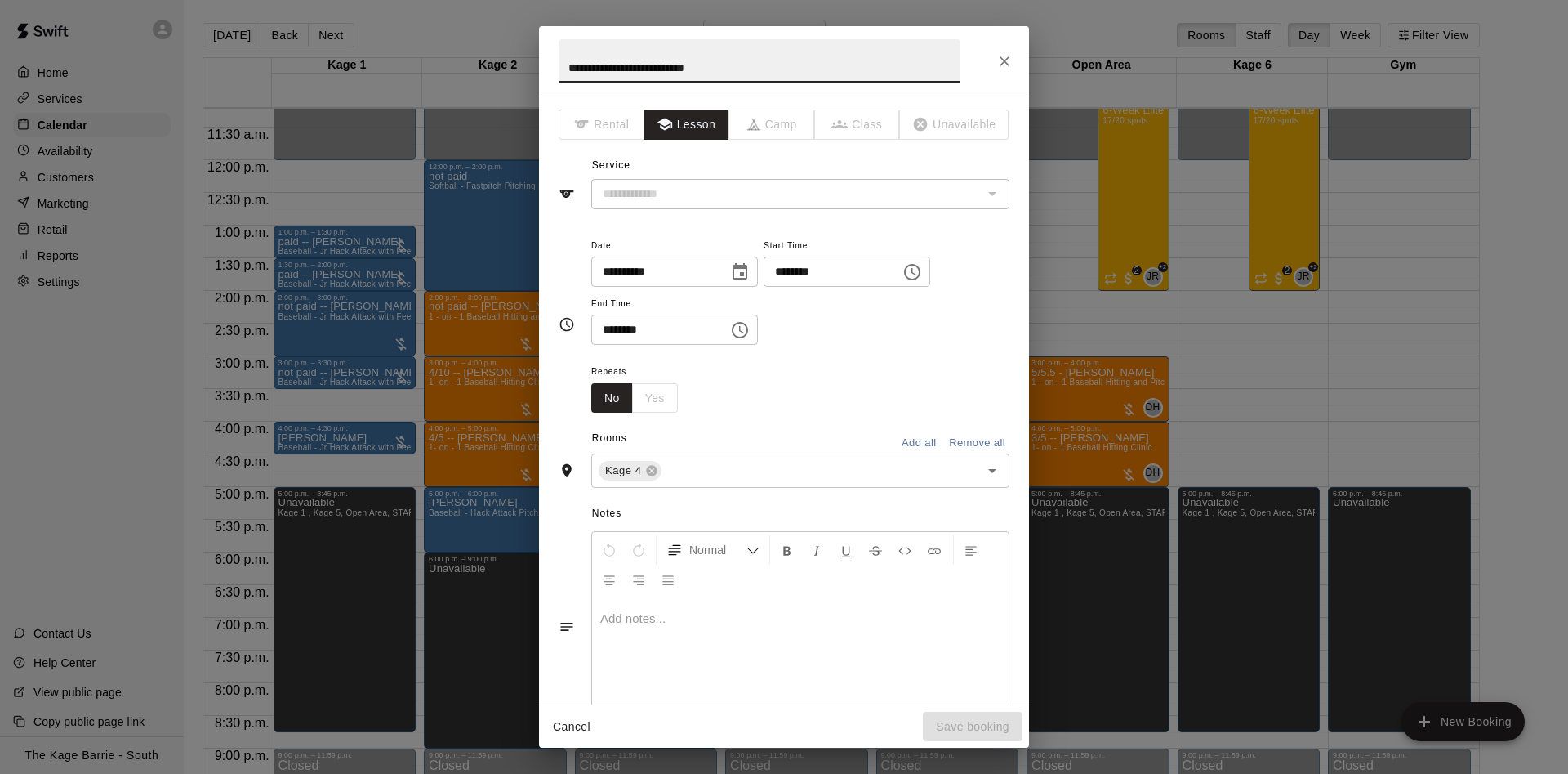
type input "**********"
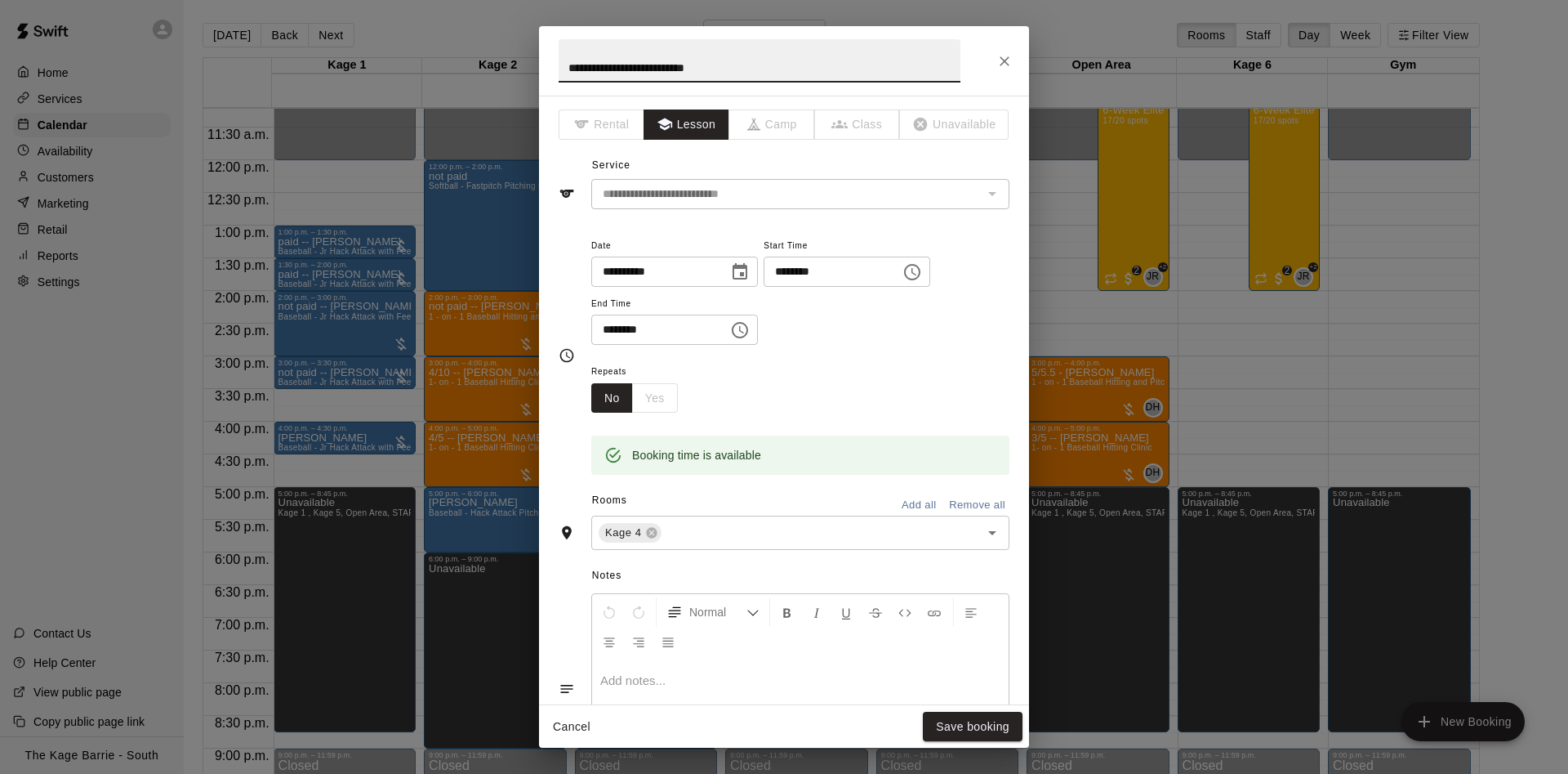
click at [570, 61] on input "**********" at bounding box center [759, 61] width 402 height 43
type input "**********"
click at [982, 728] on button "Save booking" at bounding box center [973, 726] width 100 height 30
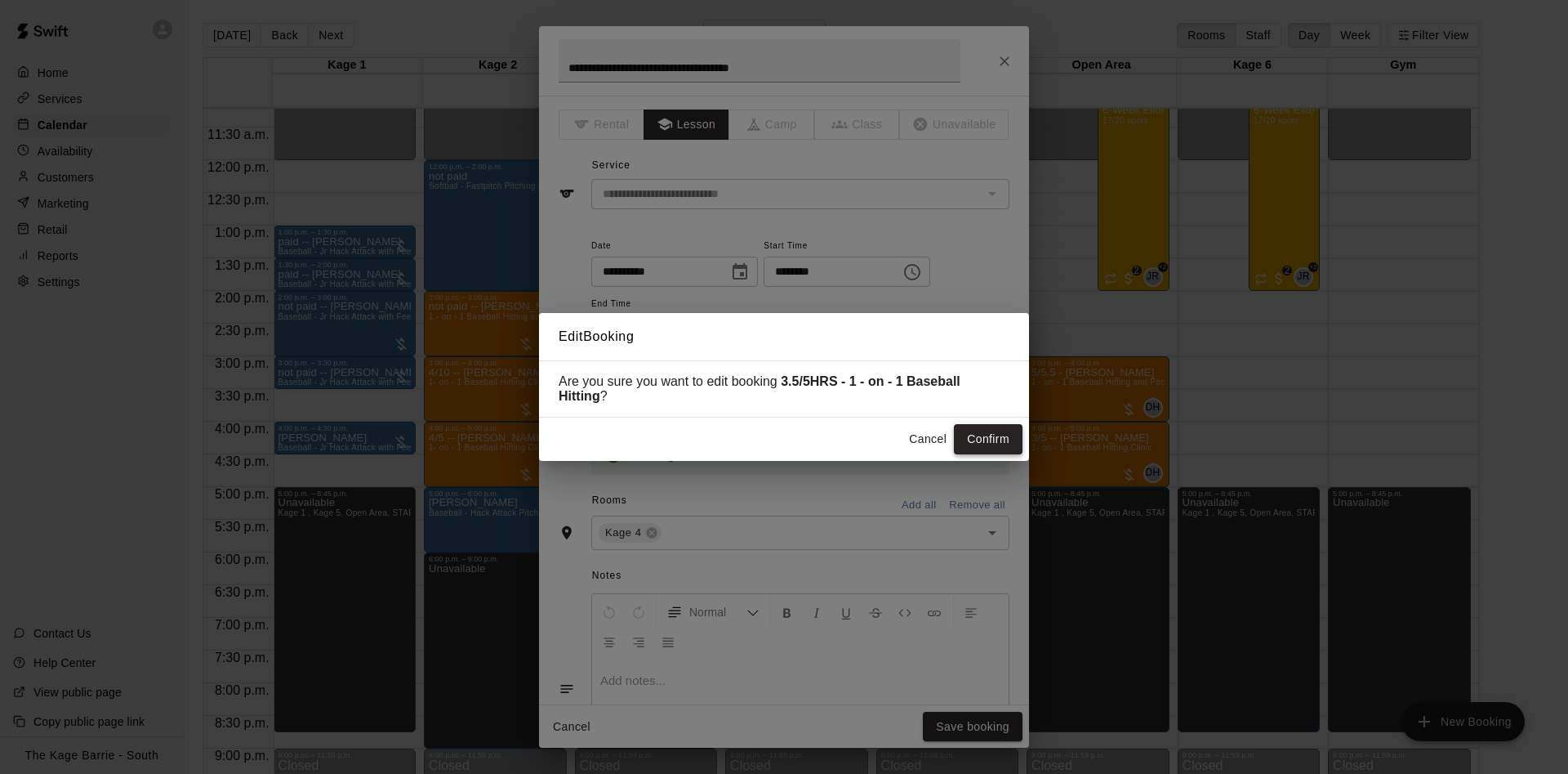
click at [1006, 436] on button "Confirm" at bounding box center [988, 439] width 69 height 30
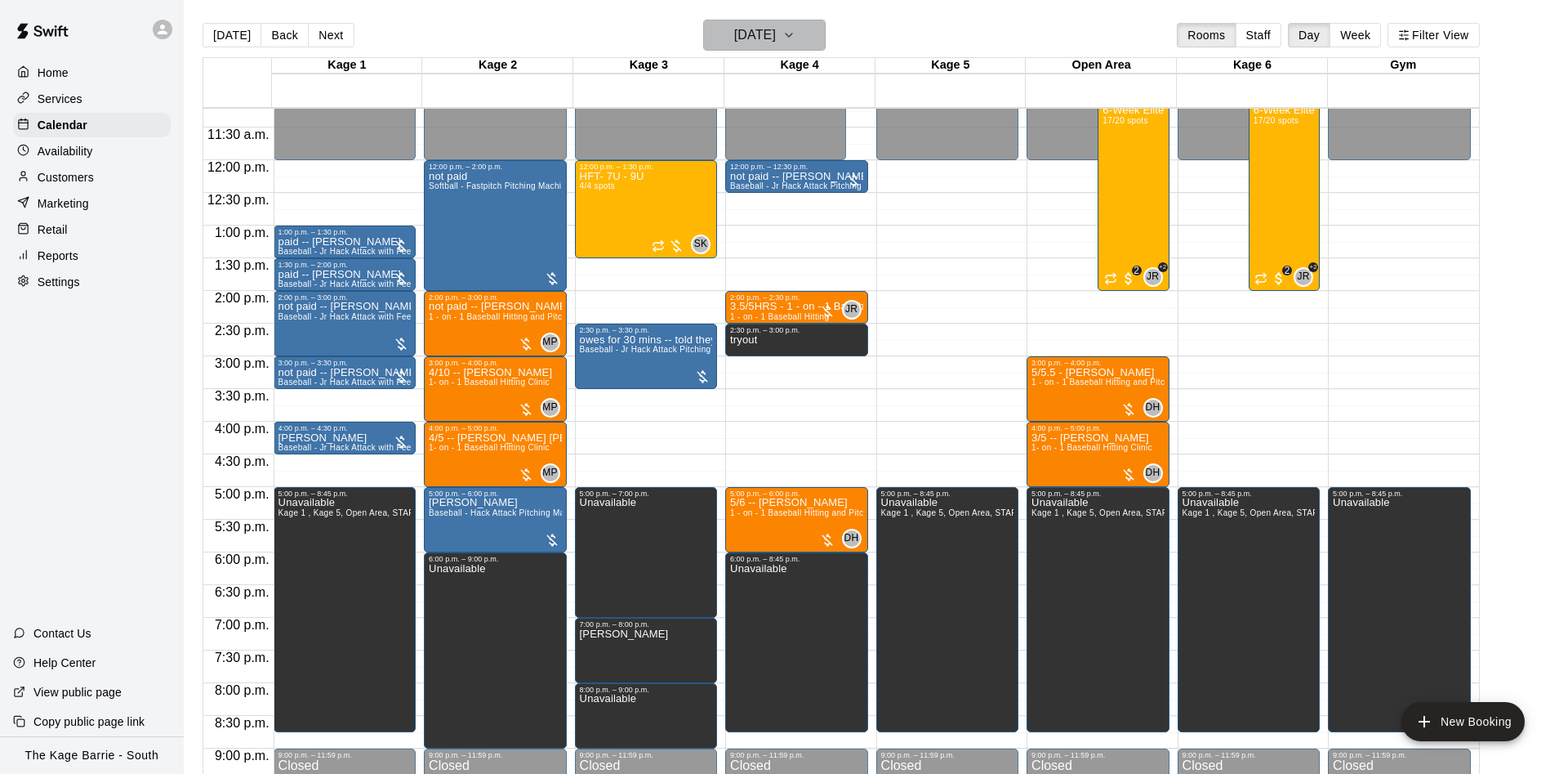
click at [734, 34] on h6 "[DATE]" at bounding box center [755, 35] width 41 height 23
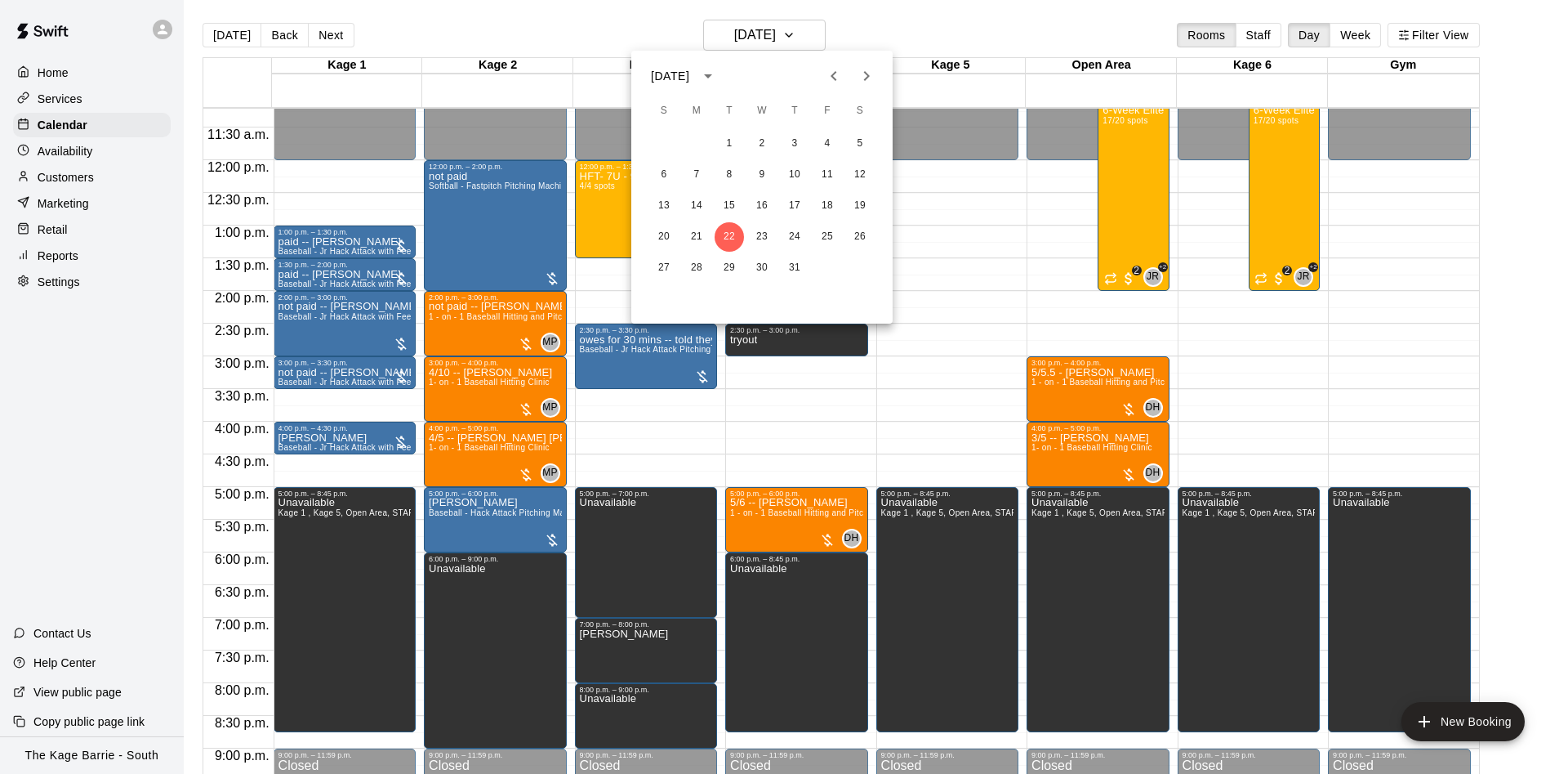
drag, startPoint x: 723, startPoint y: 523, endPoint x: 730, endPoint y: 388, distance: 135.2
click at [723, 515] on div at bounding box center [784, 387] width 1568 height 774
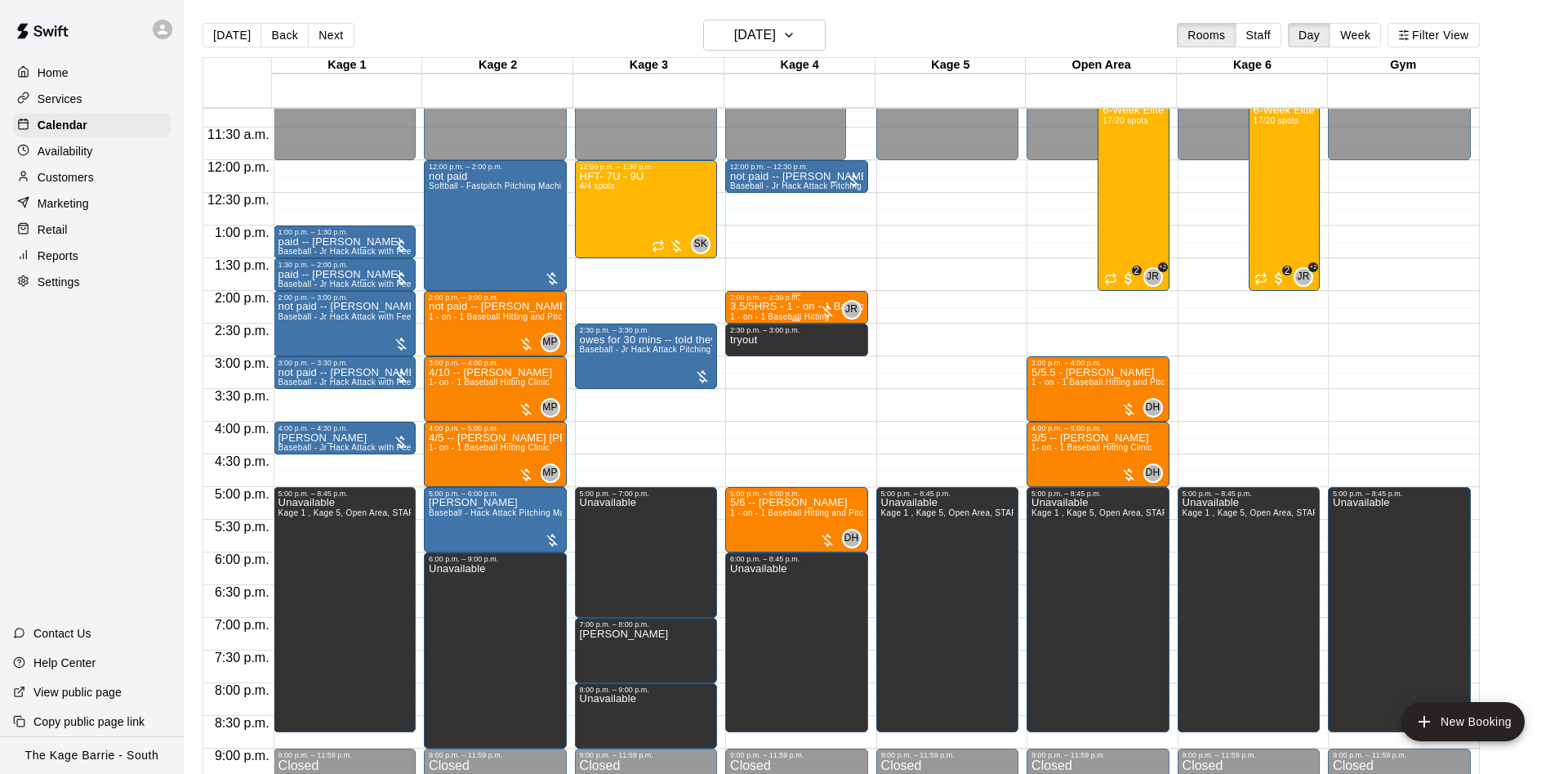
click at [769, 302] on div "2:00 p.m. – 2:30 p.m." at bounding box center [796, 297] width 133 height 9
click at [740, 356] on img "edit" at bounding box center [745, 350] width 19 height 19
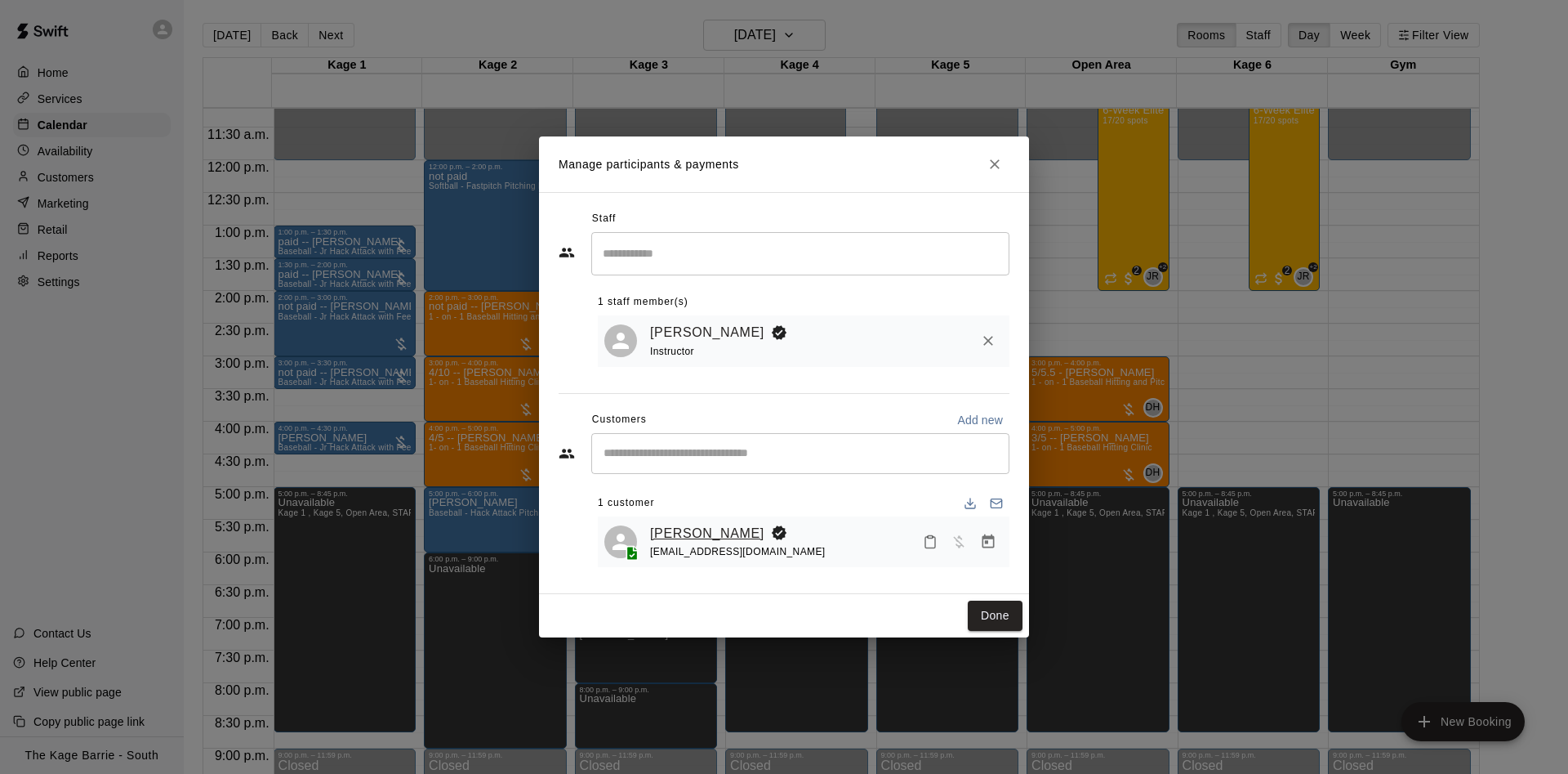
click at [701, 526] on link "[PERSON_NAME]" at bounding box center [707, 533] width 114 height 21
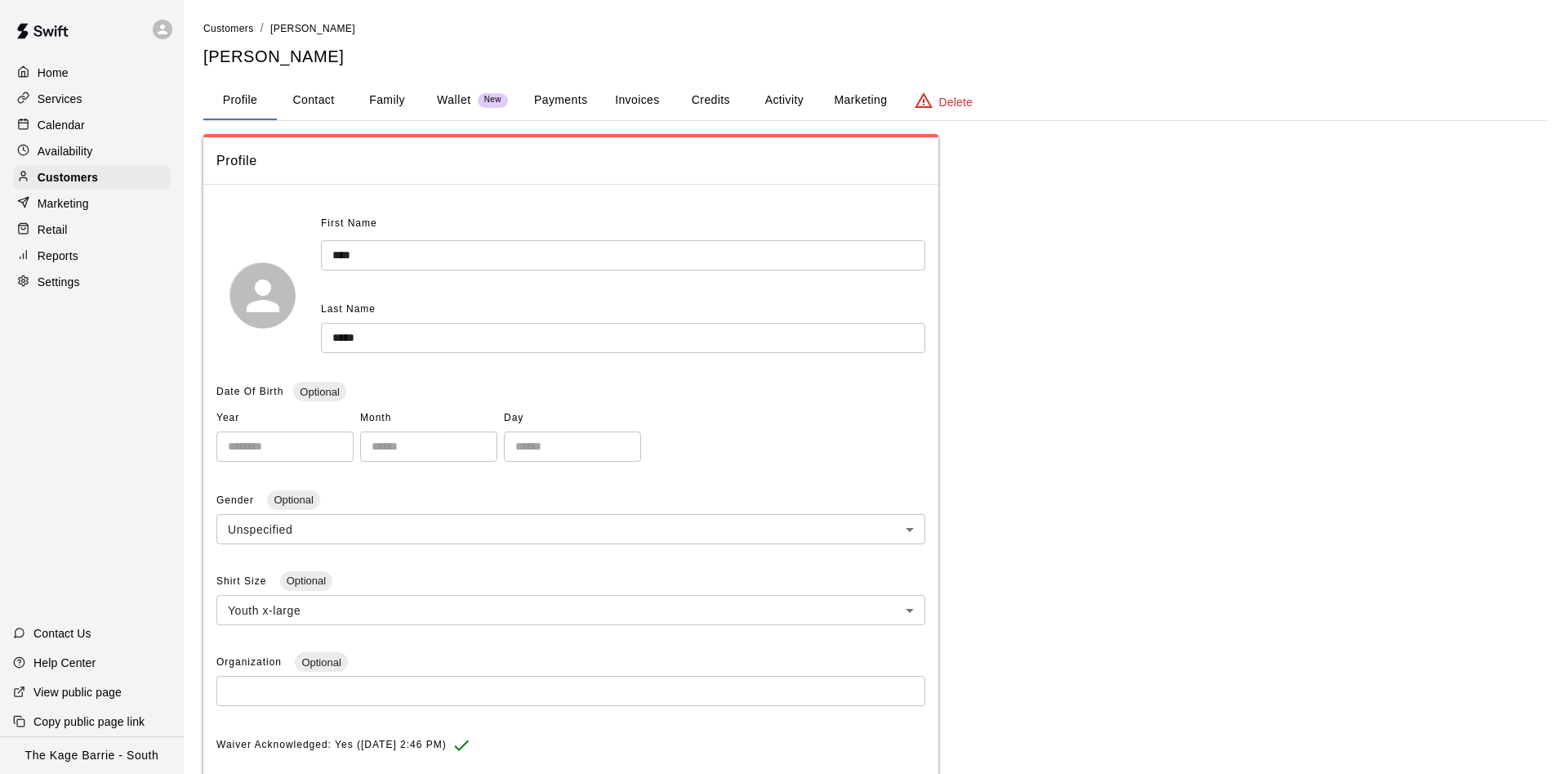
click at [776, 94] on button "Activity" at bounding box center [784, 101] width 74 height 40
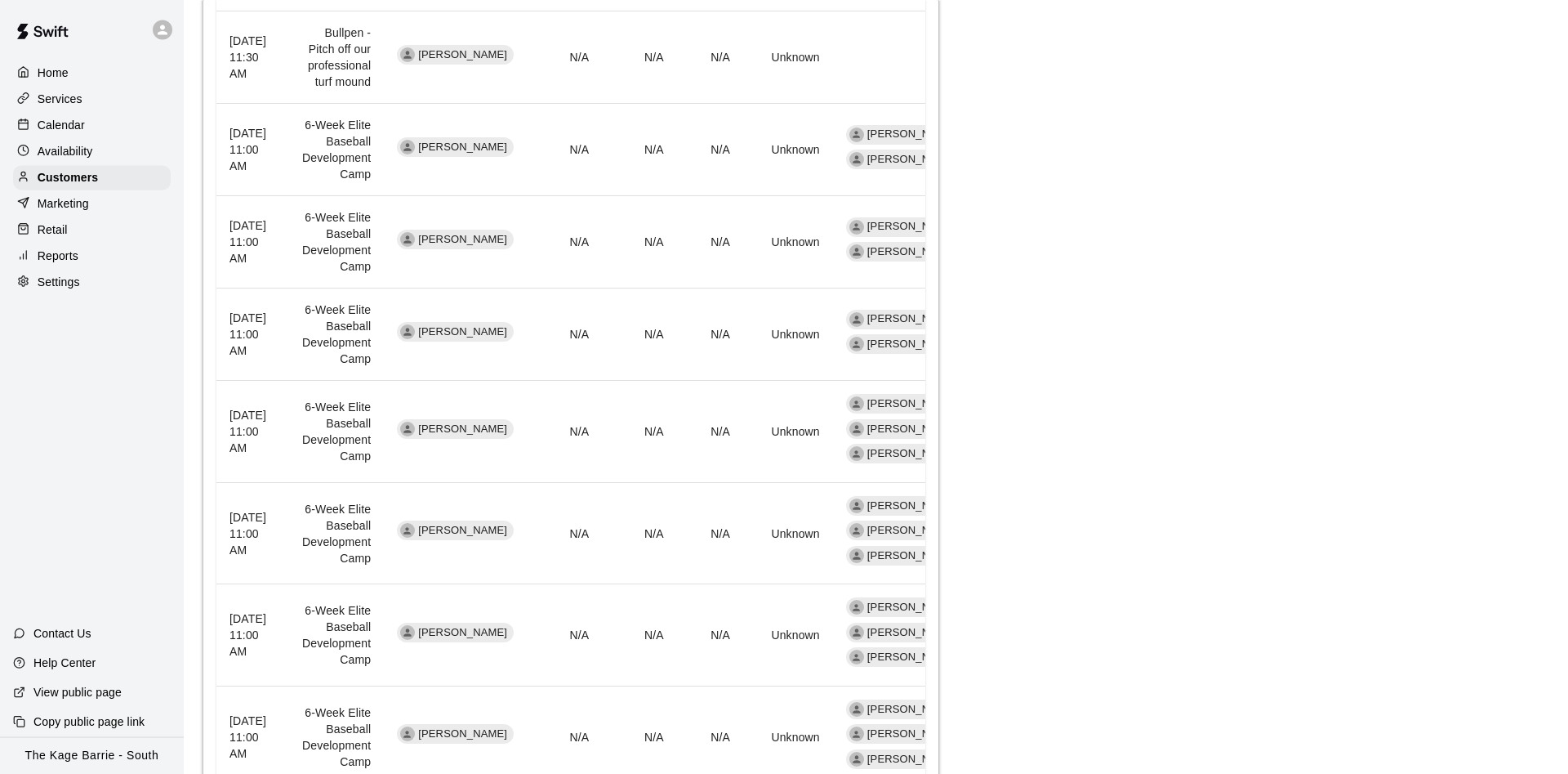
scroll to position [750, 0]
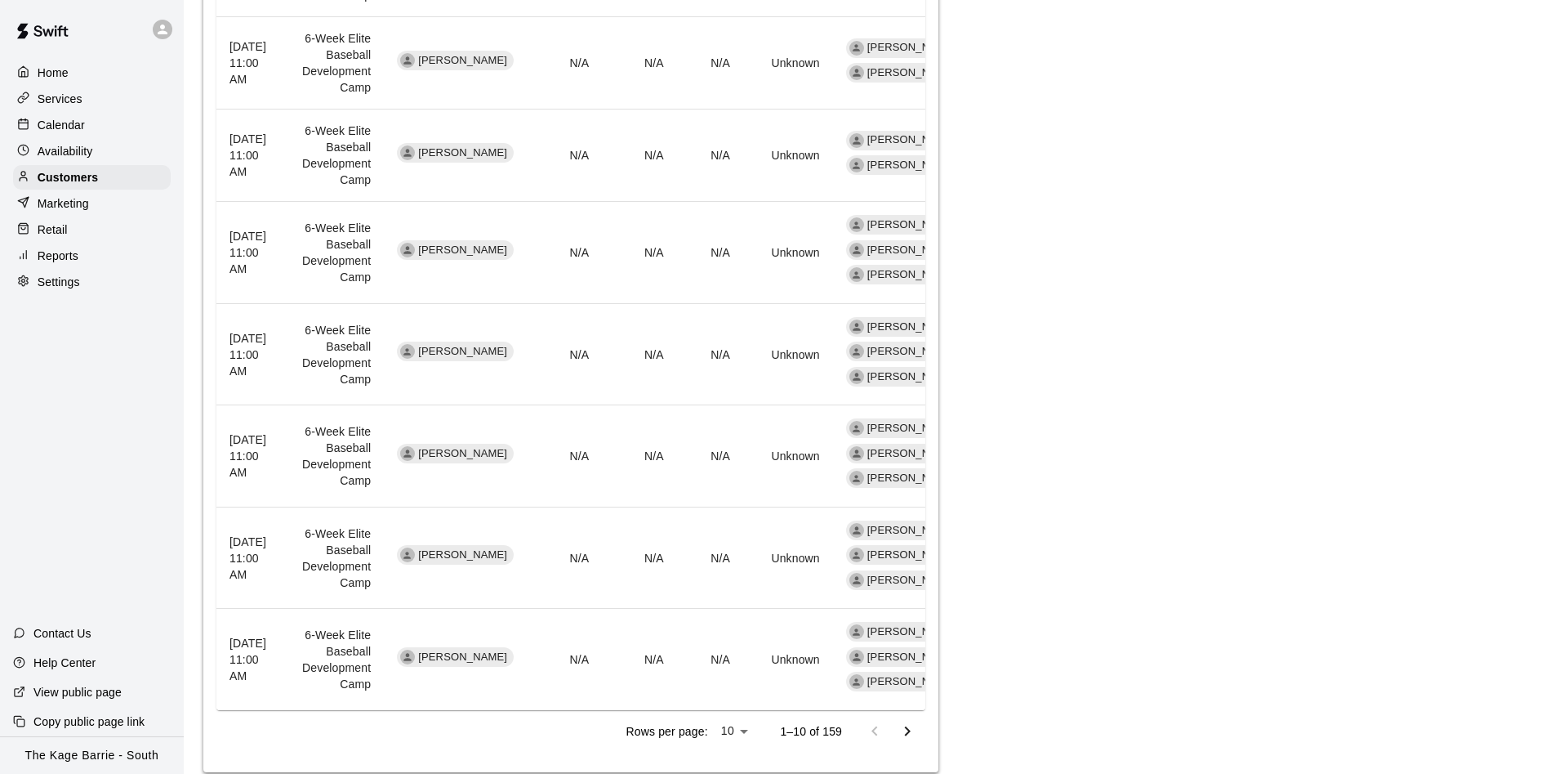
click at [745, 737] on body "Home Services Calendar Availability Customers Marketing Retail Reports Settings…" at bounding box center [784, 27] width 1568 height 1555
click at [738, 751] on li "25" at bounding box center [734, 740] width 40 height 27
type input "**"
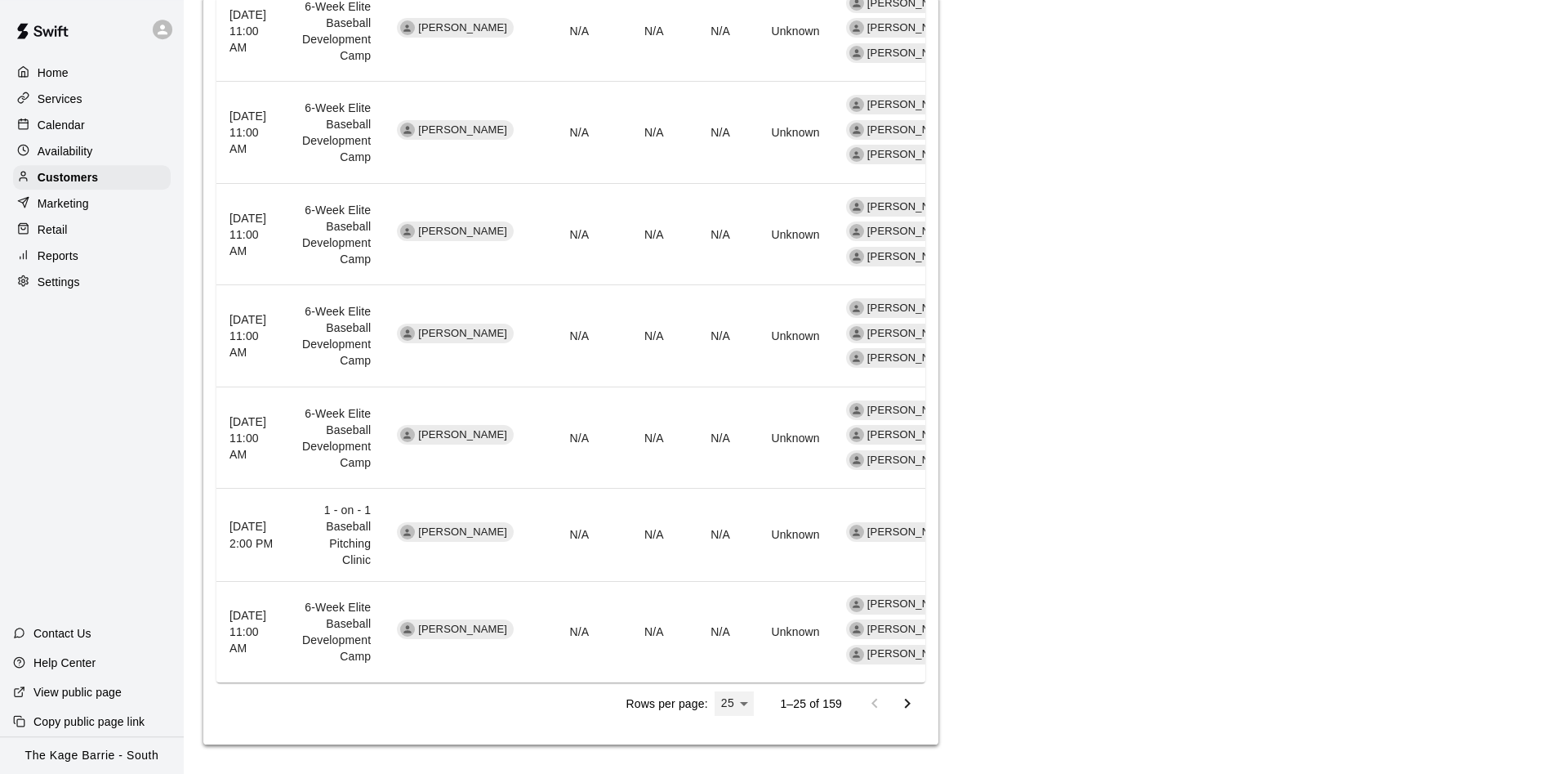
scroll to position [2311, 0]
